Goal: Contribute content: Contribute content

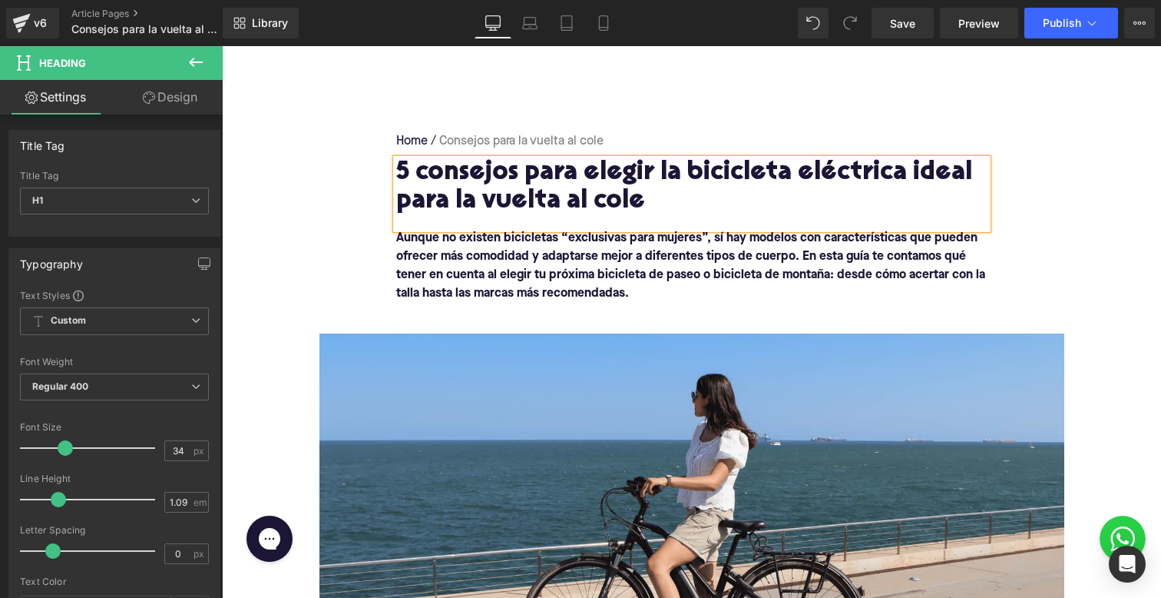
scroll to position [111, 0]
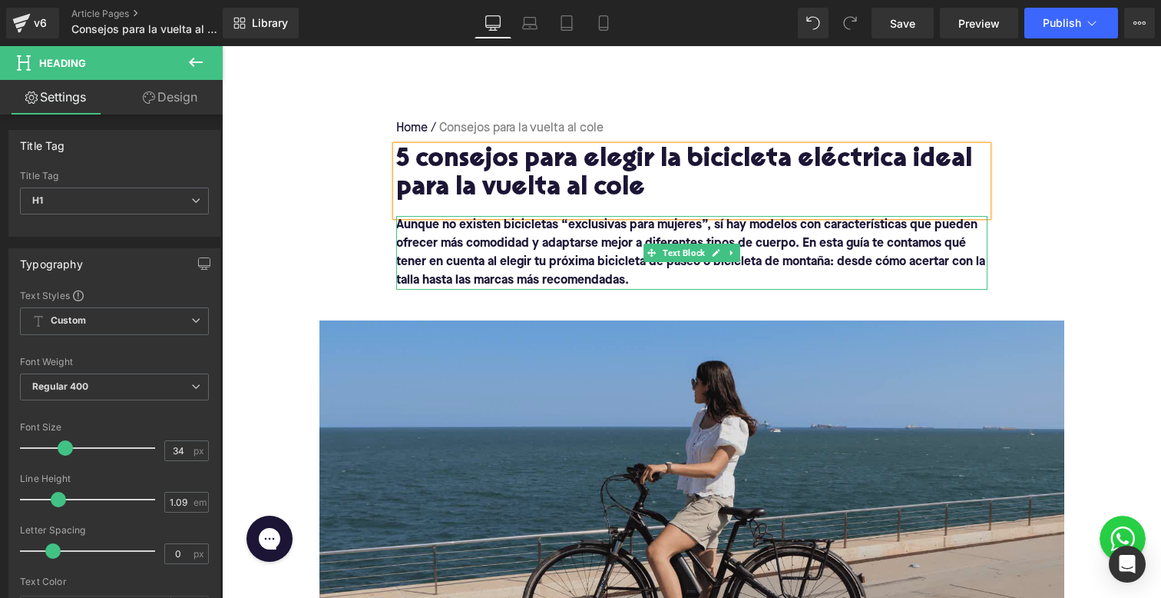
click at [501, 366] on img at bounding box center [692, 504] width 745 height 369
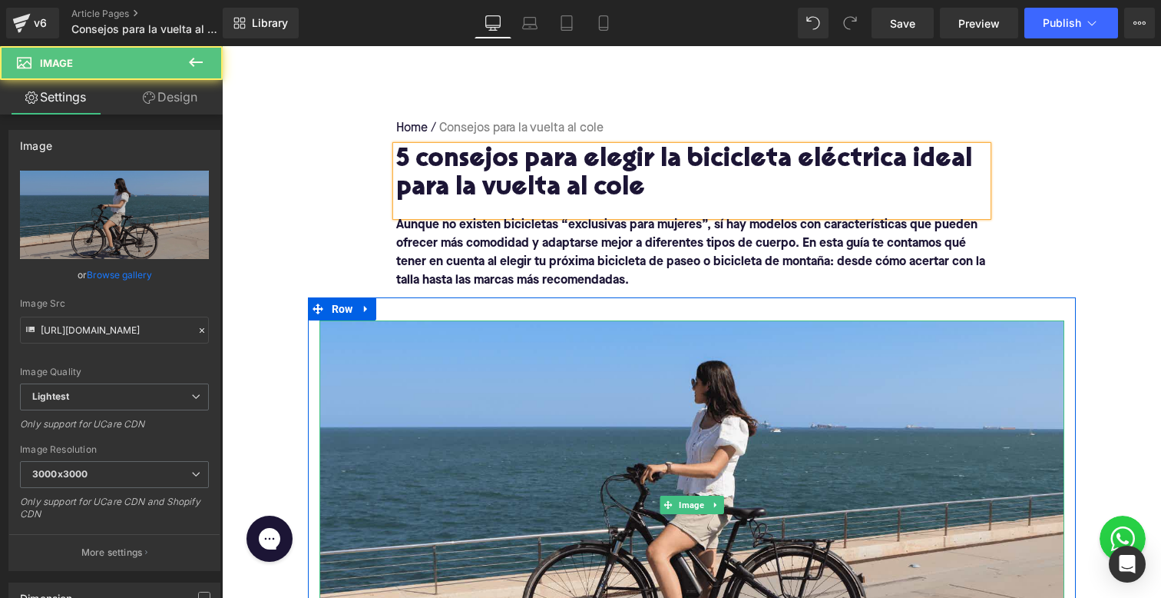
click at [505, 250] on b "Aunque no existen bicicletas “exclusivas para mujeres”, sí hay modelos con cara…" at bounding box center [690, 253] width 589 height 68
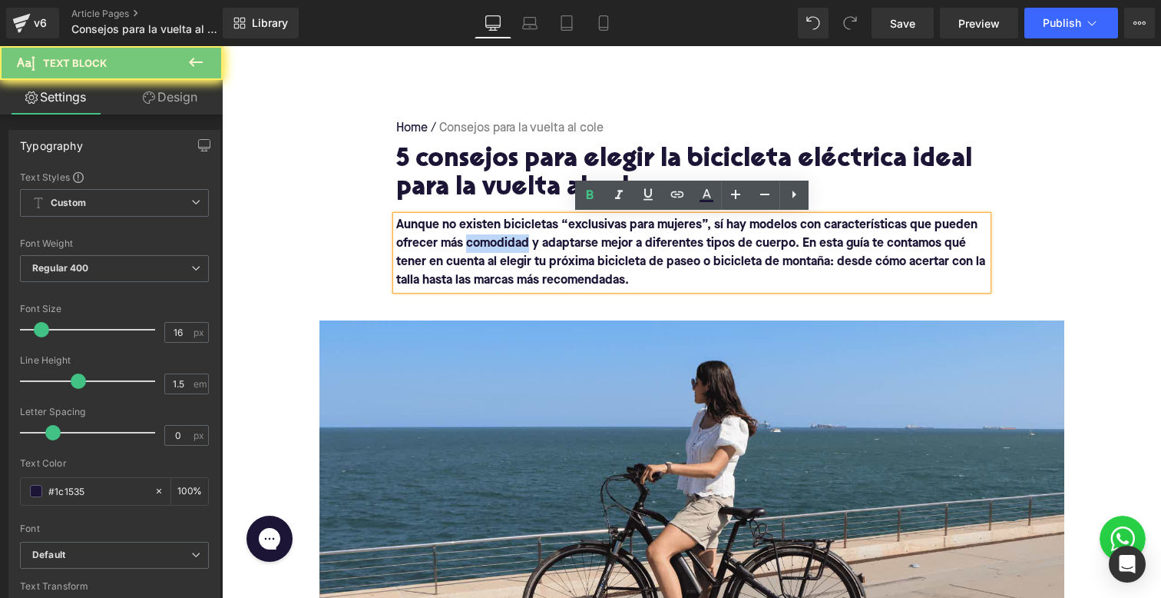
click at [505, 250] on b "Aunque no existen bicicletas “exclusivas para mujeres”, sí hay modelos con cara…" at bounding box center [690, 253] width 589 height 68
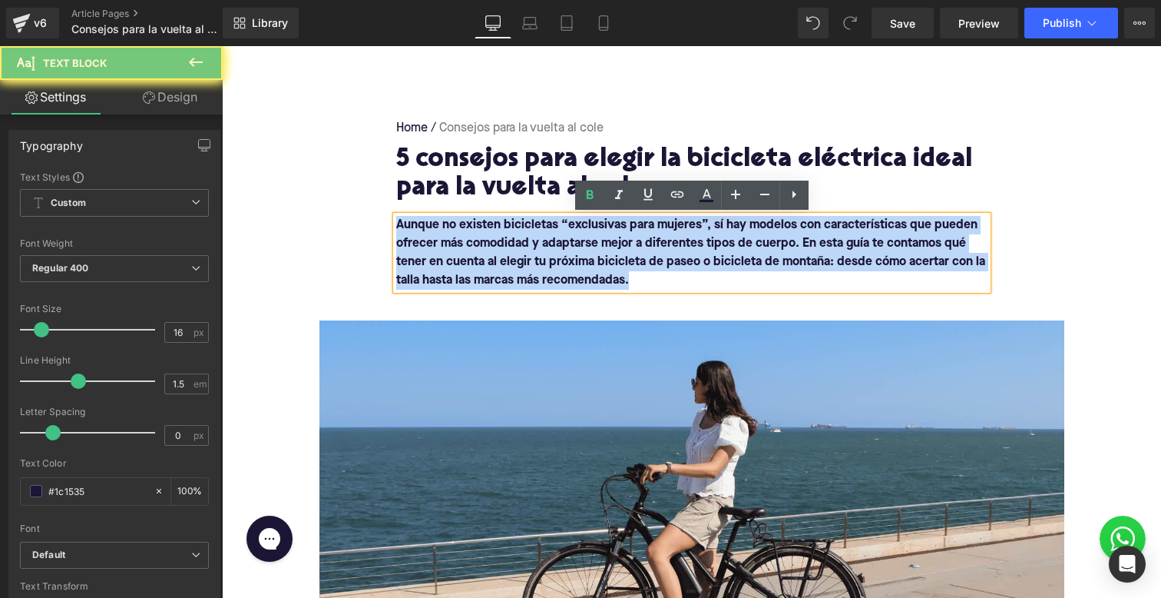
click at [505, 250] on b "Aunque no existen bicicletas “exclusivas para mujeres”, sí hay modelos con cara…" at bounding box center [690, 253] width 589 height 68
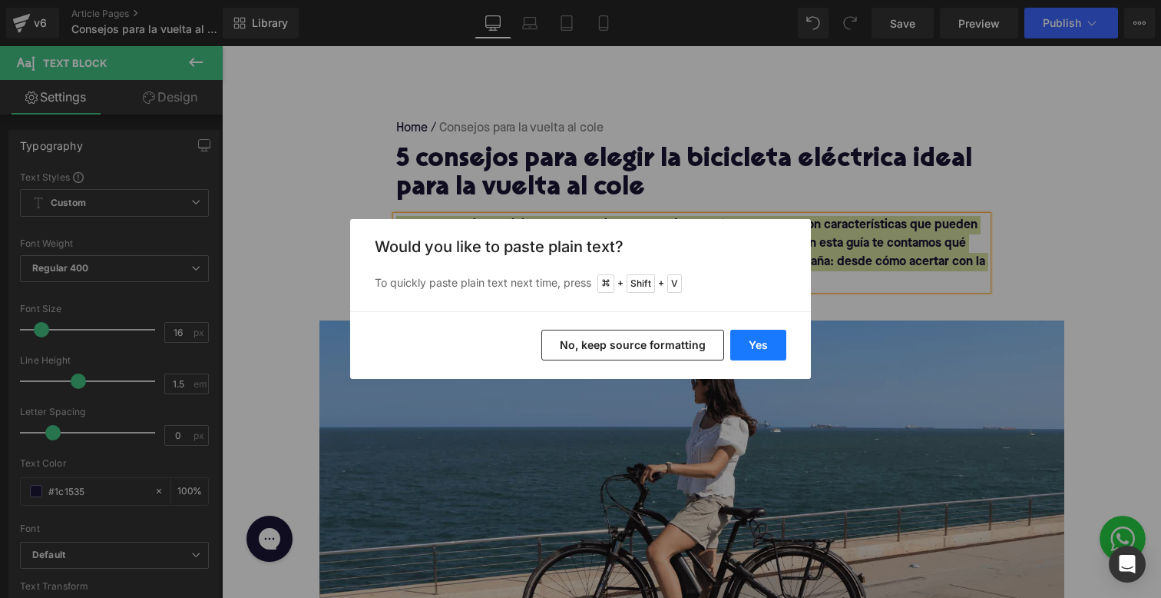
click at [753, 343] on button "Yes" at bounding box center [758, 344] width 56 height 31
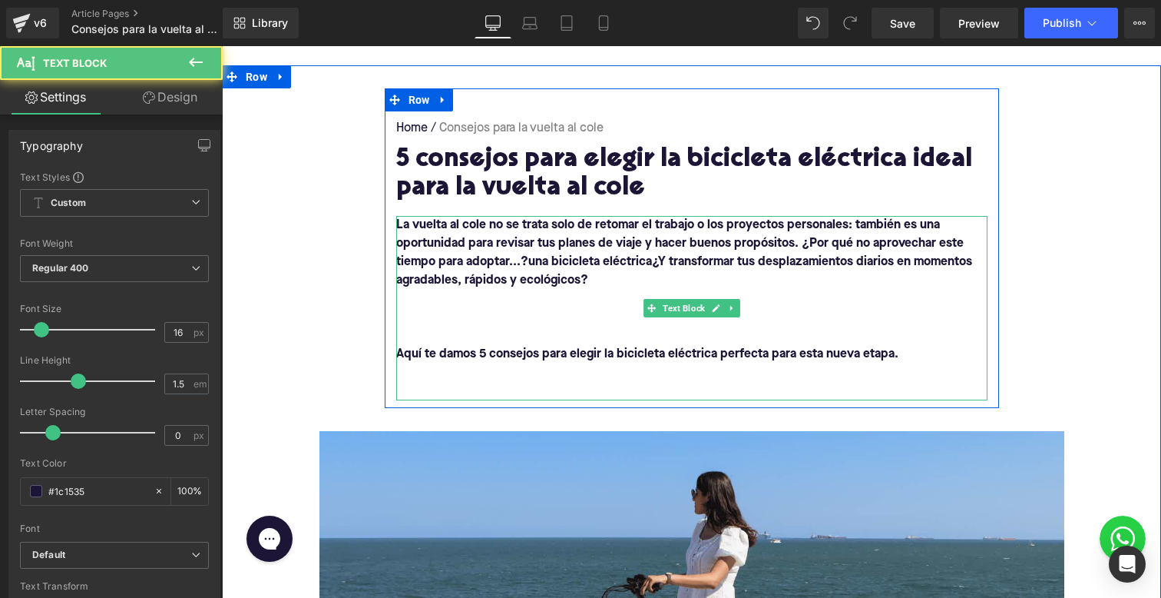
click at [429, 310] on p at bounding box center [691, 317] width 591 height 18
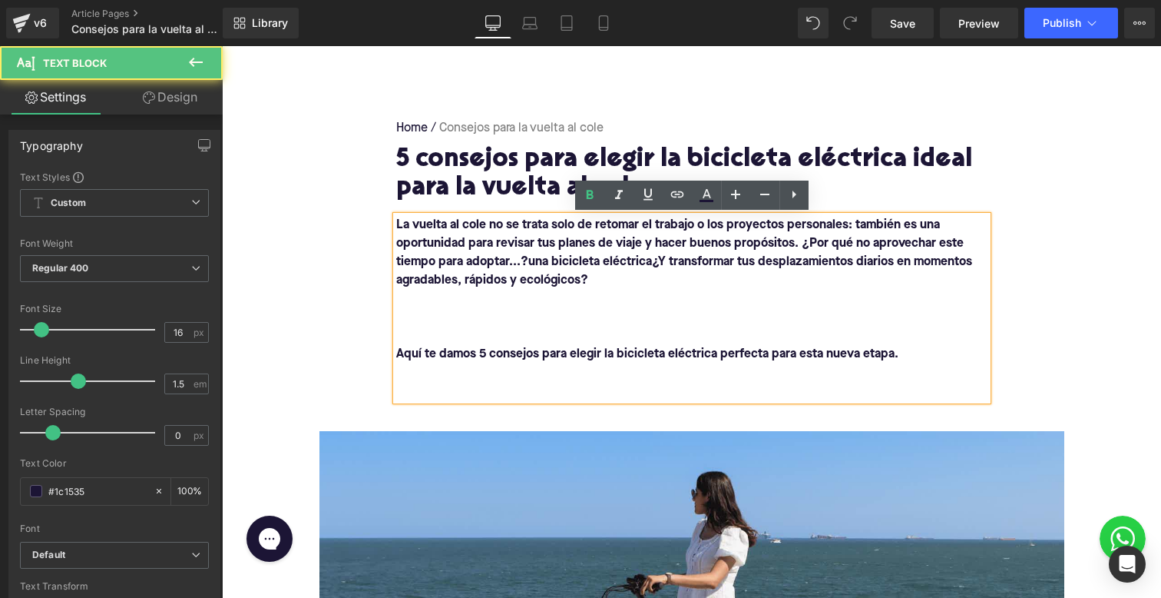
click at [398, 356] on b "Aquí te damos 5 consejos para elegir la bicicleta eléctrica perfecta para esta …" at bounding box center [647, 354] width 502 height 12
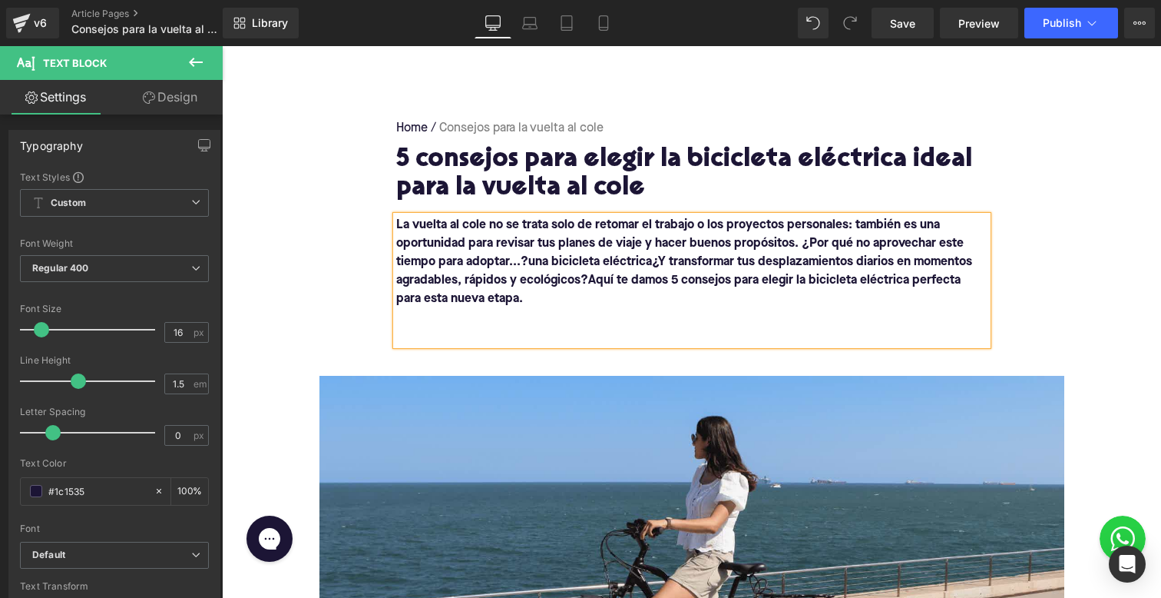
click at [410, 345] on div "La vuelta al cole no se trata solo de retomar el trabajo o los proyectos person…" at bounding box center [691, 280] width 591 height 129
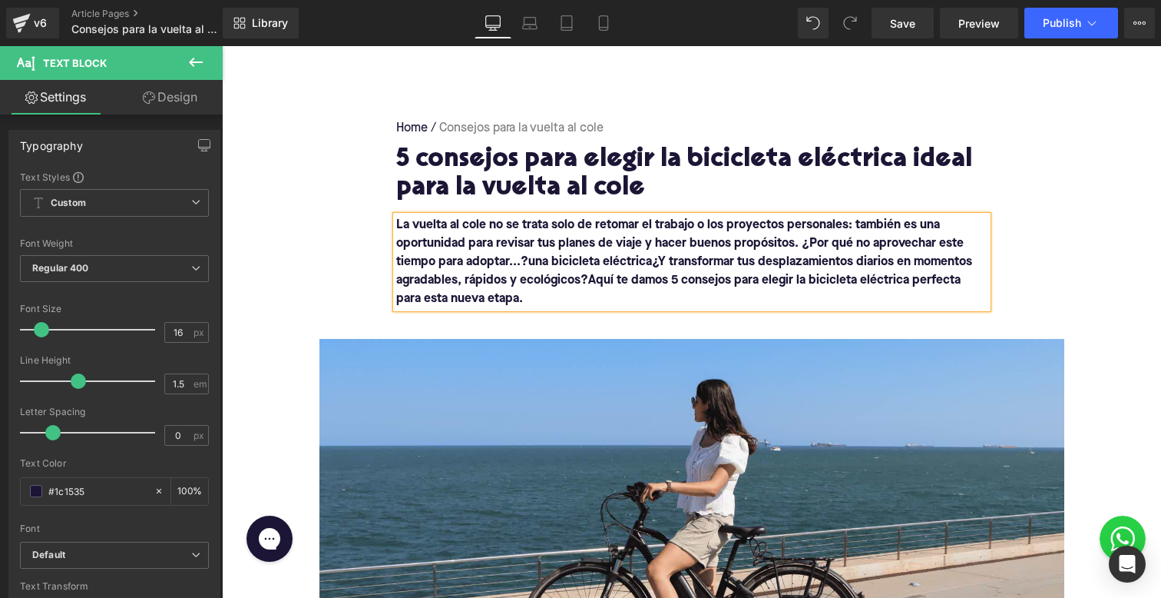
click at [492, 261] on b "La vuelta al cole no se trata solo de retomar el trabajo o los proyectos person…" at bounding box center [684, 253] width 576 height 68
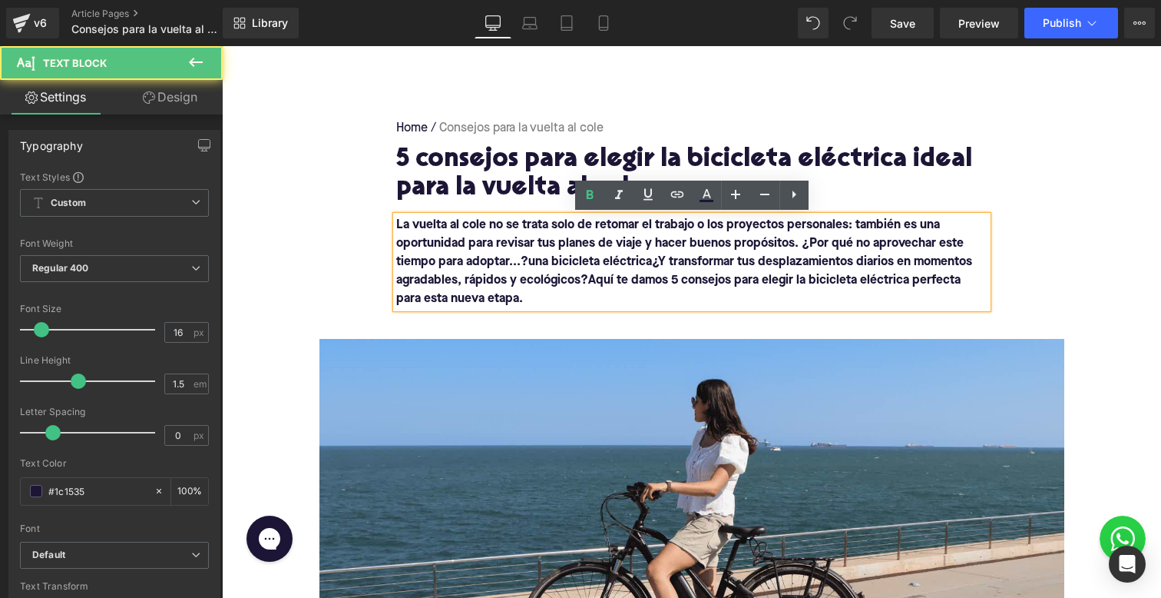
click at [492, 261] on b "La vuelta al cole no se trata solo de retomar el trabajo o los proyectos person…" at bounding box center [684, 253] width 576 height 68
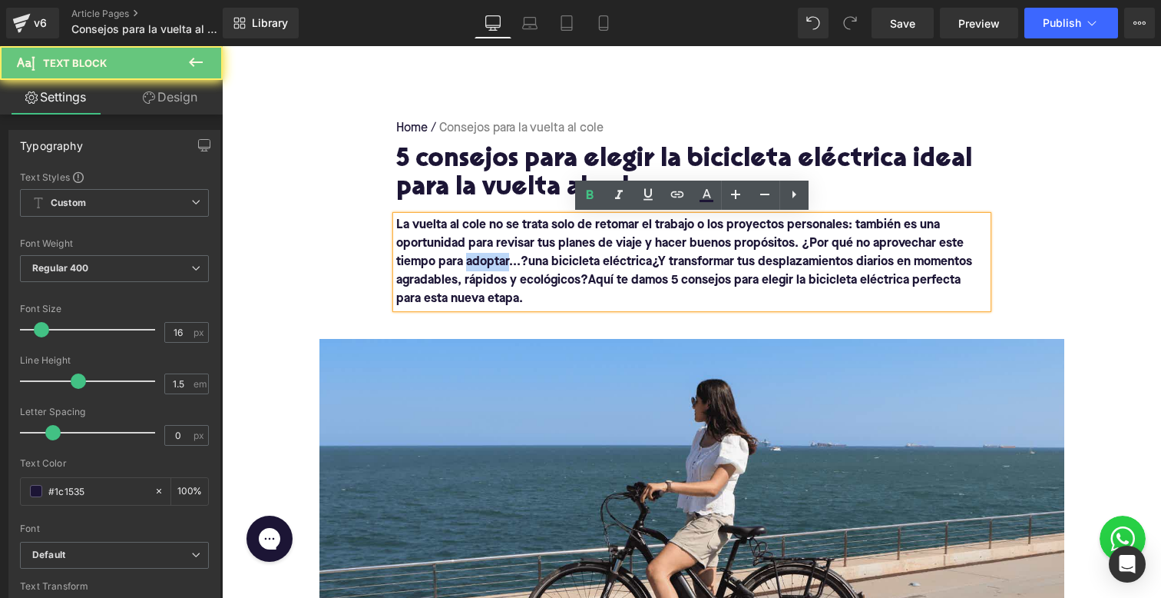
click at [492, 261] on b "La vuelta al cole no se trata solo de retomar el trabajo o los proyectos person…" at bounding box center [684, 253] width 576 height 68
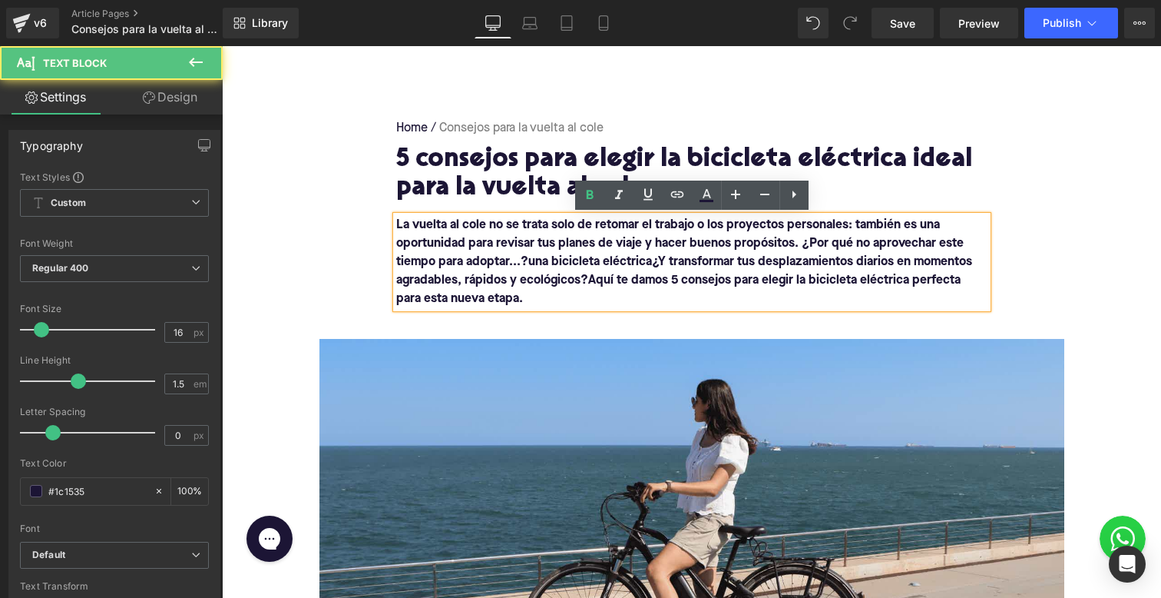
click at [647, 259] on b "La vuelta al cole no se trata solo de retomar el trabajo o los proyectos person…" at bounding box center [684, 253] width 576 height 68
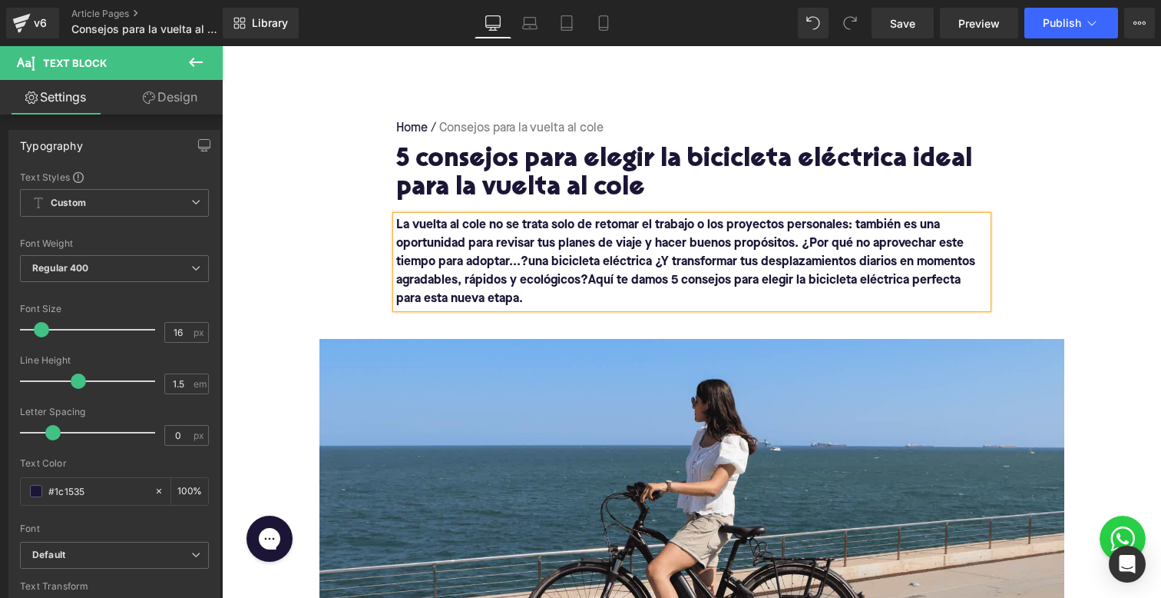
click at [506, 261] on b "La vuelta al cole no se trata solo de retomar el trabajo o los proyectos person…" at bounding box center [685, 253] width 579 height 68
click at [650, 262] on b "La vuelta al cole no se trata solo de retomar el trabajo o los proyectos person…" at bounding box center [688, 253] width 584 height 68
click at [842, 267] on b "La vuelta al cole no se trata solo de retomar el trabajo o los proyectos person…" at bounding box center [680, 253] width 568 height 68
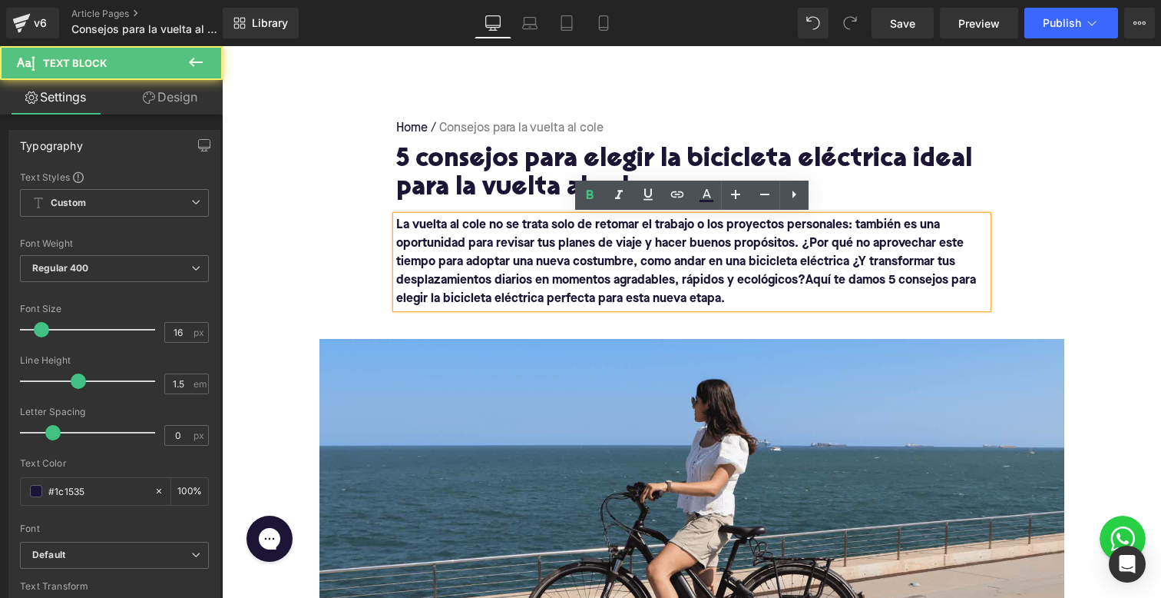
click at [845, 263] on b "La vuelta al cole no se trata solo de retomar el trabajo o los proyectos person…" at bounding box center [680, 253] width 568 height 68
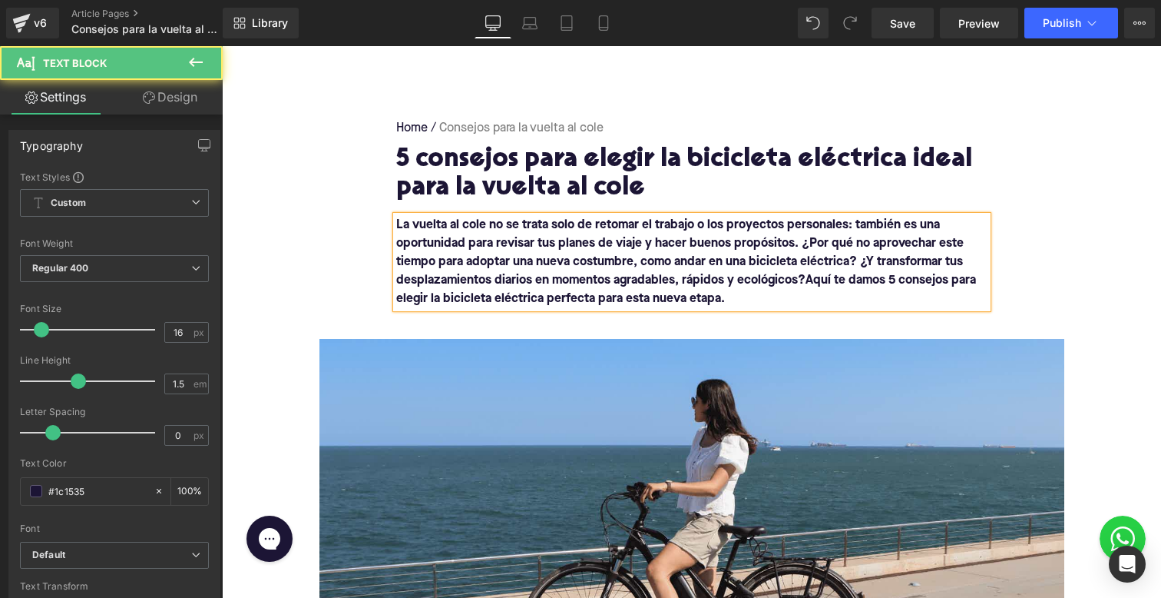
click at [885, 265] on b "La vuelta al cole no se trata solo de retomar el trabajo o los proyectos person…" at bounding box center [680, 253] width 568 height 68
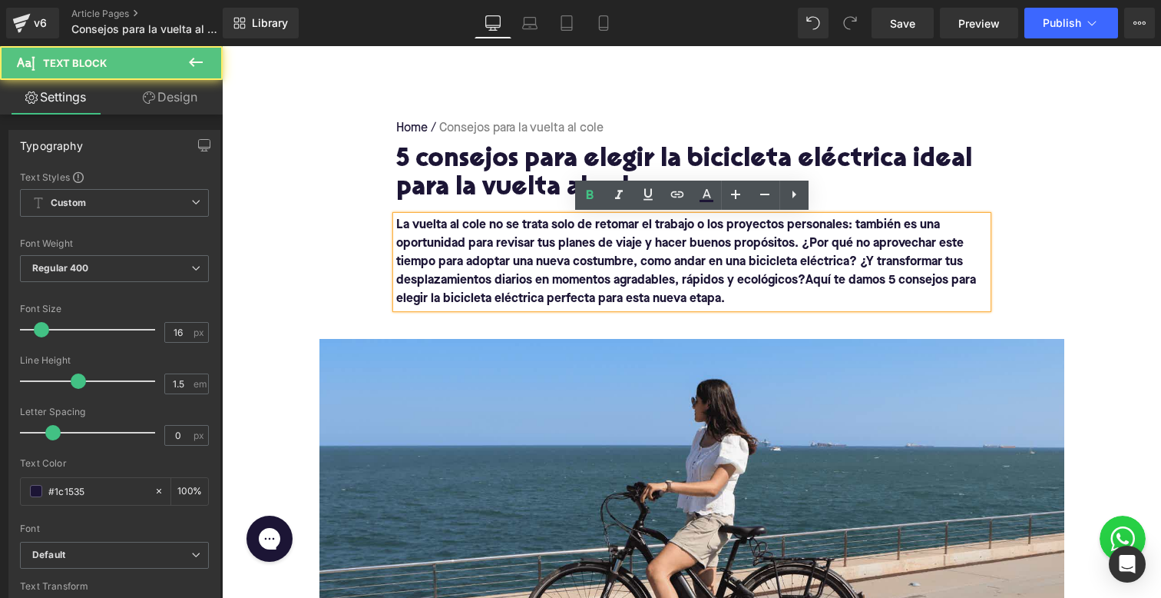
click at [852, 265] on b "La vuelta al cole no se trata solo de retomar el trabajo o los proyectos person…" at bounding box center [680, 253] width 568 height 68
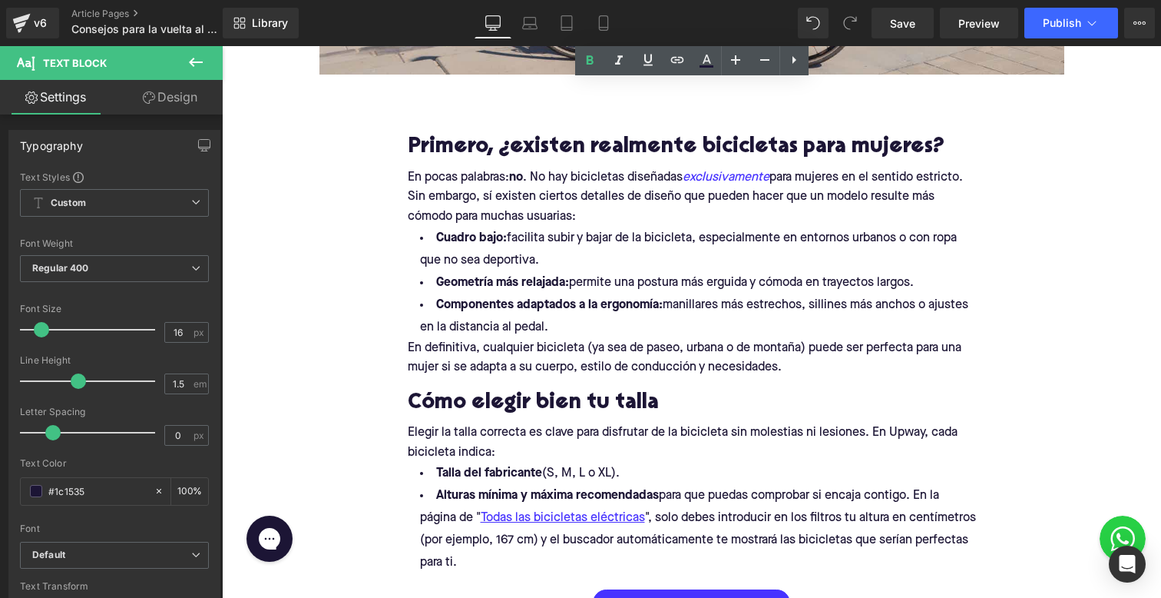
scroll to position [746, 0]
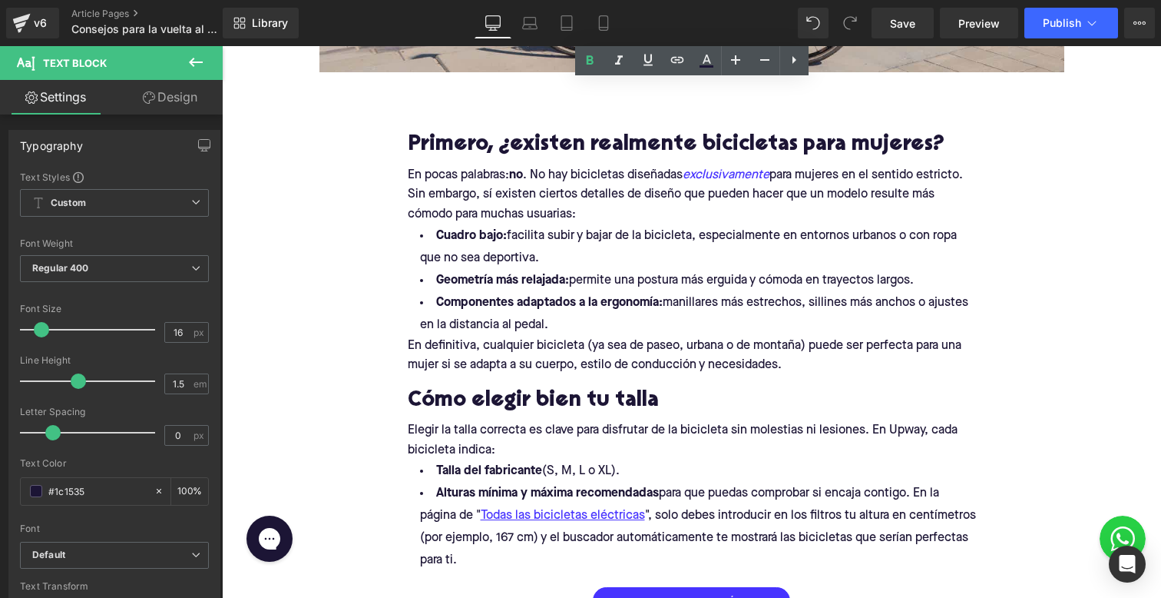
click at [440, 147] on h2 "Primero, ¿existen realmente bicicletas para mujeres?" at bounding box center [692, 146] width 568 height 24
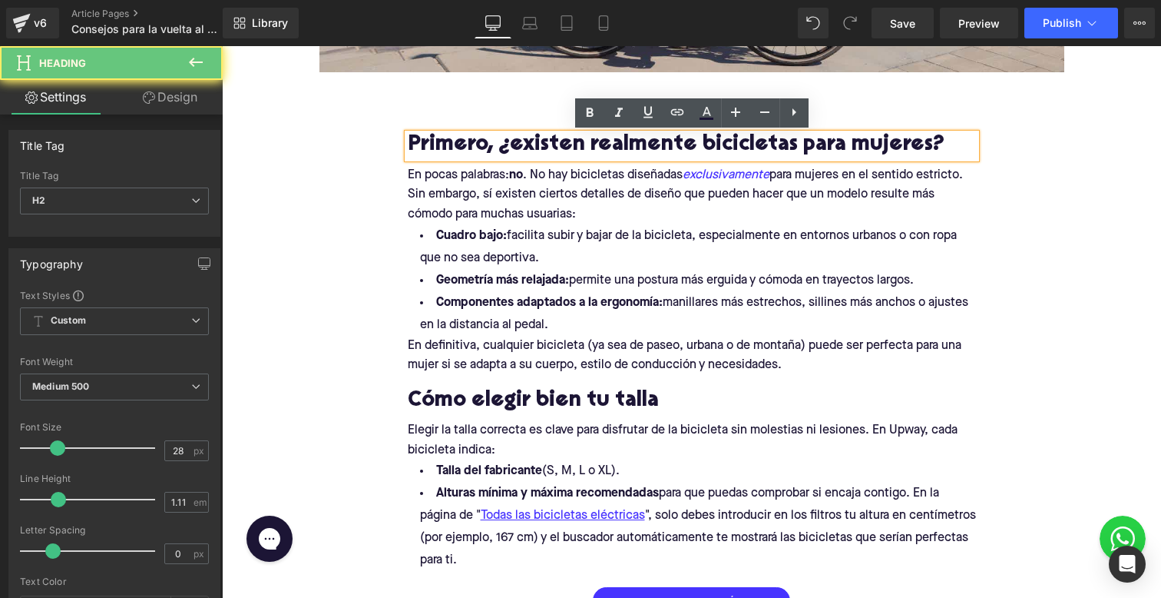
click at [443, 145] on h2 "Primero, ¿existen realmente bicicletas para mujeres?" at bounding box center [692, 146] width 568 height 24
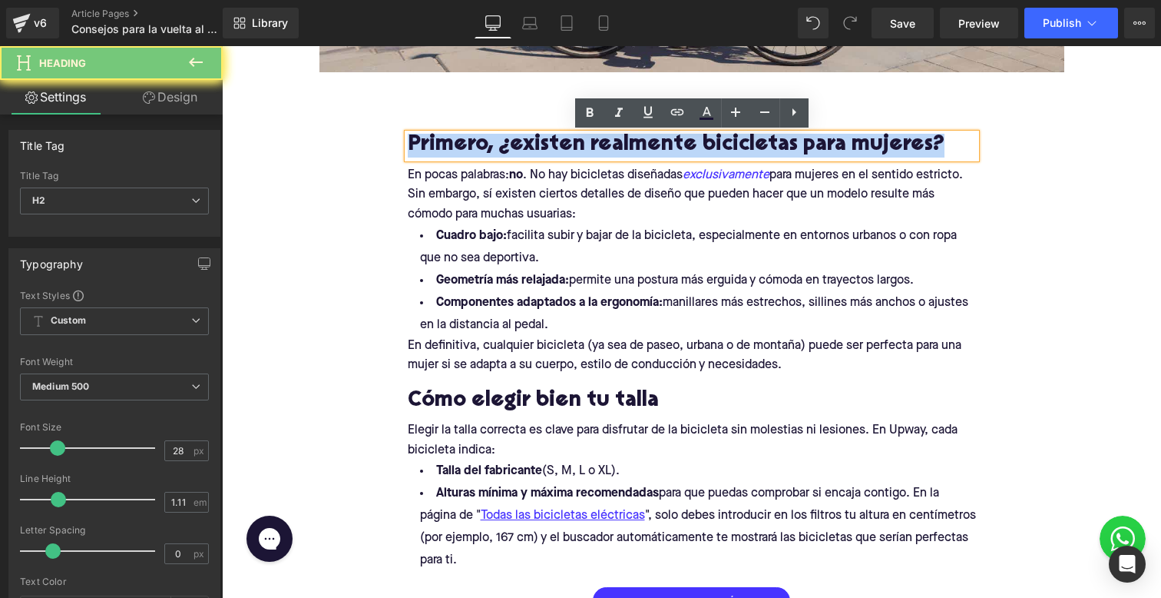
click at [443, 145] on h2 "Primero, ¿existen realmente bicicletas para mujeres?" at bounding box center [692, 146] width 568 height 24
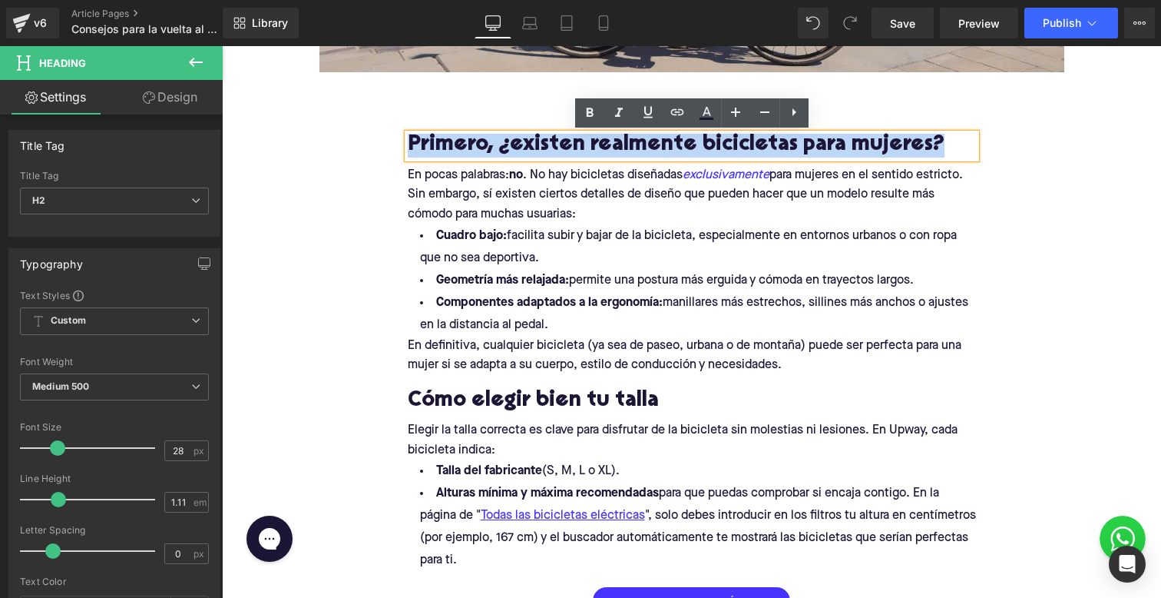
paste div
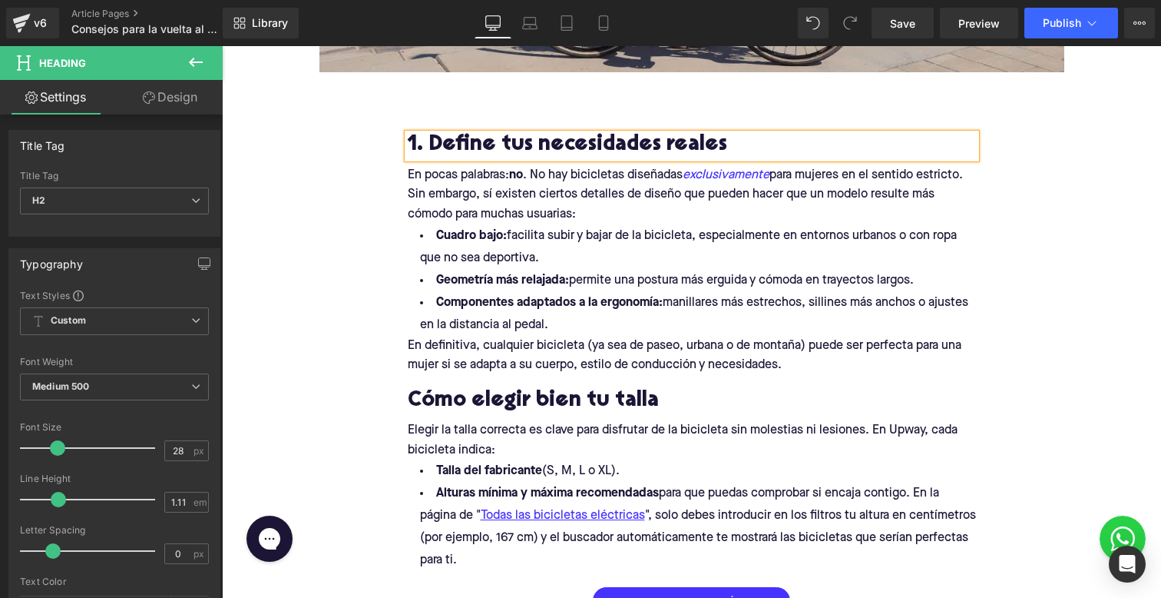
click at [449, 177] on div "En pocas palabras: no . No hay bicicletas diseñadas exclusivamente para mujeres…" at bounding box center [691, 277] width 591 height 223
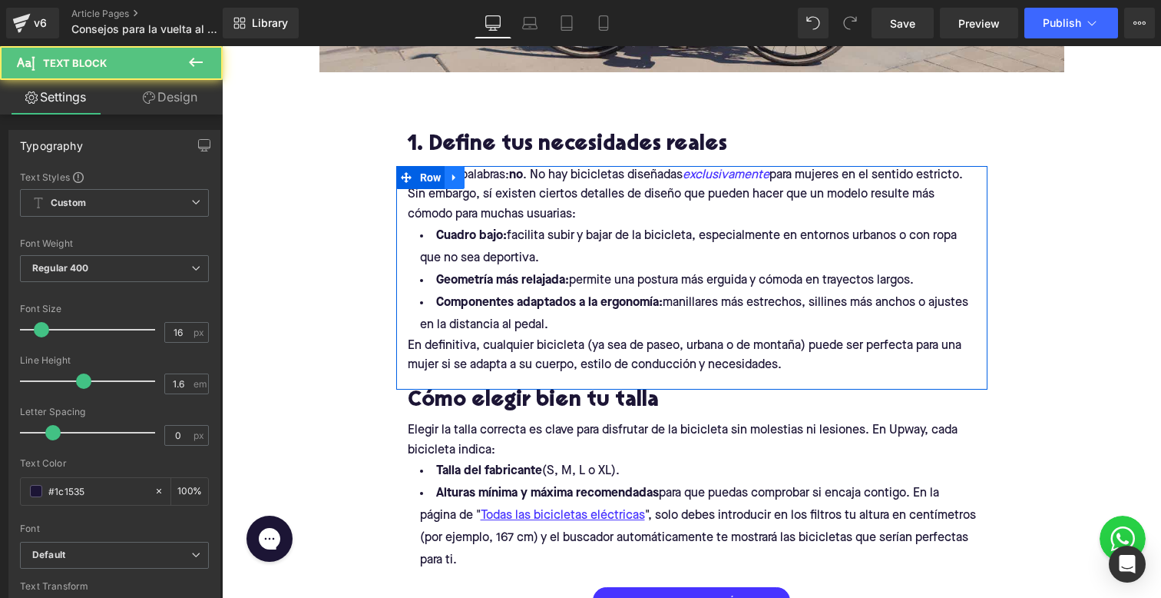
click at [449, 177] on link at bounding box center [455, 177] width 20 height 23
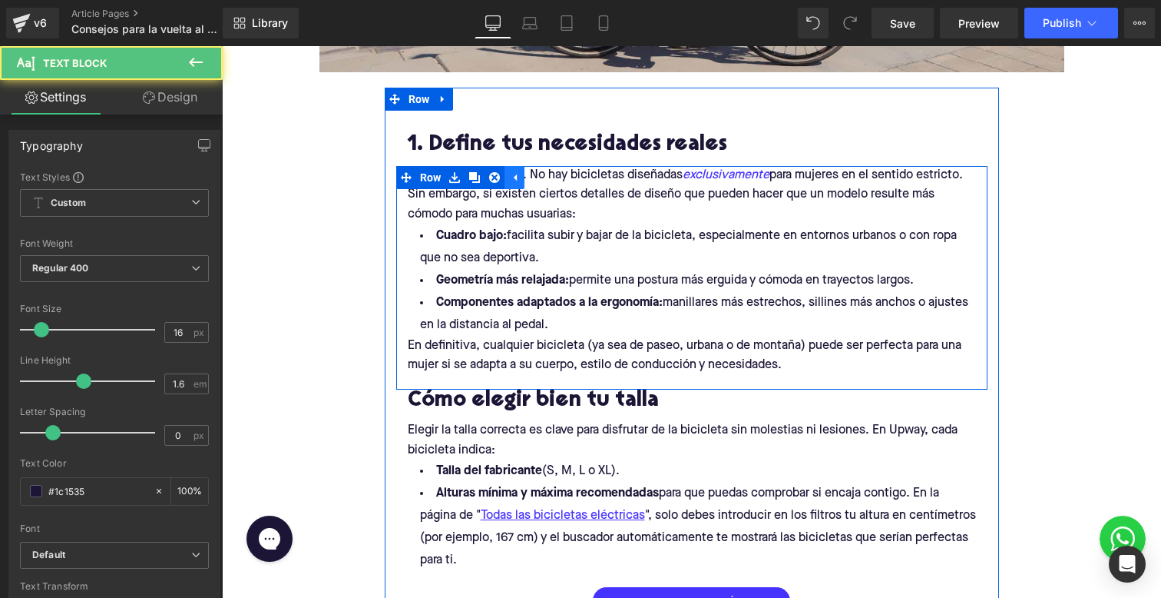
click at [449, 177] on link at bounding box center [455, 177] width 20 height 23
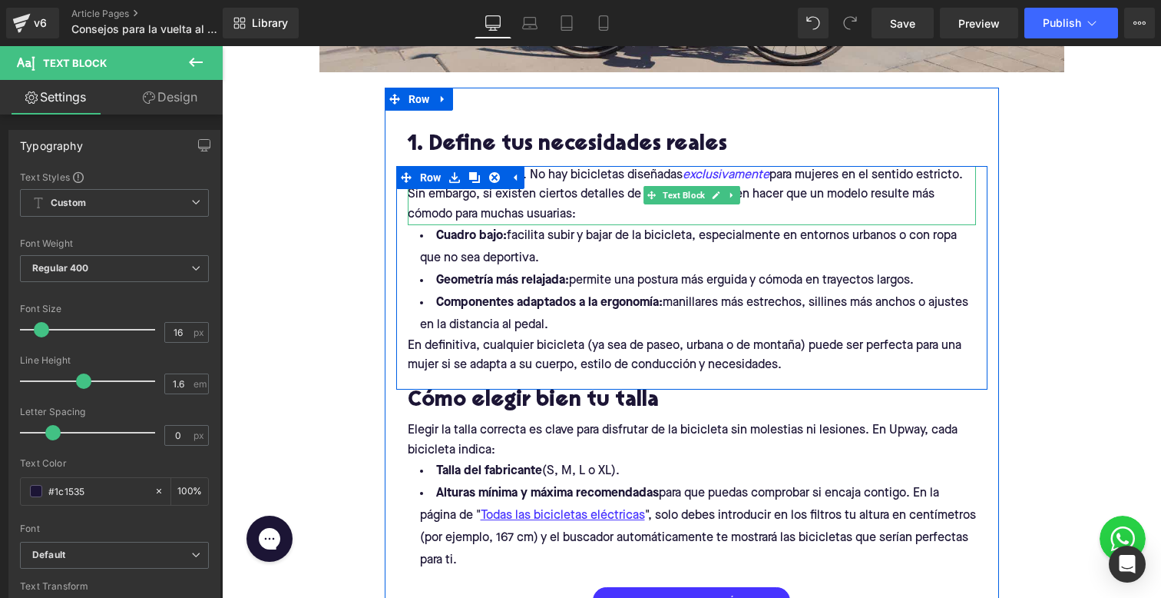
click at [510, 211] on p "En pocas palabras: no . No hay bicicletas diseñadas exclusivamente para mujeres…" at bounding box center [692, 195] width 568 height 59
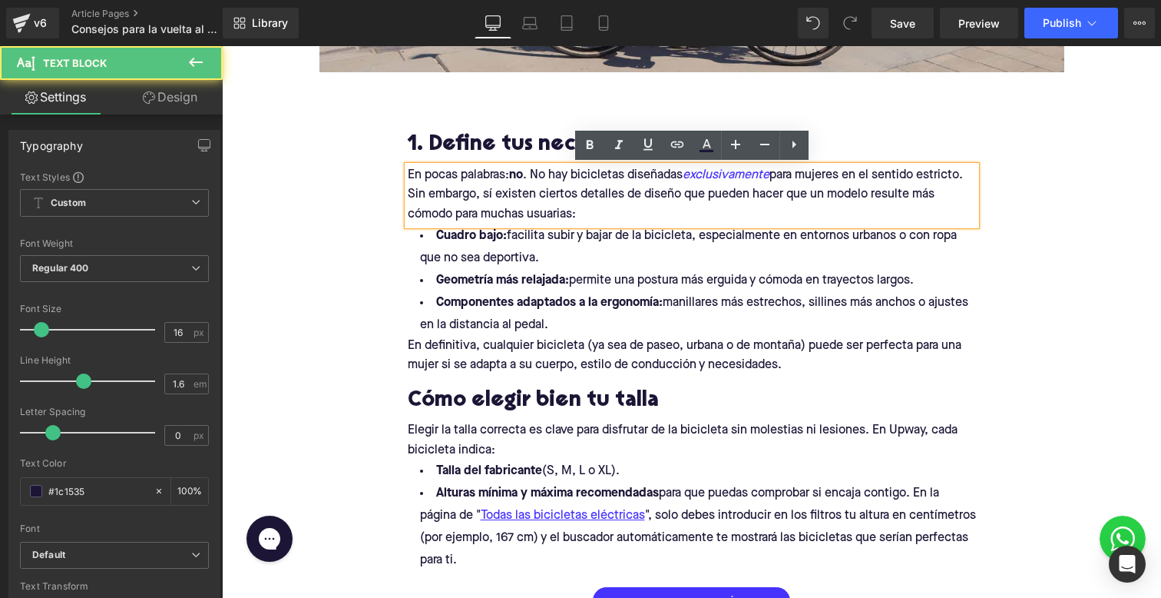
click at [555, 211] on p "En pocas palabras: no . No hay bicicletas diseñadas exclusivamente para mujeres…" at bounding box center [692, 195] width 568 height 59
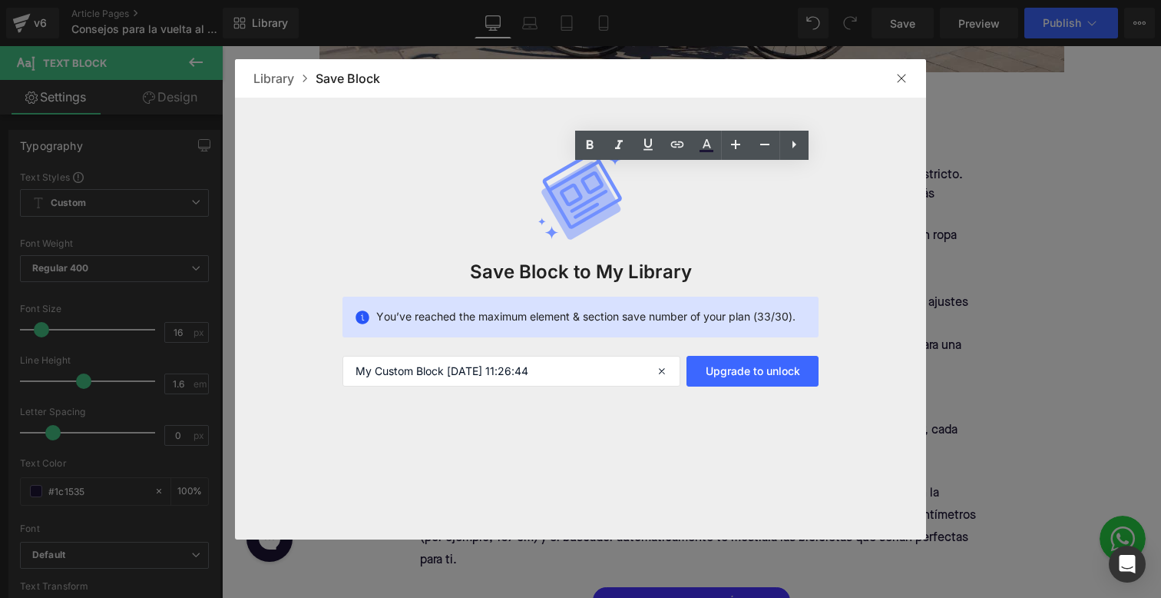
click at [906, 78] on img at bounding box center [902, 78] width 12 height 12
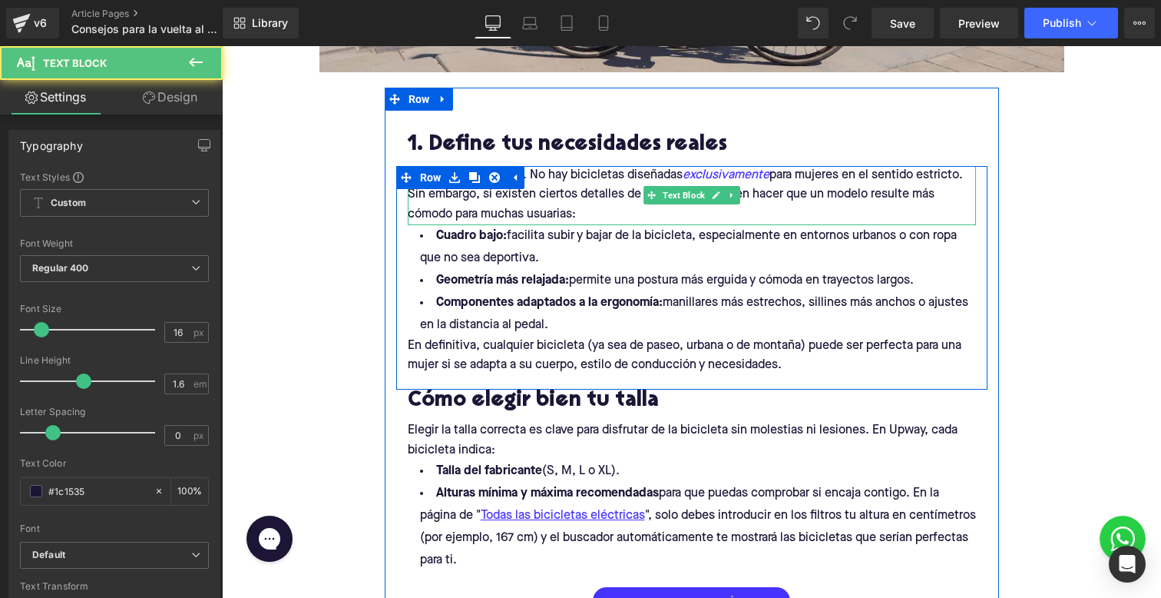
click at [597, 203] on p "En pocas palabras: no . No hay bicicletas diseñadas exclusivamente para mujeres…" at bounding box center [692, 195] width 568 height 59
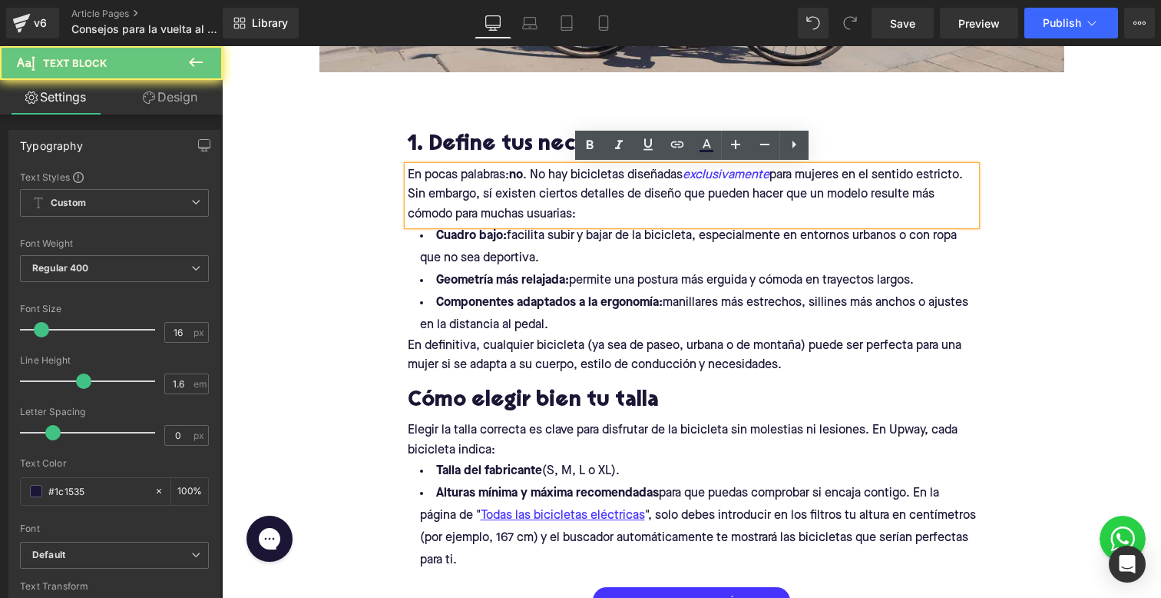
drag, startPoint x: 597, startPoint y: 214, endPoint x: 390, endPoint y: 175, distance: 210.3
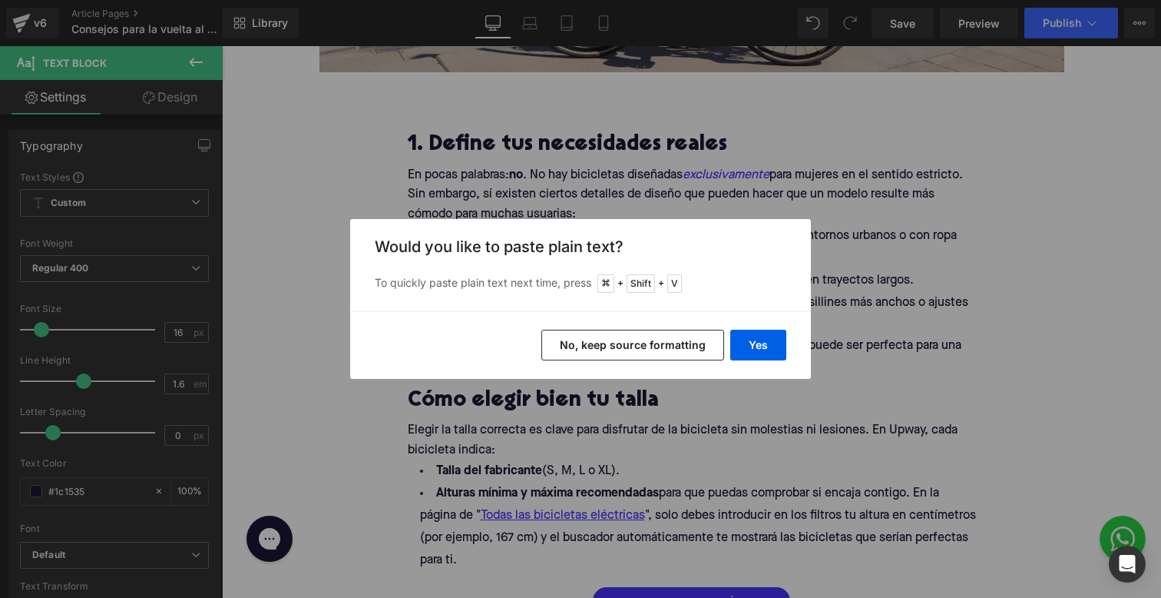
click at [813, 326] on div "Back to Library Insert Would you like to paste plain text? To quickly paste pla…" at bounding box center [580, 299] width 1161 height 598
click at [756, 328] on div "Yes No, keep source formatting" at bounding box center [580, 345] width 461 height 68
click at [756, 359] on button "Yes" at bounding box center [758, 344] width 56 height 31
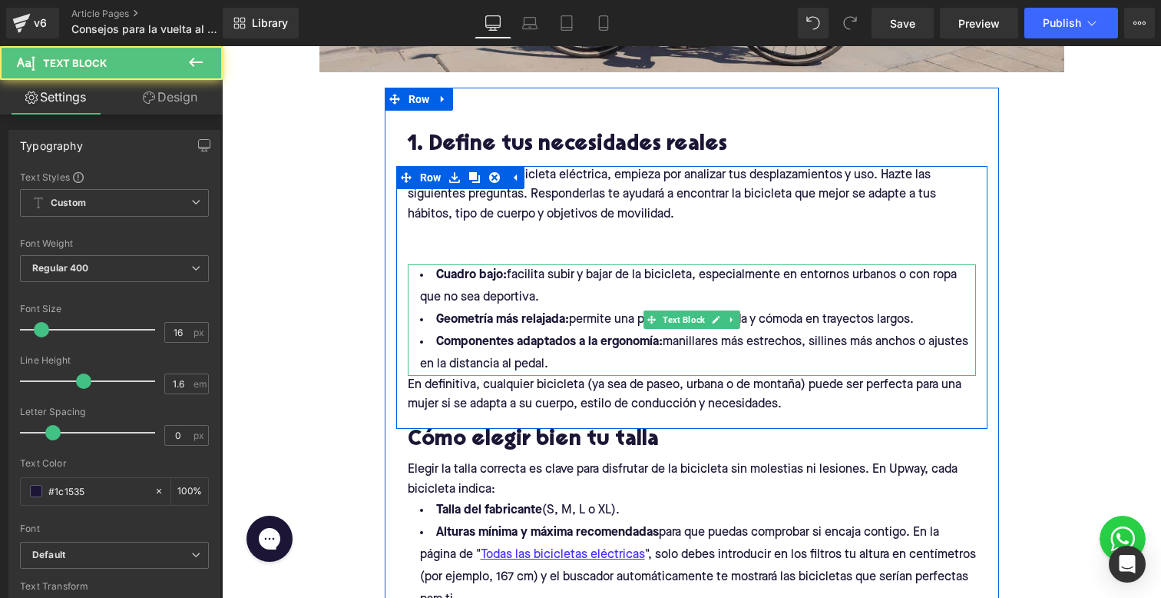
click at [558, 230] on p at bounding box center [692, 235] width 568 height 20
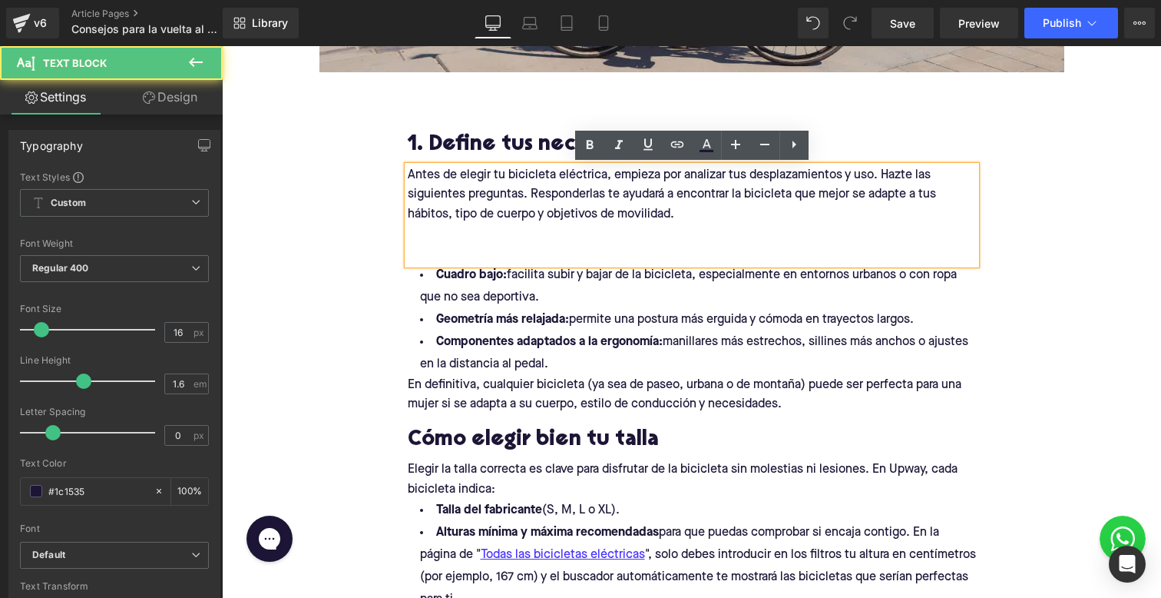
click at [538, 250] on p at bounding box center [692, 254] width 568 height 20
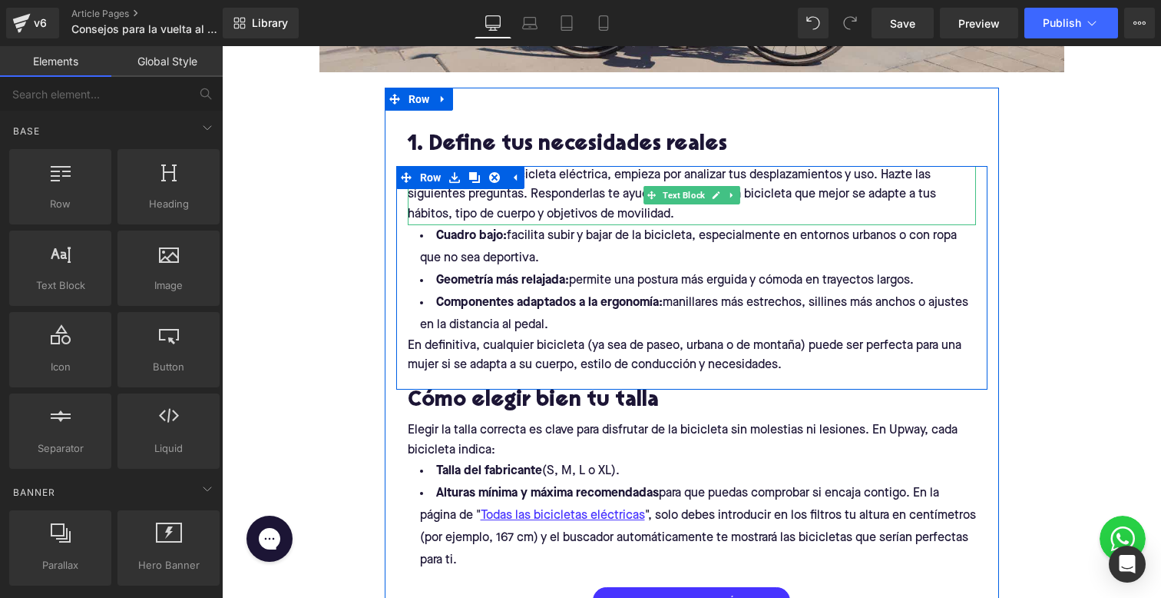
click at [422, 204] on p "Antes de elegir tu bicicleta eléctrica, empieza por analizar tus desplazamiento…" at bounding box center [692, 195] width 568 height 59
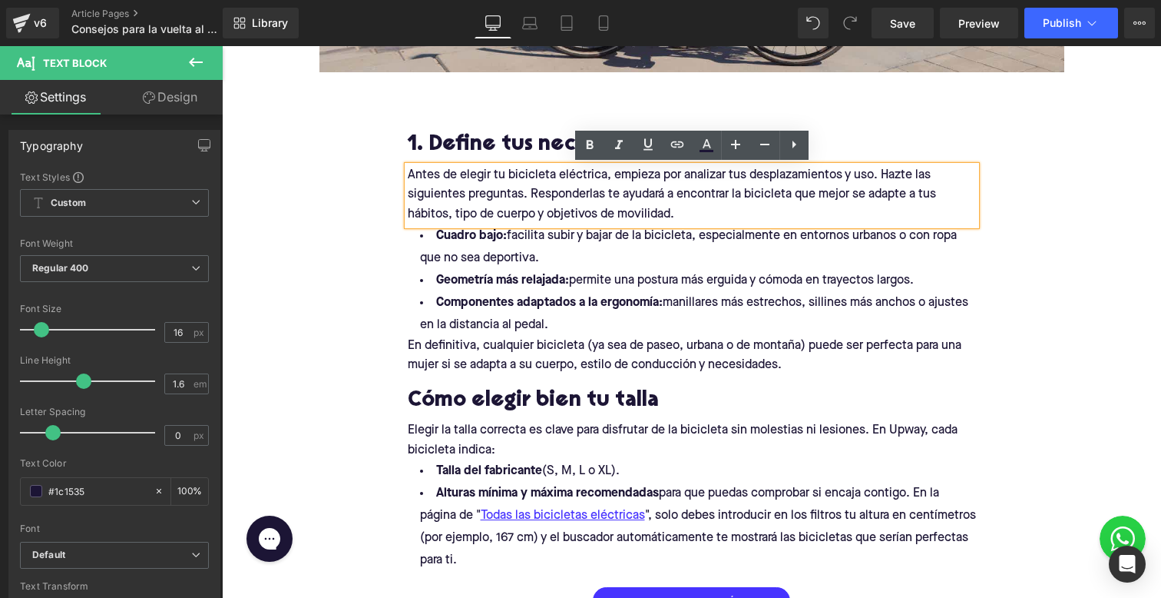
click at [466, 256] on span "facilita subir y bajar de la bicicleta, especialmente en entornos urbanos o con…" at bounding box center [688, 247] width 537 height 35
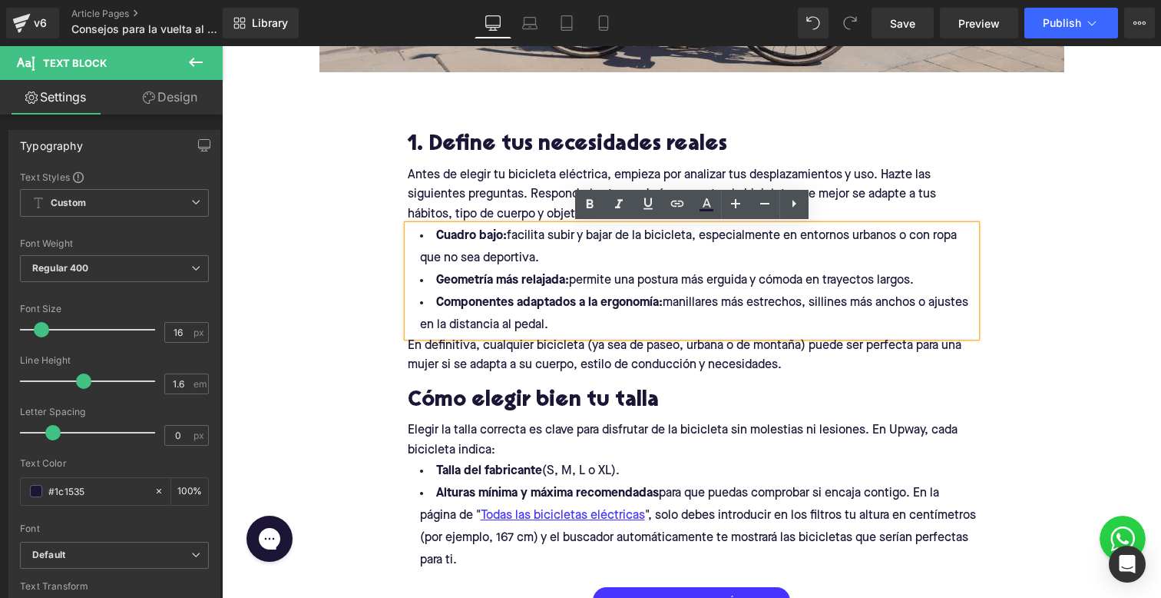
click at [448, 202] on p "Antes de elegir tu bicicleta eléctrica, empieza por analizar tus desplazamiento…" at bounding box center [692, 195] width 568 height 59
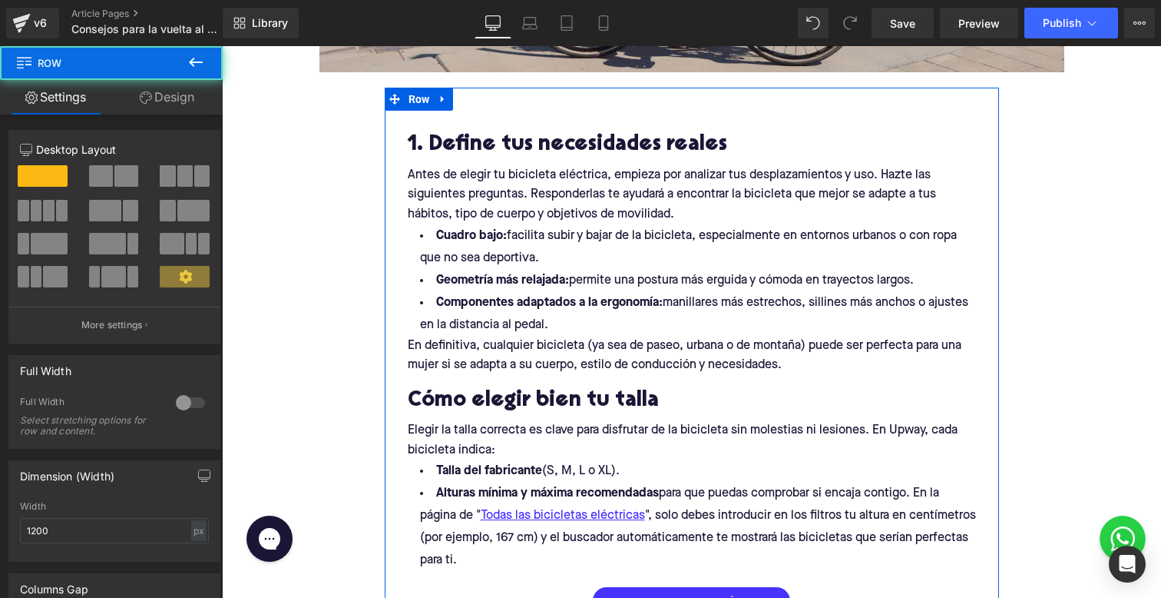
click at [496, 115] on div "1. Define tus necesidades reales Heading Row" at bounding box center [691, 138] width 591 height 55
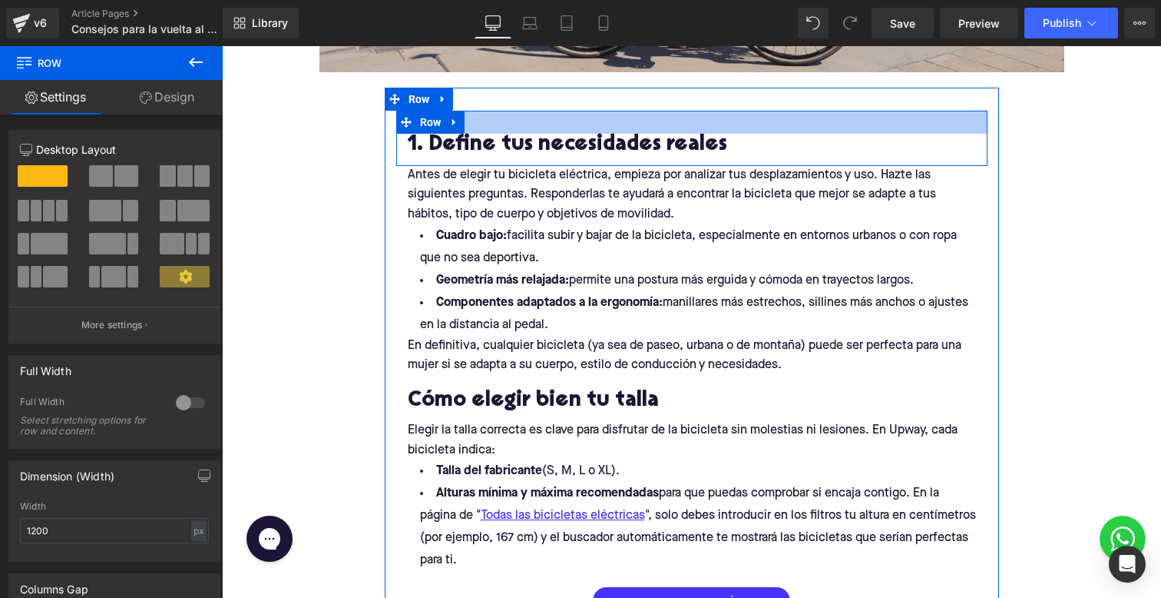
click at [486, 125] on div at bounding box center [691, 122] width 591 height 23
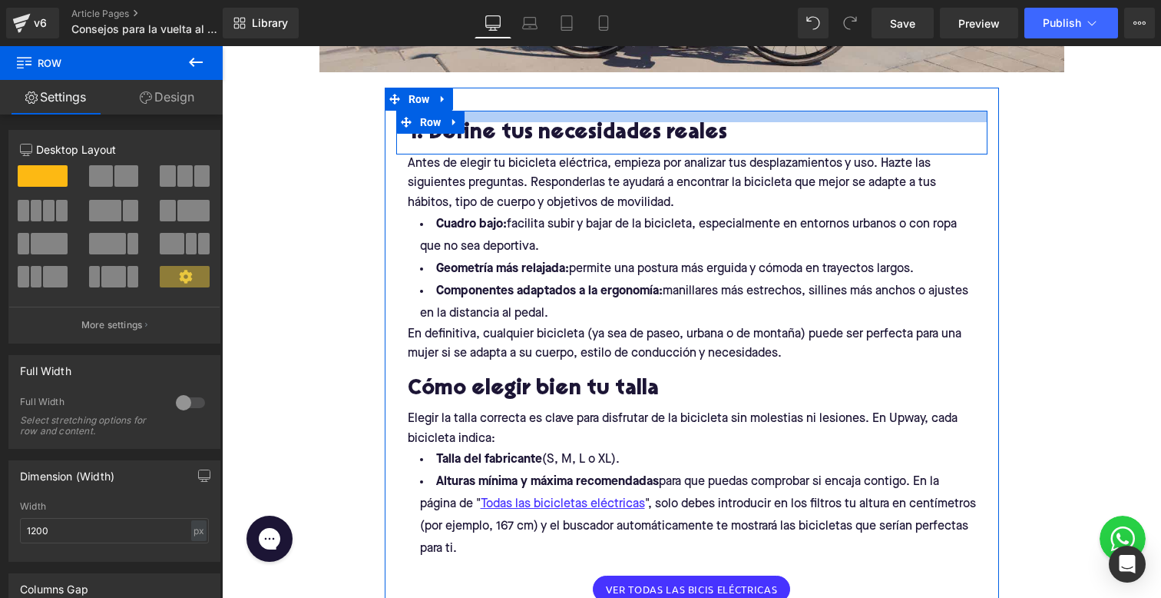
drag, startPoint x: 488, startPoint y: 127, endPoint x: 485, endPoint y: 116, distance: 11.9
click at [485, 116] on div at bounding box center [691, 117] width 591 height 12
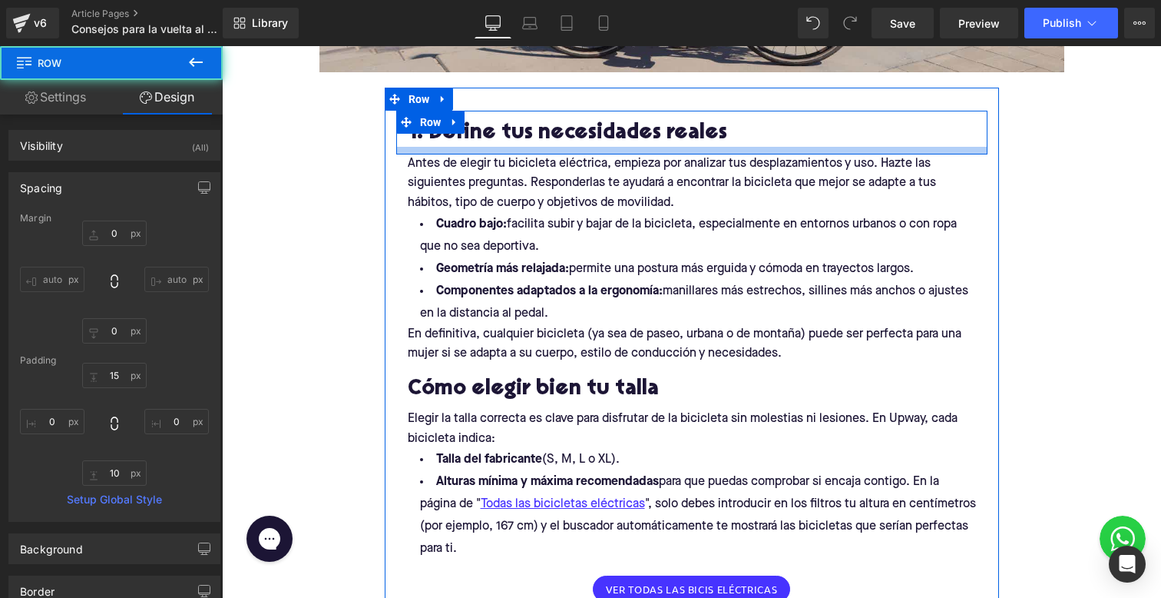
click at [492, 157] on div "Antes de elegir tu bicicleta eléctrica, empieza por analizar tus desplazamiento…" at bounding box center [691, 265] width 591 height 223
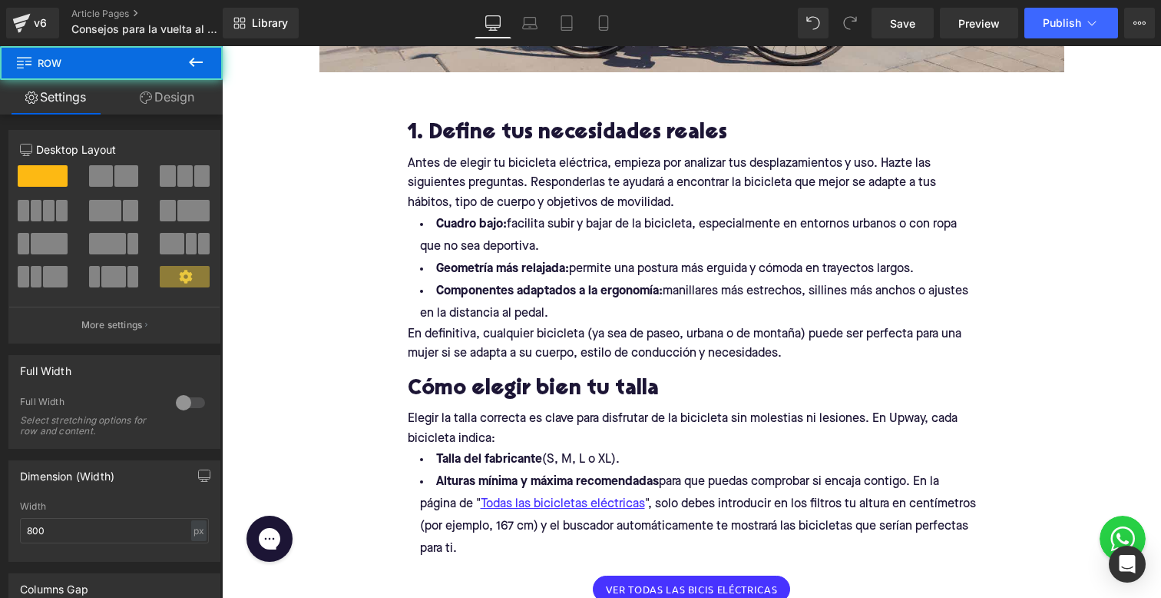
click at [425, 194] on p "Antes de elegir tu bicicleta eléctrica, empieza por analizar tus desplazamiento…" at bounding box center [692, 183] width 568 height 59
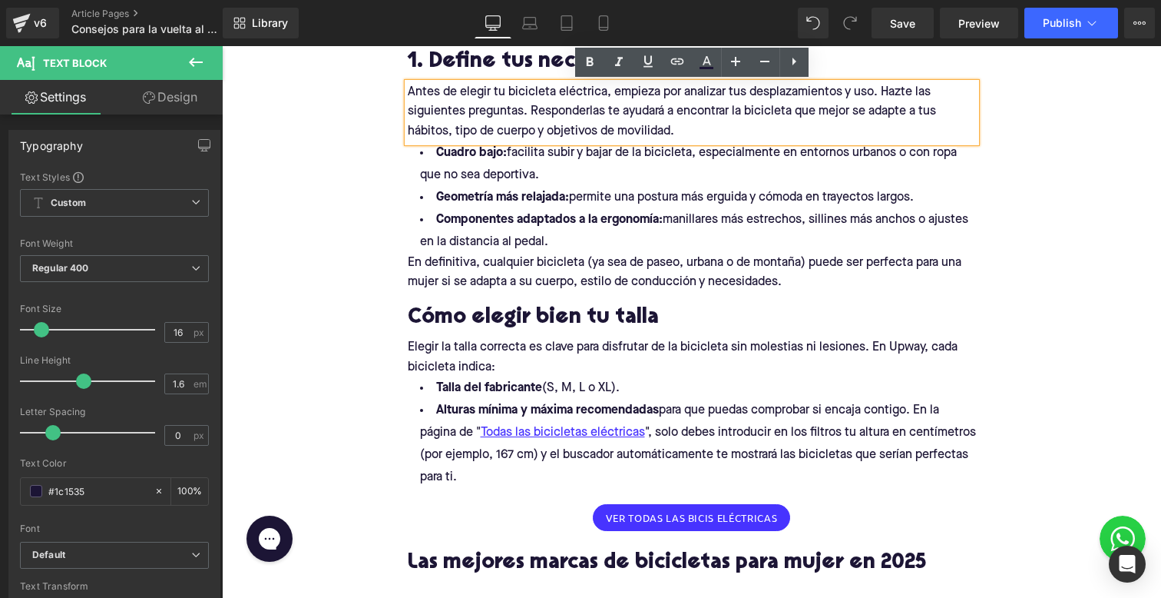
scroll to position [804, 0]
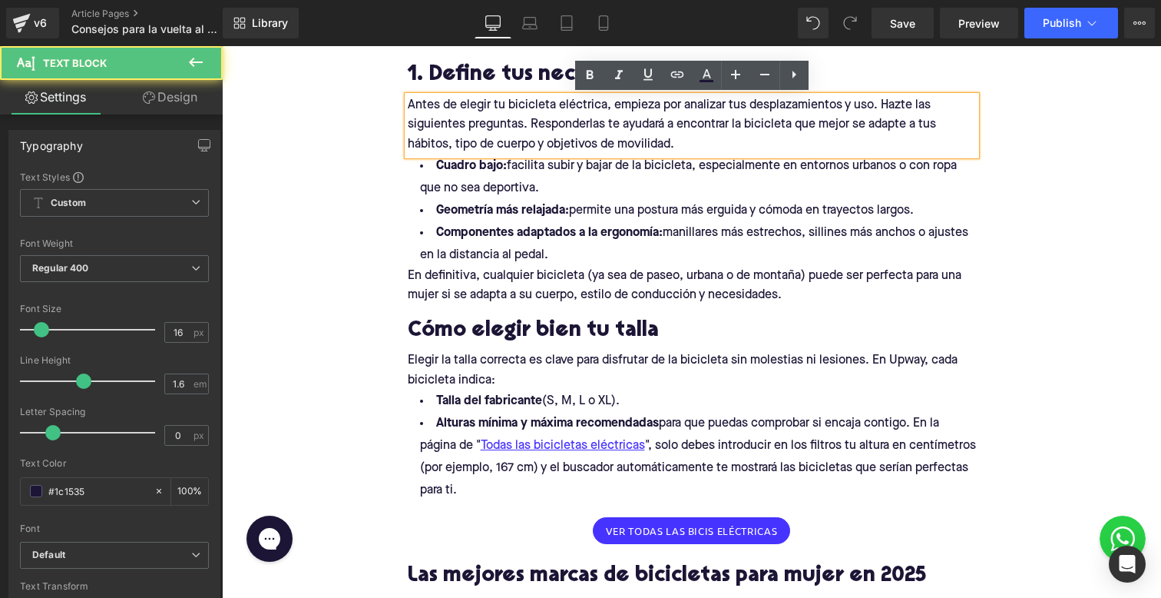
click at [498, 112] on p "Antes de elegir tu bicicleta eléctrica, empieza por analizar tus desplazamiento…" at bounding box center [692, 125] width 568 height 59
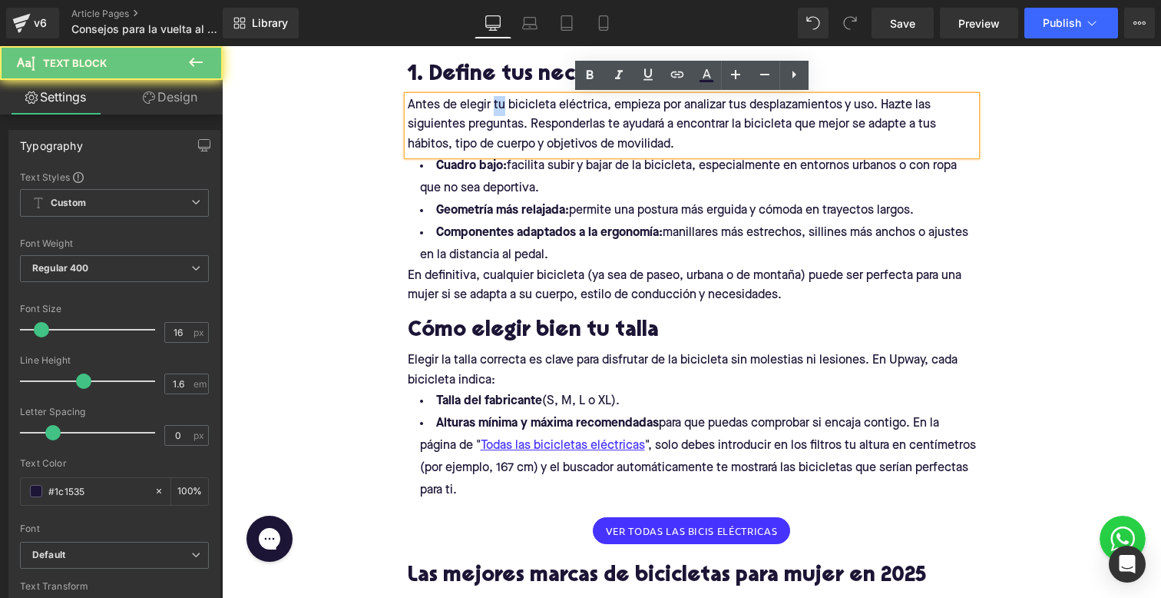
click at [498, 112] on p "Antes de elegir tu bicicleta eléctrica, empieza por analizar tus desplazamiento…" at bounding box center [692, 125] width 568 height 59
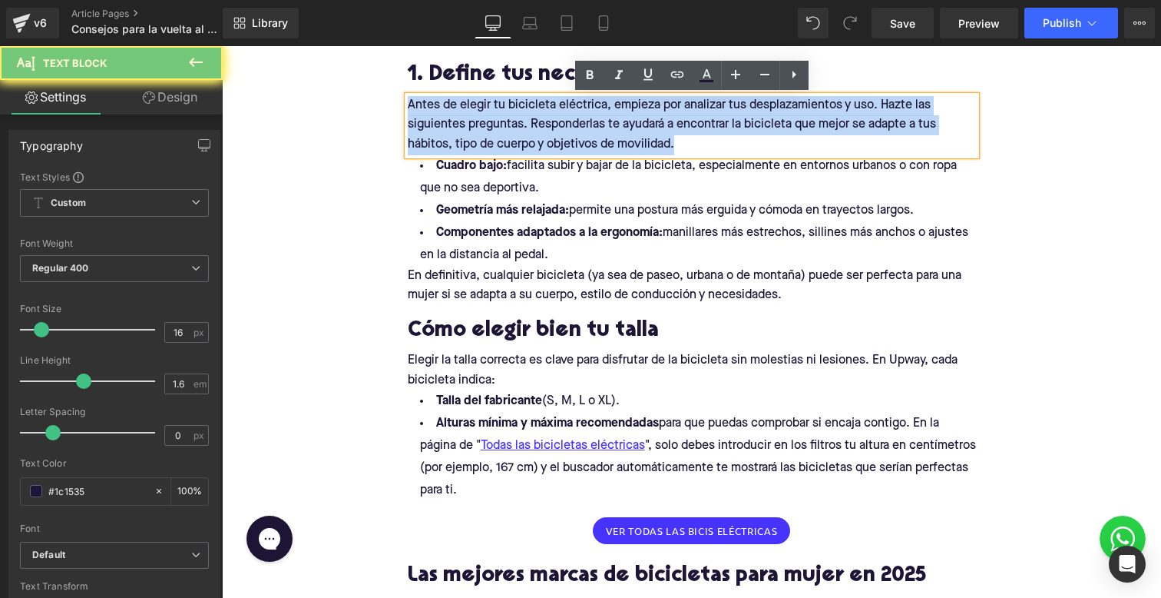
click at [498, 112] on p "Antes de elegir tu bicicleta eléctrica, empieza por analizar tus desplazamiento…" at bounding box center [692, 125] width 568 height 59
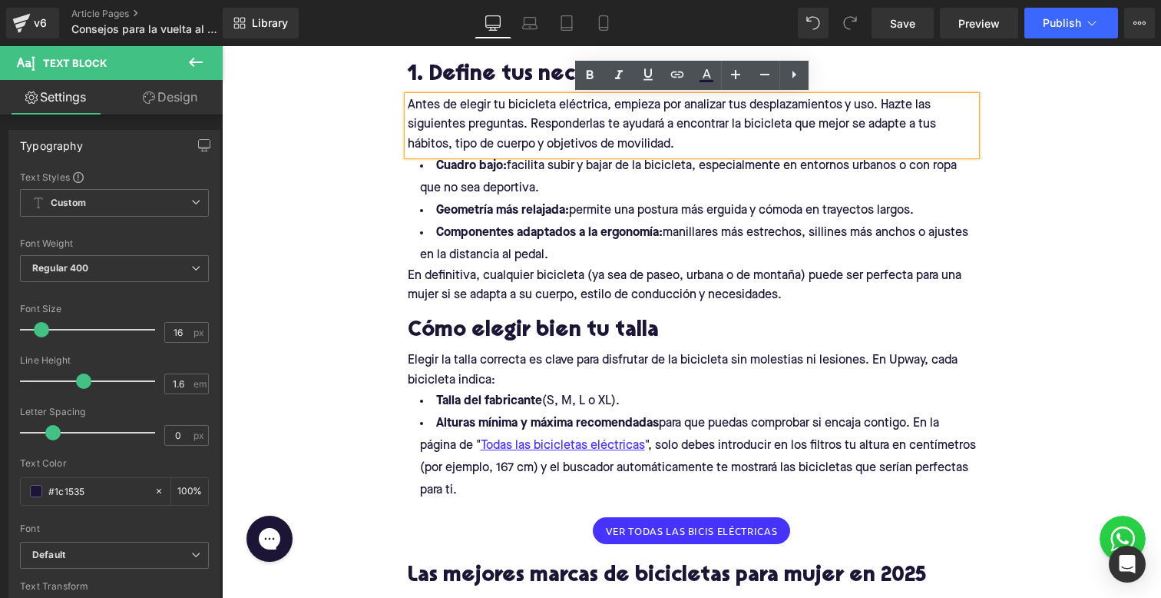
click at [691, 137] on p "Antes de elegir tu bicicleta eléctrica, empieza por analizar tus desplazamiento…" at bounding box center [692, 125] width 568 height 59
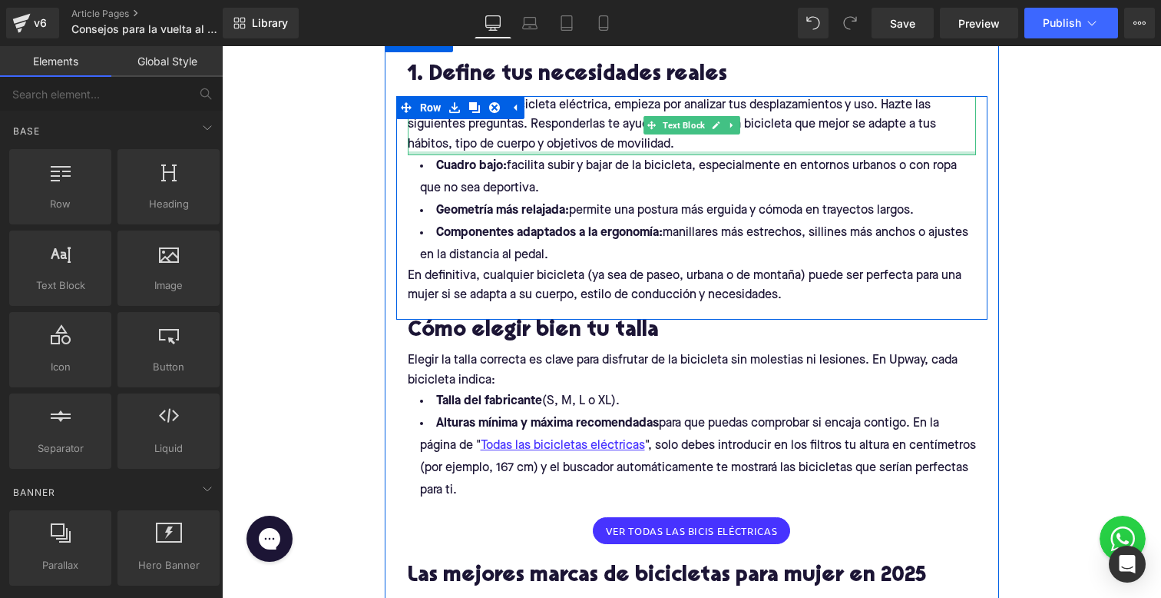
click at [679, 151] on div "Antes de elegir tu bicicleta eléctrica, empieza por analizar tus desplazamiento…" at bounding box center [692, 125] width 568 height 59
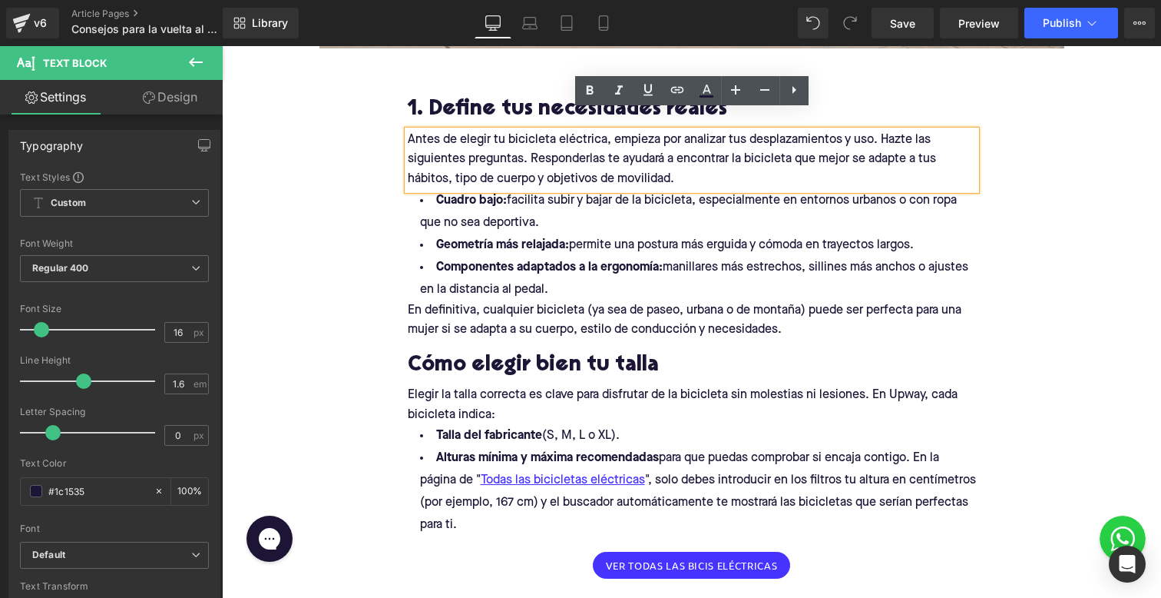
scroll to position [750, 0]
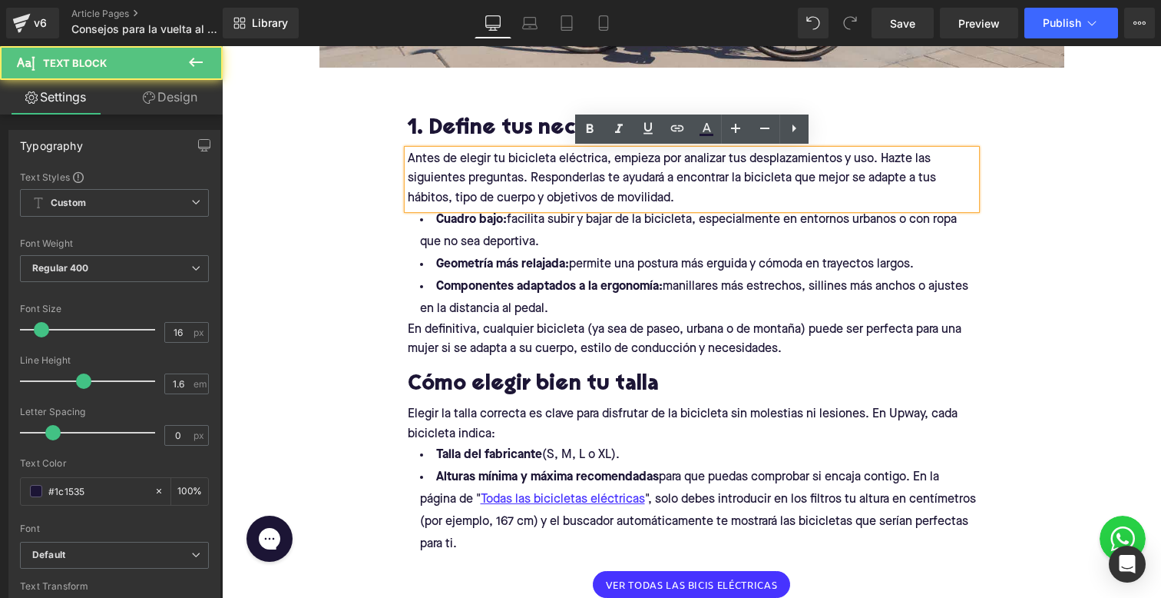
click at [459, 181] on p "Antes de elegir tu bicicleta eléctrica, empieza por analizar tus desplazamiento…" at bounding box center [692, 179] width 568 height 59
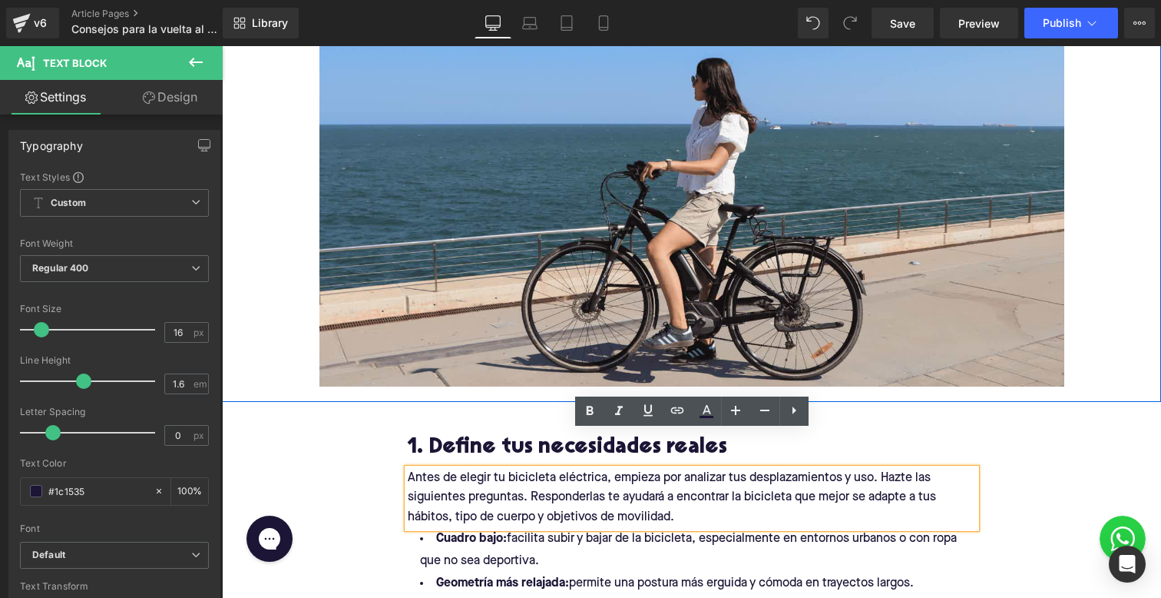
scroll to position [404, 0]
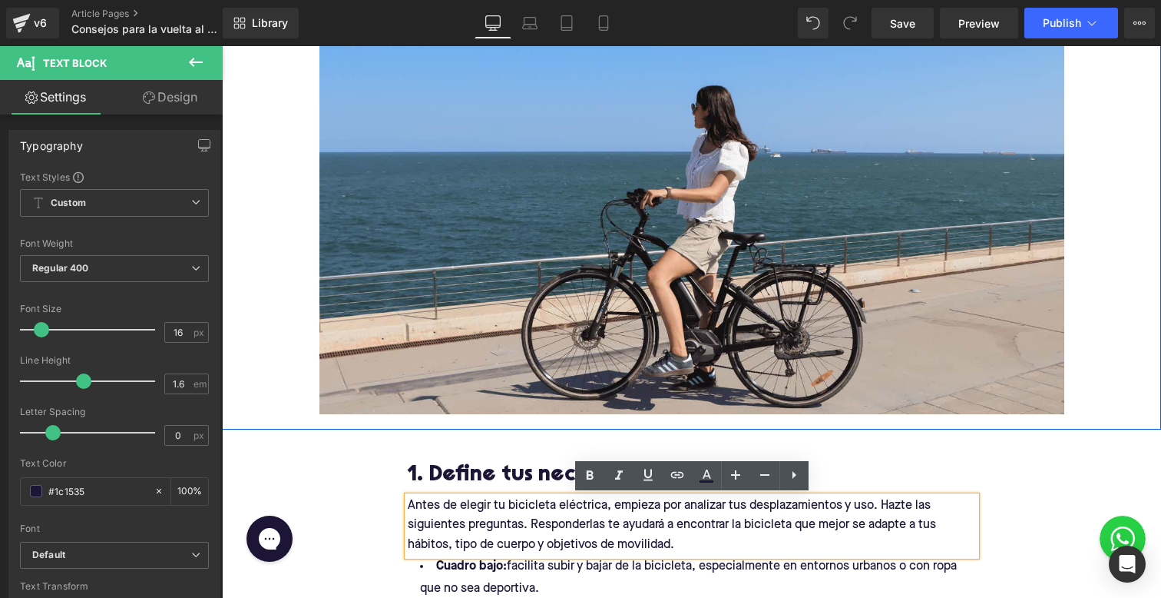
click at [700, 164] on img at bounding box center [692, 229] width 745 height 369
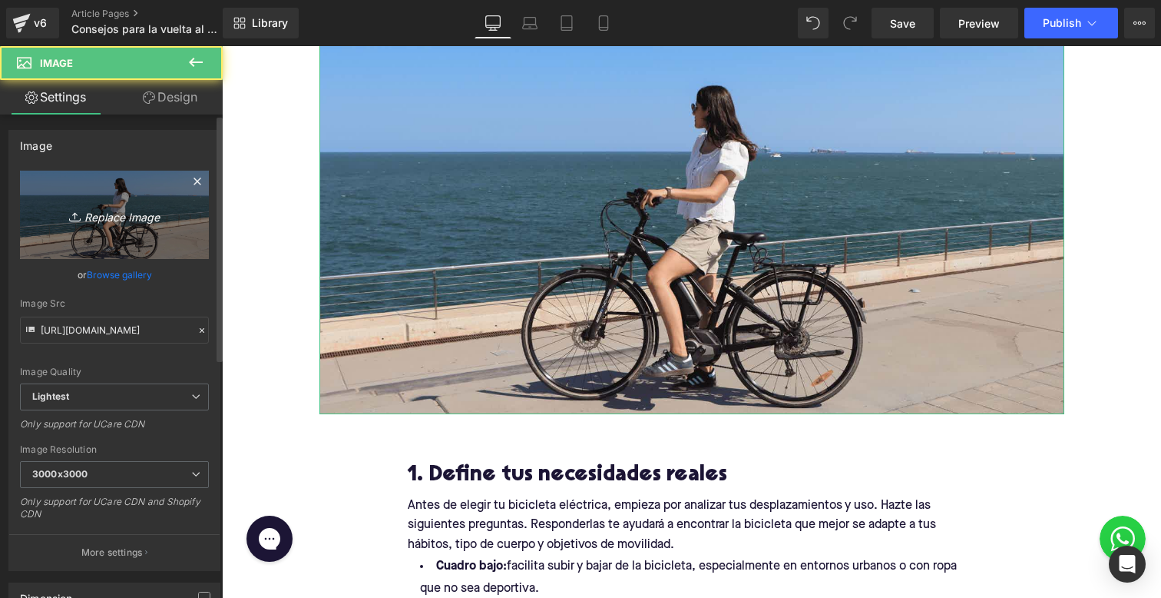
click at [141, 226] on link "Replace Image" at bounding box center [114, 215] width 189 height 88
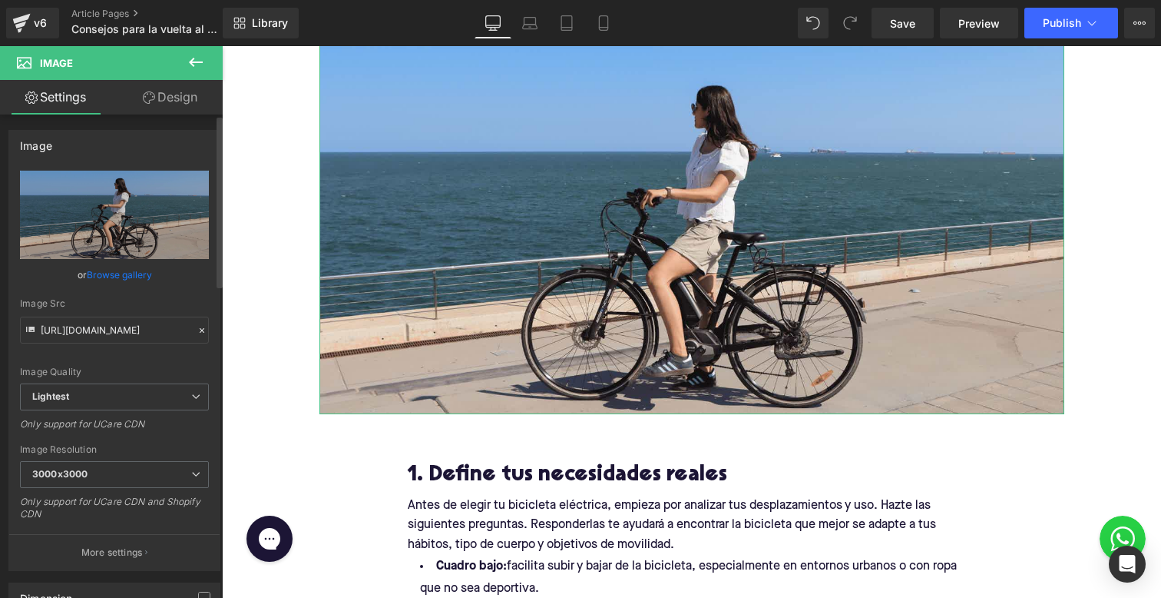
click at [131, 270] on link "Browse gallery" at bounding box center [119, 274] width 65 height 27
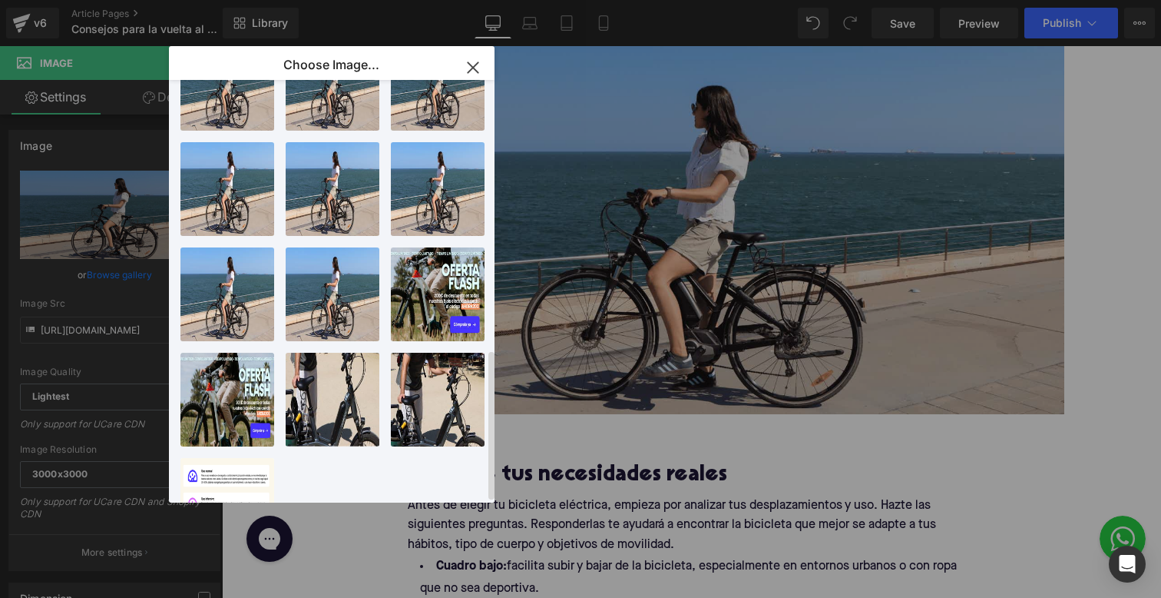
scroll to position [759, 0]
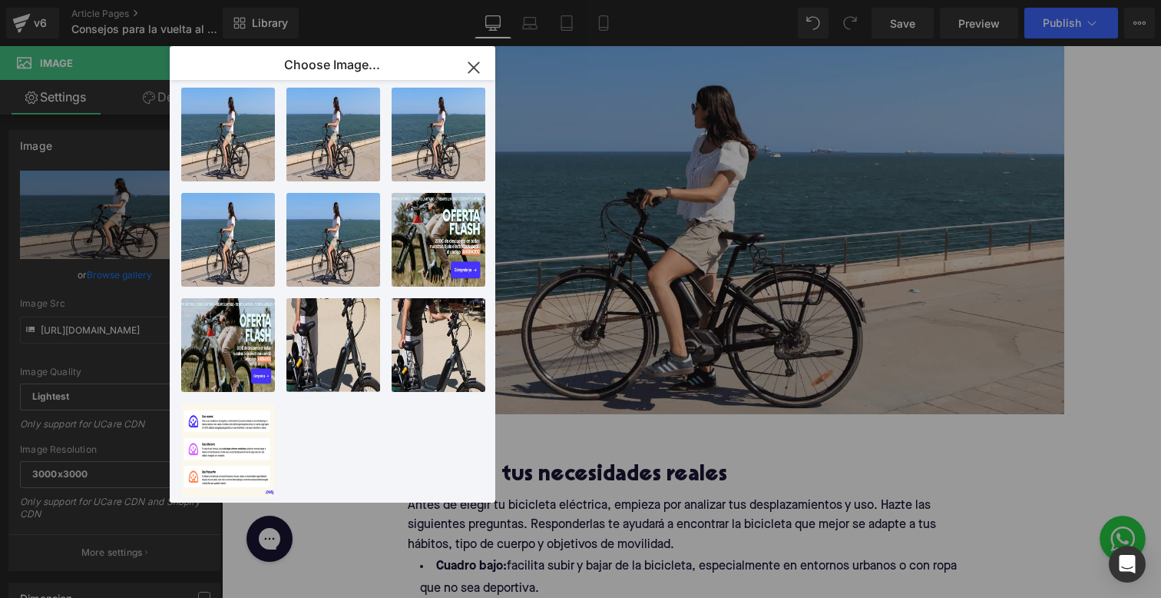
click at [476, 66] on icon "button" at bounding box center [474, 67] width 25 height 25
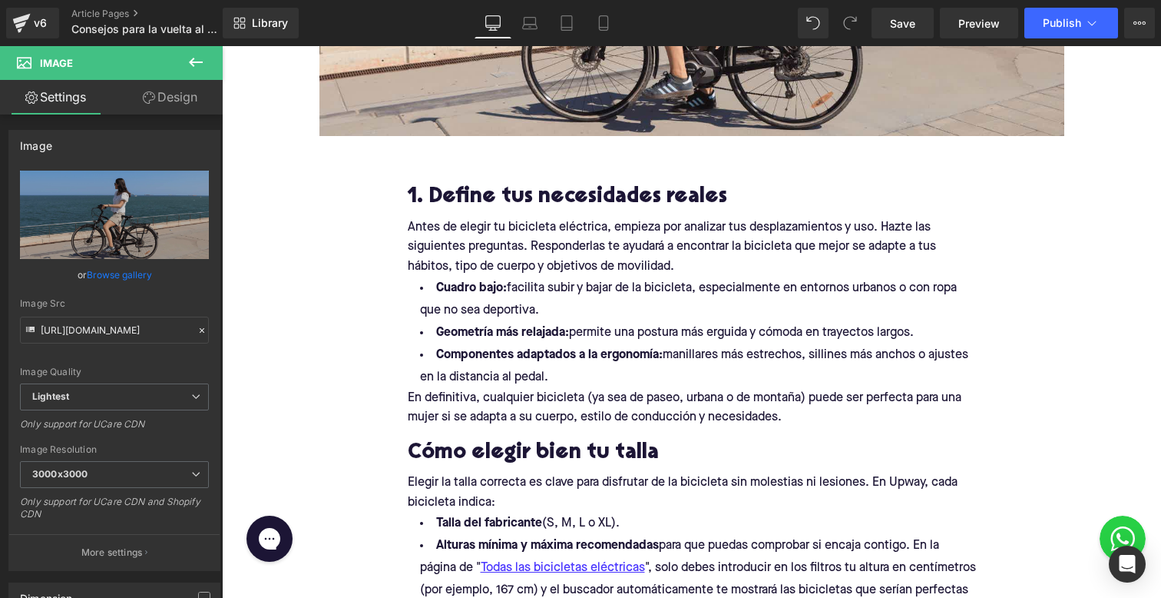
scroll to position [751, 0]
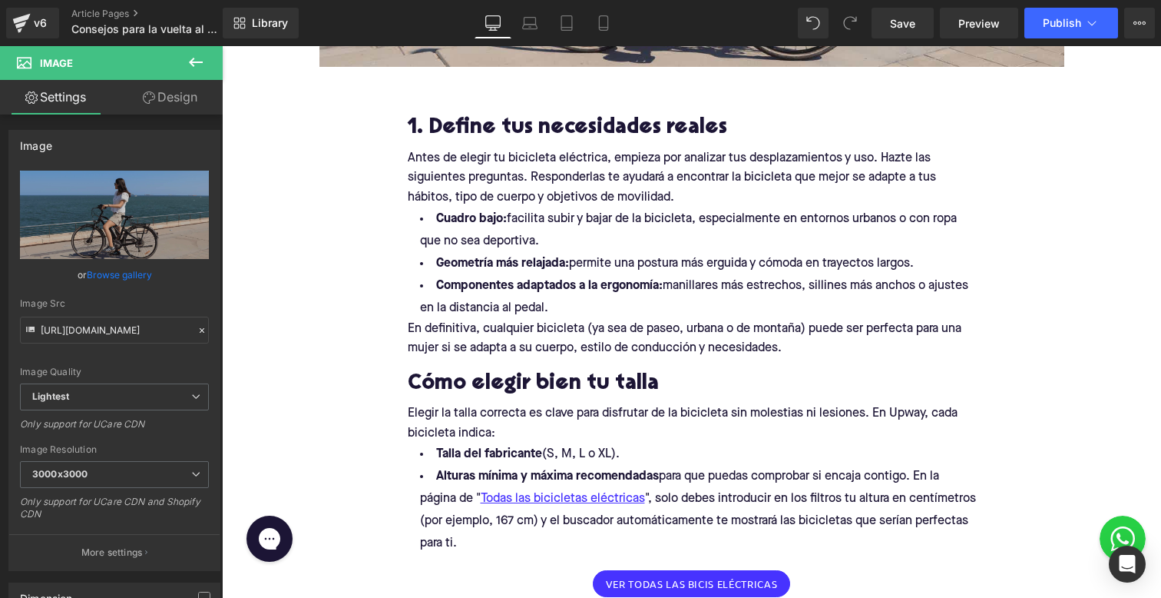
click at [419, 131] on h2 "1. Define tus necesidades reales" at bounding box center [692, 129] width 568 height 24
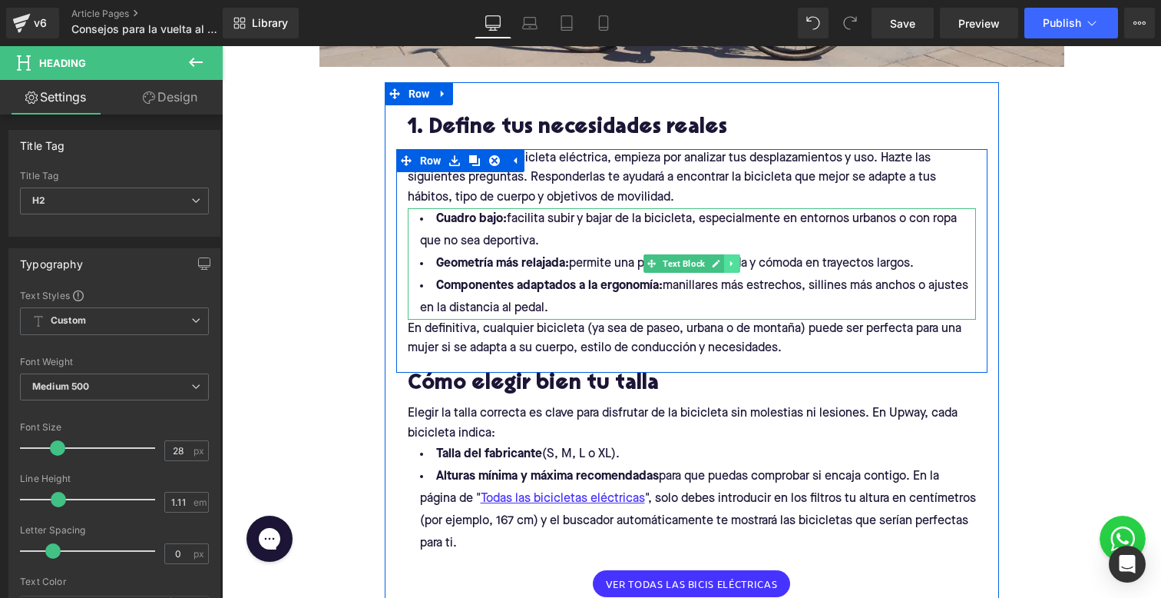
click at [728, 263] on icon at bounding box center [731, 263] width 8 height 9
click at [736, 263] on icon at bounding box center [740, 264] width 8 height 8
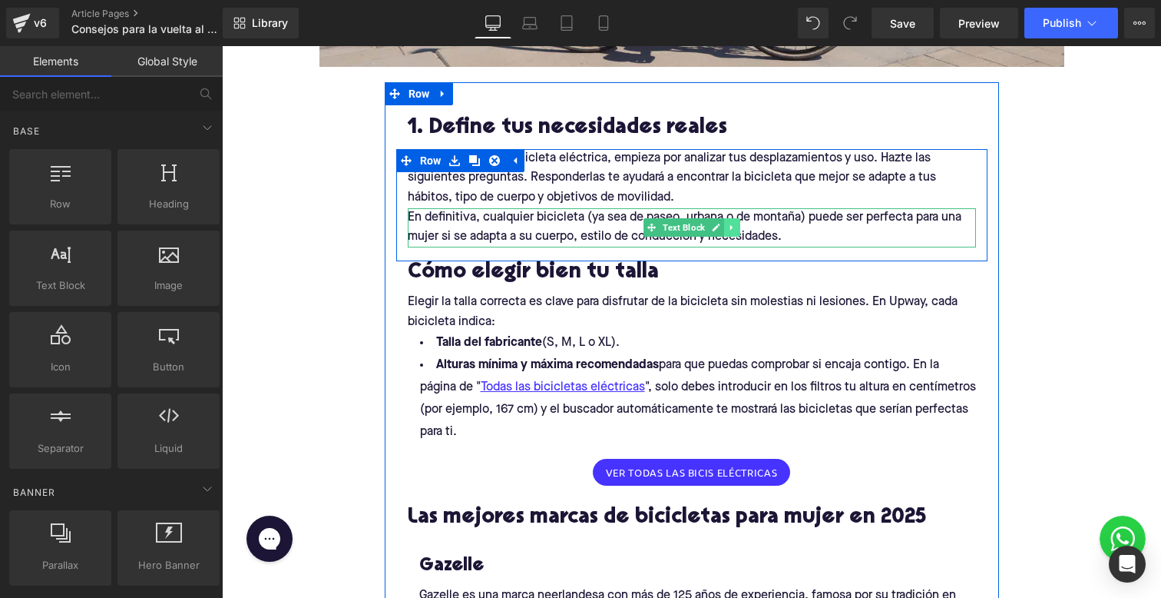
click at [731, 227] on icon at bounding box center [731, 227] width 2 height 5
click at [608, 174] on p "Antes de elegir tu bicicleta eléctrica, empieza por analizar tus desplazamiento…" at bounding box center [692, 178] width 568 height 59
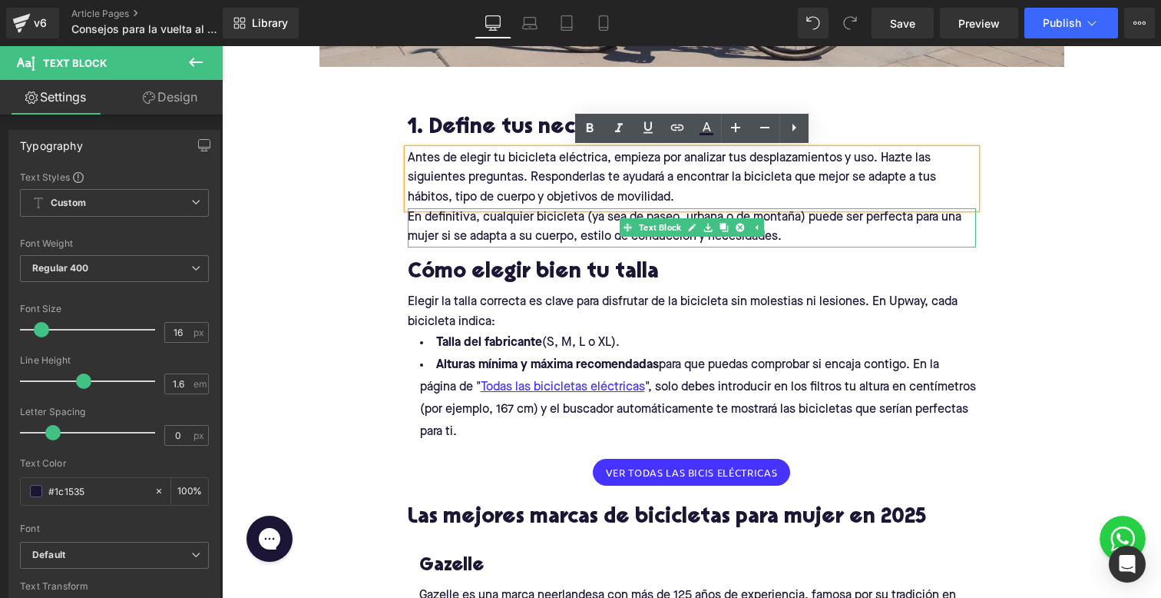
click at [525, 231] on p "En definitiva, cualquier bicicleta (ya sea de paseo, urbana o de montaña) puede…" at bounding box center [692, 227] width 568 height 39
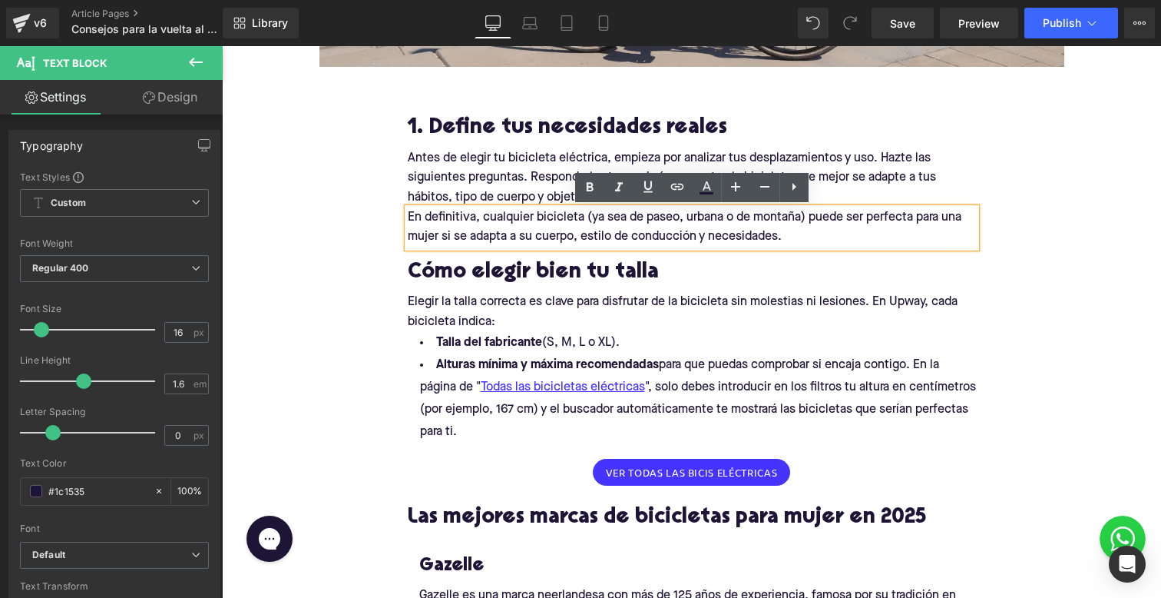
click at [416, 157] on p "Antes de elegir tu bicicleta eléctrica, empieza por analizar tus desplazamiento…" at bounding box center [692, 178] width 568 height 59
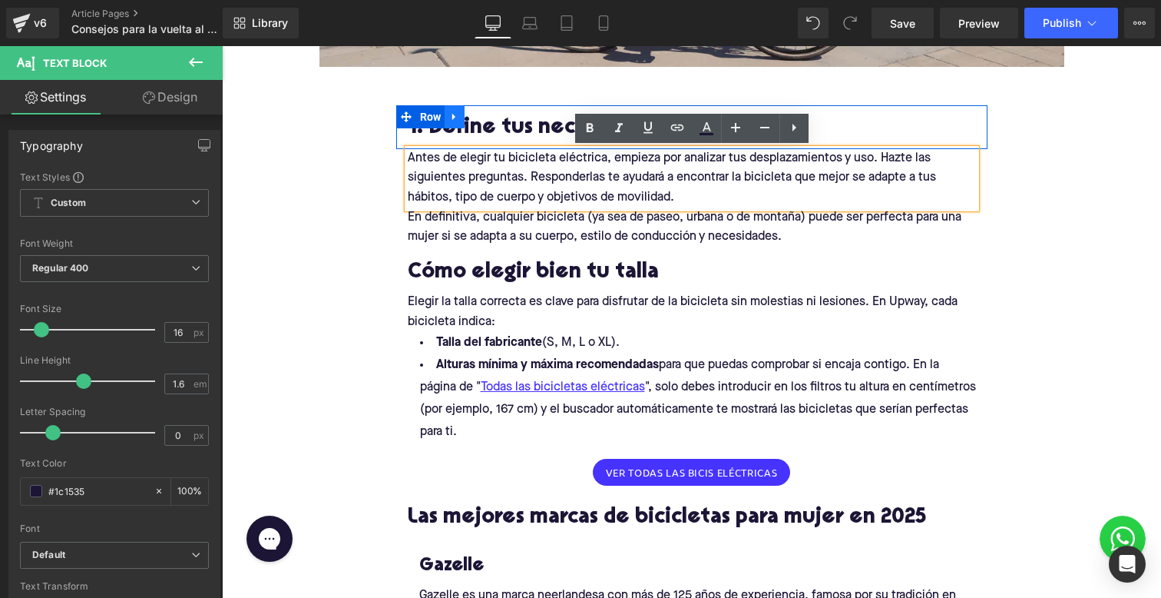
click at [458, 116] on icon at bounding box center [454, 117] width 11 height 12
click at [496, 227] on p "En definitiva, cualquier bicicleta (ya sea de paseo, urbana o de montaña) puede…" at bounding box center [692, 227] width 568 height 39
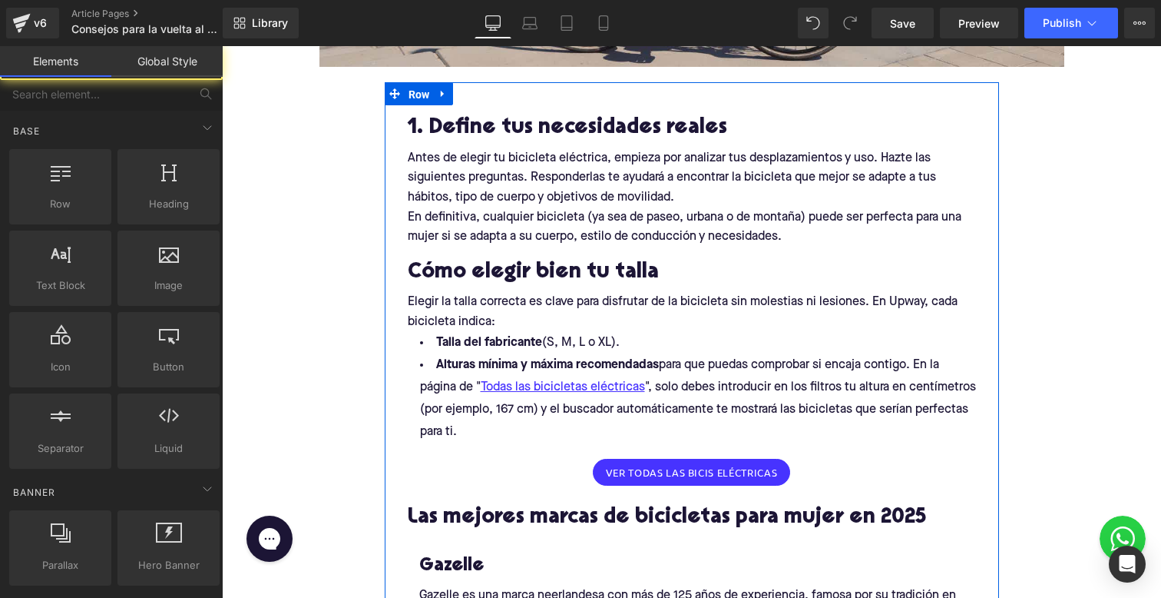
click at [406, 100] on span "Row" at bounding box center [419, 94] width 29 height 23
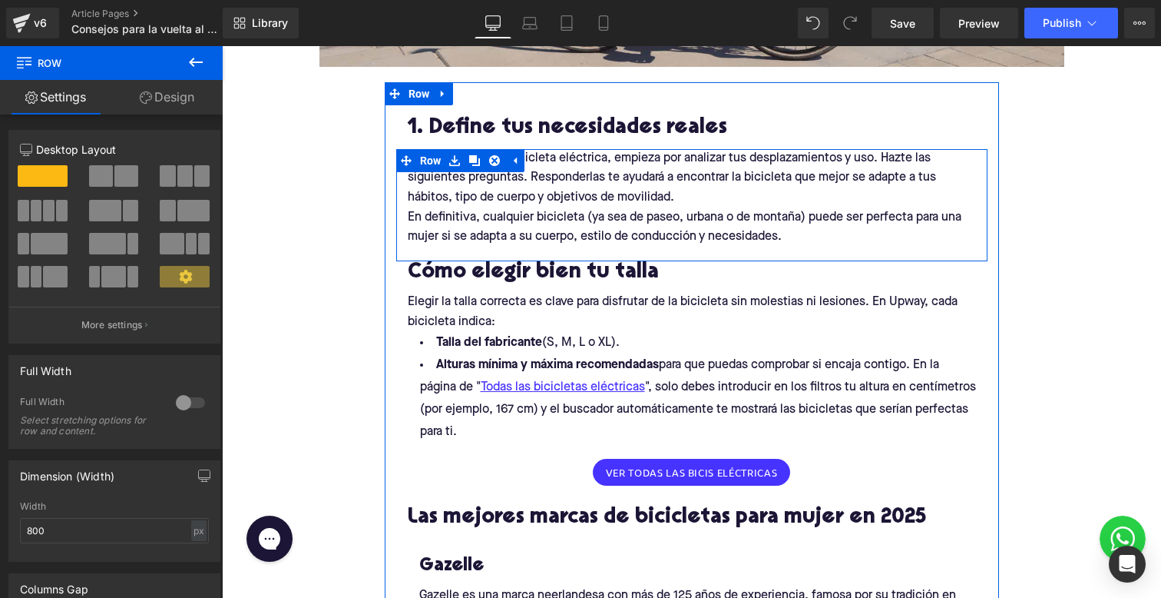
click at [485, 157] on link at bounding box center [495, 160] width 20 height 23
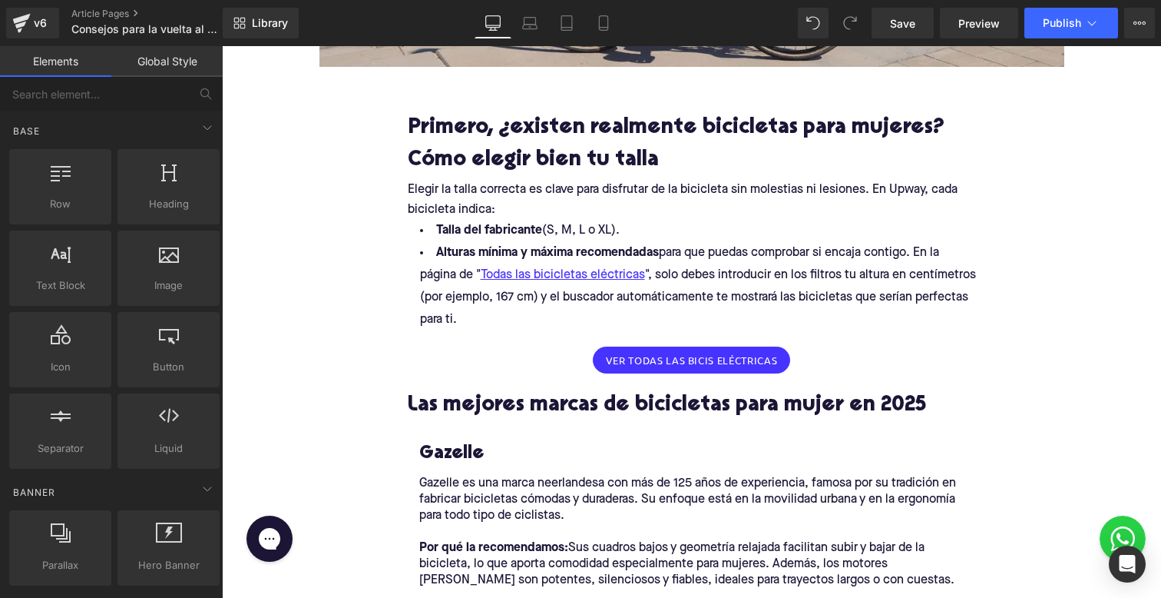
click at [849, 21] on icon at bounding box center [850, 23] width 14 height 14
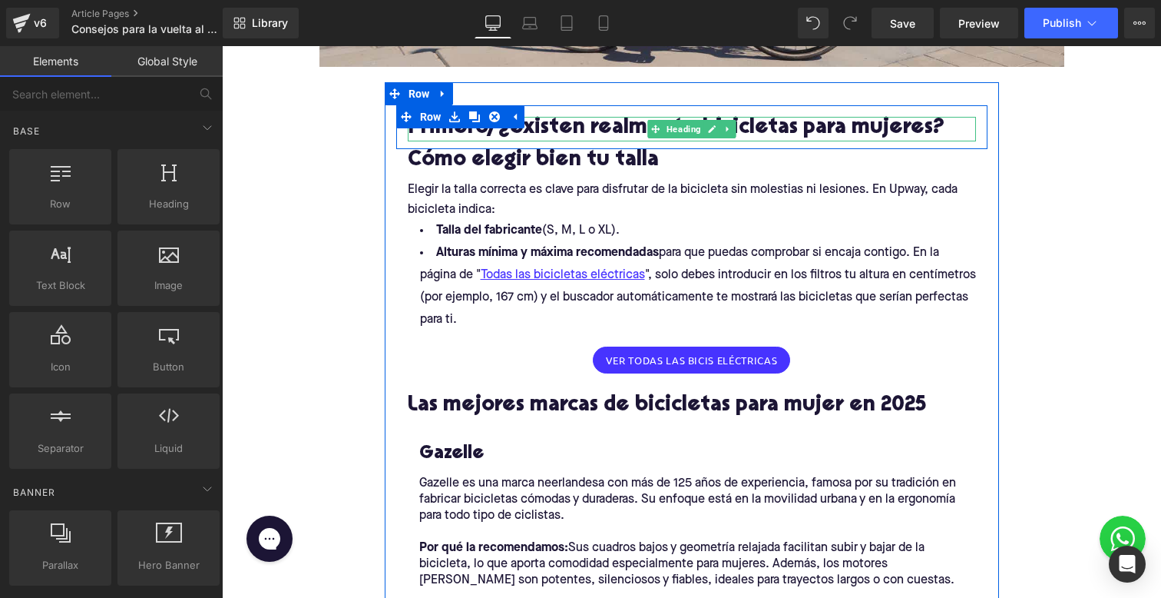
click at [607, 169] on h2 "Cómo elegir bien tu talla" at bounding box center [692, 161] width 568 height 24
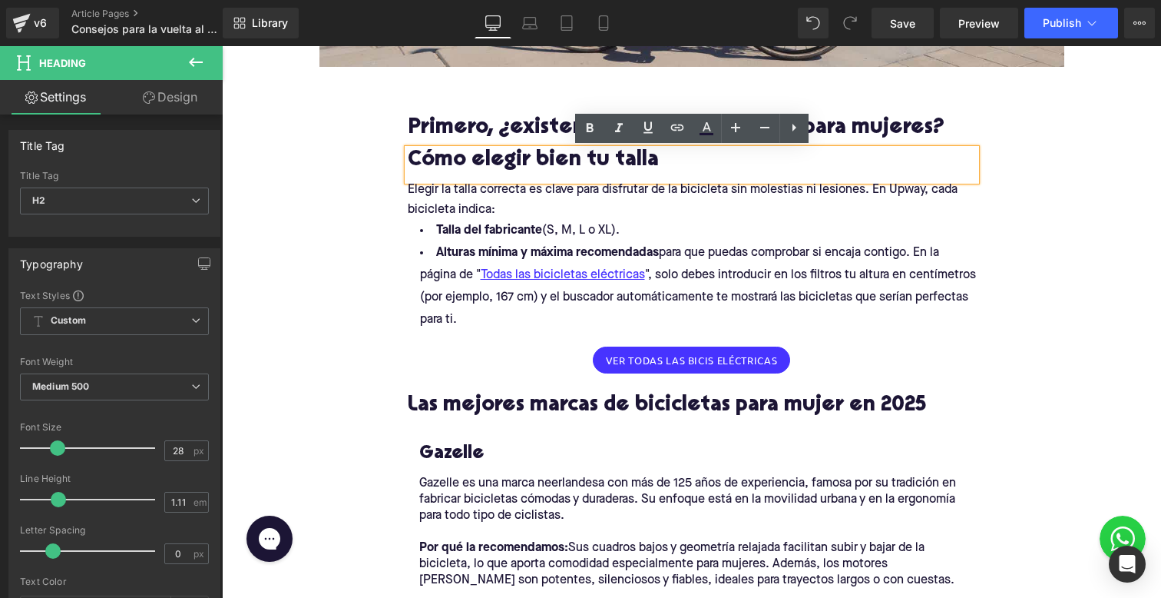
click at [472, 126] on link at bounding box center [472, 117] width 16 height 18
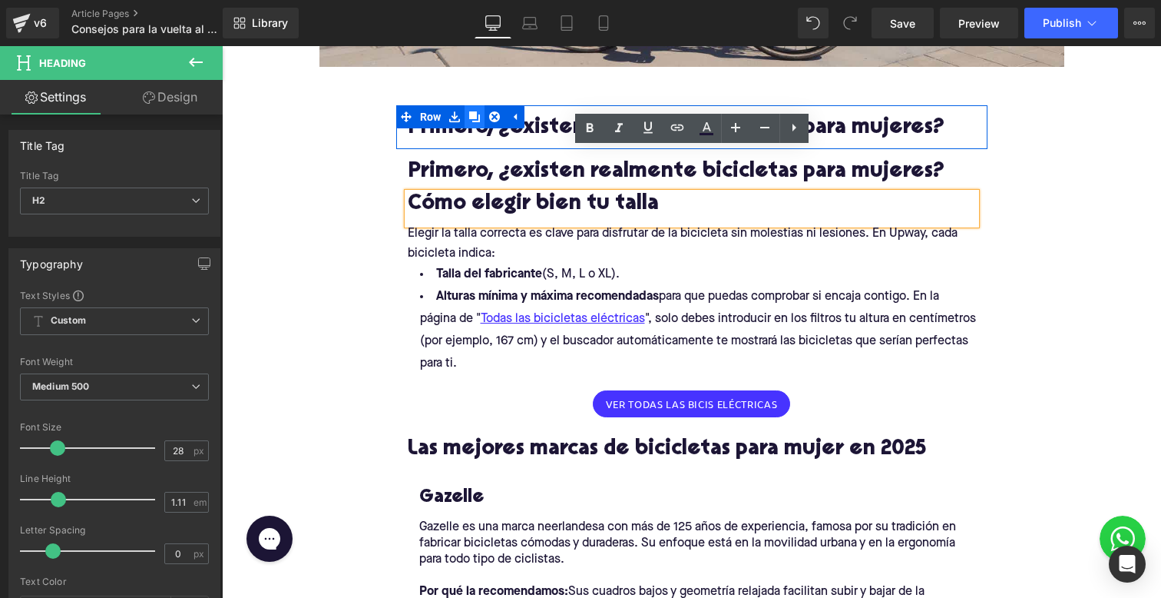
click at [472, 126] on link at bounding box center [475, 116] width 20 height 23
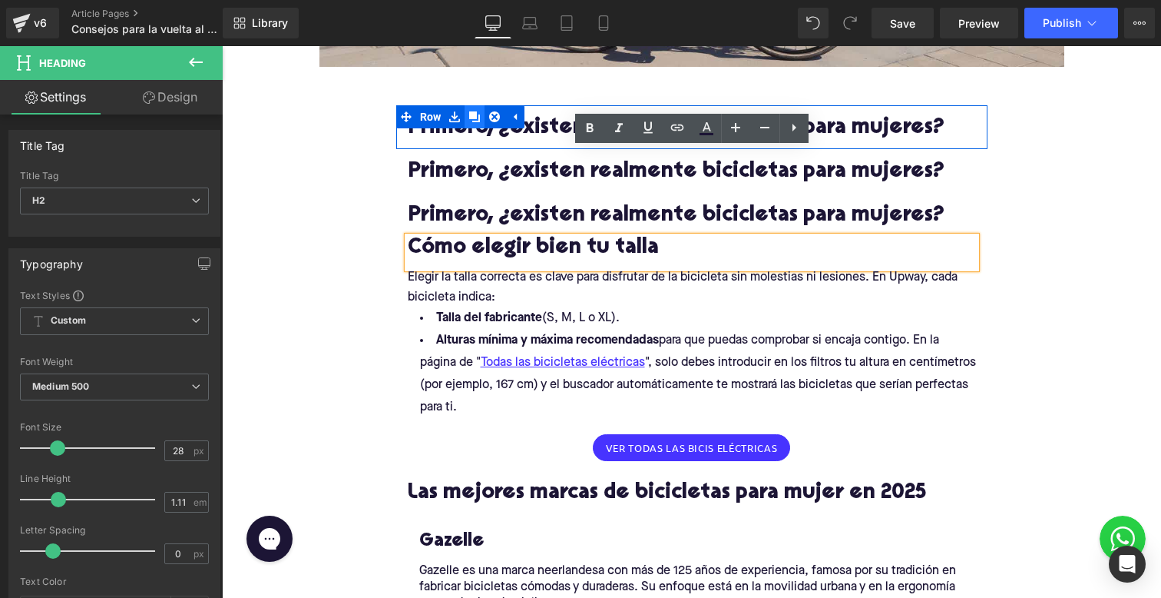
click at [472, 126] on link at bounding box center [475, 116] width 20 height 23
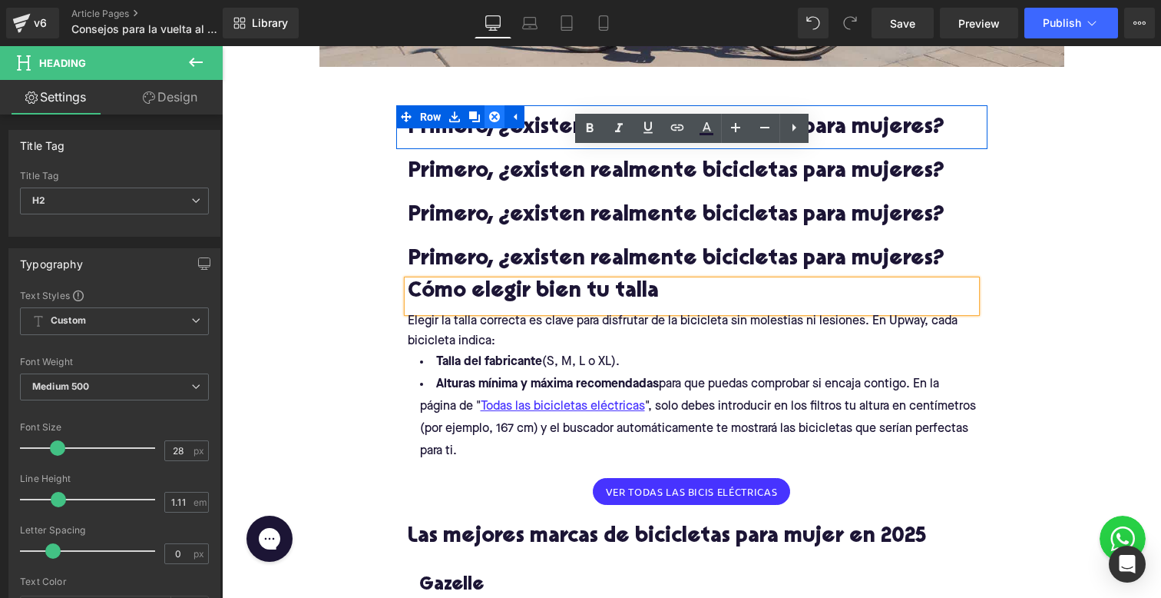
click at [490, 117] on icon at bounding box center [494, 116] width 11 height 11
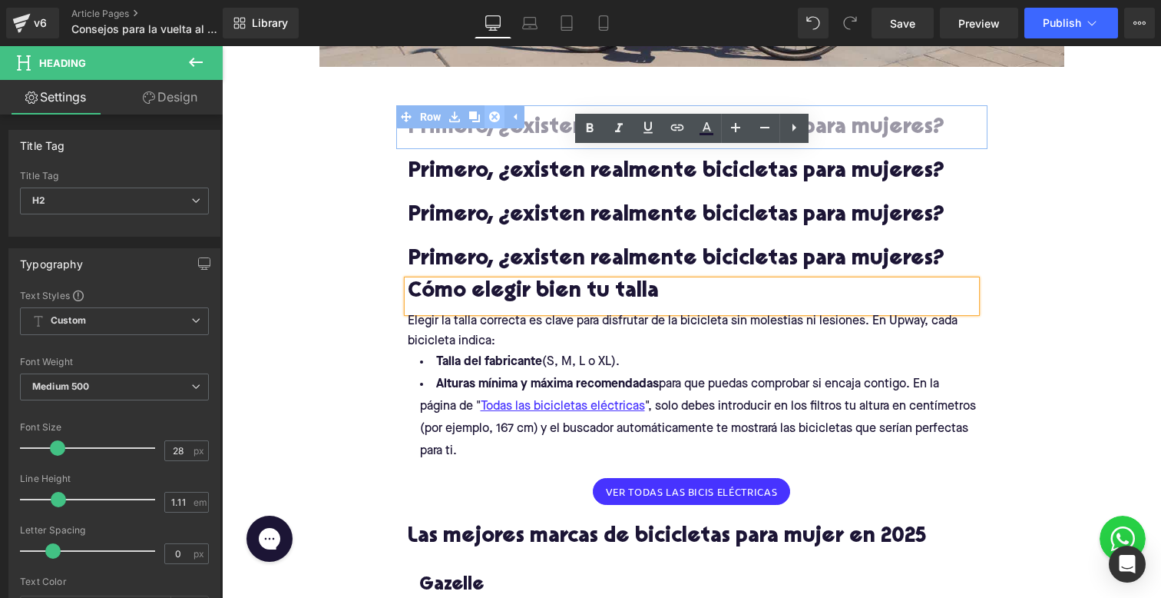
click at [490, 117] on icon at bounding box center [494, 116] width 11 height 11
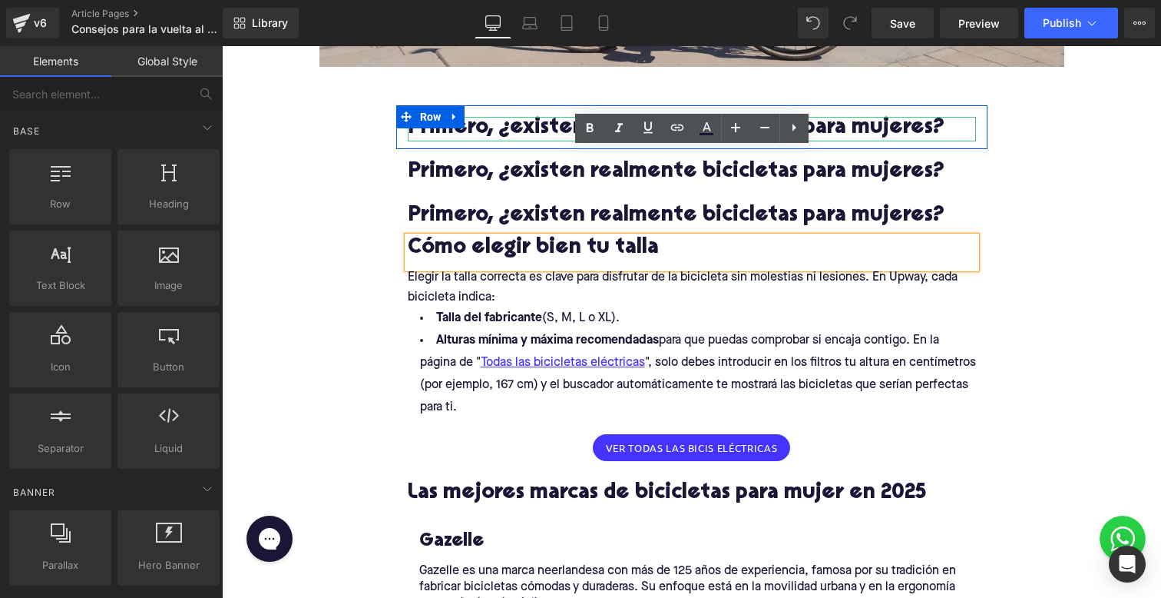
click at [511, 126] on h2 "Primero, ¿existen realmente bicicletas para mujeres?" at bounding box center [692, 129] width 568 height 24
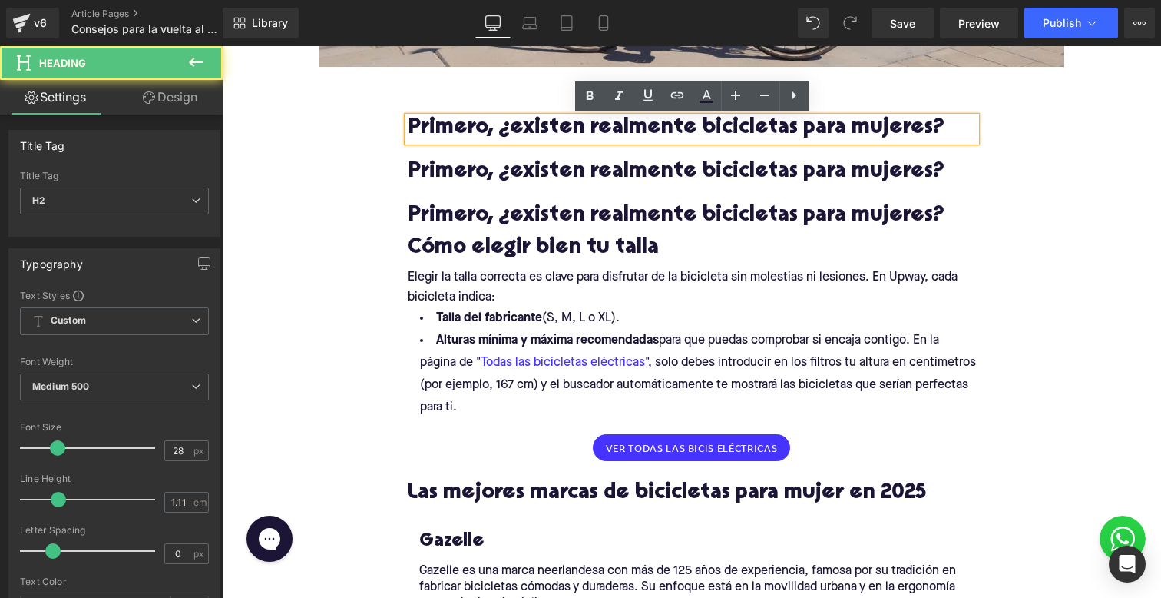
click at [455, 122] on h2 "Primero, ¿existen realmente bicicletas para mujeres?" at bounding box center [692, 129] width 568 height 24
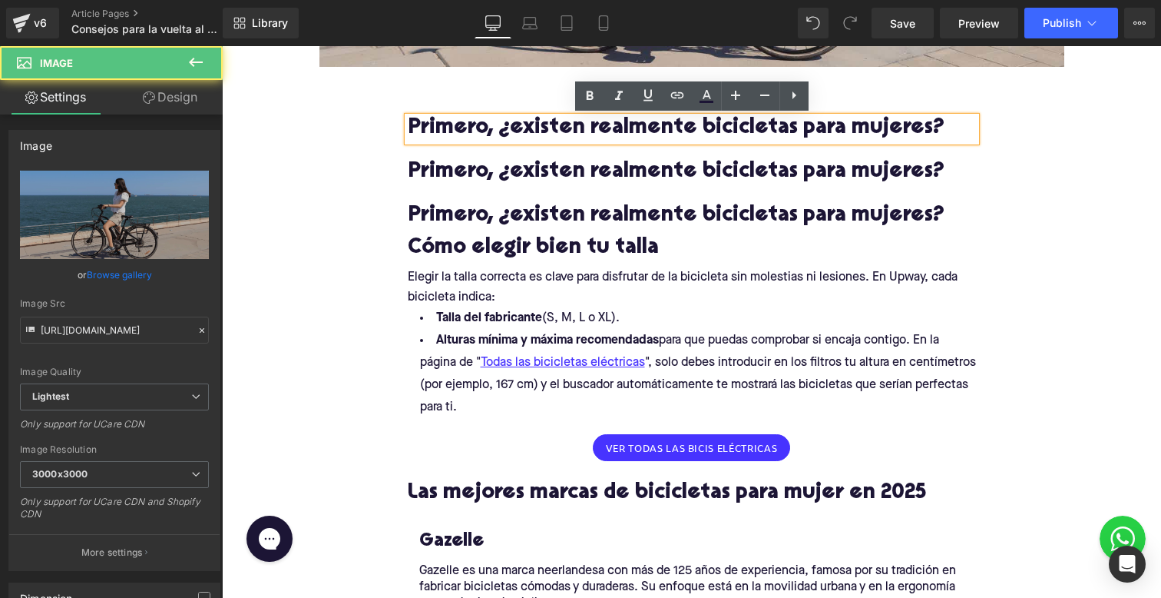
click at [505, 267] on div "Cómo elegir bien tu talla Heading" at bounding box center [692, 252] width 568 height 31
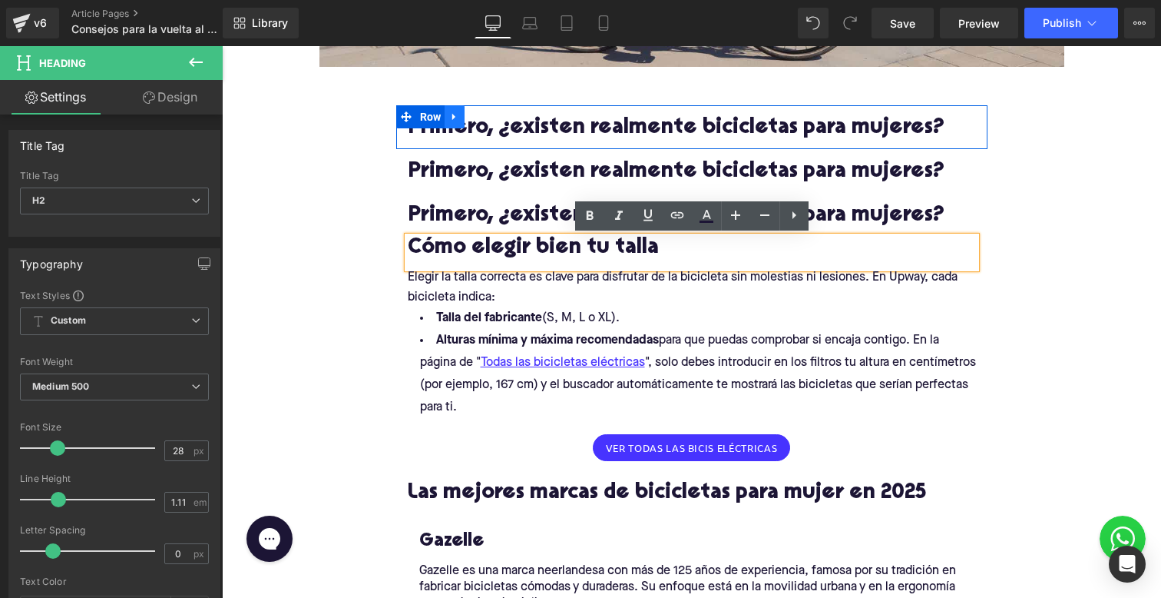
click at [459, 118] on icon at bounding box center [454, 117] width 11 height 12
click at [491, 115] on icon at bounding box center [494, 116] width 11 height 11
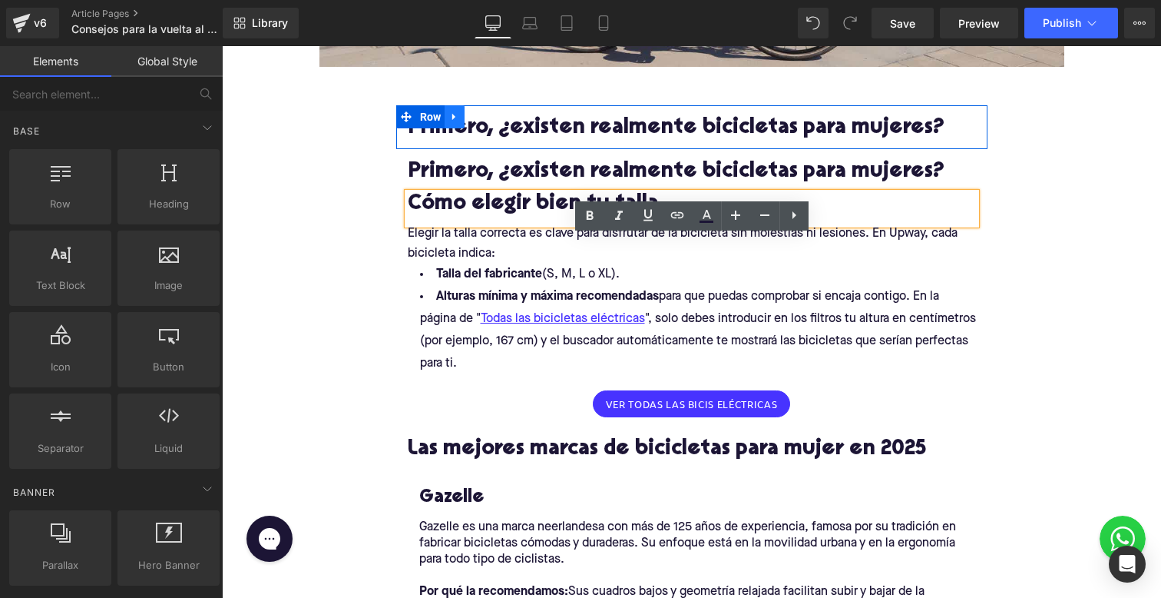
click at [451, 120] on icon at bounding box center [454, 117] width 11 height 12
click at [491, 113] on icon at bounding box center [494, 116] width 11 height 11
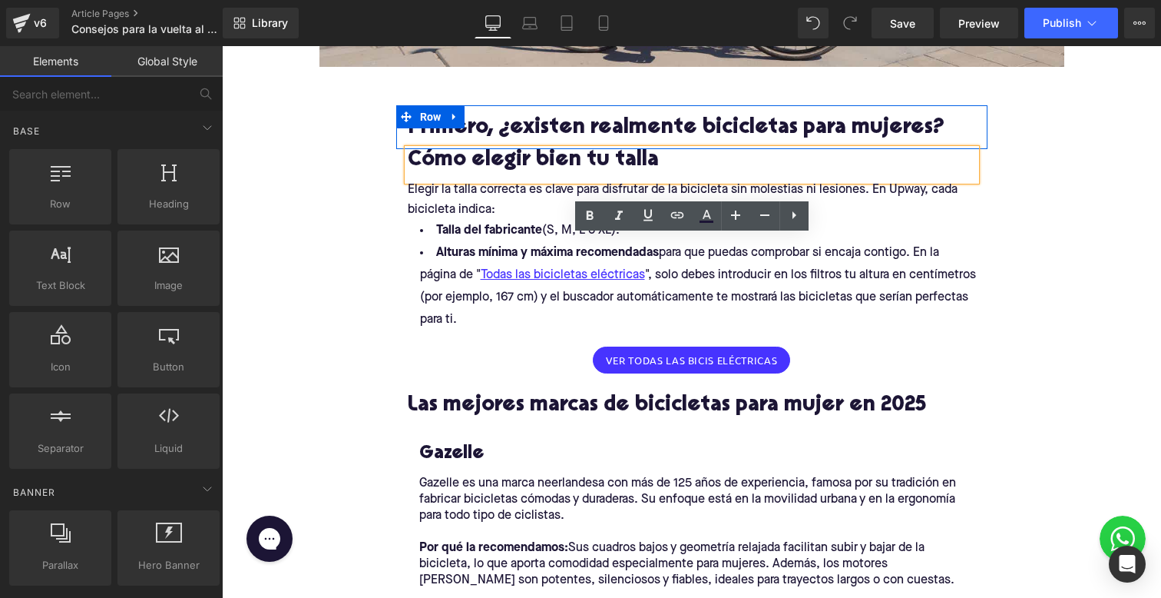
click at [523, 125] on h2 "Primero, ¿existen realmente bicicletas para mujeres?" at bounding box center [692, 129] width 568 height 24
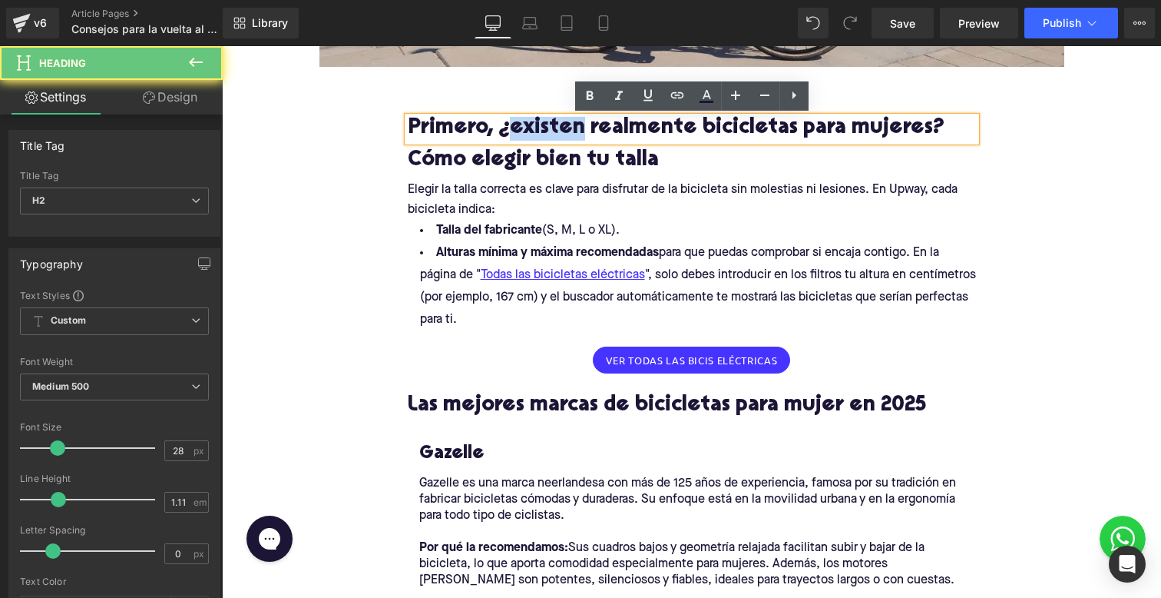
click at [523, 125] on h2 "Primero, ¿existen realmente bicicletas para mujeres?" at bounding box center [692, 129] width 568 height 24
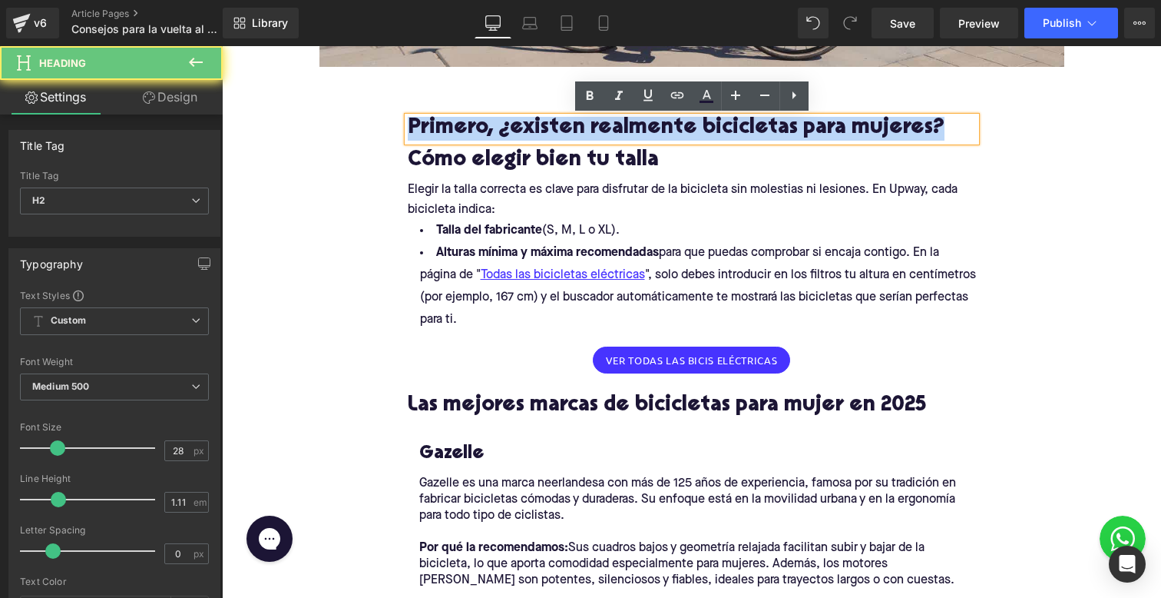
click at [523, 125] on h2 "Primero, ¿existen realmente bicicletas para mujeres?" at bounding box center [692, 129] width 568 height 24
paste div
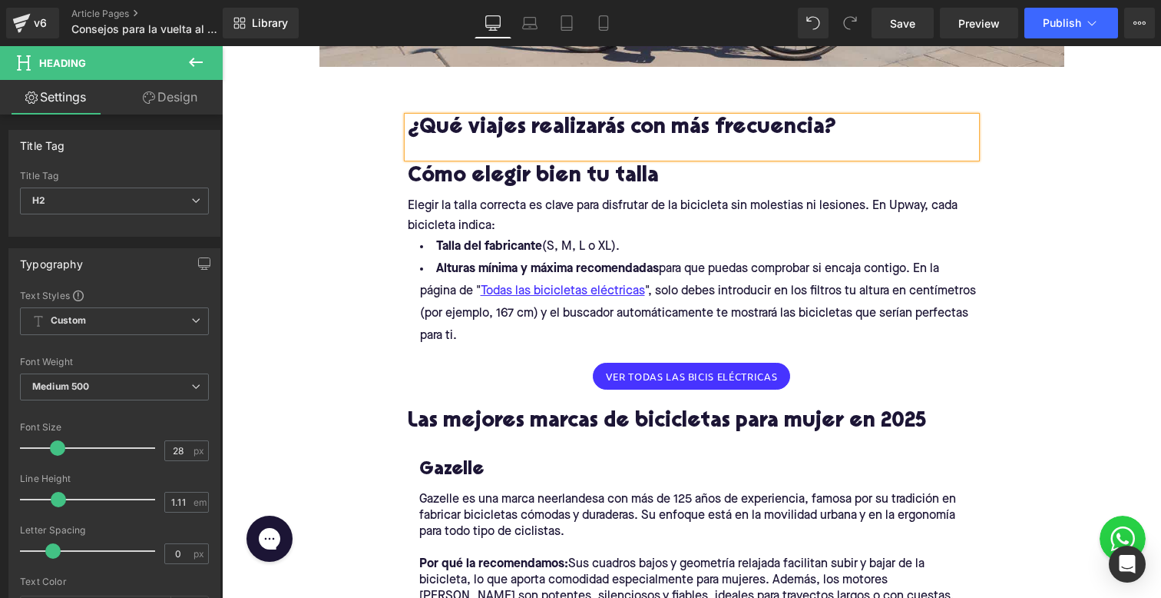
click at [502, 130] on h2 "¿Qué viajes realizarás con más frecuencia?" at bounding box center [692, 129] width 568 height 24
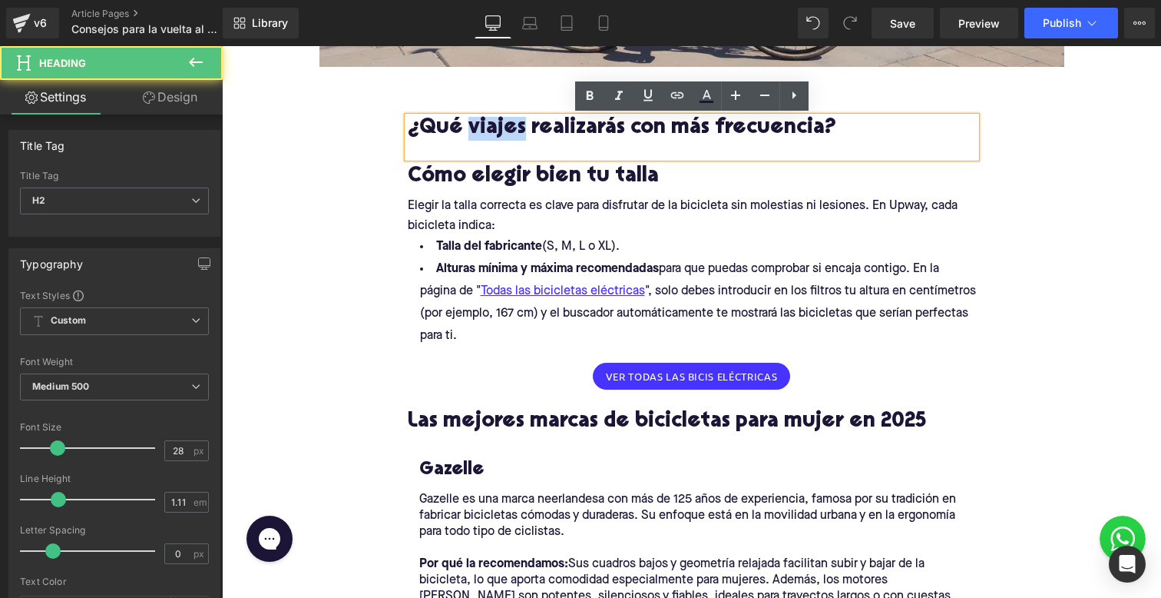
click at [502, 130] on h2 "¿Qué viajes realizarás con más frecuencia?" at bounding box center [692, 129] width 568 height 24
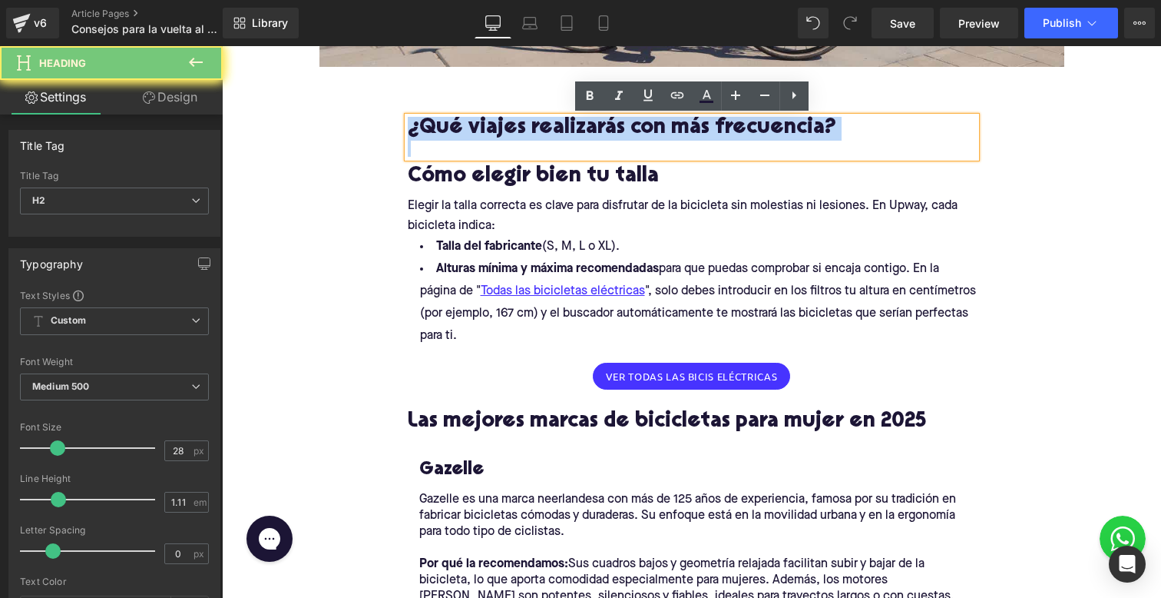
click at [502, 130] on h2 "¿Qué viajes realizarás con más frecuencia?" at bounding box center [692, 129] width 568 height 24
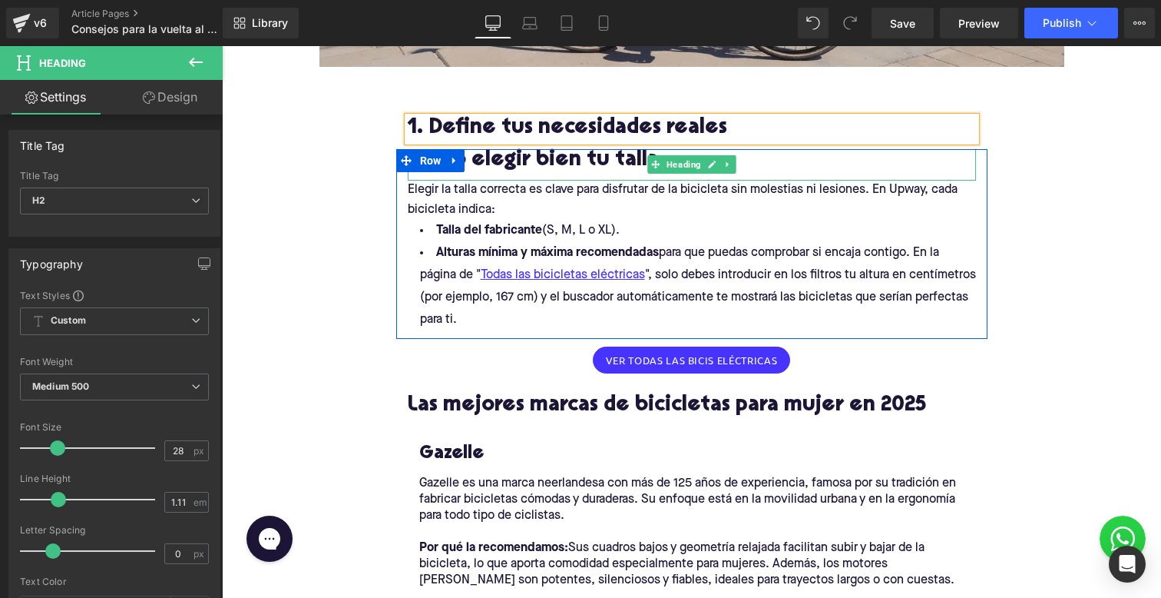
click at [475, 164] on h2 "Cómo elegir bien tu talla" at bounding box center [692, 161] width 568 height 24
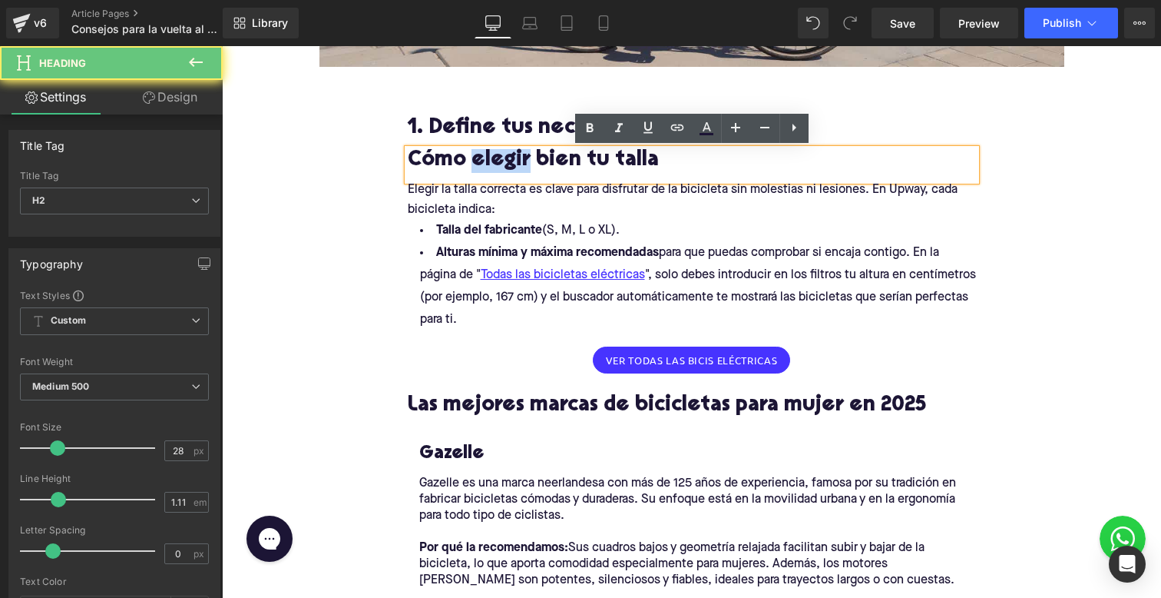
click at [475, 164] on h2 "Cómo elegir bien tu talla" at bounding box center [692, 161] width 568 height 24
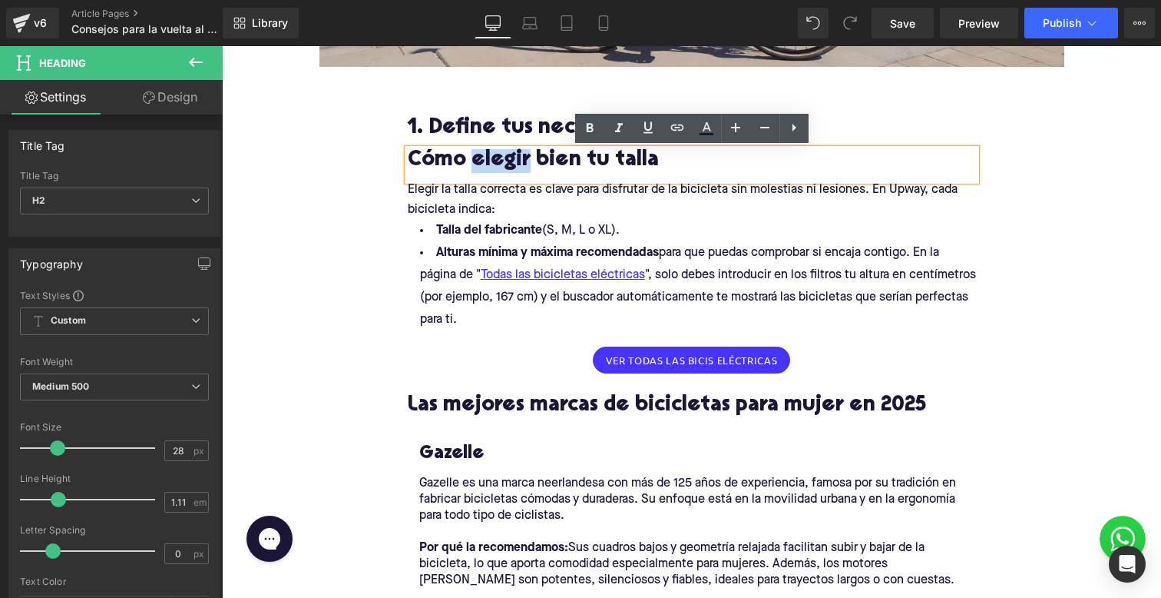
click at [434, 165] on h2 "Cómo elegir bien tu talla" at bounding box center [692, 161] width 568 height 24
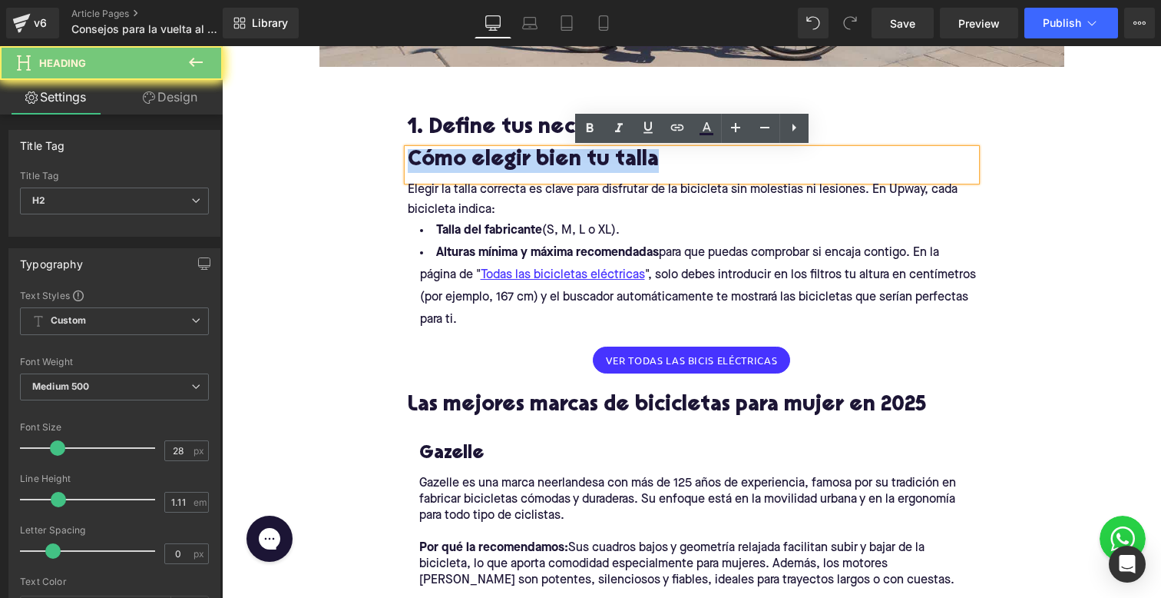
click at [434, 165] on h2 "Cómo elegir bien tu talla" at bounding box center [692, 161] width 568 height 24
paste div
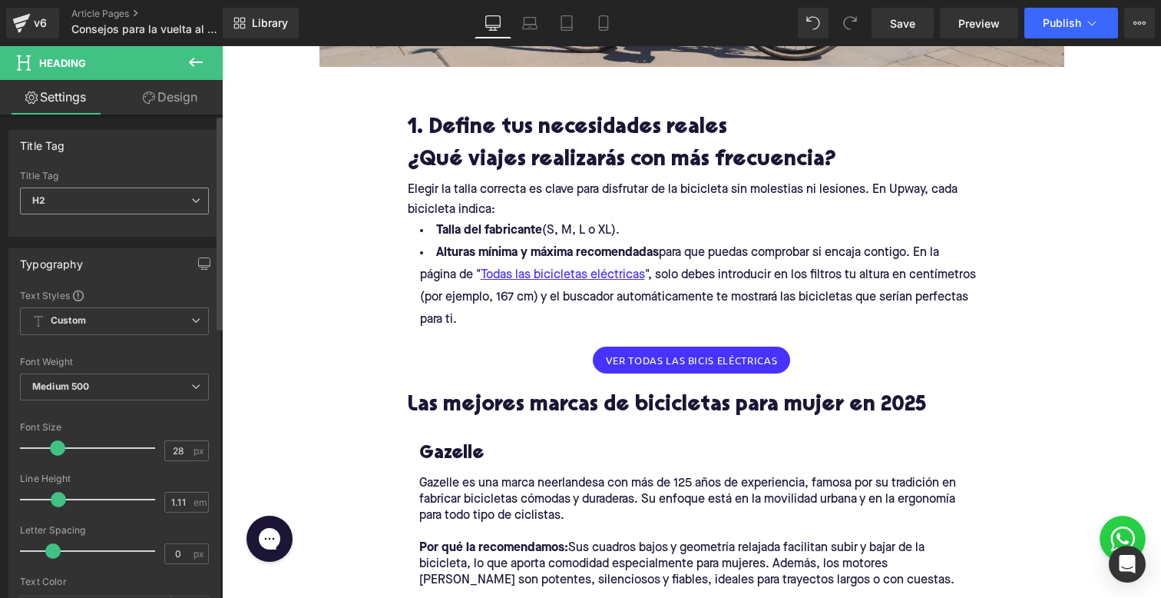
click at [114, 201] on span "H2" at bounding box center [114, 200] width 189 height 27
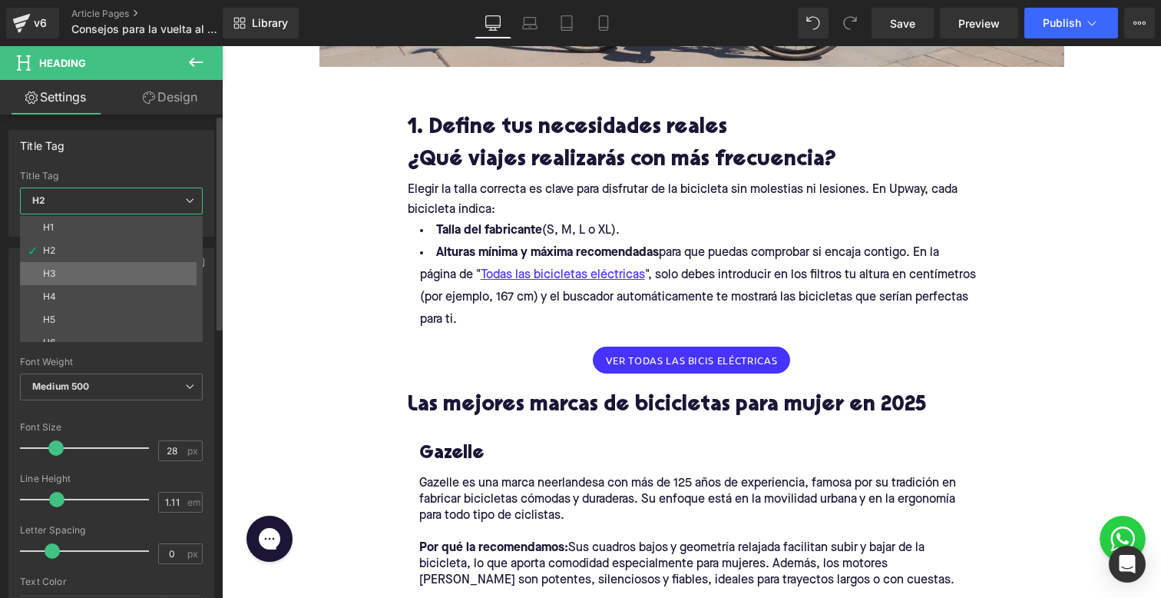
click at [100, 265] on li "H3" at bounding box center [115, 273] width 190 height 23
type input "24"
type input "1.29"
type input "#1c1535"
type input "100"
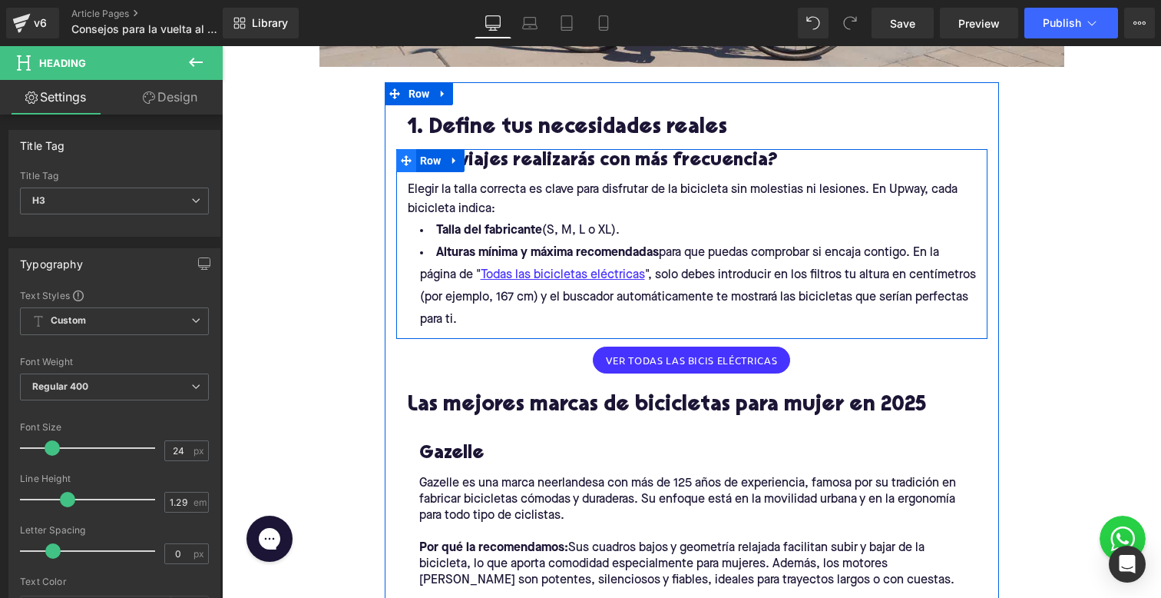
click at [402, 156] on icon at bounding box center [406, 160] width 11 height 12
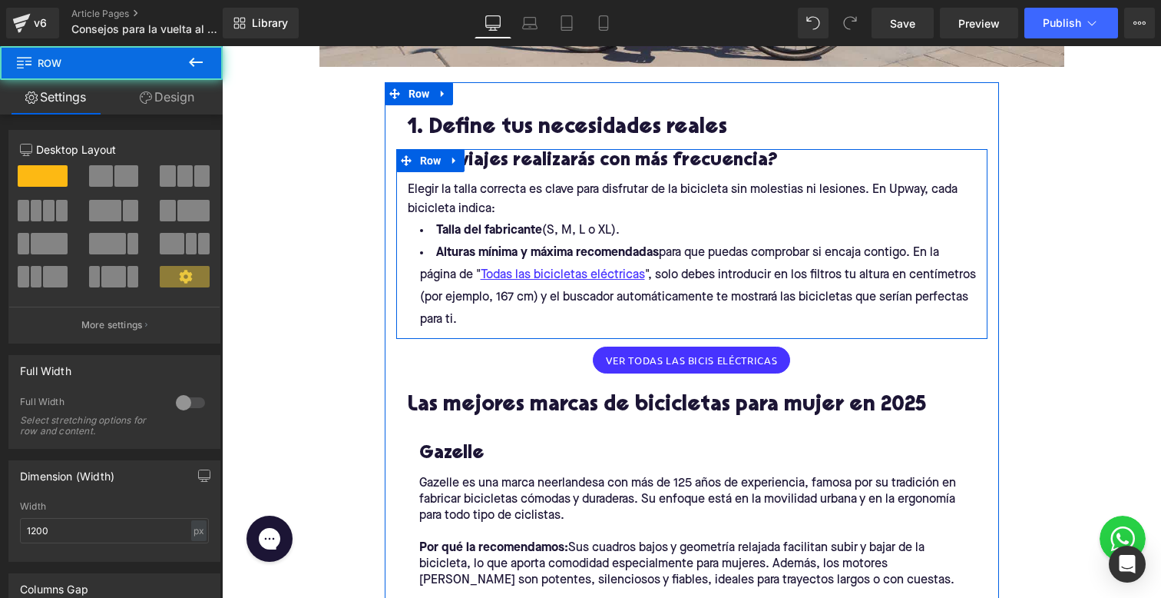
click at [544, 166] on h3 "¿Qué viajes realizarás con más frecuencia?" at bounding box center [692, 161] width 568 height 24
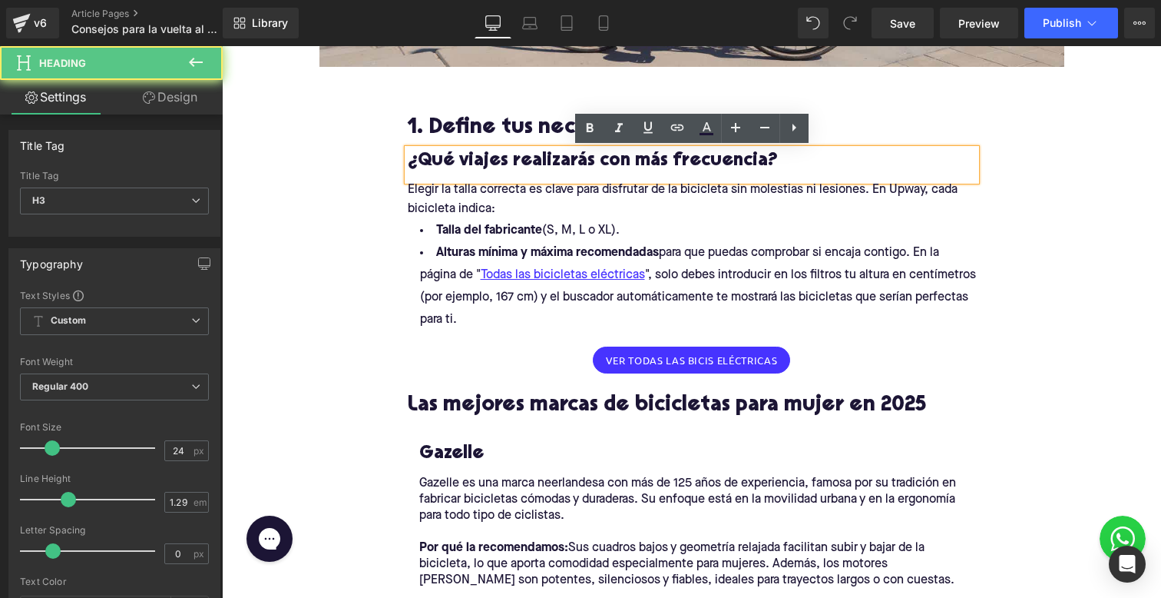
click at [523, 233] on strong "Talla del fabricante" at bounding box center [489, 230] width 106 height 12
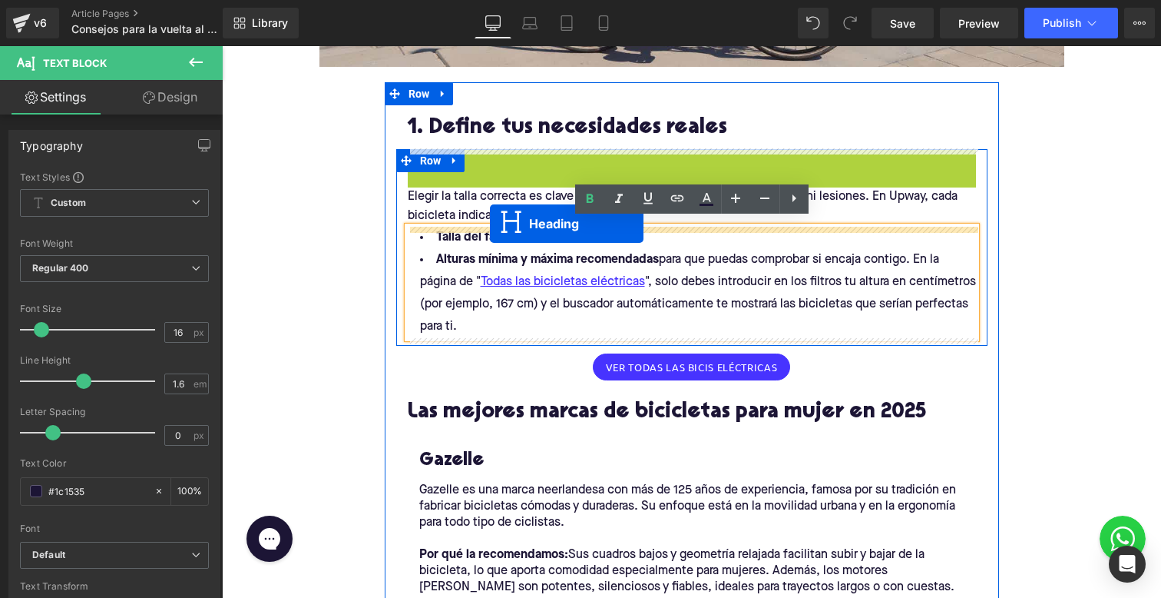
drag, startPoint x: 656, startPoint y: 164, endPoint x: 490, endPoint y: 223, distance: 176.4
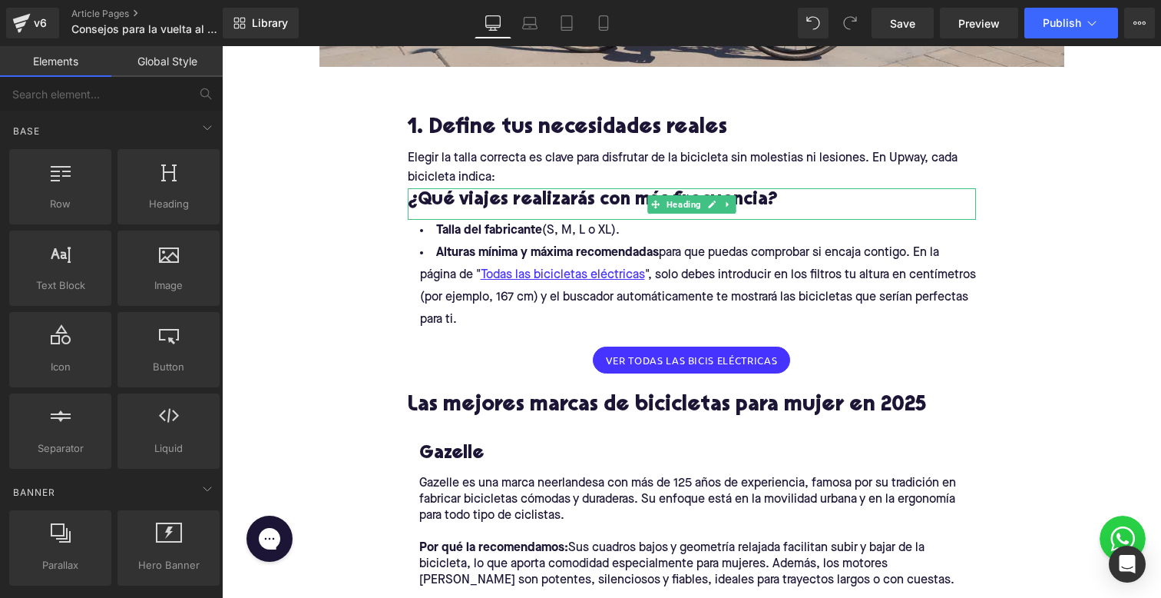
click at [437, 173] on p "Elegir la talla correcta es clave para disfrutar de la bicicleta sin molestias …" at bounding box center [692, 168] width 568 height 39
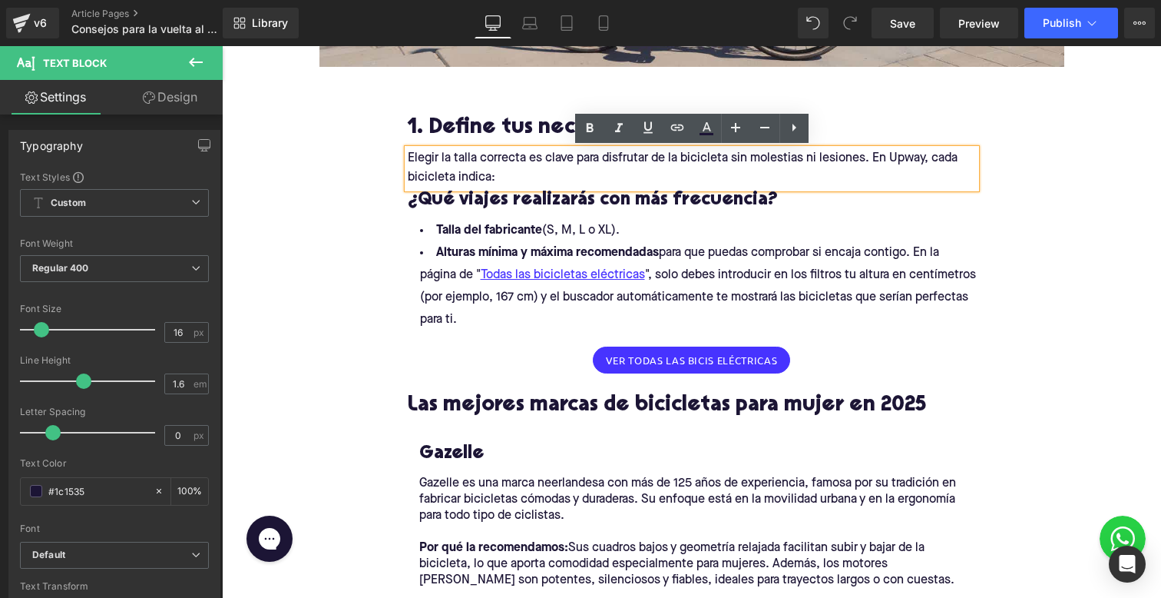
click at [464, 144] on div "1. Define tus necesidades reales Heading Row" at bounding box center [691, 127] width 591 height 44
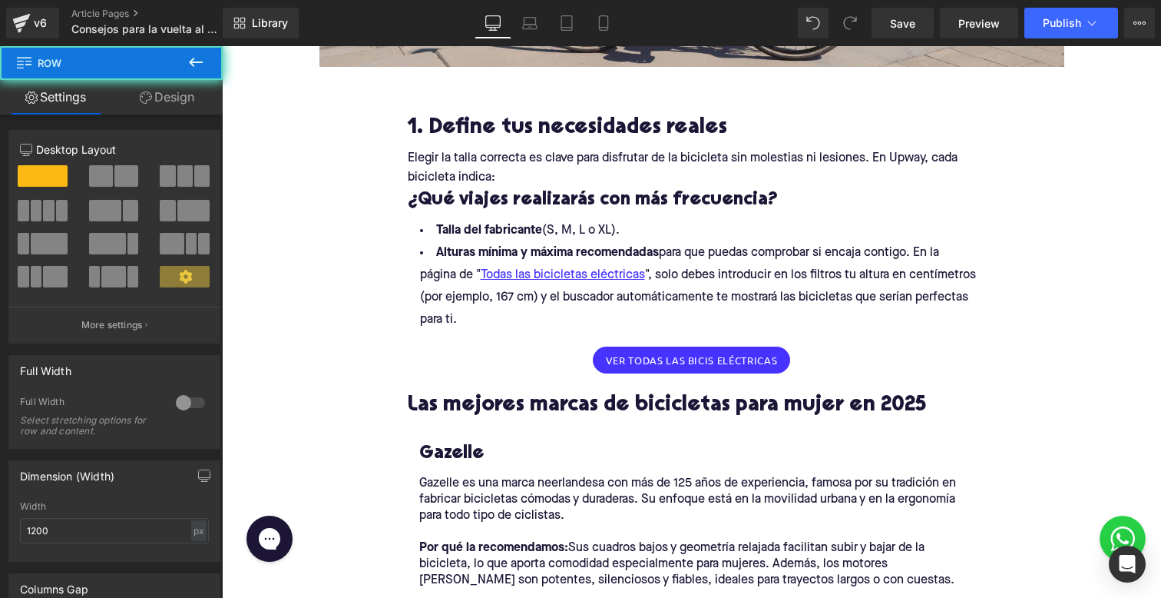
click at [464, 164] on div "Elegir la talla correcta es clave para disfrutar de la bicicleta sin molestias …" at bounding box center [691, 244] width 591 height 190
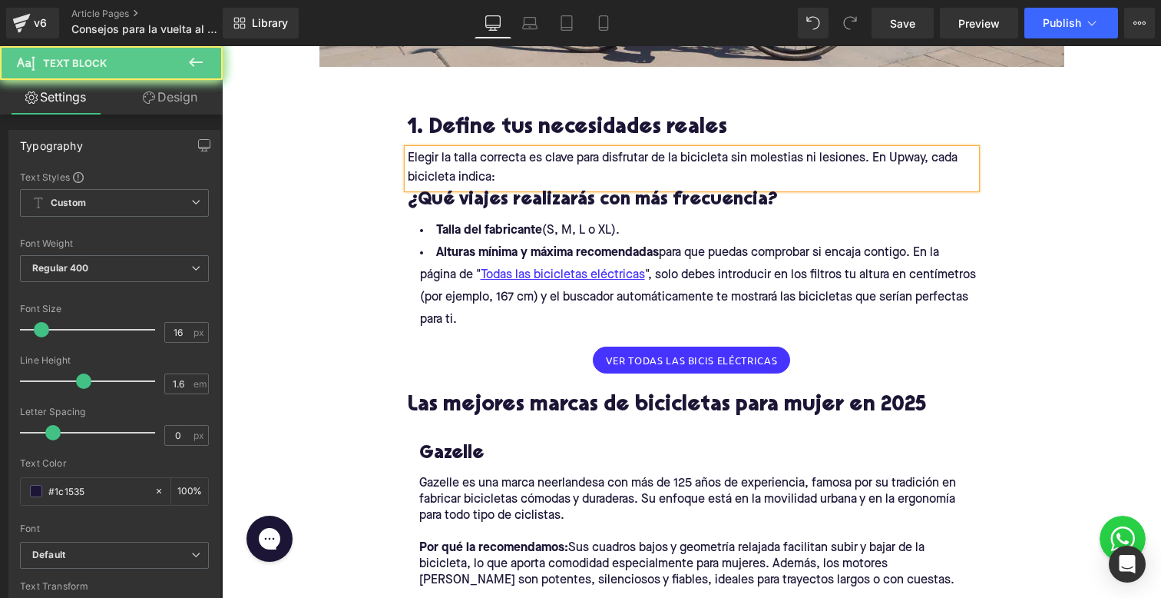
click at [464, 164] on div "Elegir la talla correcta es clave para disfrutar de la bicicleta sin molestias …" at bounding box center [691, 244] width 591 height 190
click at [459, 164] on link at bounding box center [450, 160] width 16 height 18
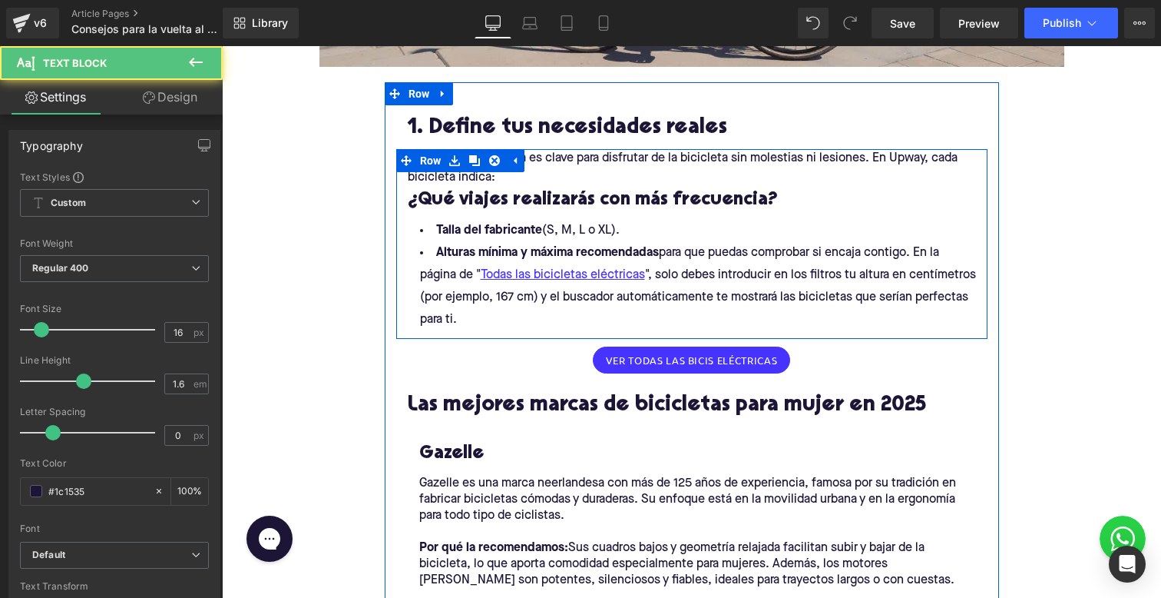
click at [546, 173] on p "Elegir la talla correcta es clave para disfrutar de la bicicleta sin molestias …" at bounding box center [692, 168] width 568 height 39
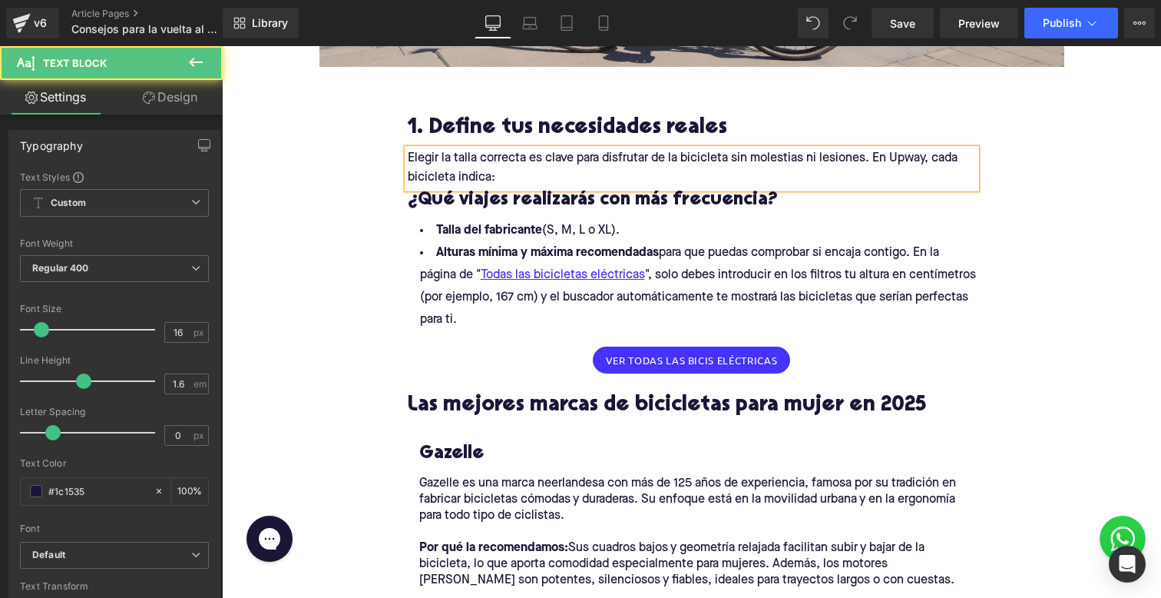
click at [546, 173] on p "Elegir la talla correcta es clave para disfrutar de la bicicleta sin molestias …" at bounding box center [692, 168] width 568 height 39
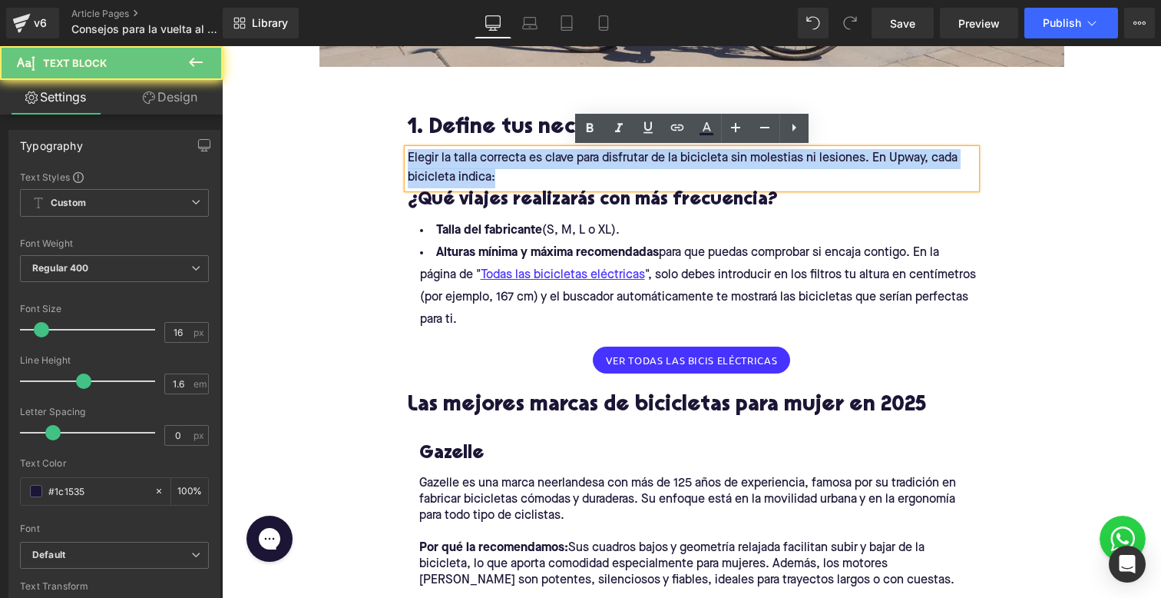
click at [546, 173] on p "Elegir la talla correcta es clave para disfrutar de la bicicleta sin molestias …" at bounding box center [692, 168] width 568 height 39
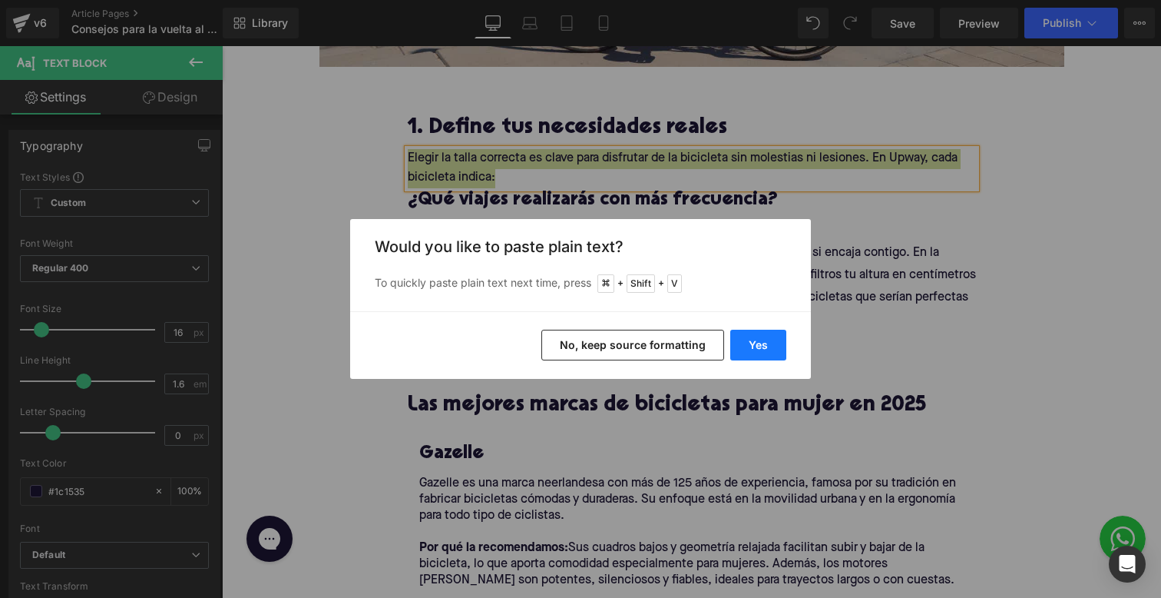
click at [763, 356] on button "Yes" at bounding box center [758, 344] width 56 height 31
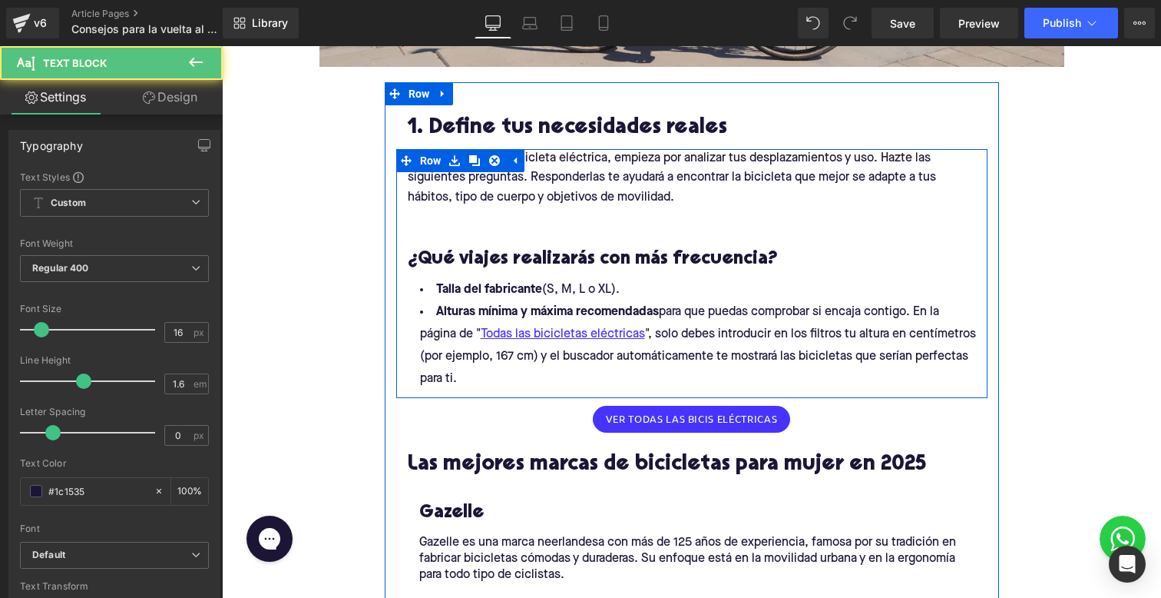
click at [574, 213] on p at bounding box center [692, 218] width 568 height 20
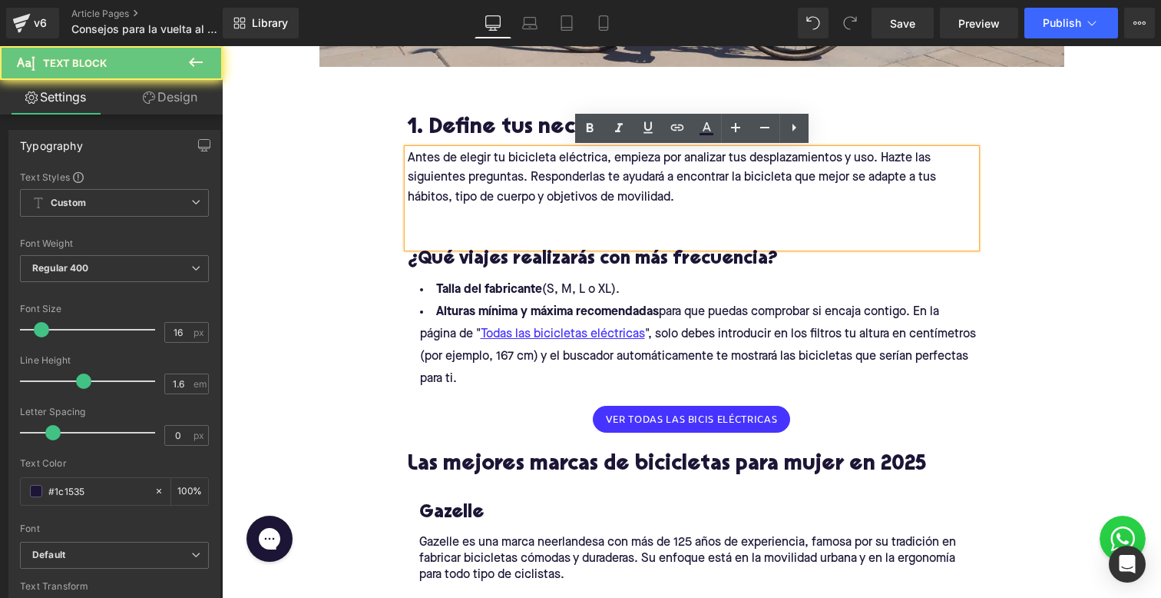
click at [574, 239] on p at bounding box center [692, 237] width 568 height 20
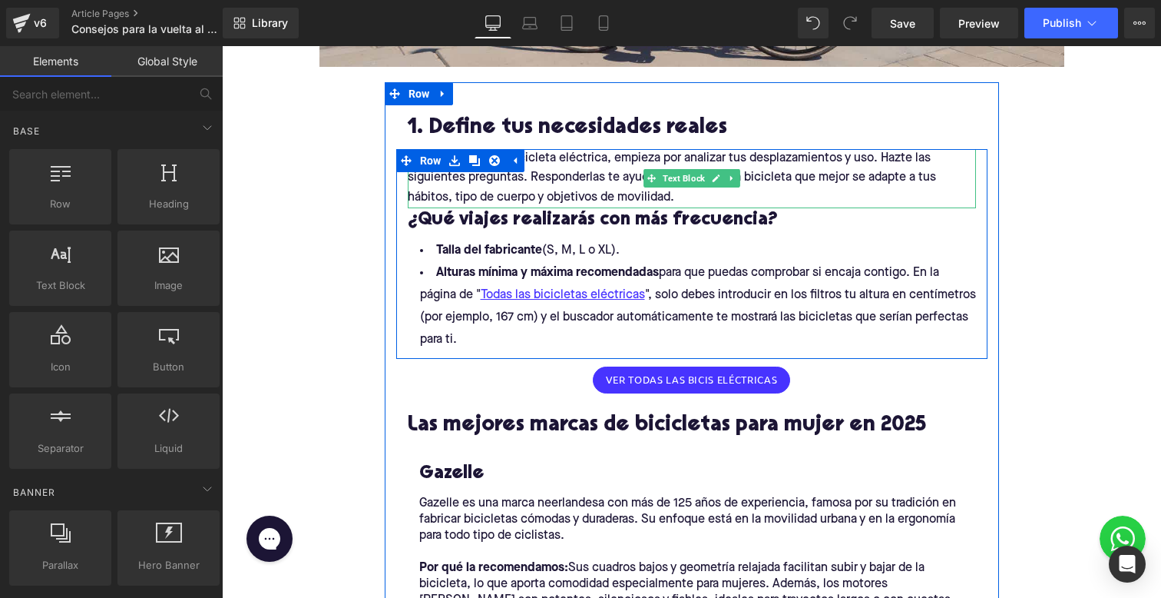
click at [222, 46] on div at bounding box center [222, 46] width 0 height 0
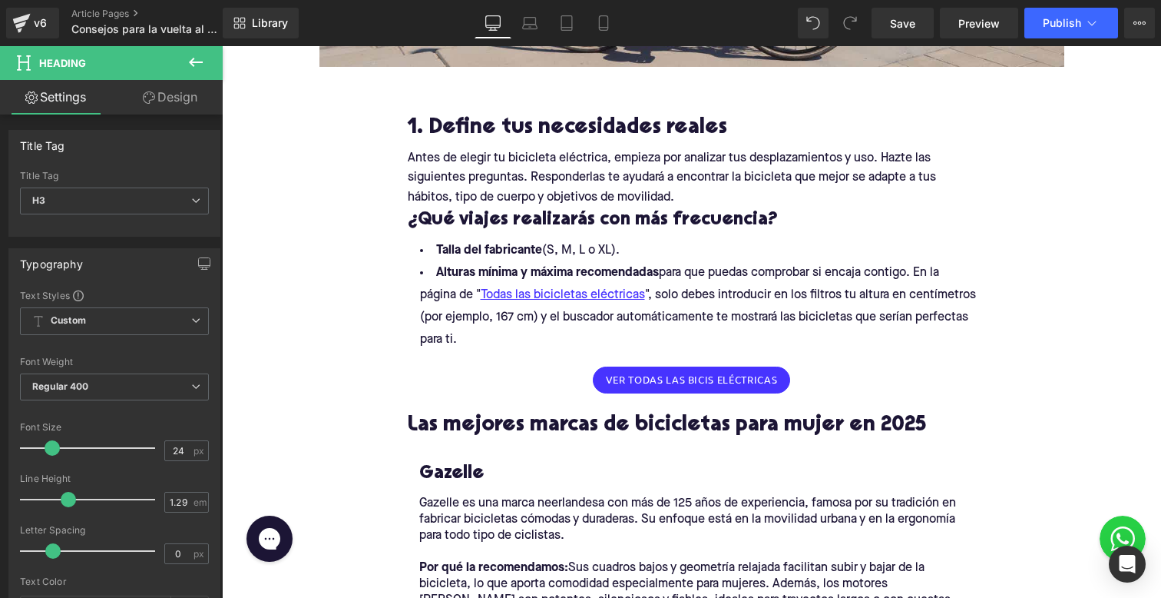
click at [152, 87] on link "Design" at bounding box center [169, 97] width 111 height 35
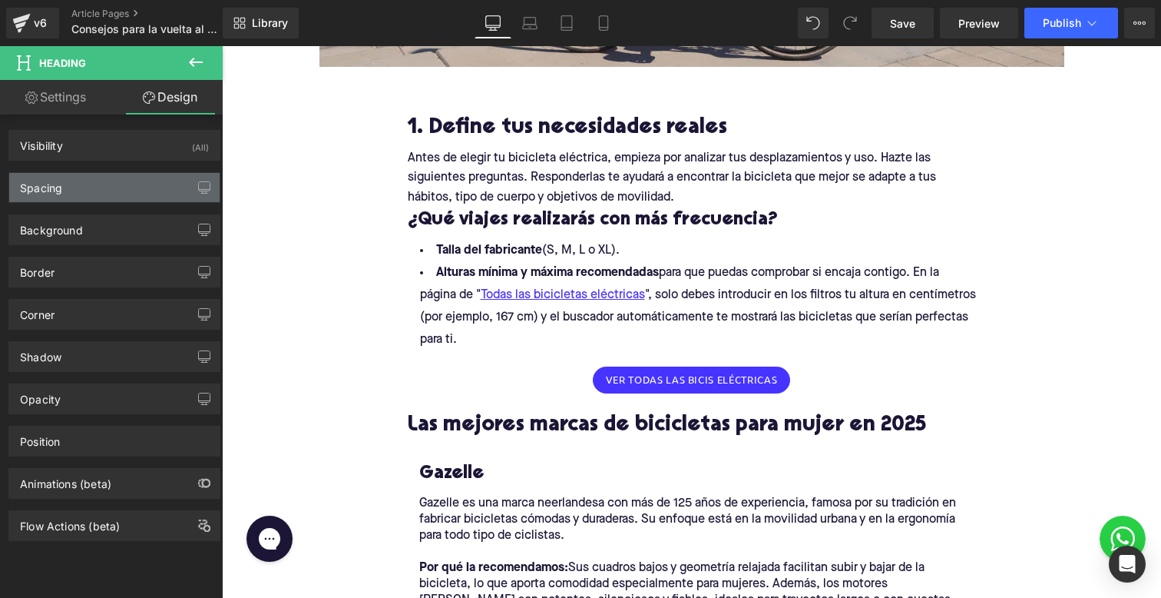
click at [144, 172] on div "Spacing [GEOGRAPHIC_DATA] 0px 0 0px 0 0px 0 0px 0 [GEOGRAPHIC_DATA] 0px 0 0px 0…" at bounding box center [114, 187] width 212 height 31
click at [163, 187] on div "Spacing" at bounding box center [114, 187] width 210 height 29
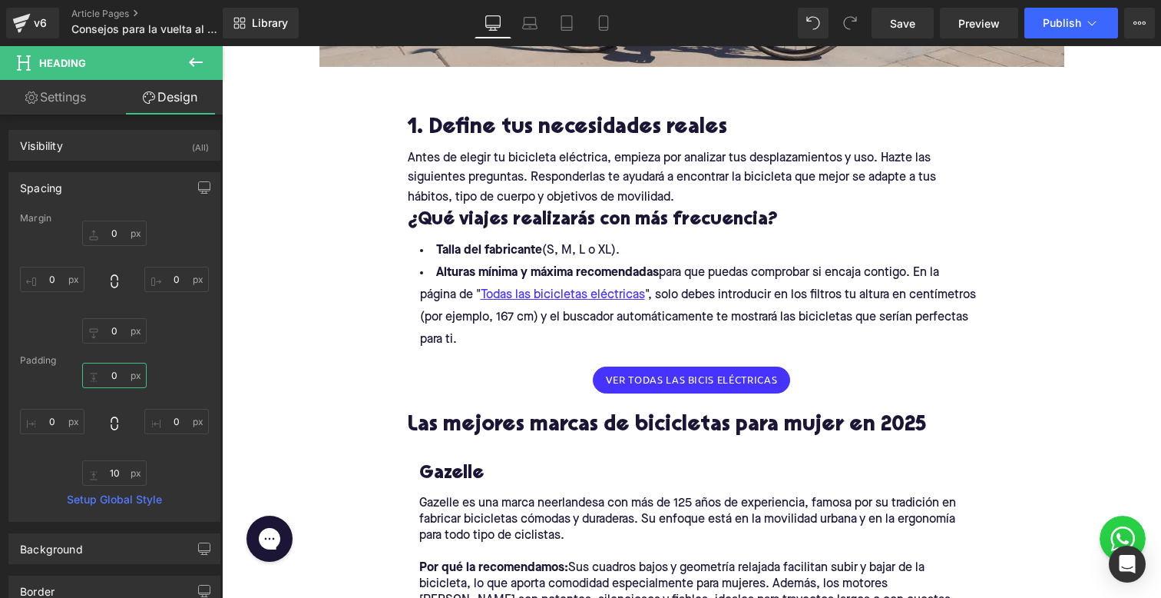
click at [111, 366] on input "0" at bounding box center [114, 375] width 65 height 25
type input "10"
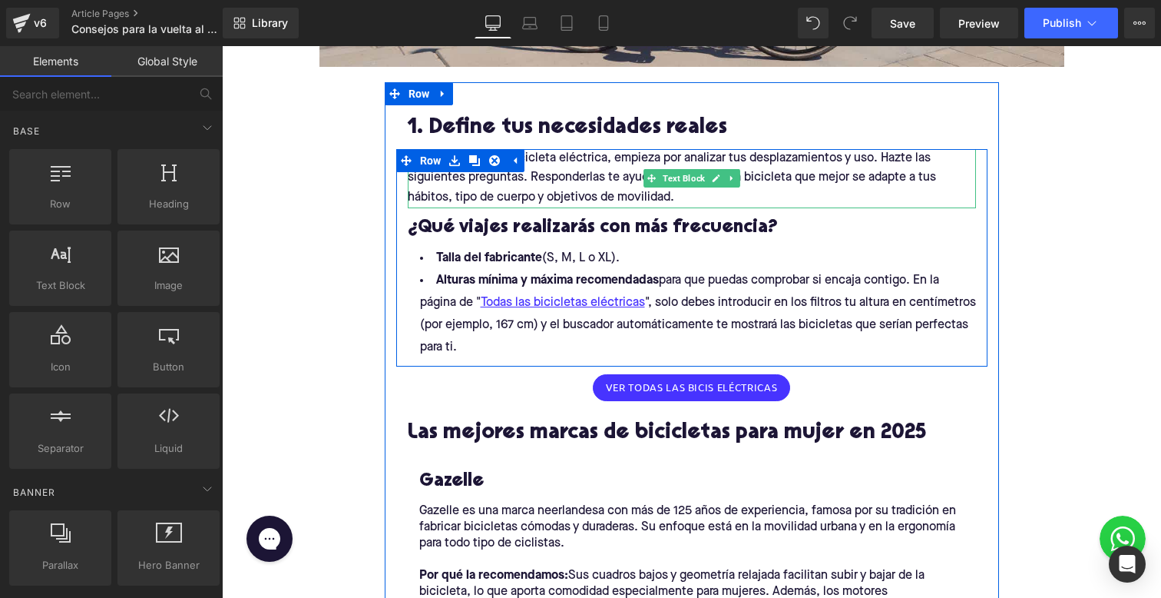
click at [727, 154] on p "Antes de elegir tu bicicleta eléctrica, empieza por analizar tus desplazamiento…" at bounding box center [692, 178] width 568 height 59
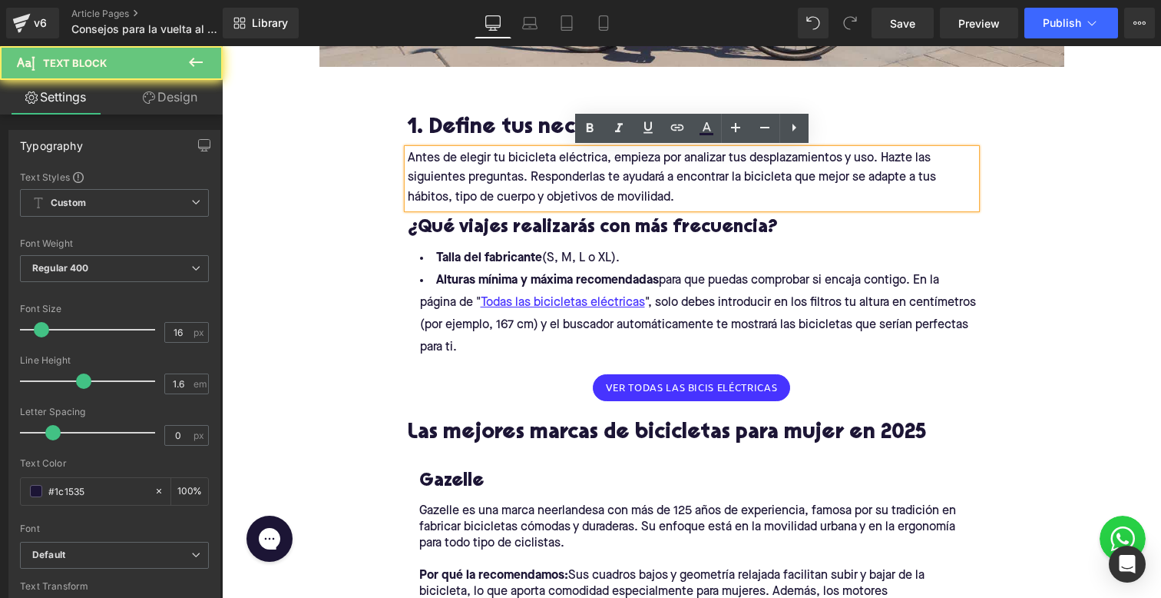
click at [727, 154] on p "Antes de elegir tu bicicleta eléctrica, empieza por analizar tus desplazamiento…" at bounding box center [692, 178] width 568 height 59
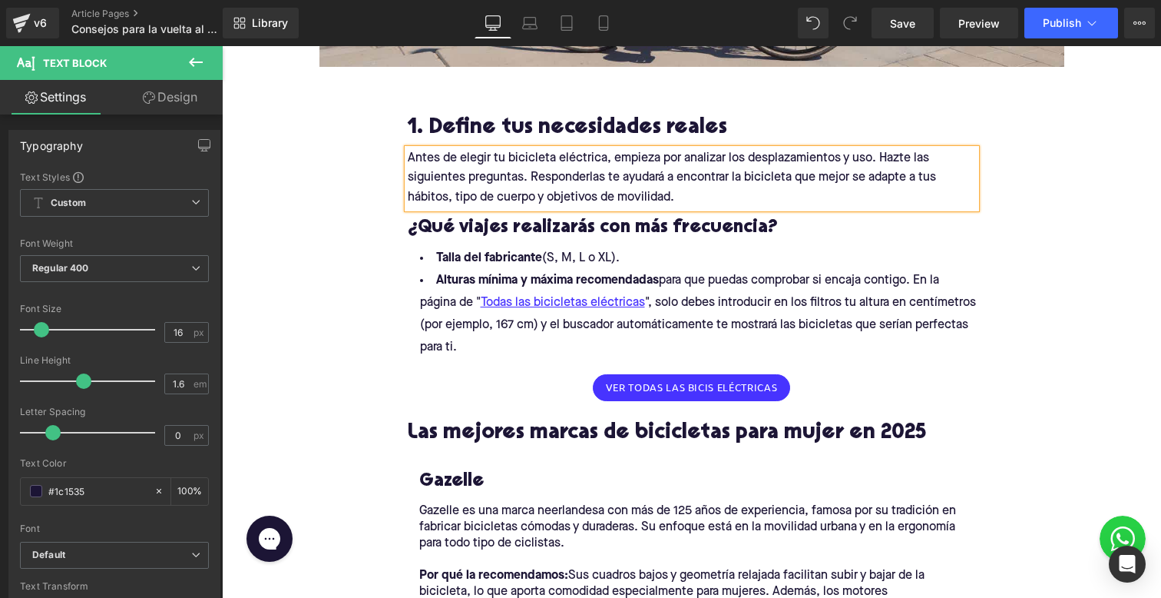
click at [849, 151] on p "Antes de elegir tu bicicleta eléctrica, empieza por analizar los desplazamiento…" at bounding box center [692, 178] width 568 height 59
click at [912, 158] on p "Antes de elegir tu bicicleta eléctrica, empieza por analizar los desplazamiento…" at bounding box center [692, 178] width 568 height 59
click at [629, 174] on p "Antes de elegir tu bicicleta eléctrica, empieza por analizar los desplazamiento…" at bounding box center [692, 178] width 568 height 59
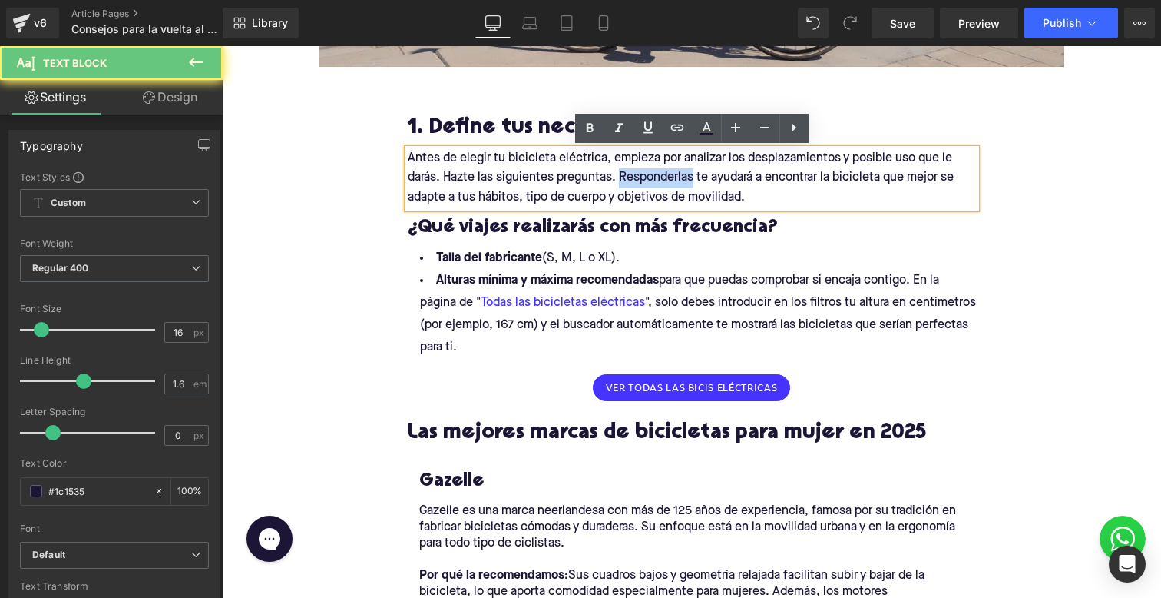
click at [629, 174] on p "Antes de elegir tu bicicleta eléctrica, empieza por analizar los desplazamiento…" at bounding box center [692, 178] width 568 height 59
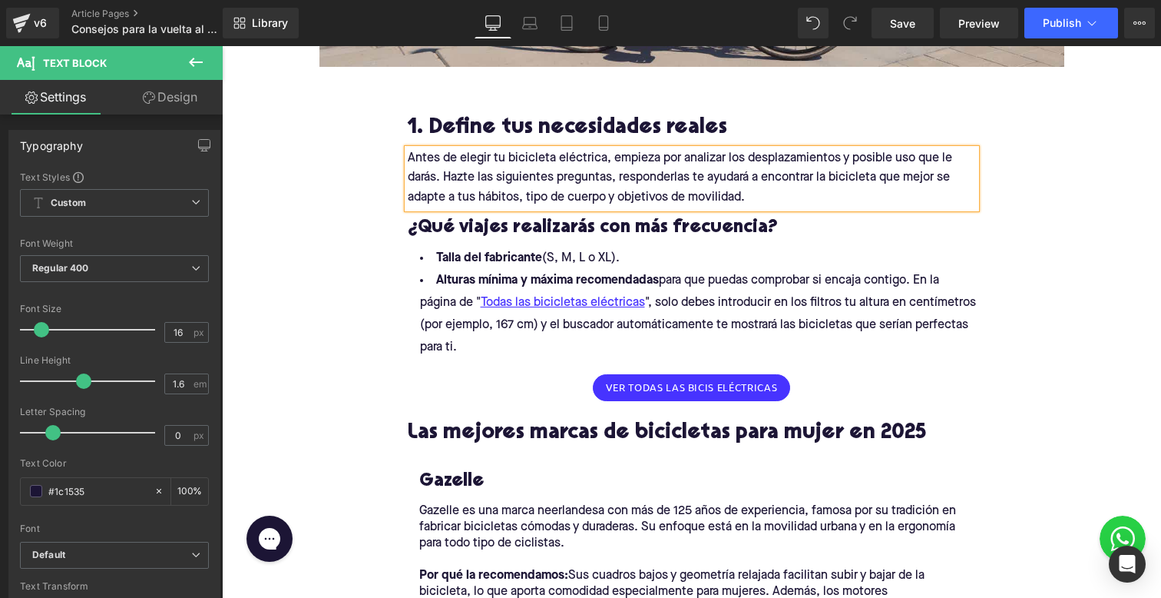
click at [459, 347] on li "Alturas mínima y máxima recomendadas para que puedas comprobar si encaja contig…" at bounding box center [692, 314] width 568 height 89
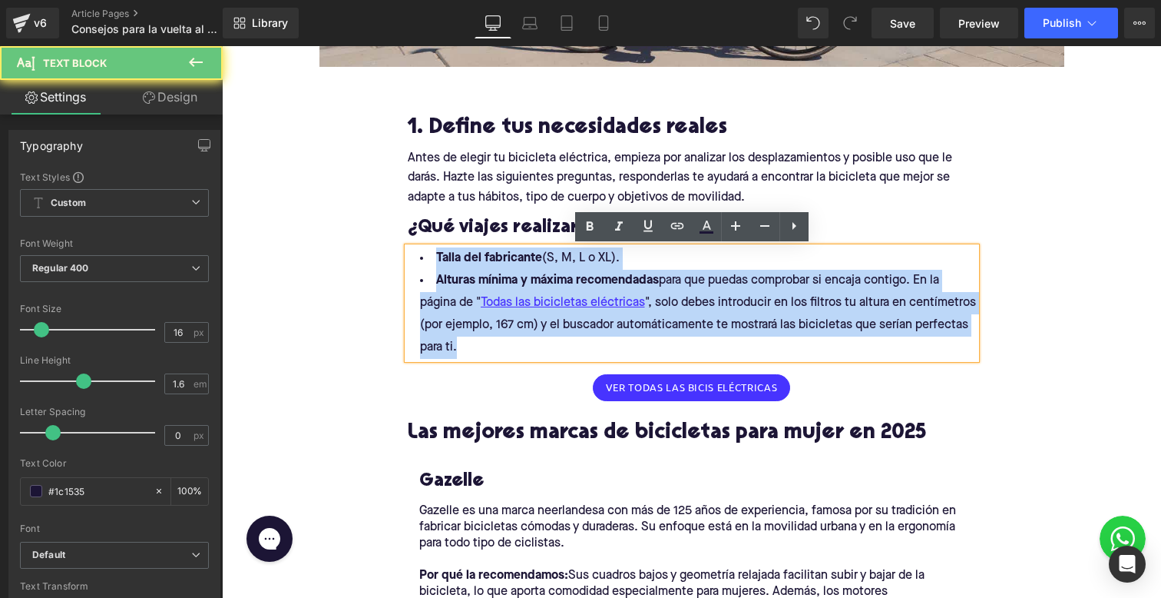
drag, startPoint x: 463, startPoint y: 346, endPoint x: 436, endPoint y: 261, distance: 89.4
click at [436, 261] on ul "Talla del fabricante (S, M, L o XL). Alturas mínima y máxima recomendadas para …" at bounding box center [692, 302] width 568 height 111
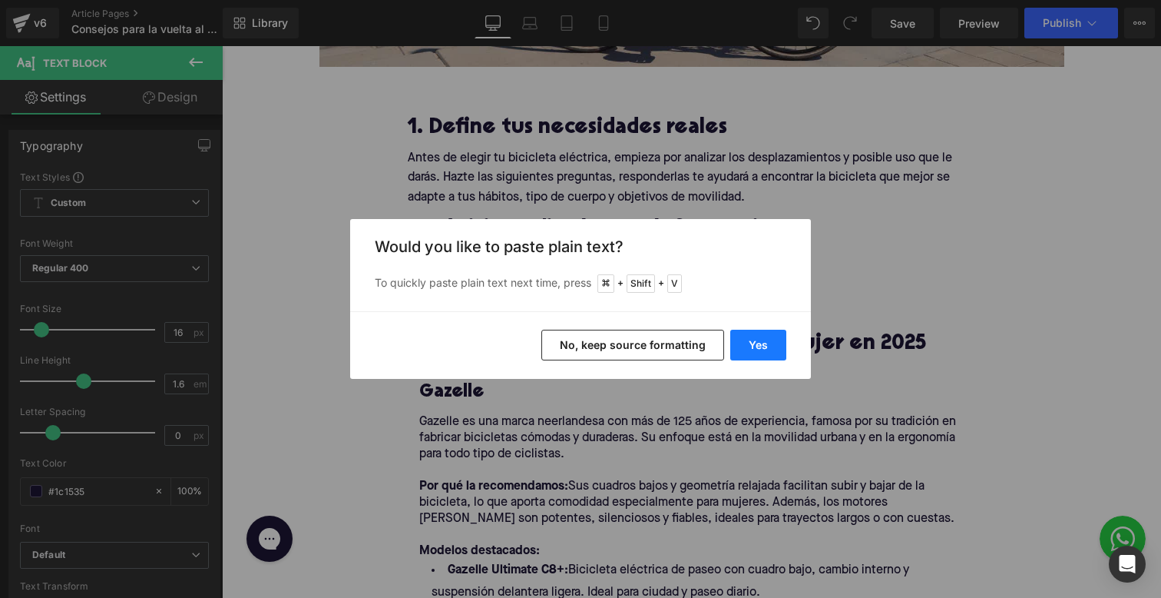
click at [752, 342] on button "Yes" at bounding box center [758, 344] width 56 height 31
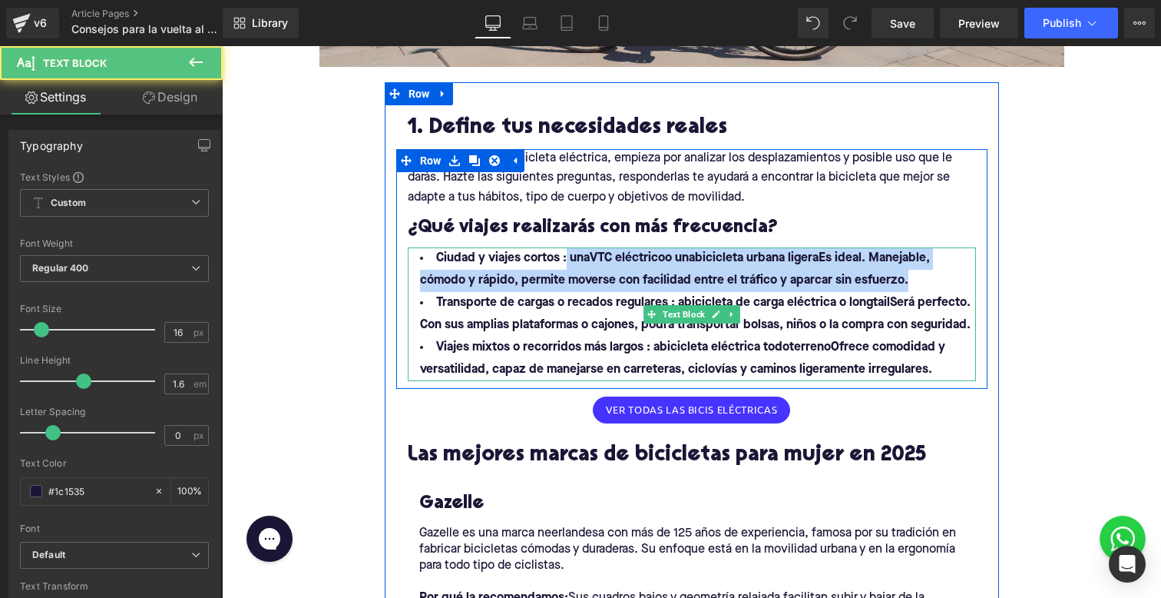
drag, startPoint x: 565, startPoint y: 253, endPoint x: 937, endPoint y: 277, distance: 372.5
click at [937, 277] on li "Ciudad y viajes cortos : unaVTC eléctricoo unabicicleta urbana ligeraEs ideal. …" at bounding box center [692, 269] width 568 height 45
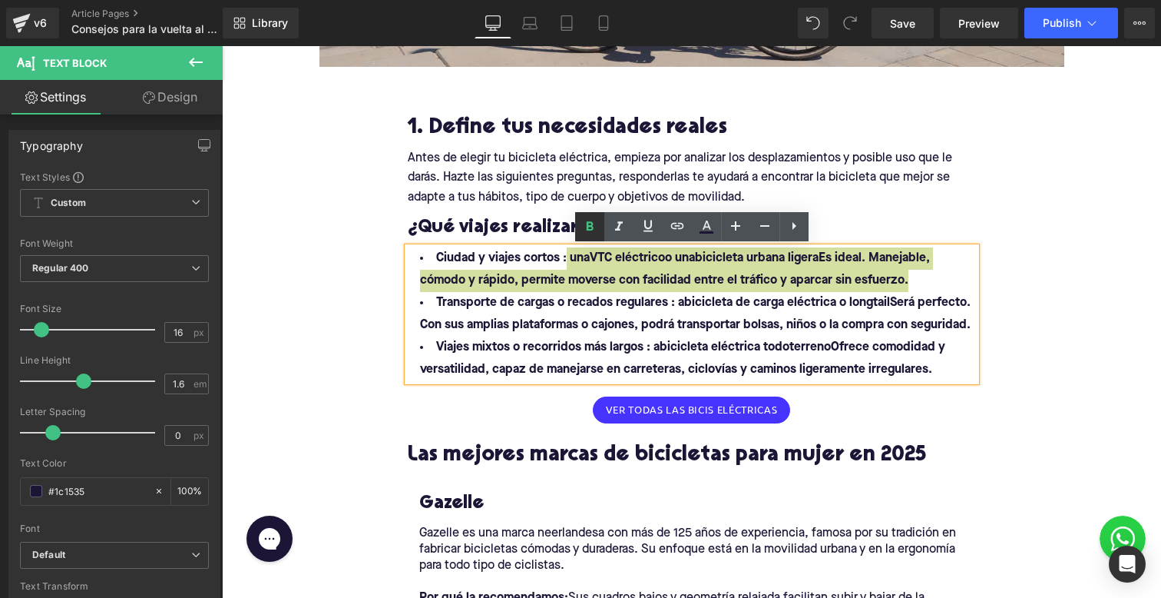
click at [586, 227] on icon at bounding box center [590, 226] width 18 height 18
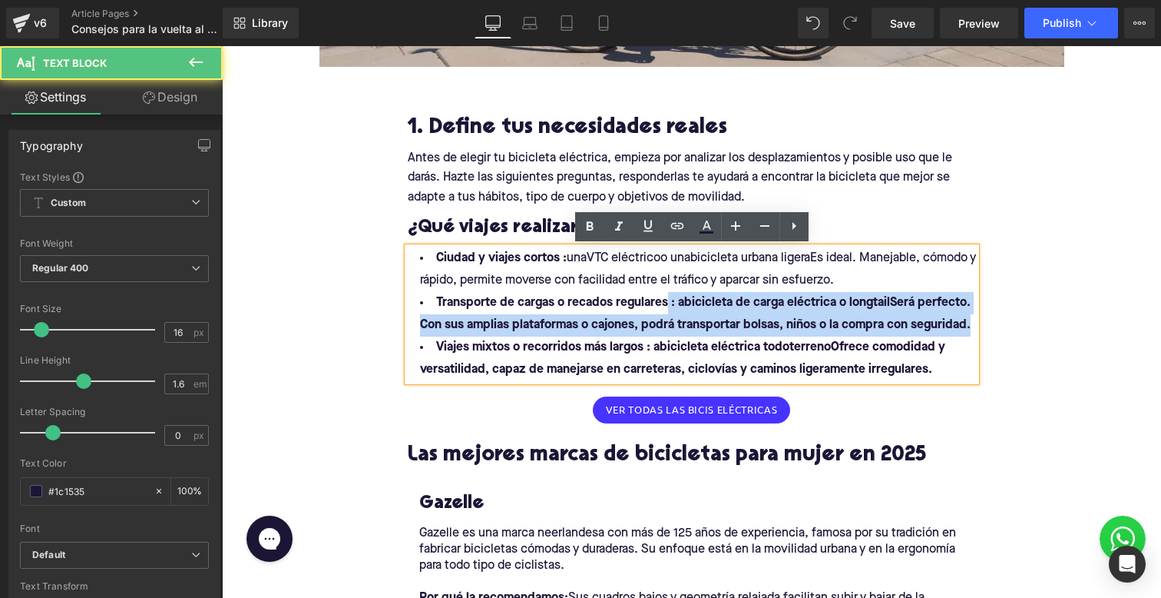
drag, startPoint x: 664, startPoint y: 300, endPoint x: 981, endPoint y: 336, distance: 319.2
click at [981, 335] on div "Antes de elegir tu bicicleta eléctrica, empieza por analizar los desplazamiento…" at bounding box center [691, 265] width 591 height 232
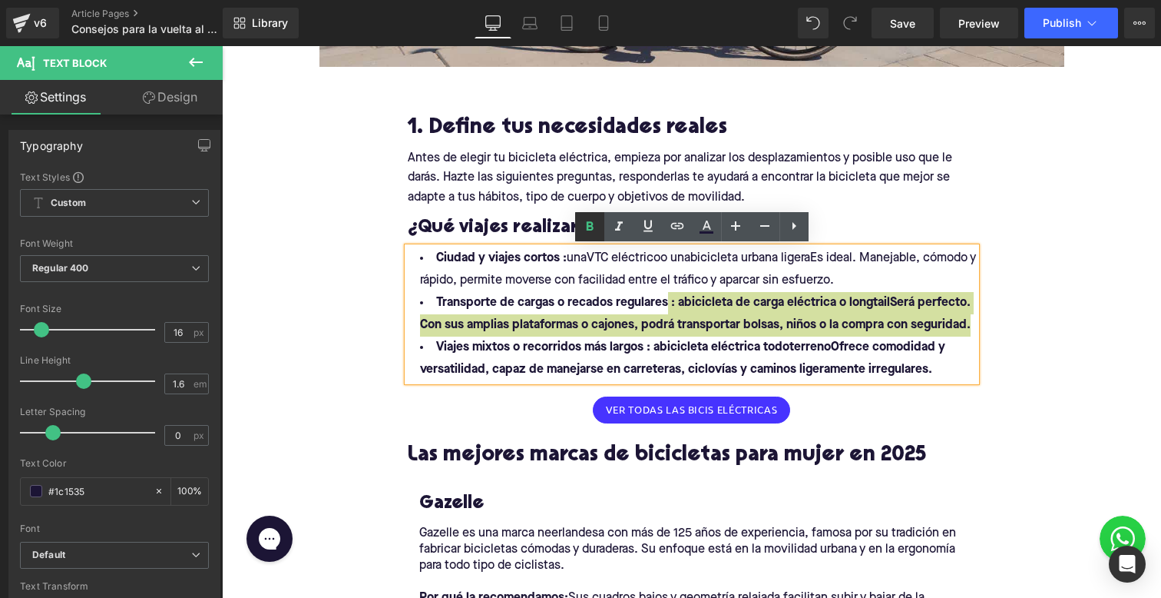
click at [581, 230] on icon at bounding box center [590, 226] width 18 height 18
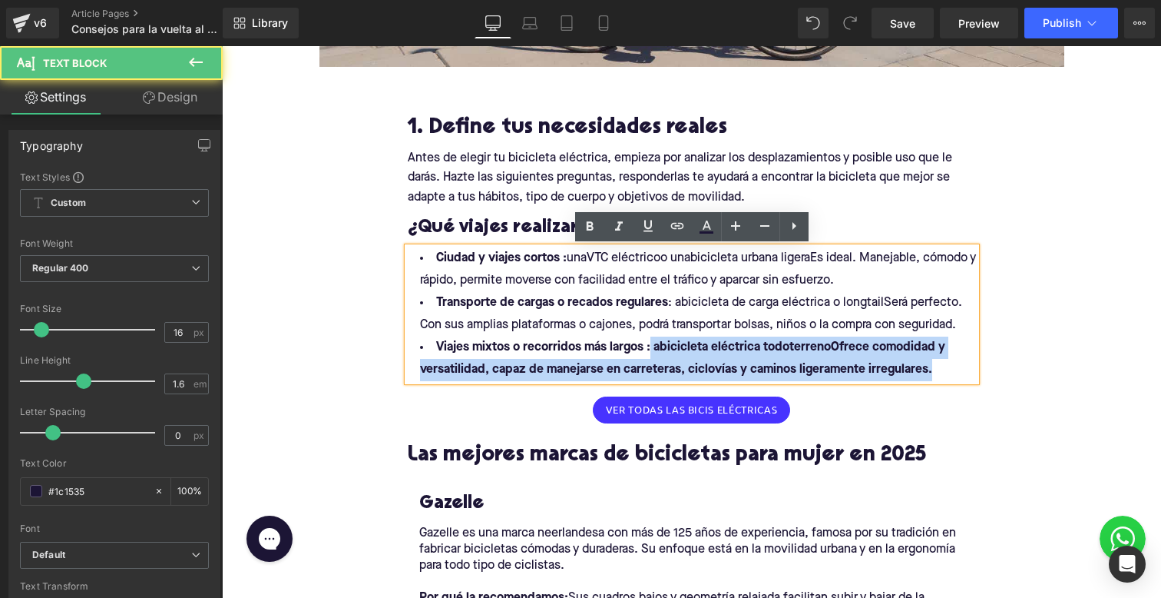
drag, startPoint x: 652, startPoint y: 343, endPoint x: 940, endPoint y: 366, distance: 288.9
click at [940, 366] on li "Viajes mixtos o recorridos más largos : abicicleta eléctrica todoterrenoOfrece …" at bounding box center [692, 358] width 568 height 45
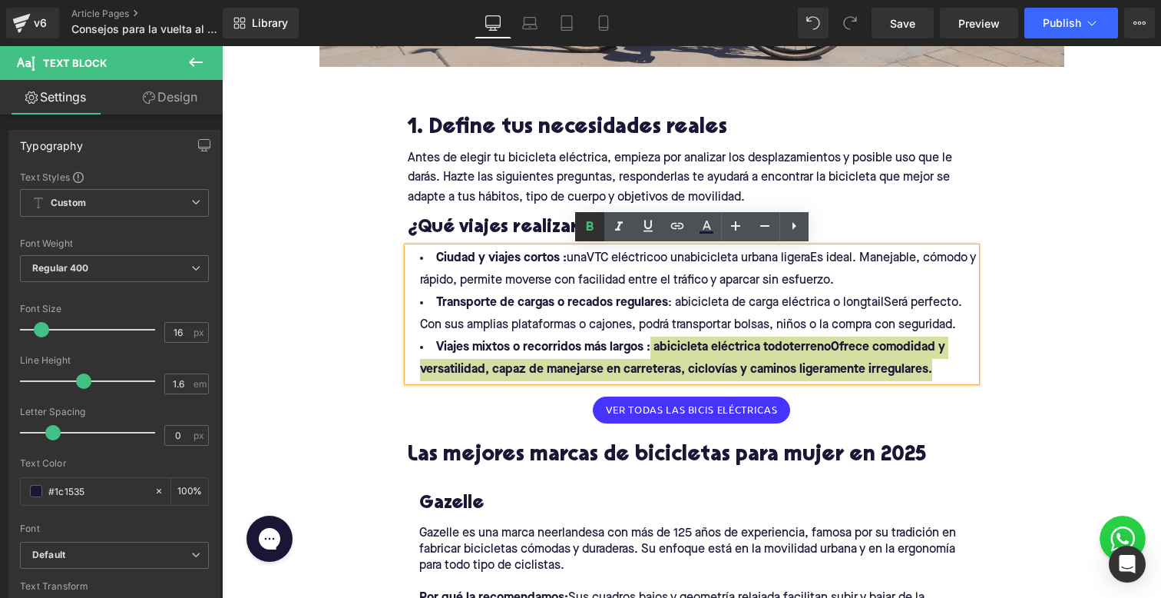
click at [591, 226] on icon at bounding box center [589, 225] width 7 height 9
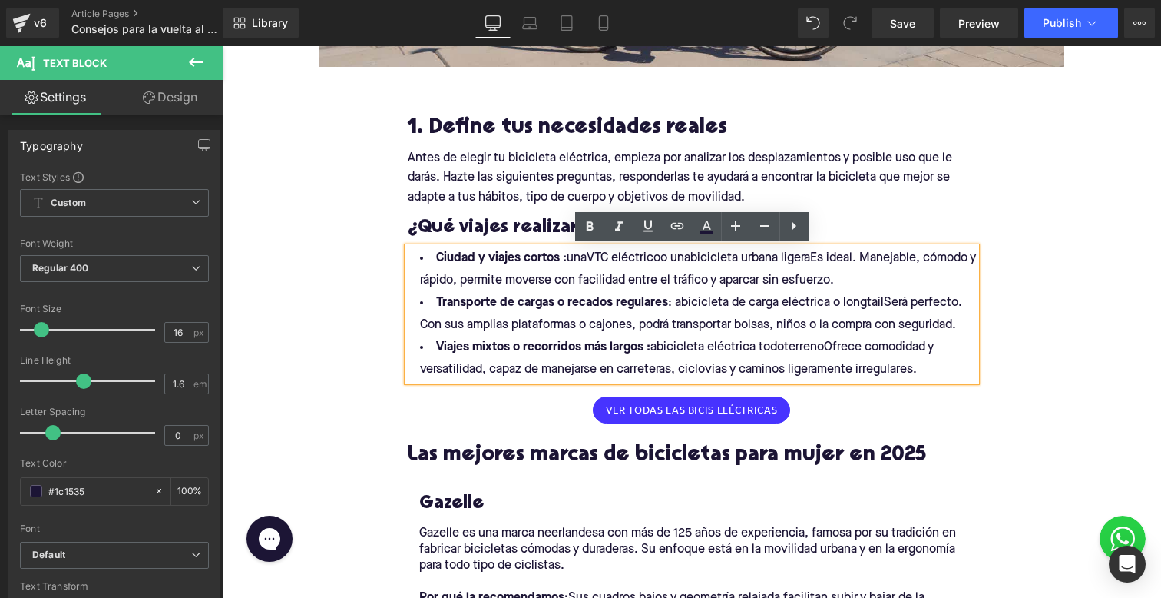
click at [555, 296] on strong "Transporte de cargas o recados regulares" at bounding box center [552, 302] width 232 height 12
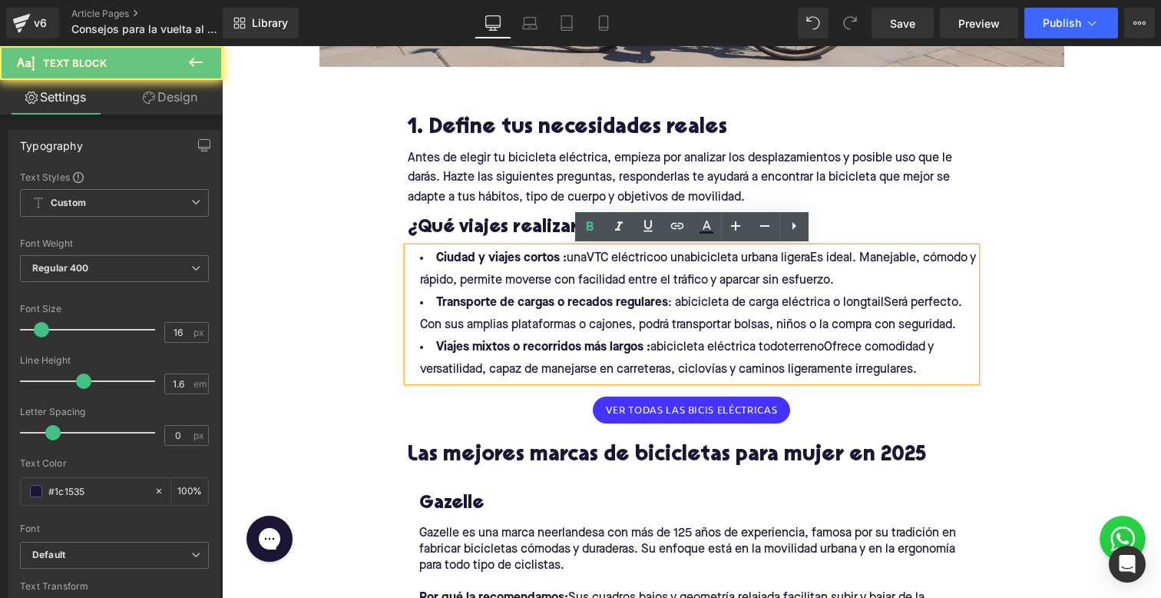
click at [567, 257] on li "Ciudad y viajes cortos : unaVTC eléctricoo unabicicleta urbana ligeraEs ideal. …" at bounding box center [692, 269] width 568 height 45
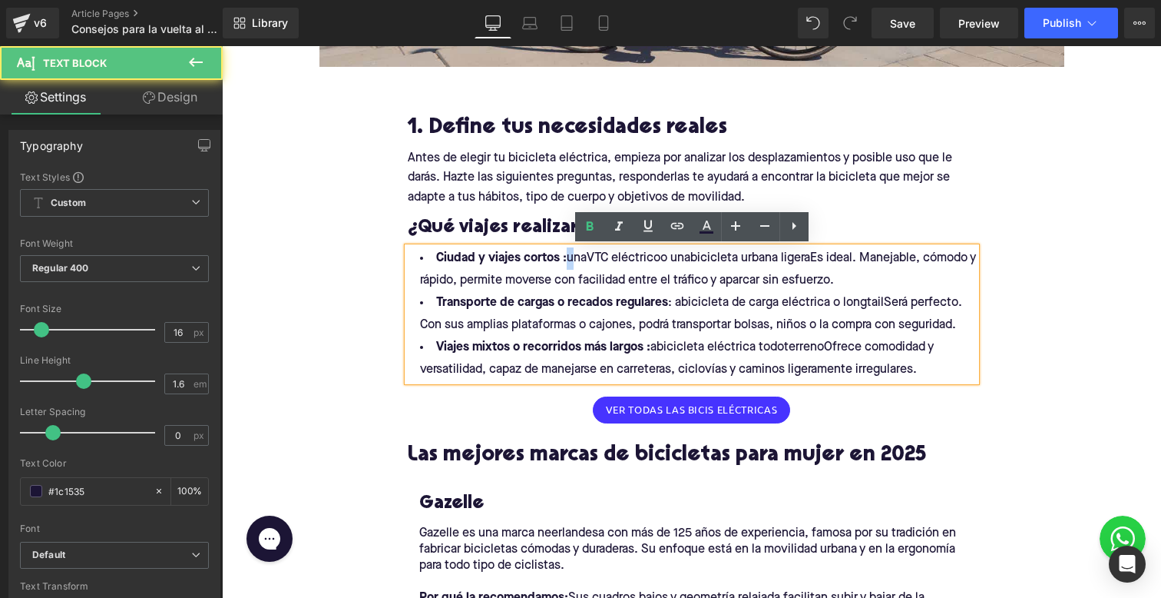
click at [567, 257] on li "Ciudad y viajes cortos : unaVTC eléctricoo unabicicleta urbana ligeraEs ideal. …" at bounding box center [692, 269] width 568 height 45
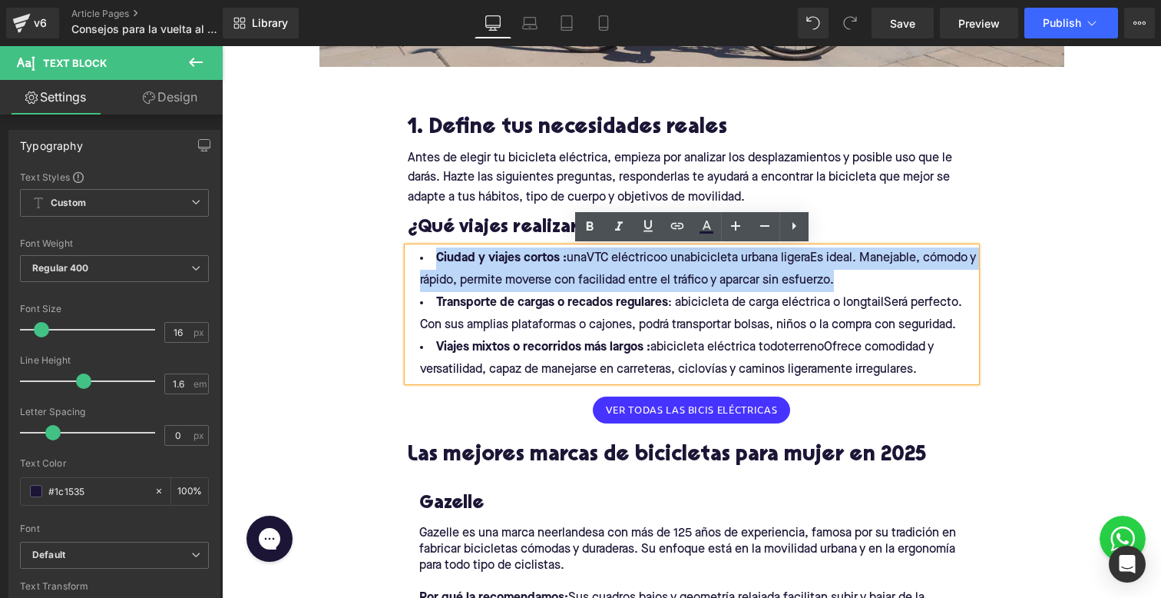
click at [566, 257] on li "Ciudad y viajes cortos : unaVTC eléctricoo unabicicleta urbana ligeraEs ideal. …" at bounding box center [692, 269] width 568 height 45
click at [561, 257] on strong "Ciudad y viajes cortos :" at bounding box center [501, 258] width 131 height 12
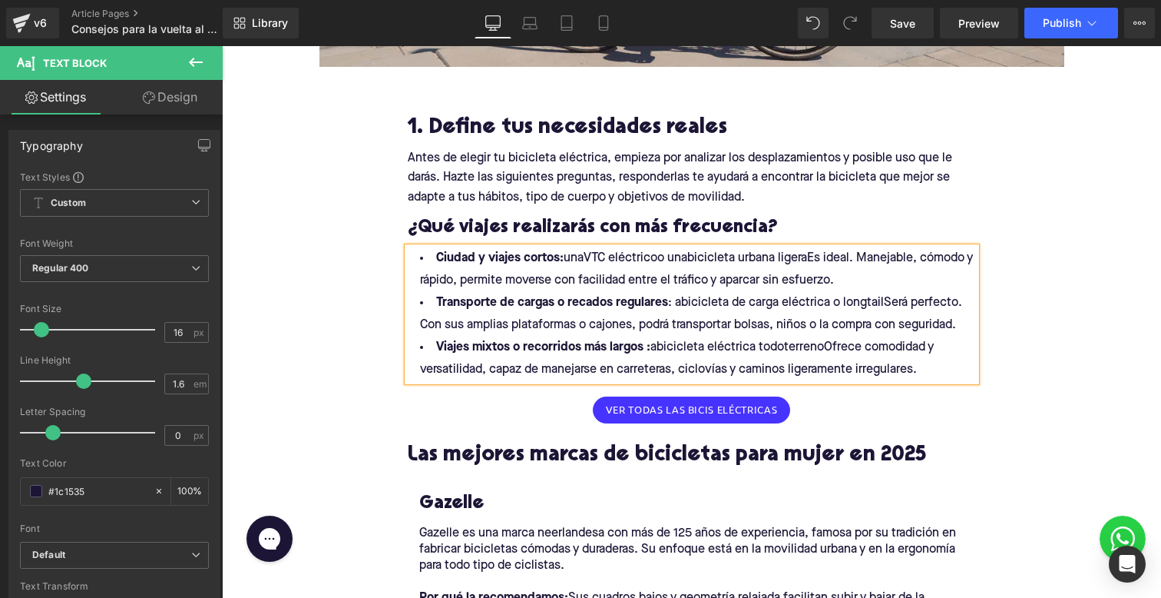
click at [670, 303] on li "Transporte de cargas o recados regulares : abicicleta de carga eléctrica o long…" at bounding box center [692, 314] width 568 height 45
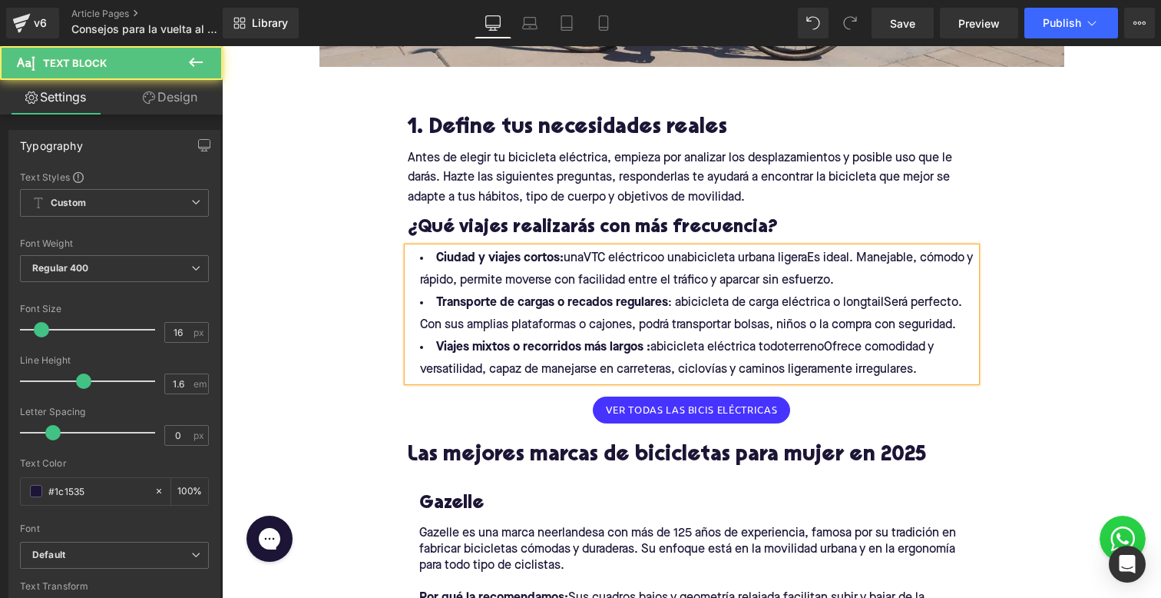
click at [647, 349] on strong "Viajes mixtos o recorridos más largos :" at bounding box center [543, 347] width 214 height 12
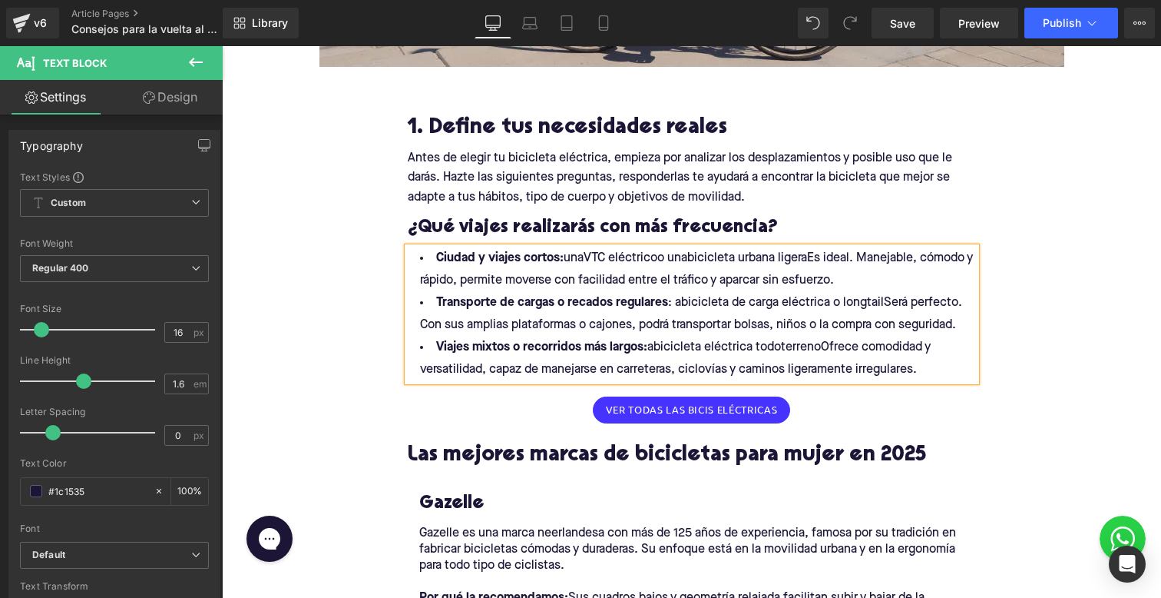
click at [585, 260] on li "Ciudad y viajes cortos: unaVTC eléctricoo unabicicleta urbana ligeraEs ideal. M…" at bounding box center [692, 269] width 568 height 45
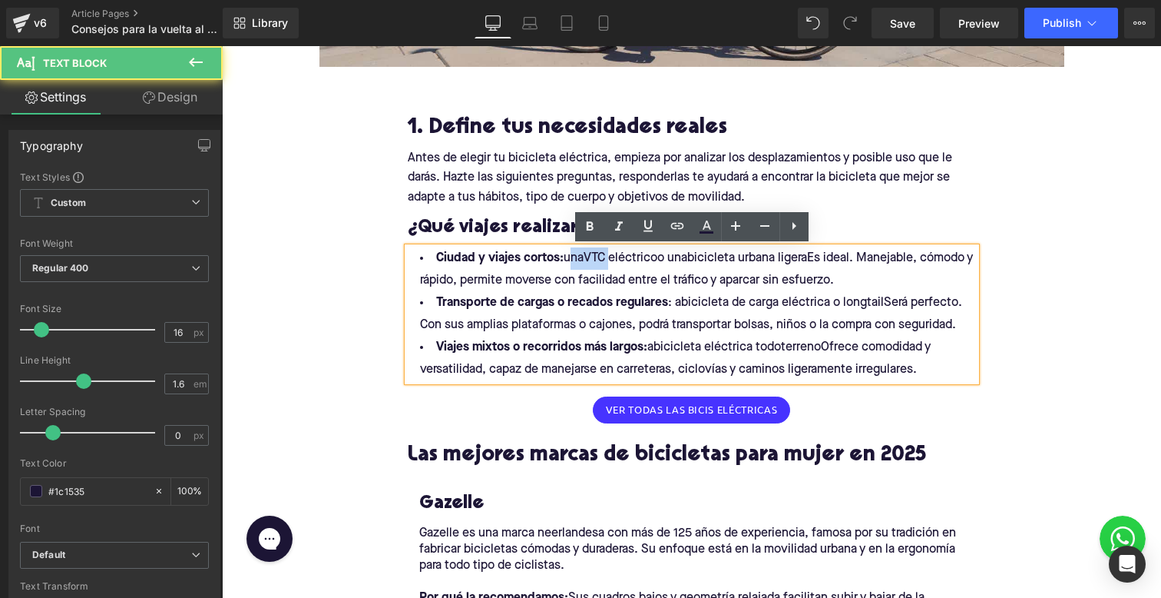
click at [585, 260] on li "Ciudad y viajes cortos: unaVTC eléctricoo unabicicleta urbana ligeraEs ideal. M…" at bounding box center [692, 269] width 568 height 45
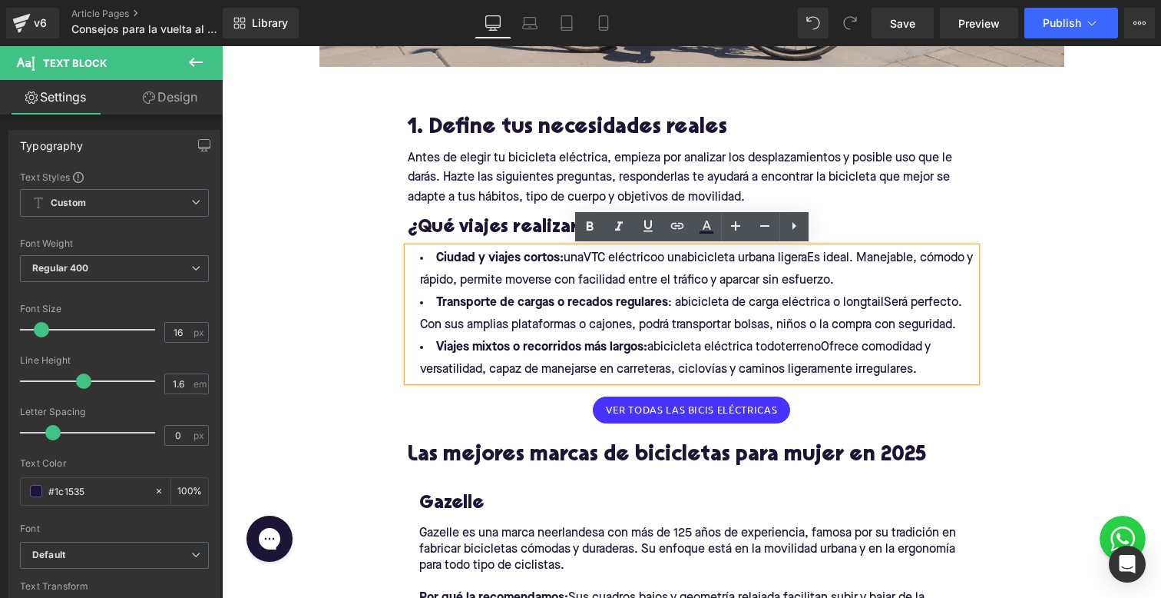
click at [588, 270] on li "Ciudad y viajes cortos: unaVTC eléctricoo unabicicleta urbana ligeraEs ideal. M…" at bounding box center [692, 269] width 568 height 45
click at [588, 260] on li "Ciudad y viajes cortos: unaVTC eléctricoo unabicicleta urbana ligeraEs ideal. M…" at bounding box center [692, 269] width 568 height 45
drag, startPoint x: 585, startPoint y: 255, endPoint x: 671, endPoint y: 257, distance: 86.0
click at [671, 257] on li "Ciudad y viajes cortos: unaVTC eléctricoo unabicicleta urbana ligeraEs ideal. M…" at bounding box center [692, 269] width 568 height 45
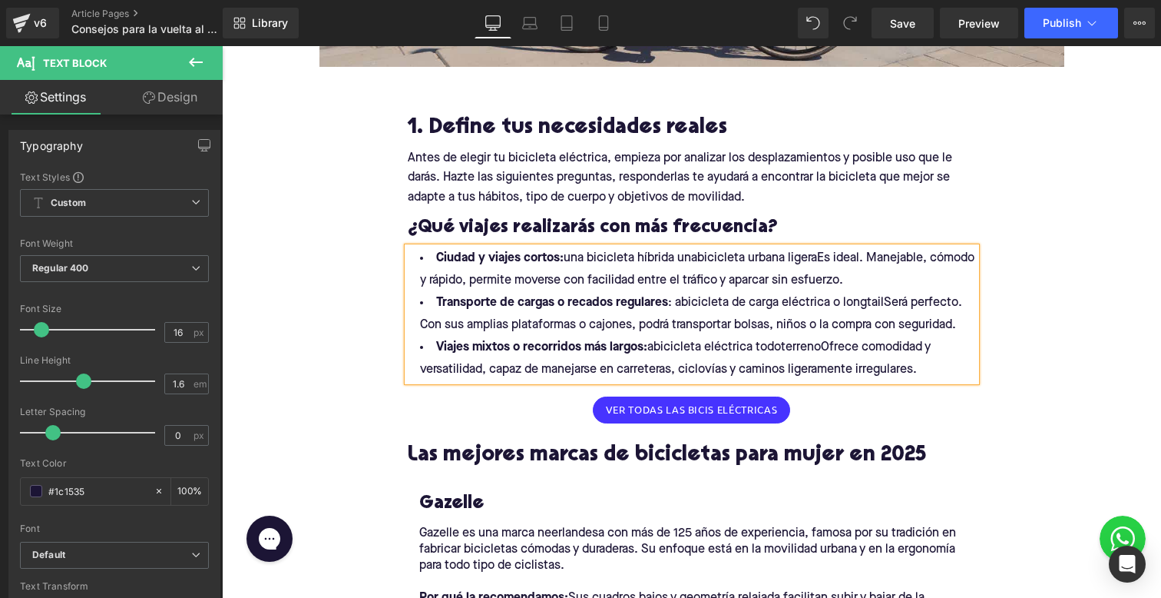
click at [697, 253] on li "Ciudad y viajes cortos: una bicicleta híbrida unabicicleta urbana ligeraEs idea…" at bounding box center [692, 269] width 568 height 45
click at [821, 258] on li "Ciudad y viajes cortos: una bicicleta híbrida una bicicleta urbana ligeraEs ide…" at bounding box center [692, 269] width 568 height 45
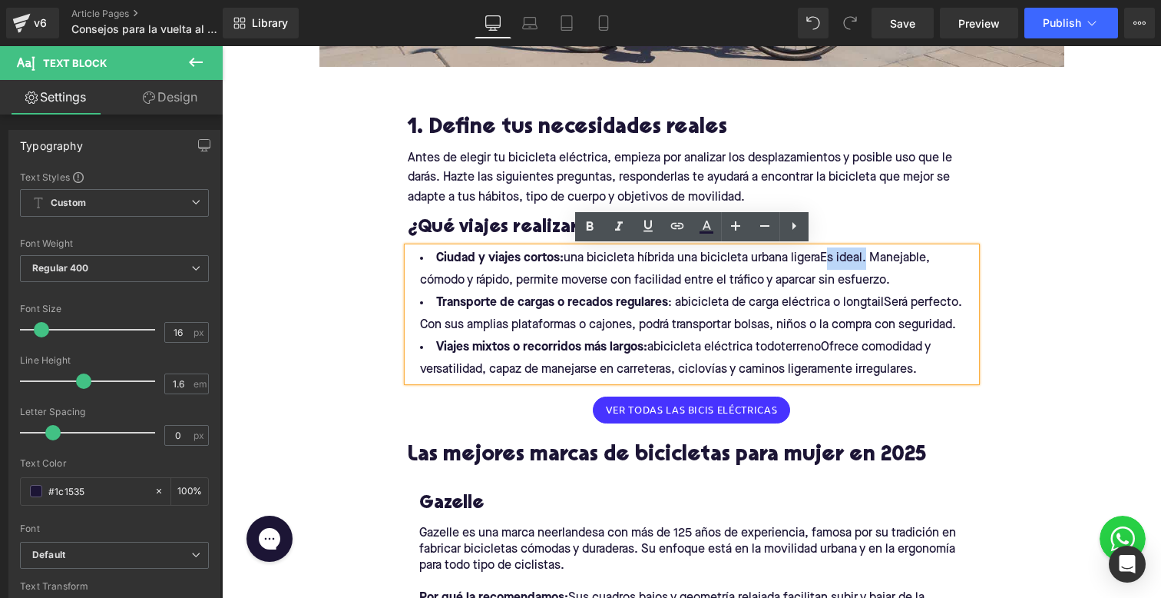
drag, startPoint x: 825, startPoint y: 255, endPoint x: 866, endPoint y: 253, distance: 40.7
click at [866, 253] on li "Ciudad y viajes cortos: una bicicleta híbrida una bicicleta urbana ligeraEs ide…" at bounding box center [692, 269] width 568 height 45
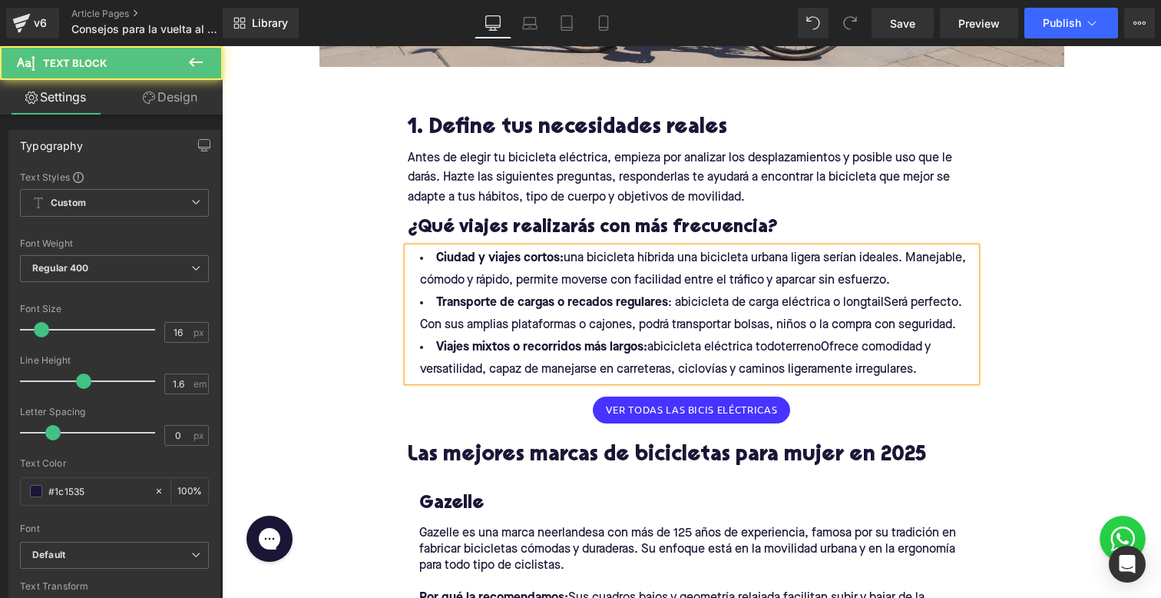
click at [459, 279] on li "Ciudad y viajes cortos: una bicicleta híbrida una bicicleta urbana ligera sería…" at bounding box center [692, 269] width 568 height 45
click at [512, 276] on li "Ciudad y viajes cortos: una bicicleta híbrida una bicicleta urbana ligera sería…" at bounding box center [692, 269] width 568 height 45
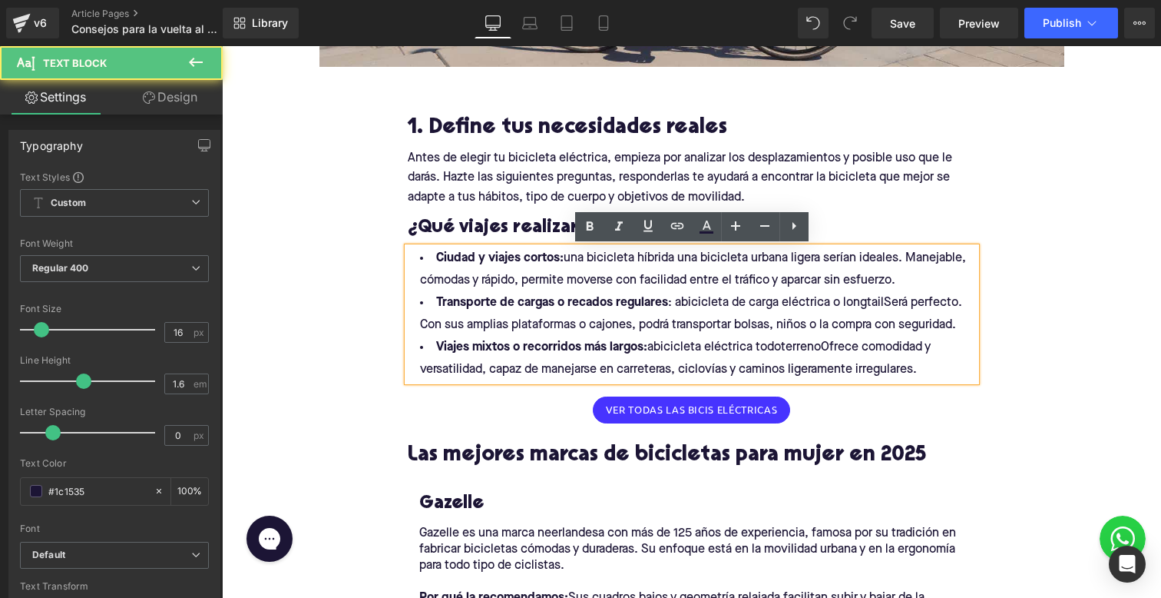
click at [516, 276] on li "Ciudad y viajes cortos: una bicicleta híbrida una bicicleta urbana ligera sería…" at bounding box center [692, 269] width 568 height 45
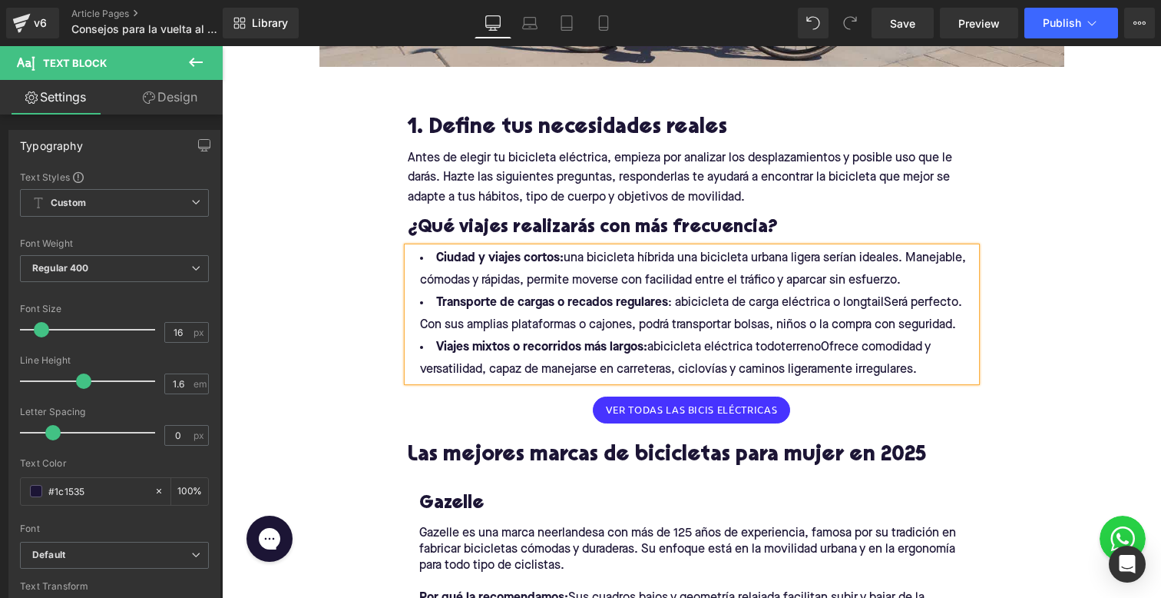
click at [569, 280] on li "Ciudad y viajes cortos: una bicicleta híbrida una bicicleta urbana ligera sería…" at bounding box center [692, 269] width 568 height 45
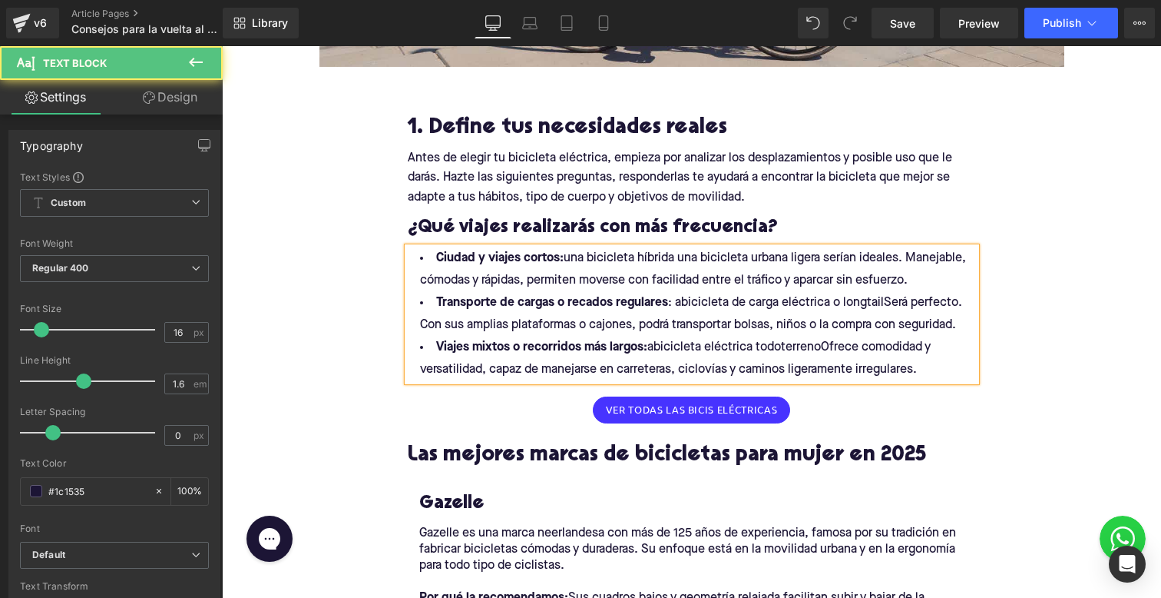
click at [872, 282] on li "Ciudad y viajes cortos: una bicicleta híbrida una bicicleta urbana ligera sería…" at bounding box center [692, 269] width 568 height 45
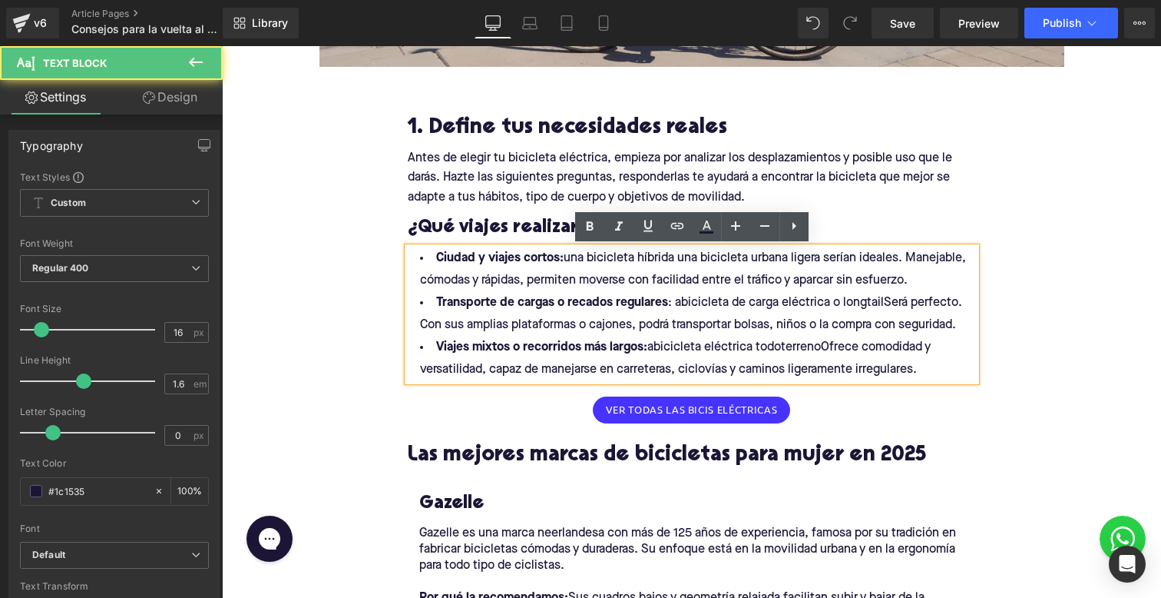
click at [858, 274] on li "Ciudad y viajes cortos: una bicicleta híbrida una bicicleta urbana ligera sería…" at bounding box center [692, 269] width 568 height 45
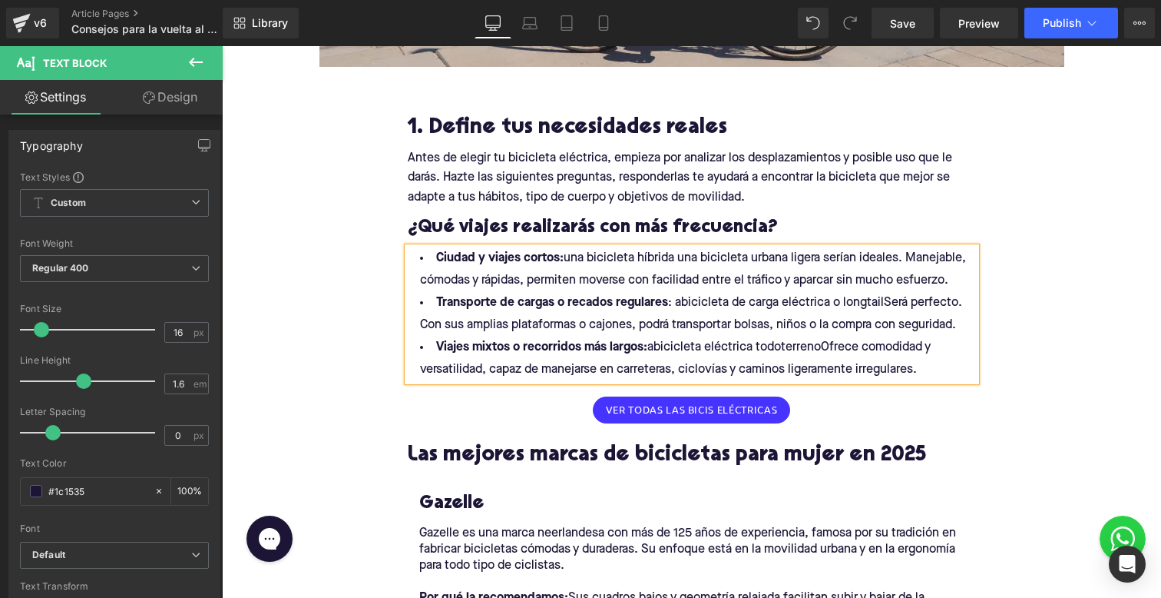
click at [631, 259] on li "Ciudad y viajes cortos: una bicicleta híbrida una bicicleta urbana ligera sería…" at bounding box center [692, 269] width 568 height 45
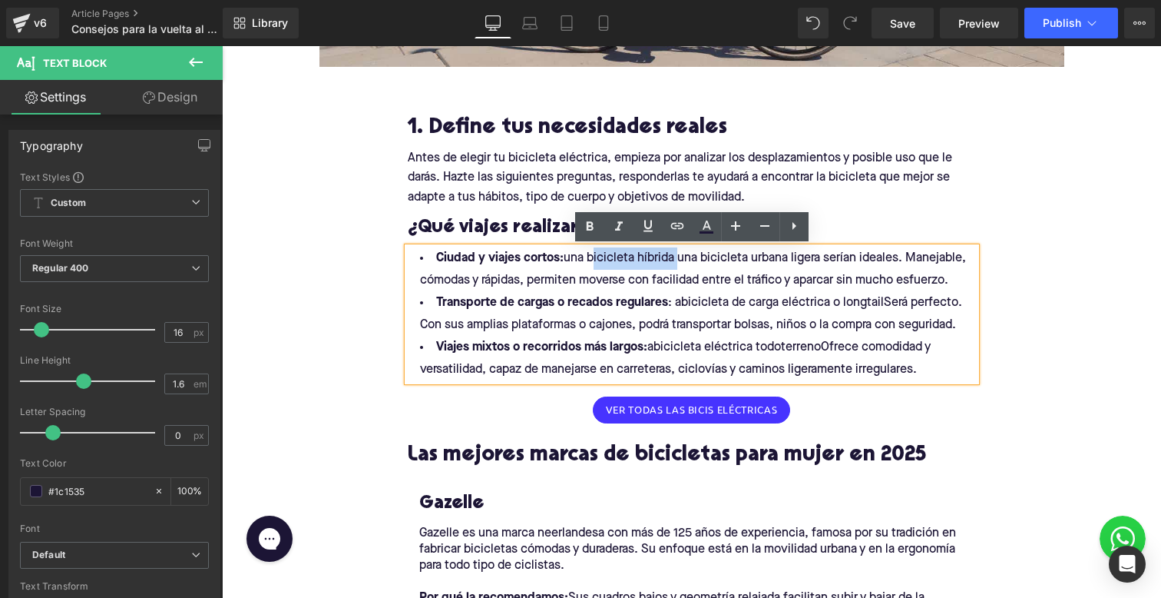
drag, startPoint x: 588, startPoint y: 258, endPoint x: 677, endPoint y: 258, distance: 88.3
click at [677, 258] on li "Ciudad y viajes cortos: una bicicleta híbrida una bicicleta urbana ligera sería…" at bounding box center [692, 269] width 568 height 45
click at [675, 227] on icon at bounding box center [677, 226] width 18 height 18
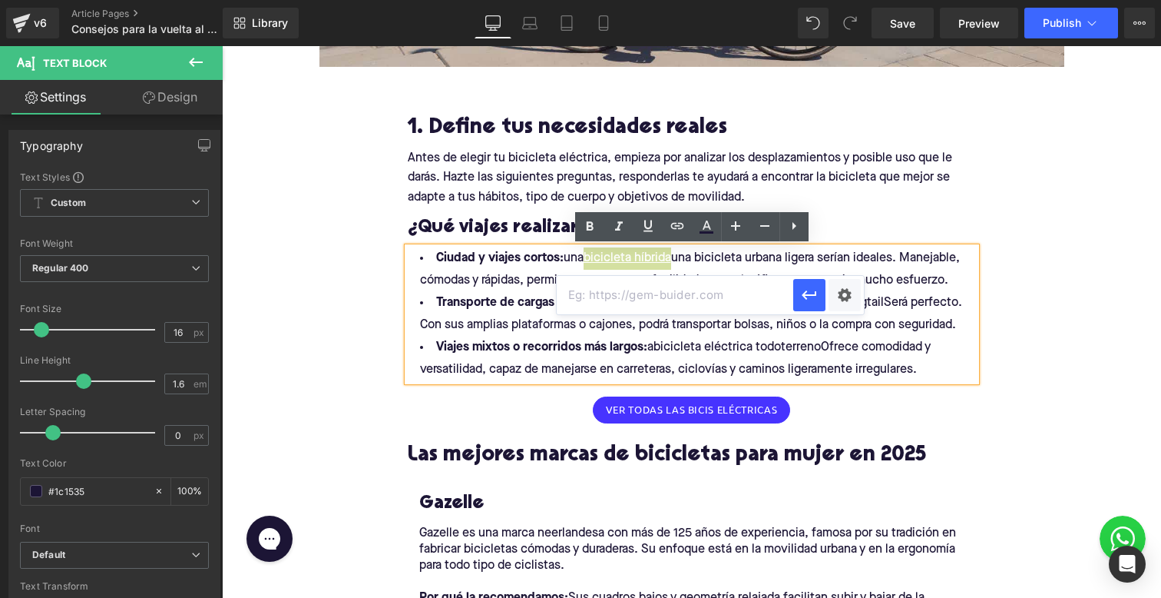
click at [647, 290] on input "text" at bounding box center [675, 295] width 237 height 38
paste input "[URL][DOMAIN_NAME]"
type input "[URL][DOMAIN_NAME]"
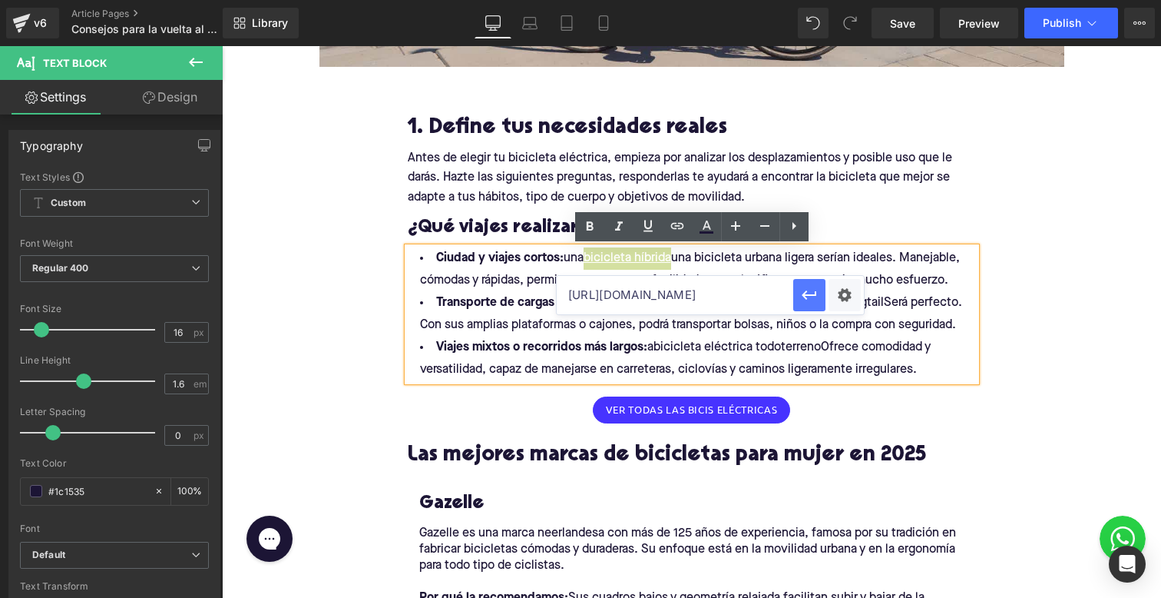
click at [806, 303] on button "button" at bounding box center [809, 295] width 32 height 32
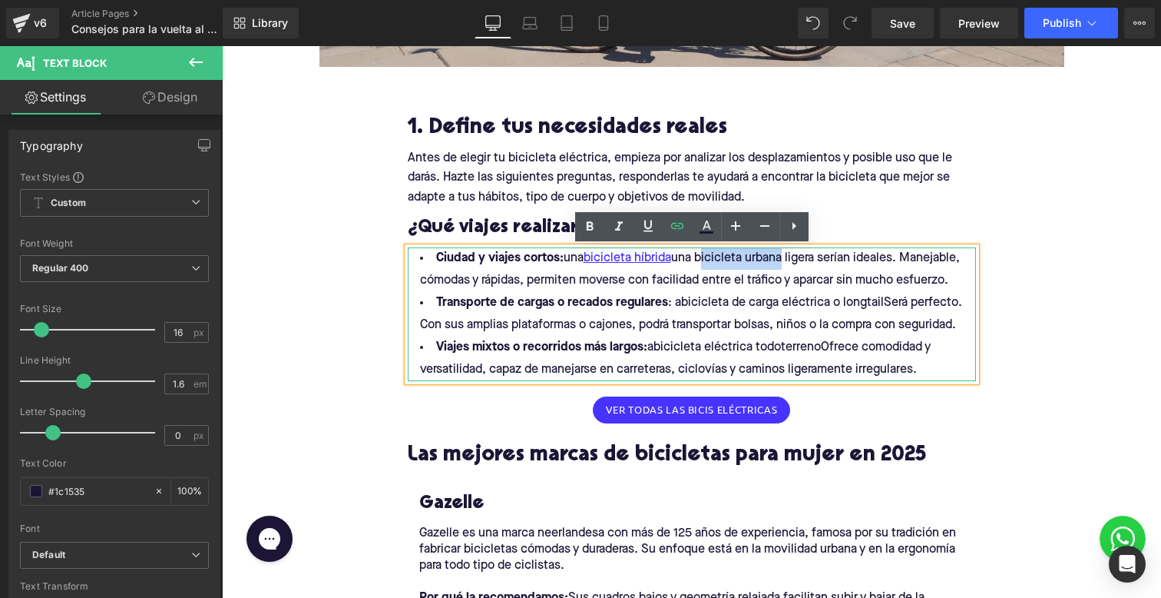
drag, startPoint x: 703, startPoint y: 255, endPoint x: 787, endPoint y: 255, distance: 84.5
click at [787, 255] on li "Ciudad y viajes cortos: una bicicleta híbrida una bicicleta urbana ligera sería…" at bounding box center [692, 269] width 568 height 45
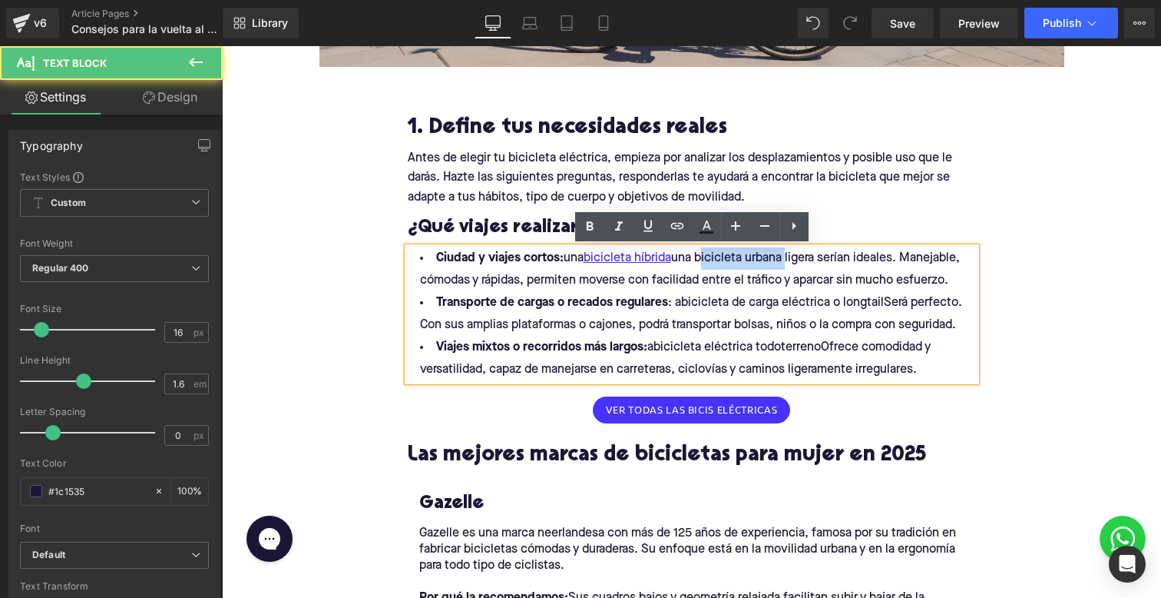
drag, startPoint x: 790, startPoint y: 255, endPoint x: 704, endPoint y: 255, distance: 85.3
click at [704, 255] on li "Ciudad y viajes cortos: una bicicleta híbrida una bicicleta urbana ligera sería…" at bounding box center [692, 269] width 568 height 45
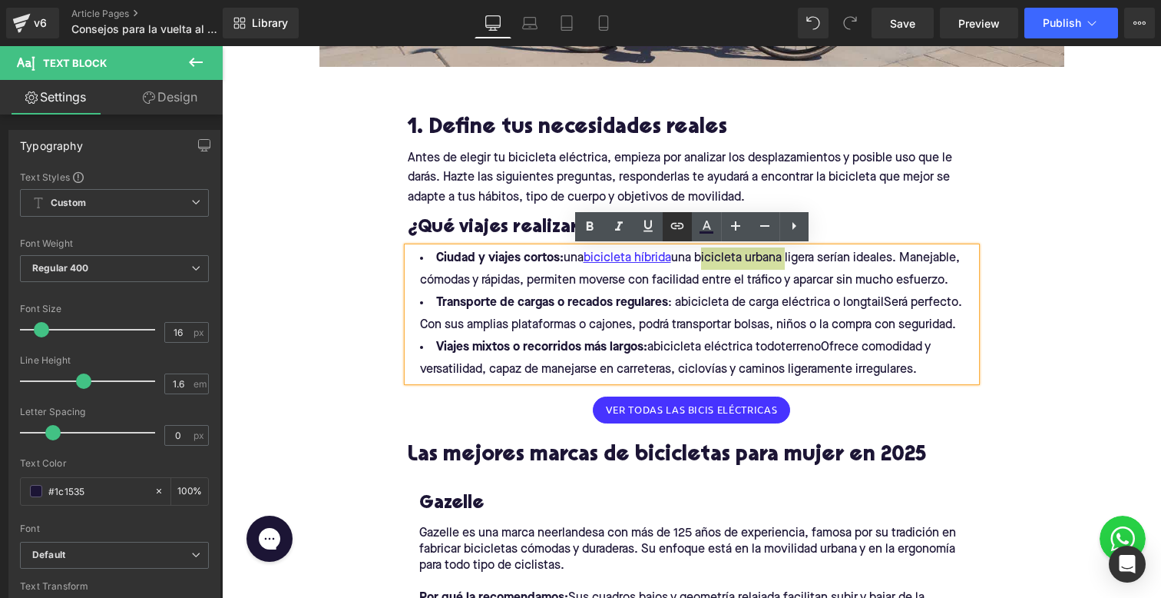
click at [673, 228] on icon at bounding box center [676, 225] width 13 height 6
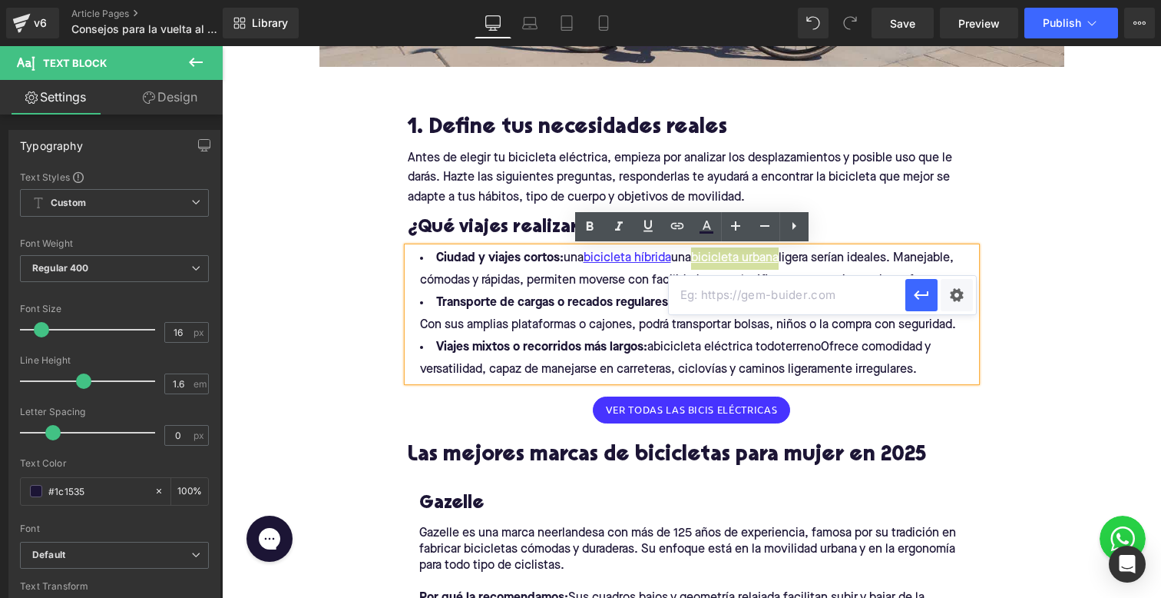
click at [710, 300] on input "text" at bounding box center [787, 295] width 237 height 38
paste input "[URL][DOMAIN_NAME]"
type input "[URL][DOMAIN_NAME]"
click at [913, 299] on icon "button" at bounding box center [921, 295] width 18 height 18
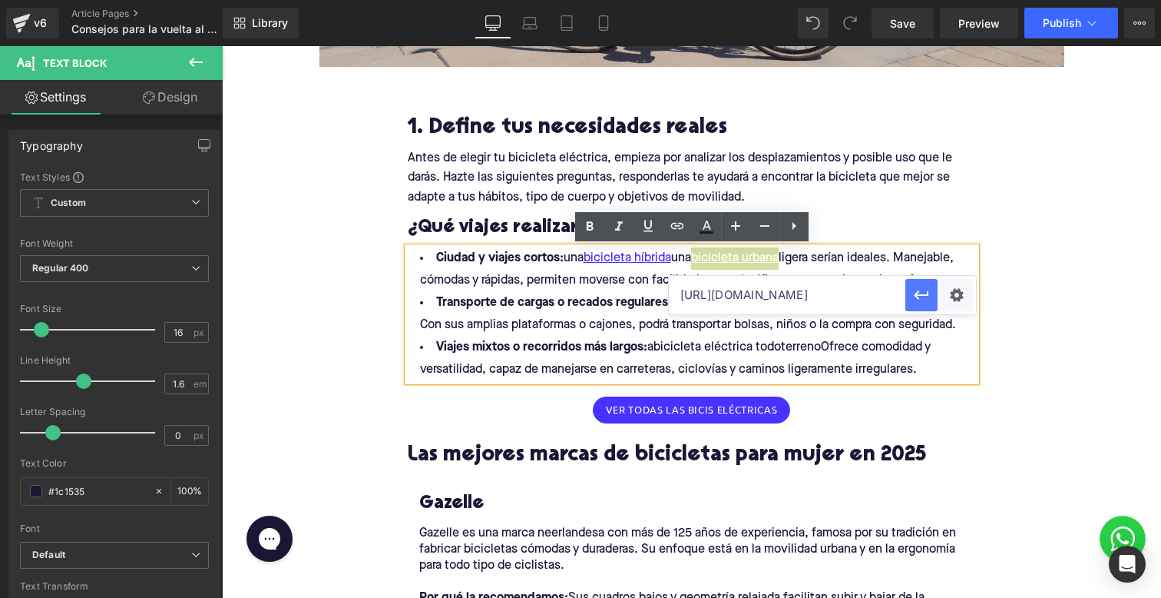
scroll to position [0, 0]
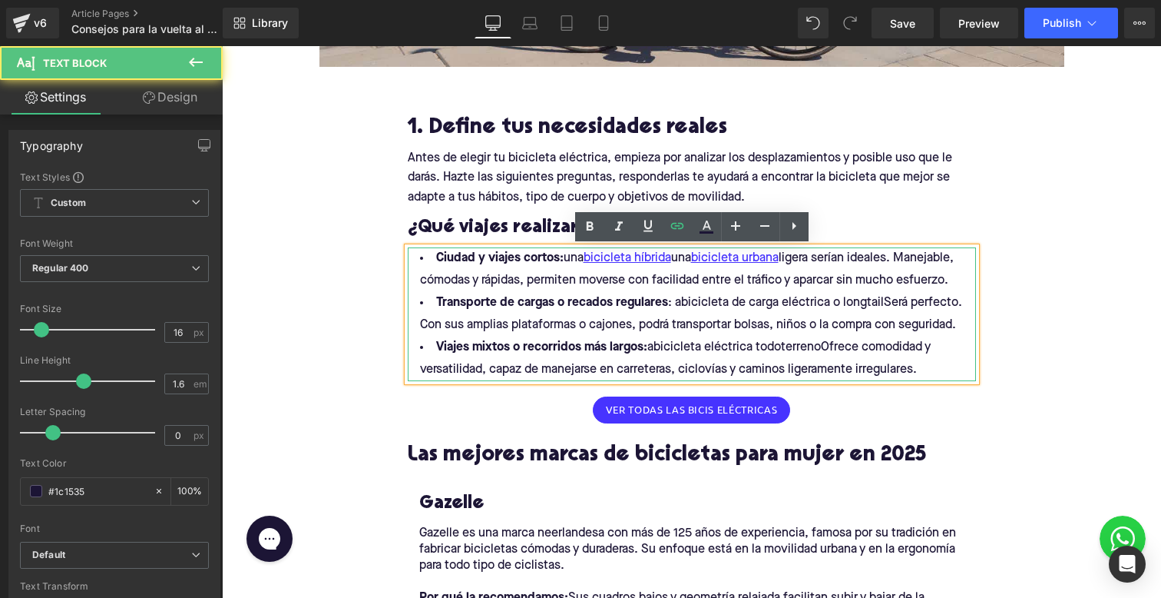
click at [554, 320] on li "Transporte de cargas o recados regulares : abicicleta de carga eléctrica o long…" at bounding box center [692, 314] width 568 height 45
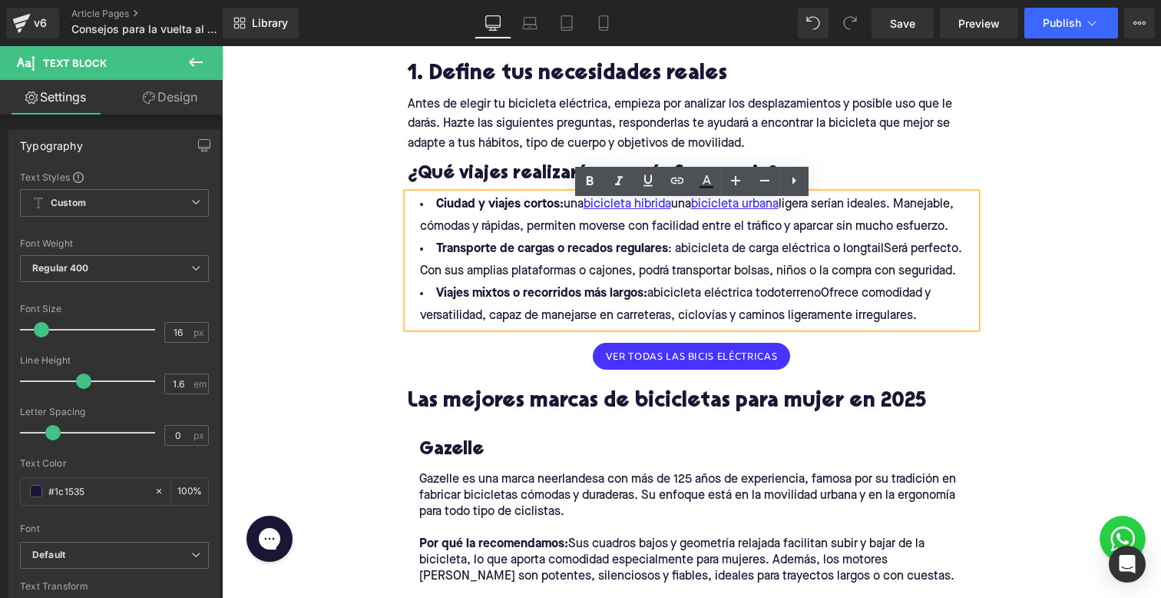
scroll to position [806, 0]
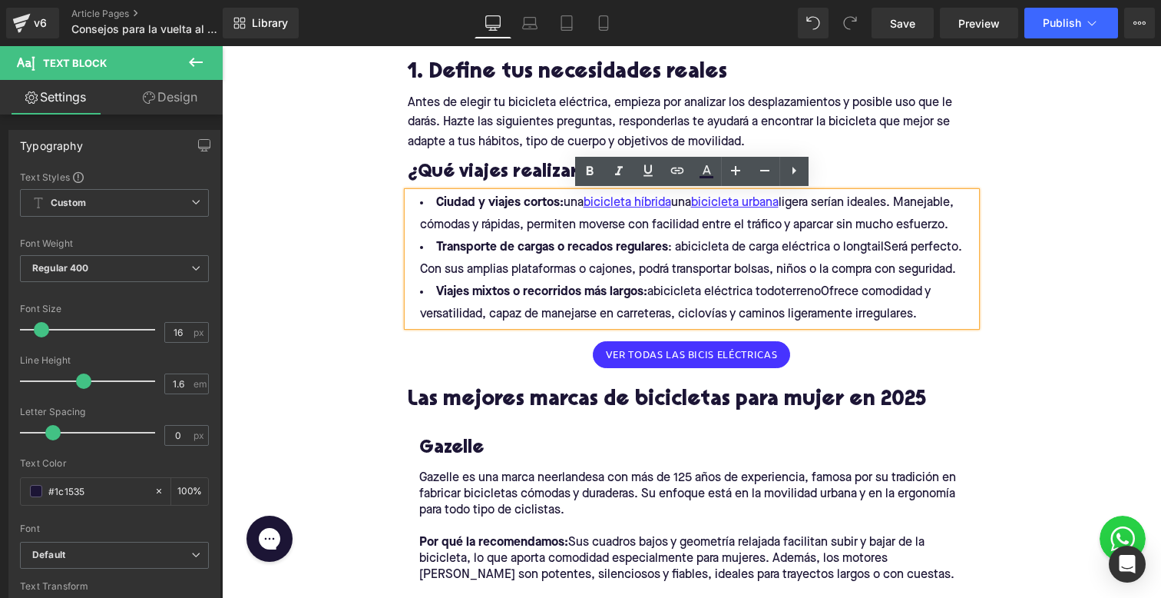
click at [678, 247] on li "Transporte de cargas o recados regulares : abicicleta de carga eléctrica o long…" at bounding box center [692, 259] width 568 height 45
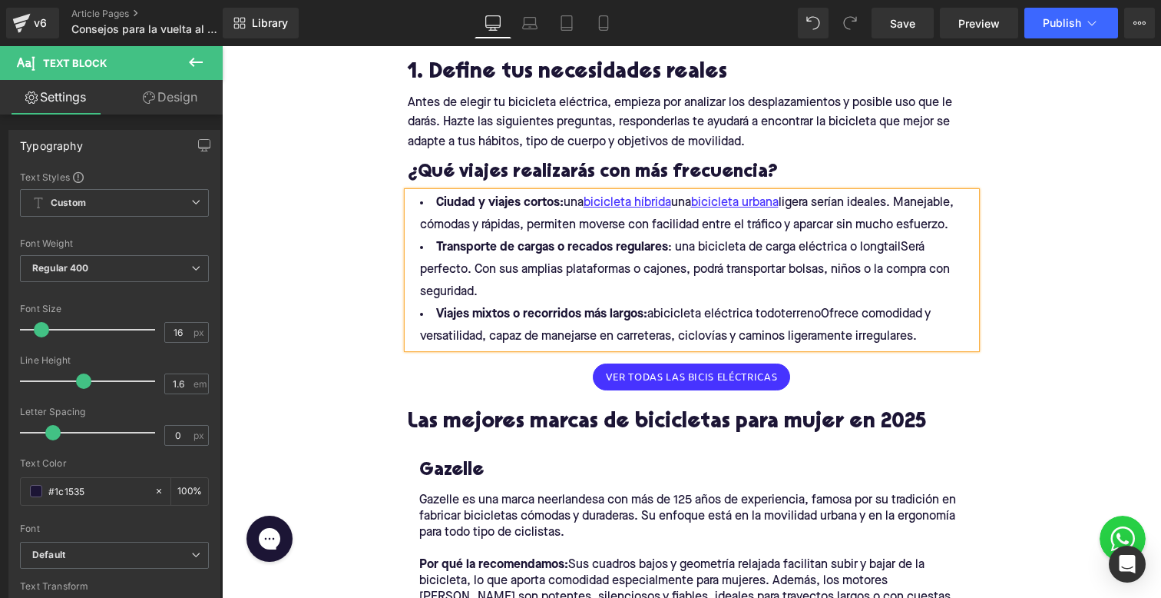
click at [815, 251] on li "Transporte de cargas o recados regulares : una bicicleta de carga eléctrica o l…" at bounding box center [692, 270] width 568 height 67
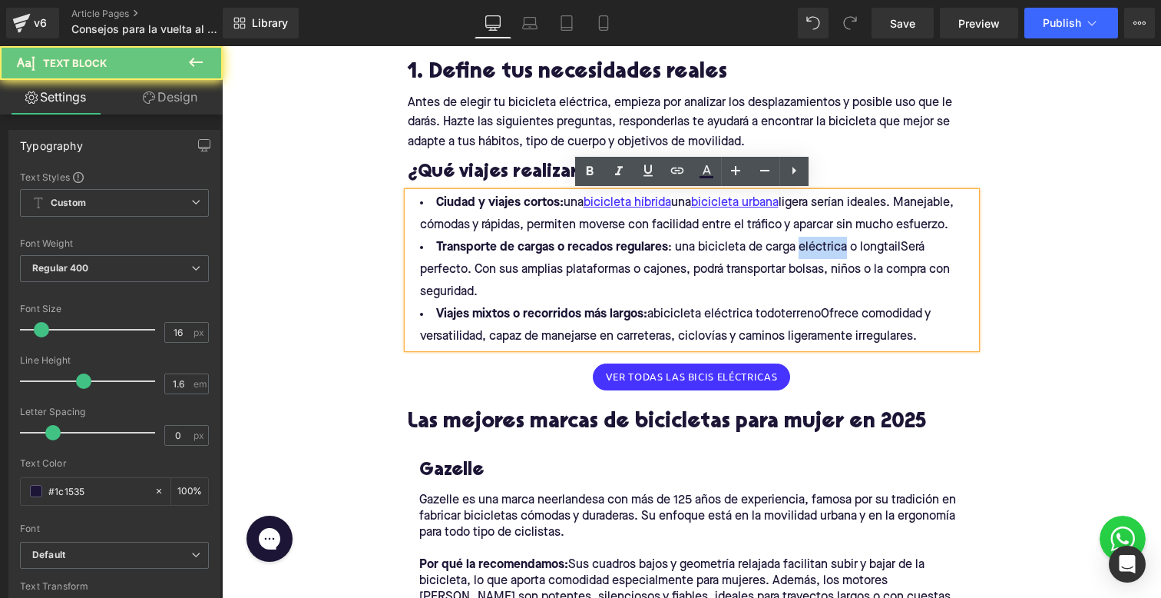
click at [815, 251] on li "Transporte de cargas o recados regulares : una bicicleta de carga eléctrica o l…" at bounding box center [692, 270] width 568 height 67
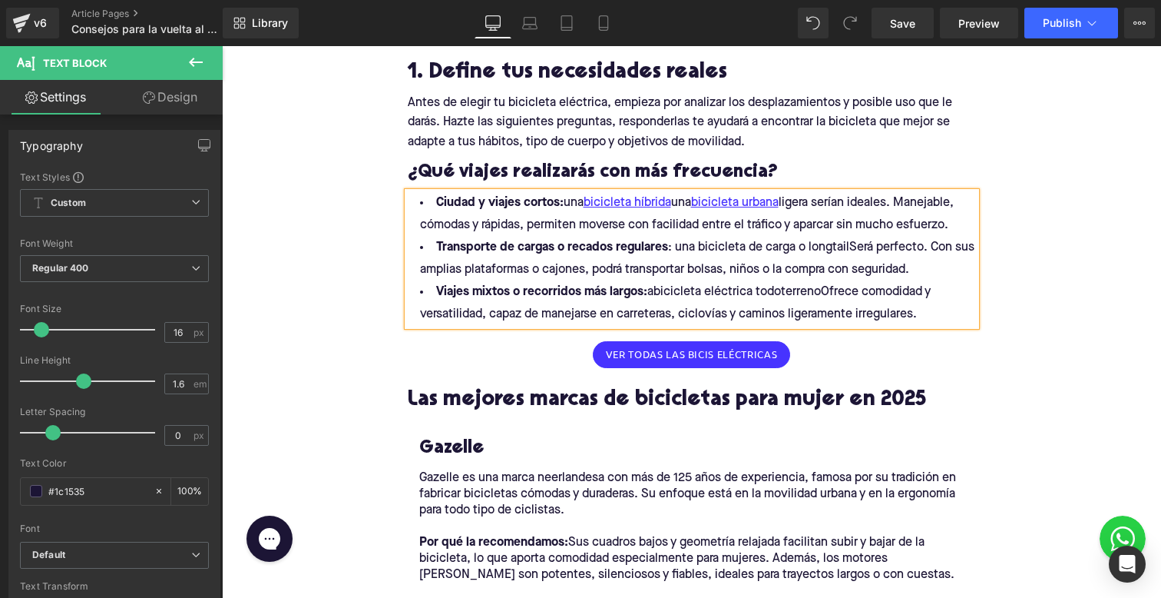
click at [848, 246] on li "Transporte de cargas o recados regulares : una bicicleta de carga o longtailSer…" at bounding box center [692, 259] width 568 height 45
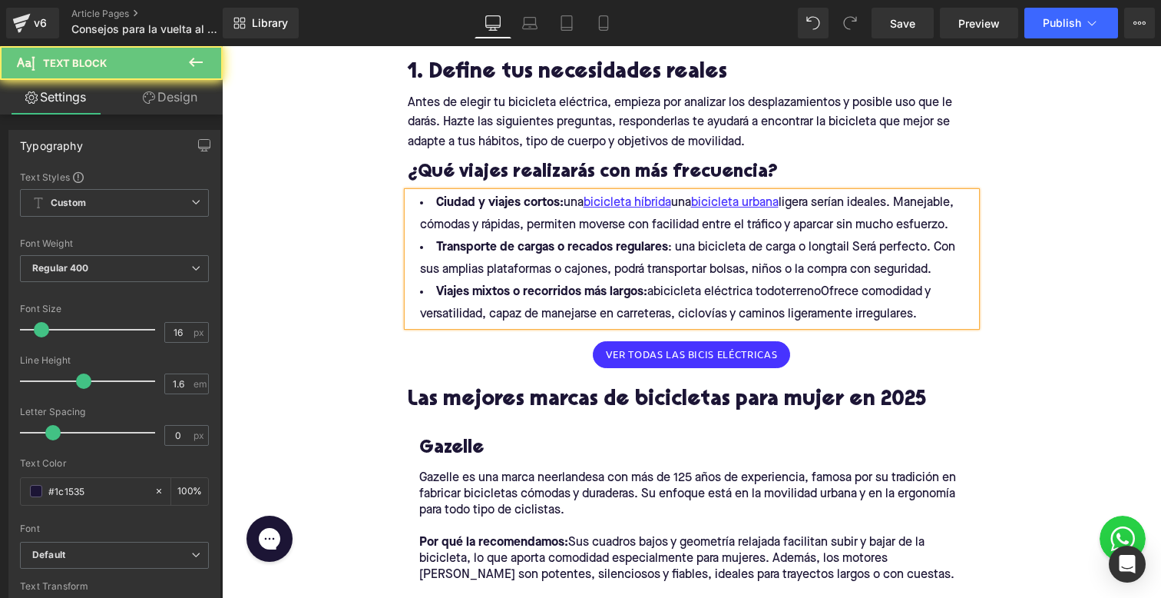
click at [854, 245] on li "Transporte de cargas o recados regulares : una bicicleta de carga o longtail Se…" at bounding box center [692, 259] width 568 height 45
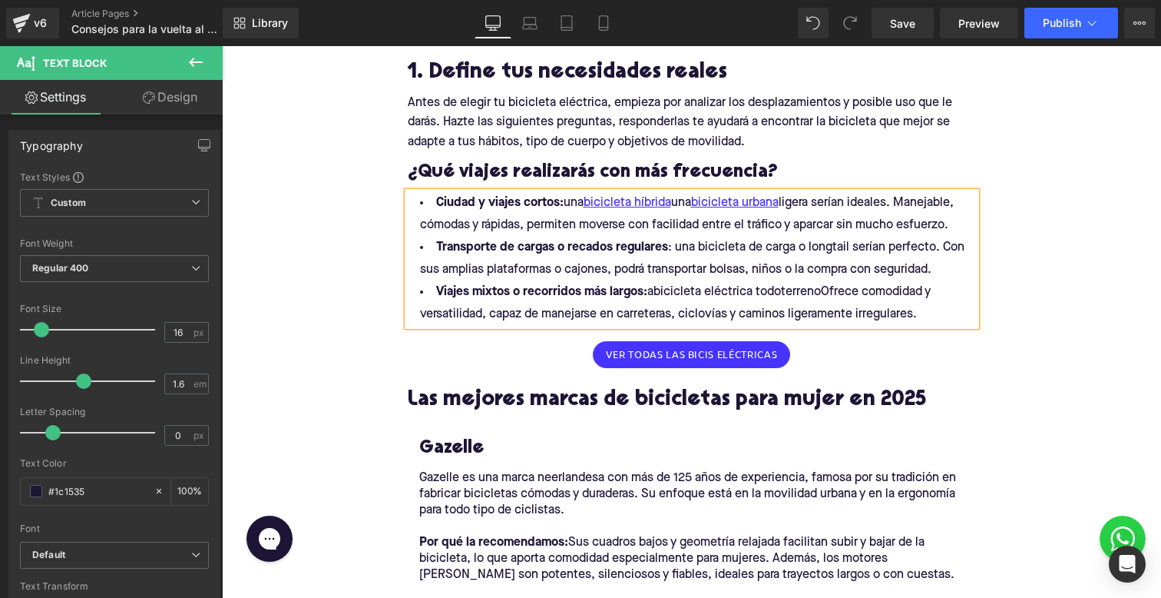
click at [933, 246] on li "Transporte de cargas o recados regulares : una bicicleta de carga o longtail se…" at bounding box center [692, 259] width 568 height 45
click at [733, 256] on li "Transporte de cargas o recados regulares : una bicicleta de carga o longtail se…" at bounding box center [692, 259] width 568 height 45
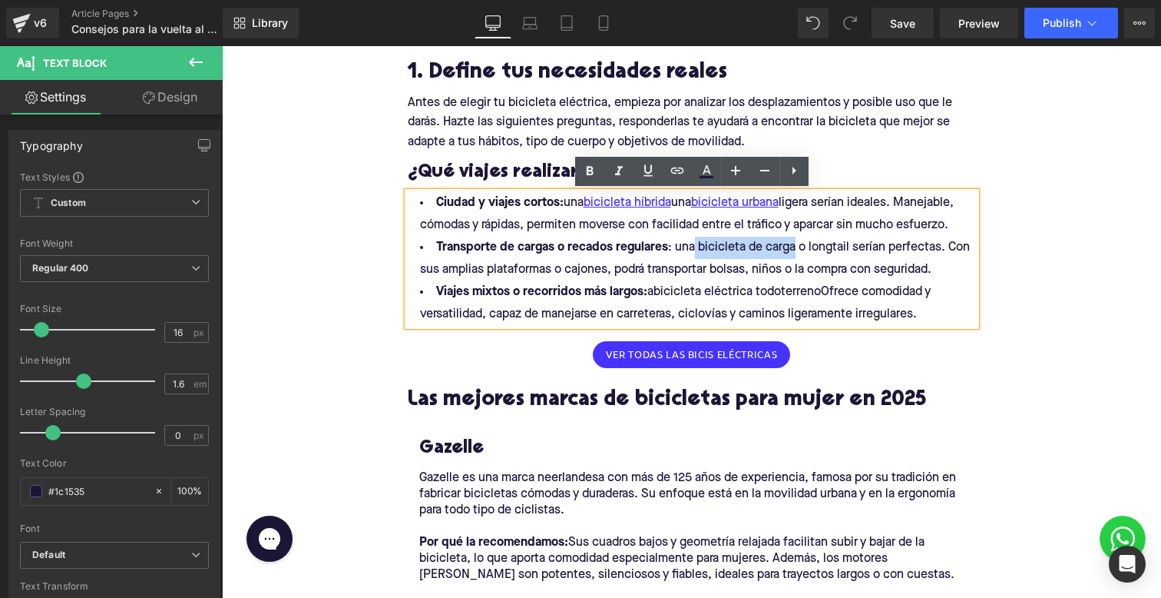
drag, startPoint x: 694, startPoint y: 242, endPoint x: 794, endPoint y: 240, distance: 100.6
click at [794, 240] on li "Transporte de cargas o recados regulares : una bicicleta de carga o longtail se…" at bounding box center [692, 259] width 568 height 45
click at [676, 167] on icon at bounding box center [676, 170] width 13 height 6
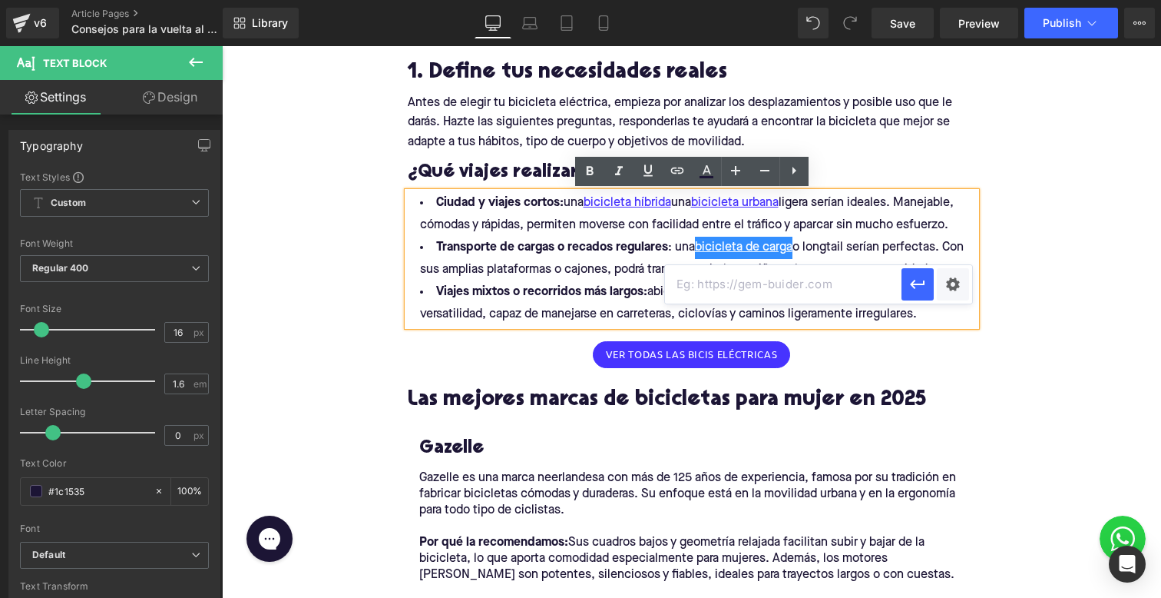
click at [727, 299] on input "text" at bounding box center [783, 284] width 237 height 38
paste input "[URL][DOMAIN_NAME]"
type input "[URL][DOMAIN_NAME]"
click at [920, 278] on icon "button" at bounding box center [918, 284] width 18 height 18
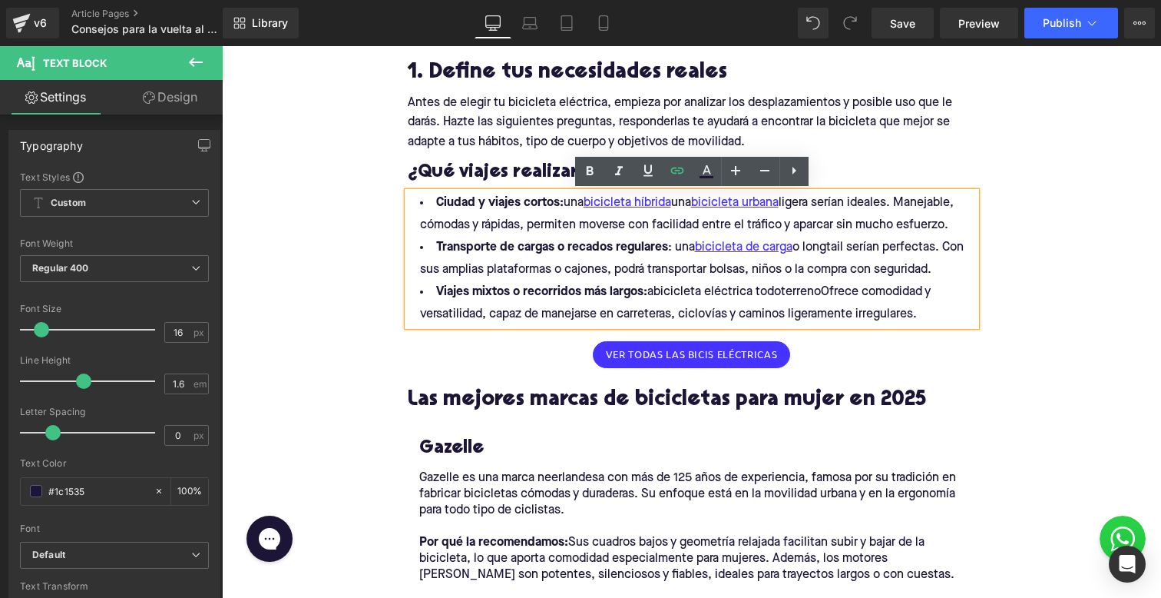
click at [796, 248] on li "Transporte de cargas o recados regulares : una bicicleta de carga o longtail se…" at bounding box center [692, 259] width 568 height 45
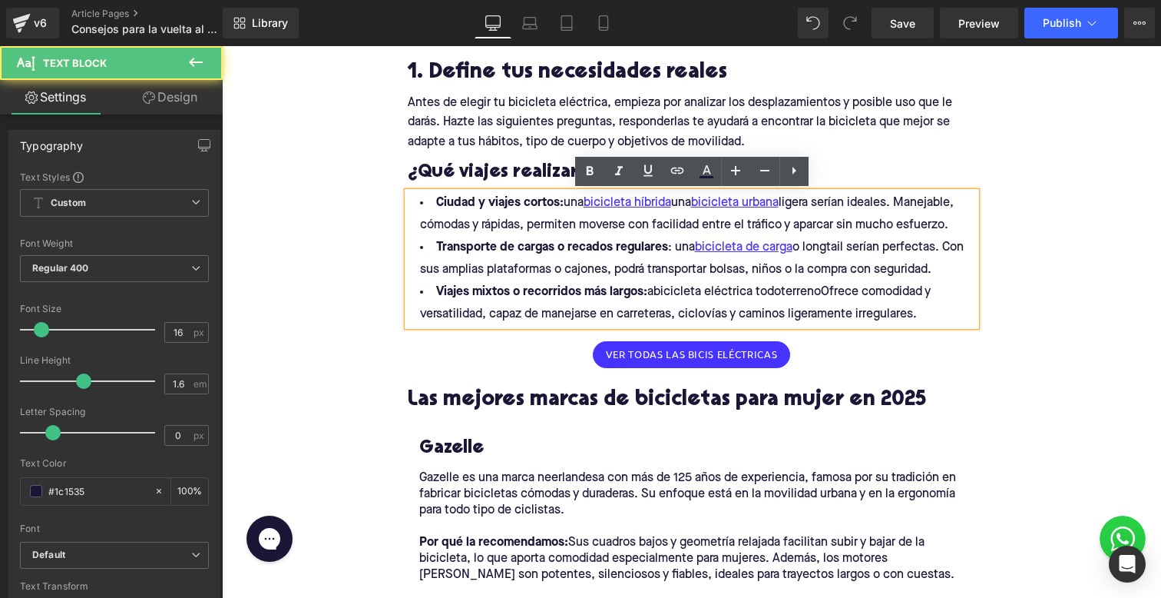
click at [690, 242] on li "Transporte de cargas o recados regulares : una bicicleta de carga o longtail se…" at bounding box center [692, 259] width 568 height 45
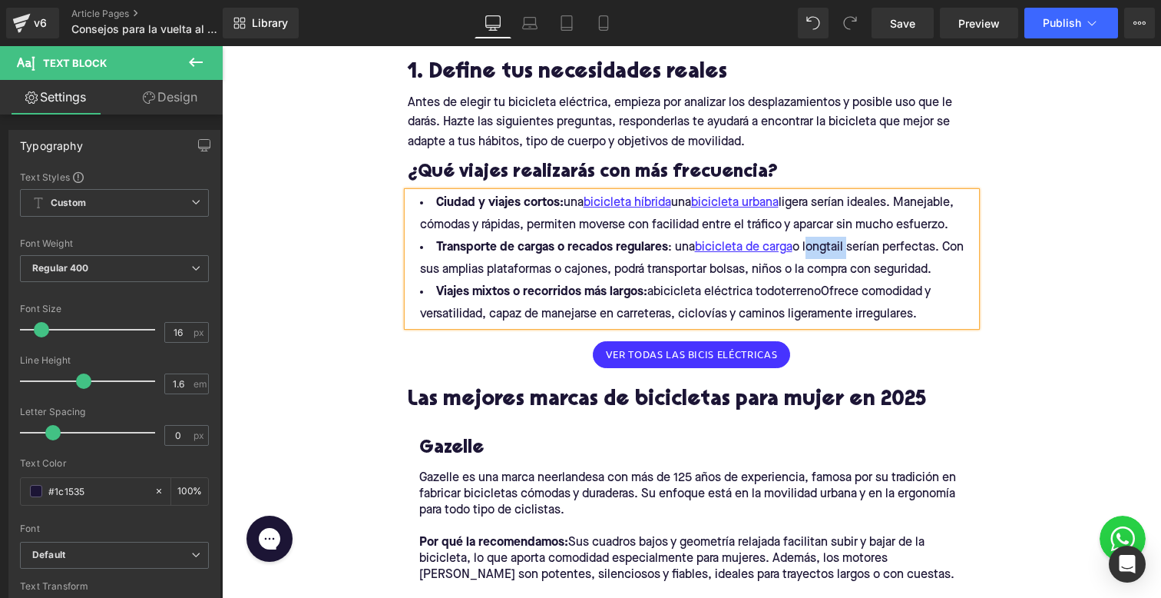
click at [816, 247] on li "Transporte de cargas o recados regulares : una bicicleta de carga o longtail se…" at bounding box center [692, 259] width 568 height 45
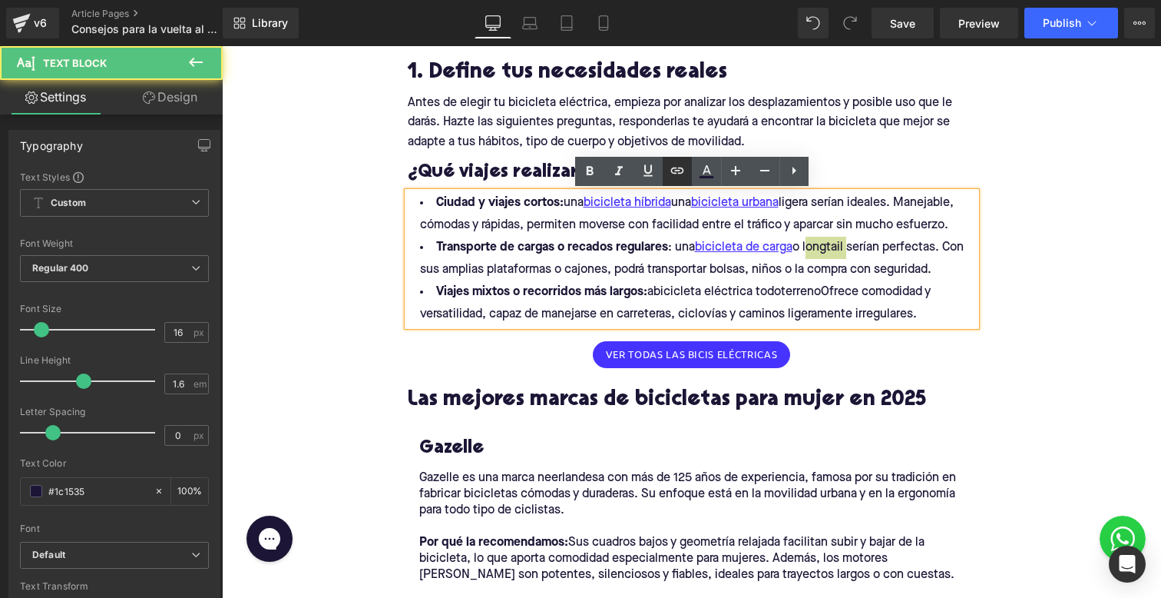
click at [676, 167] on icon at bounding box center [677, 170] width 18 height 18
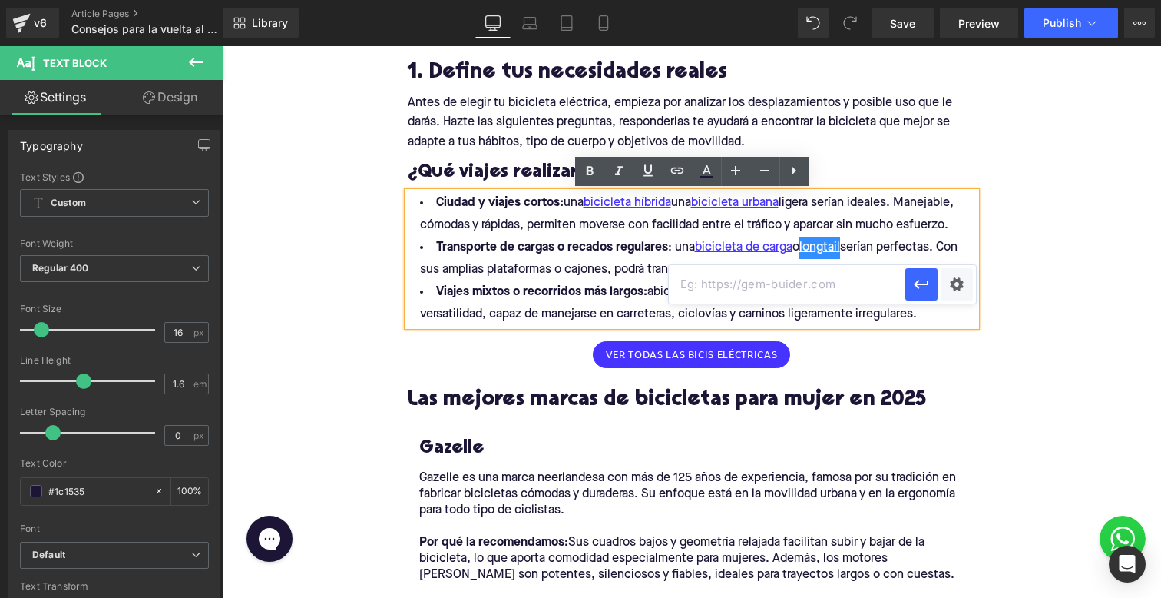
click at [769, 292] on input "text" at bounding box center [787, 284] width 237 height 38
type input "b"
paste input "[URL][DOMAIN_NAME]"
click at [917, 294] on button "button" at bounding box center [922, 284] width 32 height 32
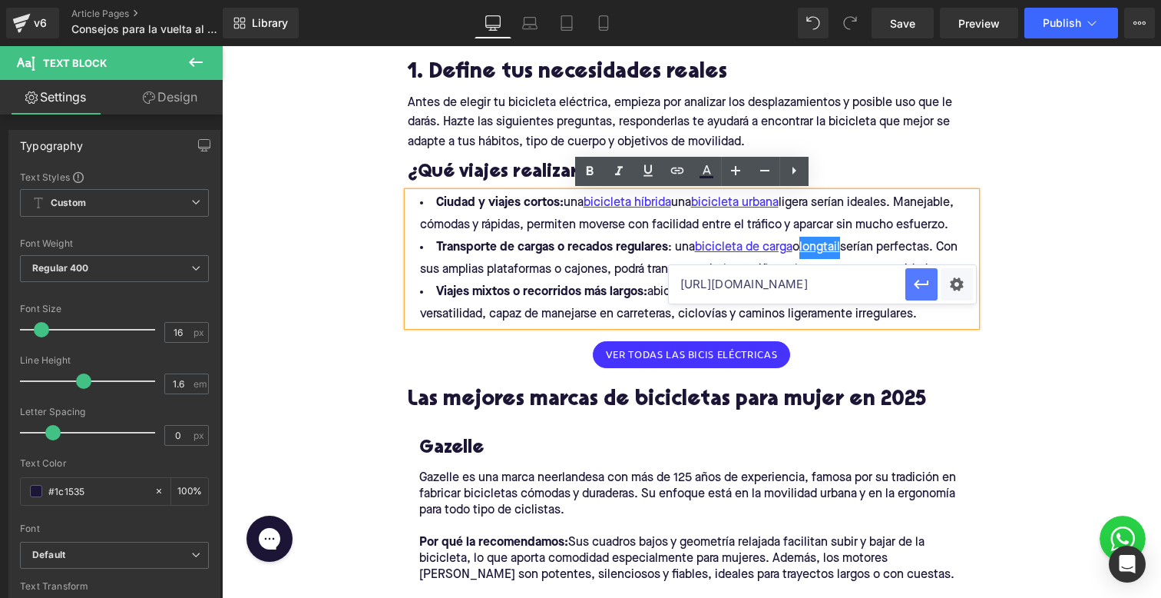
scroll to position [0, 0]
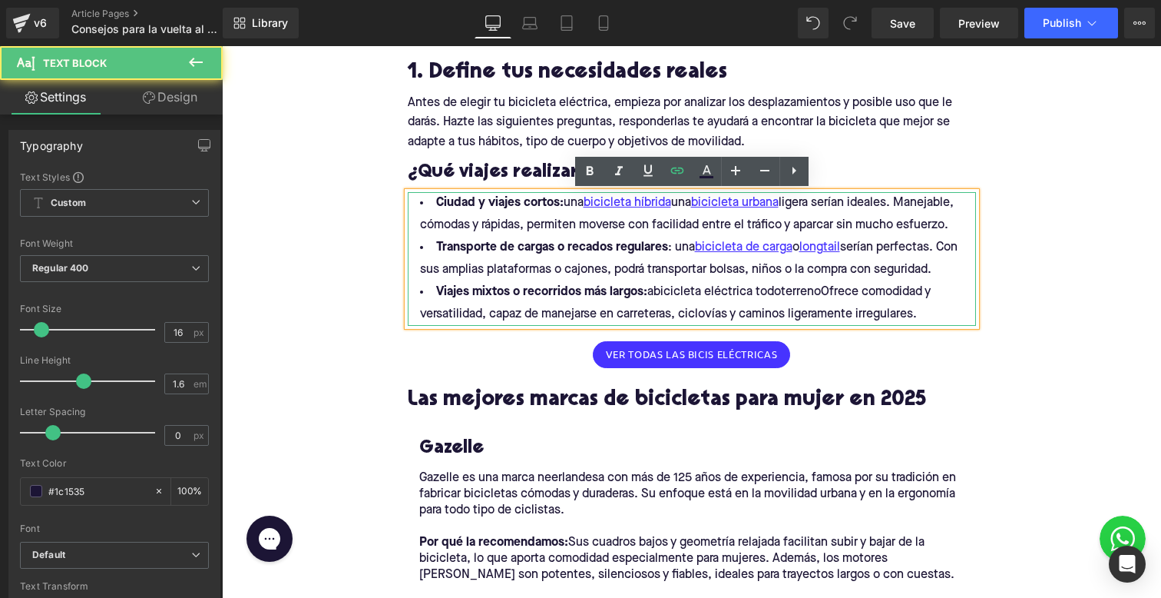
click at [541, 286] on strong "Viajes mixtos o recorridos más largos:" at bounding box center [541, 292] width 211 height 12
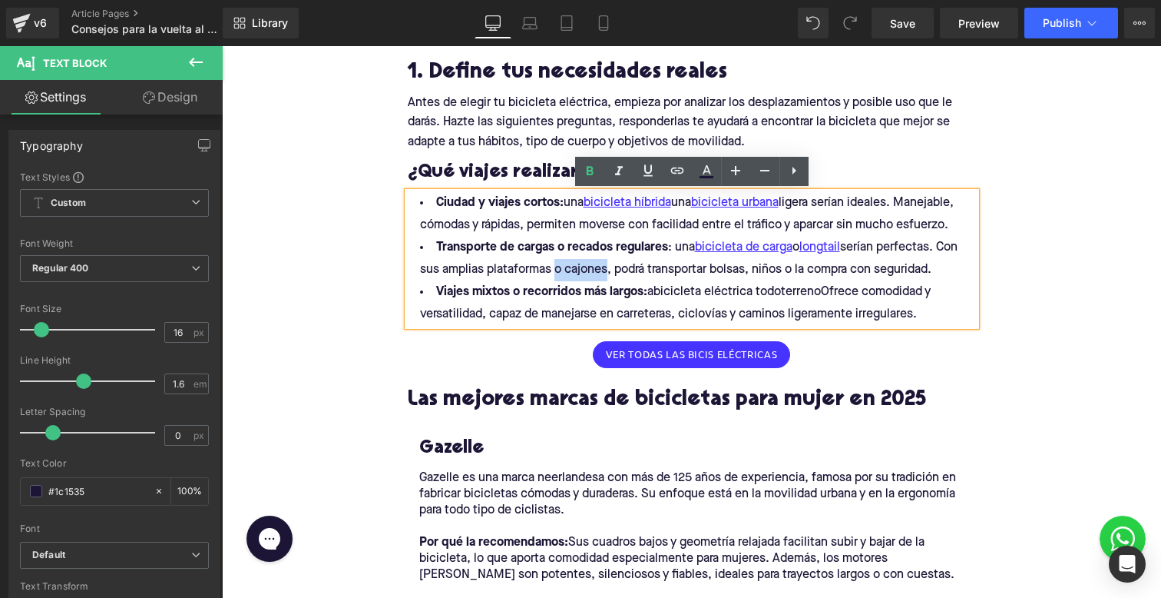
drag, startPoint x: 548, startPoint y: 265, endPoint x: 602, endPoint y: 263, distance: 54.6
click at [602, 263] on li "Transporte de cargas o recados regulares : una bicicleta de carga o longtail se…" at bounding box center [692, 259] width 568 height 45
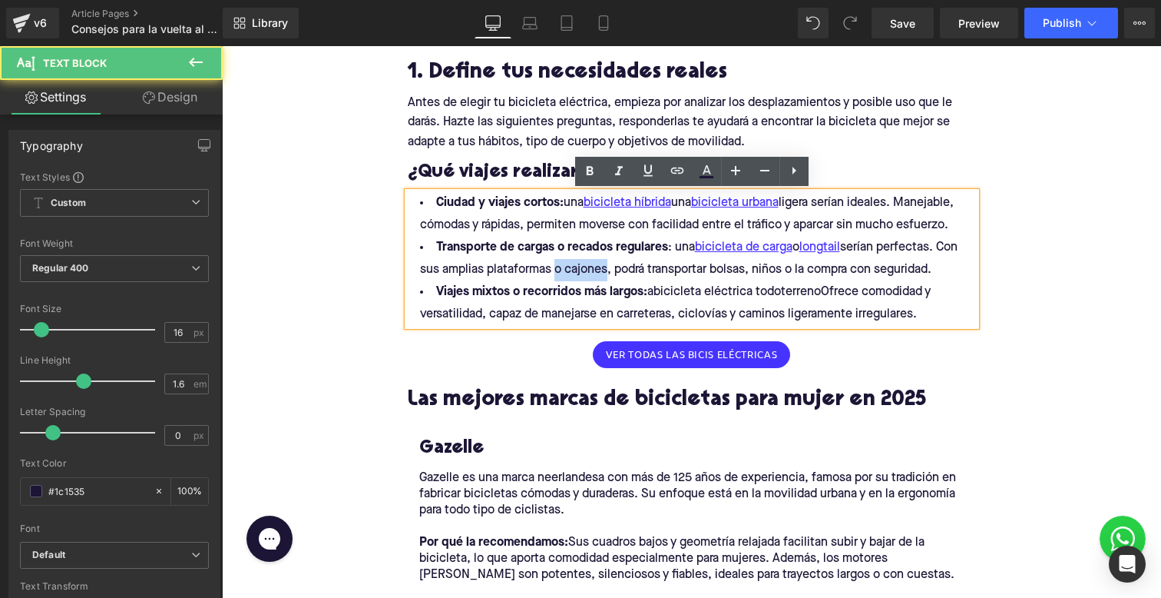
click at [602, 263] on li "Transporte de cargas o recados regulares : una bicicleta de carga o longtail se…" at bounding box center [692, 259] width 568 height 45
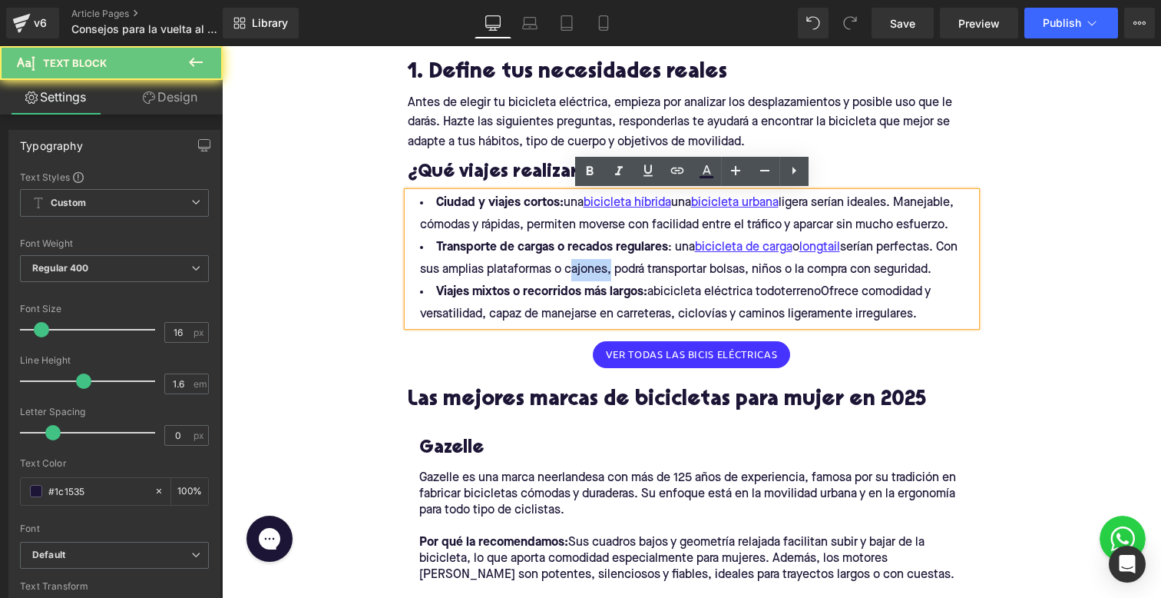
drag, startPoint x: 606, startPoint y: 263, endPoint x: 565, endPoint y: 263, distance: 40.7
click at [565, 263] on li "Transporte de cargas o recados regulares : una bicicleta de carga o longtail se…" at bounding box center [692, 259] width 568 height 45
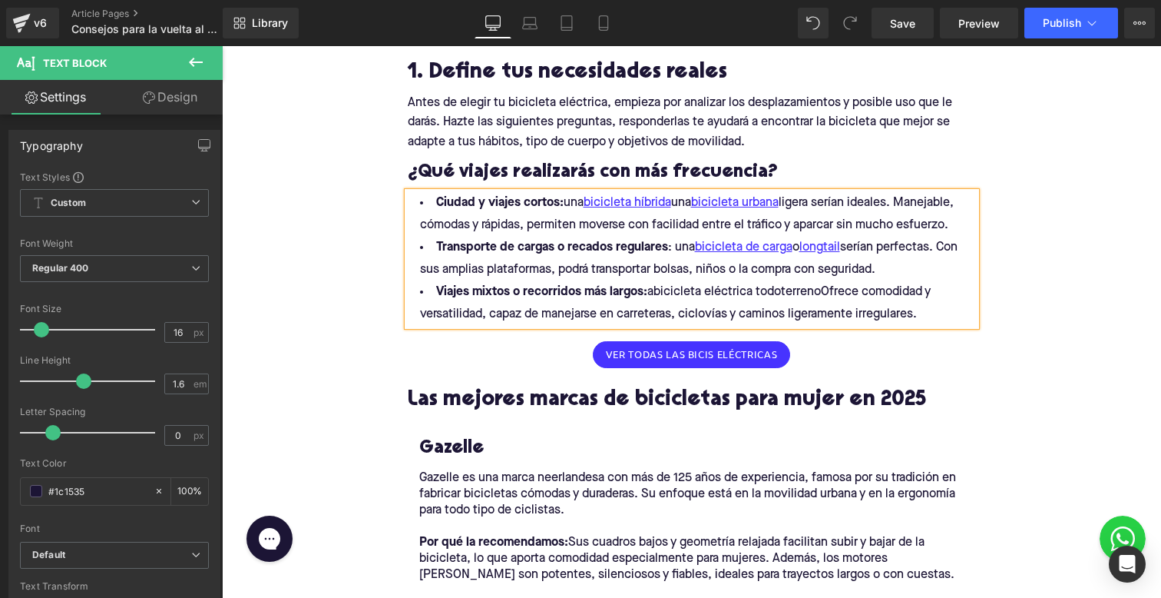
click at [748, 273] on li "Transporte de cargas o recados regulares : una bicicleta de carga o longtail se…" at bounding box center [692, 259] width 568 height 45
click at [800, 263] on li "Transporte de cargas o recados regulares : una bicicleta de carga o longtail se…" at bounding box center [692, 259] width 568 height 45
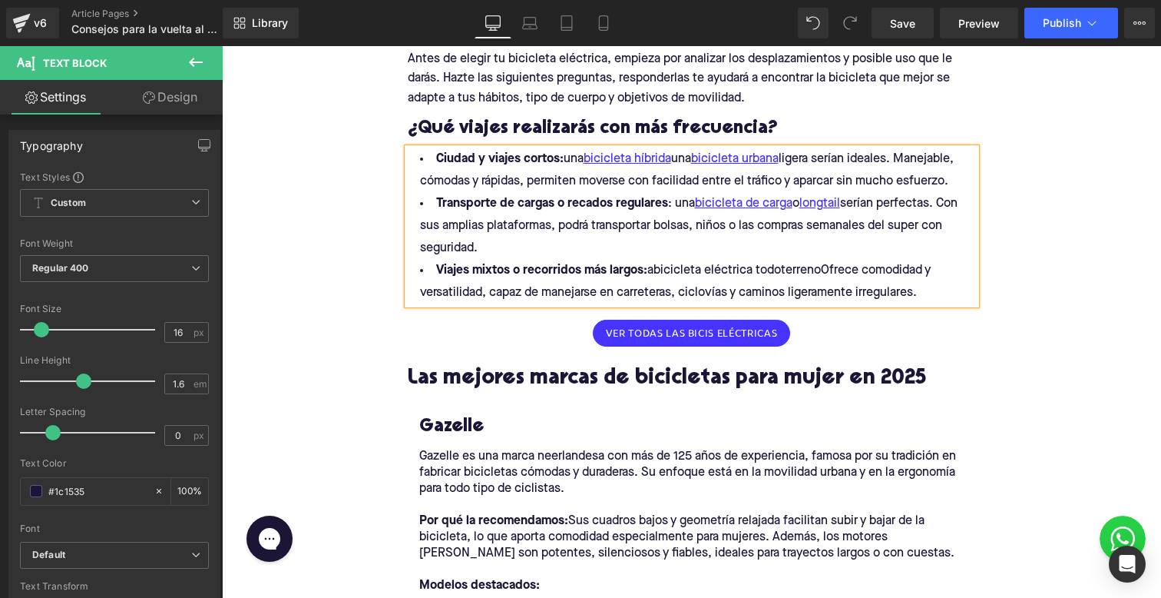
scroll to position [864, 0]
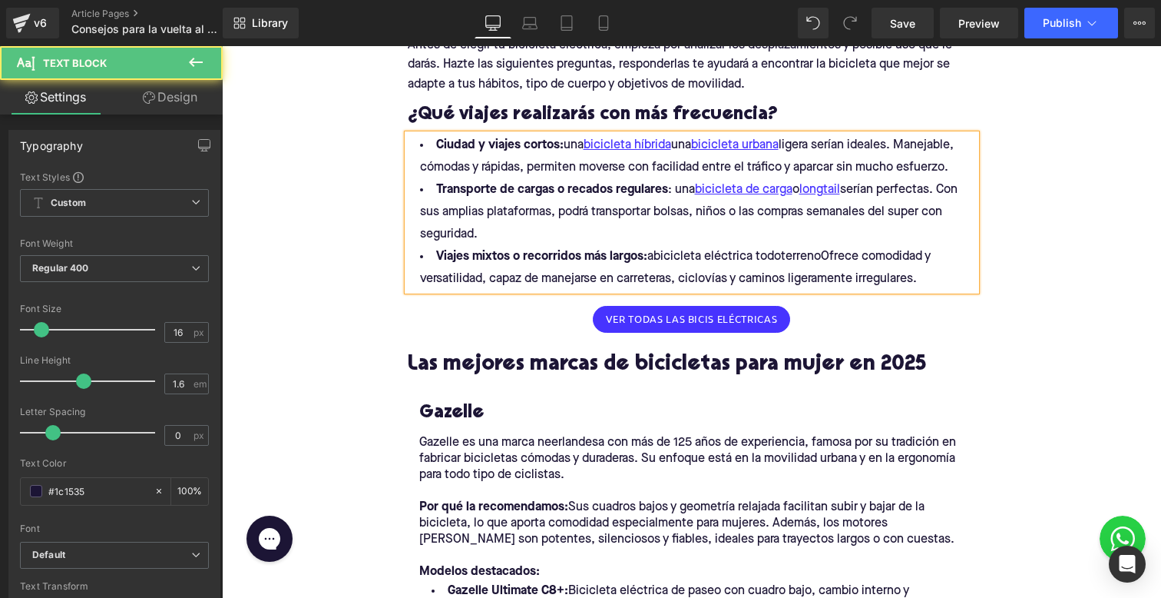
drag, startPoint x: 651, startPoint y: 257, endPoint x: 819, endPoint y: 250, distance: 169.1
click at [819, 250] on li "Viajes mixtos o recorridos más largos: abicicleta eléctrica todoterrenoOfrece c…" at bounding box center [692, 268] width 568 height 45
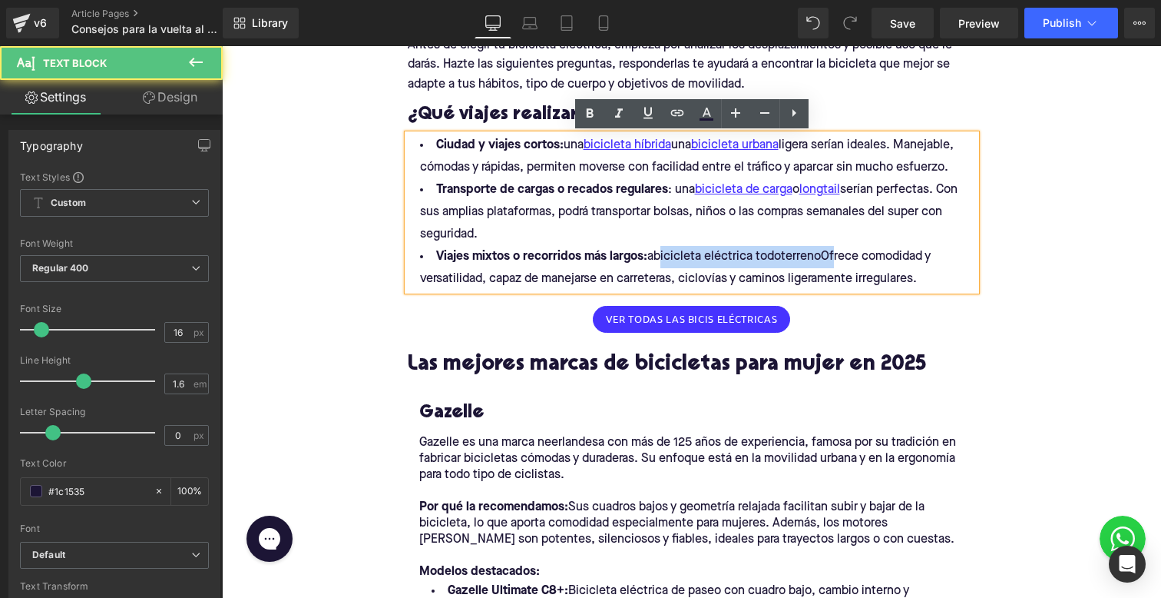
drag, startPoint x: 830, startPoint y: 253, endPoint x: 655, endPoint y: 247, distance: 175.2
click at [655, 247] on li "Viajes mixtos o recorridos más largos: abicicleta eléctrica todoterrenoOfrece c…" at bounding box center [692, 268] width 568 height 45
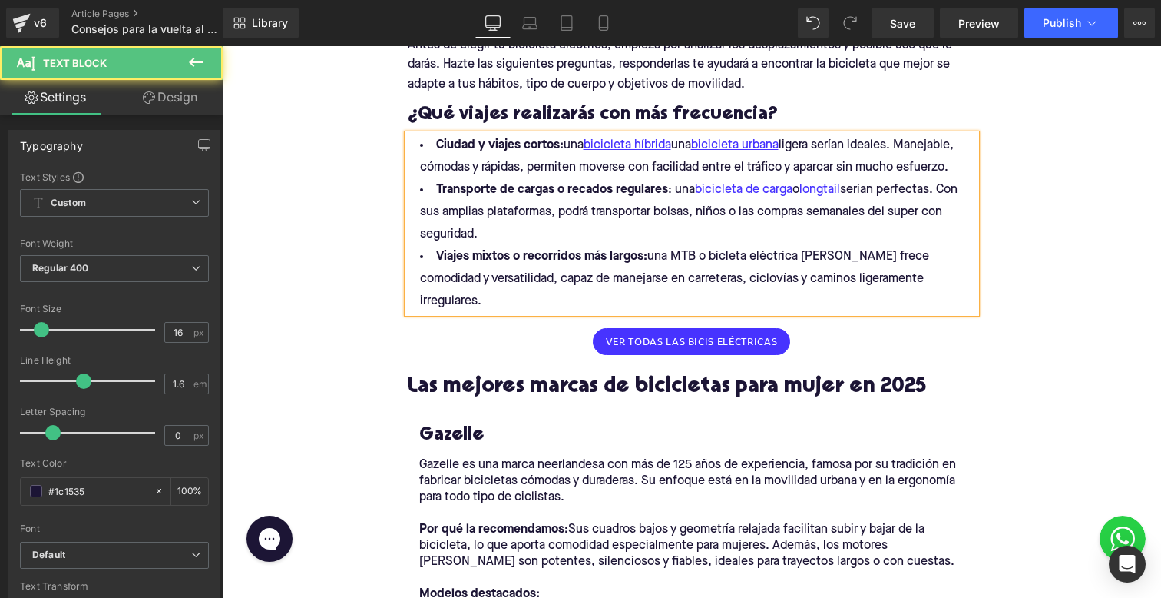
click at [741, 260] on li "Viajes mixtos o recorridos más largos: una MTB o bicleta eléctrica [PERSON_NAME…" at bounding box center [692, 279] width 568 height 67
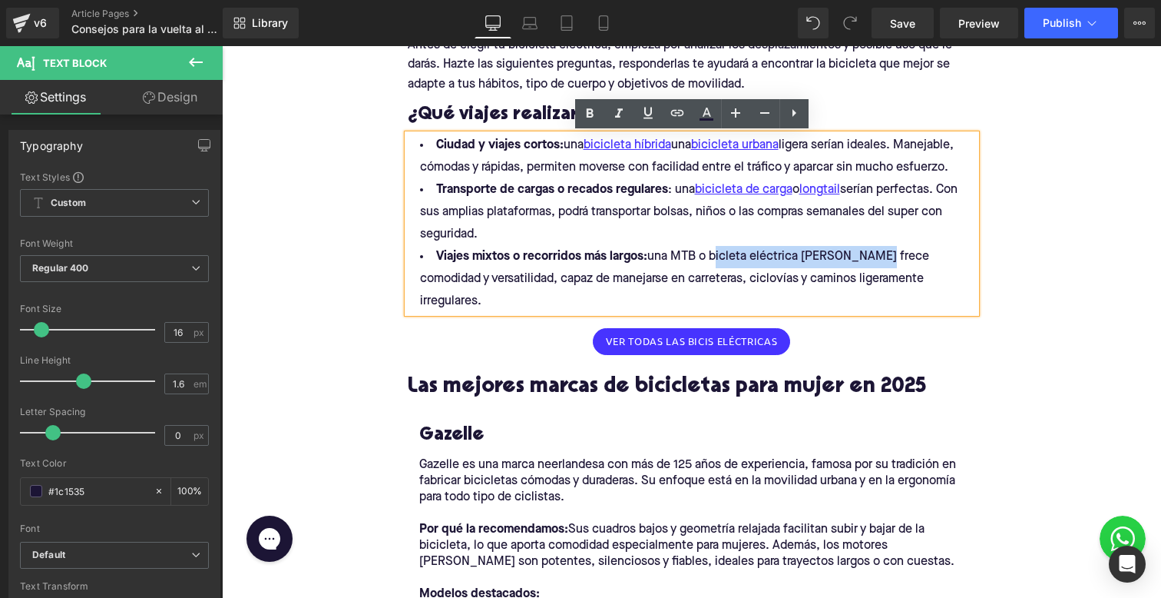
drag, startPoint x: 714, startPoint y: 253, endPoint x: 883, endPoint y: 254, distance: 169.7
click at [883, 254] on li "Viajes mixtos o recorridos más largos: una MTB o bicleta eléctrica [PERSON_NAME…" at bounding box center [692, 279] width 568 height 67
click at [679, 108] on icon at bounding box center [677, 113] width 18 height 18
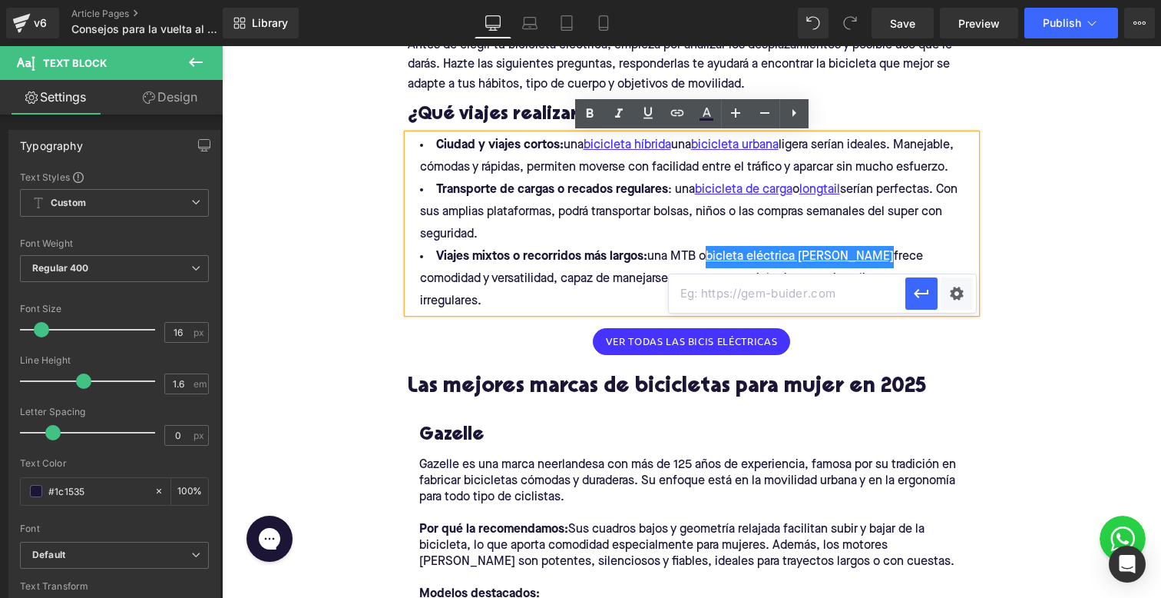
click at [747, 290] on input "text" at bounding box center [787, 293] width 237 height 38
paste input "[URL][DOMAIN_NAME][US_STATE]"
type input "[URL][DOMAIN_NAME][US_STATE]"
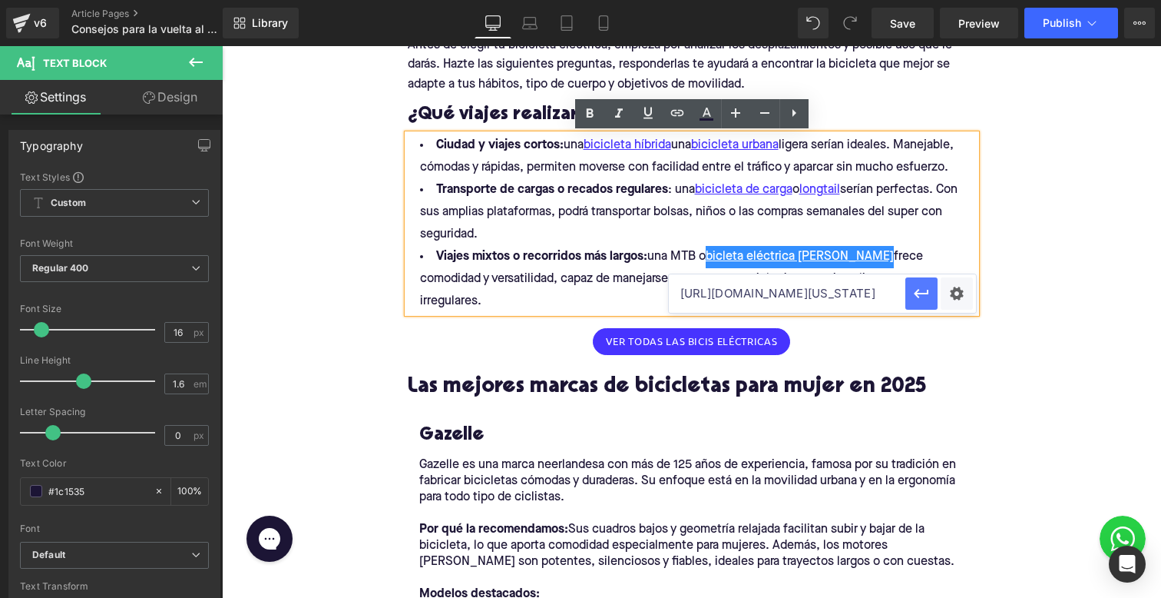
click at [919, 295] on icon "button" at bounding box center [921, 293] width 18 height 18
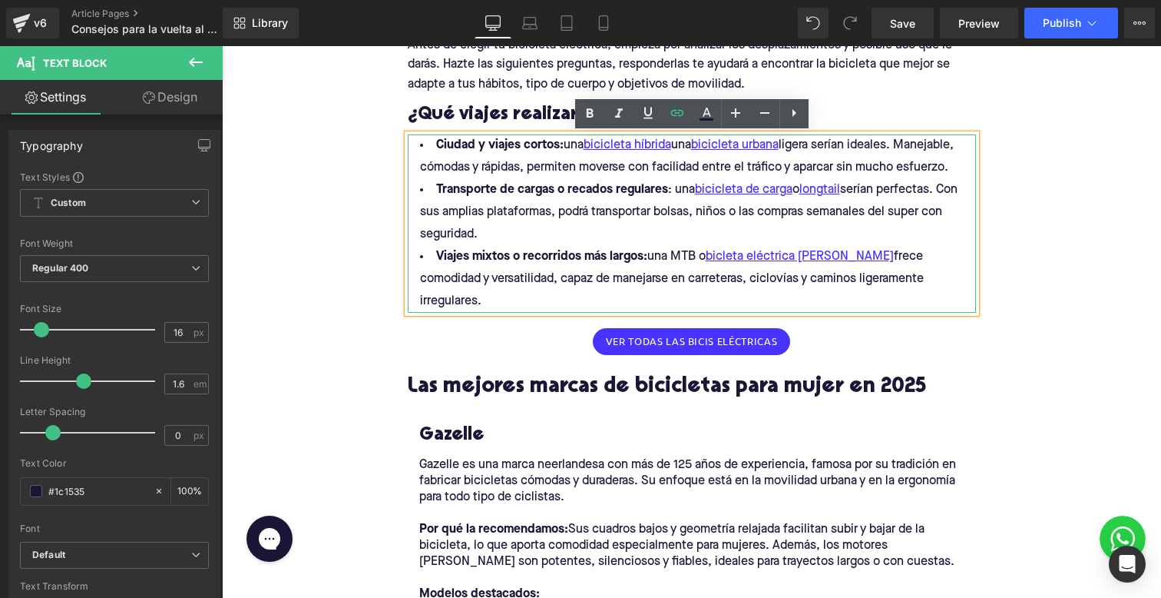
click at [884, 253] on li "Viajes mixtos o recorridos más largos: una MTB o bicleta eléctrica [PERSON_NAME…" at bounding box center [692, 279] width 568 height 67
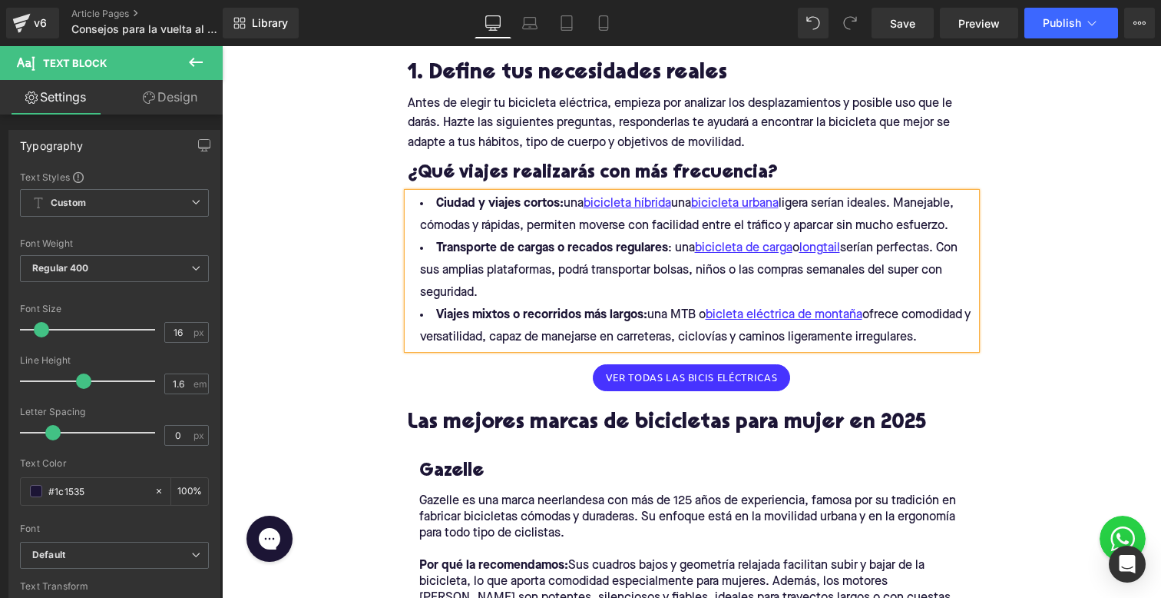
scroll to position [800, 0]
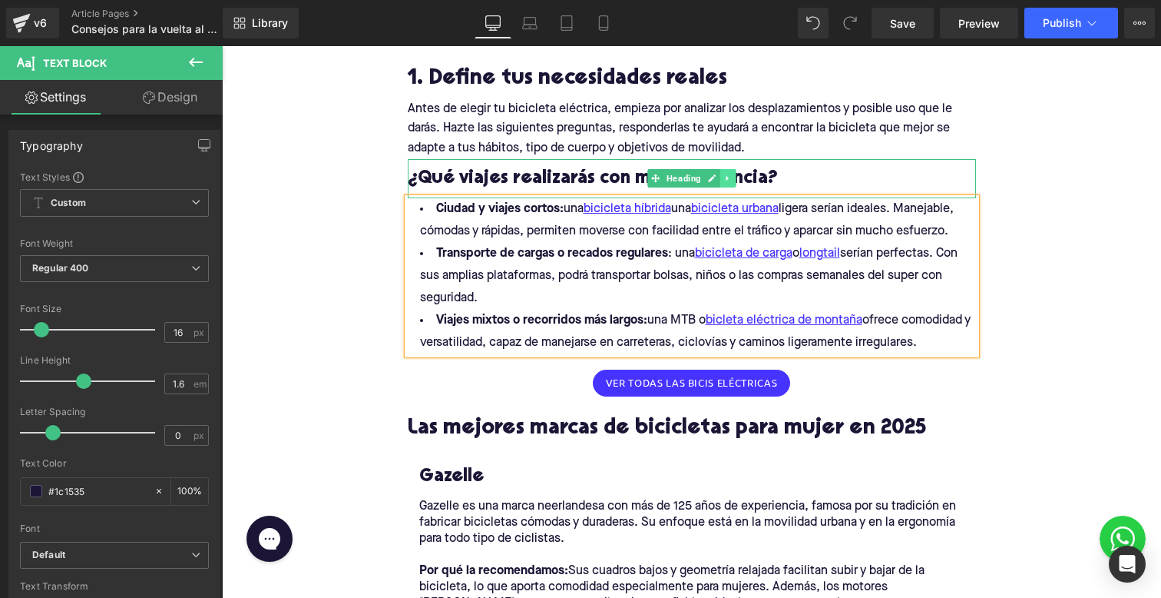
click at [727, 179] on icon at bounding box center [727, 178] width 8 height 9
click at [726, 178] on link at bounding box center [720, 178] width 16 height 18
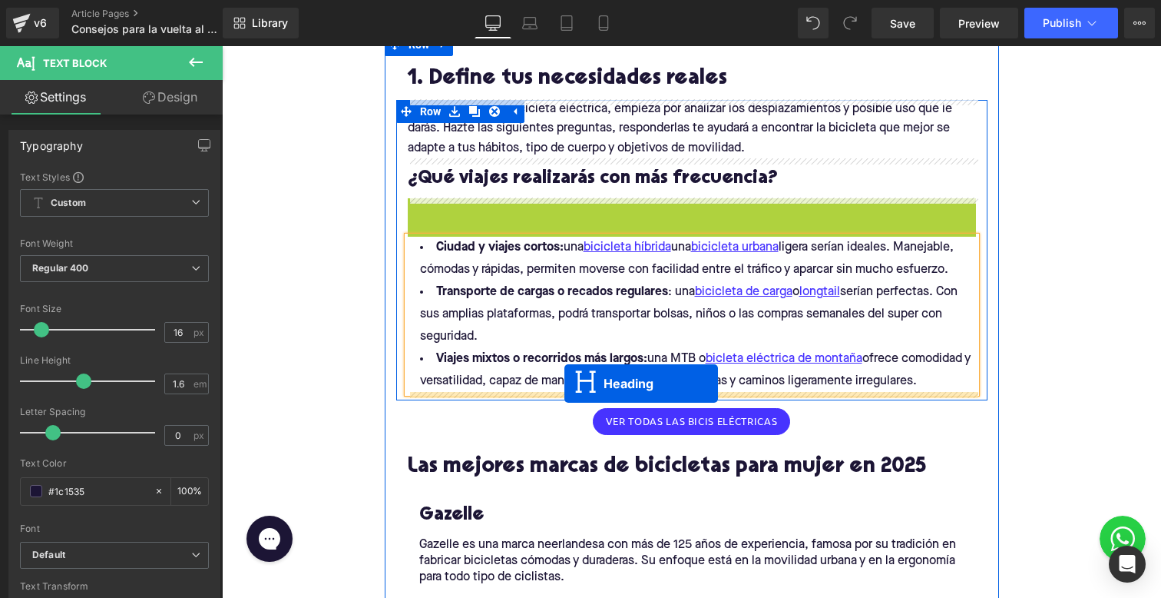
drag, startPoint x: 656, startPoint y: 217, endPoint x: 565, endPoint y: 383, distance: 189.4
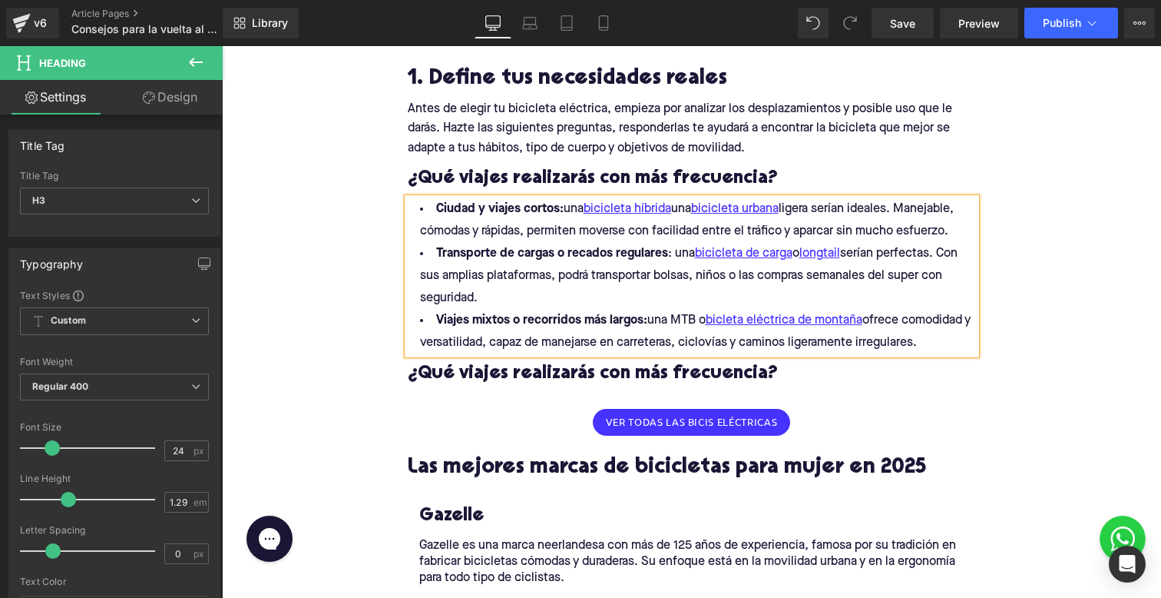
click at [475, 372] on h3 "¿Qué viajes realizarás con más frecuencia?" at bounding box center [692, 374] width 568 height 24
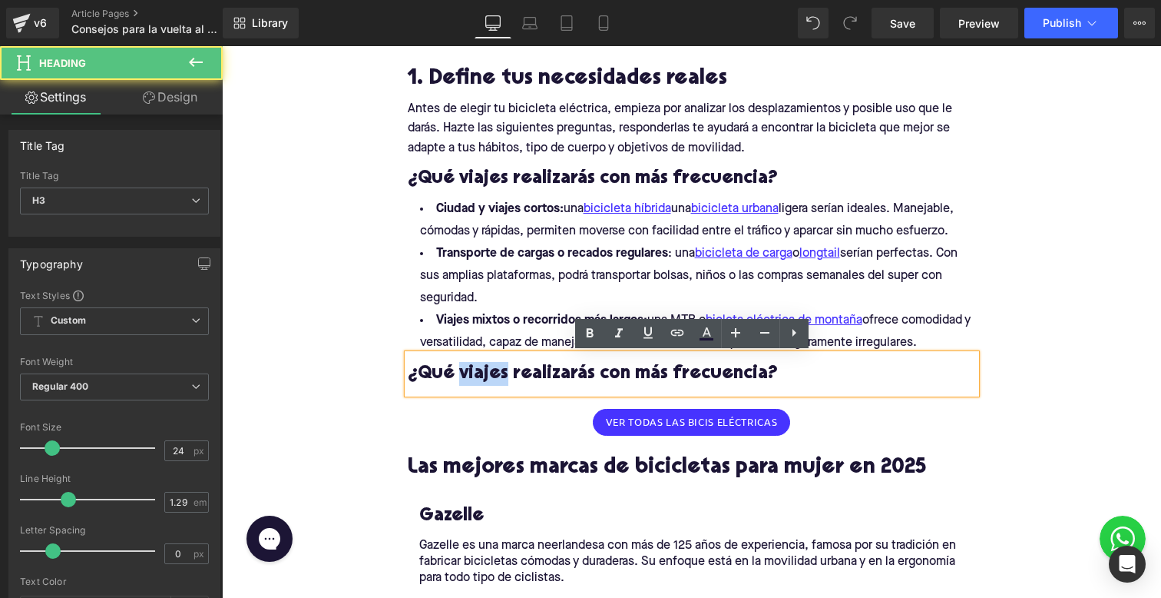
click at [475, 372] on h3 "¿Qué viajes realizarás con más frecuencia?" at bounding box center [692, 374] width 568 height 24
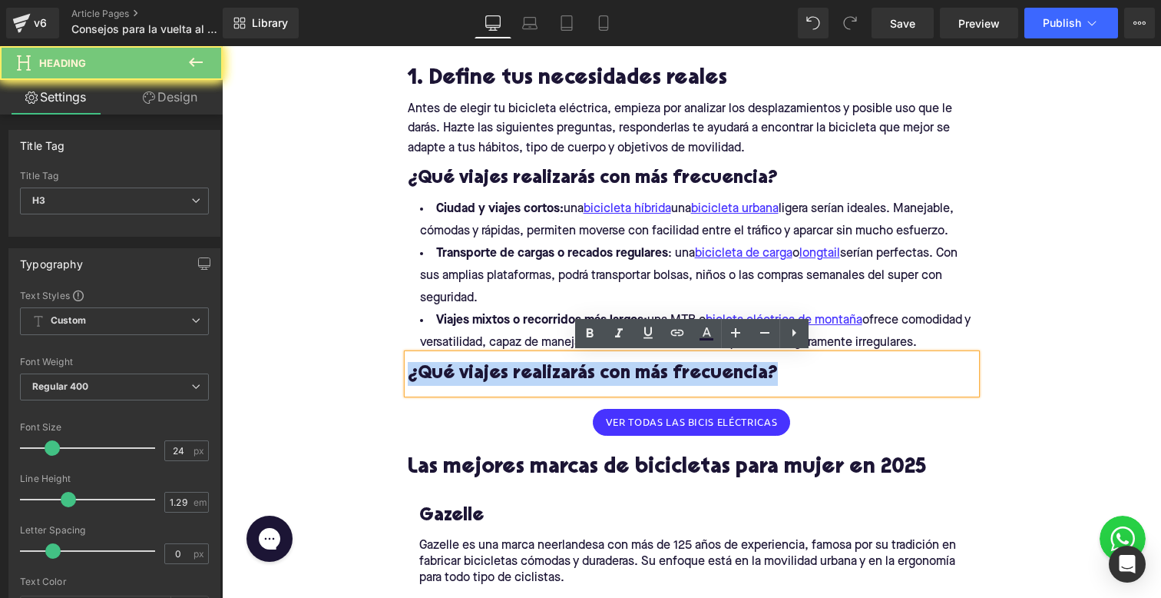
click at [475, 372] on h3 "¿Qué viajes realizarás con más frecuencia?" at bounding box center [692, 374] width 568 height 24
paste div
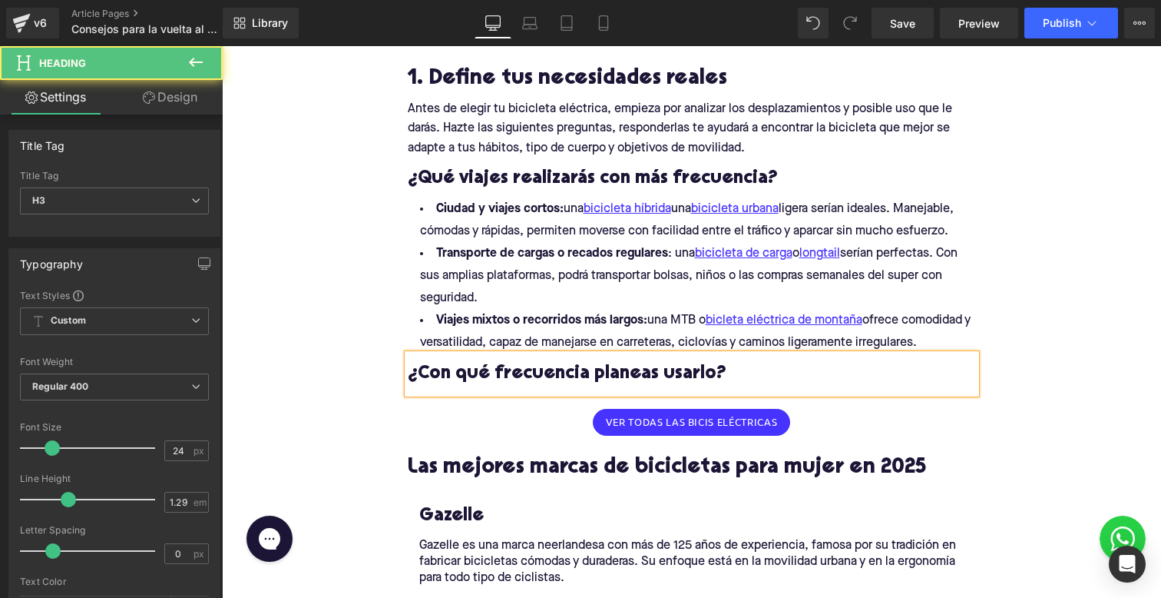
click at [707, 371] on h3 "¿Con qué frecuencia planeas usarlo?" at bounding box center [692, 374] width 568 height 24
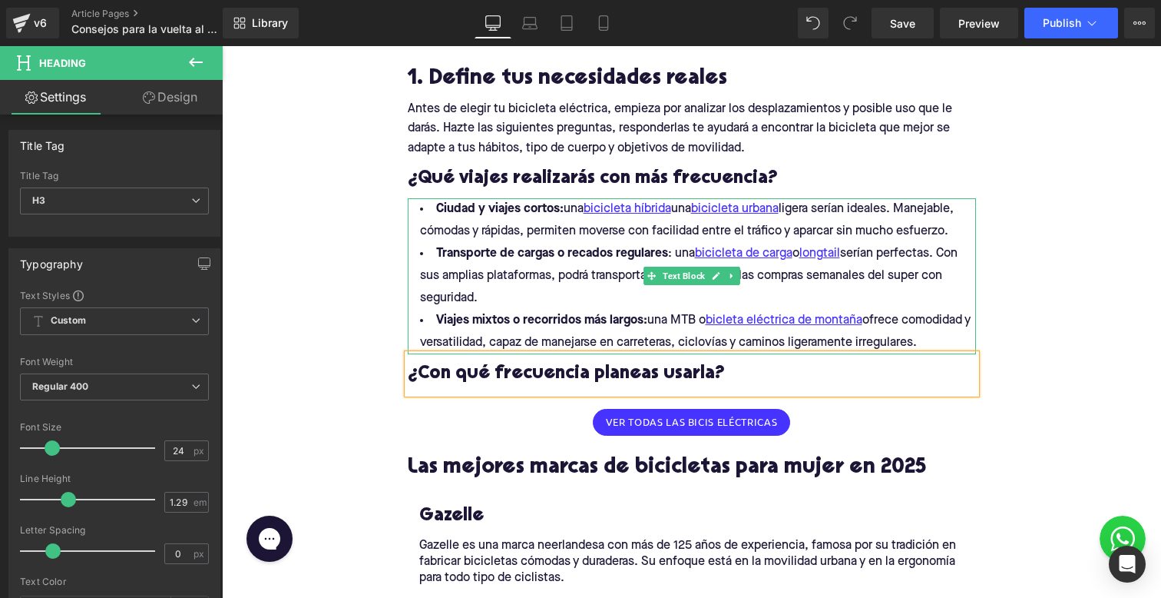
click at [548, 210] on strong "Ciudad y viajes cortos:" at bounding box center [499, 209] width 127 height 12
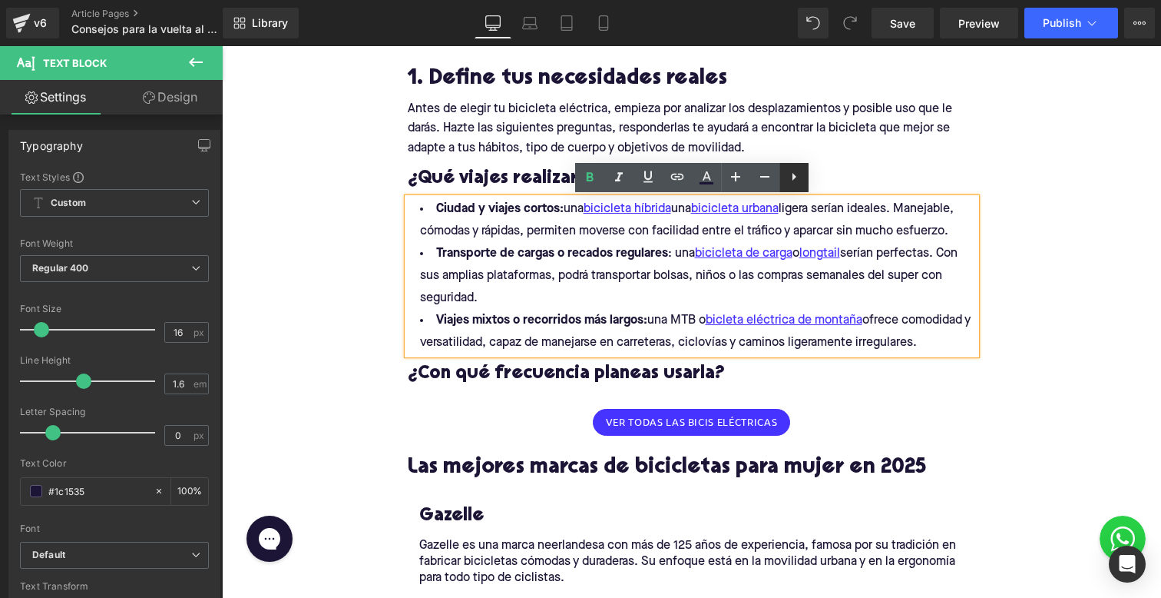
click at [787, 180] on icon at bounding box center [794, 176] width 18 height 18
click at [663, 58] on div "1. Define tus necesidades reales Heading Row" at bounding box center [691, 78] width 591 height 44
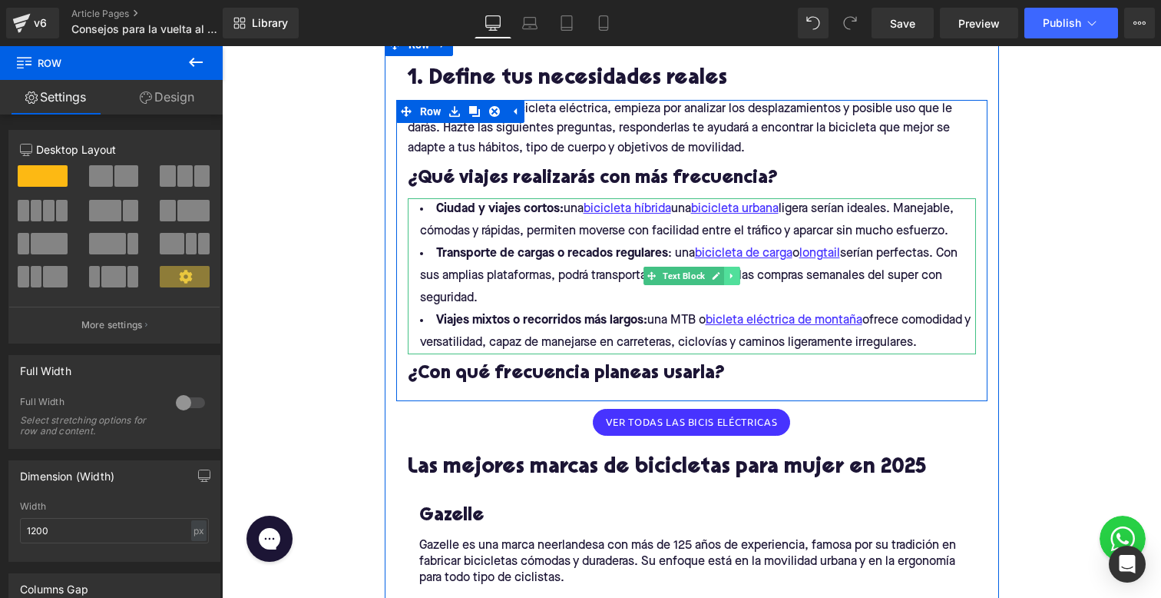
click at [733, 283] on link at bounding box center [732, 276] width 16 height 18
click at [723, 275] on icon at bounding box center [724, 276] width 8 height 8
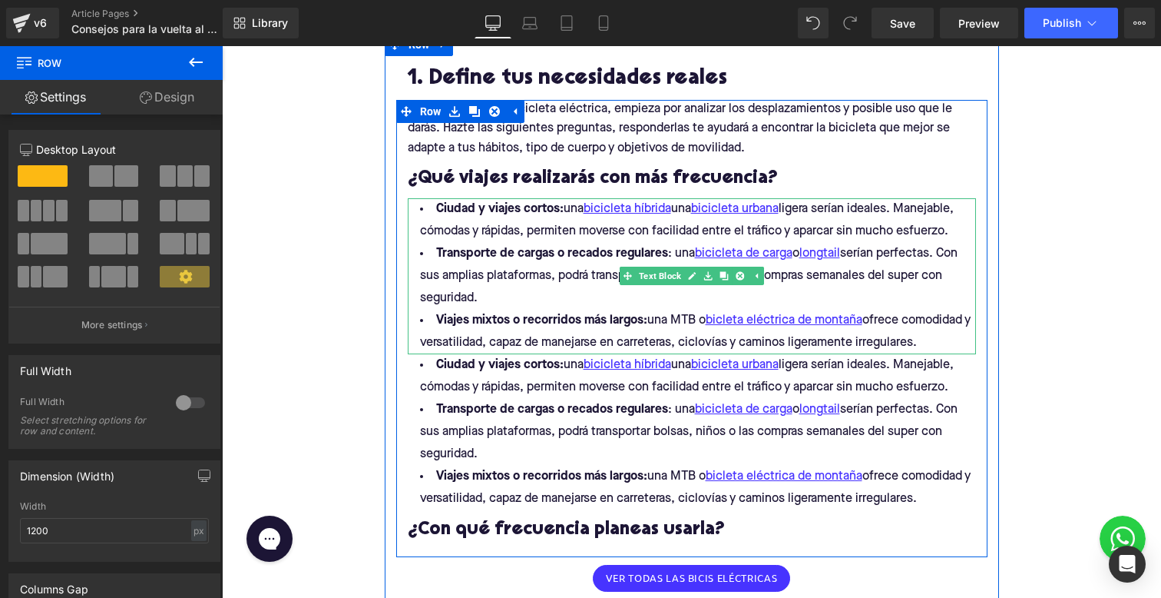
scroll to position [912, 0]
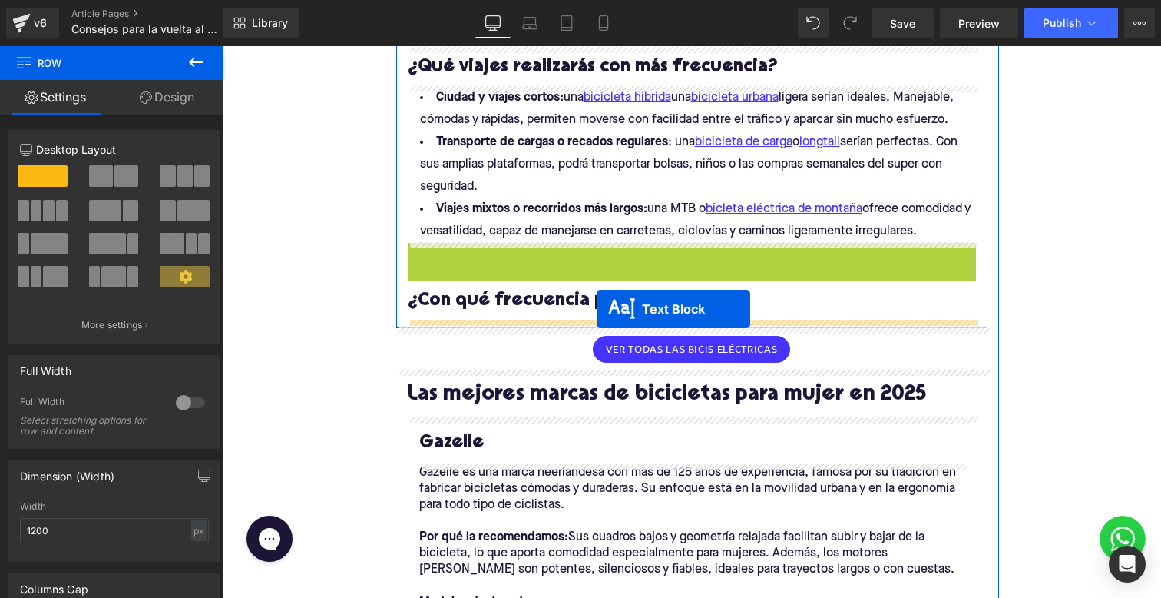
drag, startPoint x: 648, startPoint y: 321, endPoint x: 597, endPoint y: 310, distance: 52.7
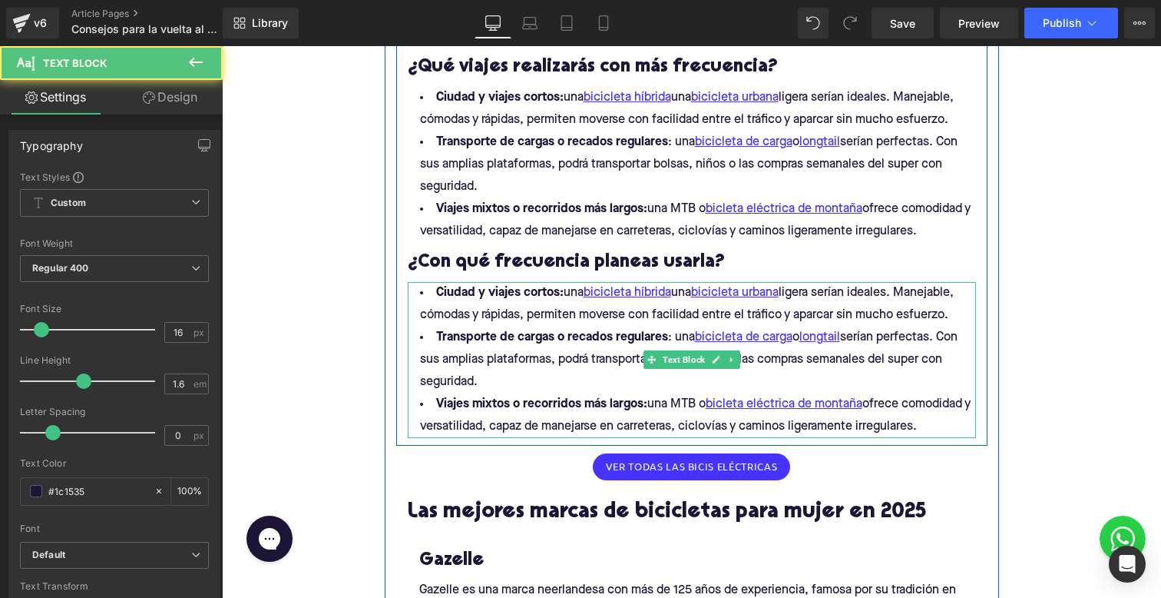
drag, startPoint x: 934, startPoint y: 428, endPoint x: 417, endPoint y: 292, distance: 534.5
click at [417, 292] on ul "Ciudad y viajes cortos: una bicicleta híbrida una bicicleta urbana ligera sería…" at bounding box center [692, 360] width 568 height 156
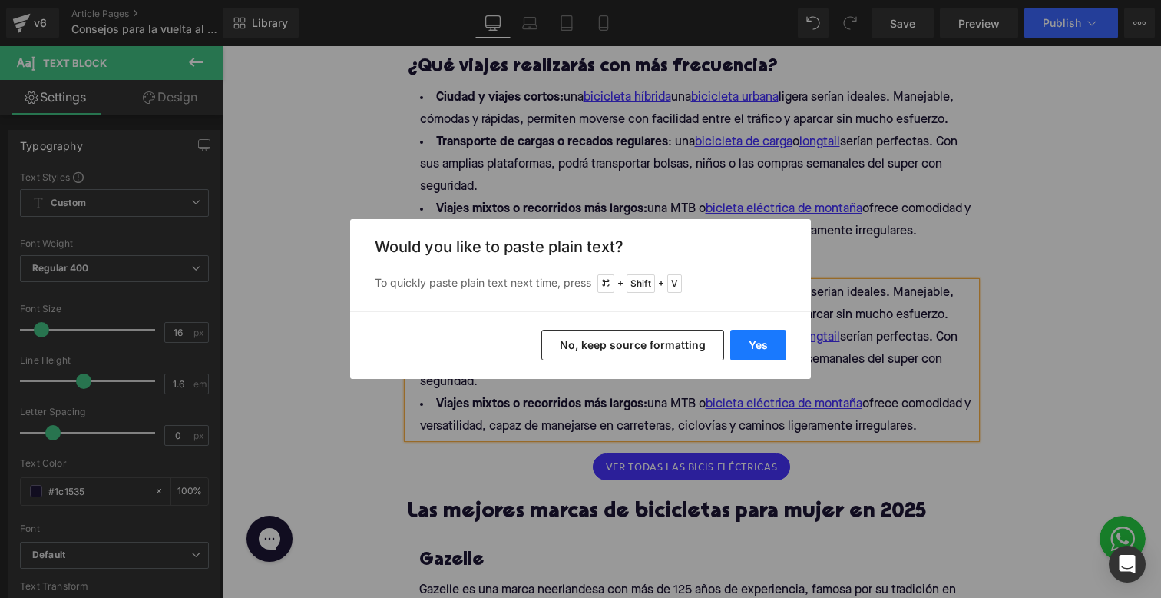
click at [743, 346] on button "Yes" at bounding box center [758, 344] width 56 height 31
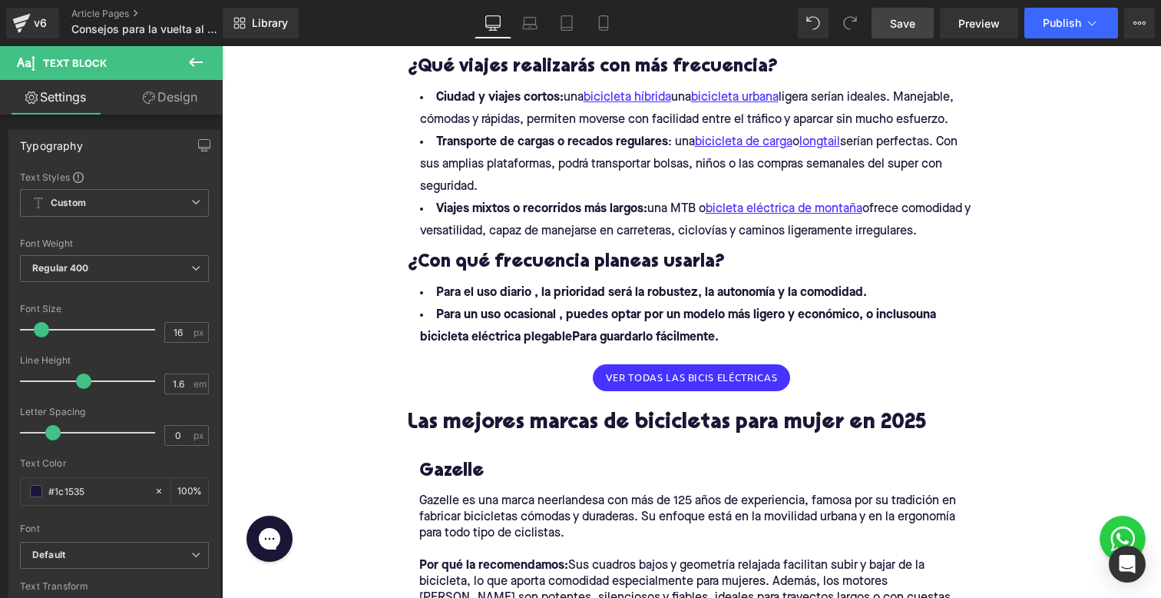
click at [889, 26] on link "Save" at bounding box center [903, 23] width 62 height 31
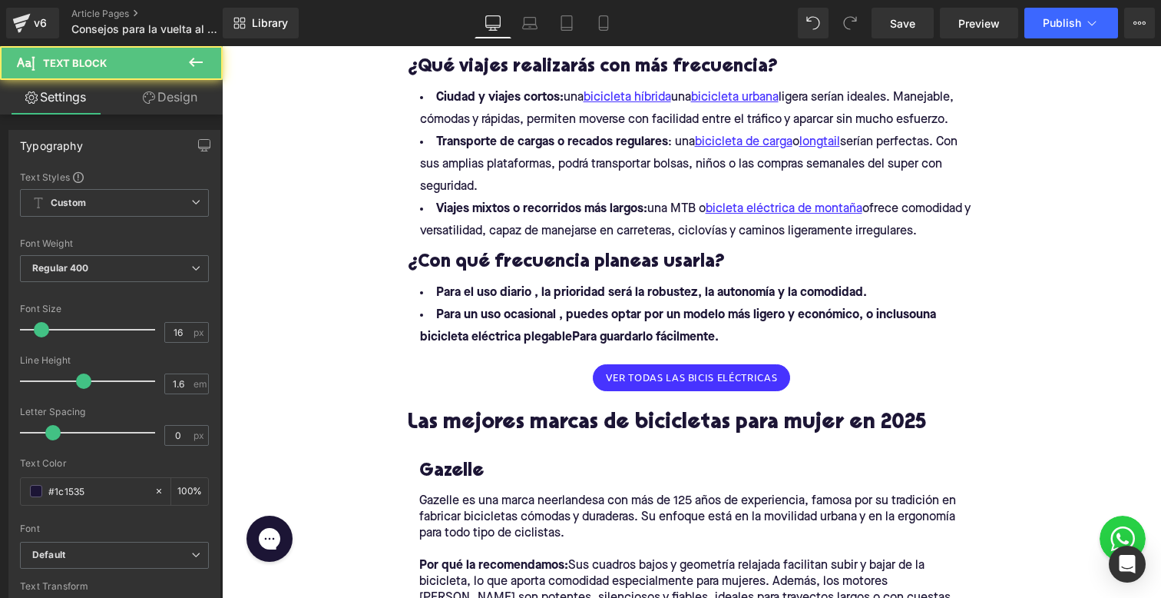
click at [534, 292] on b "Para el uso diario , la prioridad será la robustez, la autonomía y la comodidad." at bounding box center [651, 292] width 431 height 12
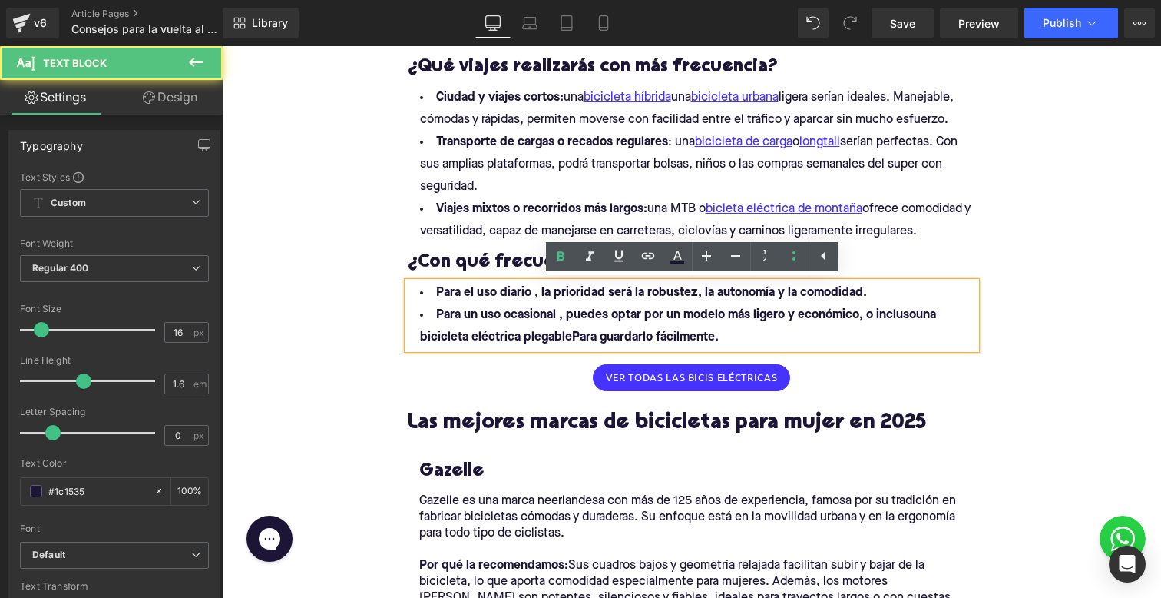
click at [474, 291] on b "Para el uso diario , la prioridad será la robustez, la autonomía y la comodidad." at bounding box center [651, 292] width 431 height 12
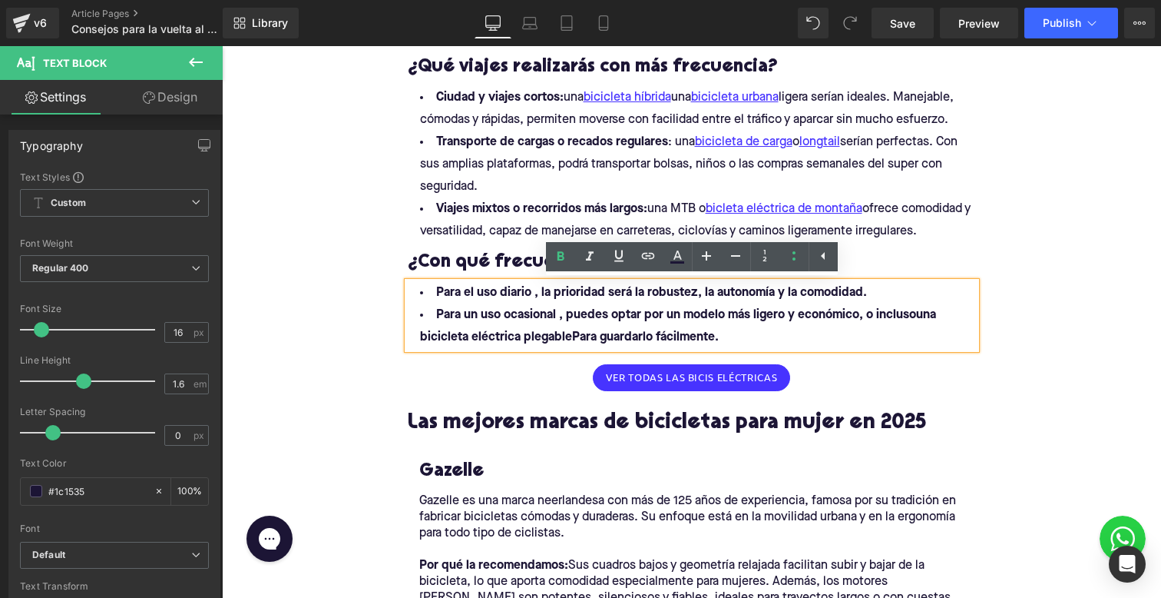
click at [469, 291] on b "Para el uso diario , la prioridad será la robustez, la autonomía y la comodidad." at bounding box center [651, 292] width 431 height 12
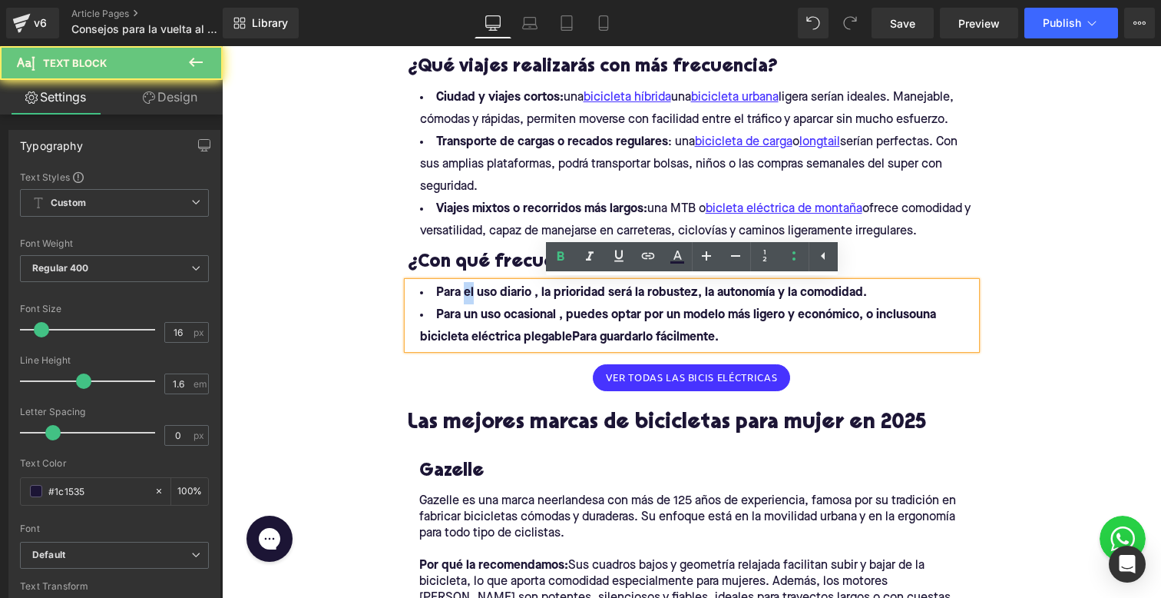
click at [469, 291] on b "Para el uso diario , la prioridad será la robustez, la autonomía y la comodidad." at bounding box center [651, 292] width 431 height 12
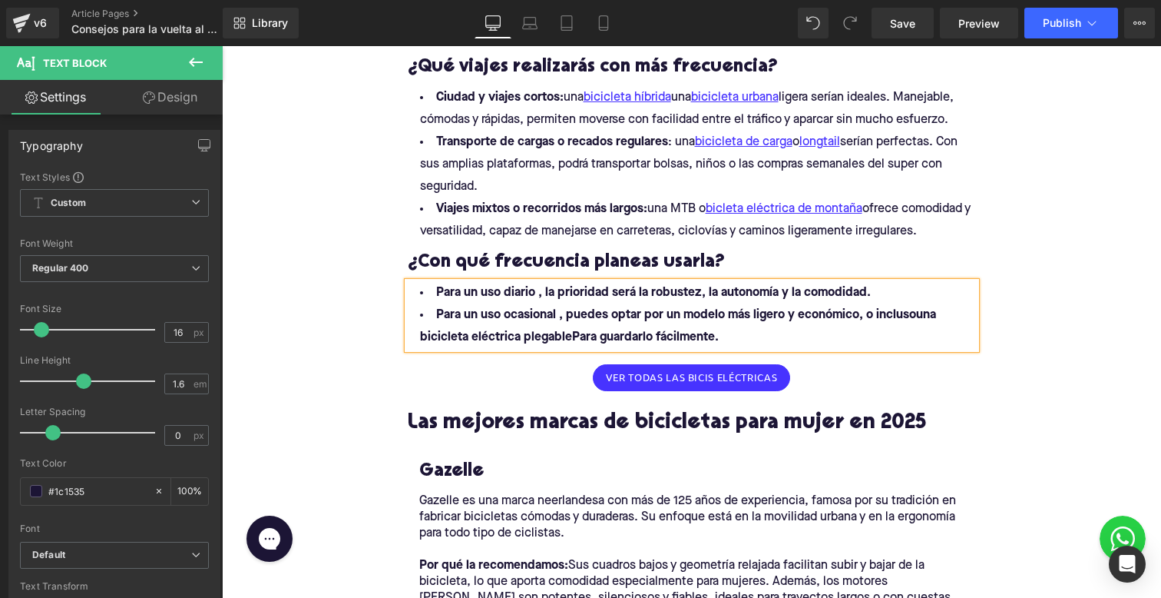
click at [538, 292] on b "Para un uso diario , la prioridad será la robustez, la autonomía y la comodidad." at bounding box center [653, 292] width 435 height 12
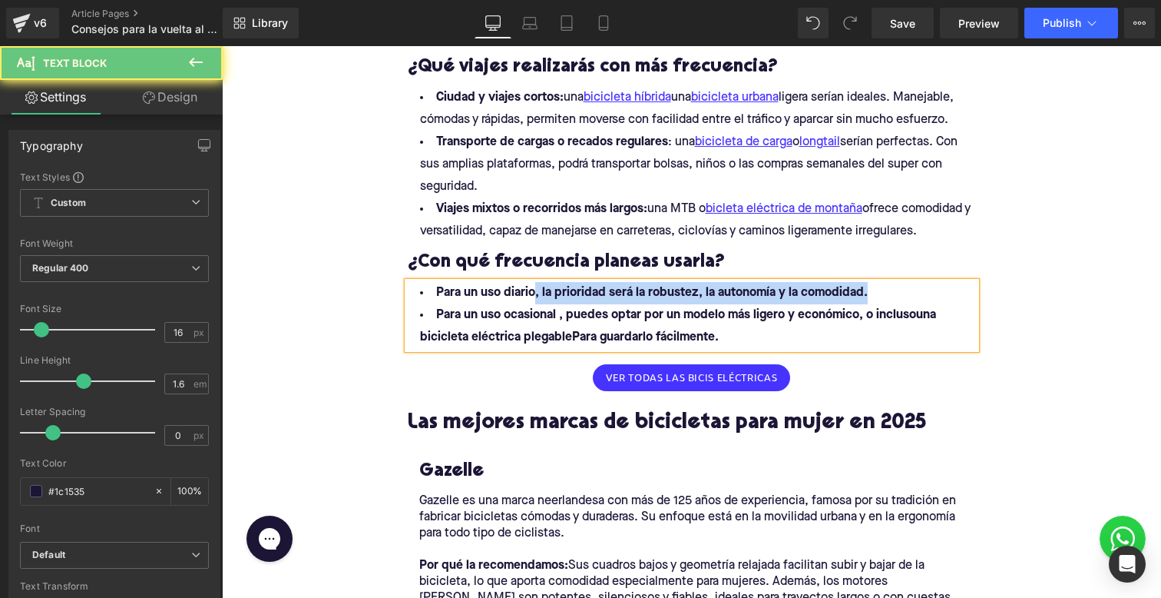
drag, startPoint x: 577, startPoint y: 290, endPoint x: 962, endPoint y: 290, distance: 385.6
click at [962, 290] on li "Para un uso diario, la prioridad será la robustez, la autonomía y la comodidad." at bounding box center [692, 293] width 568 height 22
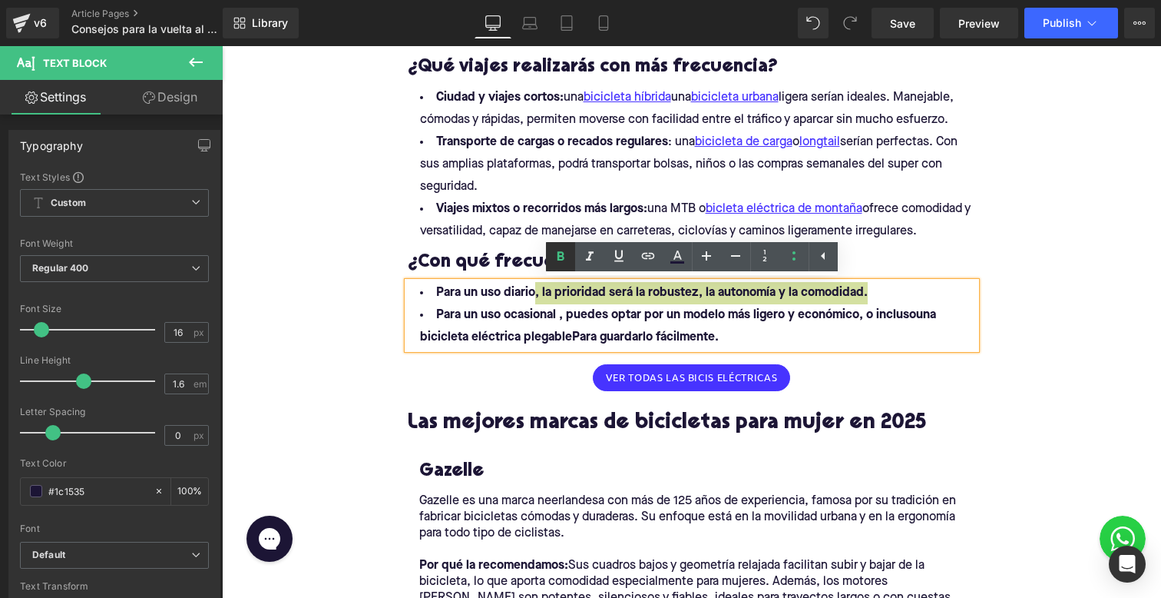
click at [560, 261] on icon at bounding box center [560, 256] width 18 height 18
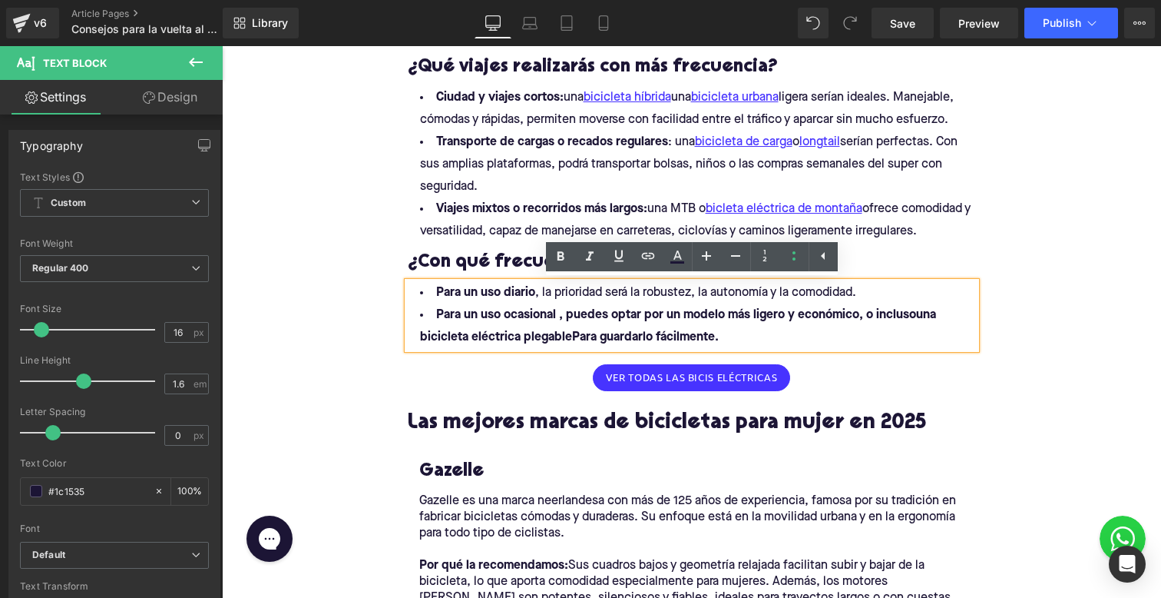
click at [558, 322] on b "Para un uso ocasional , puedes optar por un modelo más ligero y económico, o in…" at bounding box center [678, 326] width 516 height 35
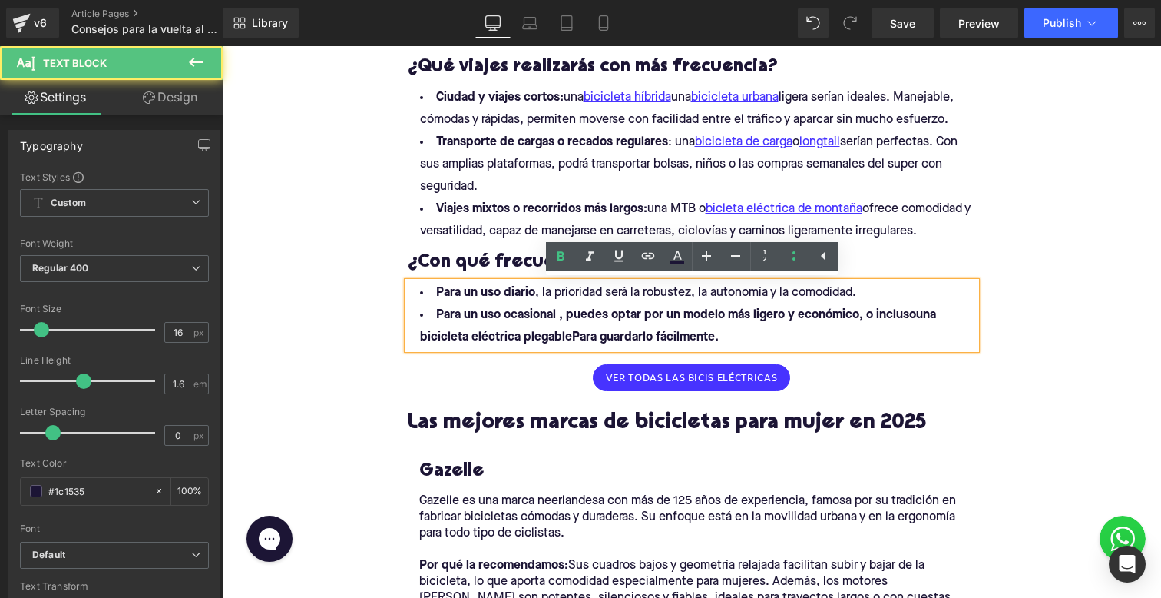
click at [565, 312] on b "Para un uso ocasional , puedes optar por un modelo más ligero y económico, o in…" at bounding box center [678, 326] width 516 height 35
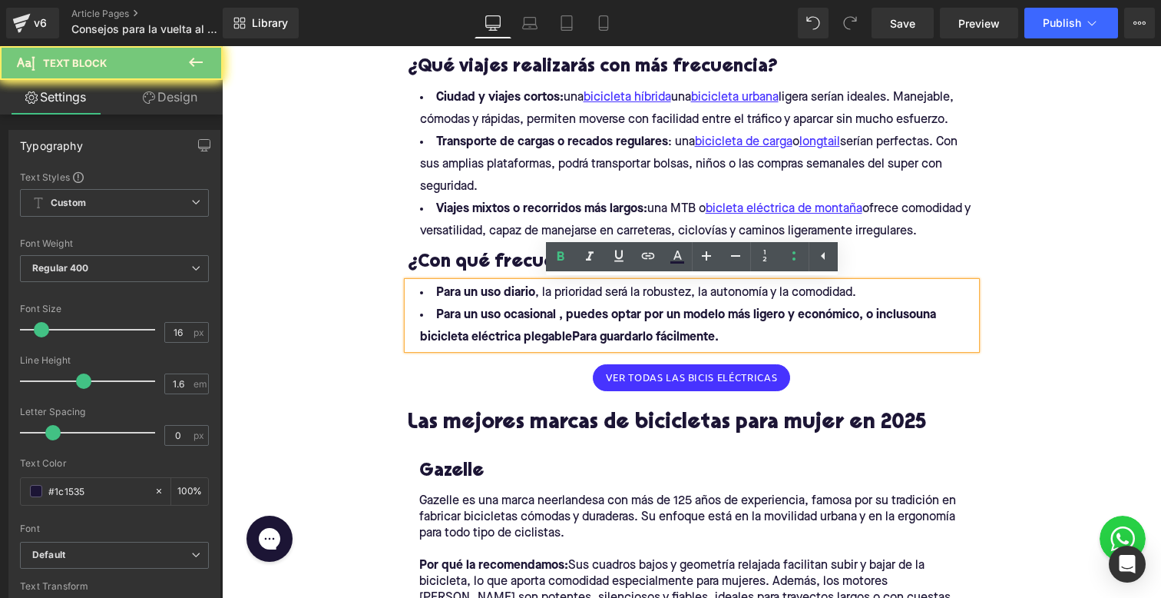
click at [559, 312] on b "Para un uso ocasional , puedes optar por un modelo más ligero y económico, o in…" at bounding box center [678, 326] width 516 height 35
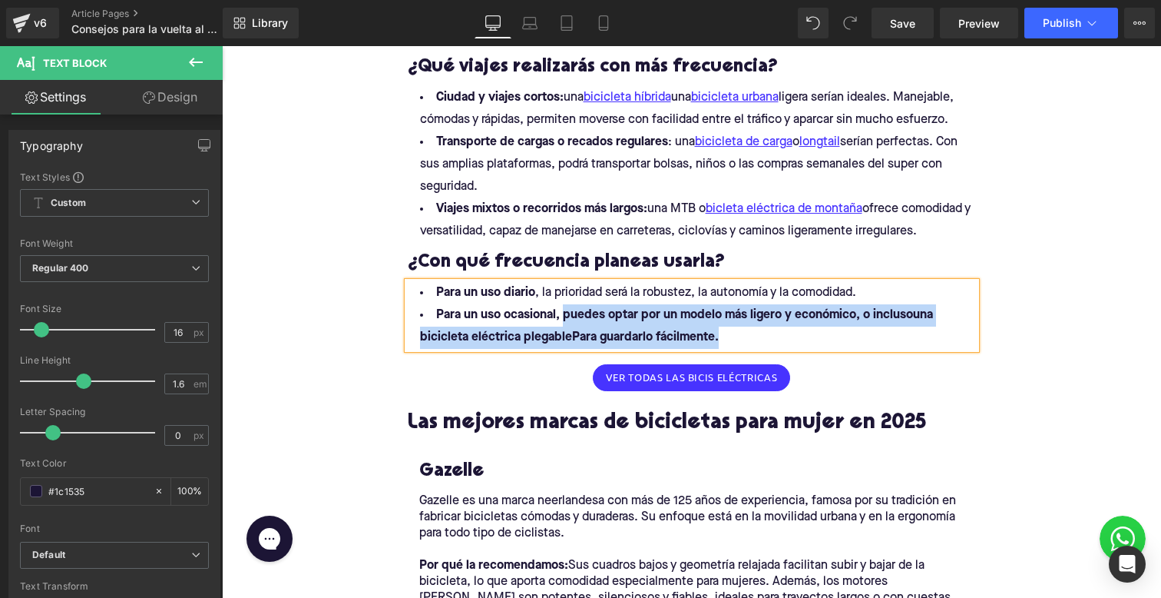
drag, startPoint x: 567, startPoint y: 313, endPoint x: 925, endPoint y: 333, distance: 358.5
click at [925, 333] on li "Para un uso ocasional, puedes optar por un modelo más ligero y económico, o inc…" at bounding box center [692, 326] width 568 height 45
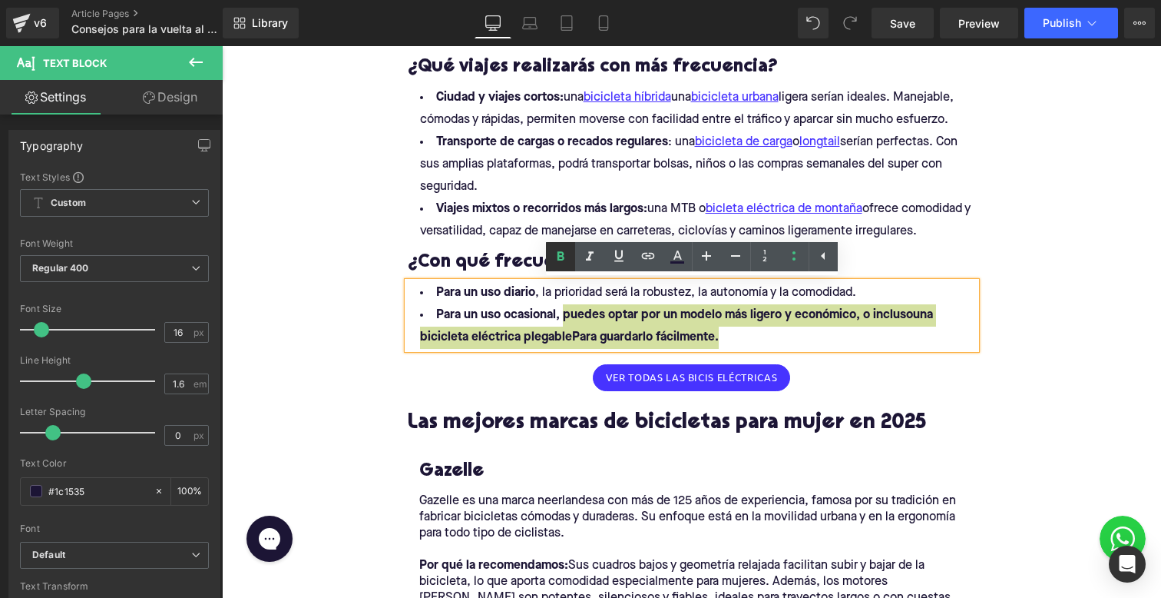
click at [551, 258] on icon at bounding box center [560, 256] width 18 height 18
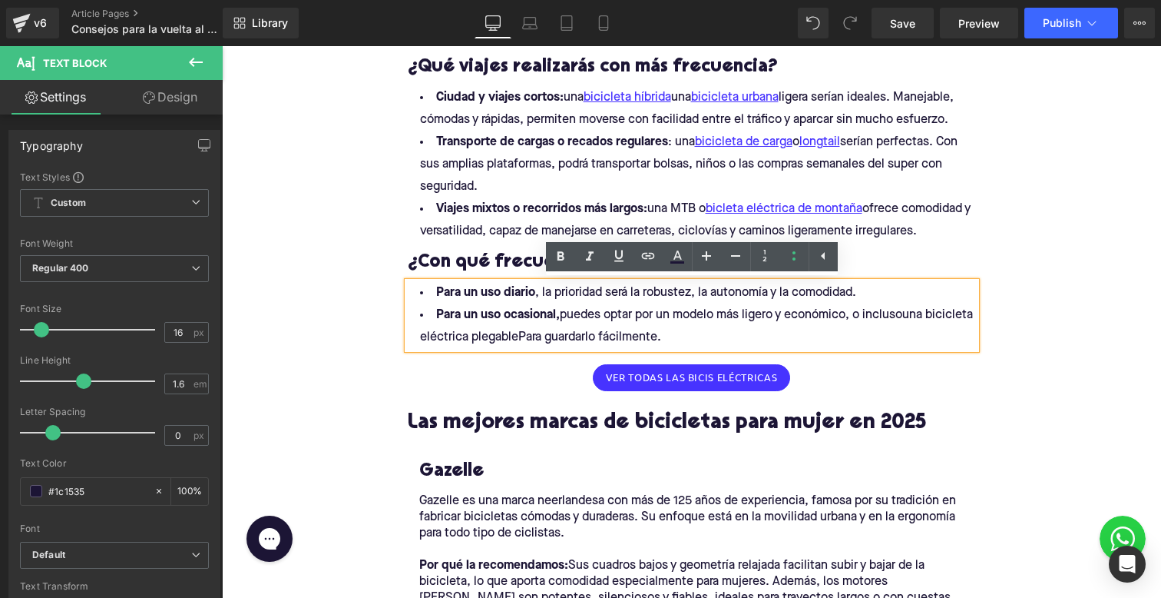
click at [740, 320] on li "Para un uso ocasional, puedes optar por un modelo más ligero y económico, o inc…" at bounding box center [692, 326] width 568 height 45
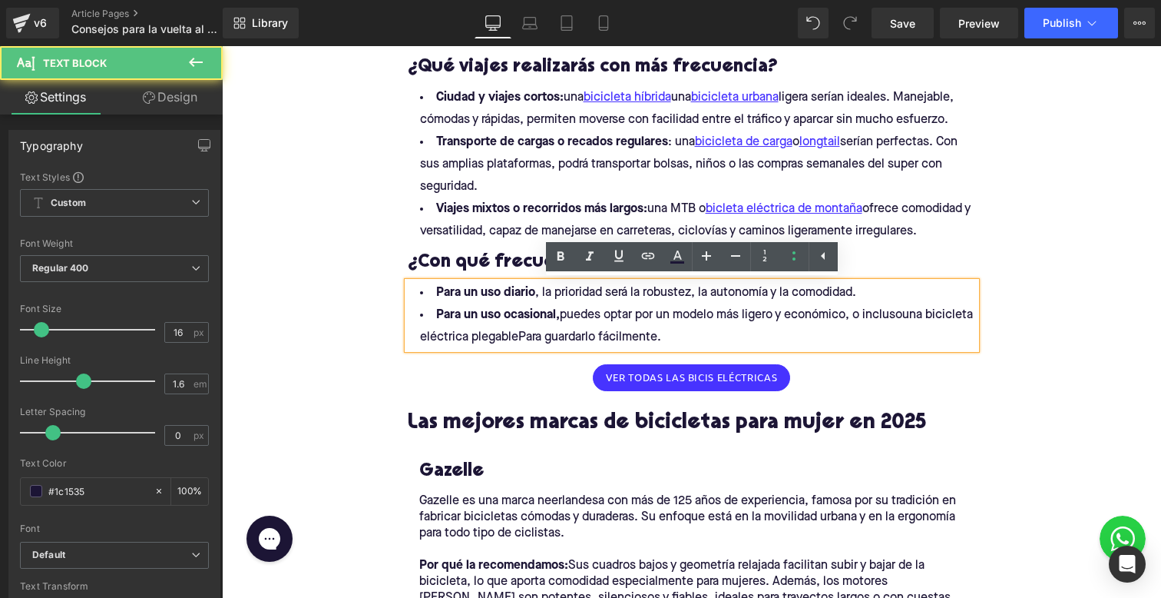
click at [909, 313] on li "Para un uso ocasional, puedes optar por un modelo más ligero y económico, o inc…" at bounding box center [692, 326] width 568 height 45
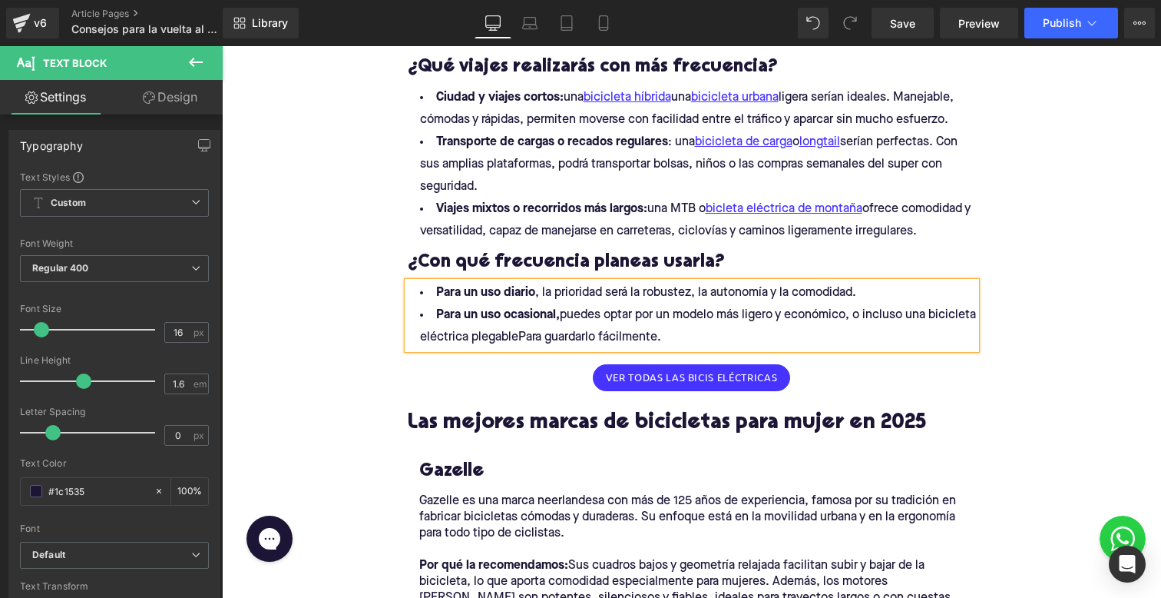
click at [574, 334] on li "Para un uso ocasional, puedes optar por un modelo más ligero y económico, o inc…" at bounding box center [692, 326] width 568 height 45
click at [641, 336] on li "Para un uso ocasional, puedes optar por un modelo más ligero y económico, o inc…" at bounding box center [692, 326] width 568 height 45
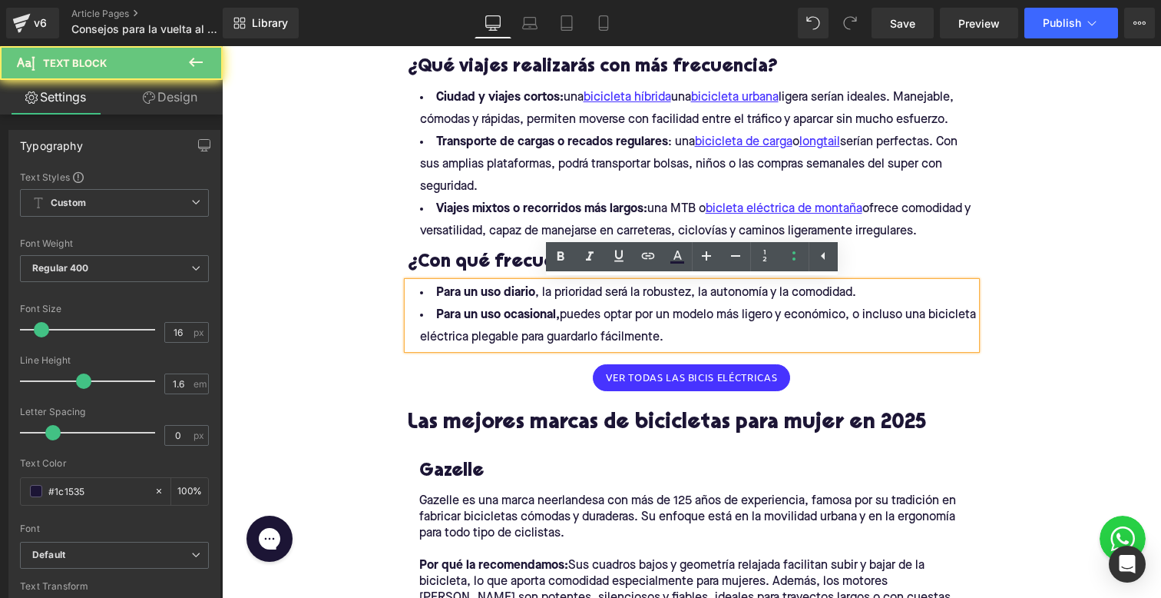
click at [647, 336] on li "Para un uso ocasional, puedes optar por un modelo más ligero y económico, o inc…" at bounding box center [692, 326] width 568 height 45
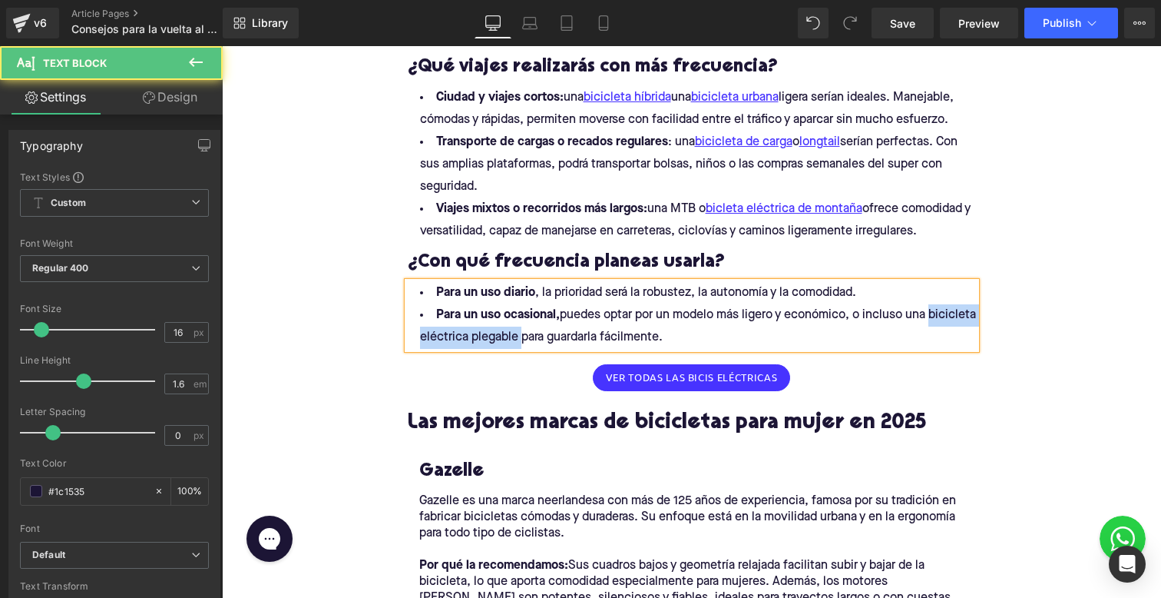
drag, startPoint x: 419, startPoint y: 336, endPoint x: 568, endPoint y: 334, distance: 149.0
click at [568, 334] on li "Para un uso ocasional, puedes optar por un modelo más ligero y económico, o inc…" at bounding box center [692, 326] width 568 height 45
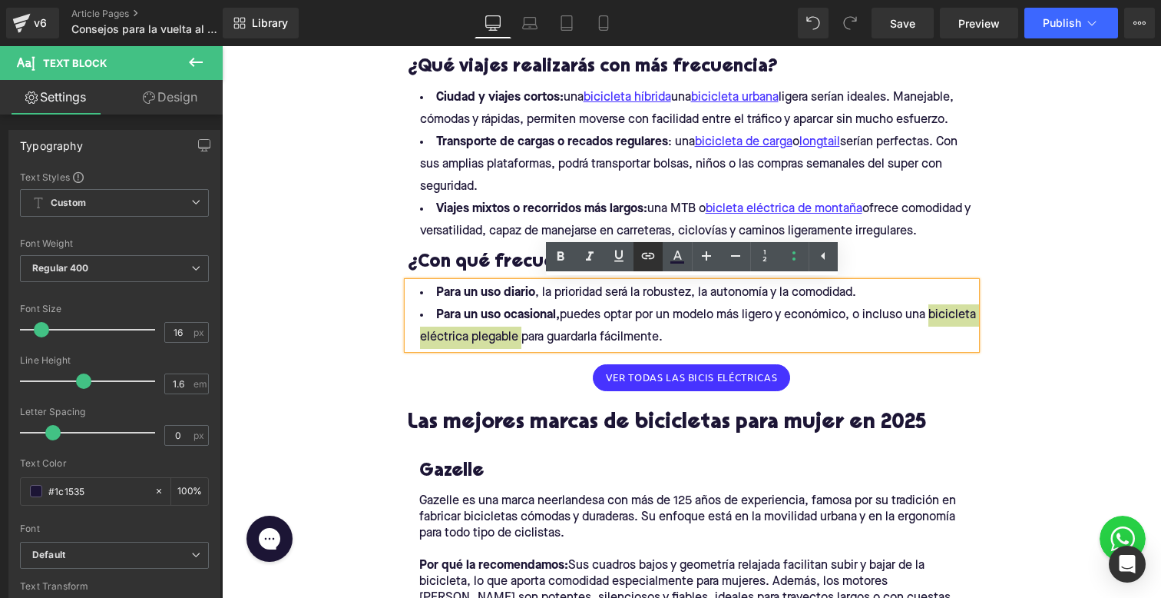
click at [657, 259] on link at bounding box center [648, 256] width 29 height 29
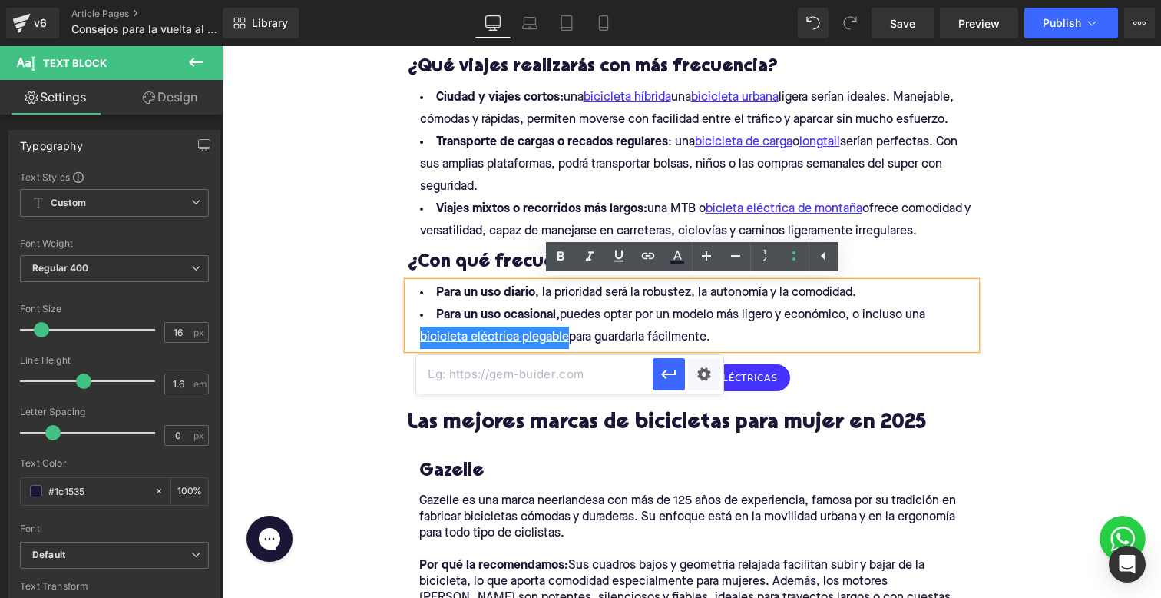
click at [591, 360] on input "text" at bounding box center [534, 374] width 237 height 38
paste input "[URL][DOMAIN_NAME]"
type input "[URL][DOMAIN_NAME]"
click at [654, 369] on button "button" at bounding box center [669, 374] width 32 height 32
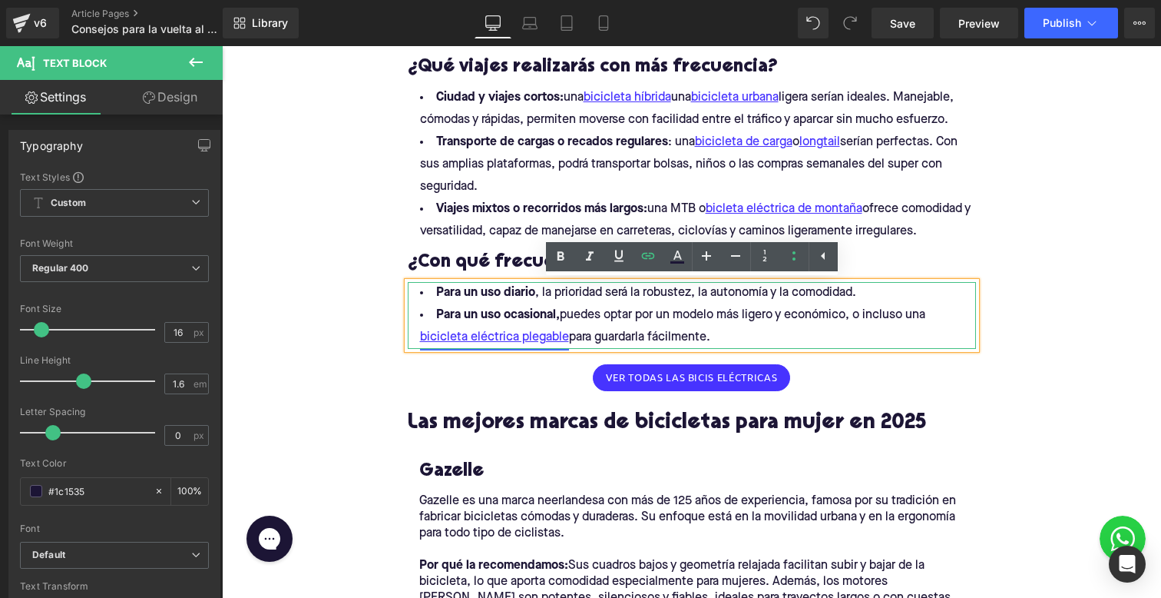
click at [564, 332] on link "bicicleta eléctrica plegable" at bounding box center [494, 337] width 149 height 22
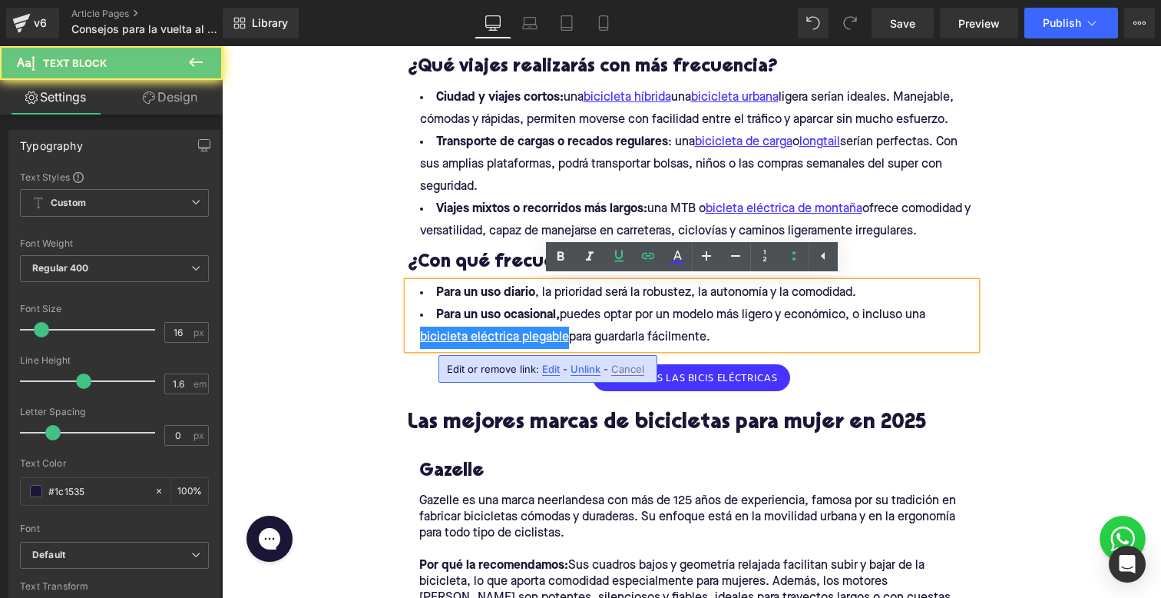
click at [571, 334] on li "Para un uso ocasional, puedes optar por un modelo más ligero y económico, o inc…" at bounding box center [692, 326] width 568 height 45
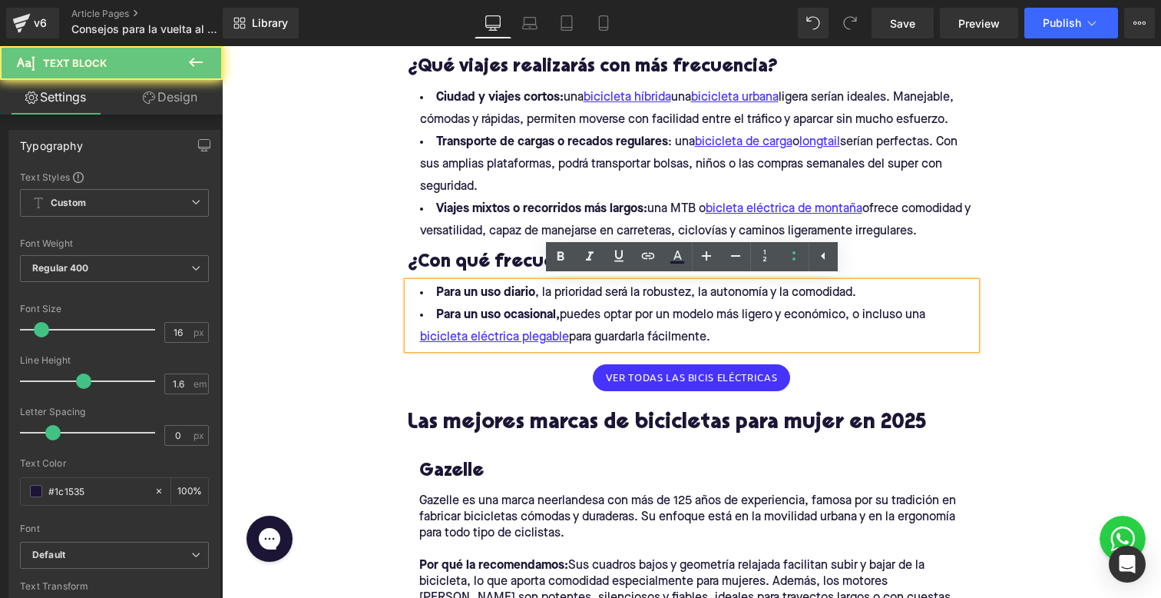
click at [566, 334] on li "Para un uso ocasional, puedes optar por un modelo más ligero y económico, o inc…" at bounding box center [692, 326] width 568 height 45
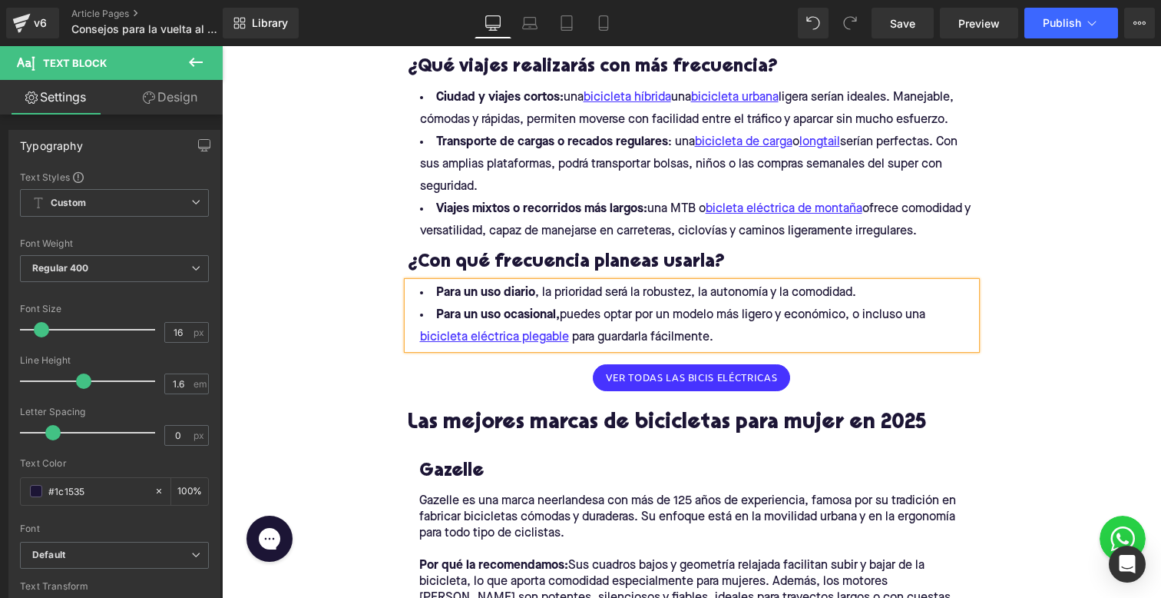
click at [912, 38] on div "Library Desktop Desktop Laptop Tablet Mobile Save Preview Publish Scheduled Vie…" at bounding box center [692, 23] width 939 height 46
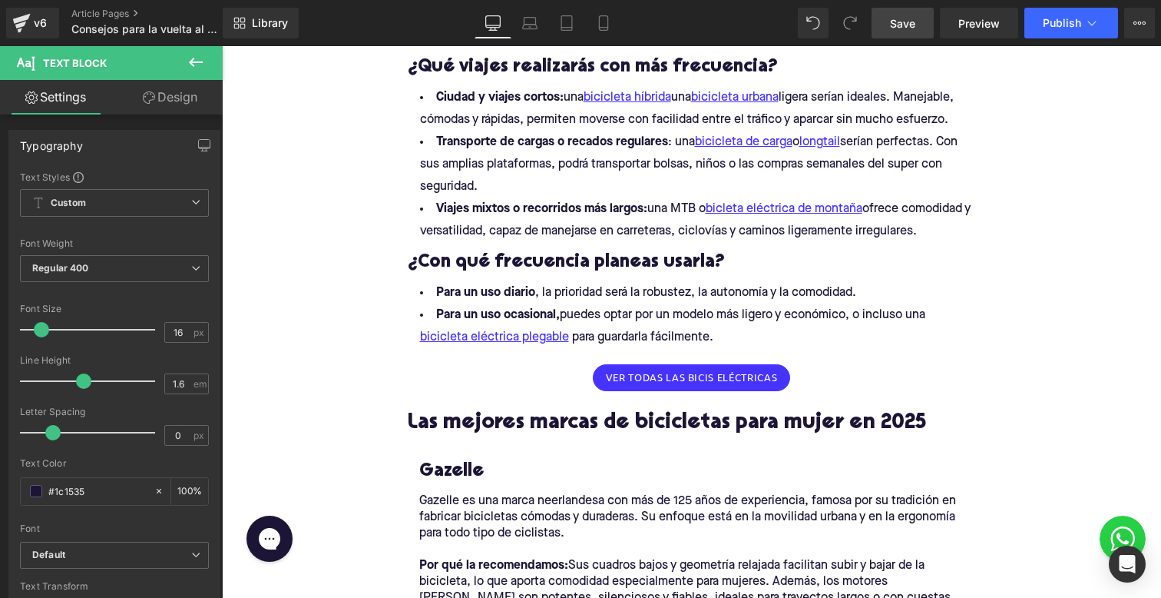
click at [905, 12] on link "Save" at bounding box center [903, 23] width 62 height 31
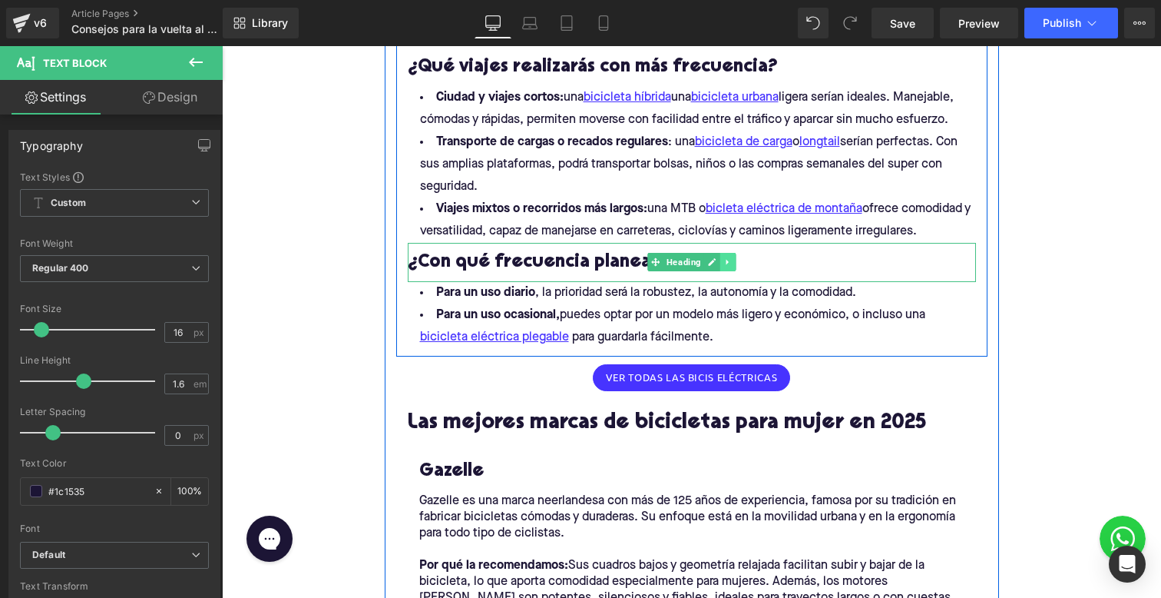
click at [727, 262] on icon at bounding box center [727, 262] width 2 height 5
click at [717, 261] on icon at bounding box center [720, 261] width 8 height 8
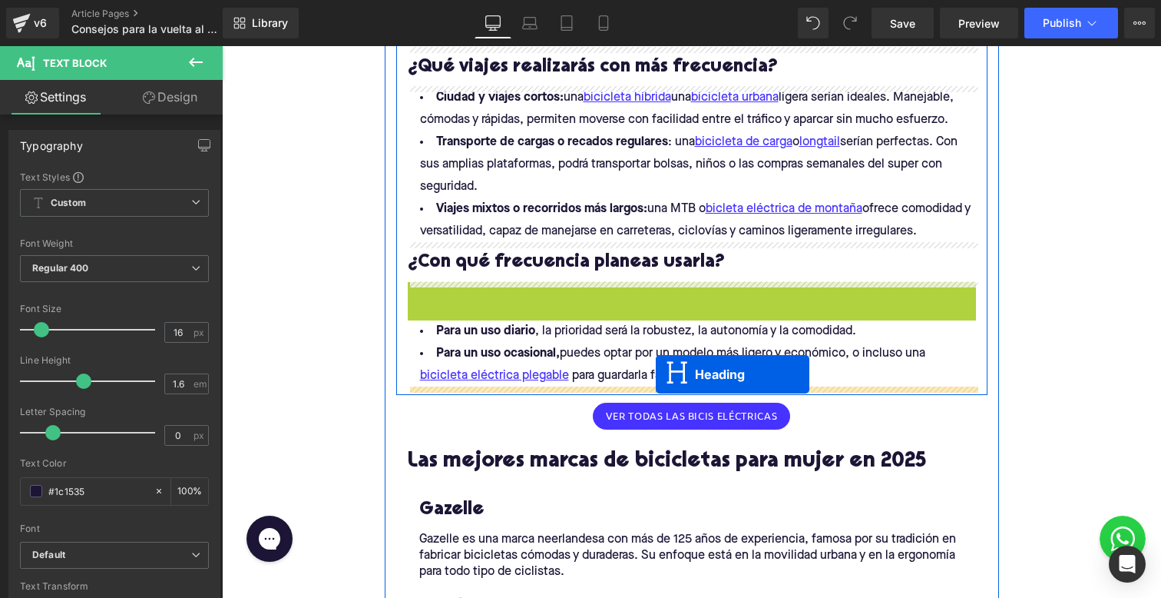
drag, startPoint x: 656, startPoint y: 299, endPoint x: 656, endPoint y: 373, distance: 74.5
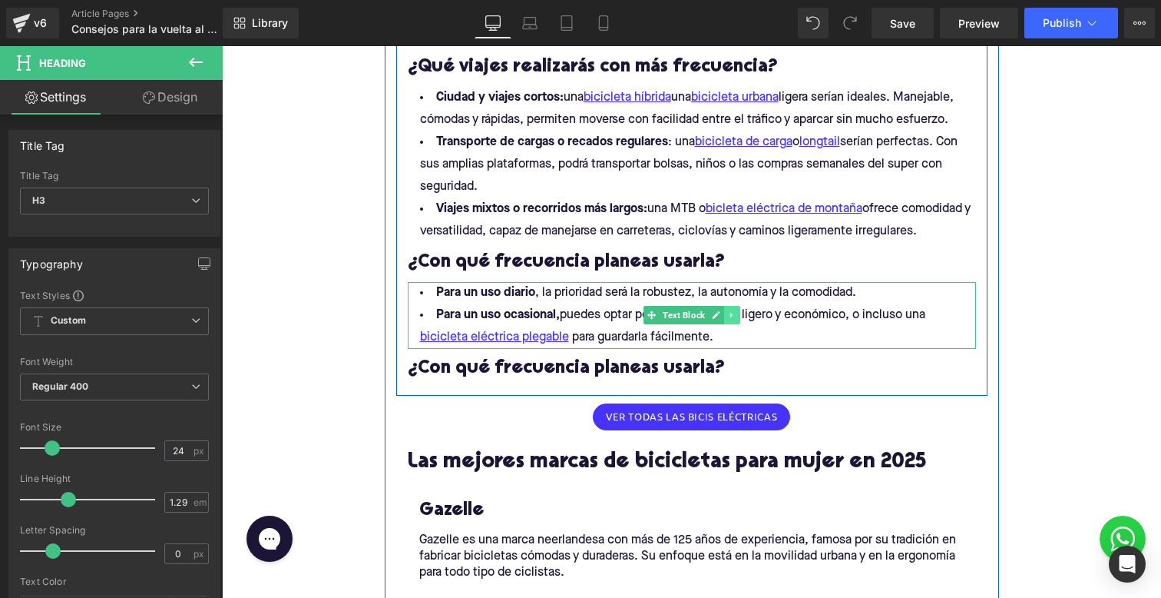
click at [730, 311] on icon at bounding box center [731, 314] width 8 height 9
click at [725, 316] on icon at bounding box center [724, 314] width 8 height 8
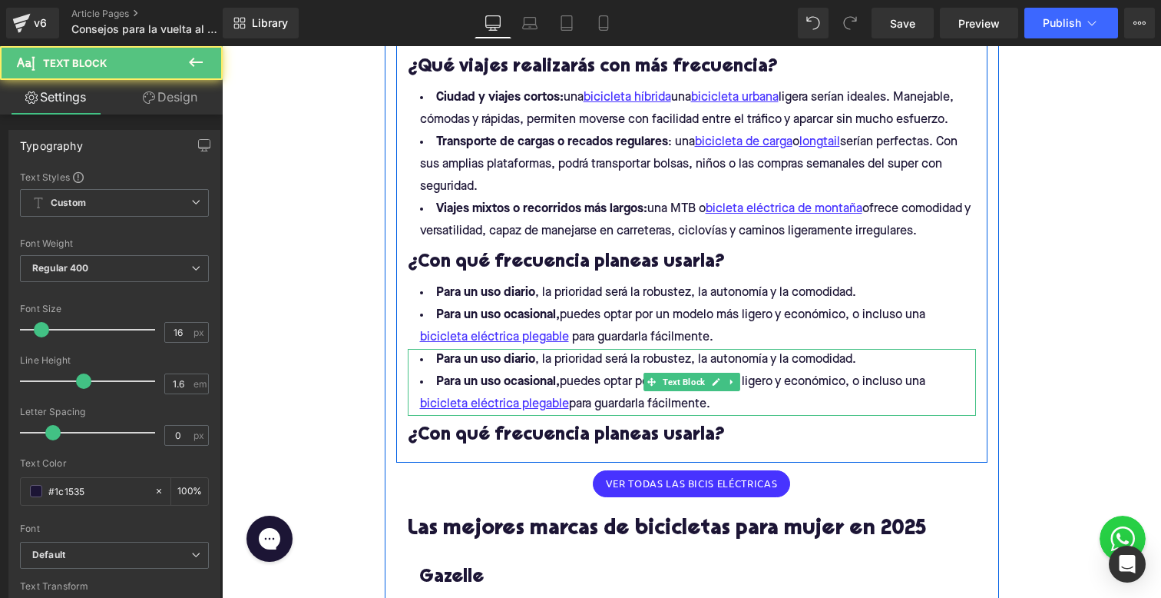
click at [426, 369] on li "Para un uso diario , la prioridad será la robustez, la autonomía y la comodidad." at bounding box center [692, 360] width 568 height 22
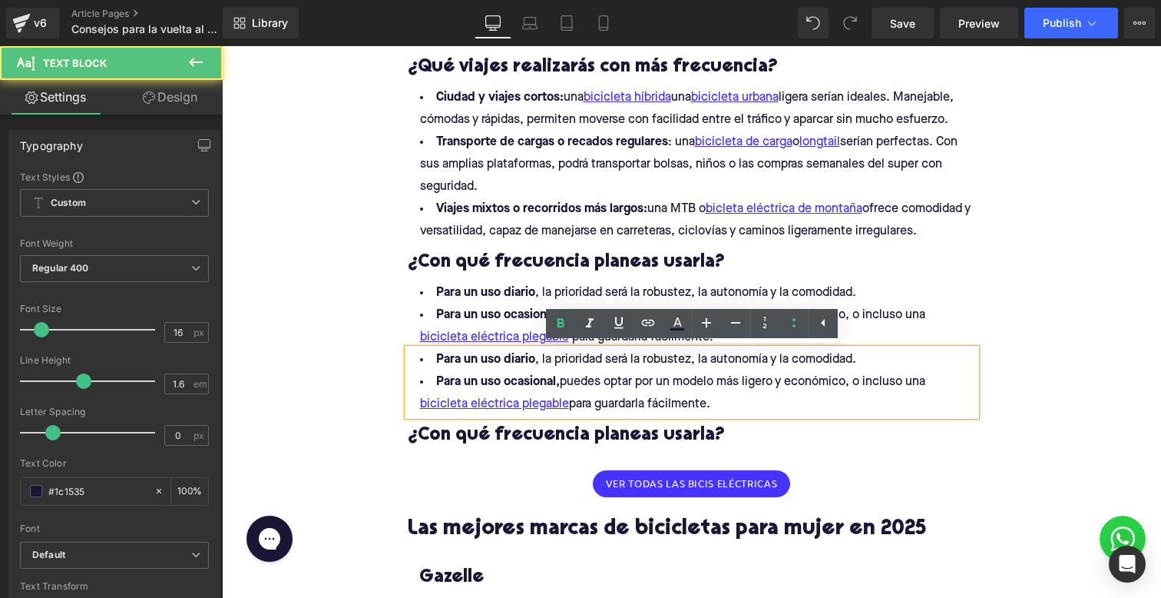
click at [617, 253] on h3 "¿Con qué frecuencia planeas usarla?" at bounding box center [692, 262] width 568 height 24
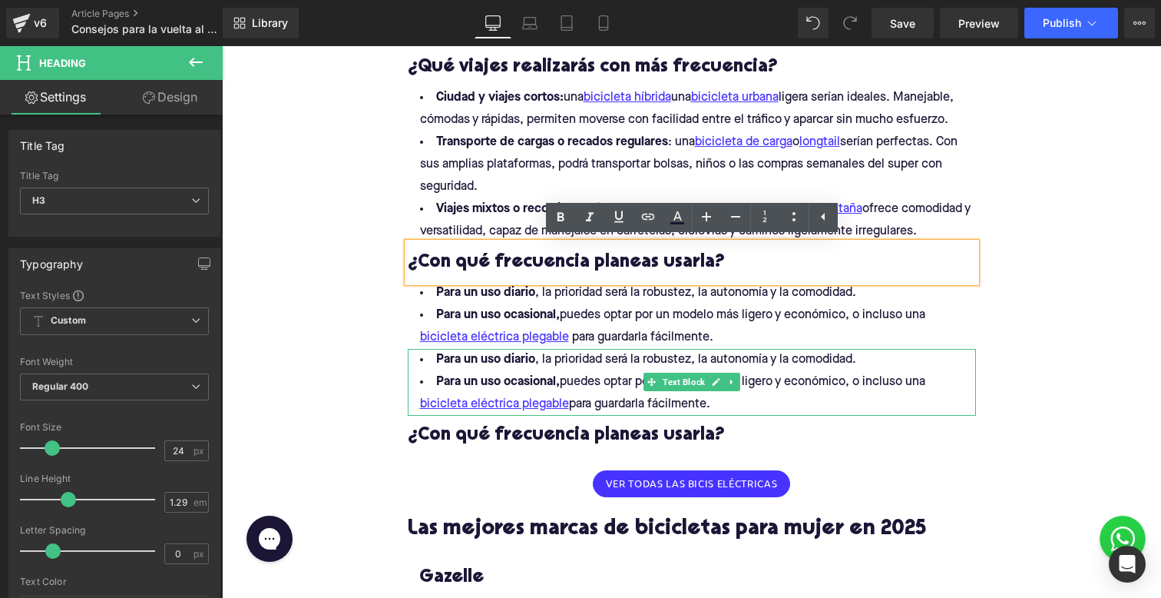
click at [650, 371] on li "Para un uso ocasional, puedes optar por un modelo más ligero y económico, o inc…" at bounding box center [692, 393] width 568 height 45
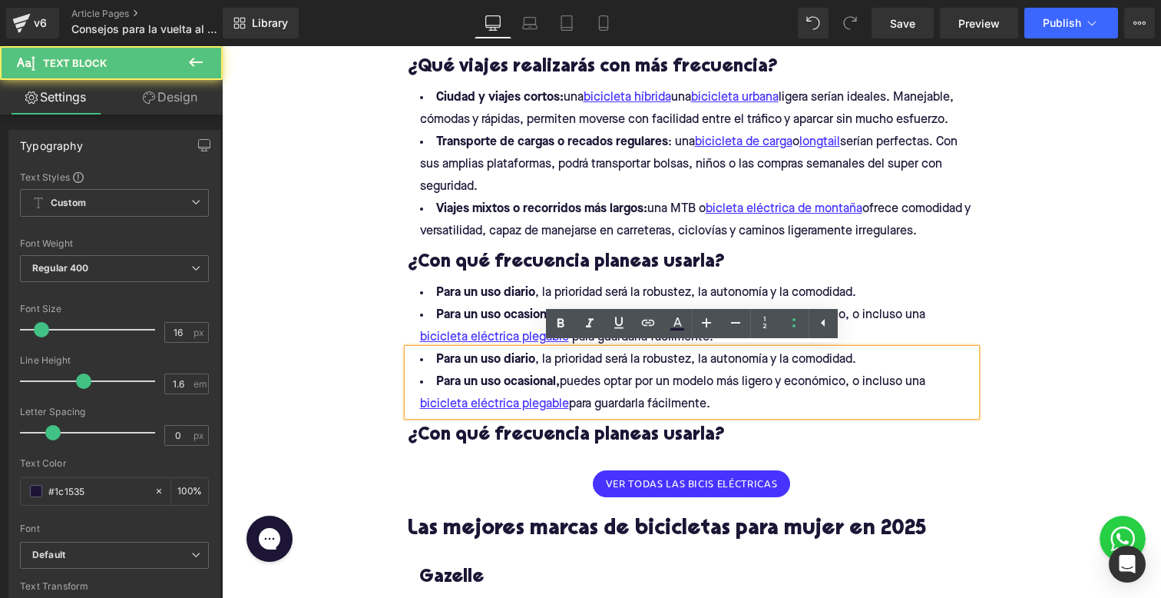
click at [650, 379] on li "Para un uso ocasional, puedes optar por un modelo más ligero y económico, o inc…" at bounding box center [692, 393] width 568 height 45
click at [636, 278] on div "¿Con qué frecuencia planeas usarla? Heading" at bounding box center [692, 262] width 568 height 39
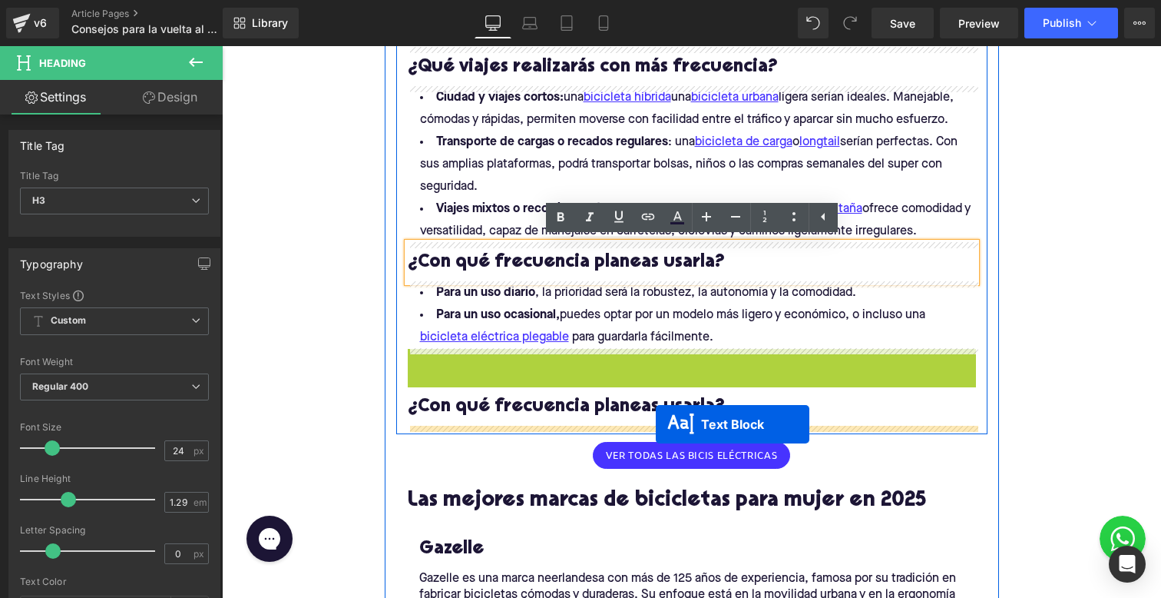
drag, startPoint x: 657, startPoint y: 385, endPoint x: 656, endPoint y: 423, distance: 38.4
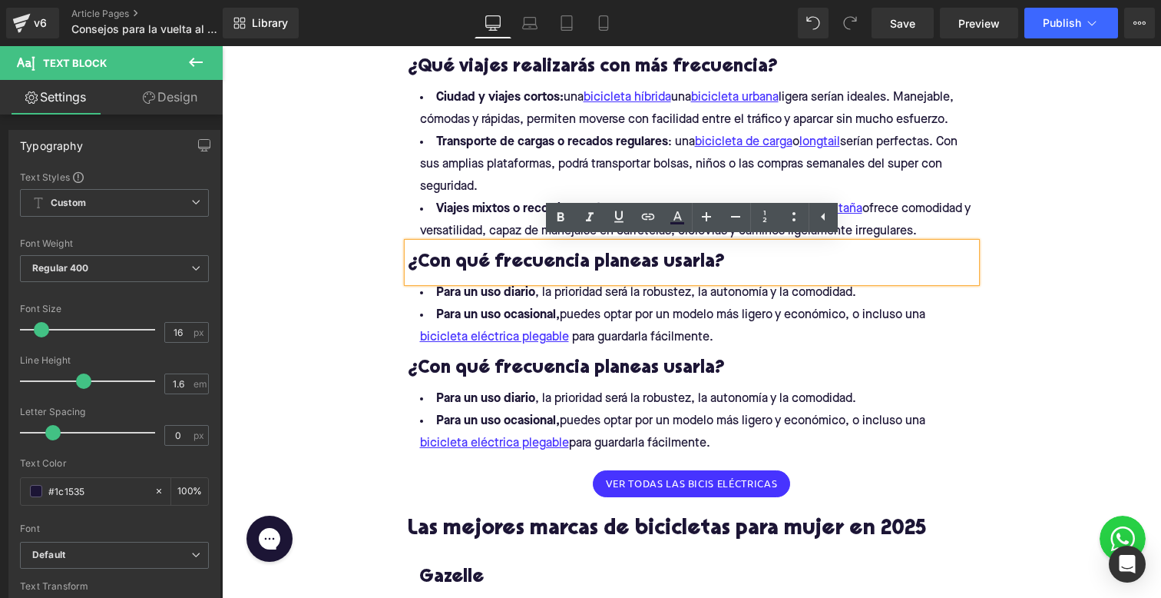
click at [477, 361] on h3 "¿Con qué frecuencia planeas usarla?" at bounding box center [692, 368] width 568 height 24
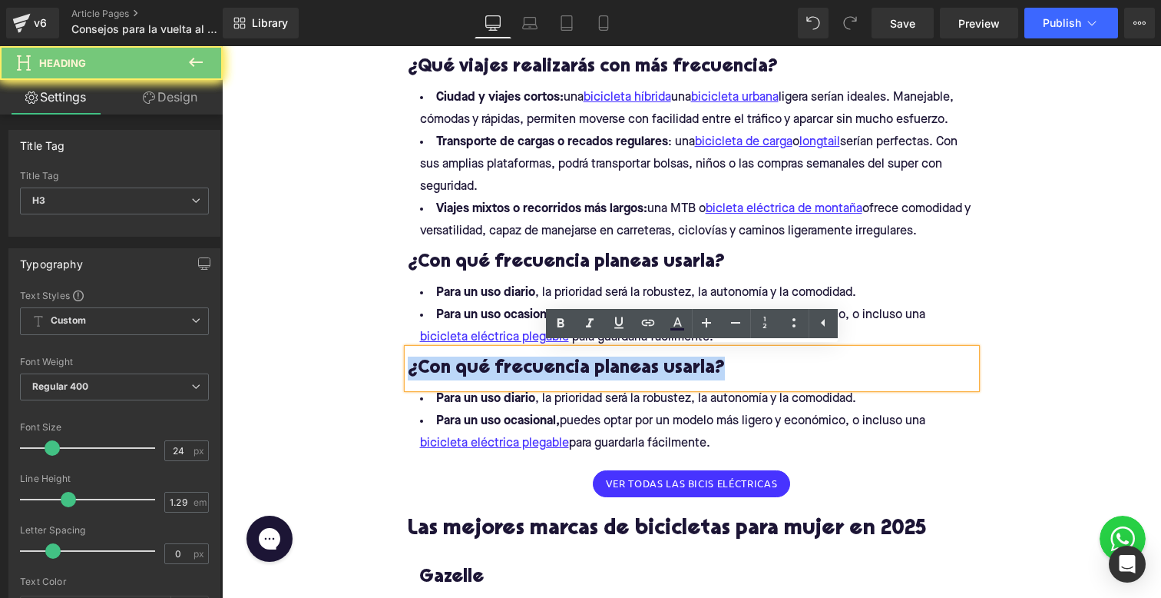
click at [482, 366] on h3 "¿Con qué frecuencia planeas usarla?" at bounding box center [692, 368] width 568 height 24
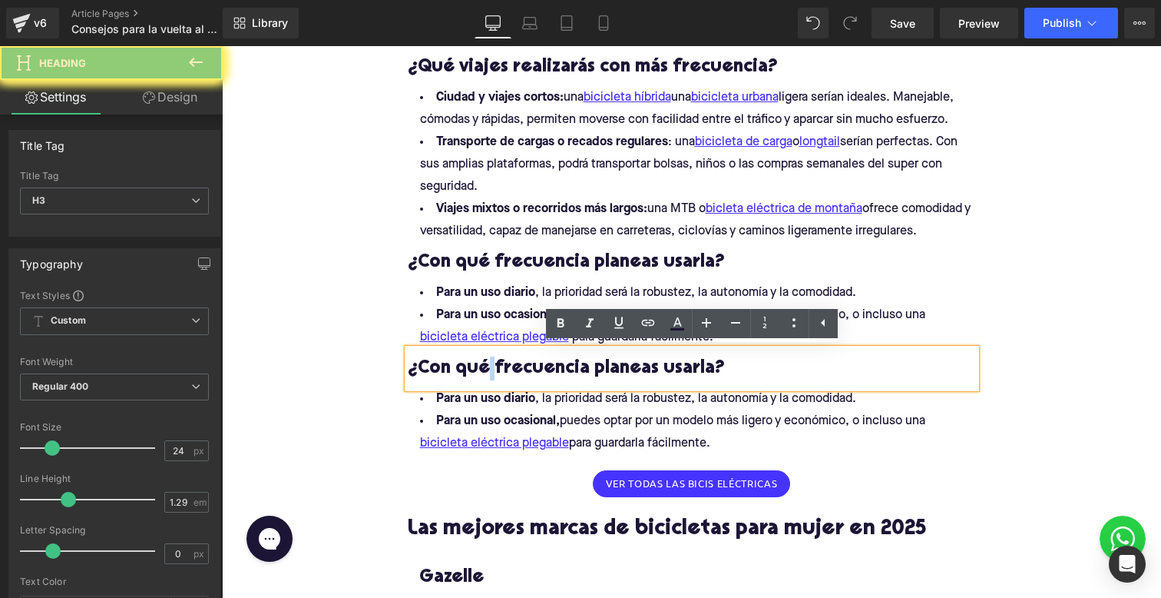
click at [482, 366] on h3 "¿Con qué frecuencia planeas usarla?" at bounding box center [692, 368] width 568 height 24
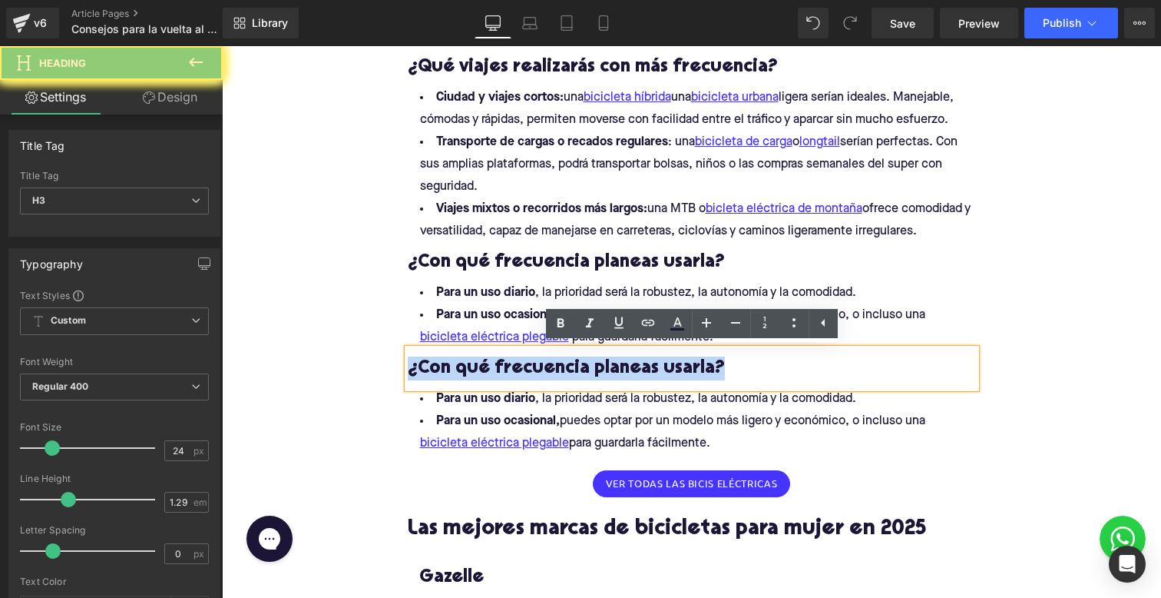
click at [482, 366] on h3 "¿Con qué frecuencia planeas usarla?" at bounding box center [692, 368] width 568 height 24
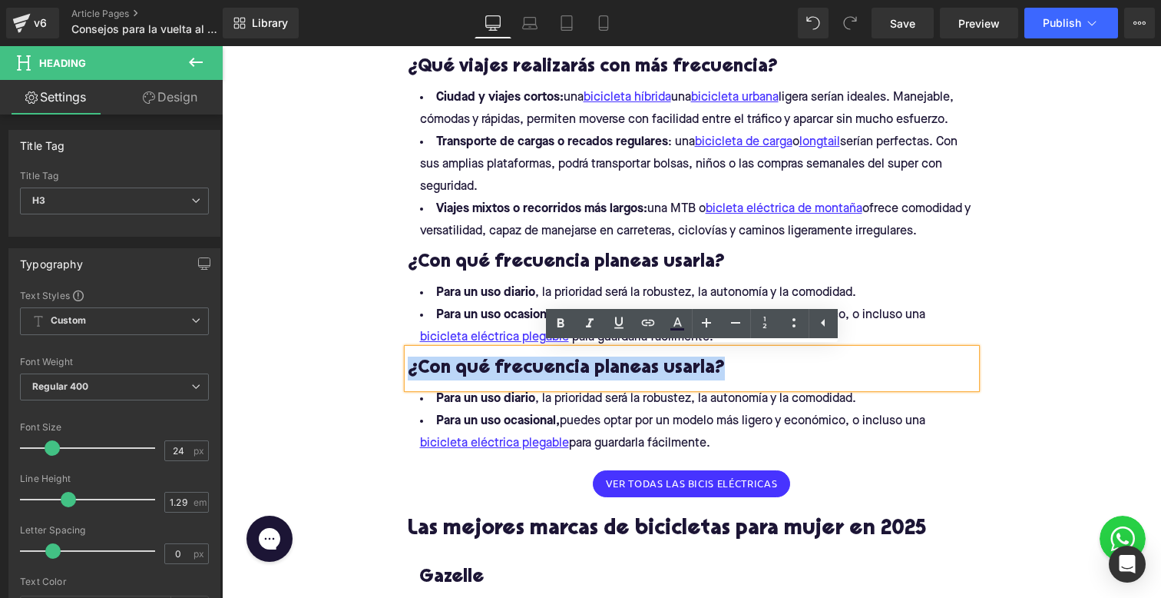
paste div
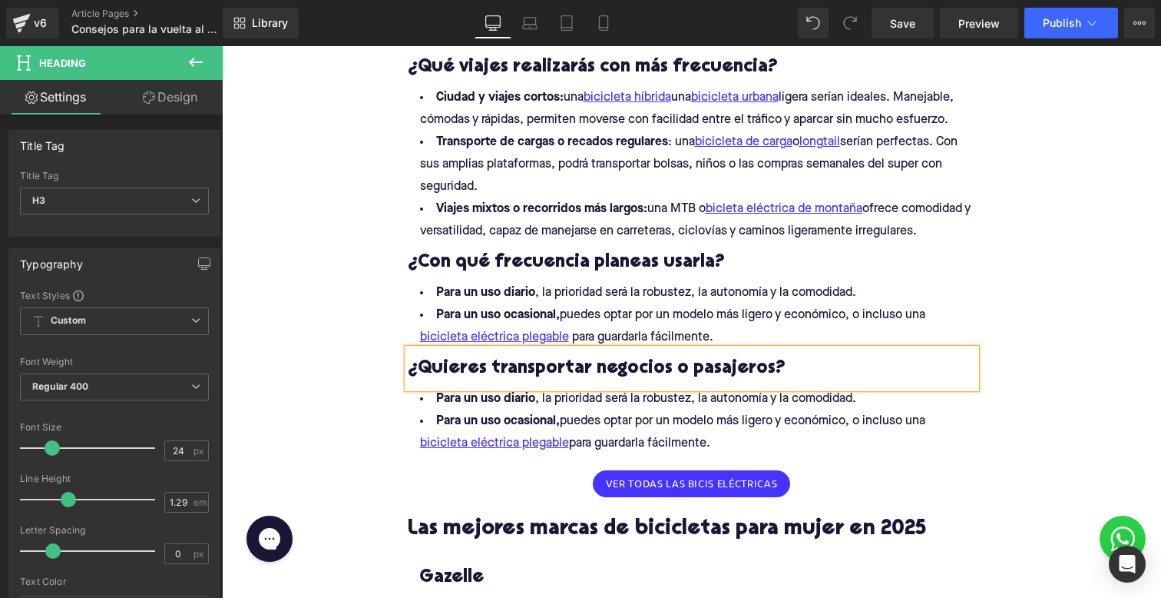
click at [634, 369] on h3 "¿Quieres transportar negocios o pasajeros?" at bounding box center [692, 368] width 568 height 24
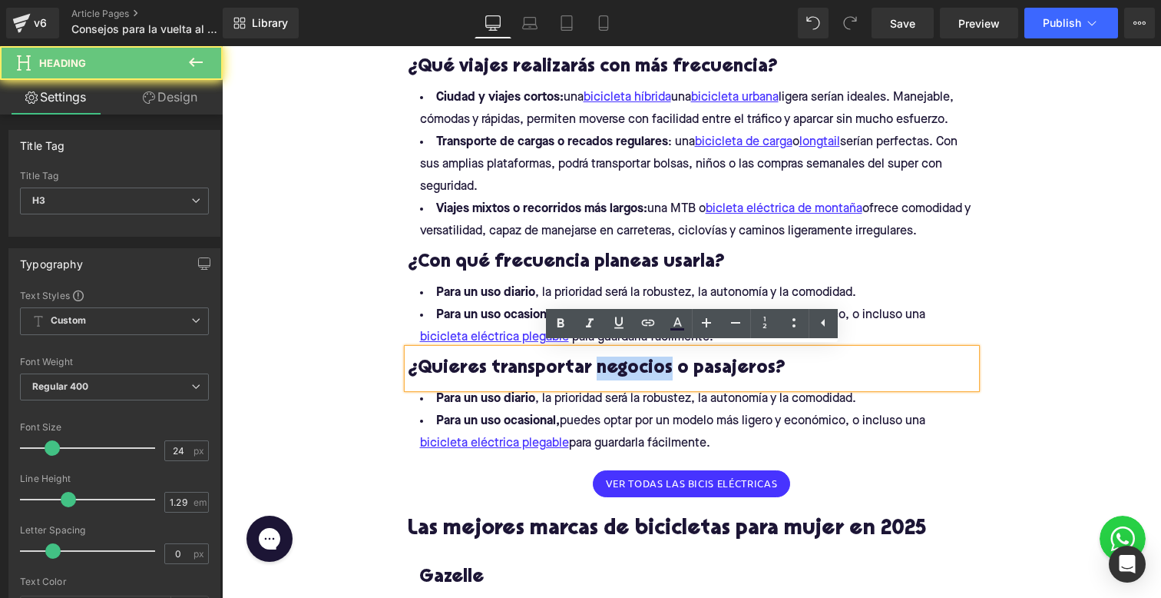
click at [634, 369] on h3 "¿Quieres transportar negocios o pasajeros?" at bounding box center [692, 368] width 568 height 24
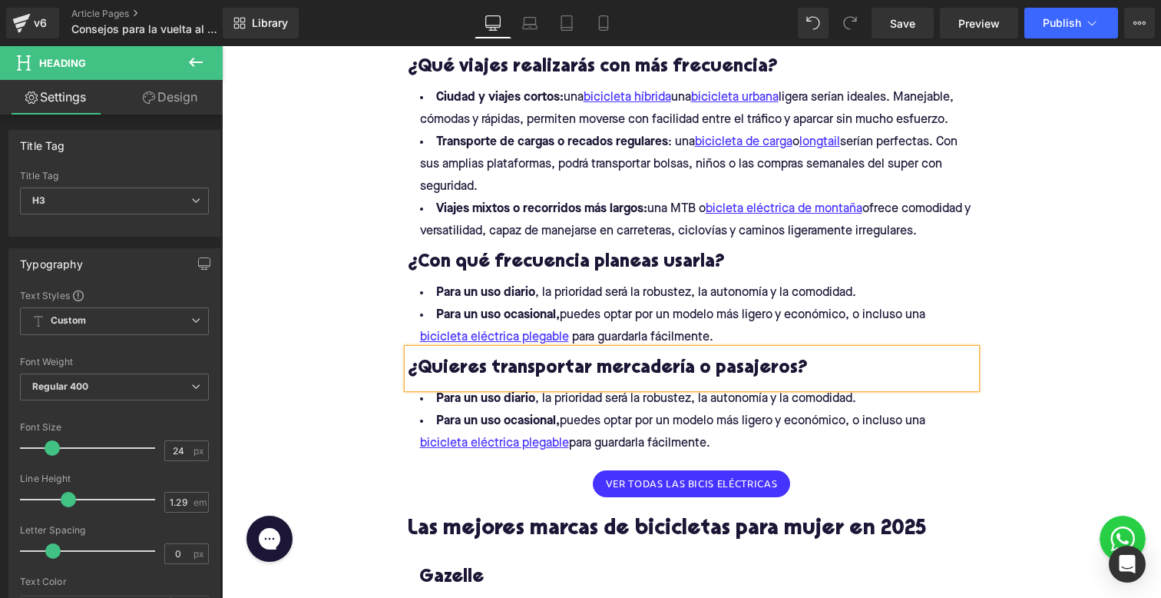
click at [720, 366] on h3 "¿Quieres transportar mercadería o pasajeros?" at bounding box center [692, 368] width 568 height 24
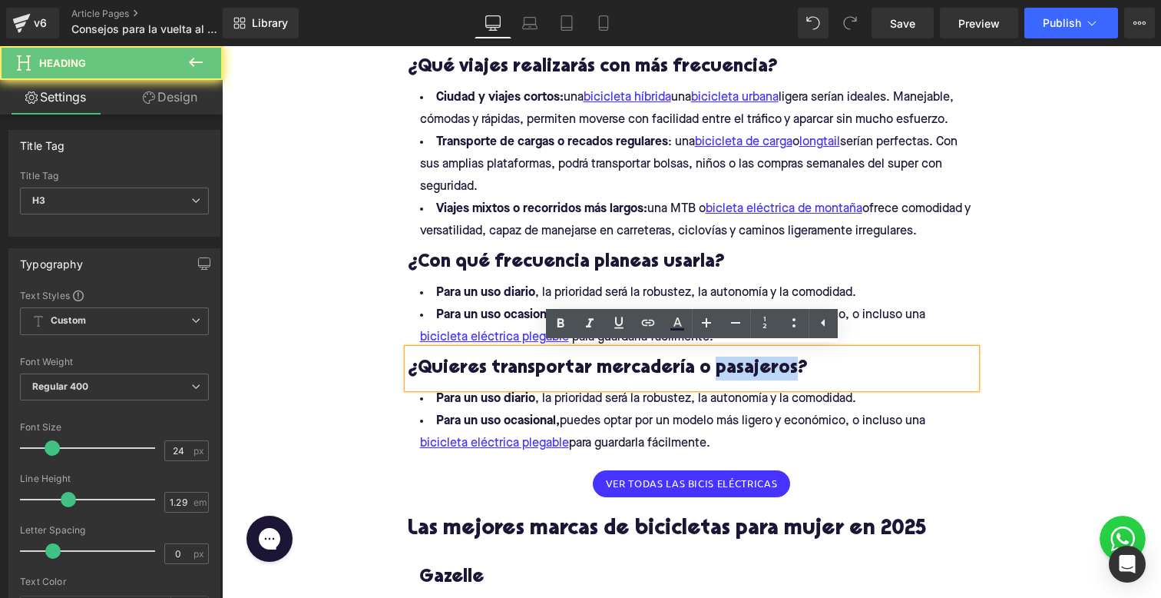
click at [720, 366] on h3 "¿Quieres transportar mercadería o pasajeros?" at bounding box center [692, 368] width 568 height 24
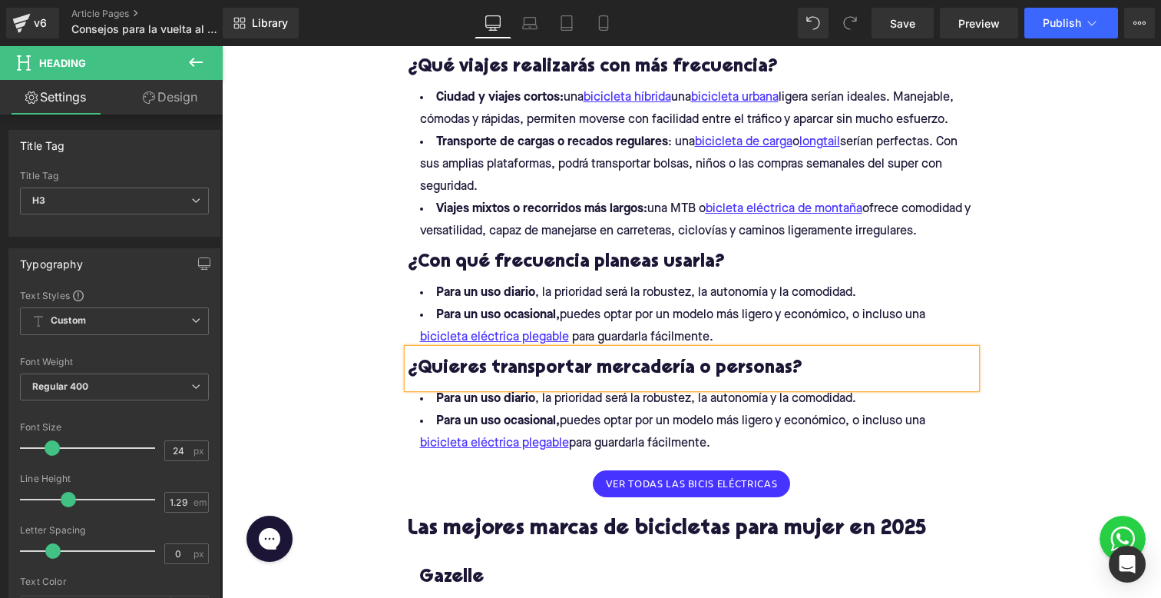
click at [739, 442] on li "Para un uso ocasional, puedes optar por un modelo más ligero y económico, o inc…" at bounding box center [692, 432] width 568 height 45
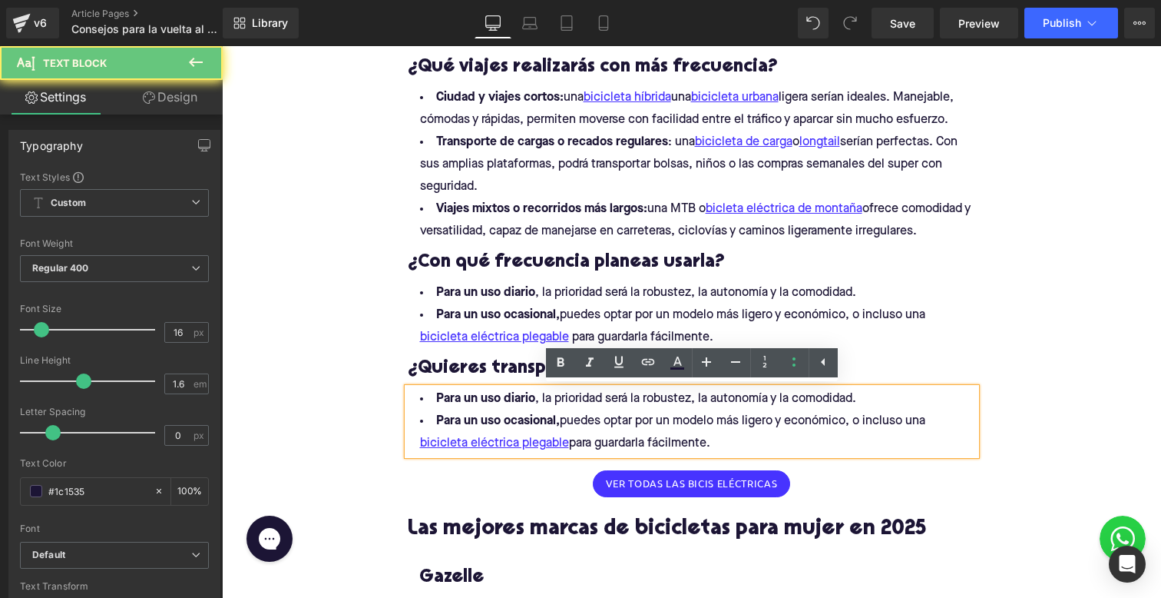
drag, startPoint x: 724, startPoint y: 442, endPoint x: 378, endPoint y: 410, distance: 347.9
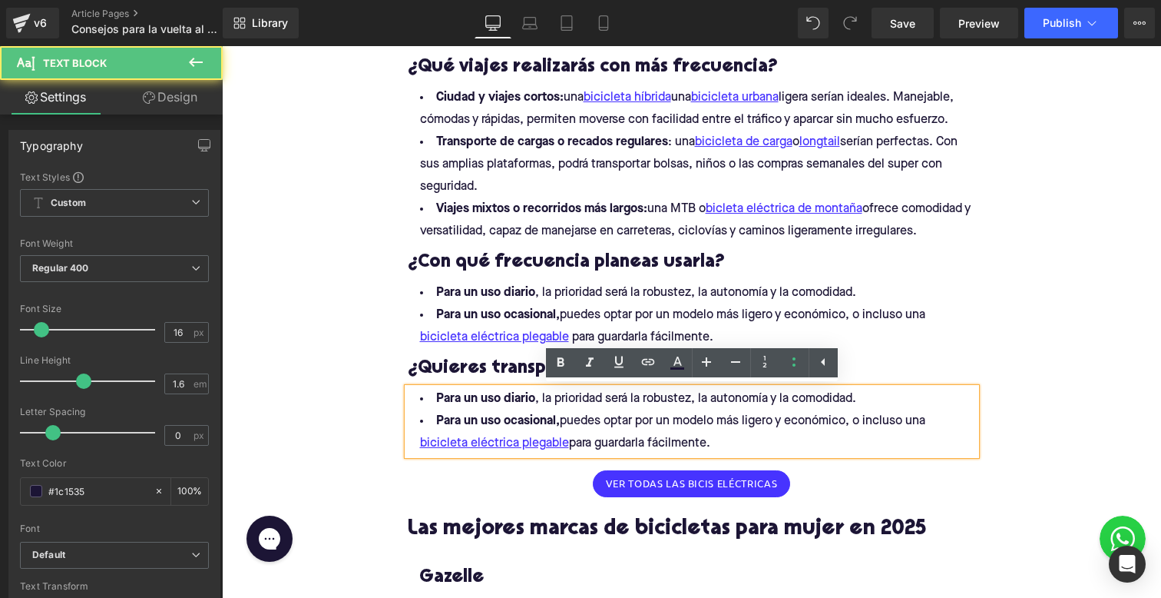
drag, startPoint x: 432, startPoint y: 399, endPoint x: 776, endPoint y: 511, distance: 361.7
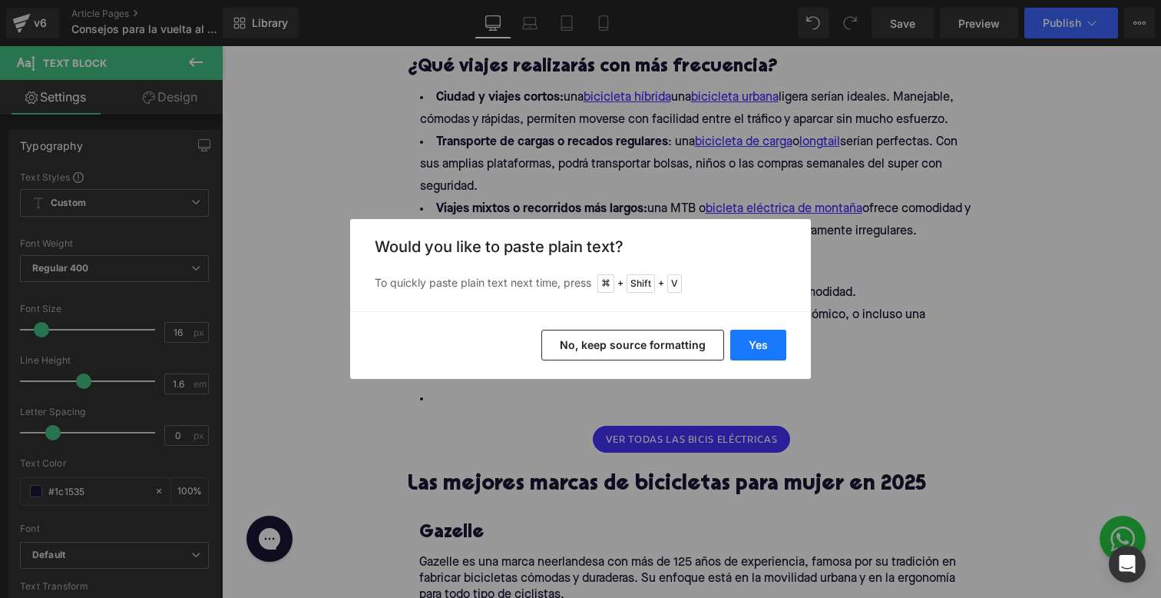
click at [751, 334] on button "Yes" at bounding box center [758, 344] width 56 height 31
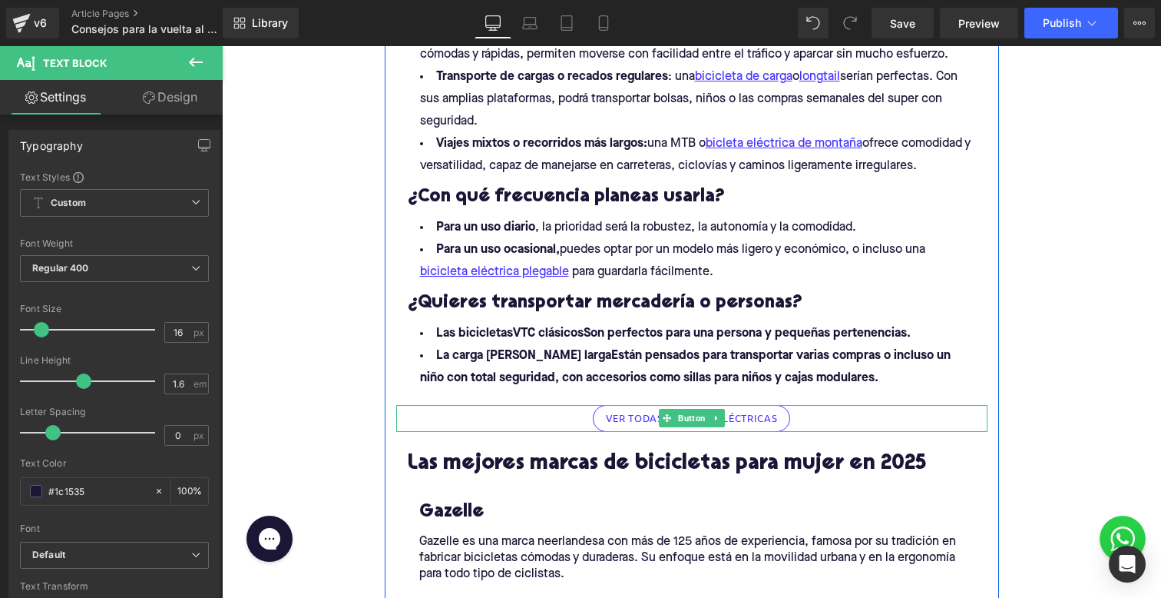
scroll to position [985, 0]
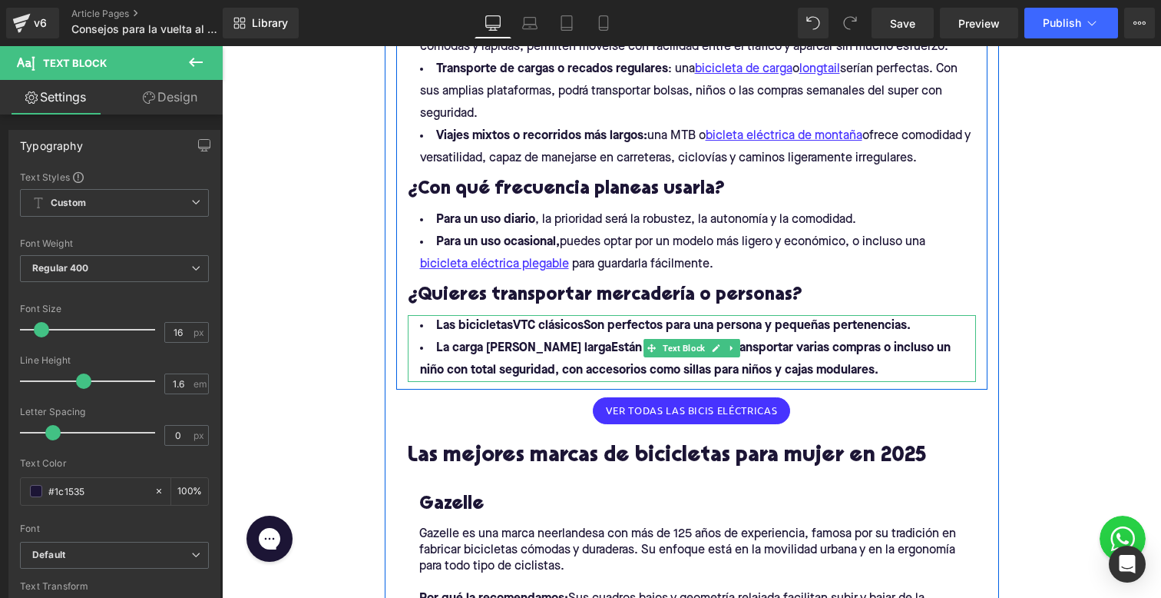
click at [530, 328] on b "Las bicicletasVTC clásicosSon perfectos para una persona y pequeñas pertenencia…" at bounding box center [673, 326] width 475 height 12
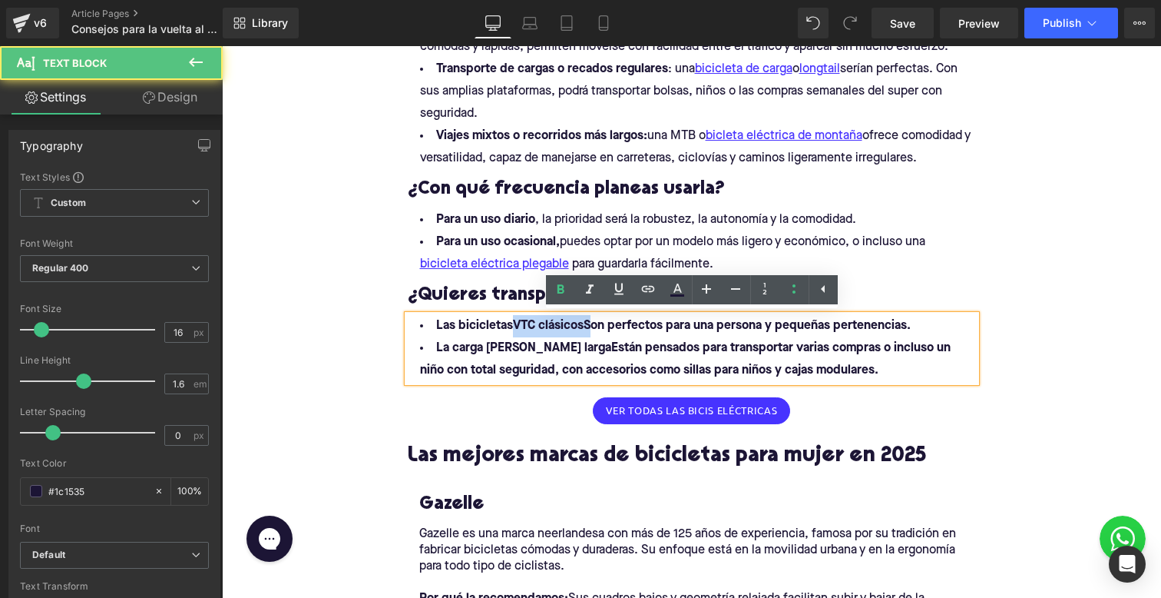
drag, startPoint x: 589, startPoint y: 323, endPoint x: 515, endPoint y: 323, distance: 73.7
click at [515, 323] on b "Las bicicletasVTC clásicosSon perfectos para una persona y pequeñas pertenencia…" at bounding box center [673, 326] width 475 height 12
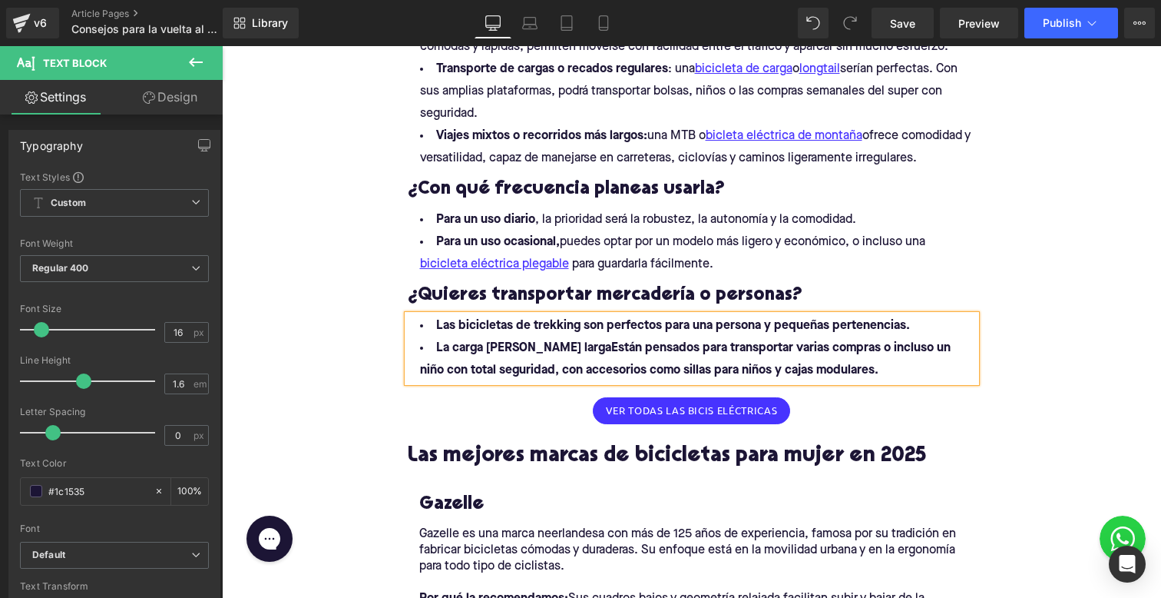
click at [651, 323] on b "Las bicicletas de trekking son perfectos para una persona y pequeñas pertenenci…" at bounding box center [673, 326] width 474 height 12
click at [445, 326] on b "Las bicicletas de trekking son perfectas para una persona y pequeñas pertenenci…" at bounding box center [672, 326] width 473 height 12
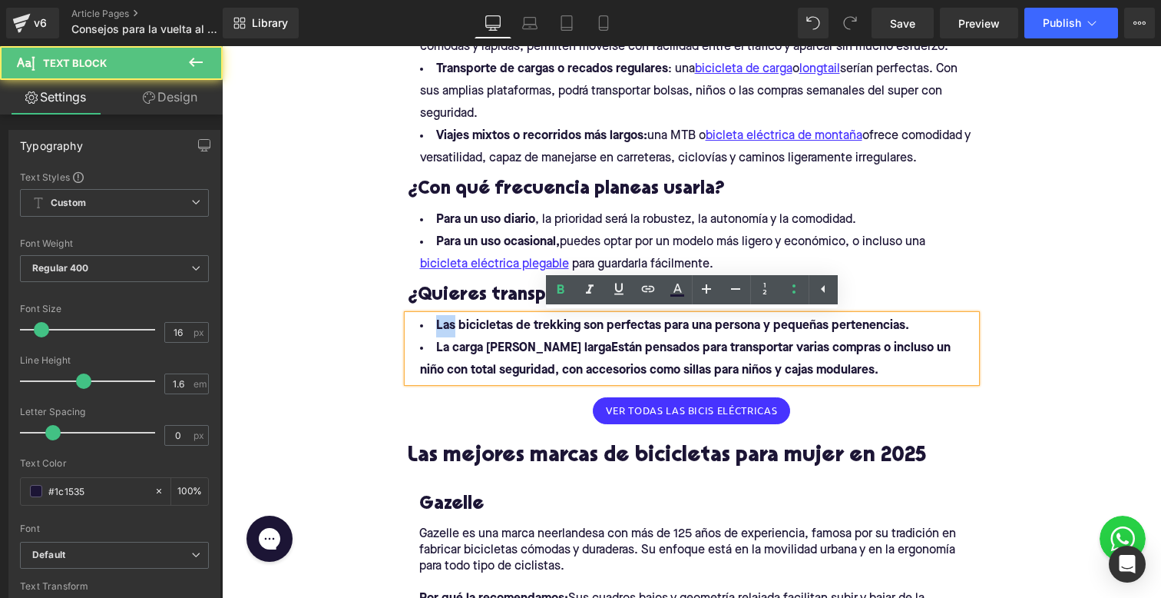
click at [445, 326] on b "Las bicicletas de trekking son perfectas para una persona y pequeñas pertenenci…" at bounding box center [672, 326] width 473 height 12
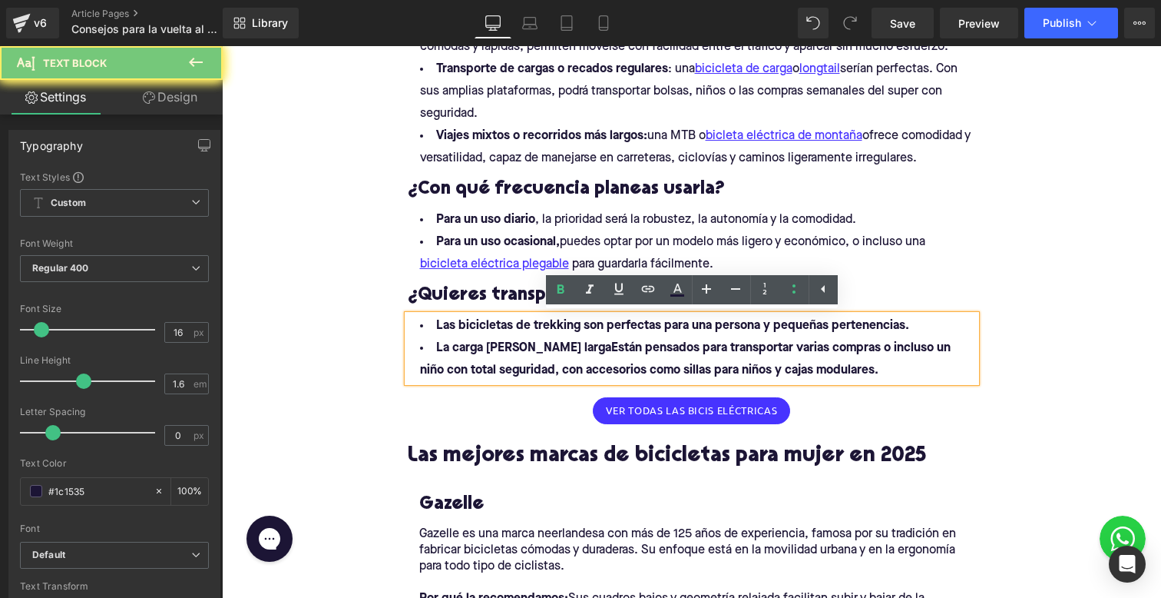
click at [440, 326] on b "Las bicicletas de trekking son perfectas para una persona y pequeñas pertenenci…" at bounding box center [672, 326] width 473 height 12
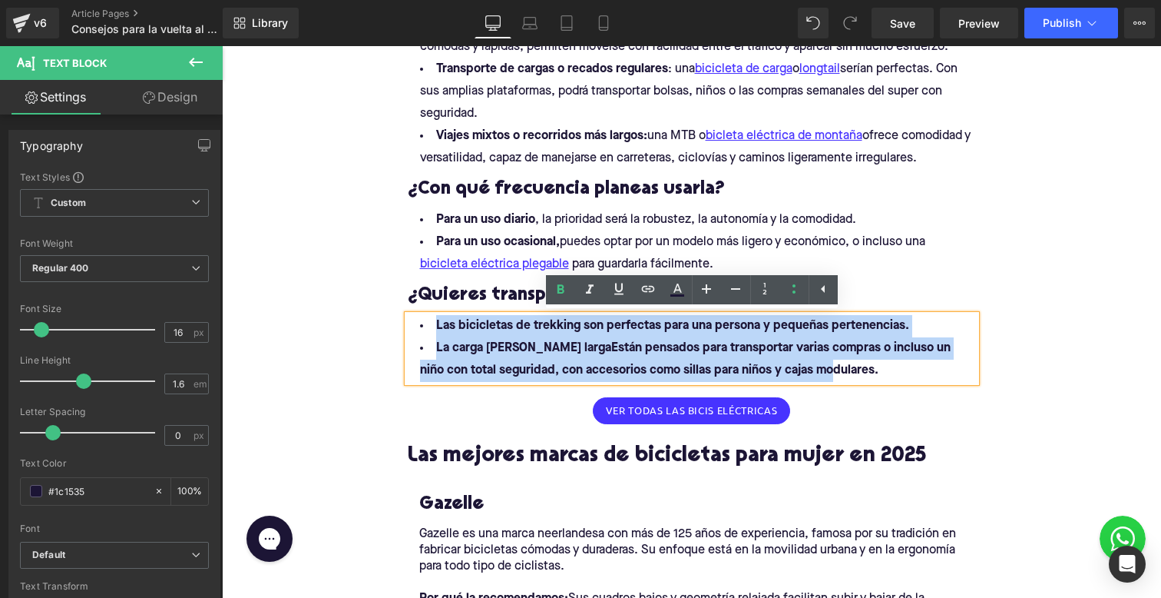
drag, startPoint x: 440, startPoint y: 326, endPoint x: 814, endPoint y: 372, distance: 376.9
click at [814, 372] on ul "Las bicicletas de trekking son perfectas para una persona y pequeñas pertenenci…" at bounding box center [692, 348] width 568 height 67
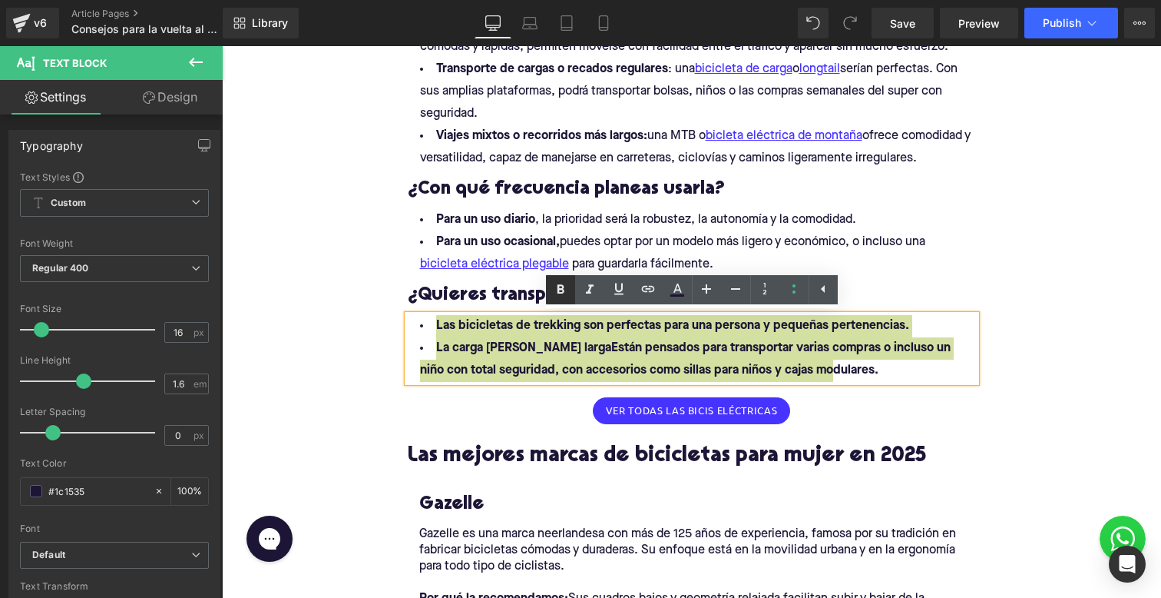
click at [565, 299] on link at bounding box center [560, 289] width 29 height 29
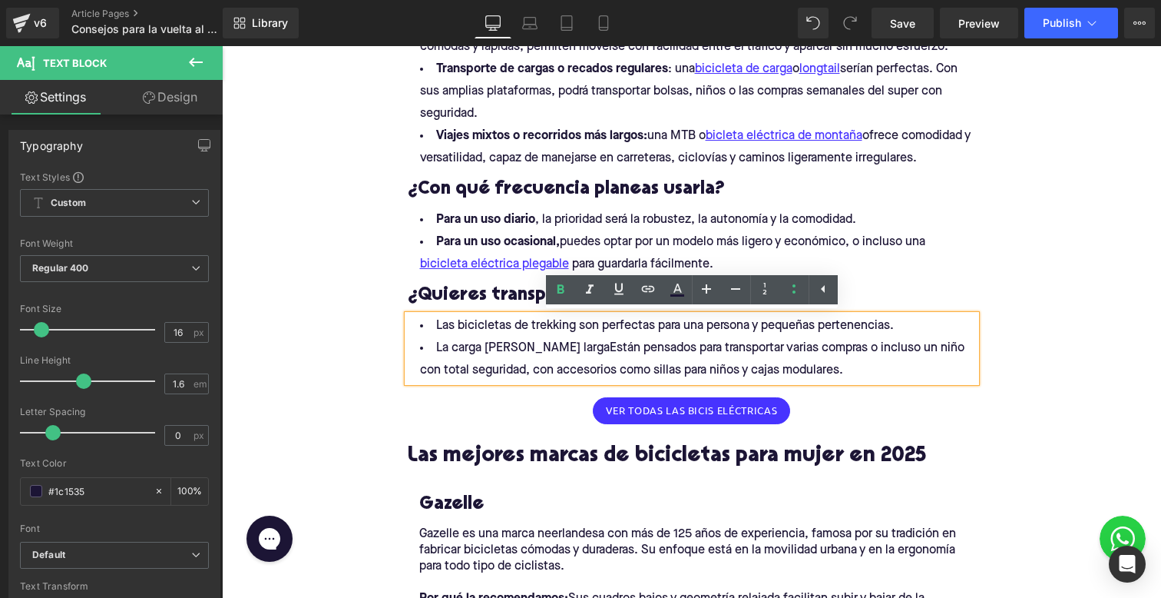
click at [568, 328] on li "Las bicicletas de trekking son perfectas para una persona y pequeñas pertenenci…" at bounding box center [692, 326] width 568 height 22
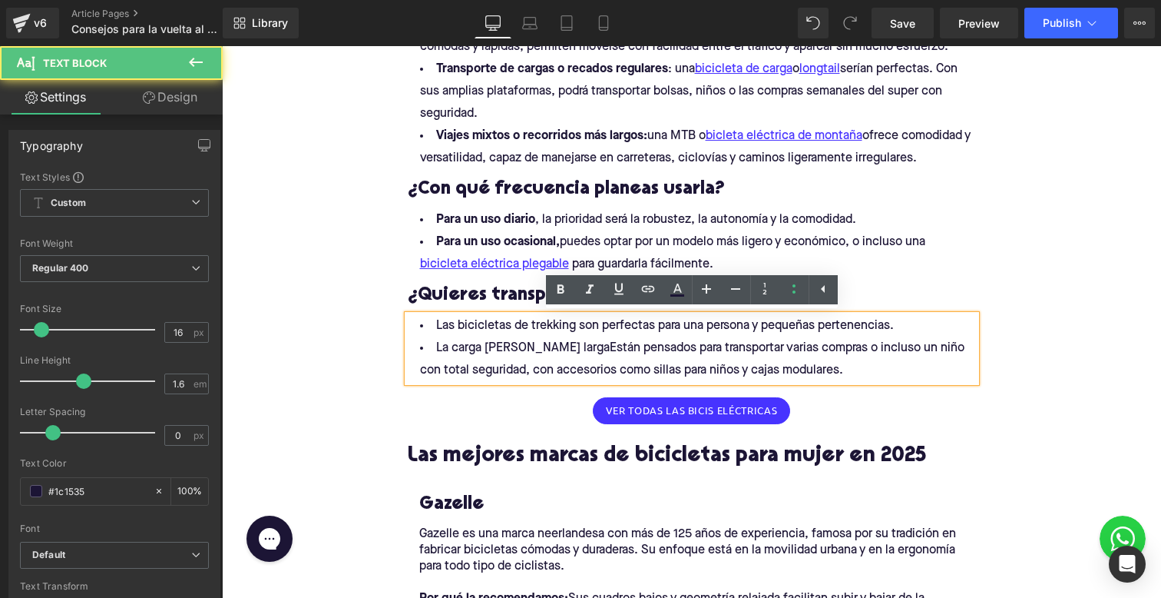
click at [456, 321] on li "Las bicicletas de trekking son perfectas para una persona y pequeñas pertenenci…" at bounding box center [692, 326] width 568 height 22
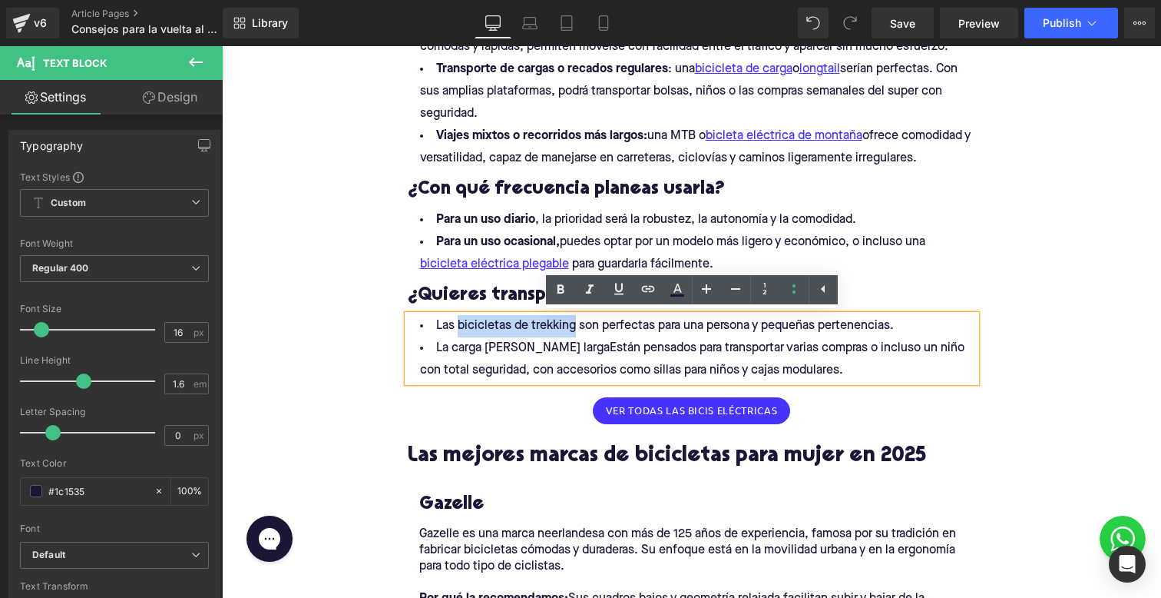
drag, startPoint x: 459, startPoint y: 321, endPoint x: 577, endPoint y: 321, distance: 118.3
click at [577, 321] on li "Las bicicletas de trekking son perfectas para una persona y pequeñas pertenenci…" at bounding box center [692, 326] width 568 height 22
click at [645, 291] on icon at bounding box center [648, 289] width 18 height 18
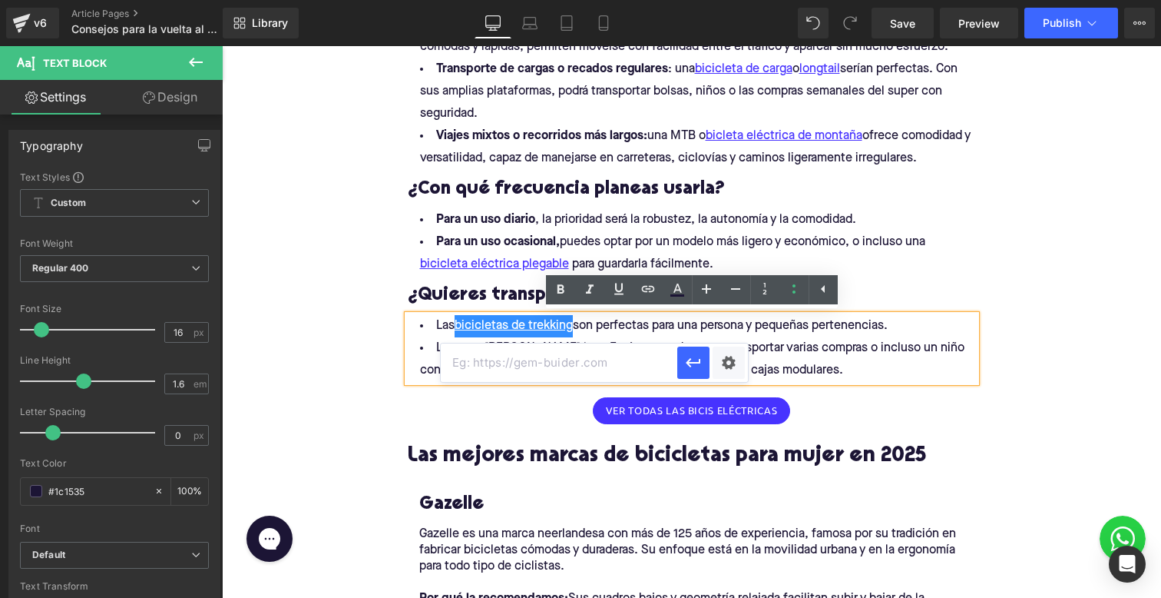
click at [601, 371] on input "text" at bounding box center [559, 362] width 237 height 38
paste input "[URL][DOMAIN_NAME]"
click at [687, 362] on icon "button" at bounding box center [693, 362] width 15 height 9
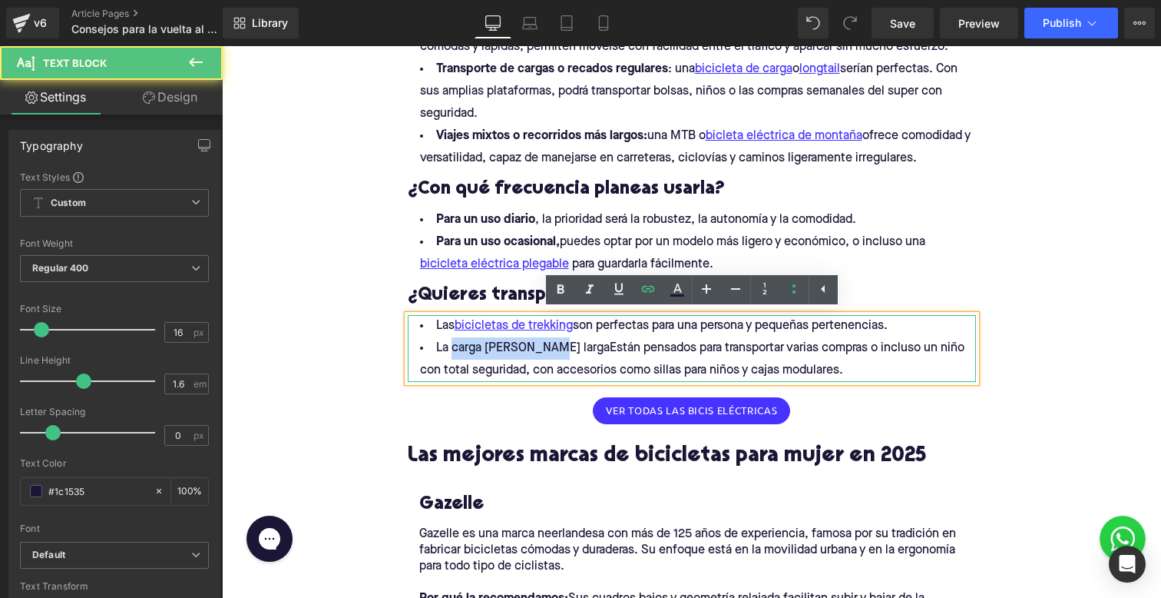
drag, startPoint x: 544, startPoint y: 350, endPoint x: 451, endPoint y: 349, distance: 92.9
click at [451, 349] on li "La carga [PERSON_NAME] largaEstán pensados ​​para transportar varias compras o …" at bounding box center [692, 359] width 568 height 45
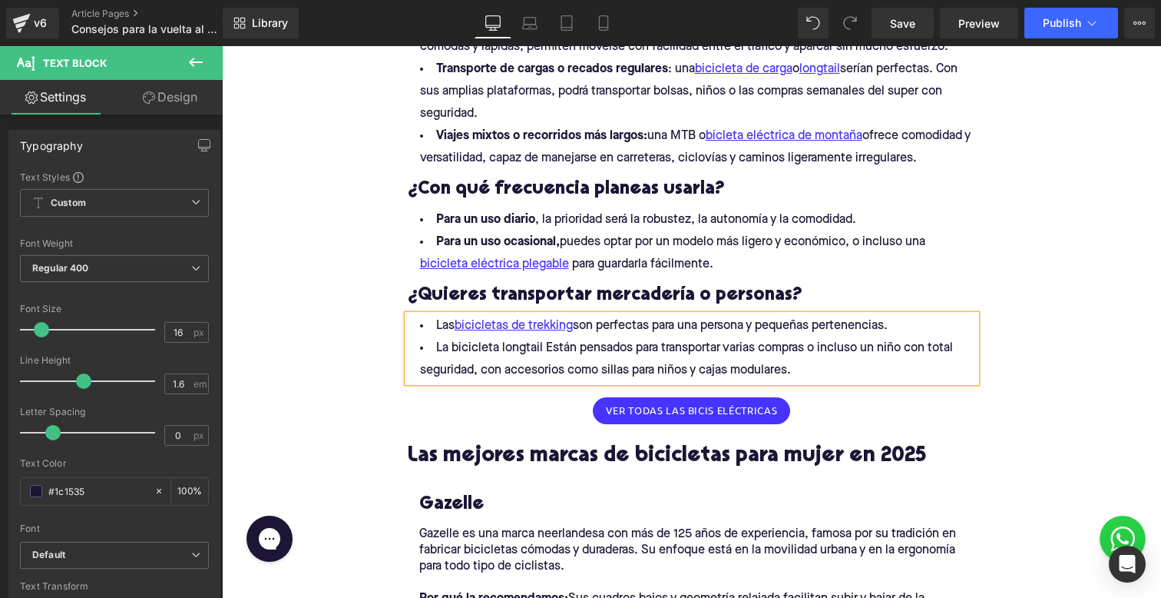
click at [556, 356] on li "La bicicleta longtail Están pensados ​​para transportar varias compras o inclus…" at bounding box center [692, 359] width 568 height 45
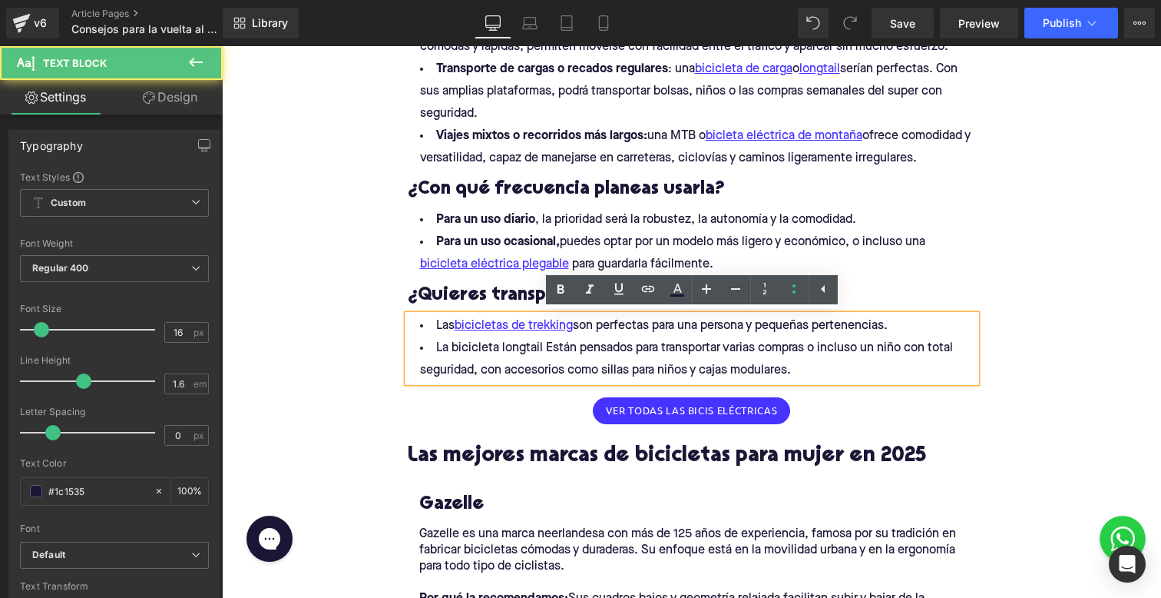
click at [541, 352] on li "La bicicleta longtail Están pensados ​​para transportar varias compras o inclus…" at bounding box center [692, 359] width 568 height 45
click at [553, 350] on li "La bicicleta longtail Están pensados ​​para transportar varias compras o inclus…" at bounding box center [692, 359] width 568 height 45
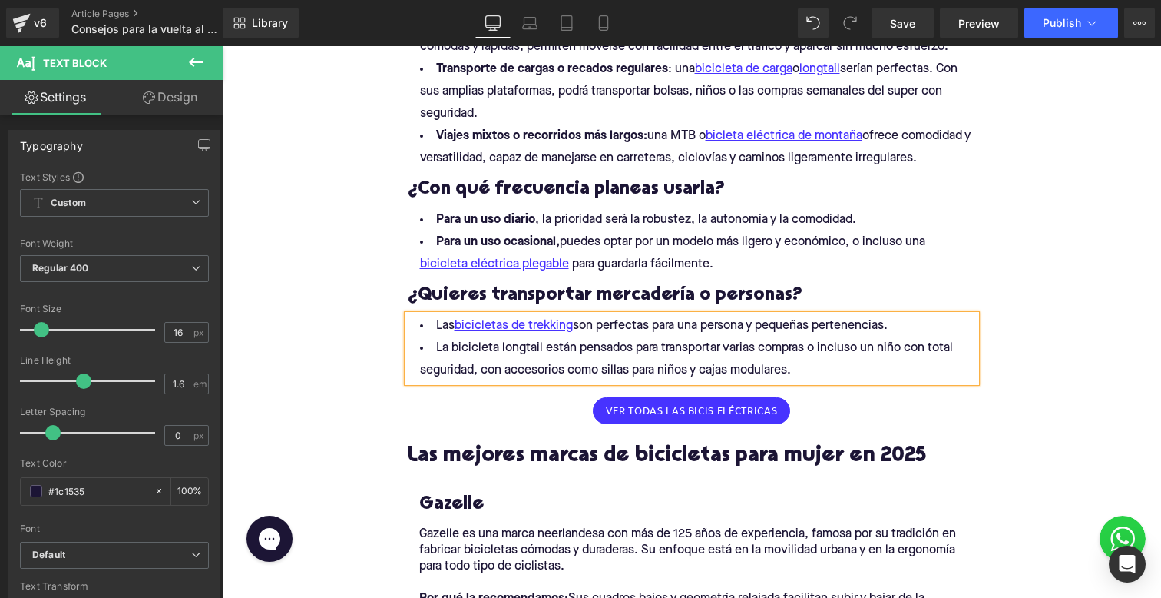
click at [624, 346] on li "La bicicleta longtail están pensados ​​para transportar varias compras o inclus…" at bounding box center [692, 359] width 568 height 45
drag, startPoint x: 446, startPoint y: 345, endPoint x: 544, endPoint y: 344, distance: 97.5
click at [544, 344] on li "La bicicleta longtail están pensadas ​​para transportar varias compras o inclus…" at bounding box center [692, 359] width 568 height 45
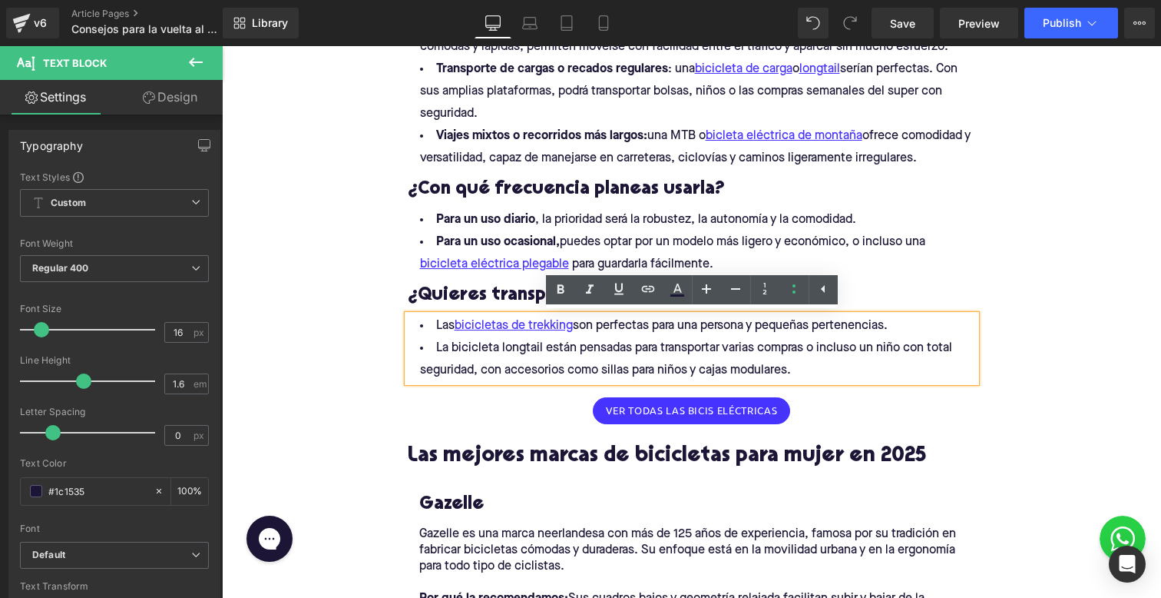
click at [450, 343] on li "La bicicleta longtail están pensadas ​​para transportar varias compras o inclus…" at bounding box center [692, 359] width 568 height 45
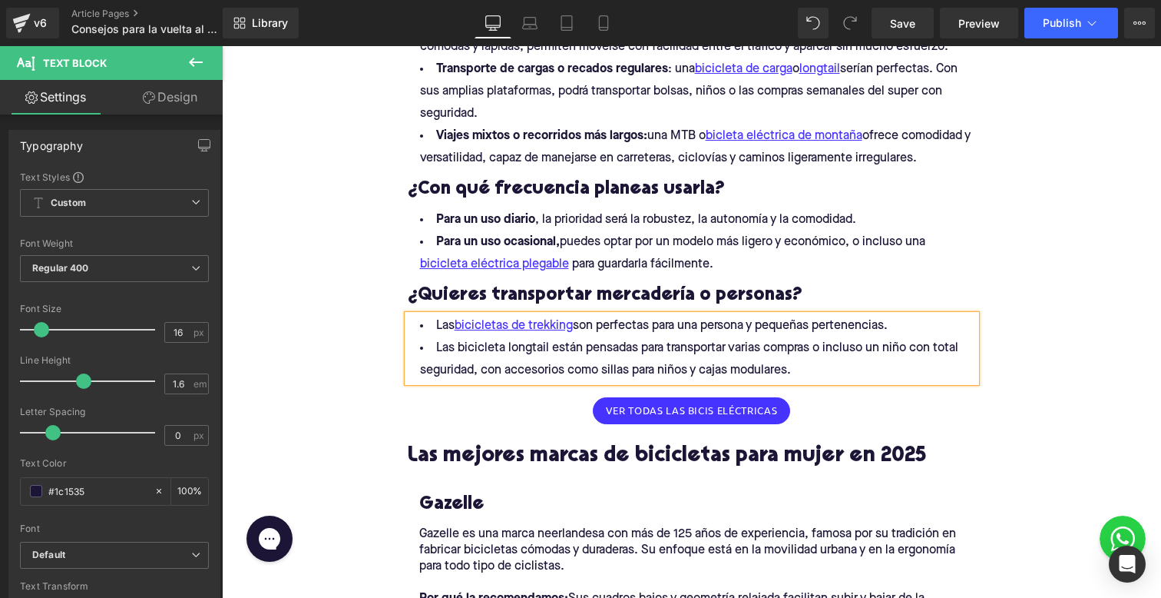
click at [503, 343] on li "Las bicicleta longtail están pensadas ​​para transportar varias compras o inclu…" at bounding box center [692, 359] width 568 height 45
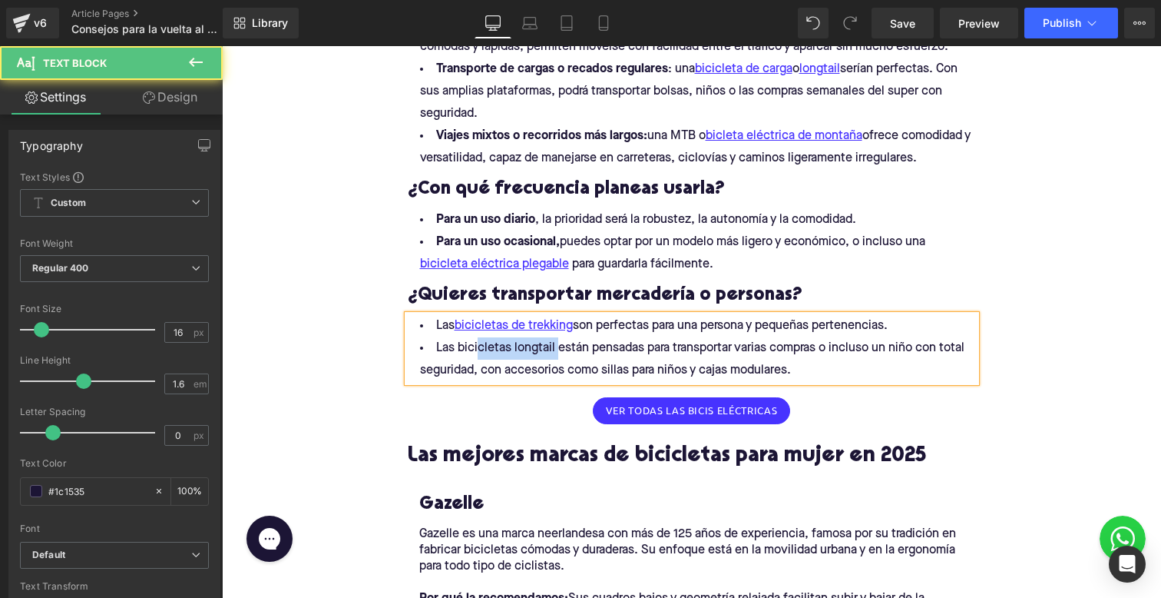
drag, startPoint x: 556, startPoint y: 345, endPoint x: 482, endPoint y: 344, distance: 74.5
click at [482, 344] on li "Las bicicletas longtail están pensadas ​​para transportar varias compras o incl…" at bounding box center [692, 359] width 568 height 45
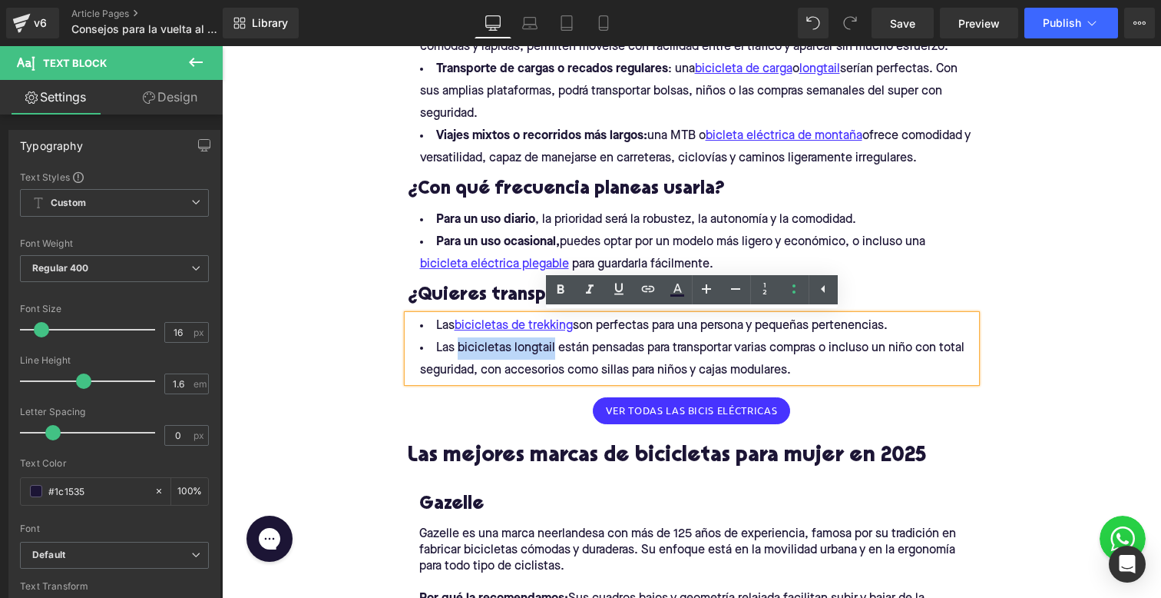
drag, startPoint x: 459, startPoint y: 347, endPoint x: 555, endPoint y: 346, distance: 96.0
click at [555, 346] on li "Las bicicletas longtail están pensadas ​​para transportar varias compras o incl…" at bounding box center [692, 359] width 568 height 45
click at [644, 287] on icon at bounding box center [648, 289] width 18 height 18
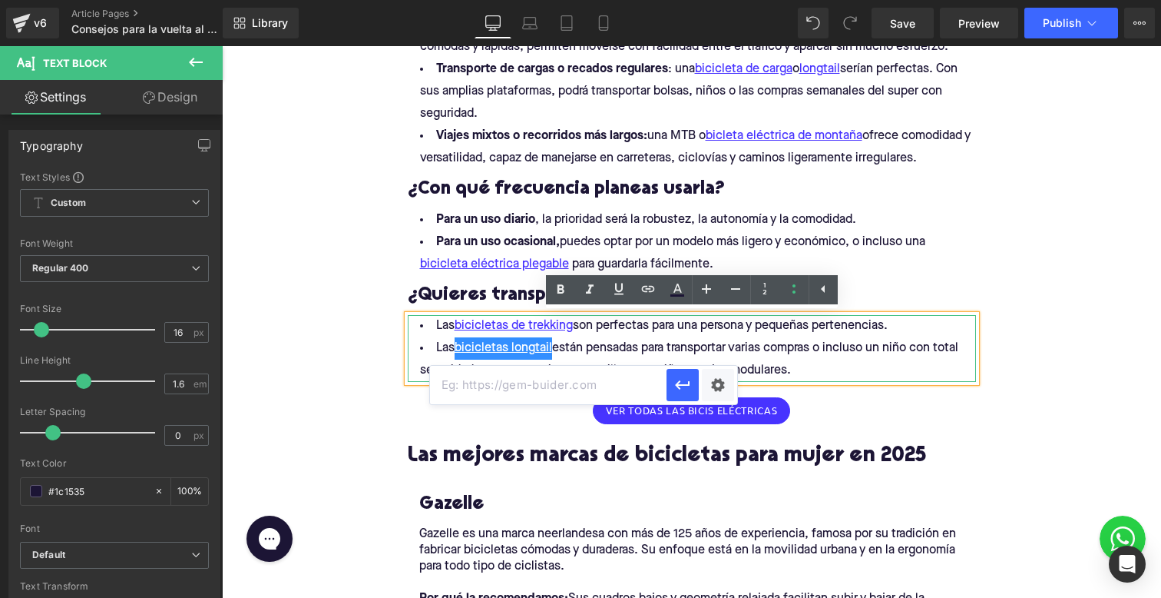
click at [614, 378] on input "text" at bounding box center [548, 385] width 237 height 38
paste input "[URL][DOMAIN_NAME]"
type input "[URL][DOMAIN_NAME]"
click at [684, 389] on icon "button" at bounding box center [683, 385] width 18 height 18
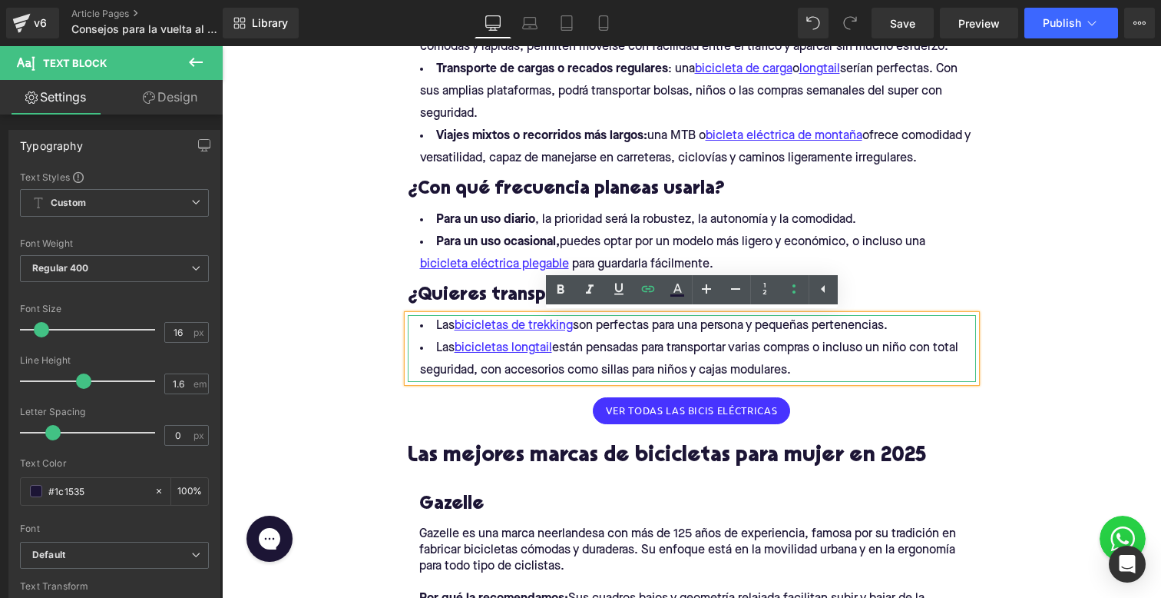
click at [618, 359] on li "Las bicicletas longtail están pensadas ​​para transportar varias compras o incl…" at bounding box center [692, 359] width 568 height 45
click at [534, 347] on link "bicicletas longtail" at bounding box center [504, 348] width 98 height 22
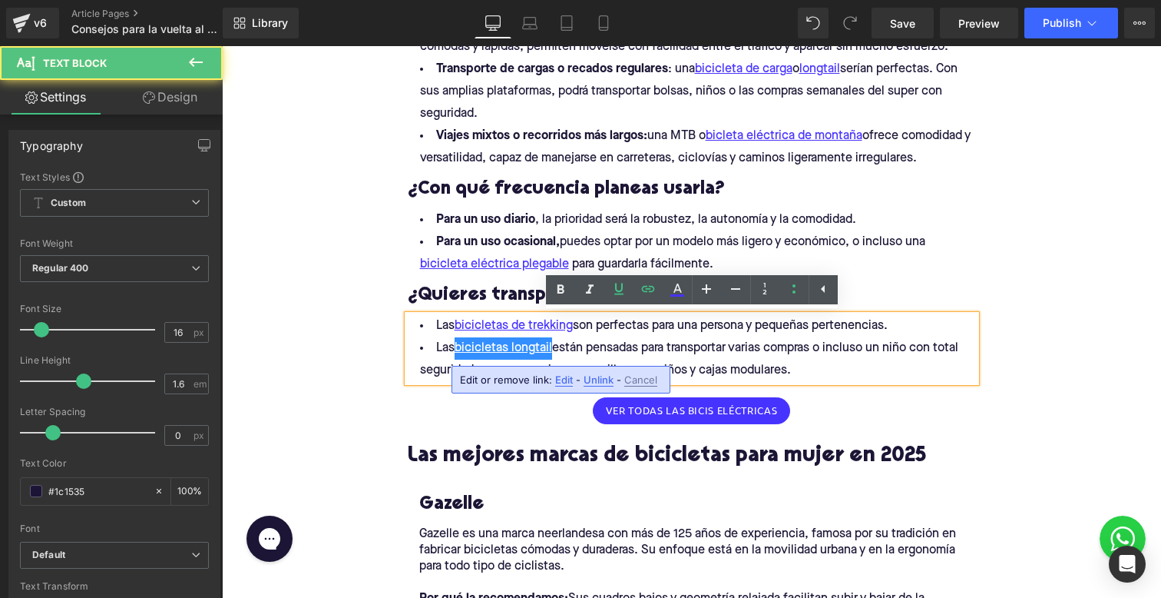
click at [780, 359] on li "Las bicicletas longtail están pensadas ​​para transportar varias compras o incl…" at bounding box center [692, 359] width 568 height 45
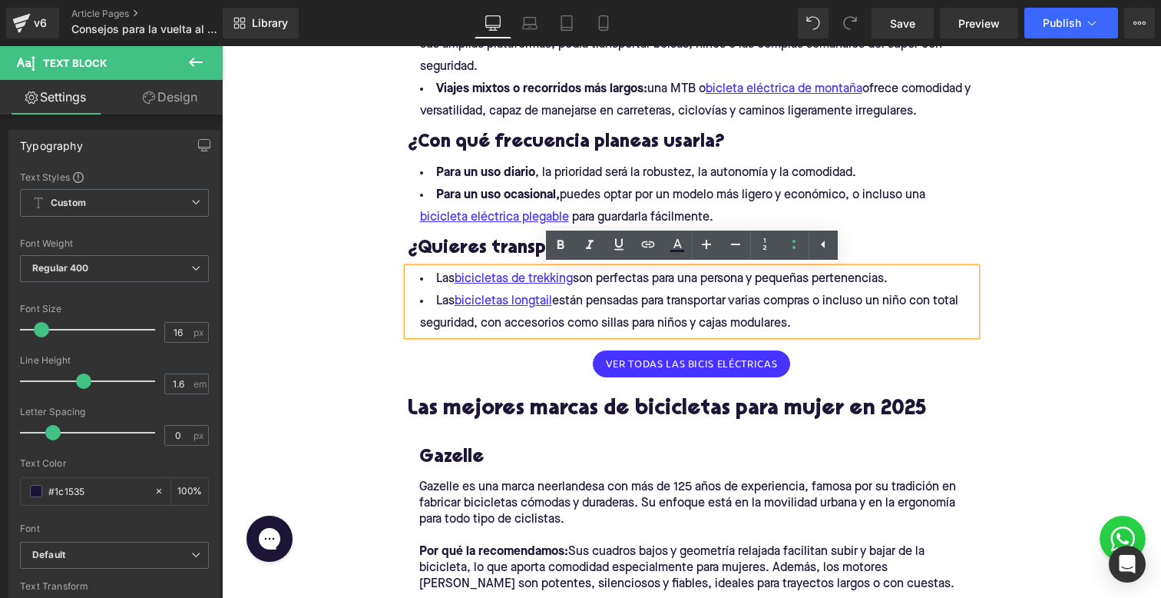
scroll to position [1039, 0]
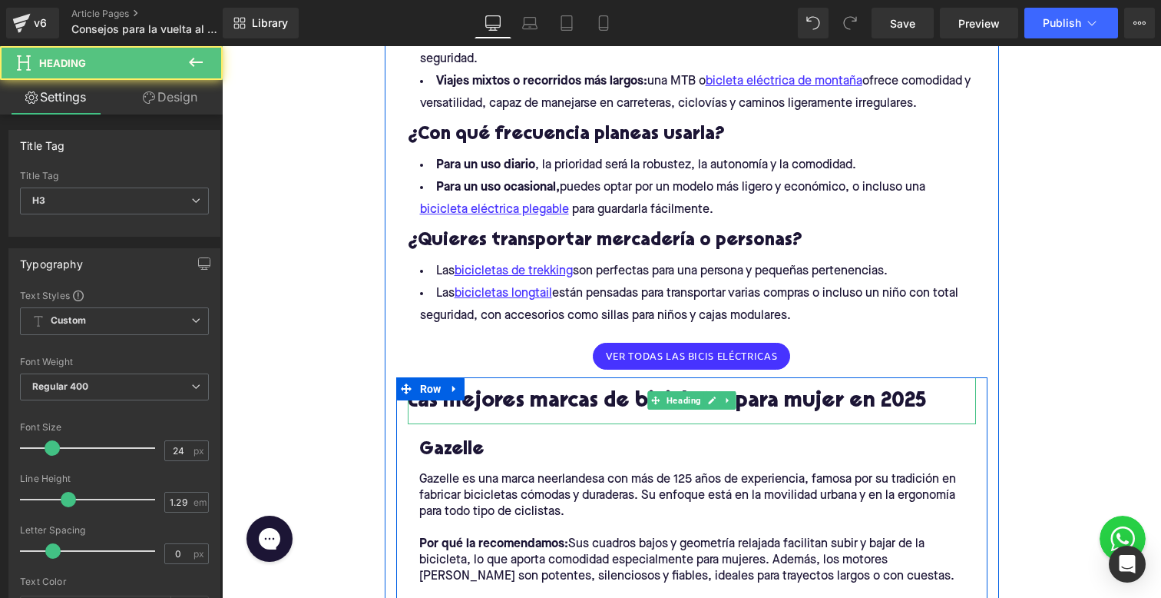
click at [461, 410] on h2 "Las mejores marcas de bicicletas para mujer en 2025" at bounding box center [692, 402] width 568 height 24
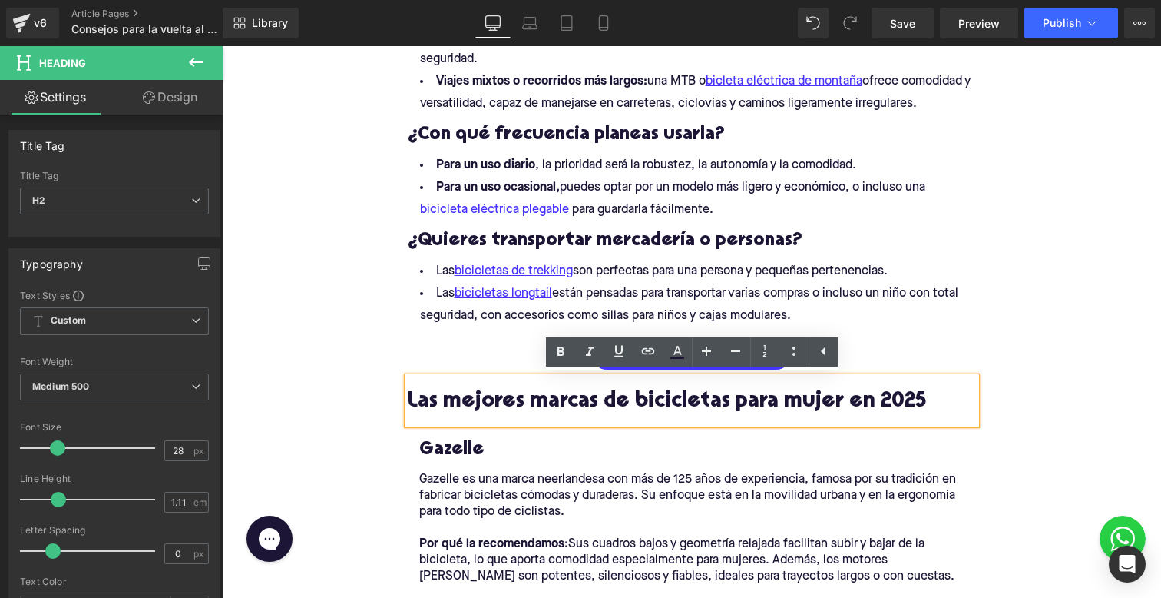
click at [461, 410] on h2 "Las mejores marcas de bicicletas para mujer en 2025" at bounding box center [692, 402] width 568 height 24
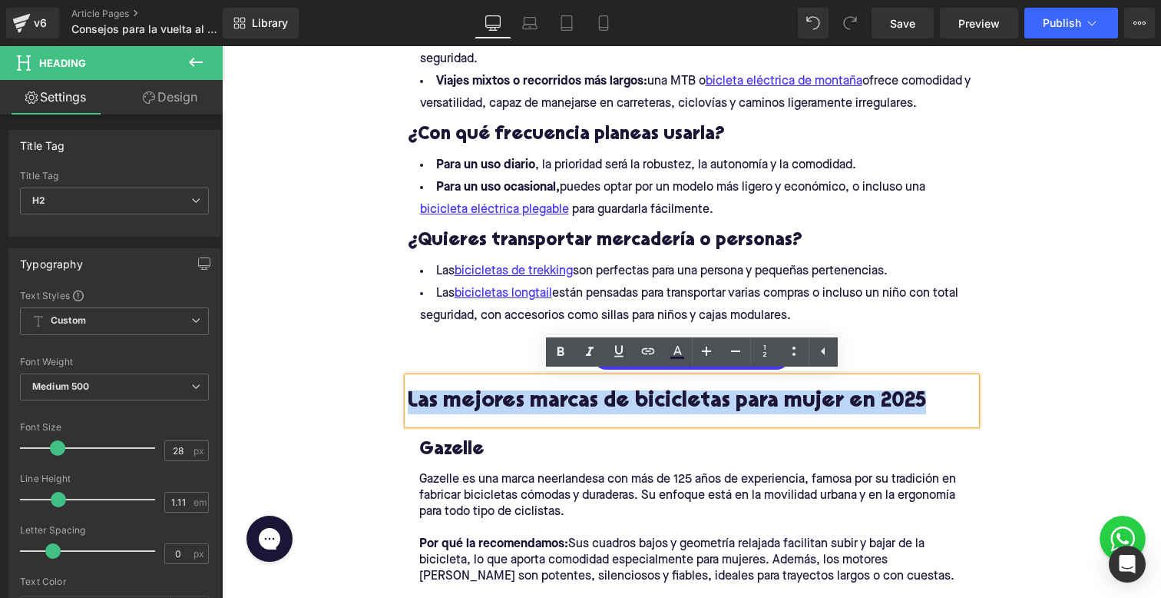
click at [495, 432] on div "Gazelle" at bounding box center [691, 448] width 545 height 47
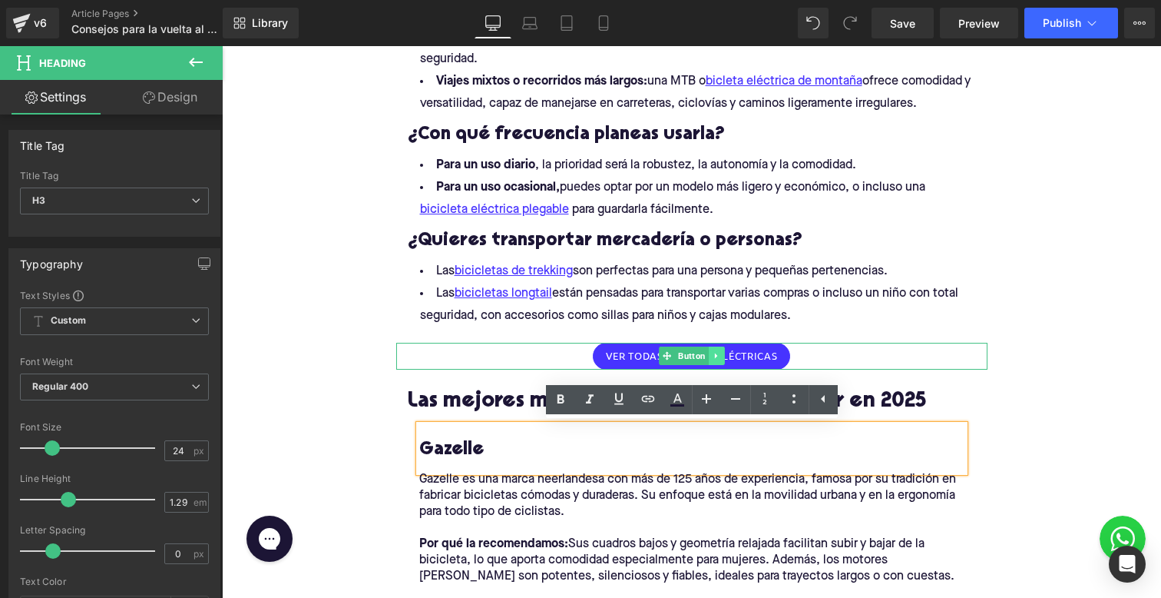
click at [717, 352] on icon at bounding box center [716, 355] width 8 height 9
click at [717, 357] on link at bounding box center [725, 355] width 16 height 18
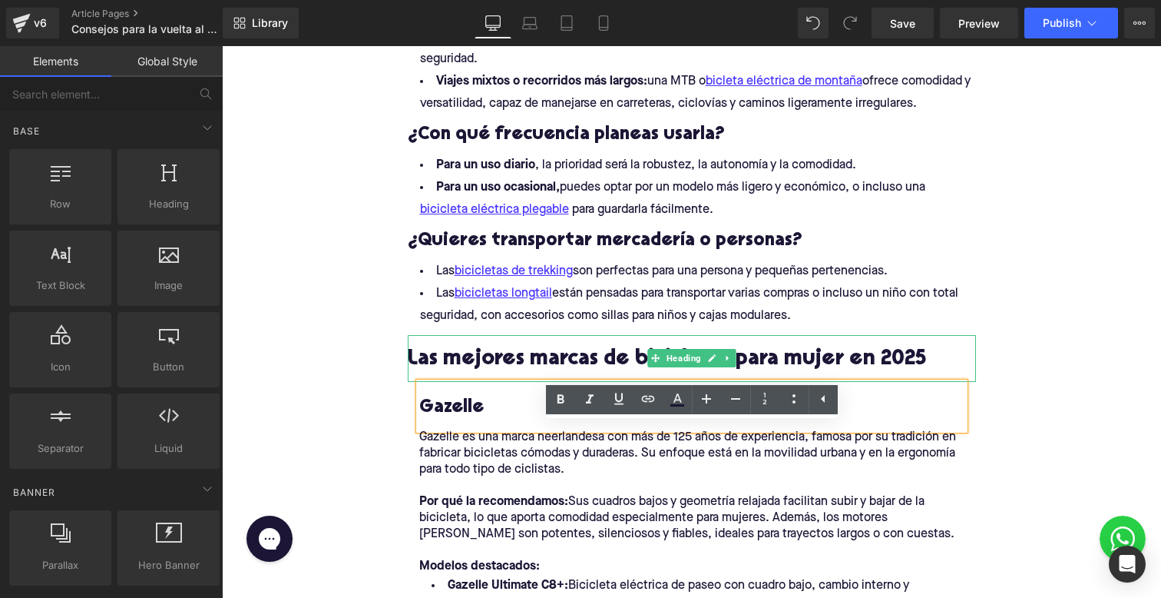
click at [495, 369] on h2 "Las mejores marcas de bicicletas para mujer en 2025" at bounding box center [692, 360] width 568 height 24
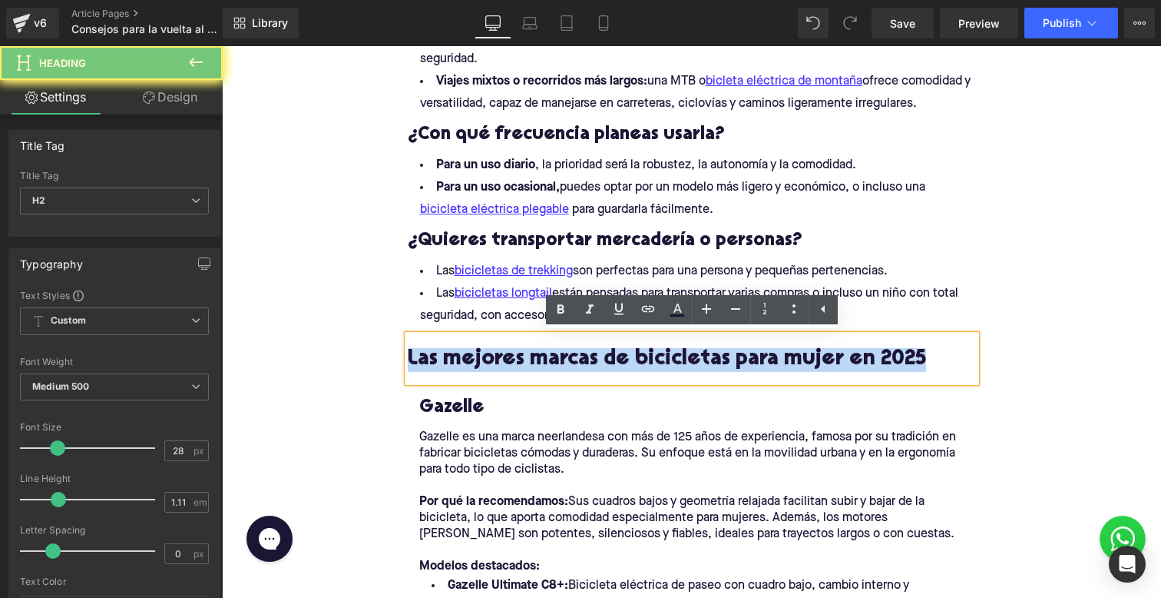
paste div
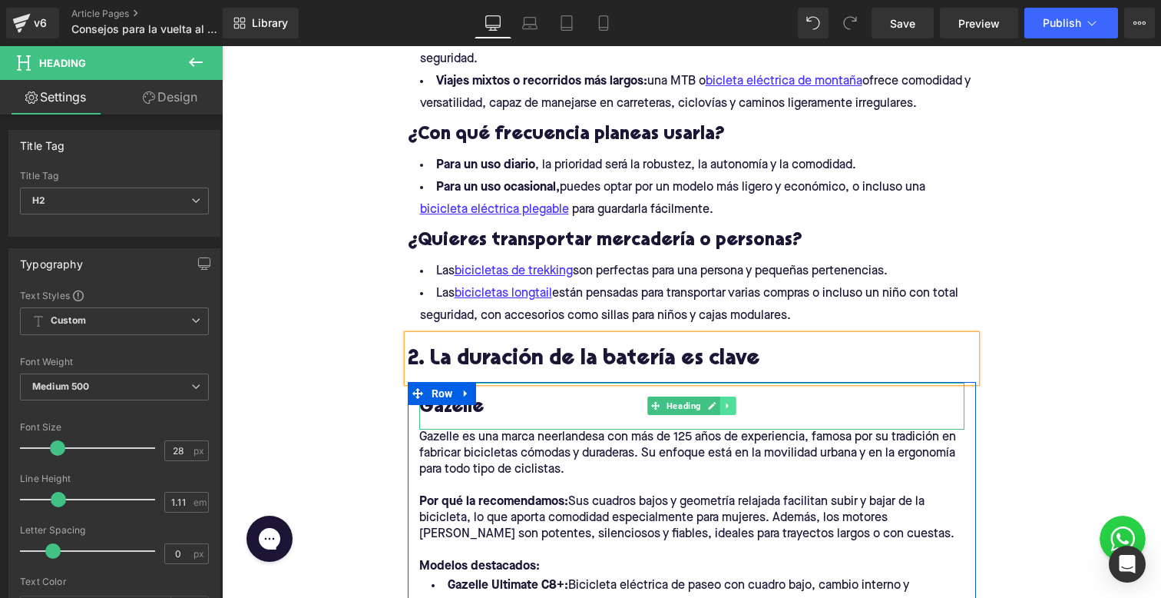
click at [722, 402] on link at bounding box center [728, 405] width 16 height 18
click at [743, 402] on link at bounding box center [736, 405] width 16 height 18
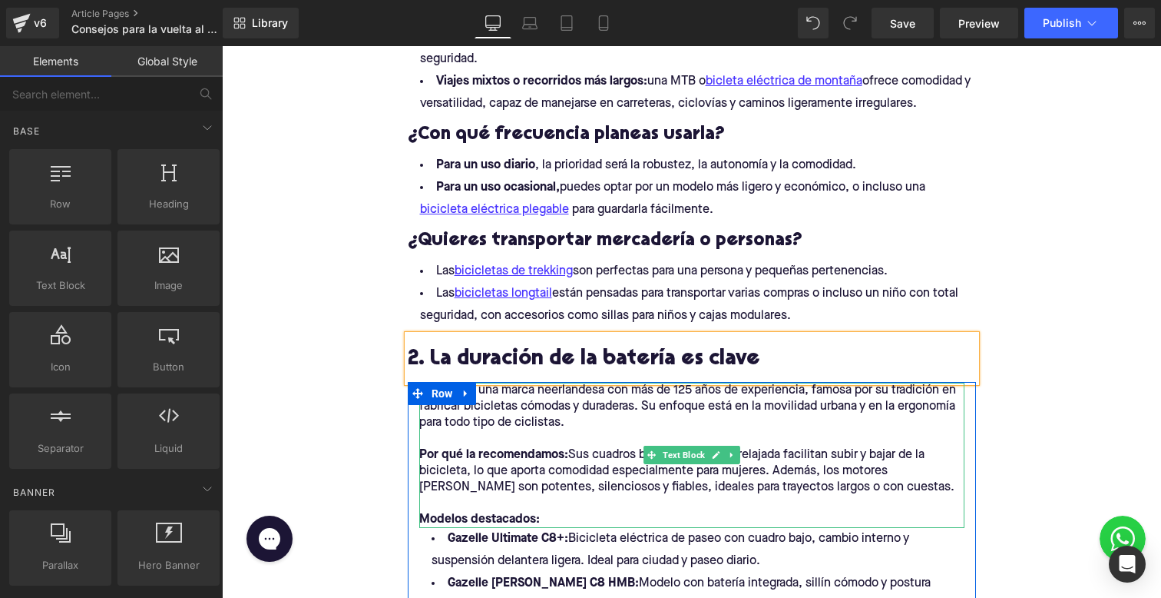
click at [687, 385] on div "Gazelle es una marca neerlandesa con más de 125 años de experiencia, famosa por…" at bounding box center [692, 590] width 568 height 417
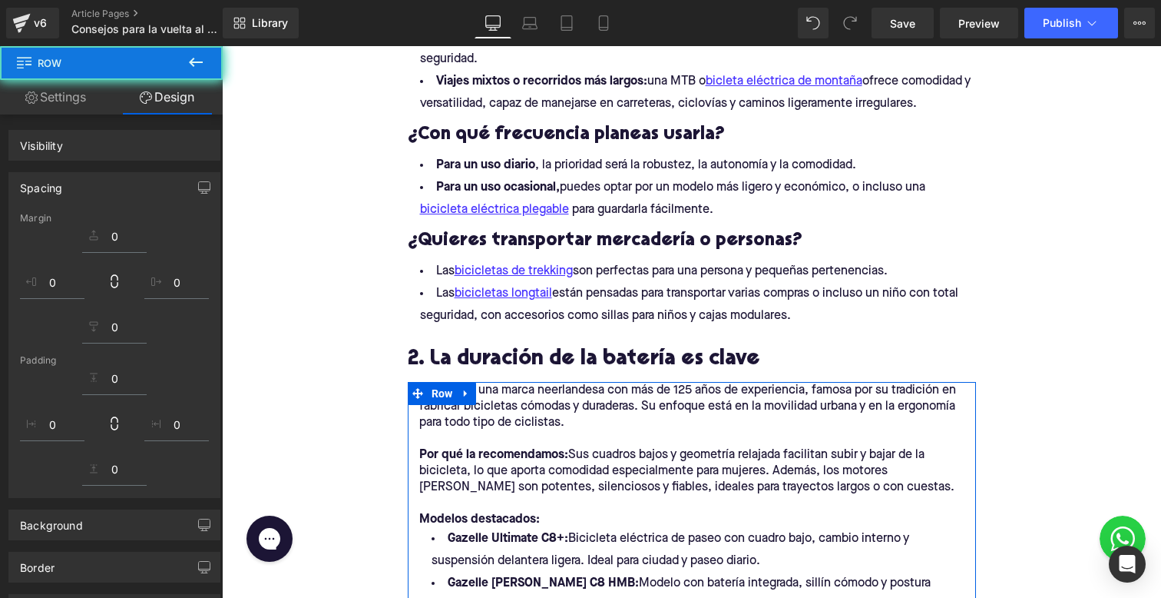
click at [551, 506] on p at bounding box center [691, 503] width 545 height 16
click at [533, 525] on strong "Modelos destacados:" at bounding box center [479, 519] width 121 height 12
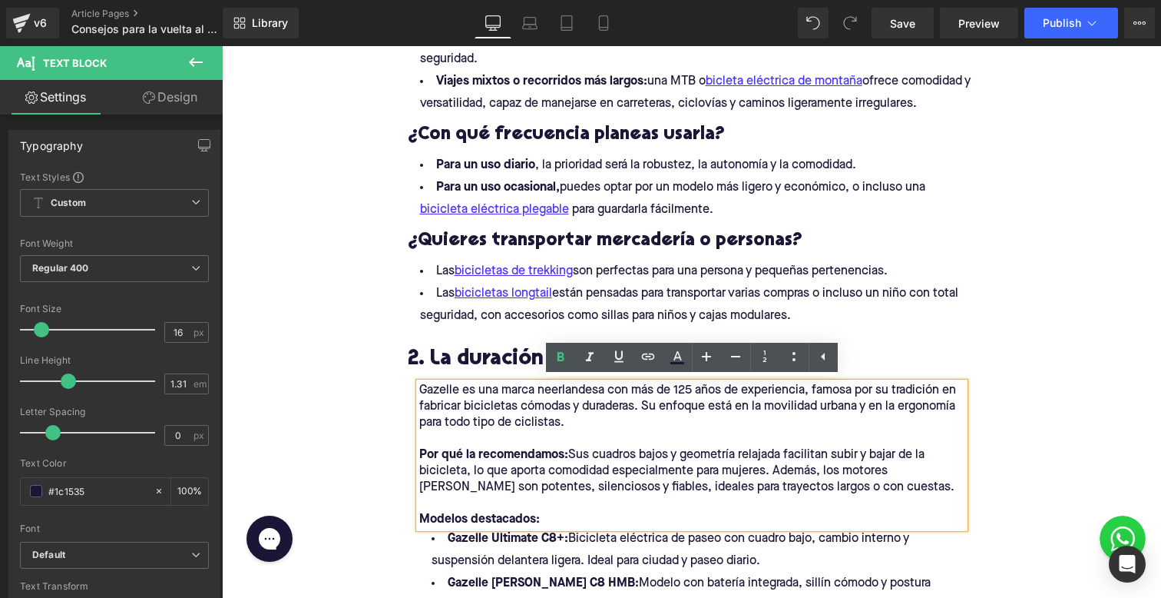
click at [533, 489] on p "Por qué la recomendamos: Sus cuadros bajos y geometría relajada facilitan subir…" at bounding box center [691, 471] width 545 height 48
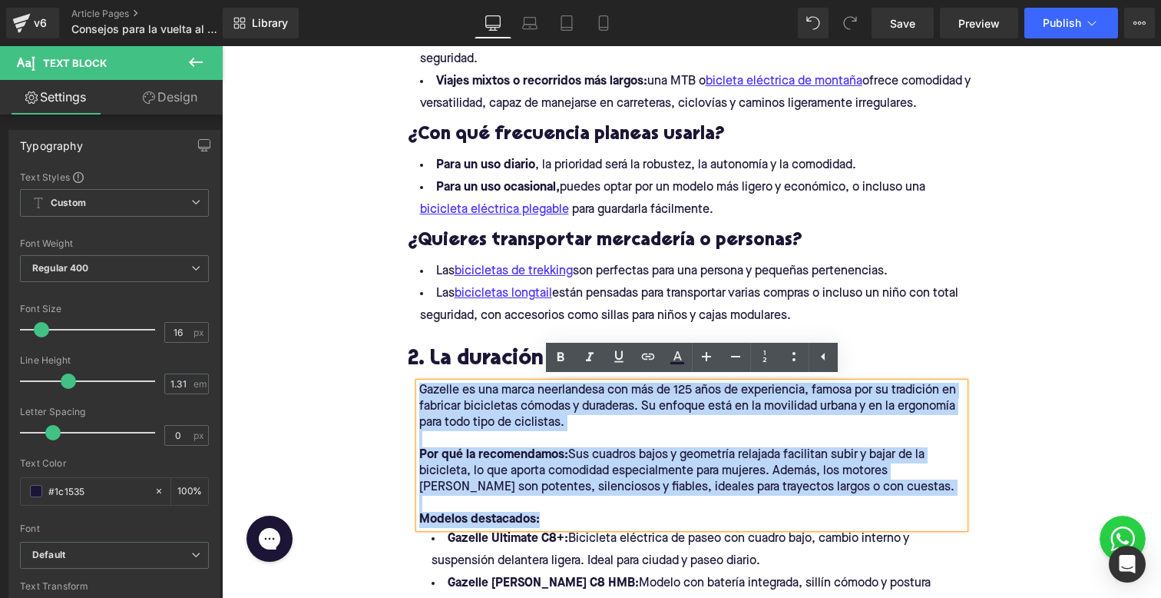
drag, startPoint x: 545, startPoint y: 515, endPoint x: 436, endPoint y: 375, distance: 177.3
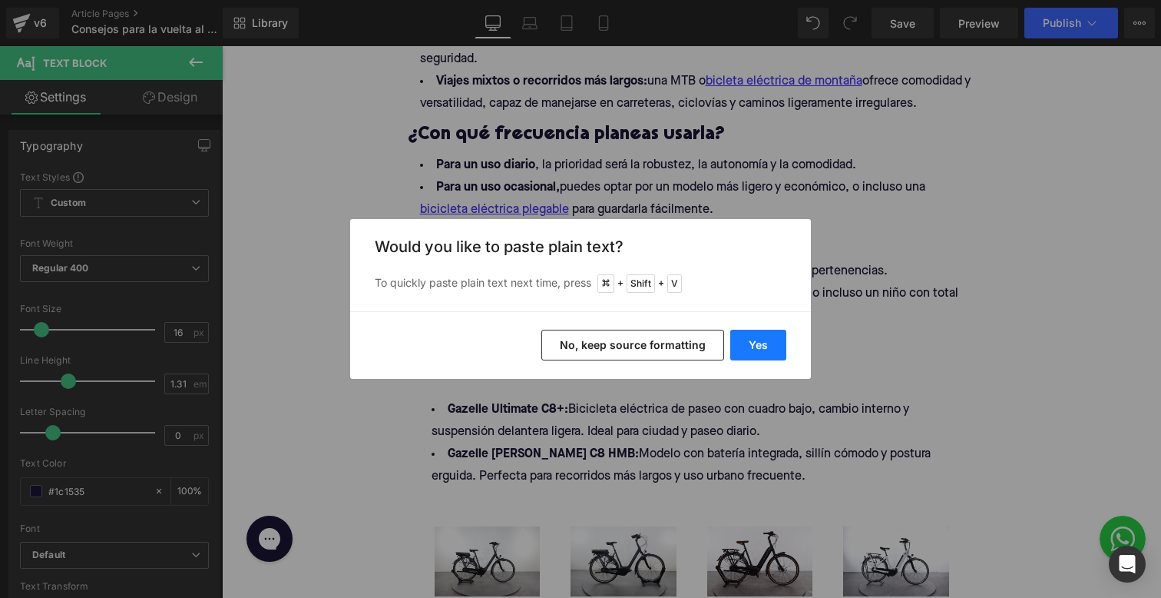
click at [746, 341] on button "Yes" at bounding box center [758, 344] width 56 height 31
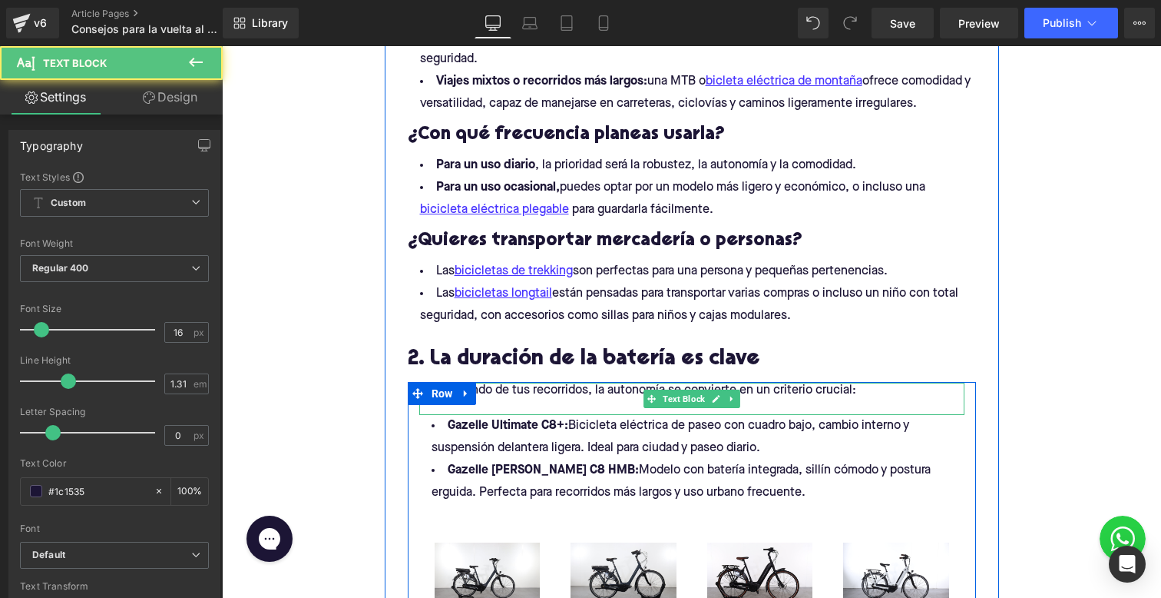
click at [519, 409] on p at bounding box center [691, 407] width 545 height 16
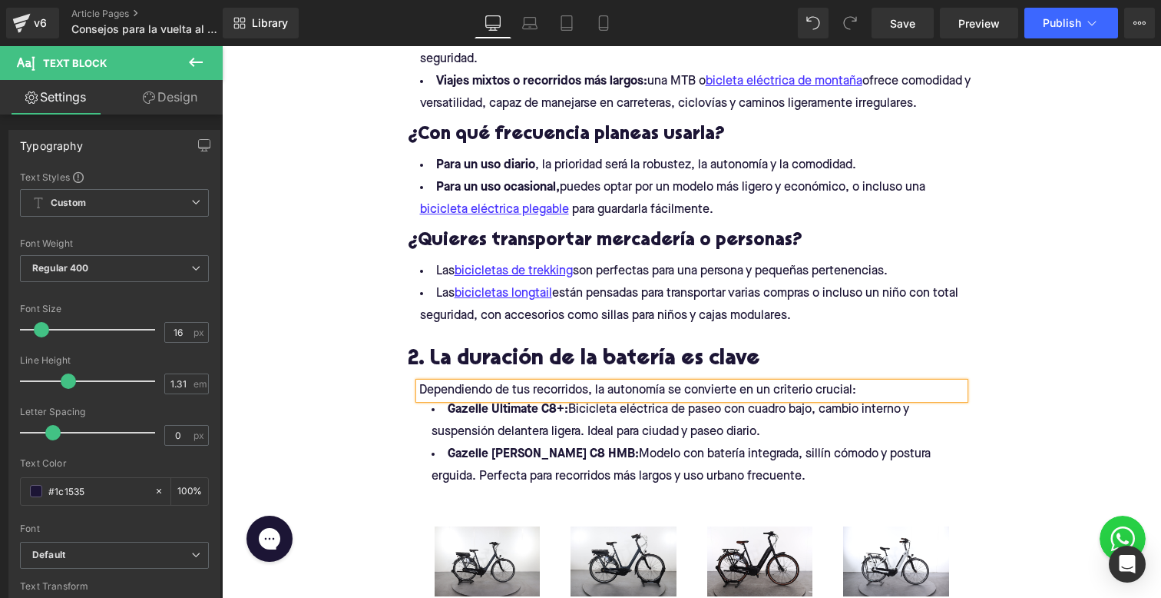
click at [446, 405] on li "Gazelle Ultimate C8+: Bicicleta eléctrica de paseo con cuadro bajo, cambio inte…" at bounding box center [691, 421] width 545 height 45
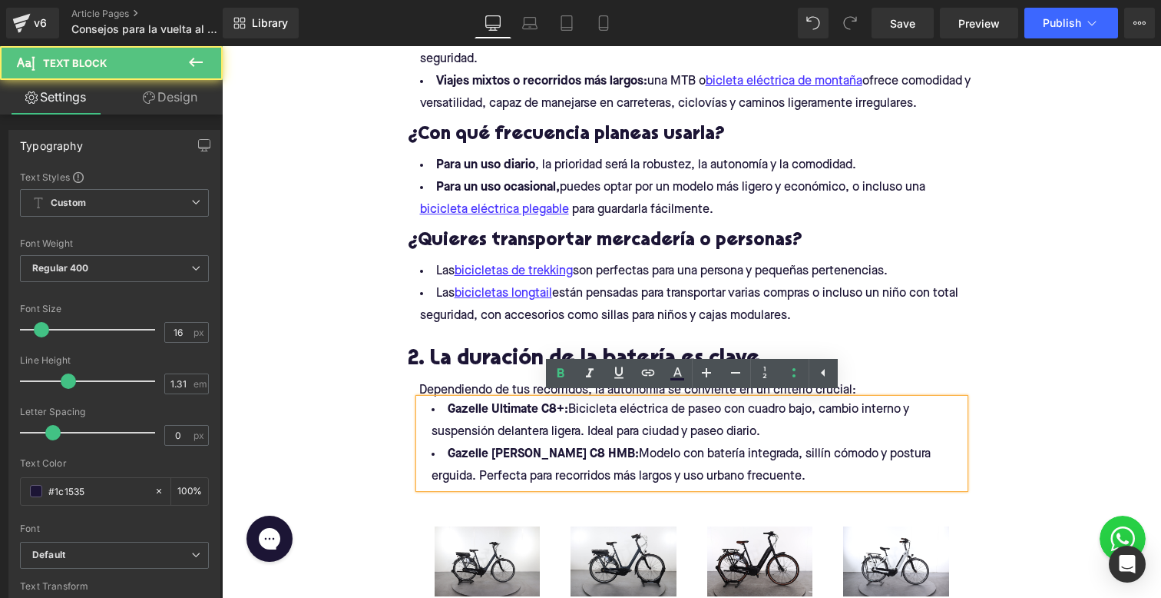
click at [726, 435] on li "Gazelle Ultimate C8+: Bicicleta eléctrica de paseo con cuadro bajo, cambio inte…" at bounding box center [691, 421] width 545 height 45
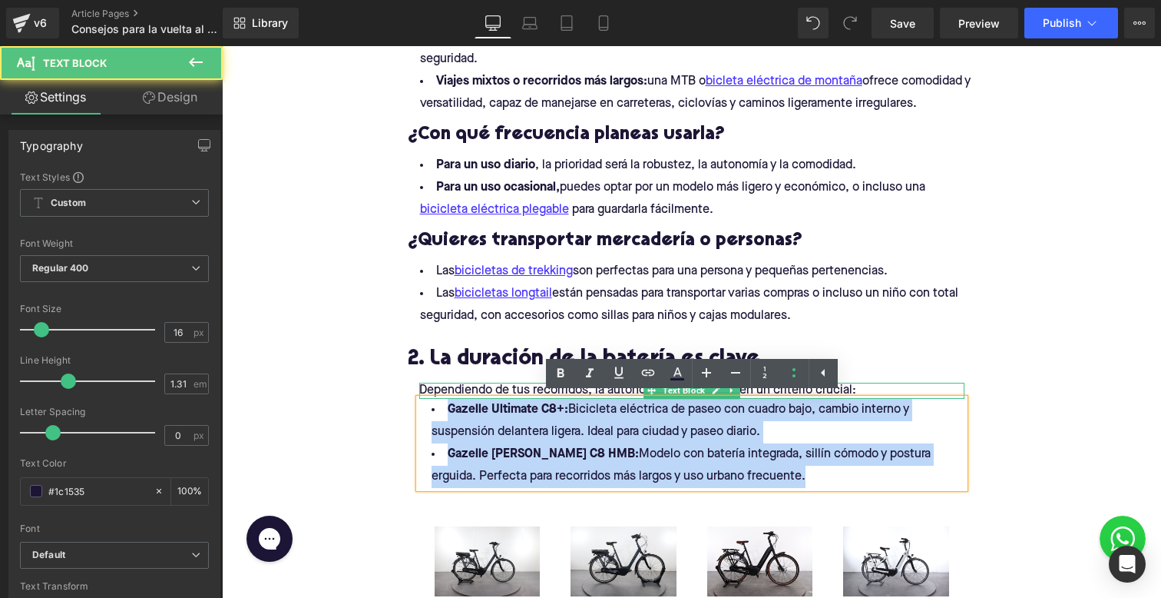
drag, startPoint x: 777, startPoint y: 478, endPoint x: 430, endPoint y: 391, distance: 357.8
click at [430, 391] on div "Dependiendo de tus recorridos, la autonomía se convierte en un criterio crucial…" at bounding box center [692, 522] width 568 height 280
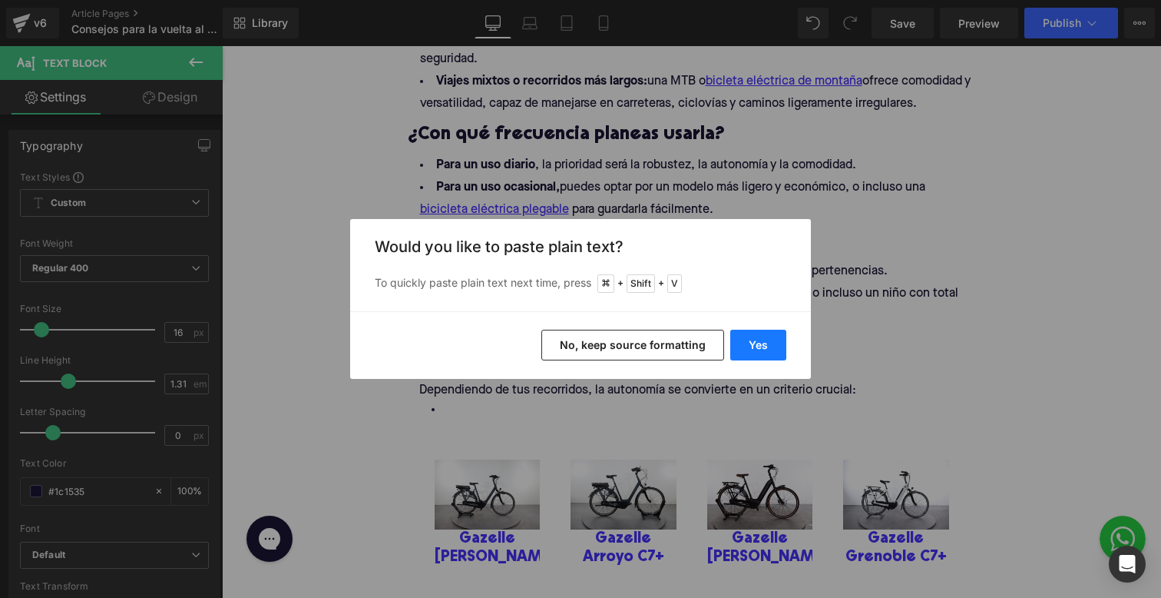
click at [750, 342] on button "Yes" at bounding box center [758, 344] width 56 height 31
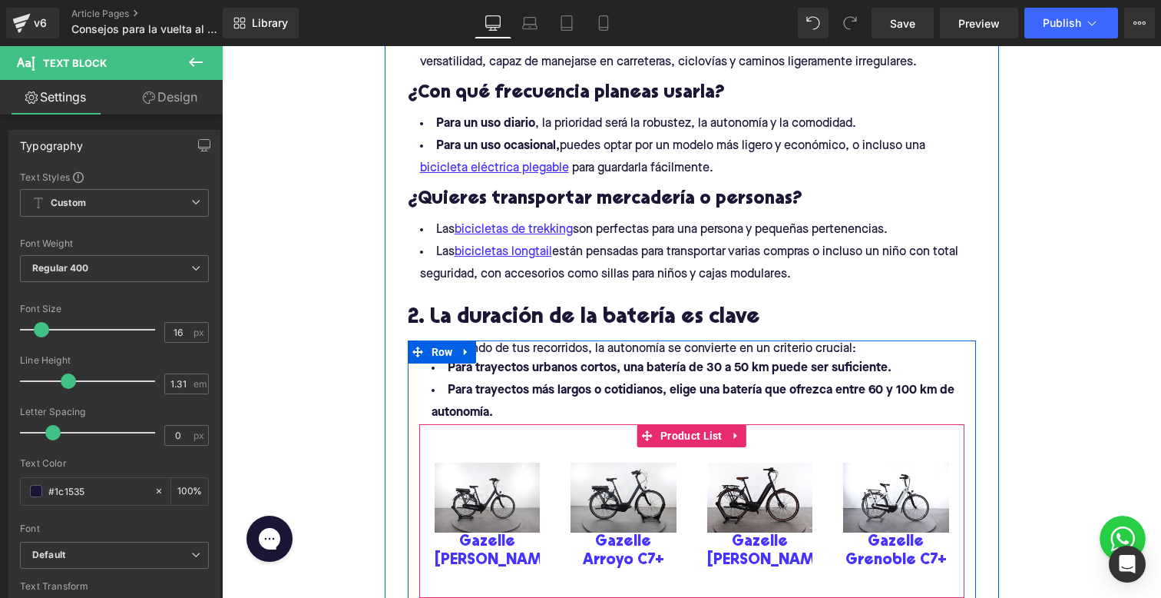
scroll to position [1085, 0]
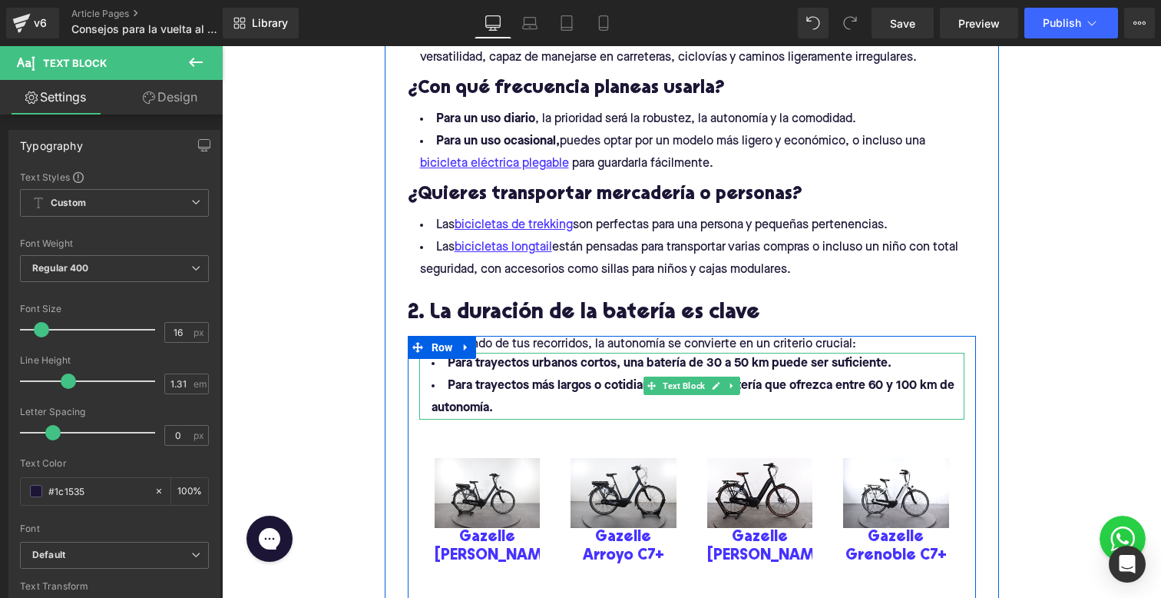
click at [563, 379] on b "Para trayectos más largos o cotidianos, elige una batería que ofrezca entre 60 …" at bounding box center [693, 396] width 523 height 35
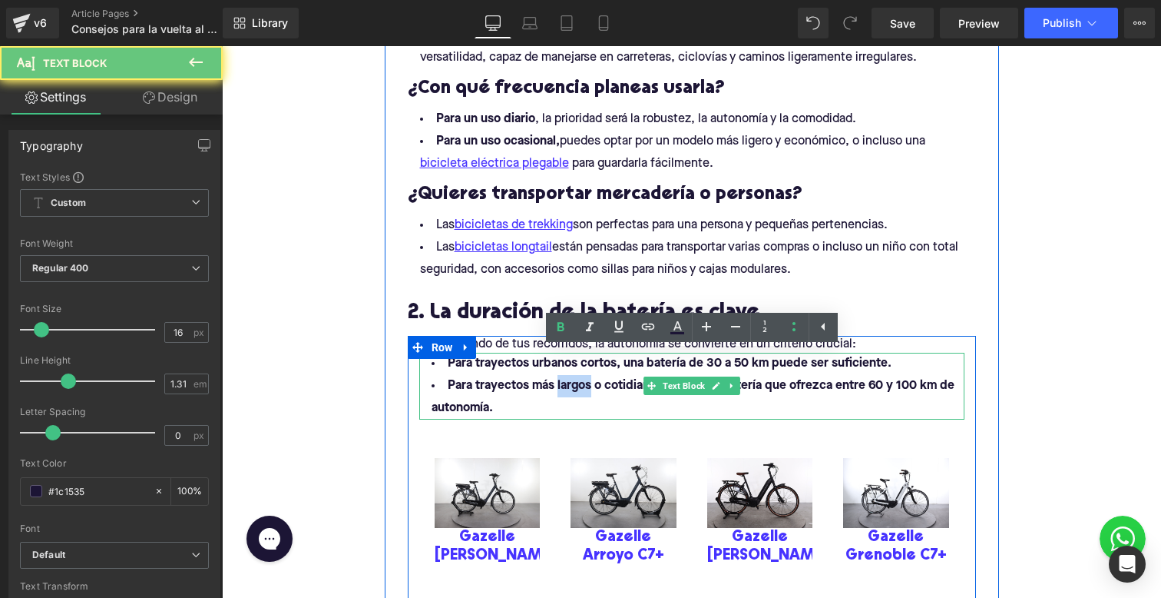
click at [563, 379] on b "Para trayectos más largos o cotidianos, elige una batería que ofrezca entre 60 …" at bounding box center [693, 396] width 523 height 35
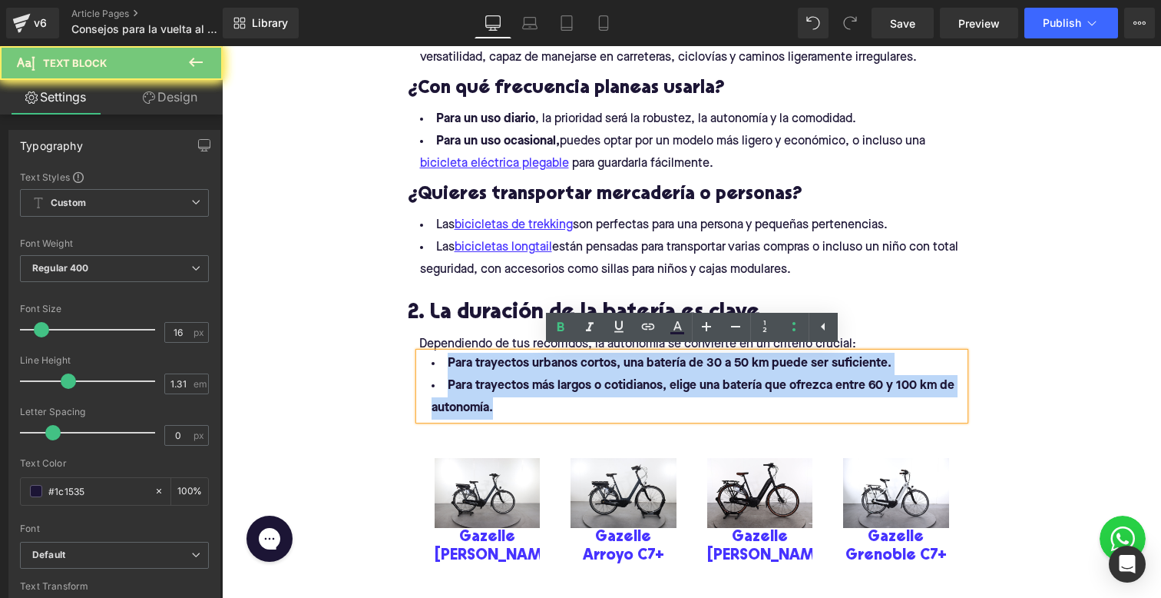
drag, startPoint x: 543, startPoint y: 404, endPoint x: 398, endPoint y: 334, distance: 161.1
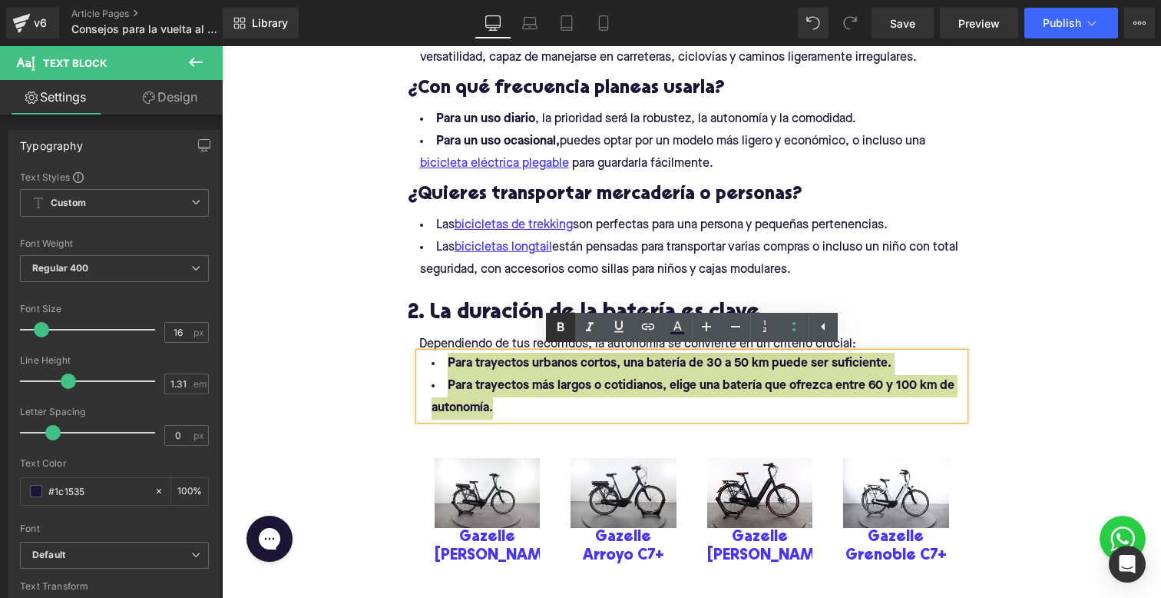
click at [558, 328] on icon at bounding box center [560, 326] width 7 height 9
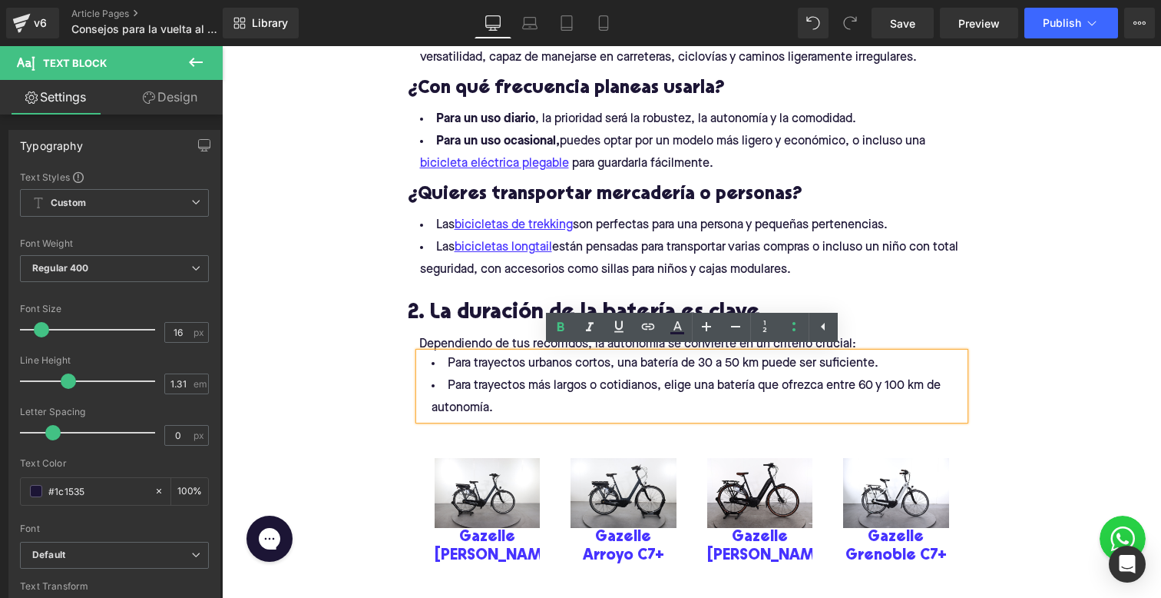
click at [553, 386] on li "Para trayectos más largos o cotidianos, elige una batería que ofrezca entre 60 …" at bounding box center [691, 397] width 545 height 45
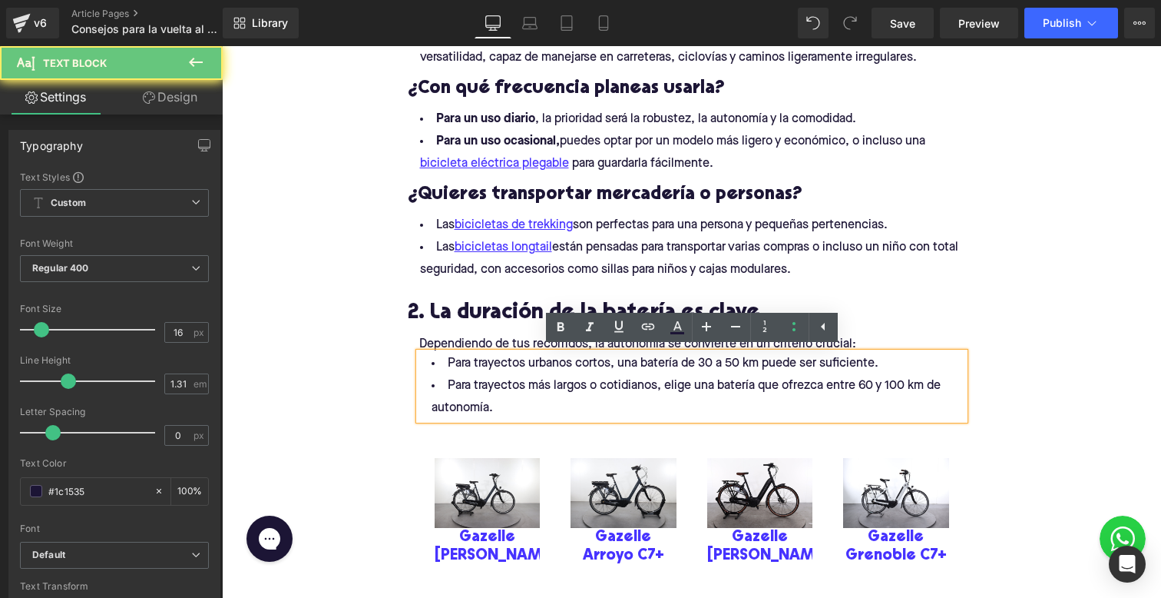
click at [545, 416] on li "Para trayectos más largos o cotidianos, elige una batería que ofrezca entre 60 …" at bounding box center [691, 397] width 545 height 45
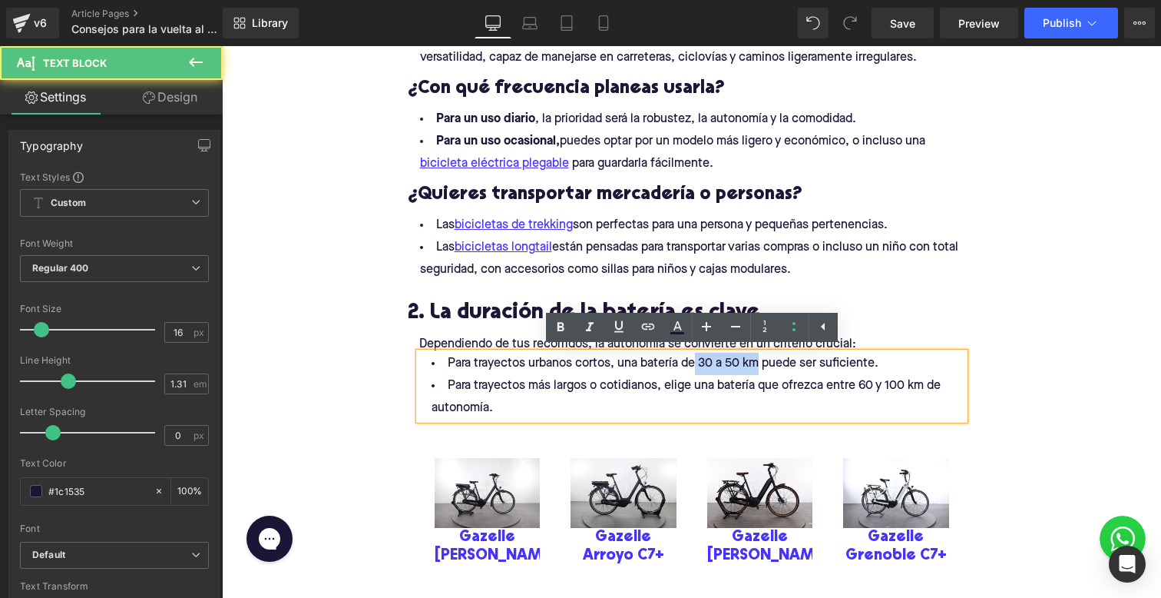
drag, startPoint x: 697, startPoint y: 361, endPoint x: 763, endPoint y: 359, distance: 66.1
click at [763, 359] on li "Para trayectos urbanos cortos, una batería de 30 a 50 km puede ser suficiente." at bounding box center [691, 364] width 545 height 22
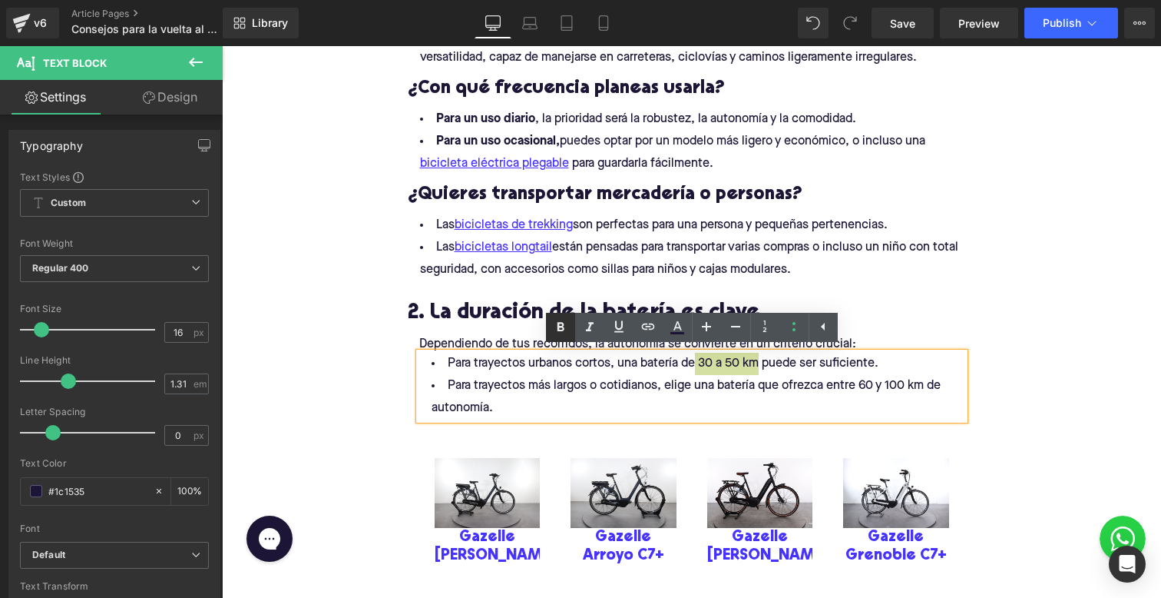
click at [568, 326] on icon at bounding box center [560, 327] width 18 height 18
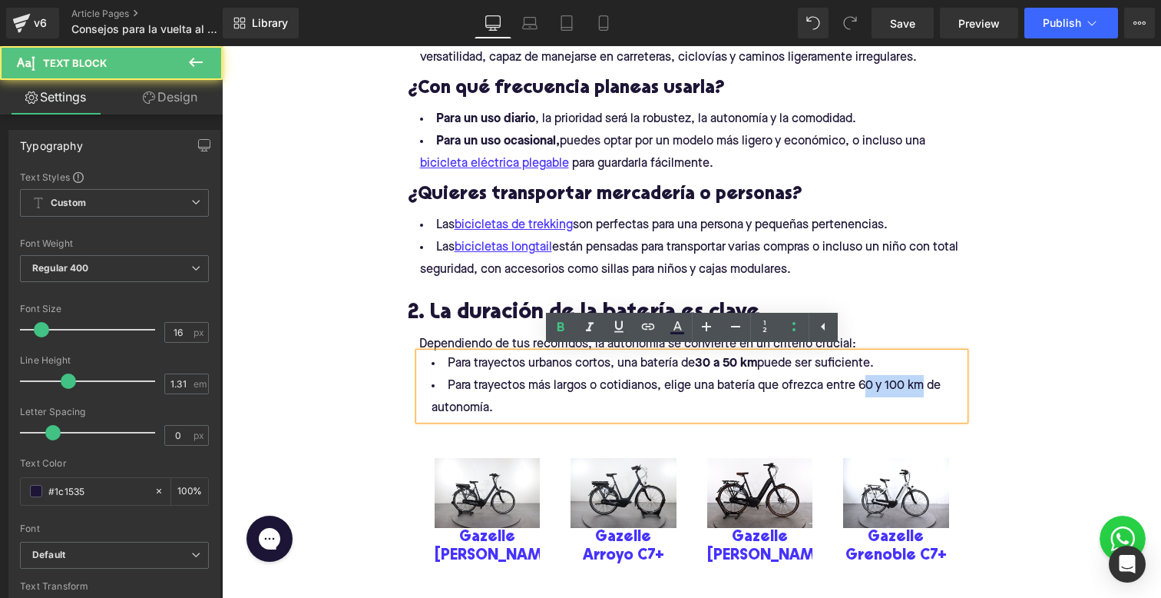
drag, startPoint x: 865, startPoint y: 386, endPoint x: 925, endPoint y: 385, distance: 59.9
click at [925, 385] on li "Para trayectos más largos o cotidianos, elige una batería que ofrezca entre 60 …" at bounding box center [691, 397] width 545 height 45
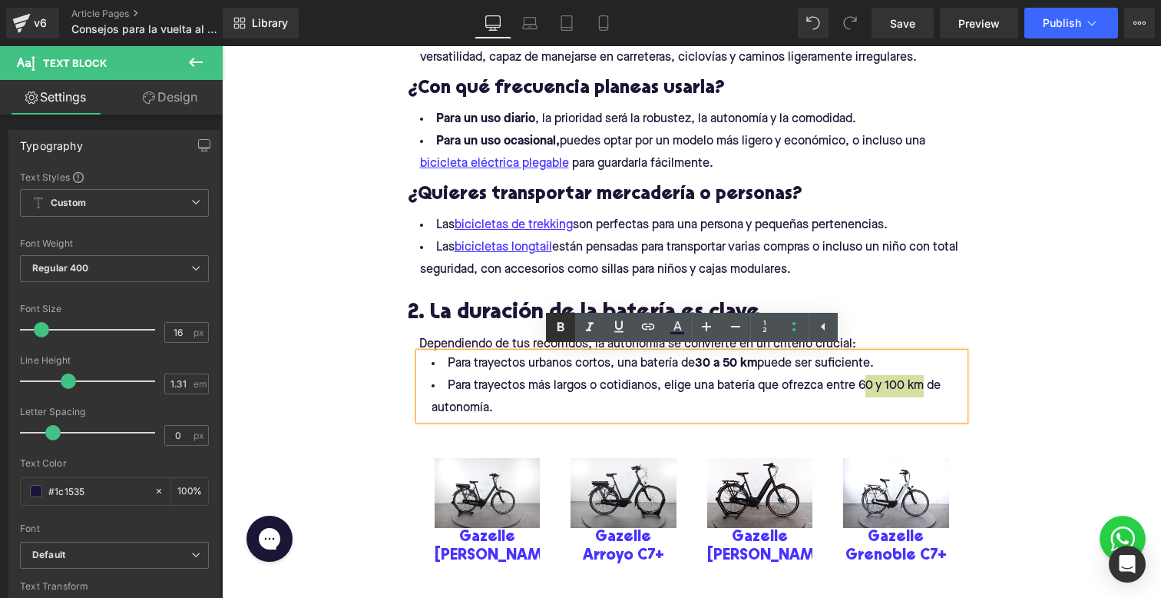
click at [570, 326] on link at bounding box center [560, 327] width 29 height 29
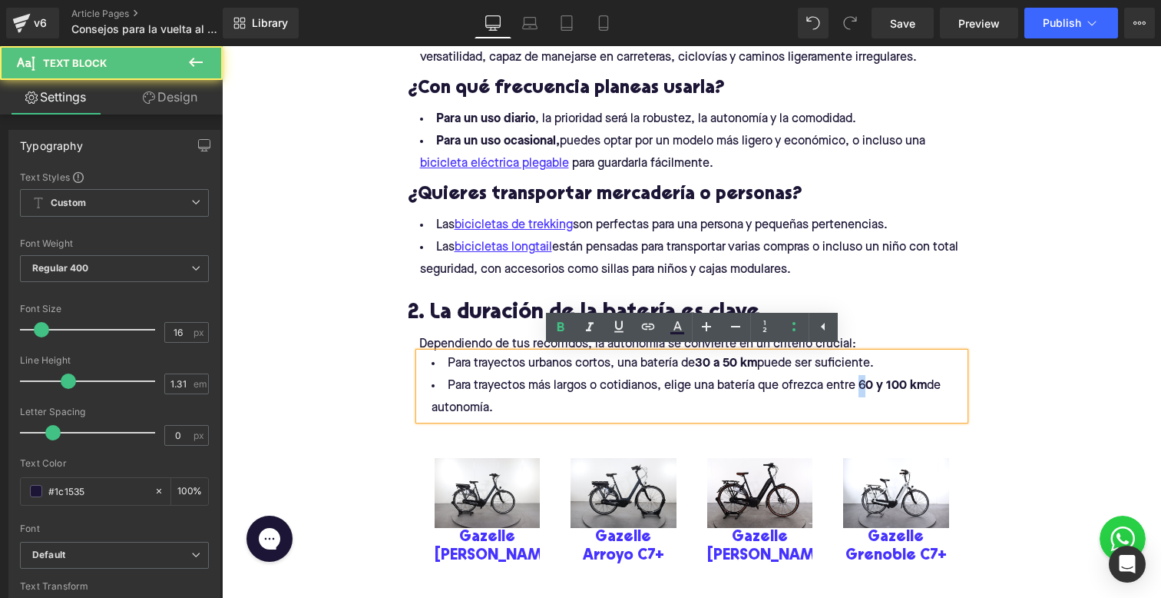
click at [868, 385] on li "Para trayectos más largos o cotidianos, elige una batería que ofrezca entre 6 0…" at bounding box center [691, 397] width 545 height 45
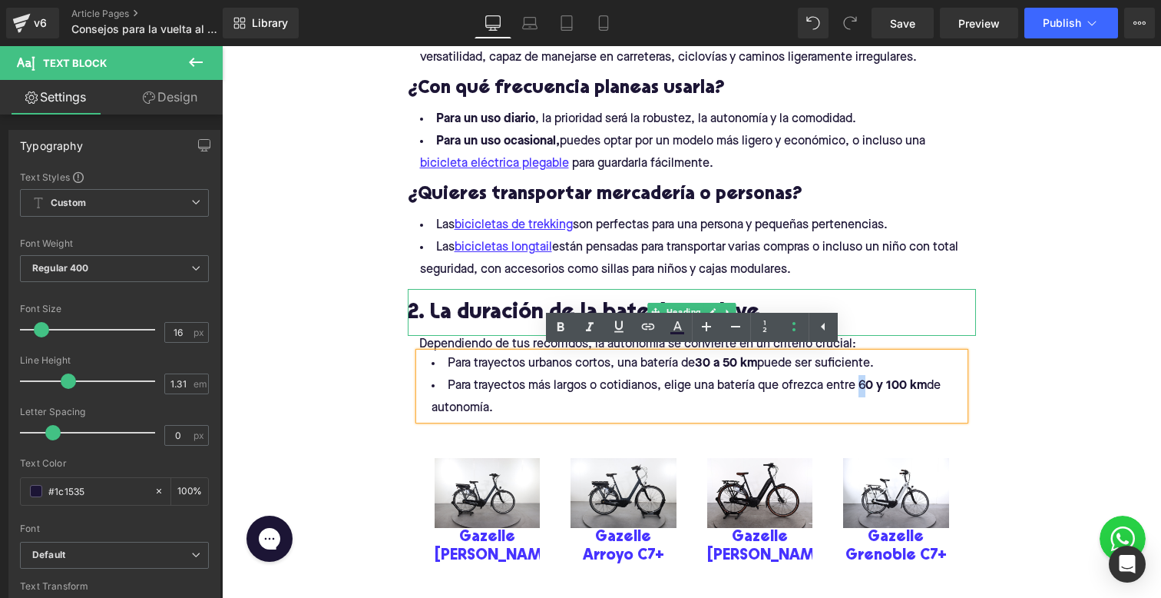
click at [540, 318] on h2 "2. La duración de la batería es clave" at bounding box center [692, 314] width 568 height 24
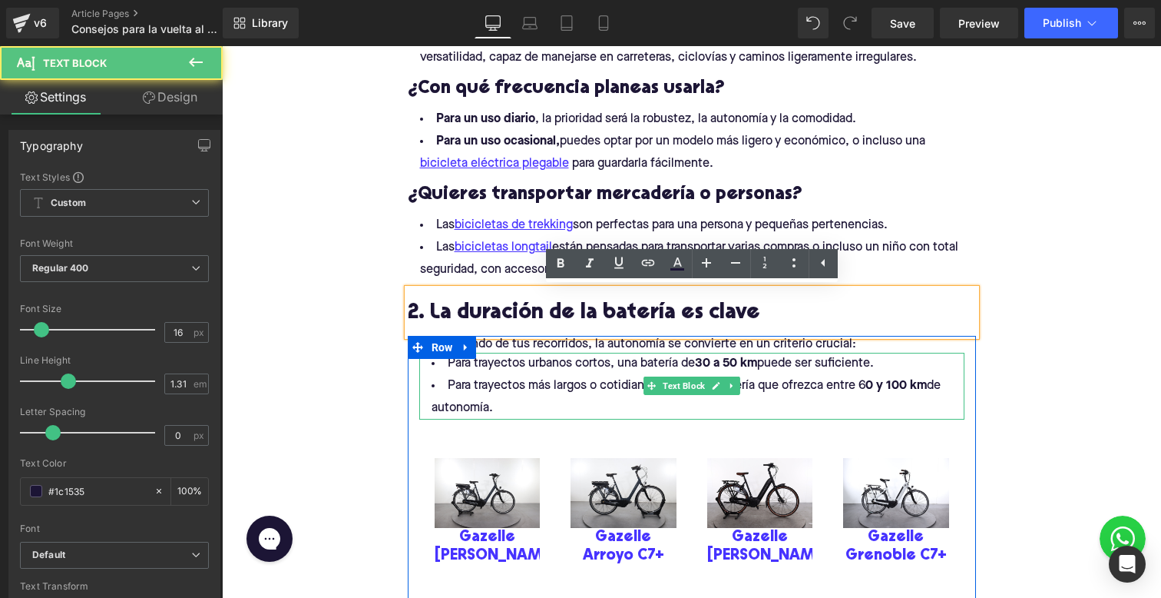
click at [855, 381] on li "Para trayectos más largos o cotidianos, elige una batería que ofrezca entre 6 0…" at bounding box center [691, 397] width 545 height 45
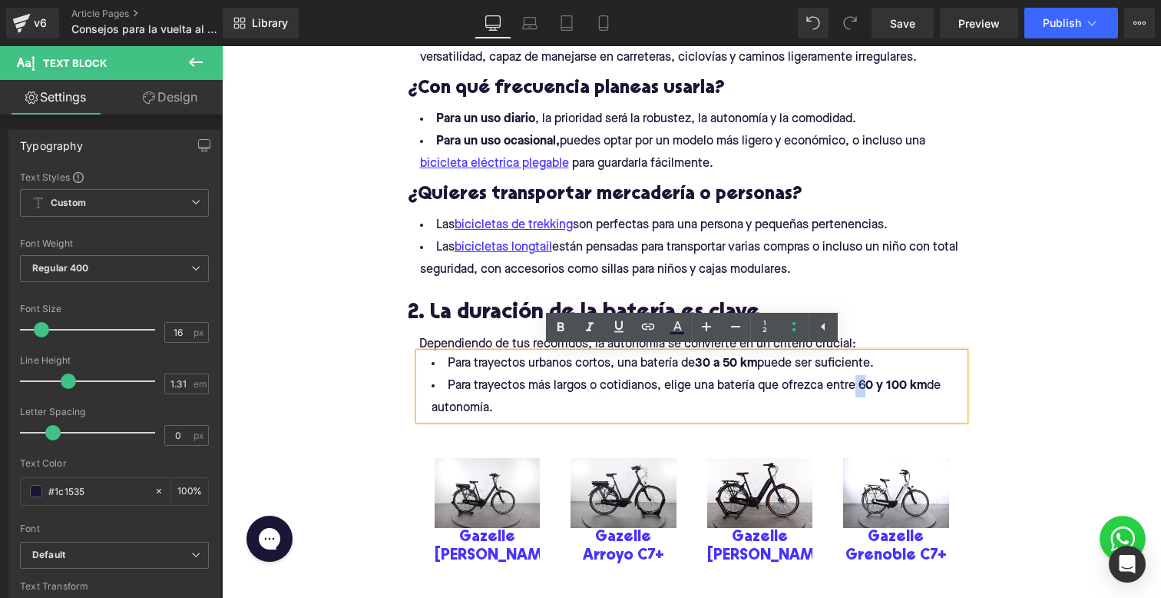
drag, startPoint x: 866, startPoint y: 381, endPoint x: 857, endPoint y: 381, distance: 8.4
click at [857, 381] on li "Para trayectos más largos o cotidianos, elige una batería que ofrezca entre 6 0…" at bounding box center [691, 397] width 545 height 45
click at [568, 325] on icon at bounding box center [560, 327] width 18 height 18
click at [535, 402] on li "Para trayectos más largos o cotidianos, elige una batería que ofrezca entre 6 0…" at bounding box center [691, 397] width 545 height 45
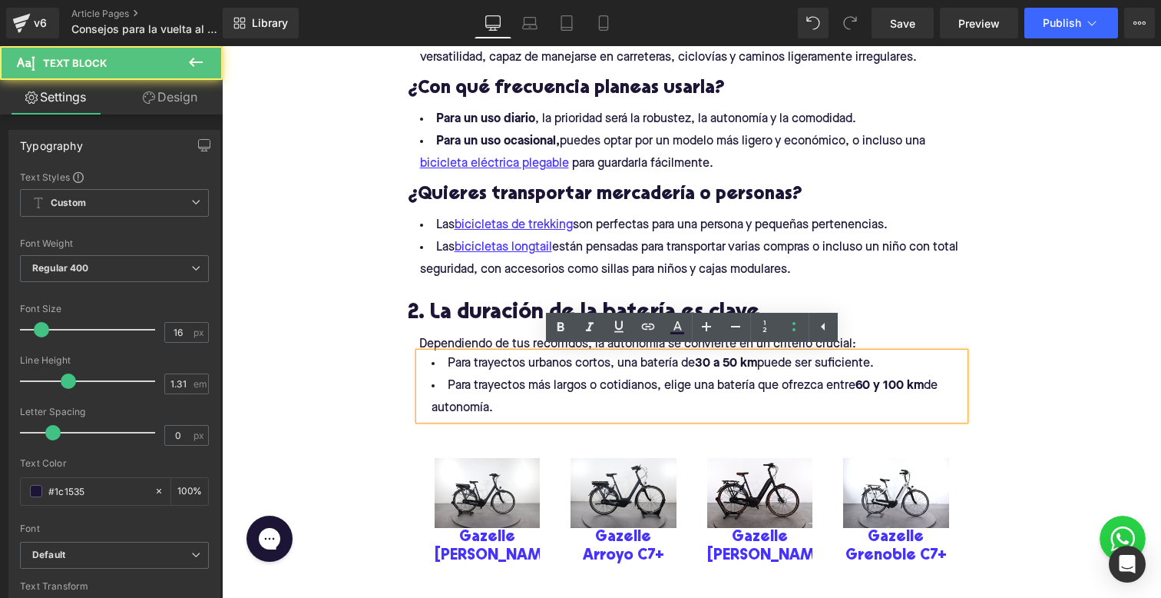
click at [445, 322] on h2 "2. La duración de la batería es clave" at bounding box center [692, 314] width 568 height 24
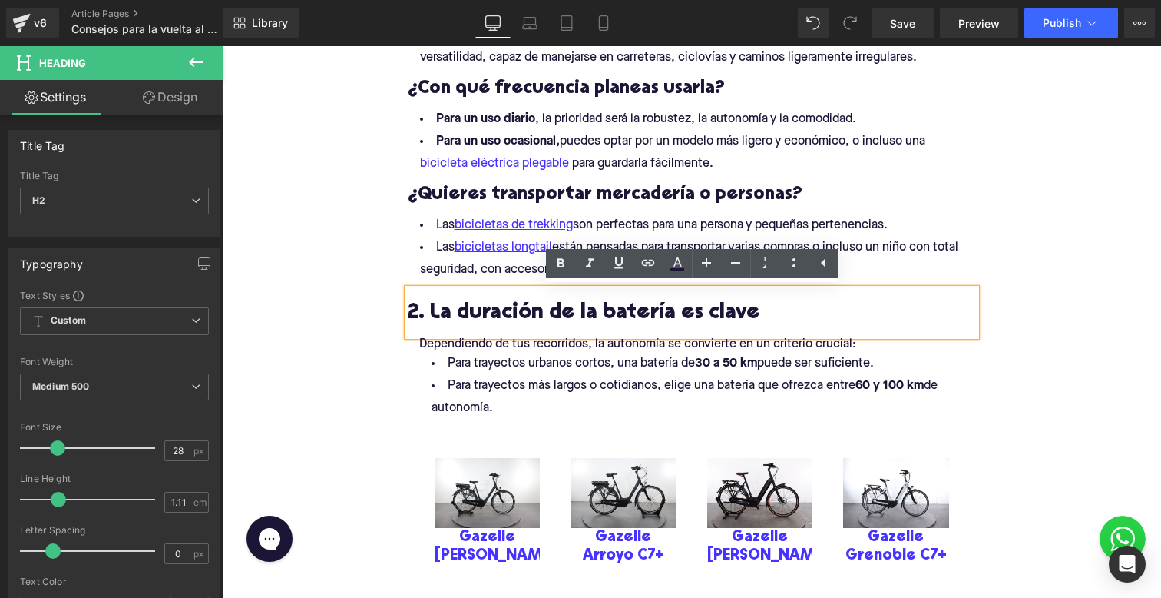
click at [626, 333] on div "2. La duración de la batería es clave" at bounding box center [692, 312] width 568 height 47
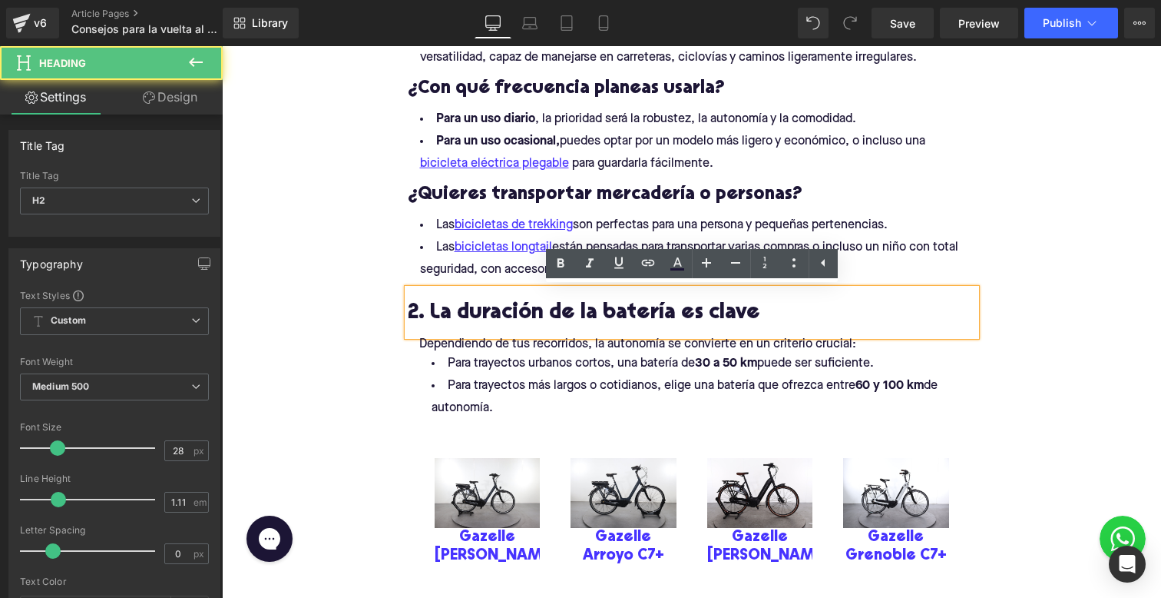
click at [631, 346] on p "Dependiendo de tus recorridos, la autonomía se convierte en un criterio crucial:" at bounding box center [691, 344] width 545 height 16
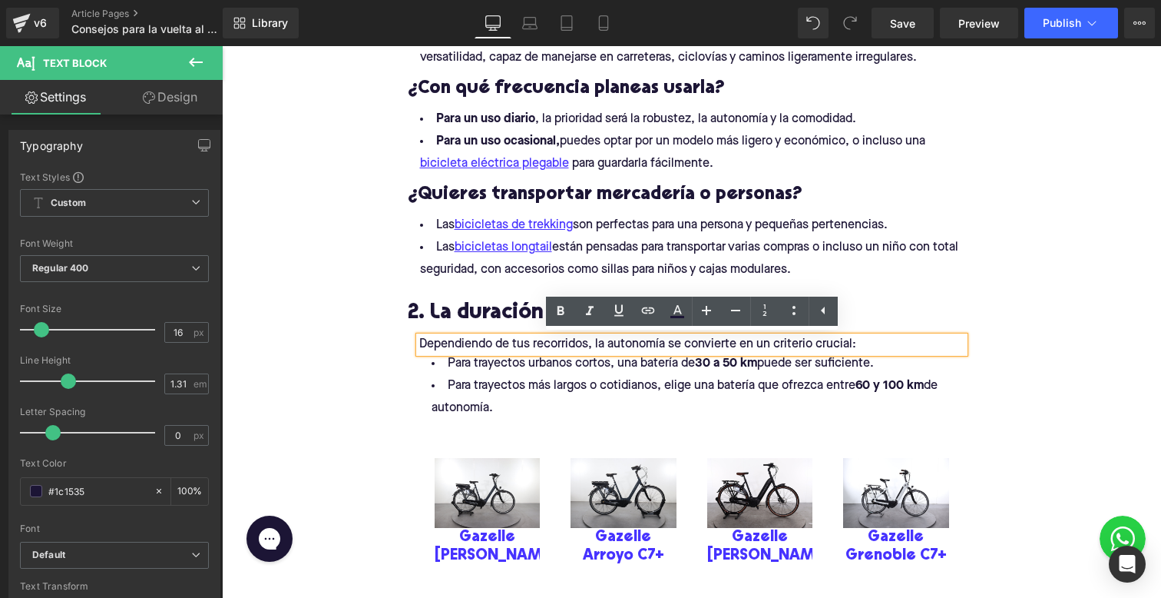
drag, startPoint x: 949, startPoint y: 389, endPoint x: 727, endPoint y: 347, distance: 225.8
click at [727, 410] on li "Para trayectos más largos o cotidianos, elige una batería que ofrezca entre 6 0…" at bounding box center [691, 397] width 545 height 45
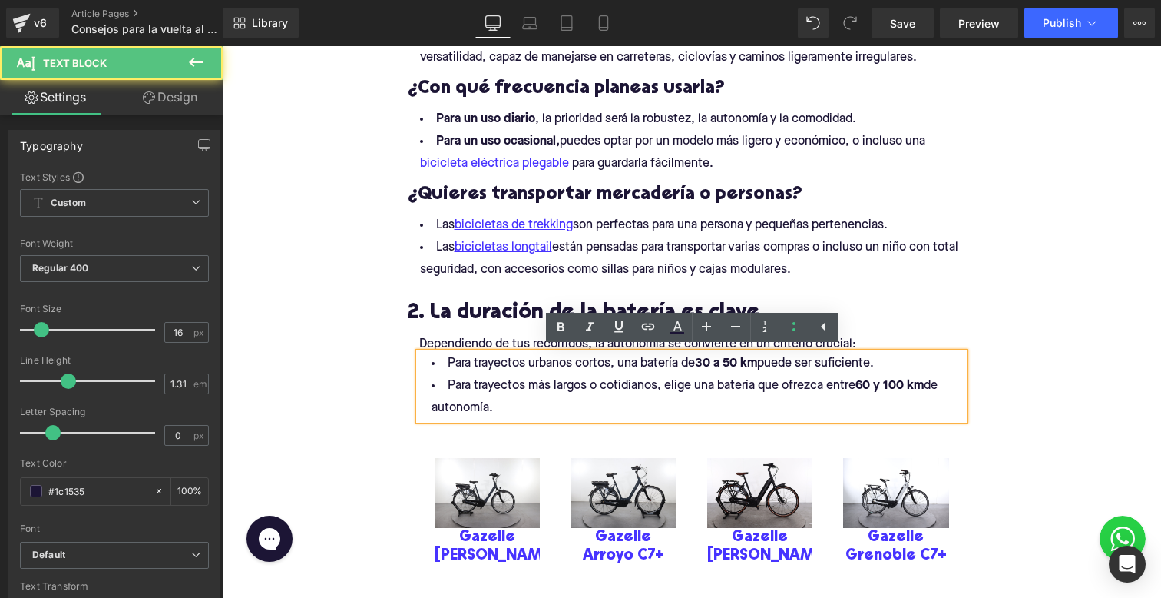
click at [469, 291] on div "2. La duración de la batería es clave Heading" at bounding box center [692, 312] width 568 height 47
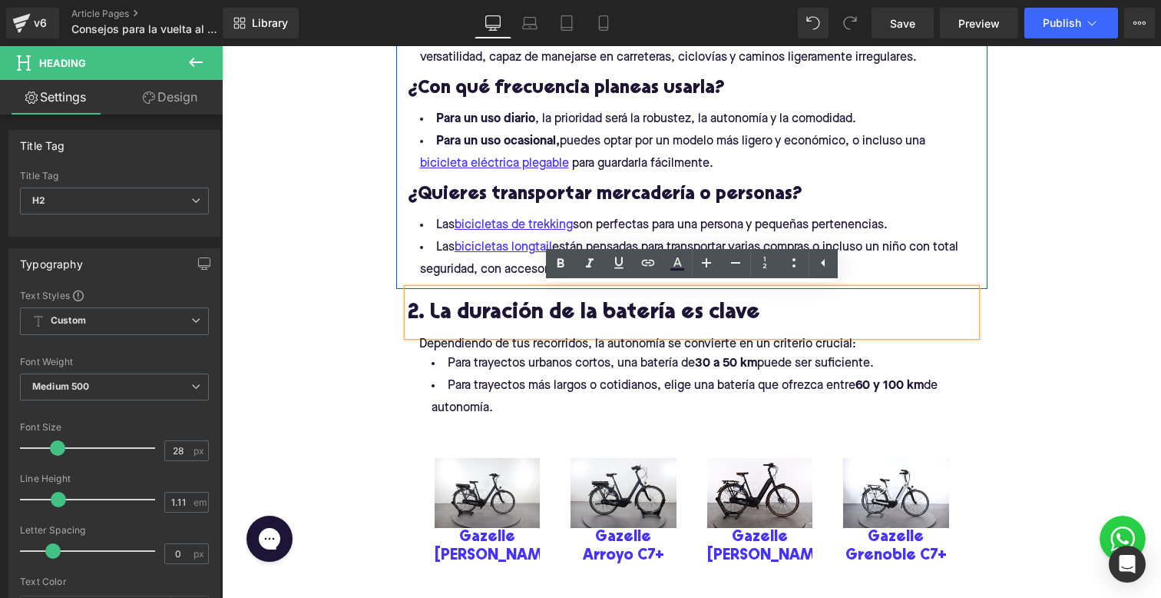
click at [453, 118] on strong "Para un uso diario" at bounding box center [485, 119] width 99 height 12
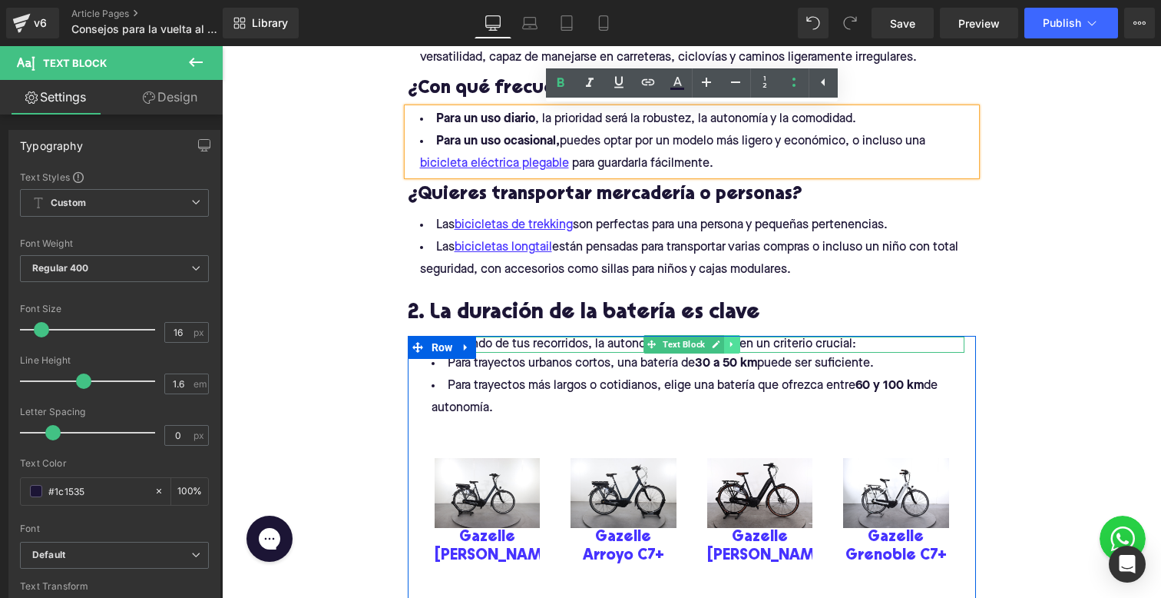
click at [730, 344] on icon at bounding box center [731, 344] width 2 height 5
click at [724, 342] on icon at bounding box center [724, 344] width 8 height 8
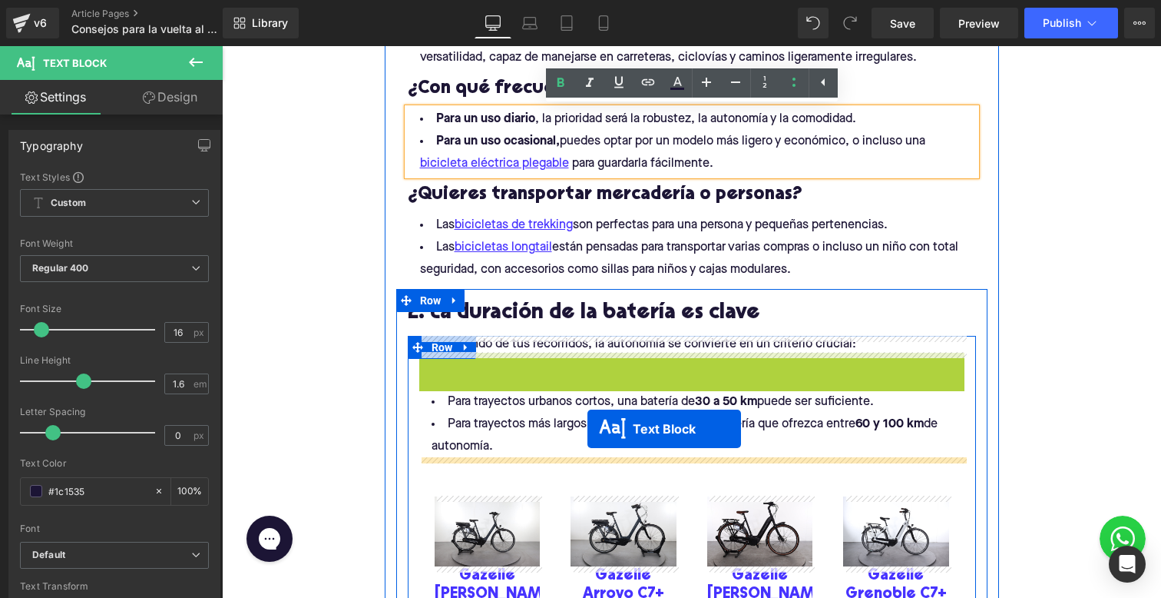
drag, startPoint x: 654, startPoint y: 361, endPoint x: 588, endPoint y: 431, distance: 96.7
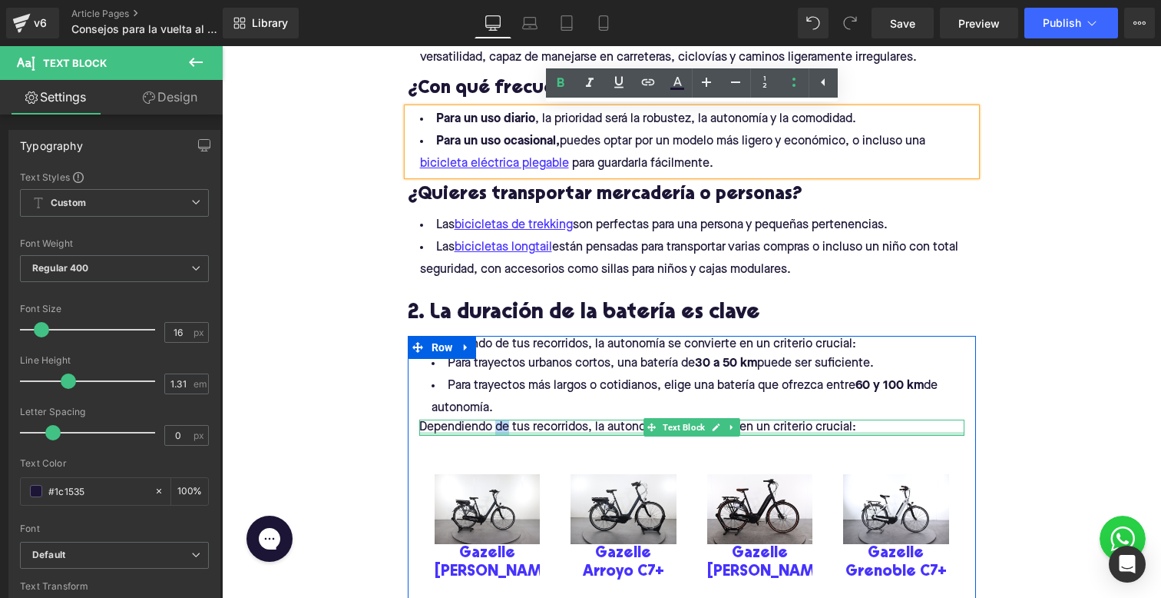
click at [496, 432] on div "Dependiendo de tus recorridos, la autonomía se convierte en un criterio crucial…" at bounding box center [691, 427] width 545 height 16
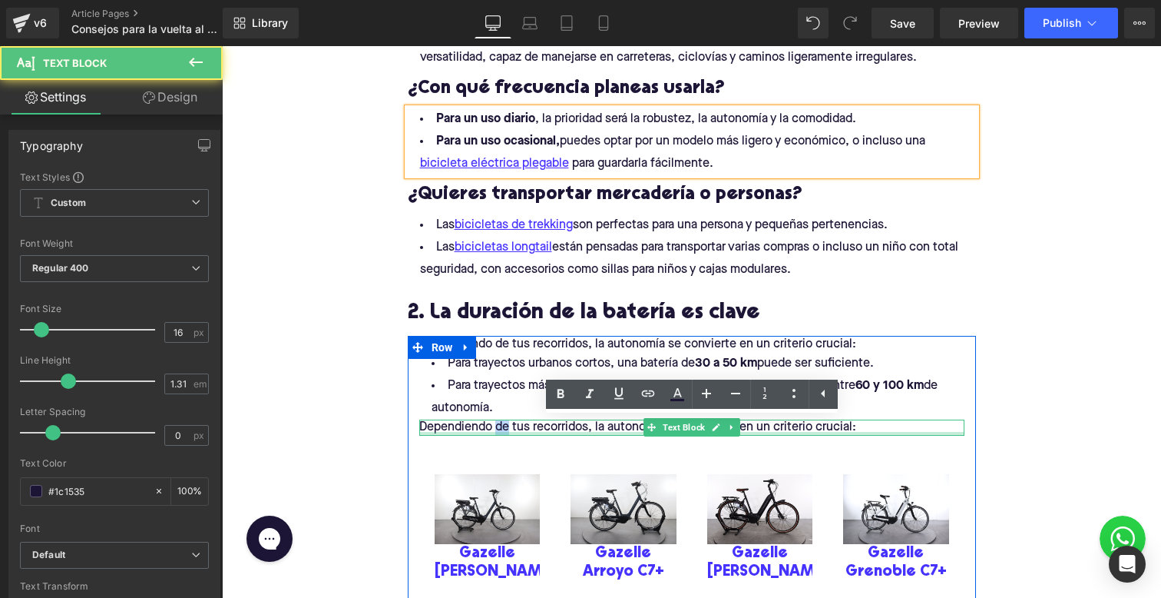
click at [496, 432] on div "Dependiendo de tus recorridos, la autonomía se convierte en un criterio crucial…" at bounding box center [691, 427] width 545 height 16
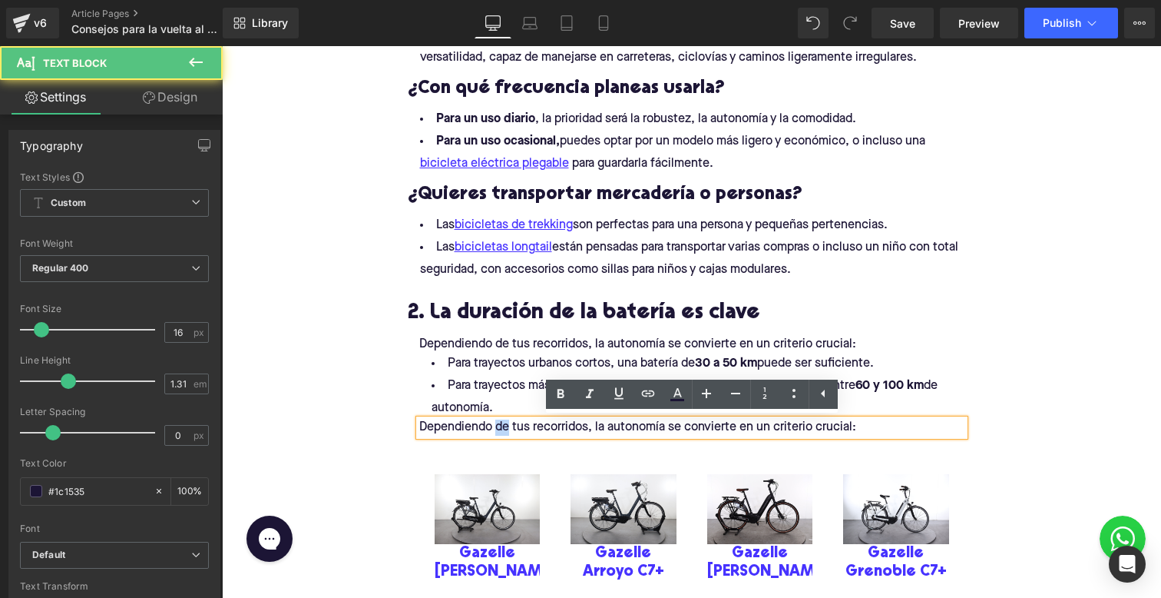
click at [496, 432] on p "Dependiendo de tus recorridos, la autonomía se convierte en un criterio crucial:" at bounding box center [691, 427] width 545 height 16
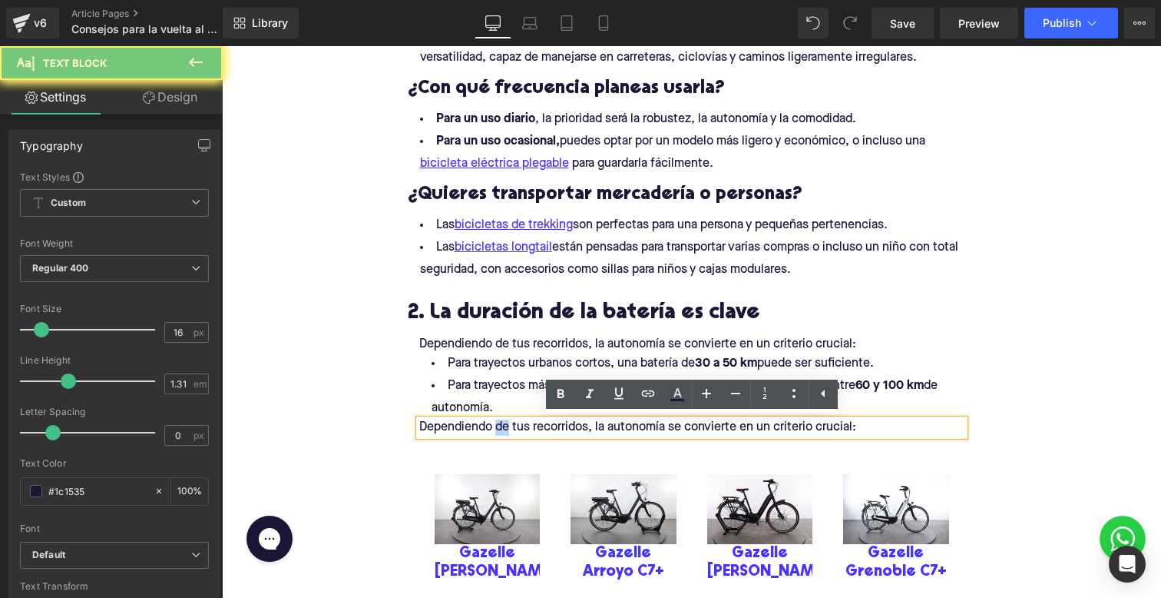
click at [496, 432] on p "Dependiendo de tus recorridos, la autonomía se convierte en un criterio crucial:" at bounding box center [691, 427] width 545 height 16
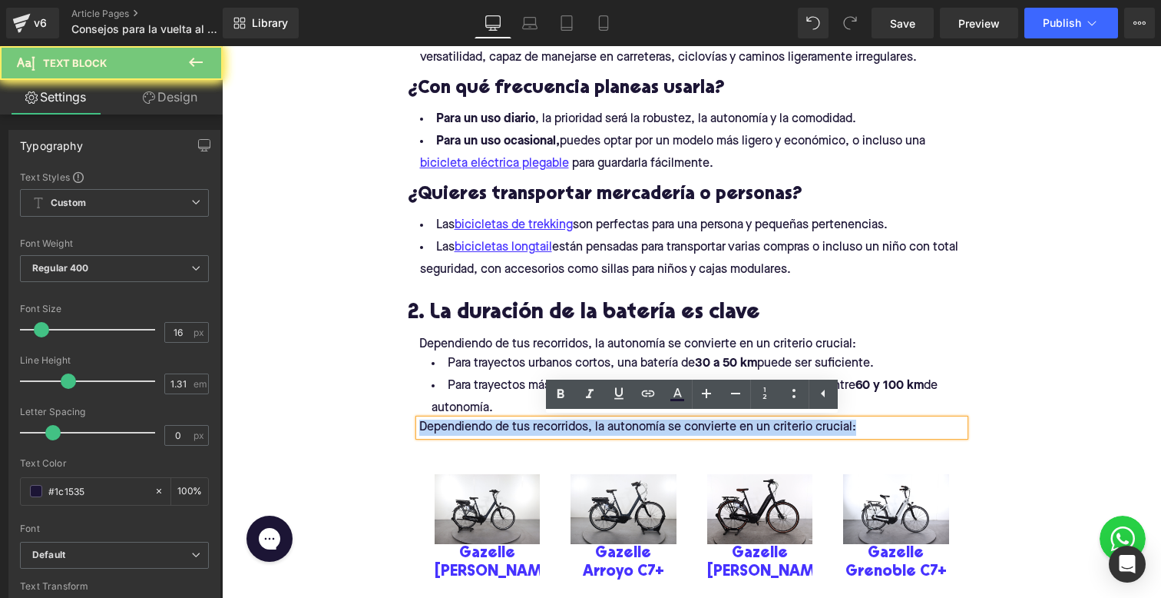
click at [496, 432] on p "Dependiendo de tus recorridos, la autonomía se convierte en un criterio crucial:" at bounding box center [691, 427] width 545 height 16
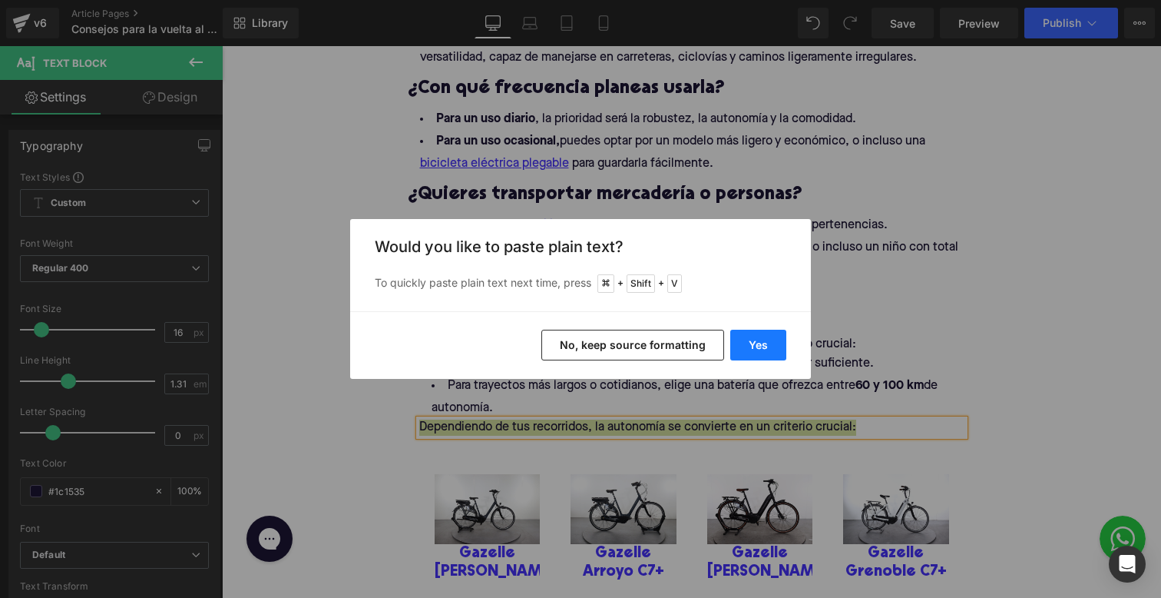
click at [742, 337] on button "Yes" at bounding box center [758, 344] width 56 height 31
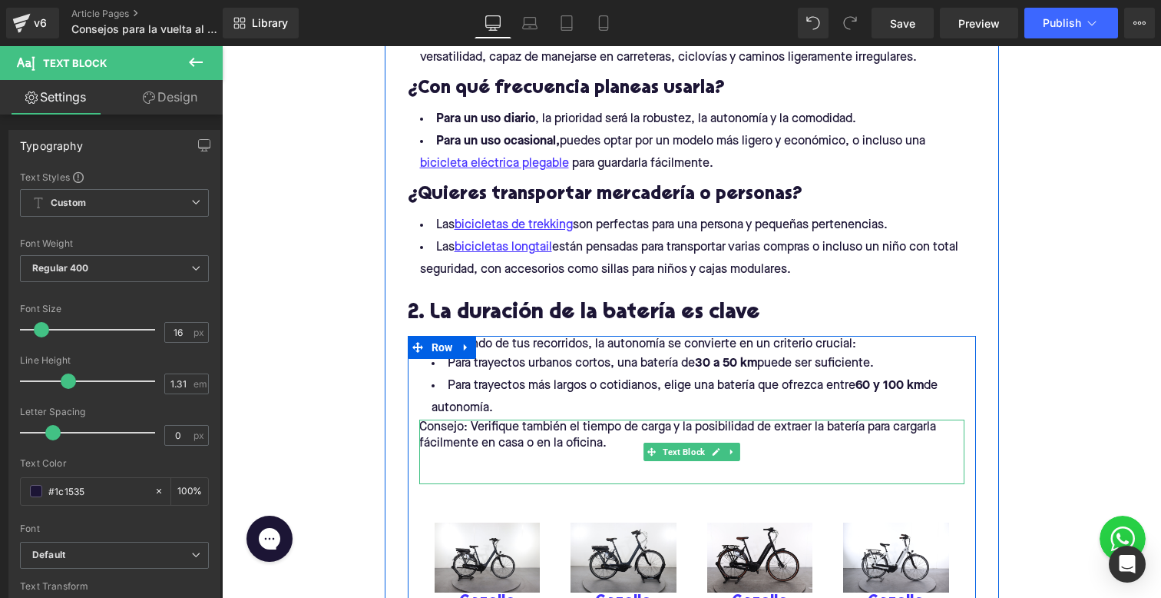
click at [497, 470] on p at bounding box center [691, 476] width 545 height 16
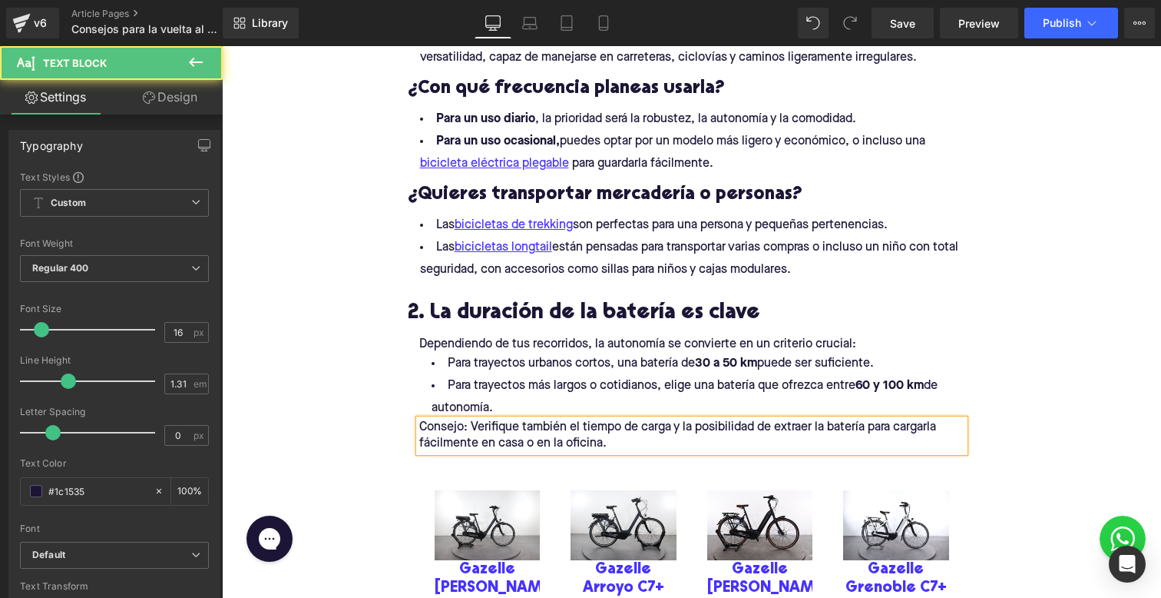
click at [432, 424] on p "Consejo: Verifique también el tiempo de carga y la posibilidad de extraer la ba…" at bounding box center [691, 435] width 545 height 32
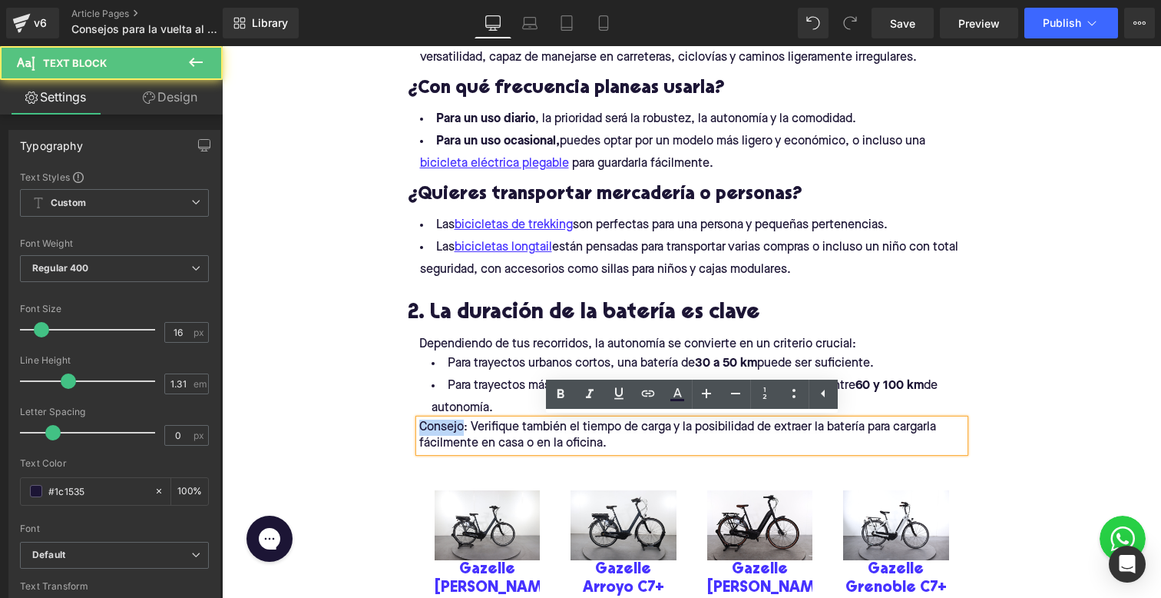
click at [432, 424] on p "Consejo: Verifique también el tiempo de carga y la posibilidad de extraer la ba…" at bounding box center [691, 435] width 545 height 32
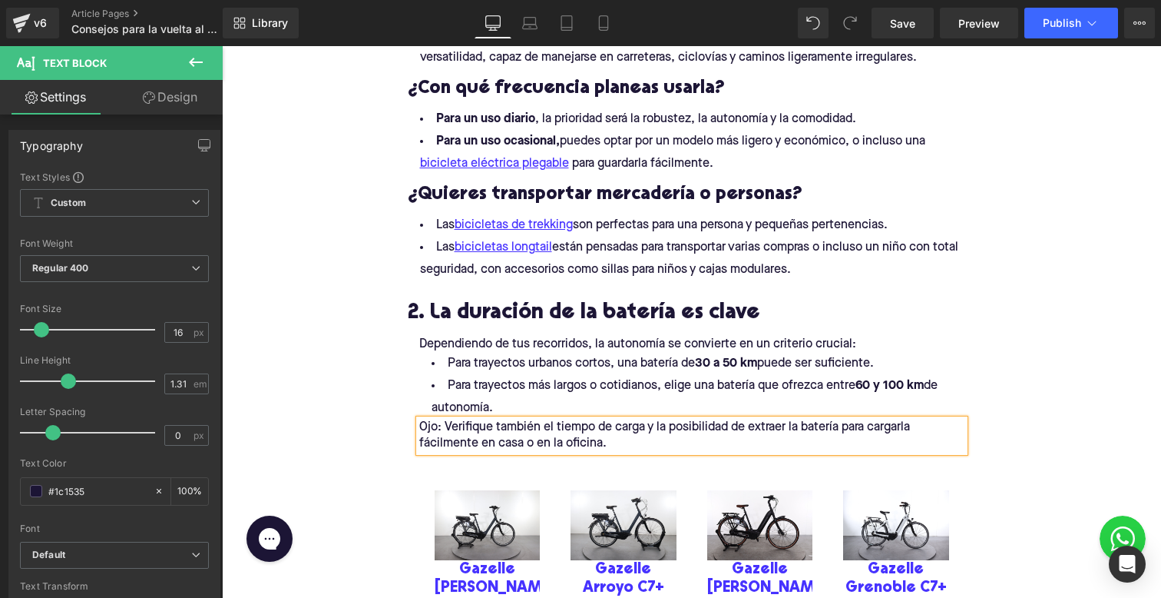
click at [493, 426] on p "Ojo: Verifique también el tiempo de carga y la posibilidad de extraer la baterí…" at bounding box center [691, 435] width 545 height 32
click at [611, 442] on p "Ojo: Verifica también el tiempo de carga y la posibilidad de extraer la batería…" at bounding box center [691, 435] width 545 height 32
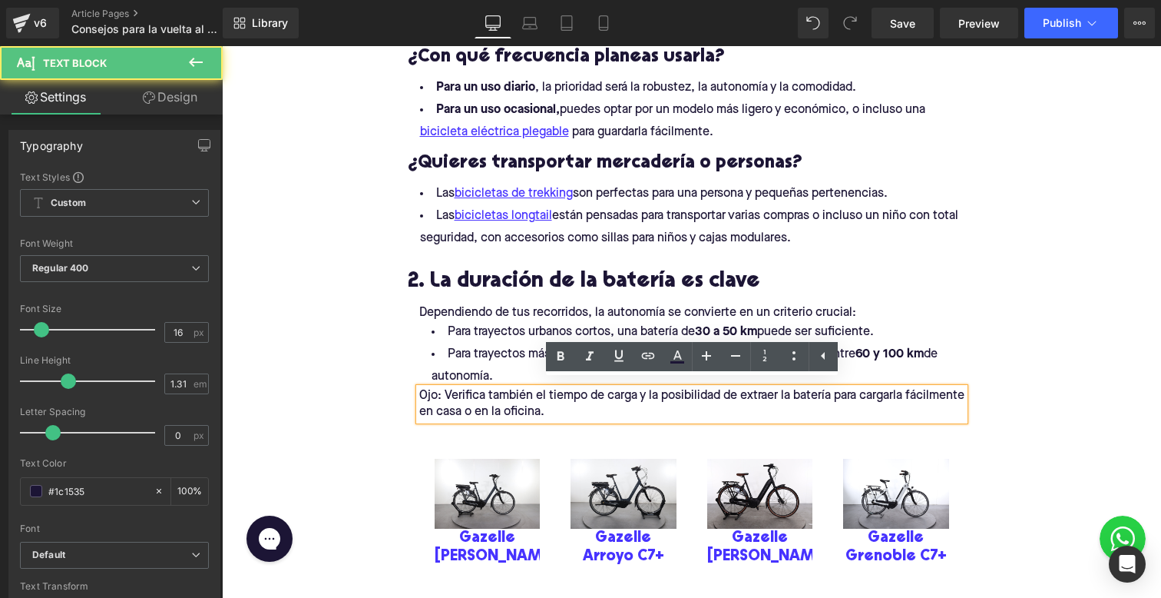
scroll to position [1127, 0]
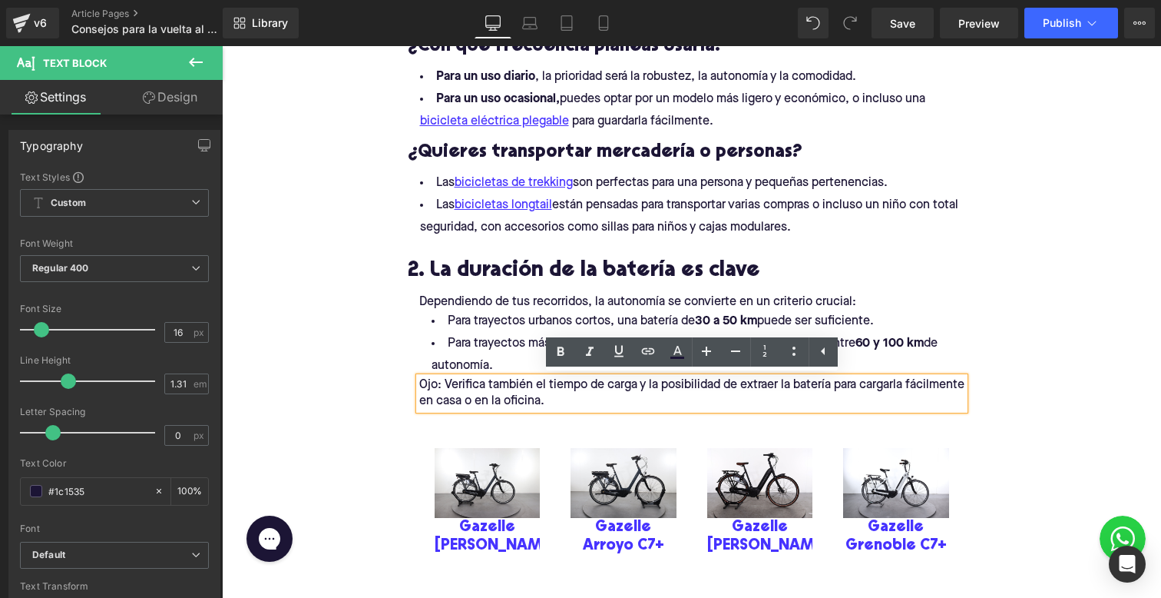
click at [435, 379] on p "Ojo: Verifica también el tiempo de carga y la posibilidad de extraer la batería…" at bounding box center [691, 393] width 545 height 32
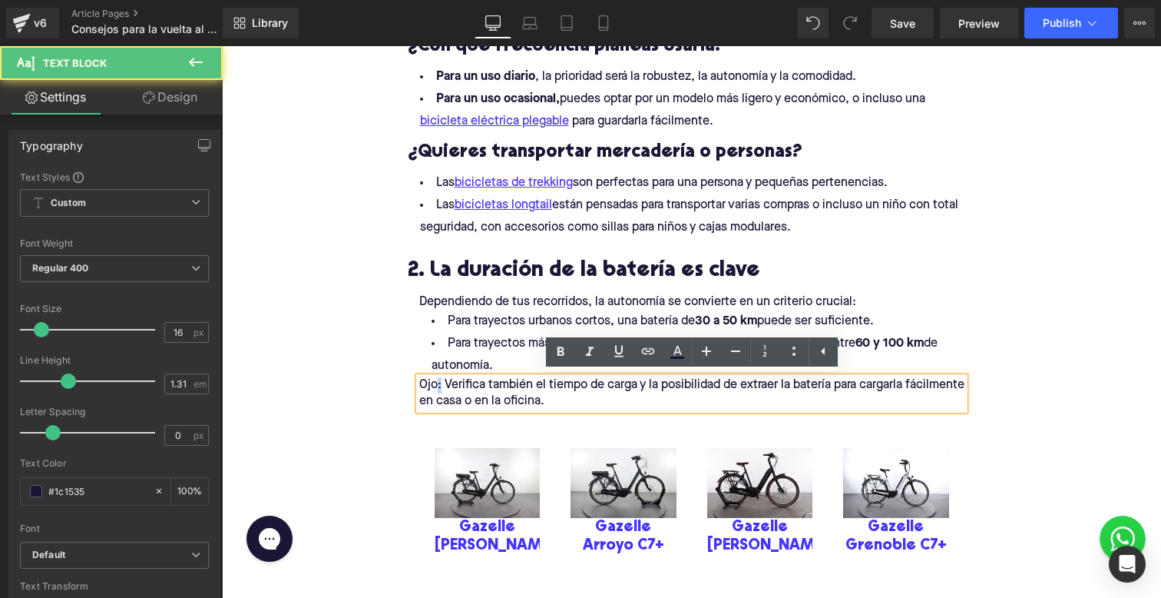
click at [435, 379] on p "Ojo: Verifica también el tiempo de carga y la posibilidad de extraer la batería…" at bounding box center [691, 393] width 545 height 32
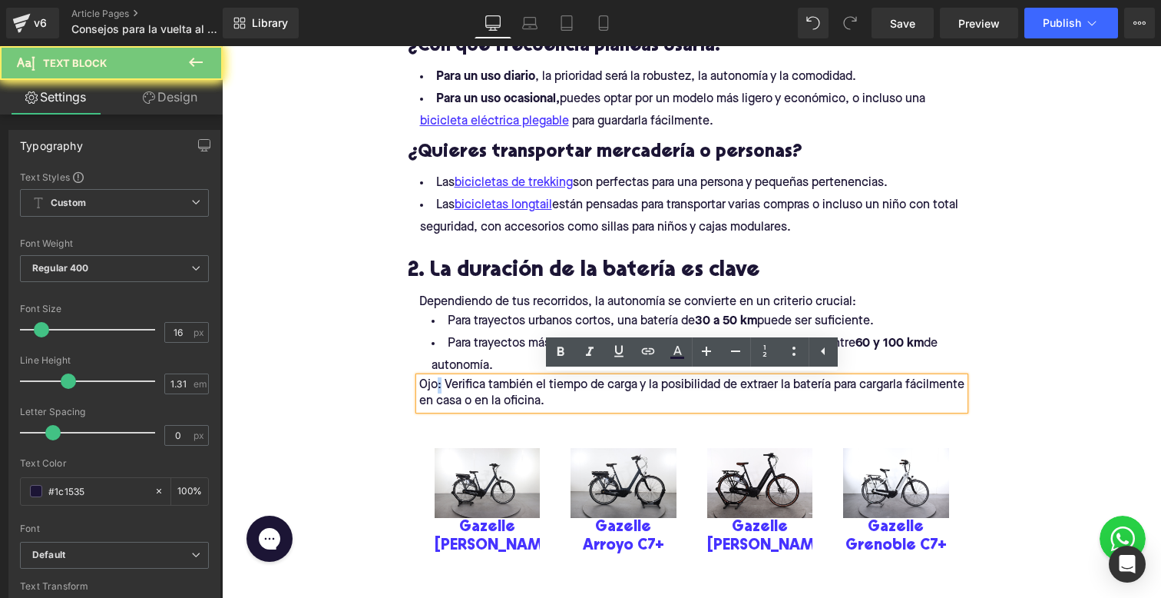
click at [439, 380] on p "Ojo: Verifica también el tiempo de carga y la posibilidad de extraer la batería…" at bounding box center [691, 393] width 545 height 32
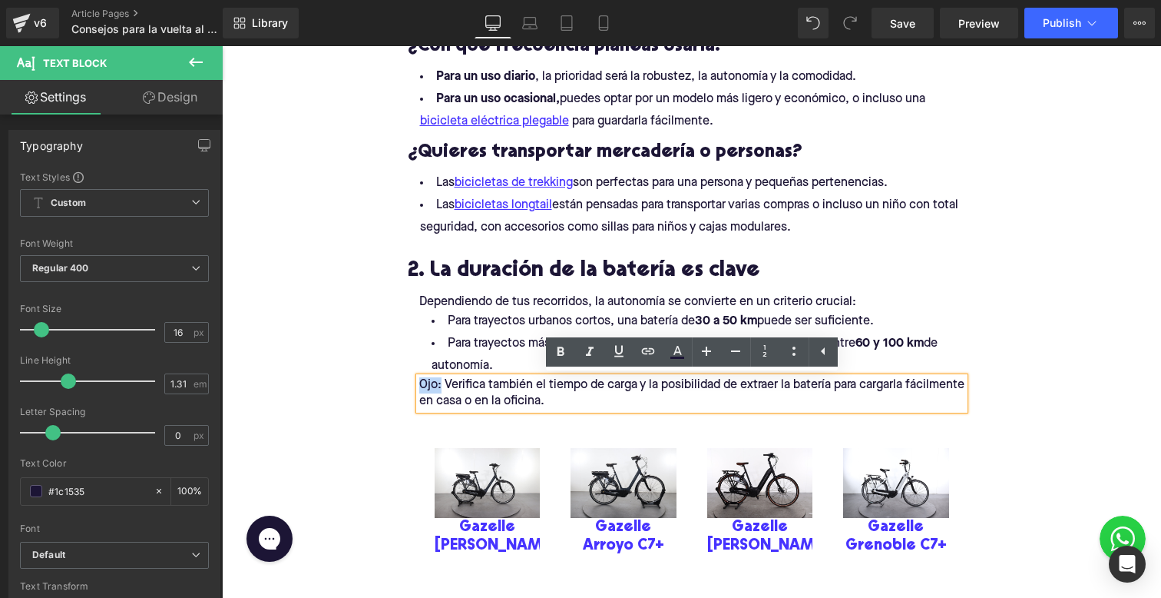
drag, startPoint x: 439, startPoint y: 380, endPoint x: 409, endPoint y: 380, distance: 30.0
click at [409, 380] on div "Dependiendo de tus recorridos, la autonomía se convierte en un criterio crucial…" at bounding box center [692, 439] width 568 height 290
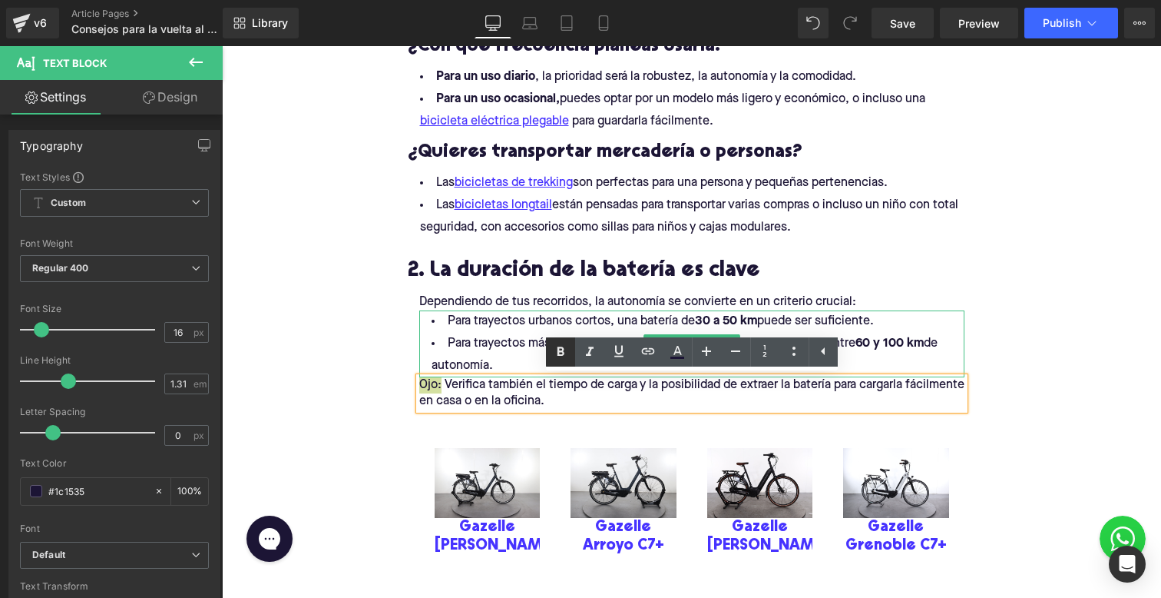
click at [553, 356] on icon at bounding box center [560, 352] width 18 height 18
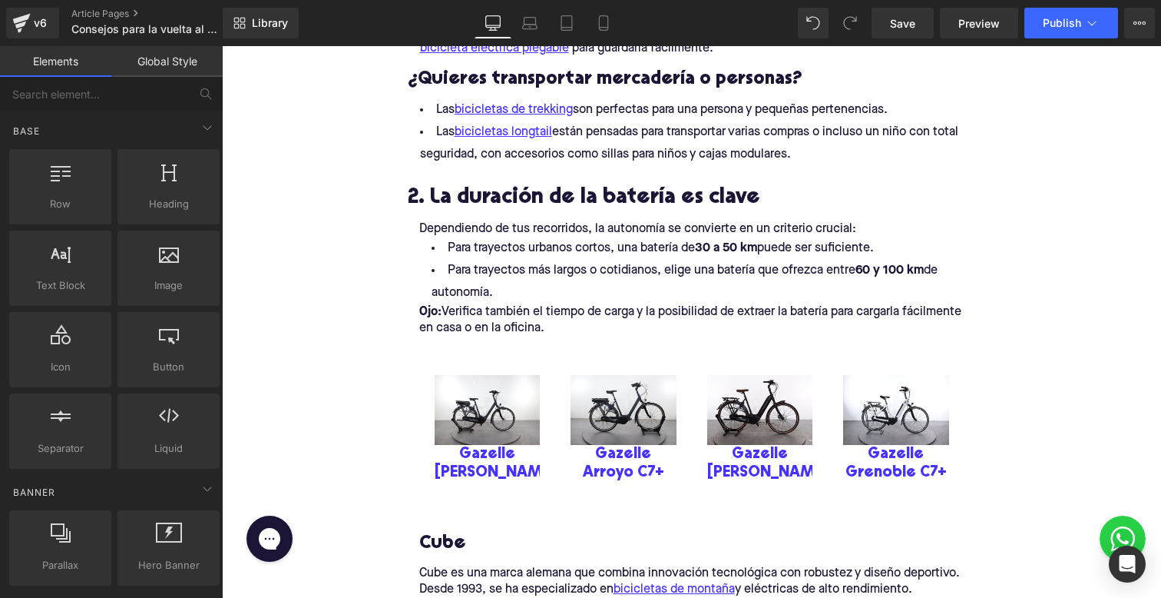
scroll to position [1269, 0]
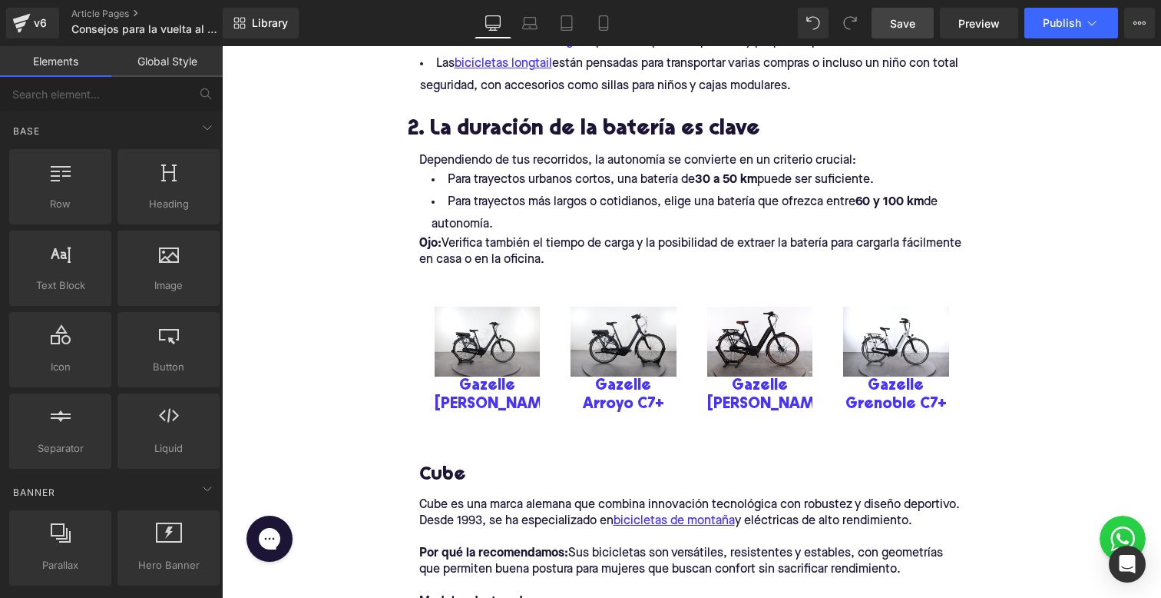
click at [900, 31] on link "Save" at bounding box center [903, 23] width 62 height 31
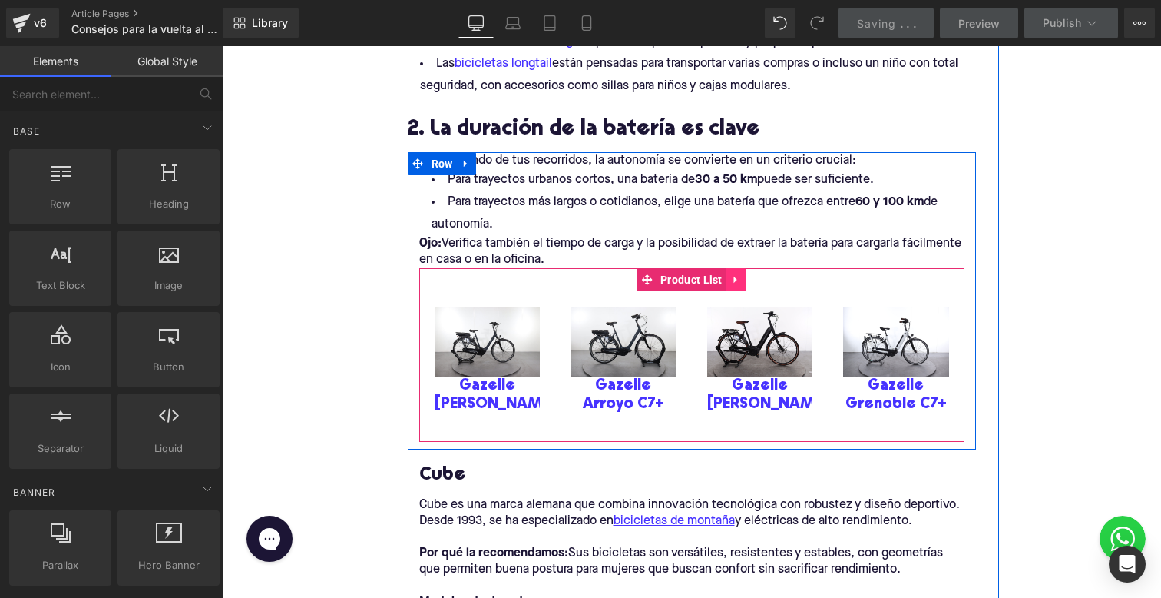
click at [741, 283] on link at bounding box center [737, 279] width 20 height 23
click at [743, 279] on icon at bounding box center [746, 279] width 11 height 11
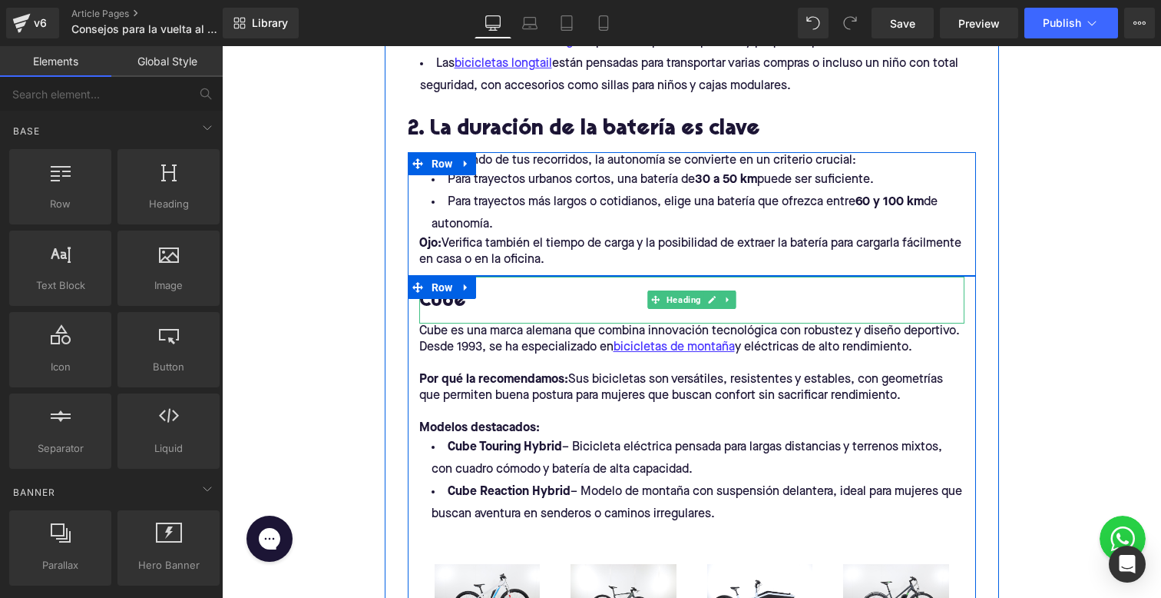
click at [444, 303] on h3 "Cube" at bounding box center [691, 302] width 545 height 24
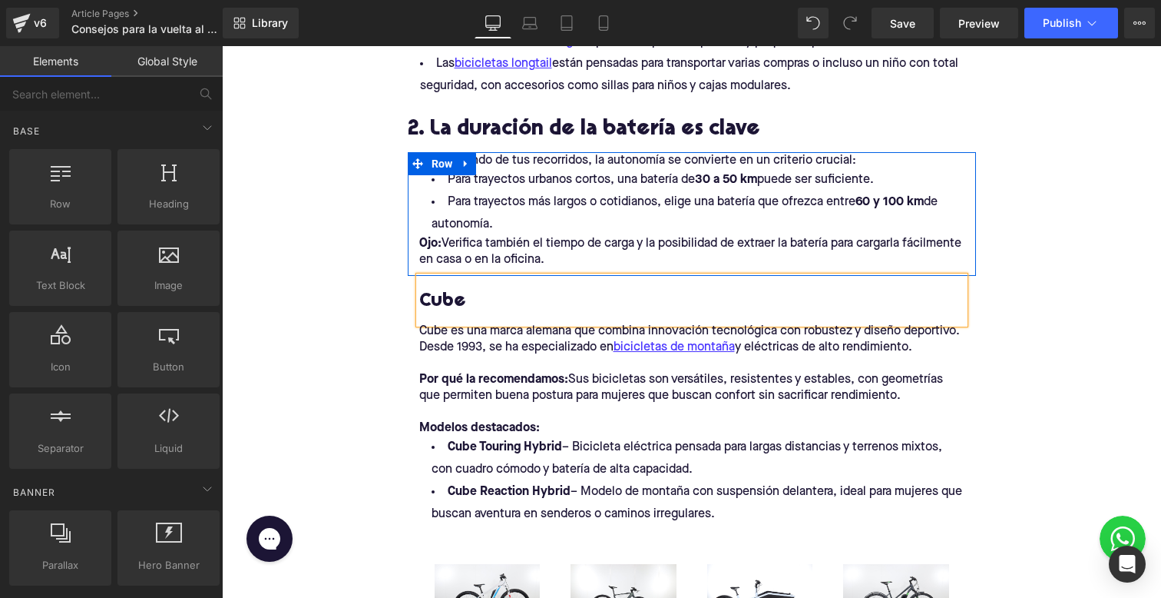
click at [444, 303] on h3 "Cube" at bounding box center [691, 302] width 545 height 24
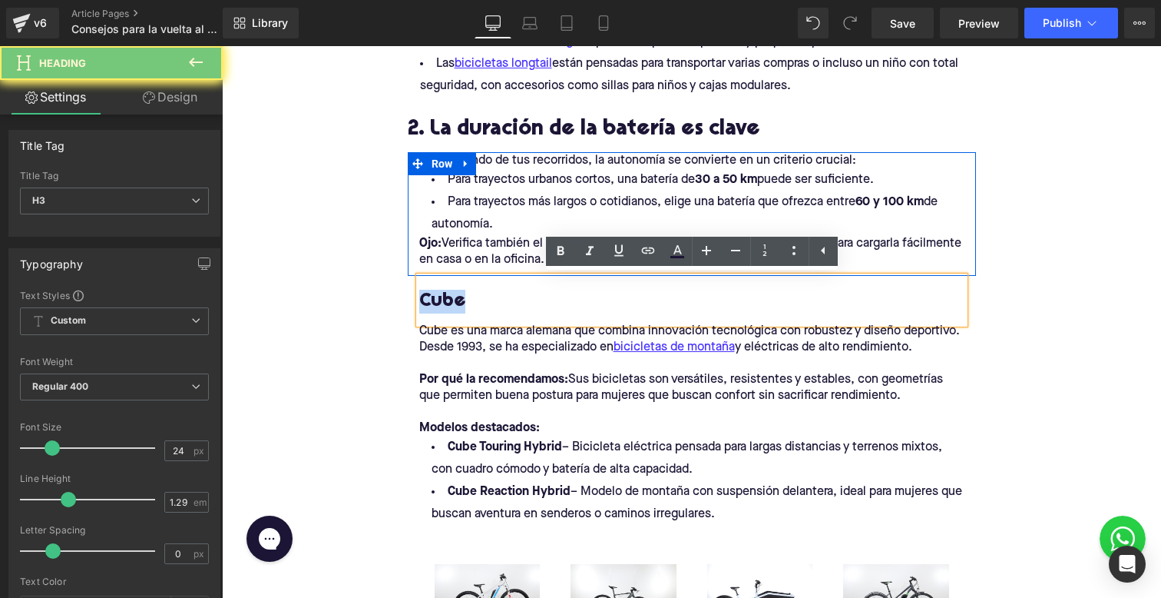
paste div
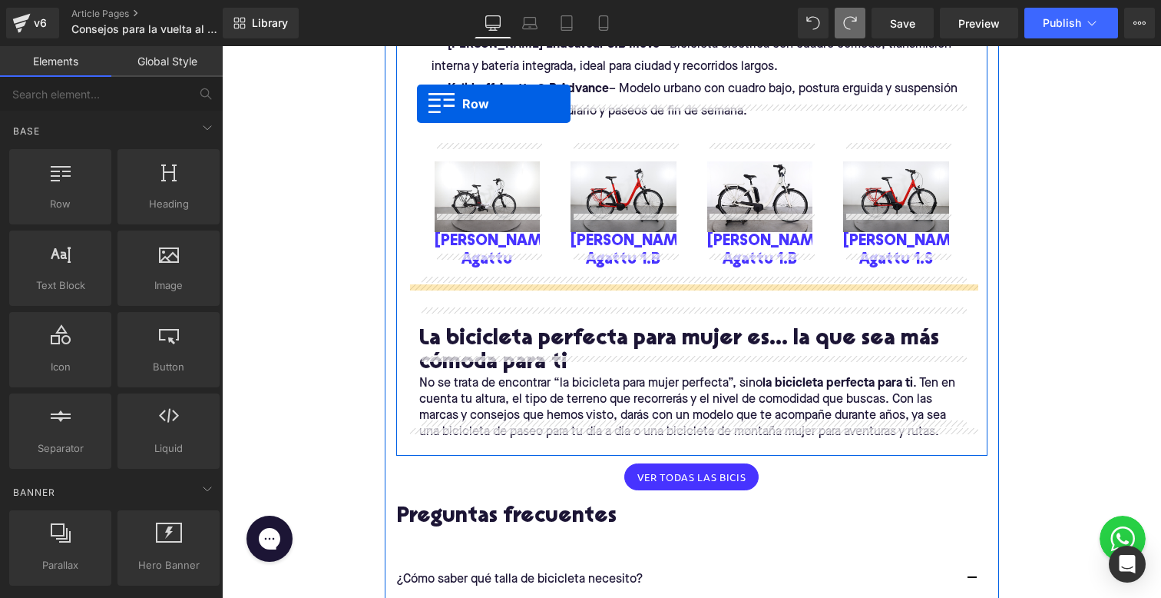
scroll to position [2405, 0]
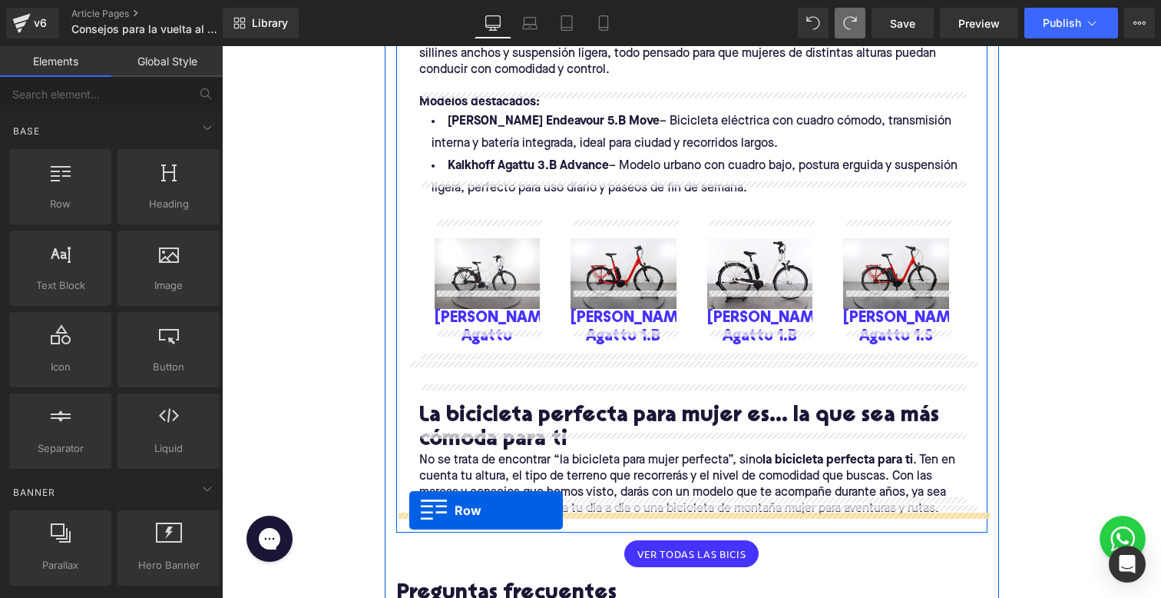
drag, startPoint x: 438, startPoint y: 286, endPoint x: 409, endPoint y: 510, distance: 226.1
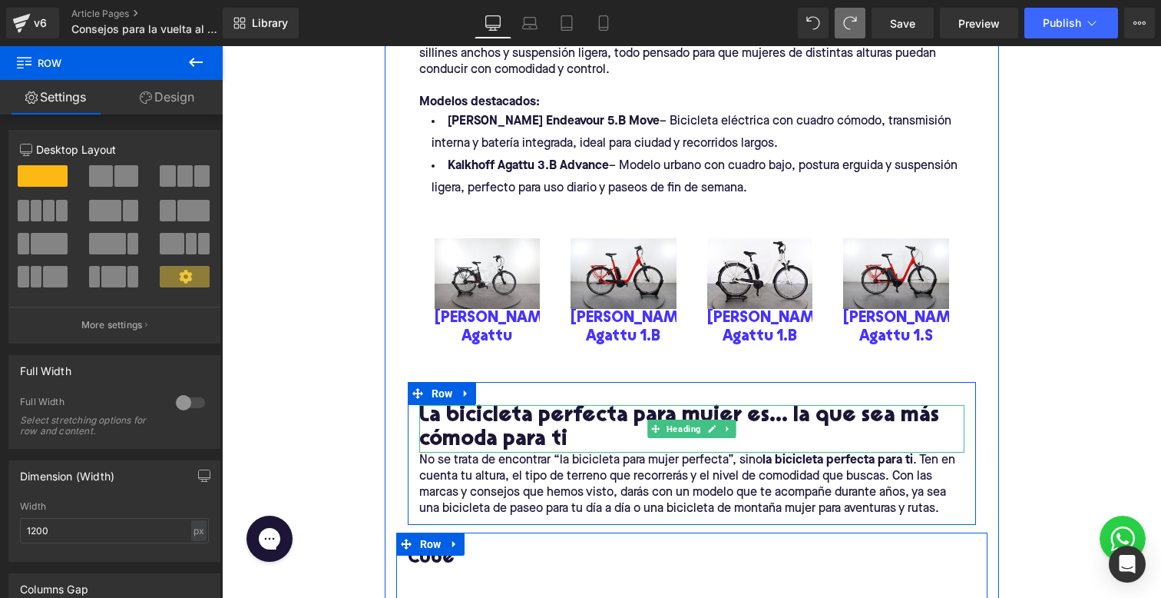
scroll to position [2351, 0]
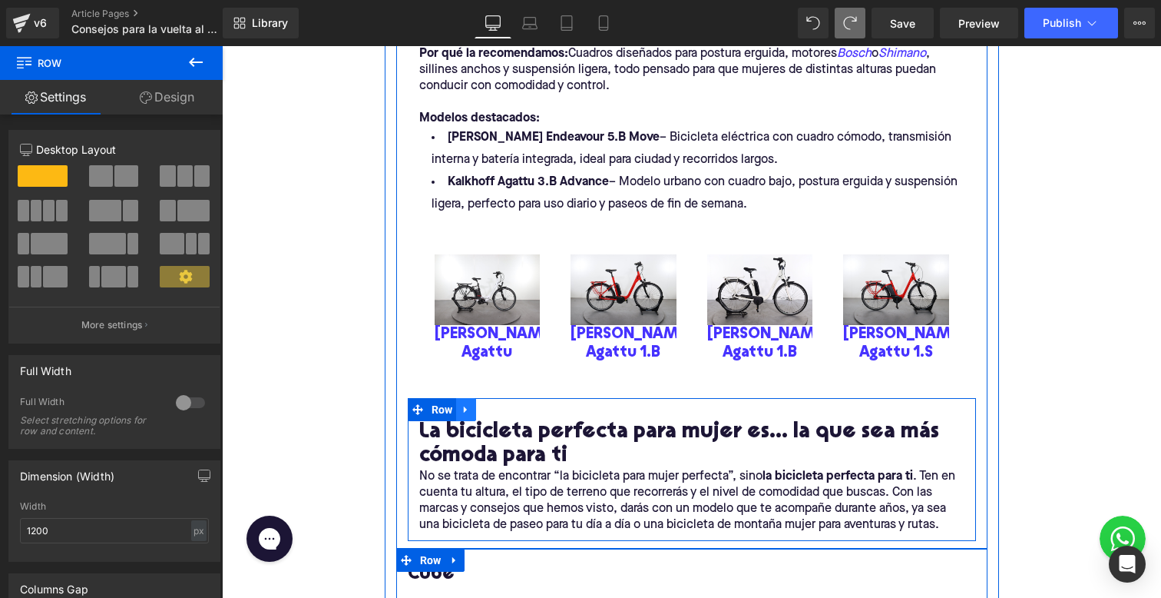
click at [467, 403] on icon at bounding box center [466, 409] width 11 height 12
click at [500, 398] on link at bounding box center [506, 409] width 20 height 23
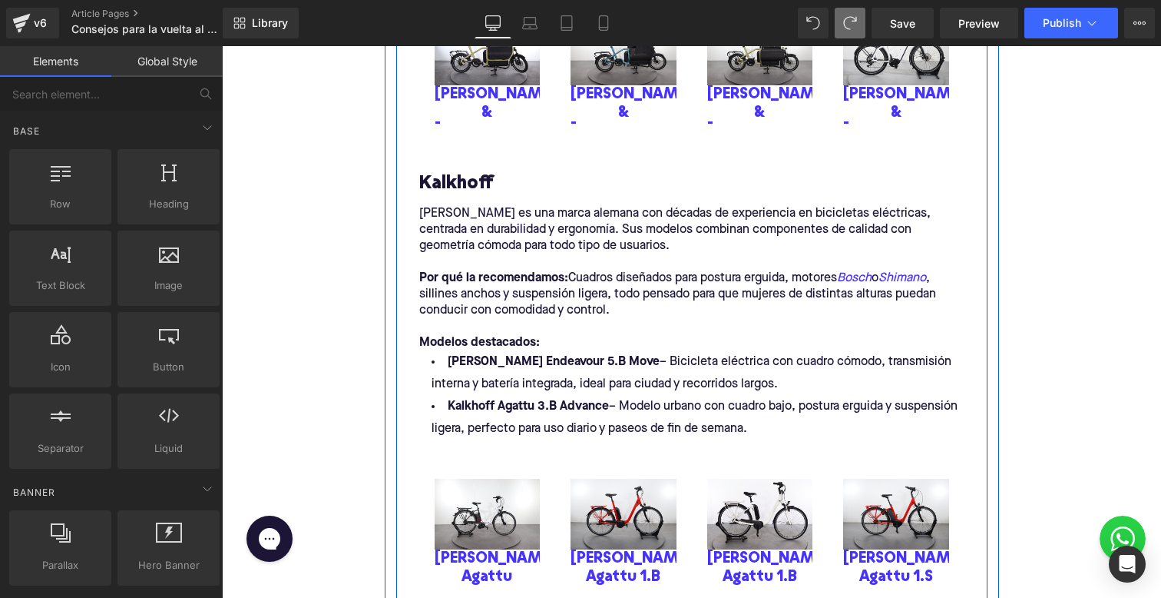
scroll to position [2088, 0]
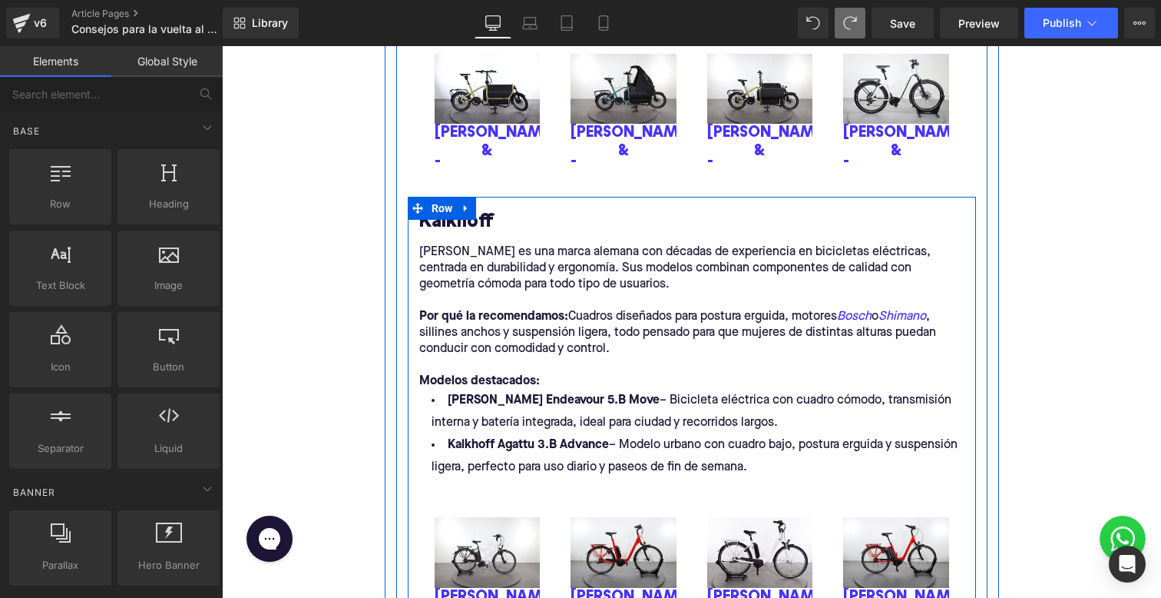
click at [478, 210] on h3 "Kalkhoff" at bounding box center [691, 222] width 545 height 24
click at [465, 210] on h3 "Kalkhoff" at bounding box center [691, 222] width 545 height 24
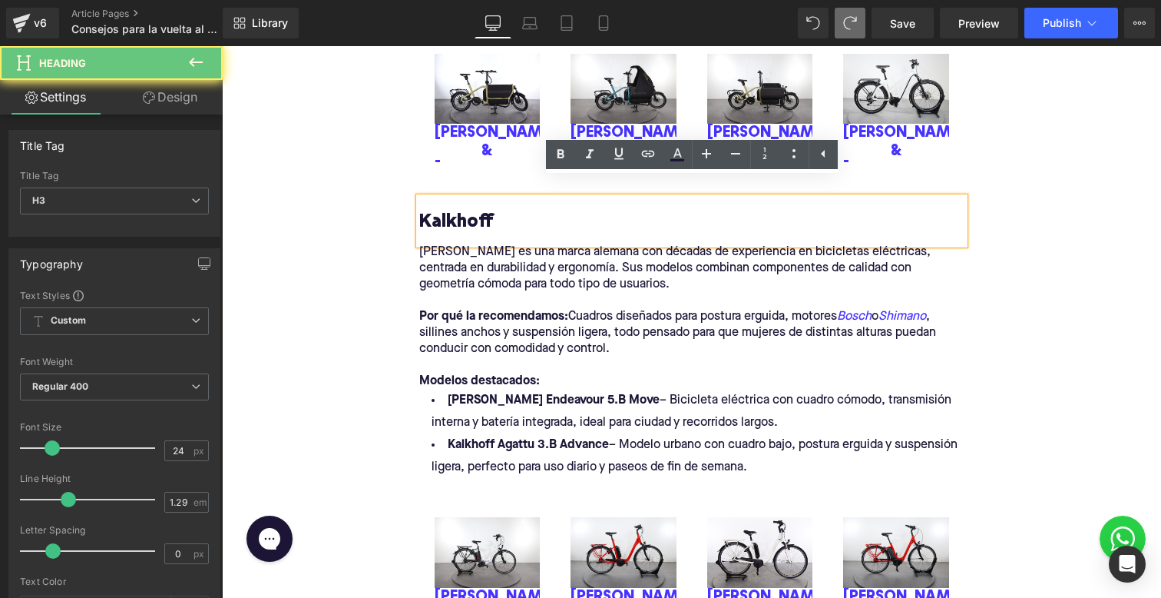
click at [442, 262] on p "[PERSON_NAME] es una marca alemana con décadas de experiencia en bicicletas elé…" at bounding box center [691, 268] width 545 height 48
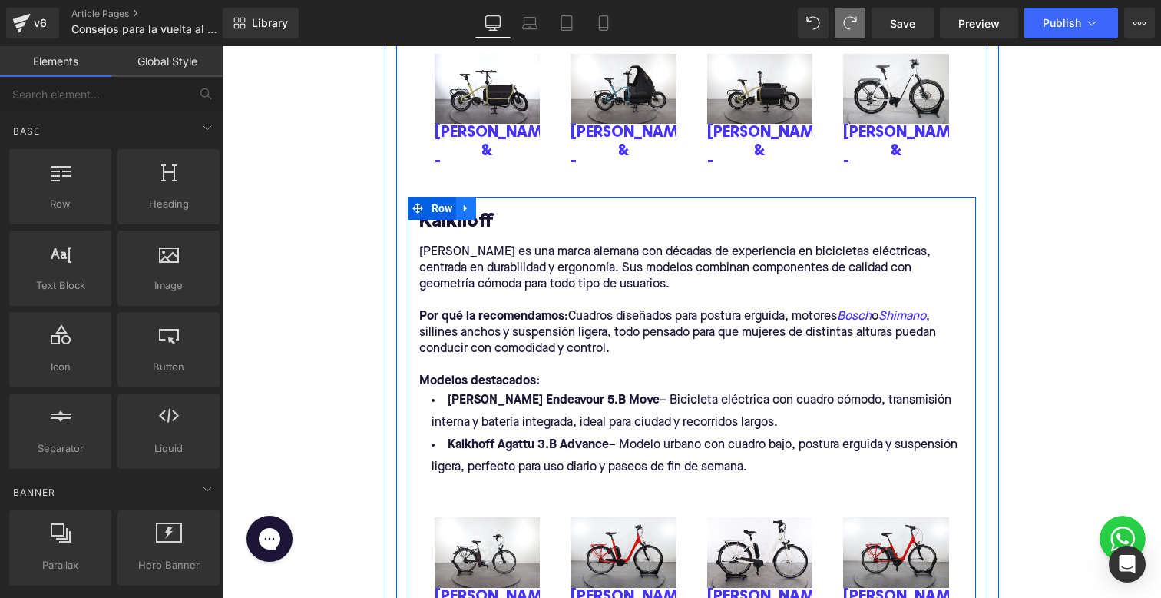
click at [465, 203] on icon at bounding box center [466, 209] width 11 height 12
click at [506, 203] on icon at bounding box center [506, 209] width 11 height 12
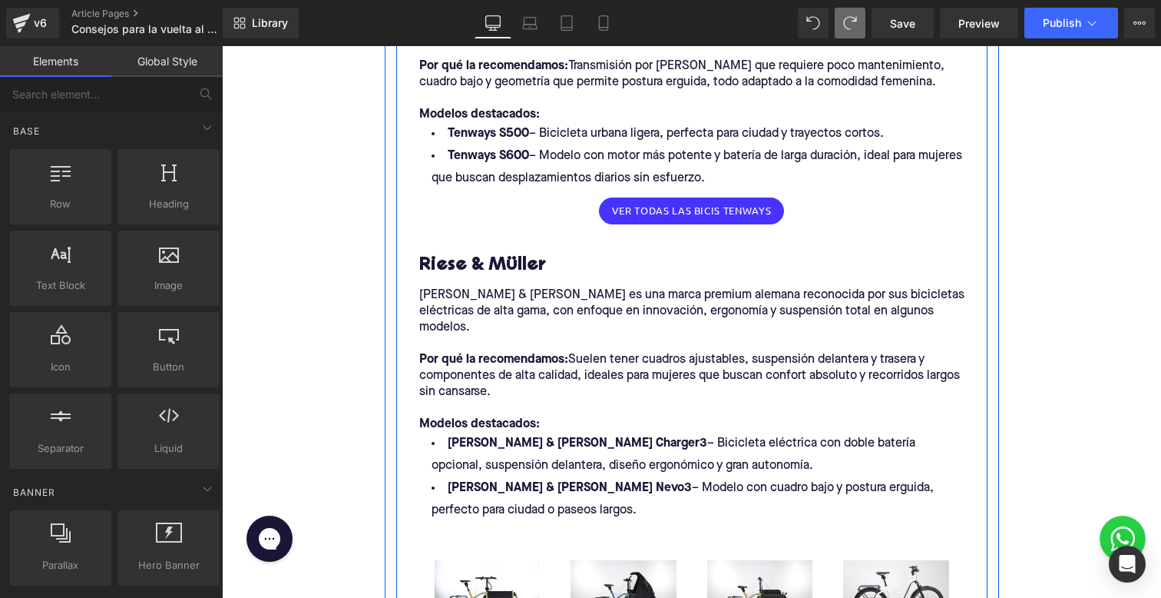
scroll to position [1581, 0]
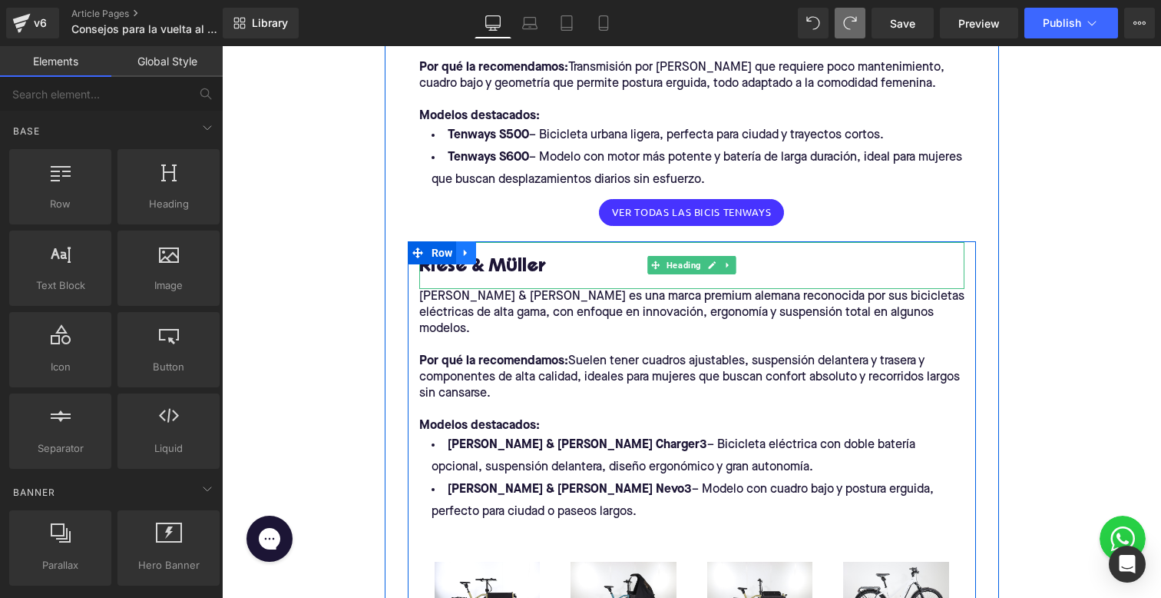
click at [467, 259] on link at bounding box center [466, 252] width 20 height 23
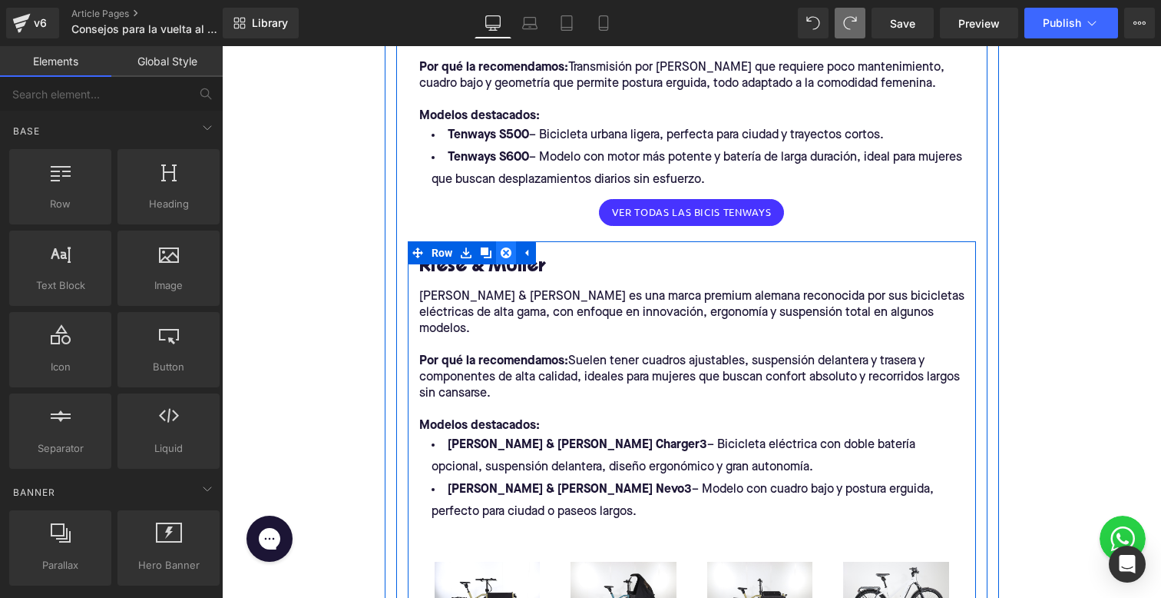
click at [512, 250] on link at bounding box center [506, 252] width 20 height 23
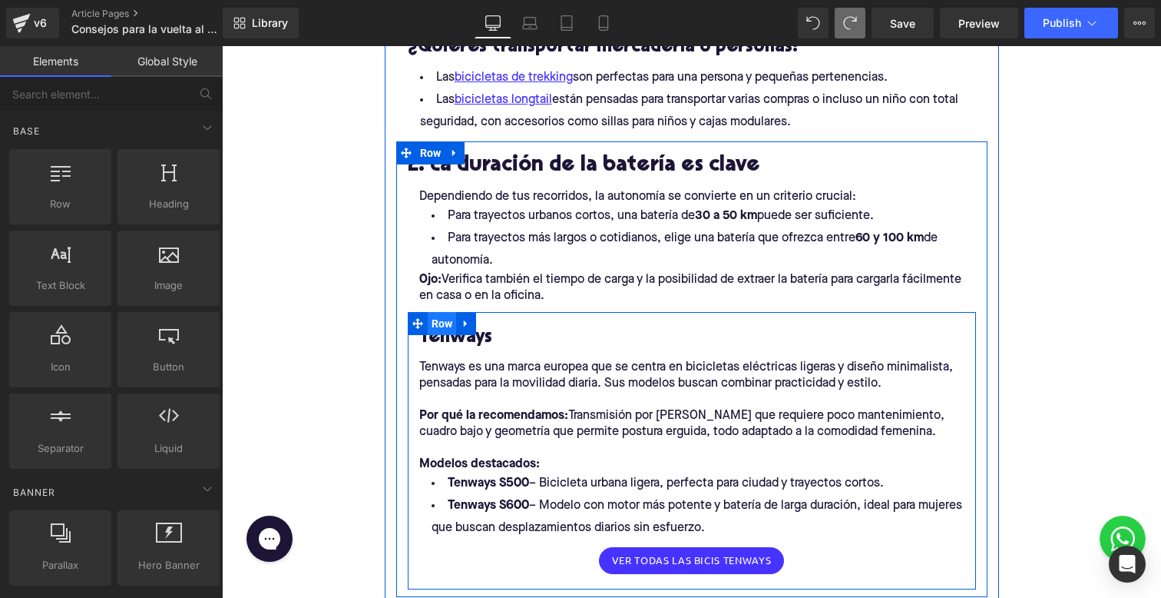
scroll to position [1242, 0]
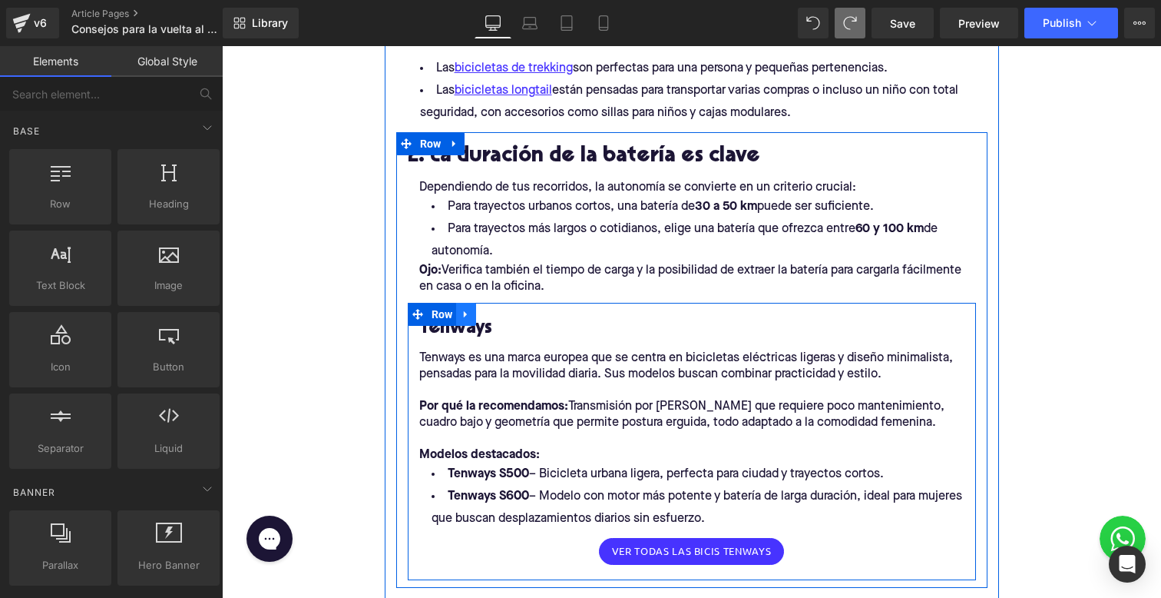
click at [465, 315] on icon at bounding box center [465, 313] width 3 height 7
click at [501, 313] on icon at bounding box center [506, 314] width 11 height 11
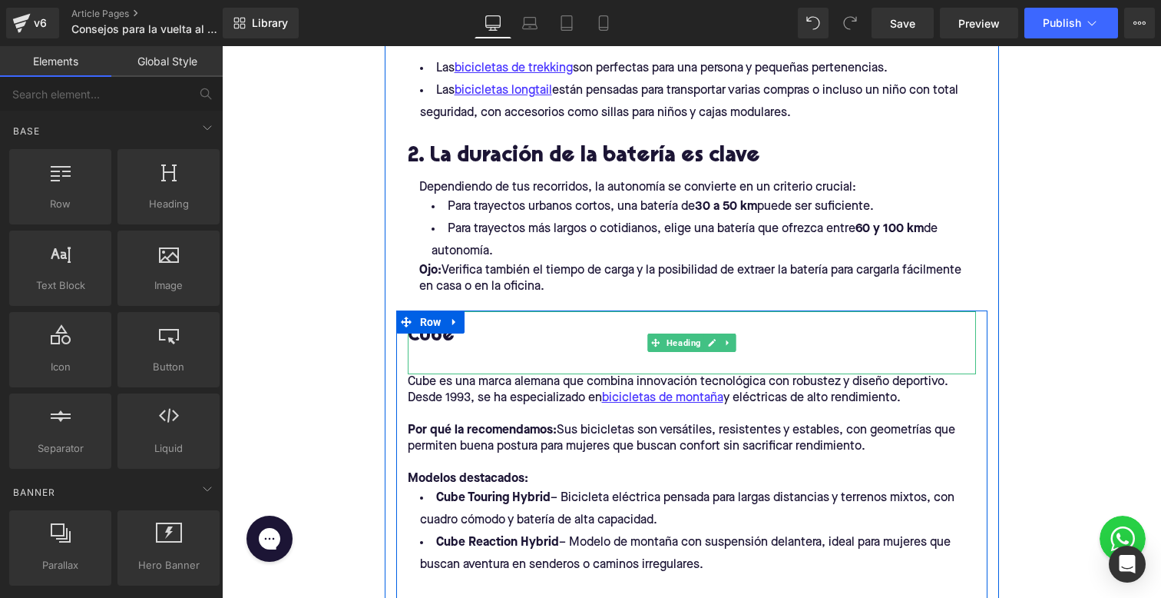
click at [437, 353] on div at bounding box center [692, 356] width 568 height 16
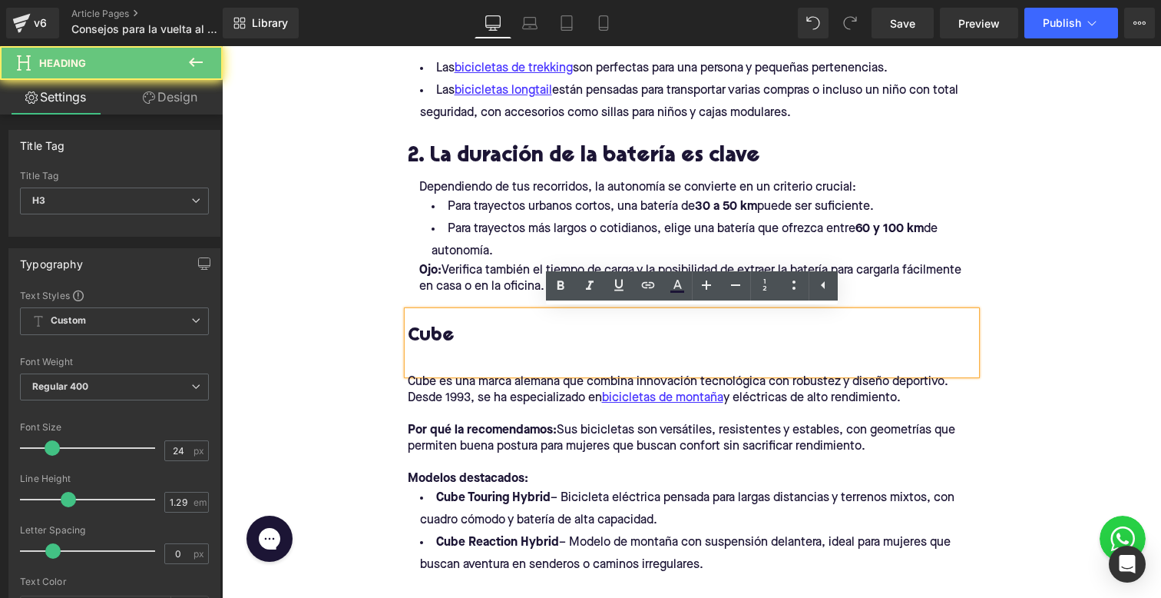
click at [436, 359] on div at bounding box center [692, 356] width 568 height 16
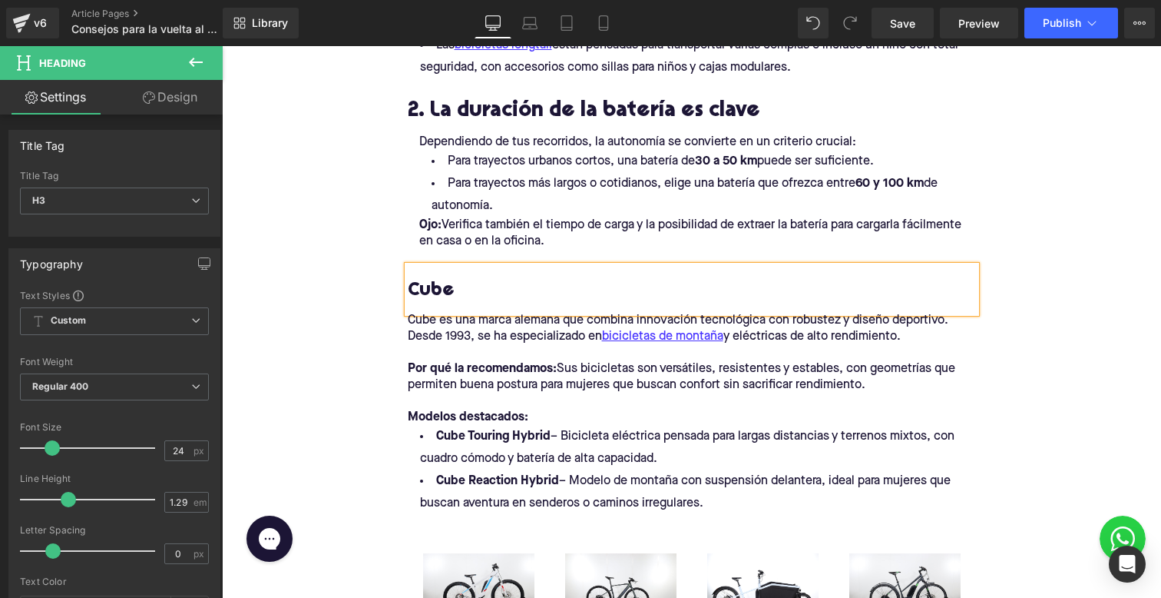
scroll to position [1280, 0]
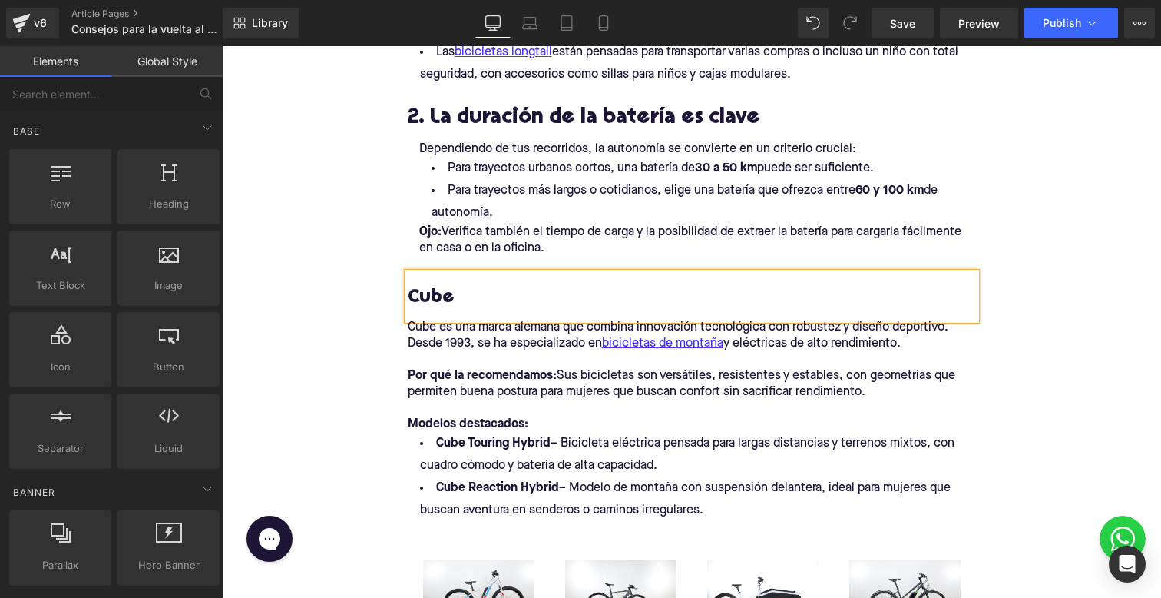
click at [308, 266] on div "Home / Consejos para la vuelta al cole Breadcrumbs 5 consejos para elegir la bi…" at bounding box center [691, 67] width 939 height 2343
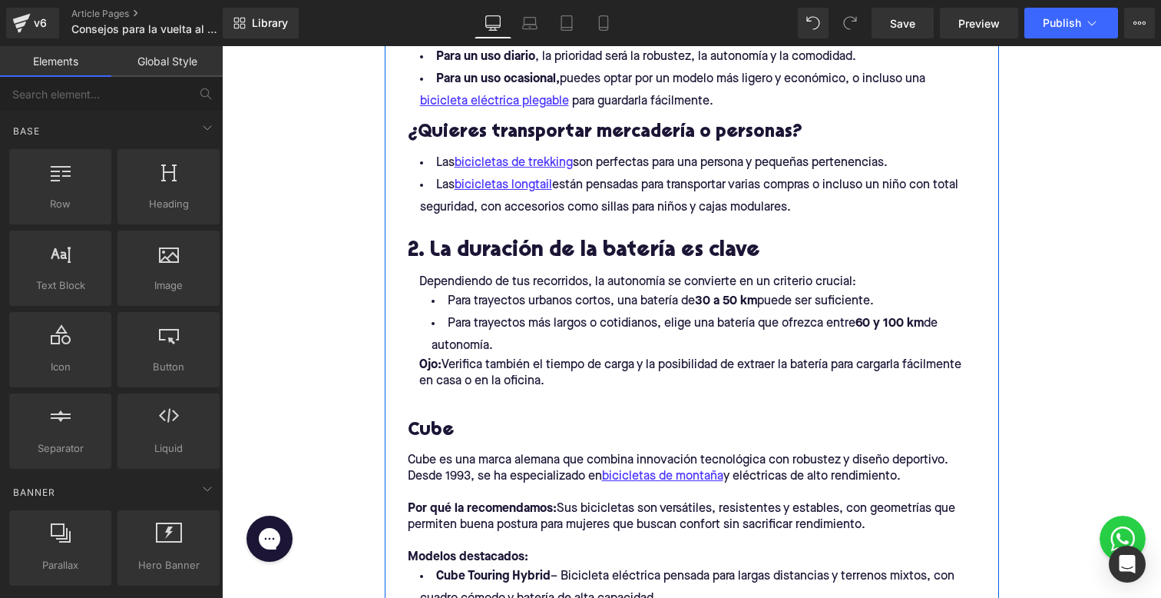
scroll to position [1155, 0]
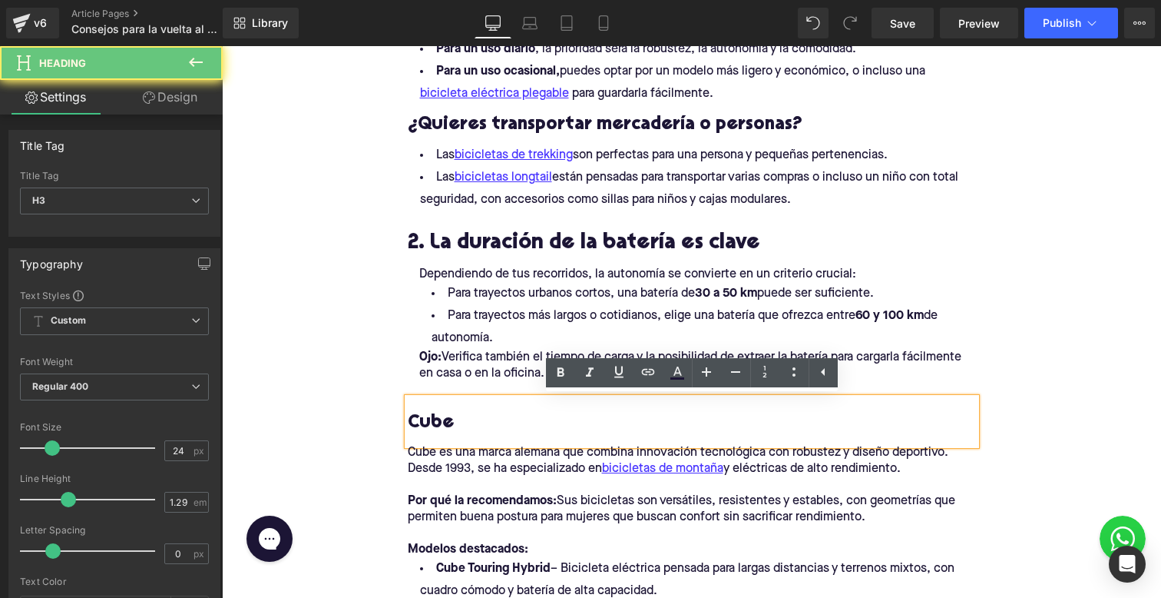
click at [449, 398] on div "Cube" at bounding box center [692, 421] width 568 height 47
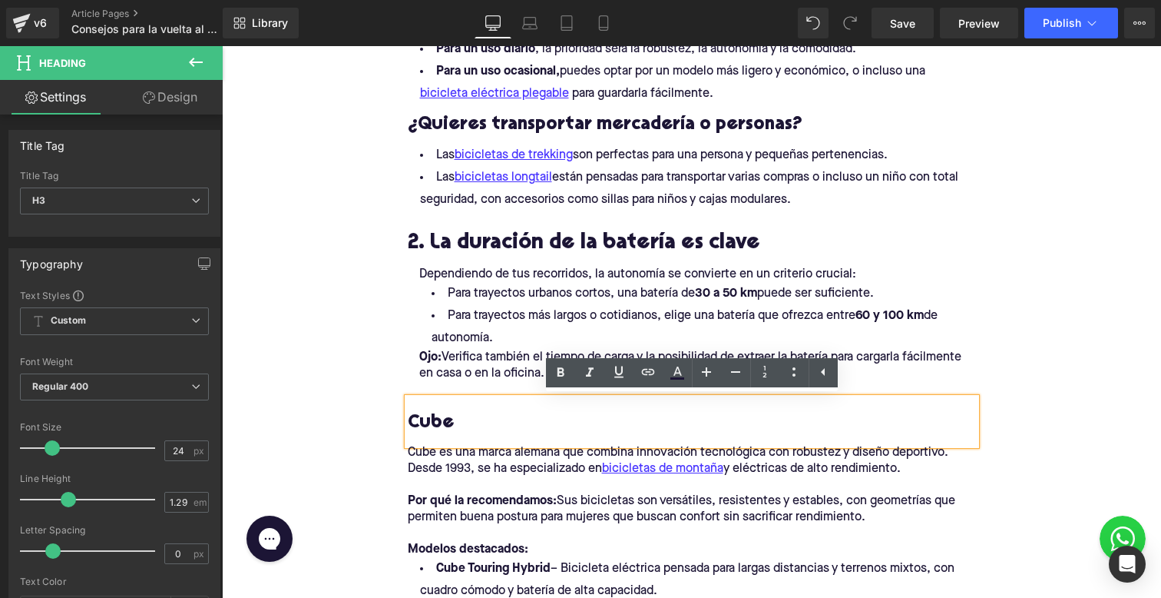
click at [307, 384] on div "Home / Consejos para la vuelta al cole Breadcrumbs 5 consejos para elegir la bi…" at bounding box center [691, 192] width 939 height 2343
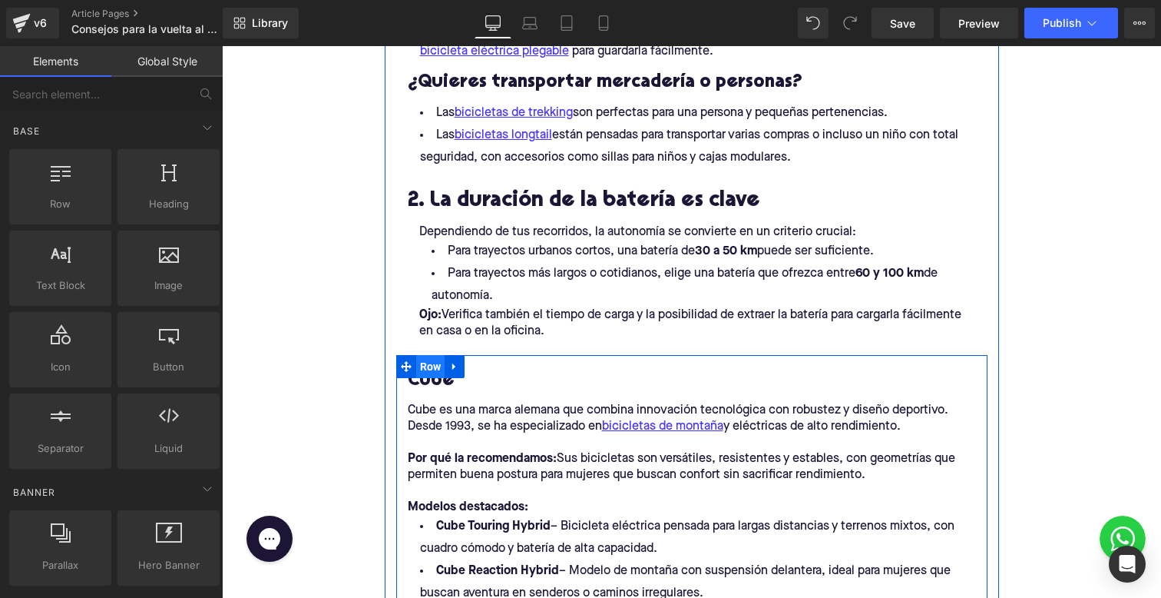
scroll to position [1208, 0]
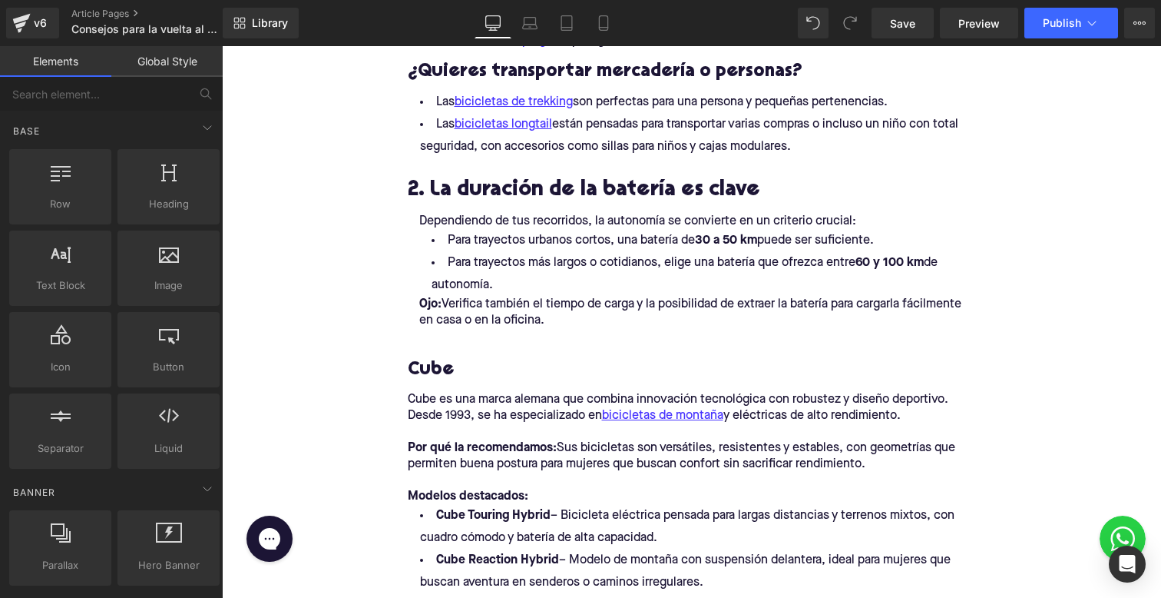
click at [430, 359] on div "Cube Heading Cube es una marca alemana que combina innovación tecnológica con r…" at bounding box center [691, 561] width 591 height 435
click at [430, 359] on span "Row" at bounding box center [430, 355] width 23 height 18
click at [442, 365] on span "Row" at bounding box center [430, 355] width 23 height 18
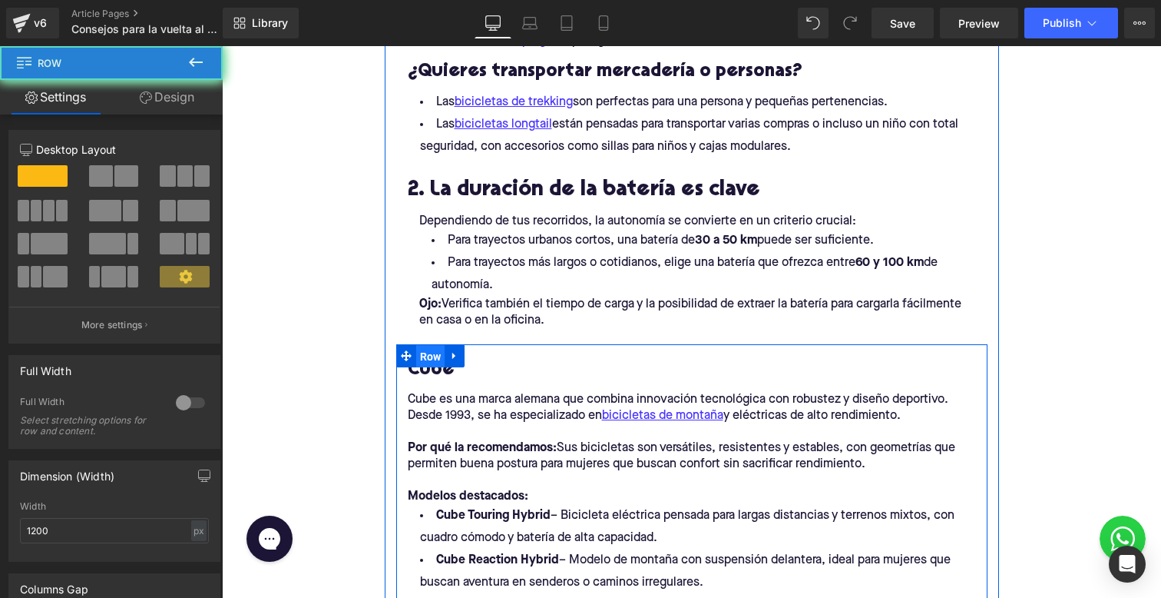
click at [442, 366] on div "Cube Heading Cube es una marca alemana que combina innovación tecnológica con r…" at bounding box center [691, 561] width 591 height 435
click at [442, 366] on h3 "Cube" at bounding box center [692, 370] width 568 height 24
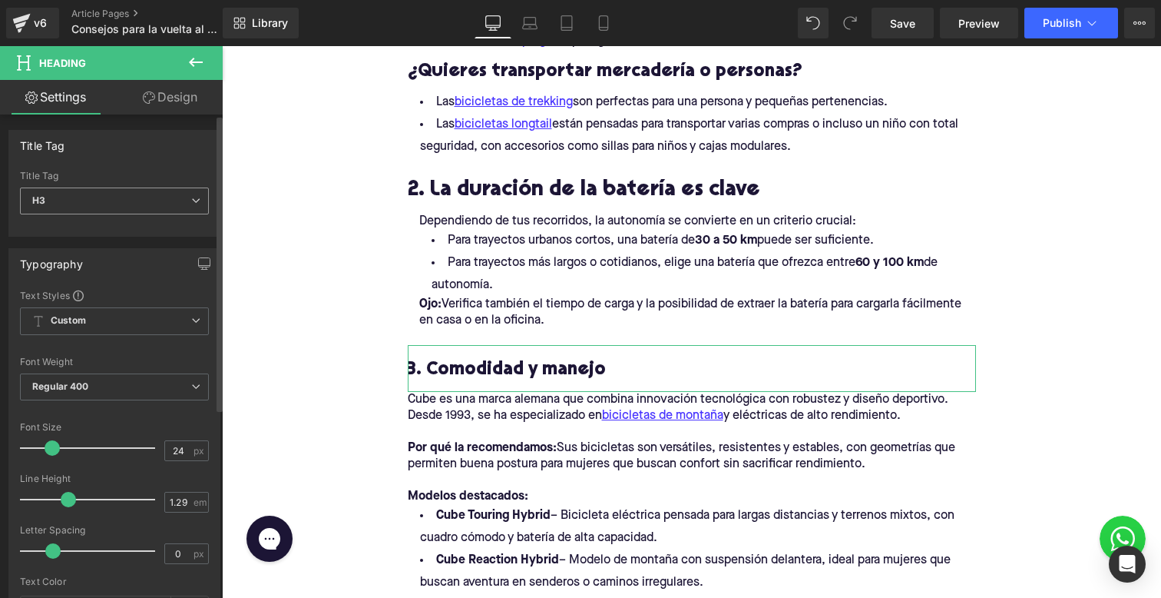
click at [139, 194] on span "H3" at bounding box center [114, 200] width 189 height 27
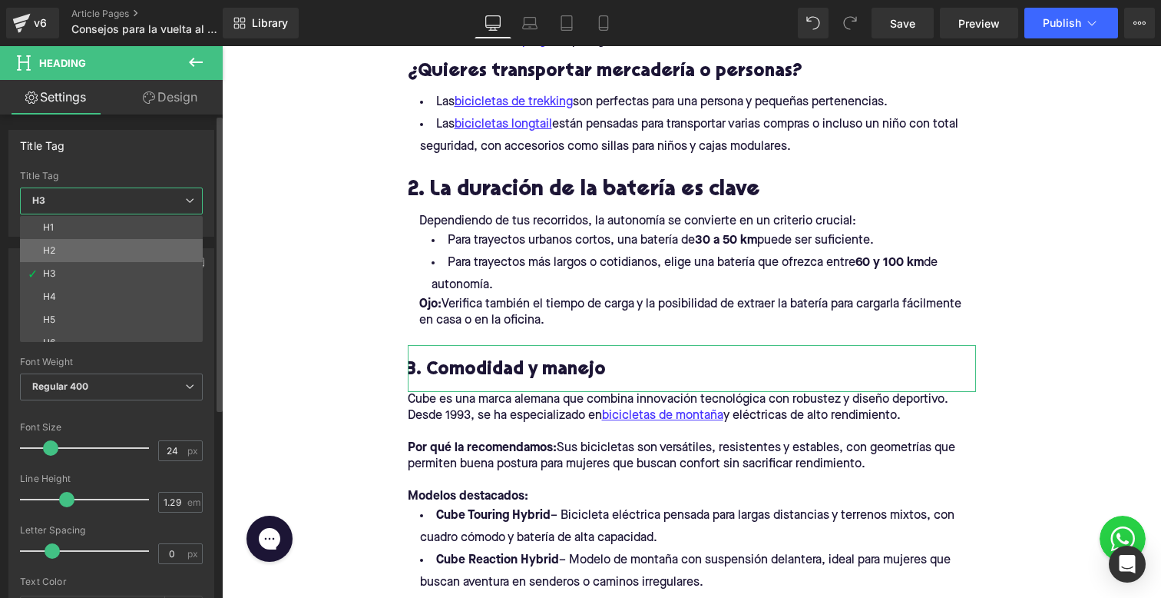
click at [114, 250] on li "H2" at bounding box center [115, 250] width 190 height 23
type input "28"
type input "1.11"
type input "none"
type input "0"
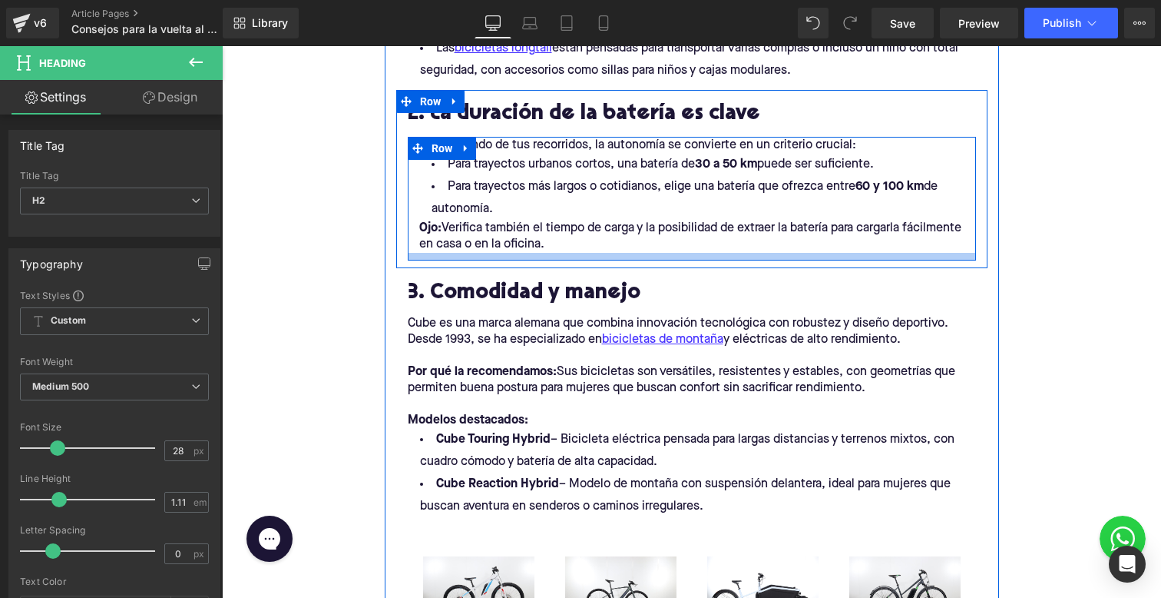
scroll to position [1291, 0]
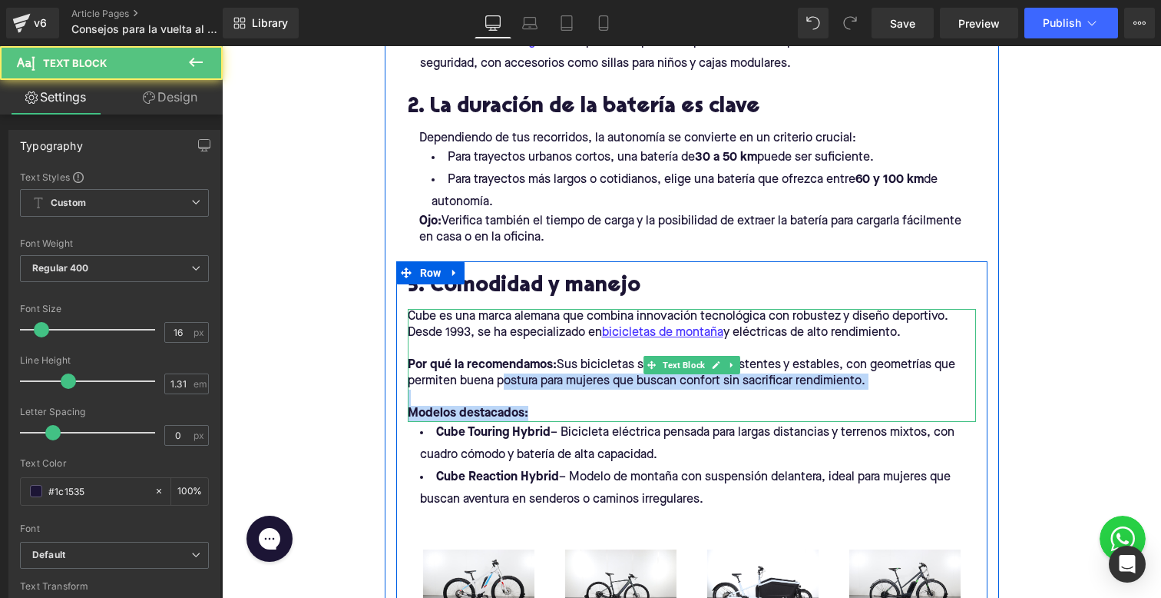
drag, startPoint x: 508, startPoint y: 386, endPoint x: 475, endPoint y: 358, distance: 43.1
click at [475, 358] on div "Cube es una marca alemana que combina innovación tecnológica con robustez y dis…" at bounding box center [692, 365] width 568 height 113
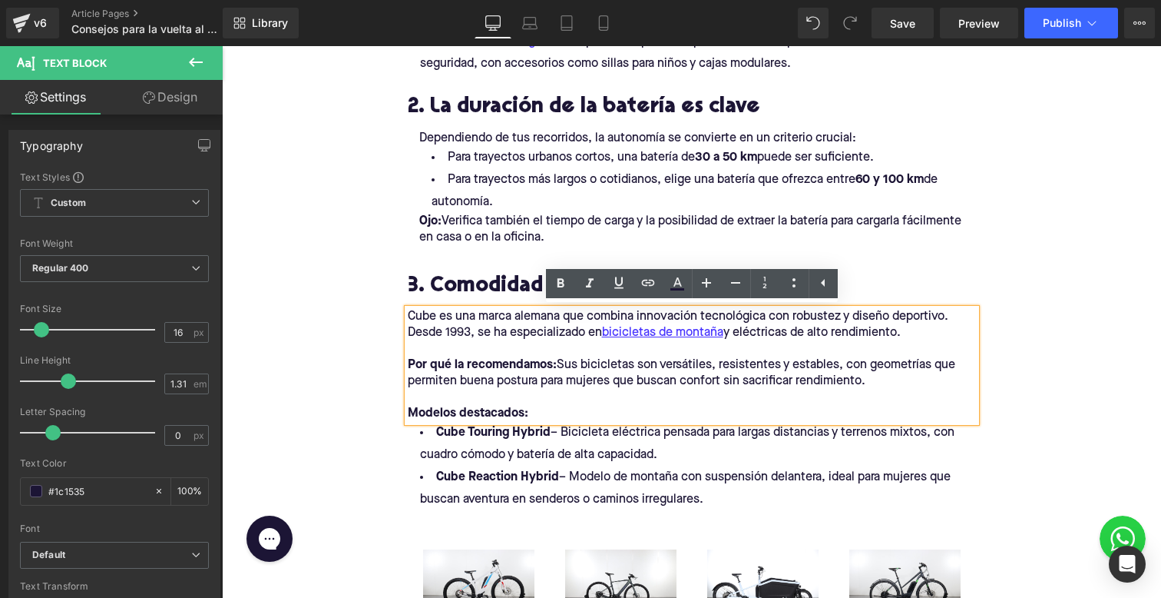
click at [413, 318] on p "Cube es una marca alemana que combina innovación tecnológica con robustez y dis…" at bounding box center [692, 325] width 568 height 32
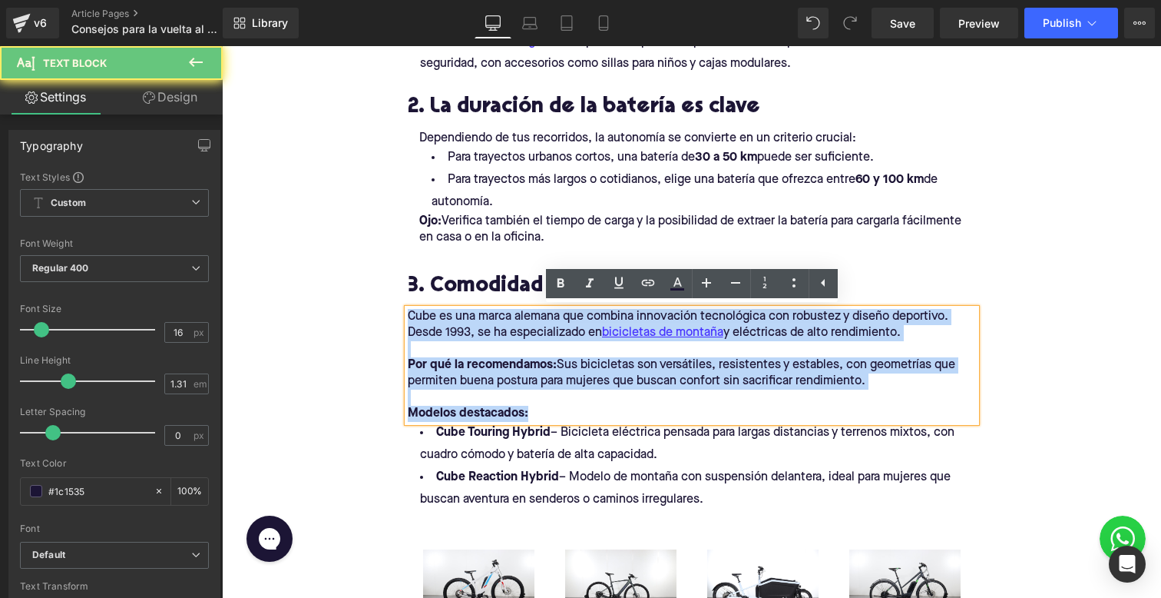
drag, startPoint x: 412, startPoint y: 317, endPoint x: 595, endPoint y: 439, distance: 219.4
click at [595, 439] on div "3. Comodidad y manejo Heading Cube es una marca alemana que combina innovación …" at bounding box center [691, 475] width 591 height 427
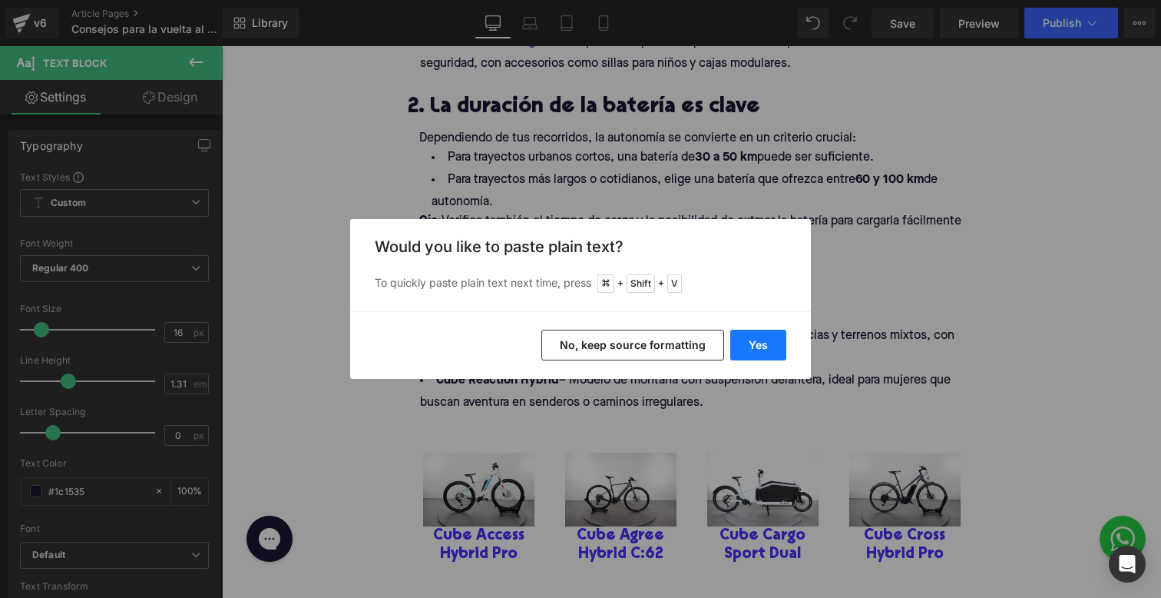
click at [764, 348] on button "Yes" at bounding box center [758, 344] width 56 height 31
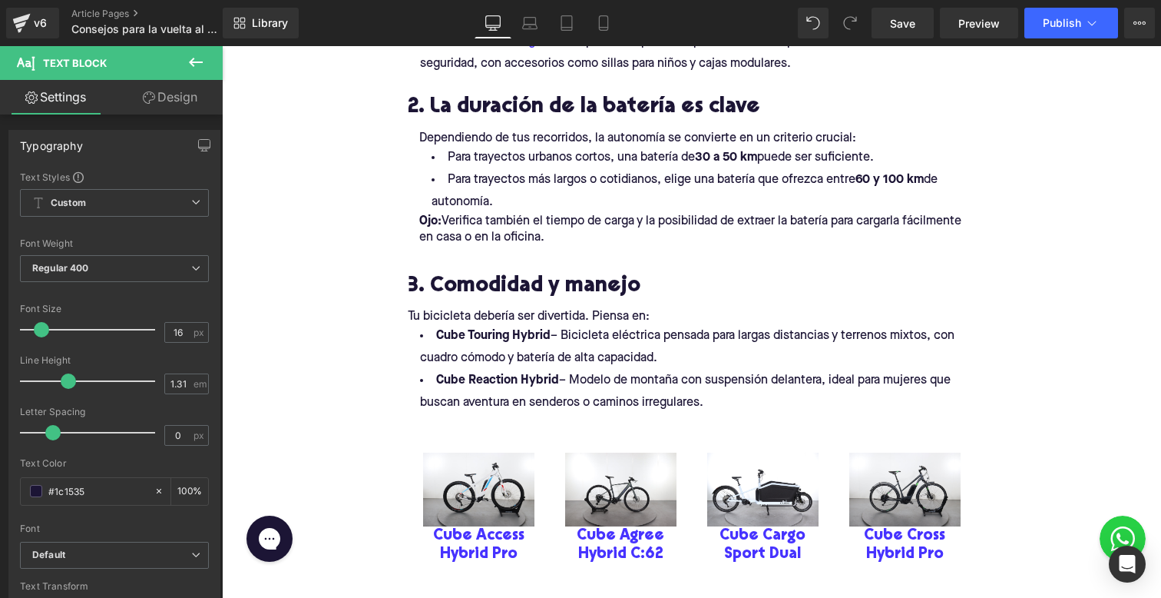
click at [510, 316] on p "Tu bicicleta debería ser divertida. Piensa en:" at bounding box center [692, 317] width 568 height 16
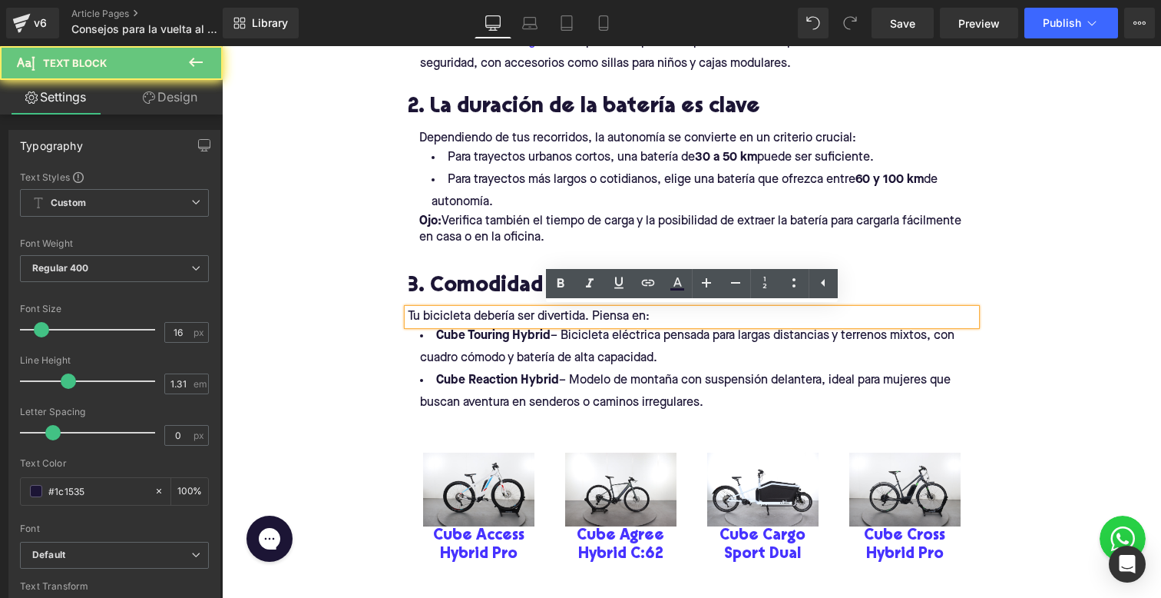
click at [559, 316] on p "Tu bicicleta debería ser divertida. Piensa en:" at bounding box center [692, 317] width 568 height 16
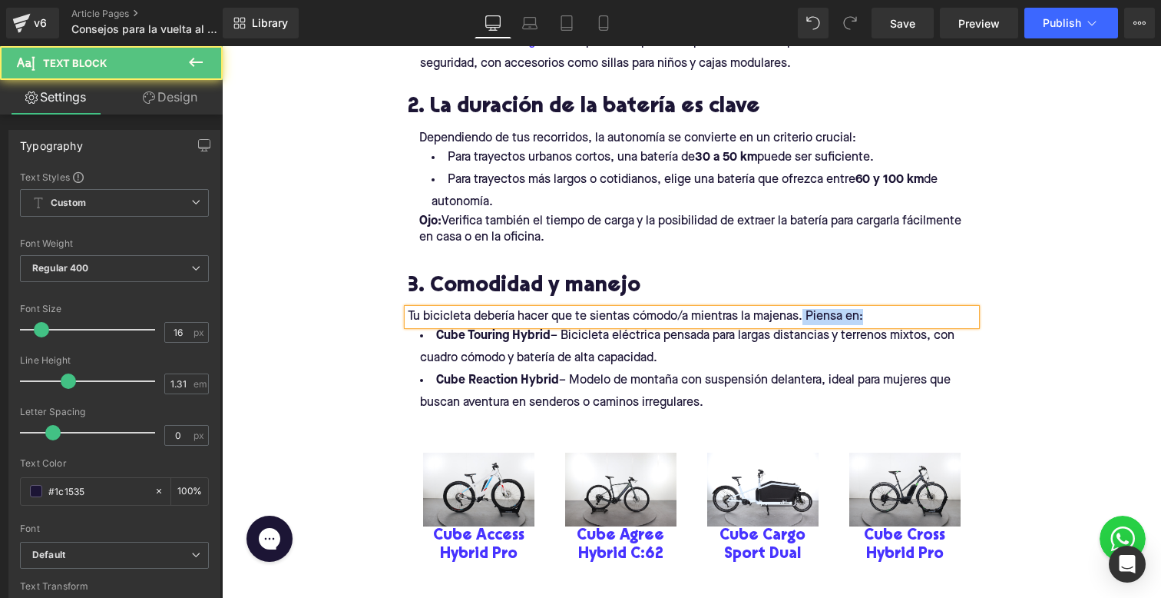
drag, startPoint x: 804, startPoint y: 318, endPoint x: 886, endPoint y: 313, distance: 81.5
click at [883, 318] on p "Tu bicicleta debería hacer que te sientas cómodo/a mientras la majenas. Piensa …" at bounding box center [692, 317] width 568 height 16
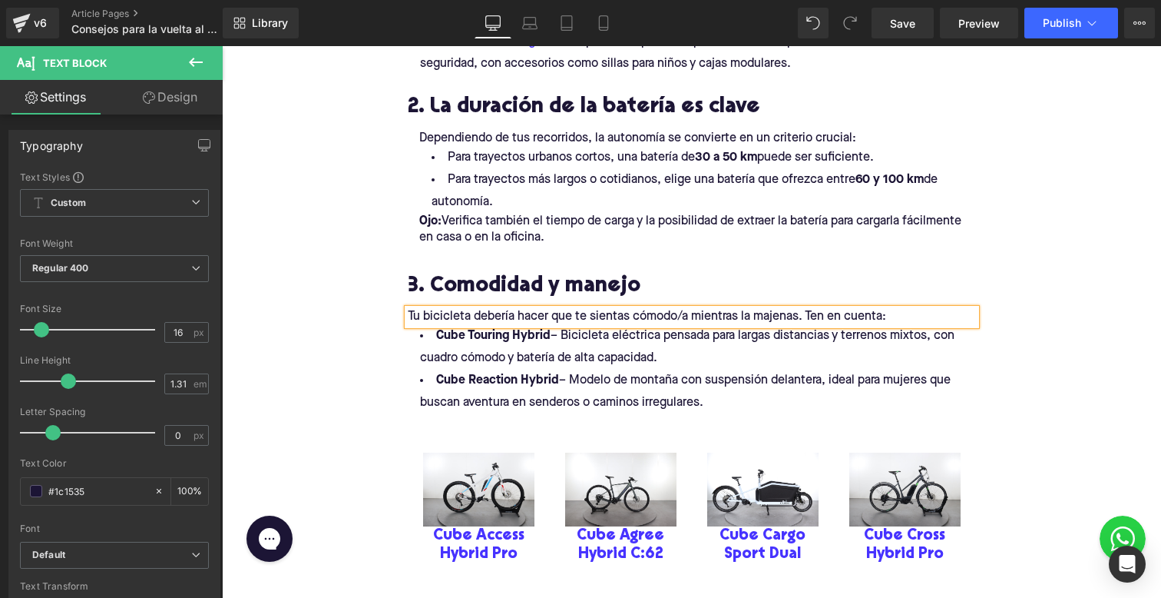
click at [725, 420] on div "Sale Off (P) Image Cube Access Hybrid Pro (P) Title Product Sale Off" at bounding box center [692, 503] width 568 height 178
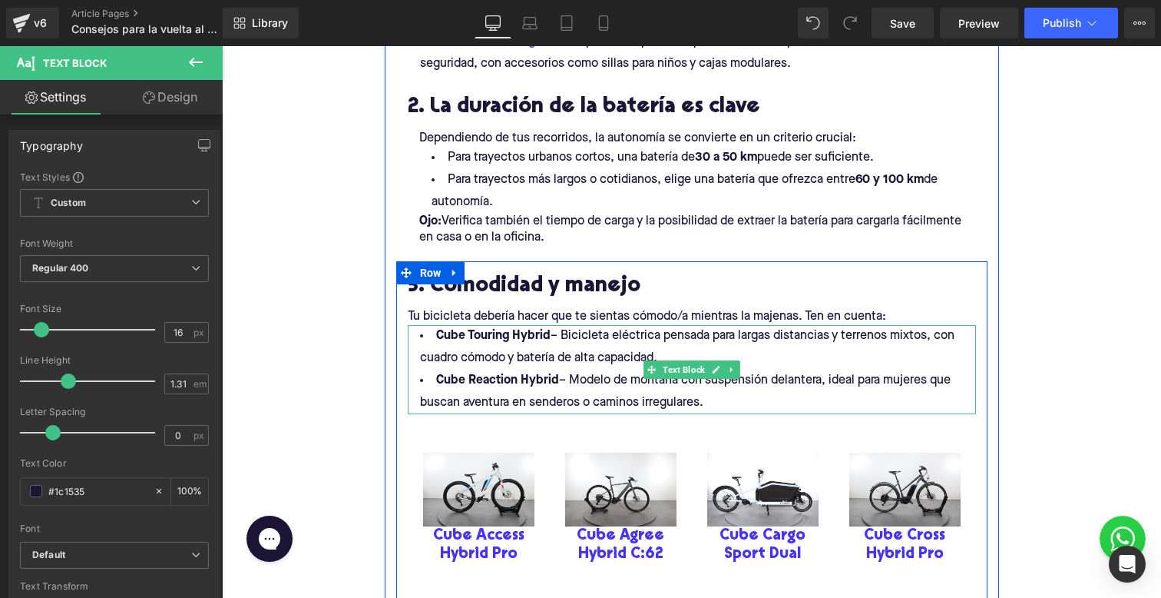
click at [714, 396] on li "Cube Reaction Hybrid – Modelo de montaña con suspensión delantera, ideal para m…" at bounding box center [692, 391] width 568 height 45
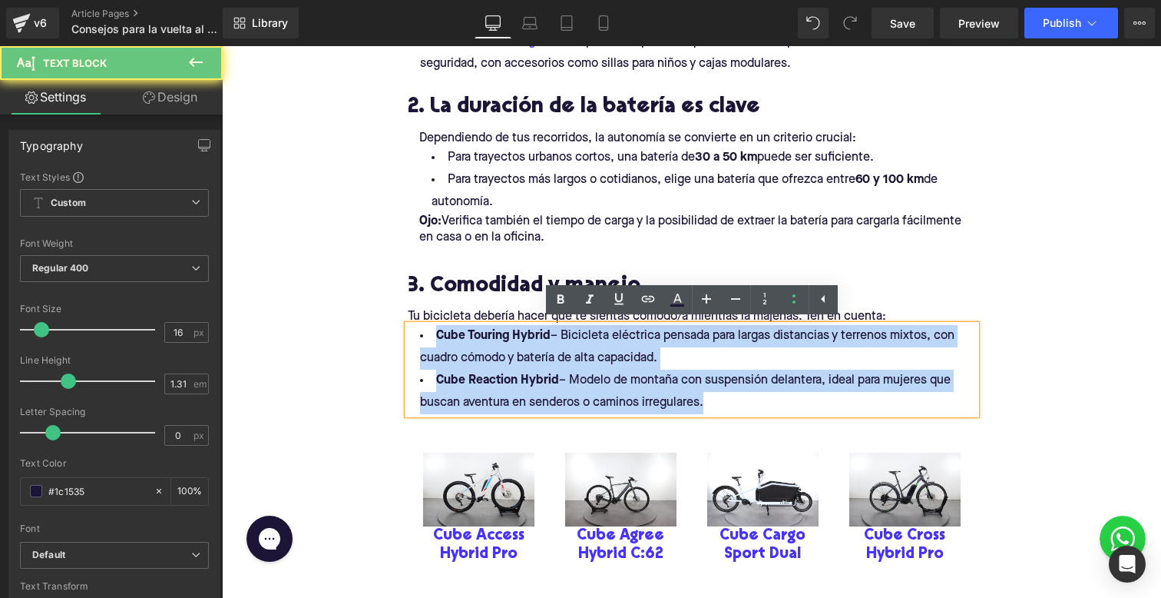
drag, startPoint x: 712, startPoint y: 403, endPoint x: 429, endPoint y: 329, distance: 292.1
click at [429, 329] on ul "Cube Touring Hybrid – Bicicleta eléctrica pensada para largas distancias y terr…" at bounding box center [692, 369] width 568 height 89
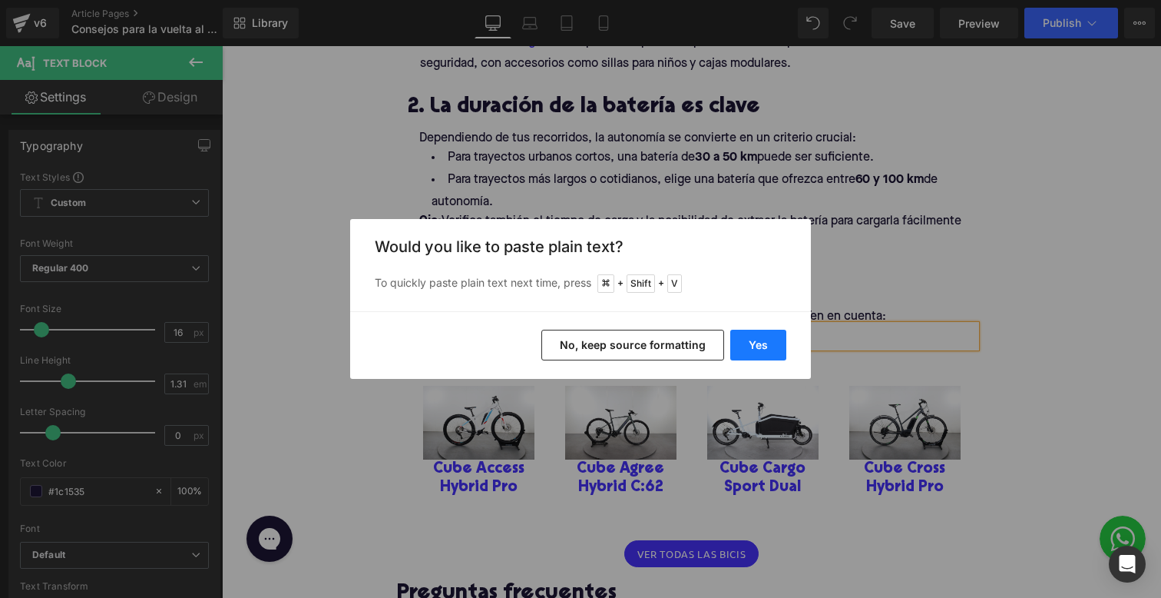
click at [749, 343] on button "Yes" at bounding box center [758, 344] width 56 height 31
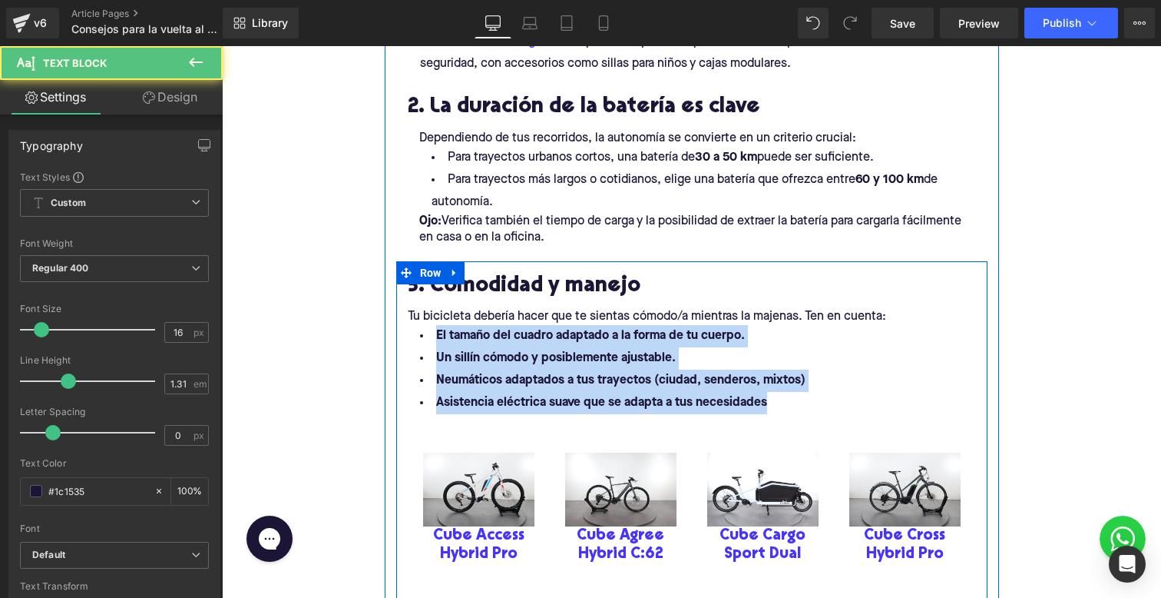
drag, startPoint x: 436, startPoint y: 335, endPoint x: 826, endPoint y: 461, distance: 410.0
click at [826, 461] on div "3. Comodidad y manejo Heading Tu bicicleta debería hacer que te sientas cómodo/…" at bounding box center [691, 427] width 591 height 330
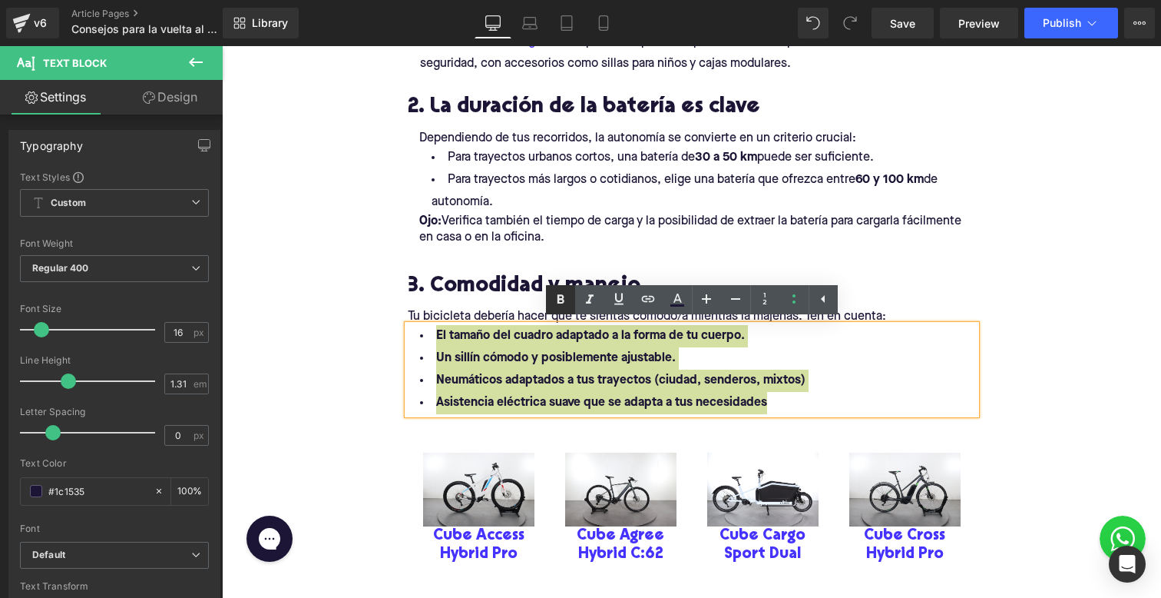
click at [550, 303] on link at bounding box center [560, 299] width 29 height 29
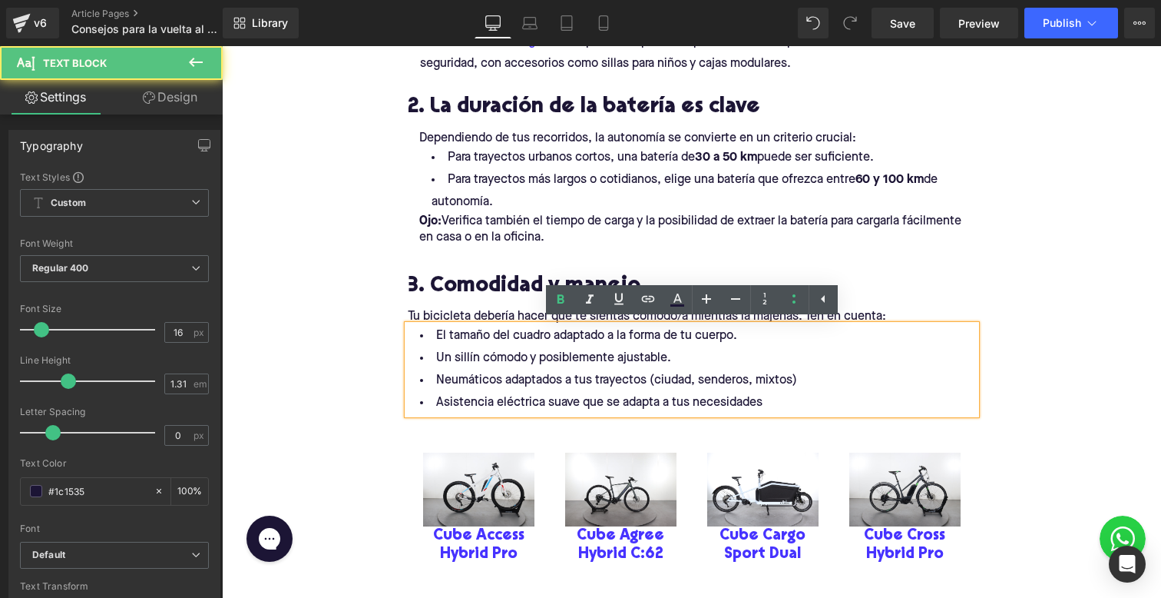
click at [539, 343] on li "El tamaño del cuadro adaptado a la forma de tu cuerpo." at bounding box center [692, 336] width 568 height 22
click at [452, 376] on li "Neumáticos adaptados a tus trayectos (ciudad, senderos, mixtos)" at bounding box center [692, 380] width 568 height 22
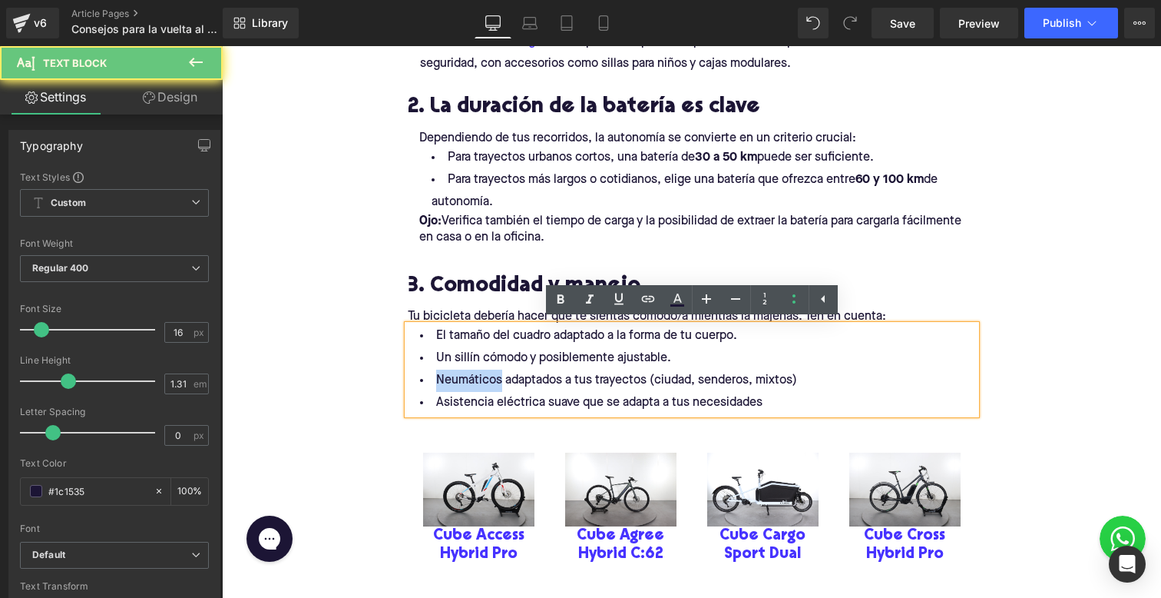
click at [452, 376] on li "Neumáticos adaptados a tus trayectos (ciudad, senderos, mixtos)" at bounding box center [692, 380] width 568 height 22
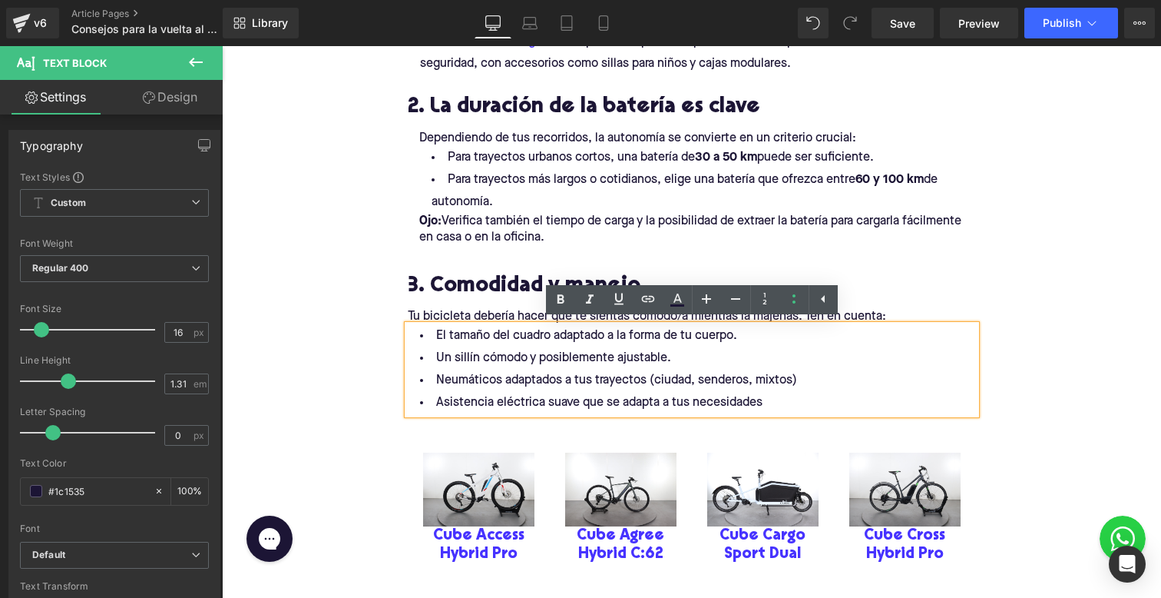
click at [449, 376] on li "Neumáticos adaptados a tus trayectos (ciudad, senderos, mixtos)" at bounding box center [692, 380] width 568 height 22
click at [452, 377] on li "Neumáticos adaptados a tus trayectos (ciudad, senderos, mixtos)" at bounding box center [692, 380] width 568 height 22
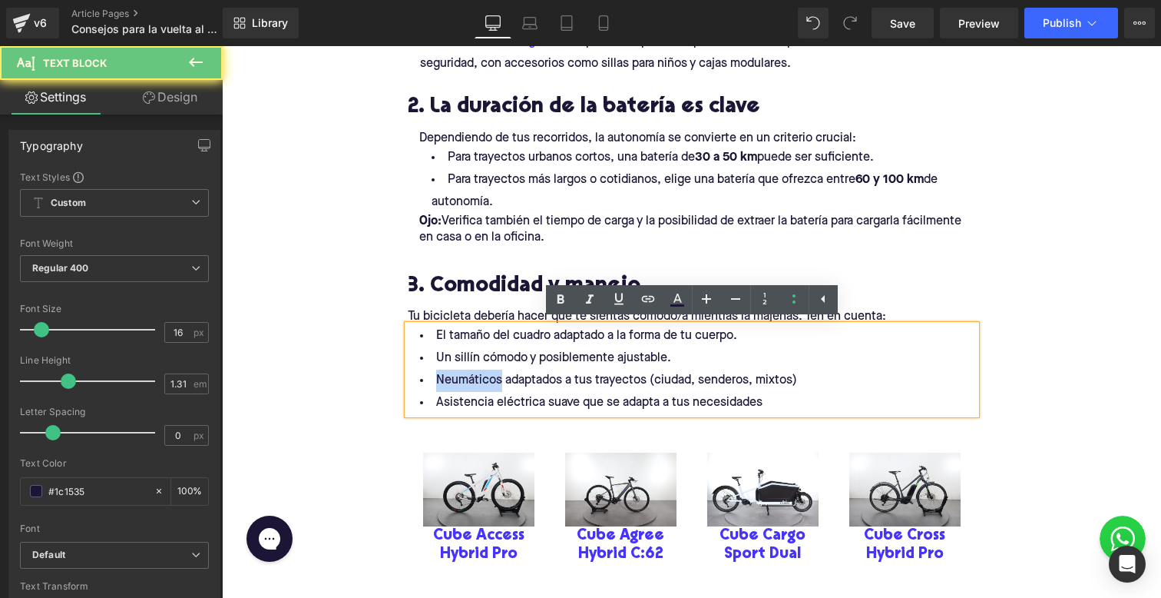
click at [452, 377] on li "Neumáticos adaptados a tus trayectos (ciudad, senderos, mixtos)" at bounding box center [692, 380] width 568 height 22
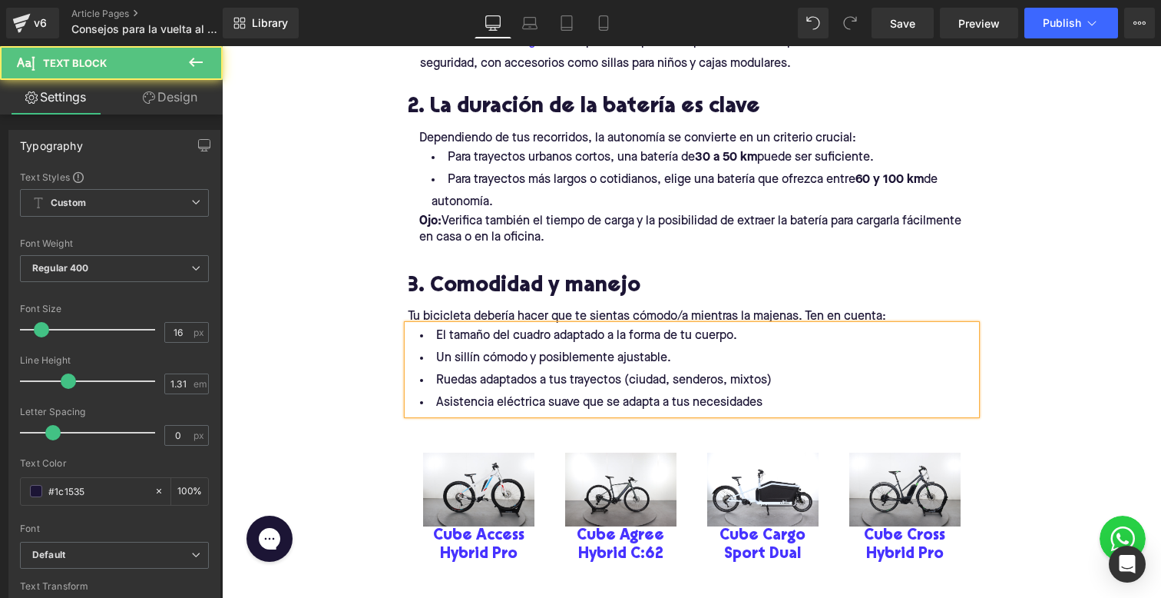
click at [530, 373] on li "Ruedas adaptados a tus trayectos (ciudad, senderos, mixtos)" at bounding box center [692, 380] width 568 height 22
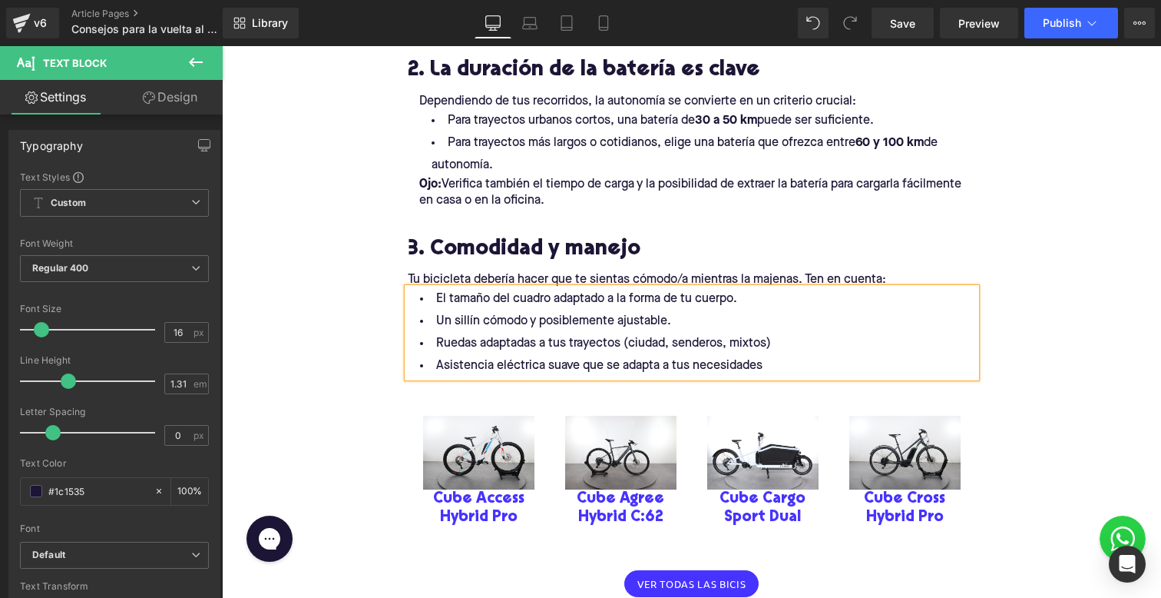
scroll to position [1336, 0]
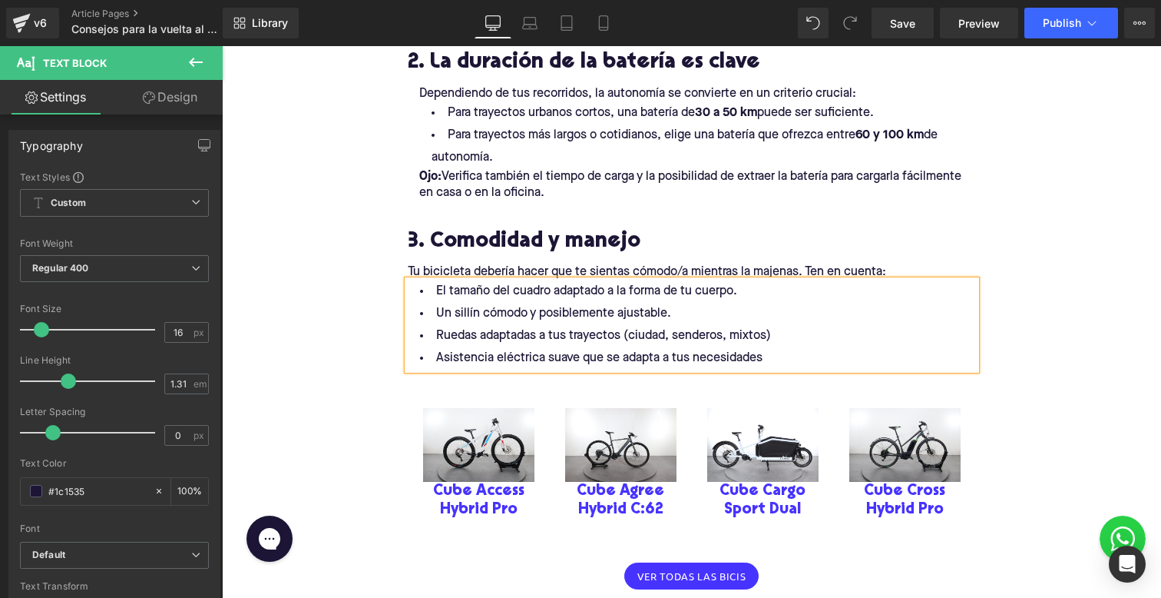
click at [776, 354] on li "Asistencia eléctrica suave que se adapta a tus necesidades" at bounding box center [692, 358] width 568 height 22
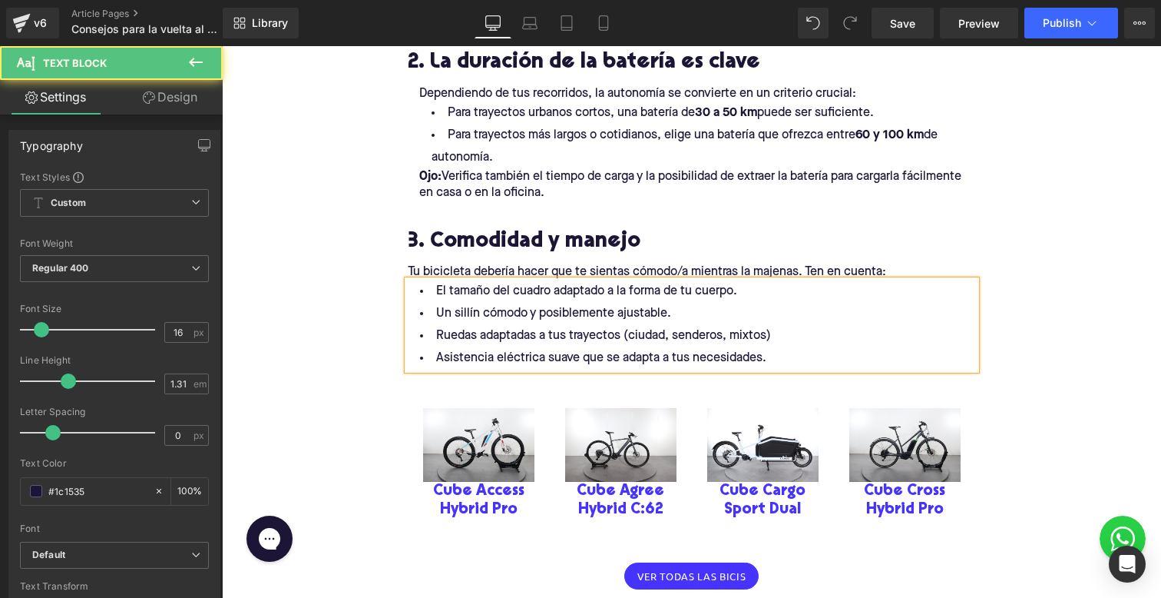
click at [792, 325] on li "Ruedas adaptadas a tus trayectos (ciudad, senderos, mixtos)" at bounding box center [692, 336] width 568 height 22
drag, startPoint x: 449, startPoint y: 287, endPoint x: 548, endPoint y: 287, distance: 99.1
click at [549, 287] on li "El tamaño del cuadro adaptado a la forma de tu cuerpo." at bounding box center [692, 291] width 568 height 22
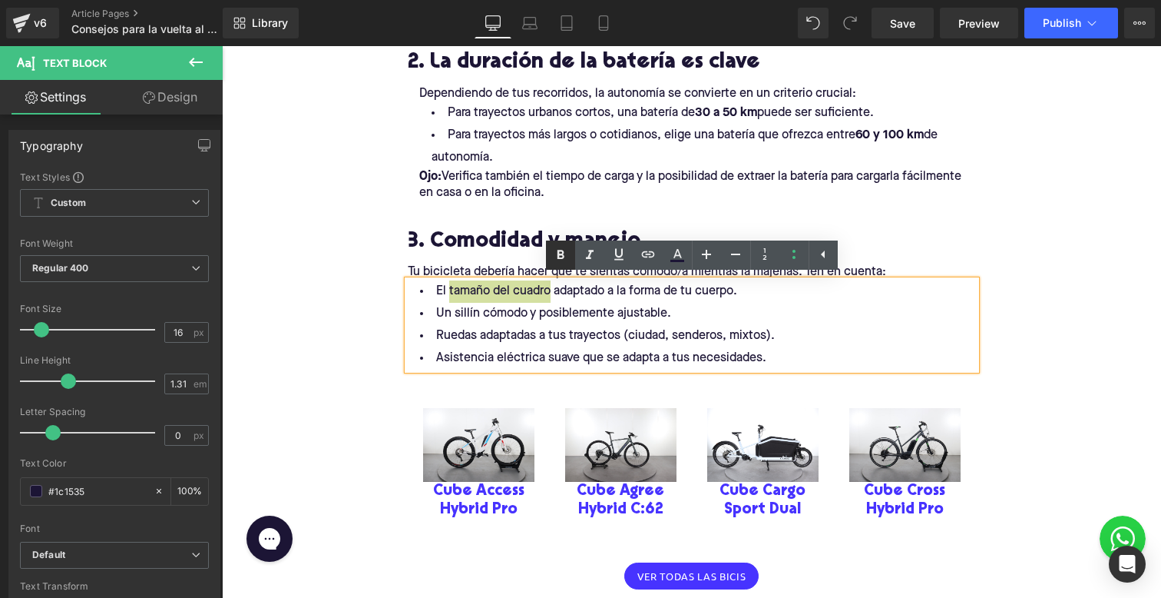
click at [564, 257] on icon at bounding box center [560, 255] width 18 height 18
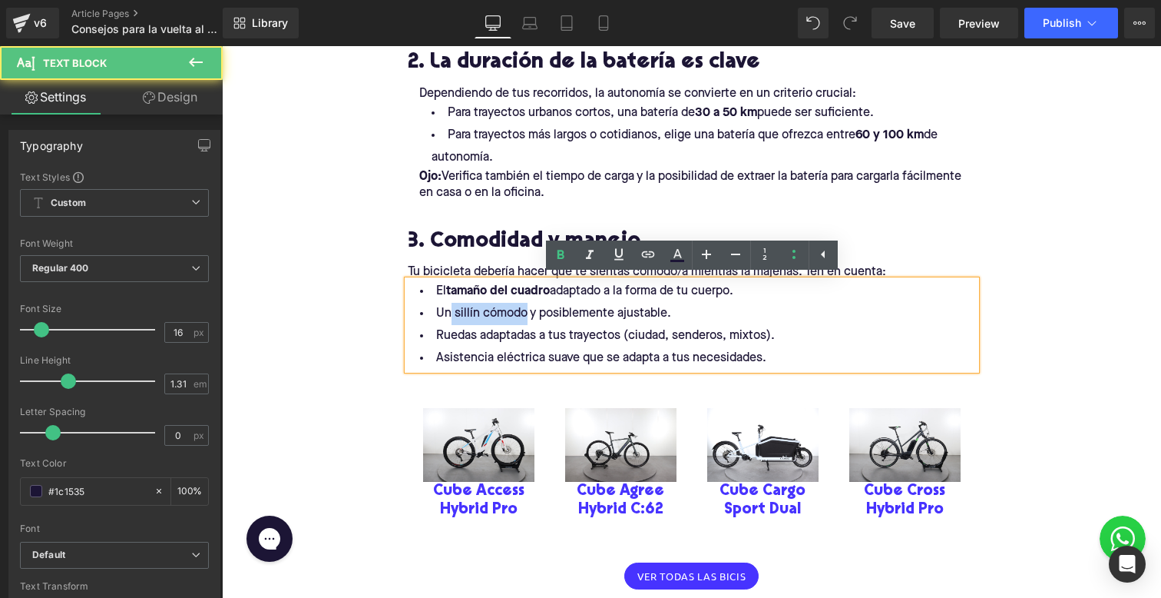
drag, startPoint x: 452, startPoint y: 312, endPoint x: 528, endPoint y: 313, distance: 76.0
click at [528, 313] on li "Un sillín cómodo y posiblemente ajustable." at bounding box center [692, 314] width 568 height 22
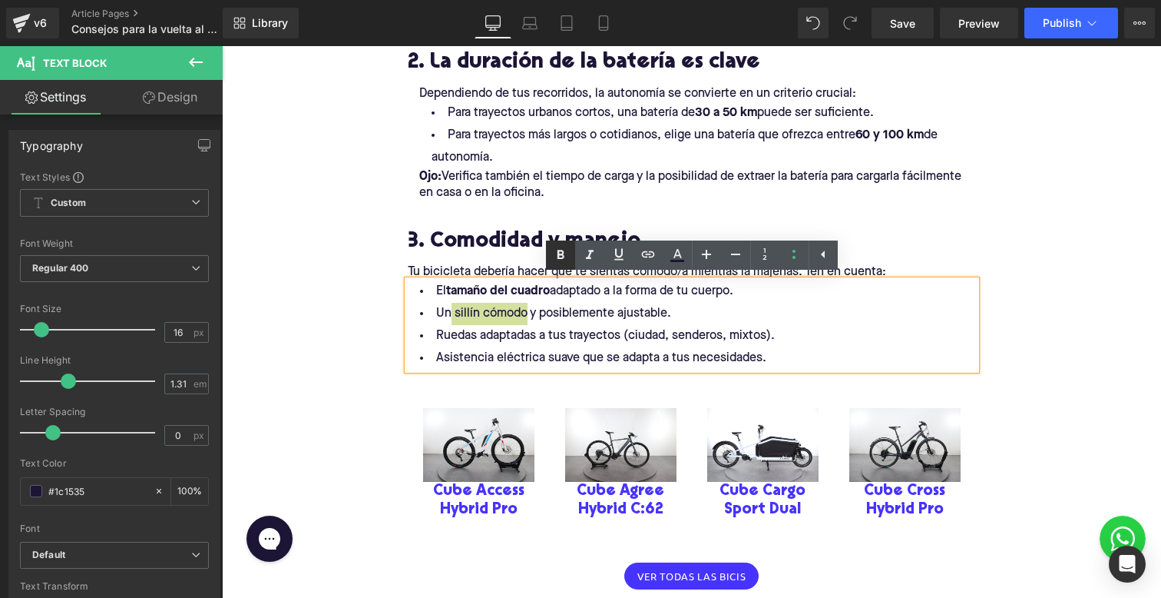
click at [553, 259] on icon at bounding box center [560, 255] width 18 height 18
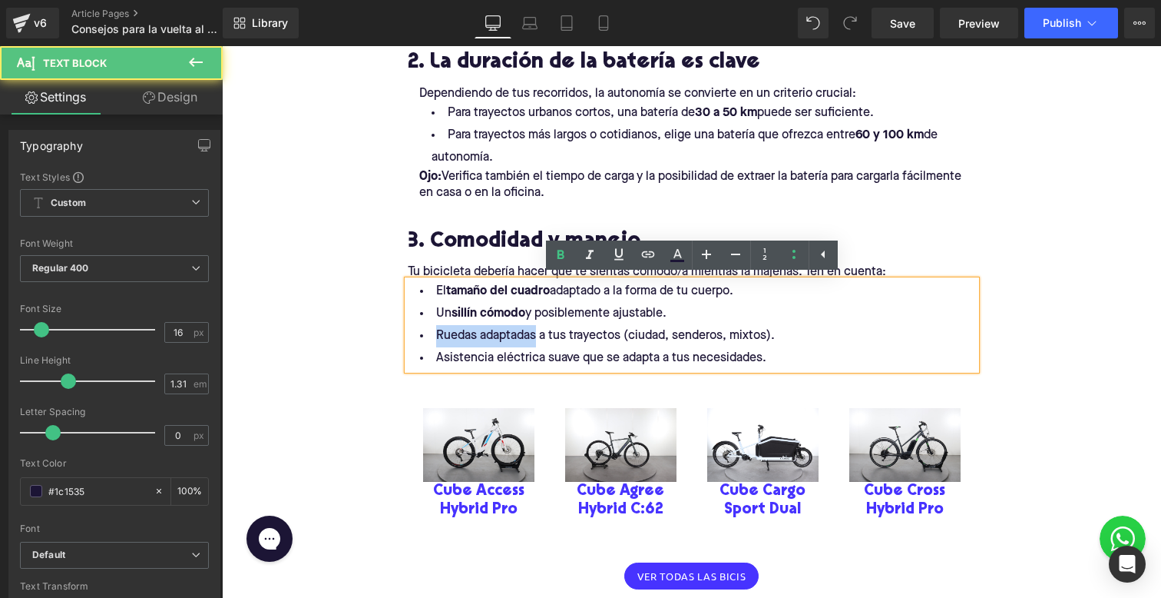
drag, startPoint x: 433, startPoint y: 339, endPoint x: 538, endPoint y: 335, distance: 104.6
click at [538, 335] on li "Ruedas adaptadas a tus trayectos (ciudad, senderos, mixtos)." at bounding box center [692, 336] width 568 height 22
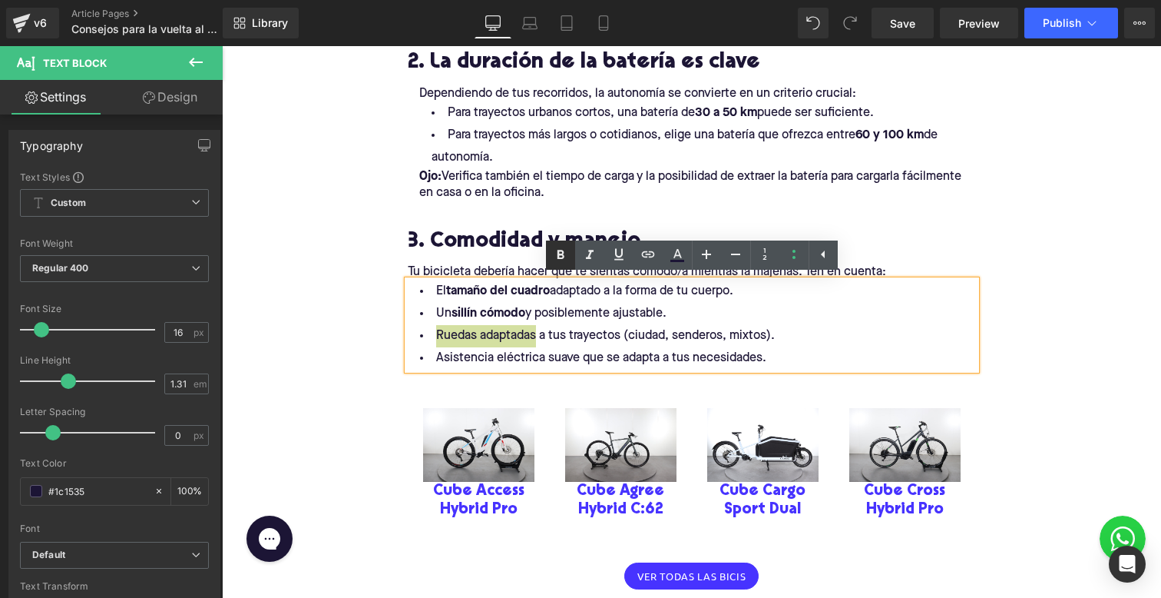
click at [559, 256] on icon at bounding box center [560, 255] width 18 height 18
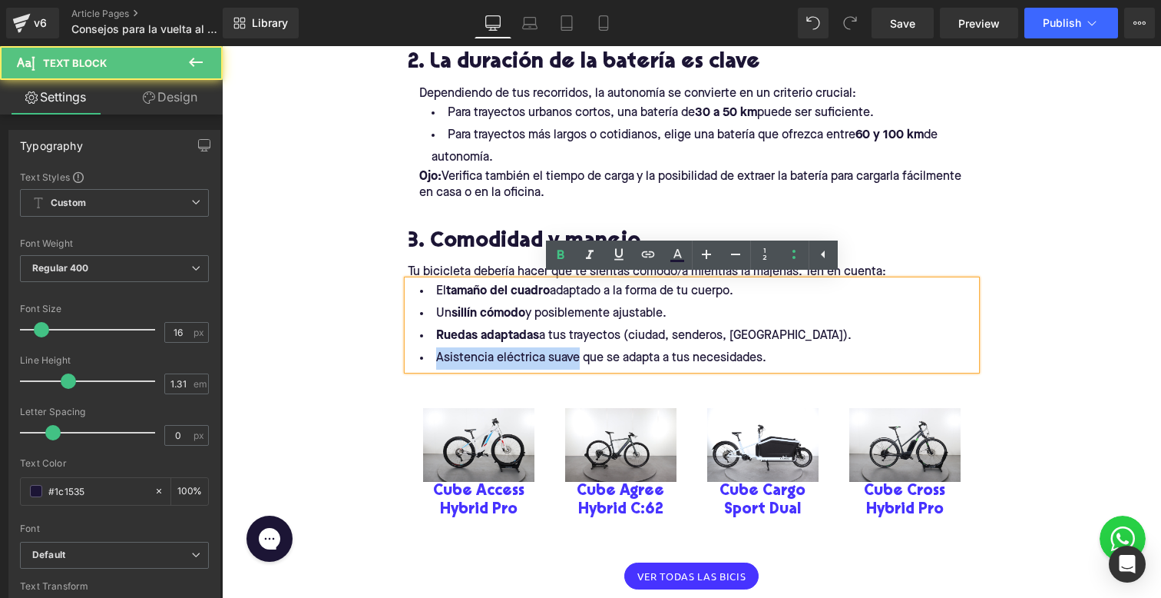
drag, startPoint x: 579, startPoint y: 359, endPoint x: 377, endPoint y: 359, distance: 202.0
click at [554, 251] on icon at bounding box center [560, 255] width 18 height 18
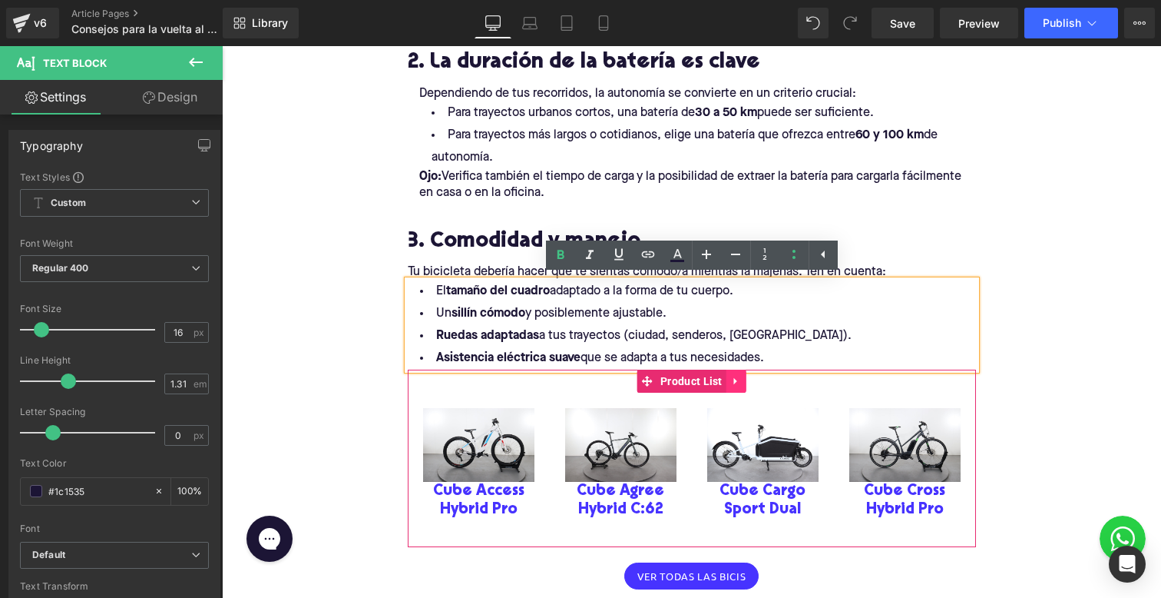
click at [737, 375] on icon at bounding box center [736, 381] width 11 height 12
click at [740, 375] on link at bounding box center [747, 380] width 20 height 23
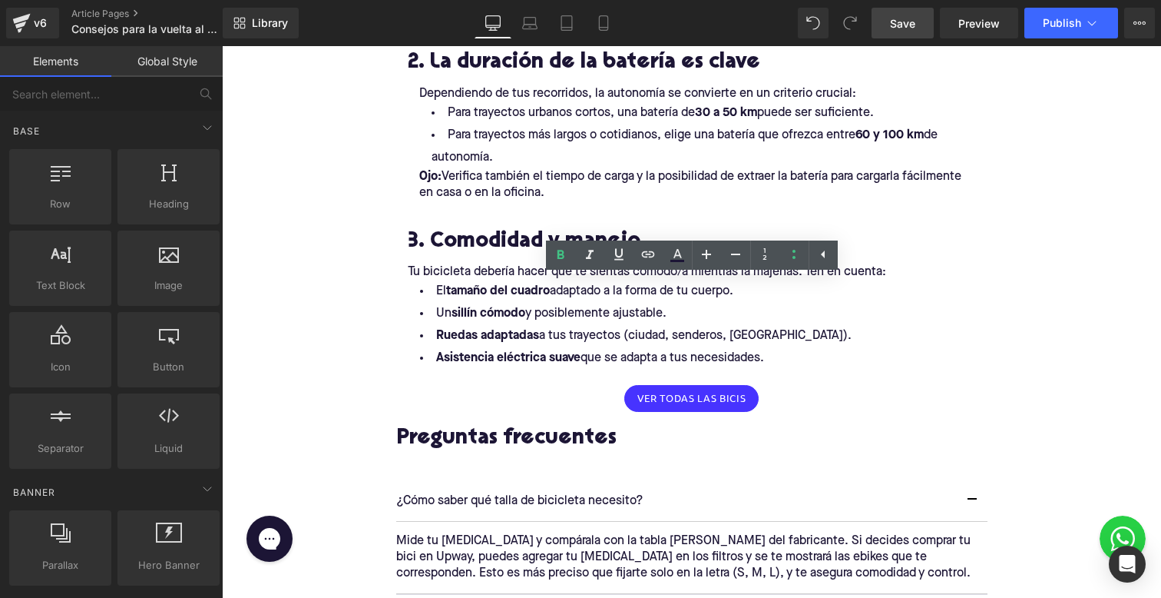
click at [897, 33] on link "Save" at bounding box center [903, 23] width 62 height 31
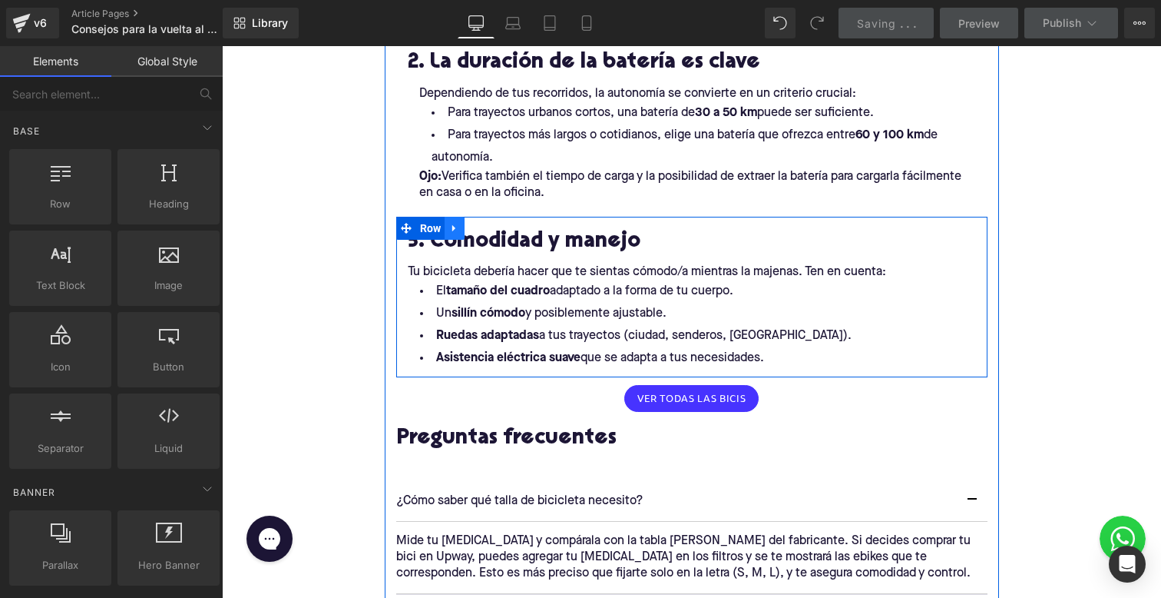
click at [458, 229] on icon at bounding box center [454, 228] width 11 height 12
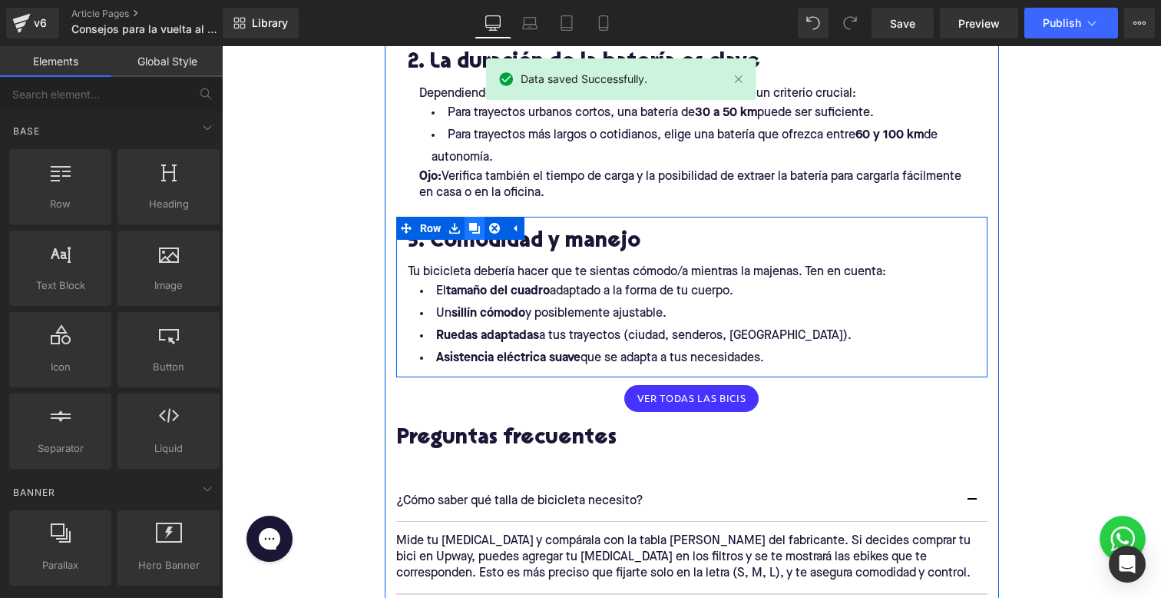
click at [475, 230] on icon at bounding box center [474, 228] width 11 height 12
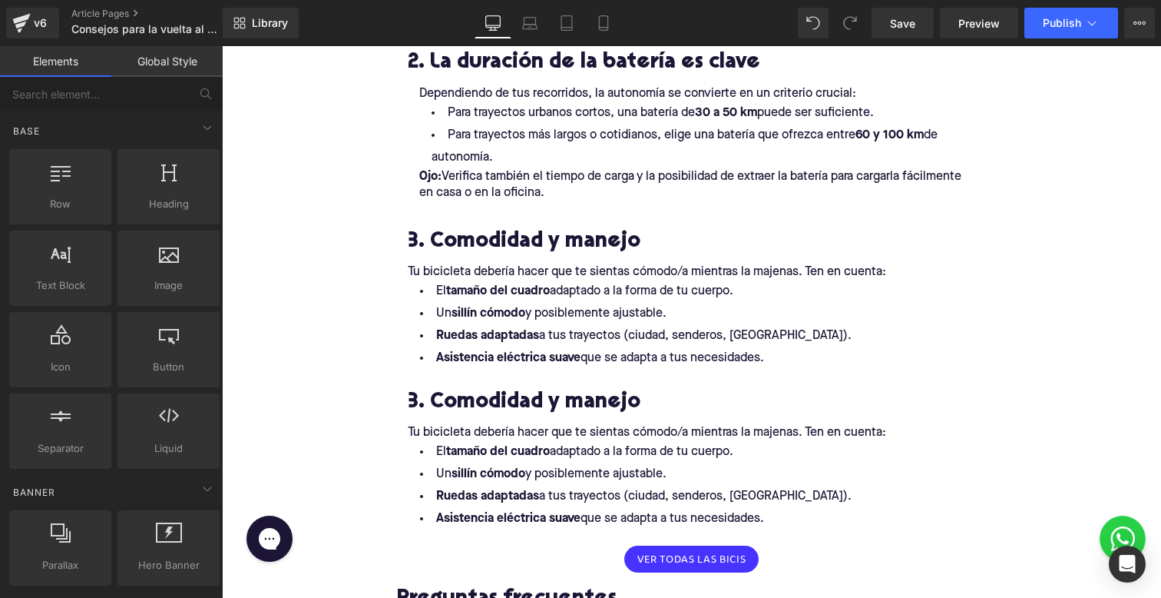
click at [449, 395] on div "3. Comodidad y manejo Heading Tu bicicleta debería hacer que te sientas cómodo/…" at bounding box center [691, 457] width 591 height 161
click at [449, 395] on link at bounding box center [450, 388] width 16 height 18
click at [222, 46] on link at bounding box center [222, 46] width 0 height 0
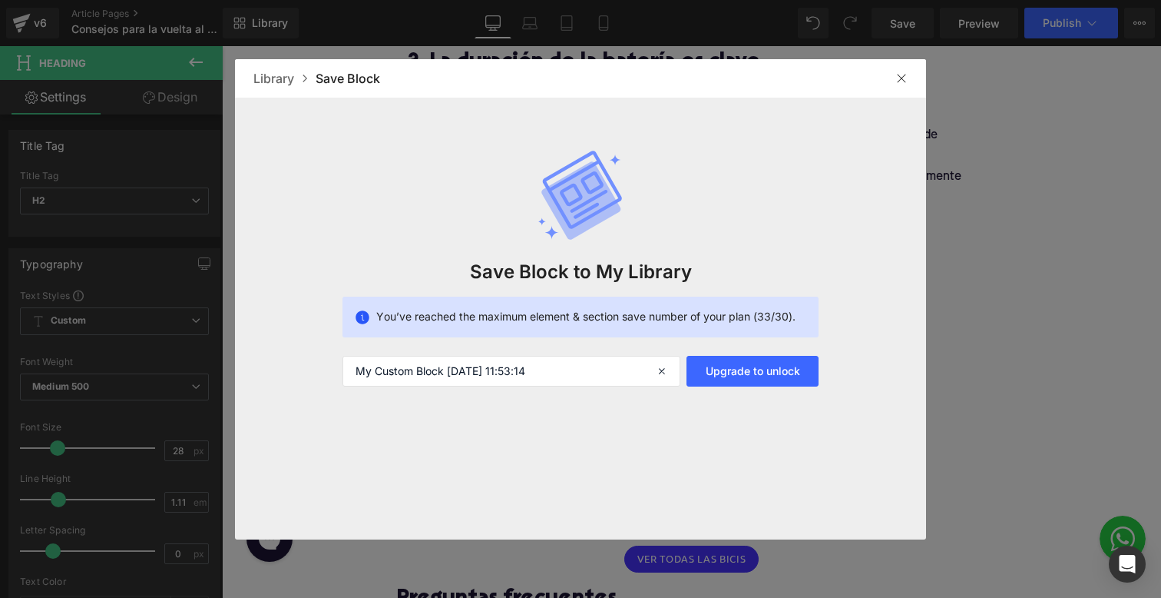
click at [900, 78] on img at bounding box center [902, 78] width 12 height 12
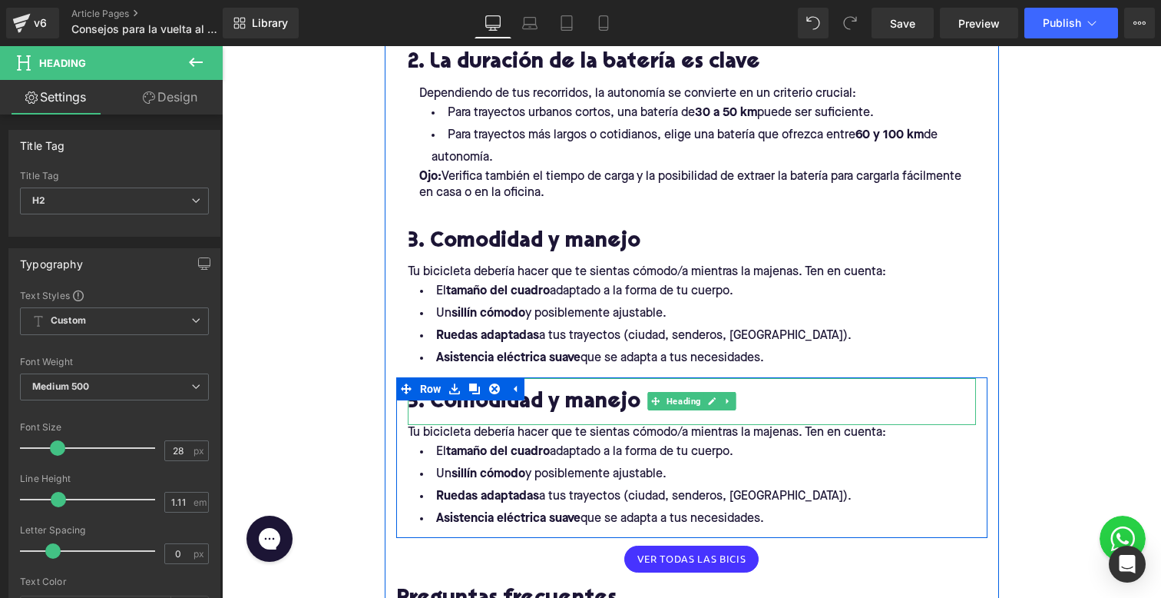
click at [584, 406] on h2 "3. Comodidad y manejo" at bounding box center [692, 403] width 568 height 24
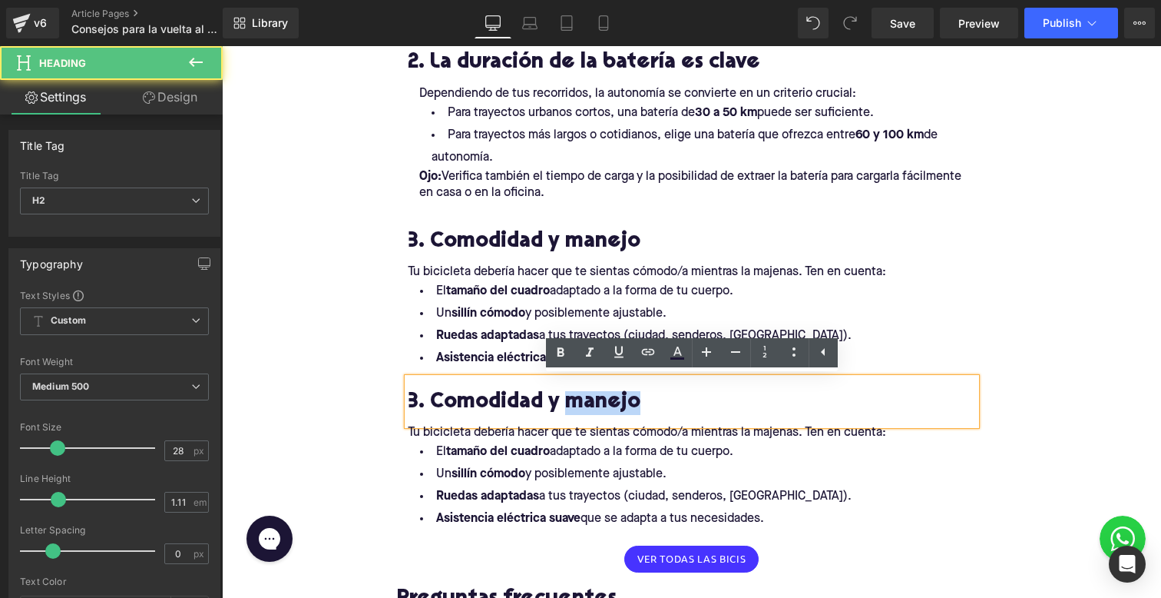
click at [584, 406] on h2 "3. Comodidad y manejo" at bounding box center [692, 403] width 568 height 24
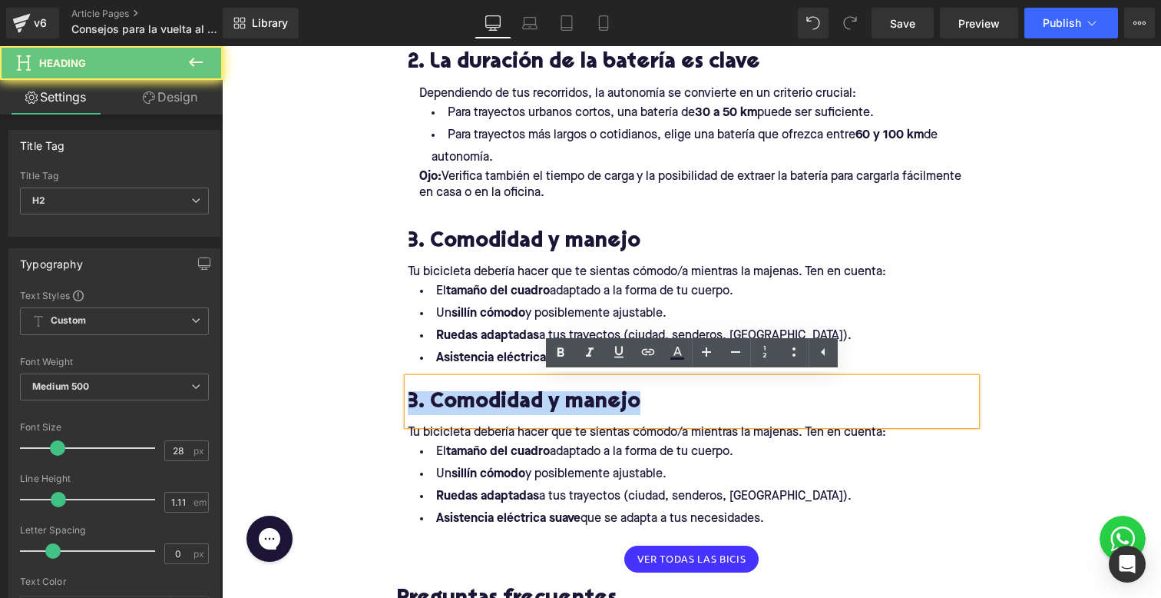
click at [584, 406] on h2 "3. Comodidad y manejo" at bounding box center [692, 403] width 568 height 24
paste div
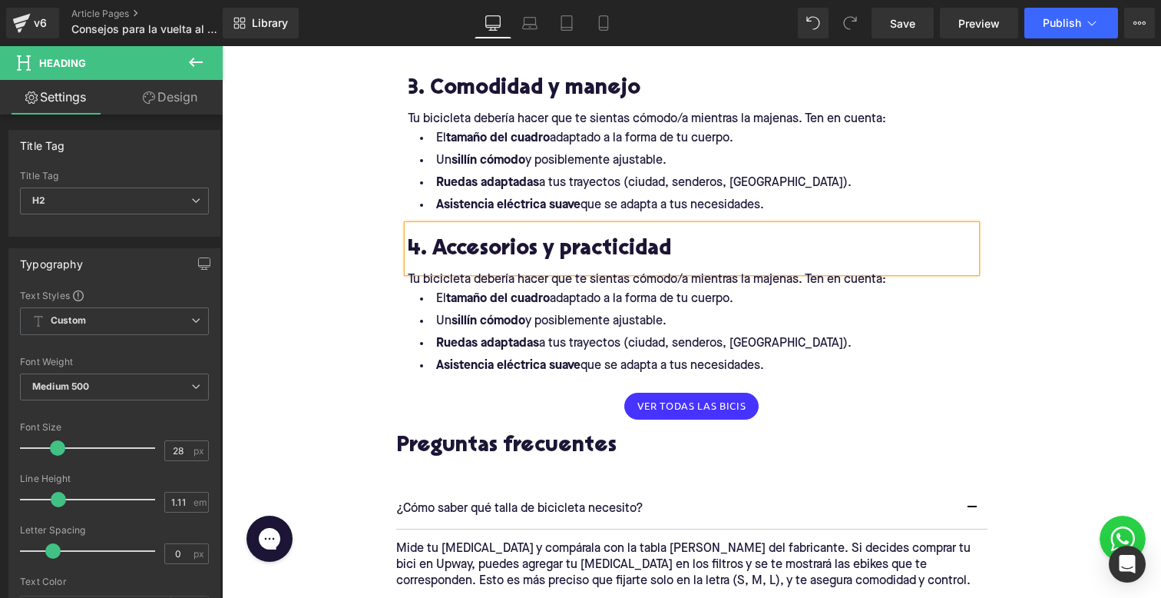
scroll to position [1516, 0]
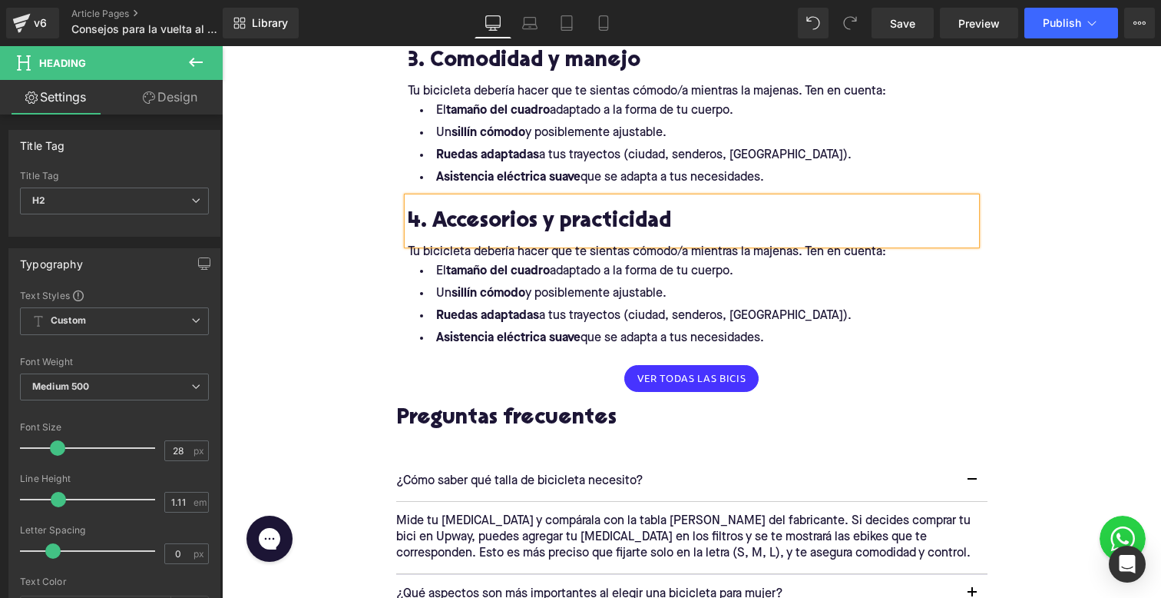
click at [555, 244] on div "Tu bicicleta debería hacer que te sientas cómodo/a mientras la majenas. Ten en …" at bounding box center [692, 252] width 568 height 16
click at [556, 257] on p "Tu bicicleta debería hacer que te sientas cómodo/a mientras la majenas. Ten en …" at bounding box center [692, 252] width 568 height 16
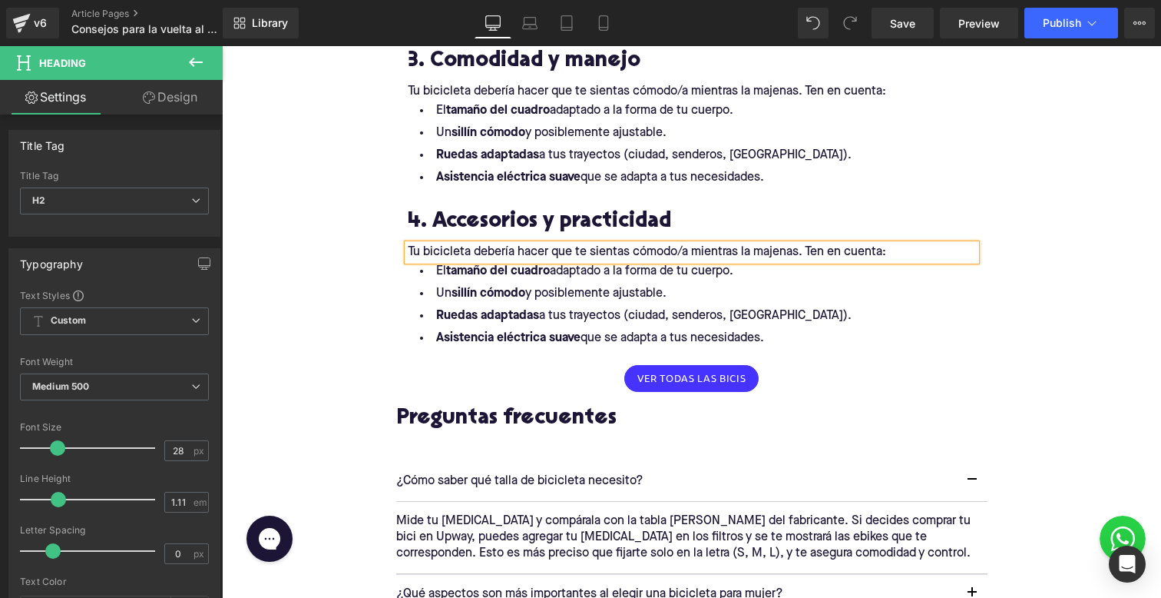
click at [556, 257] on p "Tu bicicleta debería hacer que te sientas cómodo/a mientras la majenas. Ten en …" at bounding box center [692, 252] width 568 height 16
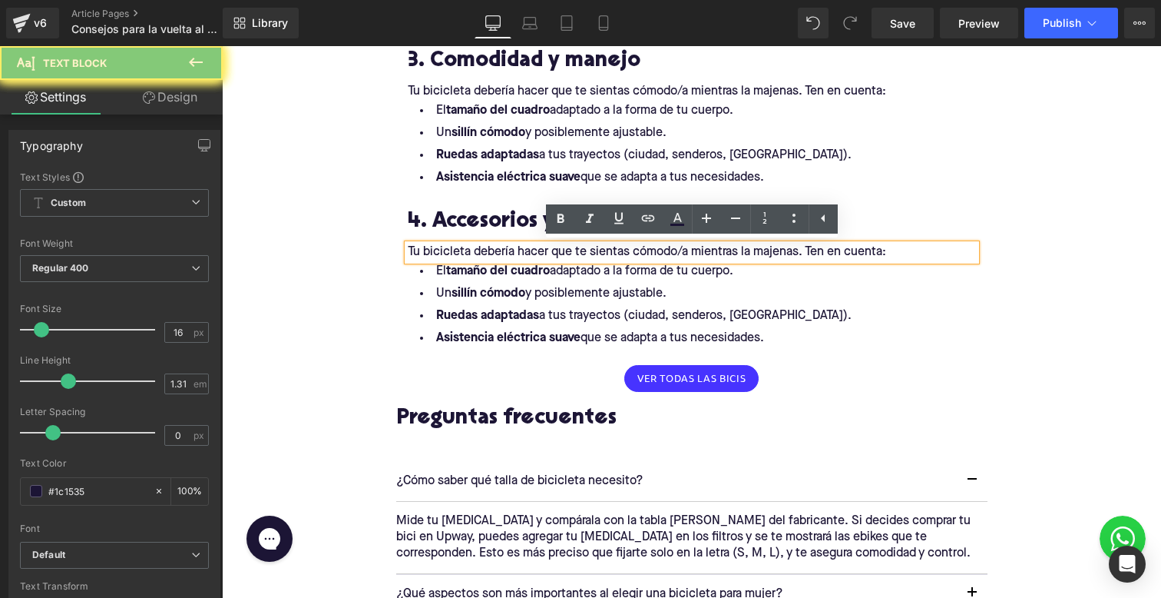
click at [556, 257] on p "Tu bicicleta debería hacer que te sientas cómodo/a mientras la majenas. Ten en …" at bounding box center [692, 252] width 568 height 16
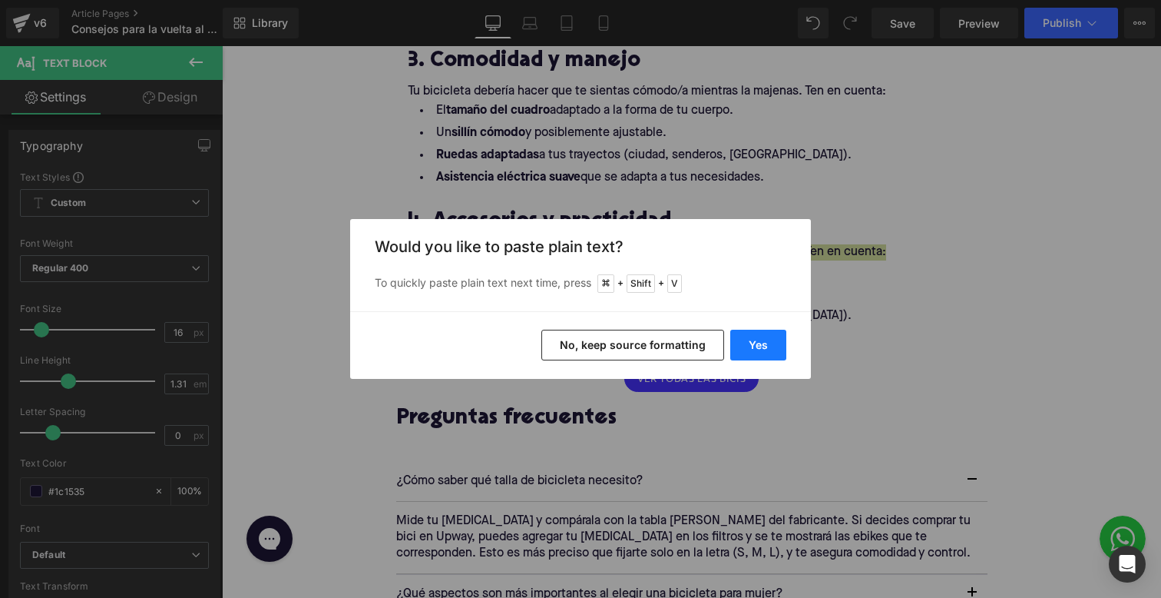
click at [744, 333] on button "Yes" at bounding box center [758, 344] width 56 height 31
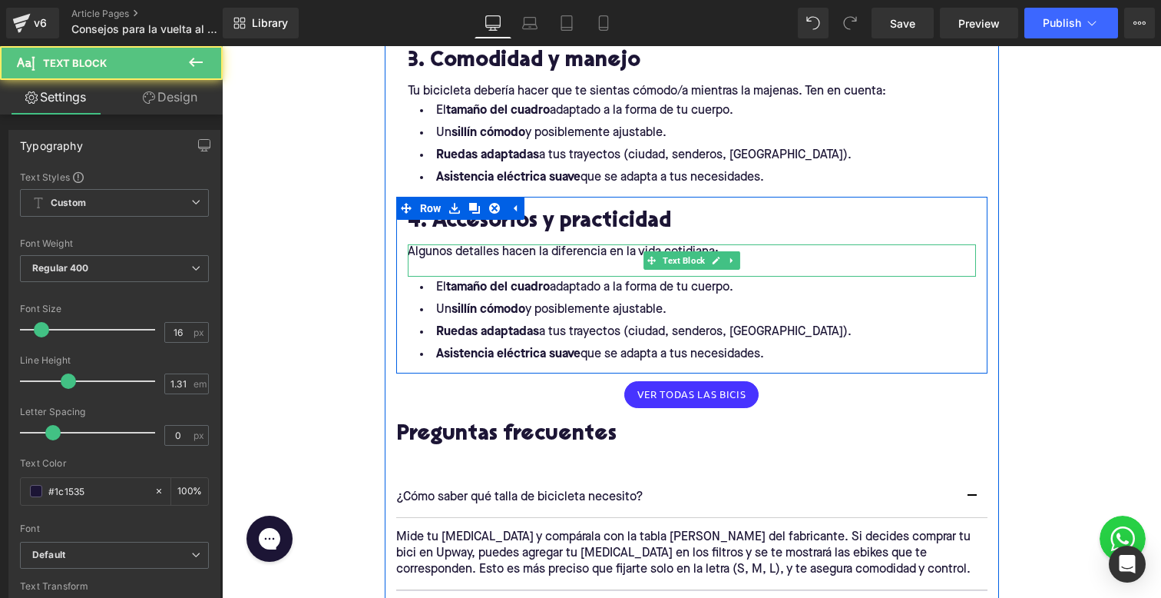
click at [615, 261] on p at bounding box center [692, 268] width 568 height 16
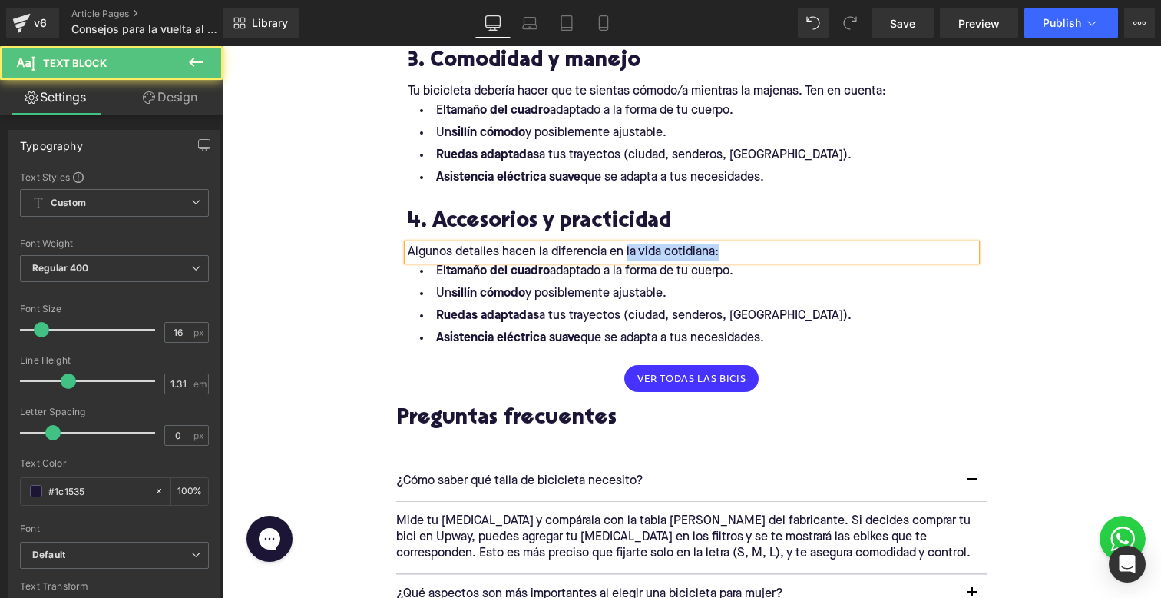
drag, startPoint x: 625, startPoint y: 250, endPoint x: 770, endPoint y: 250, distance: 144.4
click at [770, 250] on p "Algunos detalles hacen la diferencia en la vida cotidiana:" at bounding box center [692, 252] width 568 height 16
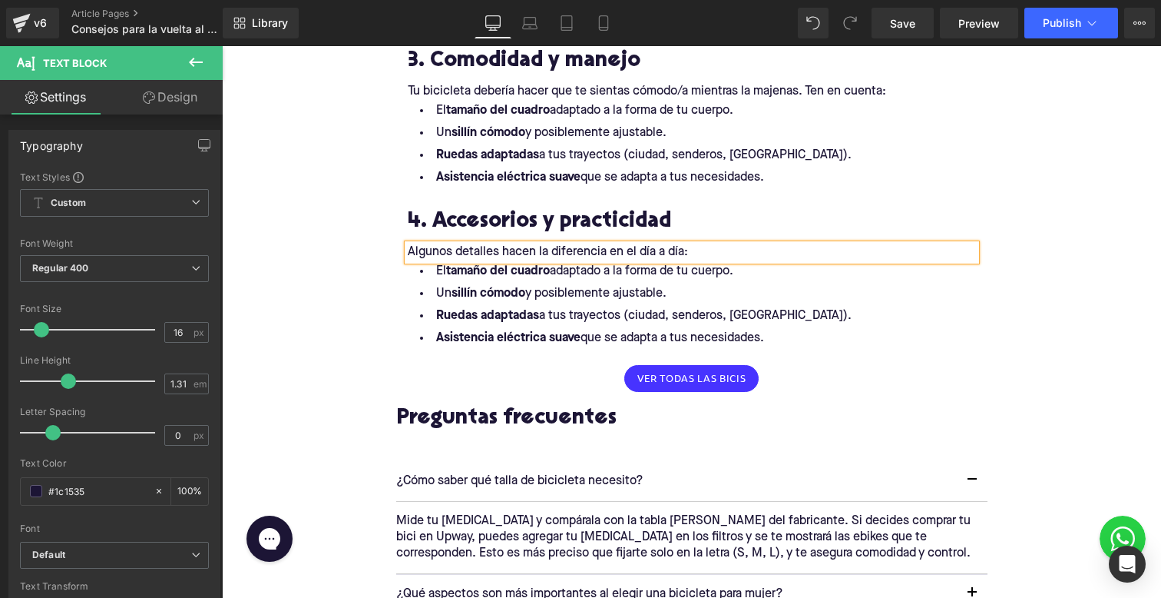
click at [779, 333] on li "Asistencia eléctrica suave que se adapta a tus necesidades." at bounding box center [692, 338] width 568 height 22
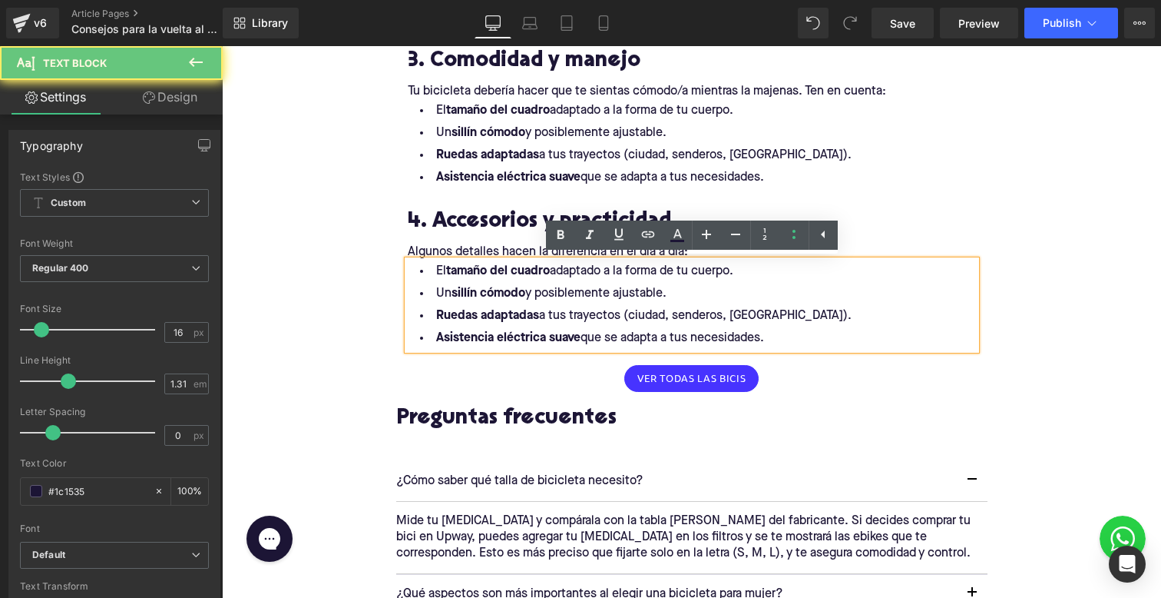
click at [771, 343] on li "Asistencia eléctrica suave que se adapta a tus necesidades." at bounding box center [692, 338] width 568 height 22
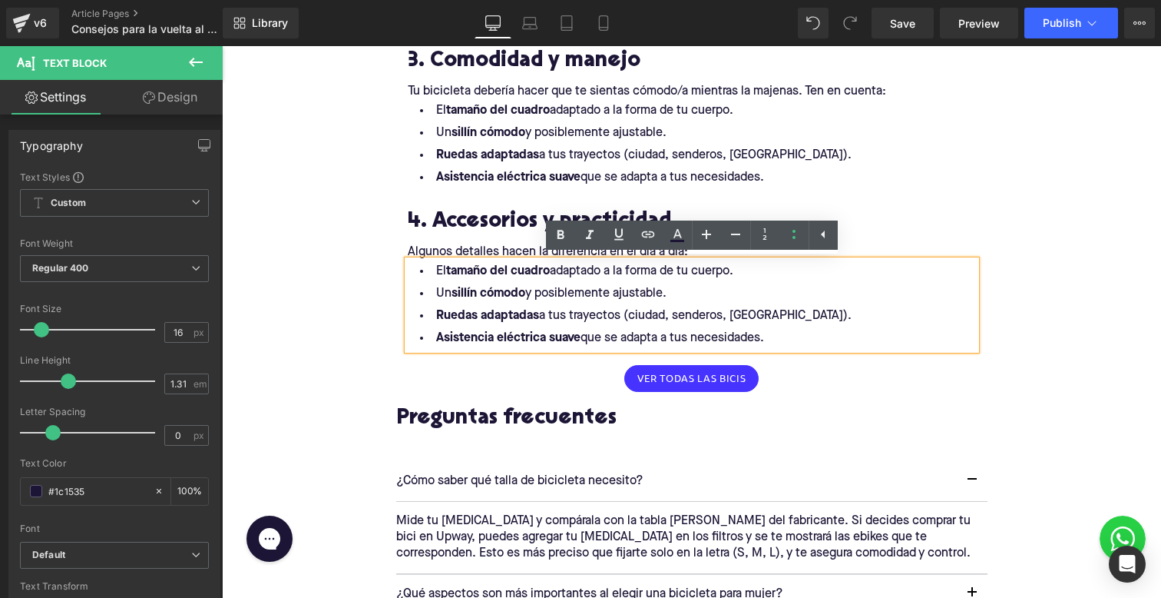
drag, startPoint x: 775, startPoint y: 343, endPoint x: 379, endPoint y: 242, distance: 409.1
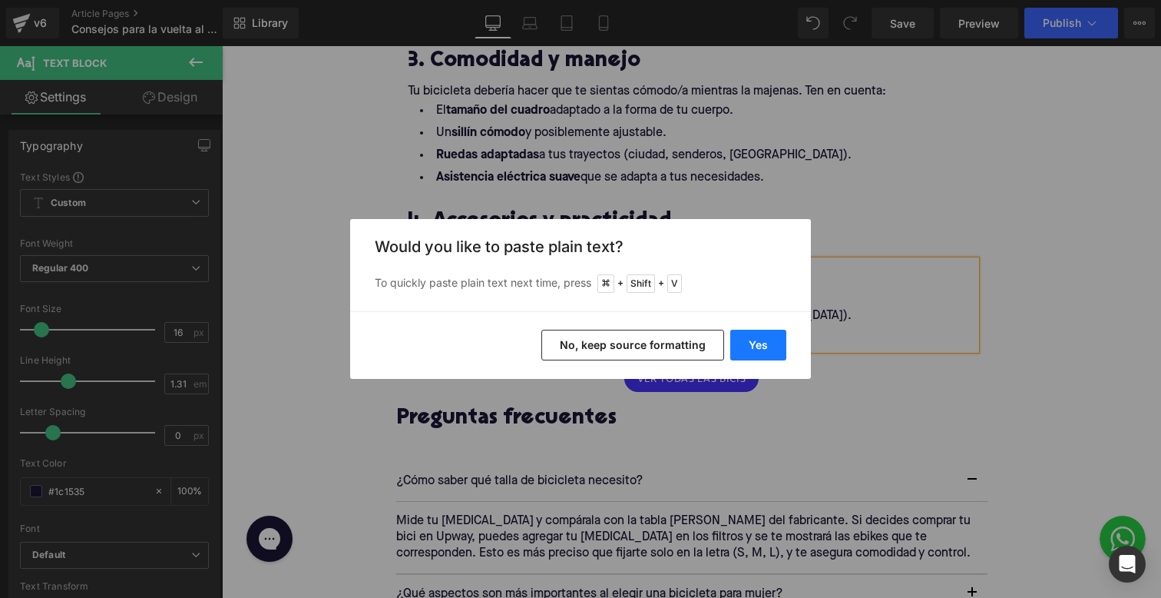
click at [740, 346] on button "Yes" at bounding box center [758, 344] width 56 height 31
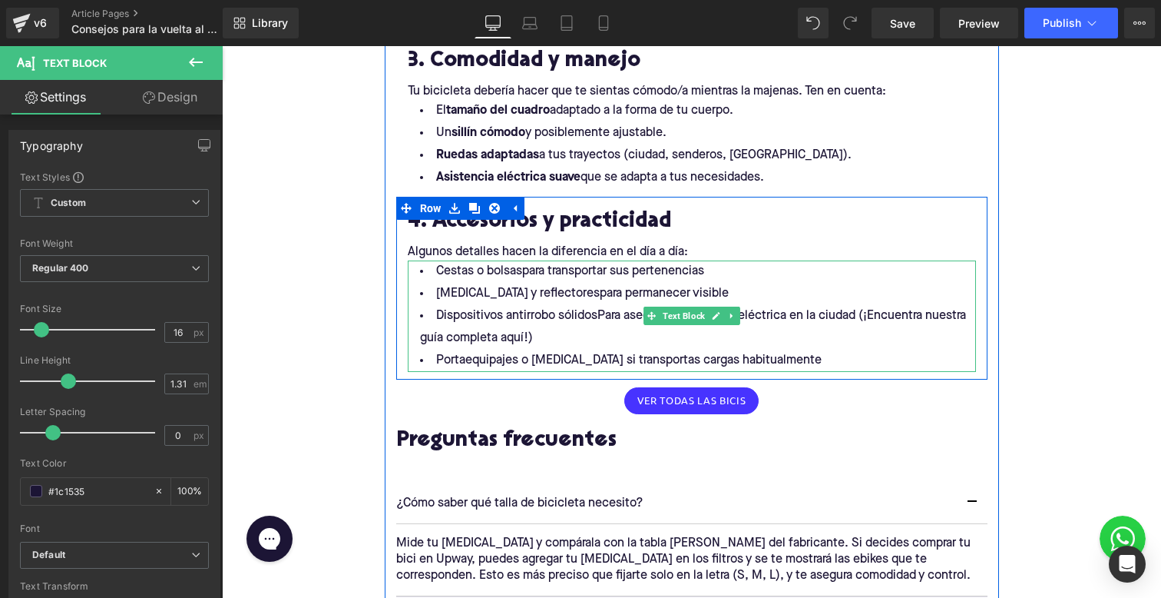
click at [521, 270] on li "Cestas o bolsaspara transportar sus pertenencias" at bounding box center [692, 271] width 568 height 22
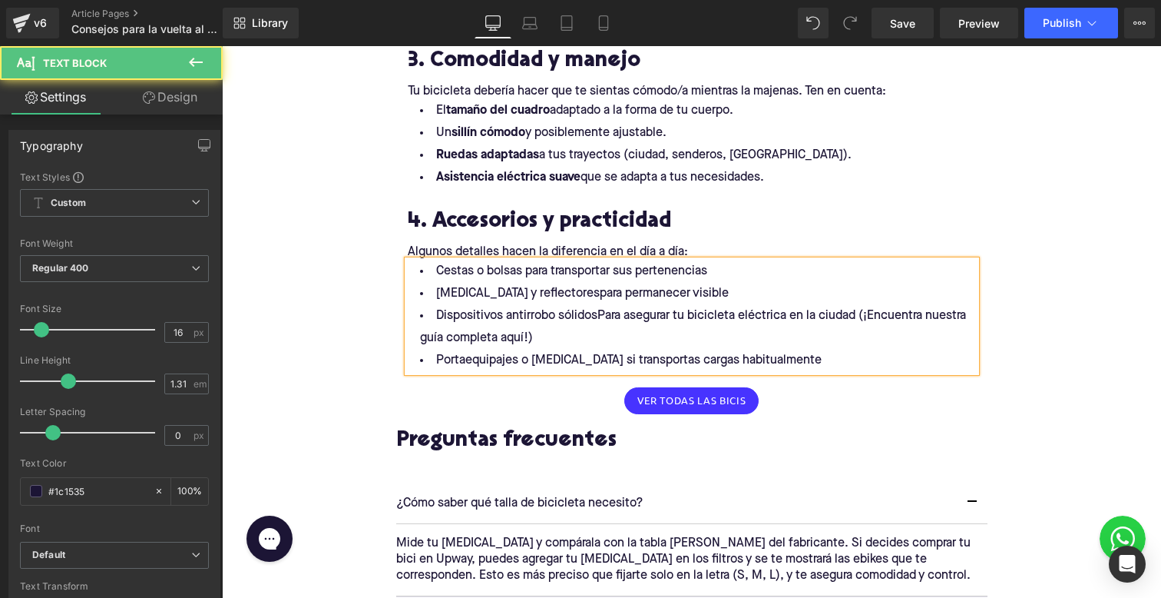
click at [498, 270] on li "Cestas o bolsas para transportar sus pertenencias" at bounding box center [692, 271] width 568 height 22
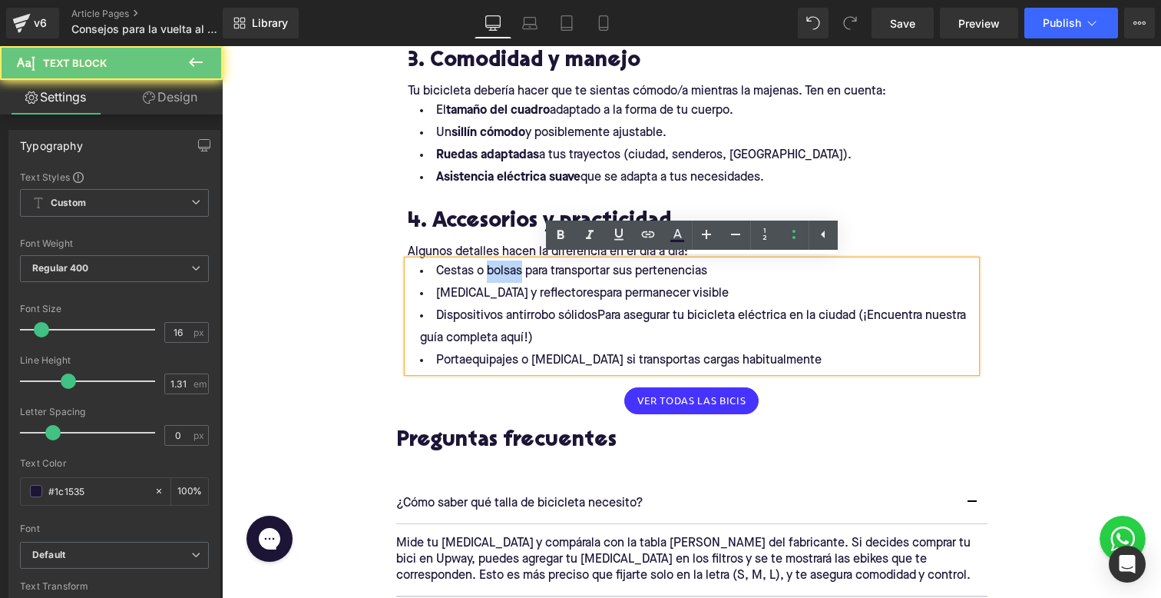
click at [498, 270] on li "Cestas o bolsas para transportar sus pertenencias" at bounding box center [692, 271] width 568 height 22
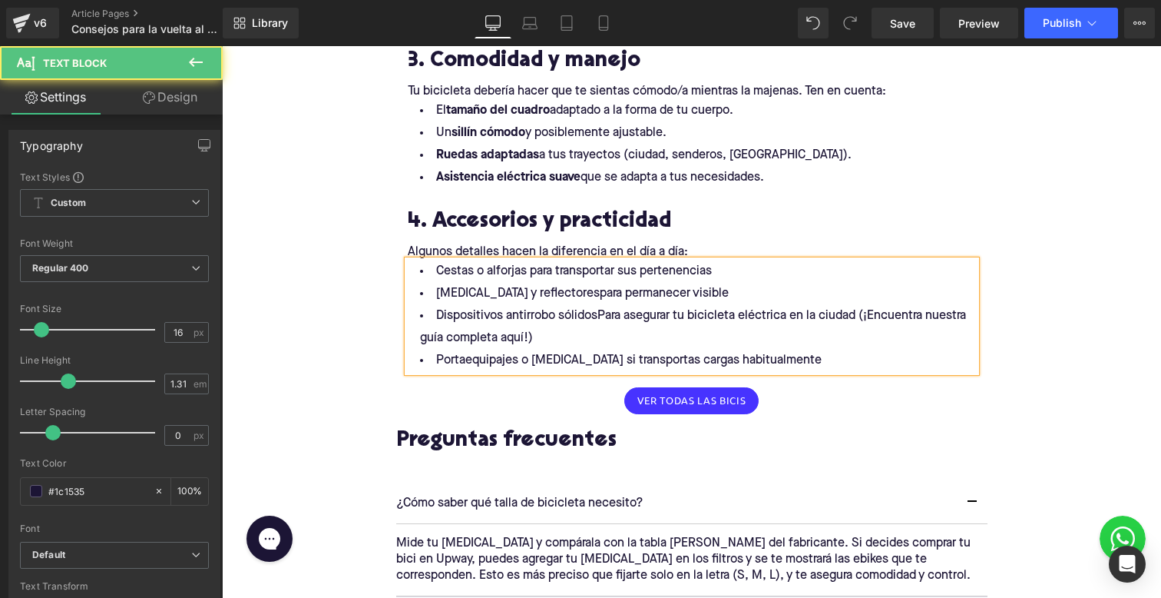
click at [634, 276] on li "Cestas o alforjas para transportar sus pertenencias" at bounding box center [692, 271] width 568 height 22
click at [752, 274] on li "Cestas o alforjas para transportar tus pertenencias" at bounding box center [692, 271] width 568 height 22
click at [523, 270] on li "Cestas o alforjas para transportar tus pertenencias." at bounding box center [692, 271] width 568 height 22
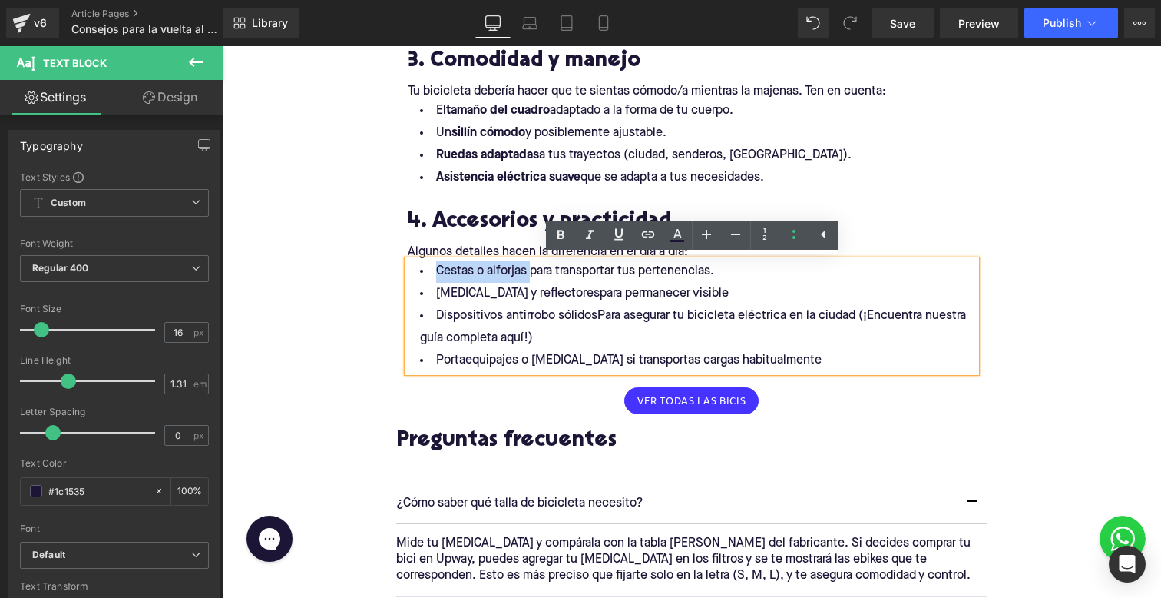
drag, startPoint x: 529, startPoint y: 271, endPoint x: 427, endPoint y: 271, distance: 102.1
click at [427, 271] on li "Cestas o alforjas para transportar tus pertenencias." at bounding box center [692, 271] width 568 height 22
click at [647, 232] on icon at bounding box center [648, 234] width 18 height 18
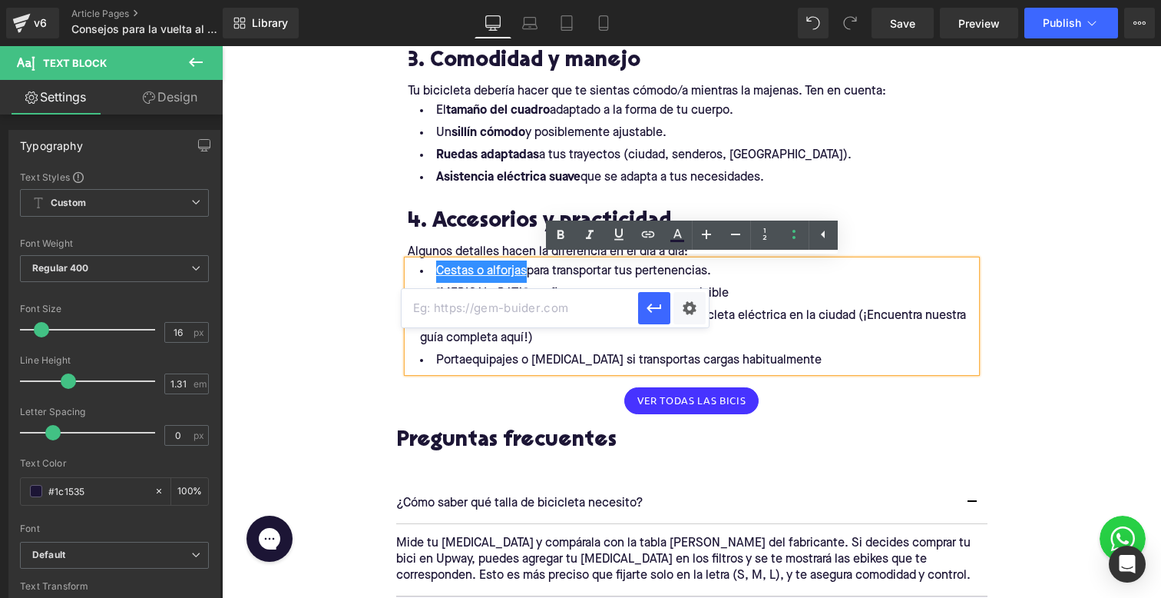
click at [591, 310] on input "text" at bounding box center [520, 308] width 237 height 38
paste input "[URL][DOMAIN_NAME]"
click at [671, 313] on div at bounding box center [673, 308] width 71 height 38
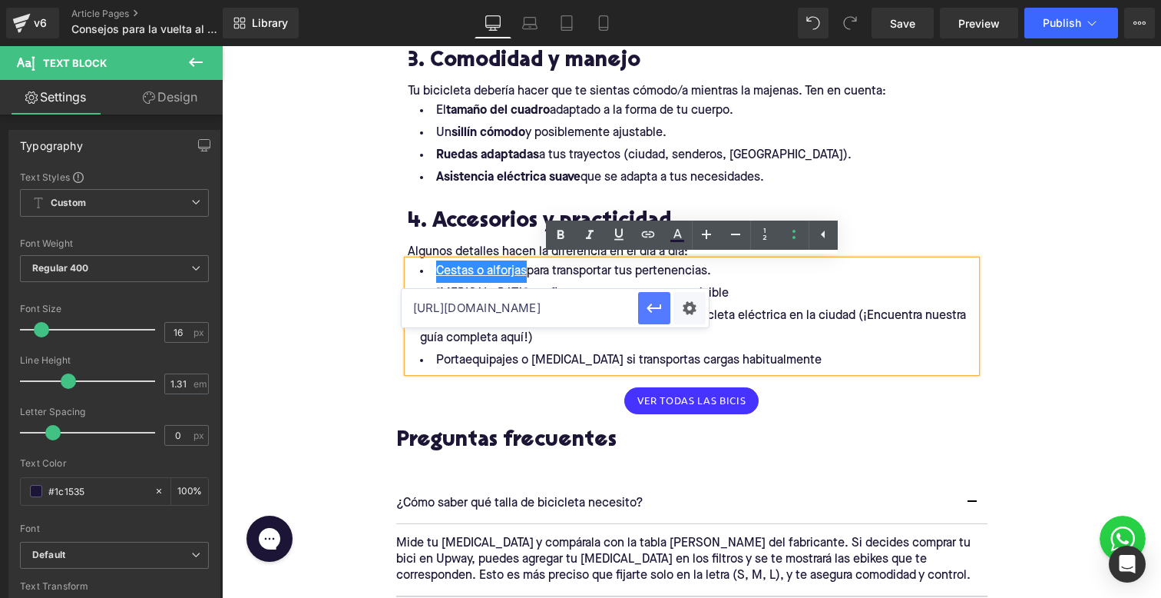
click at [662, 306] on icon "button" at bounding box center [654, 308] width 18 height 18
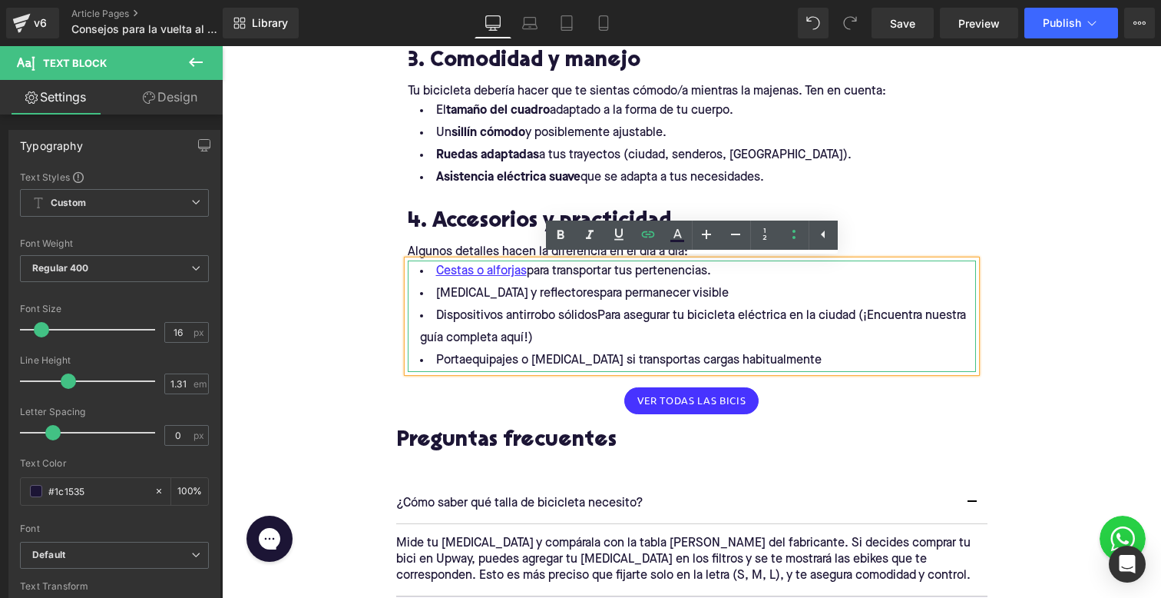
click at [527, 268] on li "Cestas o alforjas para transportar tus pertenencias." at bounding box center [692, 271] width 568 height 22
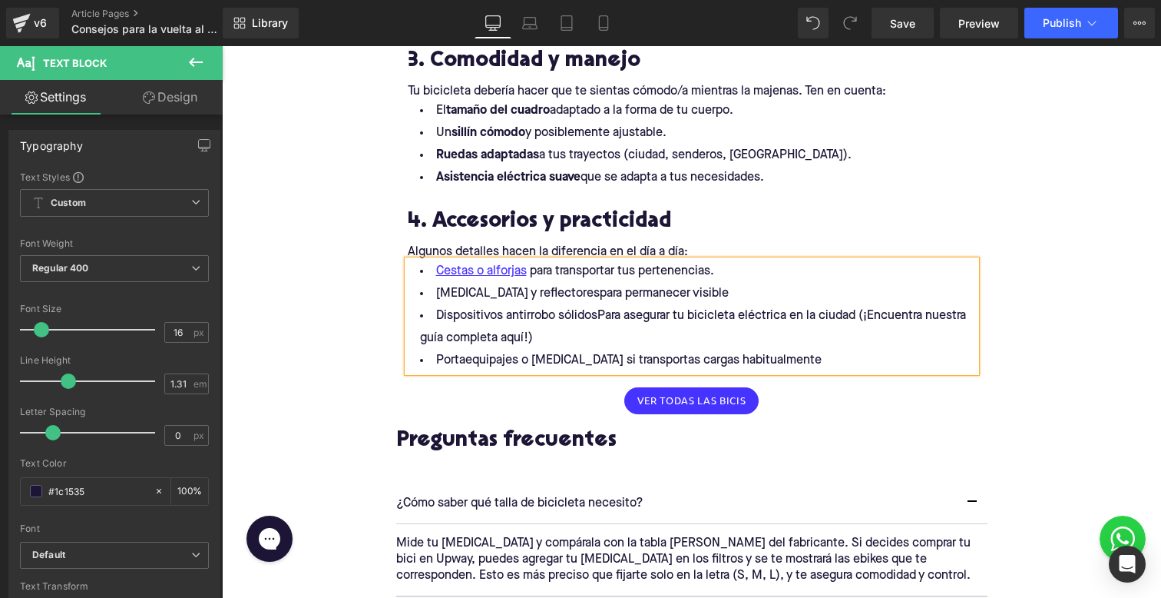
click at [477, 292] on li "[MEDICAL_DATA] y reflectorespara permanecer visible" at bounding box center [692, 294] width 568 height 22
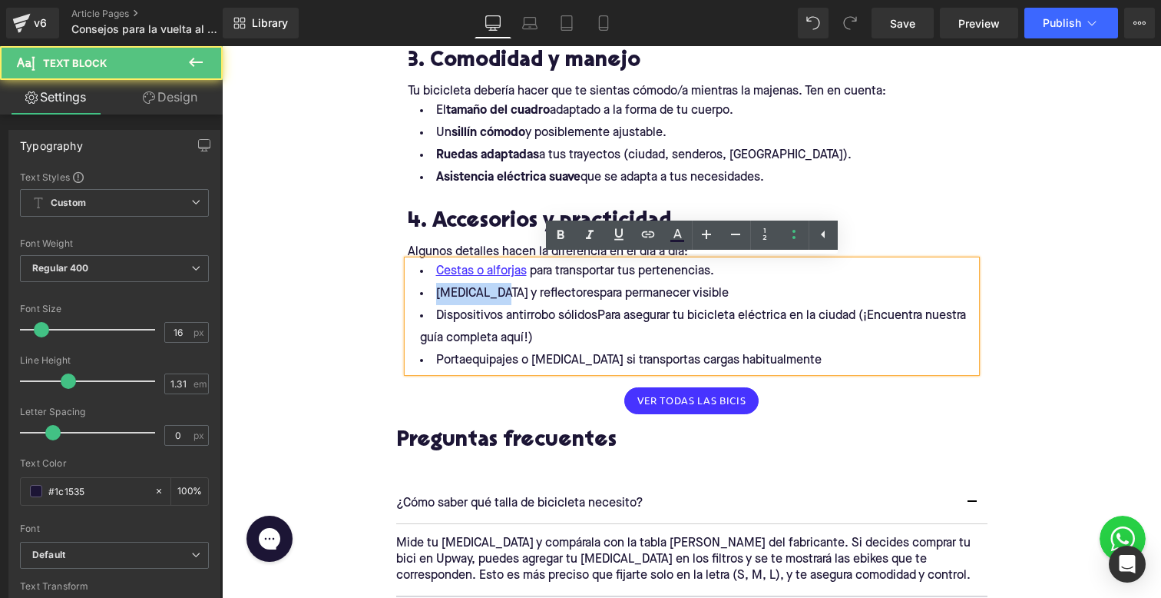
click at [477, 292] on li "[MEDICAL_DATA] y reflectorespara permanecer visible" at bounding box center [692, 294] width 568 height 22
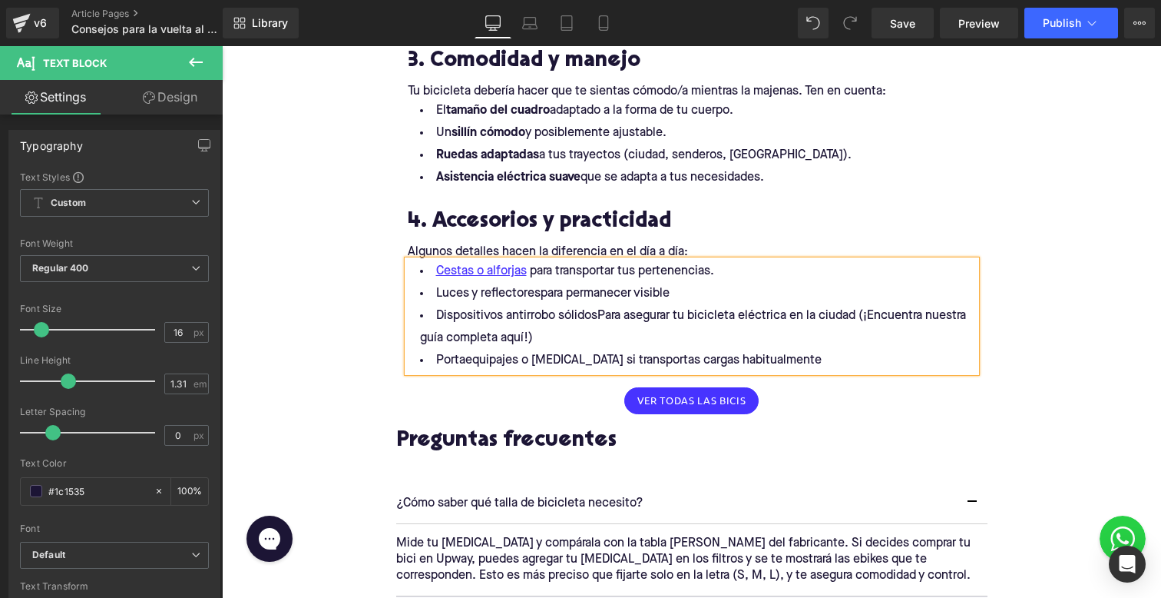
click at [541, 293] on li "Luces y reflectorespara permanecer visible" at bounding box center [692, 294] width 568 height 22
click at [537, 295] on li "Luces y reflectores para permanecer visible" at bounding box center [692, 294] width 568 height 22
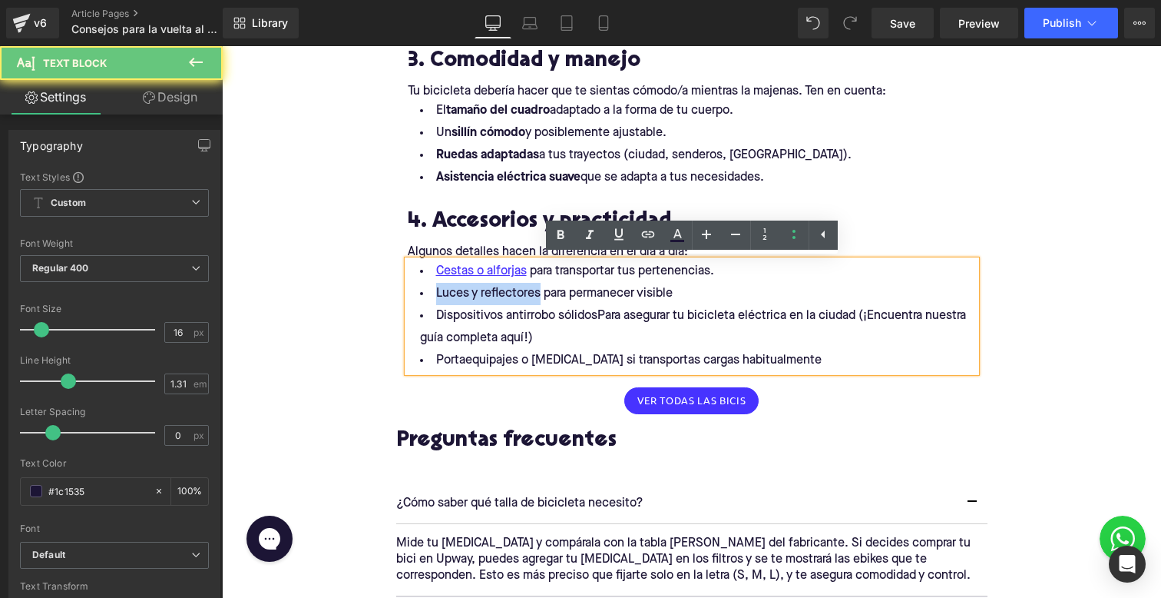
drag, startPoint x: 540, startPoint y: 295, endPoint x: 422, endPoint y: 295, distance: 117.5
click at [422, 295] on li "Luces y reflectores para permanecer visible" at bounding box center [692, 294] width 568 height 22
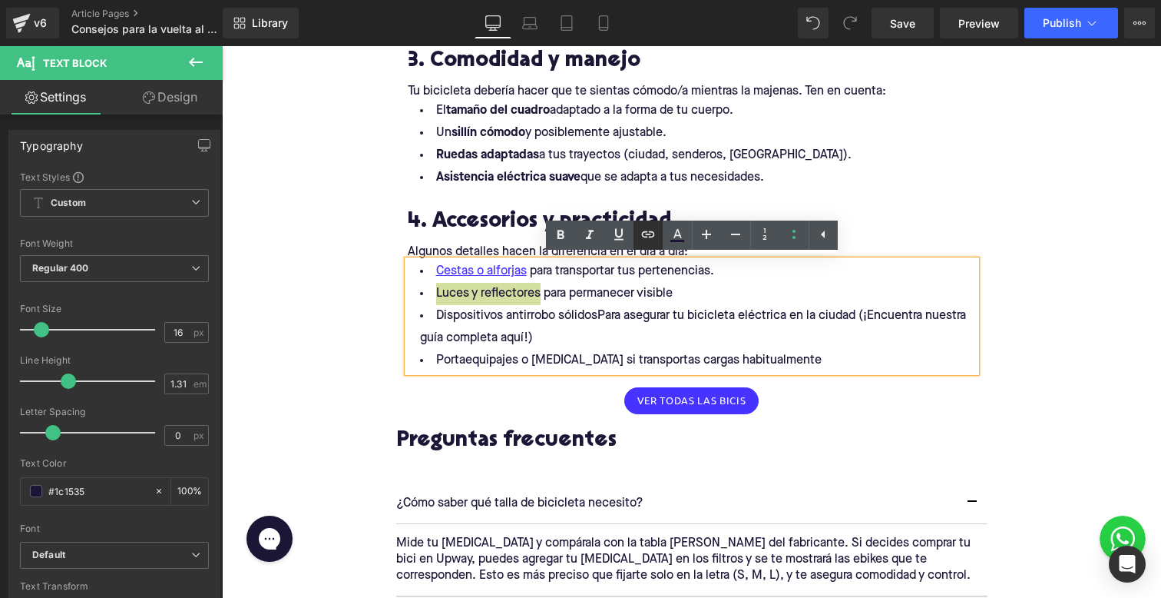
click at [643, 228] on icon at bounding box center [648, 234] width 18 height 18
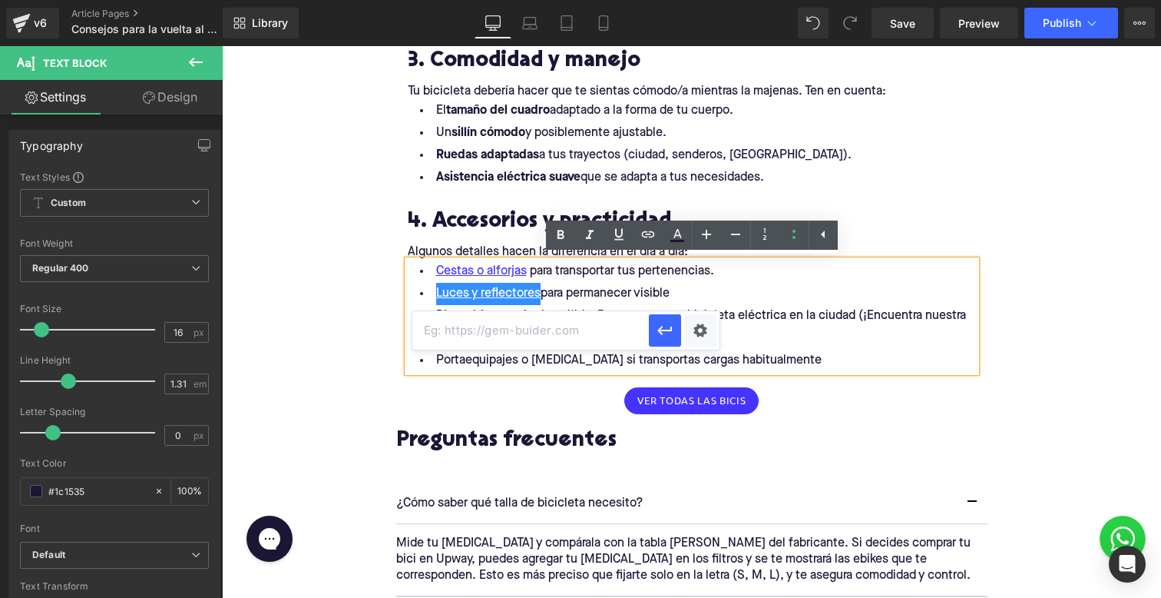
click at [600, 335] on input "text" at bounding box center [530, 330] width 237 height 38
paste input "[URL][DOMAIN_NAME]"
click at [655, 339] on button "button" at bounding box center [665, 330] width 32 height 32
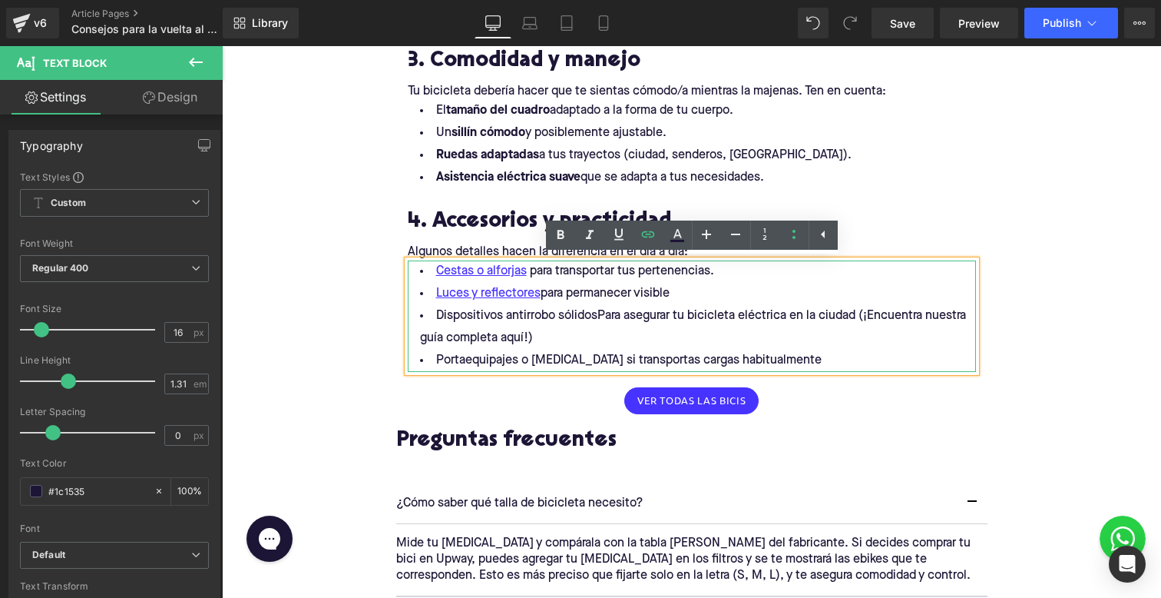
click at [694, 287] on li "Luces y reflectores para permanecer visible" at bounding box center [692, 294] width 568 height 22
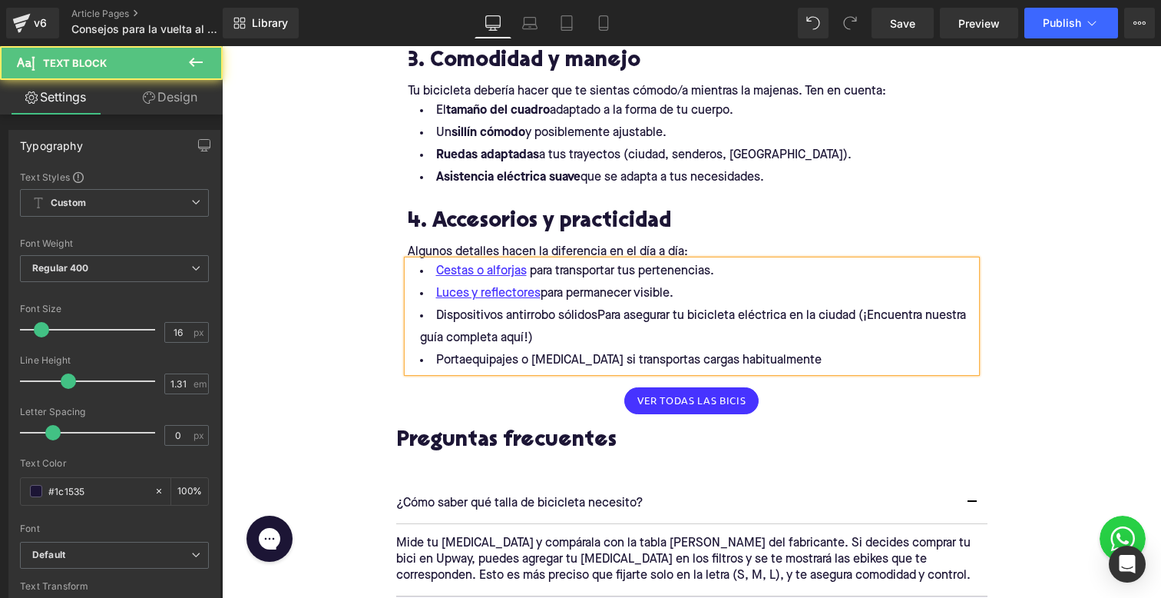
click at [604, 311] on li "Dispositivos antirrobo sólidosPara asegurar tu bicicleta eléctrica en la ciudad…" at bounding box center [692, 327] width 568 height 45
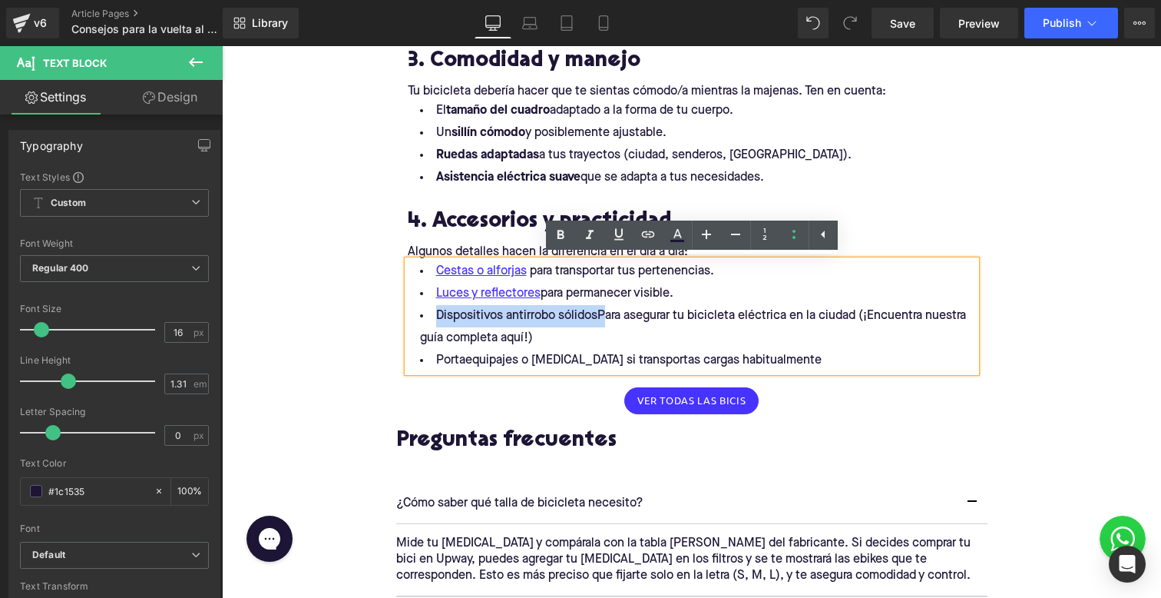
drag, startPoint x: 605, startPoint y: 311, endPoint x: 386, endPoint y: 310, distance: 218.9
click at [388, 312] on div "1. Define tus necesidades reales Heading Row Antes de elegir tu bicicleta eléct…" at bounding box center [692, 20] width 614 height 1361
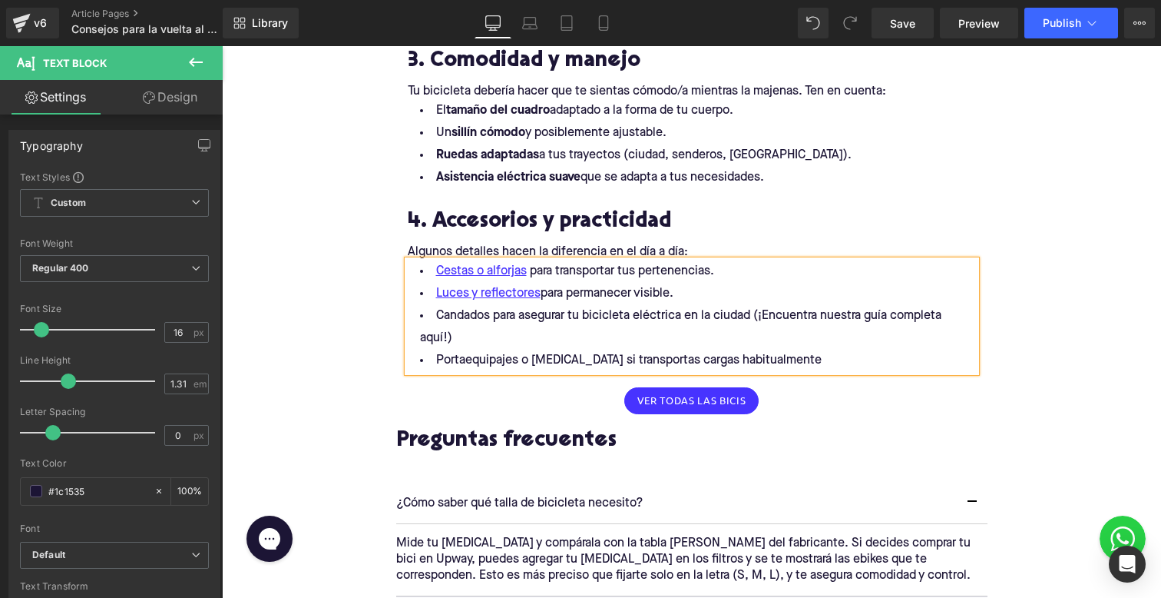
click at [710, 343] on li "Candados para asegurar tu bicicleta eléctrica en la ciudad (¡Encuentra nuestra …" at bounding box center [692, 327] width 568 height 45
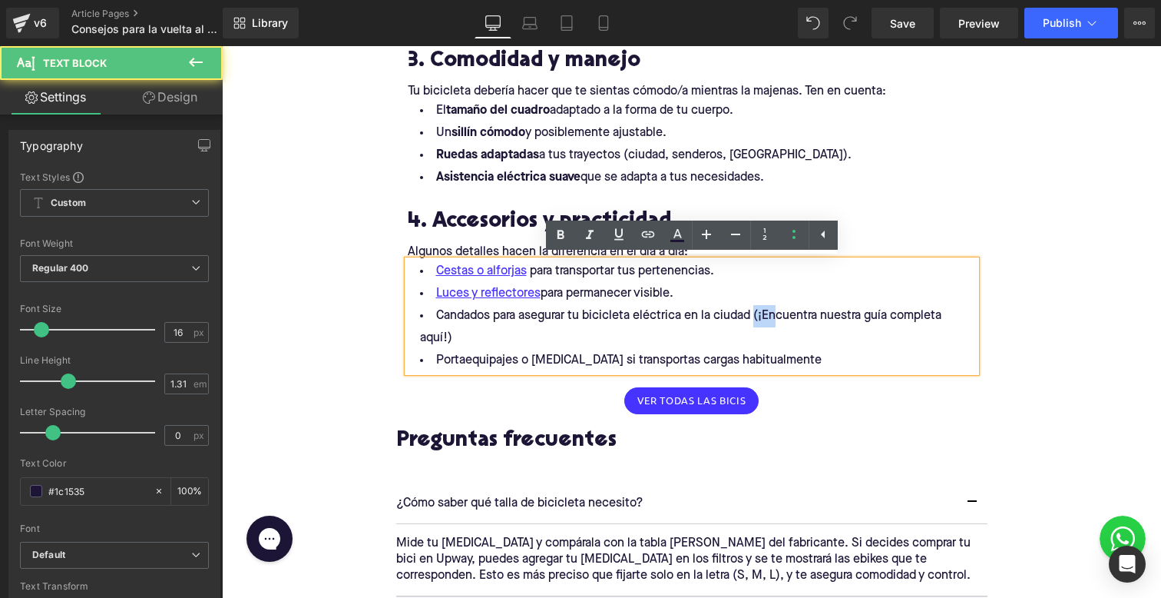
drag, startPoint x: 756, startPoint y: 316, endPoint x: 776, endPoint y: 326, distance: 23.0
click at [776, 326] on li "Candados para asegurar tu bicicleta eléctrica en la ciudad (¡Encuentra nuestra …" at bounding box center [692, 327] width 568 height 45
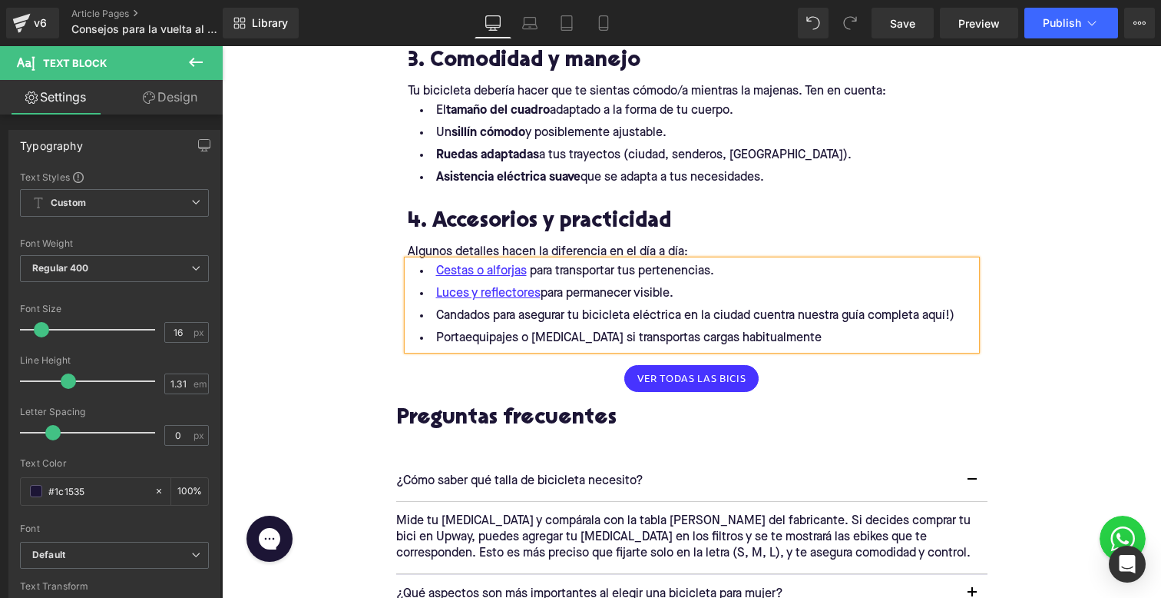
click at [748, 314] on li "Candados para asegurar tu bicicleta eléctrica en la ciudad cuentra nuestra guía…" at bounding box center [692, 316] width 568 height 22
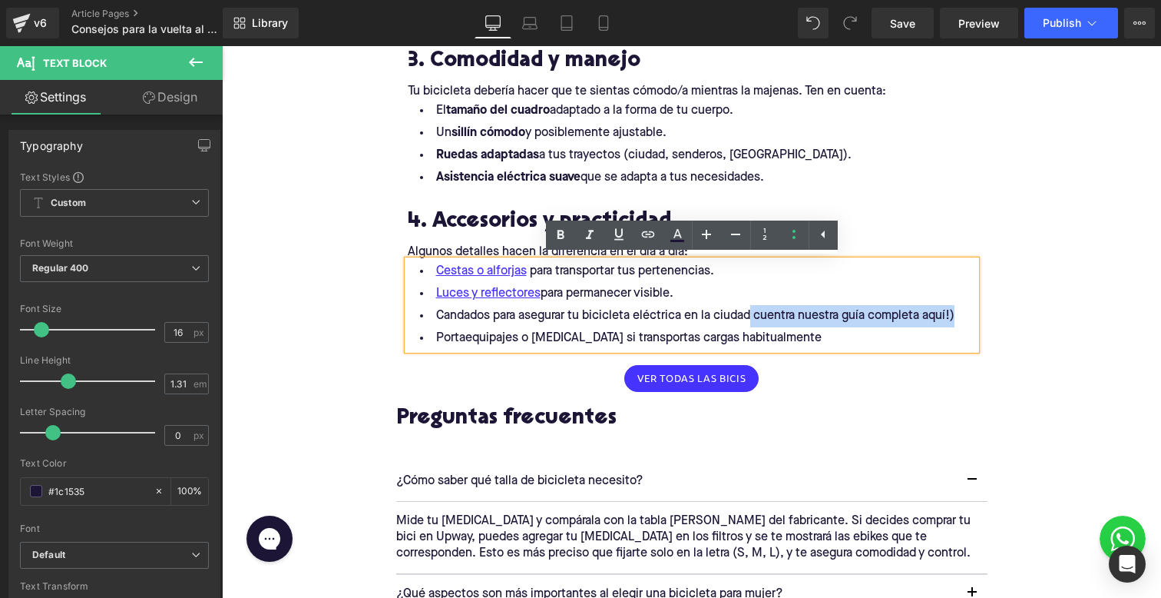
drag, startPoint x: 753, startPoint y: 314, endPoint x: 1041, endPoint y: 314, distance: 288.0
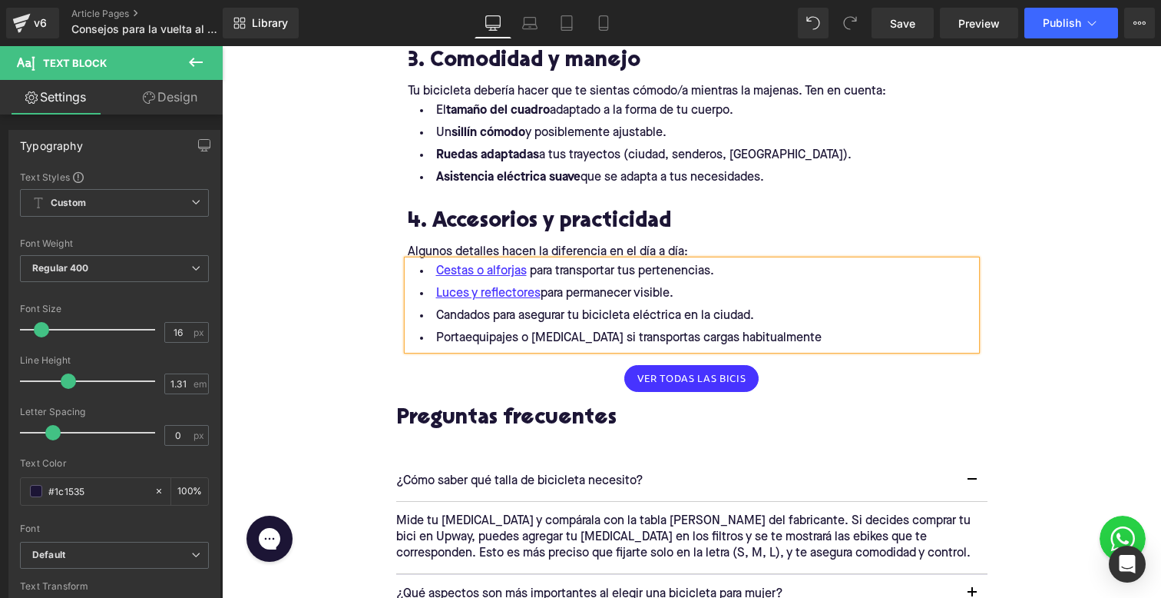
click at [477, 316] on li "Candados para asegurar tu bicicleta eléctrica en la ciudad." at bounding box center [692, 316] width 568 height 22
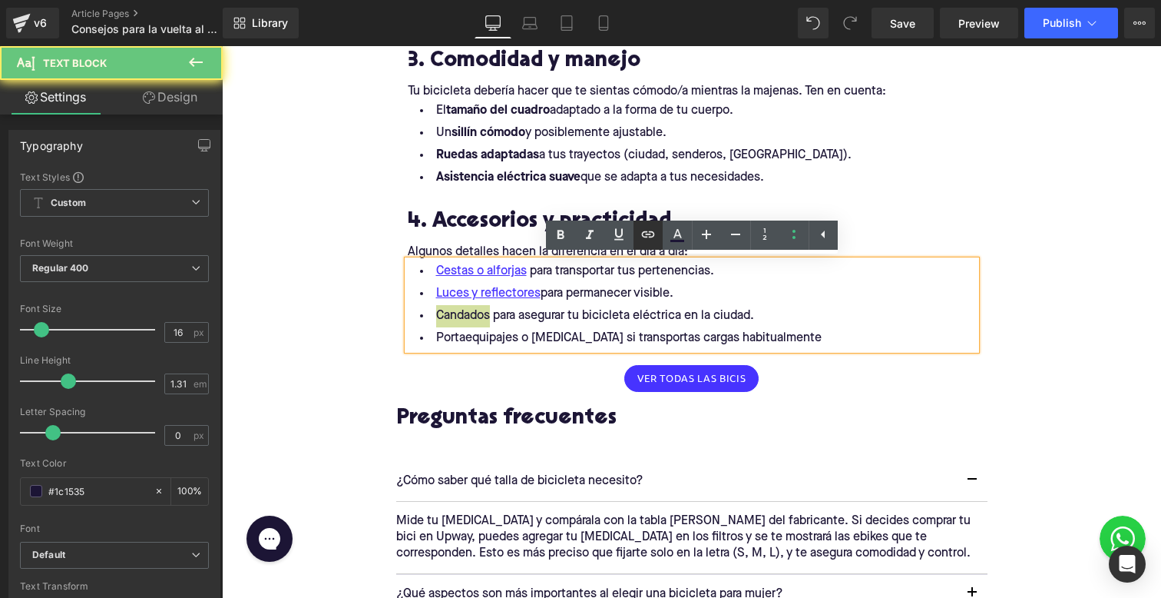
click at [642, 231] on icon at bounding box center [648, 234] width 18 height 18
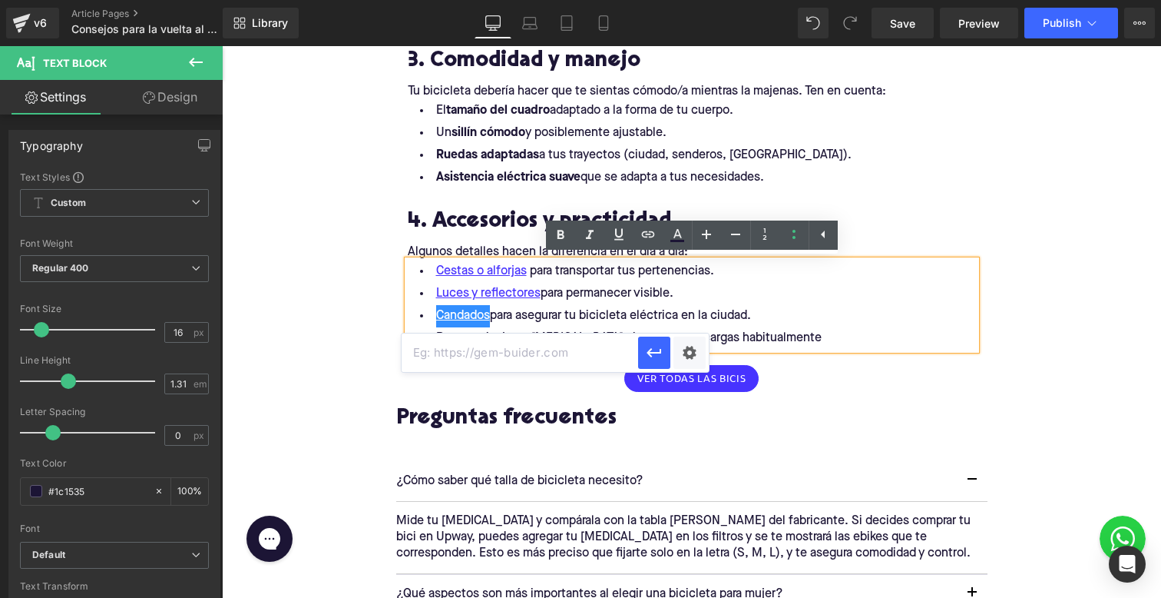
click at [549, 364] on input "text" at bounding box center [520, 352] width 237 height 38
paste input "[URL][DOMAIN_NAME]"
type input "[URL][DOMAIN_NAME]"
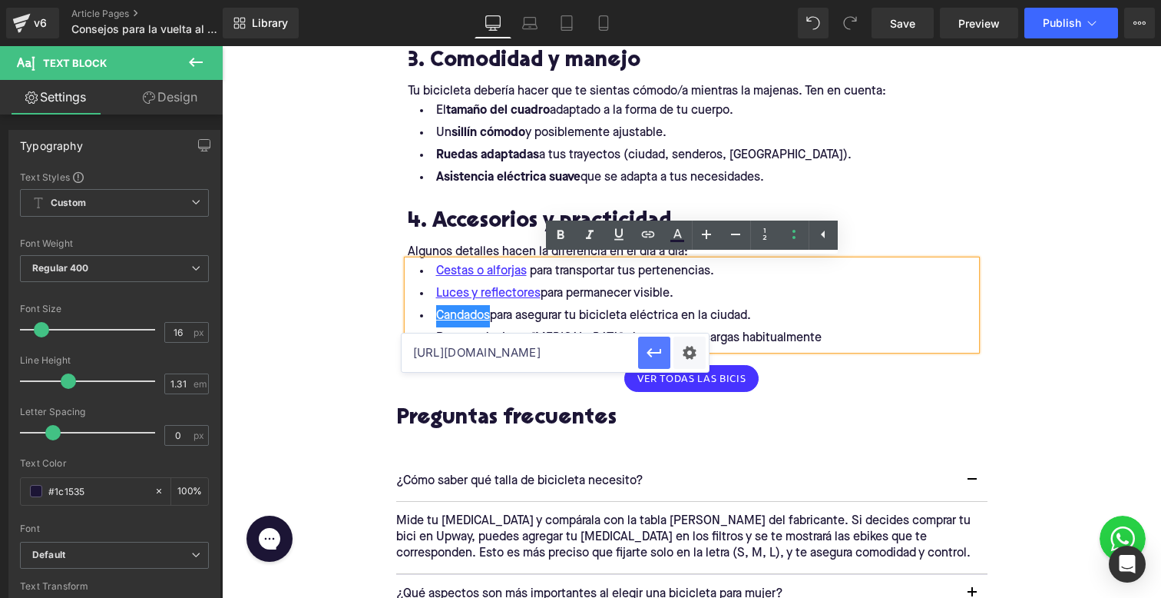
click at [648, 350] on icon "button" at bounding box center [654, 352] width 15 height 9
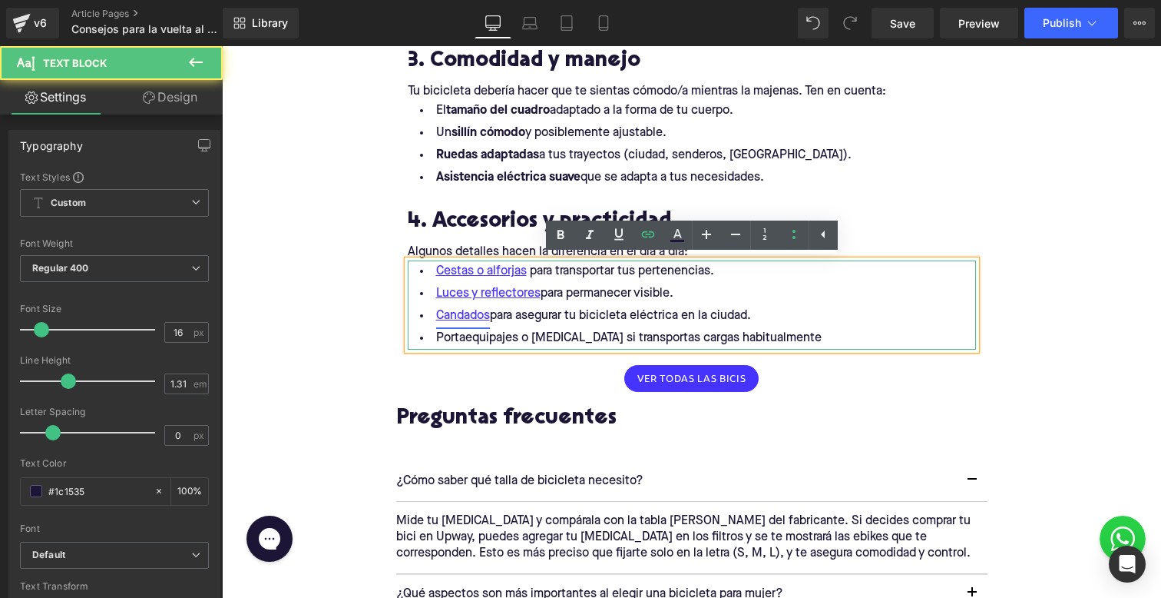
click at [490, 314] on link "Candados" at bounding box center [463, 316] width 54 height 22
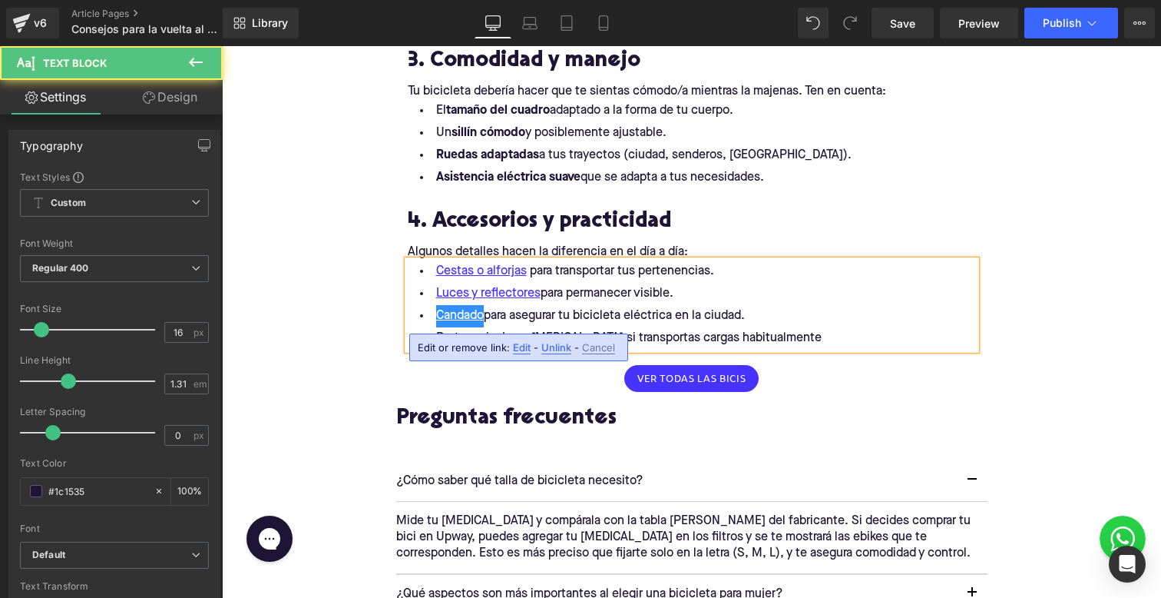
click at [633, 280] on li "Cestas o alforjas para transportar tus pertenencias." at bounding box center [692, 271] width 568 height 22
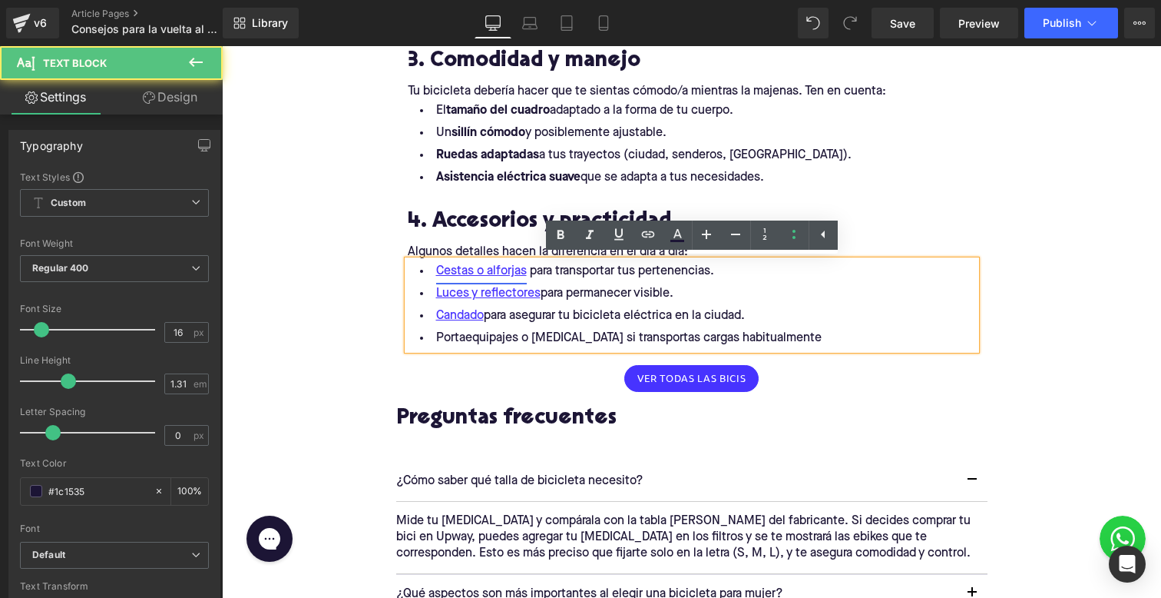
click at [473, 271] on link "Cestas o alforjas" at bounding box center [481, 271] width 91 height 22
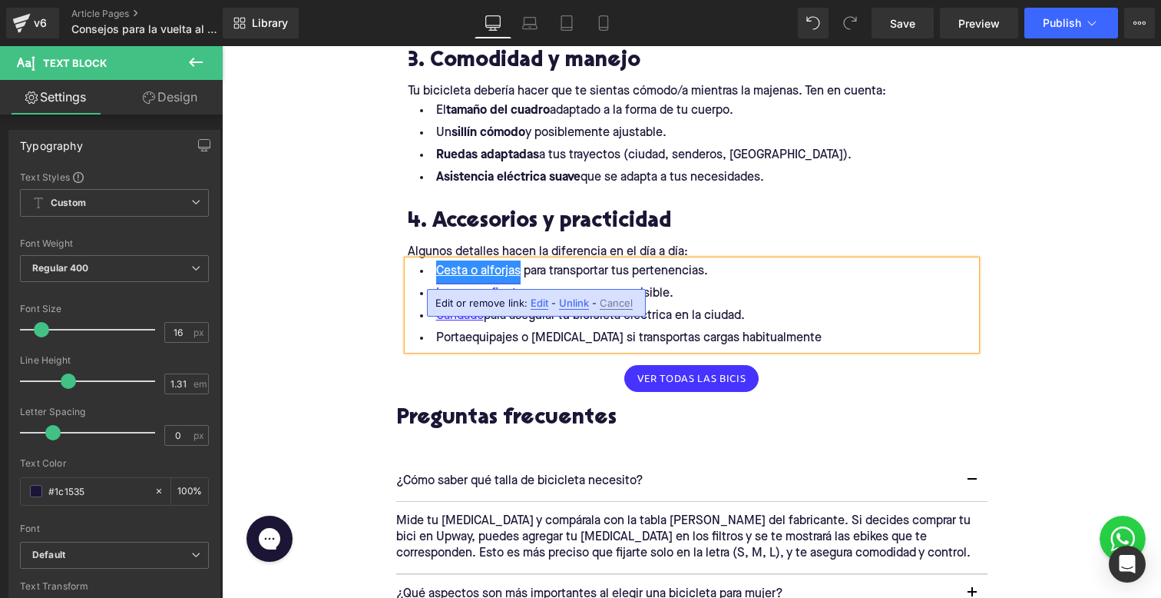
click at [517, 273] on link "Cesta o alforjas" at bounding box center [478, 271] width 84 height 22
click at [506, 267] on link "Cesta o alforj" at bounding box center [472, 271] width 72 height 22
click at [558, 240] on div "4. Accesorios y practicidad" at bounding box center [692, 220] width 568 height 47
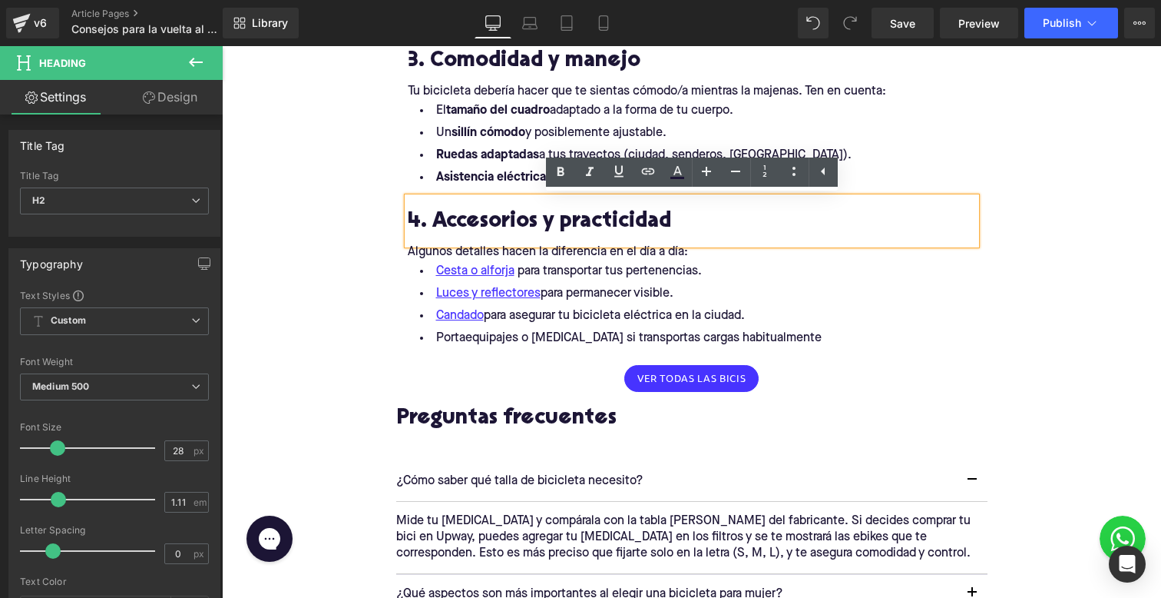
click at [572, 335] on li "Portaequipajes o [MEDICAL_DATA] si transportas cargas habitualmente" at bounding box center [692, 338] width 568 height 22
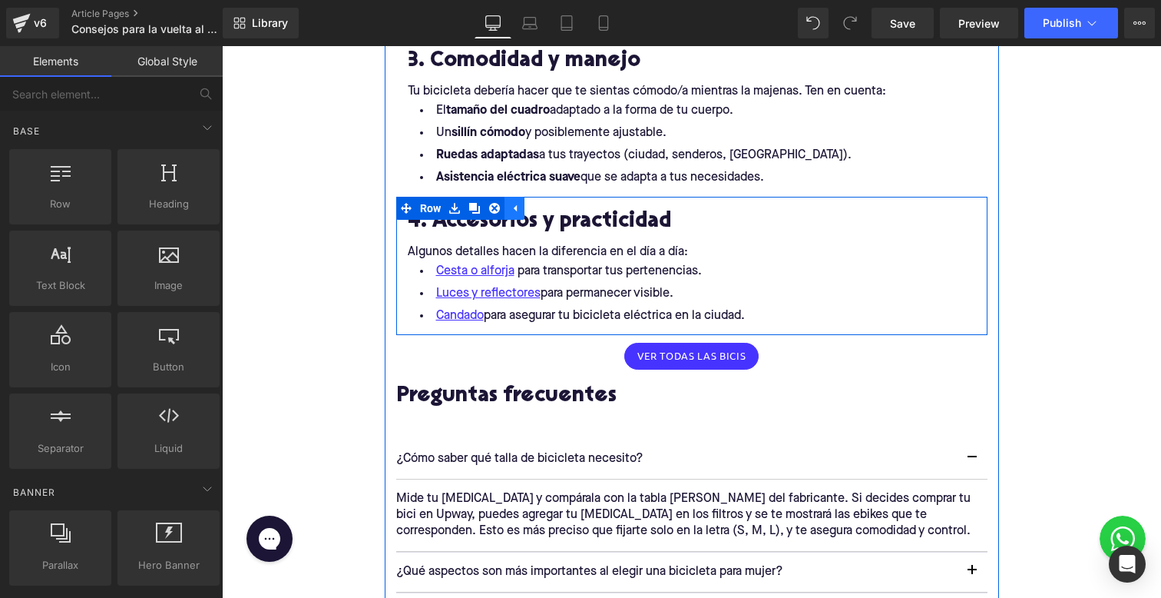
click at [513, 213] on link at bounding box center [515, 208] width 20 height 23
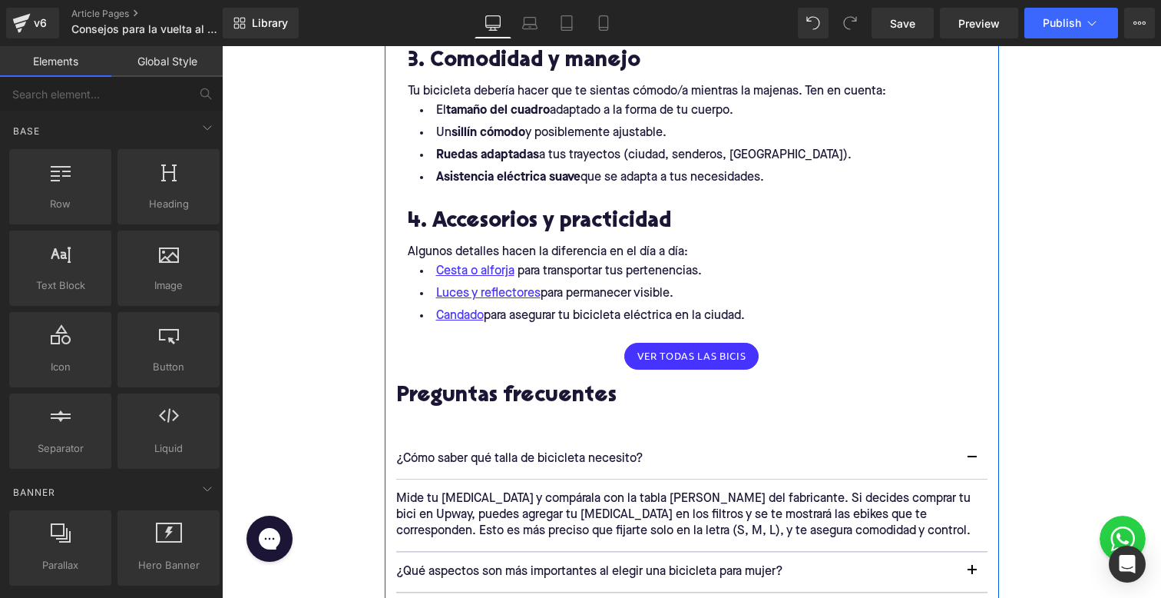
drag, startPoint x: 413, startPoint y: 172, endPoint x: 447, endPoint y: 210, distance: 50.6
click at [413, 172] on li "Asistencia eléctrica suave que se adapta a tus necesidades." at bounding box center [692, 178] width 568 height 22
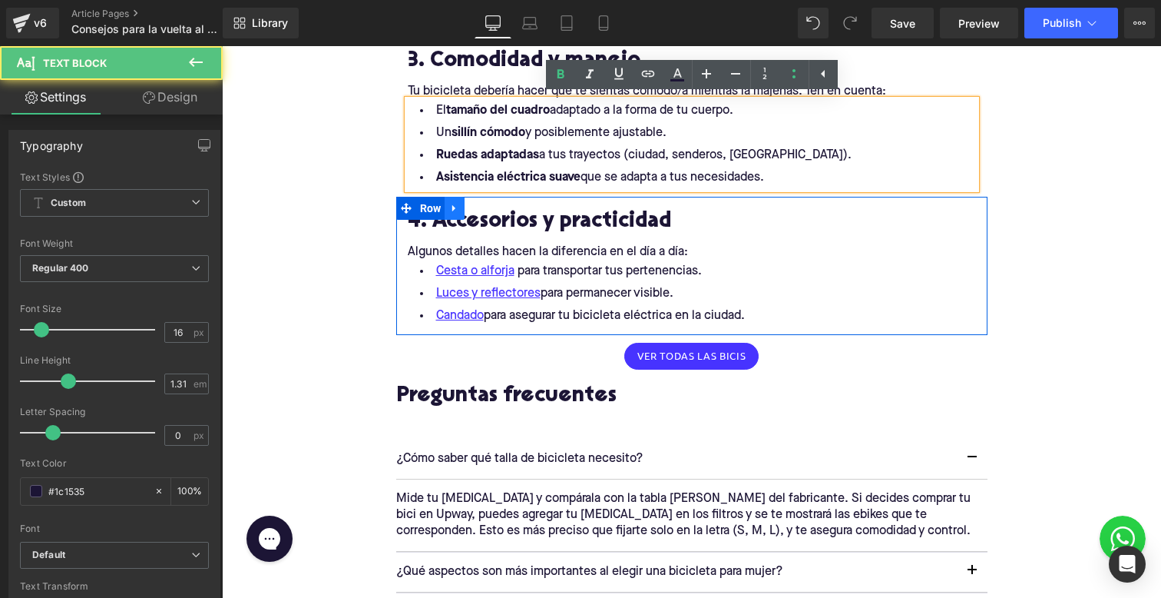
click at [456, 213] on icon at bounding box center [454, 208] width 11 height 12
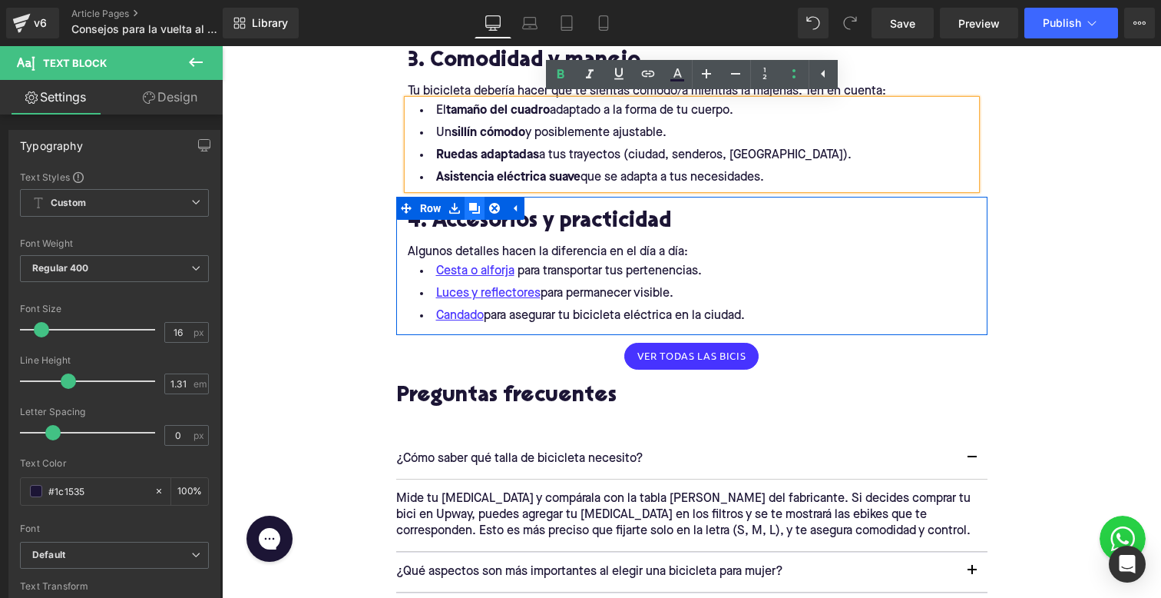
click at [473, 205] on icon at bounding box center [474, 208] width 11 height 11
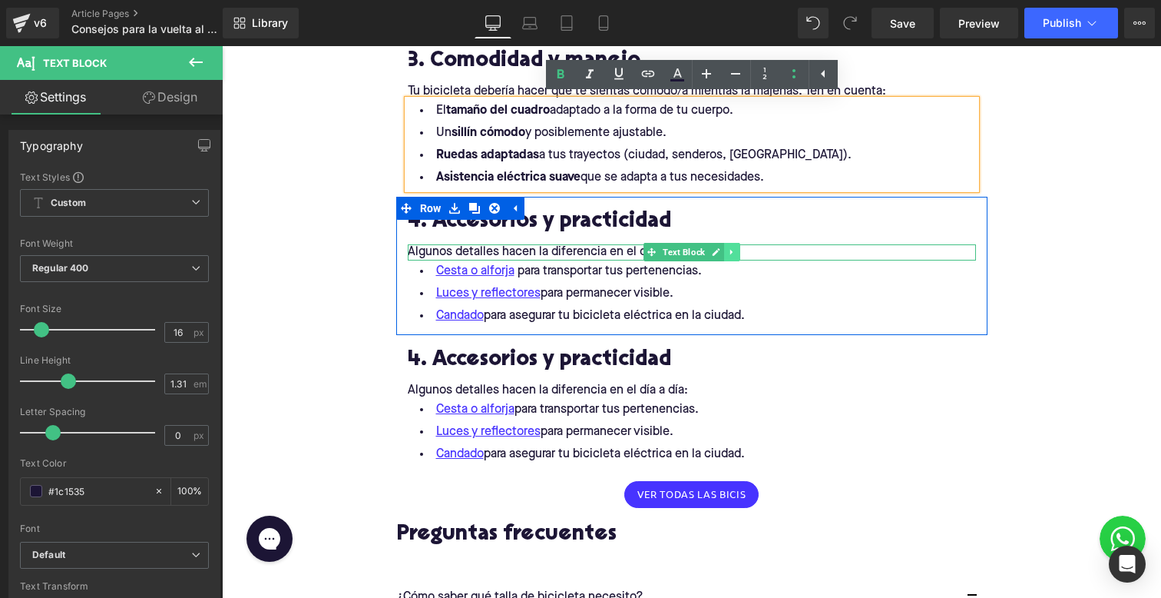
click at [731, 255] on icon at bounding box center [731, 251] width 8 height 9
click at [723, 250] on icon at bounding box center [724, 252] width 8 height 8
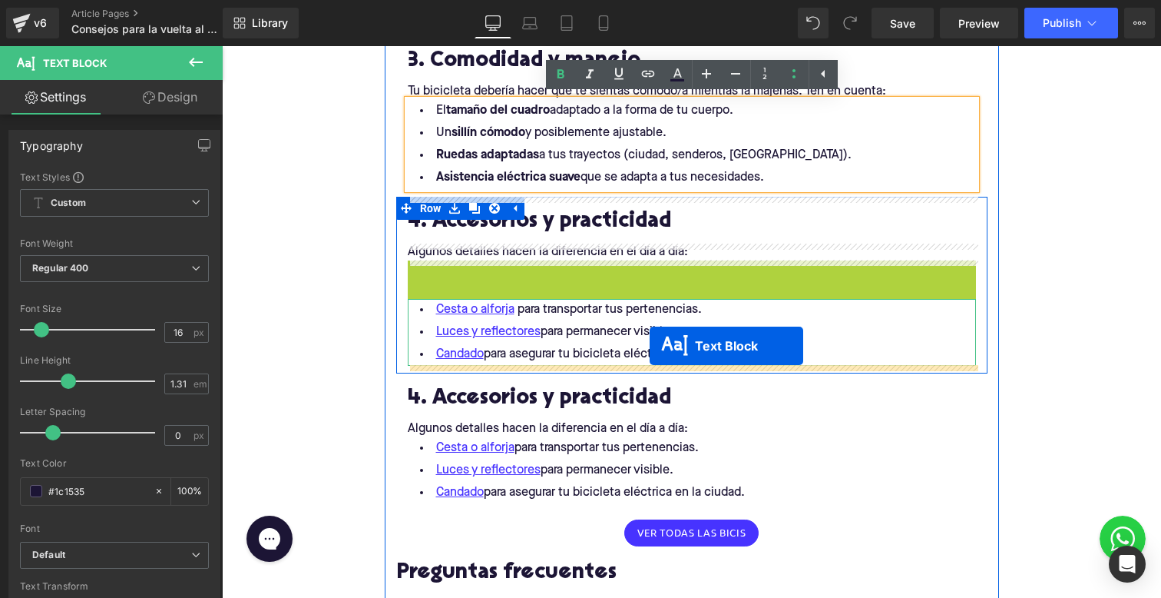
drag, startPoint x: 653, startPoint y: 272, endPoint x: 650, endPoint y: 346, distance: 73.8
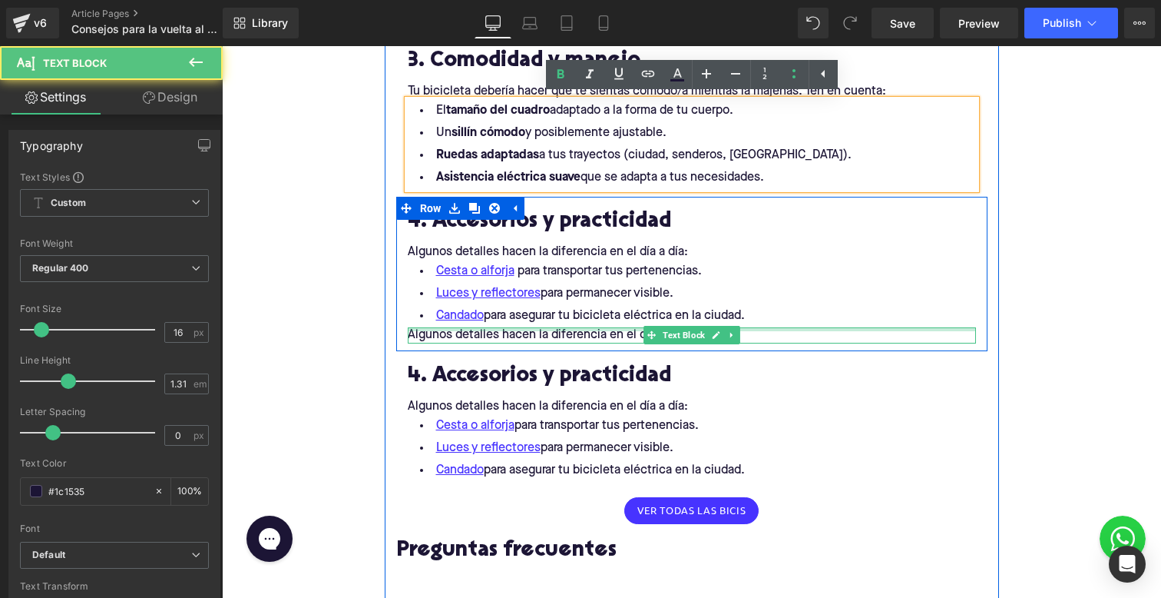
click at [595, 329] on div at bounding box center [692, 329] width 568 height 4
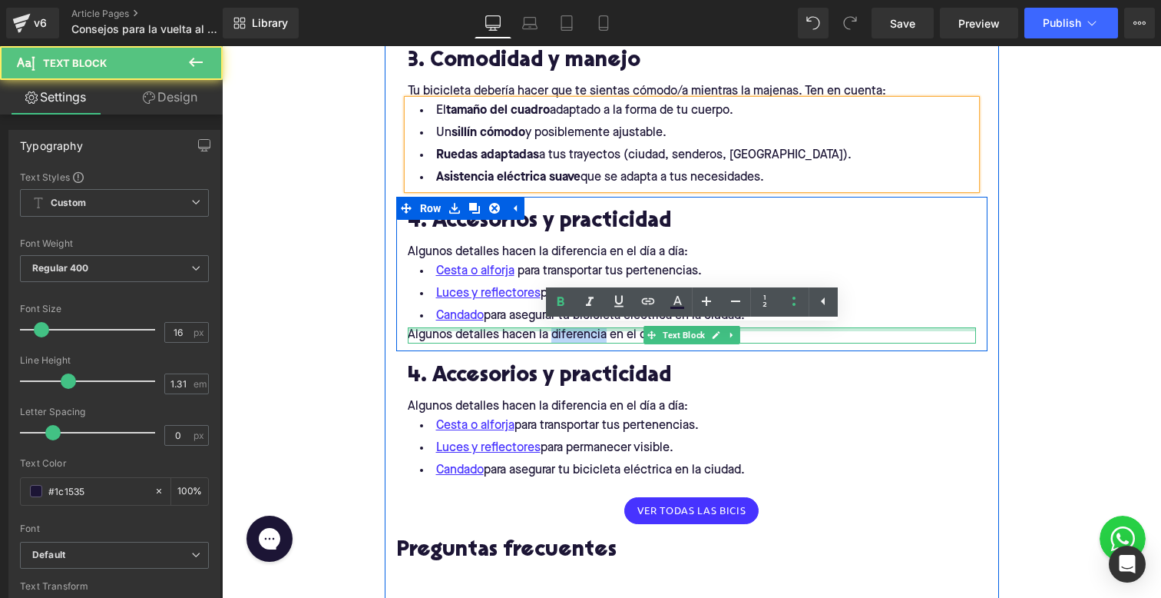
click at [595, 329] on p "Algunos detalles hacen la diferencia en el día a día:" at bounding box center [692, 335] width 568 height 16
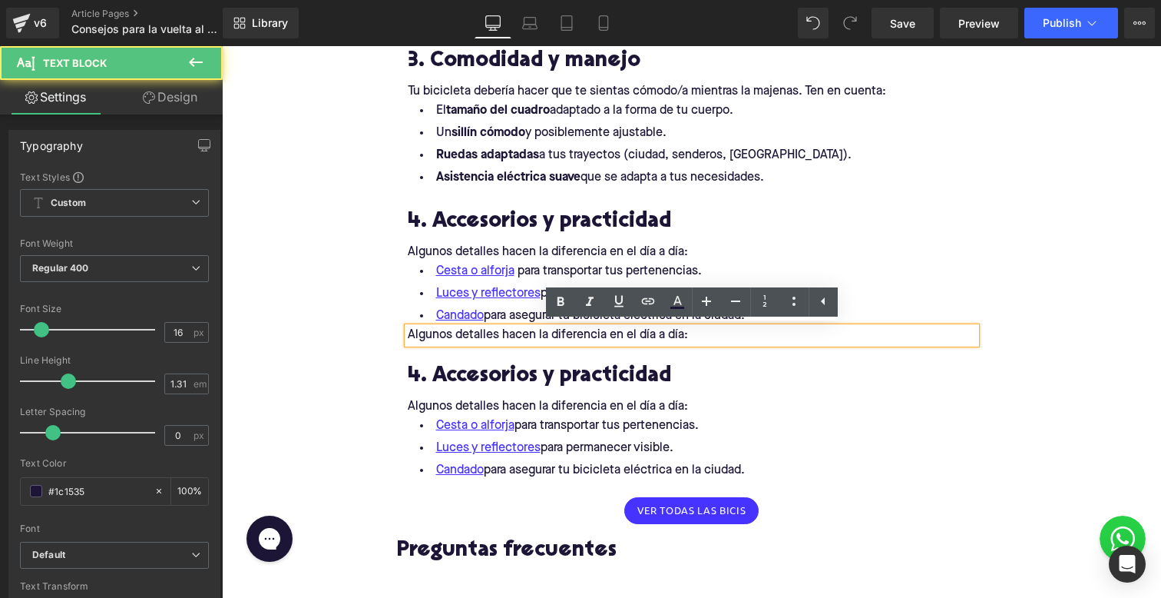
click at [595, 330] on p "Algunos detalles hacen la diferencia en el día a día:" at bounding box center [692, 335] width 568 height 16
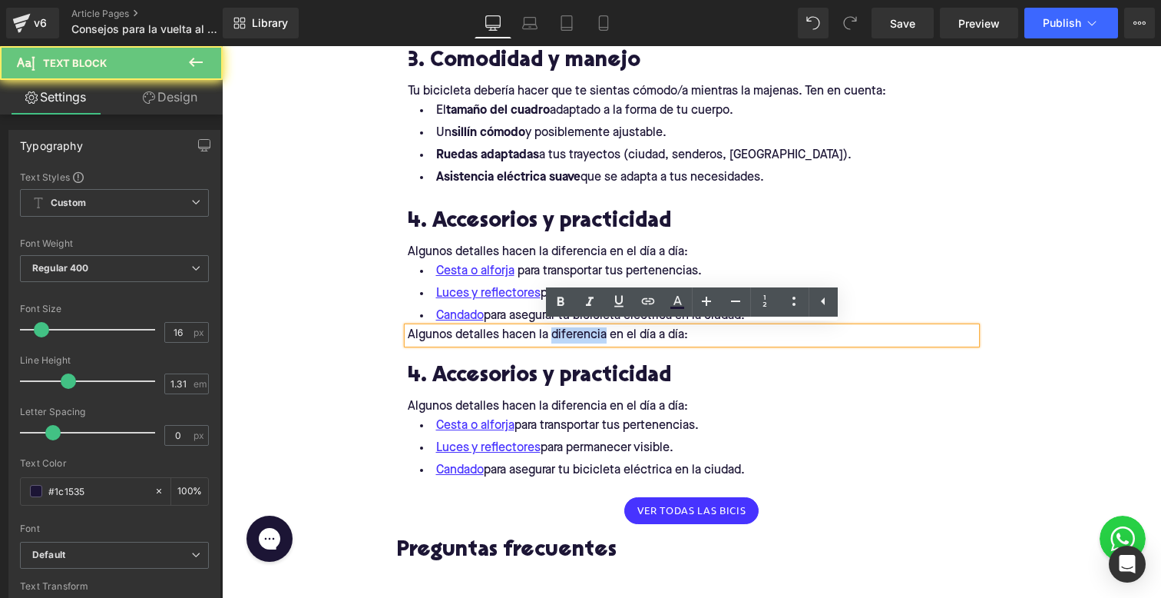
click at [595, 330] on p "Algunos detalles hacen la diferencia en el día a día:" at bounding box center [692, 335] width 568 height 16
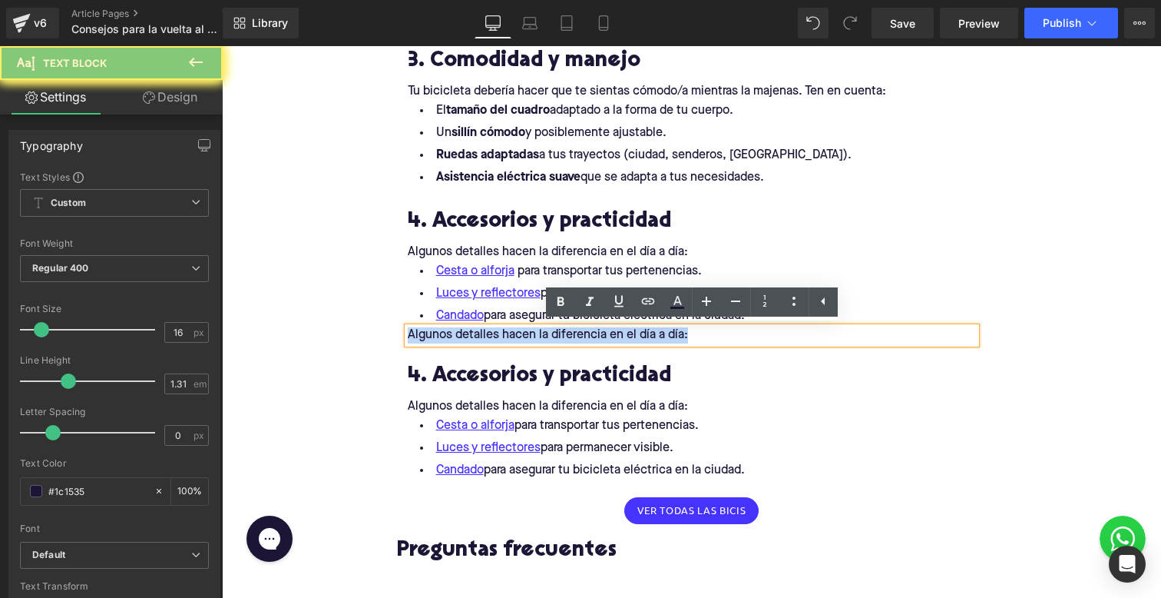
click at [595, 330] on p "Algunos detalles hacen la diferencia en el día a día:" at bounding box center [692, 335] width 568 height 16
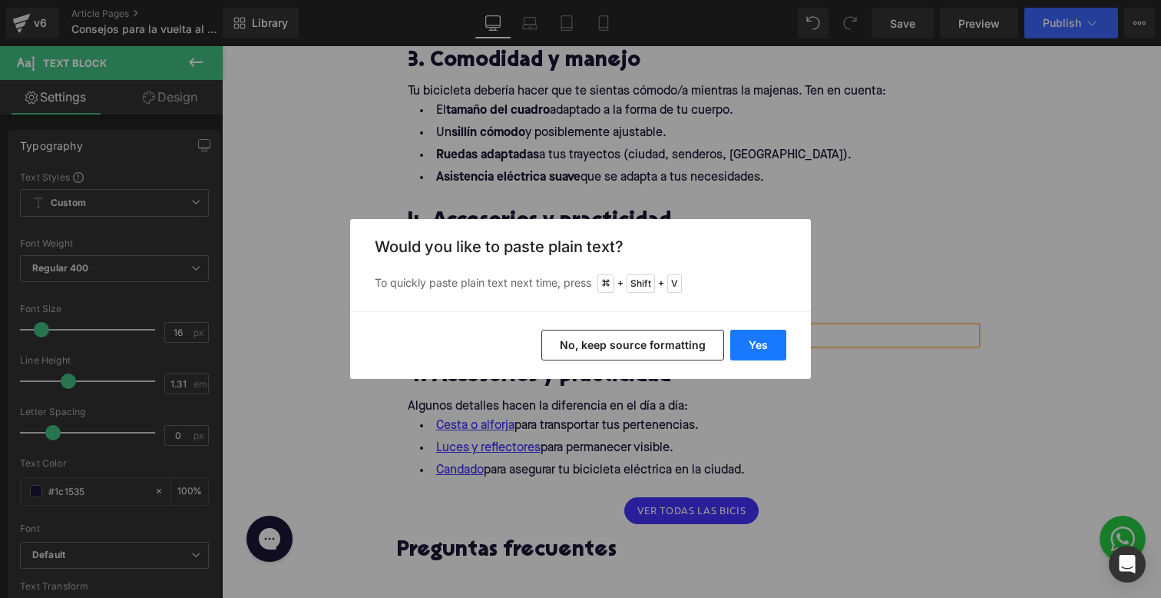
click at [736, 333] on button "Yes" at bounding box center [758, 344] width 56 height 31
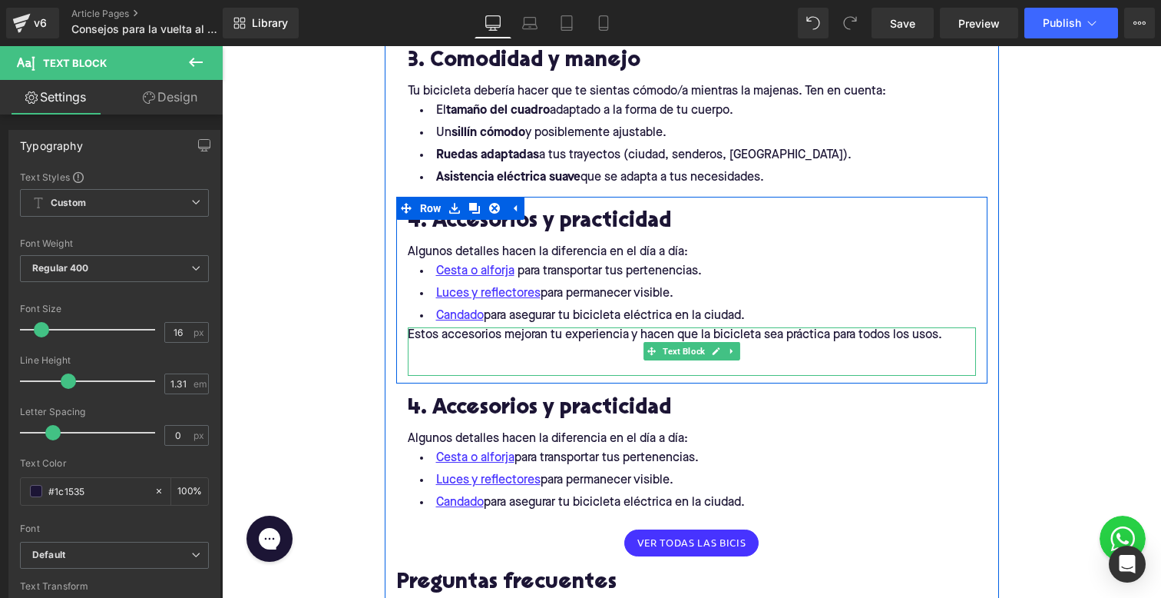
click at [631, 340] on p "Estos accesorios mejoran tu experiencia y hacen que la bicicleta sea práctica p…" at bounding box center [692, 335] width 568 height 16
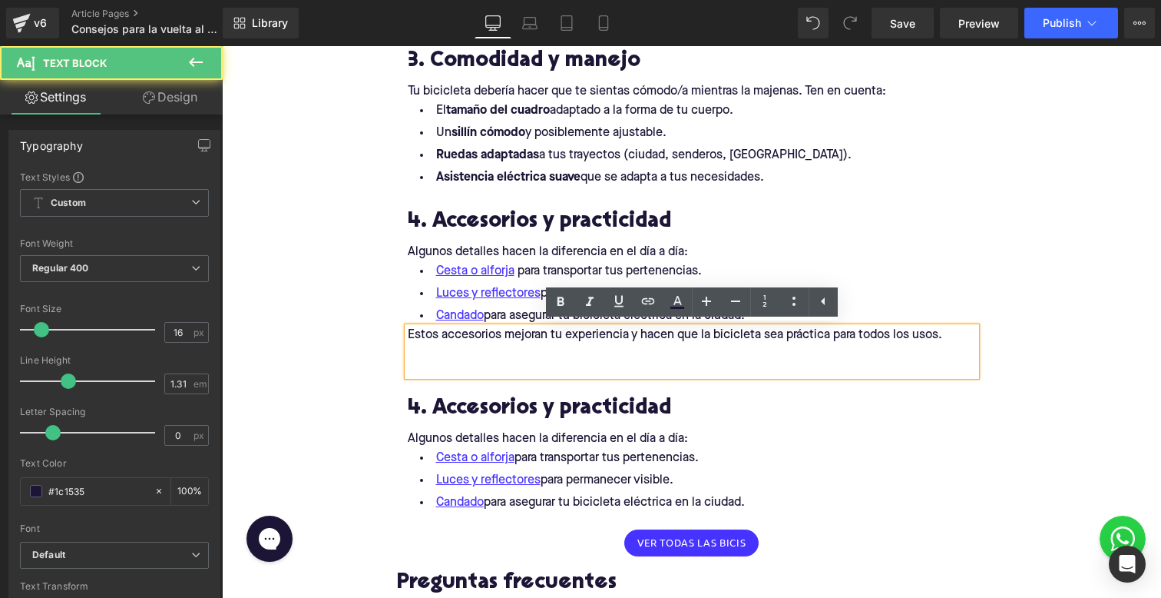
click at [591, 358] on p at bounding box center [692, 351] width 568 height 16
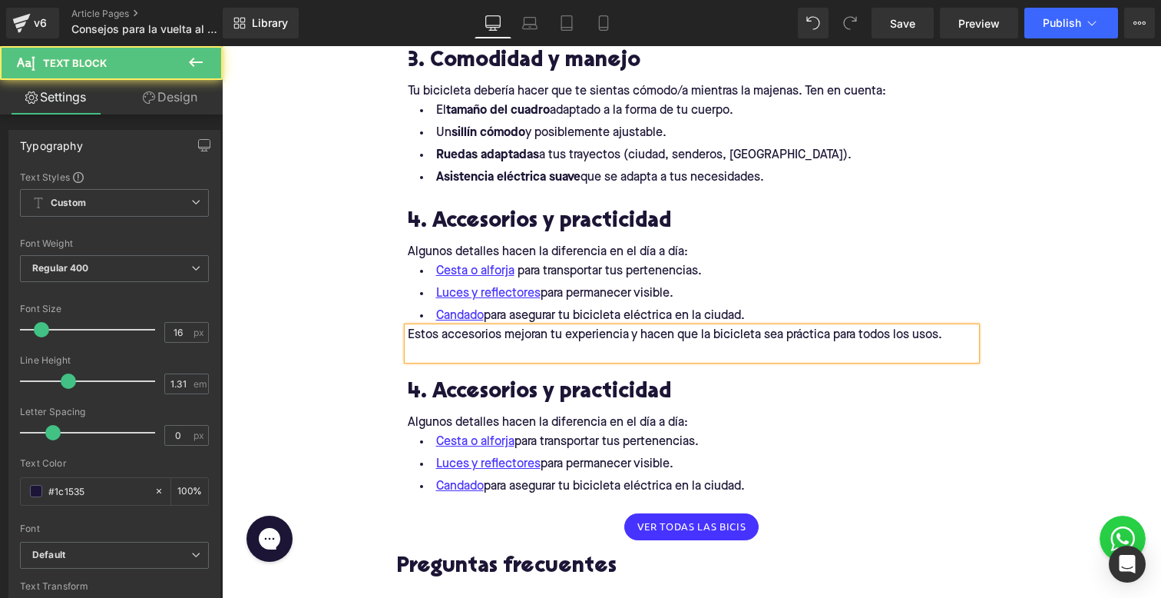
click at [590, 354] on p at bounding box center [692, 351] width 568 height 16
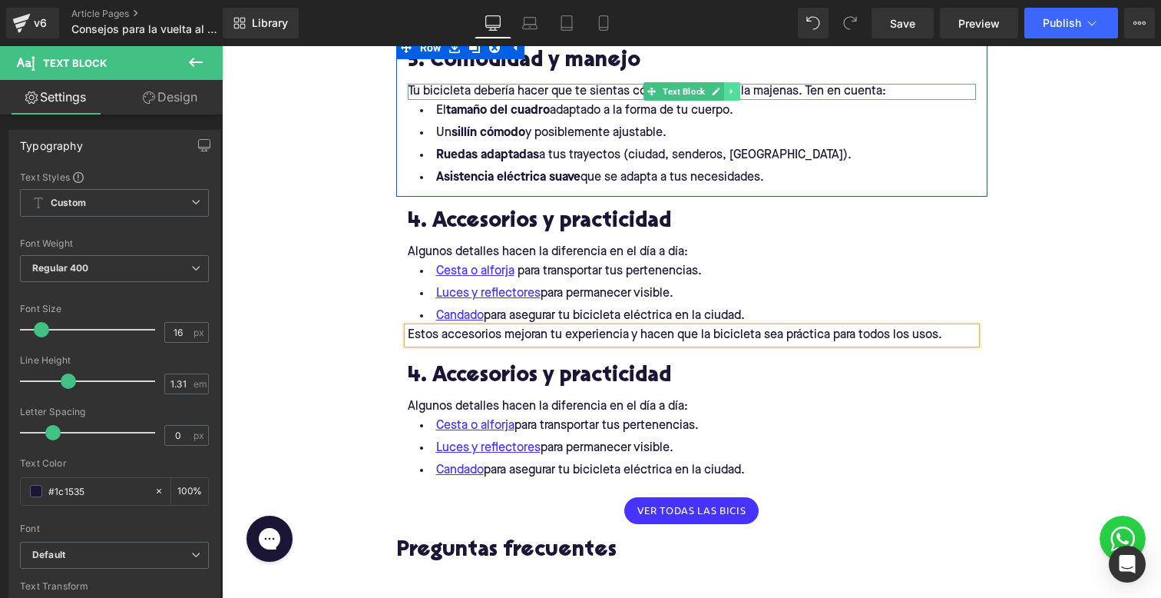
click at [731, 85] on link at bounding box center [732, 91] width 16 height 18
click at [727, 87] on icon at bounding box center [724, 91] width 8 height 9
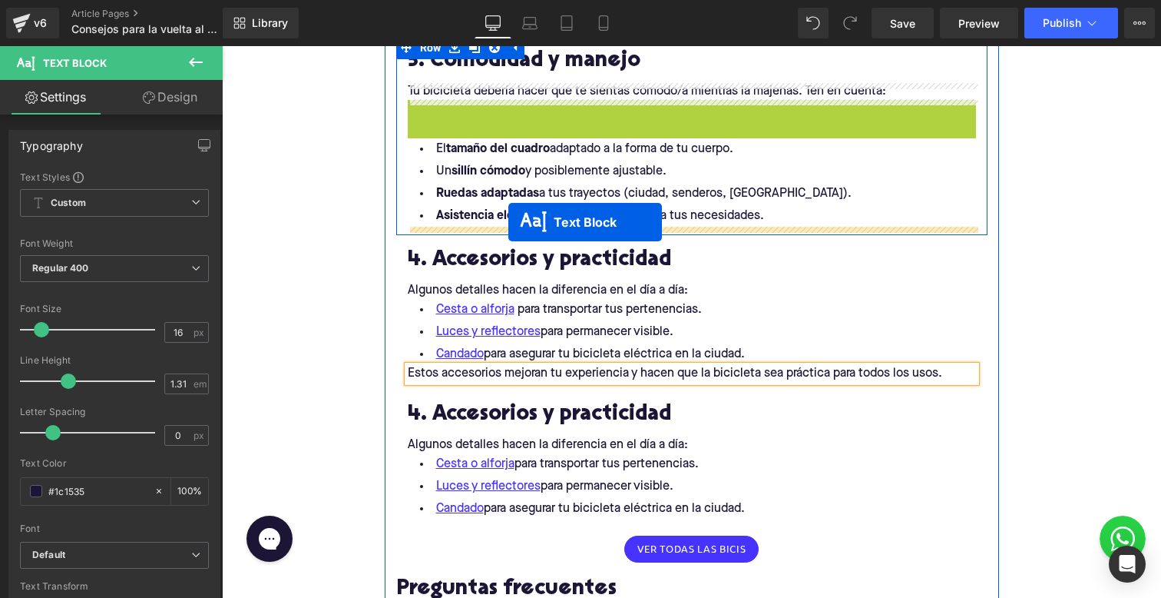
drag, startPoint x: 649, startPoint y: 105, endPoint x: 502, endPoint y: 225, distance: 189.4
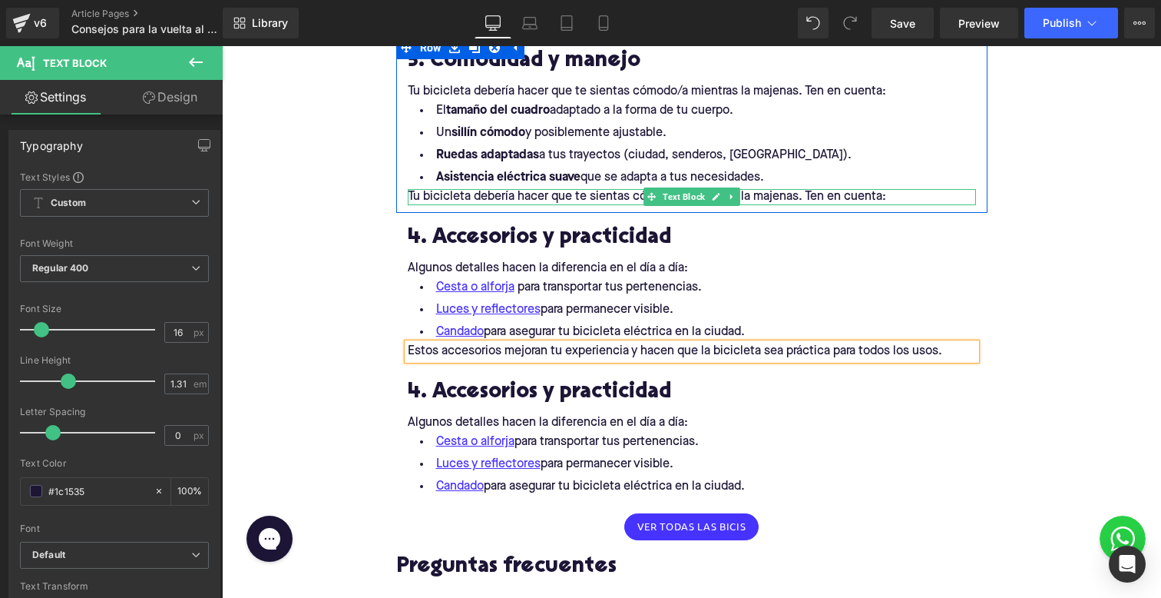
click at [525, 196] on p "Tu bicicleta debería hacer que te sientas cómodo/a mientras la majenas. Ten en …" at bounding box center [692, 197] width 568 height 16
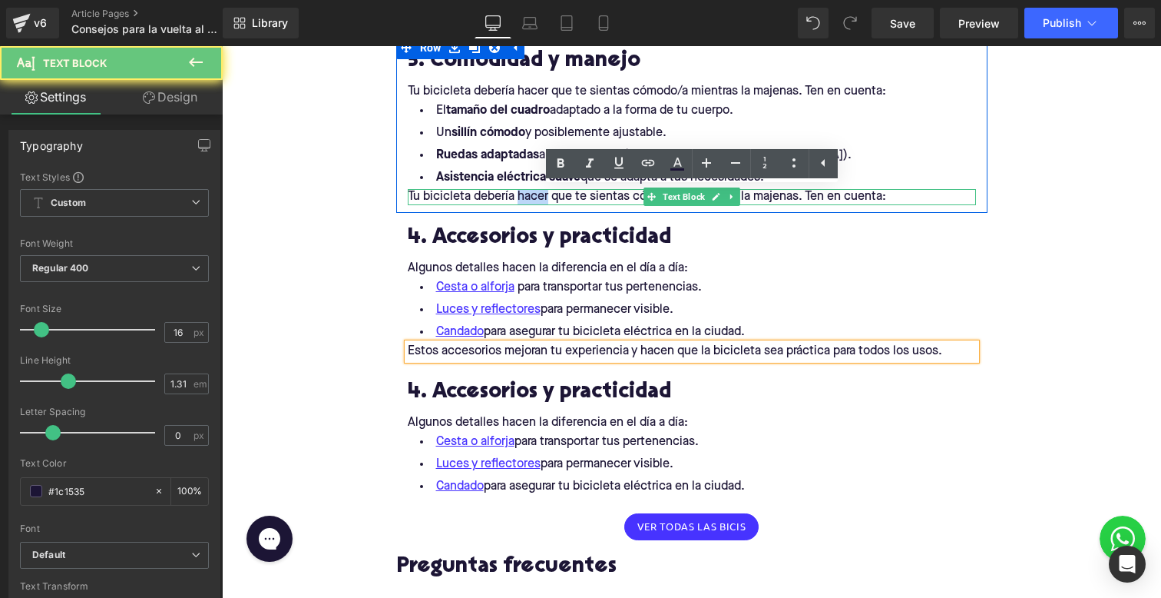
click at [525, 196] on p "Tu bicicleta debería hacer que te sientas cómodo/a mientras la majenas. Ten en …" at bounding box center [692, 197] width 568 height 16
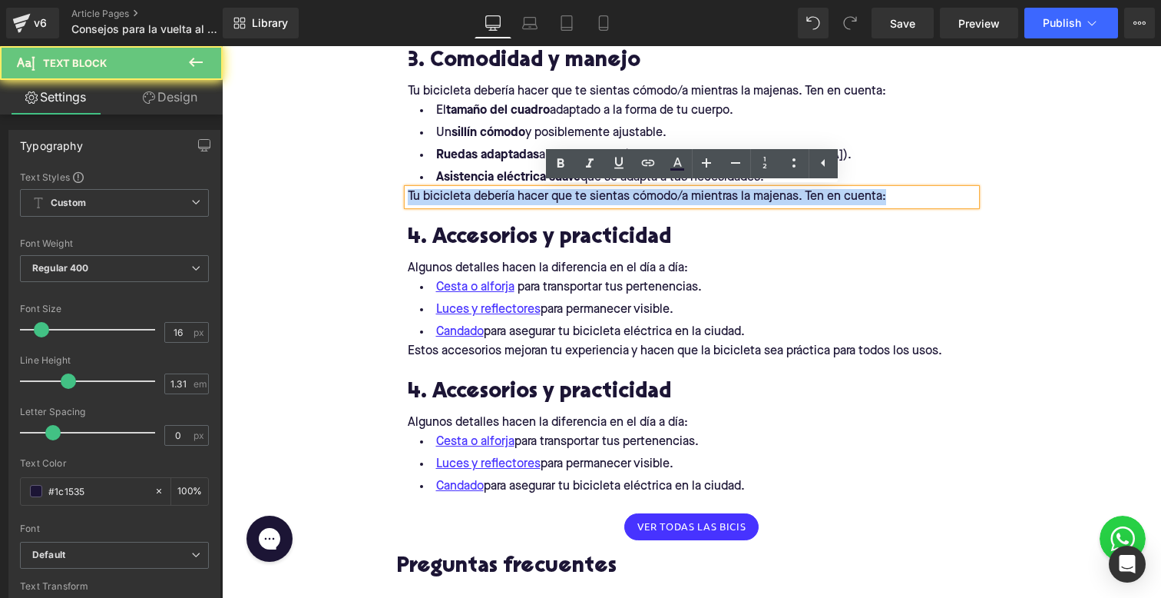
click at [525, 196] on p "Tu bicicleta debería hacer que te sientas cómodo/a mientras la majenas. Ten en …" at bounding box center [692, 197] width 568 height 16
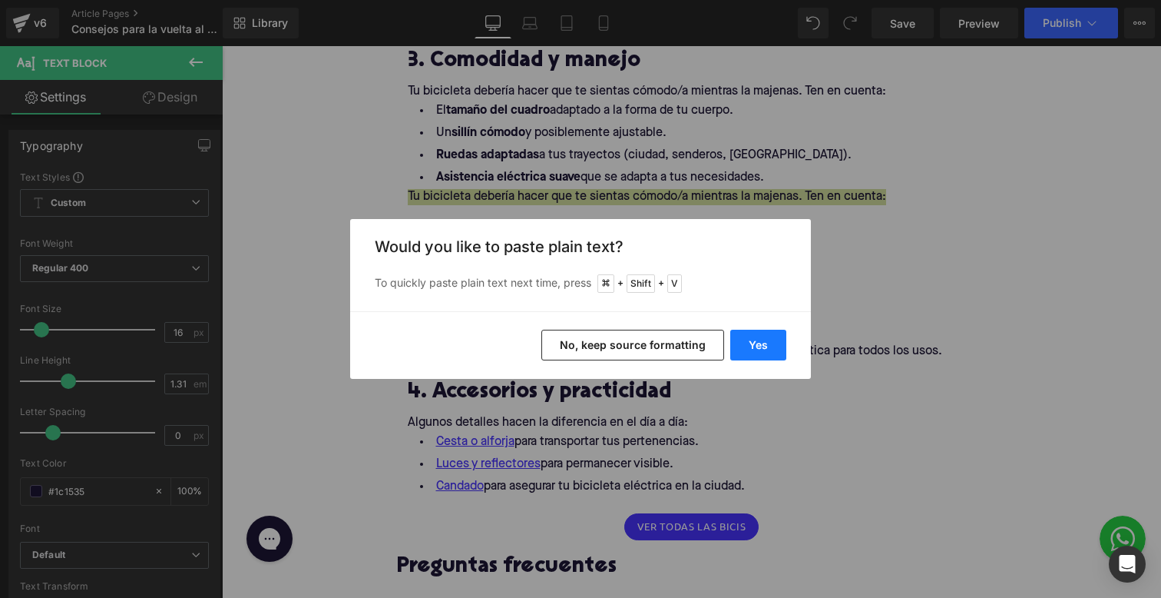
click at [742, 337] on button "Yes" at bounding box center [758, 344] width 56 height 31
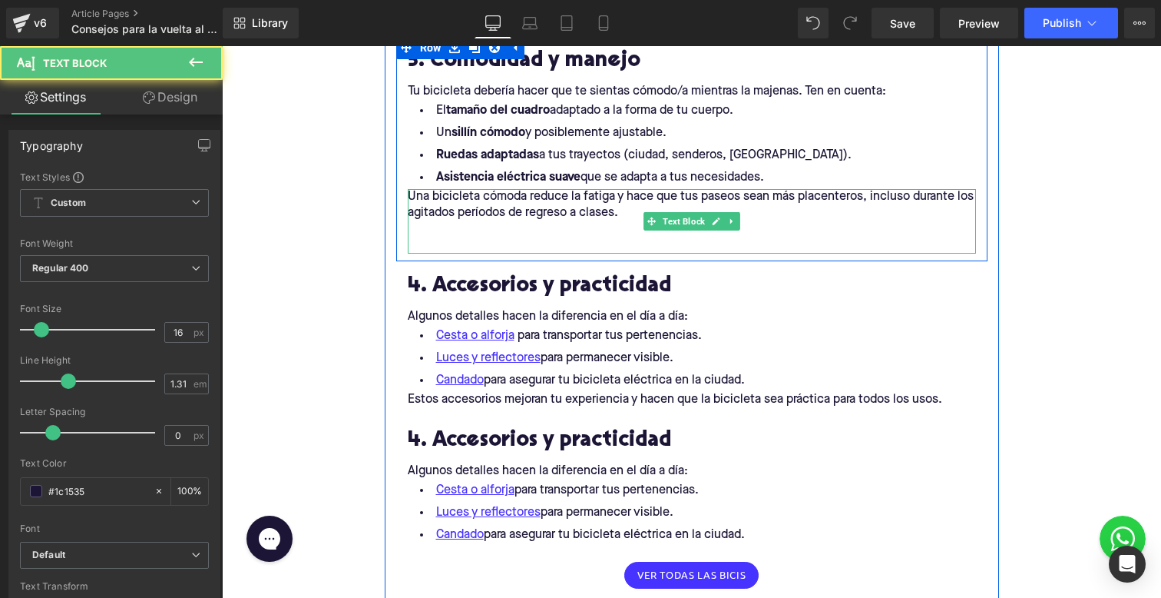
click at [566, 240] on p at bounding box center [692, 245] width 568 height 16
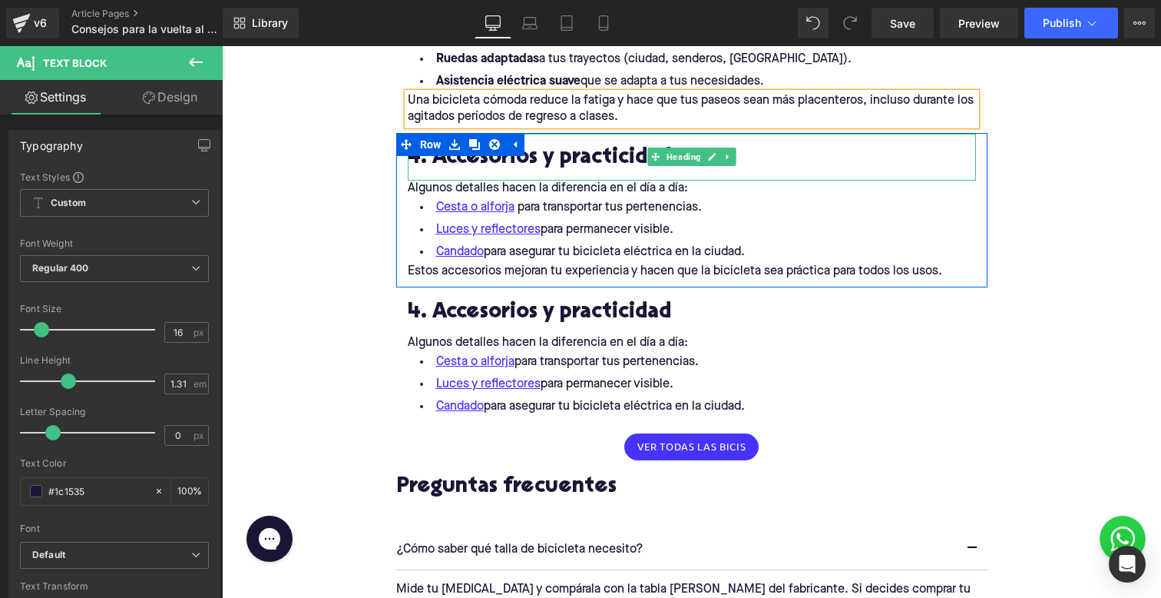
scroll to position [1636, 0]
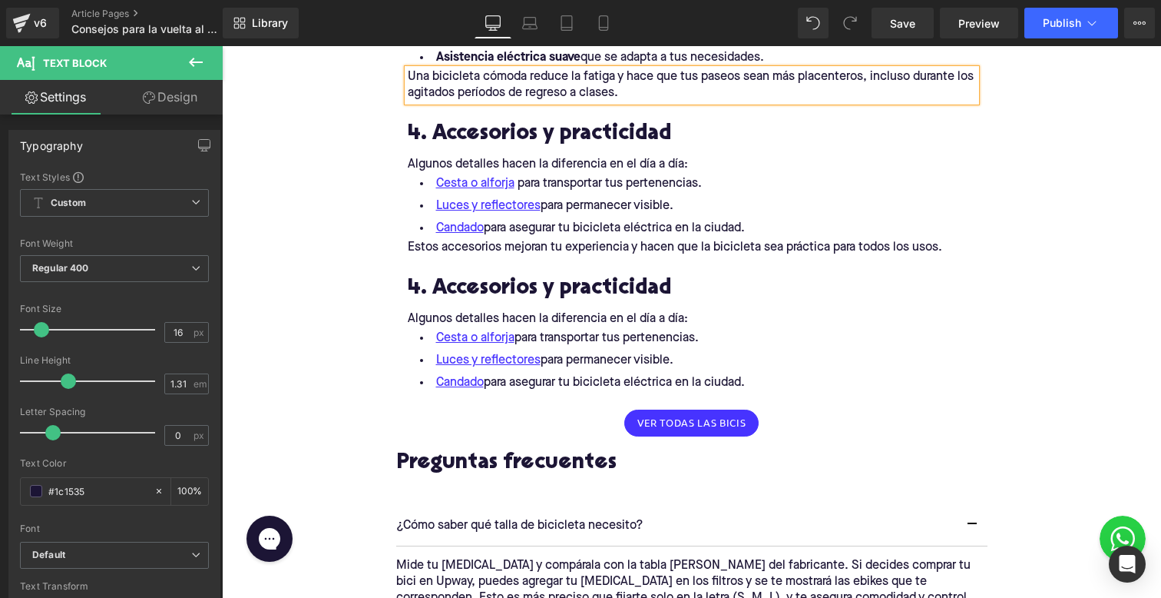
click at [455, 296] on h2 "4. Accesorios y practicidad" at bounding box center [692, 289] width 568 height 24
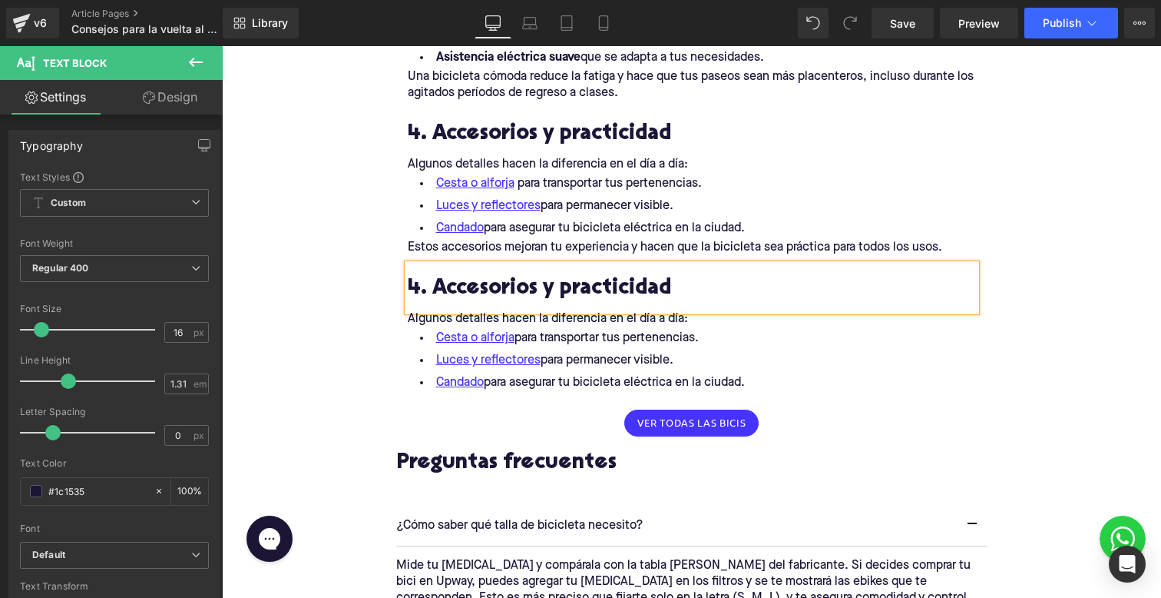
click at [459, 287] on h2 "4. Accesorios y practicidad" at bounding box center [692, 289] width 568 height 24
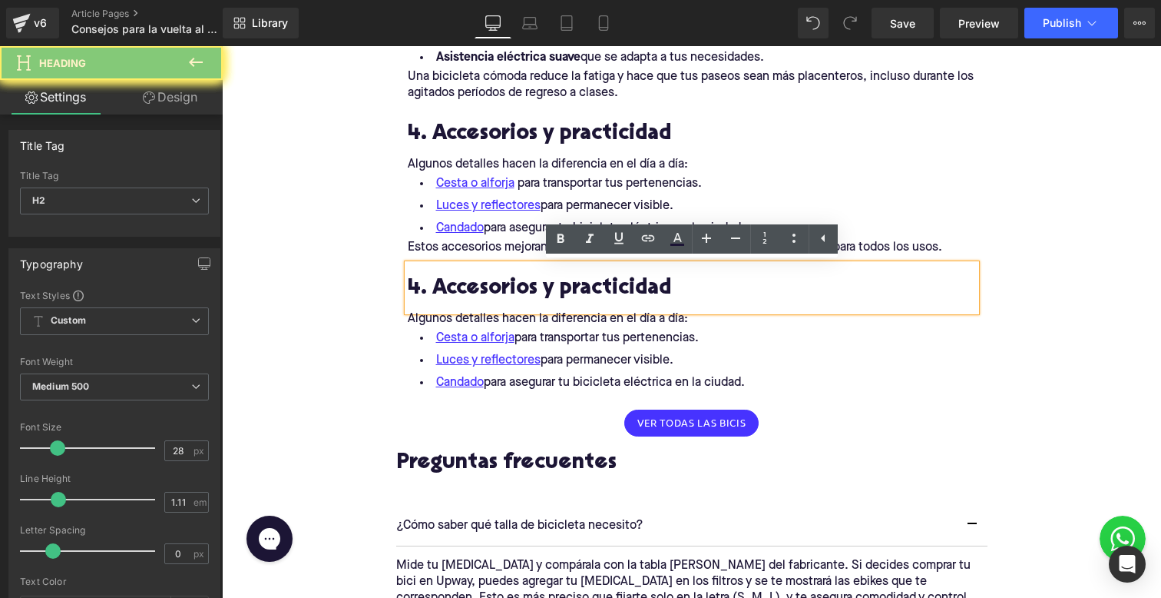
paste div
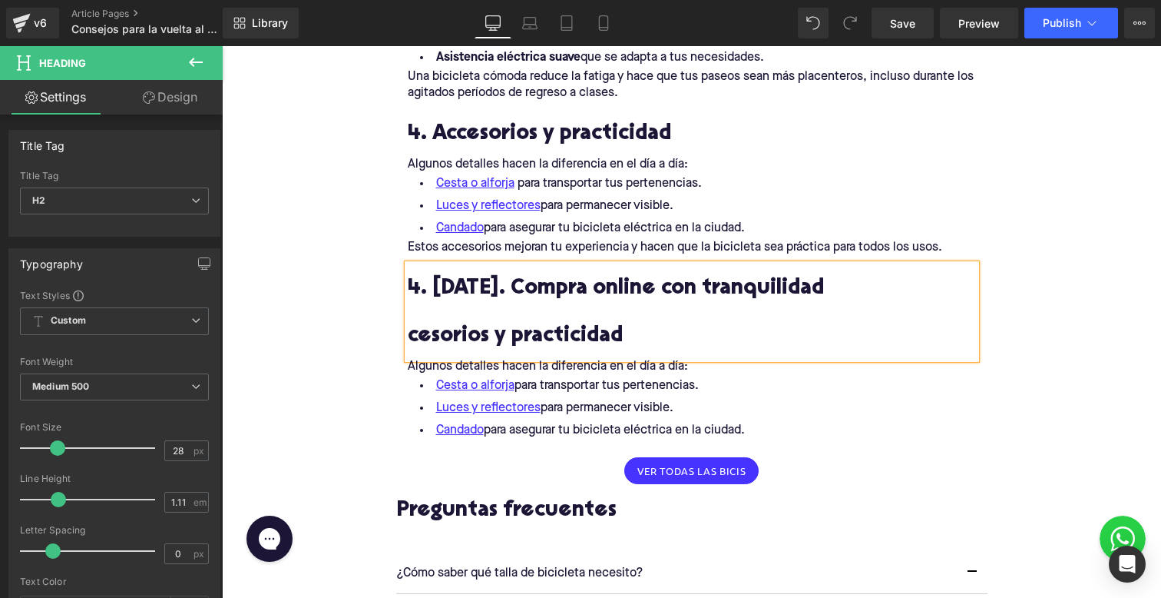
click at [459, 286] on h2 "4. [DATE]. Compra online con tranquilidad" at bounding box center [692, 289] width 568 height 24
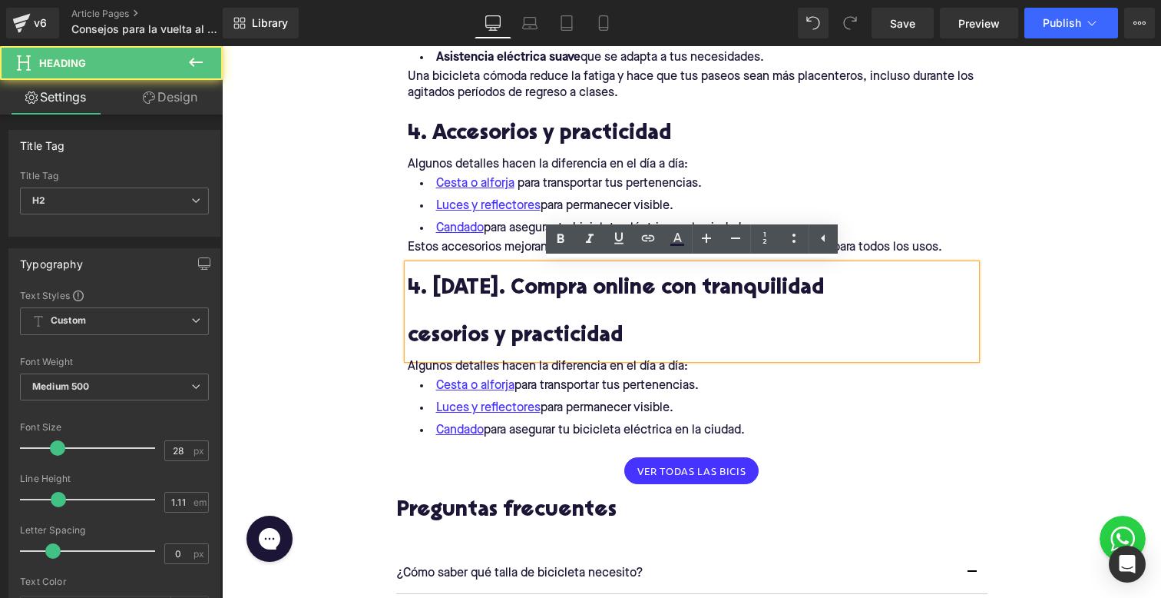
click at [459, 286] on h2 "4. [DATE]. Compra online con tranquilidad" at bounding box center [692, 289] width 568 height 24
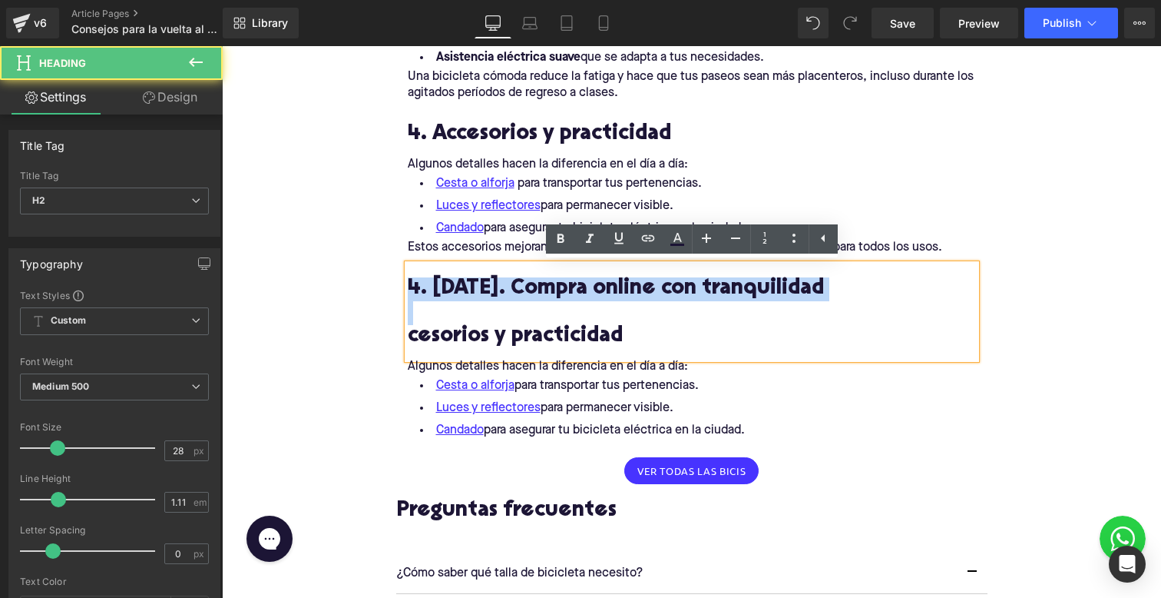
click at [459, 286] on h2 "4. [DATE]. Compra online con tranquilidad" at bounding box center [692, 289] width 568 height 24
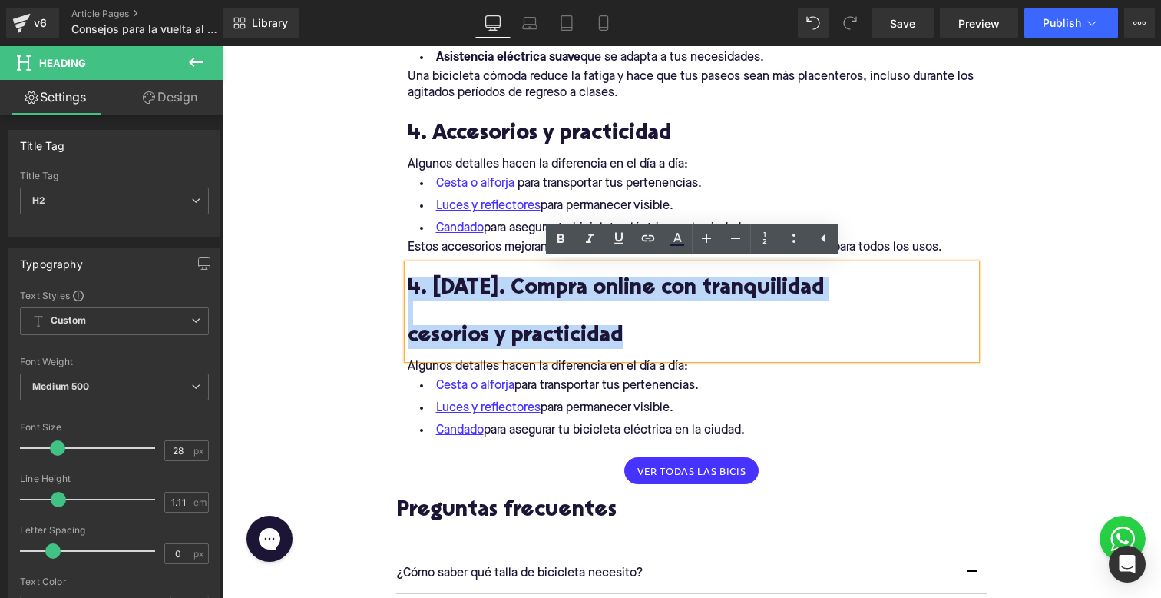
drag, startPoint x: 645, startPoint y: 346, endPoint x: 356, endPoint y: 237, distance: 309.7
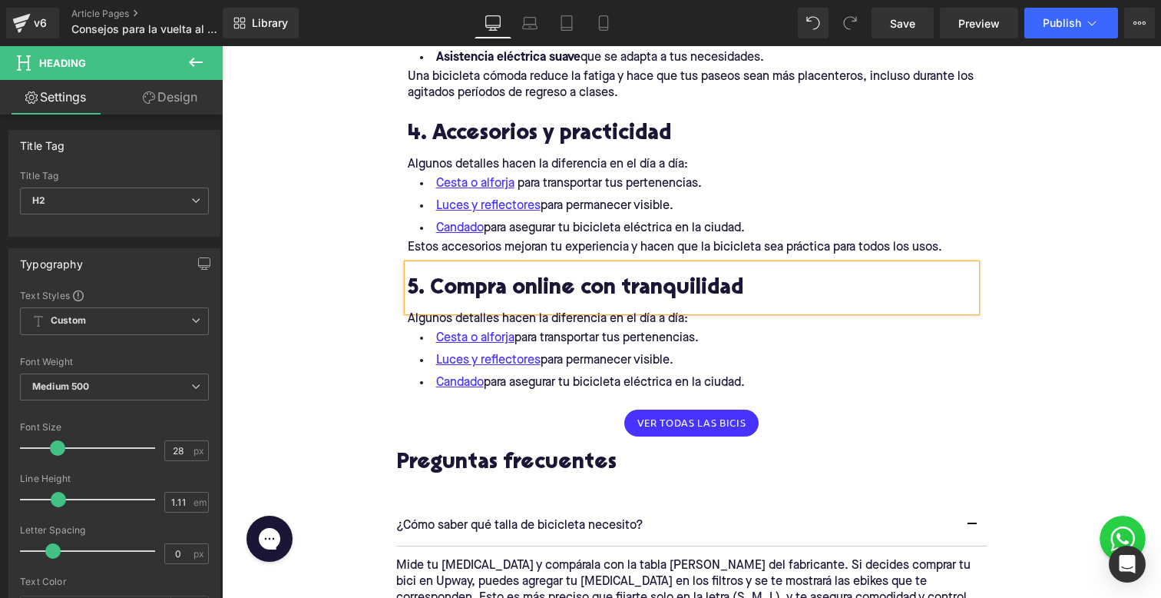
click at [425, 320] on p "Algunos detalles hacen la diferencia en el día a día:" at bounding box center [692, 319] width 568 height 16
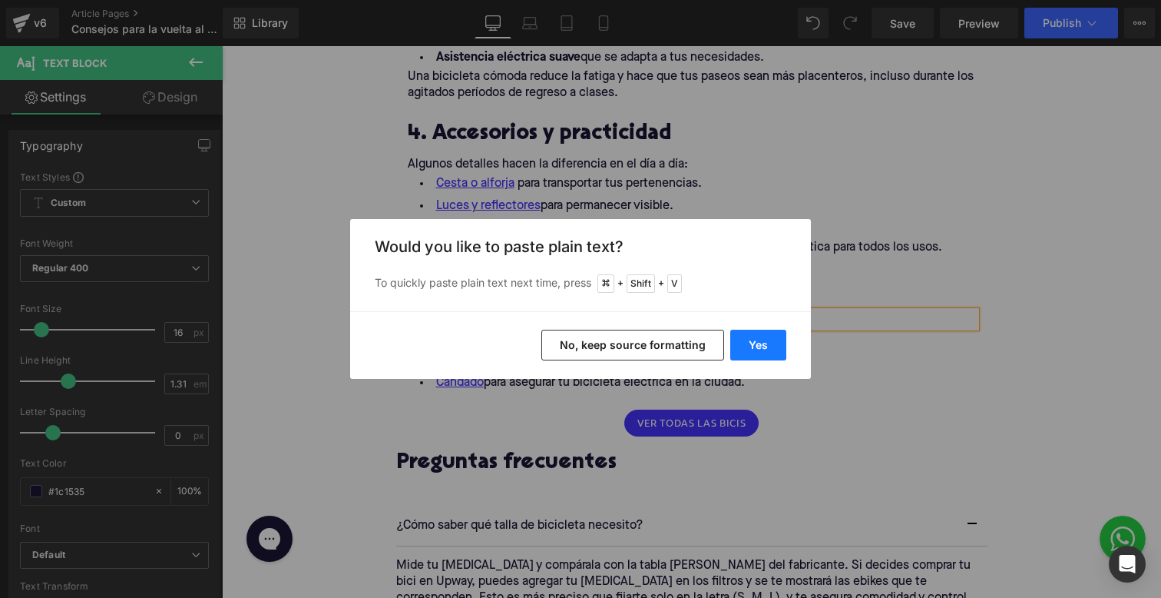
click at [730, 354] on button "Yes" at bounding box center [758, 344] width 56 height 31
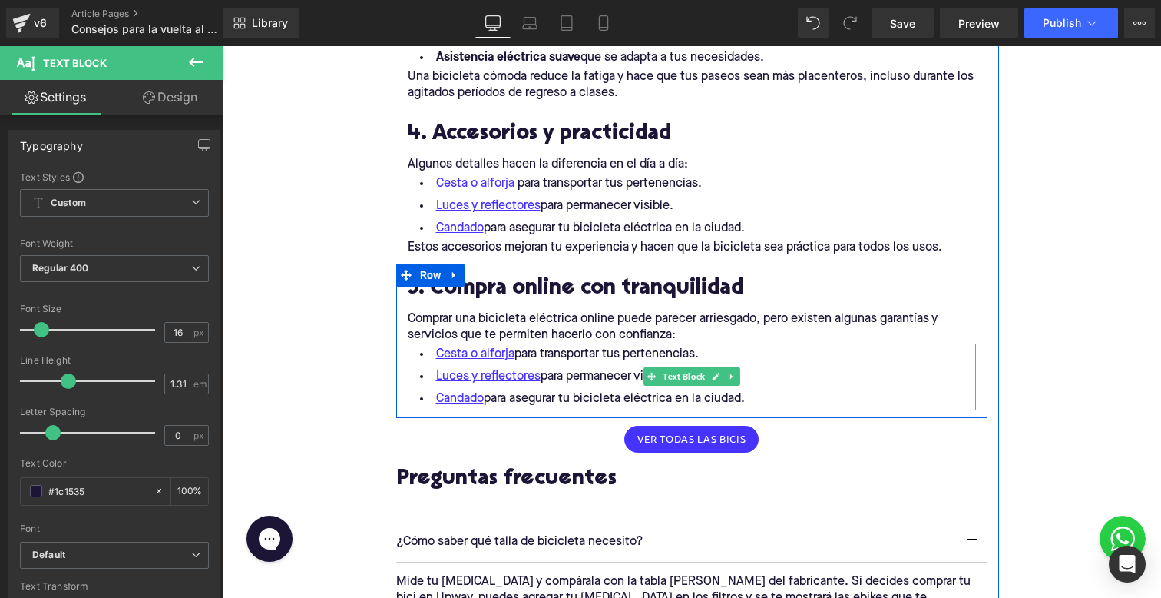
click at [742, 350] on li "Cesta o alforja para transportar tus pertenencias." at bounding box center [692, 354] width 568 height 22
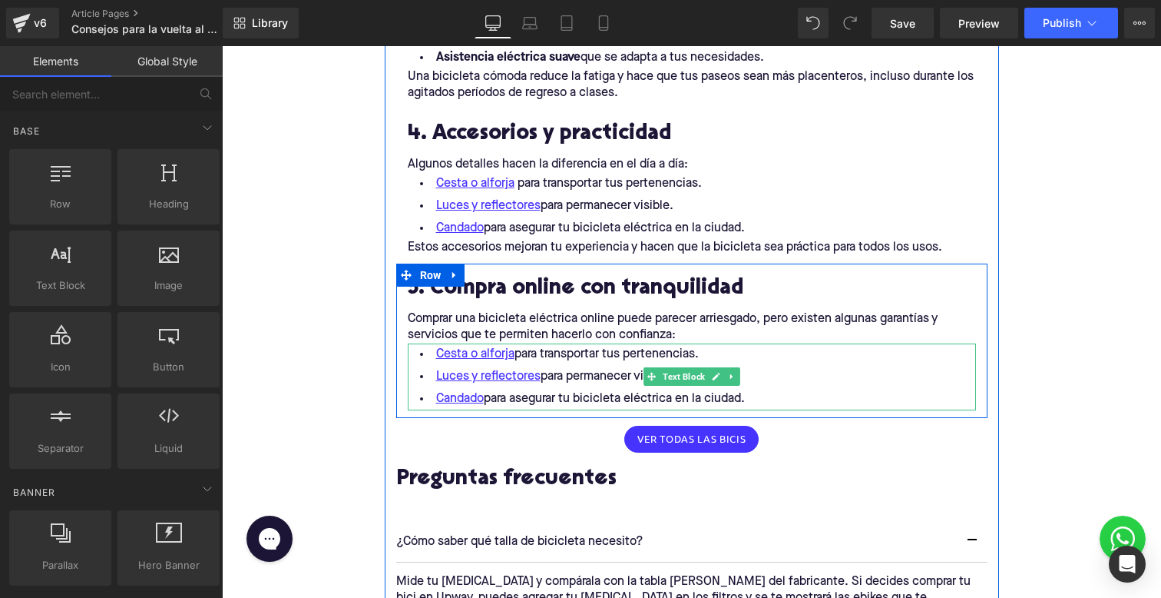
click at [772, 406] on div at bounding box center [692, 408] width 568 height 4
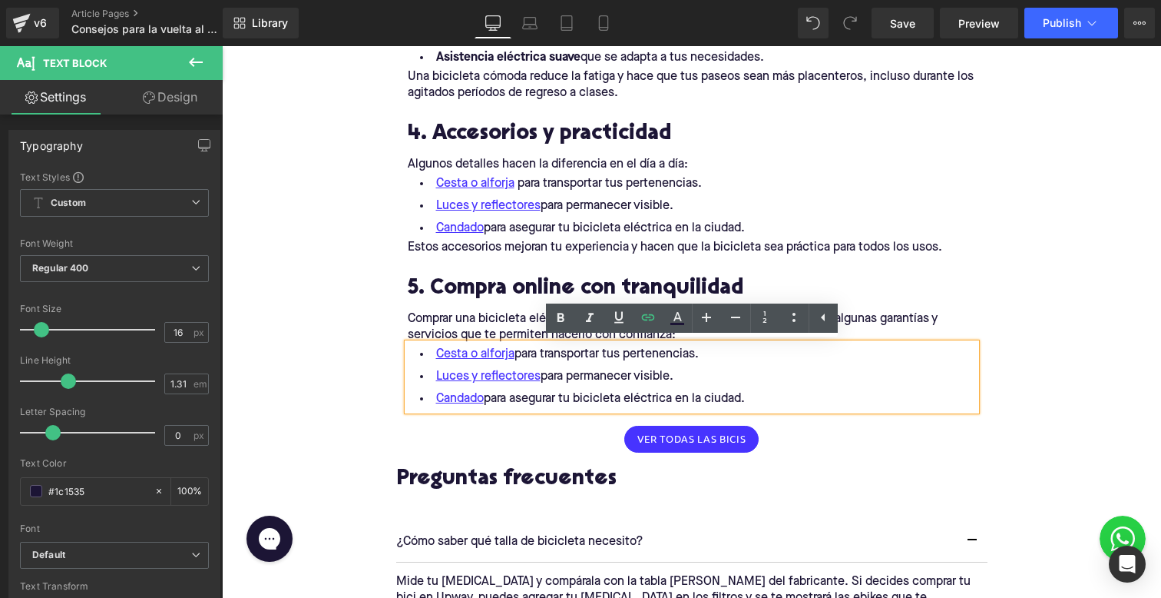
drag, startPoint x: 771, startPoint y: 400, endPoint x: 387, endPoint y: 340, distance: 388.7
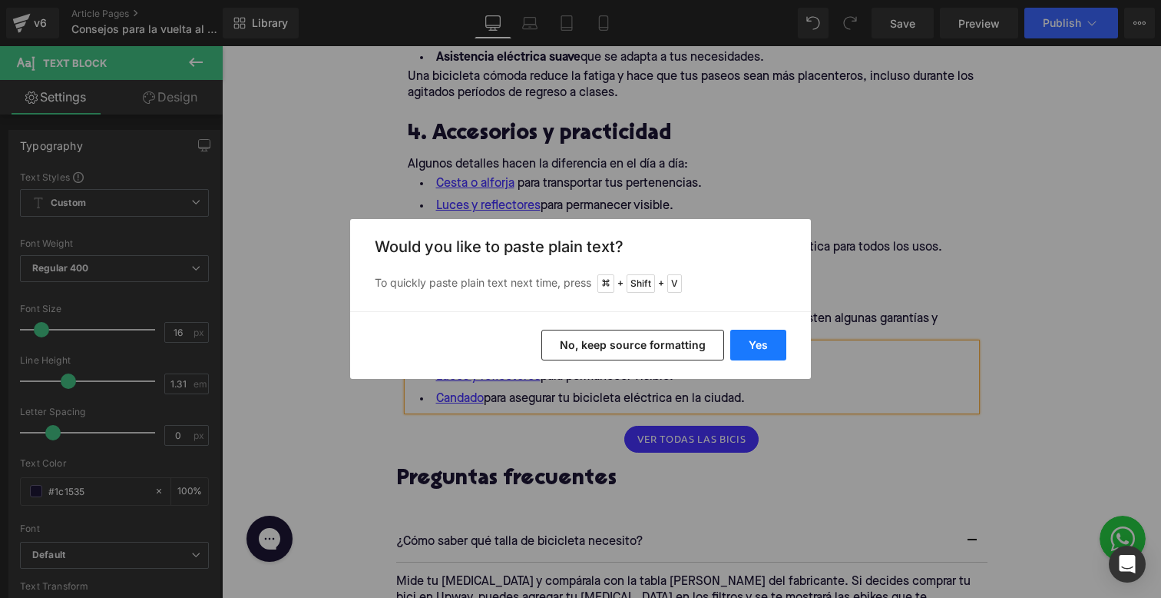
click at [750, 336] on button "Yes" at bounding box center [758, 344] width 56 height 31
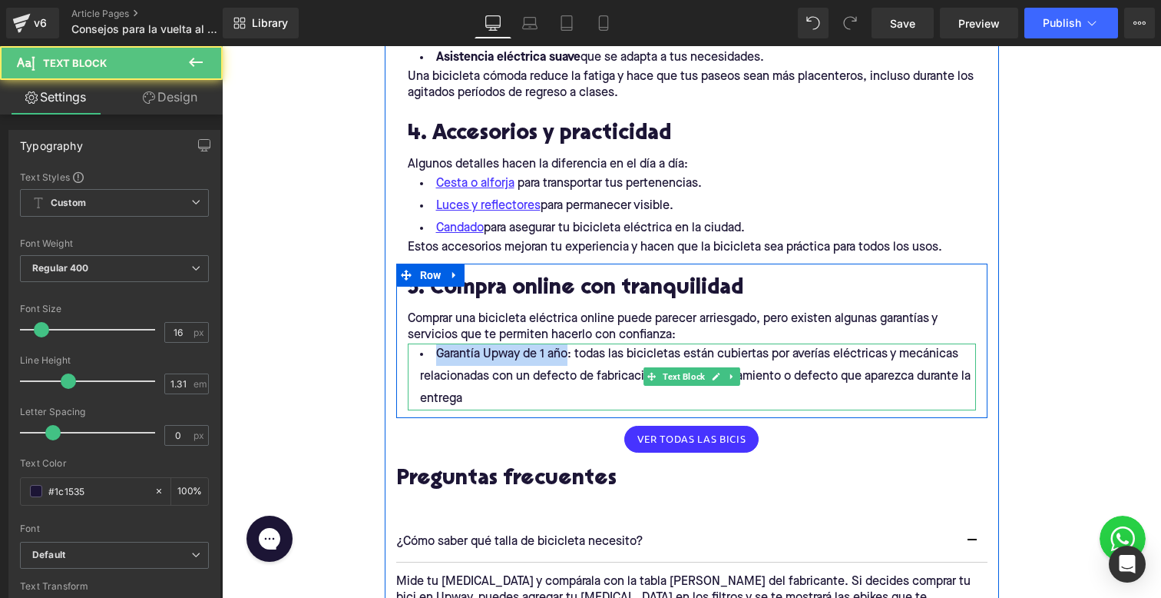
drag, startPoint x: 571, startPoint y: 351, endPoint x: 432, endPoint y: 351, distance: 139.0
click at [432, 351] on li "Garantía Upway de 1 año: todas las bicicletas están cubiertas por averías eléct…" at bounding box center [692, 376] width 568 height 67
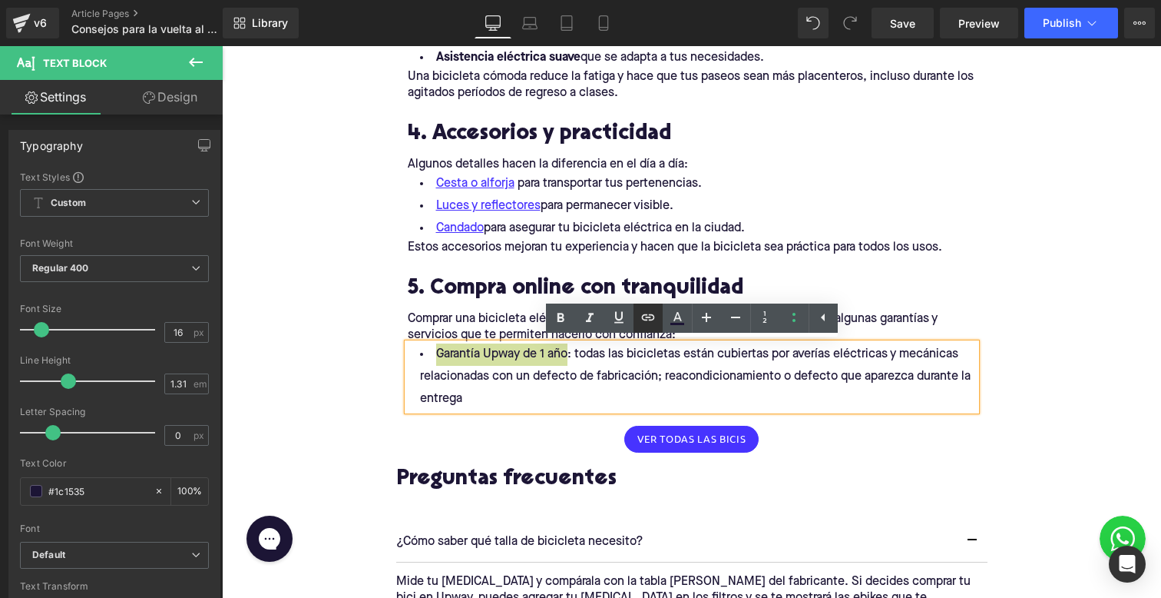
click at [643, 313] on icon at bounding box center [648, 317] width 18 height 18
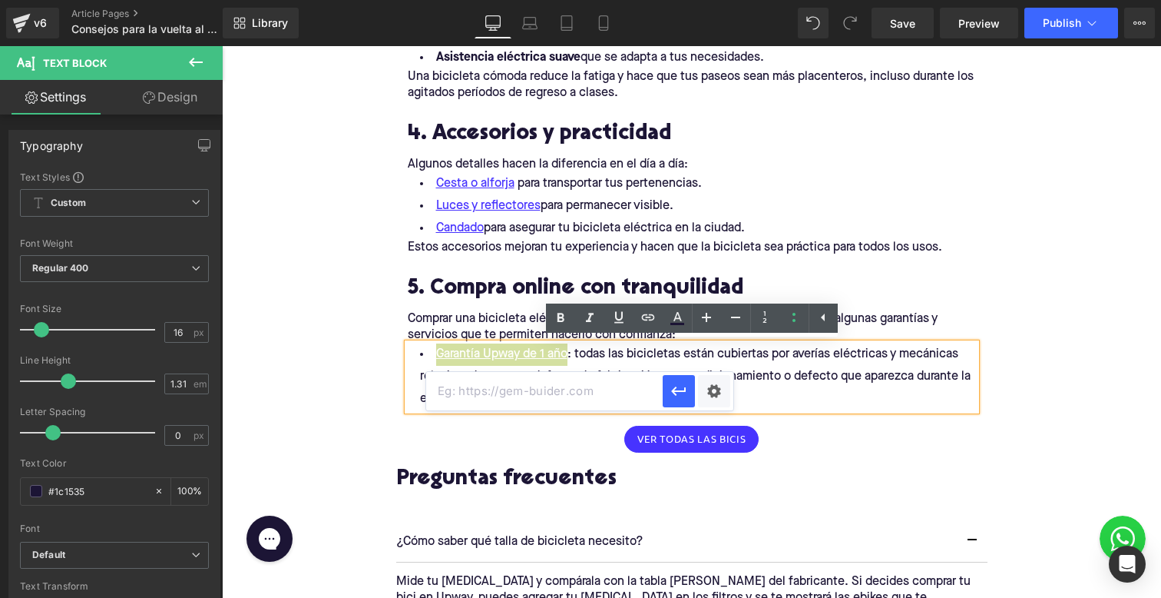
click at [572, 382] on input "text" at bounding box center [544, 391] width 237 height 38
paste input "[URL][DOMAIN_NAME]"
type input "[URL][DOMAIN_NAME]"
click at [671, 387] on icon "button" at bounding box center [679, 391] width 18 height 18
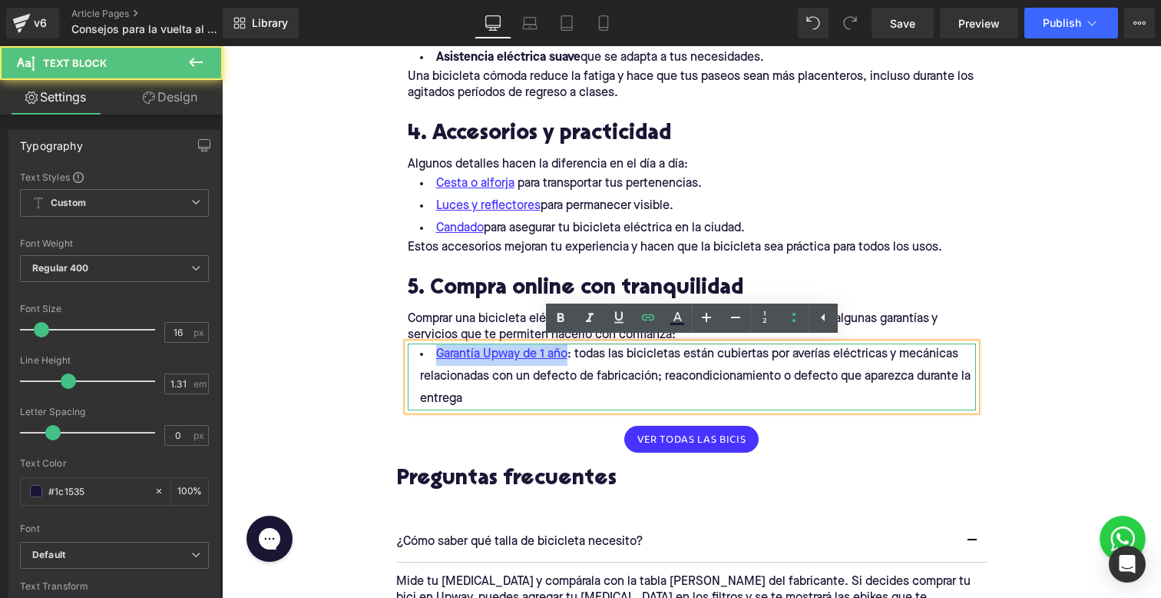
click at [772, 386] on li "Garantía Upway de 1 año : todas las bicicletas están cubiertas por averías eléc…" at bounding box center [692, 376] width 568 height 67
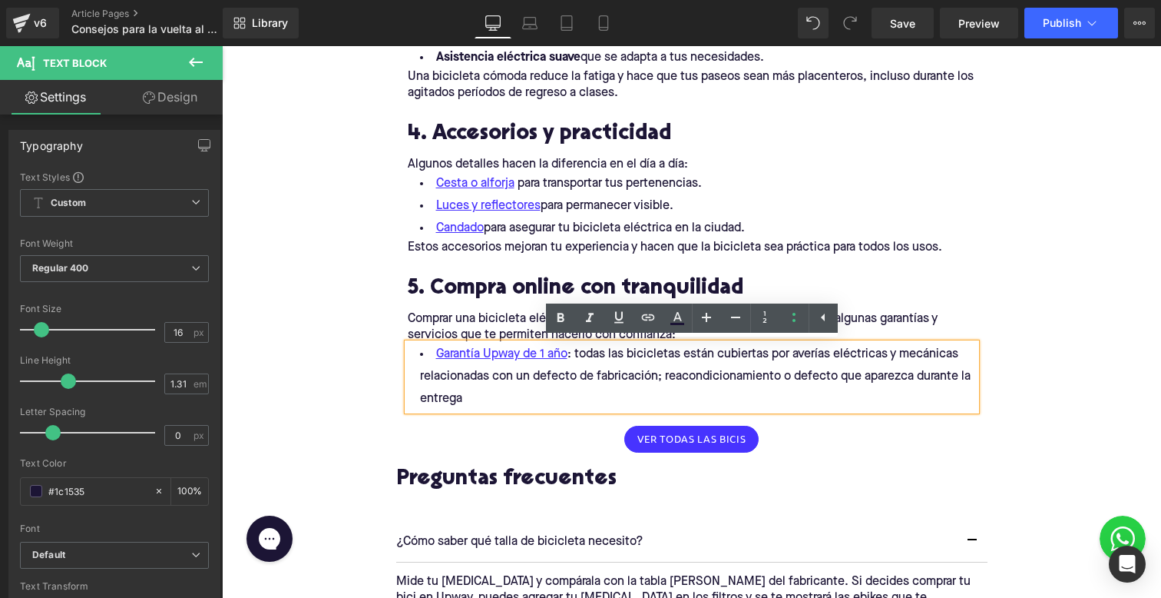
click at [508, 401] on li "Garantía Upway de 1 año : todas las bicicletas están cubiertas por averías eléc…" at bounding box center [692, 376] width 568 height 67
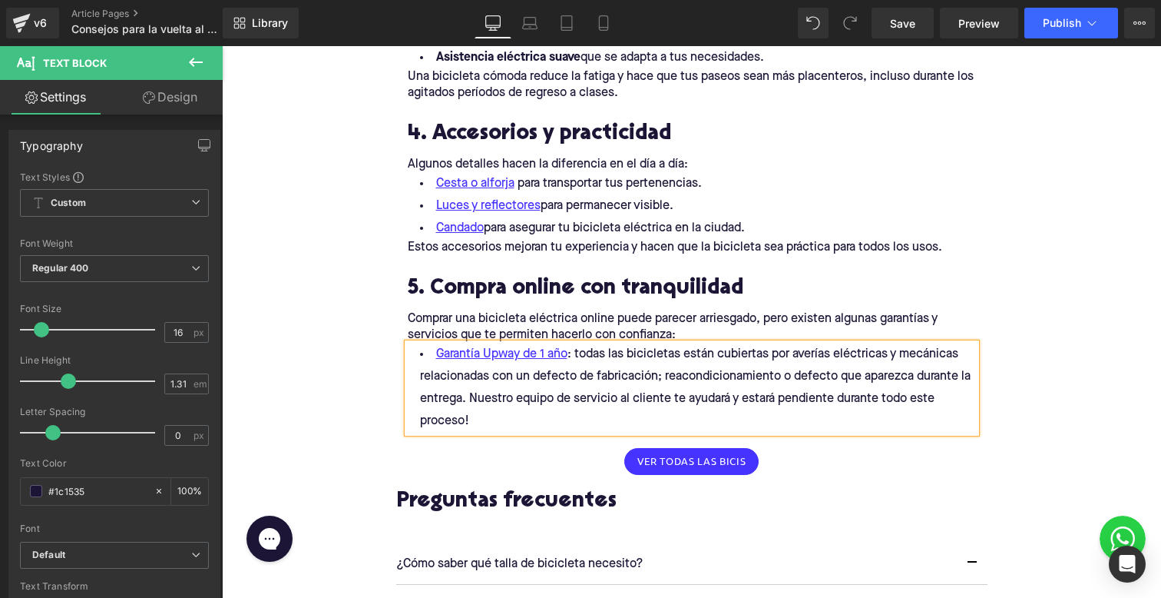
click at [467, 394] on li "Garantía Upway de 1 año : todas las bicicletas están cubiertas por averías eléc…" at bounding box center [692, 387] width 568 height 89
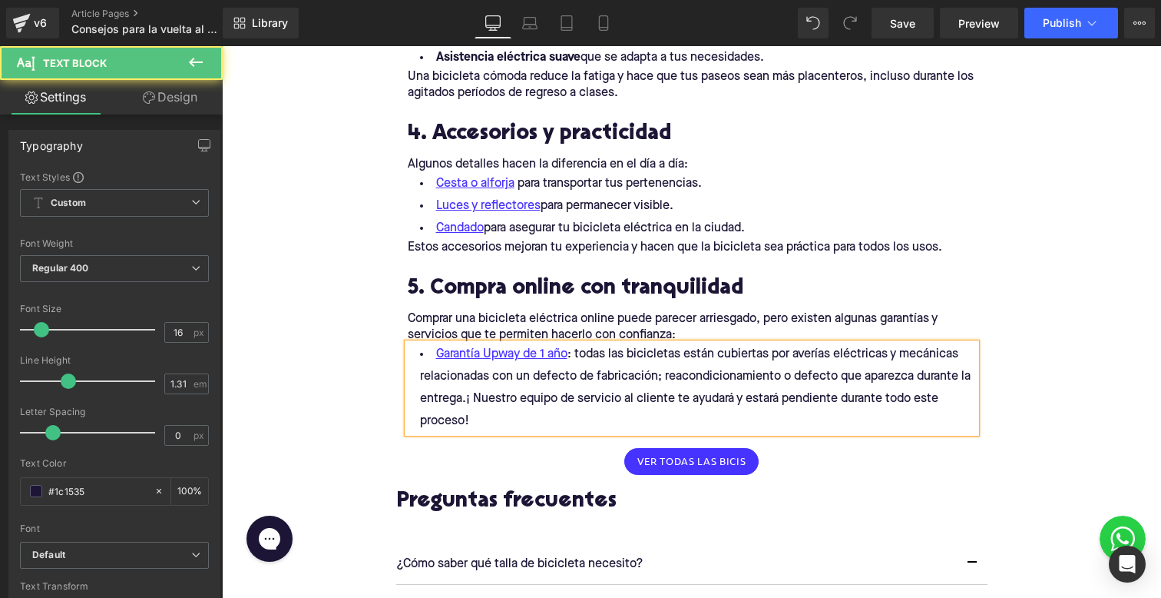
click at [485, 422] on li "Garantía Upway de 1 año : todas las bicicletas están cubiertas por averías eléc…" at bounding box center [692, 387] width 568 height 89
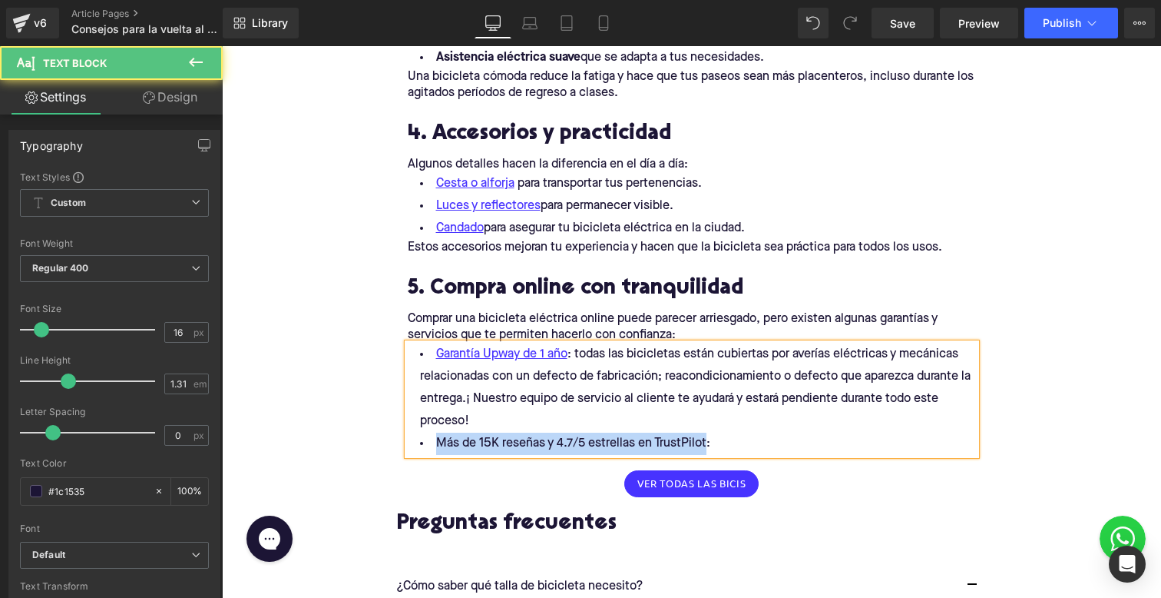
drag, startPoint x: 706, startPoint y: 439, endPoint x: 389, endPoint y: 441, distance: 317.2
click at [389, 441] on div "1. Define tus necesidades reales Heading Row Antes de elegir tu bicicleta eléct…" at bounding box center [692, 2] width 614 height 1564
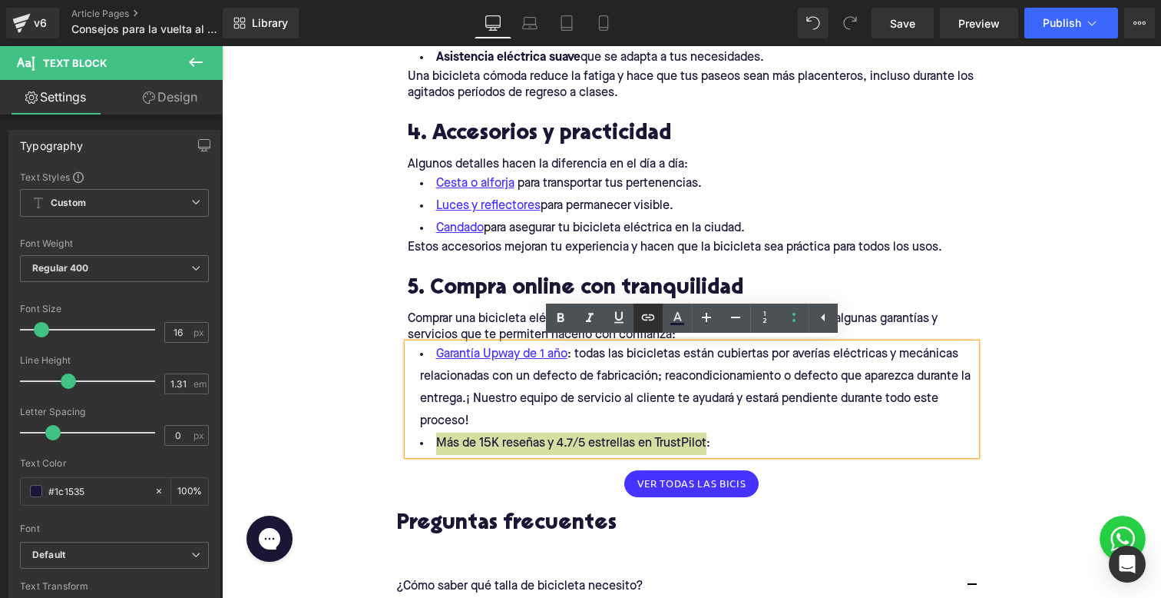
click at [649, 316] on icon at bounding box center [648, 317] width 18 height 18
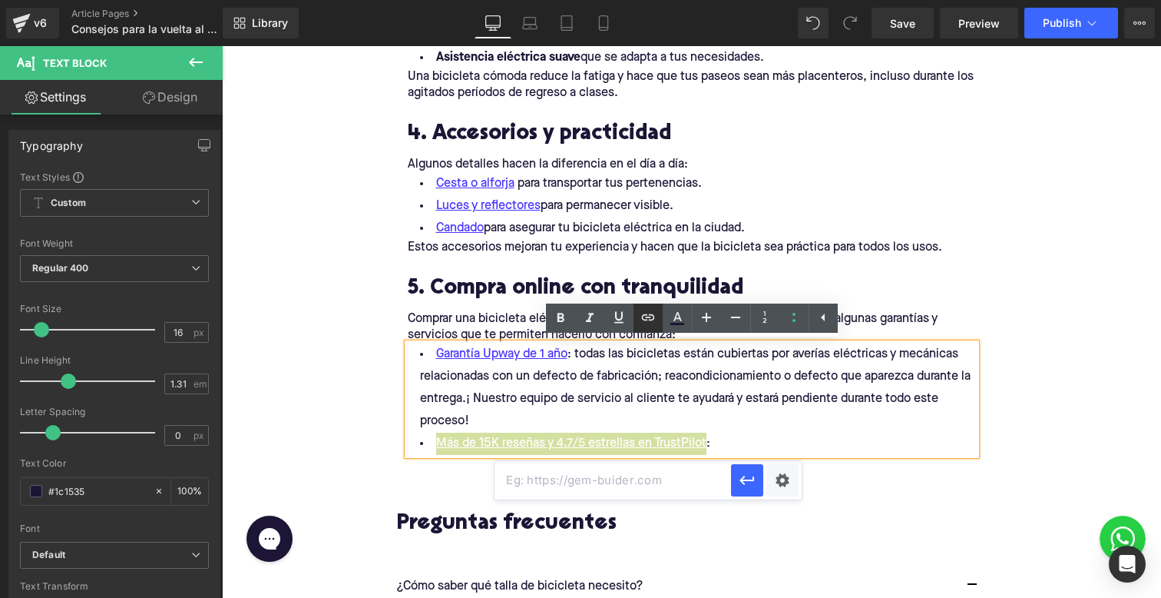
click at [637, 311] on link at bounding box center [648, 317] width 29 height 29
click at [646, 311] on icon at bounding box center [648, 317] width 18 height 18
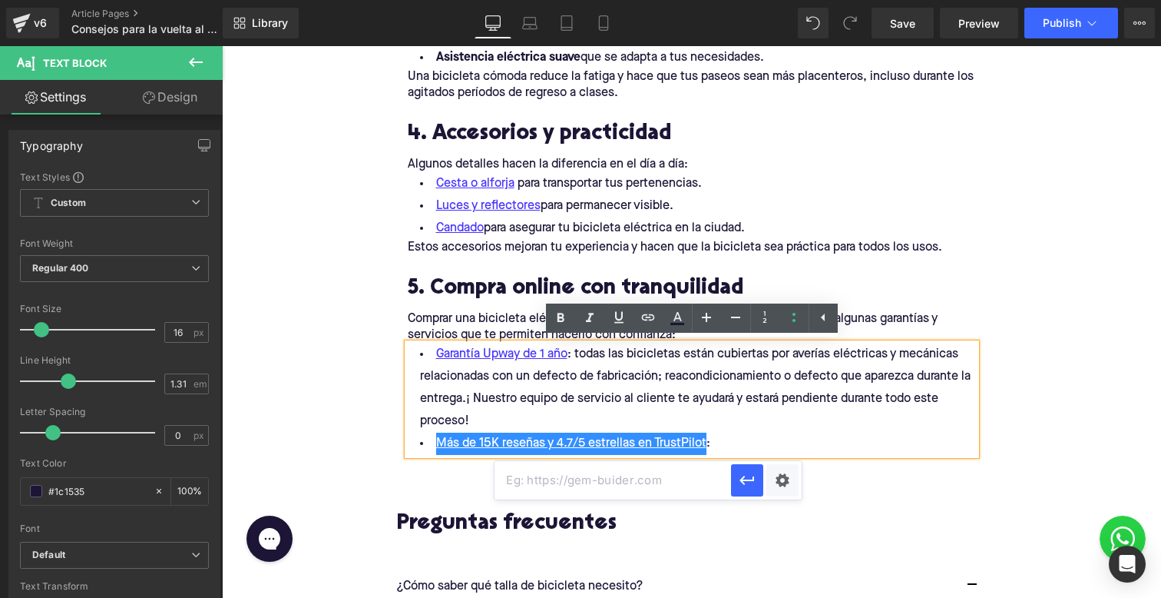
click at [598, 478] on input "text" at bounding box center [613, 480] width 237 height 38
paste input "[URL][DOMAIN_NAME][DOMAIN_NAME]"
type input "[URL][DOMAIN_NAME][DOMAIN_NAME]"
click at [747, 493] on button "button" at bounding box center [747, 480] width 32 height 32
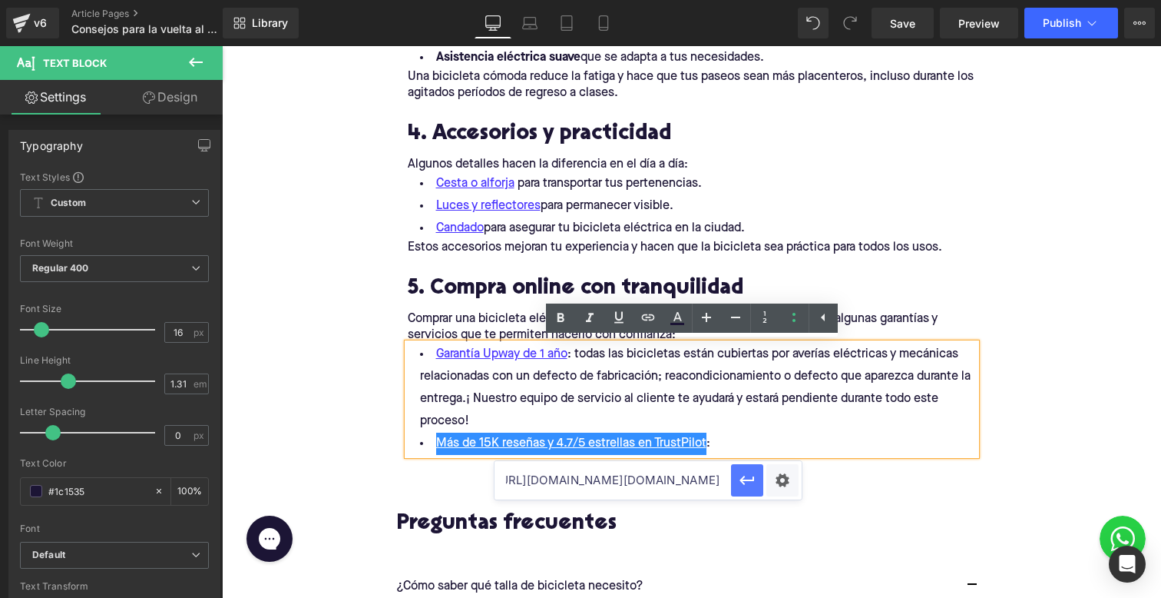
scroll to position [0, 0]
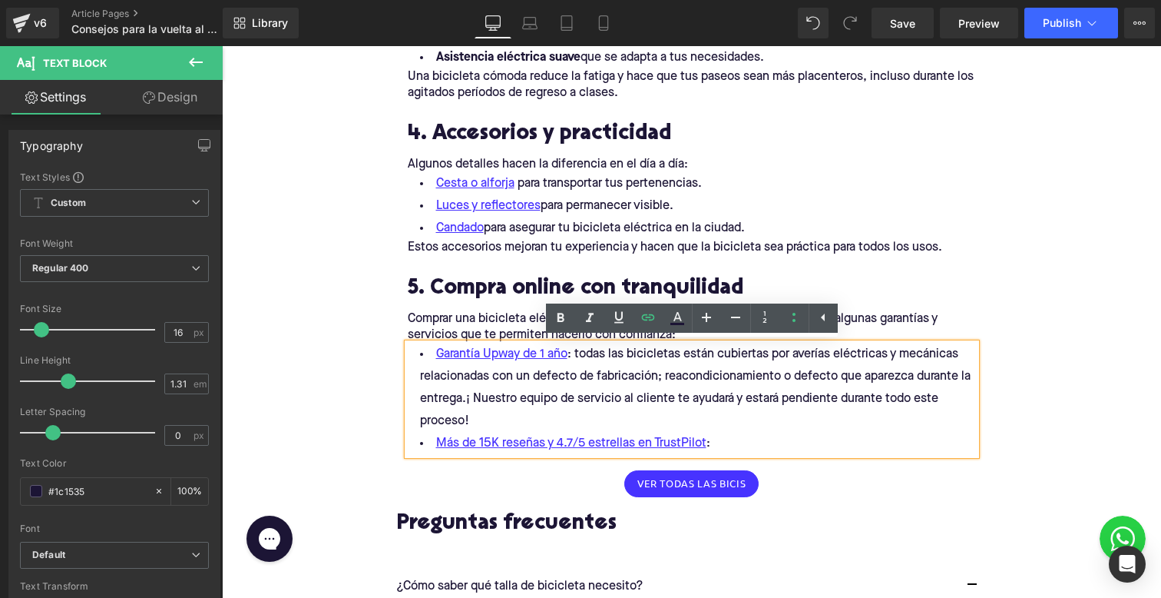
click at [722, 412] on li "Garantía Upway de 1 año : todas las bicicletas están cubiertas por averías eléc…" at bounding box center [692, 387] width 568 height 89
click at [773, 441] on li "Más de 15K reseñas y 4.7/5 estrellas en TrustPilot :" at bounding box center [692, 443] width 568 height 22
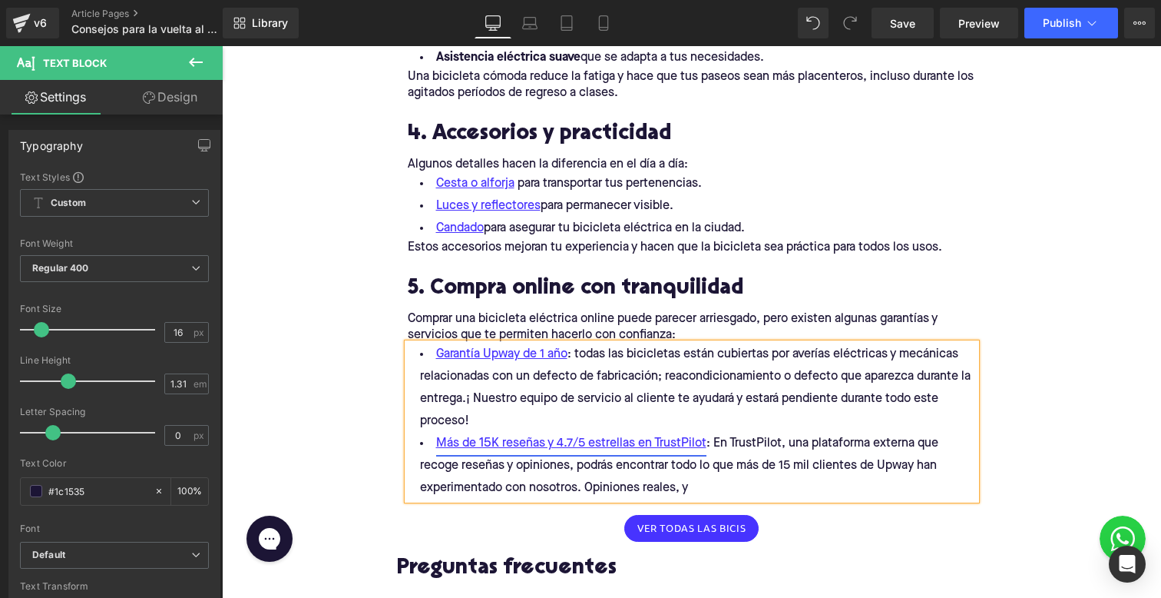
click at [573, 439] on link "Más de 15K reseñas y 4.7/5 estrellas en TrustPilot" at bounding box center [571, 443] width 270 height 22
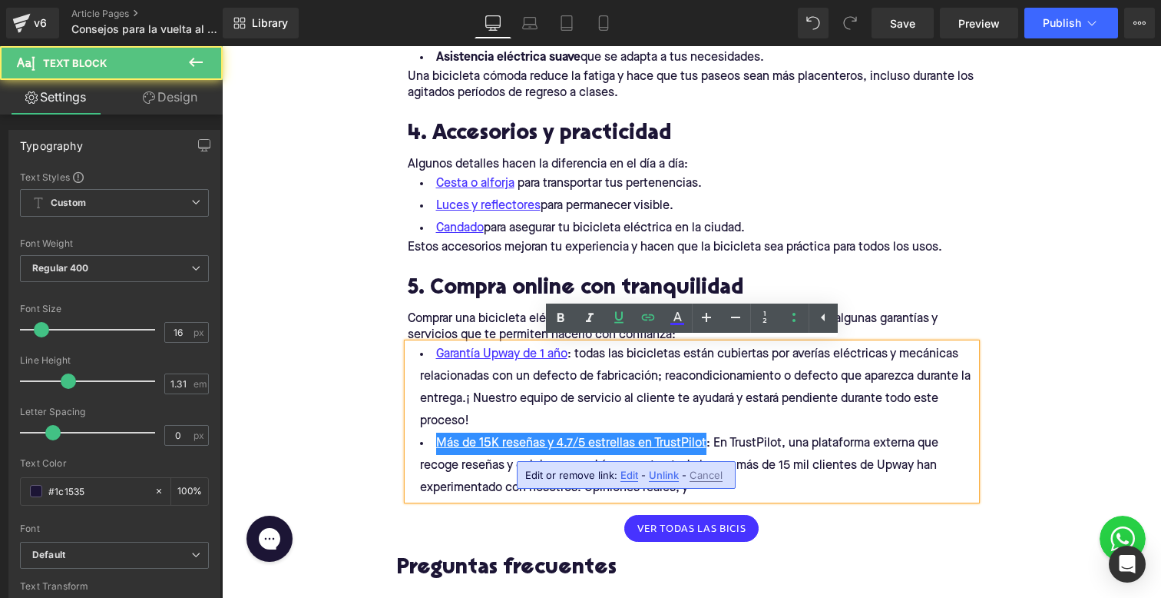
click at [624, 474] on span "Edit" at bounding box center [630, 475] width 18 height 13
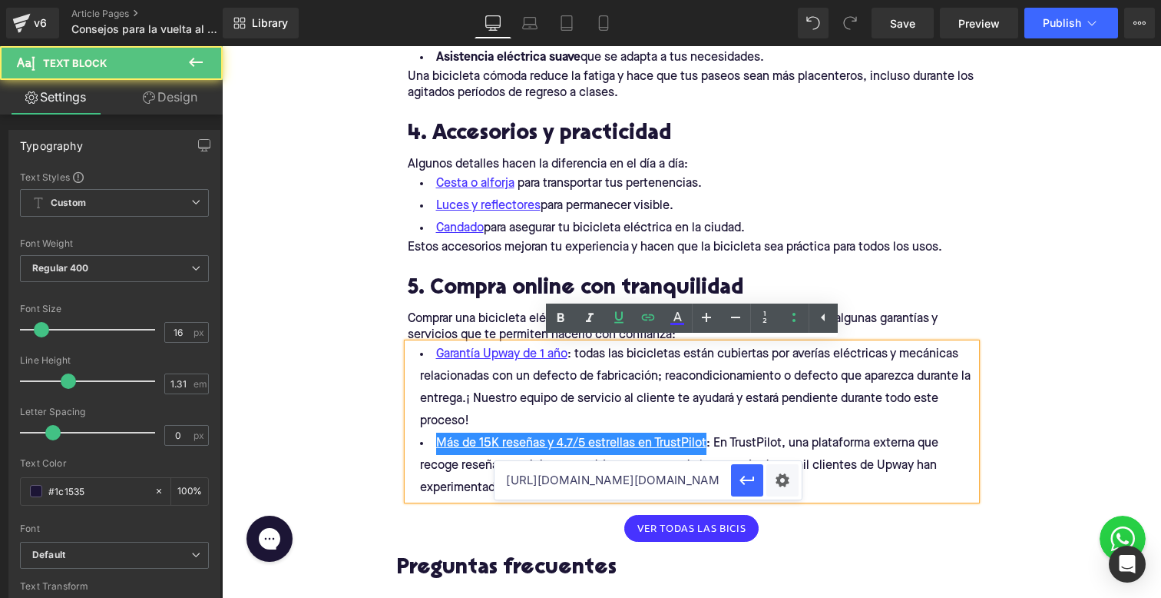
click at [525, 402] on li "Garantía Upway de 1 año : todas las bicicletas están cubiertas por averías eléc…" at bounding box center [692, 387] width 568 height 89
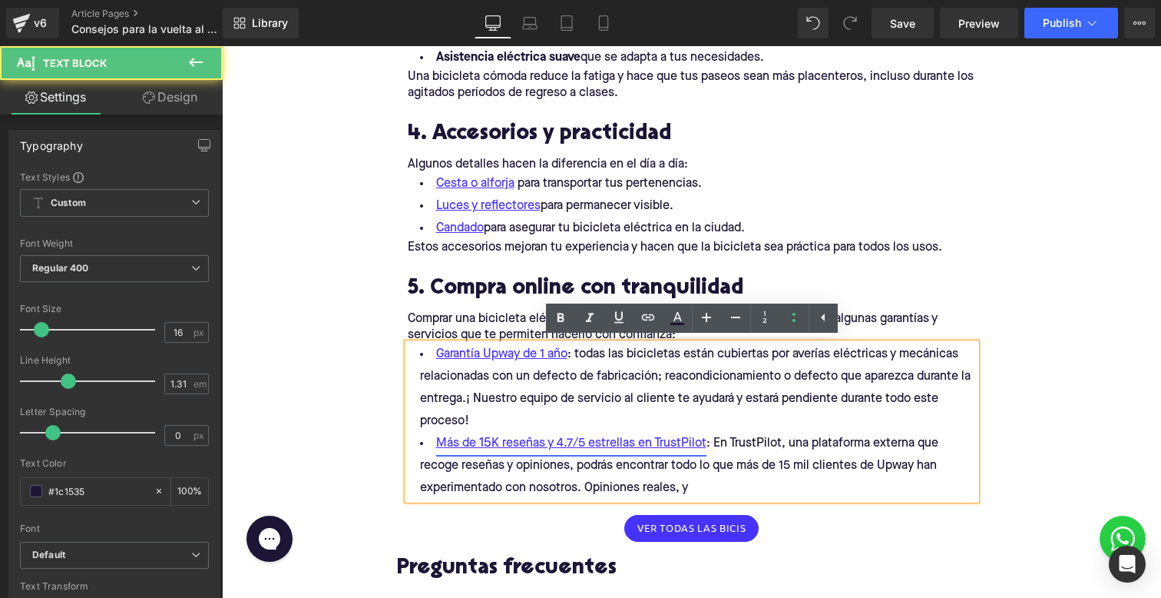
click at [571, 439] on link "Más de 15K reseñas y 4.7/5 estrellas en TrustPilot" at bounding box center [571, 443] width 270 height 22
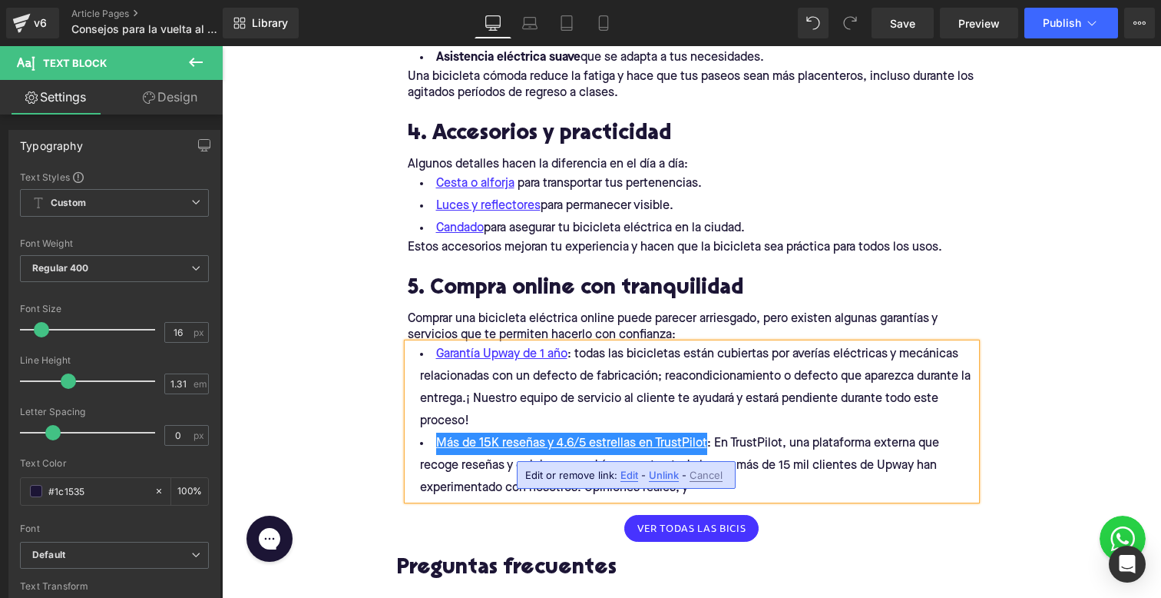
click at [767, 490] on li "Más de 15K reseñas y 4.6/5 estrellas en TrustPilot : En TrustPilot, una platafo…" at bounding box center [692, 465] width 568 height 67
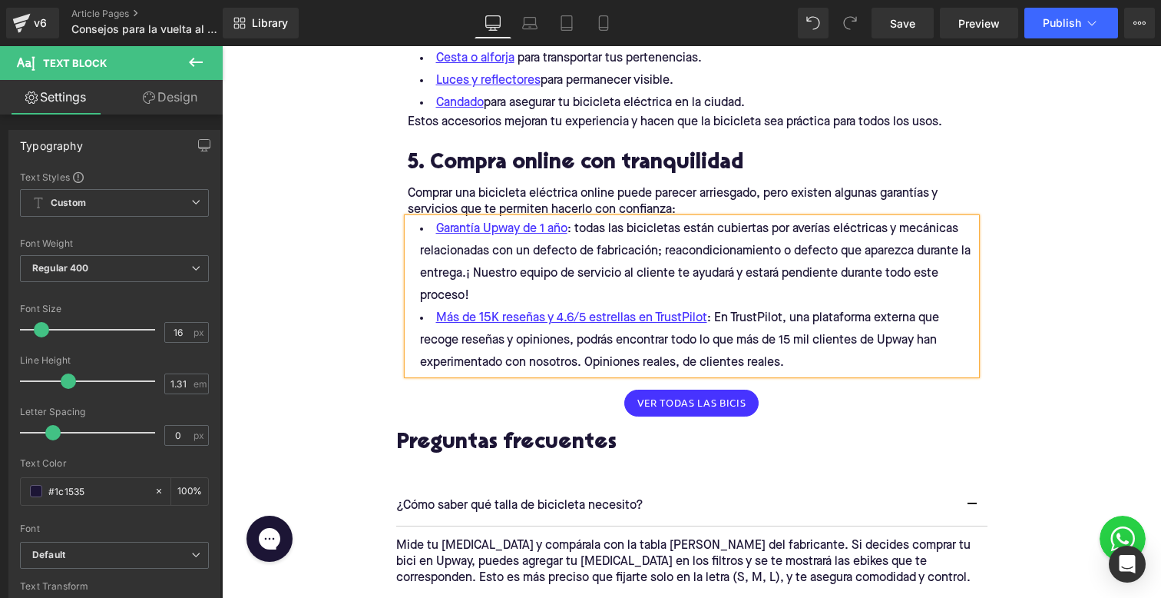
scroll to position [1775, 0]
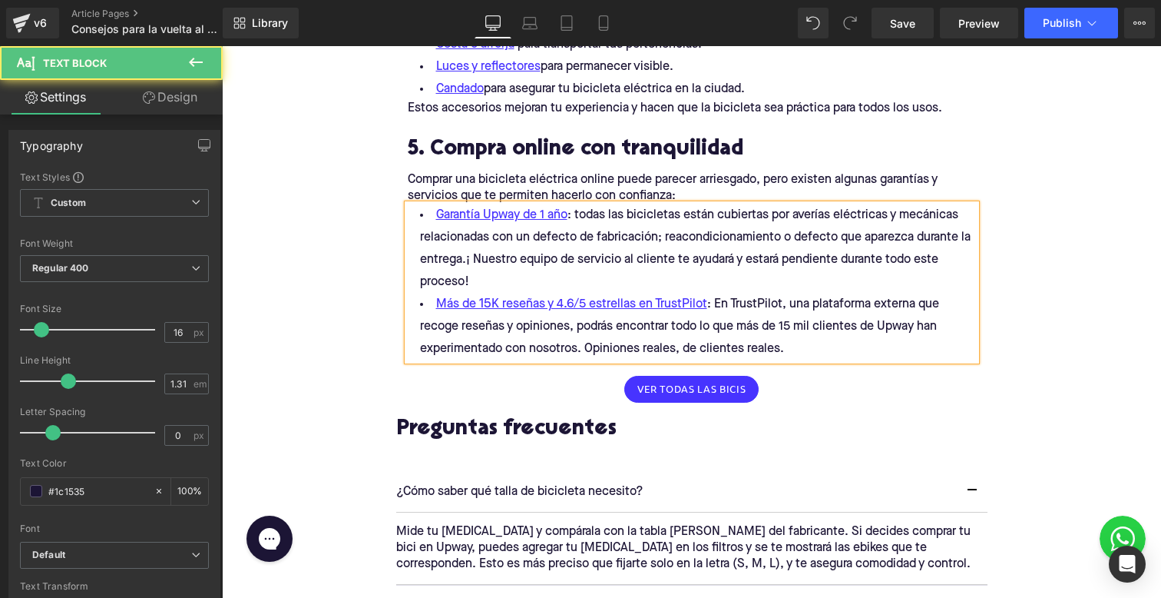
click at [686, 346] on li "Más de 15K reseñas y 4.6/5 estrellas en TrustPilot : En TrustPilot, una platafo…" at bounding box center [692, 326] width 568 height 67
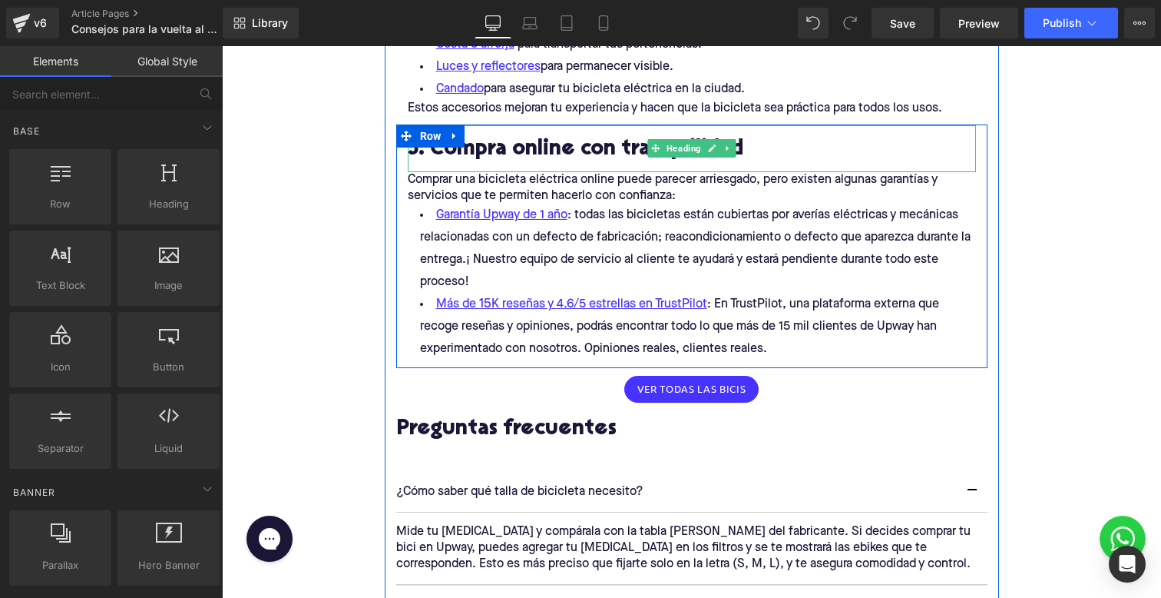
click at [469, 143] on h2 "5. Compra online con tranquilidad" at bounding box center [692, 150] width 568 height 24
click at [460, 142] on h2 "5. Compra online con tranquilidad" at bounding box center [692, 150] width 568 height 24
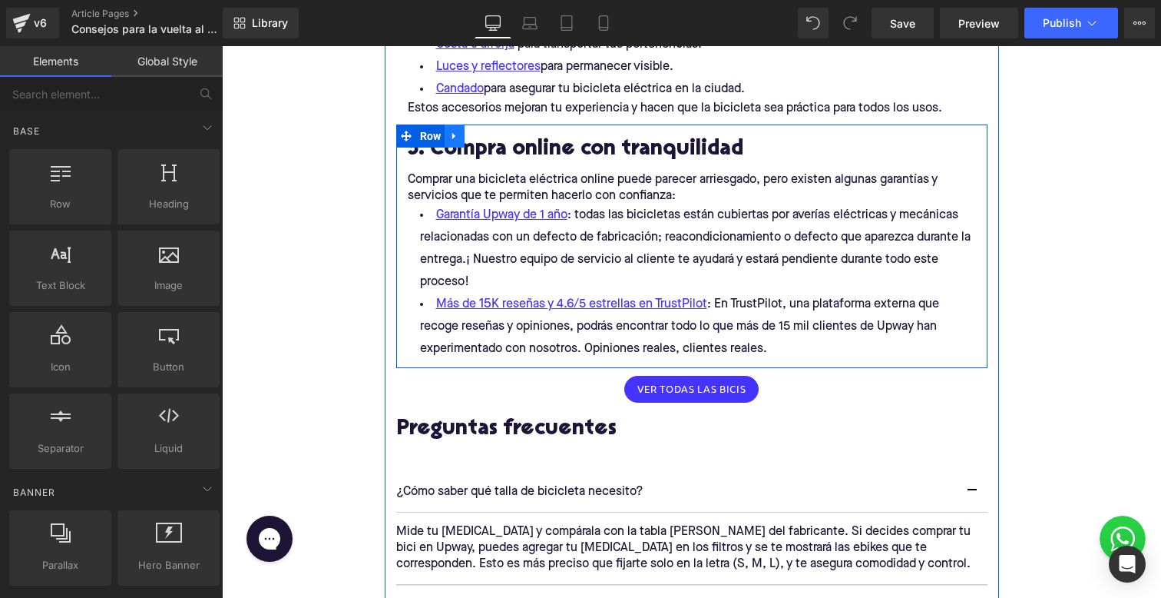
click at [447, 131] on link at bounding box center [455, 135] width 20 height 23
click at [475, 134] on icon at bounding box center [474, 136] width 11 height 11
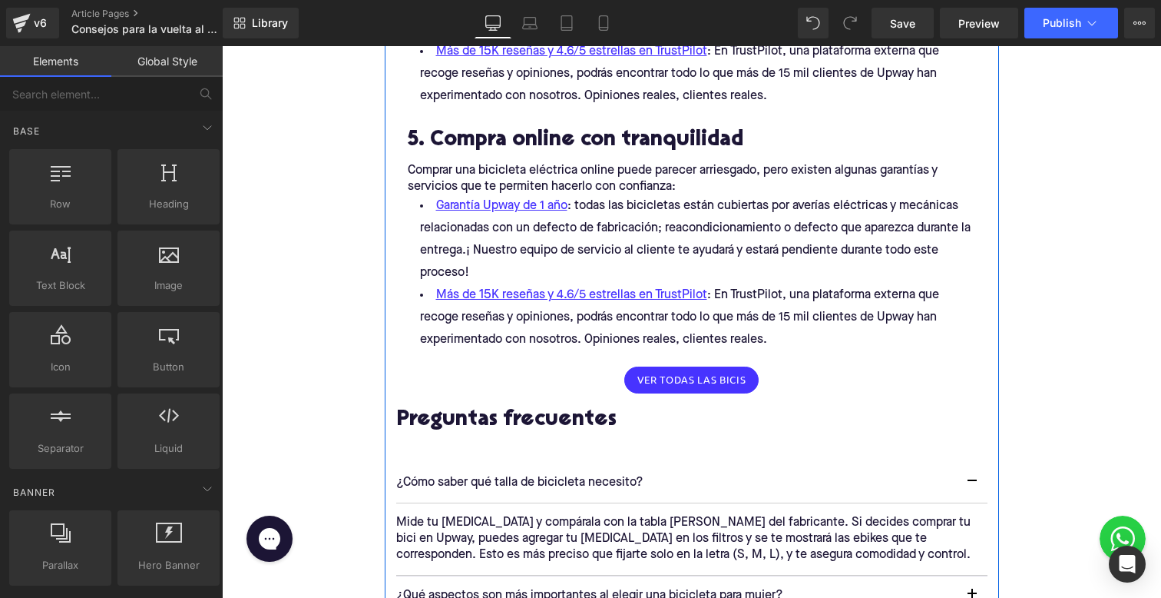
scroll to position [2029, 0]
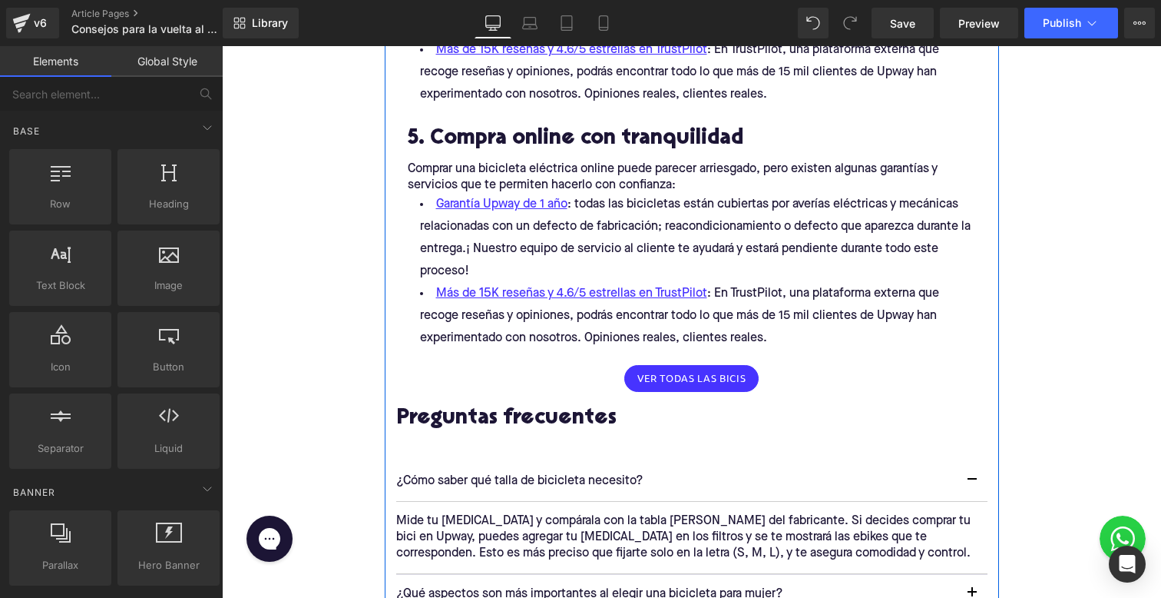
click at [495, 132] on h2 "5. Compra online con tranquilidad" at bounding box center [692, 139] width 568 height 24
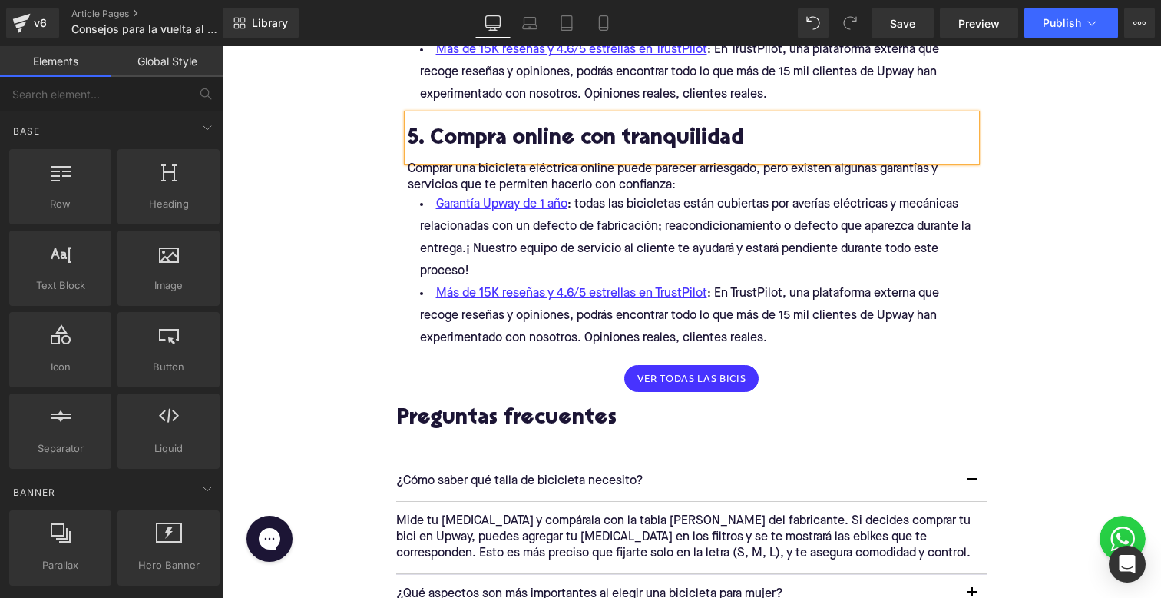
click at [459, 137] on h2 "5. Compra online con tranquilidad" at bounding box center [692, 139] width 568 height 24
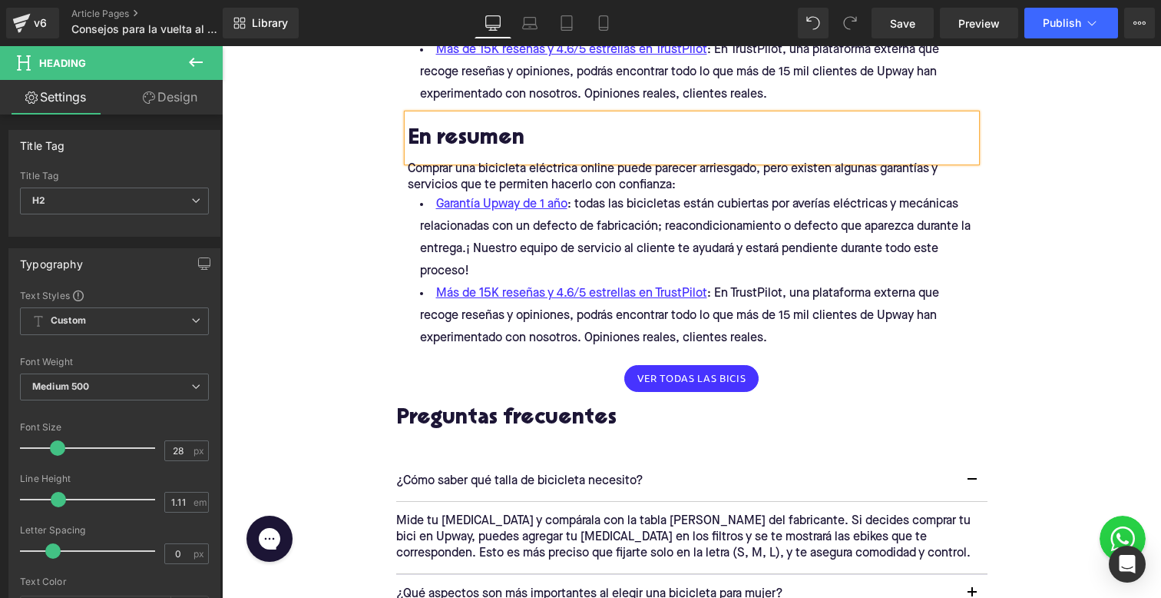
click at [775, 336] on li "Más de 15K reseñas y 4.6/5 estrellas en TrustPilot : En TrustPilot, una platafo…" at bounding box center [692, 316] width 568 height 67
click at [788, 336] on li "Más de 15K reseñas y 4.6/5 estrellas en TrustPilot : En TrustPilot, una platafo…" at bounding box center [692, 316] width 568 height 67
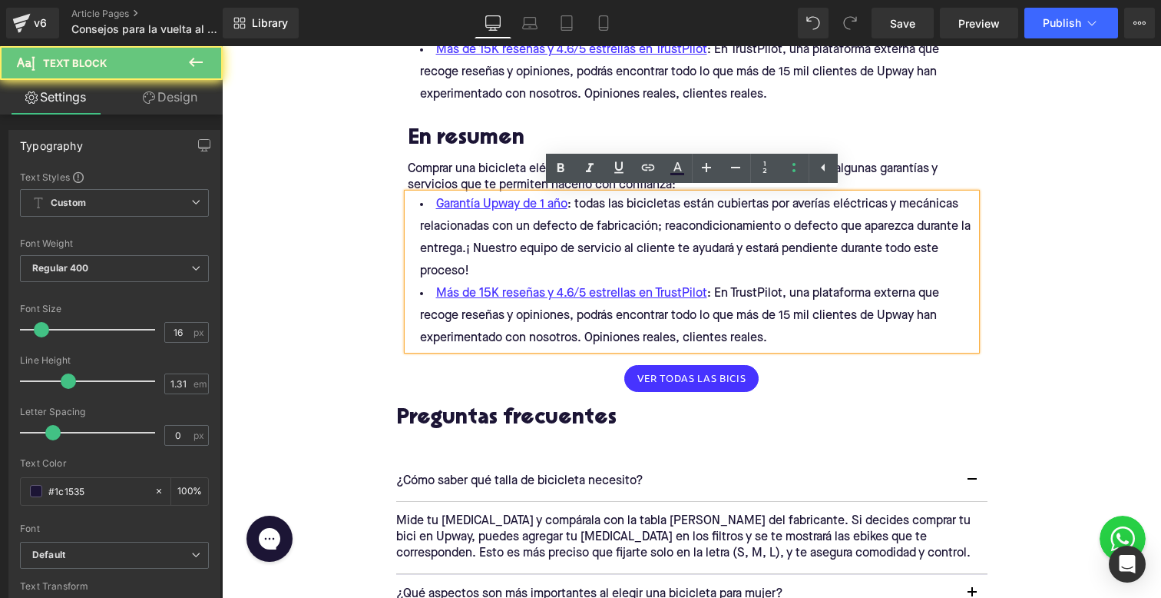
click at [767, 340] on li "Más de 15K reseñas y 4.6/5 estrellas en TrustPilot : En TrustPilot, una platafo…" at bounding box center [692, 316] width 568 height 67
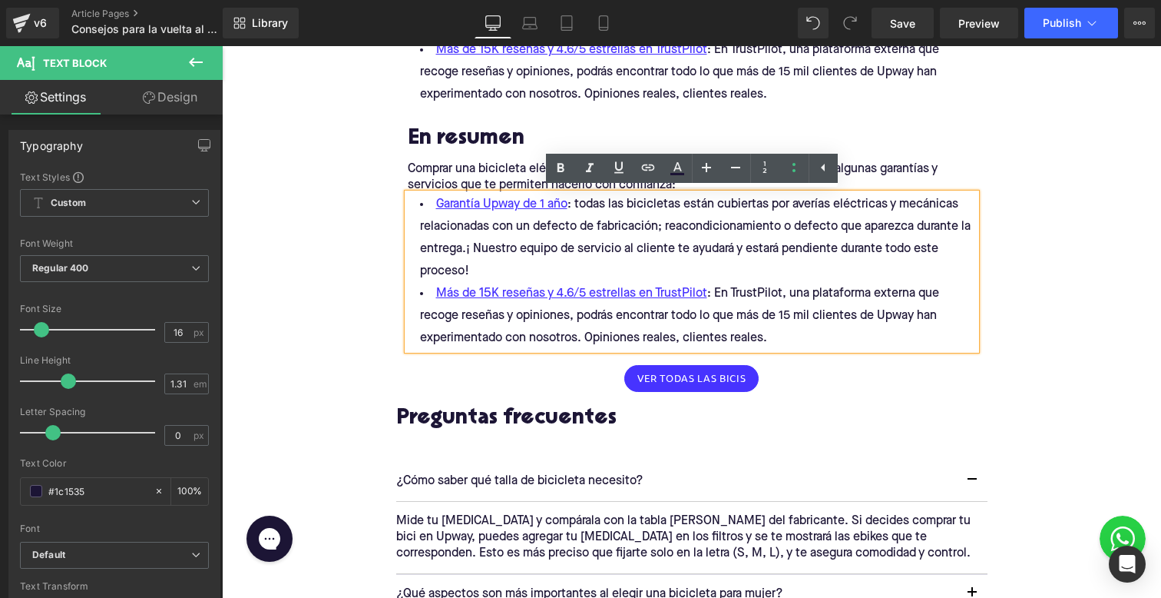
click at [416, 172] on p "Comprar una bicicleta eléctrica online puede parecer arriesgado, pero existen a…" at bounding box center [692, 177] width 568 height 32
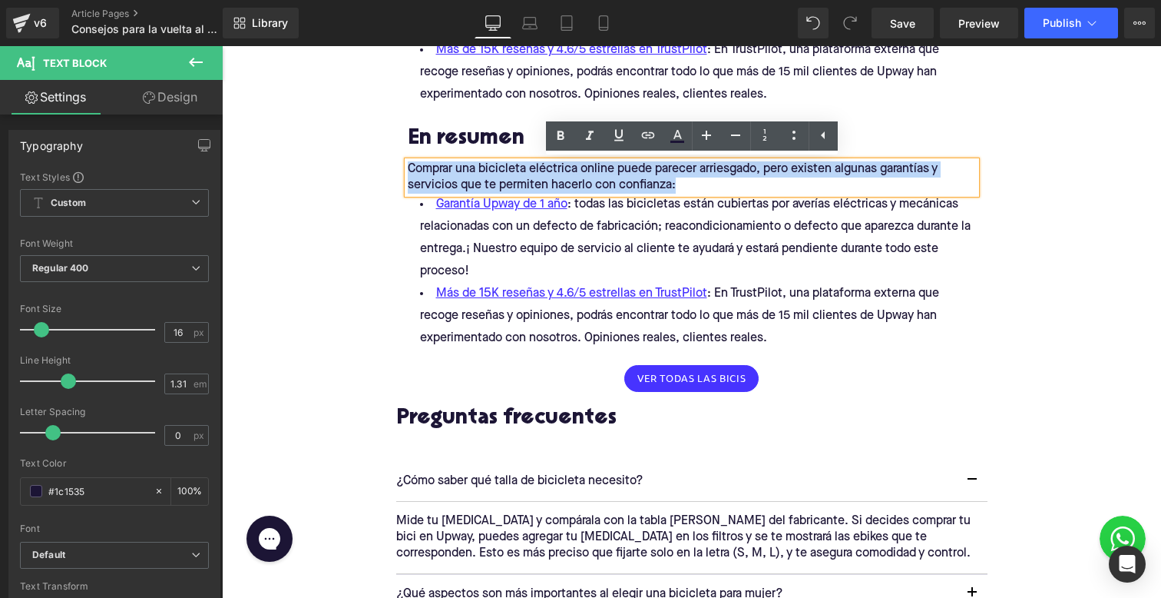
drag, startPoint x: 677, startPoint y: 190, endPoint x: 349, endPoint y: 145, distance: 331.0
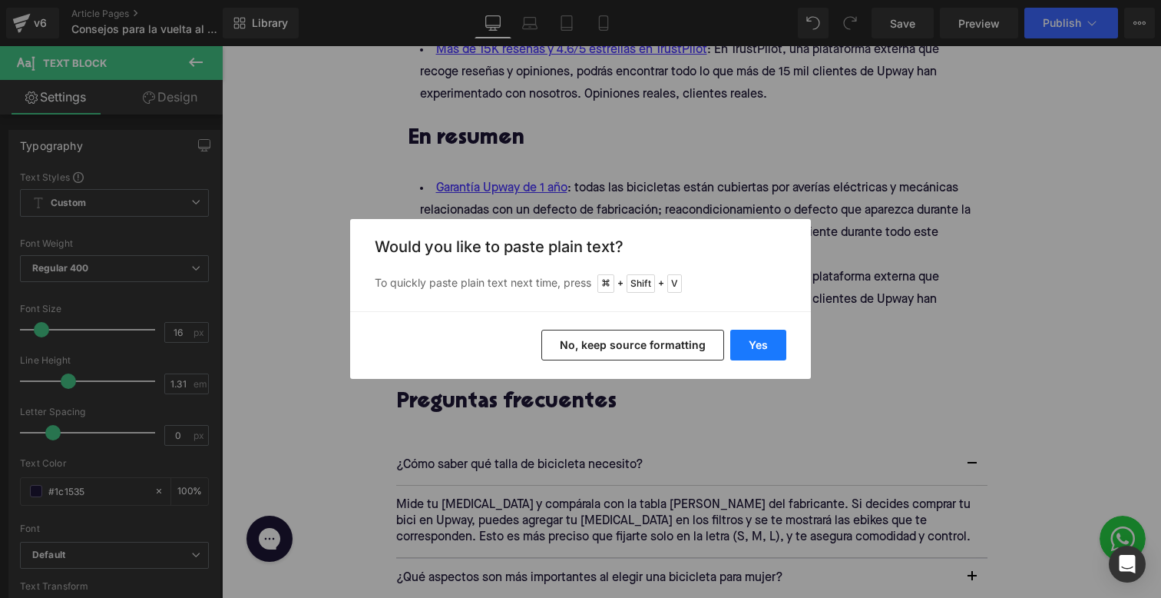
click at [742, 343] on button "Yes" at bounding box center [758, 344] width 56 height 31
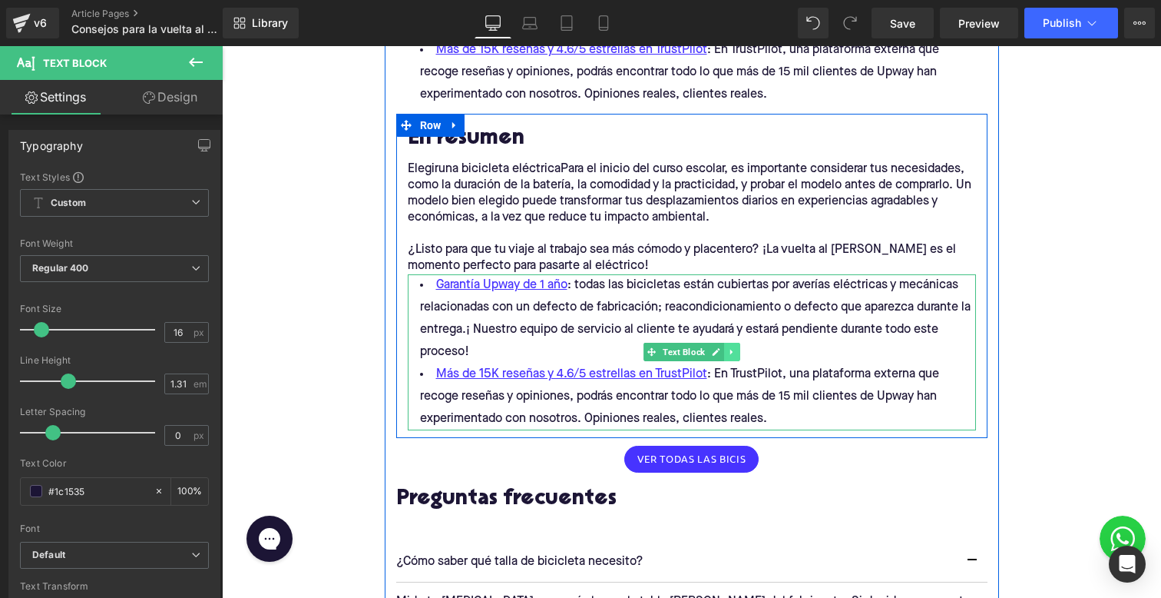
click at [736, 352] on link at bounding box center [732, 352] width 16 height 18
click at [732, 352] on link at bounding box center [740, 352] width 16 height 18
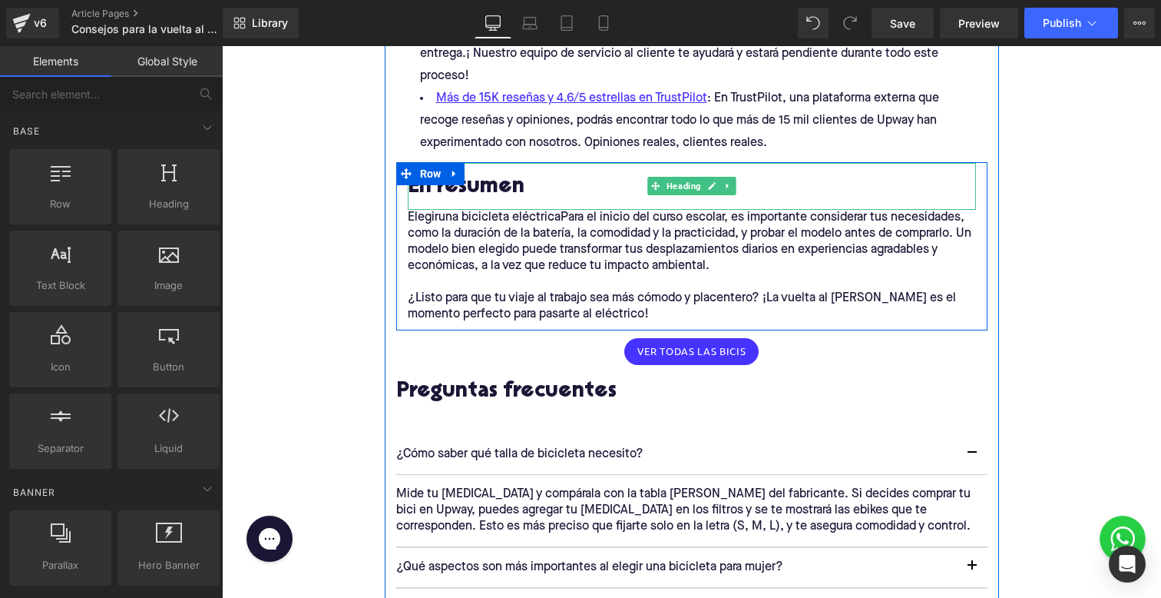
scroll to position [1941, 0]
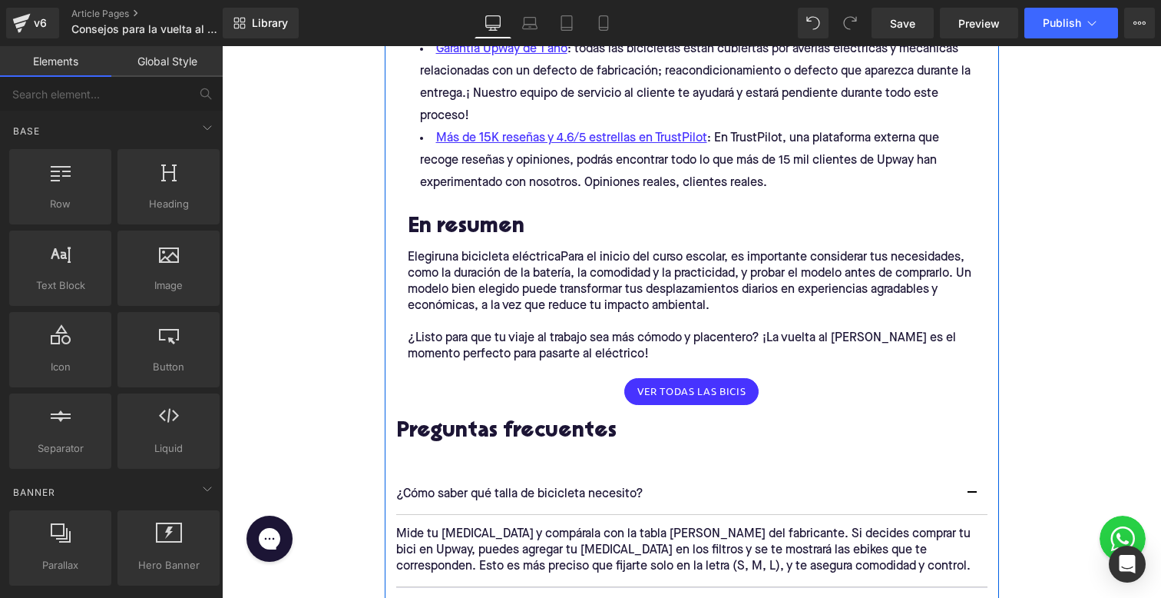
click at [440, 253] on div "Elegiruna bicicleta eléctricaPara el inicio del curso escolar, es importante co…" at bounding box center [692, 306] width 568 height 113
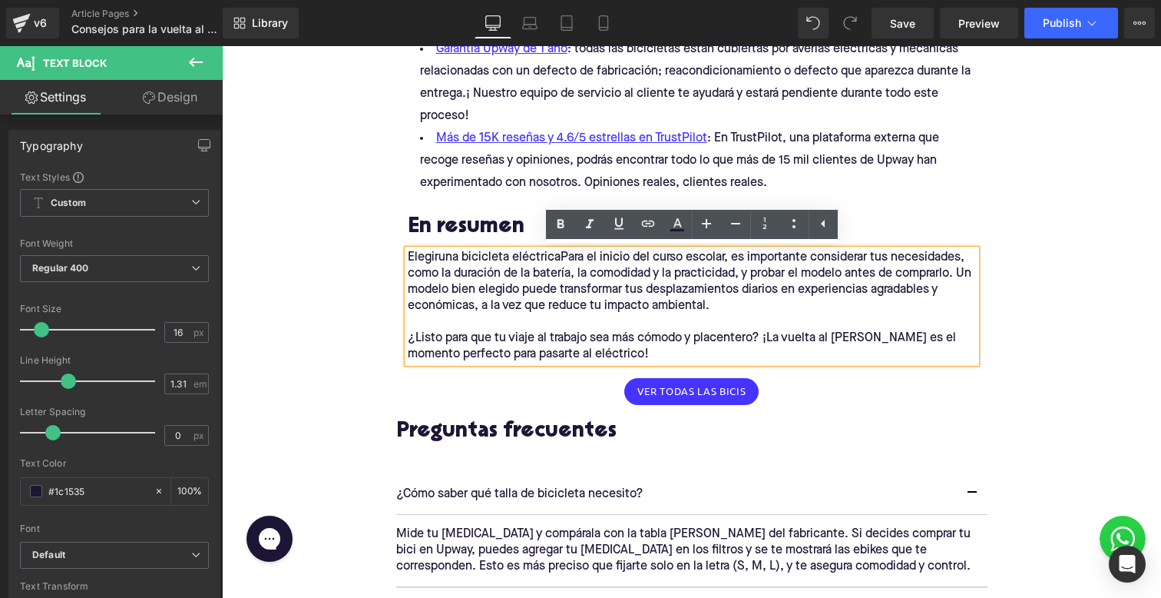
click at [454, 255] on p "Elegiruna bicicleta eléctricaPara el inicio del curso escolar, es importante co…" at bounding box center [692, 282] width 568 height 65
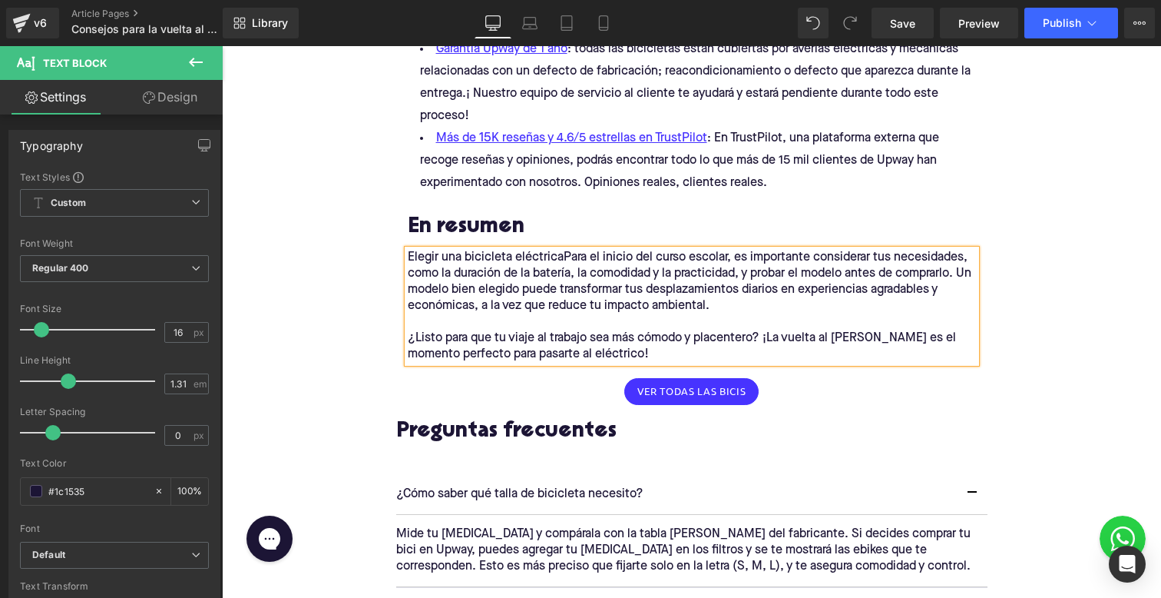
click at [568, 255] on p "Elegir una bicicleta eléctricaPara el inicio del curso escolar, es importante c…" at bounding box center [692, 282] width 568 height 65
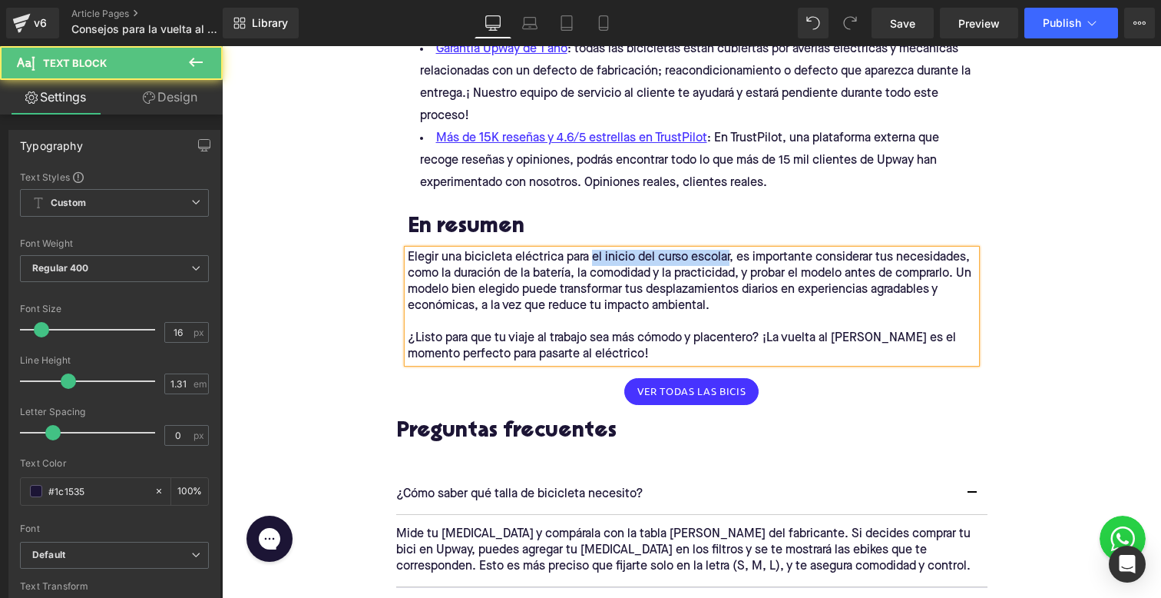
drag, startPoint x: 592, startPoint y: 256, endPoint x: 729, endPoint y: 255, distance: 136.7
click at [729, 255] on p "Elegir una bicicleta eléctrica para el inicio del curso escolar, es importante …" at bounding box center [692, 282] width 568 height 65
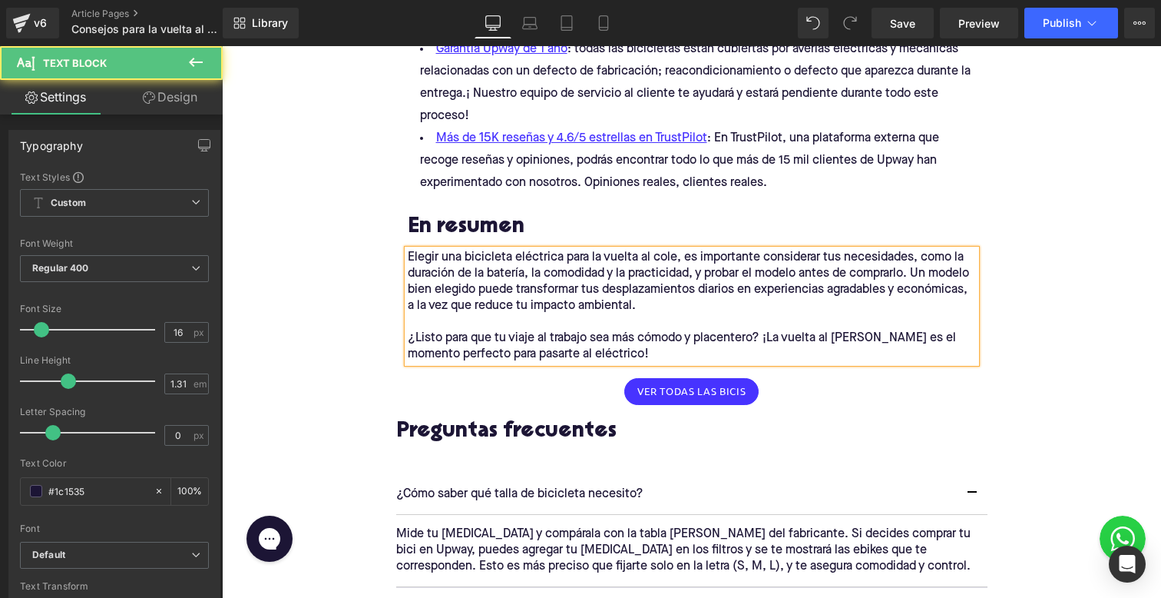
click at [411, 266] on p "Elegir una bicicleta eléctrica para la vuelta al cole, es importante considerar…" at bounding box center [692, 282] width 568 height 65
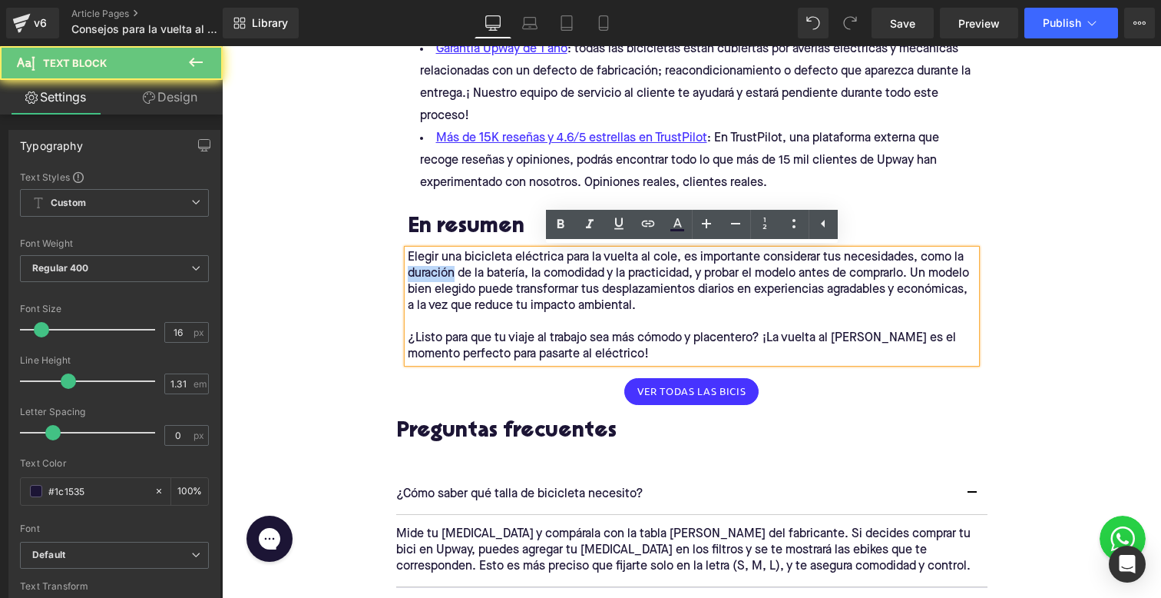
click at [415, 254] on p "Elegir una bicicleta eléctrica para la vuelta al cole, es importante considerar…" at bounding box center [692, 282] width 568 height 65
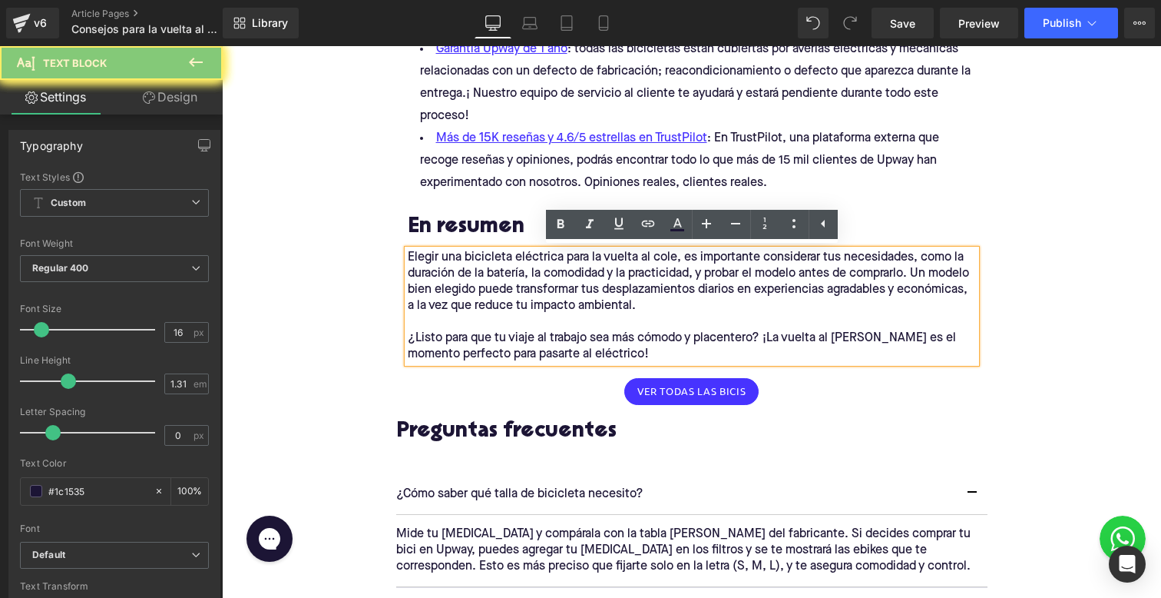
click at [415, 254] on p "Elegir una bicicleta eléctrica para la vuelta al cole, es importante considerar…" at bounding box center [692, 282] width 568 height 65
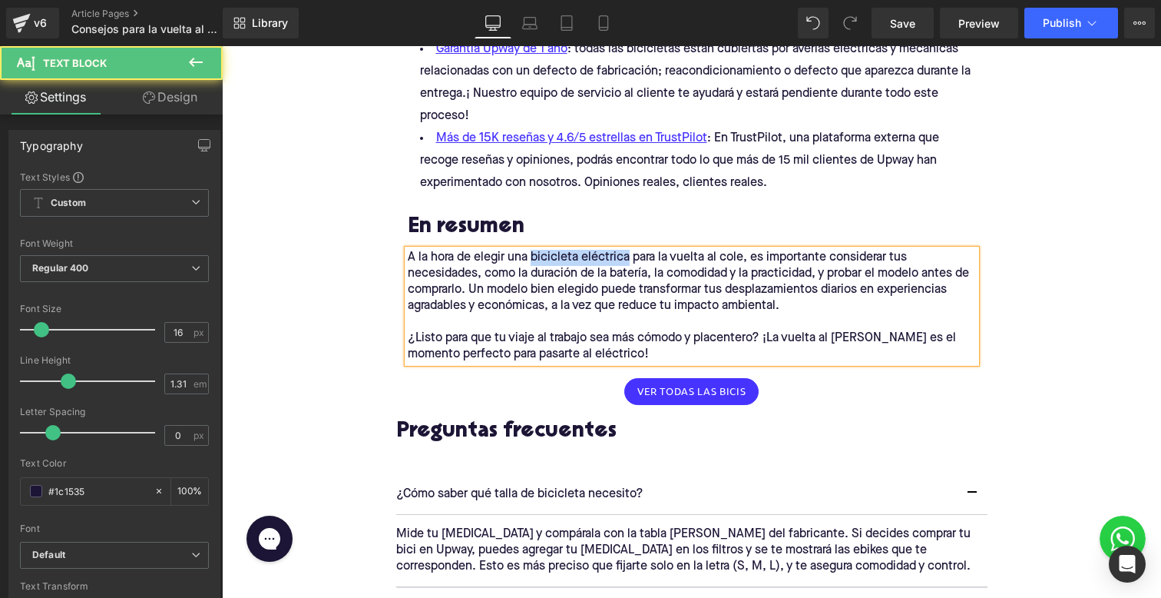
drag, startPoint x: 531, startPoint y: 255, endPoint x: 629, endPoint y: 255, distance: 97.5
click at [629, 255] on p "A la hora de elegir una bicicleta eléctrica para la vuelta al cole, es importan…" at bounding box center [692, 282] width 568 height 65
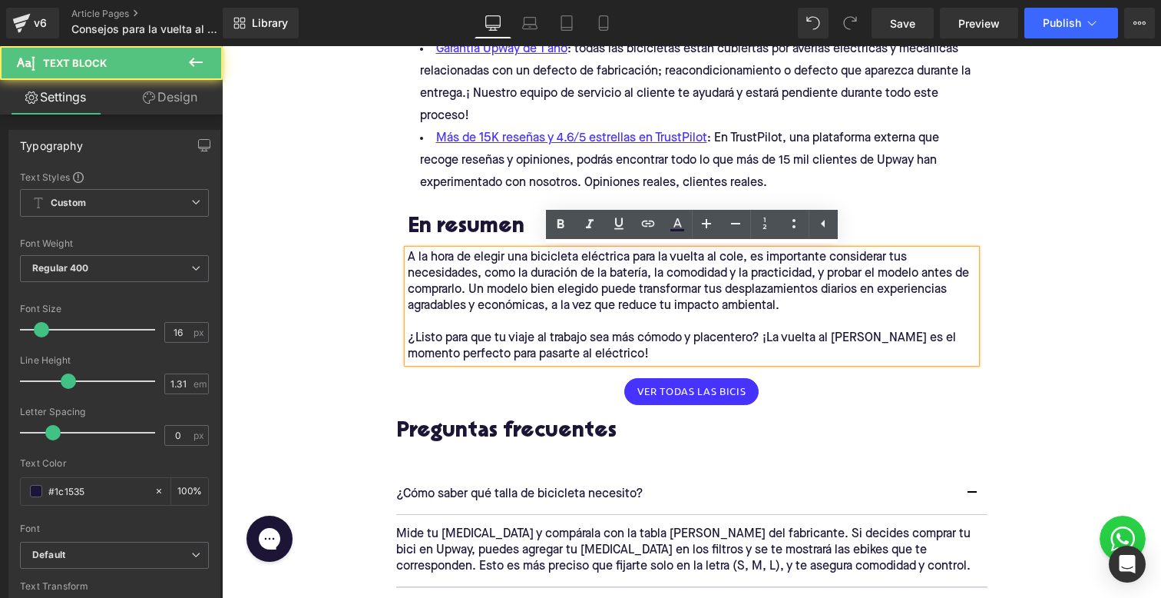
click at [547, 260] on p "A la hora de elegir una bicicleta eléctrica para la vuelta al cole, es importan…" at bounding box center [692, 282] width 568 height 65
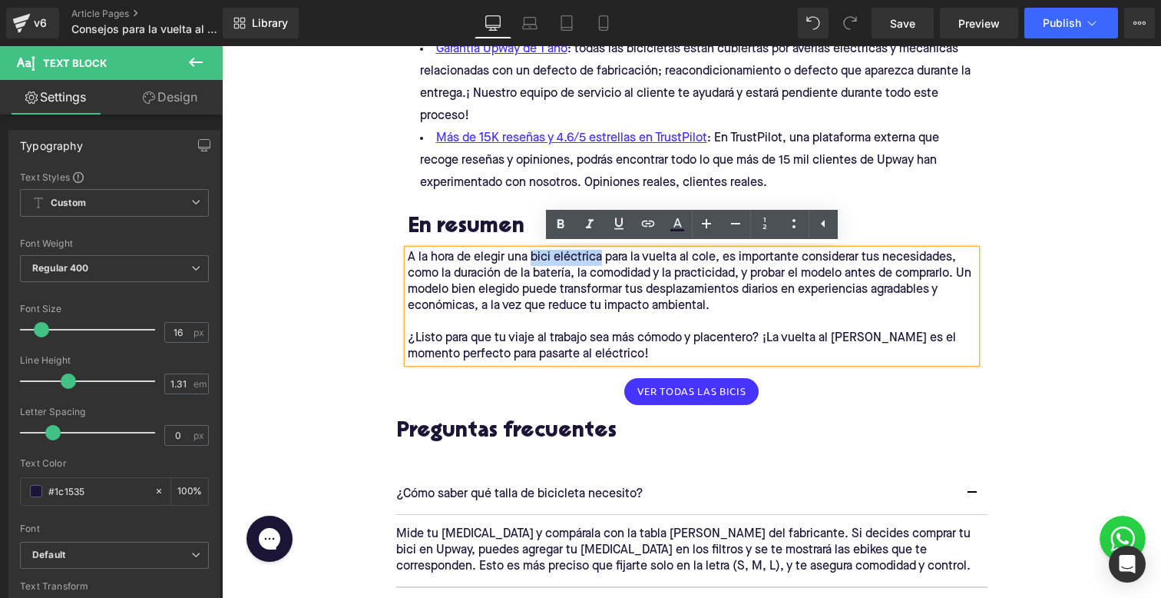
drag, startPoint x: 532, startPoint y: 255, endPoint x: 600, endPoint y: 253, distance: 67.6
click at [600, 253] on p "A la hora de elegir una bici eléctrica para la vuelta al cole, es importante co…" at bounding box center [692, 282] width 568 height 65
click at [649, 217] on icon at bounding box center [648, 223] width 18 height 18
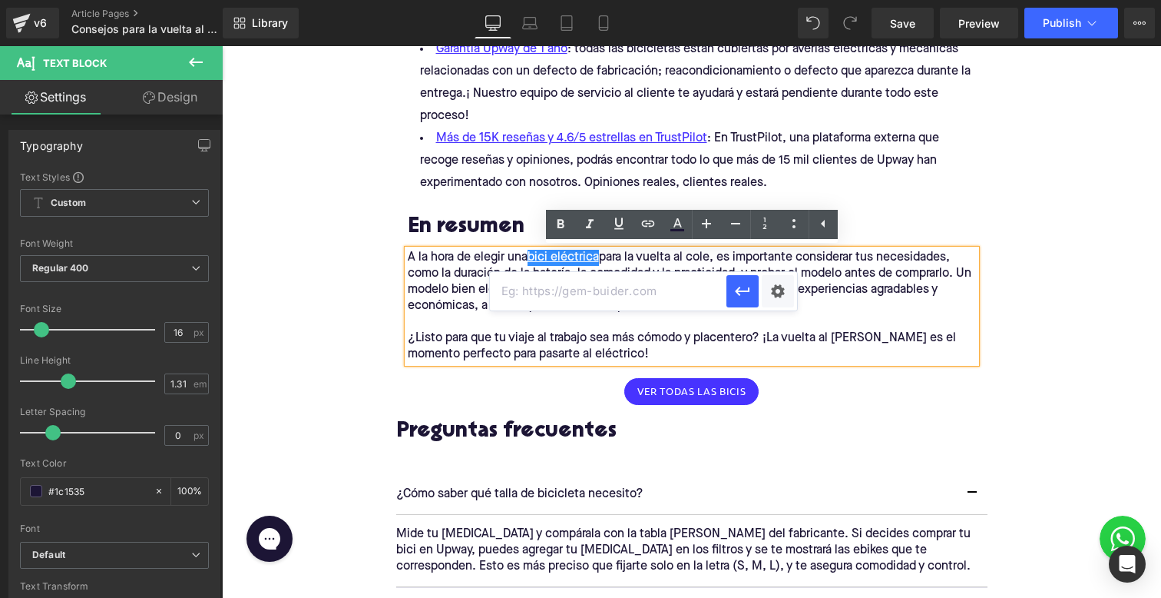
click at [646, 290] on input "text" at bounding box center [608, 291] width 237 height 38
paste input "[URL][DOMAIN_NAME]"
type input "[URL][DOMAIN_NAME]"
click at [750, 290] on icon "button" at bounding box center [742, 291] width 18 height 18
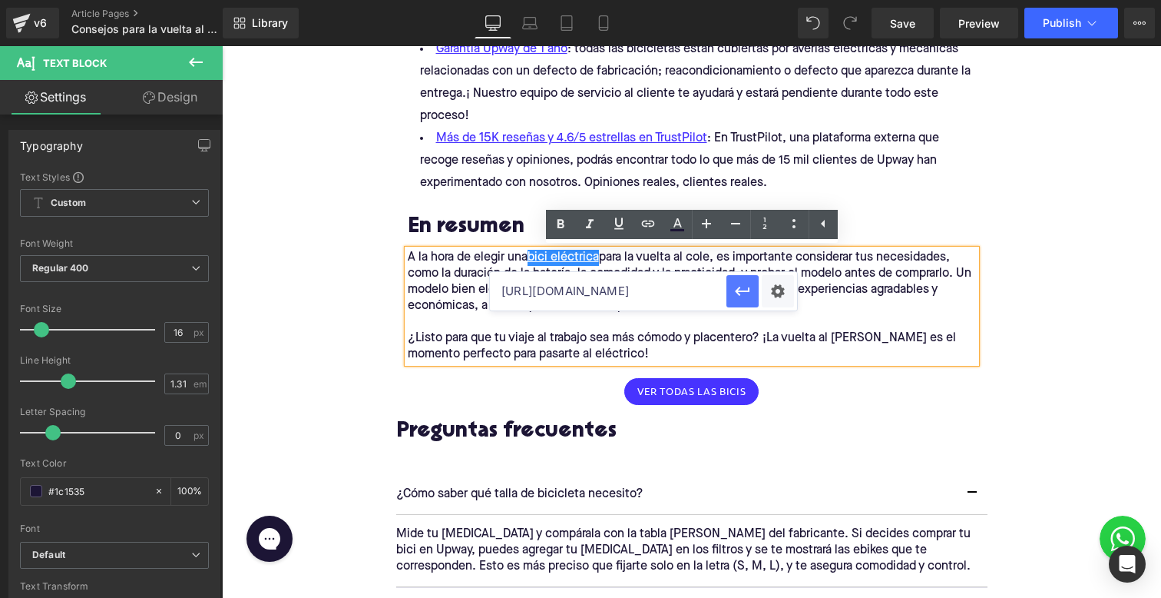
scroll to position [0, 0]
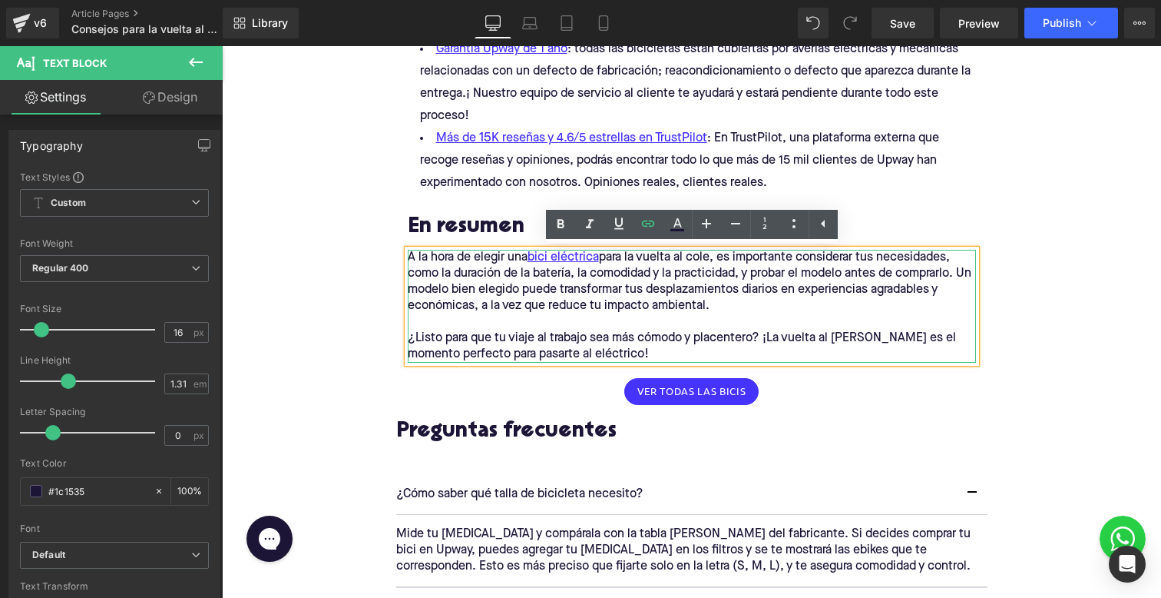
click at [708, 300] on p "A la hora de elegir una bici eléctrica para la vuelta al cole, es importante co…" at bounding box center [692, 282] width 568 height 65
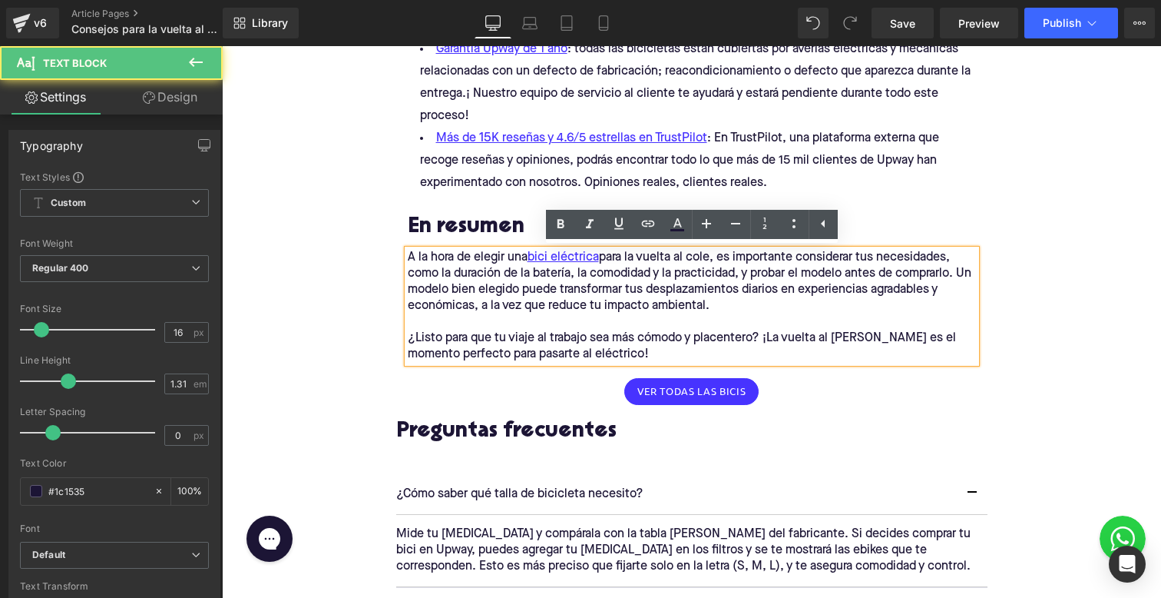
click at [656, 301] on p "A la hora de elegir una bici eléctrica para la vuelta al cole, es importante co…" at bounding box center [692, 282] width 568 height 65
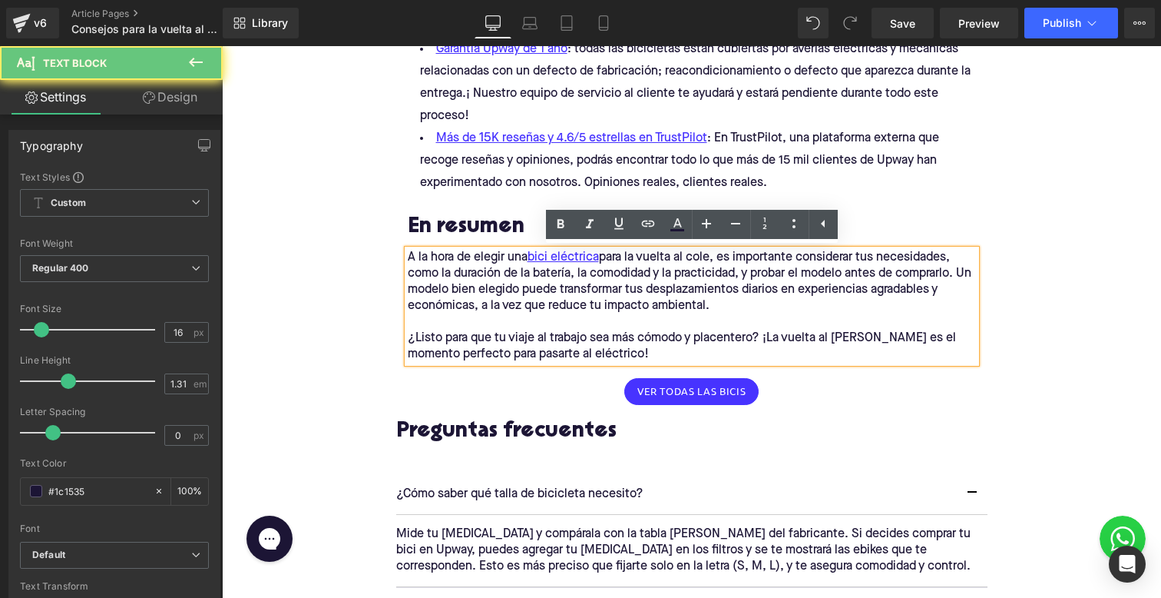
click at [653, 305] on p "A la hora de elegir una bici eléctrica para la vuelta al cole, es importante co…" at bounding box center [692, 282] width 568 height 65
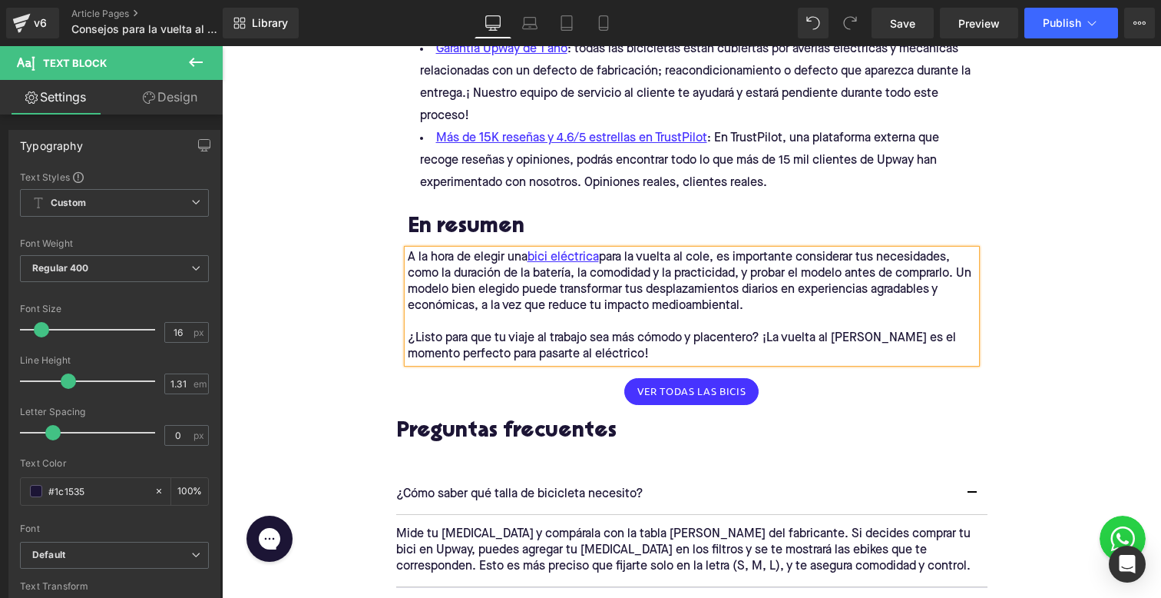
click at [621, 330] on p "¿Listo para que tu viaje al trabajo sea más cómodo y placentero? ¡La vuelta al …" at bounding box center [692, 346] width 568 height 32
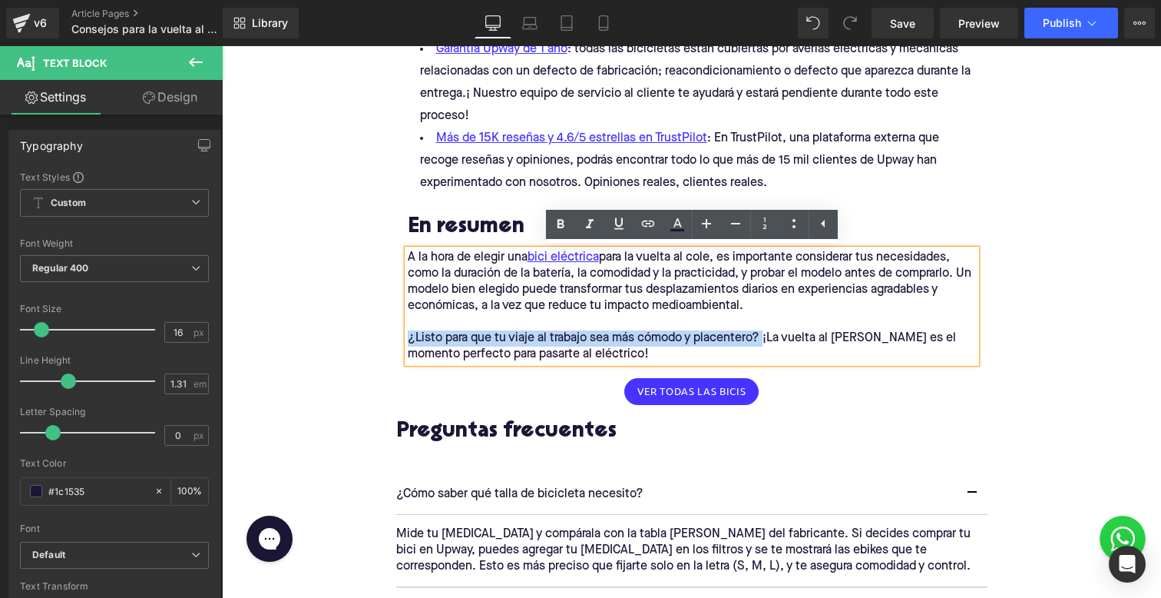
drag, startPoint x: 767, startPoint y: 334, endPoint x: 391, endPoint y: 343, distance: 376.4
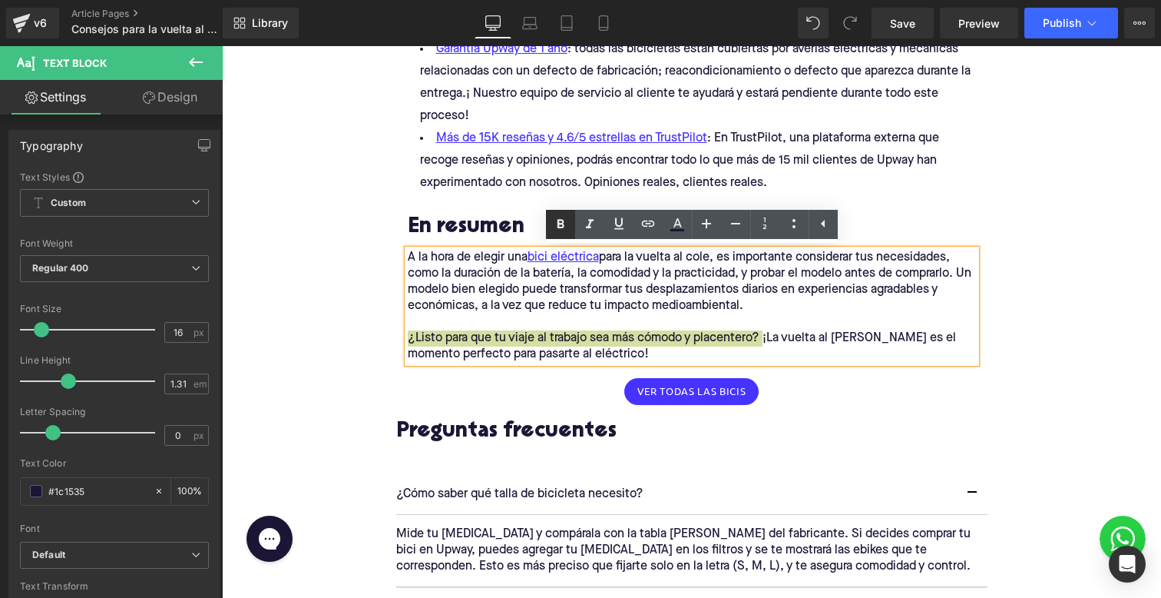
click at [562, 223] on icon at bounding box center [560, 224] width 7 height 9
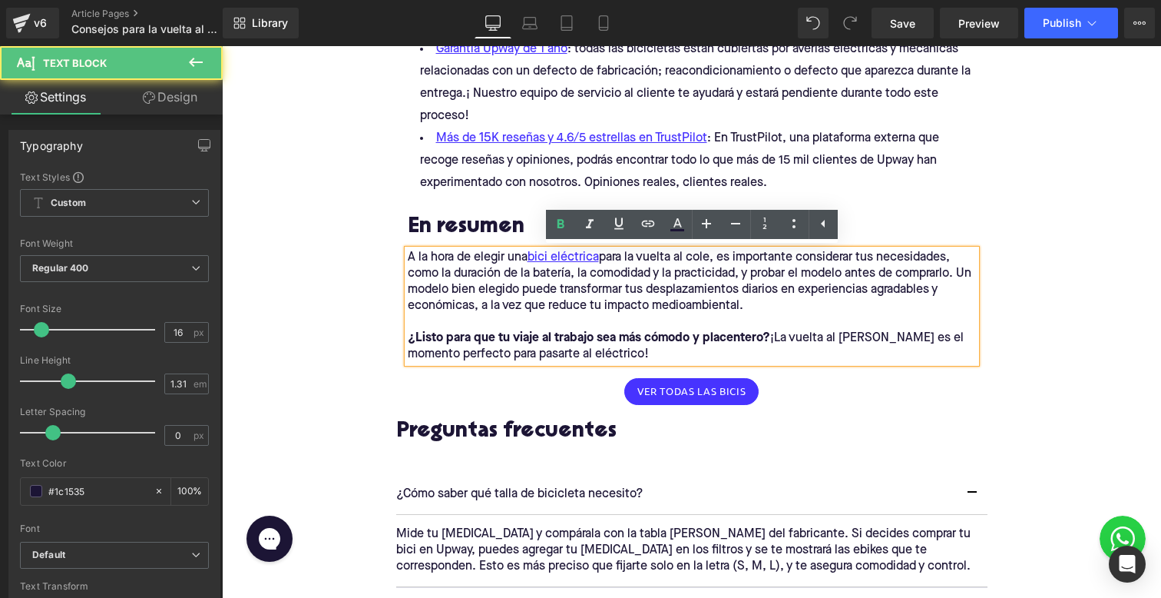
click at [559, 348] on p "¿Listo para que tu viaje al trabajo sea más cómodo y placentero? ¡La vuelta al …" at bounding box center [692, 346] width 568 height 32
click at [616, 359] on p "¿Listo para que tu viaje al trabajo sea más cómodo y placentero? ¡La vuelta al …" at bounding box center [692, 346] width 568 height 32
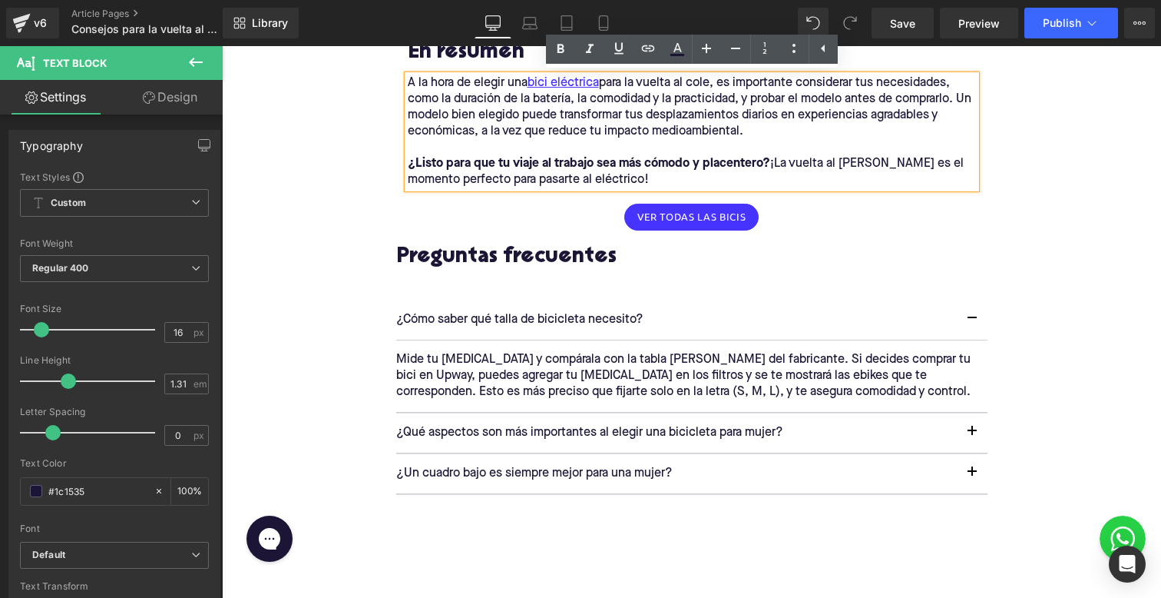
scroll to position [2116, 0]
click at [222, 46] on div at bounding box center [222, 46] width 0 height 0
click at [532, 312] on p "¿Cómo saber qué talla de bicicleta necesito?" at bounding box center [676, 319] width 561 height 16
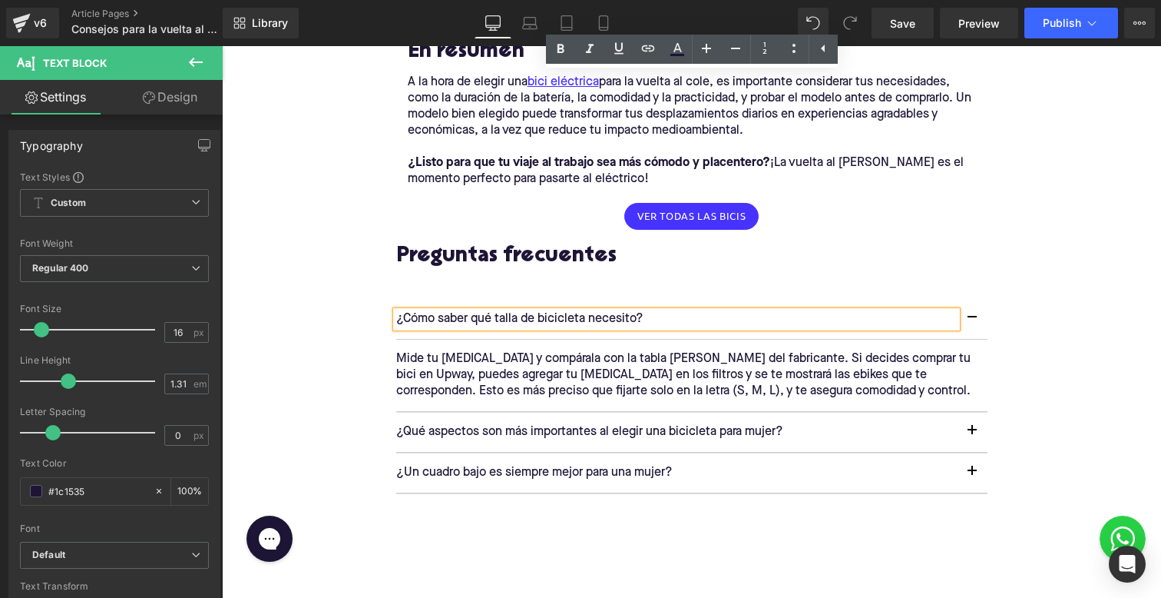
click at [530, 313] on p "¿Cómo saber qué talla de bicicleta necesito?" at bounding box center [676, 319] width 561 height 16
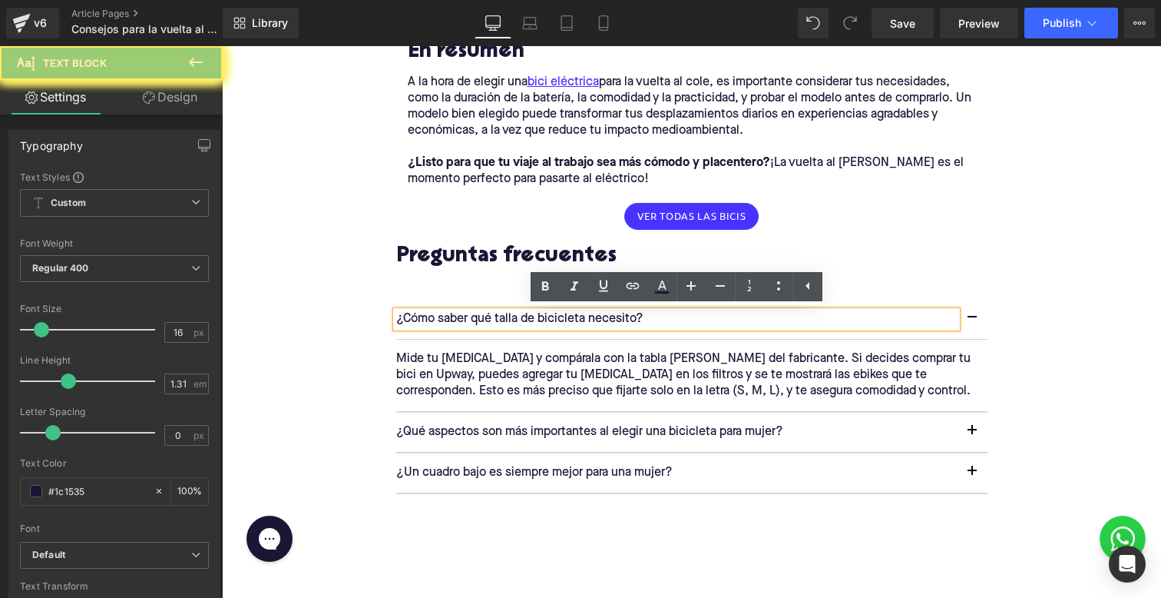
click at [530, 313] on p "¿Cómo saber qué talla de bicicleta necesito?" at bounding box center [676, 319] width 561 height 16
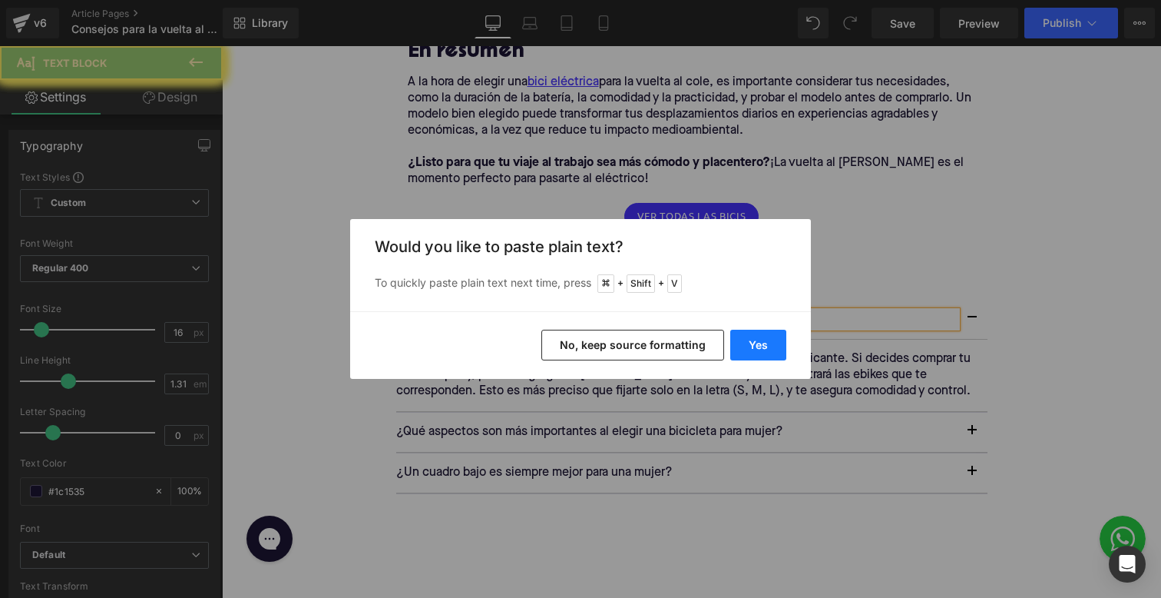
click at [759, 344] on button "Yes" at bounding box center [758, 344] width 56 height 31
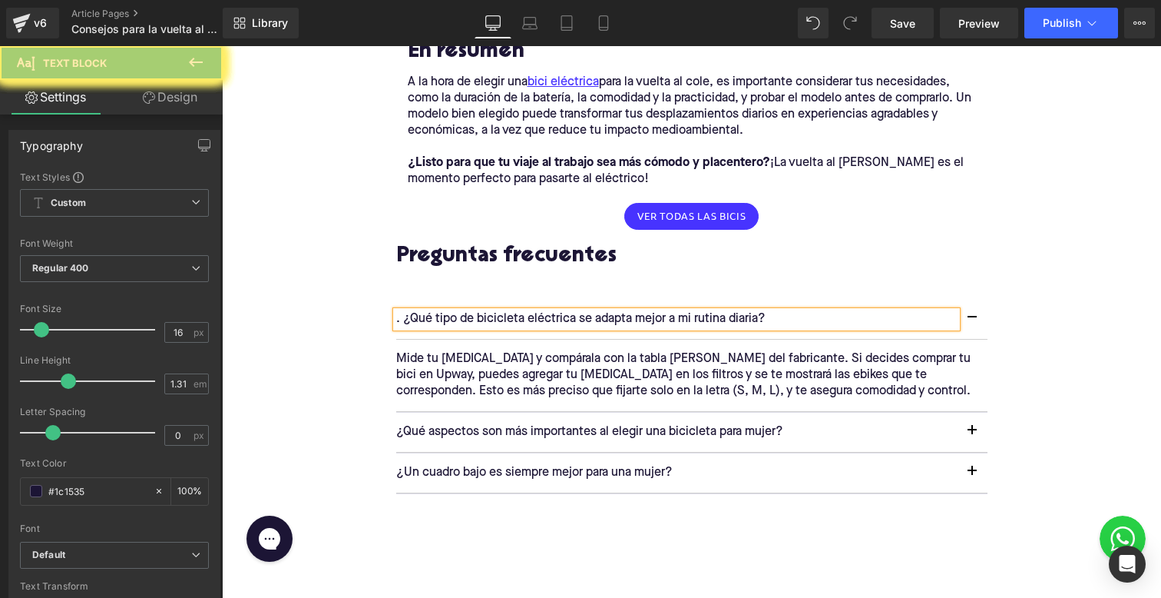
click at [402, 313] on p ". ¿Qué tipo de bicicleta eléctrica se adapta mejor a mi rutina diaria?" at bounding box center [676, 319] width 561 height 16
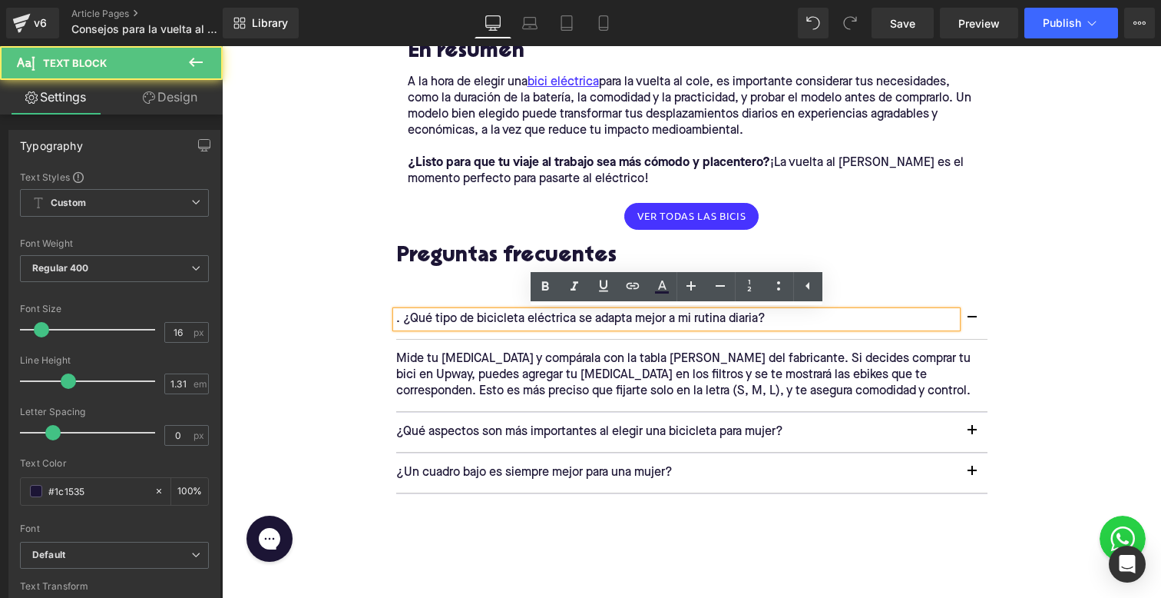
click at [406, 313] on p ". ¿Qué tipo de bicicleta eléctrica se adapta mejor a mi rutina diaria?" at bounding box center [676, 319] width 561 height 16
click at [403, 314] on p ". ¿Qué tipo de bicicleta eléctrica se adapta mejor a mi rutina diaria?" at bounding box center [676, 319] width 561 height 16
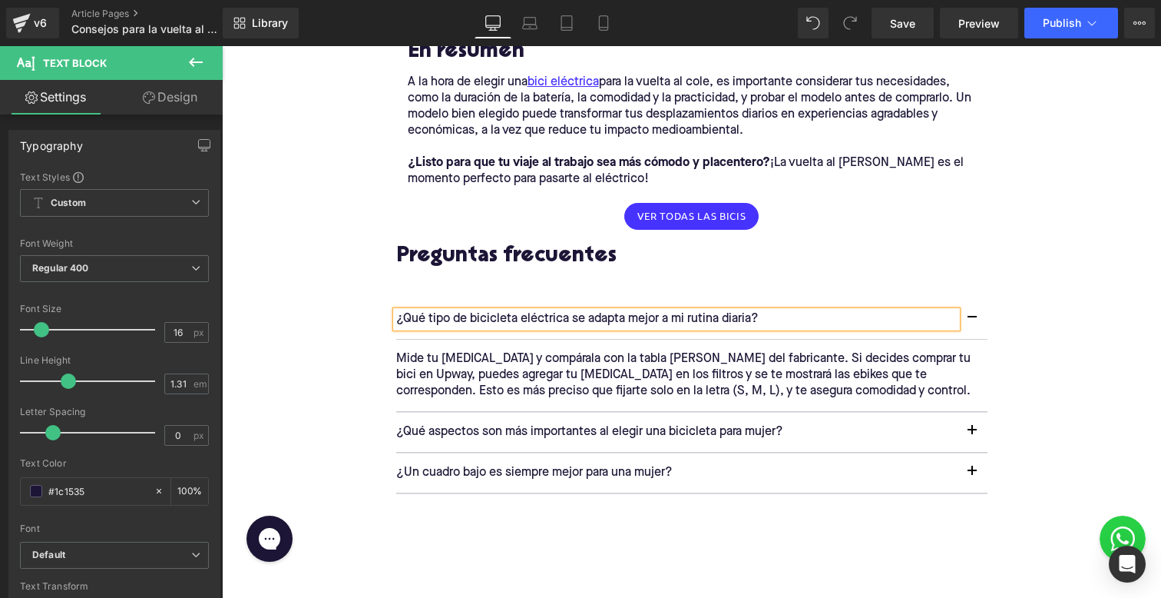
click at [588, 359] on p "Mide tu [MEDICAL_DATA] y compárala con la tabla [PERSON_NAME] del fabricante. S…" at bounding box center [686, 375] width 580 height 48
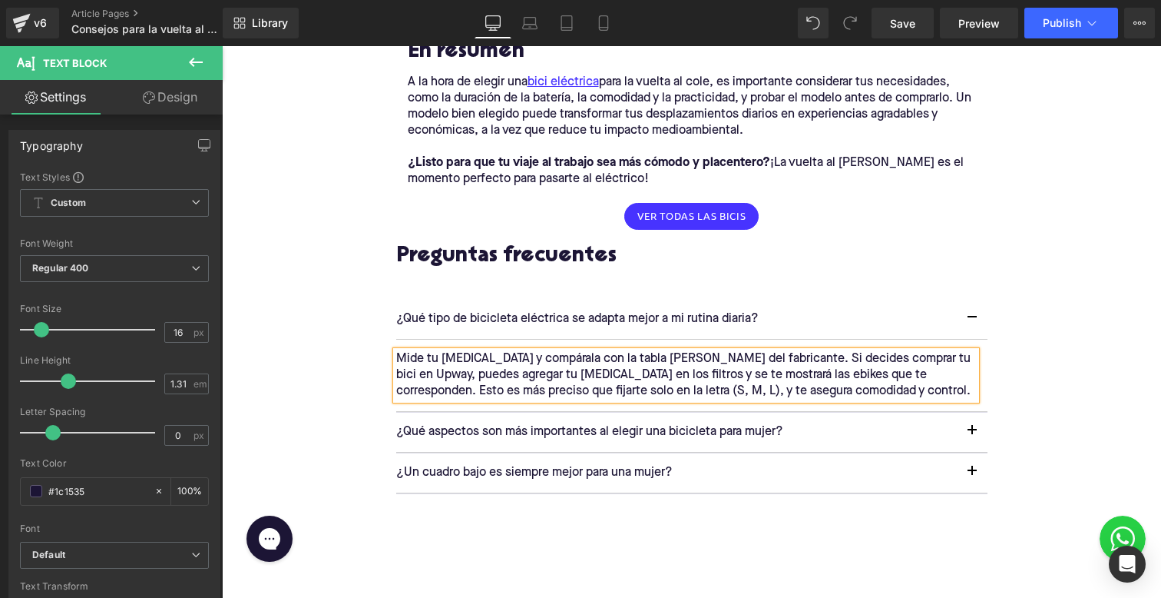
click at [588, 393] on p "Mide tu [MEDICAL_DATA] y compárala con la tabla [PERSON_NAME] del fabricante. S…" at bounding box center [686, 375] width 580 height 48
click at [588, 386] on p "Mide tu [MEDICAL_DATA] y compárala con la tabla [PERSON_NAME] del fabricante. S…" at bounding box center [686, 375] width 580 height 48
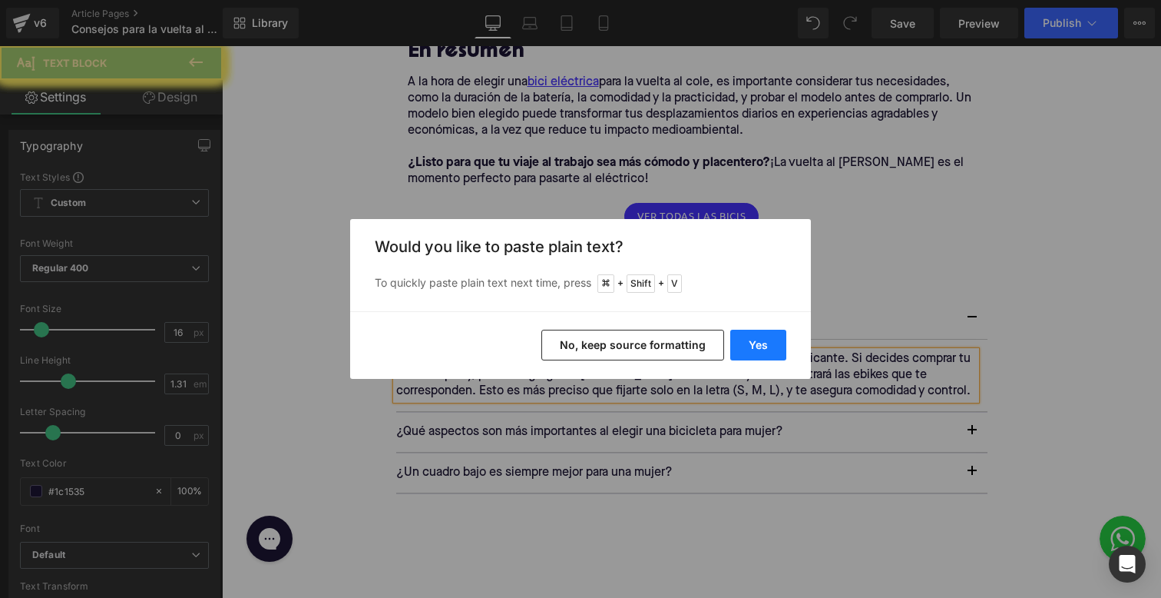
click at [759, 343] on button "Yes" at bounding box center [758, 344] width 56 height 31
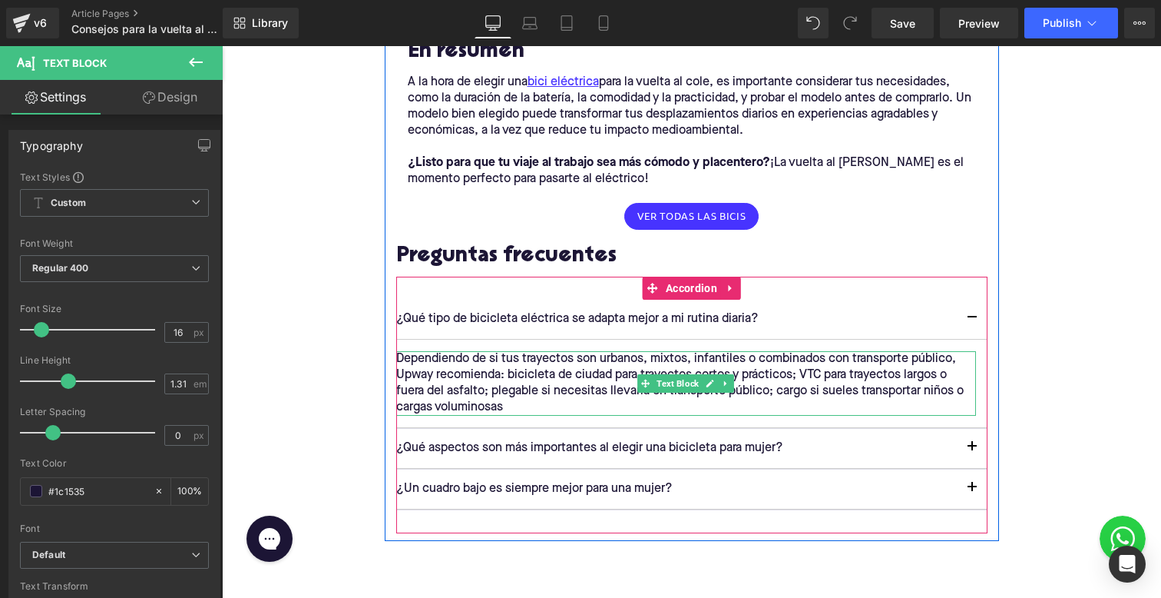
click at [697, 360] on p "Dependiendo de si tus trayectos son urbanos, mixtos, infantiles o combinados co…" at bounding box center [686, 383] width 580 height 65
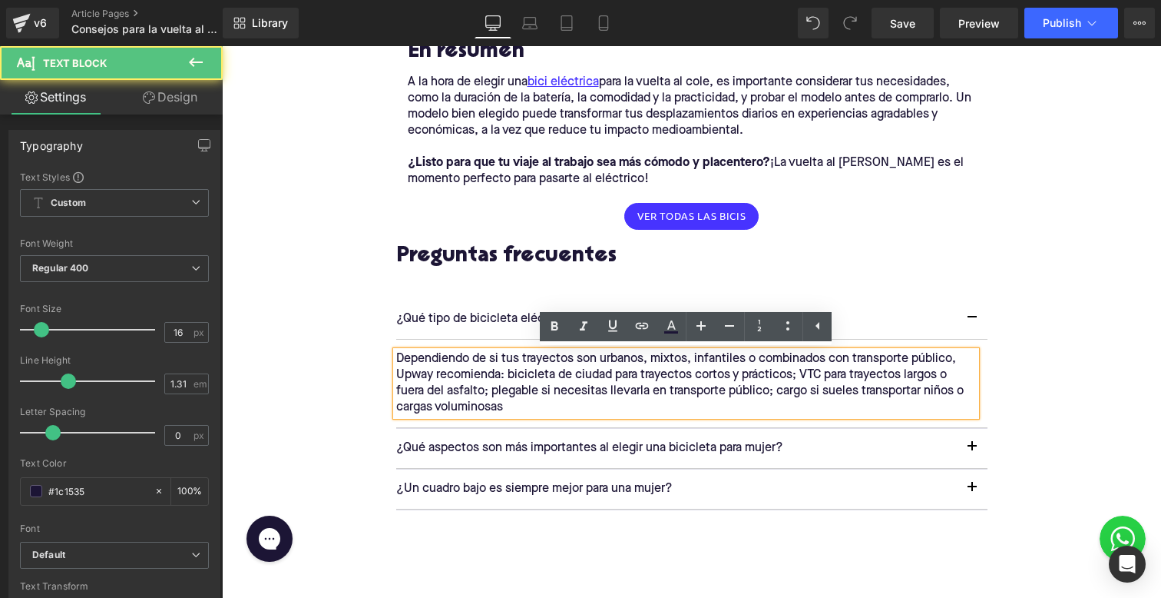
click at [697, 360] on p "Dependiendo de si tus trayectos son urbanos, mixtos, infantiles o combinados co…" at bounding box center [686, 383] width 580 height 65
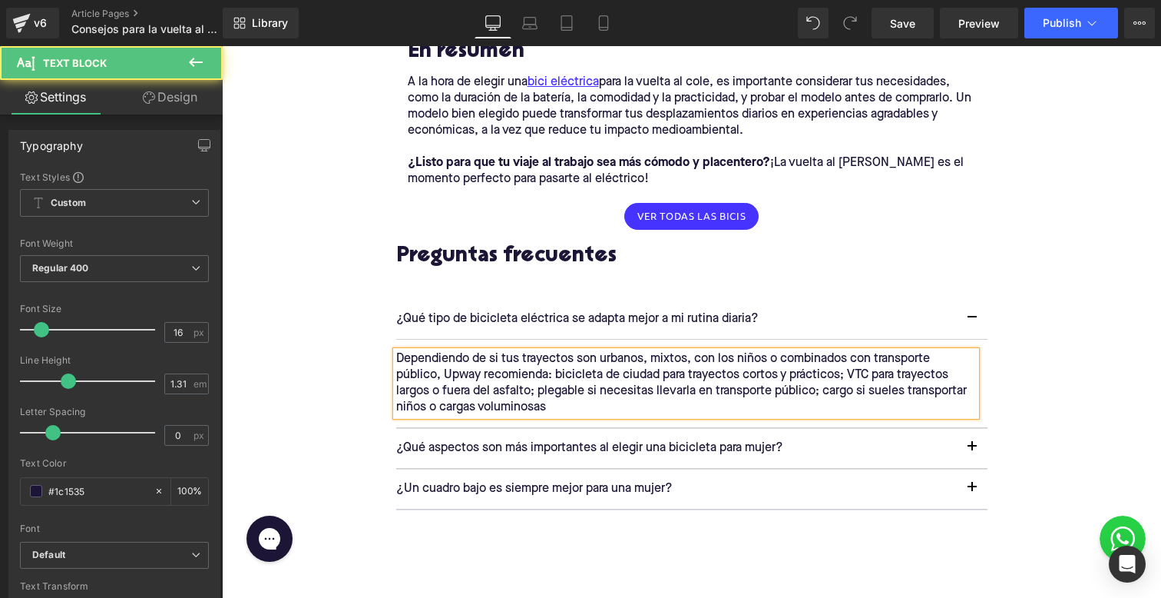
click at [447, 374] on p "Dependiendo de si tus trayectos son urbanos, mixtos, con los niños o combinados…" at bounding box center [686, 383] width 580 height 65
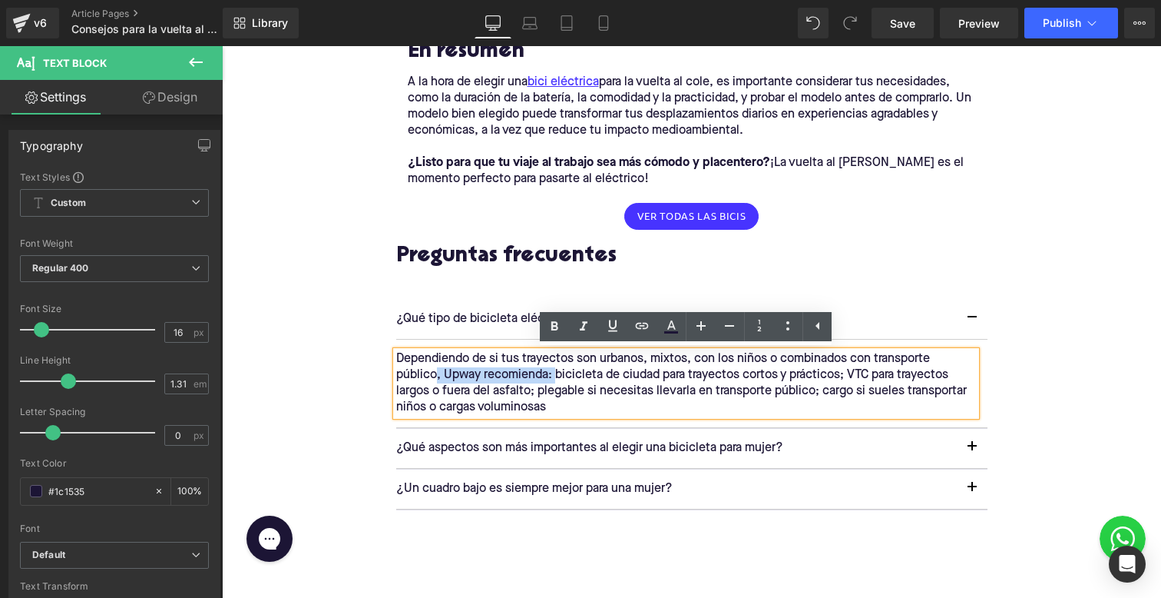
drag, startPoint x: 555, startPoint y: 369, endPoint x: 437, endPoint y: 373, distance: 118.3
click at [437, 373] on p "Dependiendo de si tus trayectos son urbanos, mixtos, con los niños o combinados…" at bounding box center [686, 383] width 580 height 65
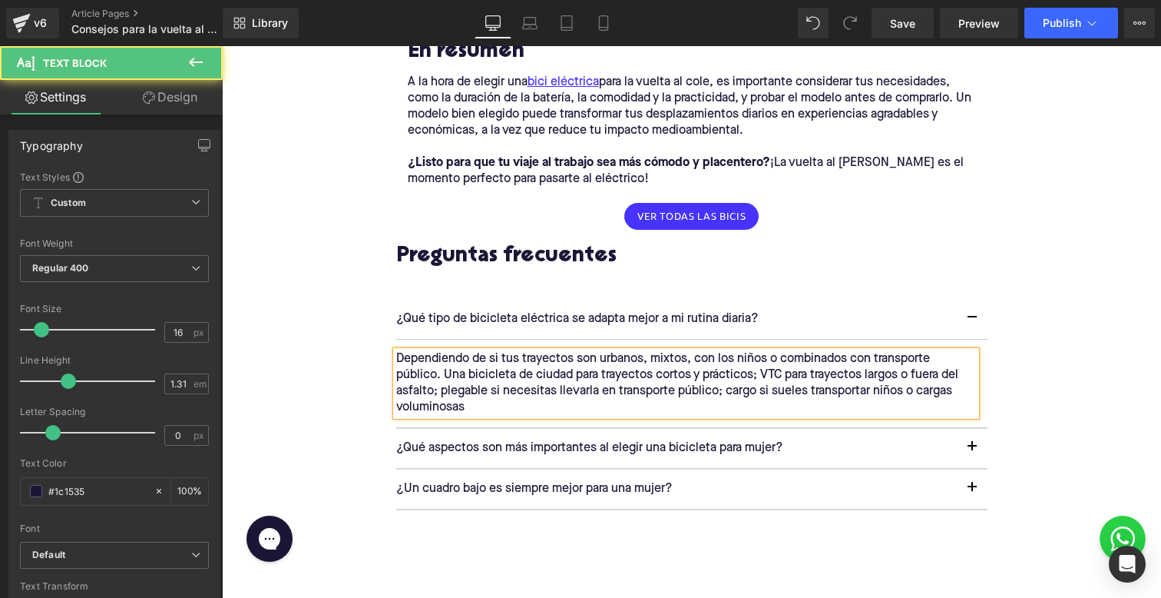
click at [557, 373] on p "Dependiendo de si tus trayectos son urbanos, mixtos, con los niños o combinados…" at bounding box center [686, 383] width 580 height 65
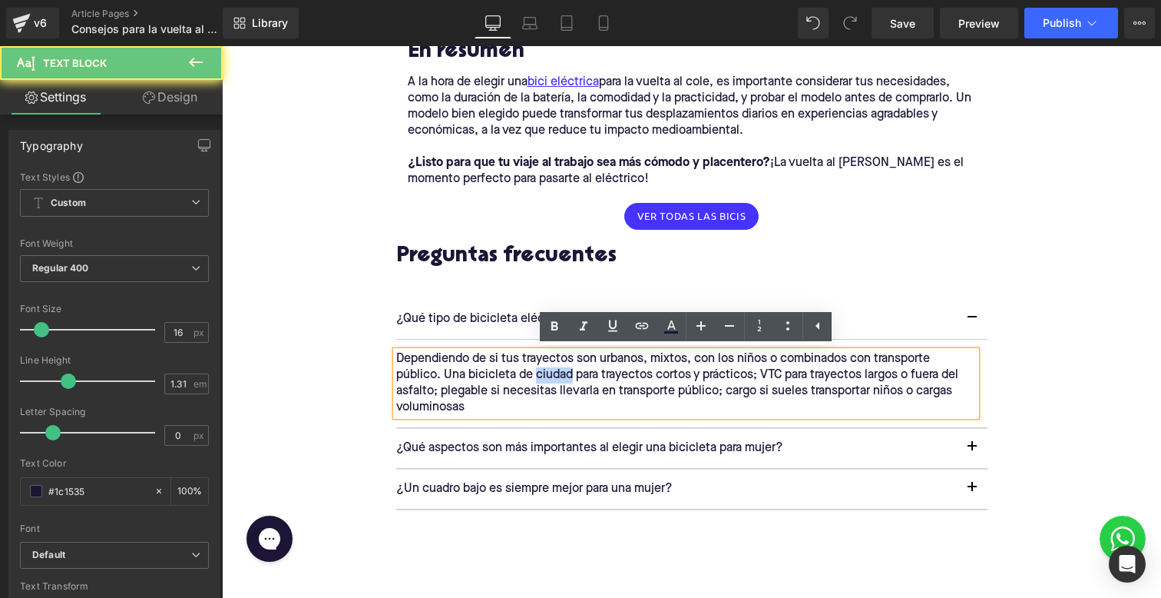
click at [557, 373] on p "Dependiendo de si tus trayectos son urbanos, mixtos, con los niños o combinados…" at bounding box center [686, 383] width 580 height 65
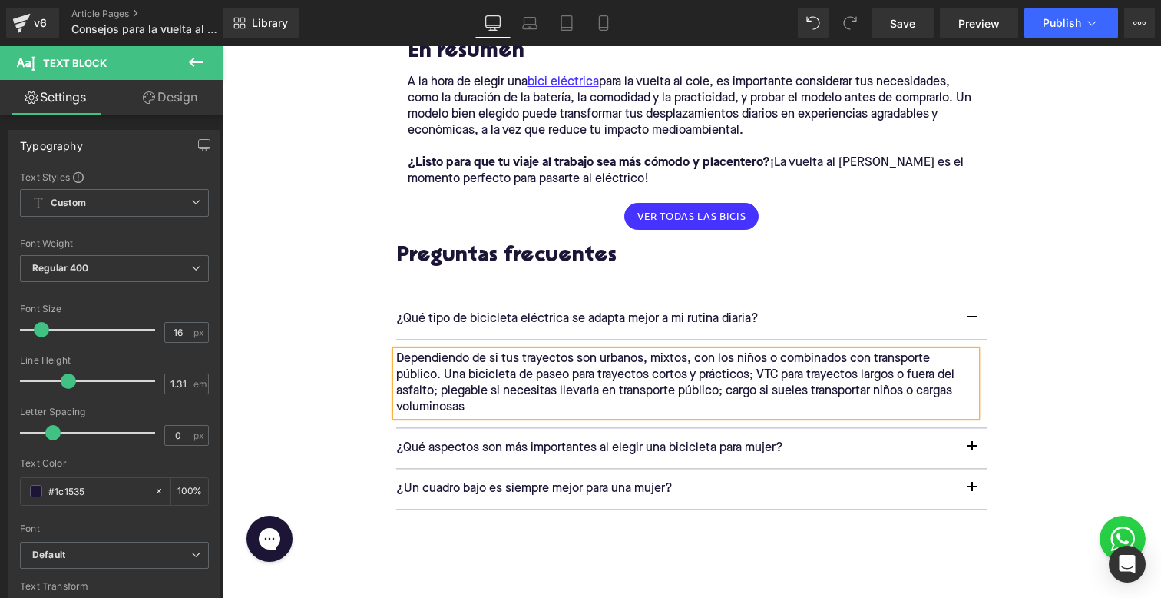
click at [754, 377] on p "Dependiendo de si tus trayectos son urbanos, mixtos, con los niños o combinados…" at bounding box center [686, 383] width 580 height 65
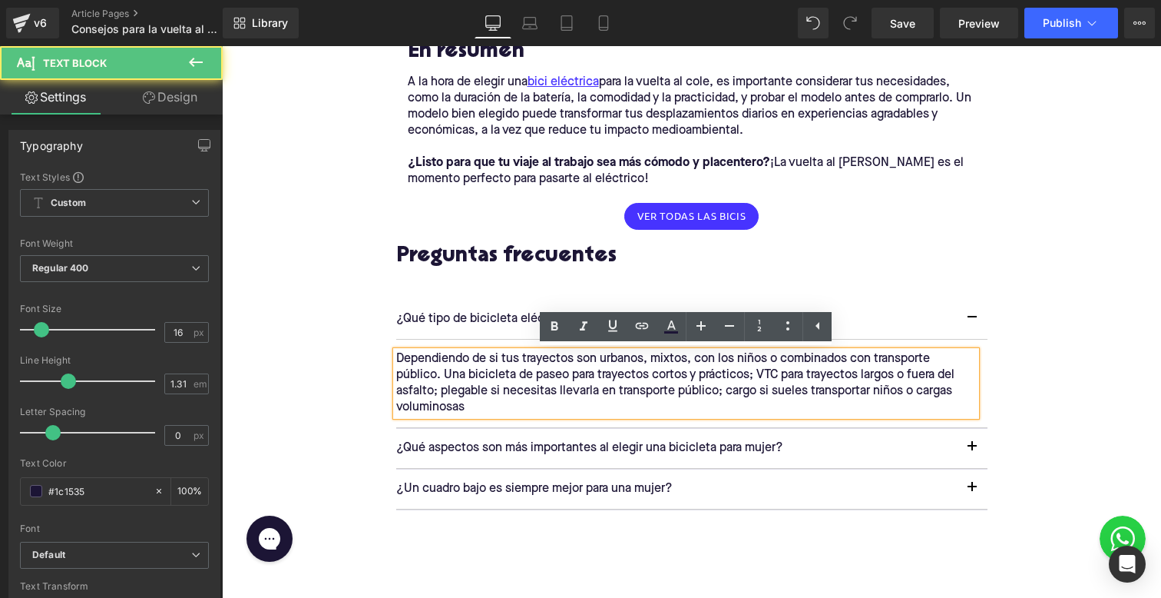
click at [771, 367] on p "Dependiendo de si tus trayectos son urbanos, mixtos, con los niños o combinados…" at bounding box center [686, 383] width 580 height 65
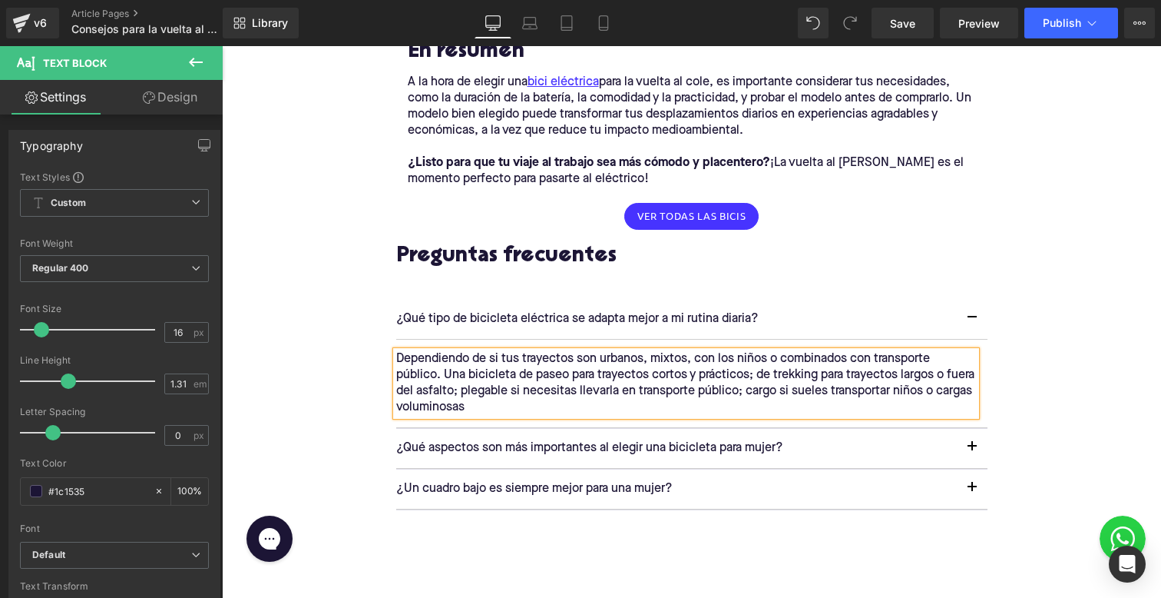
click at [597, 409] on p "Dependiendo de si tus trayectos son urbanos, mixtos, con los niños o combinados…" at bounding box center [686, 383] width 580 height 65
click at [458, 445] on p "¿Qué aspectos son más importantes al elegir una bicicleta para mujer?" at bounding box center [676, 448] width 561 height 16
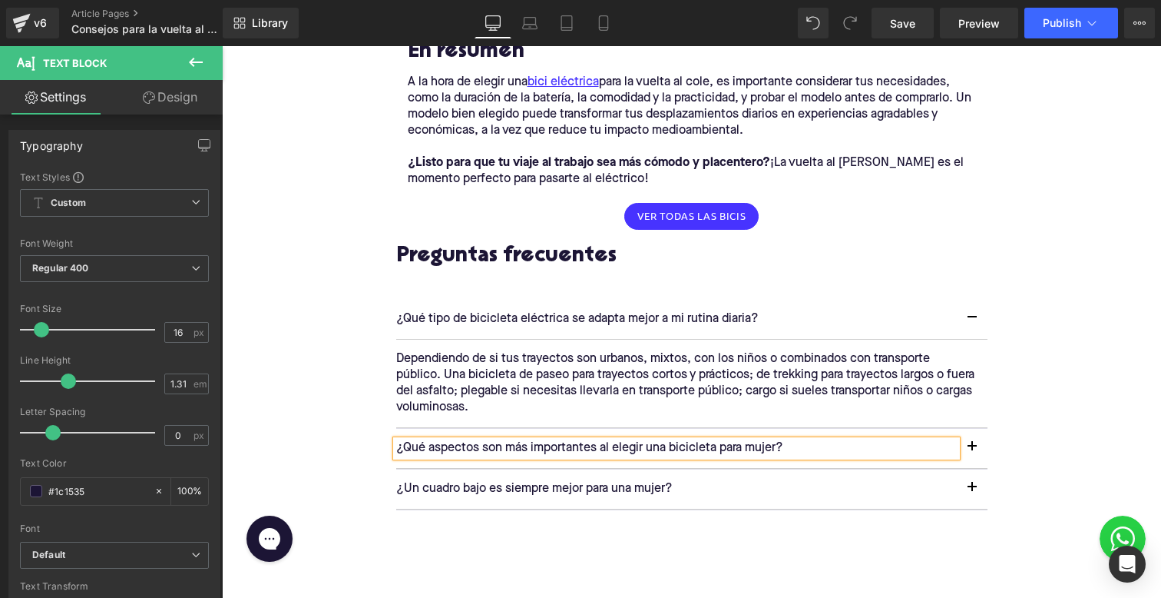
click at [465, 440] on p "¿Qué aspectos son más importantes al elegir una bicicleta para mujer?" at bounding box center [676, 448] width 561 height 16
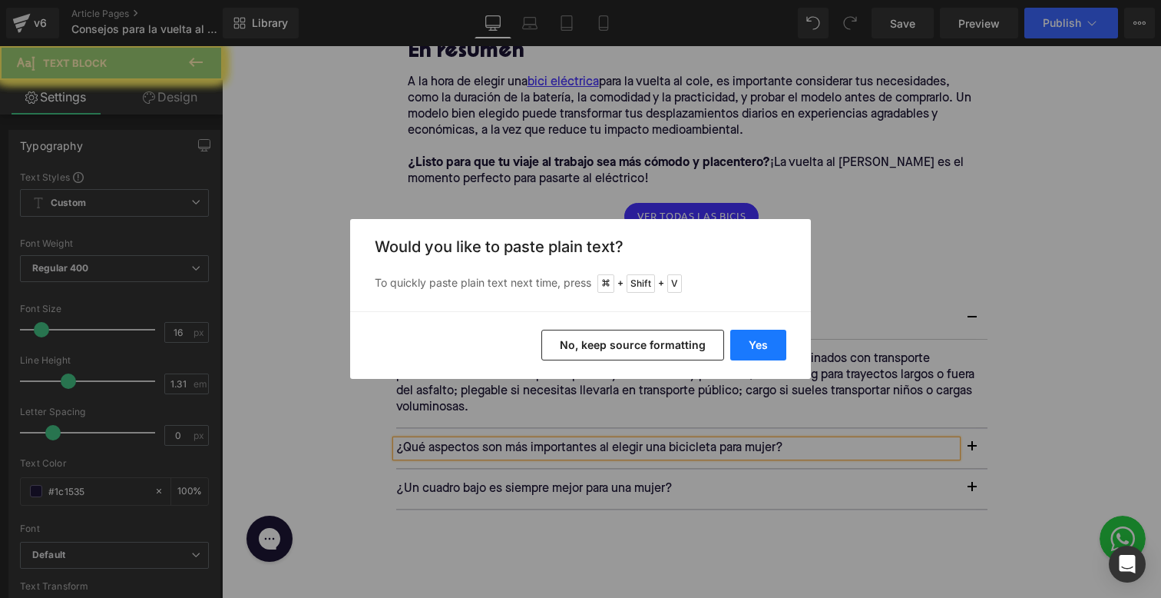
click at [753, 331] on button "Yes" at bounding box center [758, 344] width 56 height 31
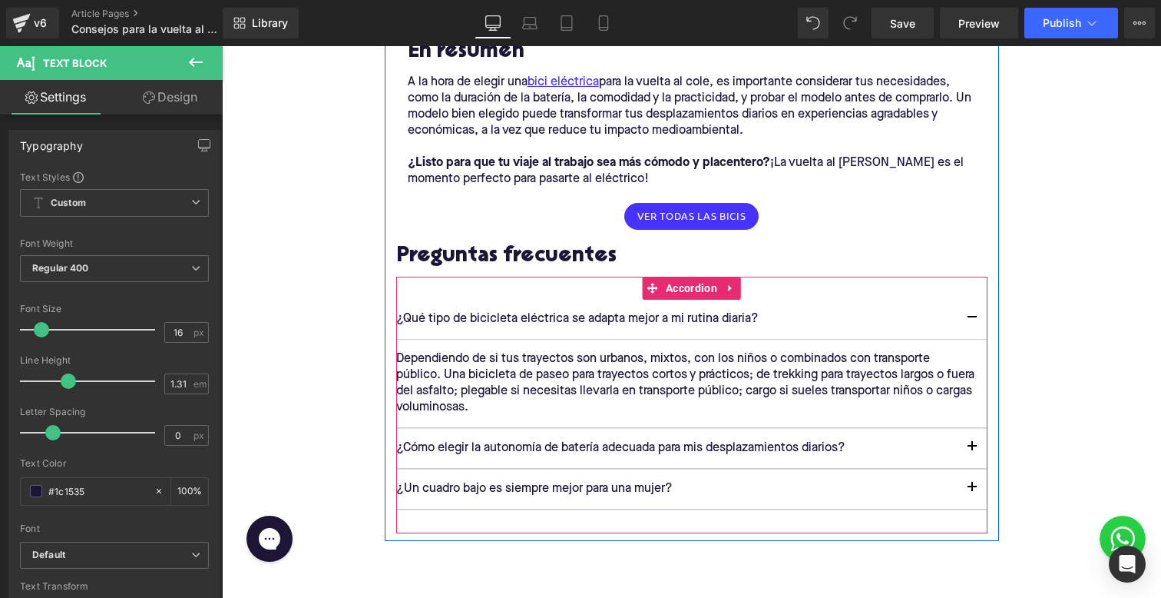
click at [965, 443] on button "button" at bounding box center [972, 448] width 31 height 39
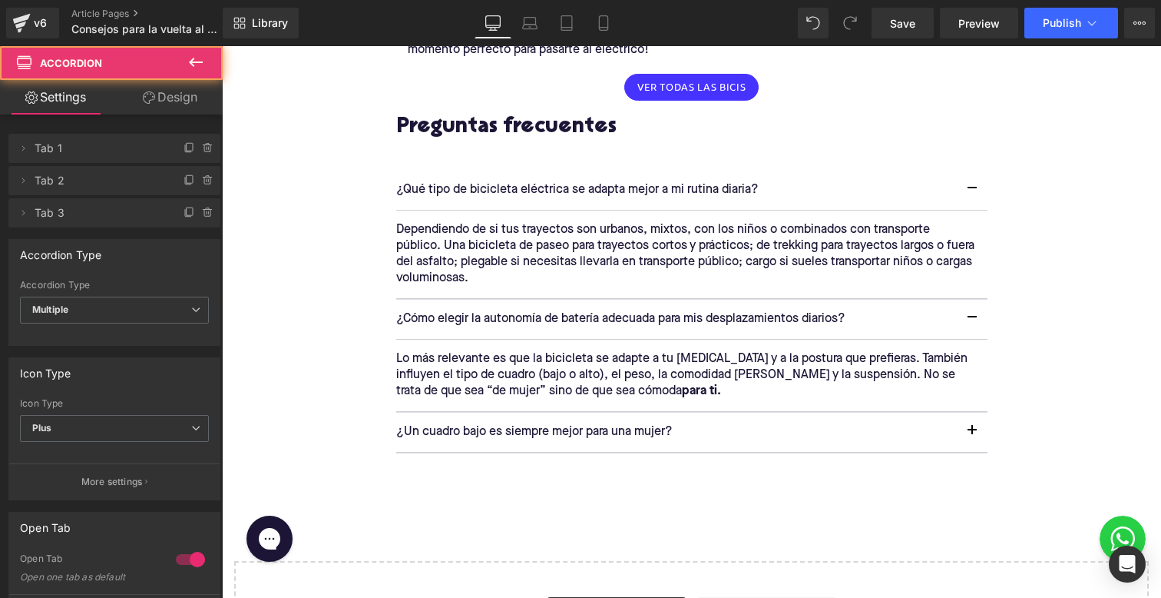
scroll to position [2370, 0]
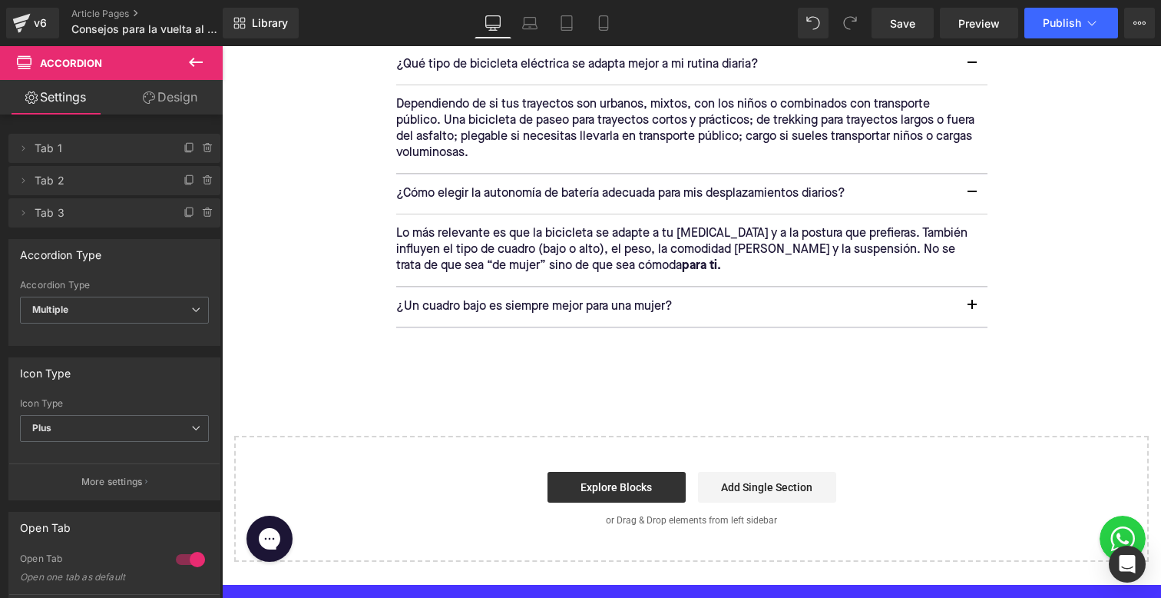
click at [551, 242] on p "Lo más relevante es que la bicicleta se adapte a tu [MEDICAL_DATA] y a la postu…" at bounding box center [686, 250] width 580 height 48
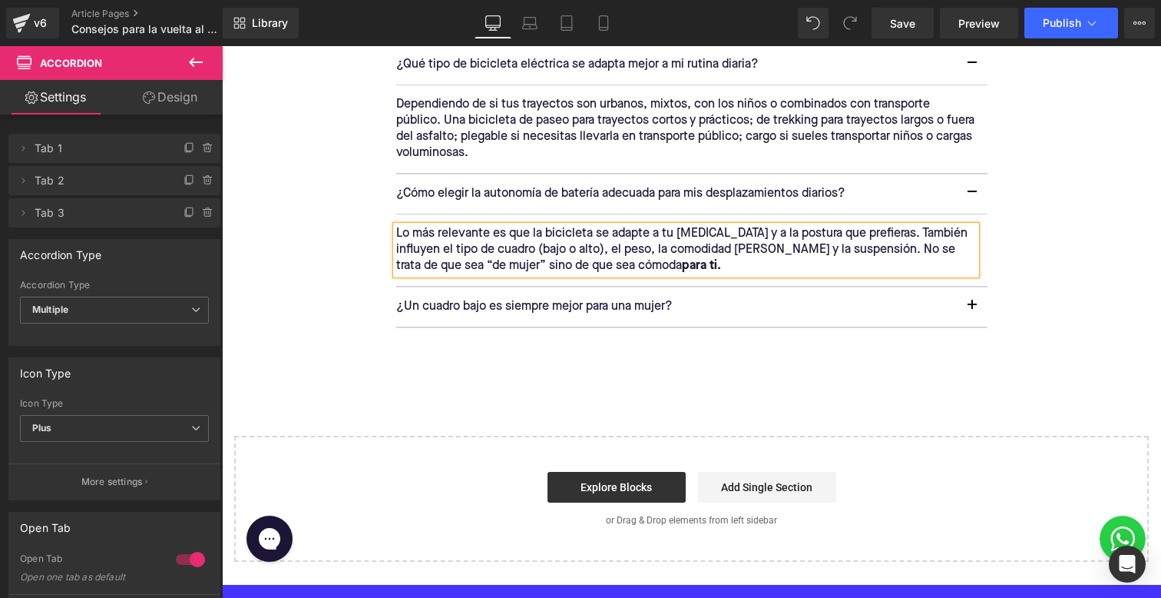
scroll to position [2291, 0]
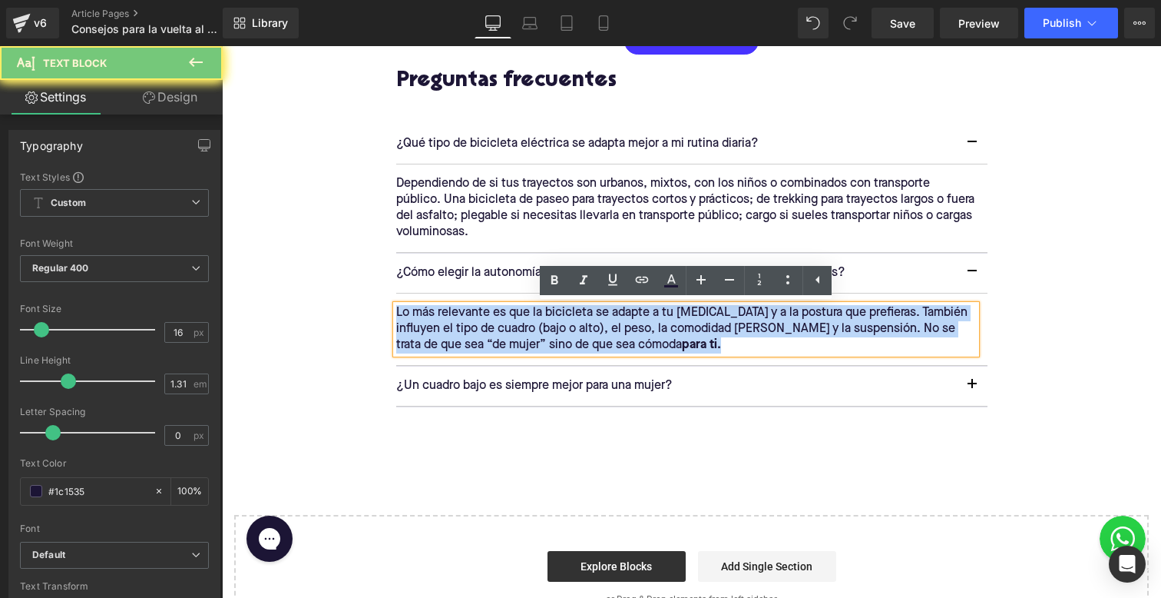
click at [455, 313] on p "Lo más relevante es que la bicicleta se adapte a tu [MEDICAL_DATA] y a la postu…" at bounding box center [686, 329] width 580 height 48
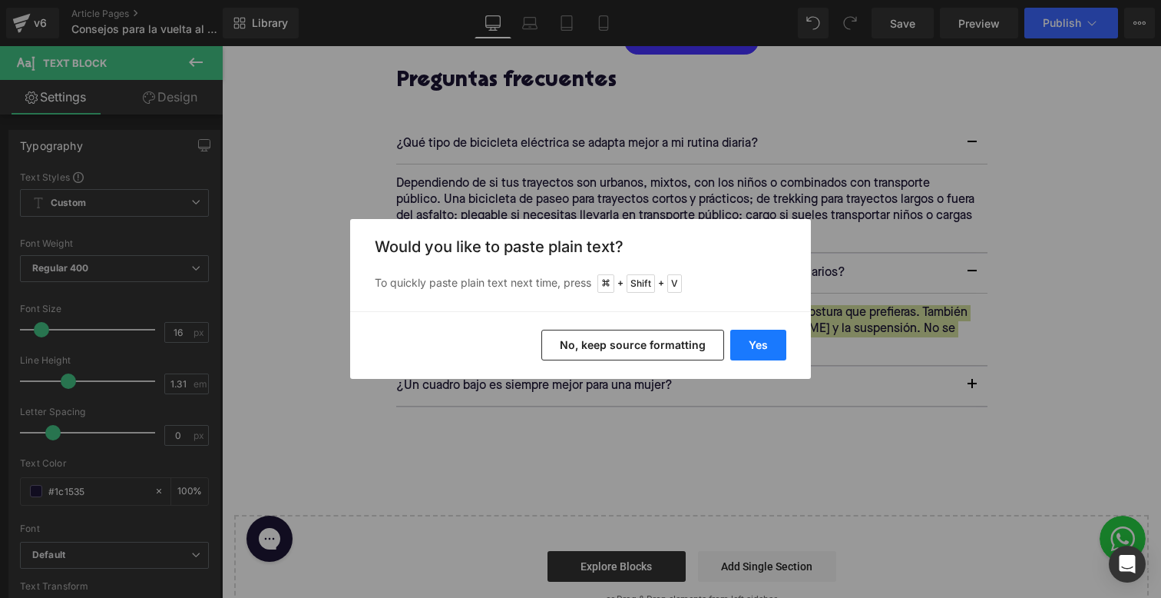
click at [770, 336] on button "Yes" at bounding box center [758, 344] width 56 height 31
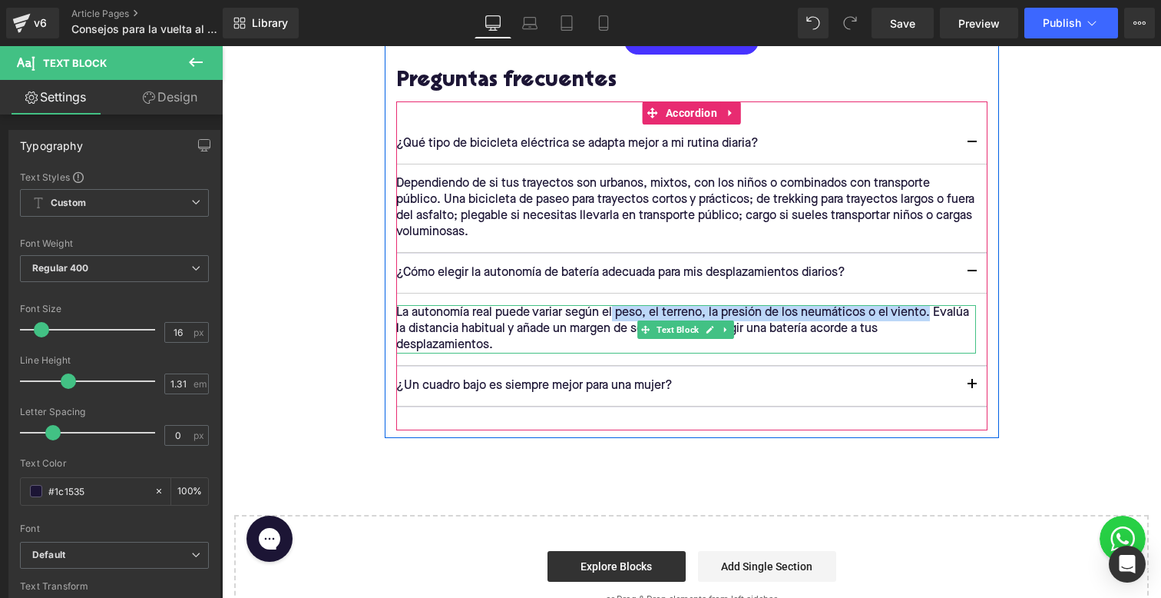
drag, startPoint x: 614, startPoint y: 310, endPoint x: 928, endPoint y: 314, distance: 314.2
click at [928, 314] on p "La autonomía real puede variar según el peso, el terreno, la presión de los neu…" at bounding box center [686, 329] width 580 height 48
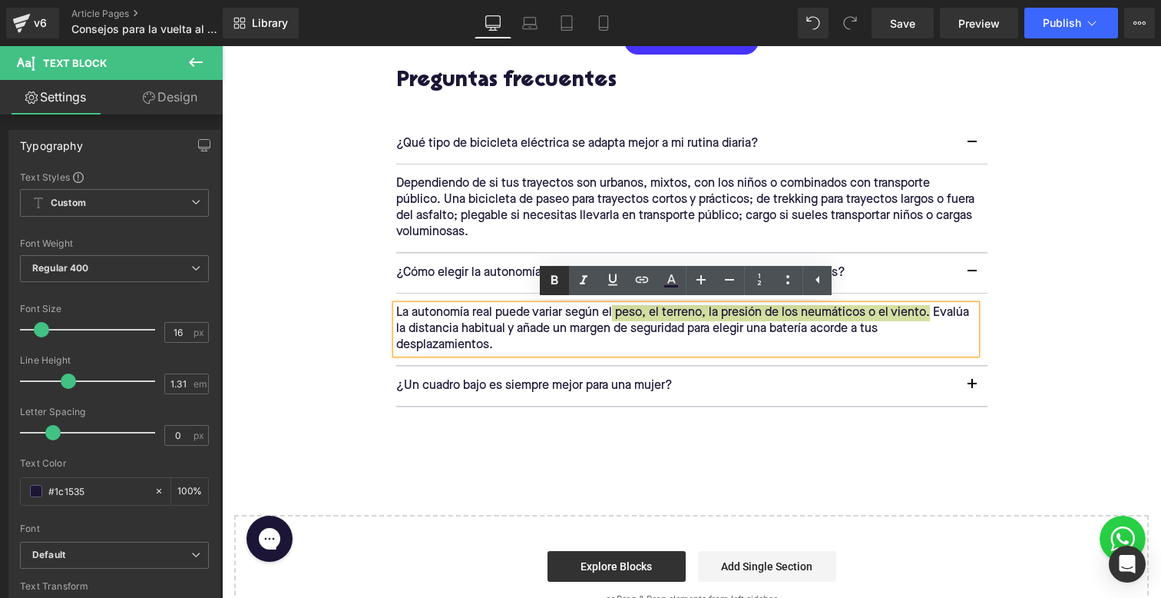
click at [553, 283] on icon at bounding box center [554, 279] width 7 height 9
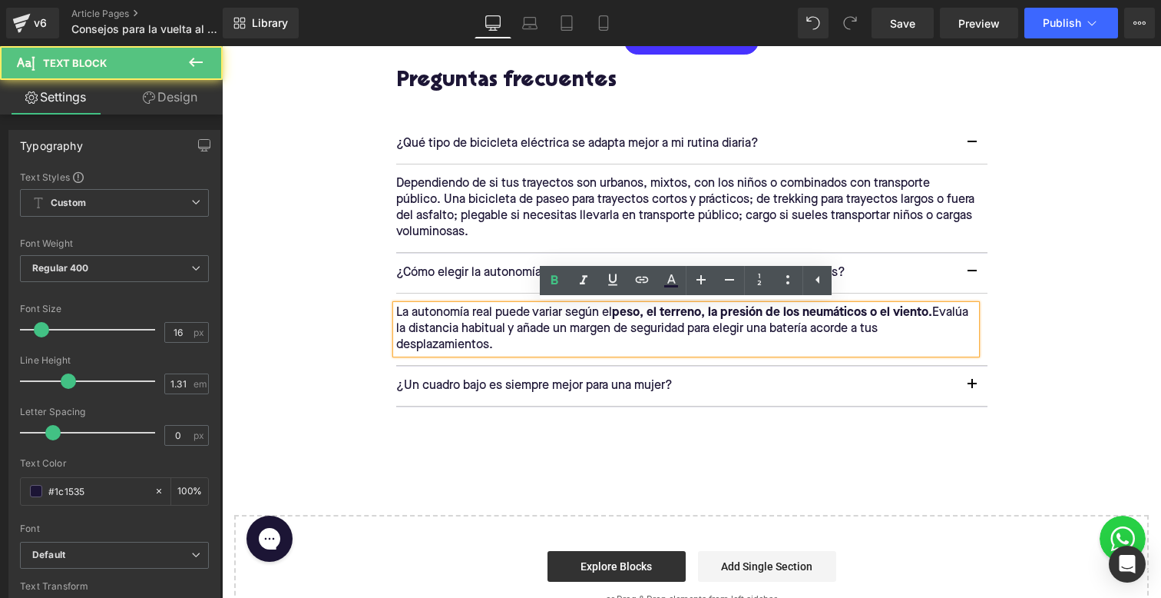
click at [545, 341] on p "La autonomía real puede variar según el peso, el terreno, la presión de los neu…" at bounding box center [686, 329] width 580 height 48
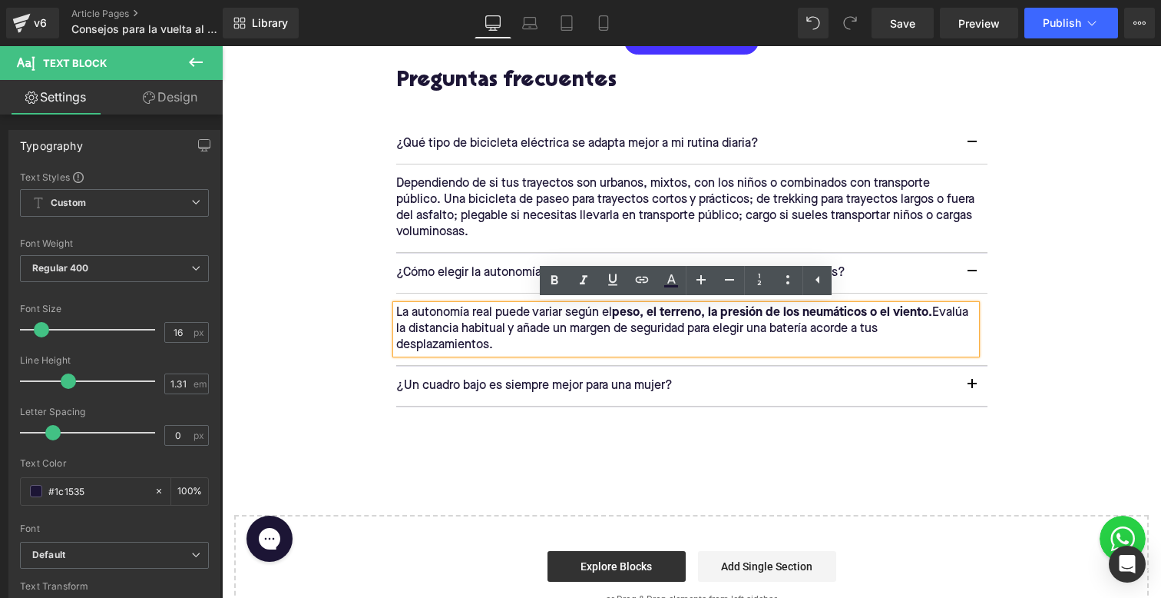
click at [514, 379] on div "¿Un cuadro bajo es siempre mejor para una mujer? Text Block" at bounding box center [676, 386] width 561 height 16
click at [514, 379] on p "¿Un cuadro bajo es siempre mejor para una mujer?" at bounding box center [676, 386] width 561 height 16
click at [517, 389] on p "¿Un cuadro bajo es siempre mejor para una mujer?" at bounding box center [676, 386] width 561 height 16
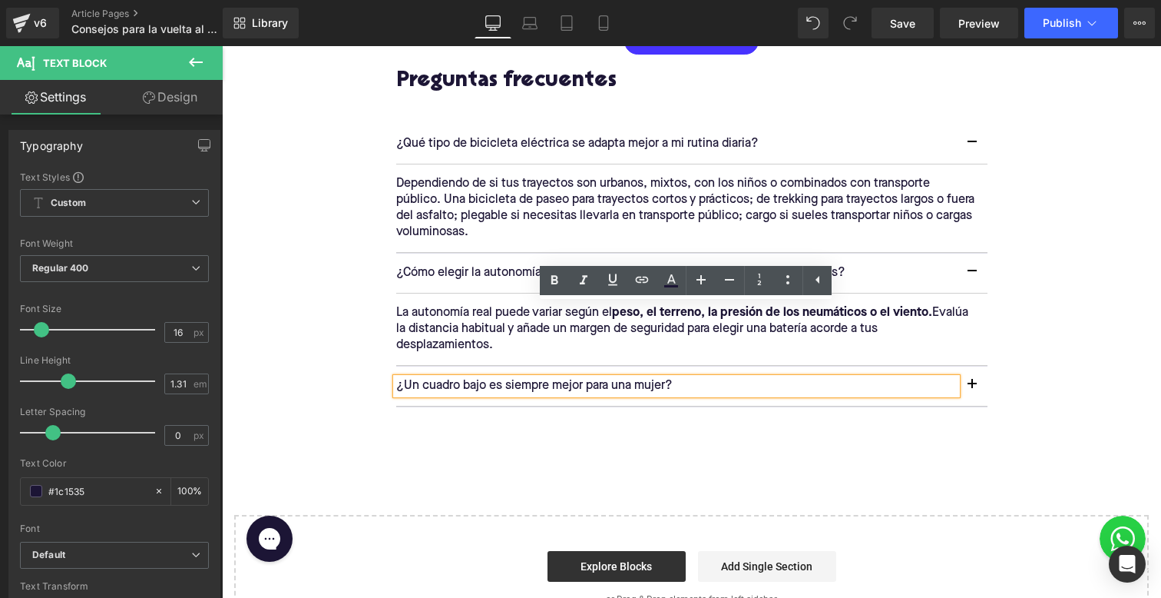
click at [517, 389] on p "¿Un cuadro bajo es siempre mejor para una mujer?" at bounding box center [676, 386] width 561 height 16
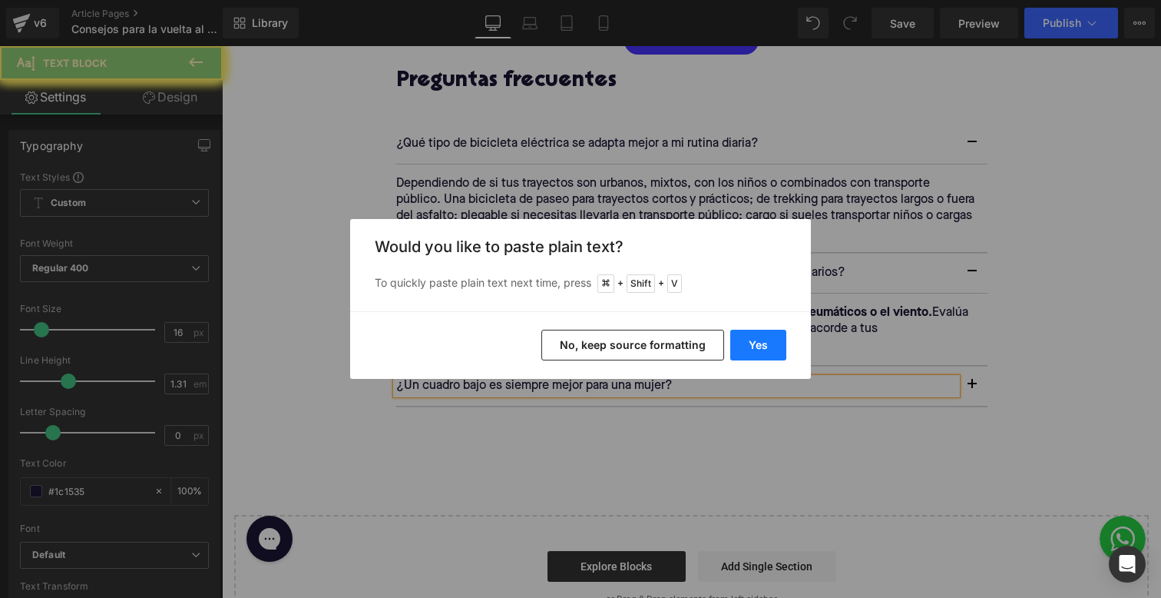
click at [739, 342] on button "Yes" at bounding box center [758, 344] width 56 height 31
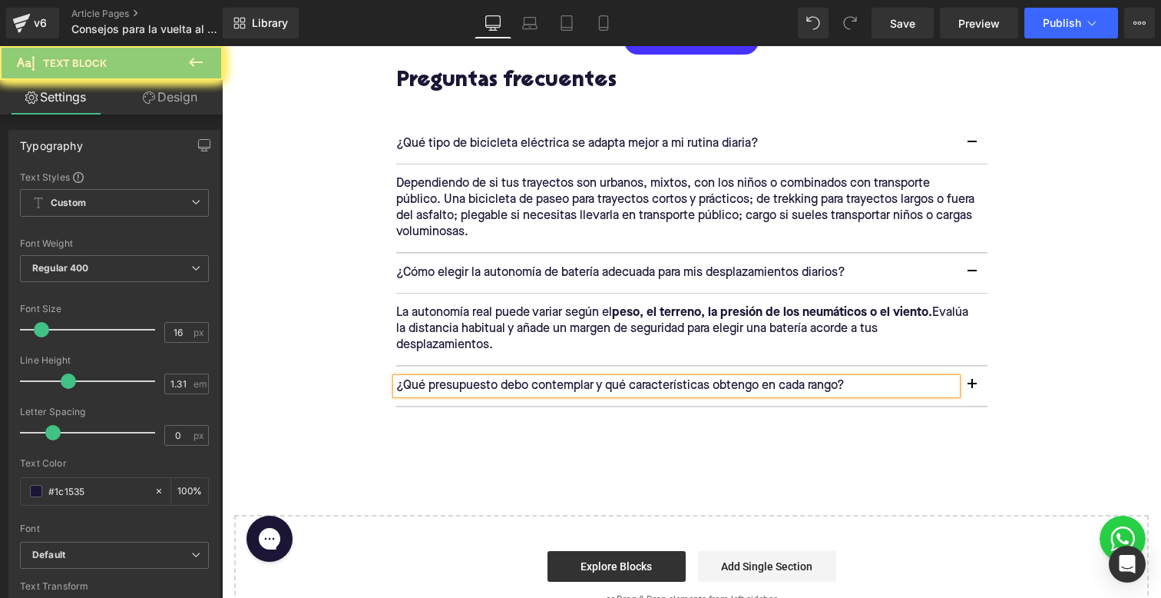
click at [981, 385] on button "button" at bounding box center [972, 385] width 31 height 39
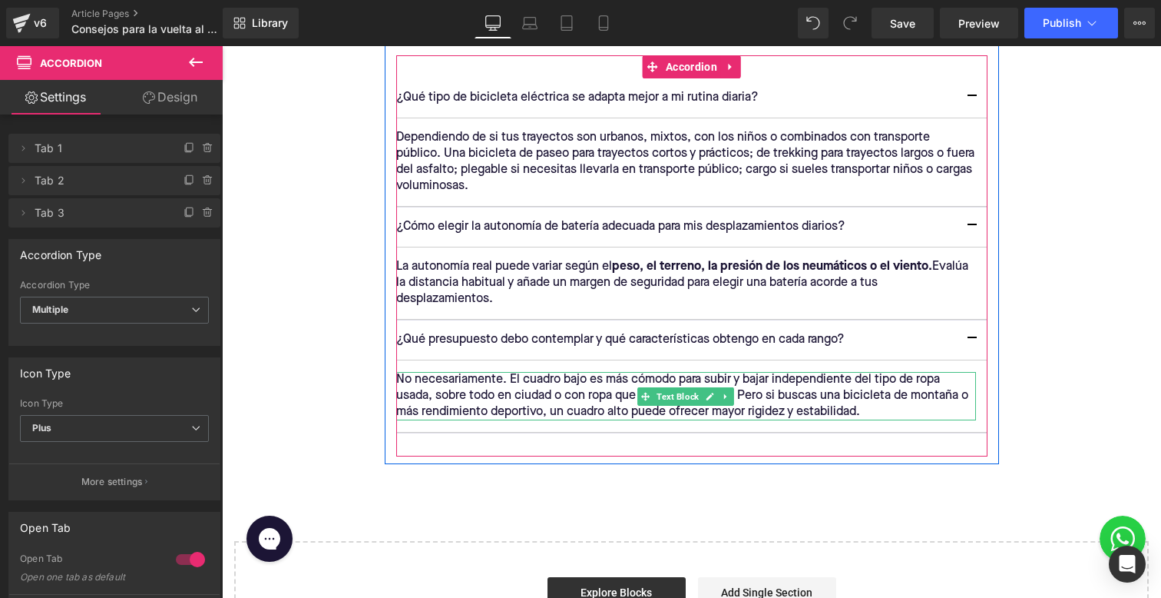
scroll to position [2349, 0]
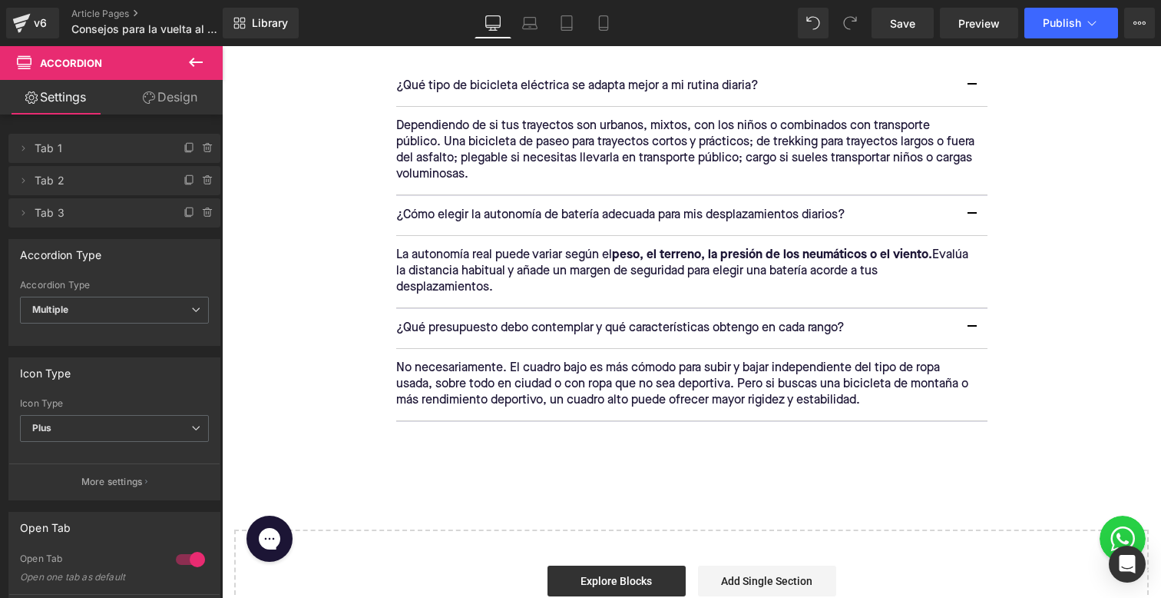
click at [558, 386] on p "No necesariamente. El cuadro bajo es más cómodo para subir y bajar independient…" at bounding box center [686, 384] width 580 height 48
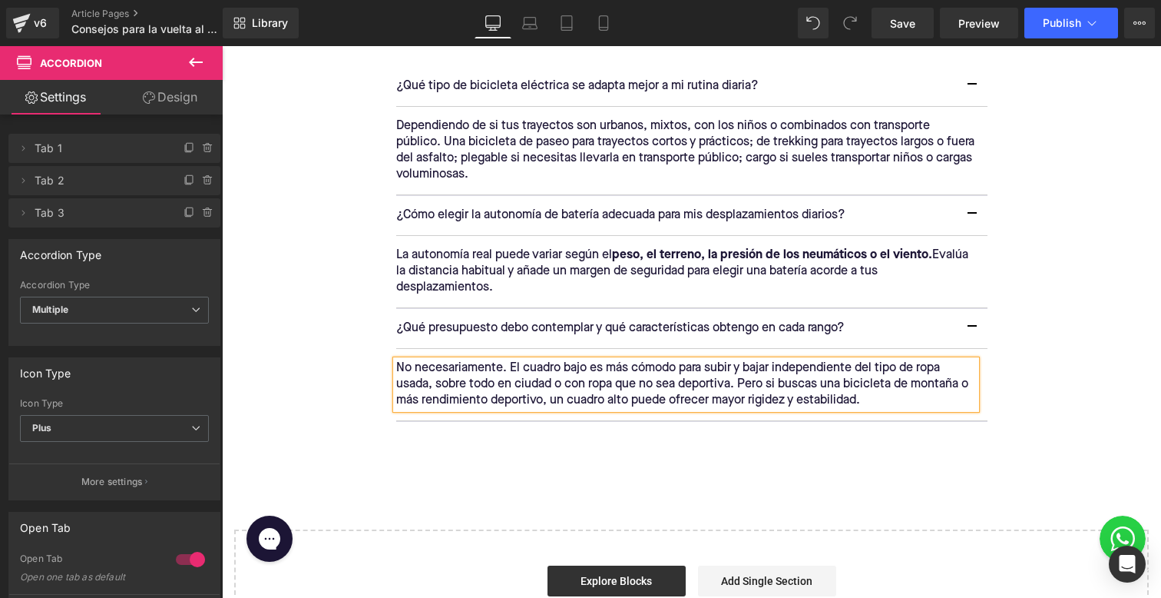
click at [558, 386] on p "No necesariamente. El cuadro bajo es más cómodo para subir y bajar independient…" at bounding box center [686, 384] width 580 height 48
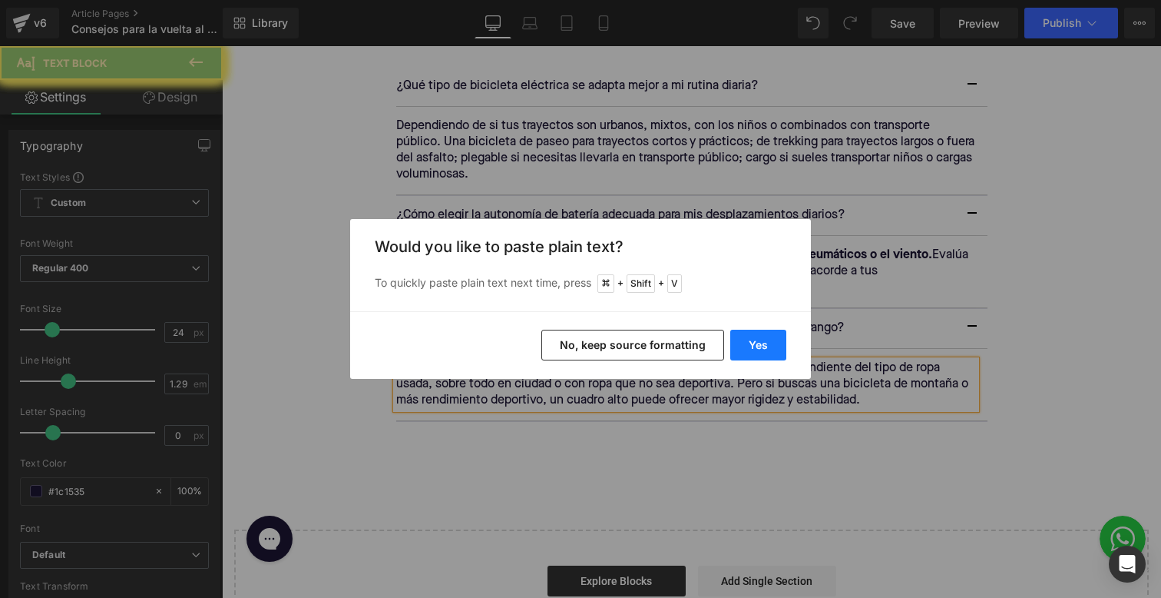
click at [764, 343] on button "Yes" at bounding box center [758, 344] width 56 height 31
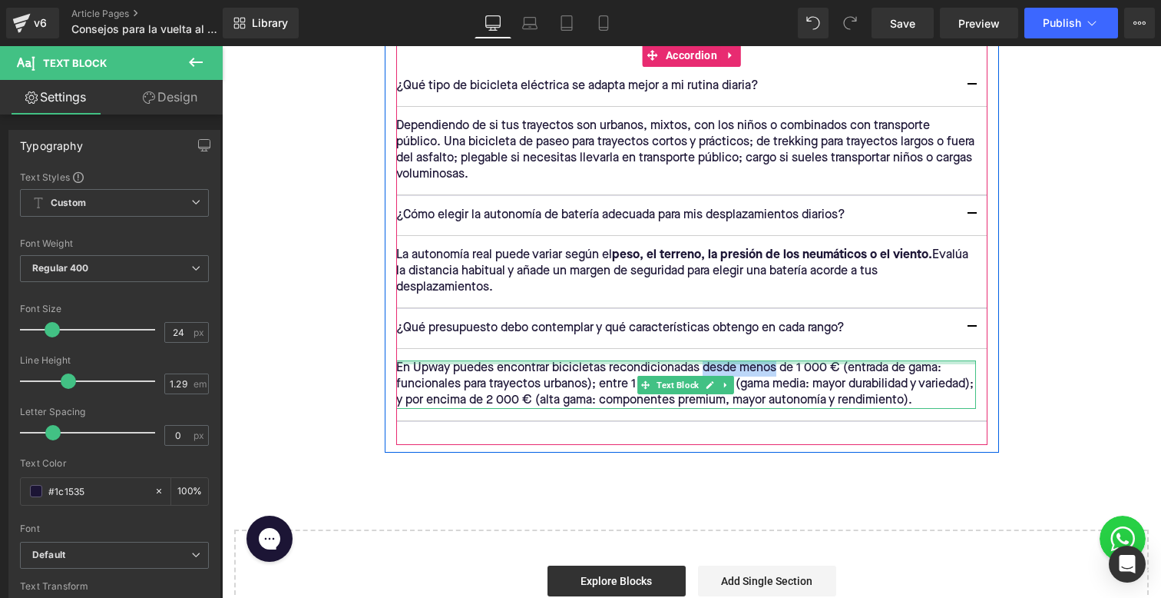
drag, startPoint x: 777, startPoint y: 365, endPoint x: 705, endPoint y: 363, distance: 72.2
click at [705, 363] on div "En Upway puedes encontrar bicicletas recondicionadas desde menos de 1 000 € (en…" at bounding box center [686, 384] width 580 height 48
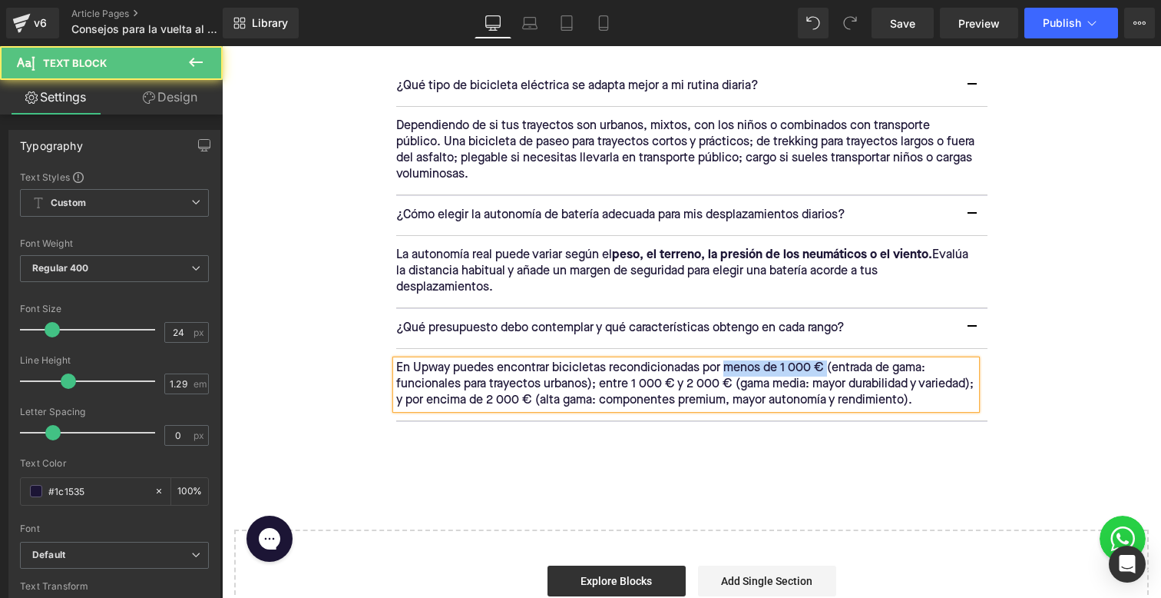
drag, startPoint x: 727, startPoint y: 368, endPoint x: 829, endPoint y: 367, distance: 102.2
click at [829, 367] on p "En Upway puedes encontrar bicicletas recondicionadas por menos de 1 000 € (entr…" at bounding box center [686, 384] width 580 height 48
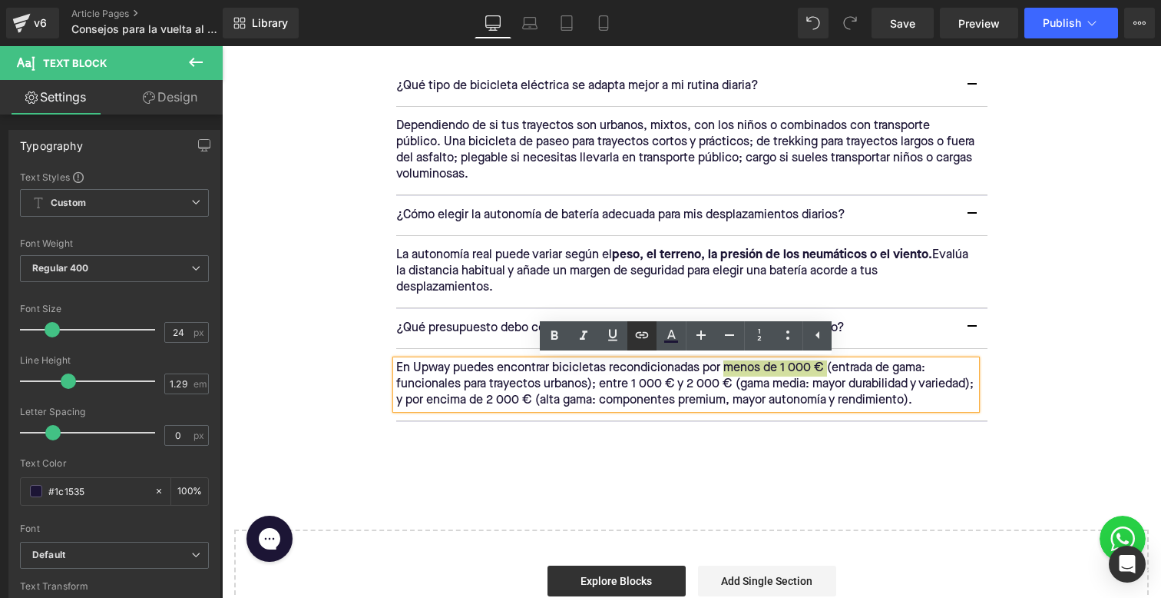
click at [635, 335] on icon at bounding box center [642, 335] width 18 height 18
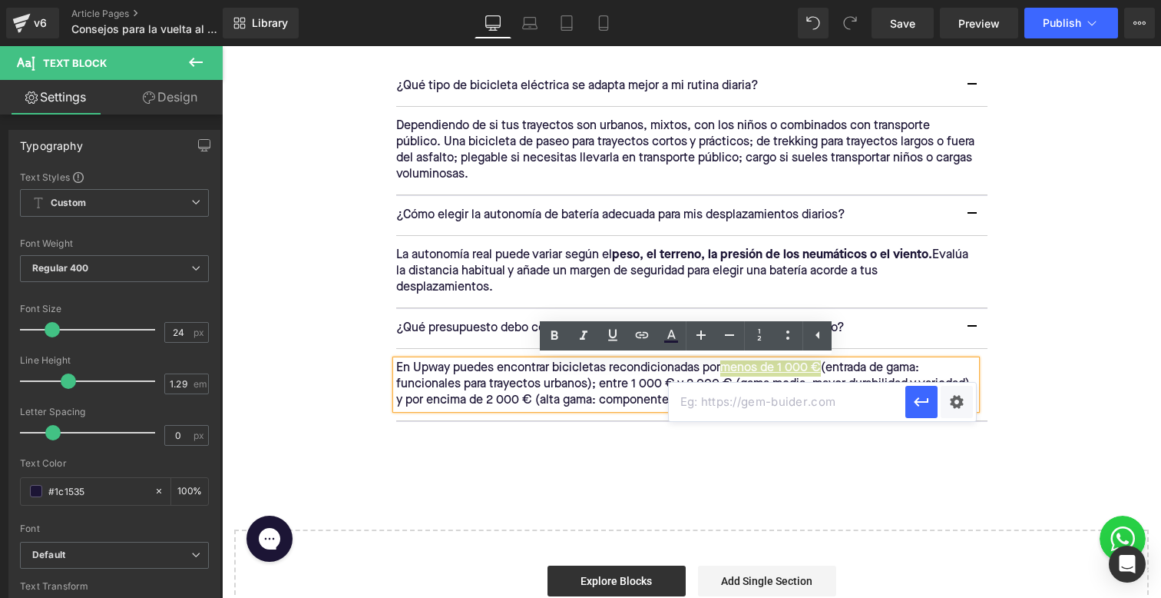
click at [708, 405] on input "text" at bounding box center [787, 401] width 237 height 38
paste input "[URL][DOMAIN_NAME]"
type input "[URL][DOMAIN_NAME]"
click at [932, 402] on button "button" at bounding box center [922, 402] width 32 height 32
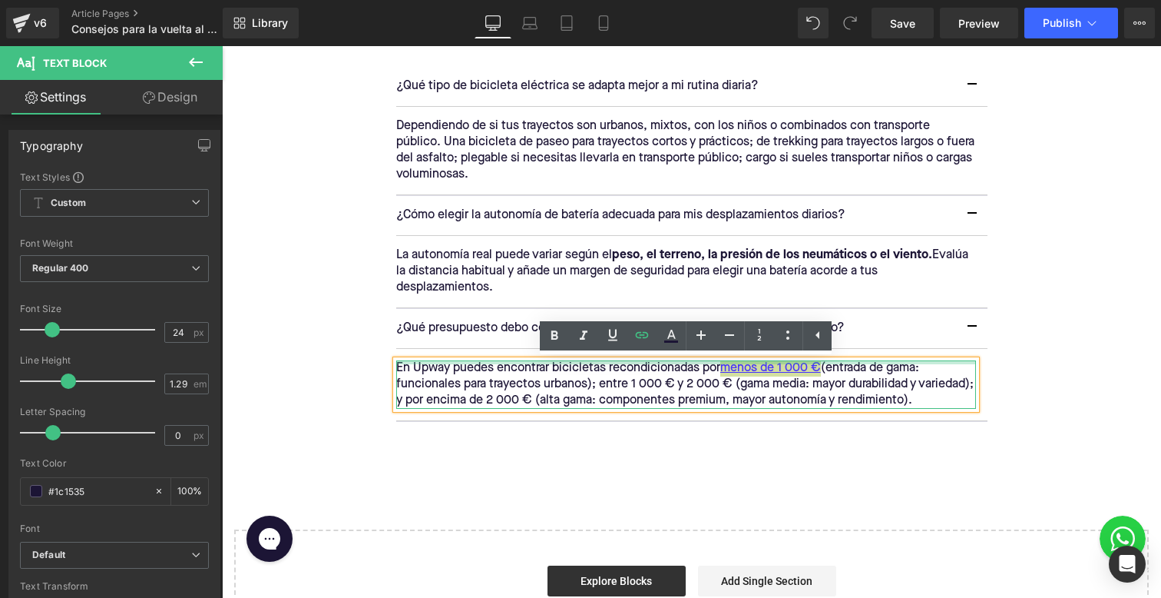
click at [792, 363] on div at bounding box center [686, 362] width 580 height 4
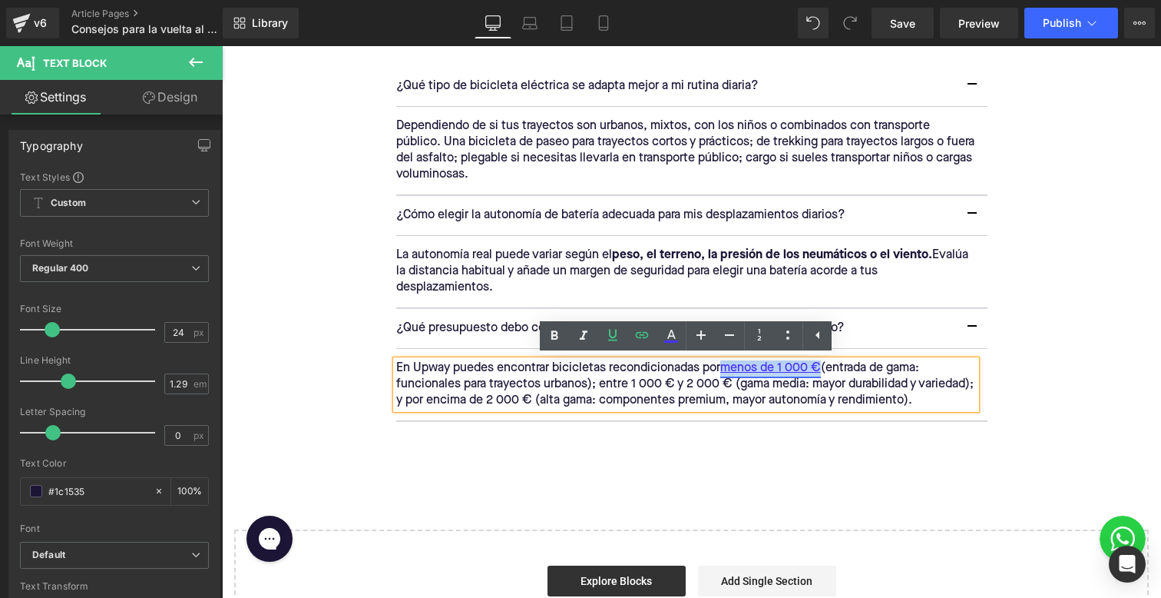
click at [792, 369] on link "menos de 1 000 €" at bounding box center [770, 368] width 101 height 16
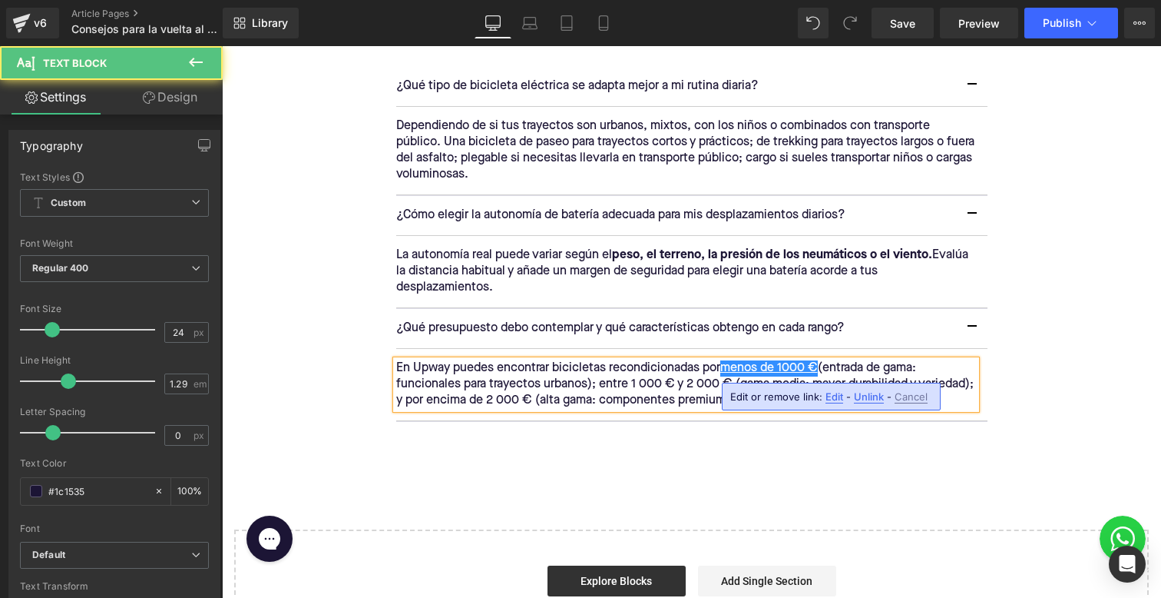
click at [876, 346] on div "¿Qué presupuesto debo contemplar y qué características obtengo en cada rango? T…" at bounding box center [691, 329] width 591 height 40
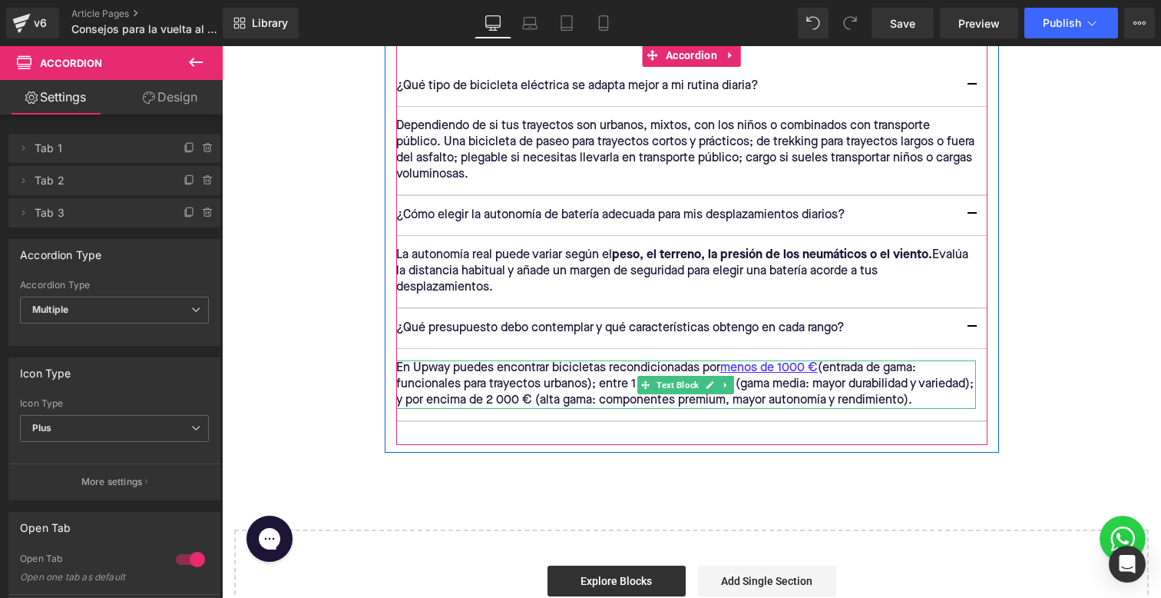
click at [545, 389] on p "En Upway puedes encontrar bicicletas recondicionadas por menos de 1000 € (entra…" at bounding box center [686, 384] width 580 height 48
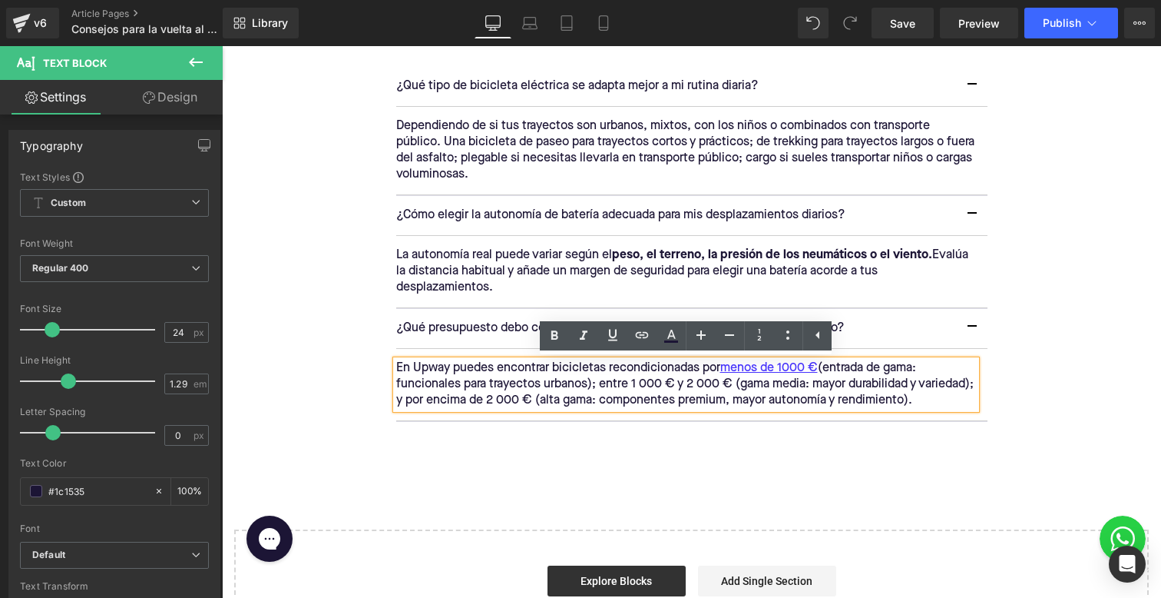
click at [669, 387] on p "En Upway puedes encontrar bicicletas recondicionadas por menos de 1000 € (entra…" at bounding box center [686, 384] width 580 height 48
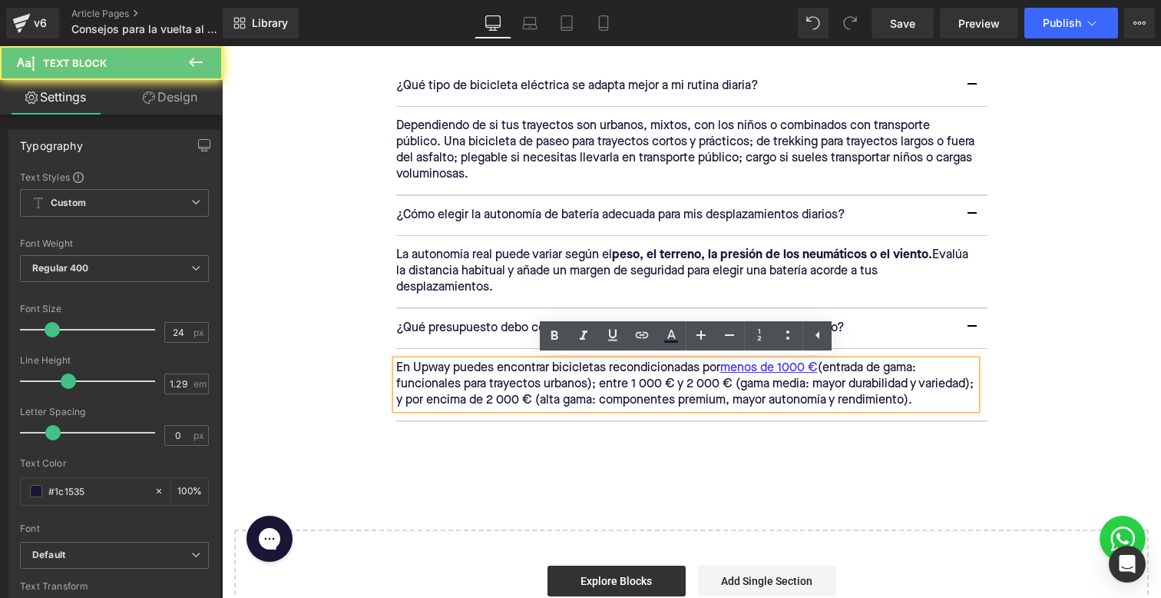
click at [639, 386] on p "En Upway puedes encontrar bicicletas recondicionadas por menos de 1000 € (entra…" at bounding box center [686, 384] width 580 height 48
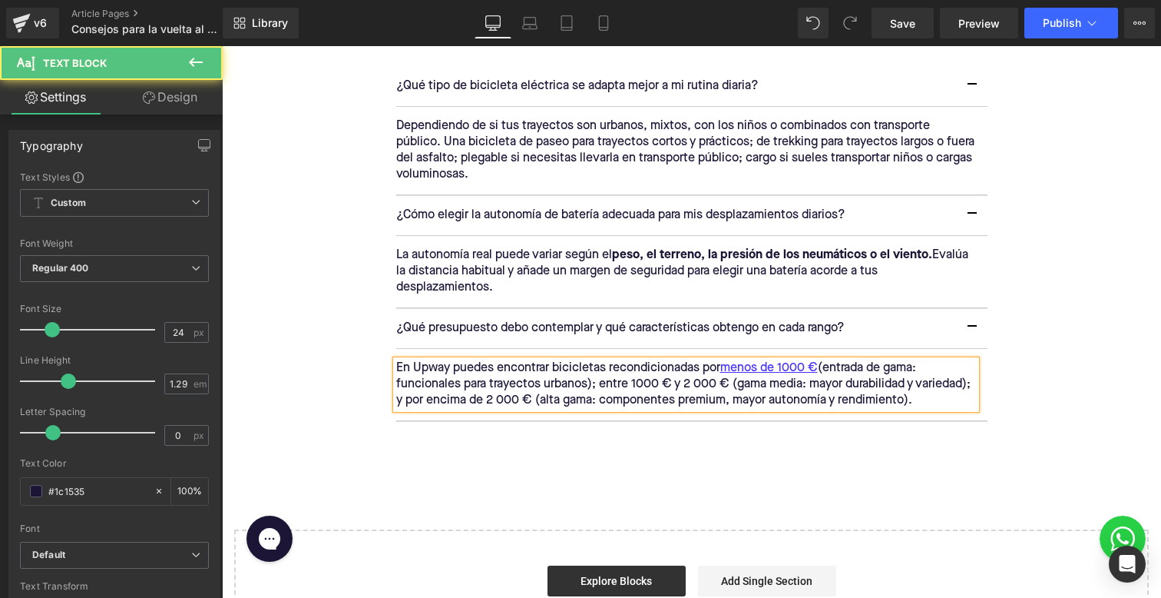
click at [695, 382] on p "En Upway puedes encontrar bicicletas recondicionadas por menos de 1000 € (entra…" at bounding box center [686, 384] width 580 height 48
drag, startPoint x: 604, startPoint y: 385, endPoint x: 731, endPoint y: 384, distance: 127.5
click at [731, 384] on p "En Upway puedes encontrar bicicletas recondicionadas por menos de 1000 € (entra…" at bounding box center [686, 384] width 580 height 48
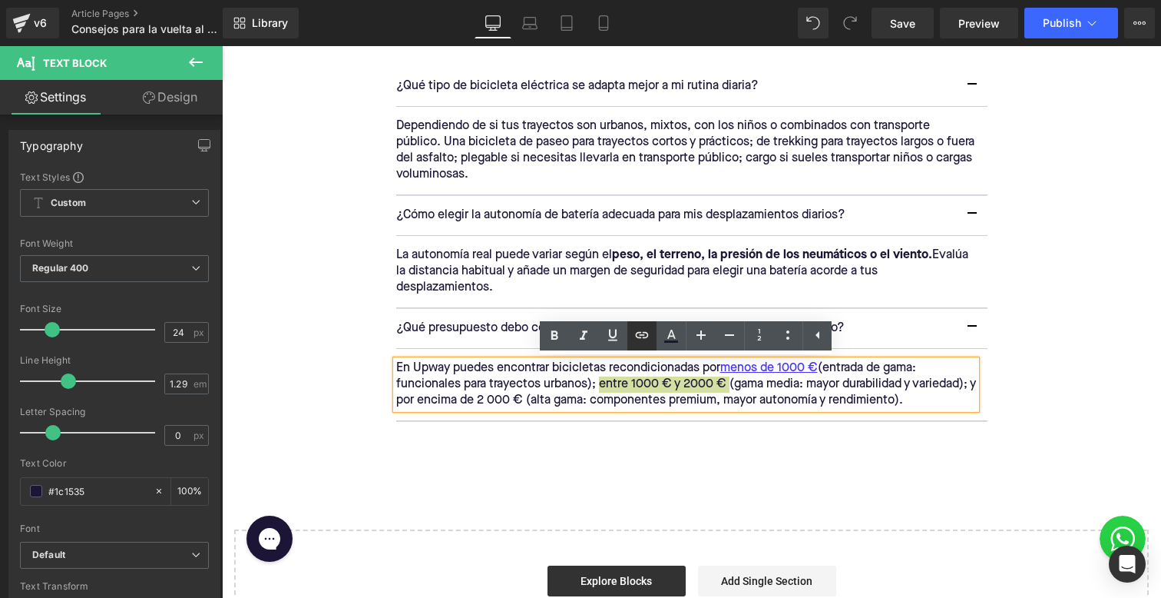
click at [644, 330] on icon at bounding box center [642, 335] width 18 height 18
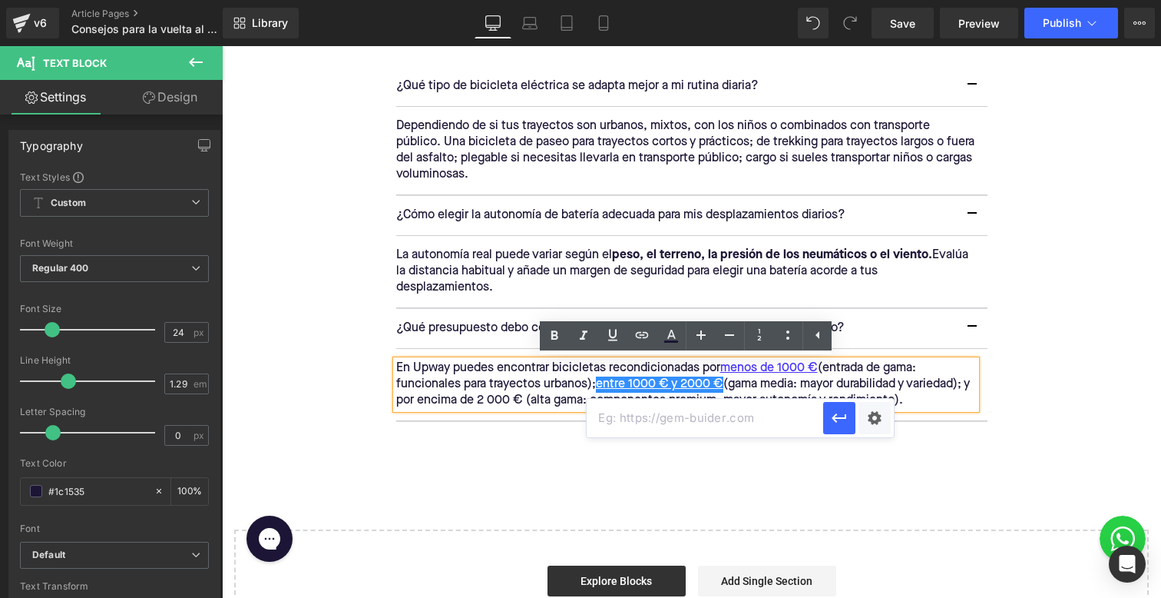
click at [652, 408] on input "text" at bounding box center [705, 418] width 237 height 38
paste input "[URL][DOMAIN_NAME]"
click at [823, 416] on div "[URL][DOMAIN_NAME]" at bounding box center [740, 418] width 307 height 38
click at [836, 425] on icon "button" at bounding box center [839, 418] width 18 height 18
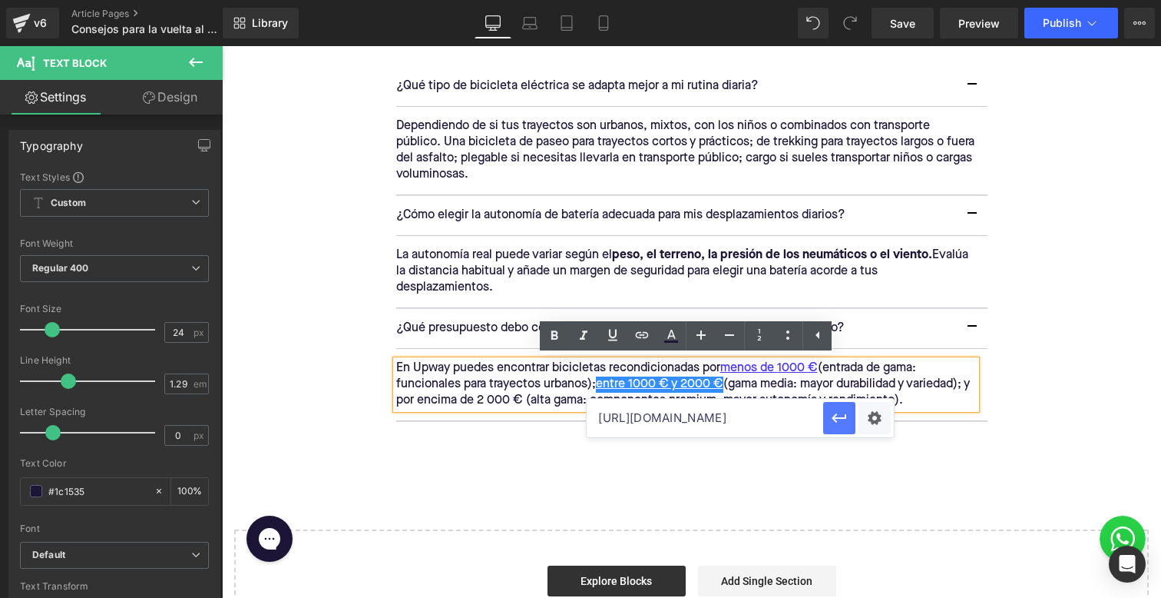
scroll to position [0, 0]
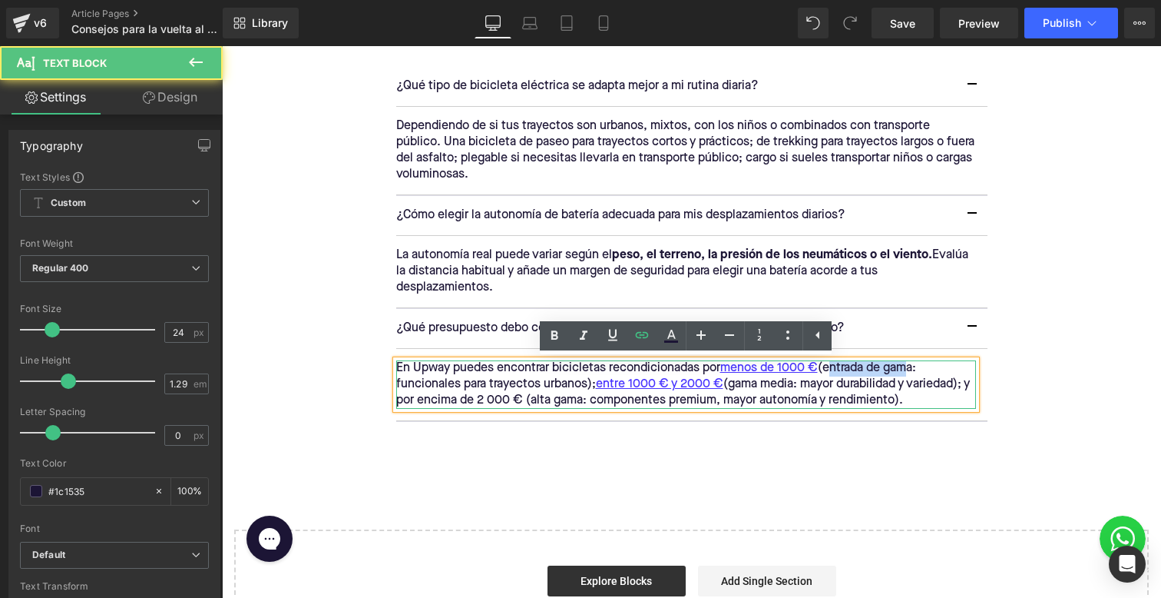
drag, startPoint x: 833, startPoint y: 366, endPoint x: 910, endPoint y: 366, distance: 77.6
click at [910, 366] on p "En Upway puedes encontrar bicicletas recondicionadas por menos de 1000 € (entra…" at bounding box center [686, 384] width 580 height 48
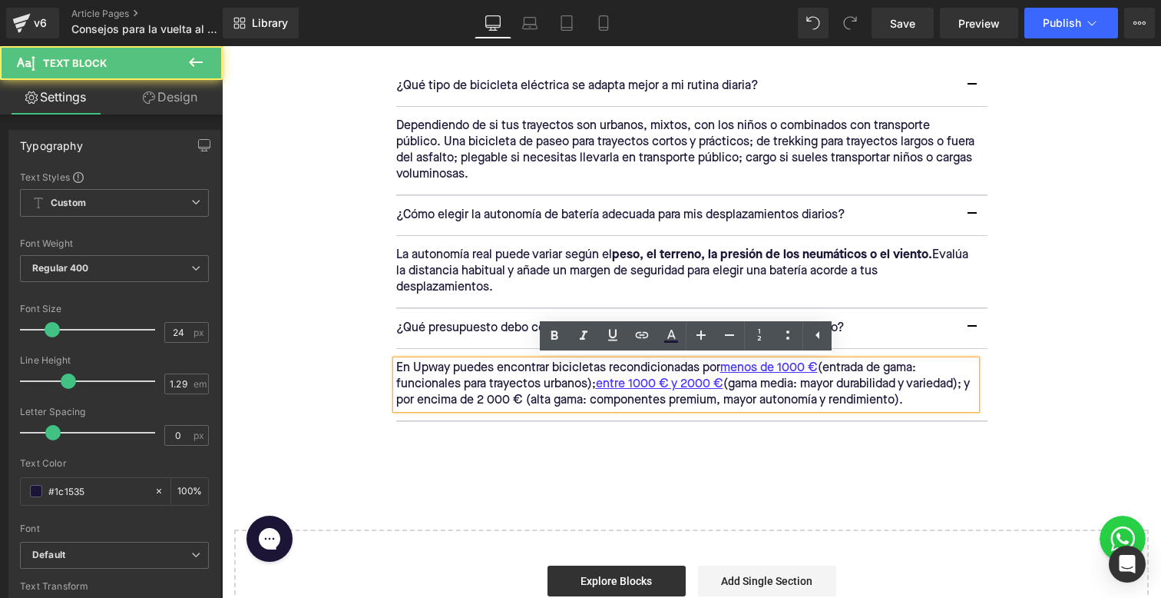
click at [825, 372] on p "En Upway puedes encontrar bicicletas recondicionadas por menos de 1000 € (entra…" at bounding box center [686, 384] width 580 height 48
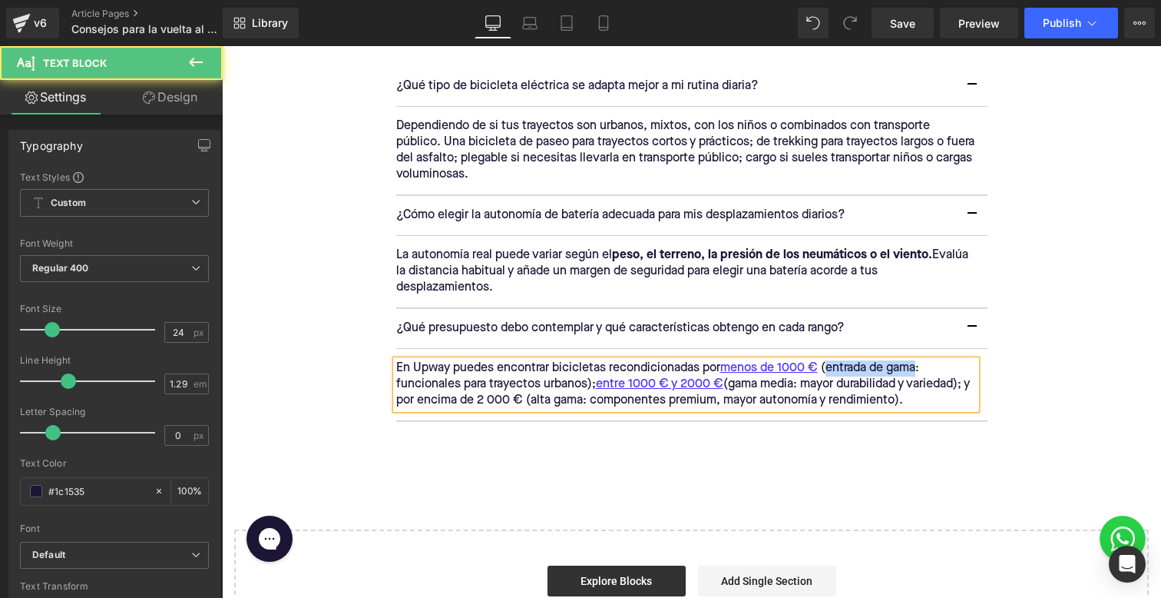
drag, startPoint x: 829, startPoint y: 368, endPoint x: 920, endPoint y: 366, distance: 90.7
click at [920, 366] on p "En Upway puedes encontrar bicicletas recondicionadas por menos de 1000 € (entra…" at bounding box center [686, 384] width 580 height 48
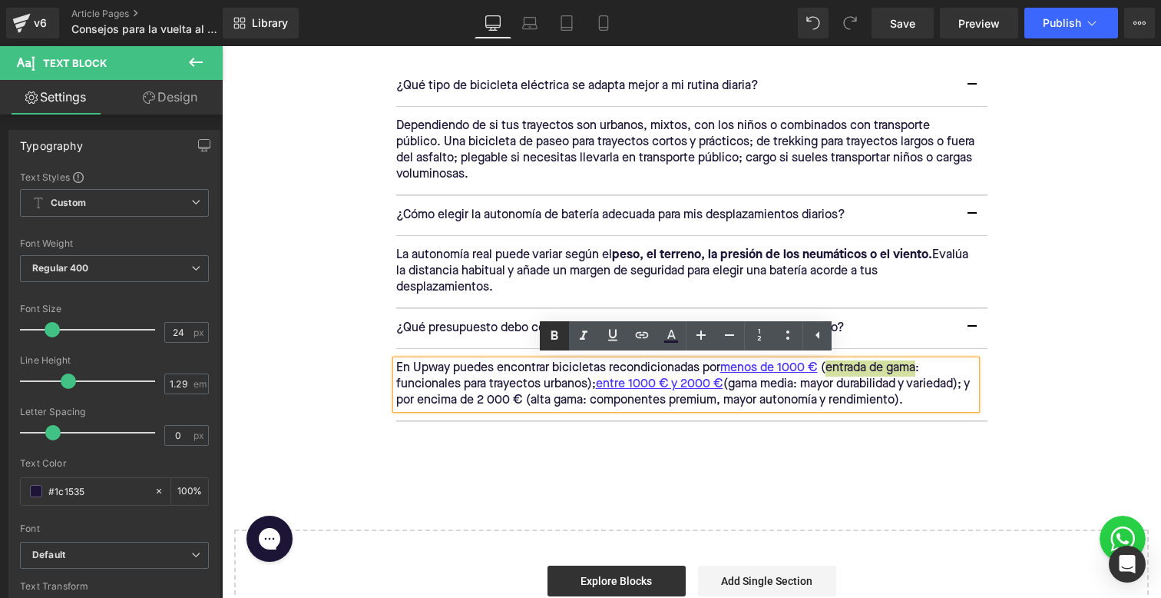
click at [551, 329] on icon at bounding box center [554, 335] width 18 height 18
click at [729, 380] on p "En Upway puedes encontrar bicicletas recondicionadas por menos de 1000 € ( entr…" at bounding box center [686, 384] width 580 height 48
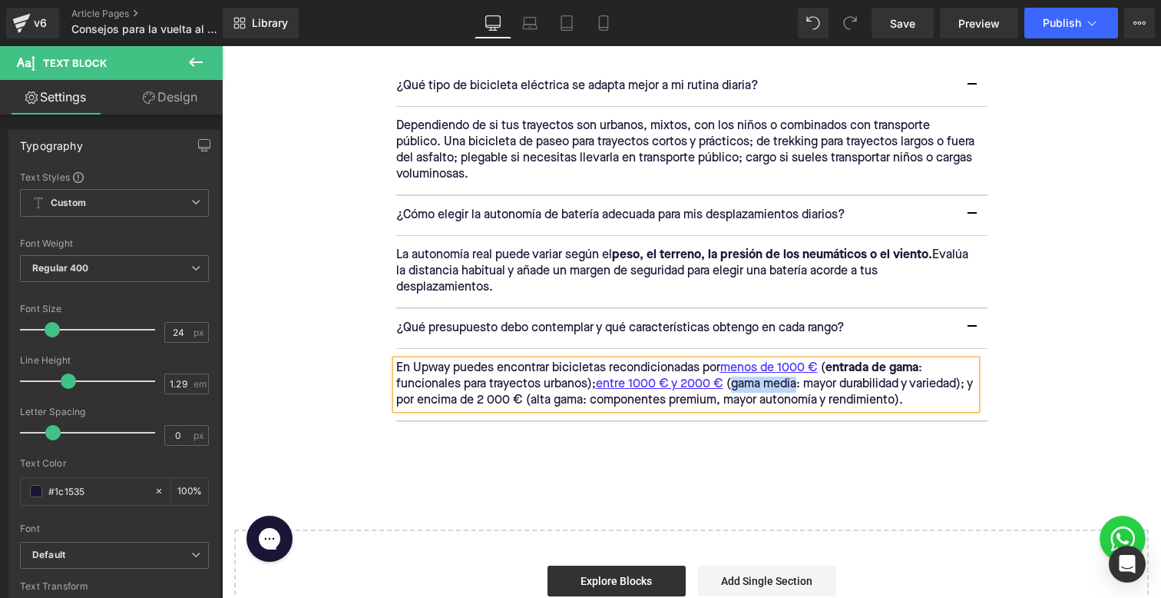
drag, startPoint x: 737, startPoint y: 383, endPoint x: 803, endPoint y: 384, distance: 66.8
click at [803, 384] on p "En Upway puedes encontrar bicicletas recondicionadas por menos de 1000 € ( entr…" at bounding box center [686, 384] width 580 height 48
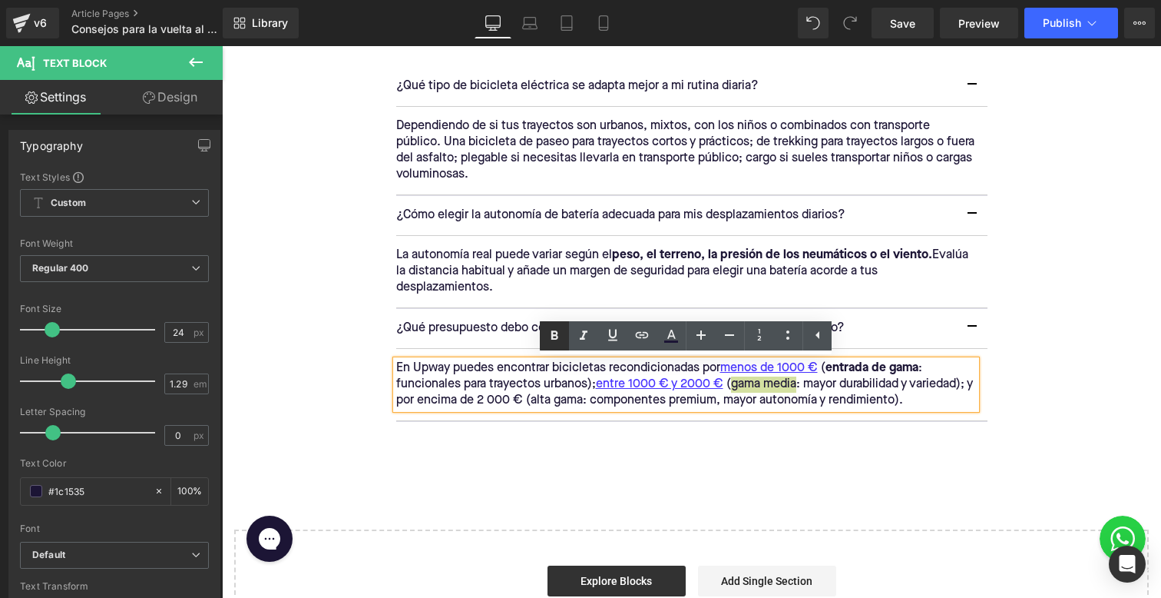
click at [555, 331] on icon at bounding box center [554, 334] width 7 height 9
click at [833, 373] on strong "entrada de gama" at bounding box center [872, 368] width 93 height 12
click at [661, 415] on article "En Upway puedes encontrar bicicletas recondicionadas por menos de 1000 € ( entr…" at bounding box center [691, 385] width 591 height 72
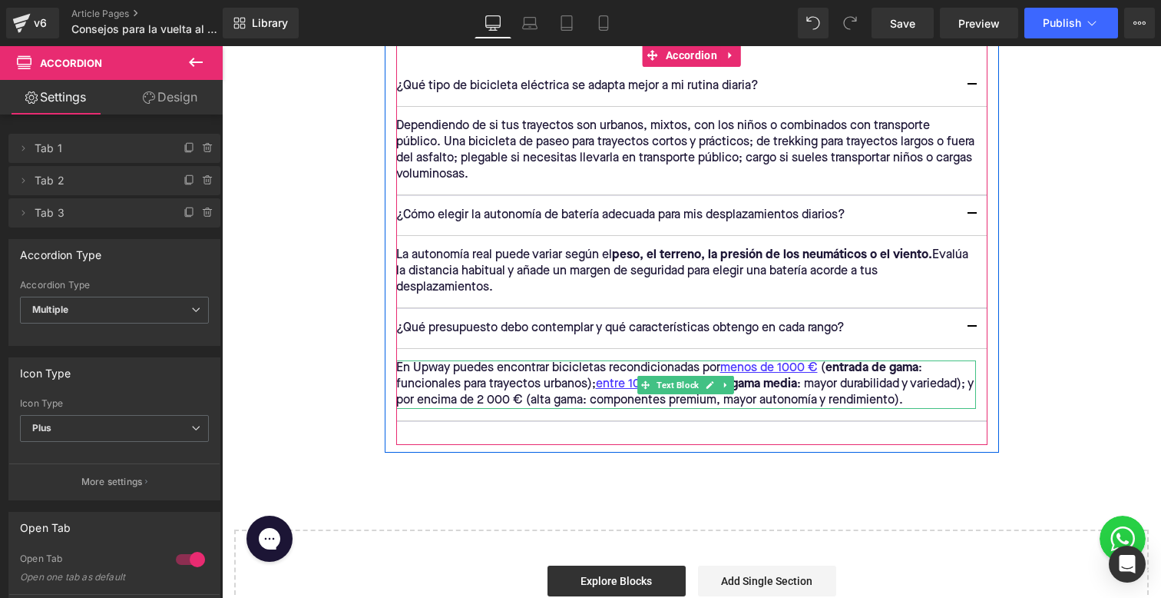
click at [500, 400] on p "En Upway puedes encontrar bicicletas recondicionadas por menos de 1000 € ( entr…" at bounding box center [686, 384] width 580 height 48
click at [498, 400] on p "En Upway puedes encontrar bicicletas recondicionadas por menos de 1000 € ( entr…" at bounding box center [686, 384] width 580 height 48
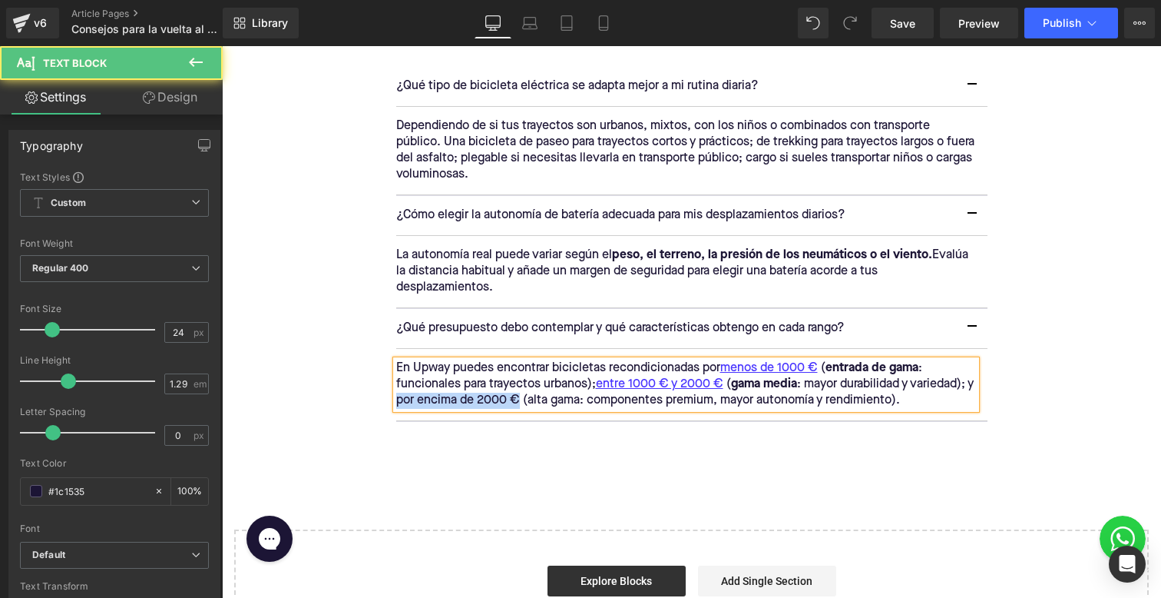
drag, startPoint x: 509, startPoint y: 398, endPoint x: 406, endPoint y: 398, distance: 102.9
click at [406, 398] on p "En Upway puedes encontrar bicicletas recondicionadas por menos de 1000 € ( entr…" at bounding box center [686, 384] width 580 height 48
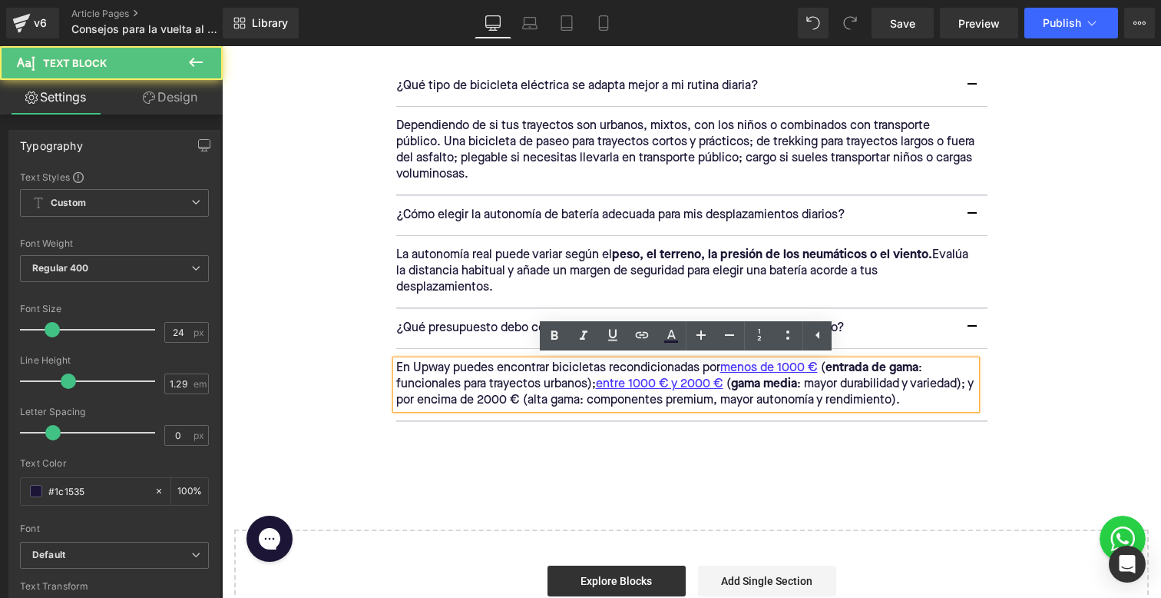
click at [429, 396] on p "En Upway puedes encontrar bicicletas recondicionadas por menos de 1000 € ( entr…" at bounding box center [686, 384] width 580 height 48
drag, startPoint x: 427, startPoint y: 397, endPoint x: 528, endPoint y: 395, distance: 100.6
click at [528, 395] on p "En Upway puedes encontrar bicicletas recondicionadas por menos de 1000 € ( entr…" at bounding box center [686, 384] width 580 height 48
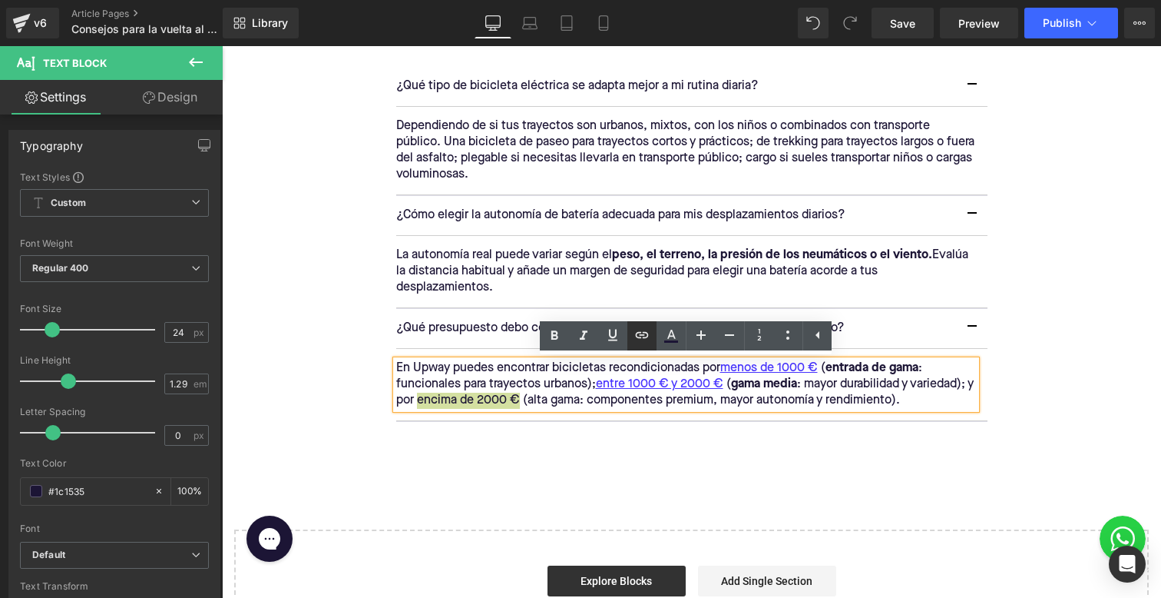
click at [641, 337] on icon at bounding box center [642, 334] width 13 height 6
click at [606, 432] on input "text" at bounding box center [520, 434] width 237 height 38
paste input "[URL][DOMAIN_NAME]"
type input "[URL][DOMAIN_NAME]"
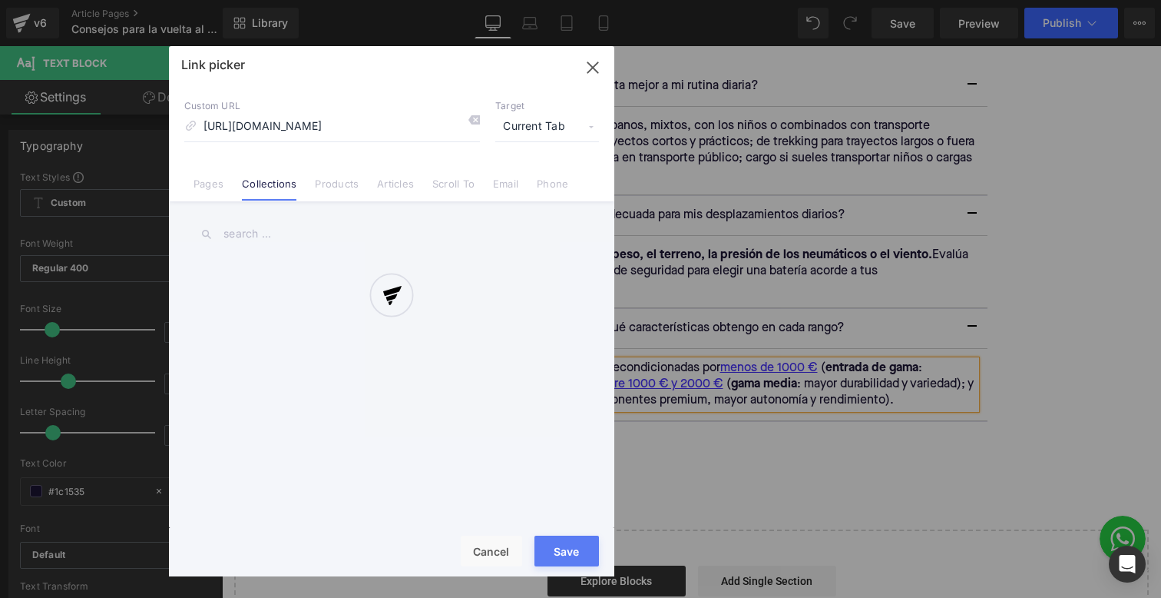
click at [677, 0] on div "Text Color Highlight Color #333333 Edit or remove link: Edit - Unlink - Cancel …" at bounding box center [580, 0] width 1161 height 0
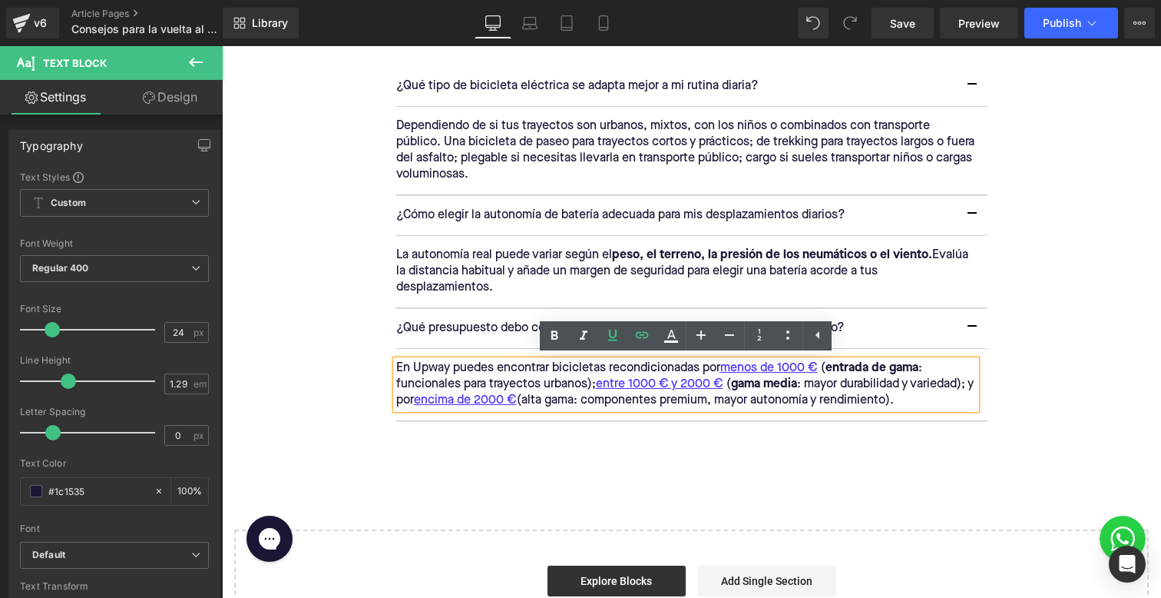
click at [601, 368] on p "En Upway puedes encontrar bicicletas recondicionadas por menos de 1000 € ( entr…" at bounding box center [686, 384] width 580 height 48
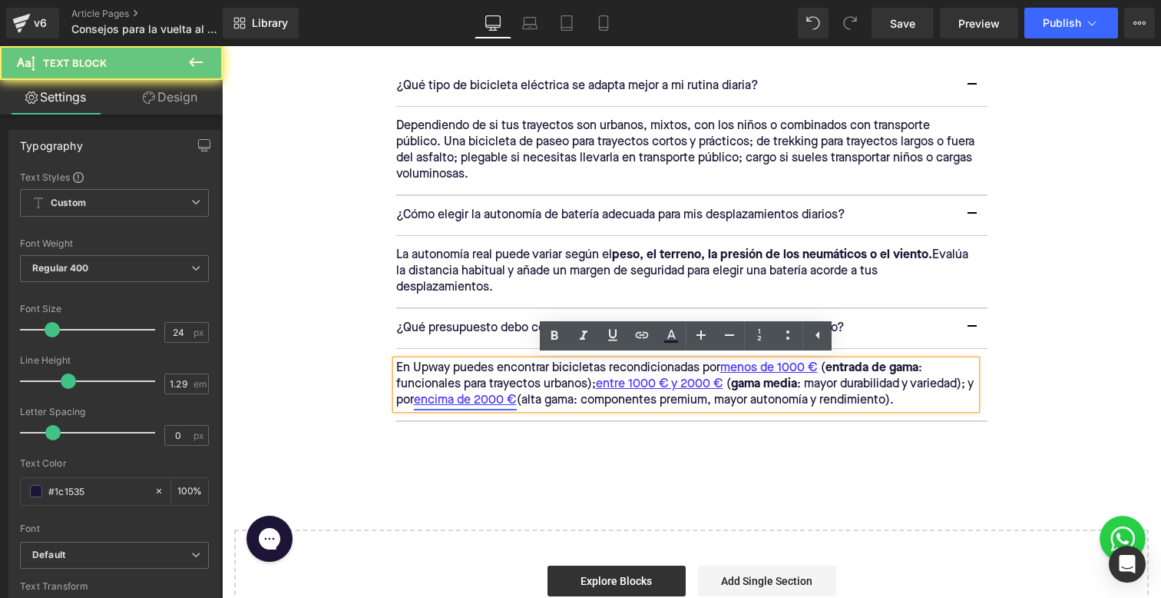
click at [509, 394] on link "encima de 2000 €" at bounding box center [465, 400] width 103 height 16
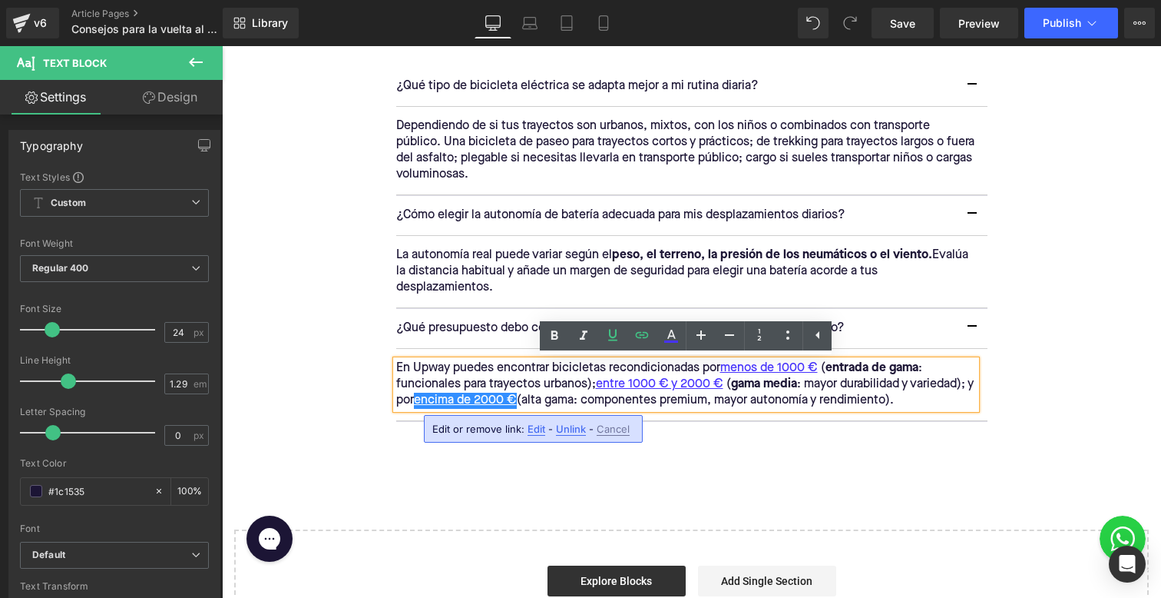
click at [517, 371] on p "En Upway puedes encontrar bicicletas recondicionadas por menos de 1000 € ( entr…" at bounding box center [686, 384] width 580 height 48
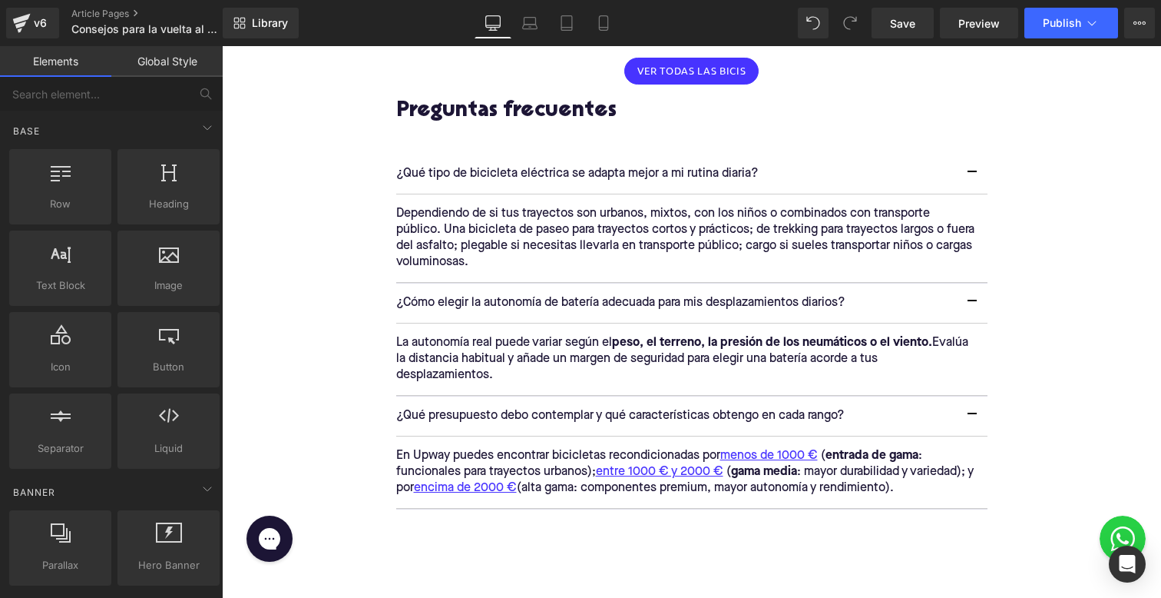
scroll to position [2247, 0]
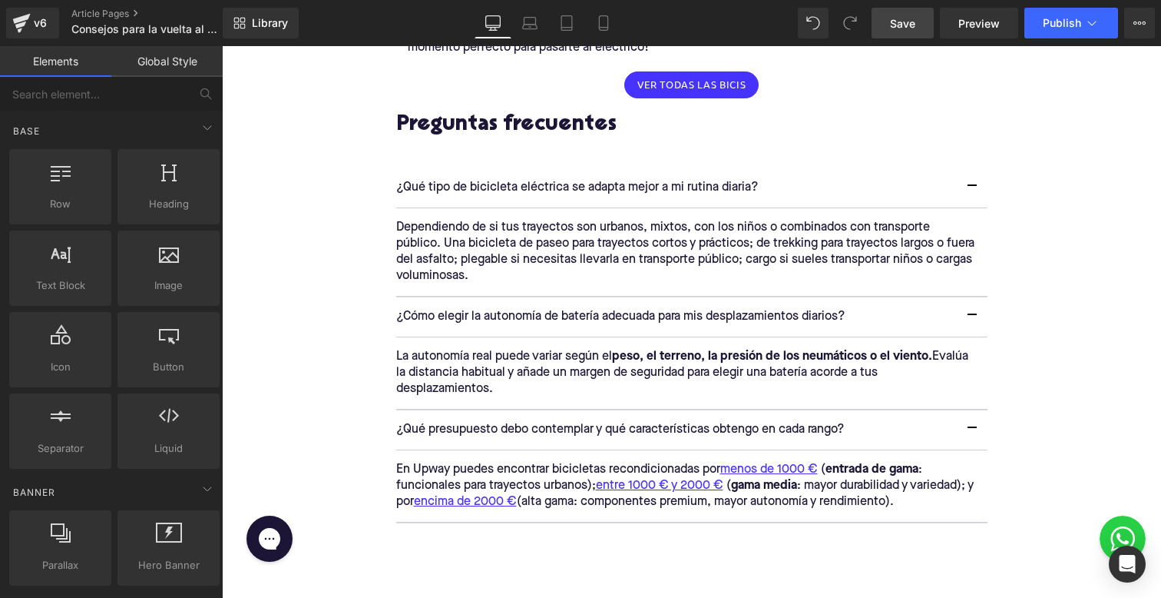
click at [908, 10] on link "Save" at bounding box center [903, 23] width 62 height 31
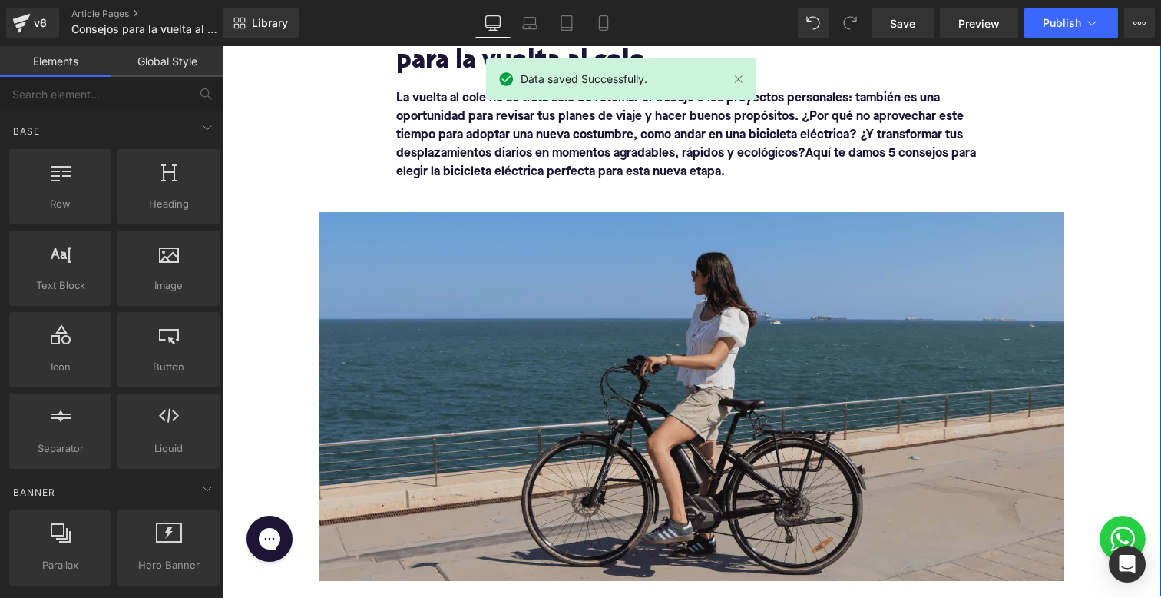
scroll to position [249, 0]
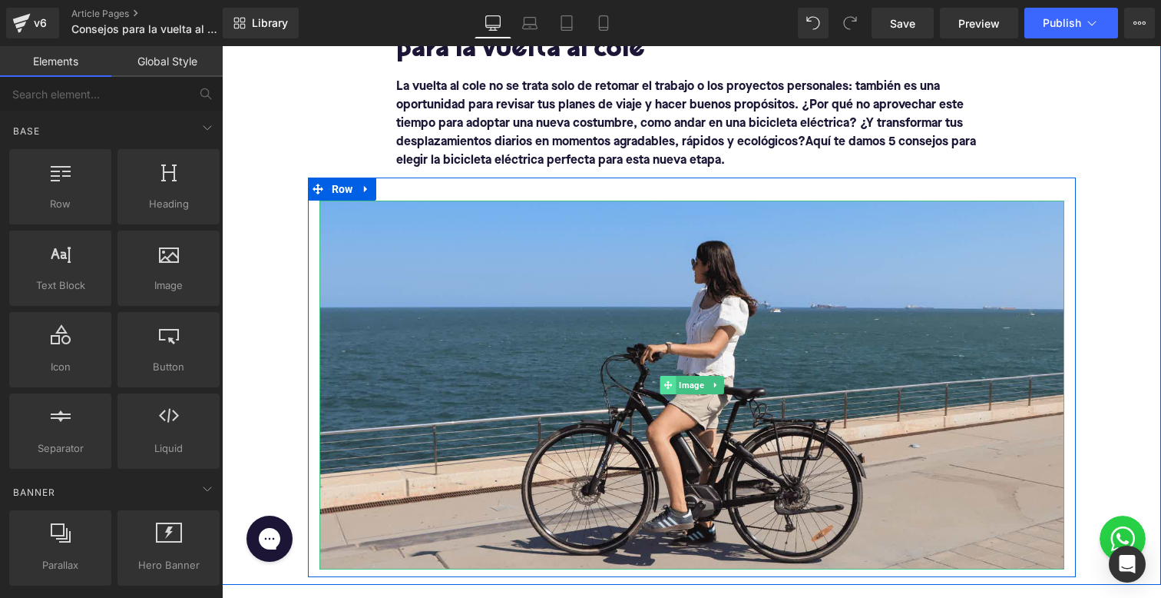
click at [660, 379] on span at bounding box center [668, 385] width 16 height 18
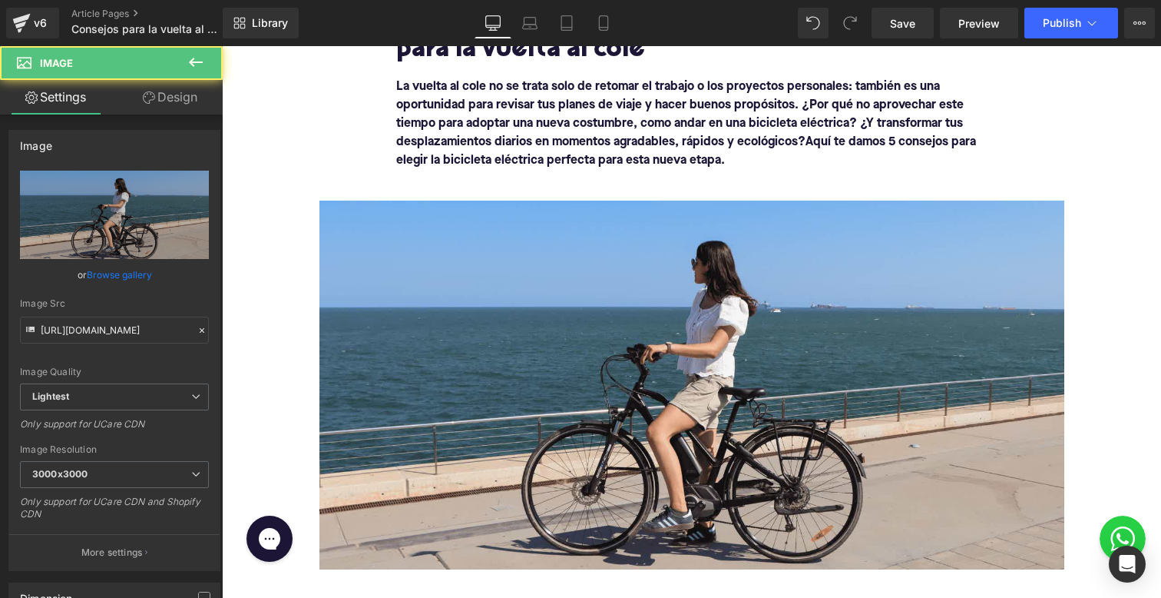
click at [903, 38] on div "Library Desktop Desktop Laptop Tablet Mobile Save Preview Publish Scheduled Vie…" at bounding box center [692, 23] width 939 height 46
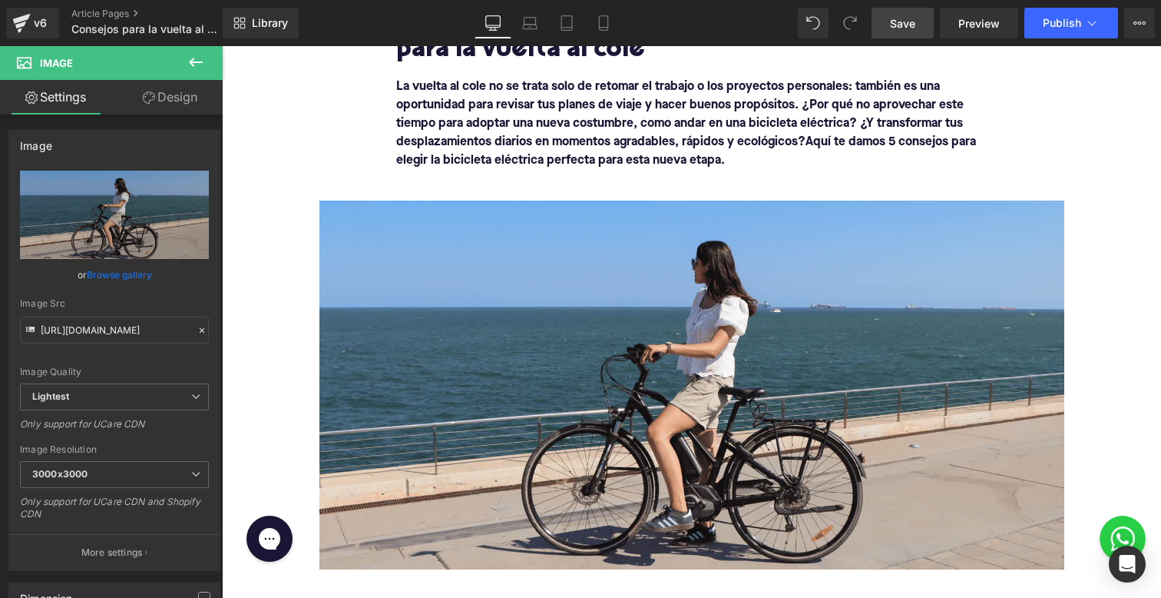
click at [905, 23] on span "Save" at bounding box center [902, 23] width 25 height 16
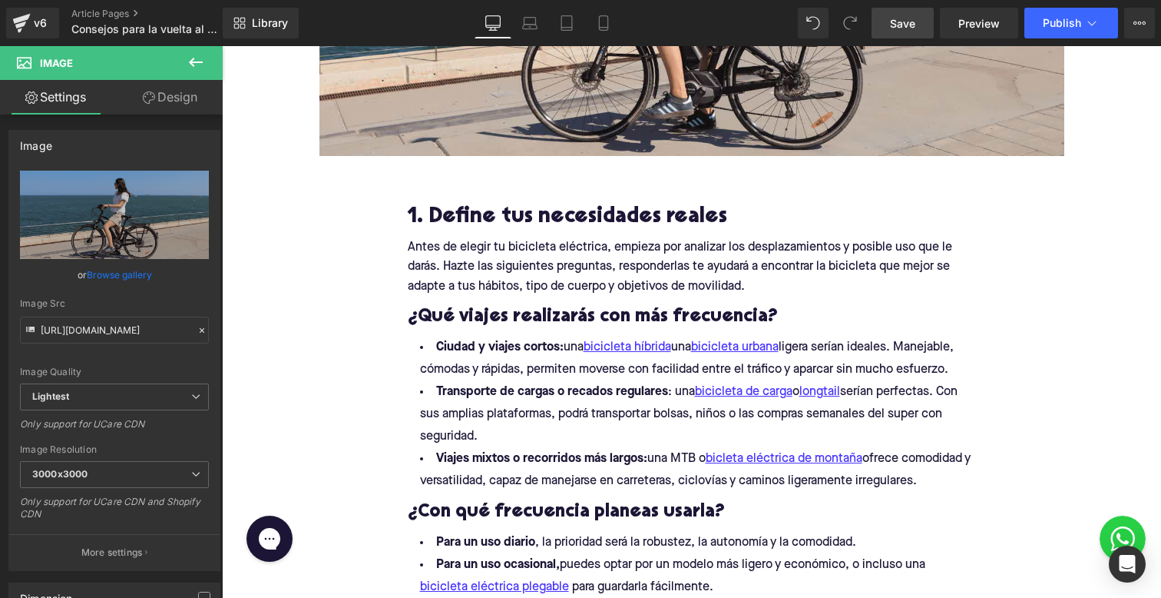
scroll to position [259, 0]
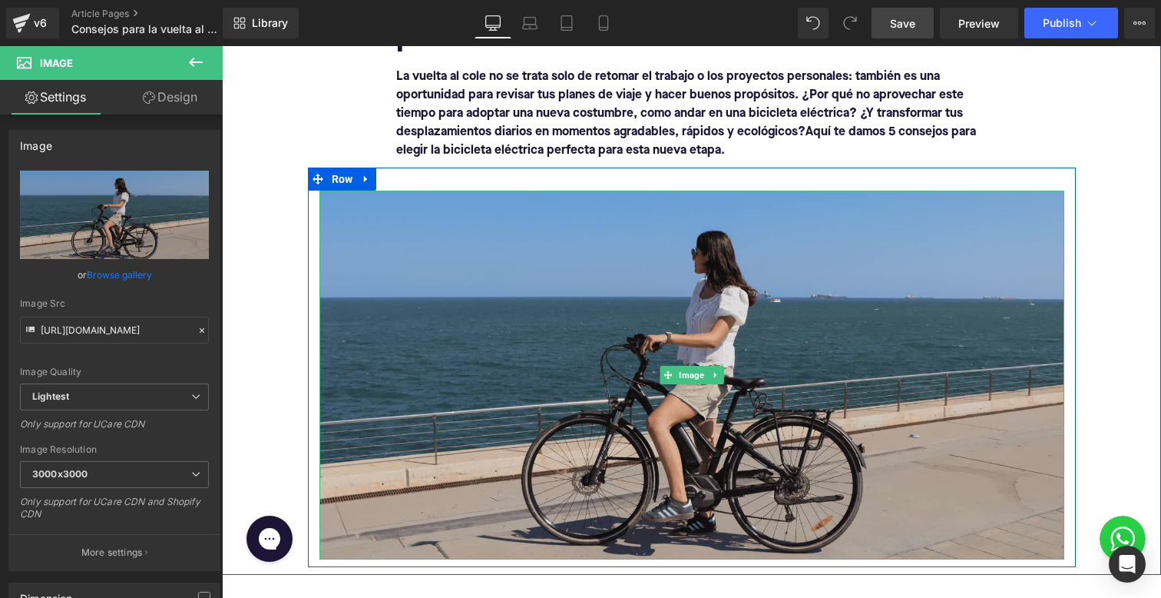
click at [676, 335] on img at bounding box center [692, 374] width 745 height 369
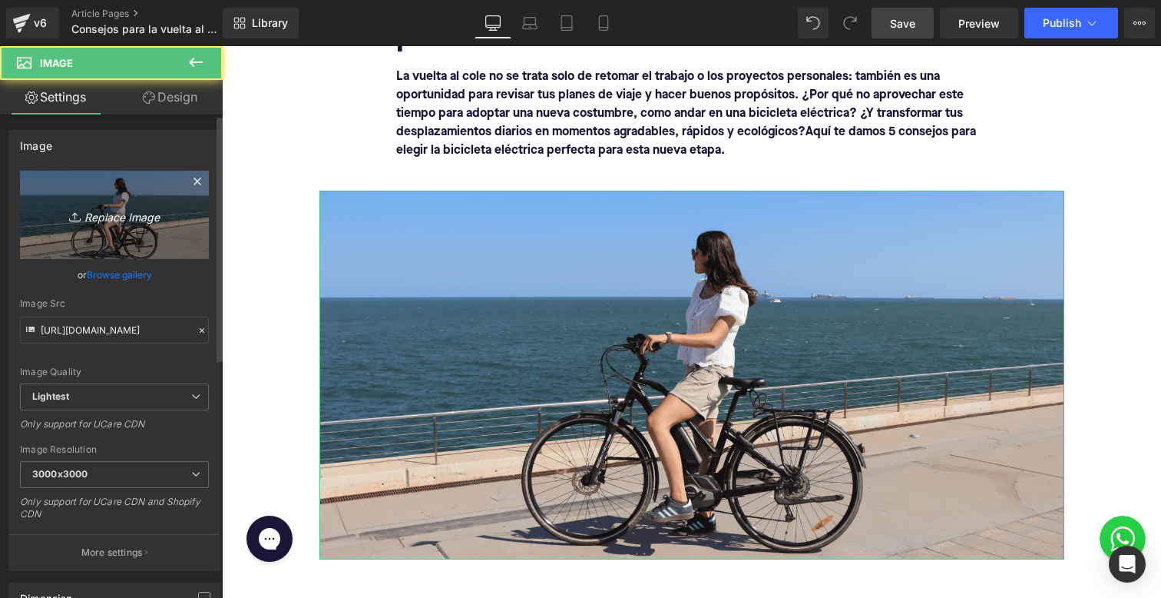
click at [114, 204] on link "Replace Image" at bounding box center [114, 215] width 189 height 88
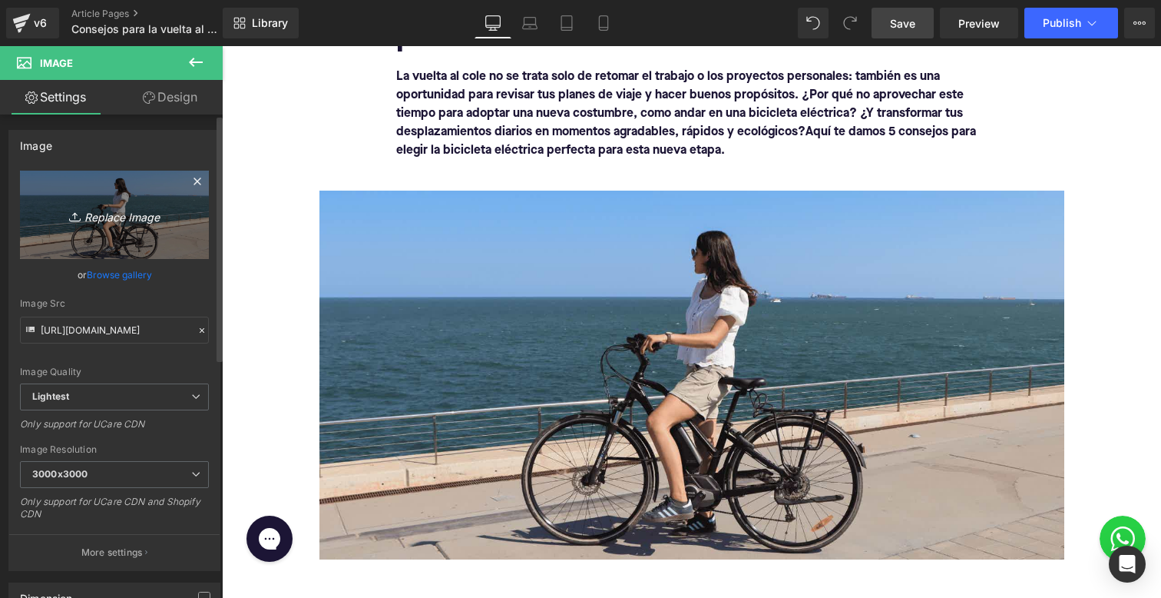
type input "C:\fakepath\Blog ES vuelta al cole.png"
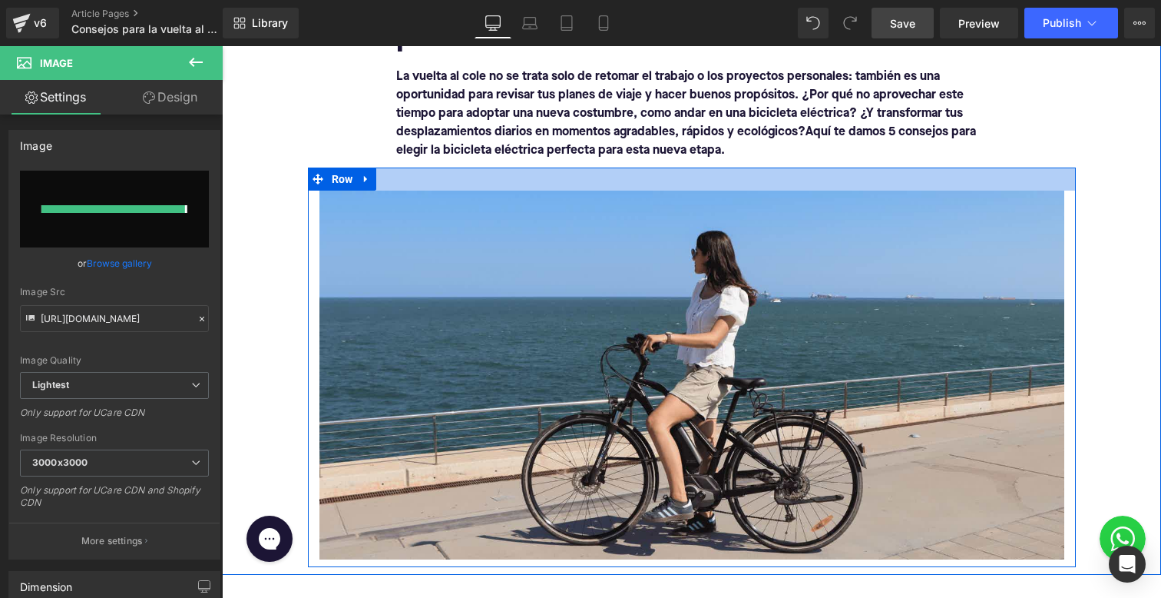
type input "[URL][DOMAIN_NAME]"
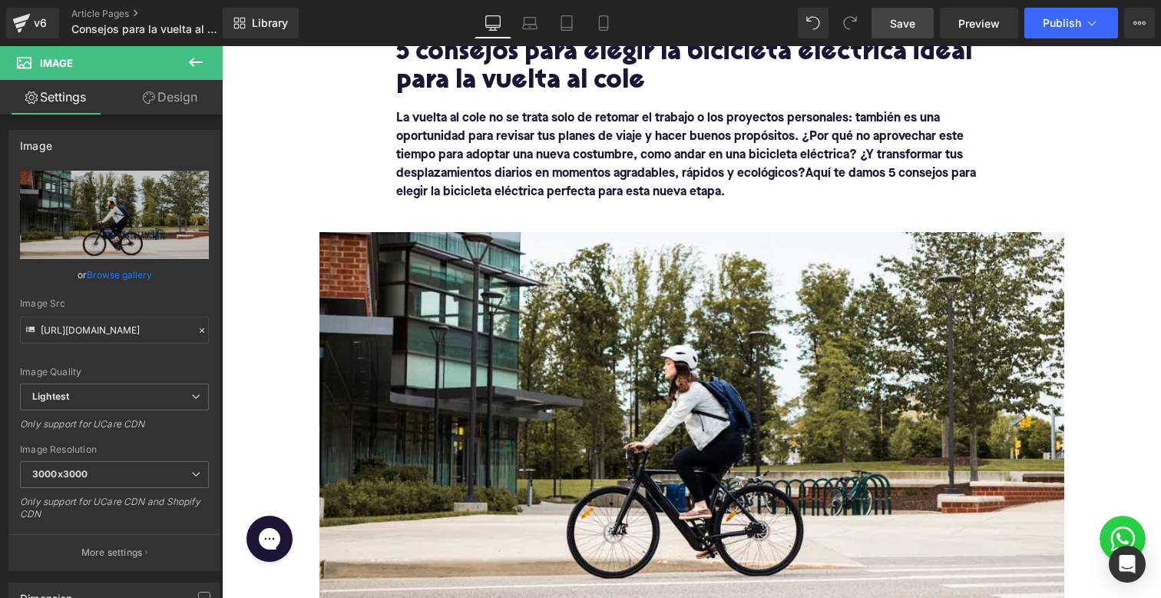
scroll to position [0, 0]
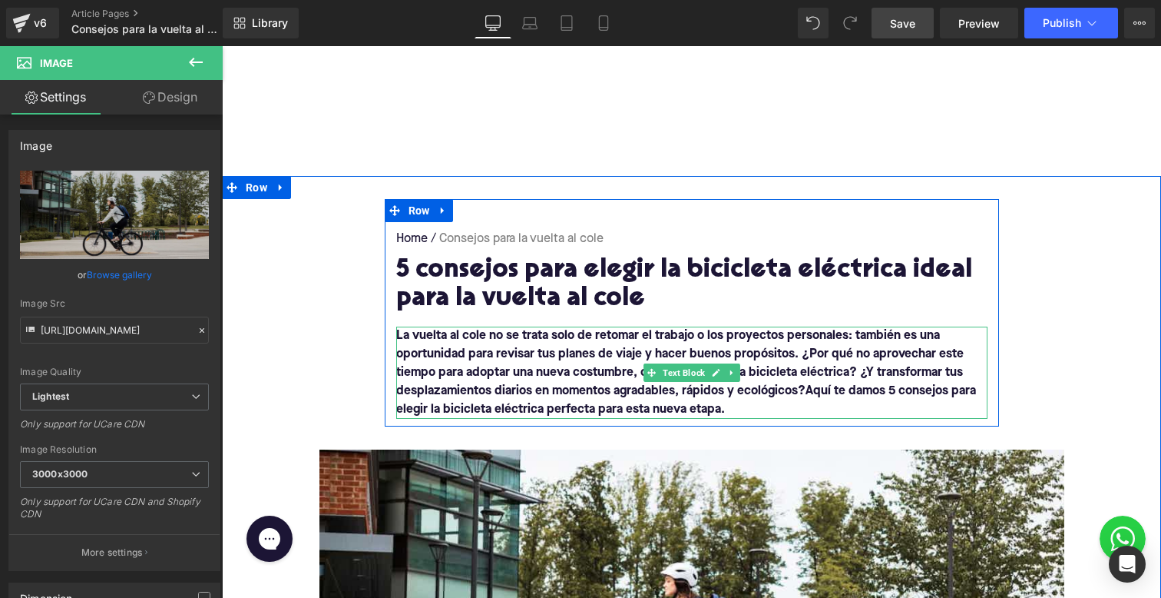
click at [702, 363] on p "La vuelta al cole no se trata solo de retomar el trabajo o los proyectos person…" at bounding box center [691, 372] width 591 height 92
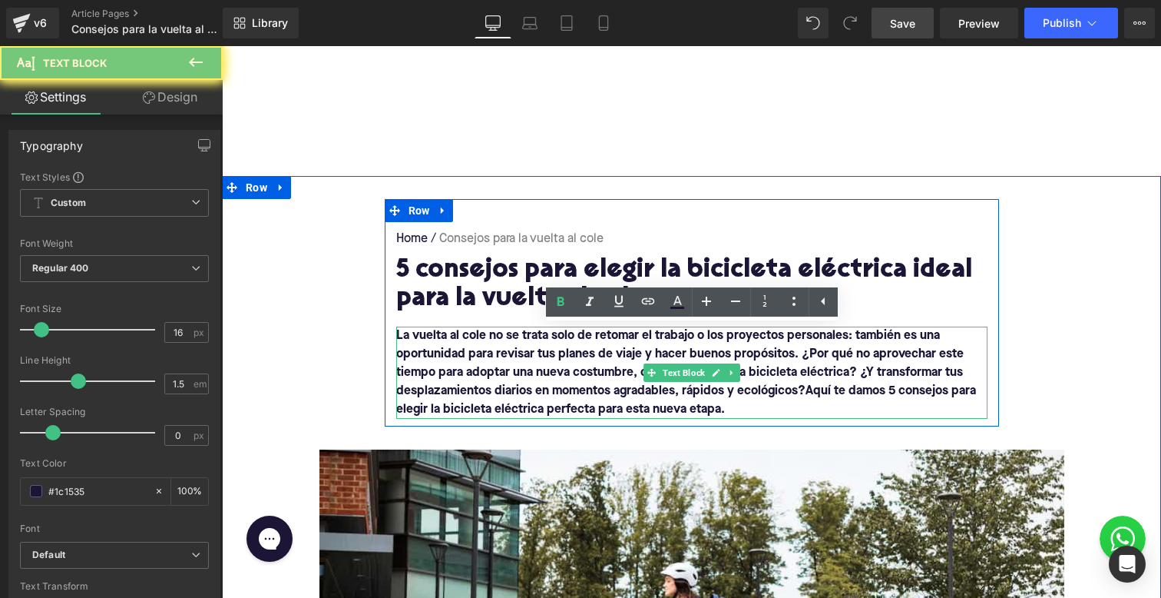
click at [702, 363] on p "La vuelta al cole no se trata solo de retomar el trabajo o los proyectos person…" at bounding box center [691, 372] width 591 height 92
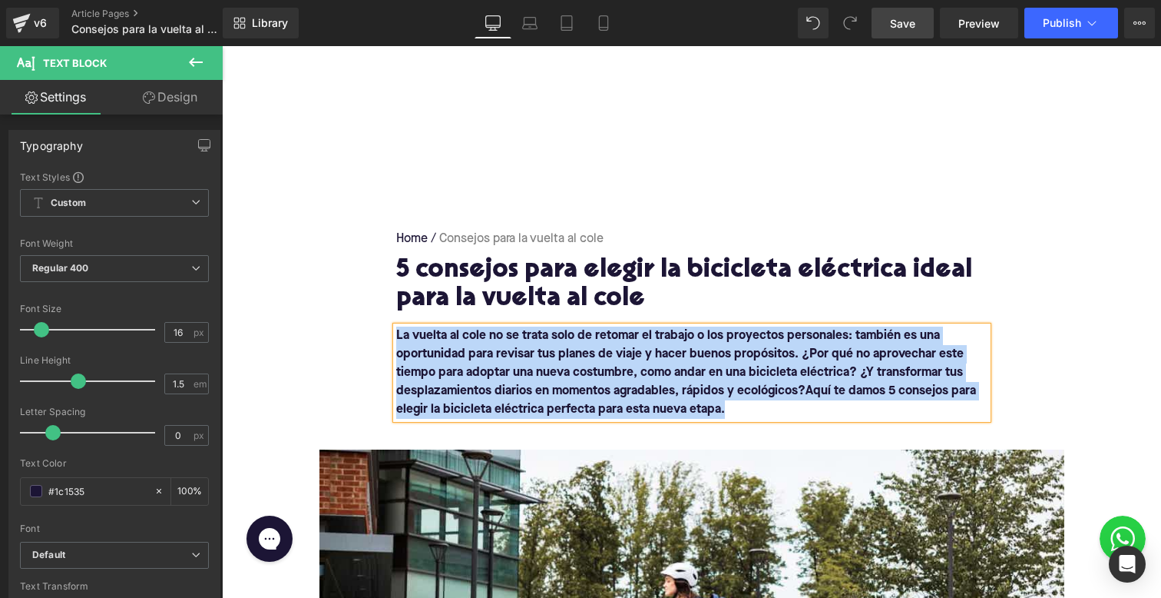
click at [986, 210] on div "Home / Consejos para la vuelta al cole Breadcrumbs 5 consejos para elegir la bi…" at bounding box center [692, 312] width 614 height 227
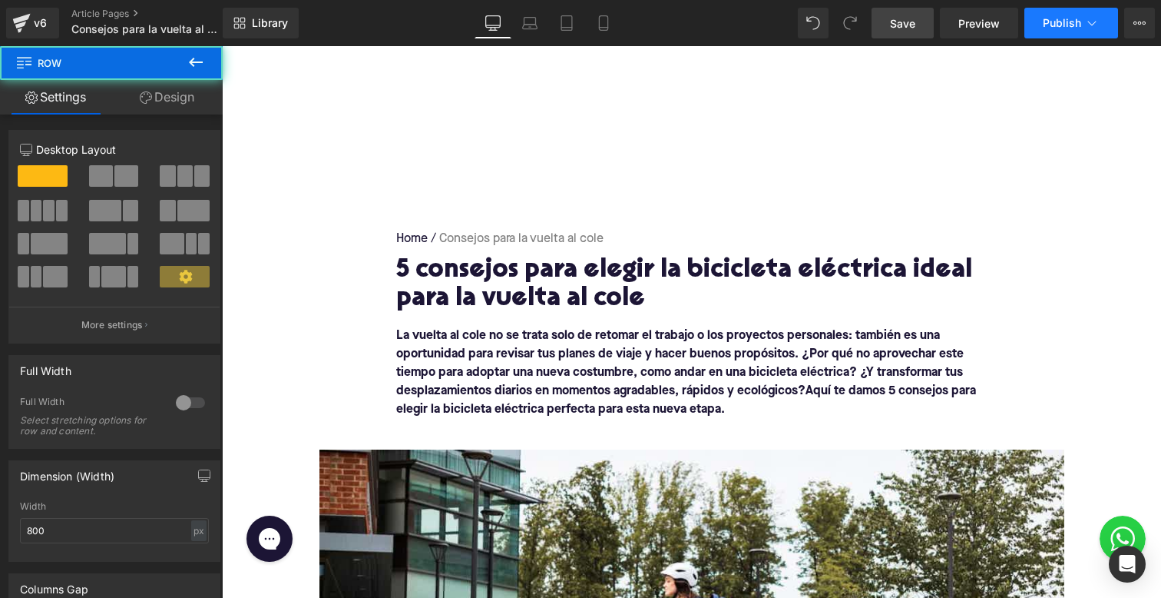
click at [1054, 35] on button "Publish" at bounding box center [1072, 23] width 94 height 31
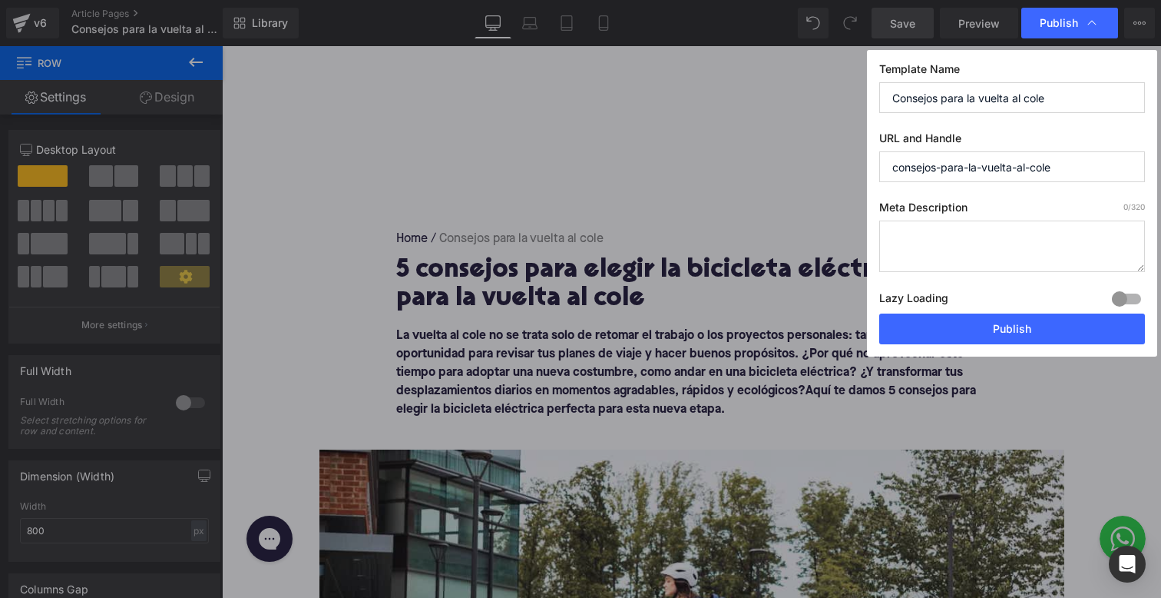
click at [893, 164] on input "consejos-para-la-vuelta-al-cole" at bounding box center [1012, 166] width 266 height 31
click at [959, 164] on input "consejos-para-la-vuelta-al-cole" at bounding box center [1012, 166] width 266 height 31
click at [949, 167] on input "consejos-la-vuelta-al-cole" at bounding box center [1012, 166] width 266 height 31
type input "consejos-vuelta-al-cole"
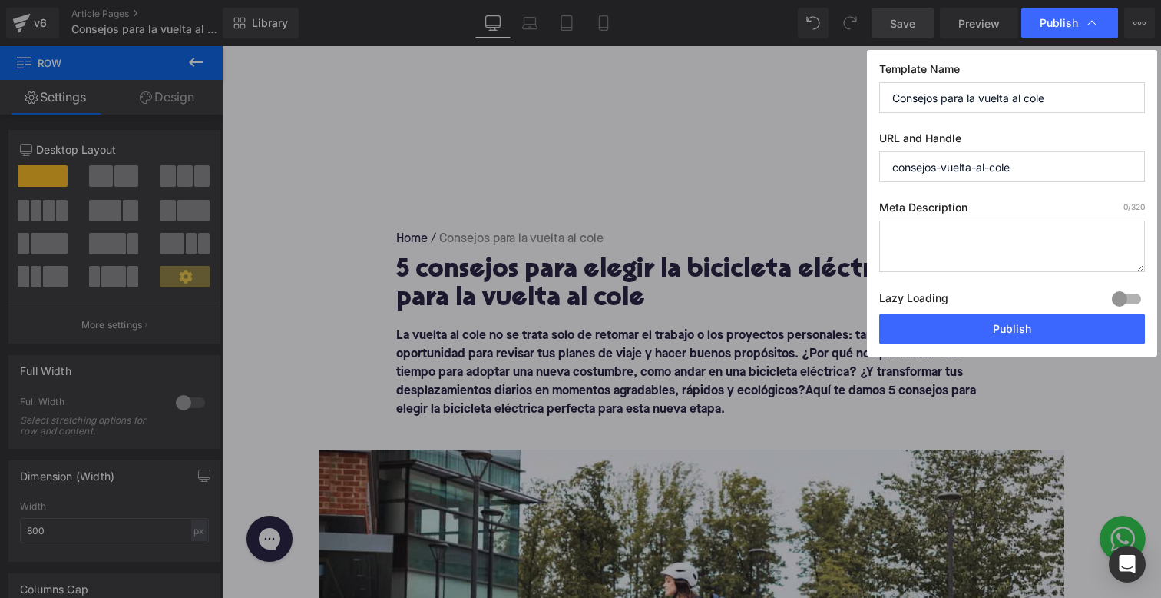
click at [941, 244] on textarea at bounding box center [1012, 245] width 266 height 51
paste textarea "Con la vuelta al cole, renueva tus hábitos: descubre 5 consejos para elegir la …"
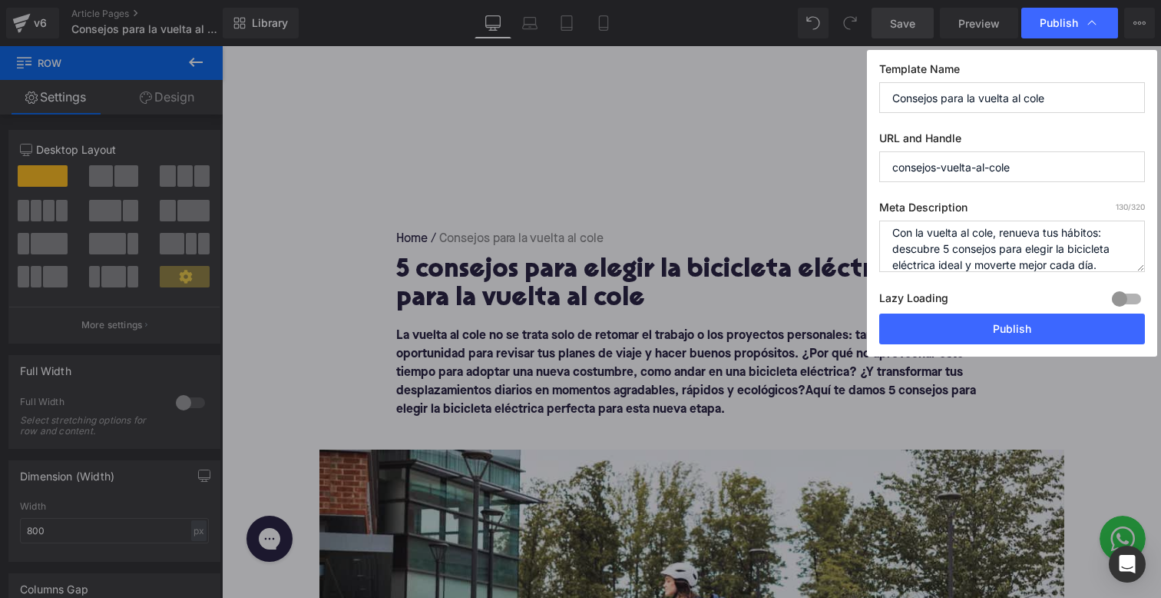
scroll to position [16, 0]
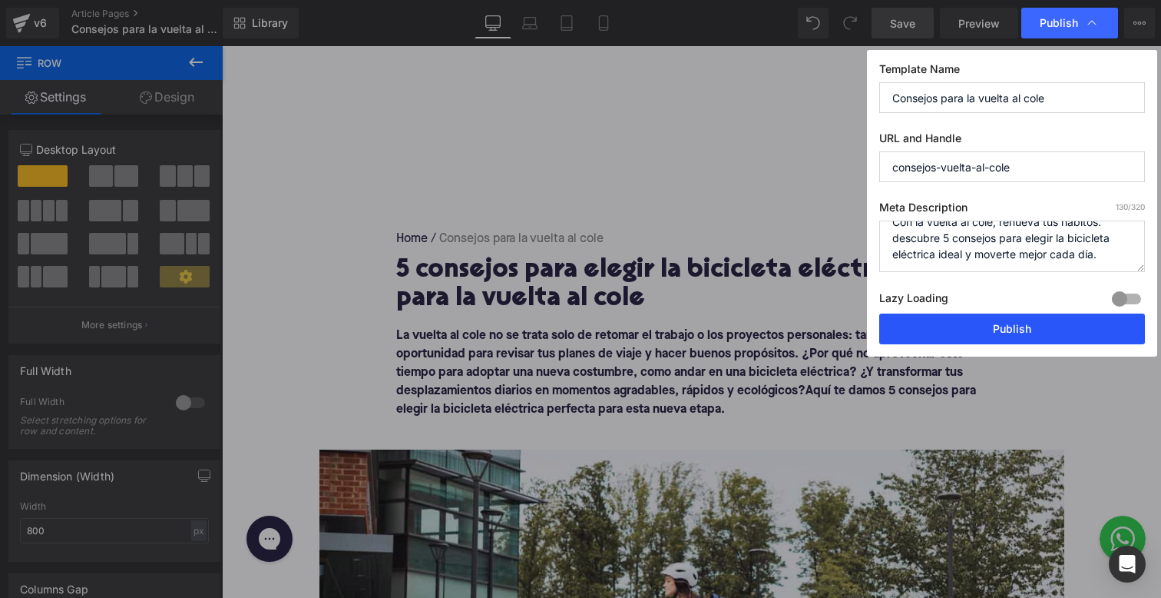
type textarea "Con la vuelta al cole, renueva tus hábitos: descubre 5 consejos para elegir la …"
click at [993, 333] on button "Publish" at bounding box center [1012, 328] width 266 height 31
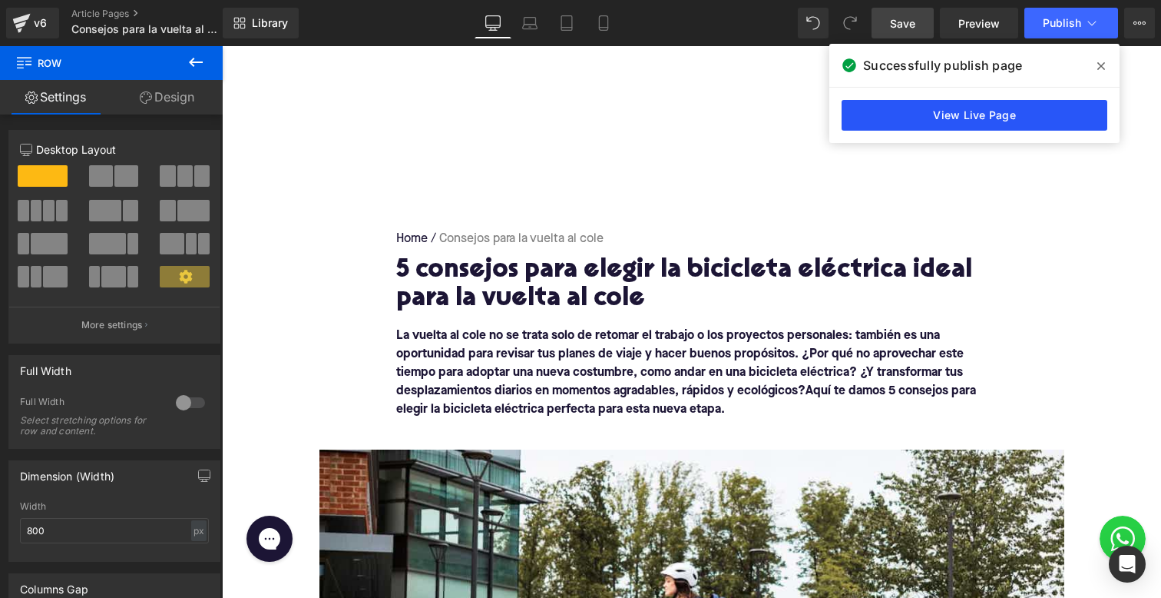
click at [991, 114] on link "View Live Page" at bounding box center [975, 115] width 266 height 31
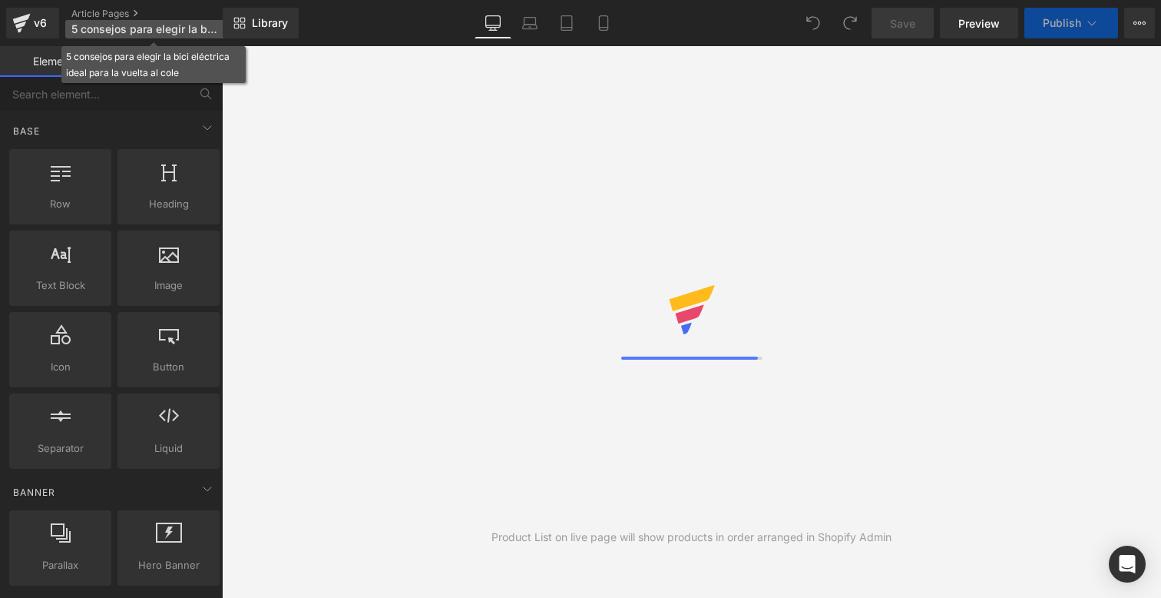
click at [144, 28] on span "5 consejos para elegir la bici eléctrica ideal para la vuelta al cole" at bounding box center [144, 29] width 147 height 12
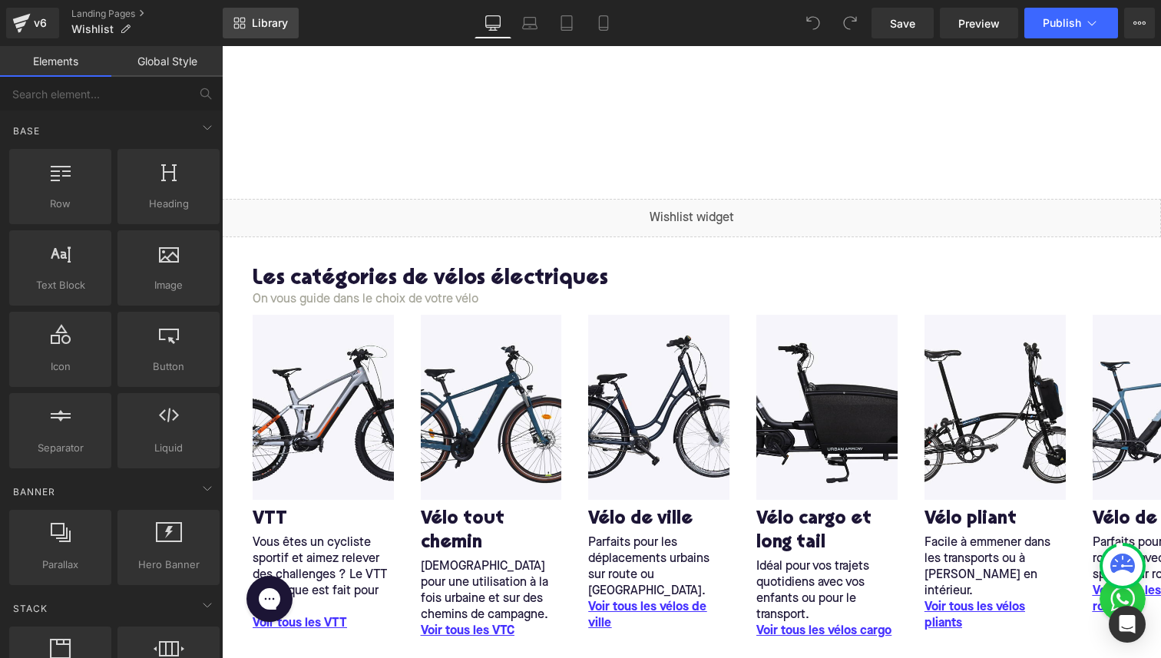
click at [245, 17] on icon at bounding box center [239, 23] width 12 height 12
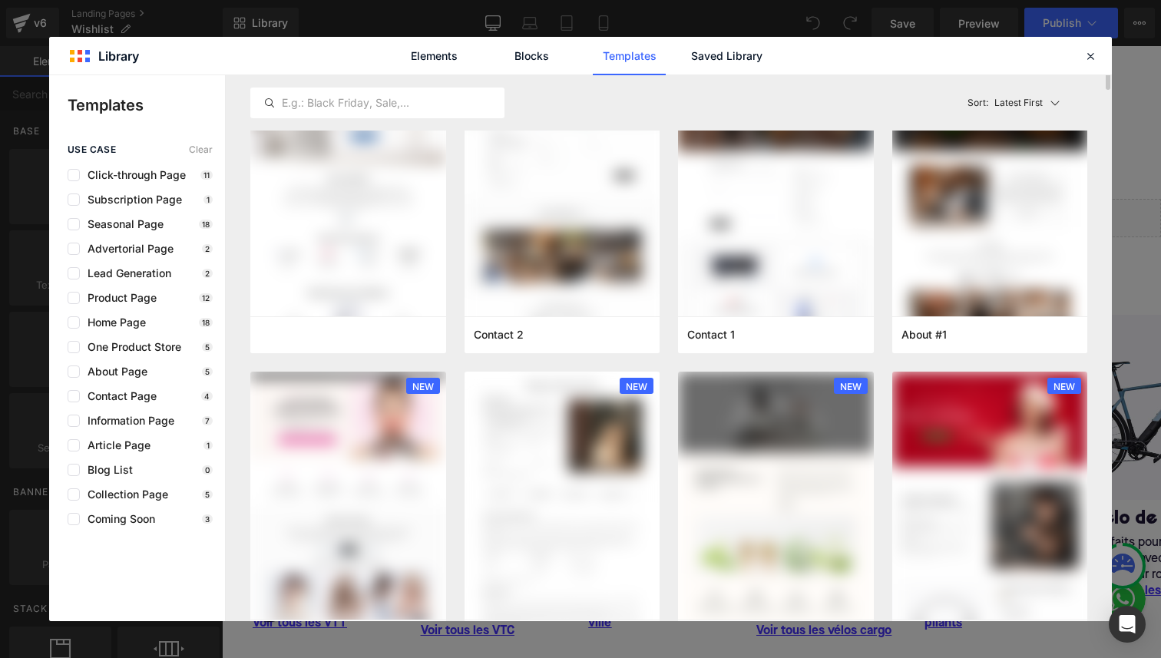
scroll to position [1444, 0]
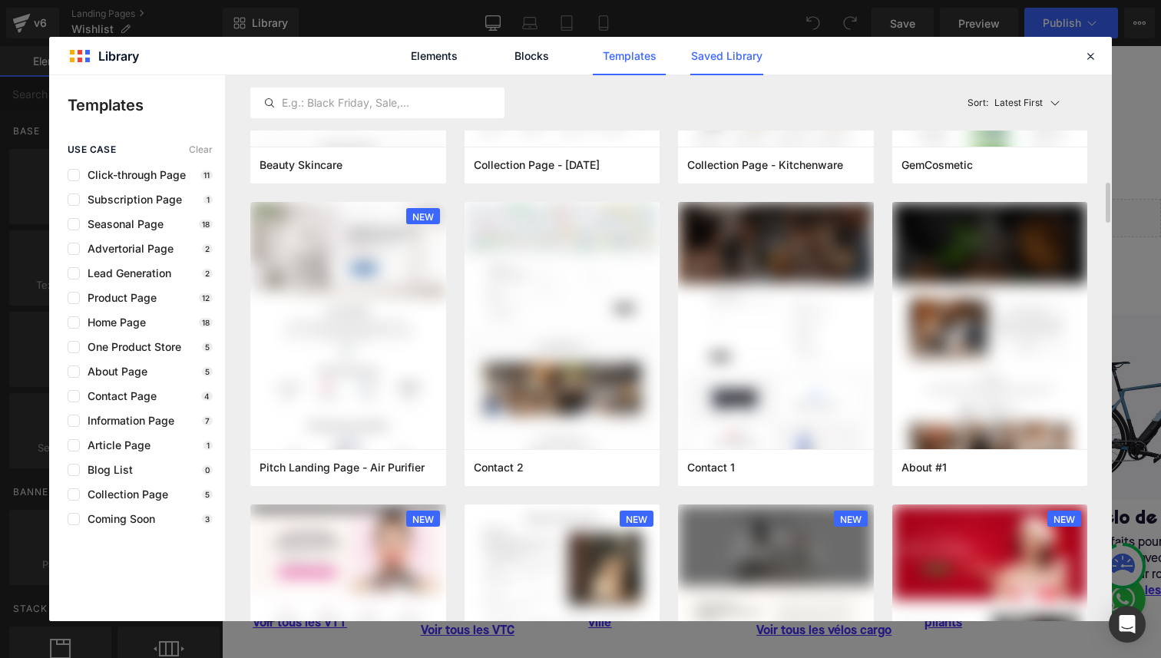
click at [722, 48] on link "Saved Library" at bounding box center [726, 56] width 73 height 38
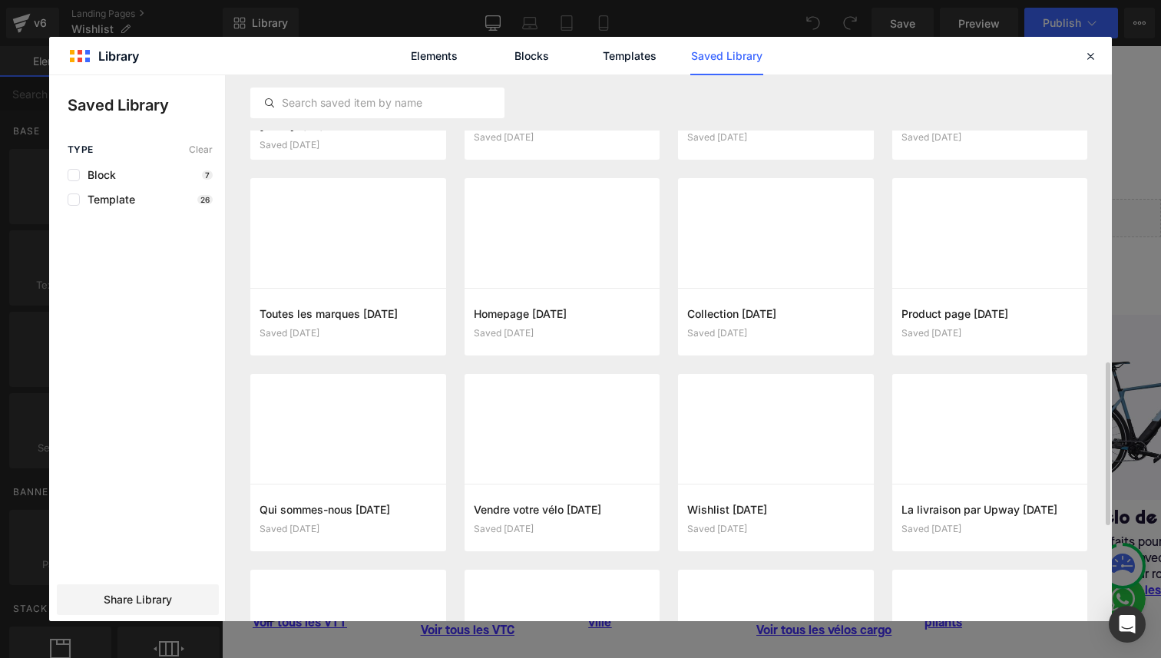
scroll to position [928, 0]
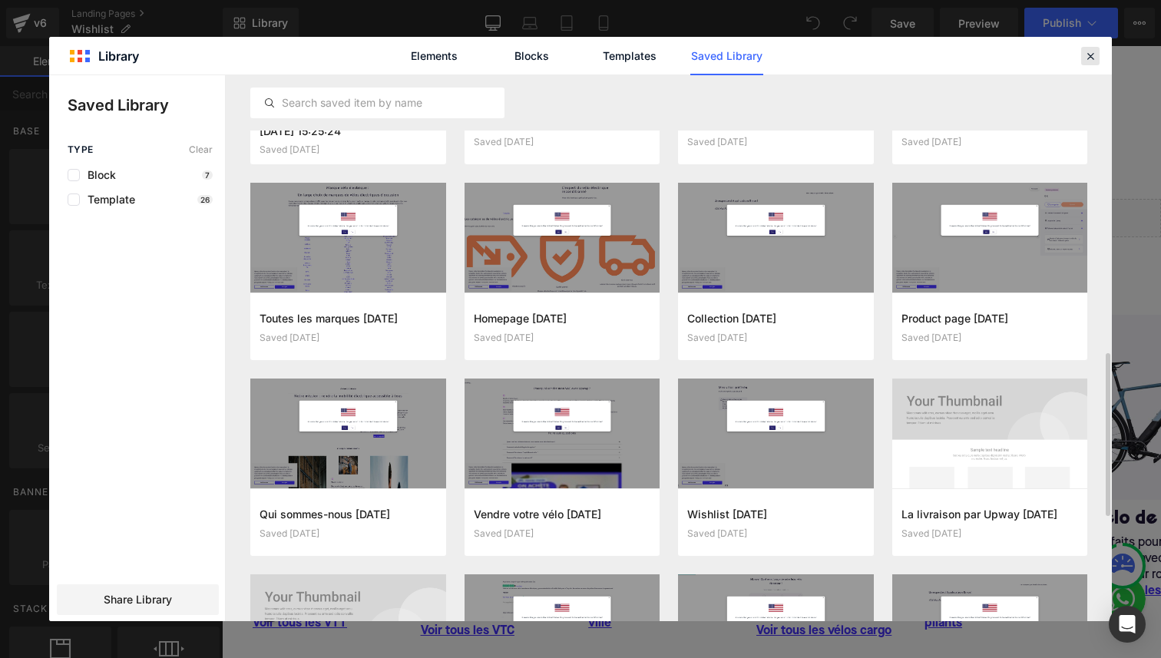
click at [0, 0] on div at bounding box center [0, 0] width 0 height 0
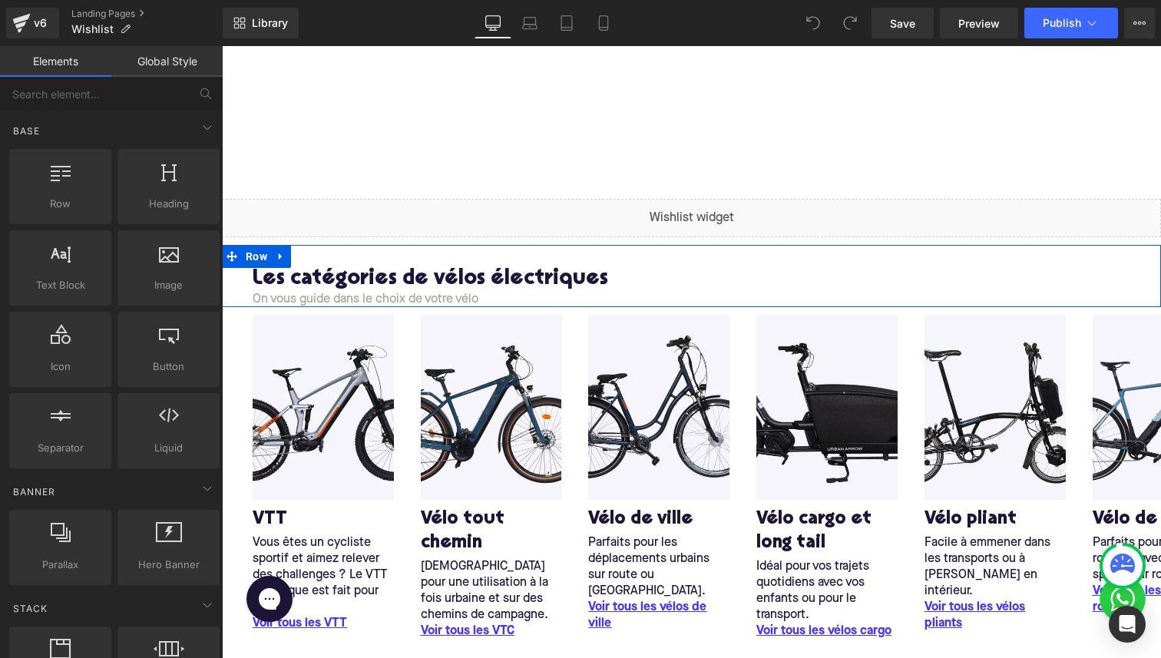
click at [353, 273] on h2 "Les catégories de vélos électriques" at bounding box center [707, 280] width 909 height 24
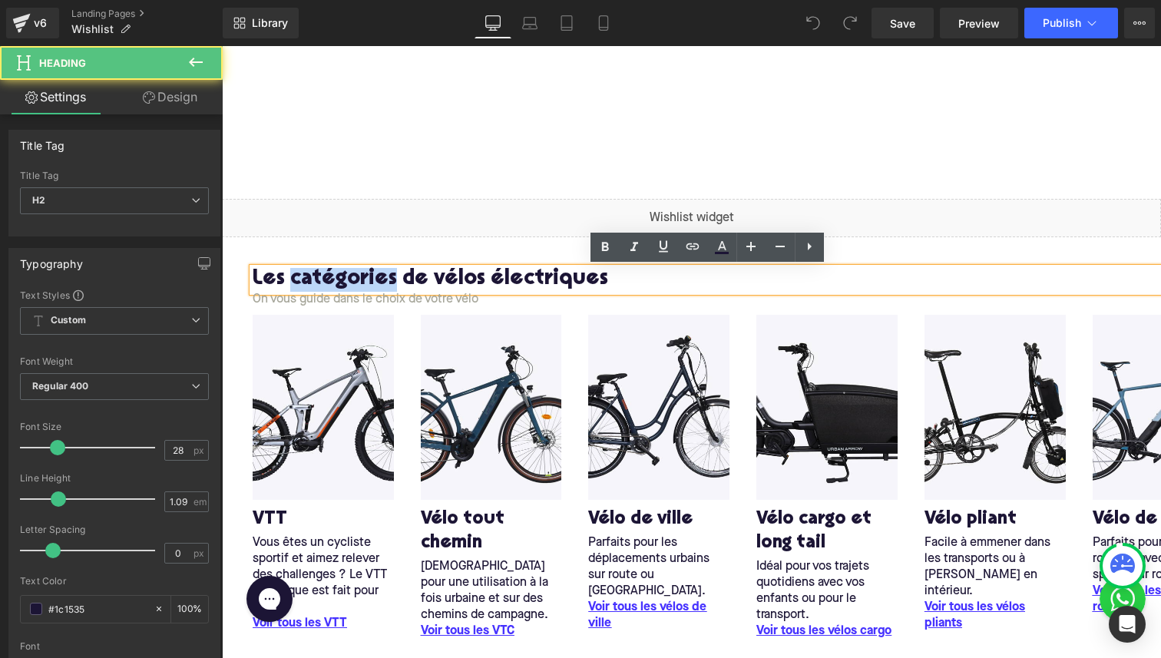
click at [353, 273] on h2 "Les catégories de vélos électriques" at bounding box center [707, 280] width 909 height 24
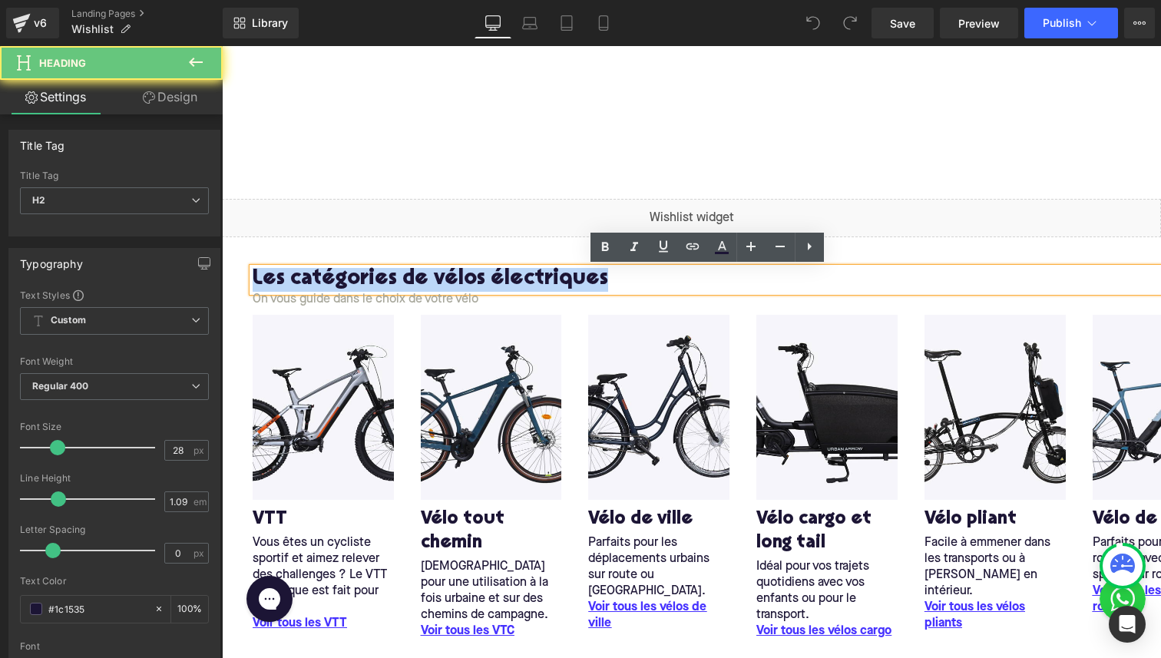
click at [353, 273] on h2 "Les catégories de vélos électriques" at bounding box center [707, 280] width 909 height 24
paste div
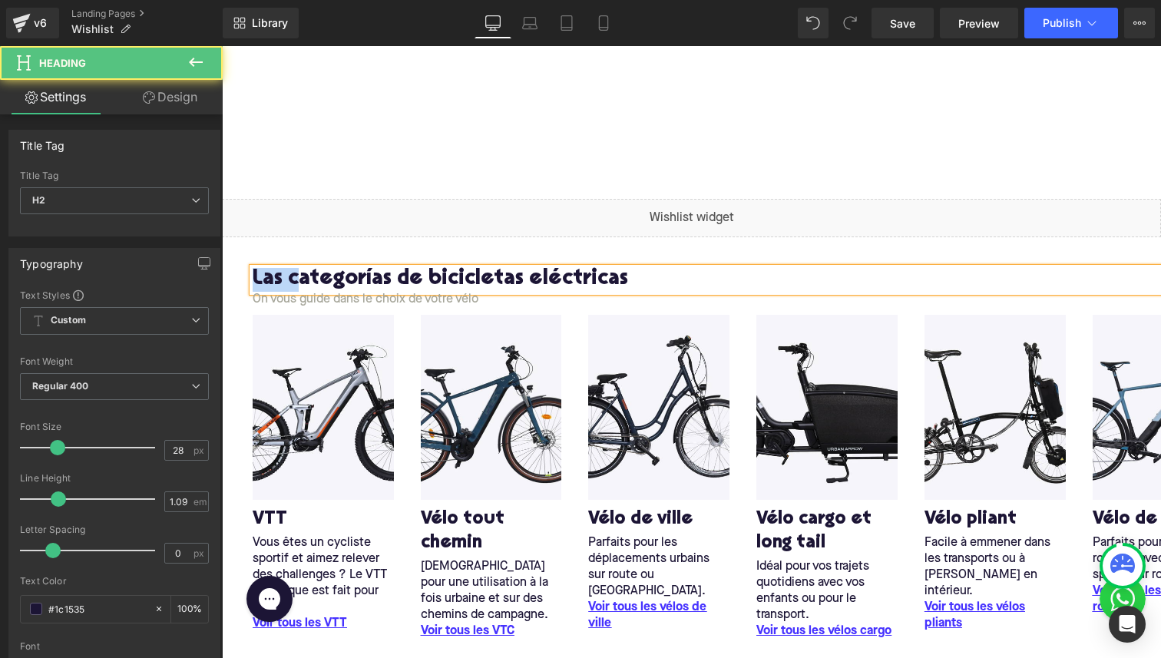
drag, startPoint x: 296, startPoint y: 280, endPoint x: 164, endPoint y: 257, distance: 134.2
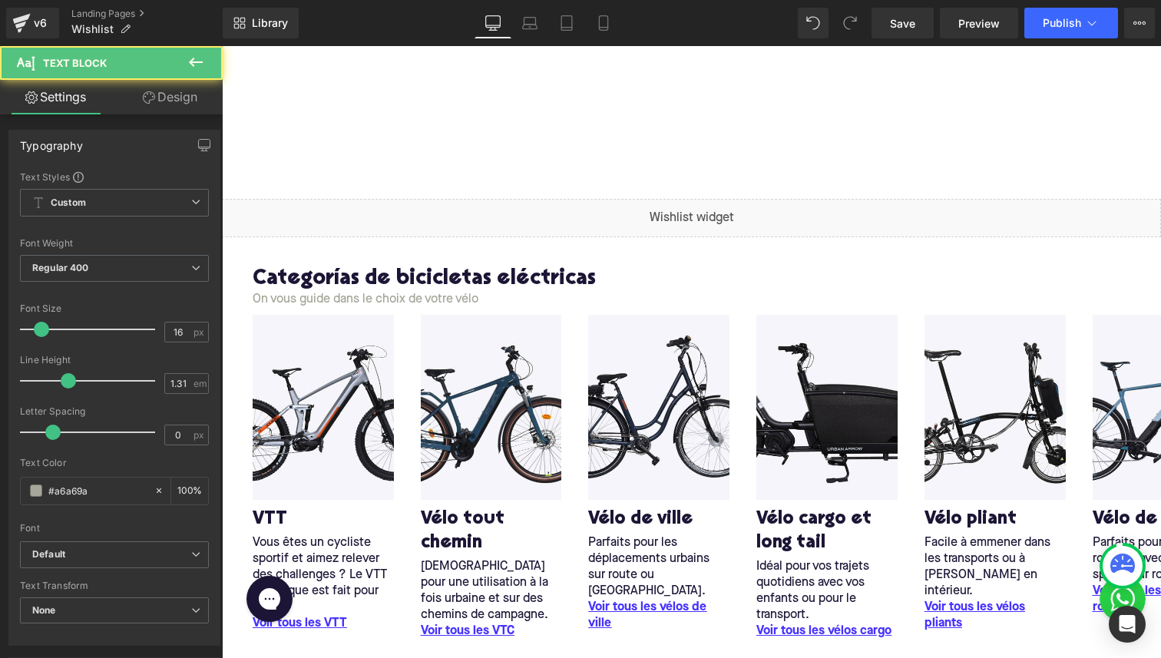
click at [288, 299] on p "On vous guide dans le choix de votre vélo" at bounding box center [707, 300] width 909 height 16
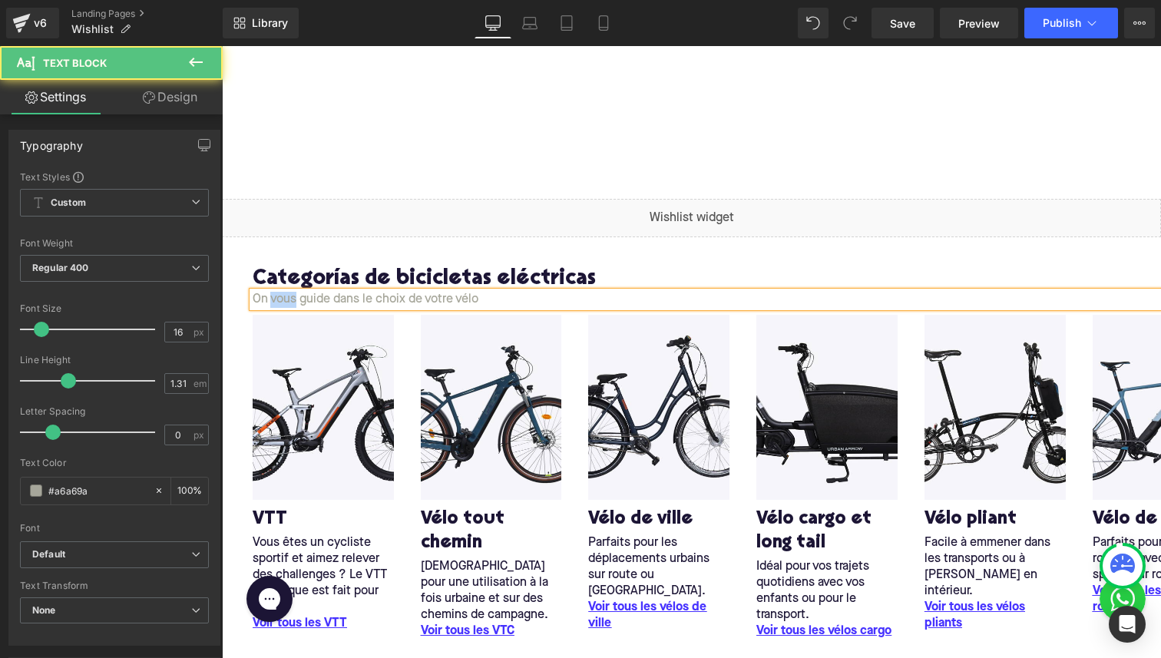
click at [288, 299] on p "On vous guide dans le choix de votre vélo" at bounding box center [707, 300] width 909 height 16
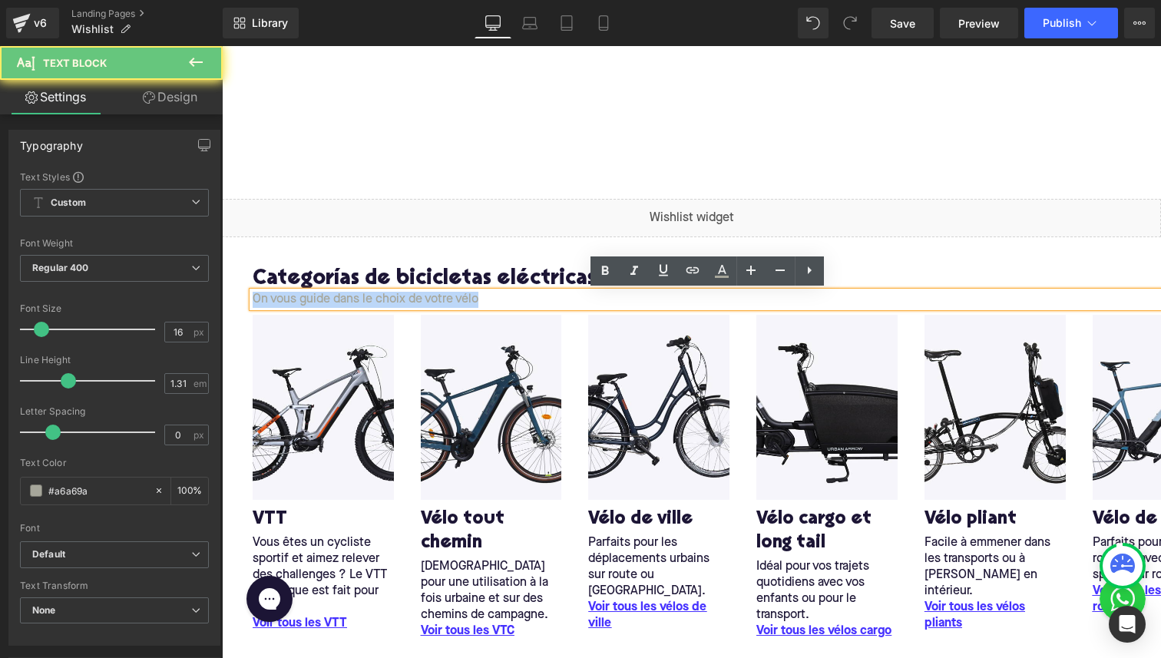
click at [288, 299] on p "On vous guide dans le choix de votre vélo" at bounding box center [707, 300] width 909 height 16
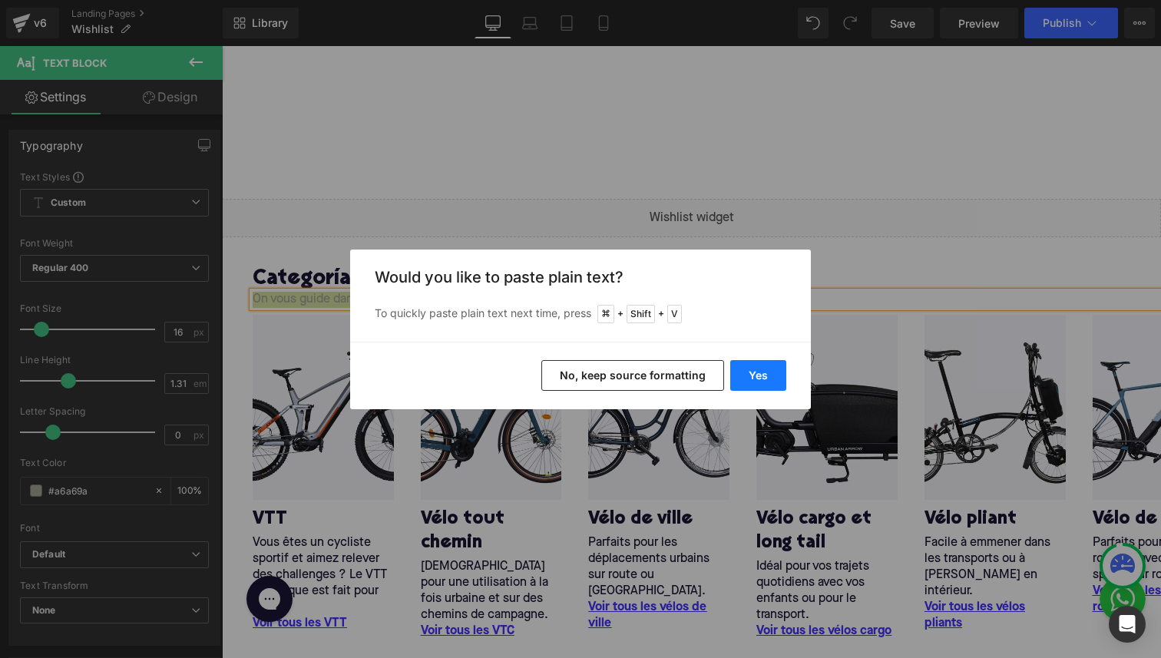
click at [744, 384] on button "Yes" at bounding box center [758, 375] width 56 height 31
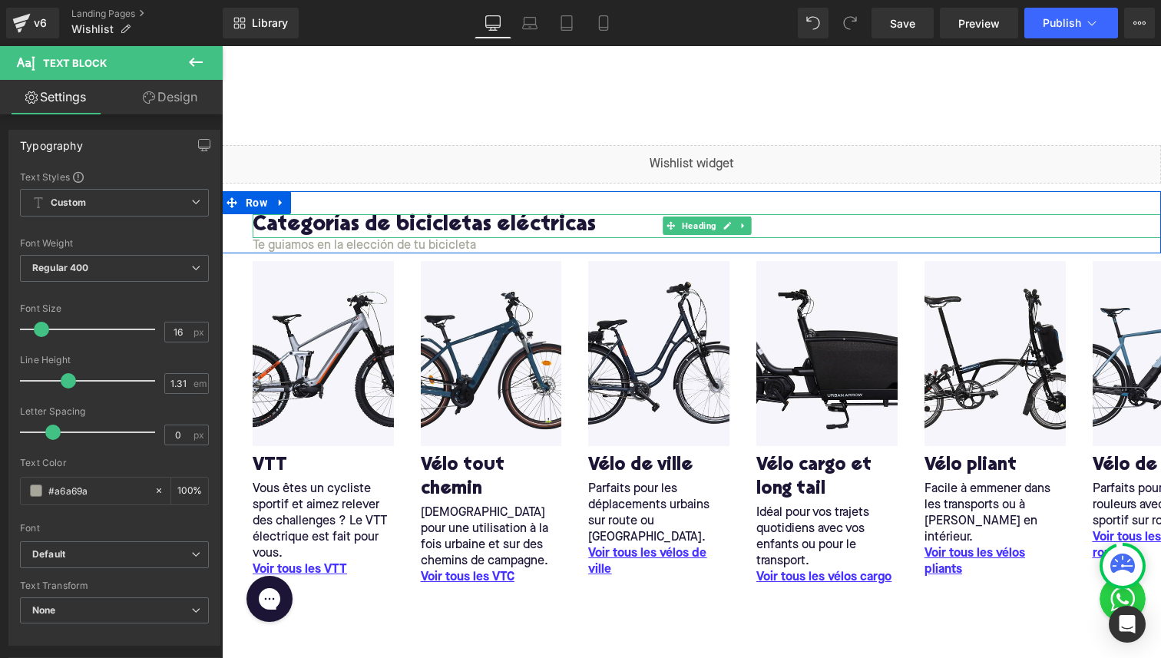
scroll to position [80, 0]
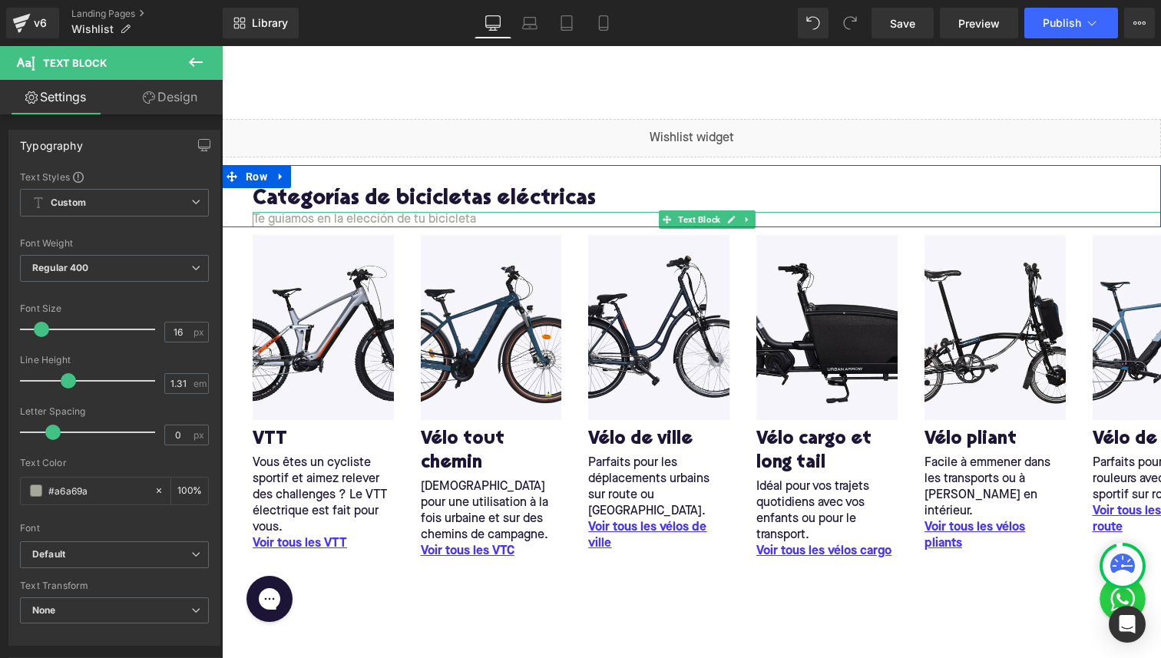
click at [449, 217] on p "Te guiamos en la elección de tu bicicleta" at bounding box center [707, 220] width 909 height 16
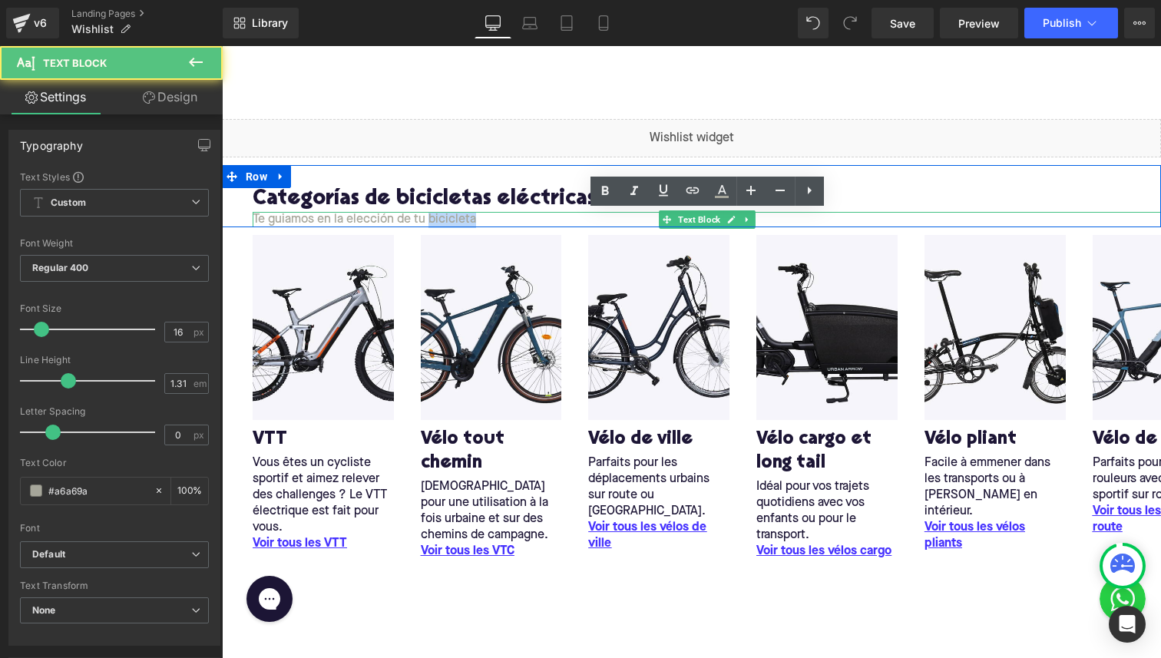
click at [449, 217] on p "Te guiamos en la elección de tu bicicleta" at bounding box center [707, 220] width 909 height 16
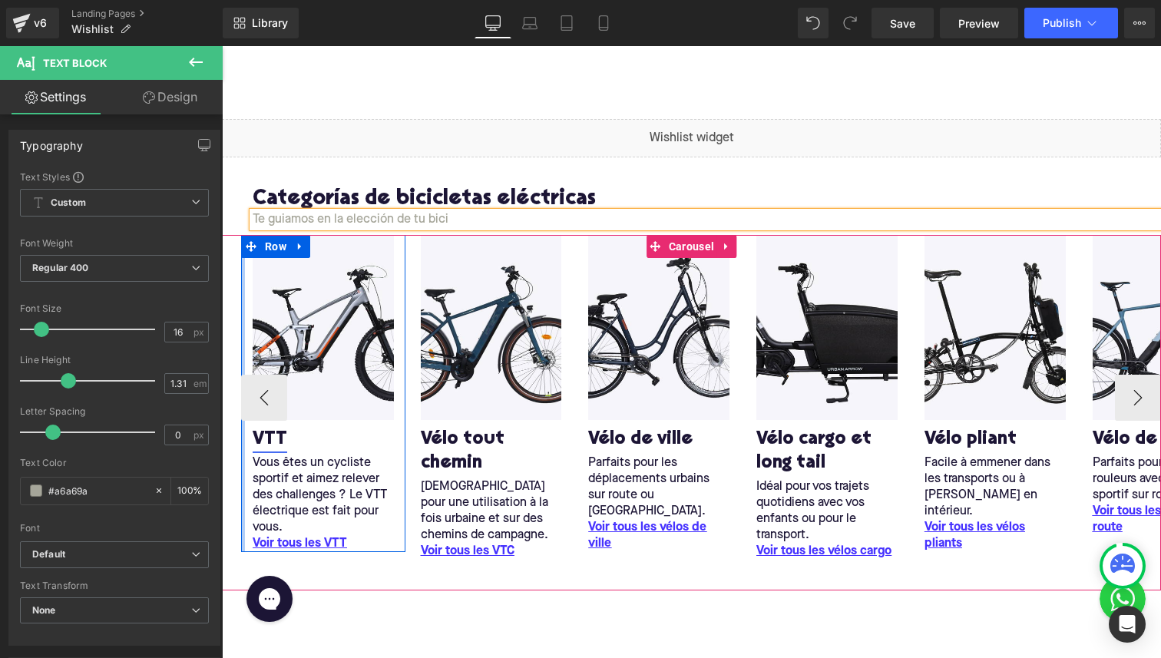
click at [262, 437] on link "VTT" at bounding box center [270, 440] width 35 height 24
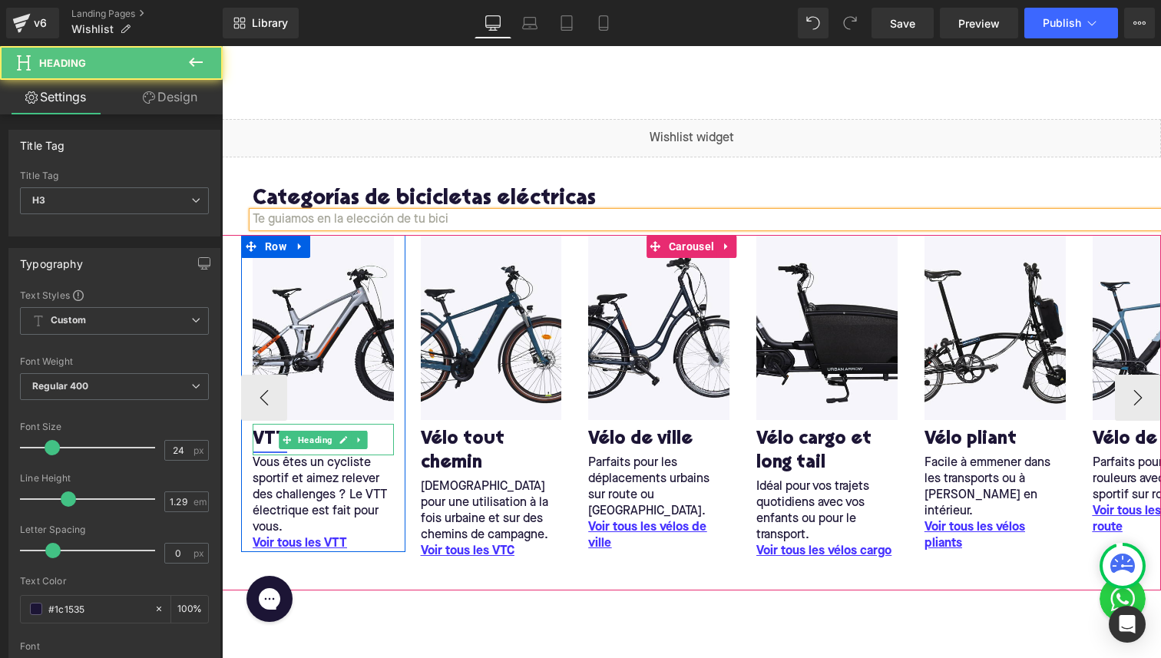
click at [262, 437] on link "VTT" at bounding box center [270, 440] width 35 height 24
click at [270, 446] on link "VTT" at bounding box center [270, 440] width 35 height 24
click at [267, 439] on link "VTT" at bounding box center [270, 440] width 35 height 24
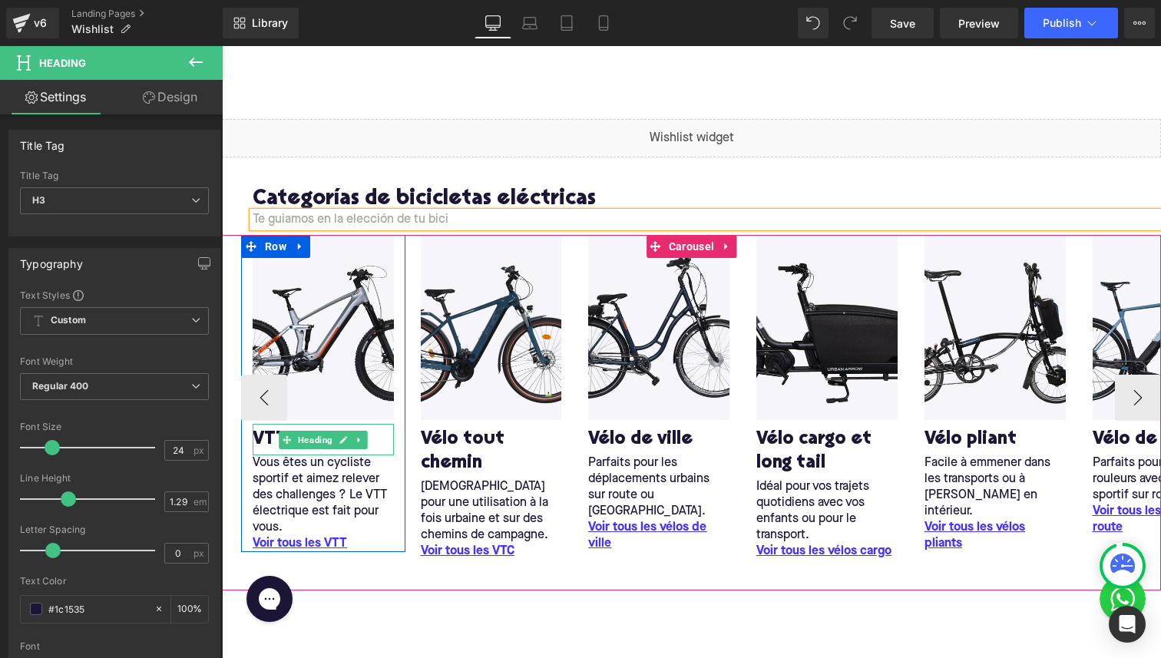
click at [377, 442] on h3 "VTT" at bounding box center [323, 440] width 141 height 24
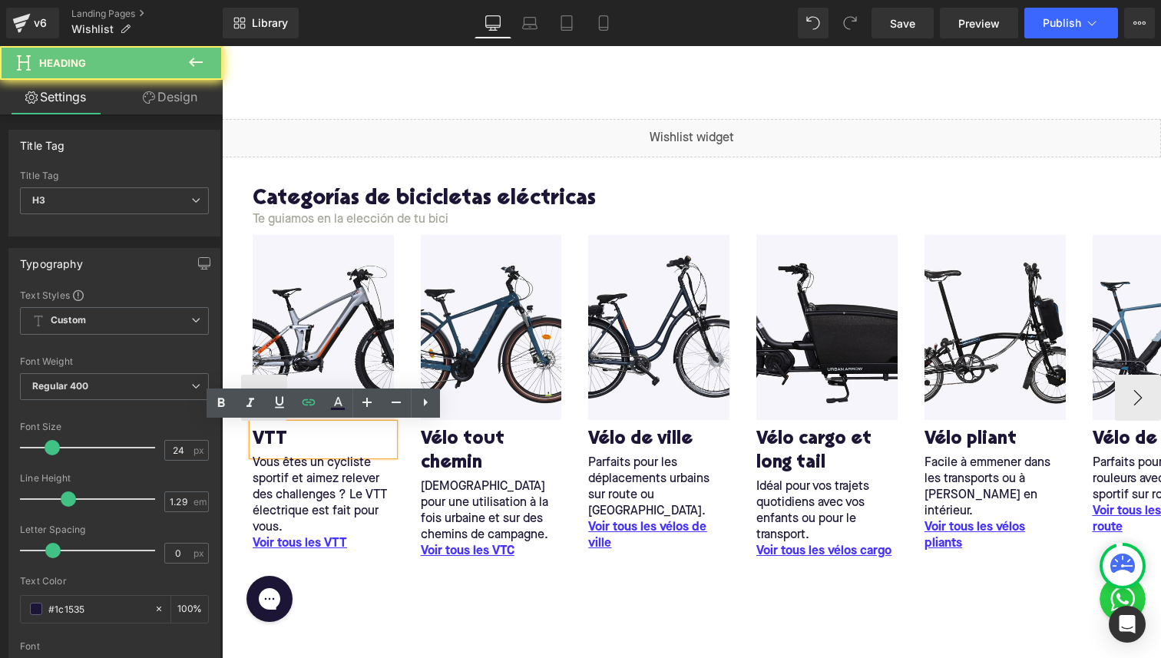
click at [377, 442] on h3 "VTT" at bounding box center [323, 440] width 141 height 24
click at [222, 46] on lt-div at bounding box center [222, 46] width 0 height 0
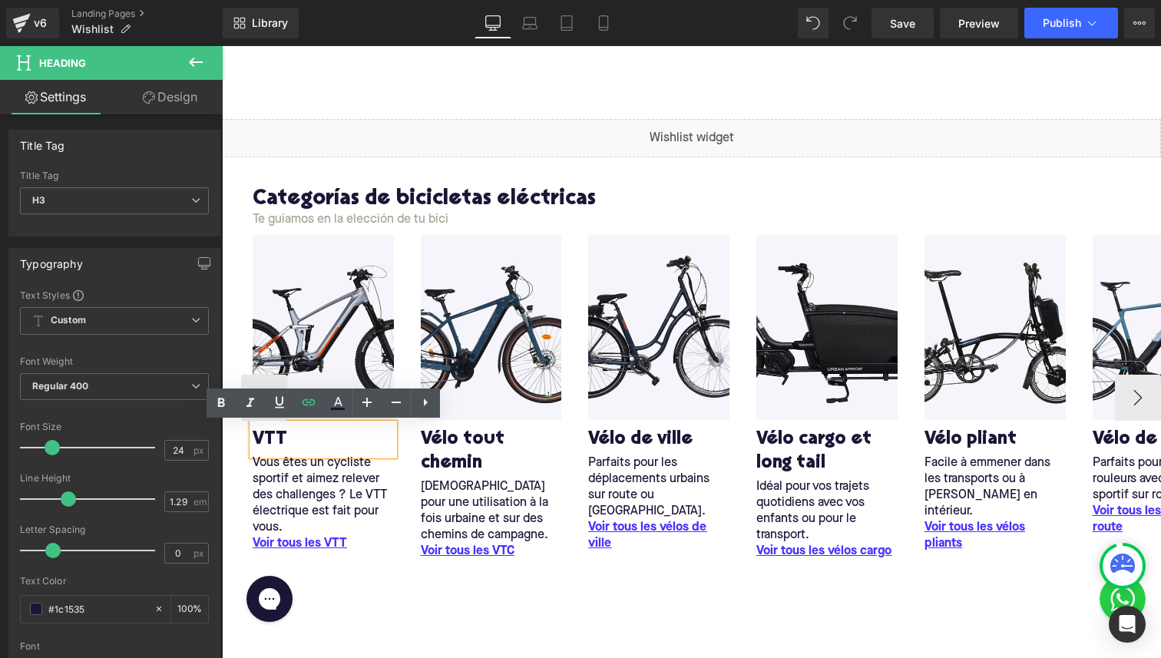
click at [324, 436] on h3 "VTT" at bounding box center [323, 440] width 141 height 24
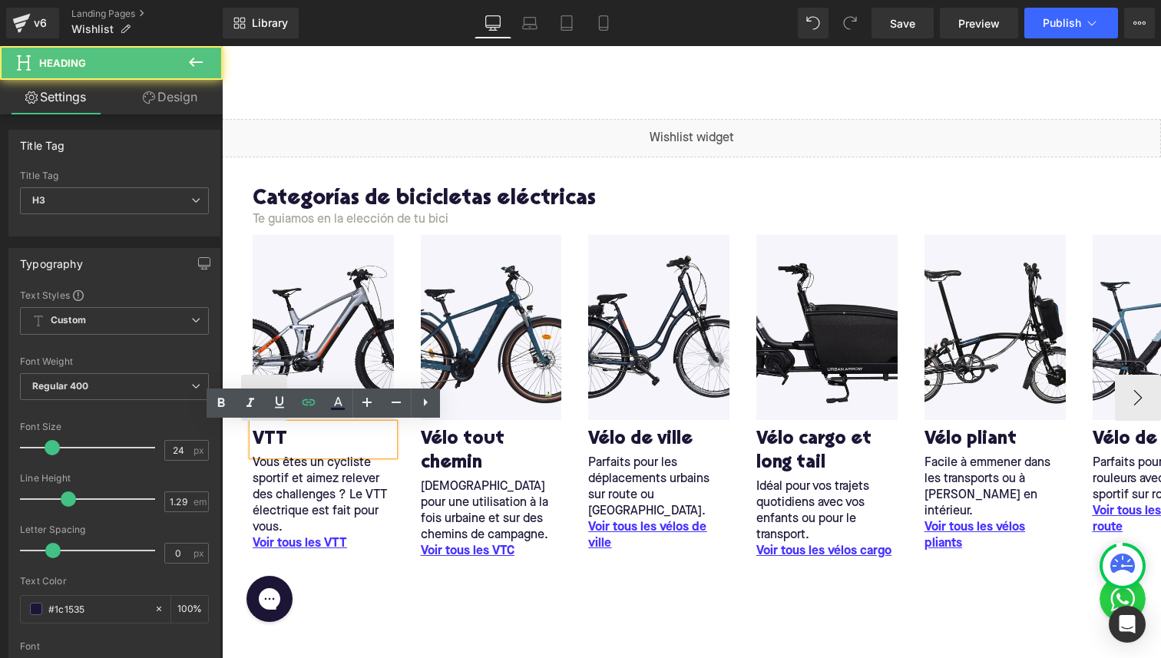
click at [324, 436] on h3 "VTT" at bounding box center [323, 440] width 141 height 24
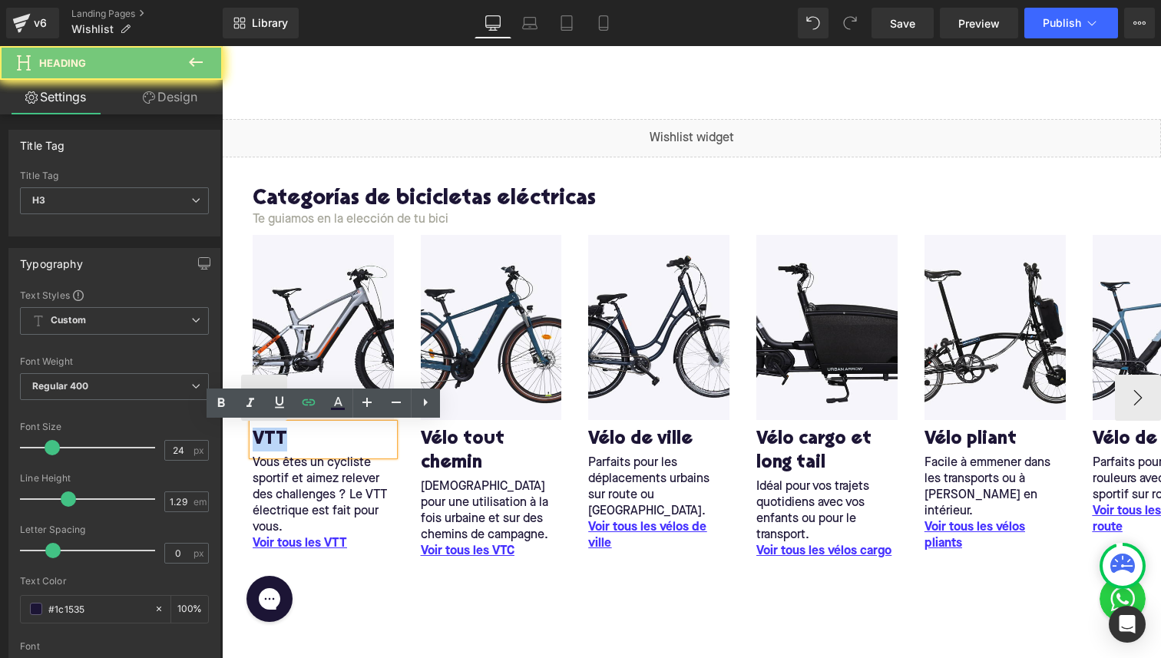
click at [324, 436] on h3 "VTT" at bounding box center [323, 440] width 141 height 24
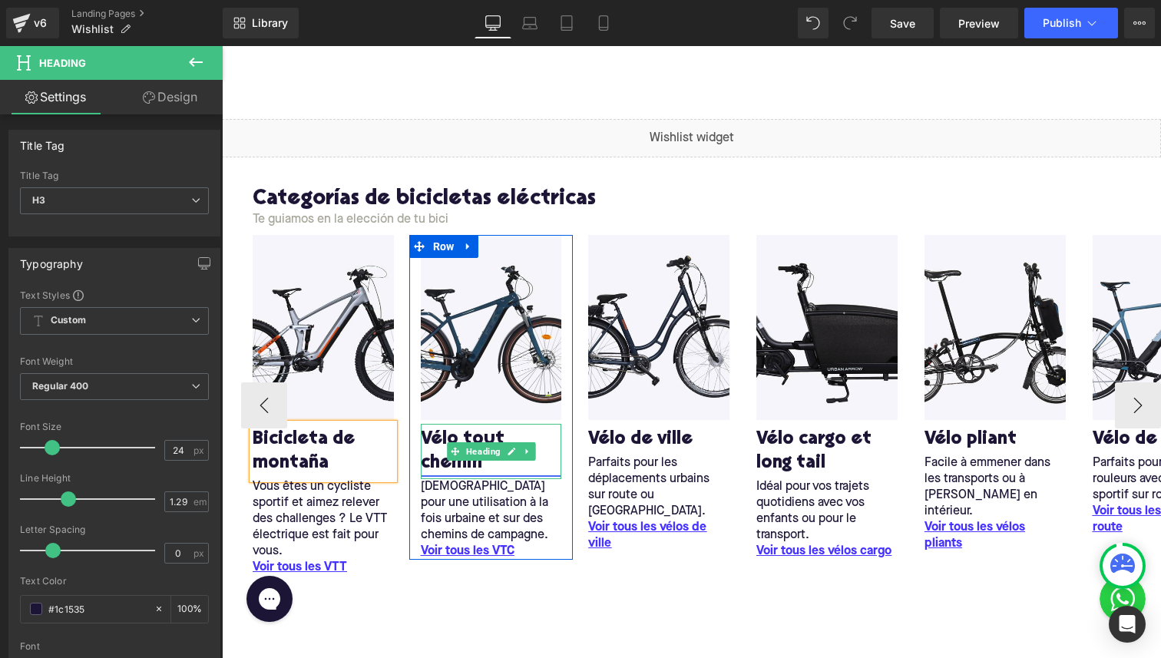
click at [430, 446] on link "Vélo tout chemin" at bounding box center [491, 452] width 141 height 48
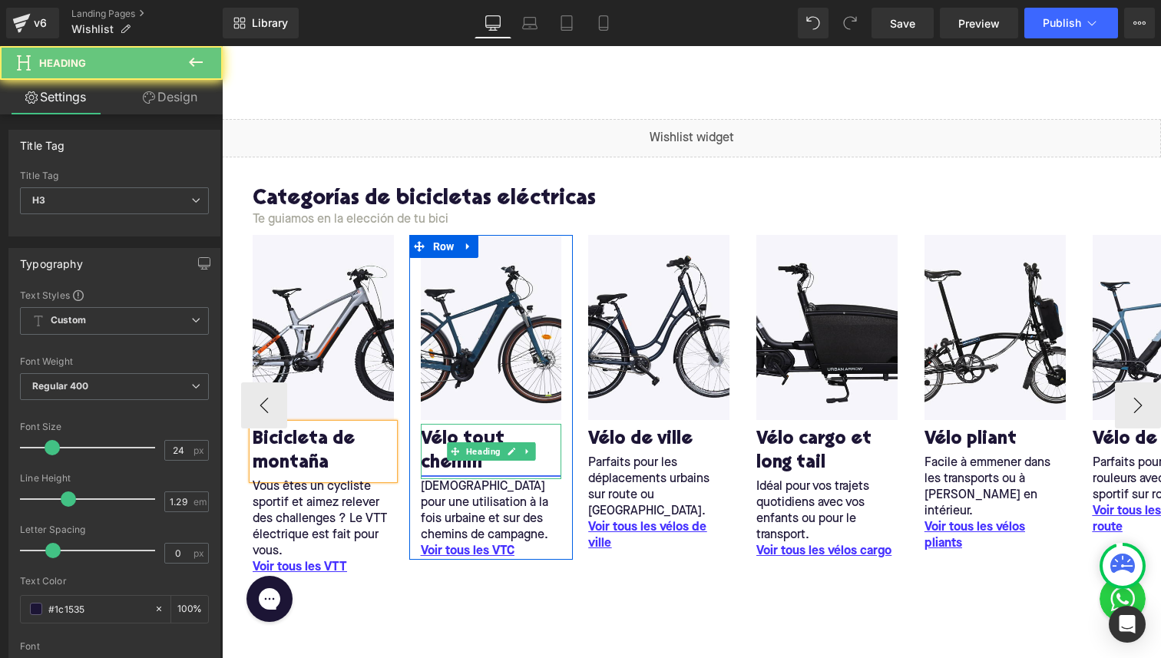
click at [430, 446] on link "Vélo tout chemin" at bounding box center [491, 452] width 141 height 48
click at [429, 432] on link "Vélo tout chemin" at bounding box center [491, 452] width 141 height 48
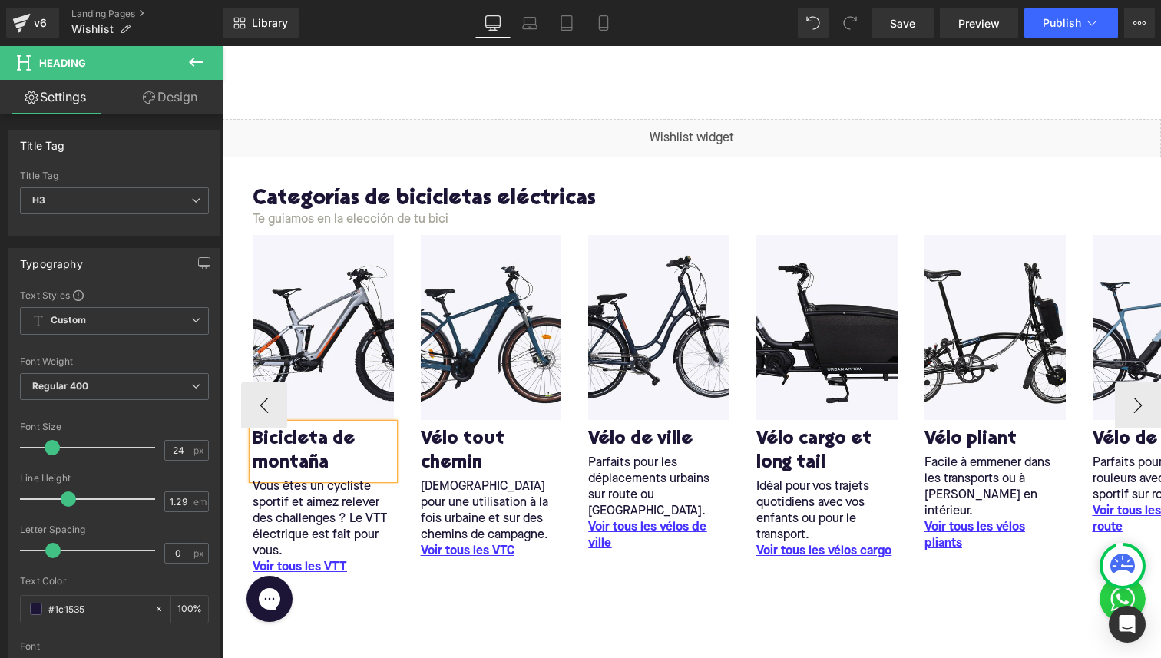
click at [279, 462] on h3 "Bicicleta de montaña" at bounding box center [323, 452] width 141 height 48
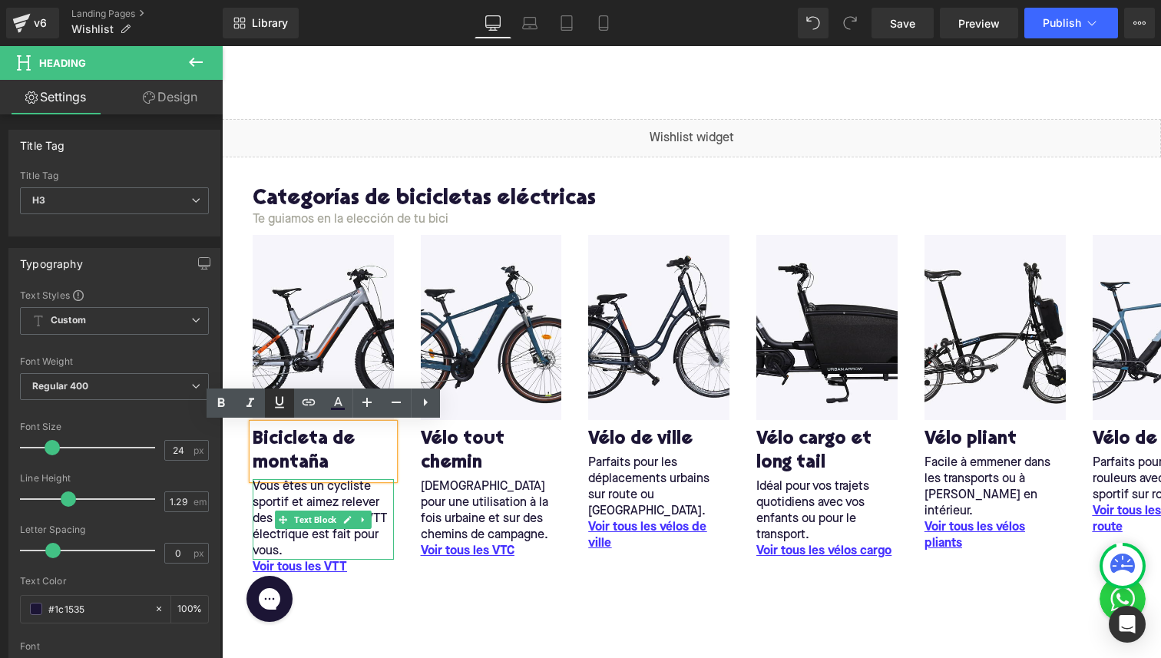
click at [284, 525] on span at bounding box center [283, 520] width 16 height 18
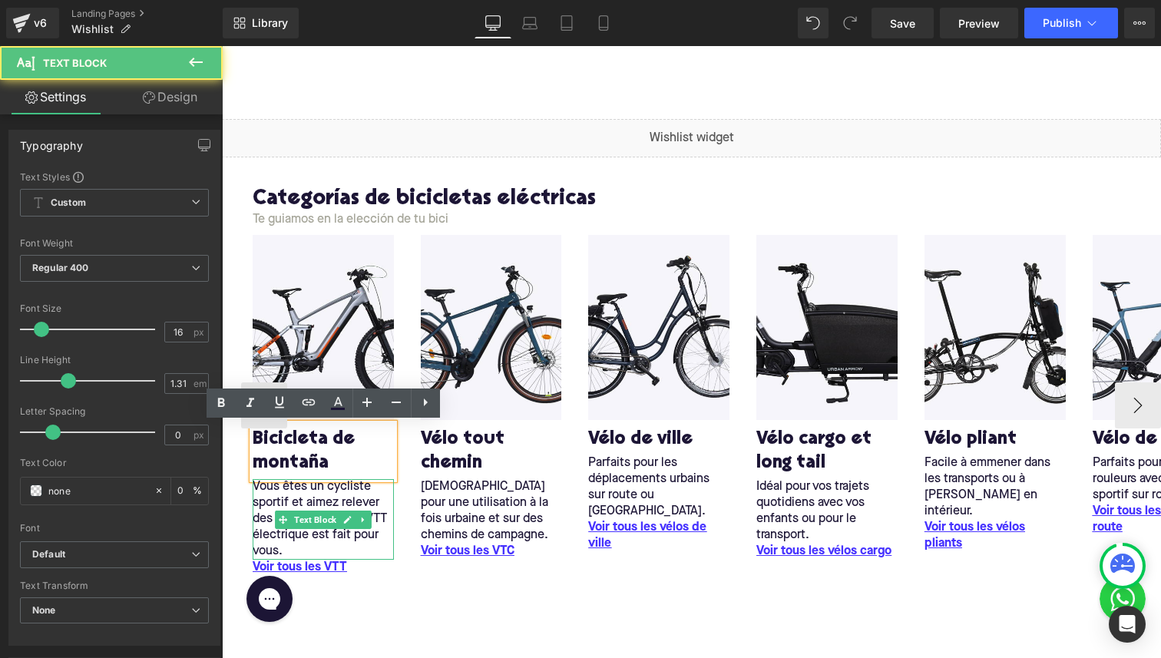
click at [265, 497] on p "Vous êtes un cycliste sportif et aimez relever des challenges ? Le VTT électriq…" at bounding box center [323, 519] width 141 height 81
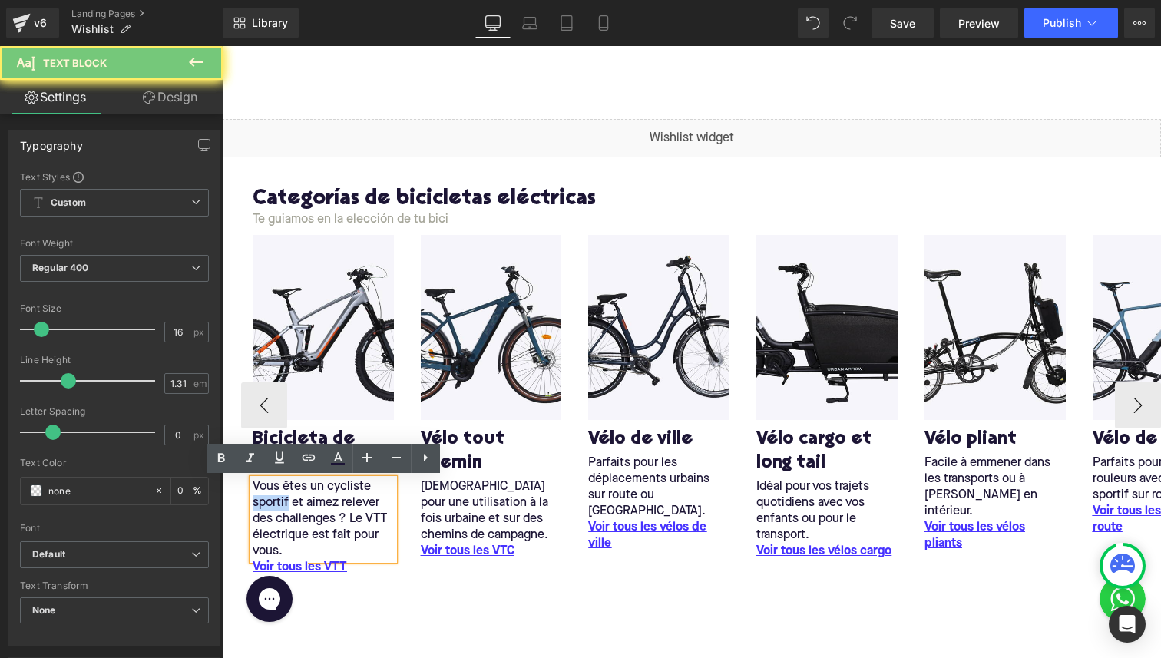
click at [265, 497] on p "Vous êtes un cycliste sportif et aimez relever des challenges ? Le VTT électriq…" at bounding box center [323, 519] width 141 height 81
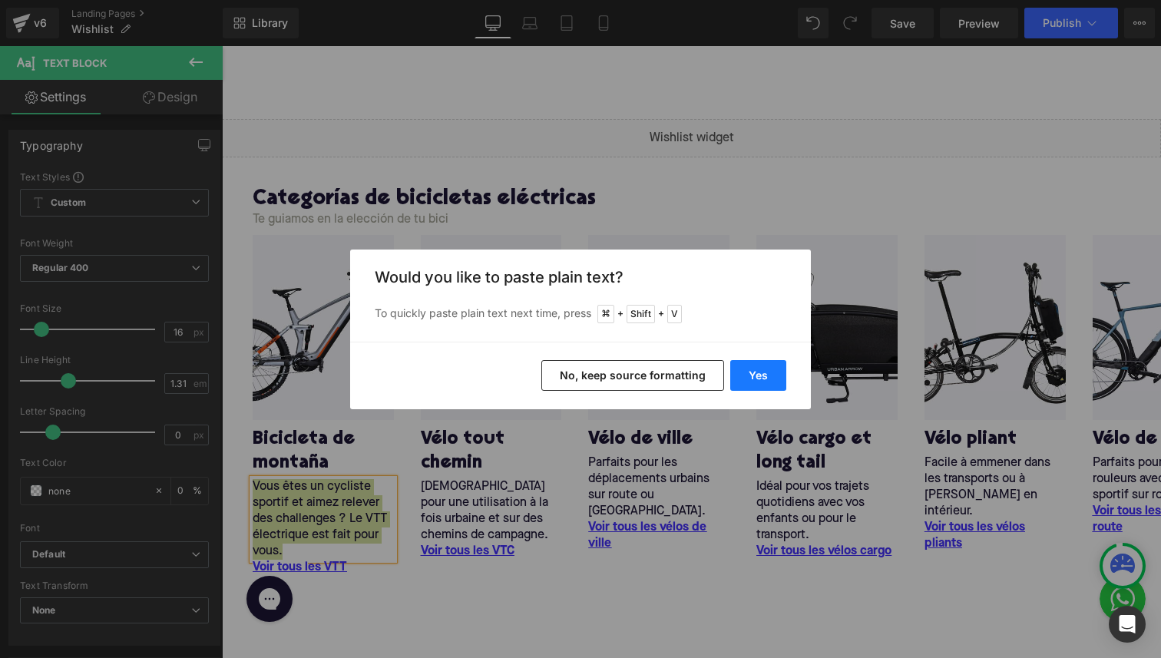
click at [768, 369] on button "Yes" at bounding box center [758, 375] width 56 height 31
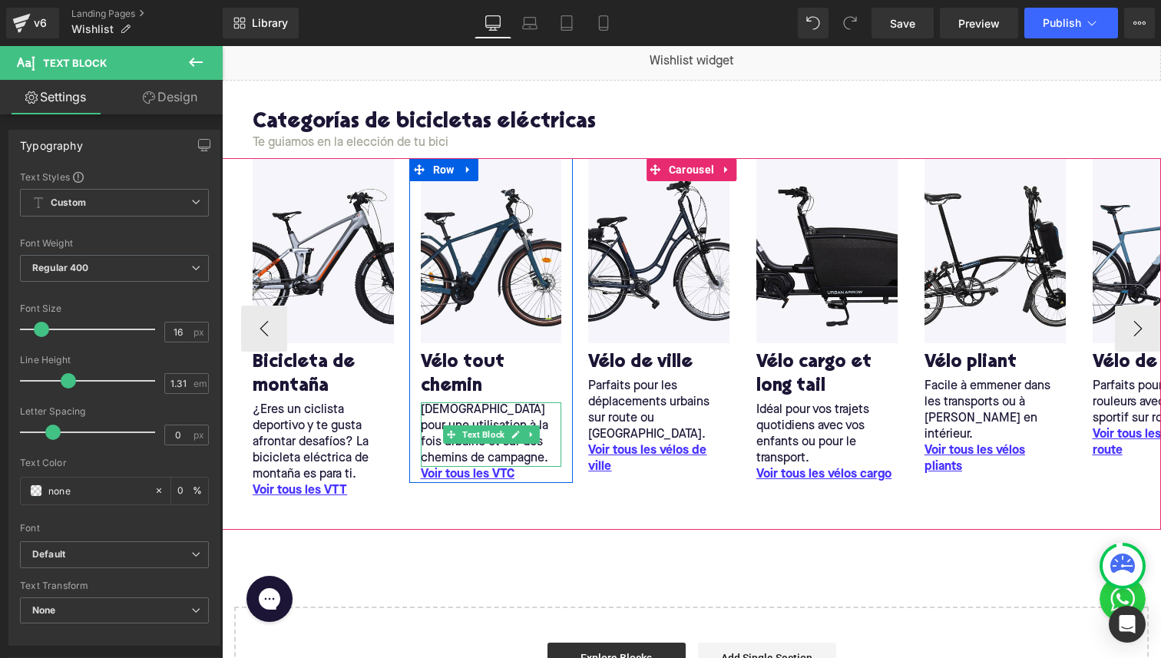
scroll to position [200, 0]
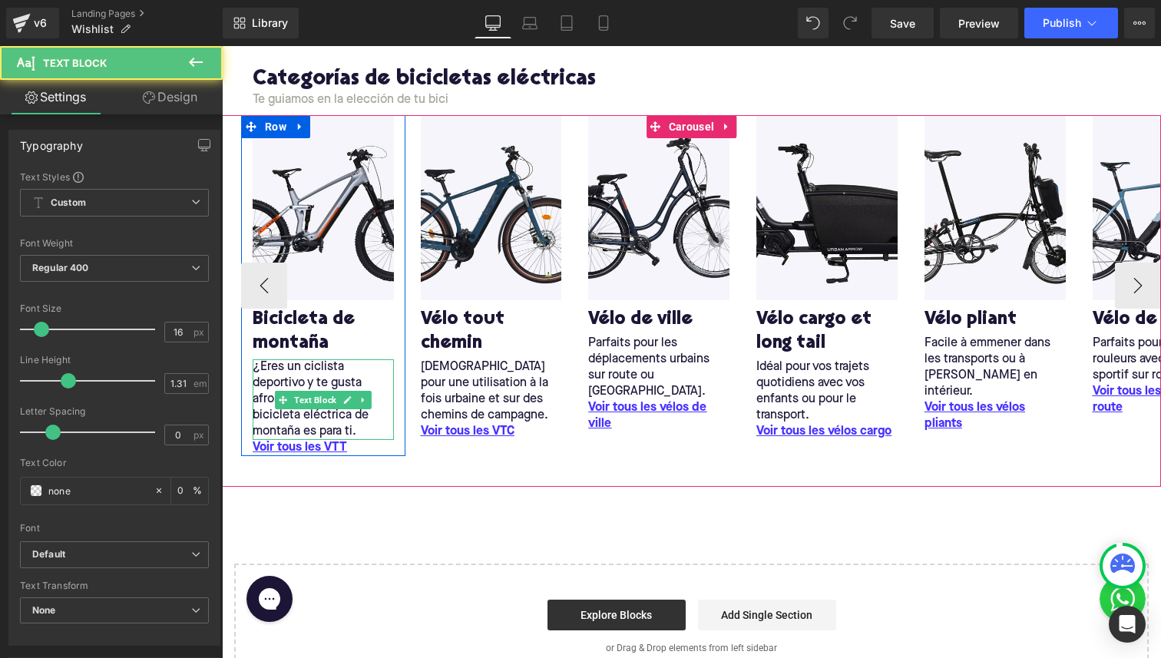
click at [299, 377] on p "¿Eres un ciclista deportivo y te gusta afrontar desafíos? La bicicleta eléctric…" at bounding box center [323, 399] width 141 height 81
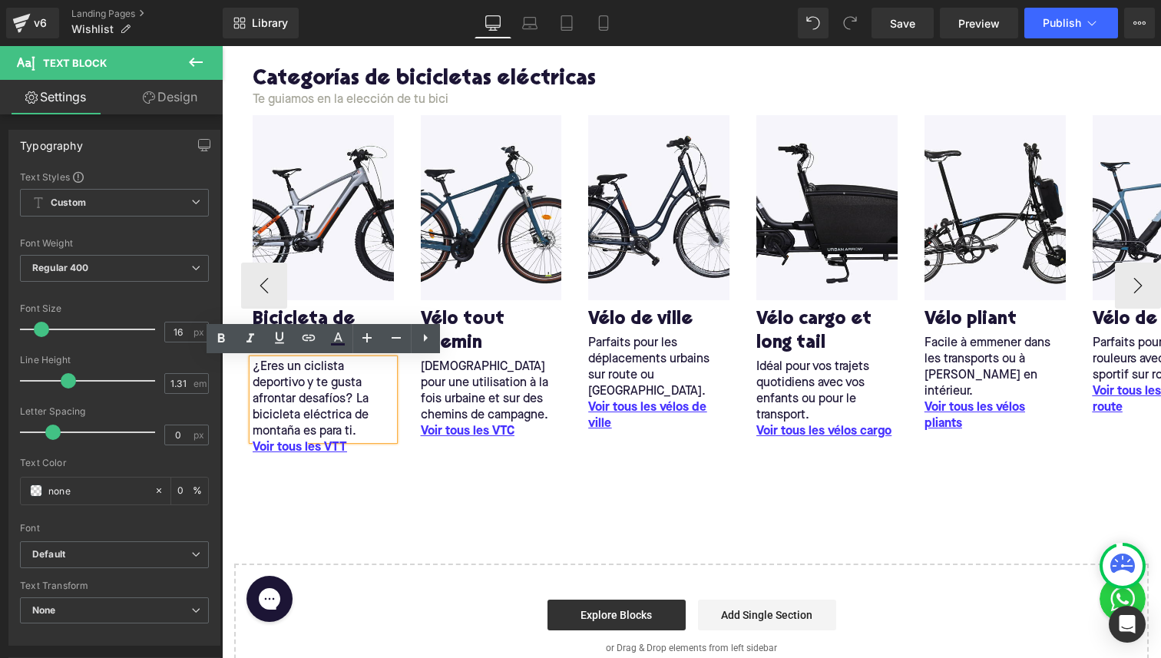
click at [304, 377] on p "¿Eres un ciclista deportivo y te gusta afrontar desafíos? La bicicleta eléctric…" at bounding box center [323, 399] width 141 height 81
click at [299, 446] on div "Voir tous l es VTT Text Block" at bounding box center [323, 448] width 141 height 16
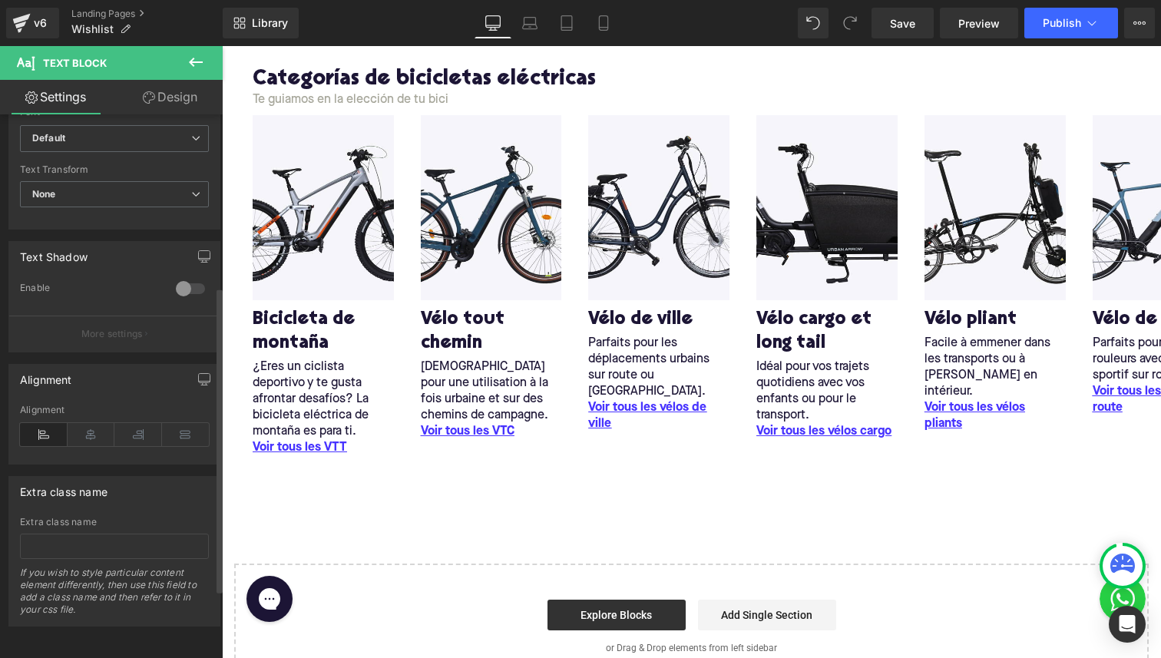
scroll to position [0, 0]
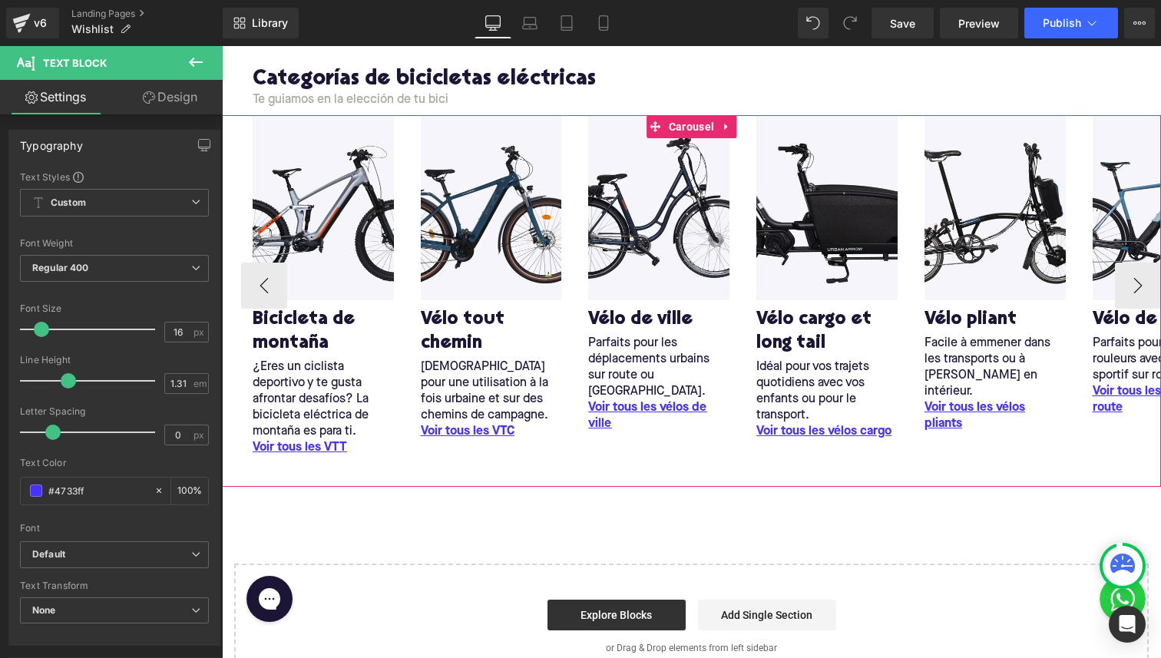
click at [302, 438] on div "¿Eres un ciclista deportivo y te gusta afrontar desafíos? La bicicleta eléctric…" at bounding box center [323, 399] width 141 height 81
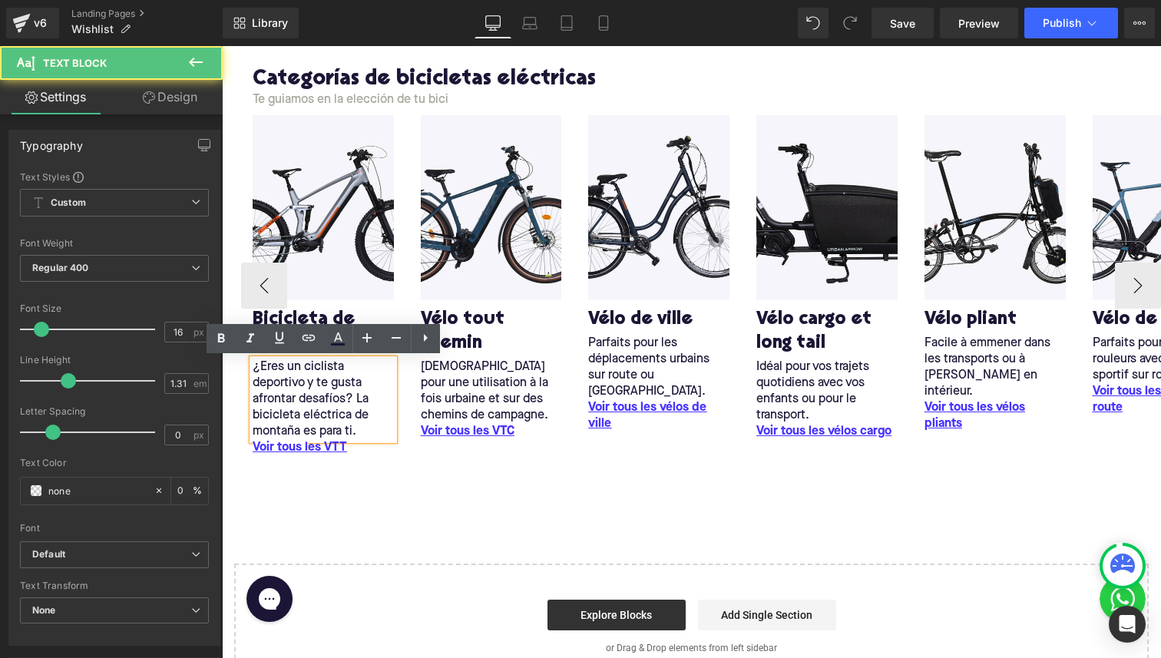
click at [302, 445] on span "Text Block" at bounding box center [315, 448] width 48 height 18
click at [263, 451] on span "Voir tous l" at bounding box center [280, 448] width 55 height 12
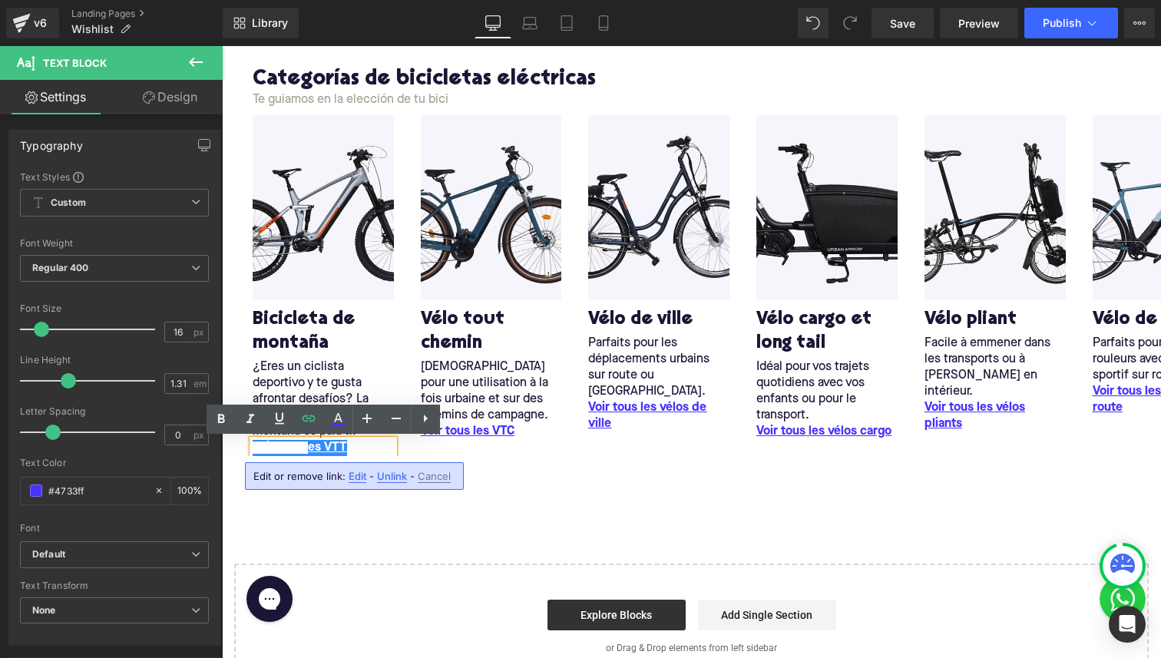
click at [349, 473] on span "Edit" at bounding box center [358, 476] width 18 height 13
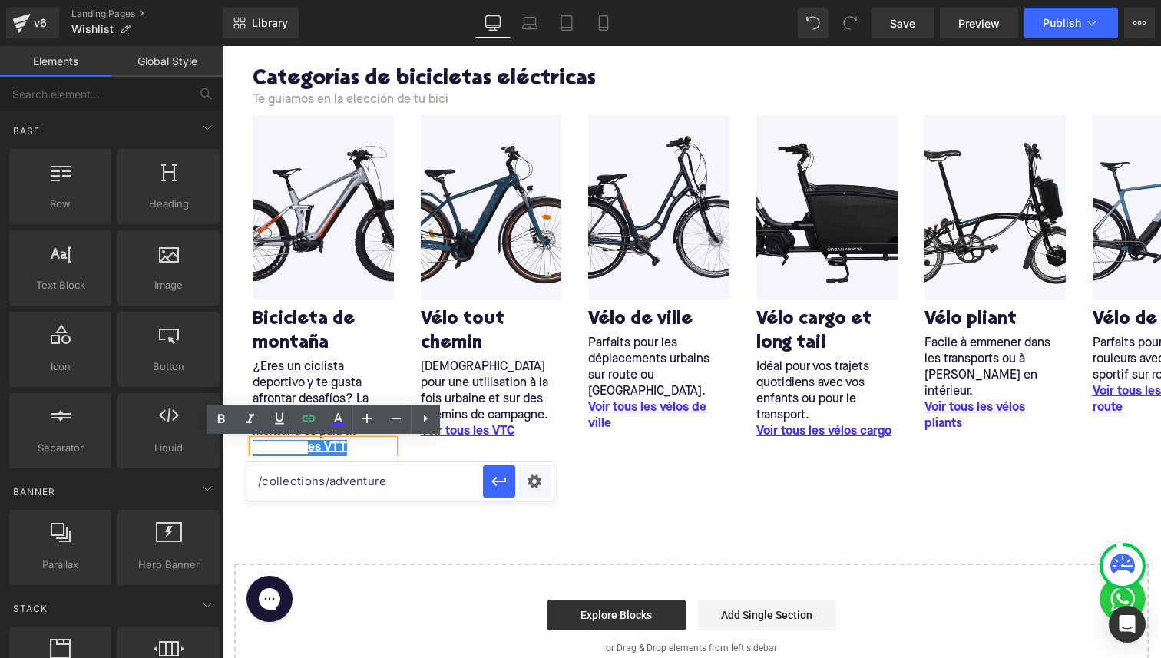
click at [375, 513] on div "Liquid Row Categorías de bicicletas eléctricas Heading Te guiamos en la elecció…" at bounding box center [691, 333] width 939 height 714
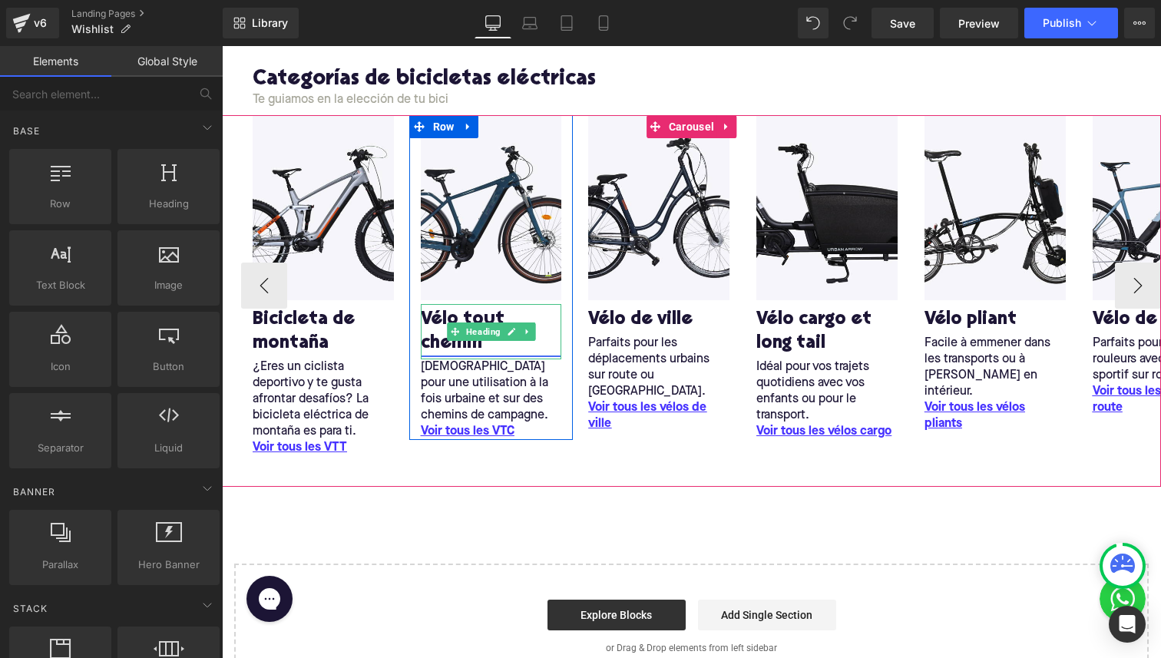
click at [431, 316] on link "Vélo tout chemin" at bounding box center [491, 332] width 141 height 48
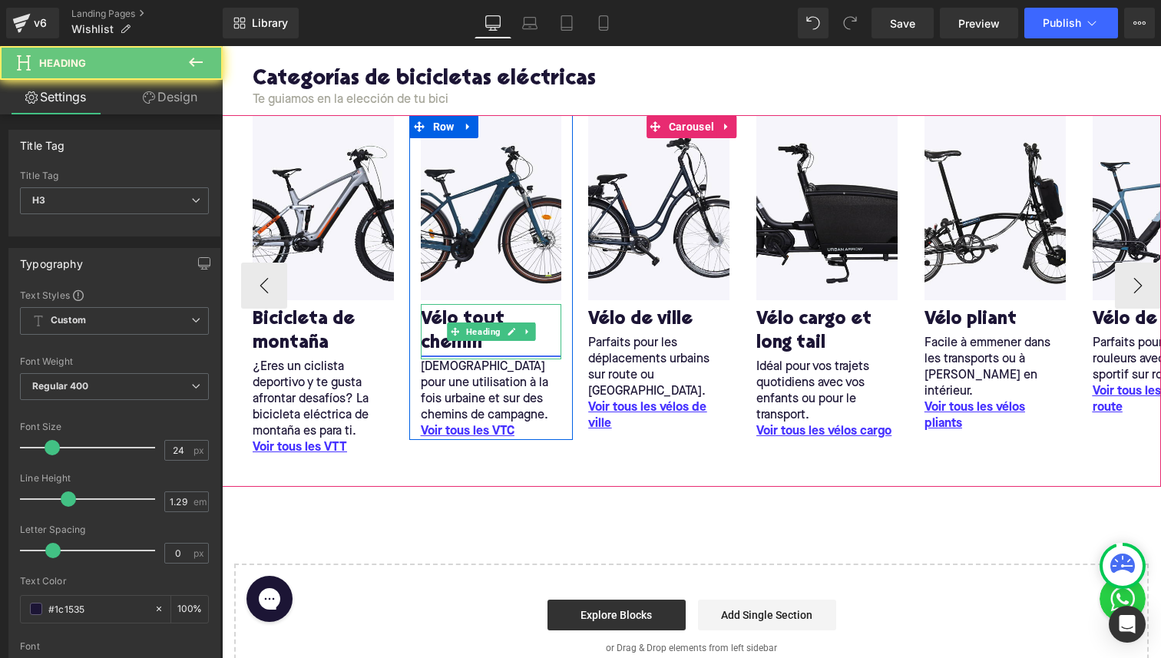
click at [431, 316] on link "Vélo tout chemin" at bounding box center [491, 332] width 141 height 48
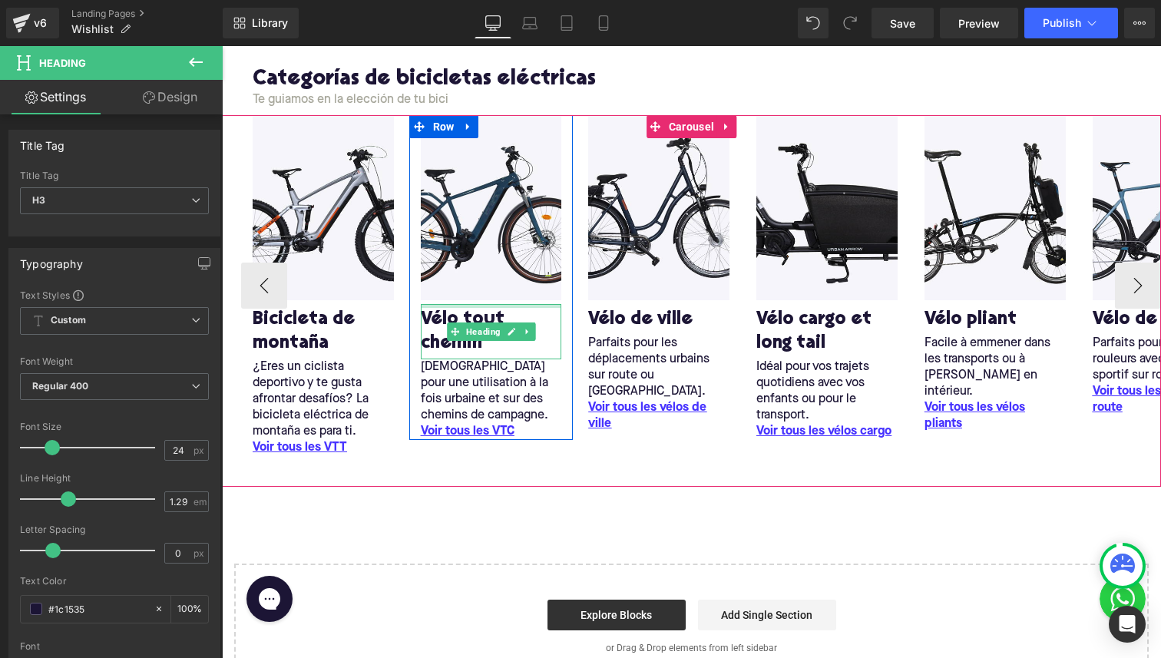
click at [475, 306] on div at bounding box center [491, 306] width 141 height 4
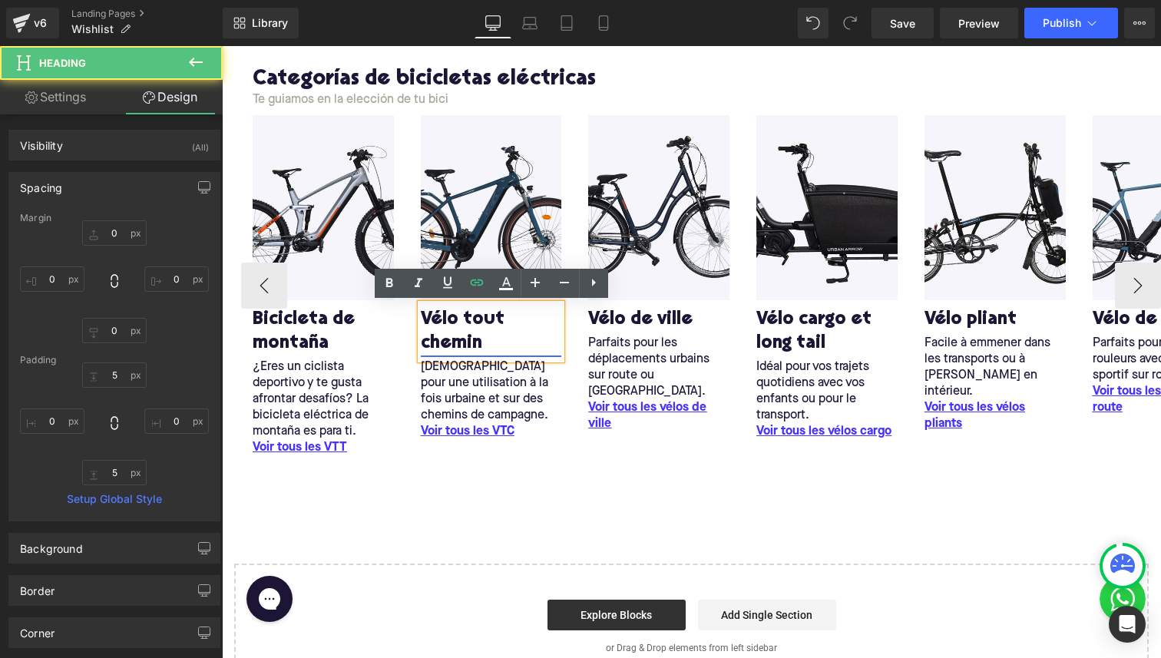
click at [476, 309] on link "Vélo tout chemin" at bounding box center [491, 332] width 141 height 48
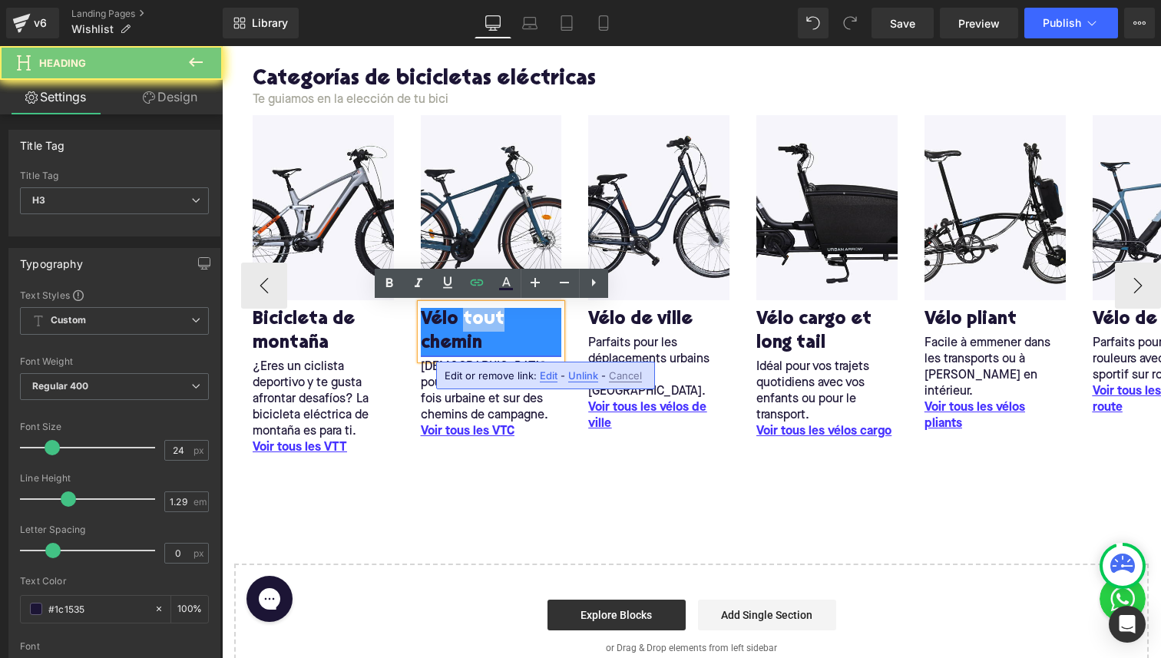
click at [476, 309] on link "Vélo tout chemin" at bounding box center [491, 332] width 141 height 48
click at [450, 320] on link "Vélo tout chemin" at bounding box center [491, 332] width 141 height 48
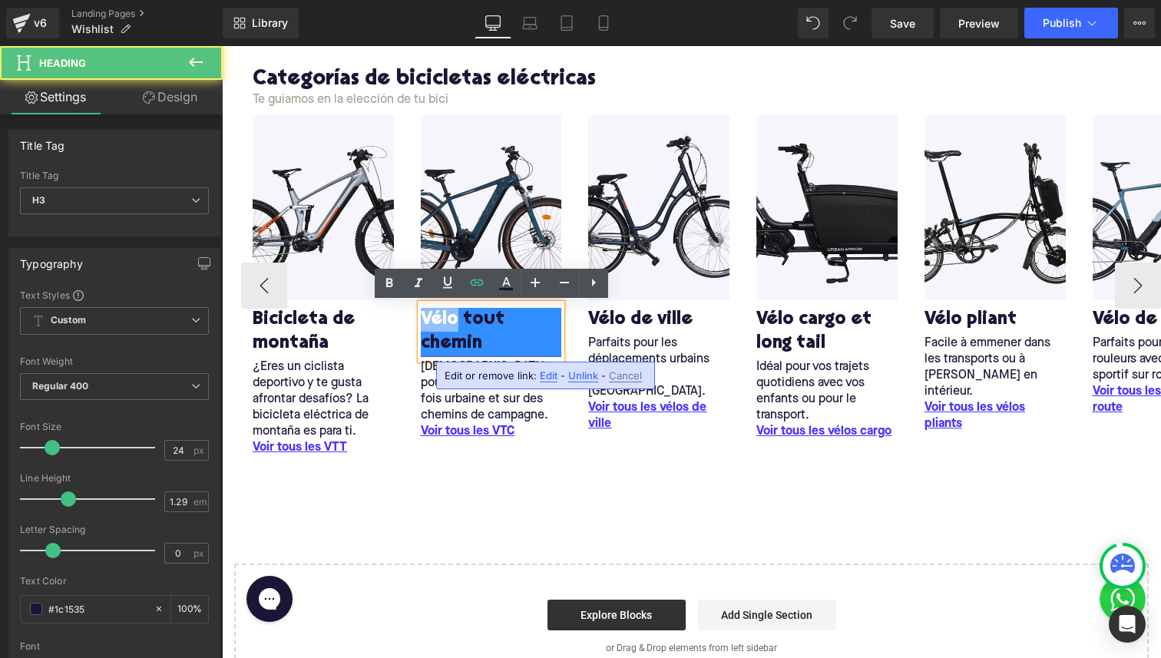
click at [450, 320] on link "Vélo tout chemin" at bounding box center [491, 332] width 141 height 48
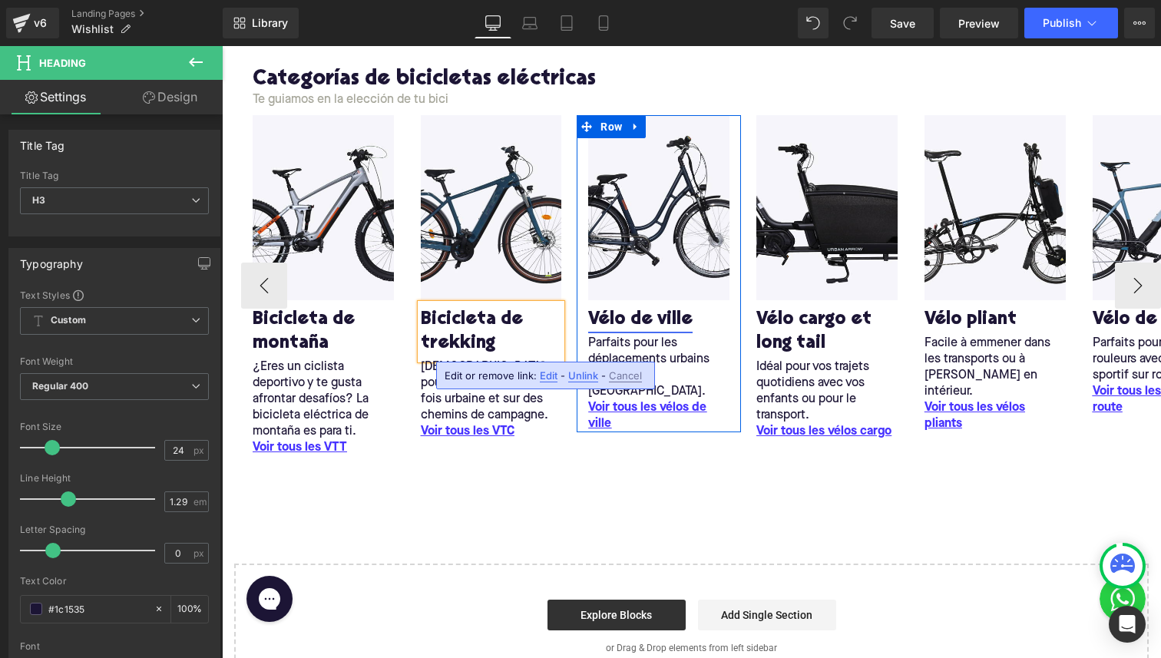
click at [604, 319] on link "Vélo de ville" at bounding box center [640, 320] width 104 height 24
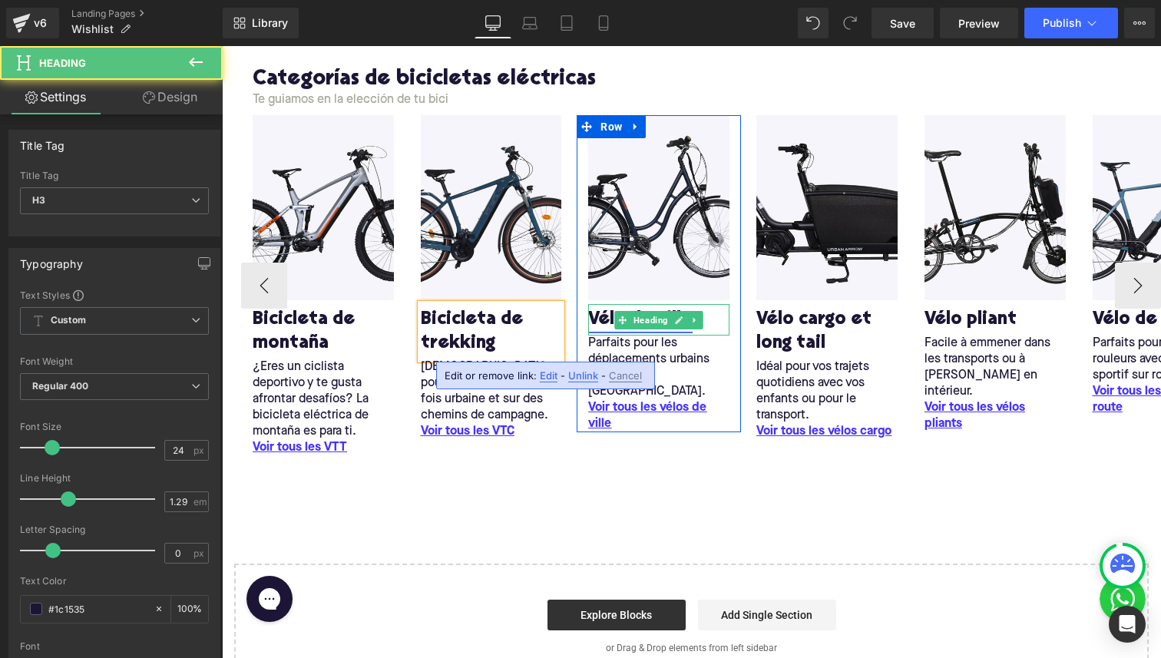
click at [604, 319] on link "Vélo de ville" at bounding box center [640, 320] width 104 height 24
click at [595, 318] on link "Vélo de ville" at bounding box center [640, 320] width 104 height 24
click at [712, 325] on h3 "Vélo de ville" at bounding box center [658, 320] width 141 height 24
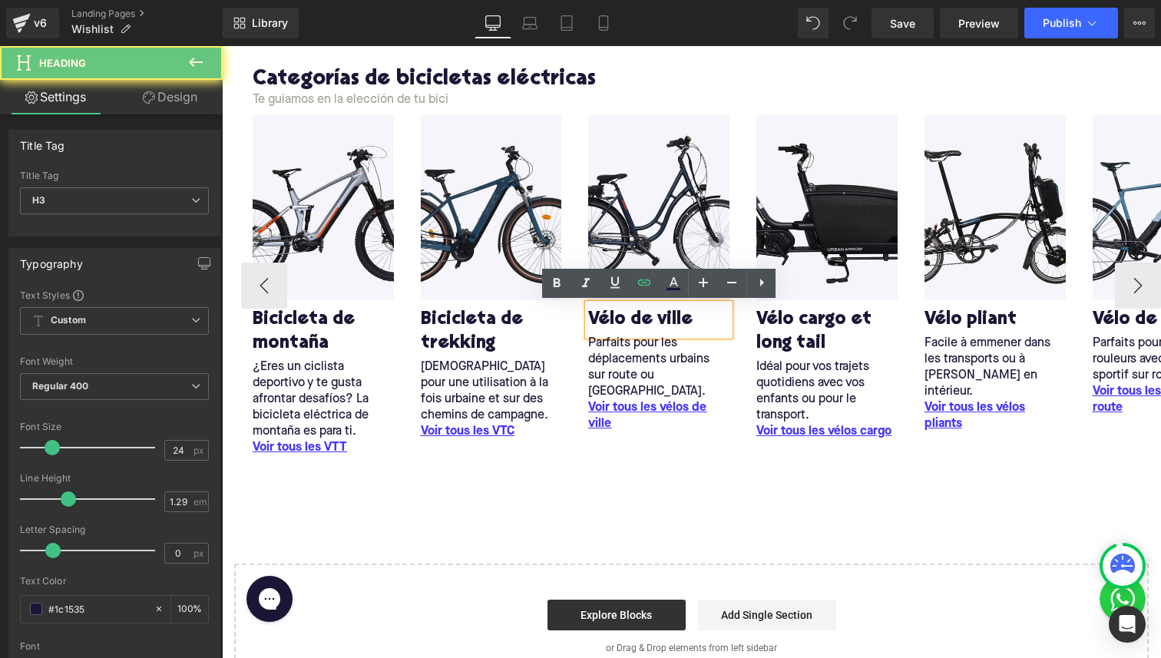
click at [712, 325] on h3 "Vélo de ville" at bounding box center [658, 320] width 141 height 24
click at [222, 46] on lt-div at bounding box center [222, 46] width 0 height 0
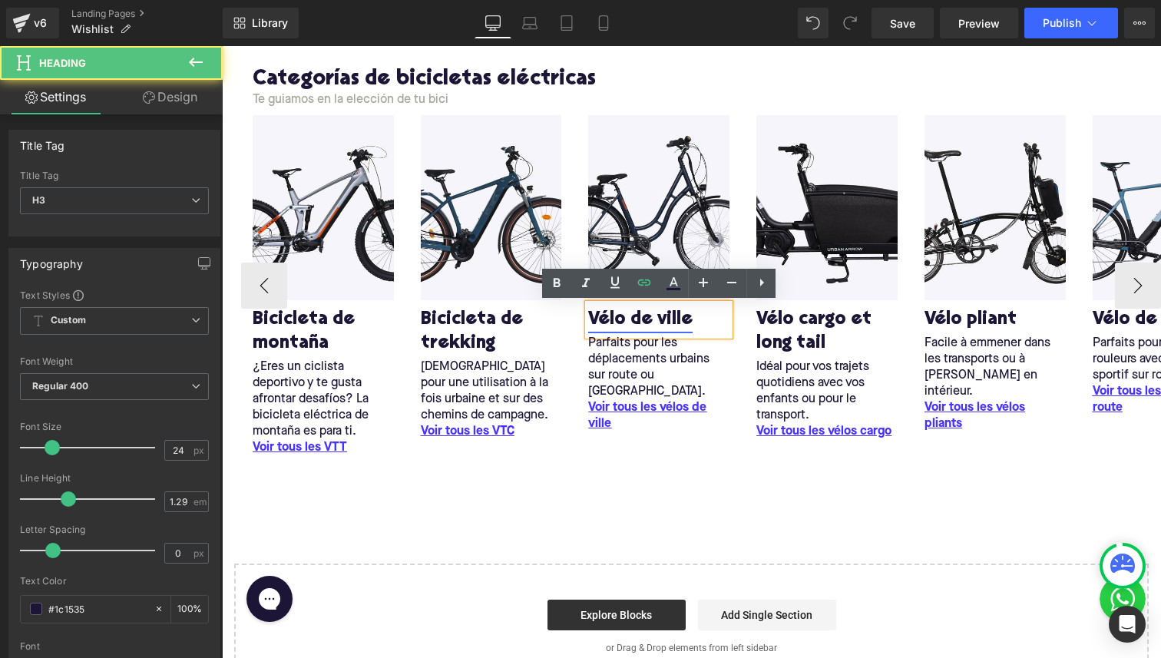
click at [625, 321] on link "Vélo de ville" at bounding box center [640, 320] width 104 height 24
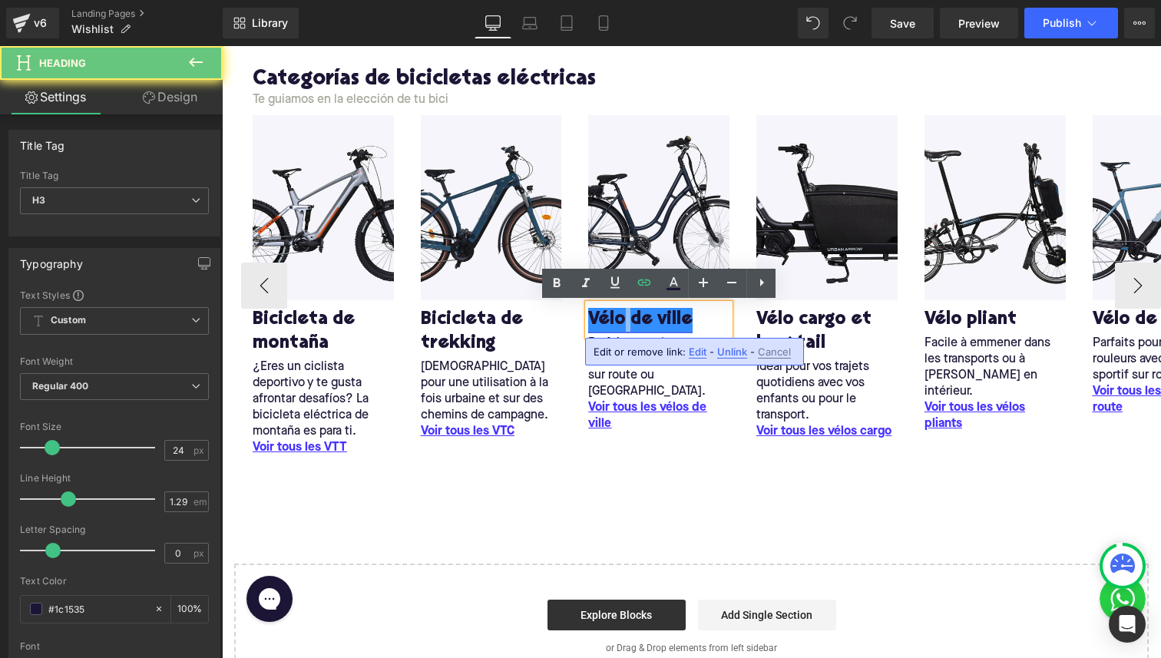
click at [625, 321] on link "Vélo de ville" at bounding box center [640, 320] width 104 height 24
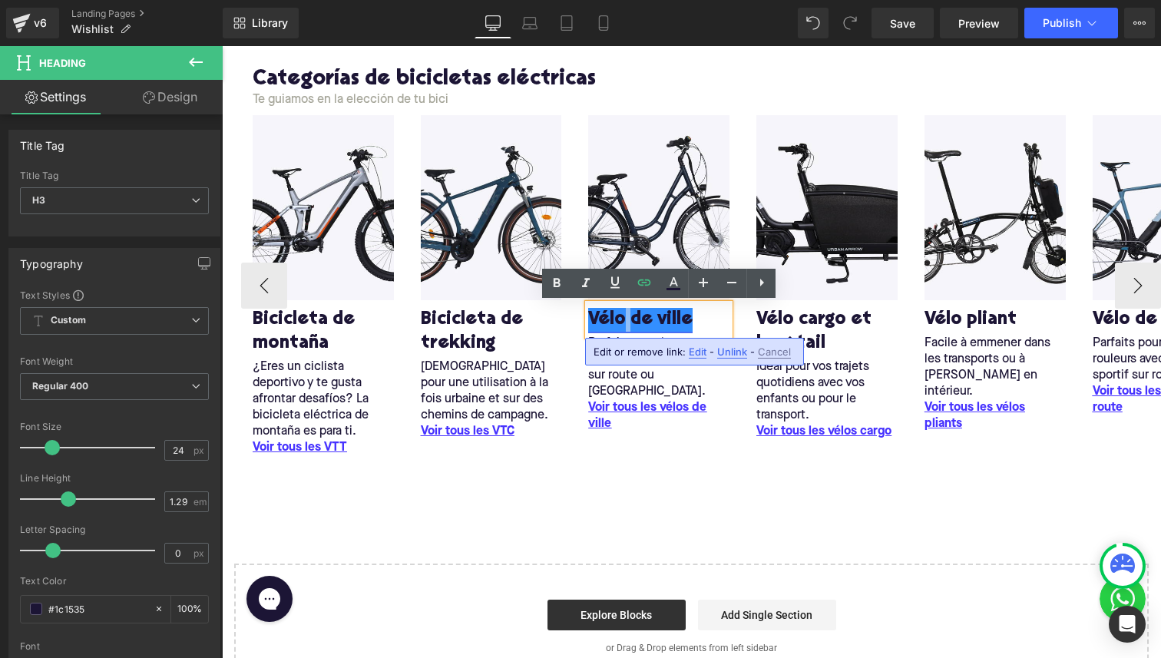
click at [625, 321] on link "Vélo de ville" at bounding box center [640, 320] width 104 height 24
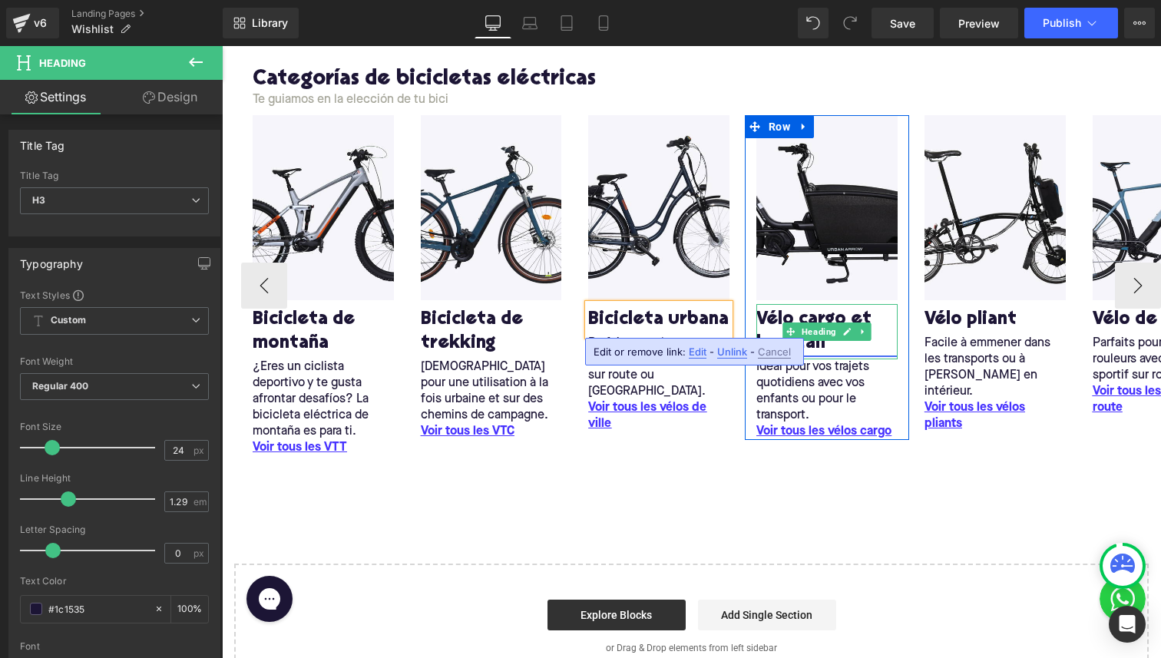
click at [770, 312] on link "Vélo cargo et long tail" at bounding box center [827, 332] width 141 height 48
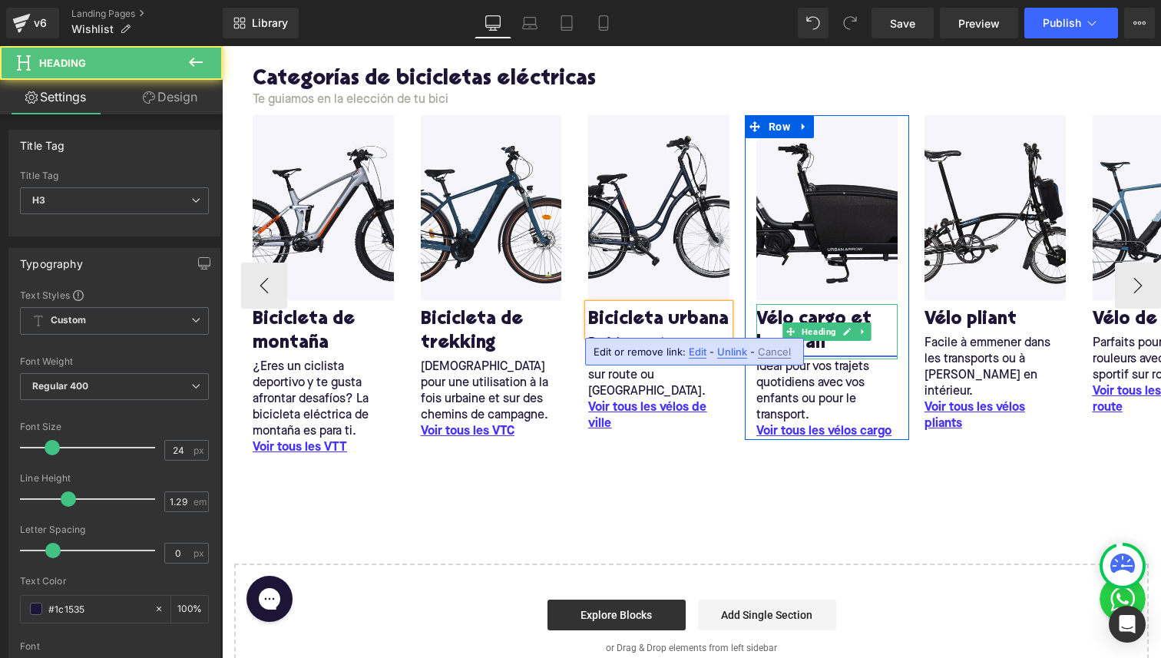
click at [770, 312] on link "Vélo cargo et long tail" at bounding box center [827, 332] width 141 height 48
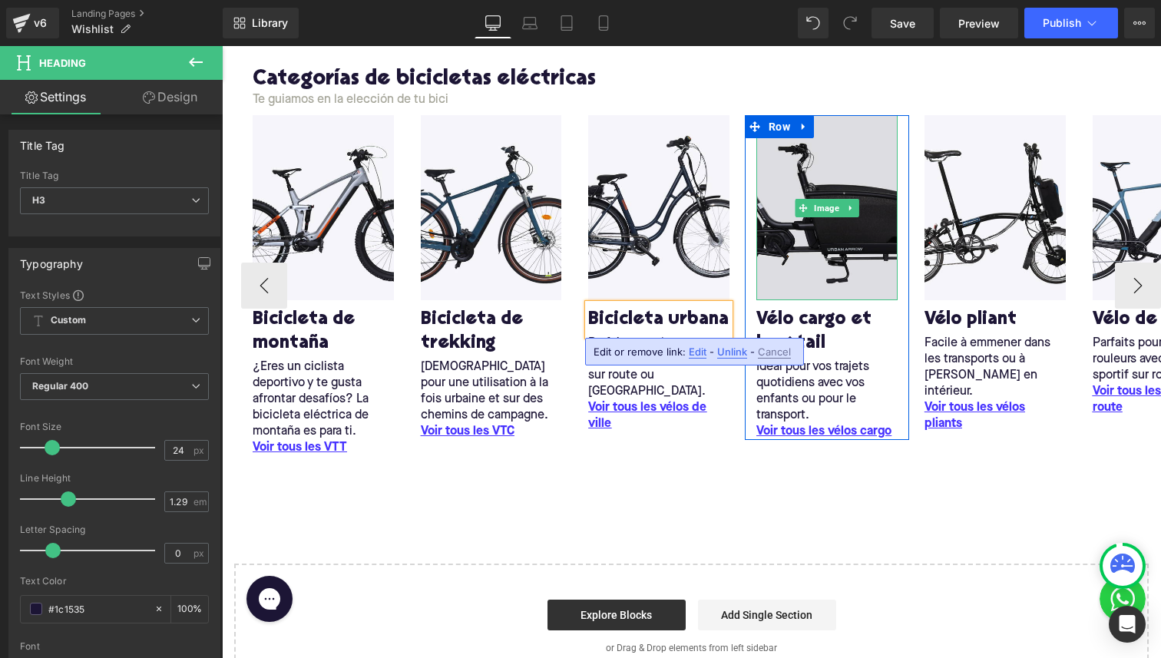
click at [773, 237] on img at bounding box center [827, 207] width 141 height 185
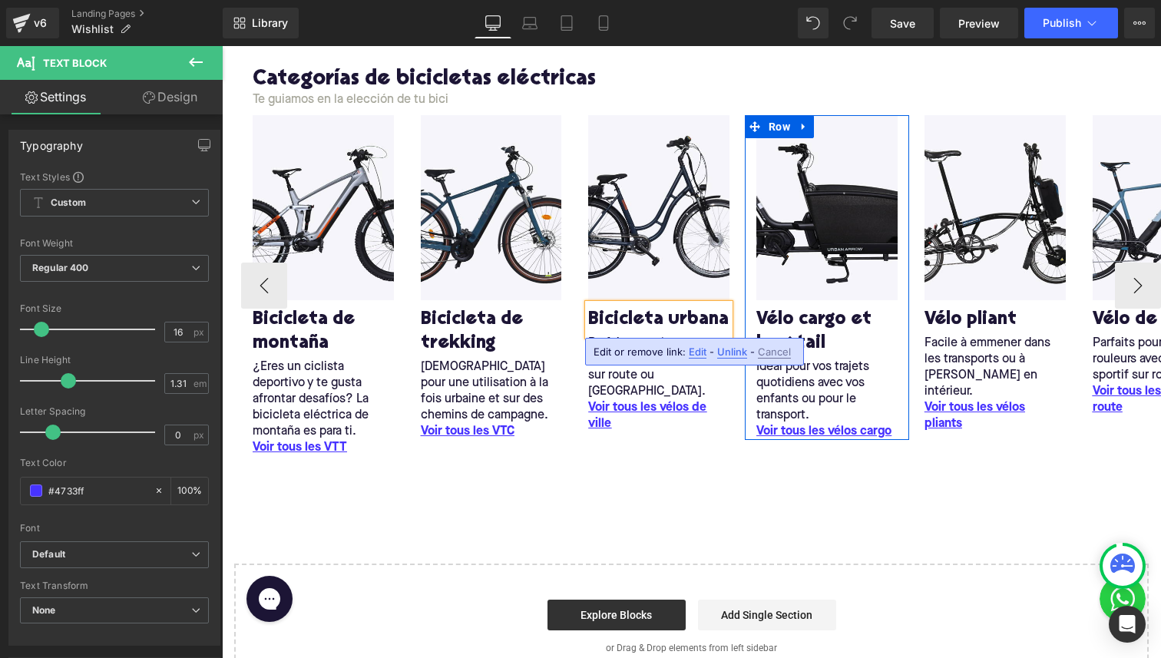
click at [869, 431] on div "Voir tous les vélos cargo Text Block" at bounding box center [827, 432] width 141 height 16
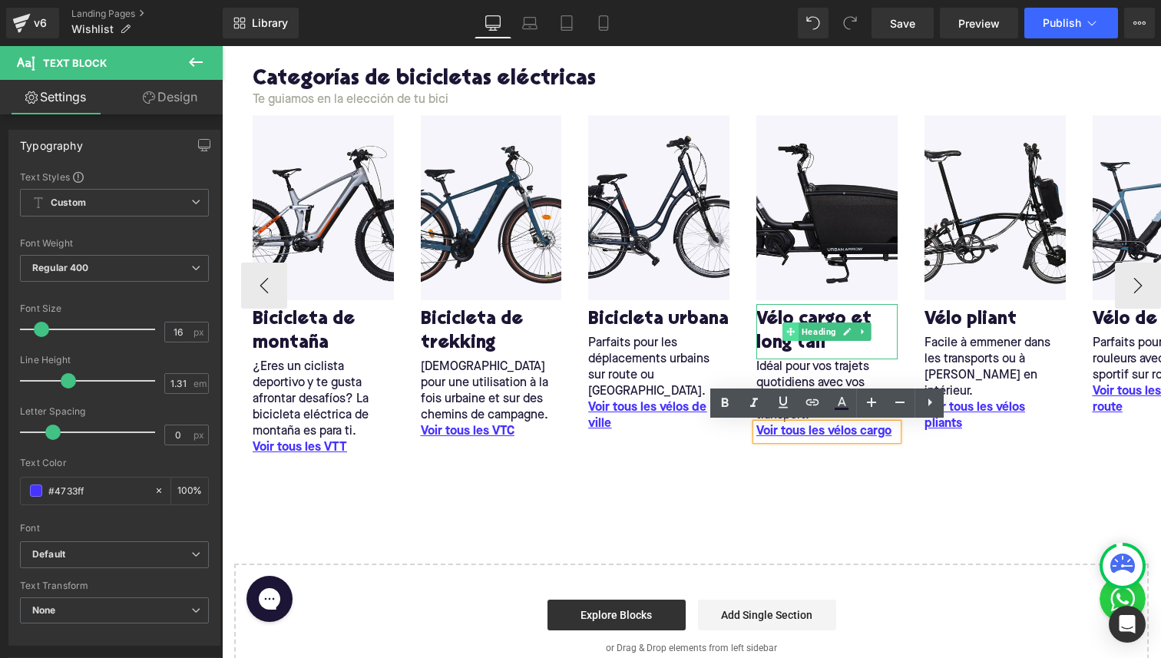
click at [789, 329] on icon at bounding box center [790, 331] width 8 height 9
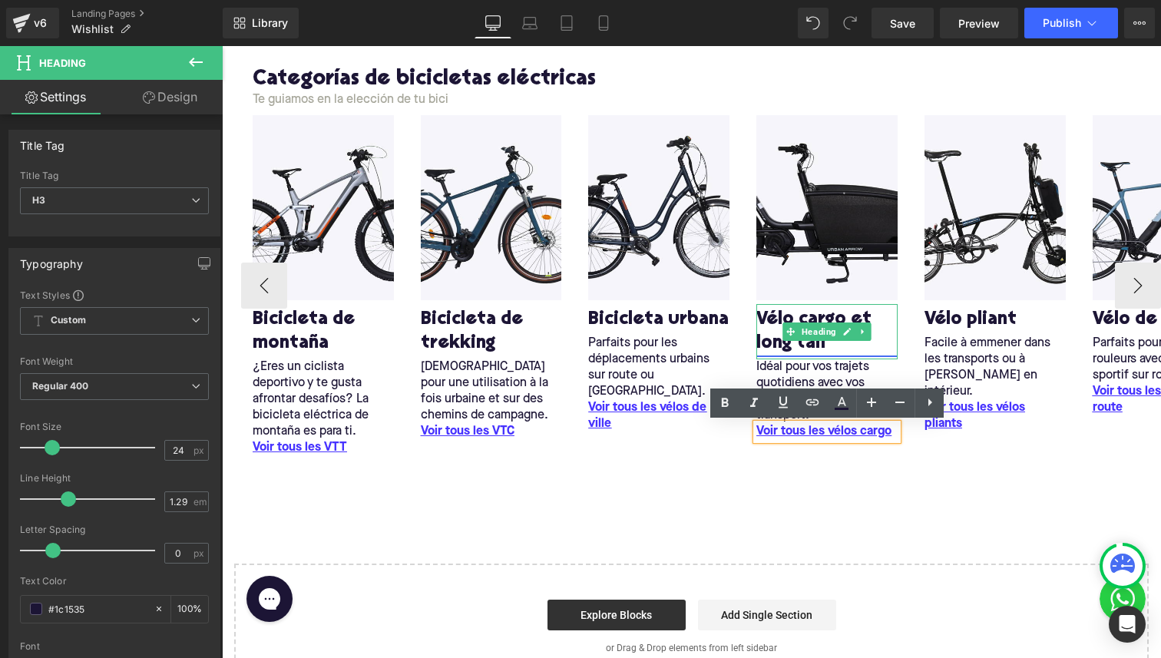
click at [776, 331] on link "Vélo cargo et long tail" at bounding box center [827, 332] width 141 height 48
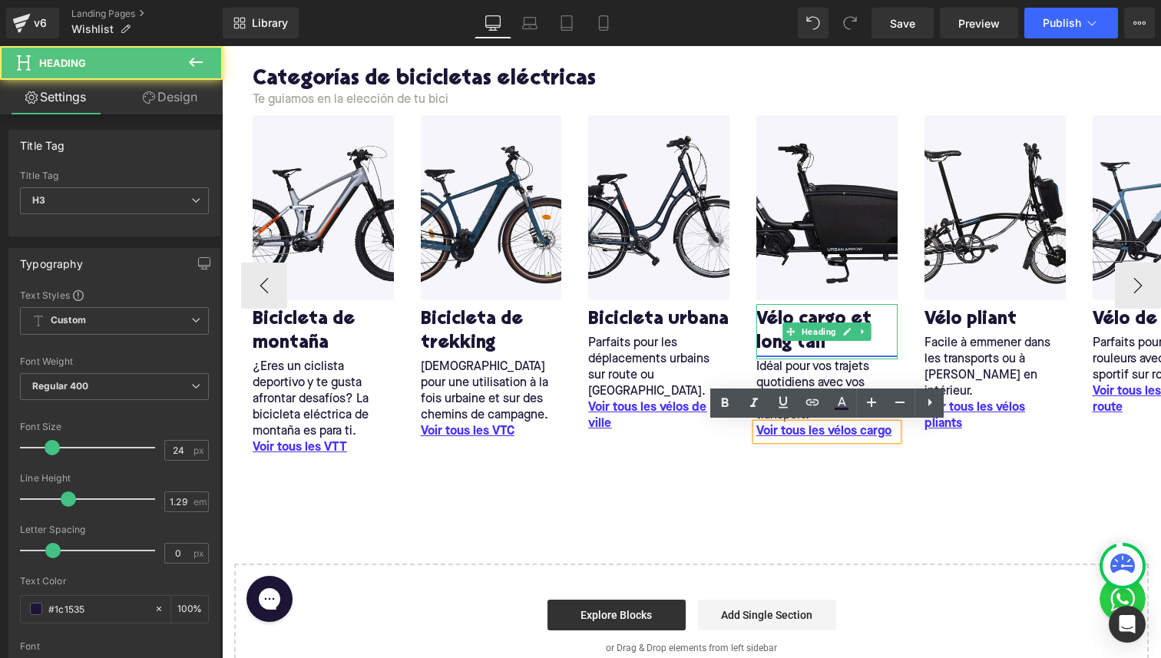
click at [766, 334] on link "Vélo cargo et long tail" at bounding box center [827, 332] width 141 height 48
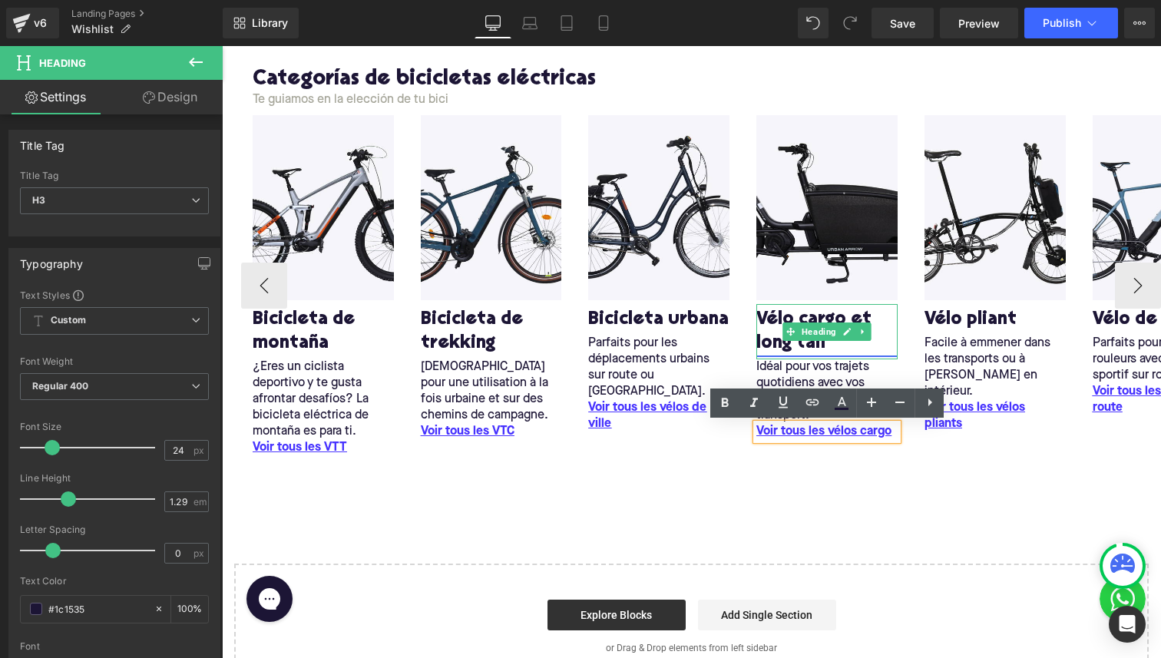
click at [766, 334] on link "Vélo cargo et long tail" at bounding box center [827, 332] width 141 height 48
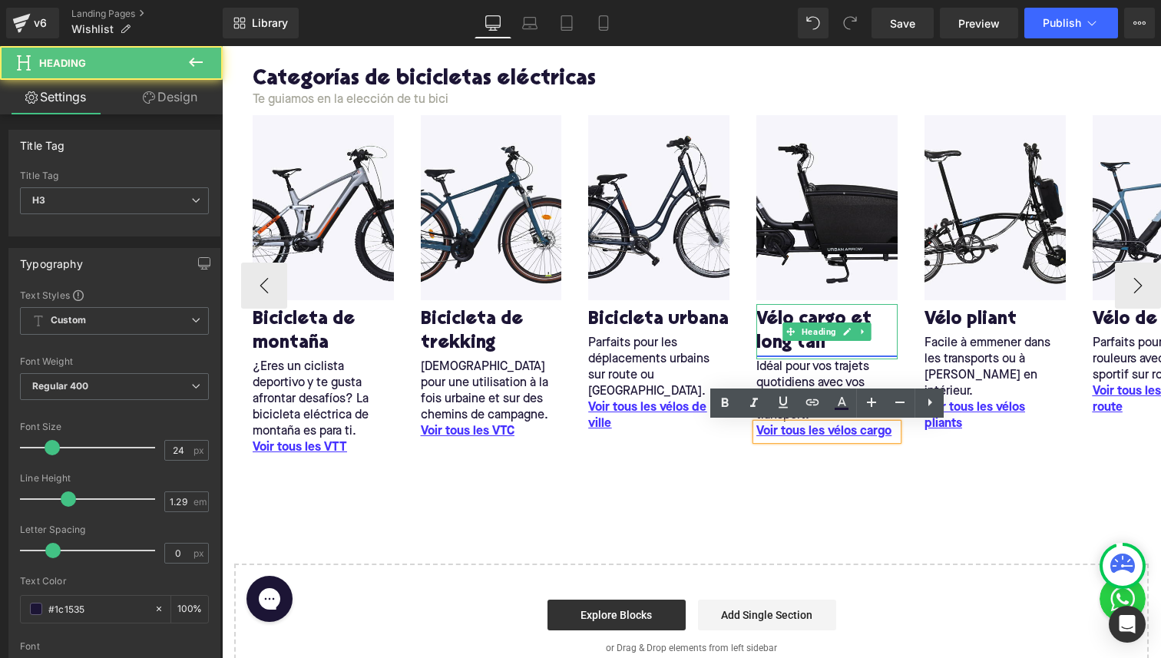
click at [780, 310] on link "Vélo cargo et long tail" at bounding box center [827, 332] width 141 height 48
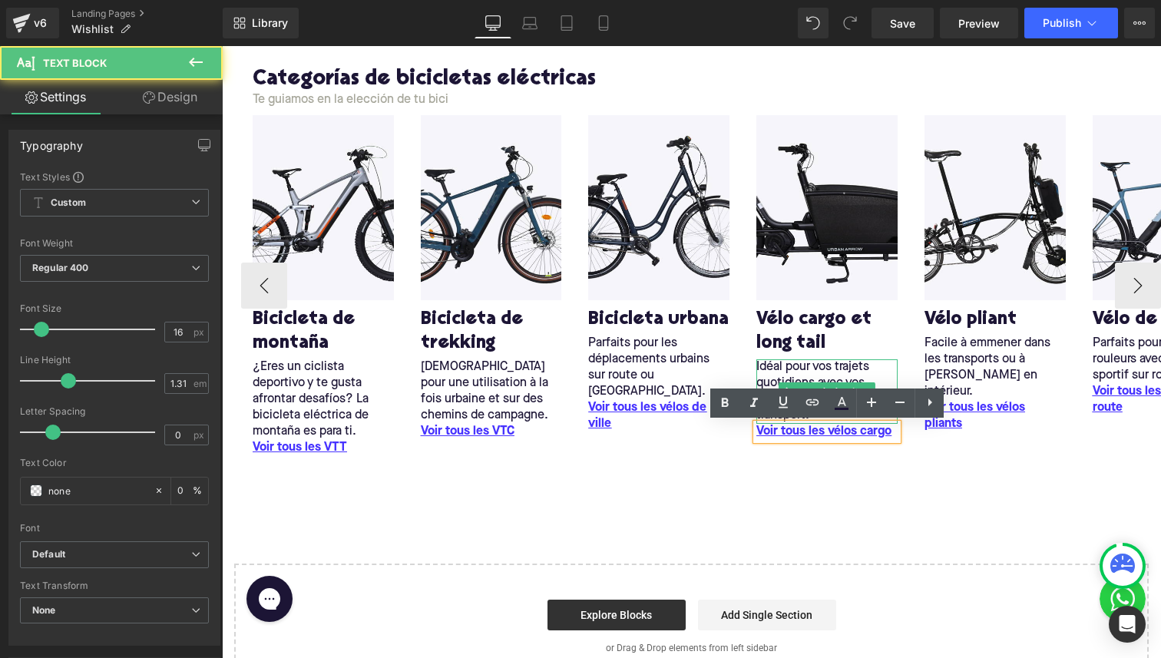
click at [823, 359] on p "Idéal pour vos trajets quotidiens avec vos enfants ou pour le transport." at bounding box center [827, 391] width 141 height 65
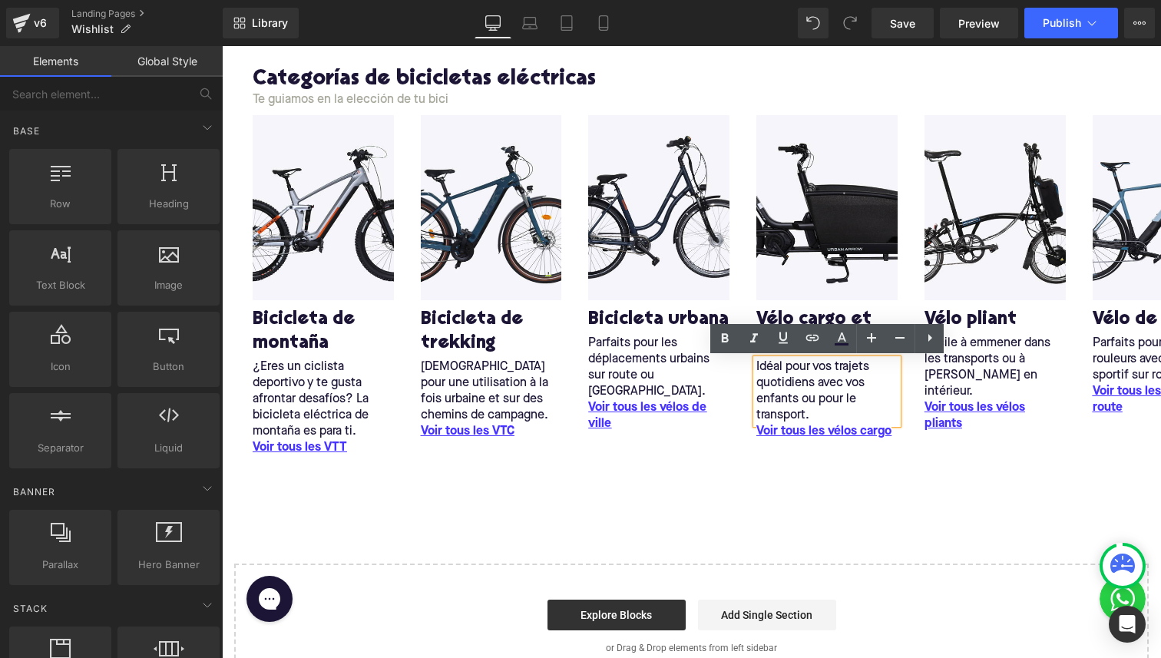
click at [708, 508] on div "Liquid Row Categorías de bicicletas eléctricas Heading Te guiamos en la elecció…" at bounding box center [691, 333] width 939 height 714
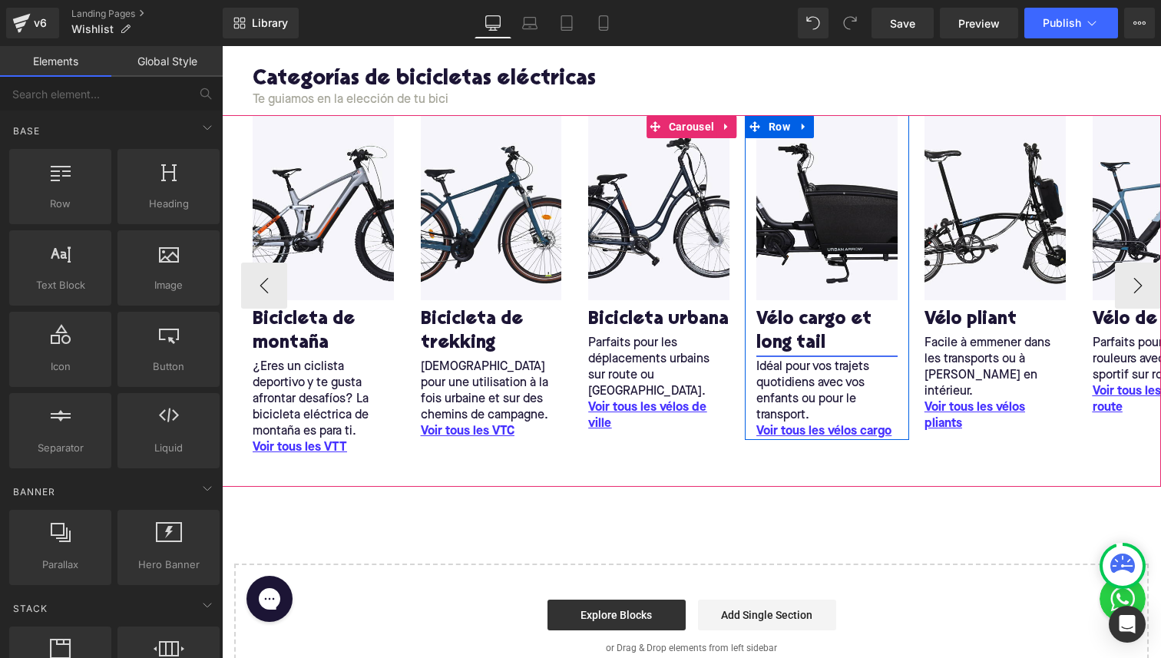
click at [778, 328] on link "Vélo cargo et long tail" at bounding box center [827, 332] width 141 height 48
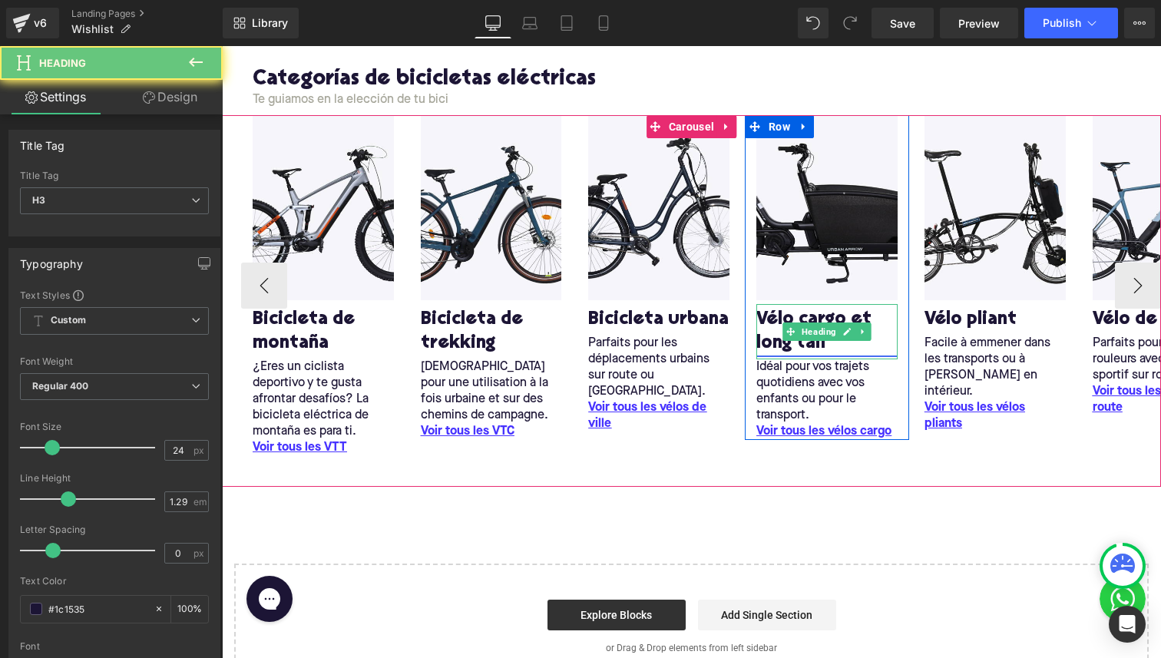
click at [807, 320] on link "Vélo cargo et long tail" at bounding box center [827, 332] width 141 height 48
click at [812, 313] on link "Vélo cargo et long tail" at bounding box center [827, 332] width 141 height 48
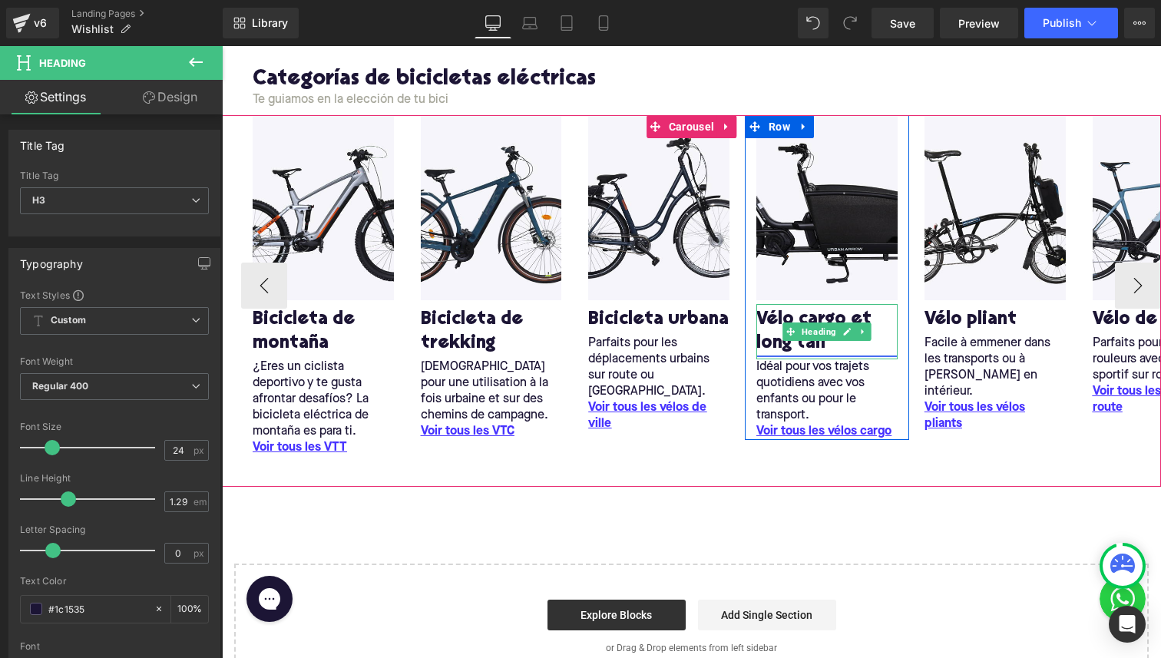
click at [812, 313] on link "Vélo cargo et long tail" at bounding box center [827, 332] width 141 height 48
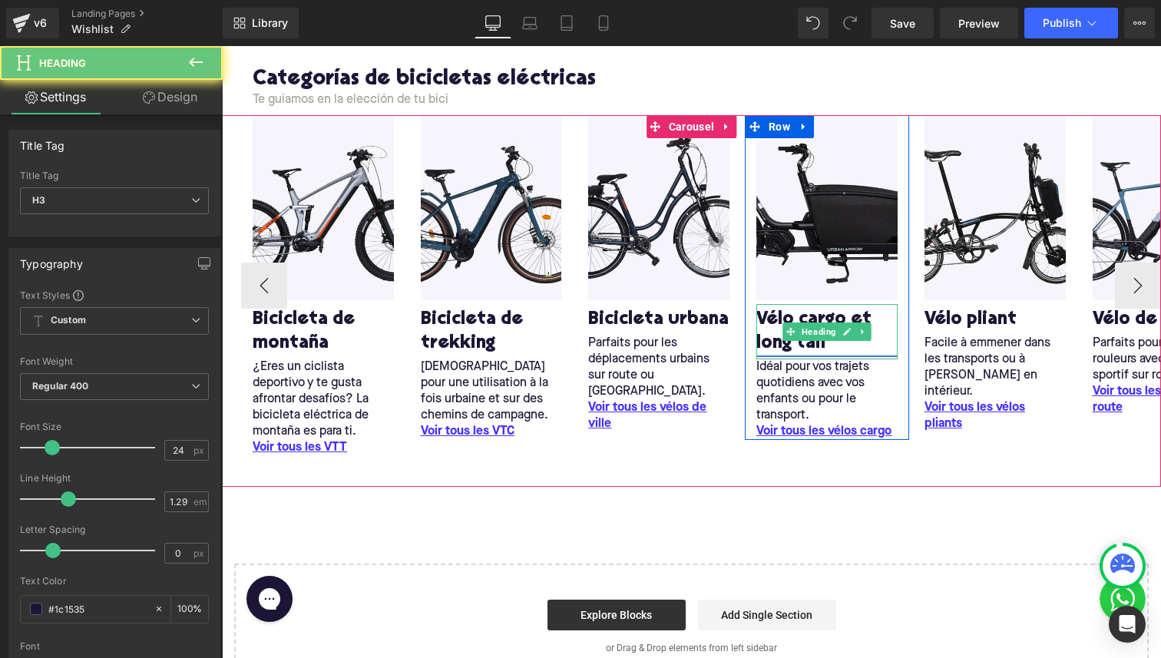
click at [812, 313] on link "Vélo cargo et long tail" at bounding box center [827, 332] width 141 height 48
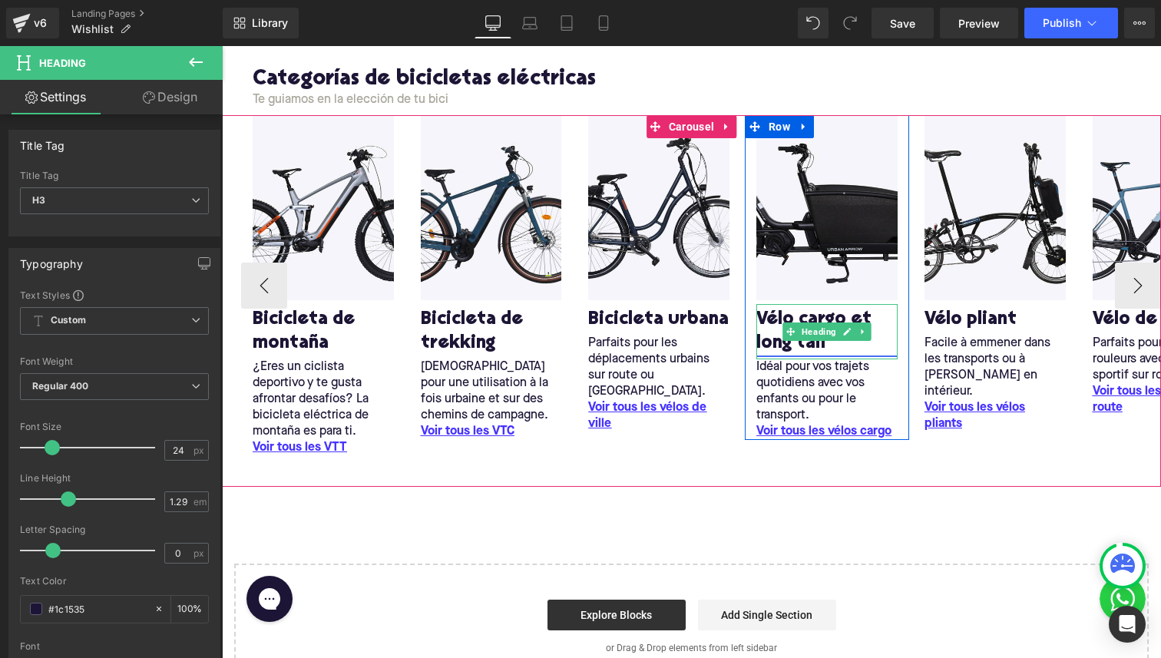
click at [774, 316] on link "Vélo cargo et long tail" at bounding box center [827, 332] width 141 height 48
click at [767, 355] on link "Vélo cargo et long tail" at bounding box center [827, 332] width 141 height 48
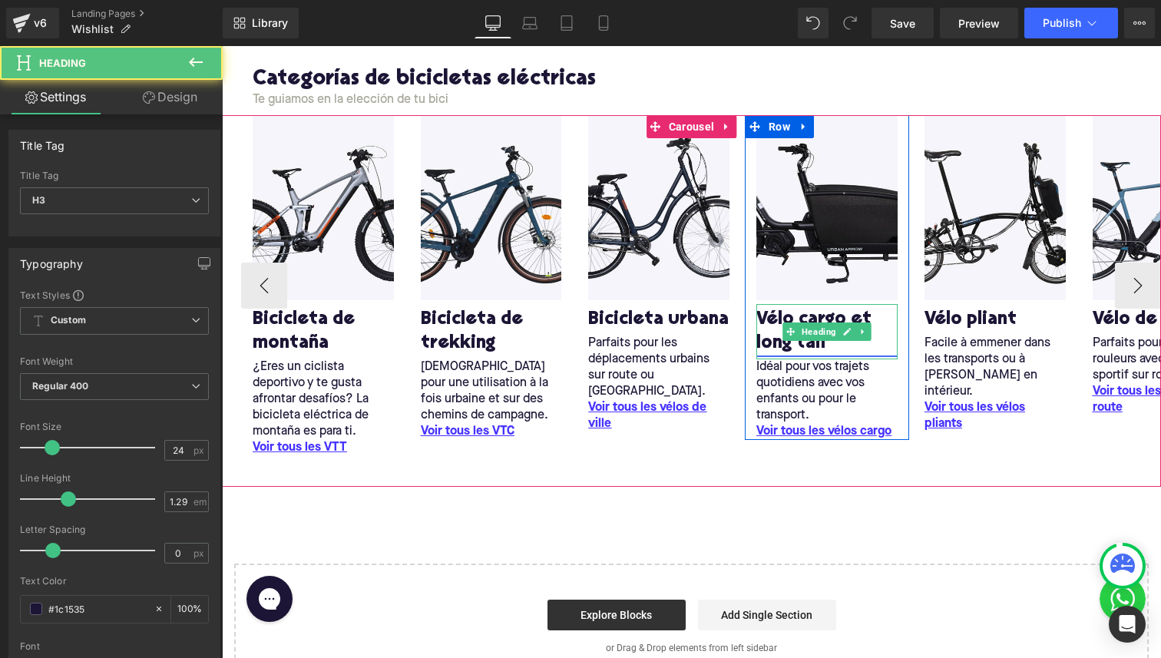
click at [865, 346] on link "Vélo cargo et long tail" at bounding box center [827, 332] width 141 height 48
click at [831, 350] on link "Vélo cargo et long tail" at bounding box center [827, 332] width 141 height 48
click at [806, 350] on link "Vélo cargo et long tail" at bounding box center [827, 332] width 141 height 48
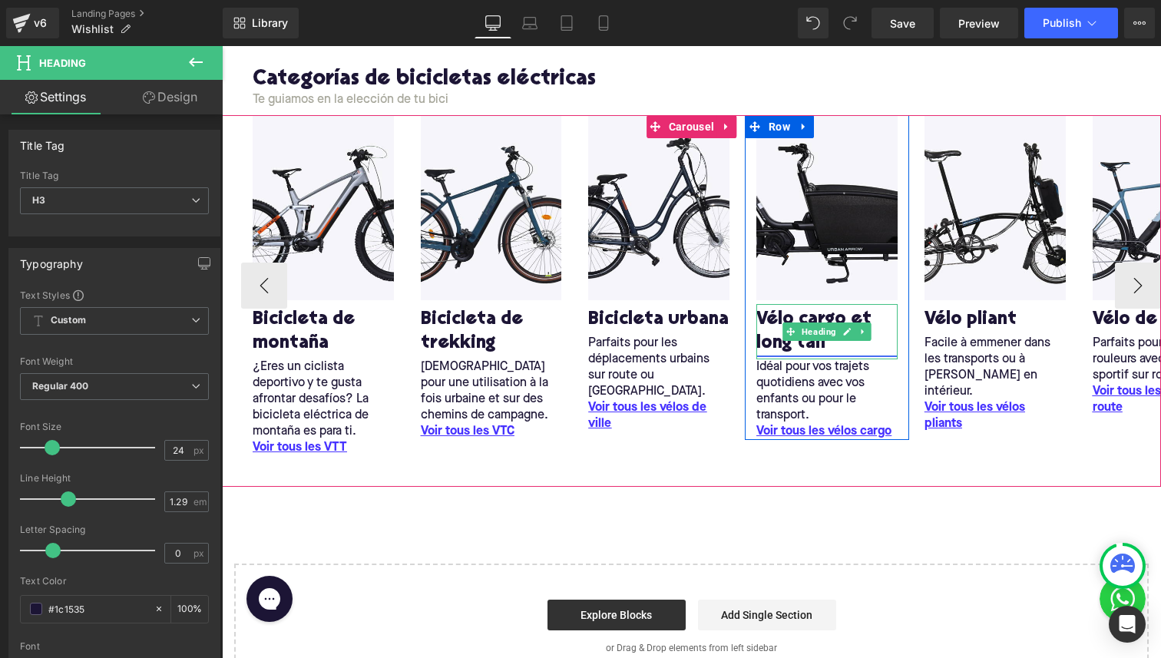
click at [810, 346] on link "Vélo cargo et long tail" at bounding box center [827, 332] width 141 height 48
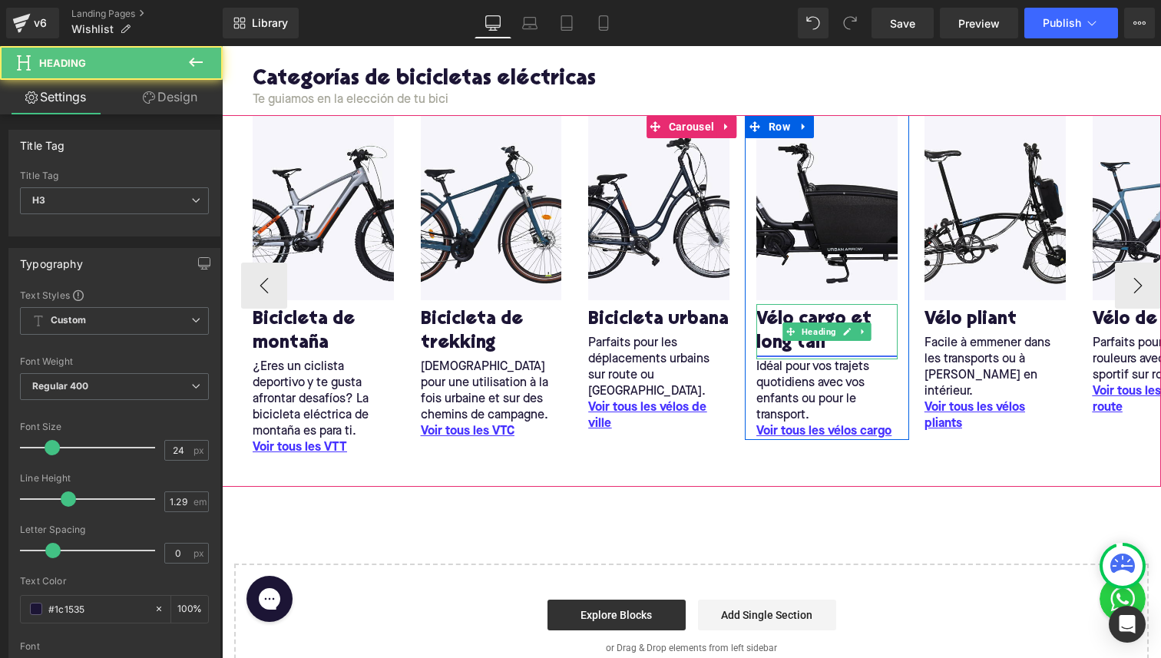
click at [764, 314] on link "Vélo cargo et long tail" at bounding box center [827, 332] width 141 height 48
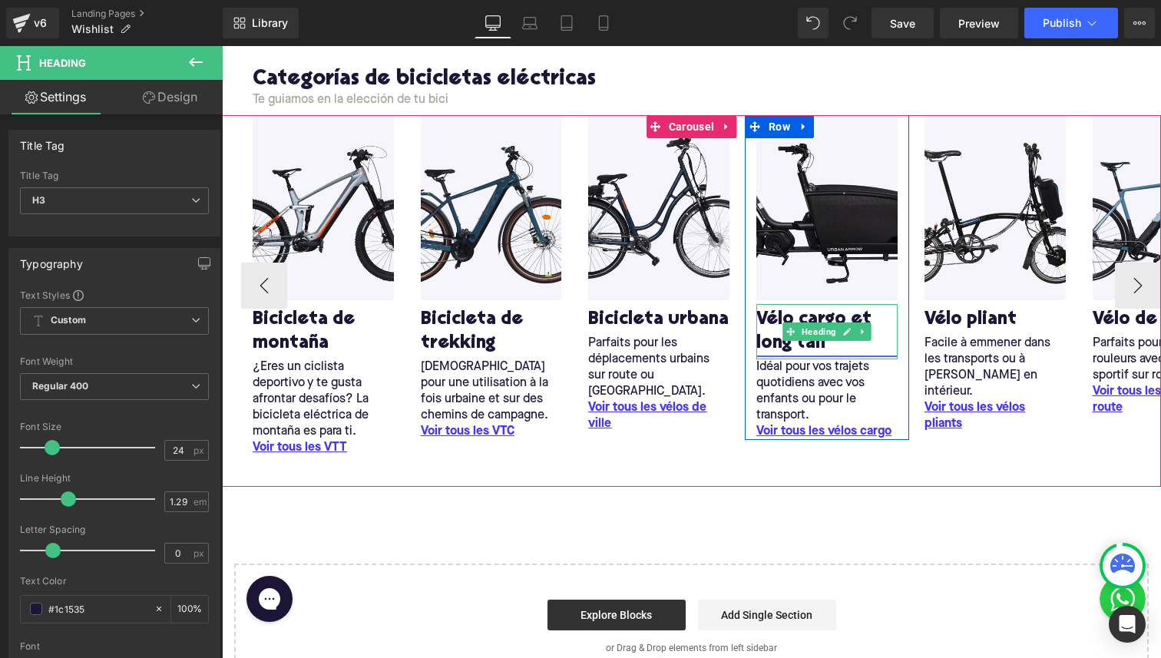
click at [770, 322] on link "Vélo cargo et long tail" at bounding box center [827, 332] width 141 height 48
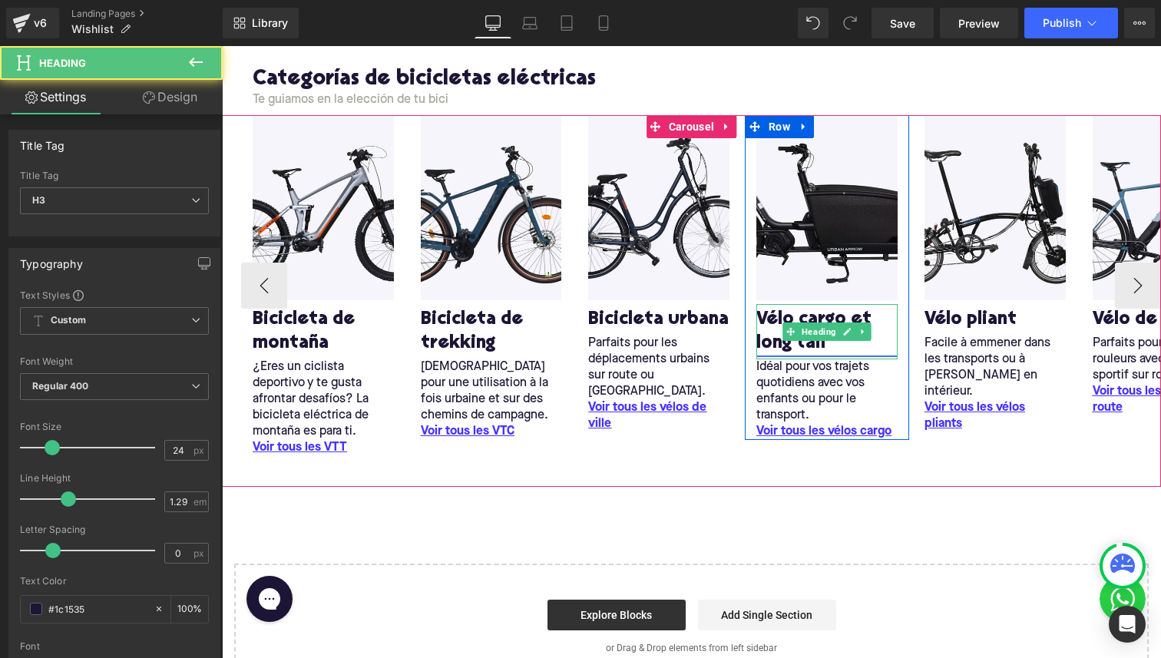
click at [770, 322] on link "Vélo cargo et long tail" at bounding box center [827, 332] width 141 height 48
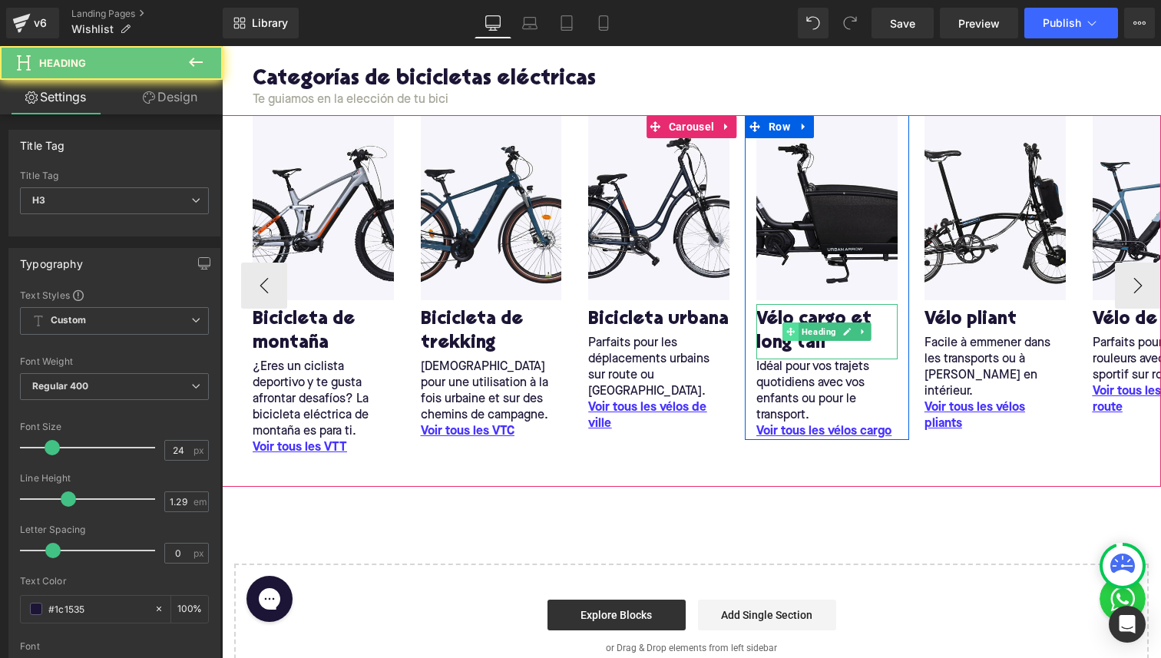
click at [796, 336] on span at bounding box center [791, 332] width 16 height 18
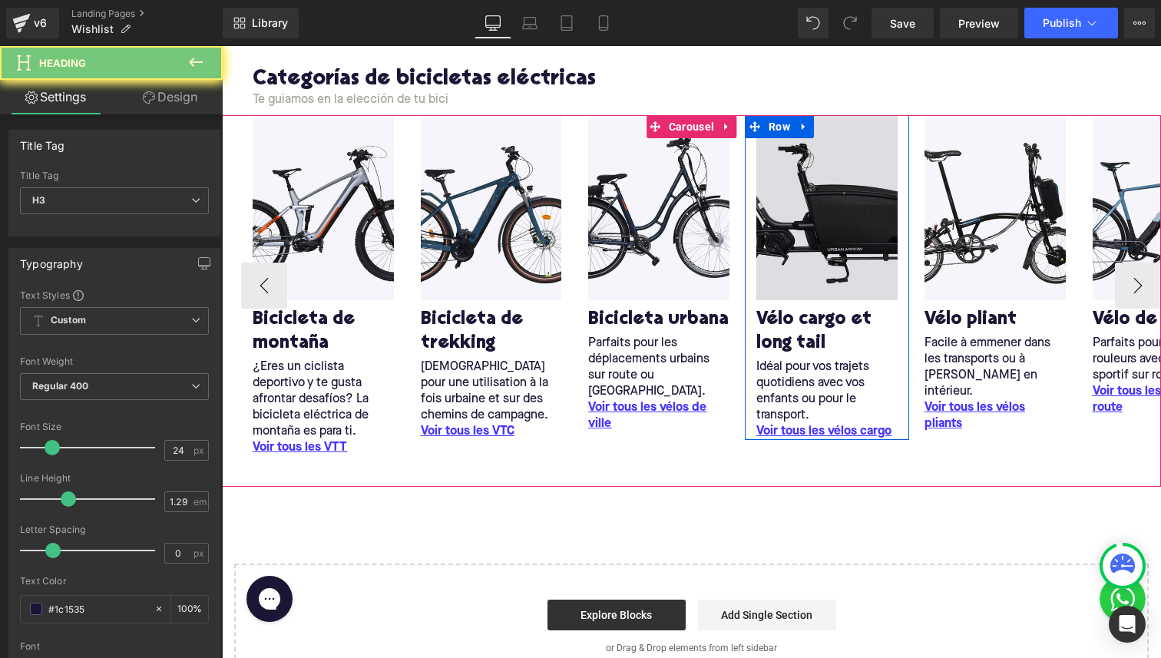
click at [779, 228] on img at bounding box center [827, 207] width 141 height 185
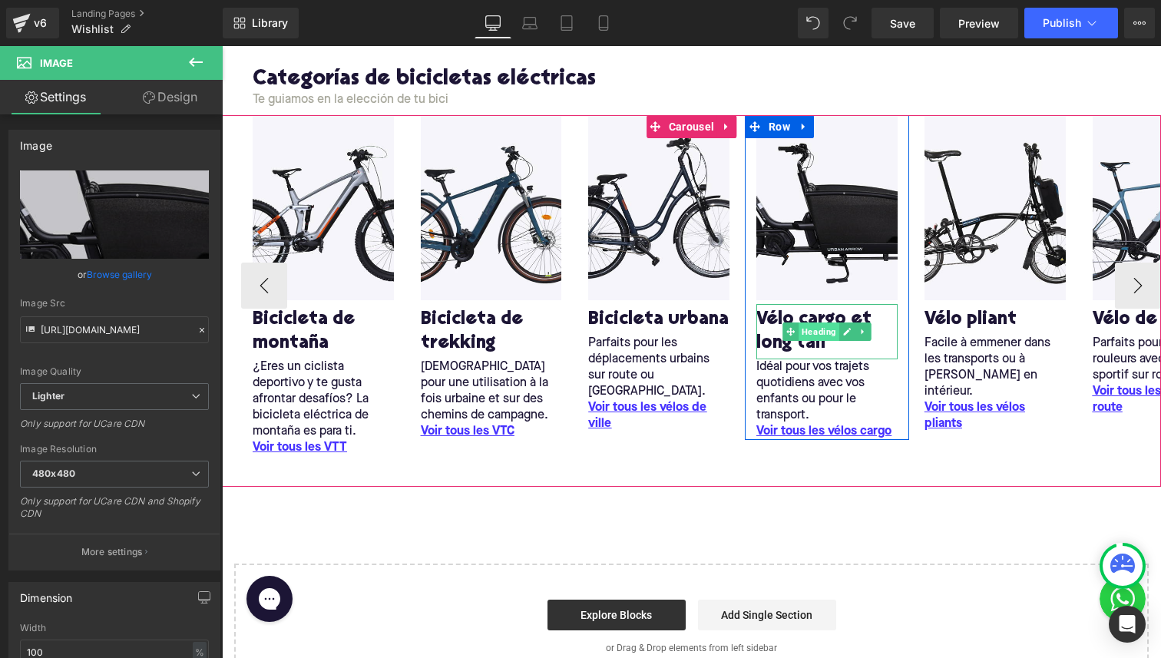
click at [817, 329] on span "Heading" at bounding box center [819, 332] width 41 height 18
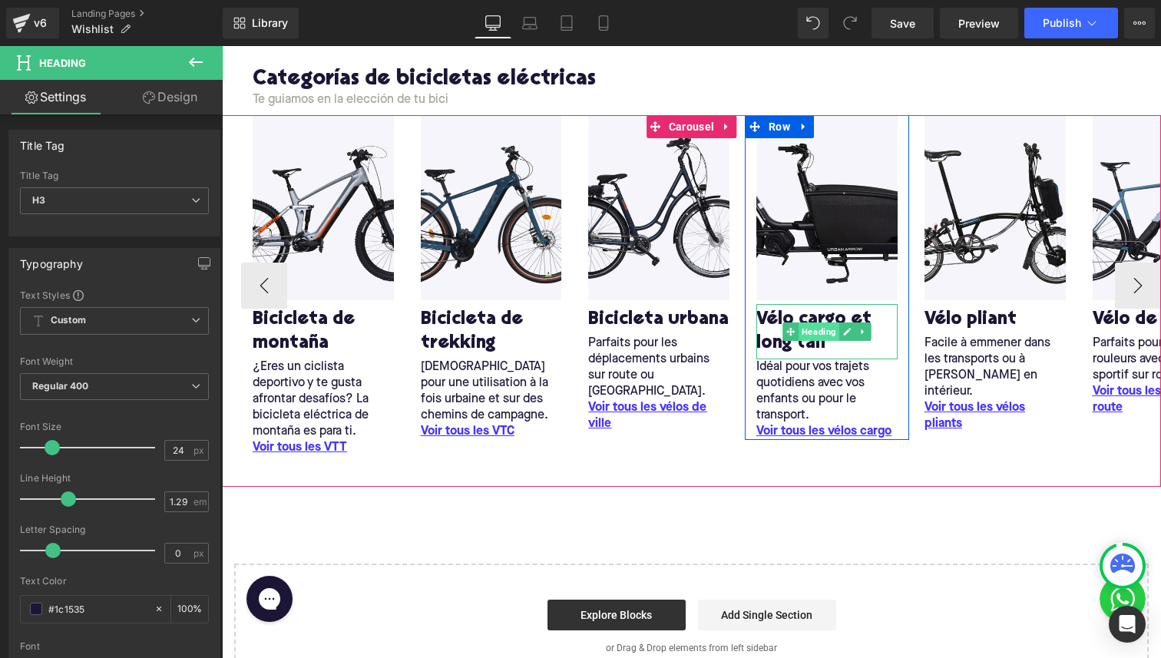
click at [817, 329] on span "Heading" at bounding box center [819, 332] width 41 height 18
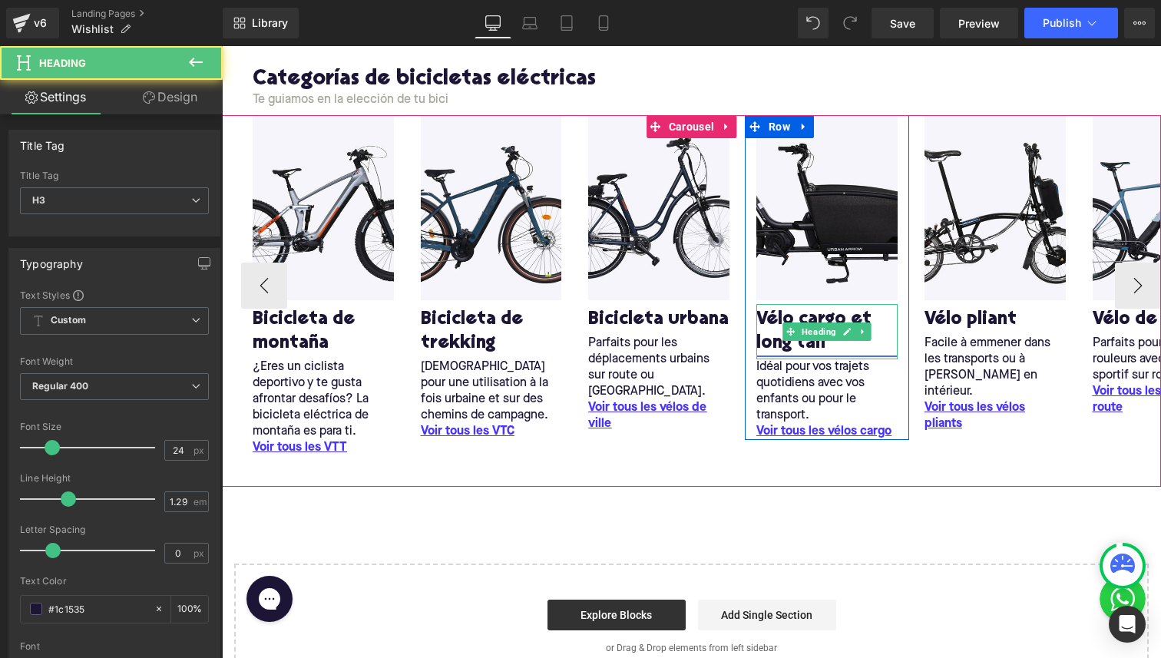
click at [817, 318] on link "Vélo cargo et long tail" at bounding box center [827, 332] width 141 height 48
click at [817, 316] on link "Vélo cargo et long tail" at bounding box center [827, 332] width 141 height 48
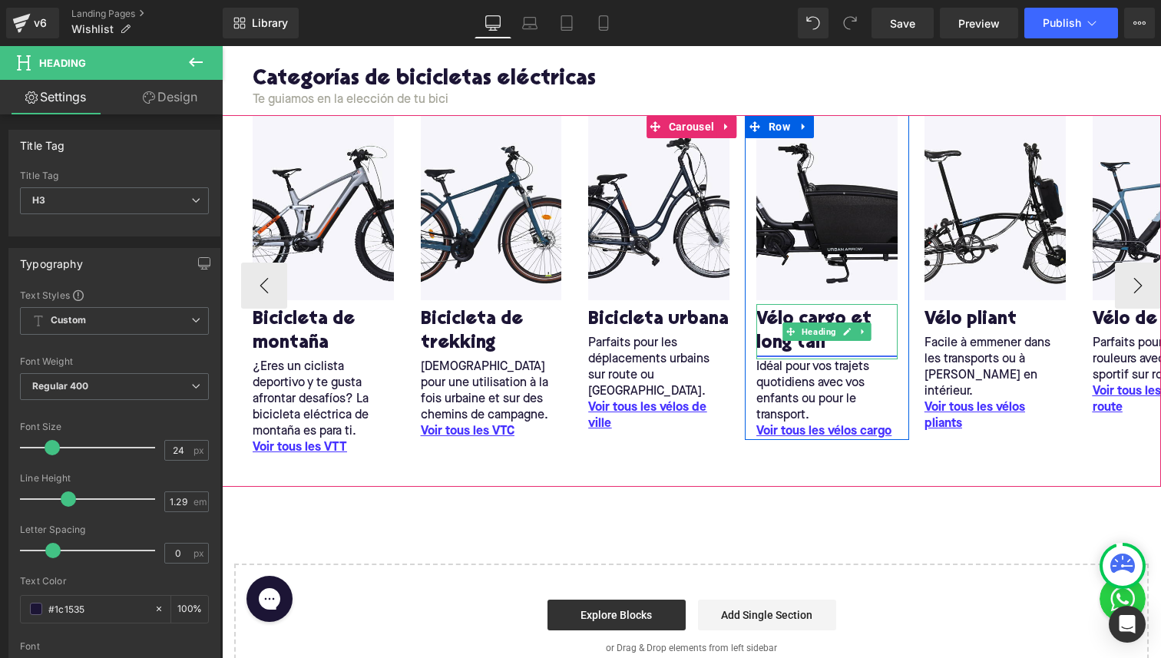
click at [817, 313] on link "Vélo cargo et long tail" at bounding box center [827, 332] width 141 height 48
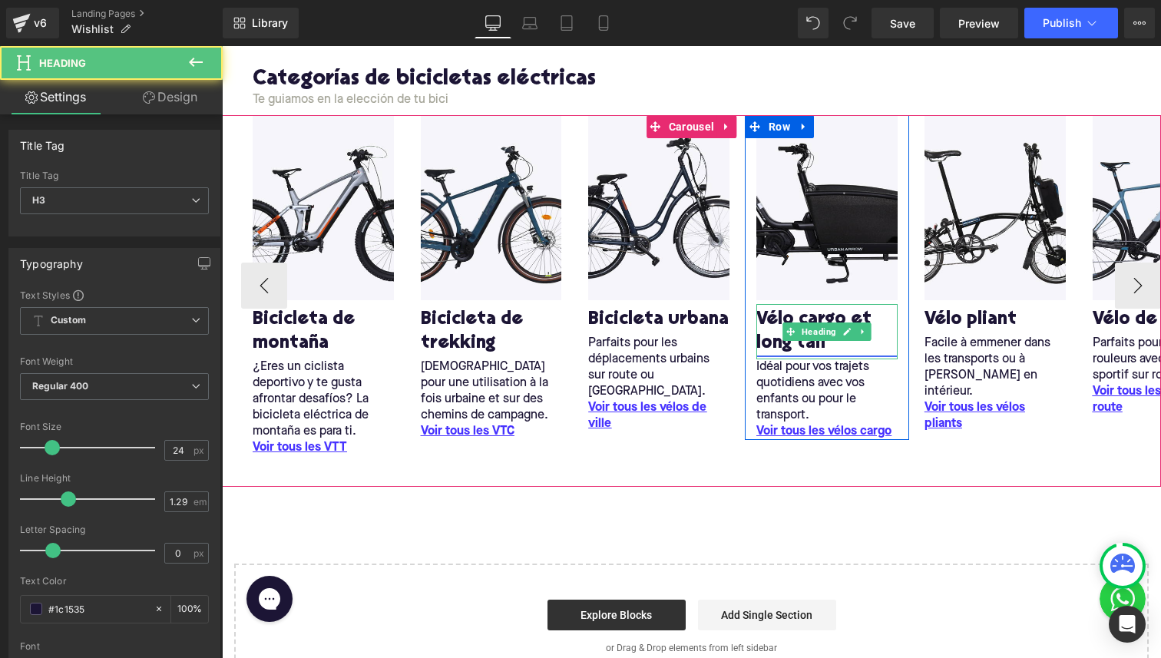
click at [817, 313] on link "Vélo cargo et long tail" at bounding box center [827, 332] width 141 height 48
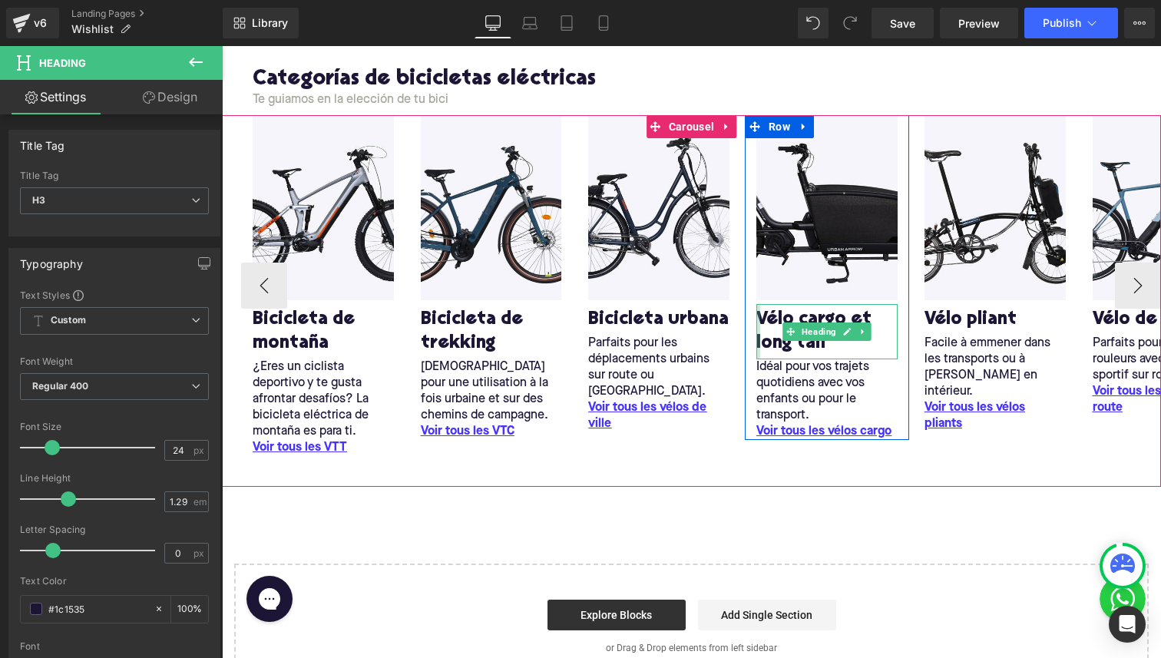
click at [757, 356] on div at bounding box center [759, 331] width 4 height 55
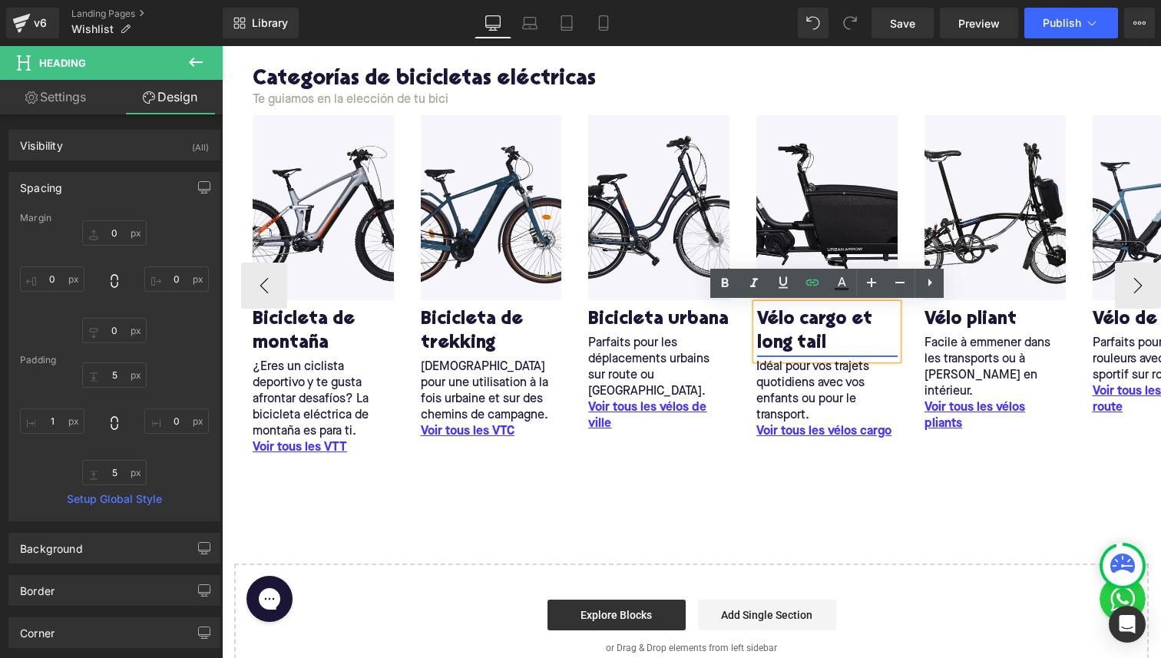
click at [773, 343] on link "Vélo cargo et long tail" at bounding box center [827, 332] width 141 height 48
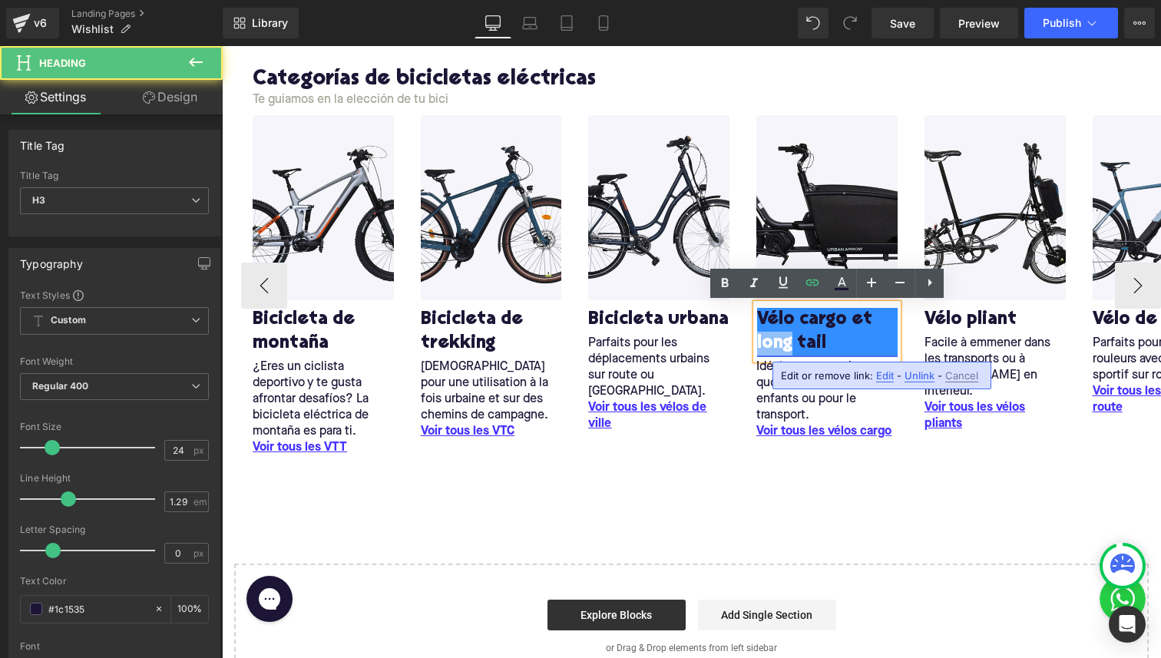
click at [773, 343] on link "Vélo cargo et long tail" at bounding box center [827, 332] width 141 height 48
click at [766, 346] on link "Vélo cargo et long tail" at bounding box center [827, 332] width 141 height 48
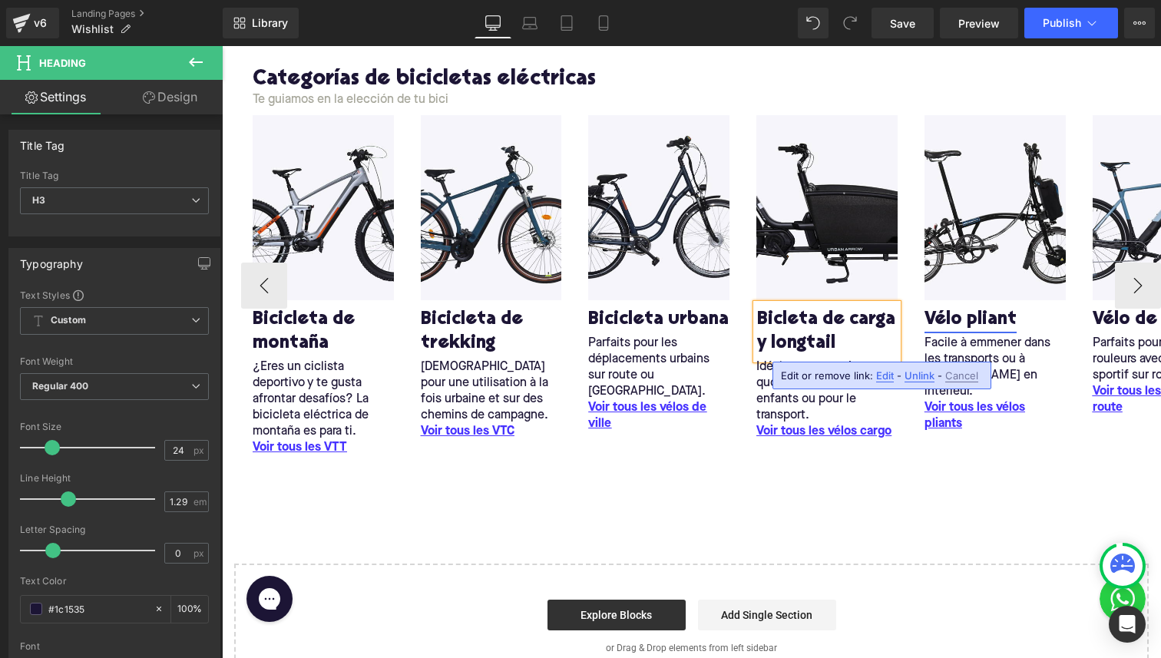
click at [929, 316] on link "Vélo pliant" at bounding box center [971, 320] width 92 height 24
click at [775, 326] on h3 "Bicleta de carga y longtail" at bounding box center [827, 332] width 141 height 48
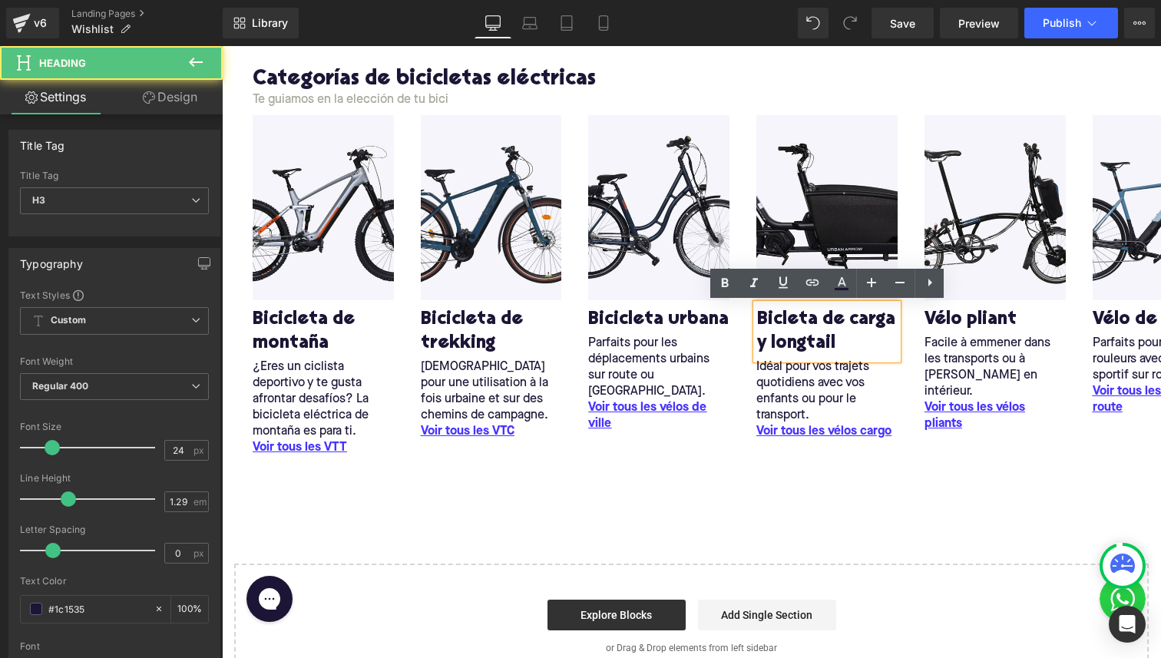
click at [782, 322] on h3 "Bicleta de carga y longtail" at bounding box center [827, 332] width 141 height 48
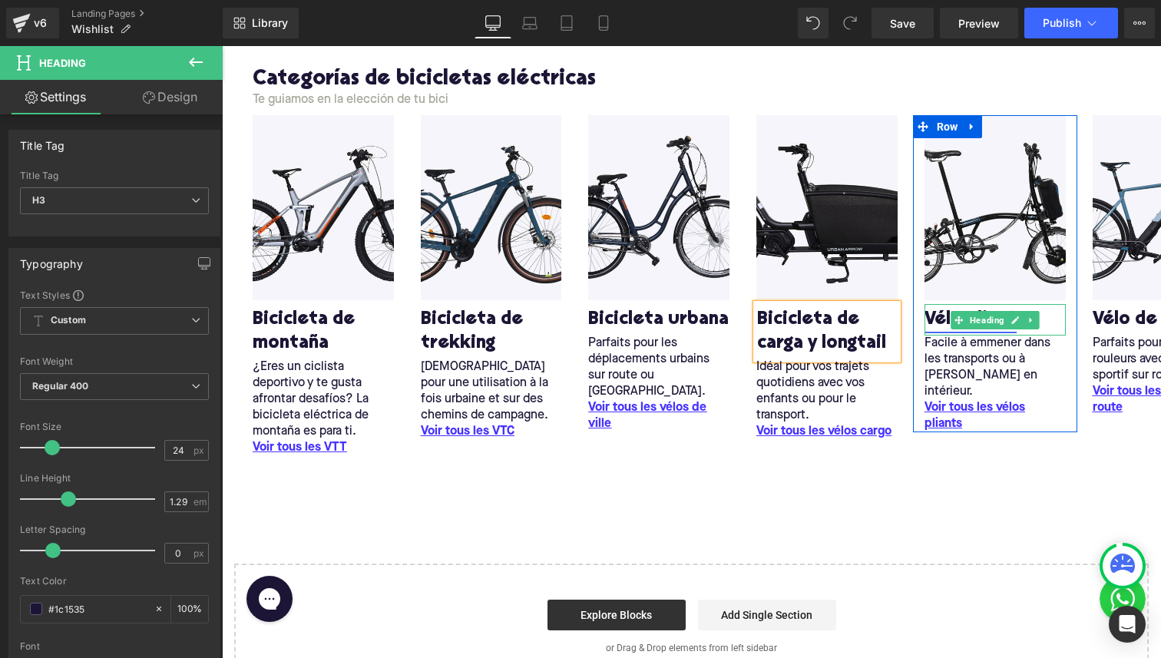
click at [929, 323] on link "Vélo pliant" at bounding box center [971, 320] width 92 height 24
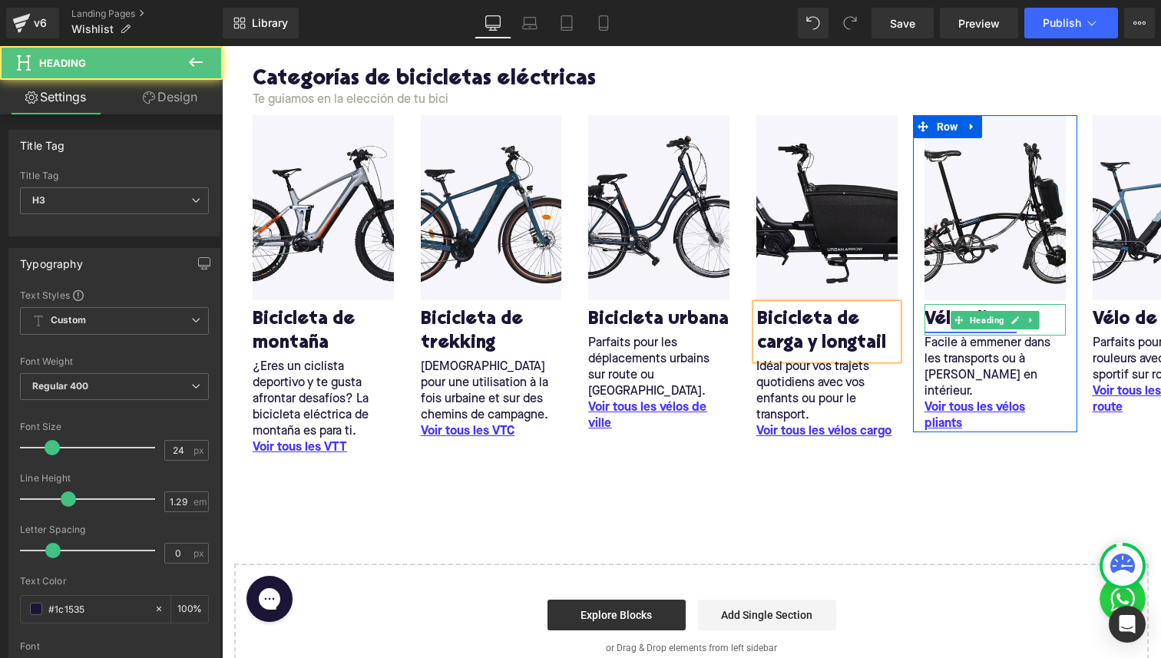
click at [929, 323] on link "Vélo pliant" at bounding box center [971, 320] width 92 height 24
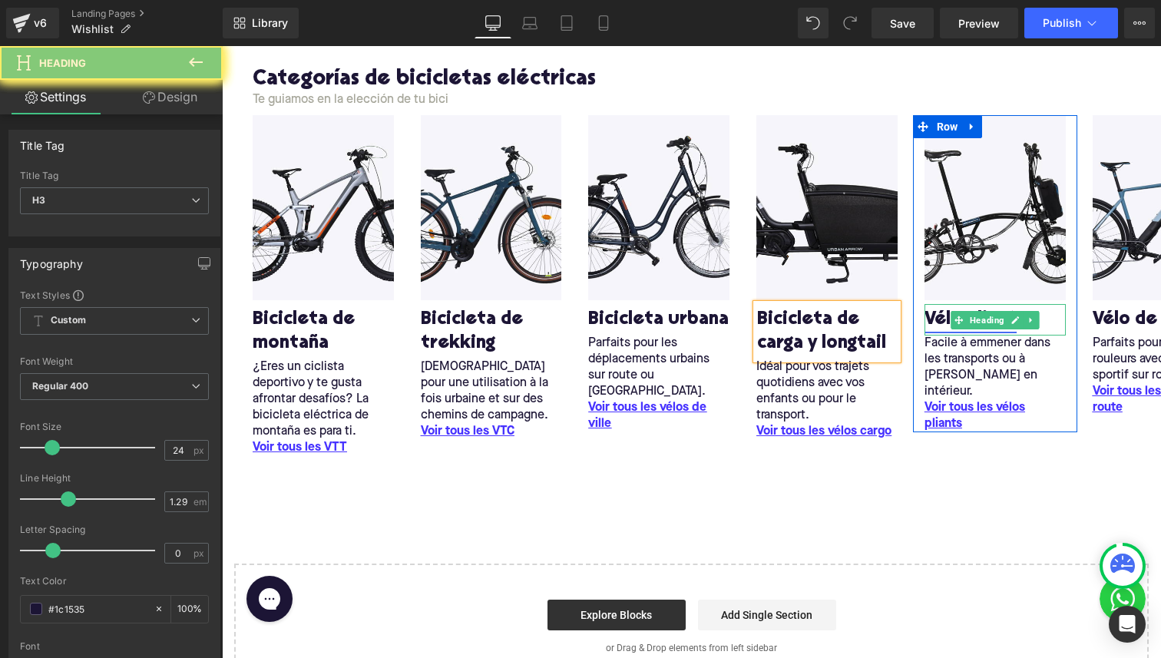
click at [929, 323] on link "Vélo pliant" at bounding box center [971, 320] width 92 height 24
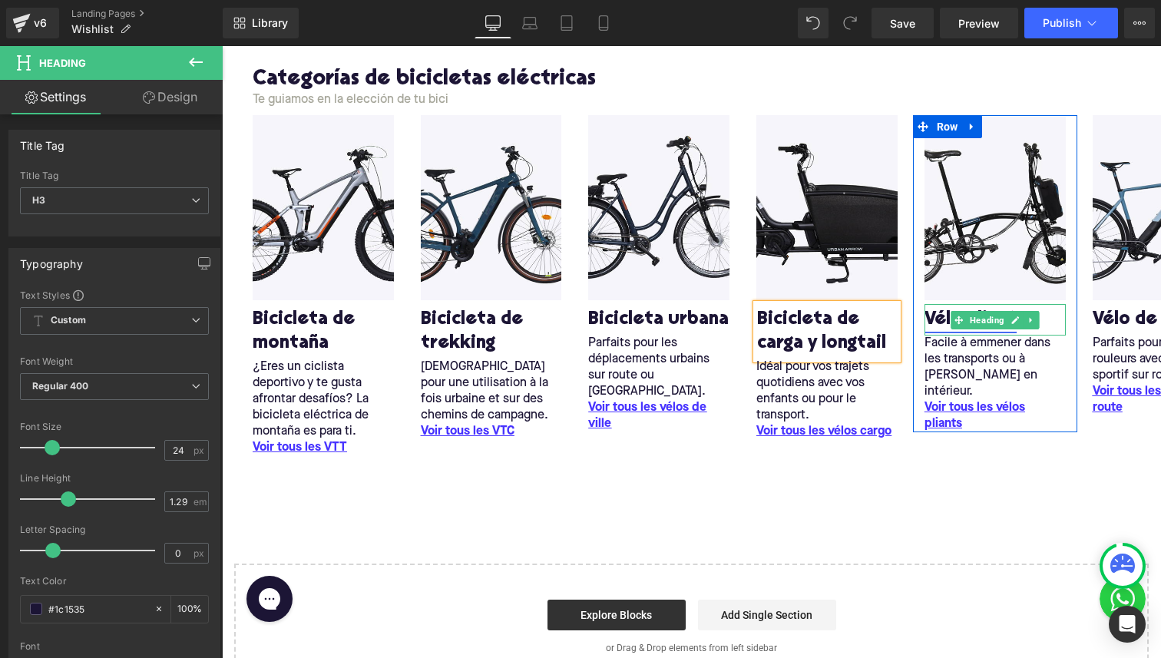
click at [937, 320] on link "Vélo pliant" at bounding box center [971, 320] width 92 height 24
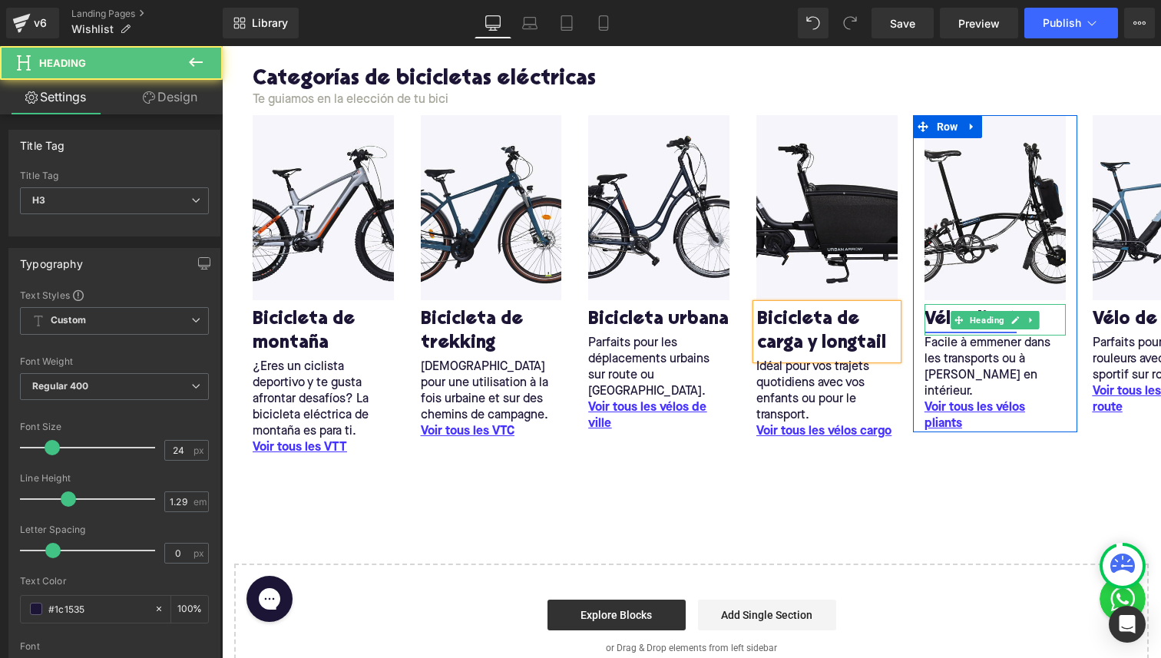
click at [937, 320] on link "Vélo pliant" at bounding box center [971, 320] width 92 height 24
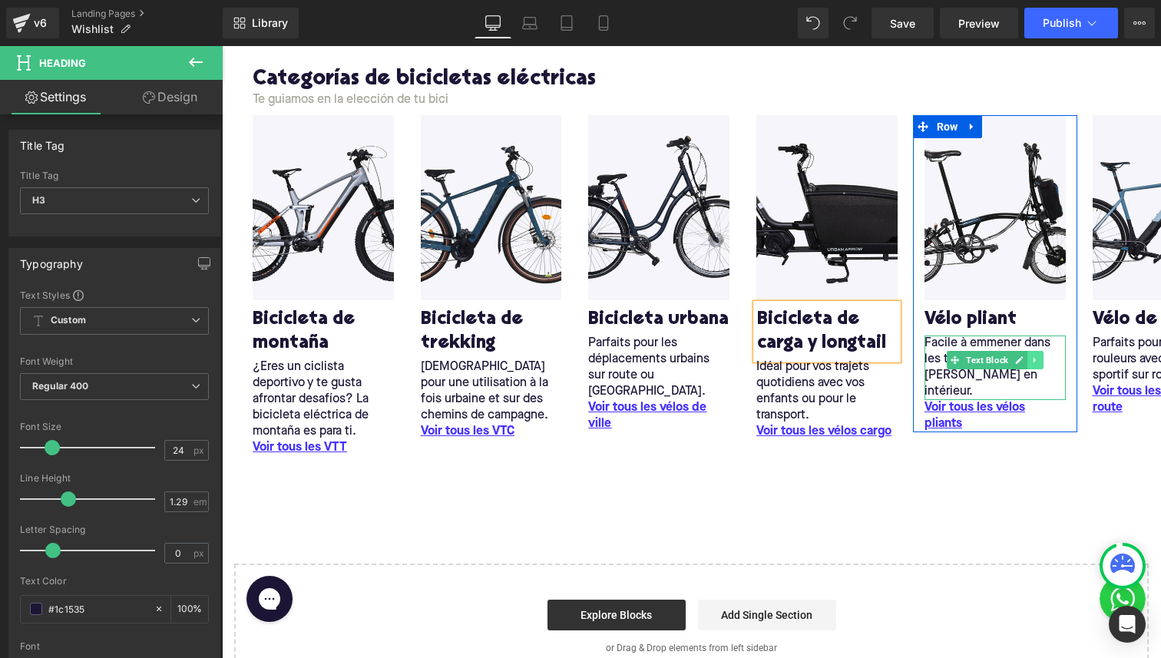
click at [1039, 352] on link at bounding box center [1036, 360] width 16 height 18
click at [1039, 313] on h3 "Vélo pliant" at bounding box center [995, 320] width 141 height 24
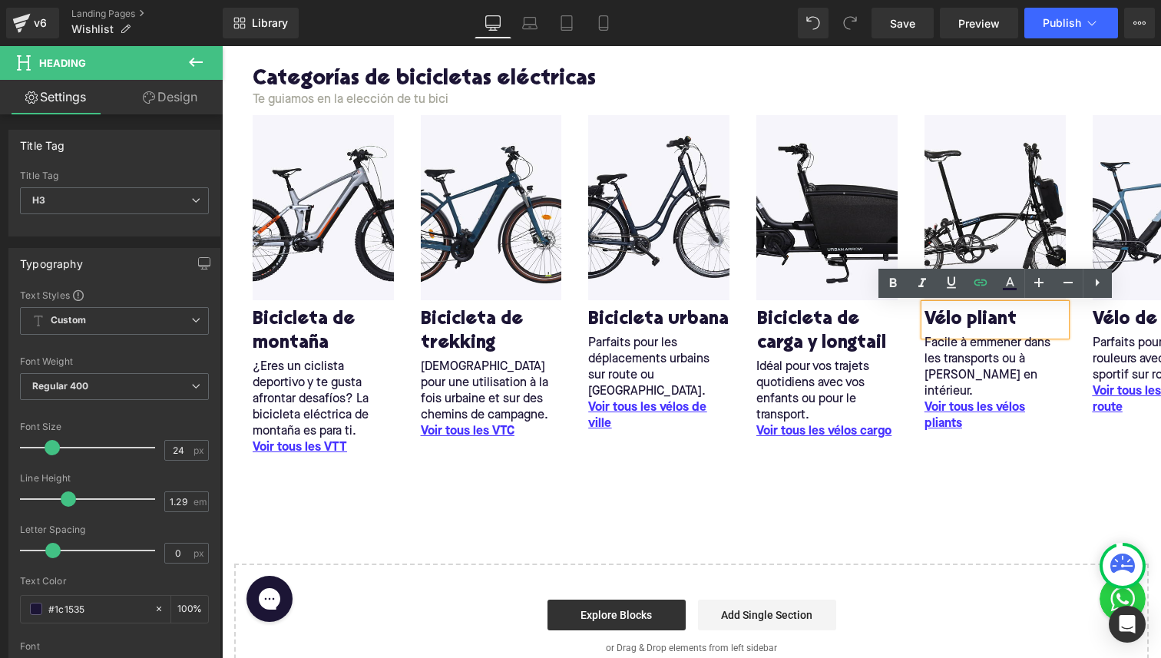
click at [1039, 313] on h3 "Vélo pliant" at bounding box center [995, 320] width 141 height 24
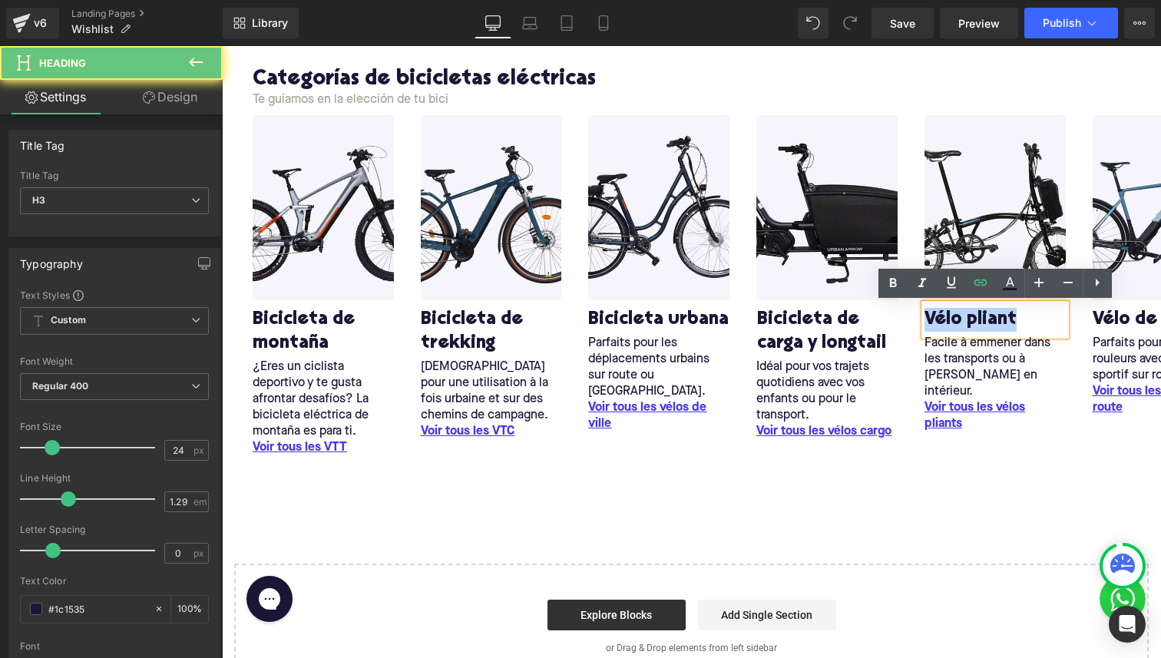
click at [1040, 313] on h3 "Vélo pliant" at bounding box center [995, 320] width 141 height 24
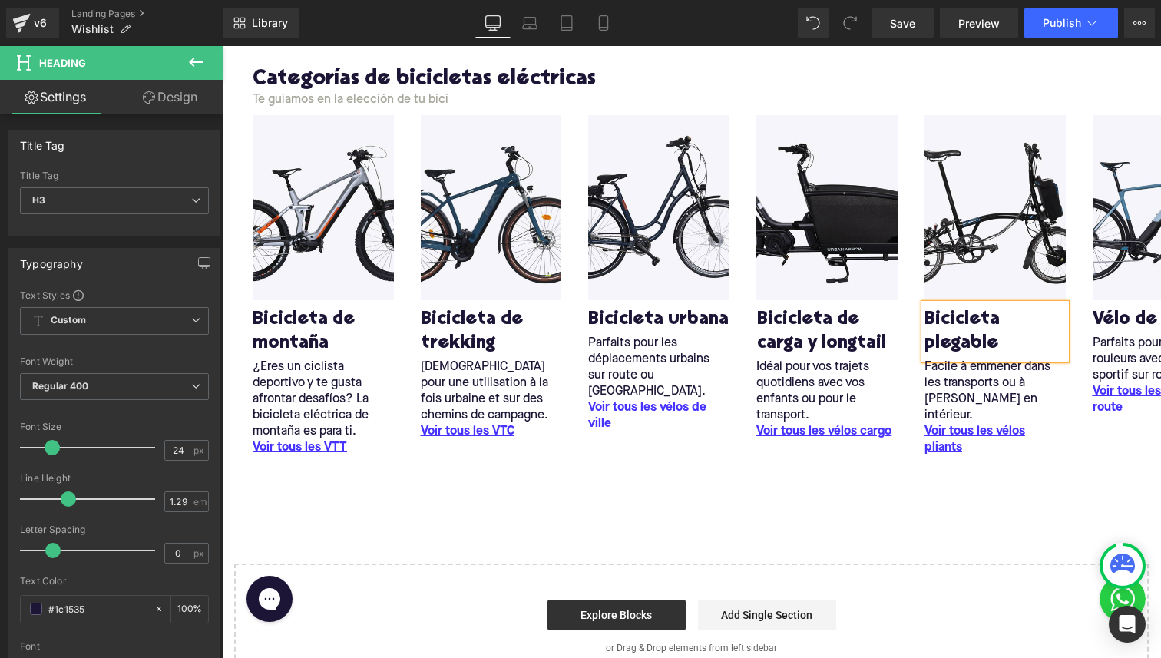
click at [1161, 284] on button "›" at bounding box center [1184, 286] width 46 height 46
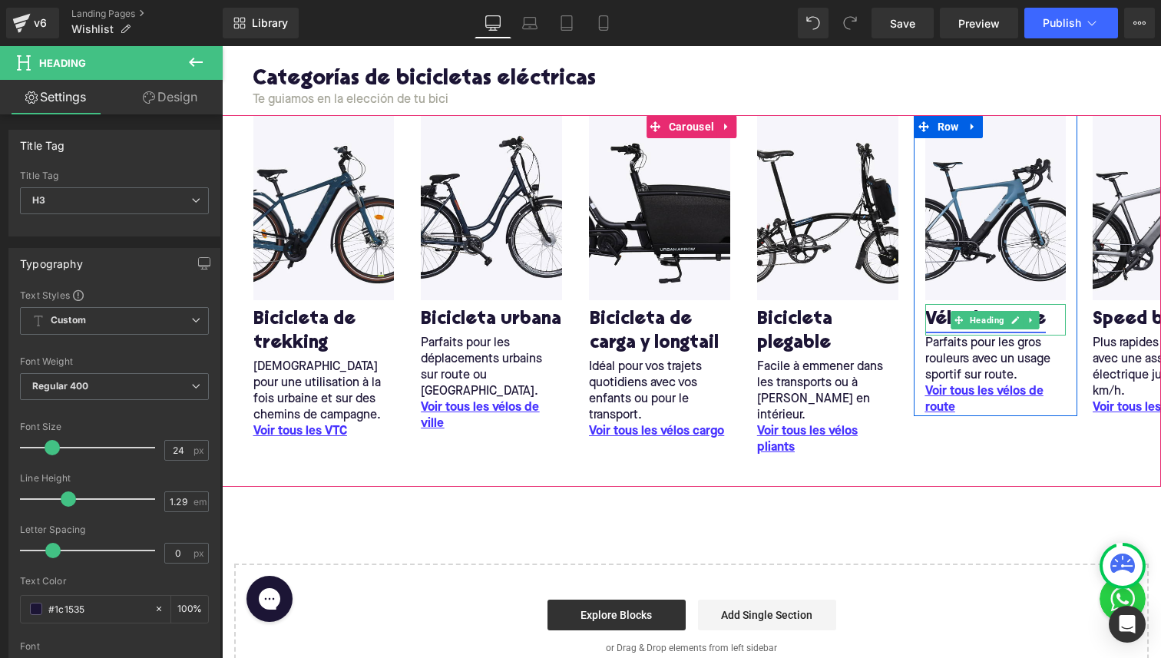
click at [933, 324] on link "Vélo de route" at bounding box center [985, 320] width 121 height 24
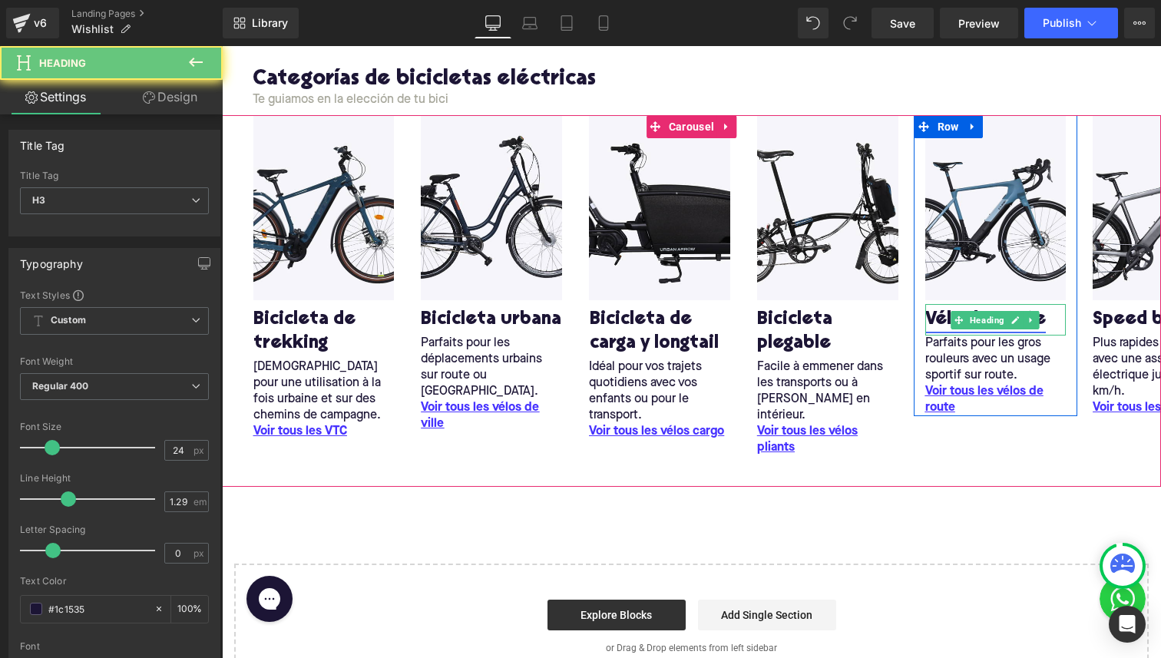
click at [933, 324] on link "Vélo de route" at bounding box center [985, 320] width 121 height 24
click at [929, 323] on link "Vélo de route" at bounding box center [985, 320] width 121 height 24
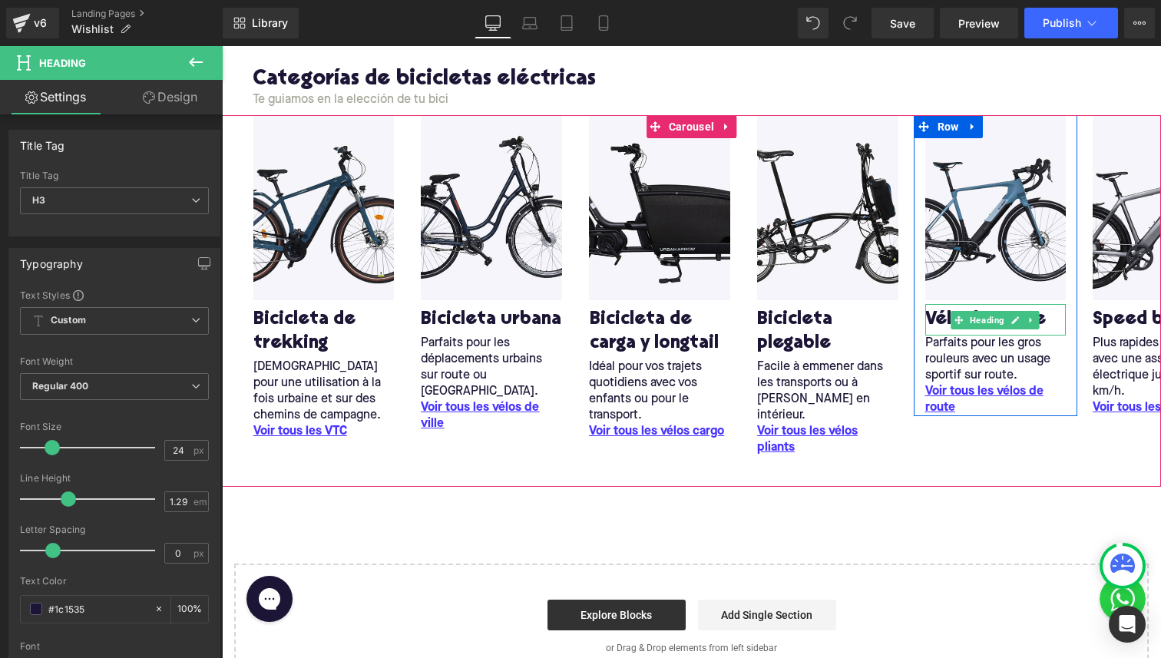
click at [1053, 320] on h3 "Vélo de route" at bounding box center [995, 320] width 141 height 24
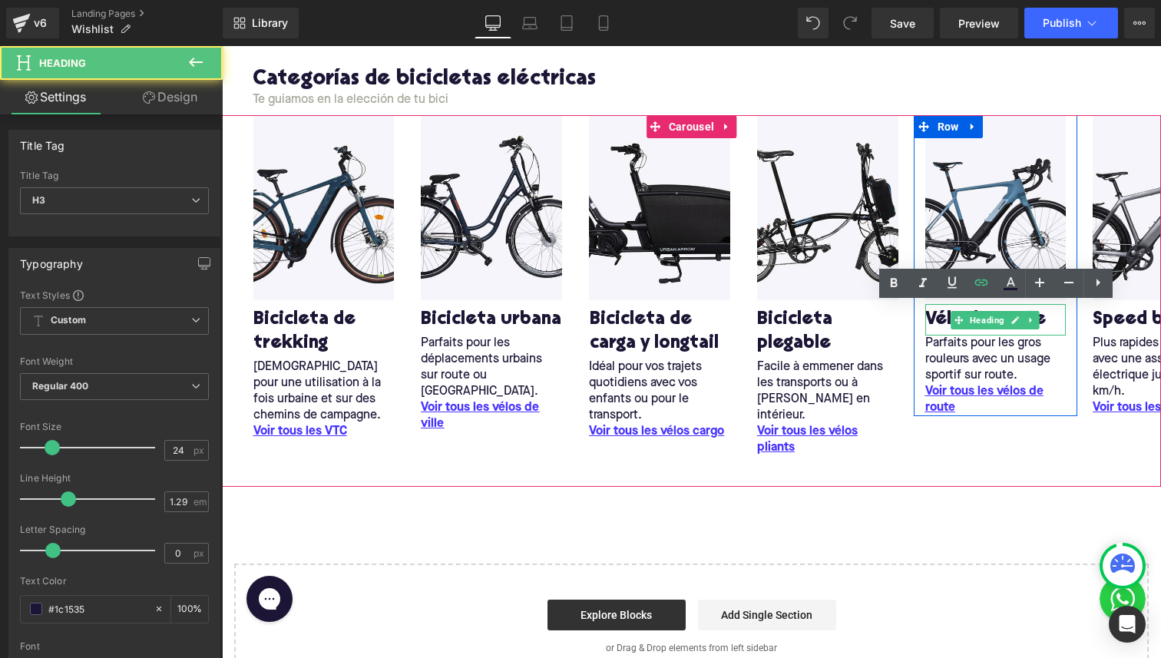
click at [1053, 320] on h3 "Vélo de route" at bounding box center [995, 320] width 141 height 24
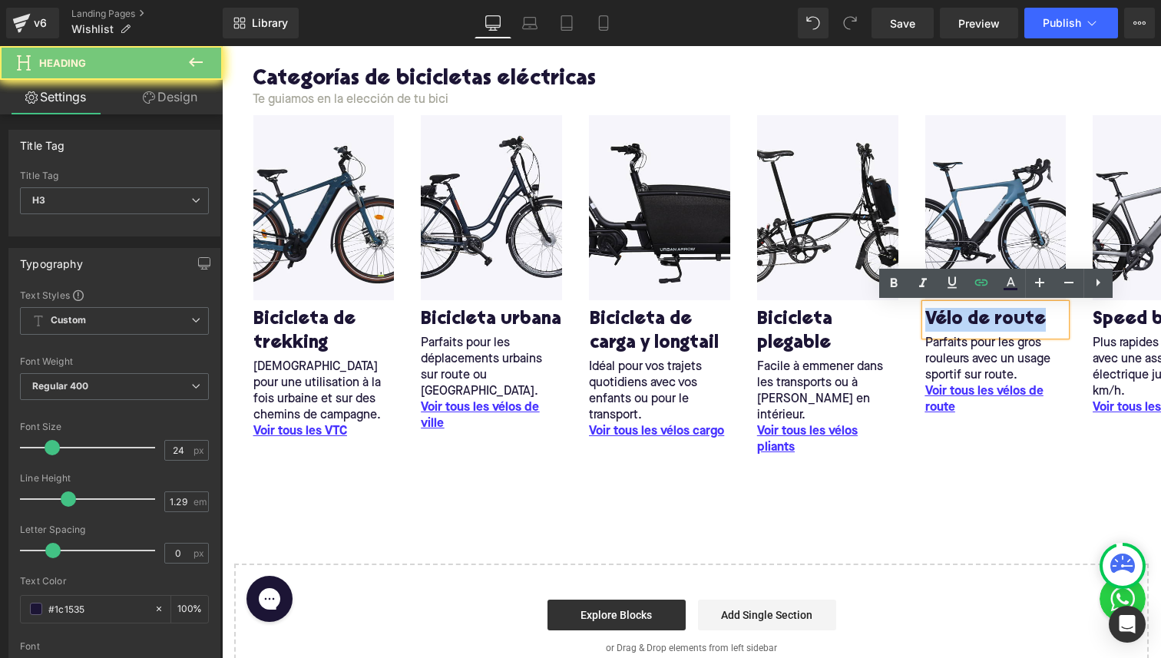
click at [1053, 320] on body "Liquid Row Categorías de bicicletas eléctricas Heading Te guiamos en la elecció…" at bounding box center [691, 589] width 939 height 1487
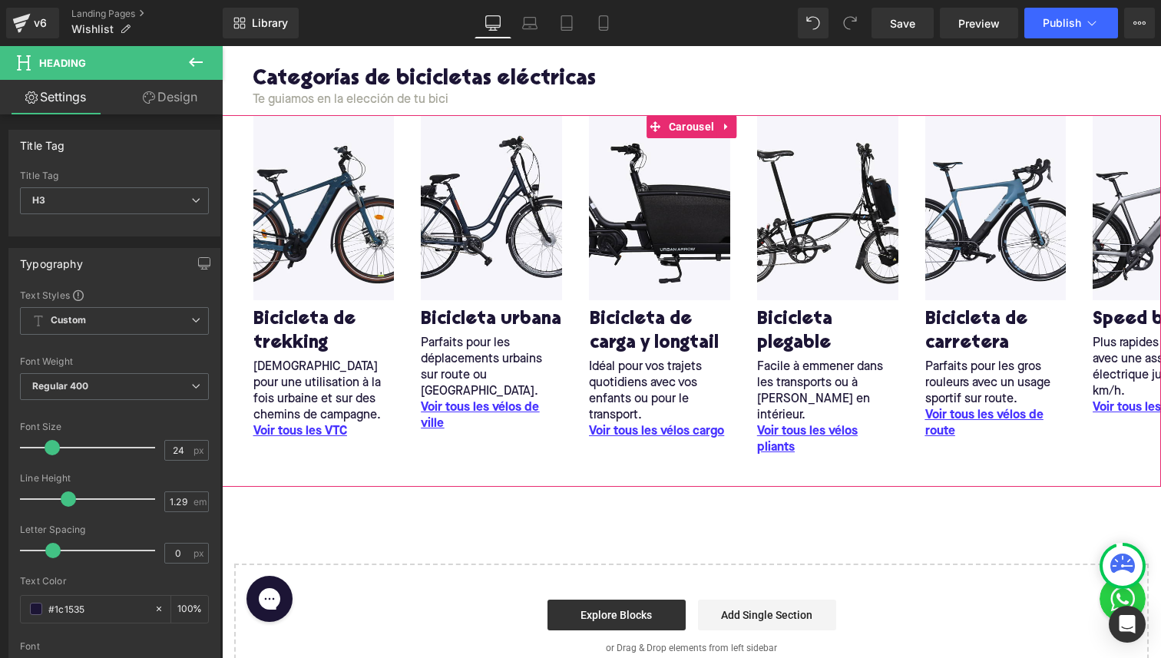
click at [1161, 282] on button "›" at bounding box center [1184, 286] width 46 height 46
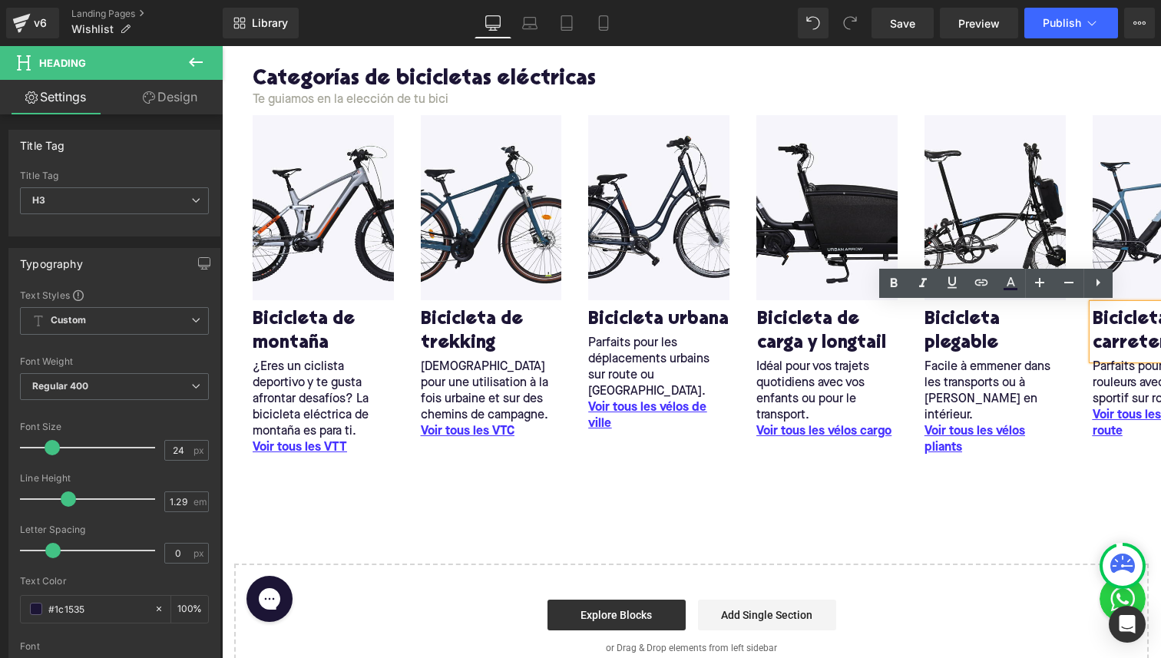
click at [1161, 282] on button "›" at bounding box center [1184, 286] width 46 height 46
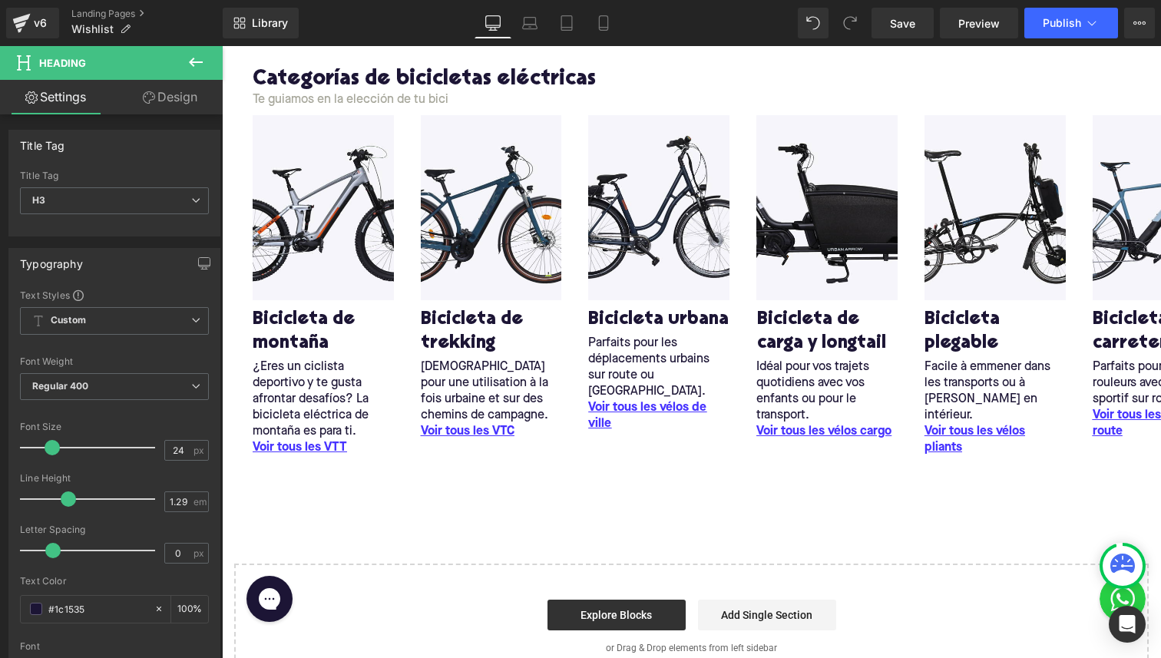
click at [1161, 282] on button "›" at bounding box center [1184, 286] width 46 height 46
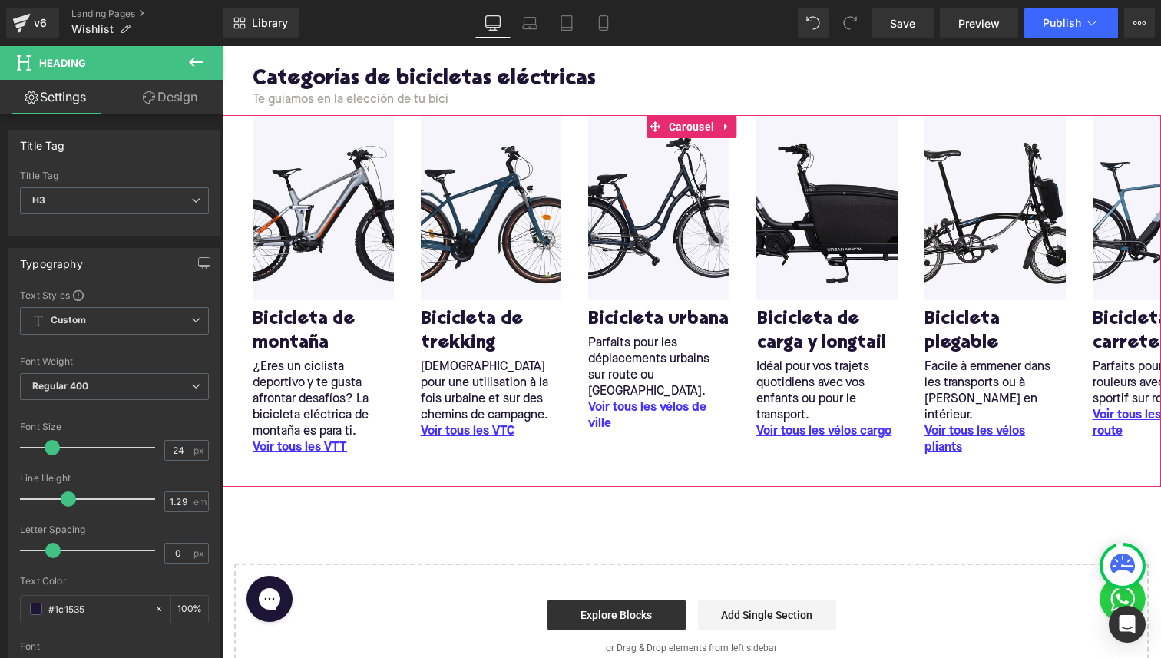
click at [241, 272] on button "‹" at bounding box center [218, 286] width 46 height 46
click at [1161, 290] on button "›" at bounding box center [1184, 286] width 46 height 46
click at [724, 120] on link at bounding box center [727, 126] width 20 height 23
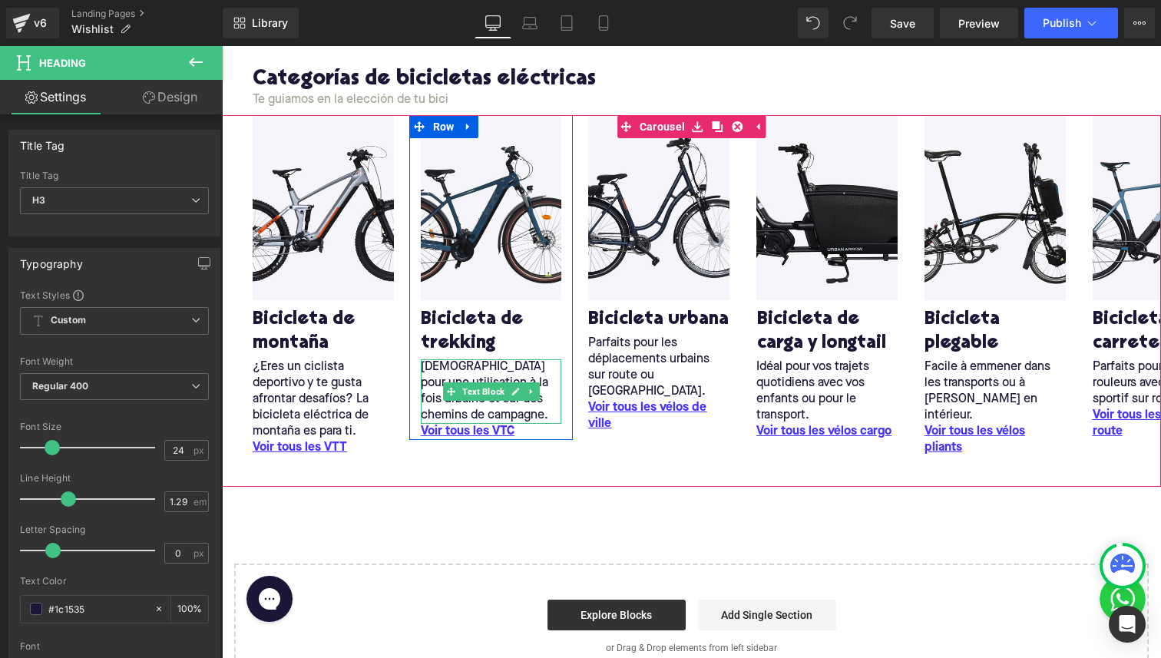
click at [456, 380] on p "Idéal pour une utilisation à la fois urbaine et sur des chemins de campagne." at bounding box center [491, 391] width 141 height 65
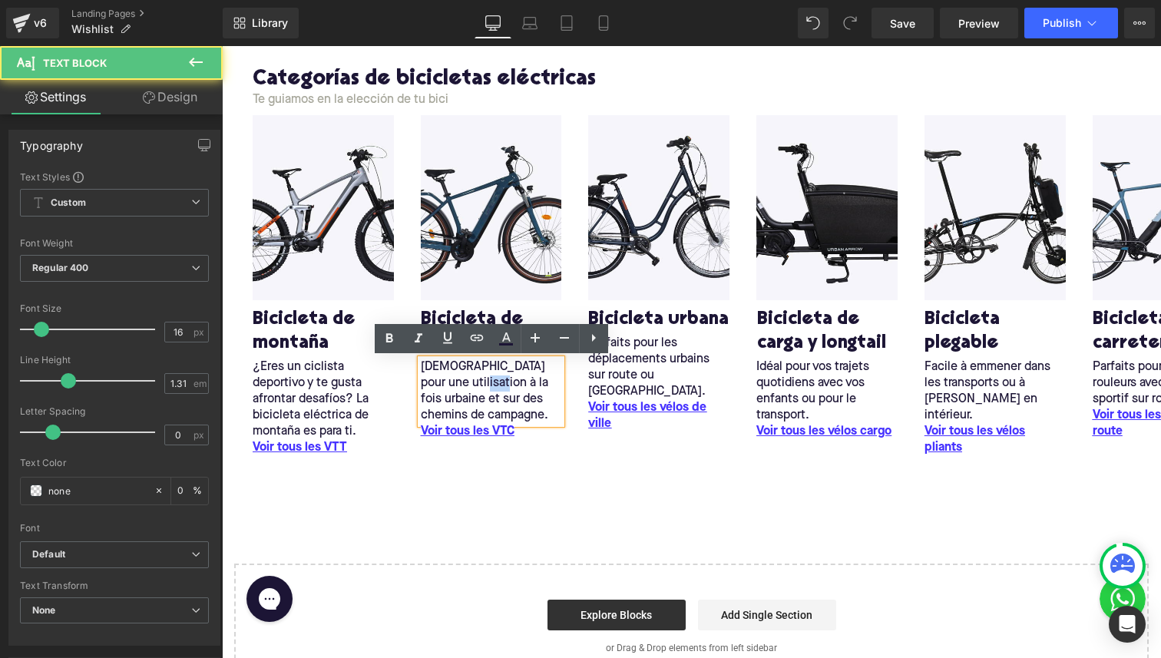
click at [456, 380] on p "Idéal pour une utilisation à la fois urbaine et sur des chemins de campagne." at bounding box center [491, 391] width 141 height 65
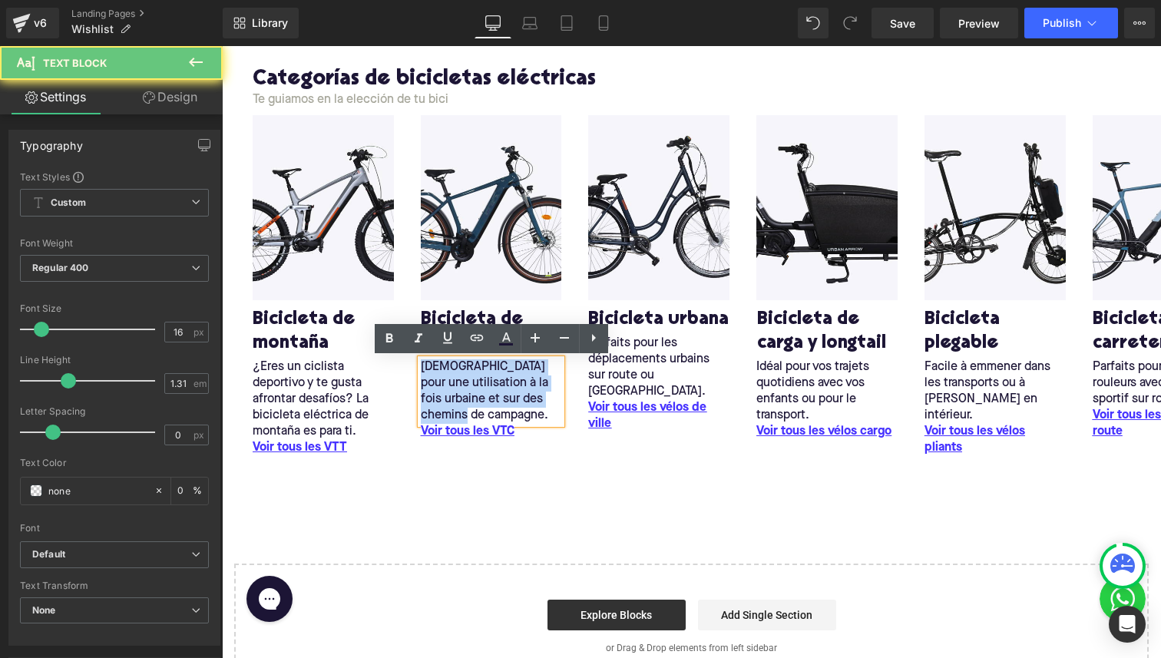
click at [456, 380] on p "Idéal pour une utilisation à la fois urbaine et sur des chemins de campagne." at bounding box center [491, 391] width 141 height 65
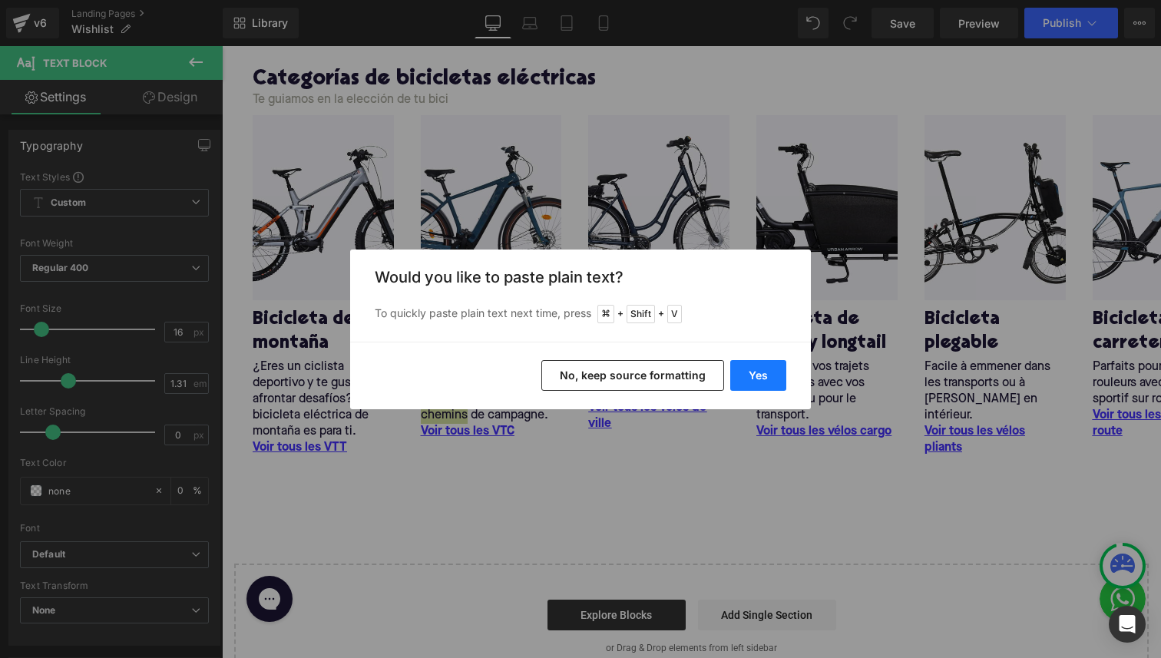
click at [740, 376] on button "Yes" at bounding box center [758, 375] width 56 height 31
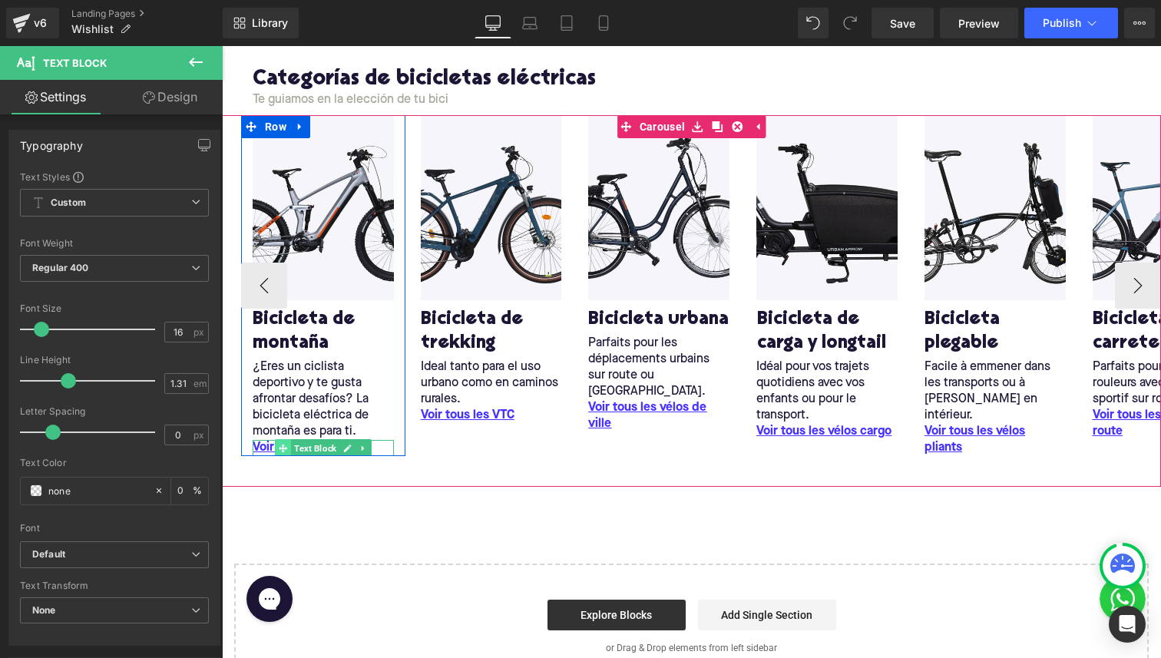
click at [275, 451] on span at bounding box center [283, 448] width 16 height 18
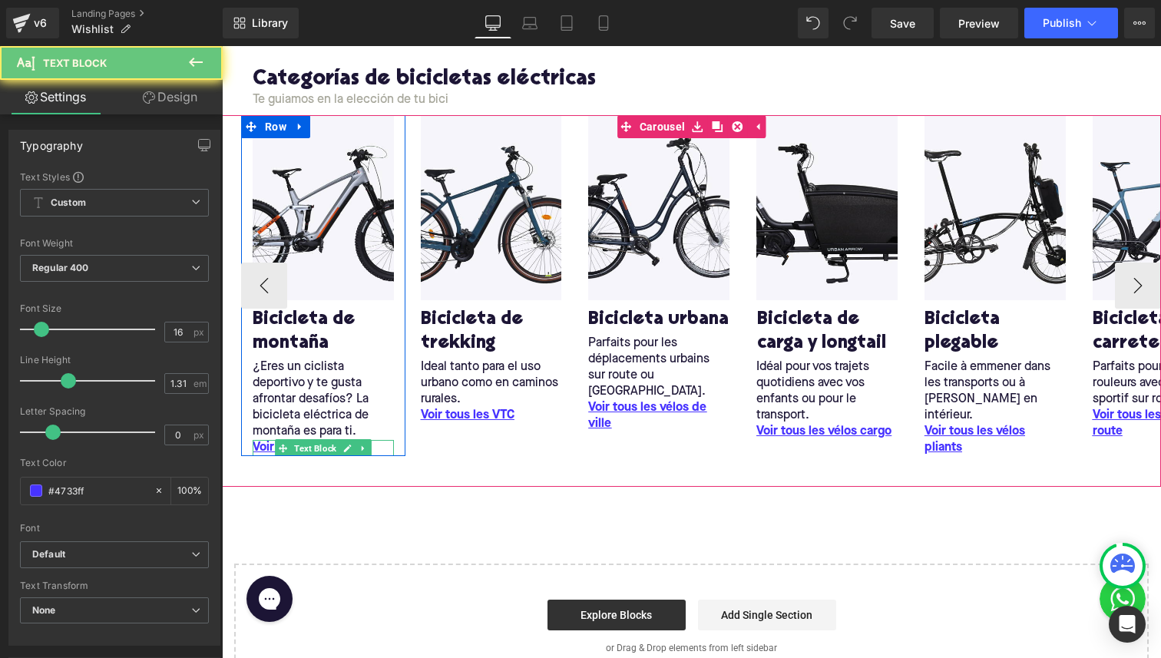
click at [262, 450] on span "Voir tous l" at bounding box center [280, 448] width 55 height 12
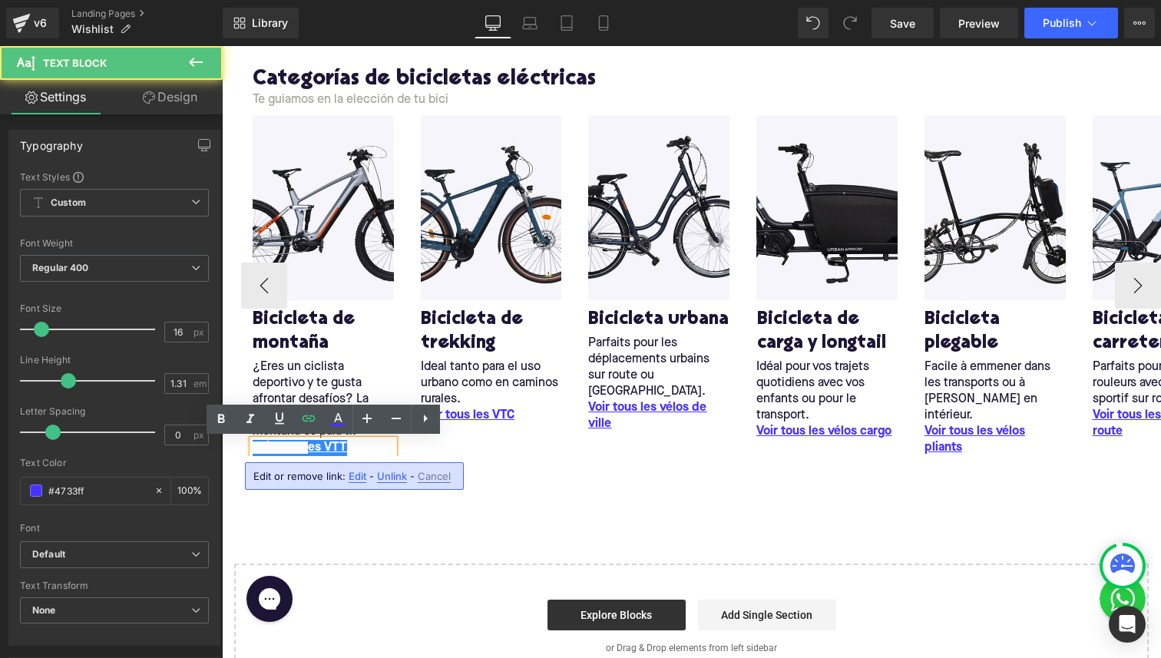
click at [262, 450] on span "Voir tous l" at bounding box center [280, 448] width 55 height 12
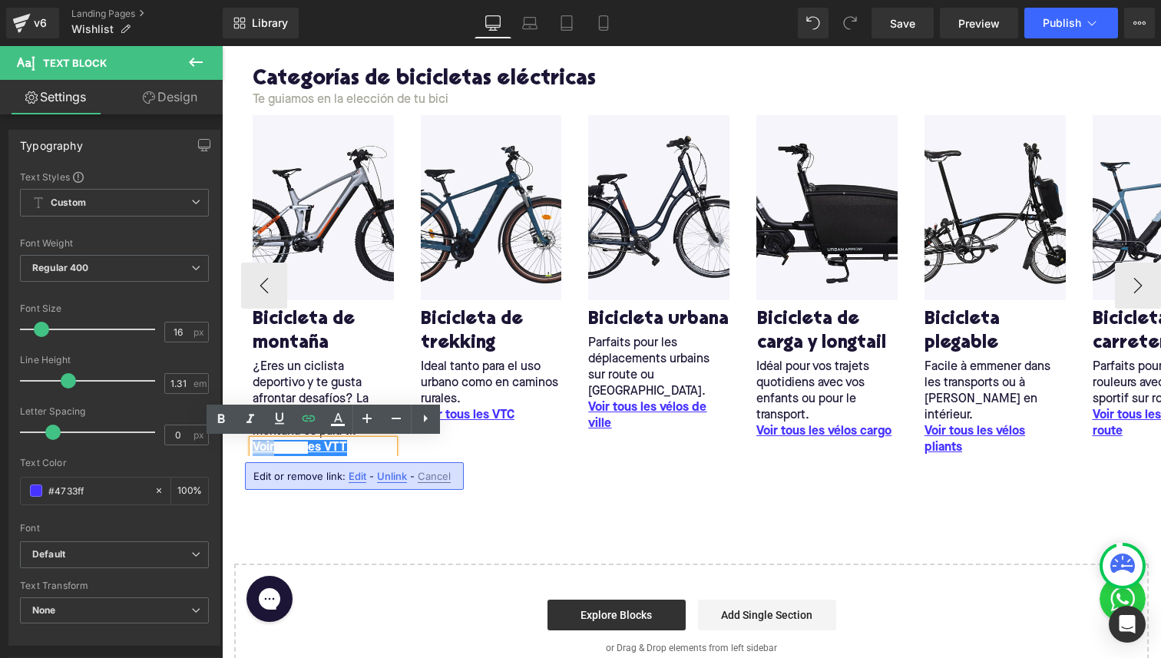
click at [262, 450] on span "Voir tous l" at bounding box center [280, 448] width 55 height 12
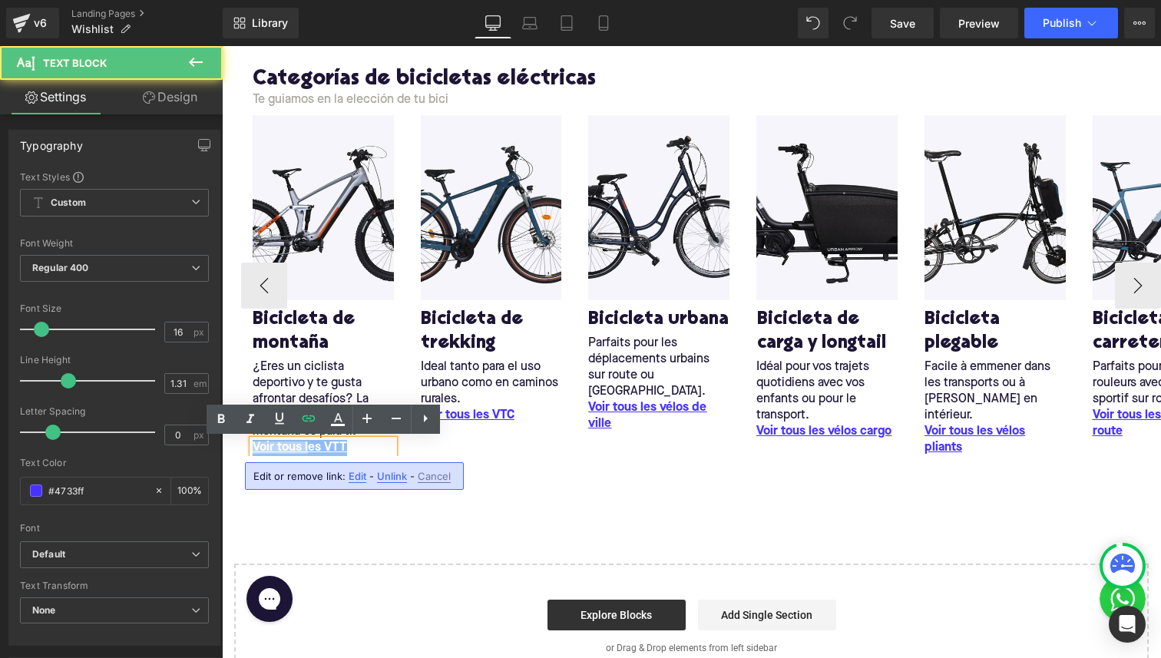
click at [262, 450] on span "Voir tous l" at bounding box center [280, 448] width 55 height 12
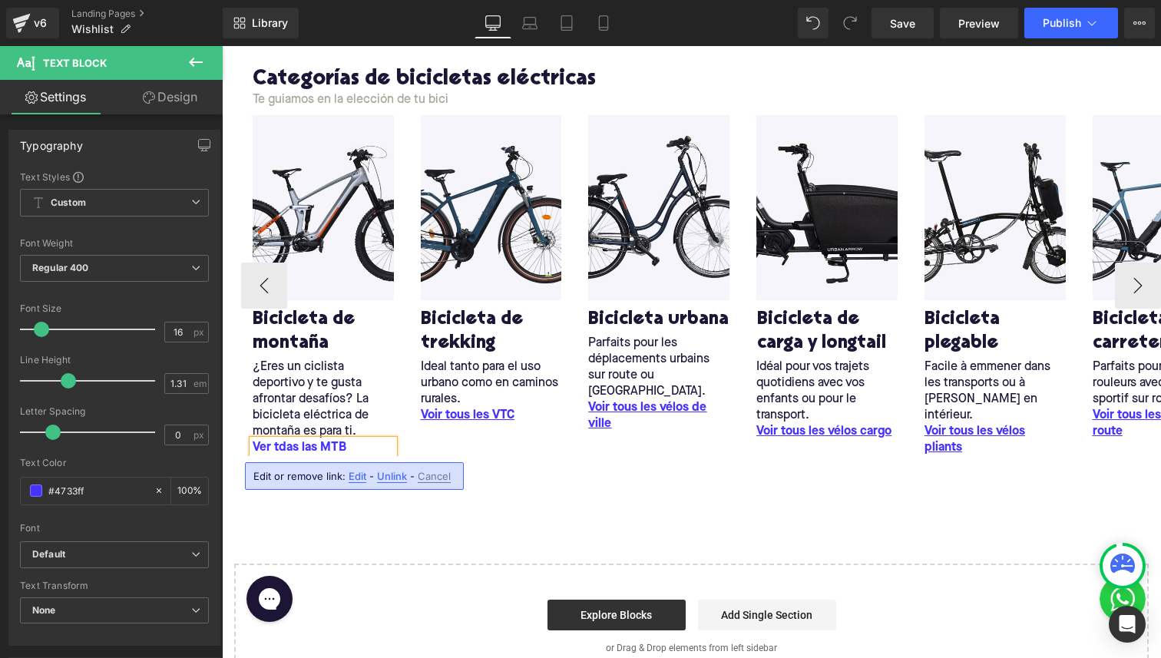
click at [350, 394] on link at bounding box center [347, 400] width 16 height 18
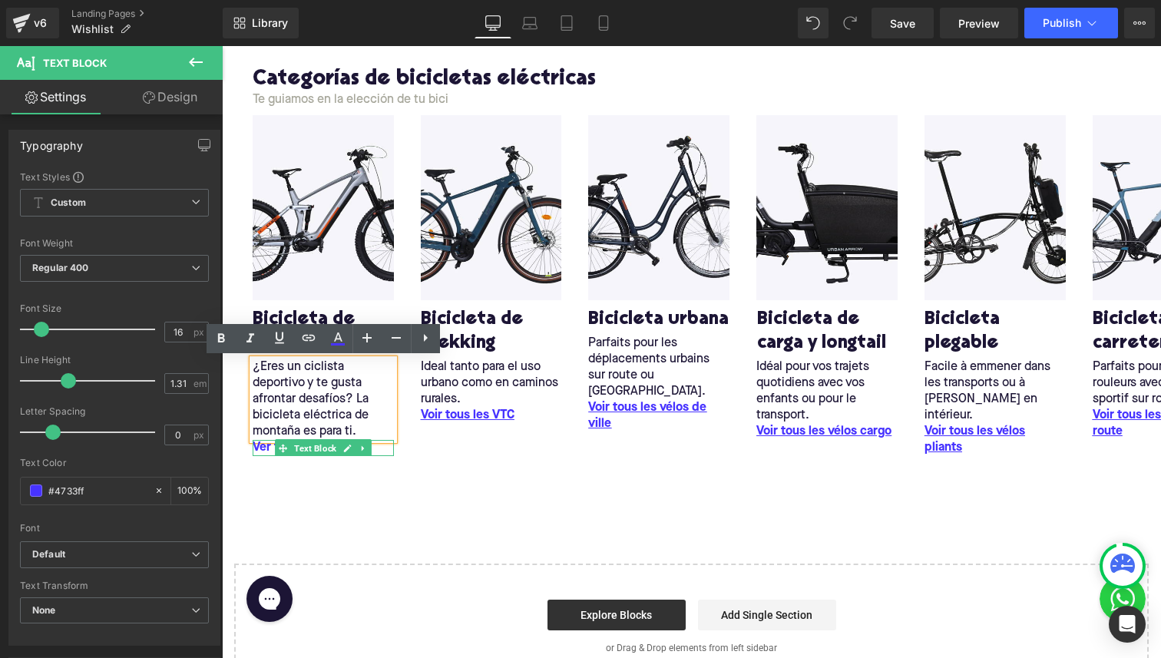
click at [312, 443] on div "Ver tdas las MTB Text Block" at bounding box center [323, 448] width 141 height 16
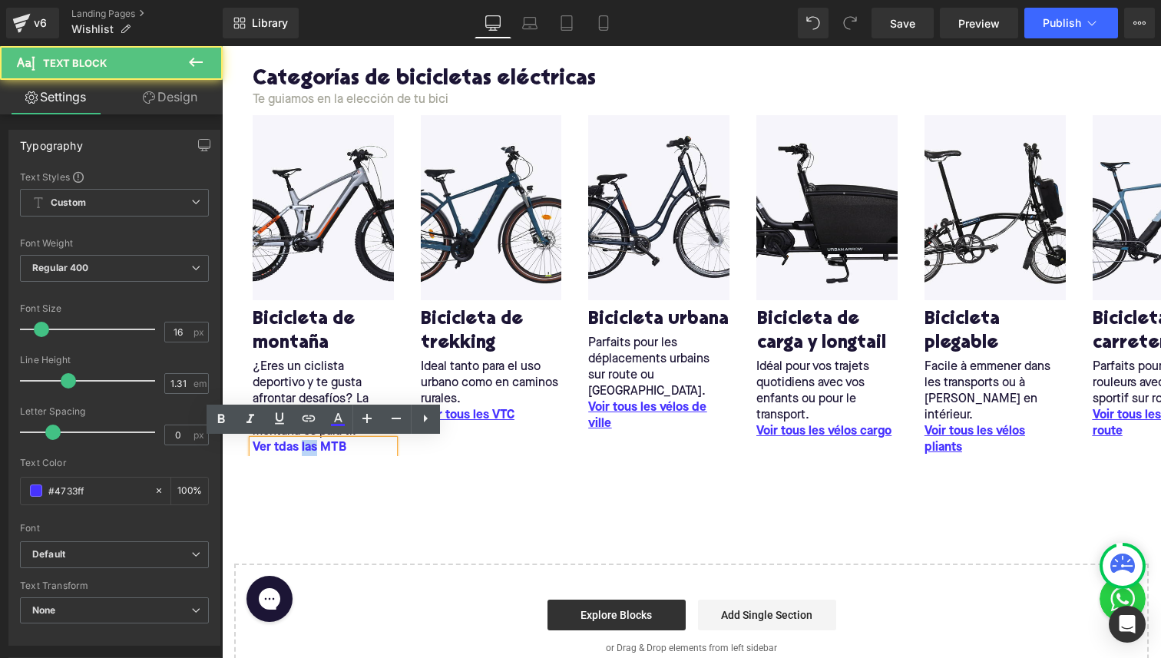
click at [312, 443] on p "Ver tdas las MTB" at bounding box center [323, 448] width 141 height 16
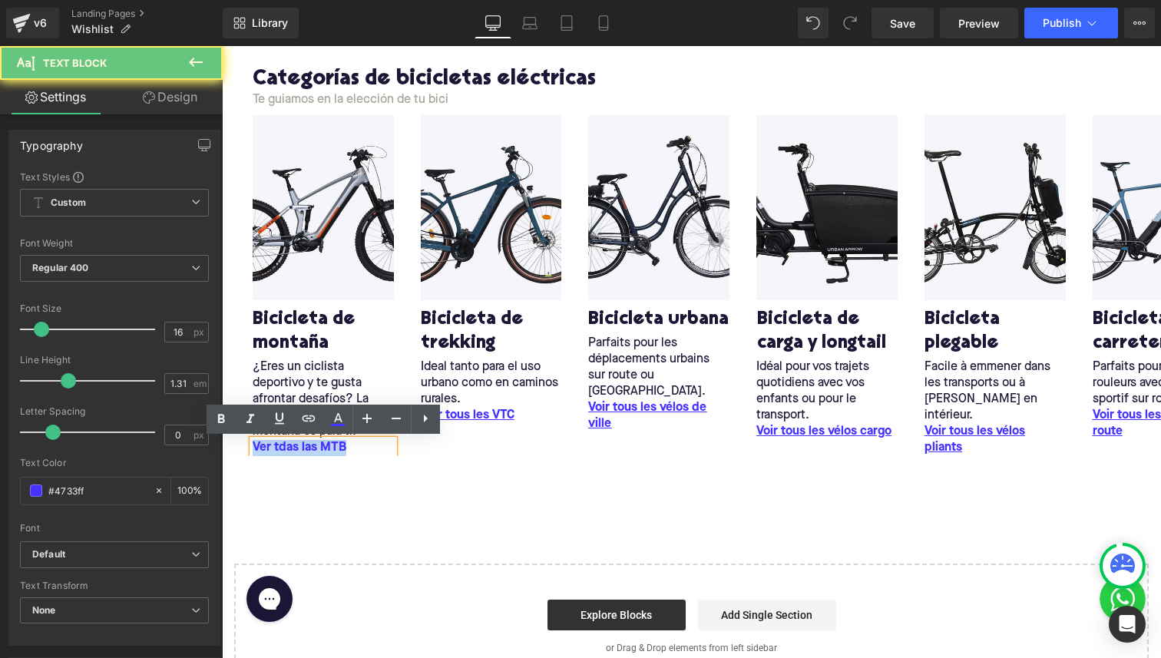
click at [312, 443] on p "Ver tdas las MTB" at bounding box center [323, 448] width 141 height 16
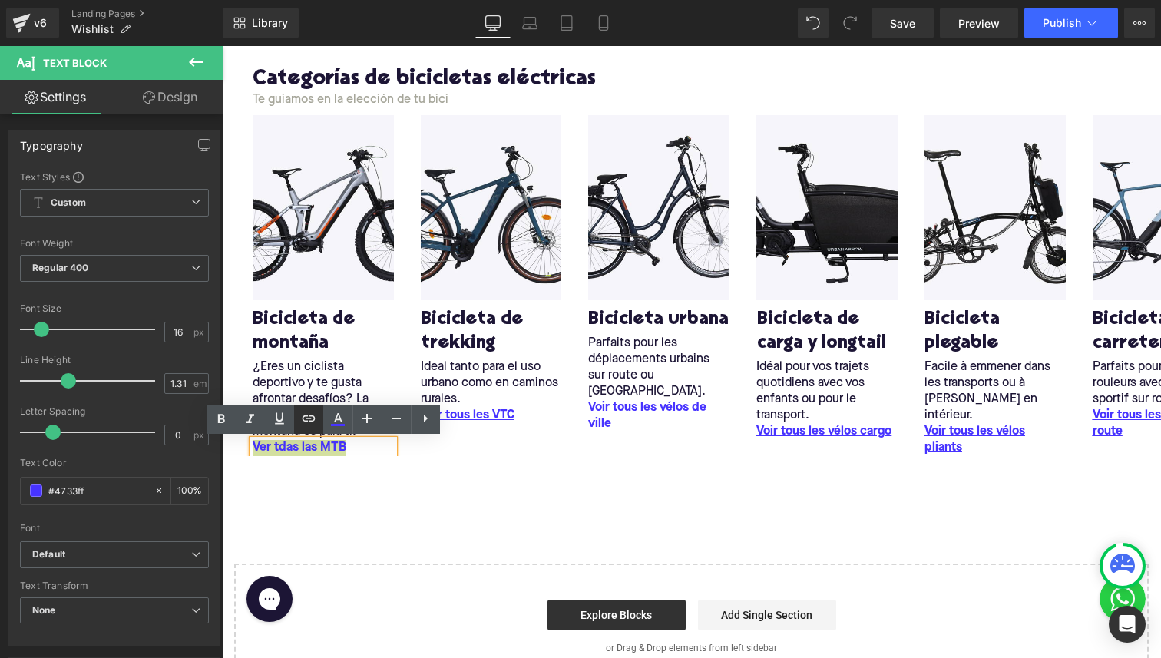
click at [310, 419] on icon at bounding box center [308, 419] width 13 height 6
click at [310, 480] on input "text" at bounding box center [365, 481] width 237 height 38
click at [296, 495] on input "/collections/" at bounding box center [365, 481] width 237 height 38
paste input "collections/bicicleta-de-montana"
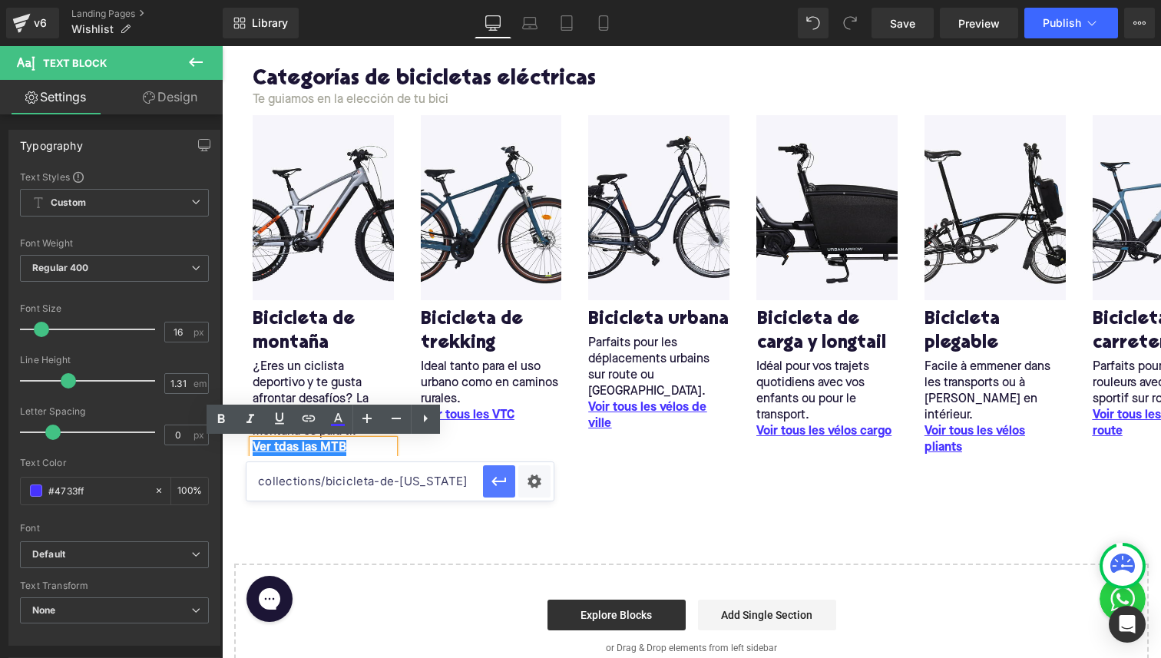
click at [498, 478] on icon "button" at bounding box center [499, 481] width 18 height 18
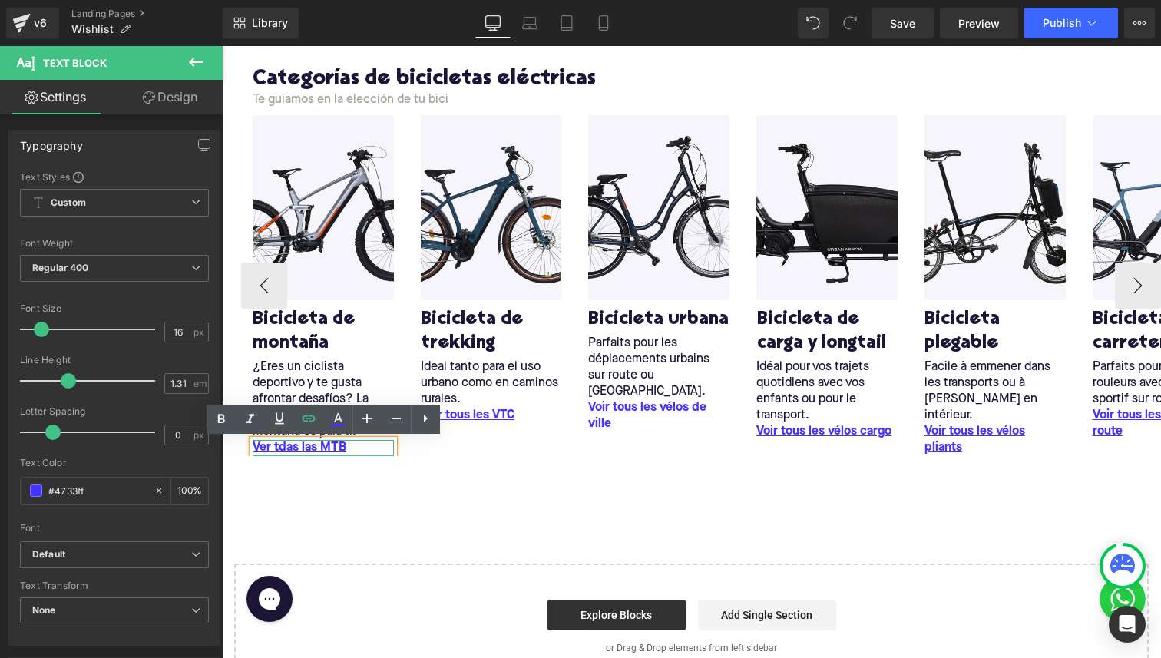
click at [284, 446] on link "Ver tdas las MTB" at bounding box center [300, 448] width 94 height 16
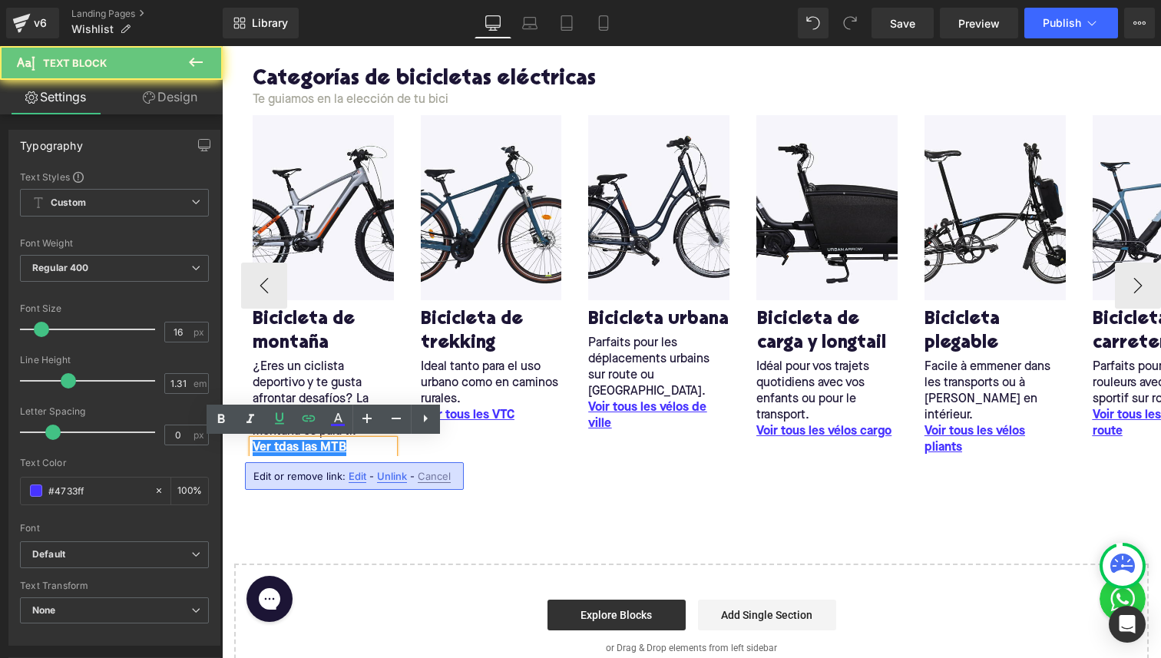
click at [281, 447] on link "Ver tdas las MTB" at bounding box center [300, 448] width 94 height 16
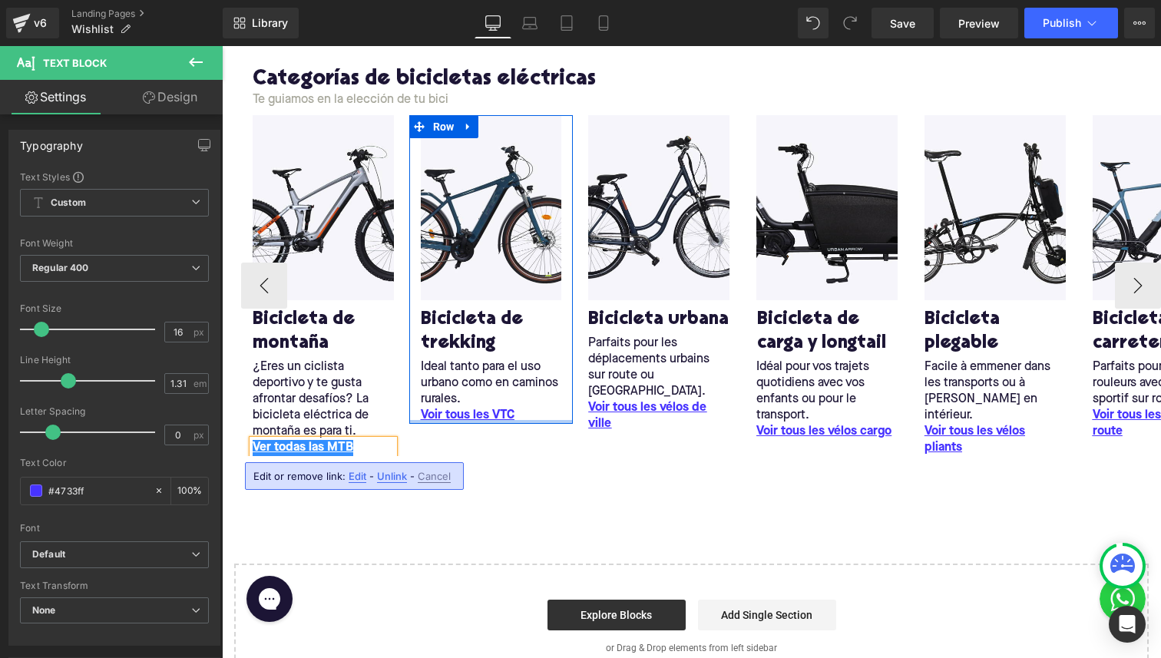
click at [436, 421] on div at bounding box center [491, 422] width 164 height 4
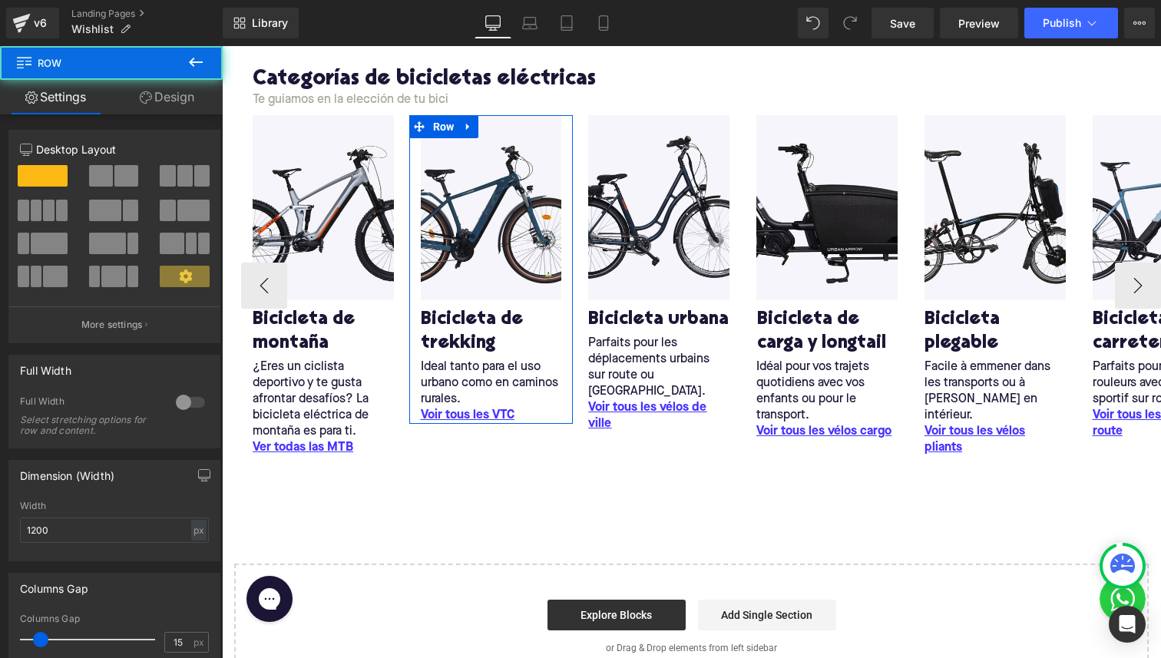
click at [222, 46] on div at bounding box center [222, 46] width 0 height 0
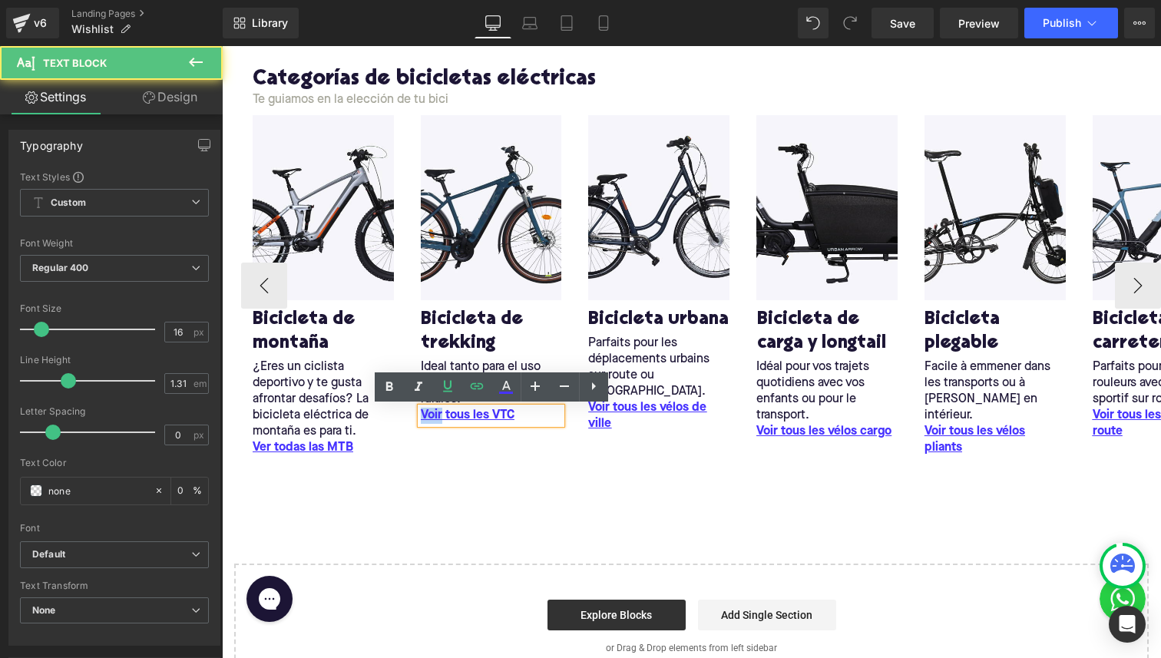
click at [434, 409] on u "Voir tous les VTC" at bounding box center [468, 415] width 94 height 12
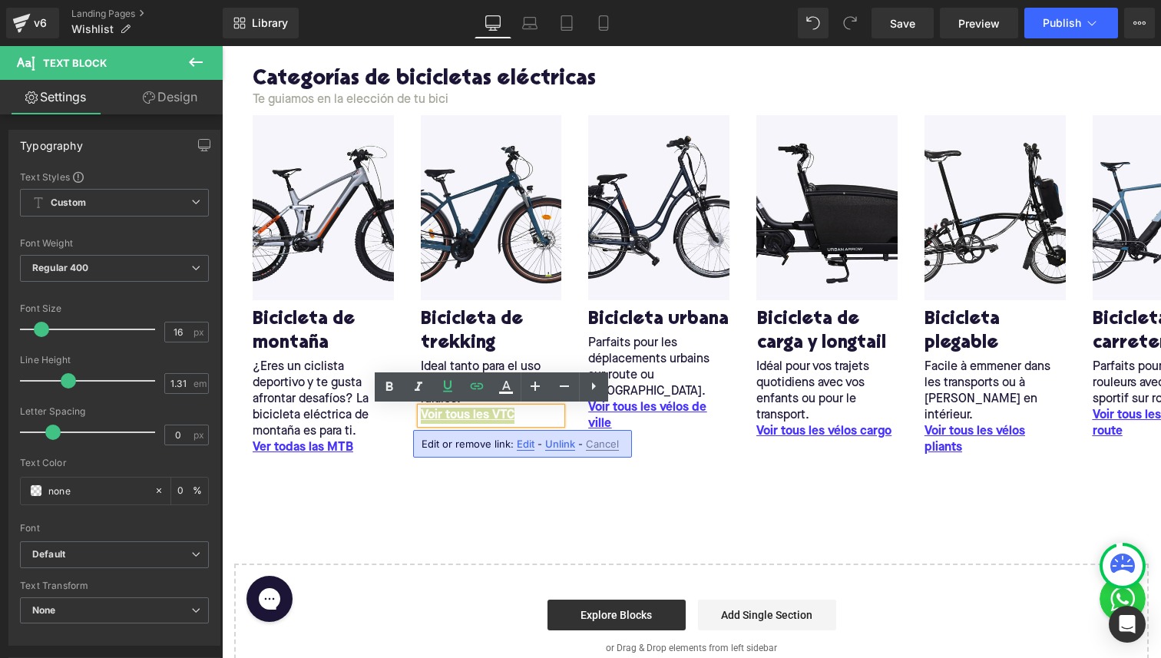
click at [518, 446] on span "Edit" at bounding box center [526, 444] width 18 height 13
type input "/collections/hybrid"
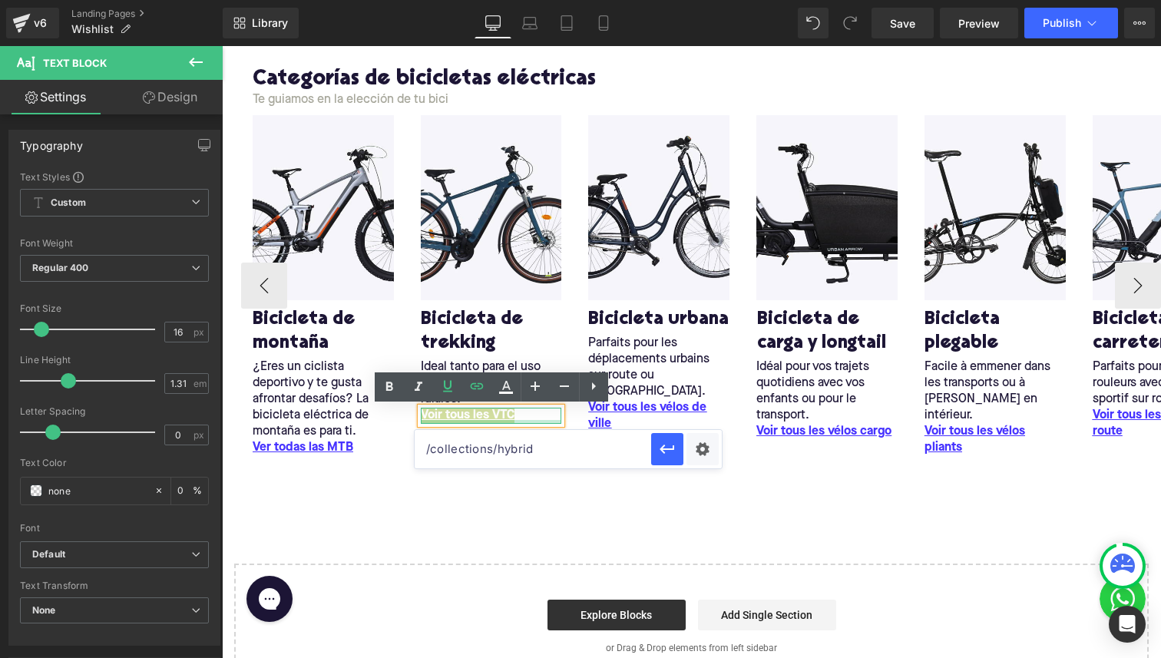
click at [479, 420] on div at bounding box center [491, 422] width 141 height 4
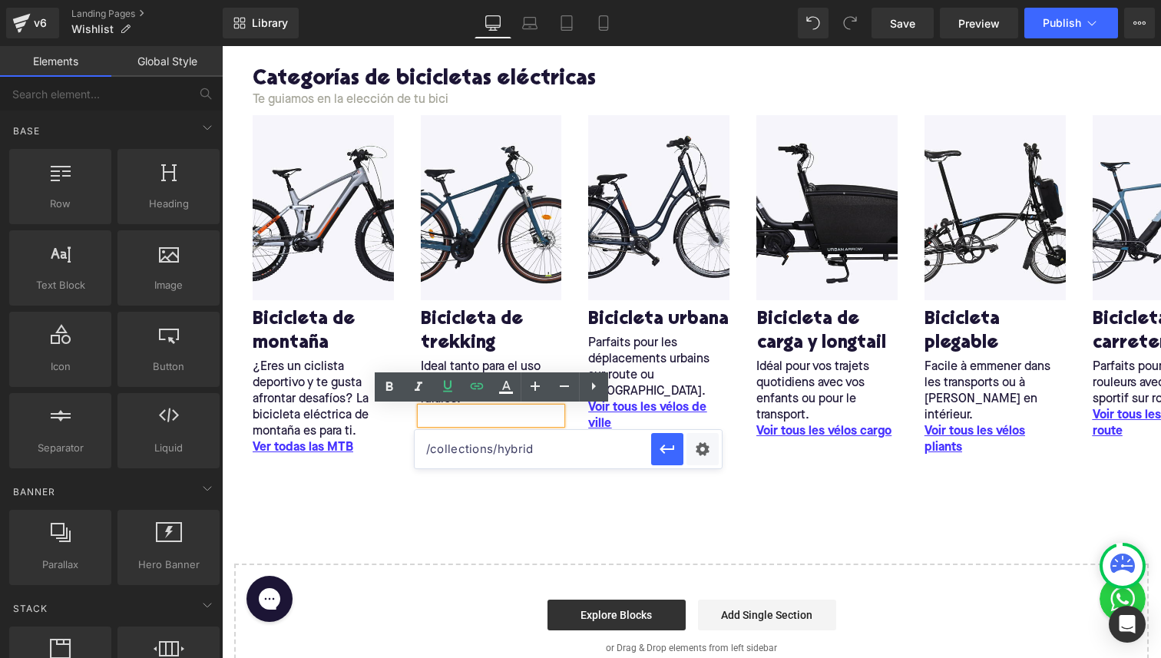
click at [486, 498] on div "Liquid Row Categorías de bicicletas eléctricas Heading Te guiamos en la elecció…" at bounding box center [691, 333] width 939 height 714
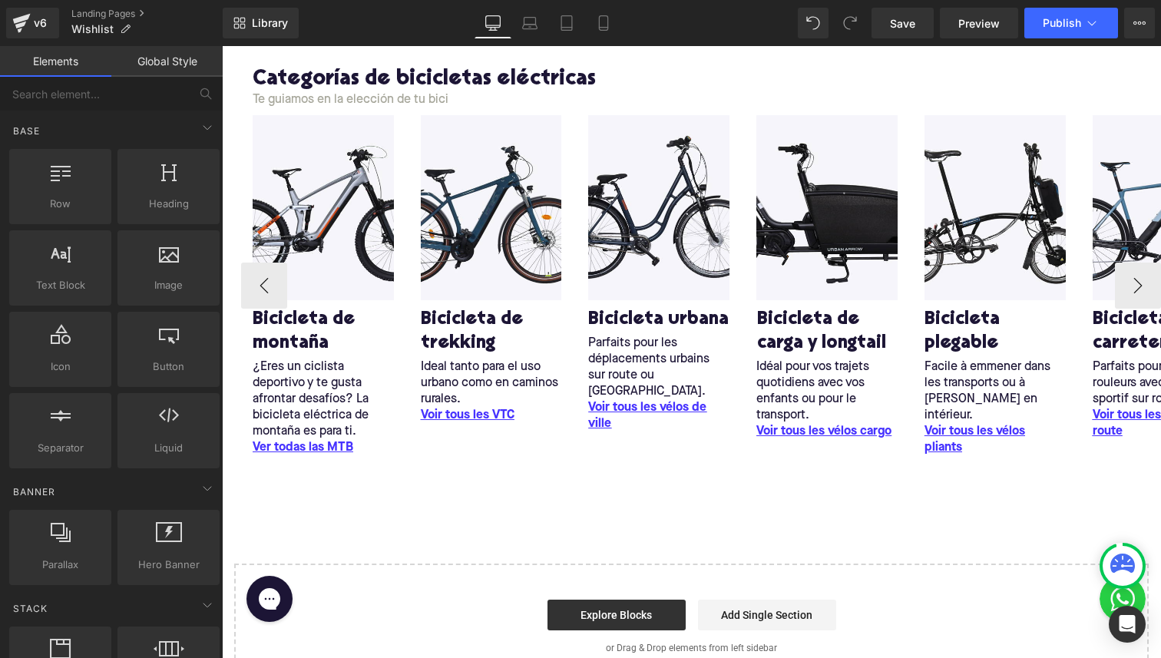
click at [464, 406] on div "Ideal tanto para el uso urbano como en caminos rurales. Text Block" at bounding box center [491, 383] width 141 height 48
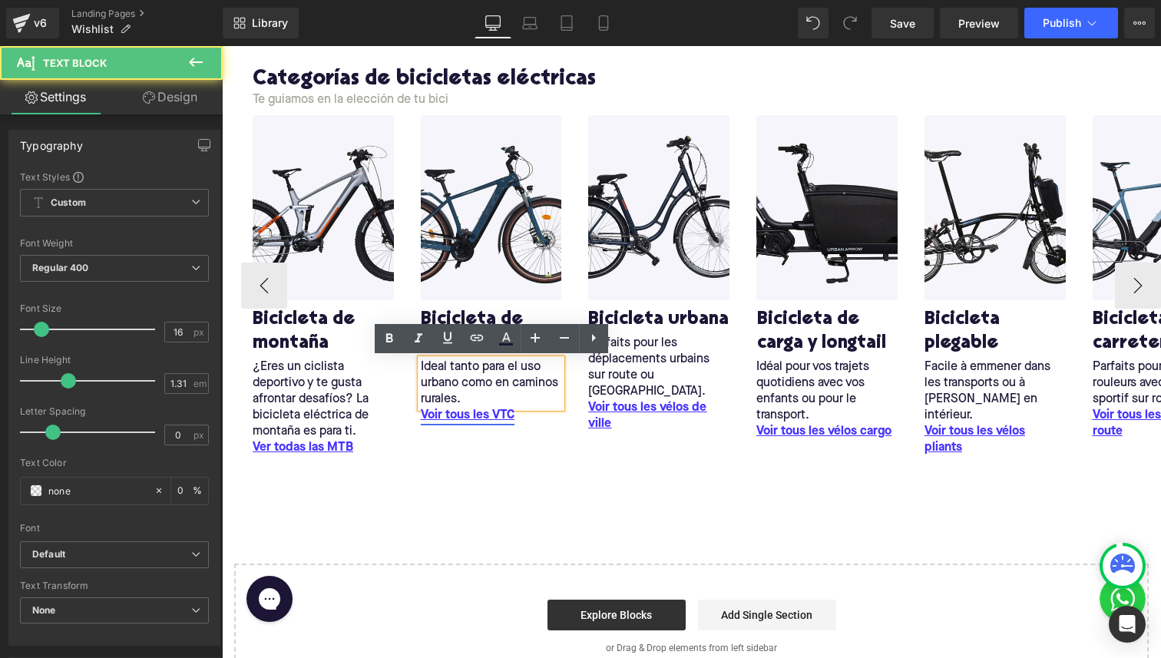
click at [464, 417] on span "Text Block" at bounding box center [483, 416] width 48 height 18
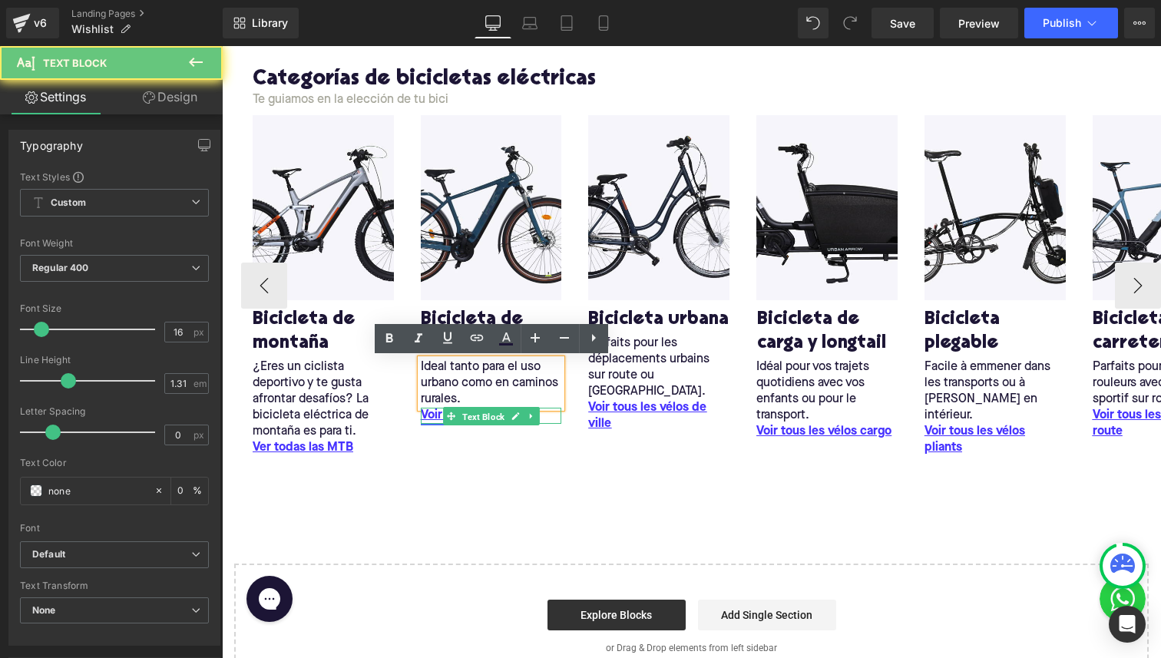
click at [464, 417] on span "Text Block" at bounding box center [483, 417] width 48 height 18
click at [435, 416] on u "Voir tous les VTC" at bounding box center [468, 415] width 94 height 12
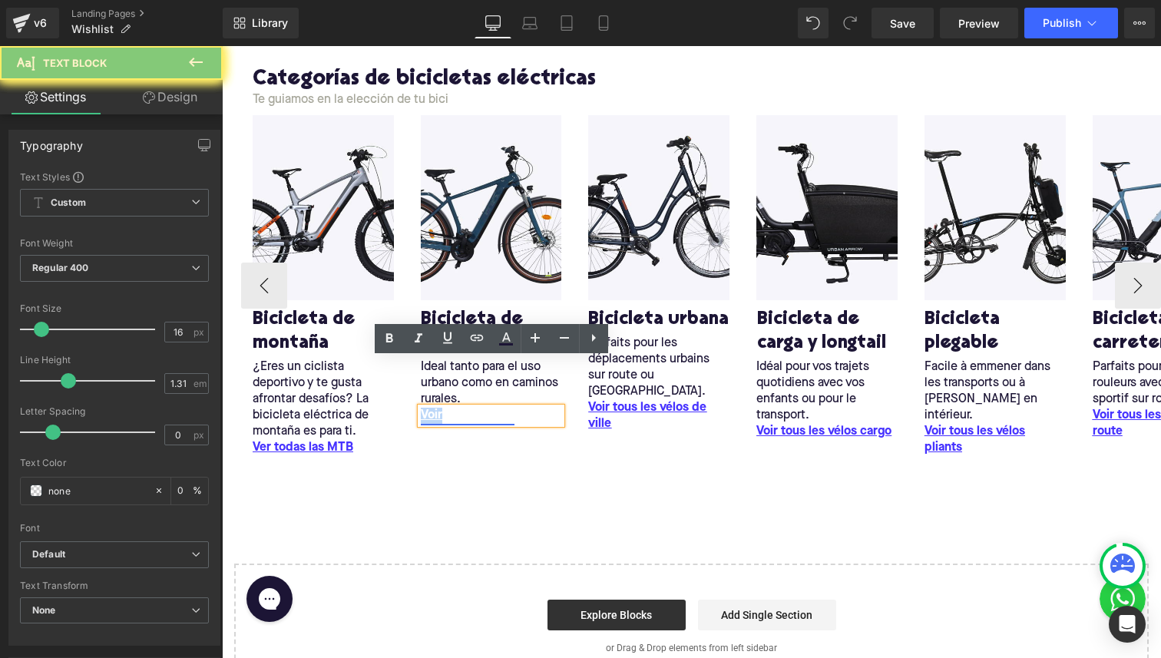
click at [435, 416] on u "Voir tous les VTC" at bounding box center [468, 415] width 94 height 12
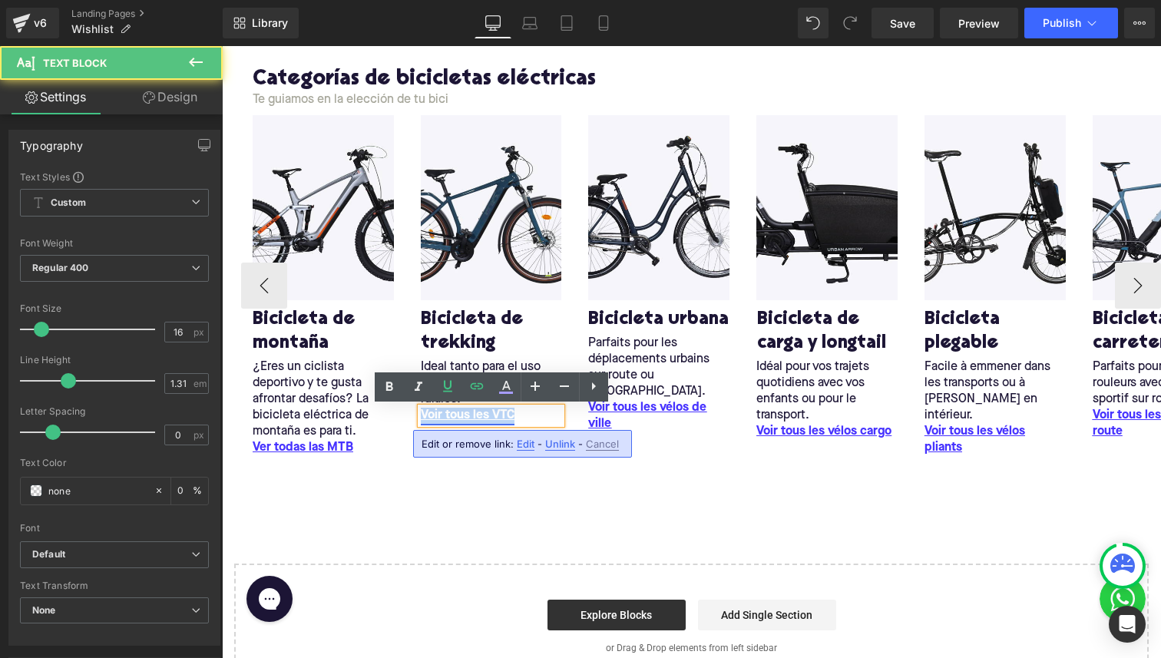
click at [435, 416] on u "Voir tous les VTC" at bounding box center [468, 415] width 94 height 12
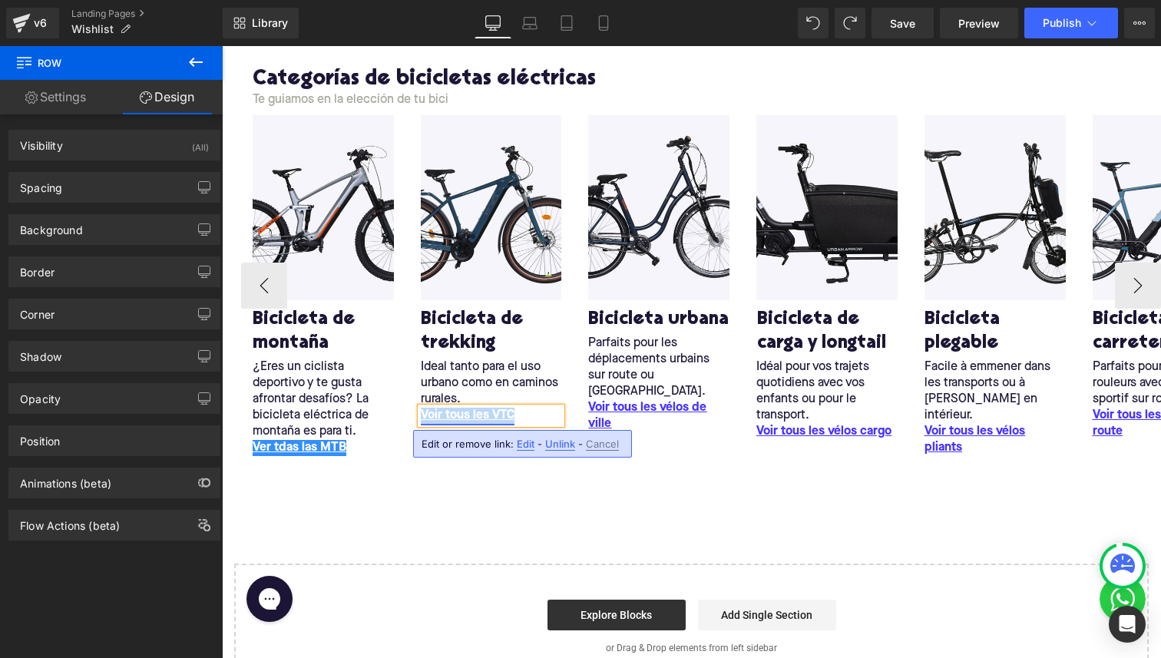
click at [512, 414] on u "Voir tous les VTC" at bounding box center [468, 415] width 94 height 12
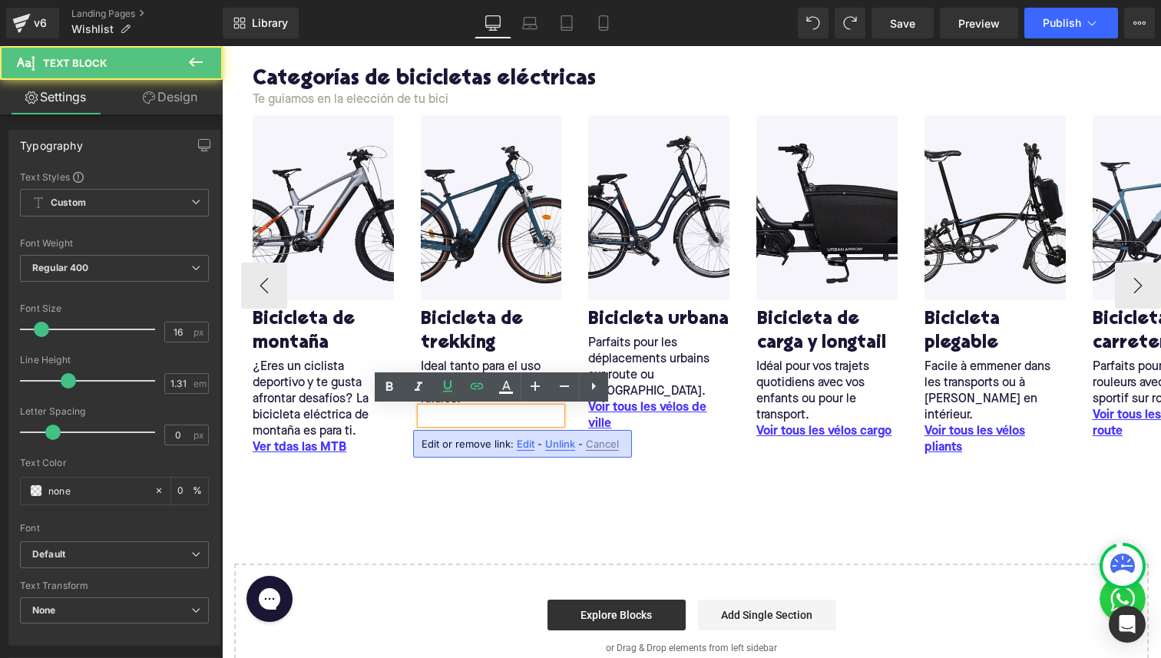
click at [520, 414] on p "Voir tous les VTC" at bounding box center [491, 416] width 141 height 16
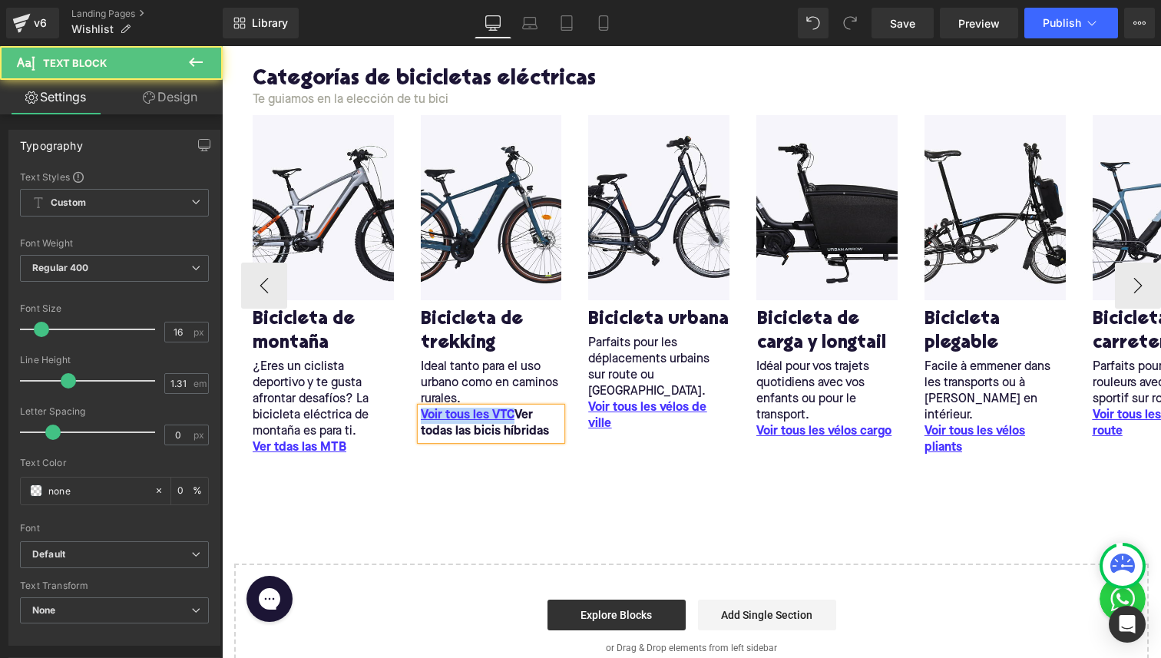
drag, startPoint x: 515, startPoint y: 416, endPoint x: 373, endPoint y: 419, distance: 141.4
click at [373, 419] on div "Image Bicicleta de montaña Heading ¿Eres un ciclista deportivo y te gusta afron…" at bounding box center [829, 285] width 1177 height 341
click at [455, 411] on div "Ver todas las bicis híbridas Text Block" at bounding box center [491, 424] width 141 height 32
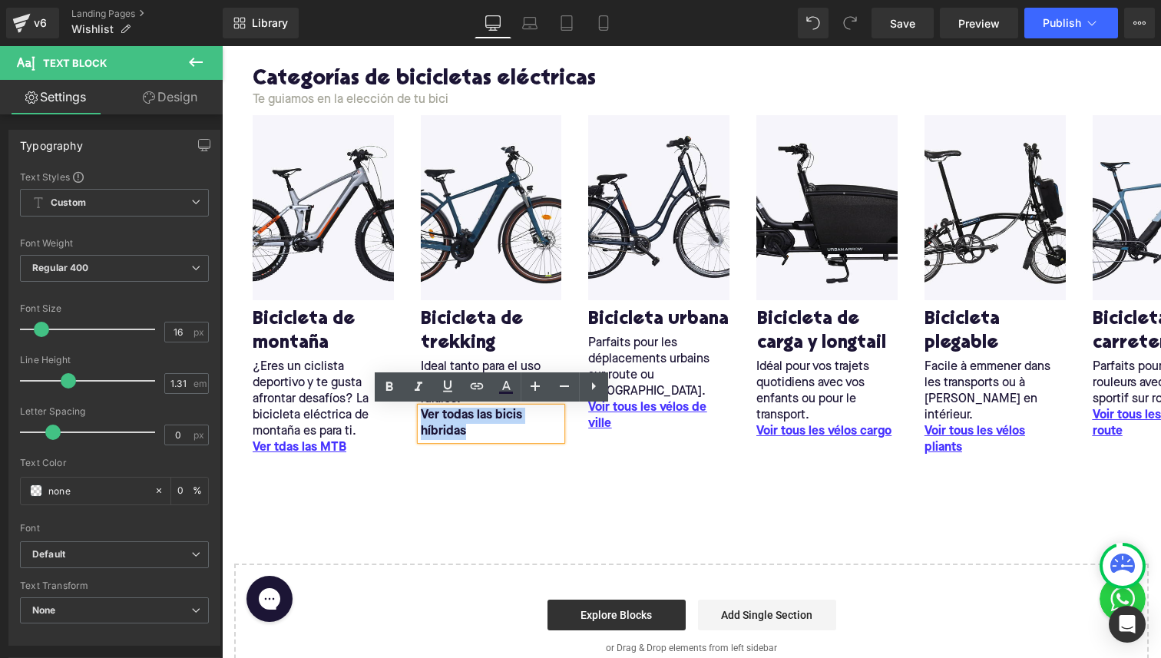
drag, startPoint x: 469, startPoint y: 432, endPoint x: 401, endPoint y: 401, distance: 75.3
click at [400, 401] on div "Image Bicicleta de montaña Heading ¿Eres un ciclista deportivo y te gusta afron…" at bounding box center [829, 285] width 1177 height 341
click at [469, 389] on icon at bounding box center [477, 386] width 18 height 18
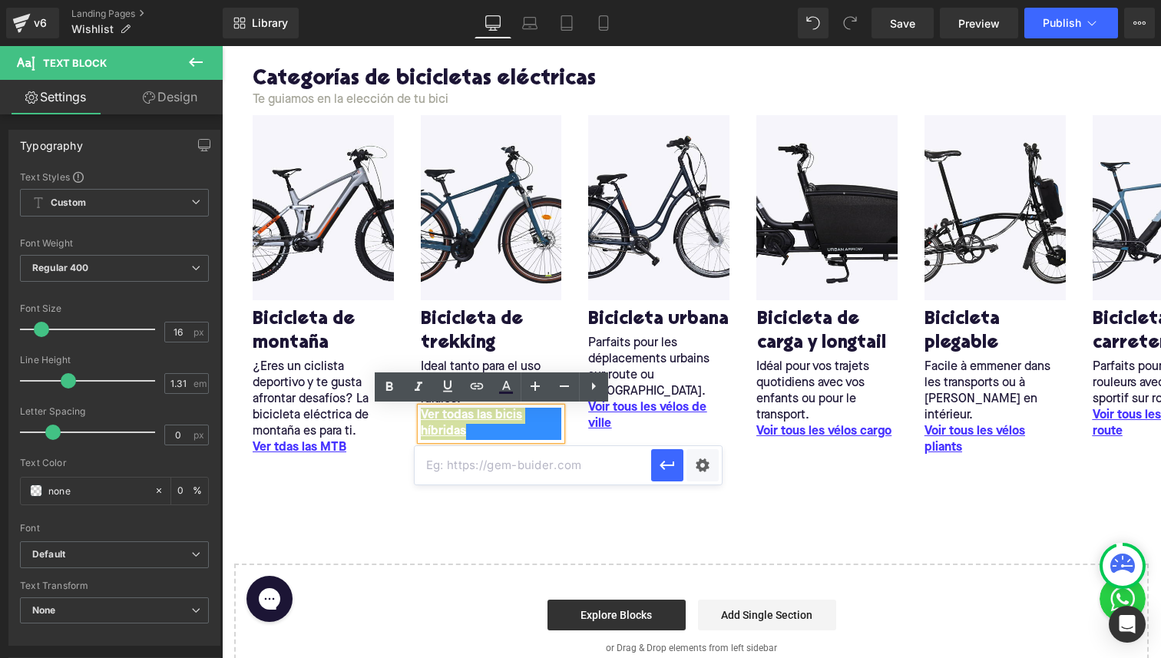
click at [469, 456] on input "text" at bounding box center [533, 465] width 237 height 38
paste input "/collections/bicicleta-de-trekking"
click at [502, 378] on icon at bounding box center [506, 387] width 18 height 18
click at [504, 399] on link at bounding box center [506, 386] width 29 height 29
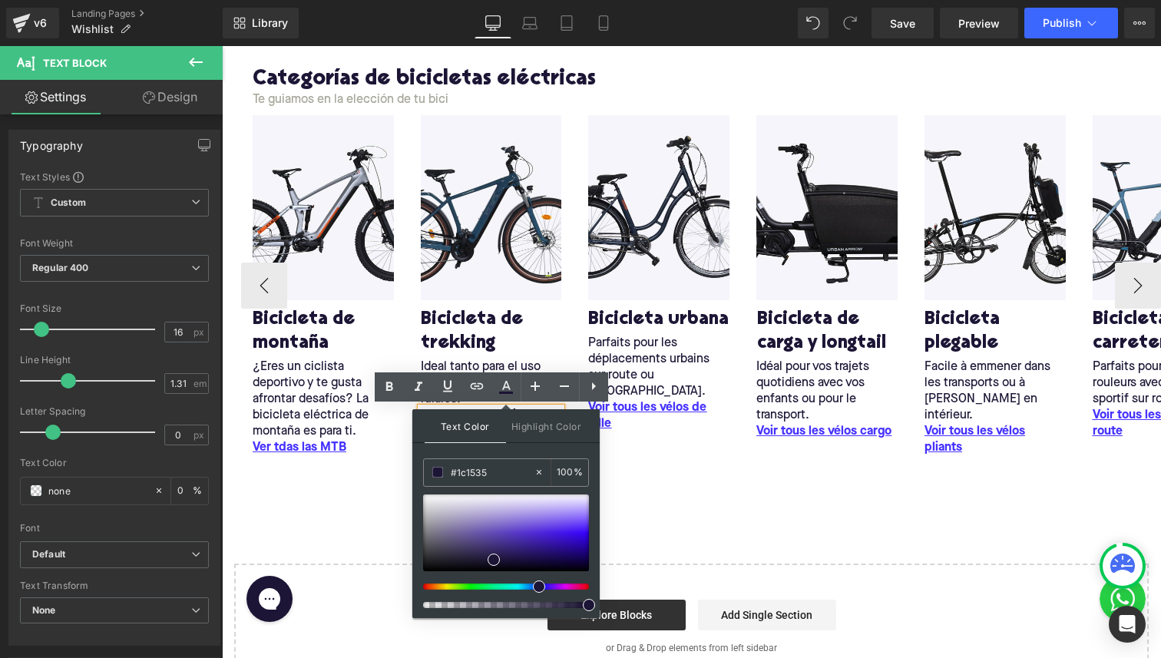
click at [659, 428] on div "Image Bicicleta de montaña Heading ¿Eres un ciclista deportivo y te gusta afron…" at bounding box center [829, 285] width 1177 height 341
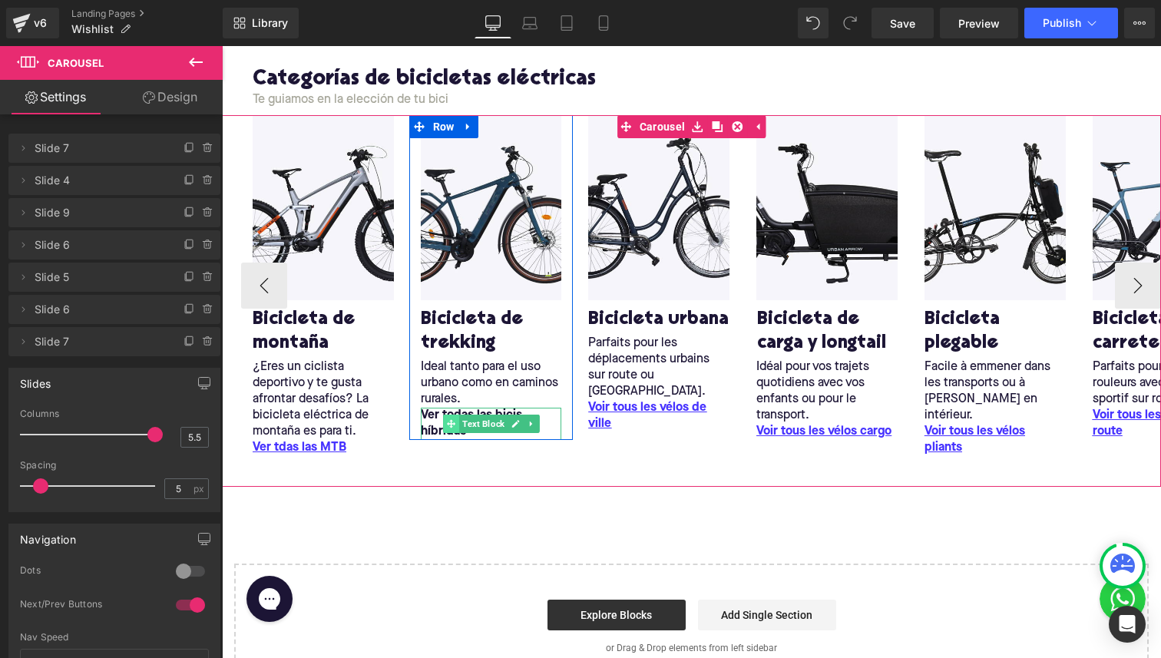
click at [455, 420] on span at bounding box center [451, 424] width 16 height 18
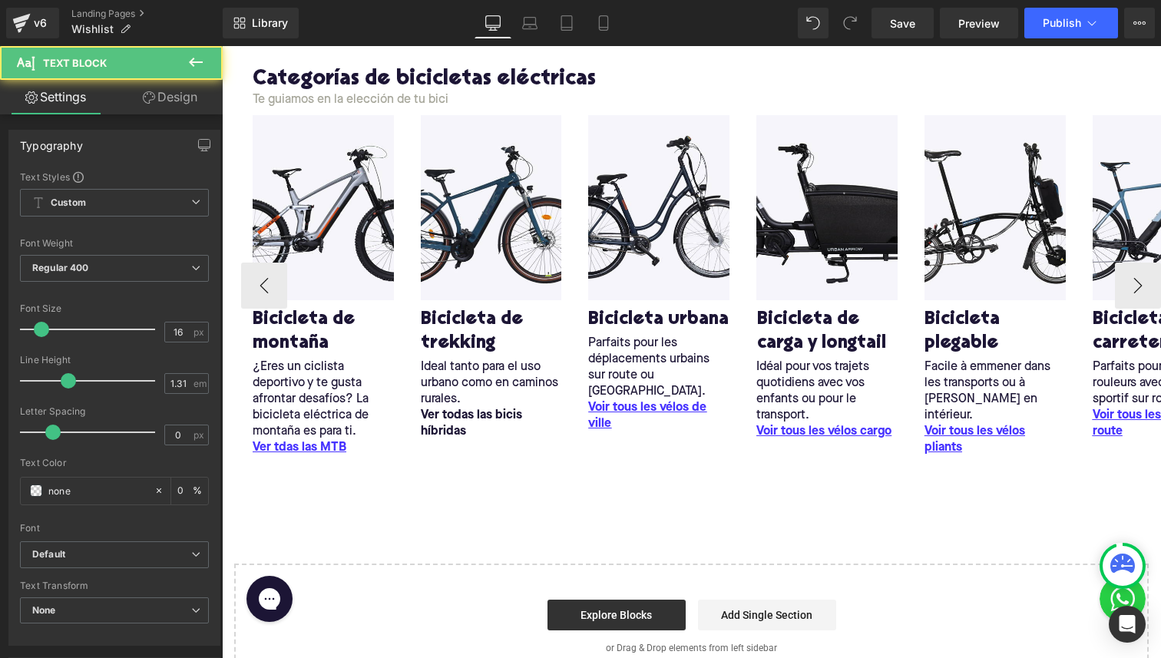
click at [431, 419] on p "Ver todas las bicis híbridas" at bounding box center [491, 424] width 141 height 32
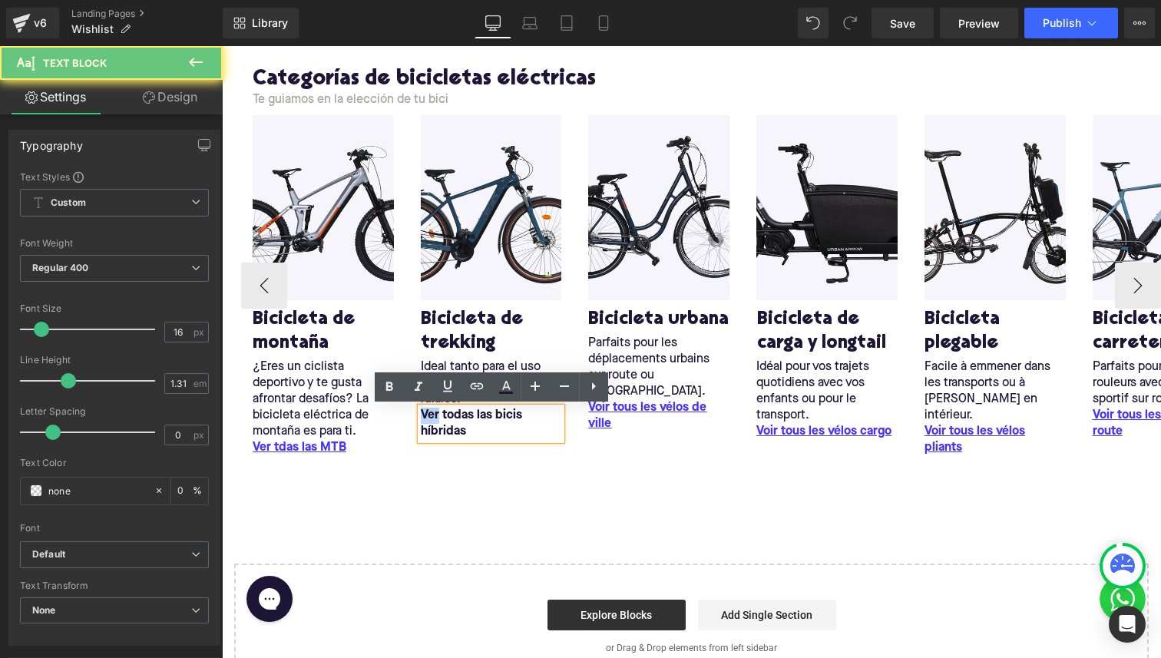
click at [431, 419] on p "Ver todas las bicis híbridas" at bounding box center [491, 424] width 141 height 32
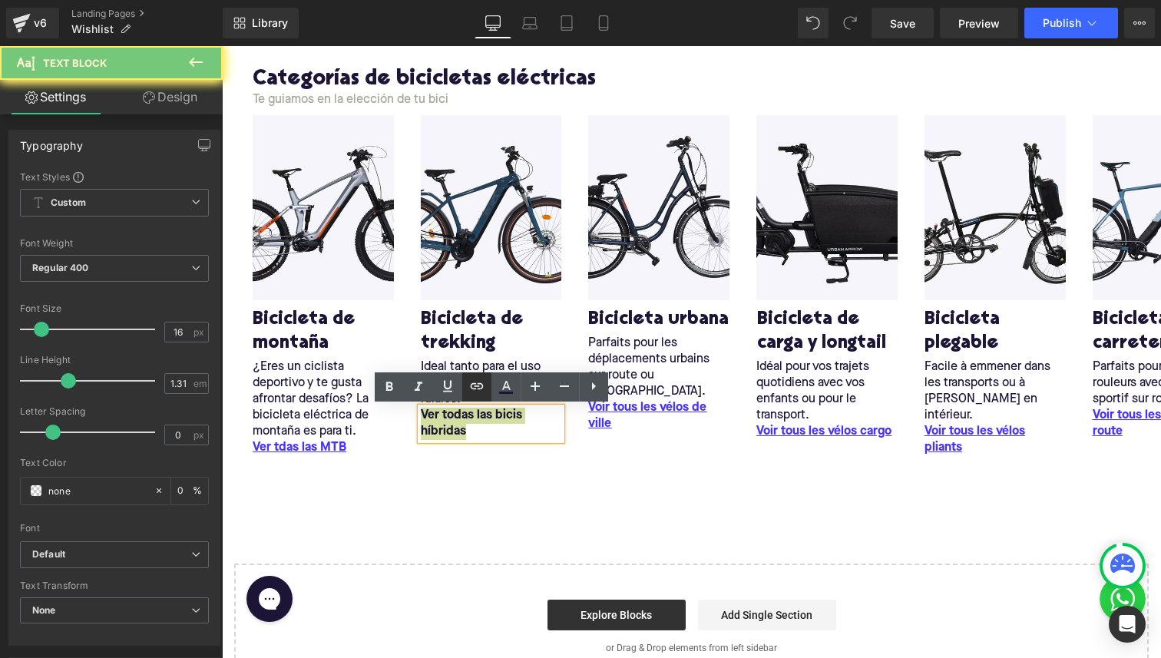
drag, startPoint x: 481, startPoint y: 388, endPoint x: 258, endPoint y: 359, distance: 224.6
click at [481, 388] on icon at bounding box center [476, 386] width 13 height 6
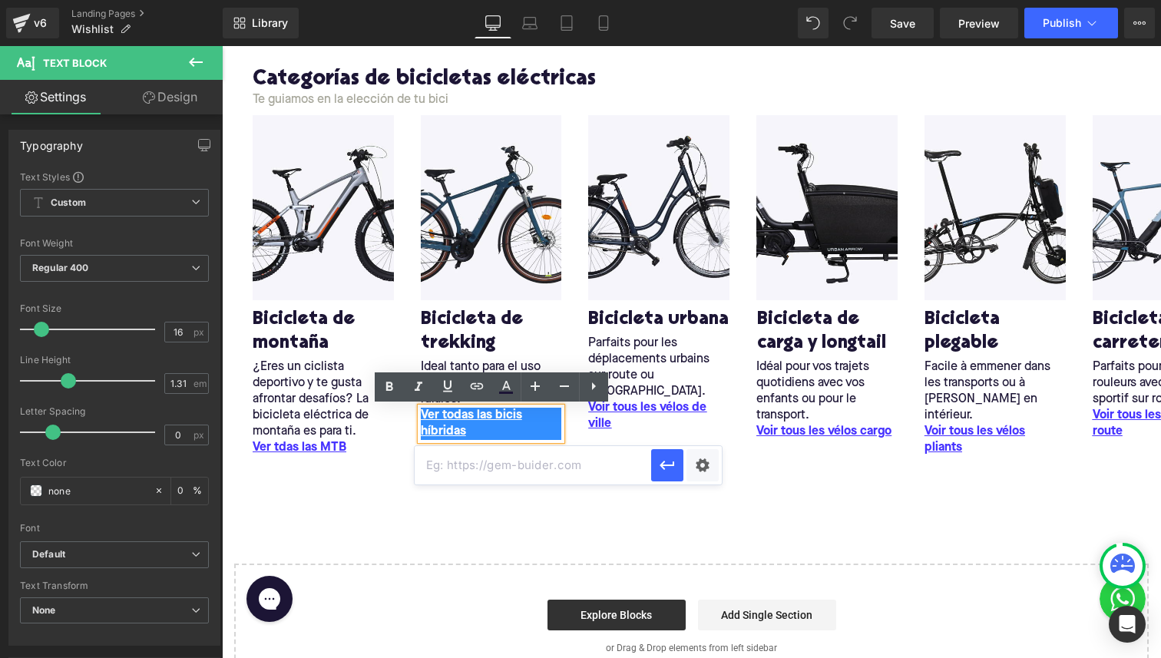
click at [476, 451] on input "text" at bounding box center [533, 465] width 237 height 38
paste input "/collections/bicicleta-de-trekking"
type input "/collections/bicicleta-de-trekking"
click at [663, 456] on icon "button" at bounding box center [667, 465] width 18 height 18
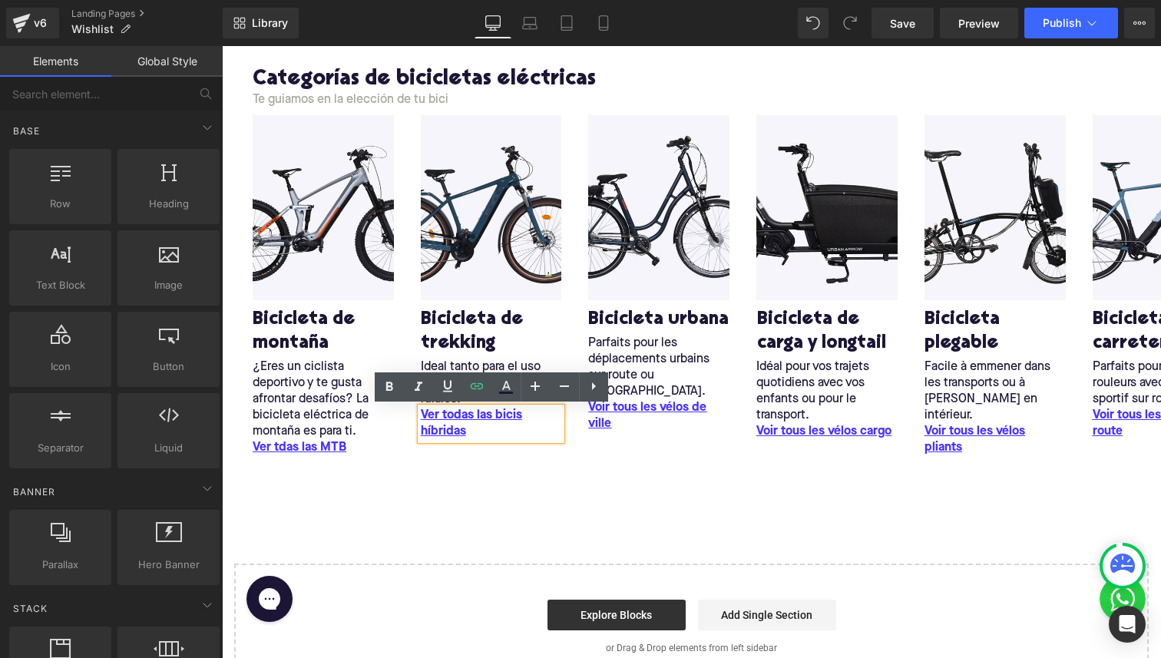
click at [339, 519] on div "Liquid Row Categorías de bicicletas eléctricas Heading Te guiamos en la elecció…" at bounding box center [691, 333] width 939 height 714
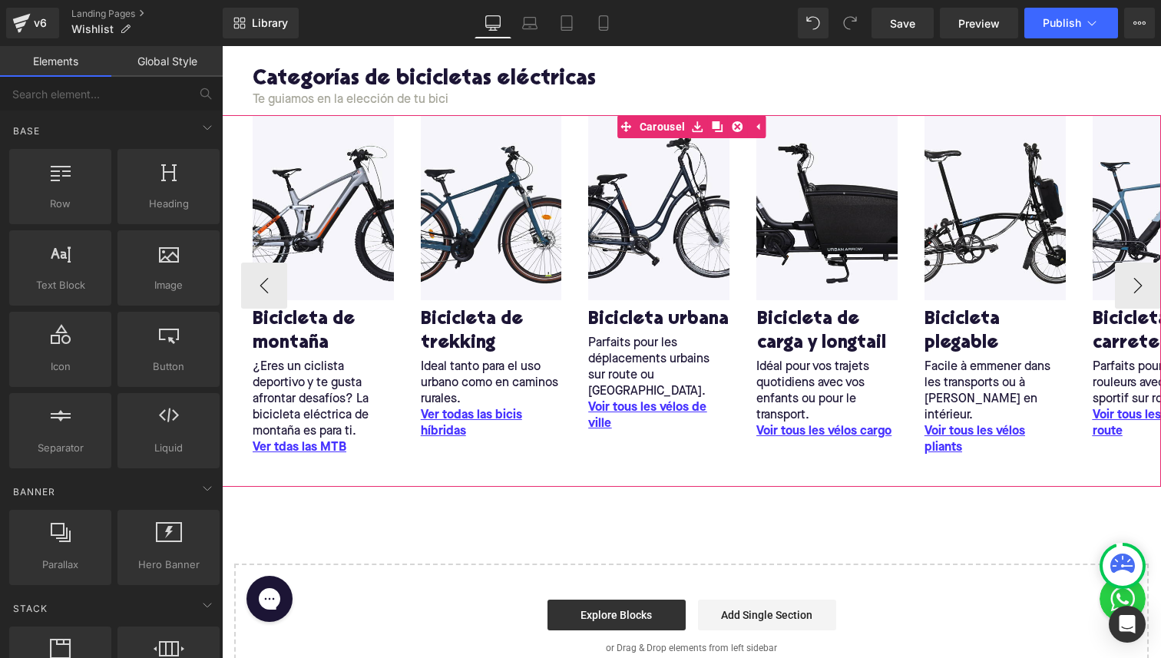
click at [222, 46] on div at bounding box center [222, 46] width 0 height 0
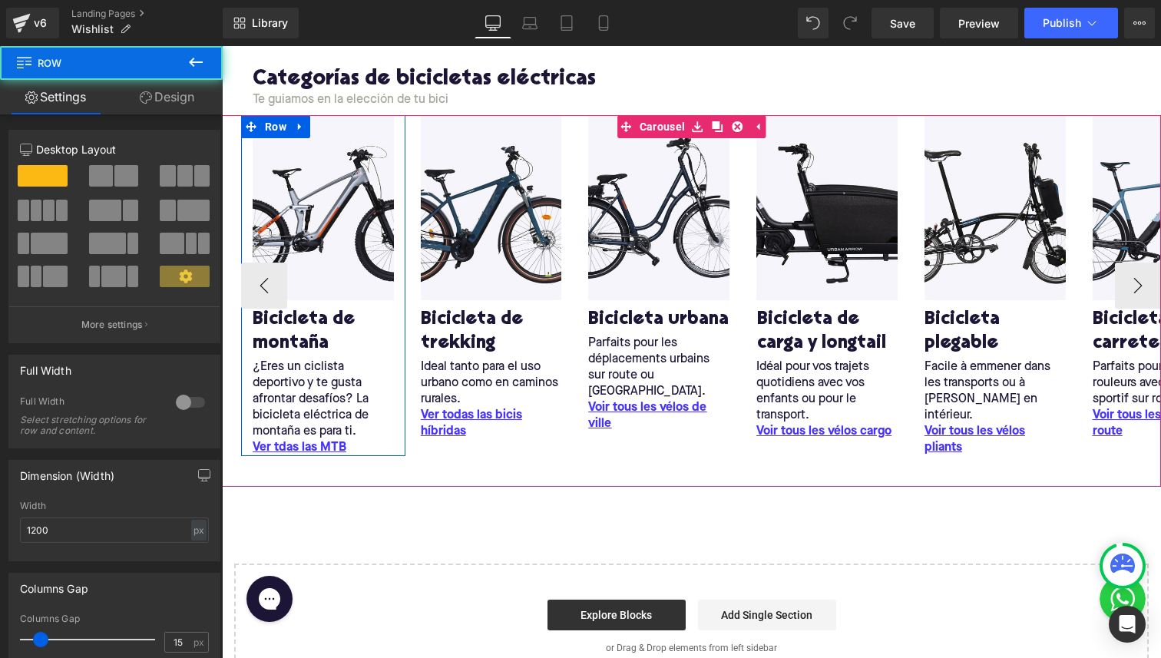
click at [281, 444] on div "Ver tdas las MTB Text Block" at bounding box center [323, 448] width 141 height 16
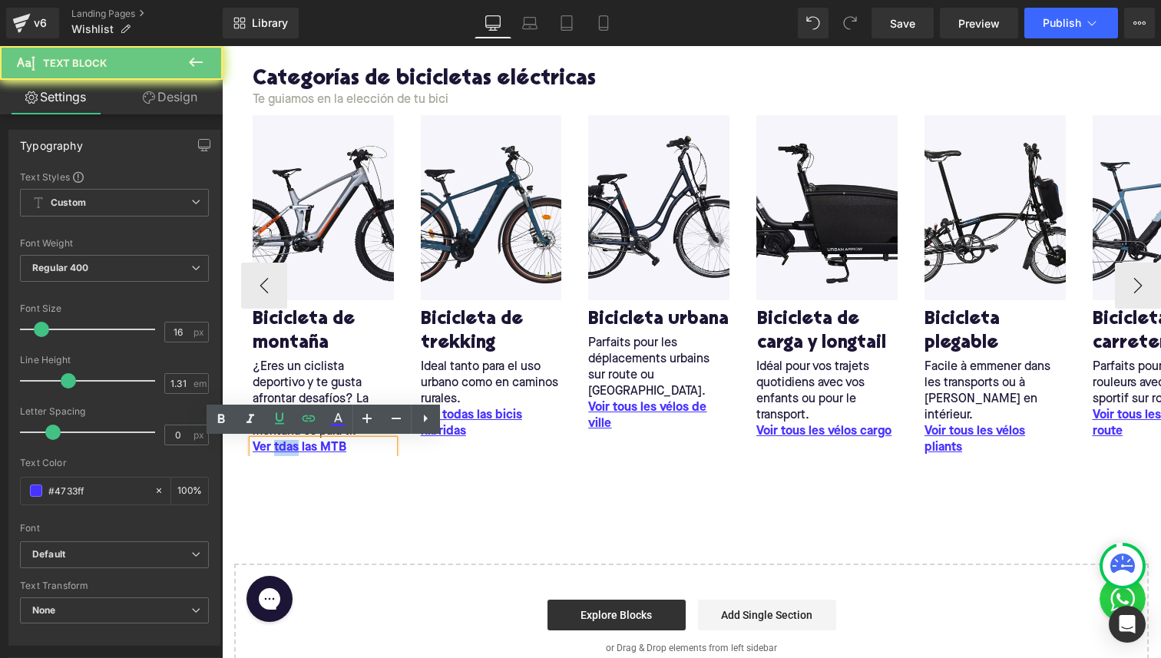
click at [281, 444] on link "Ver tdas las MTB" at bounding box center [300, 448] width 94 height 16
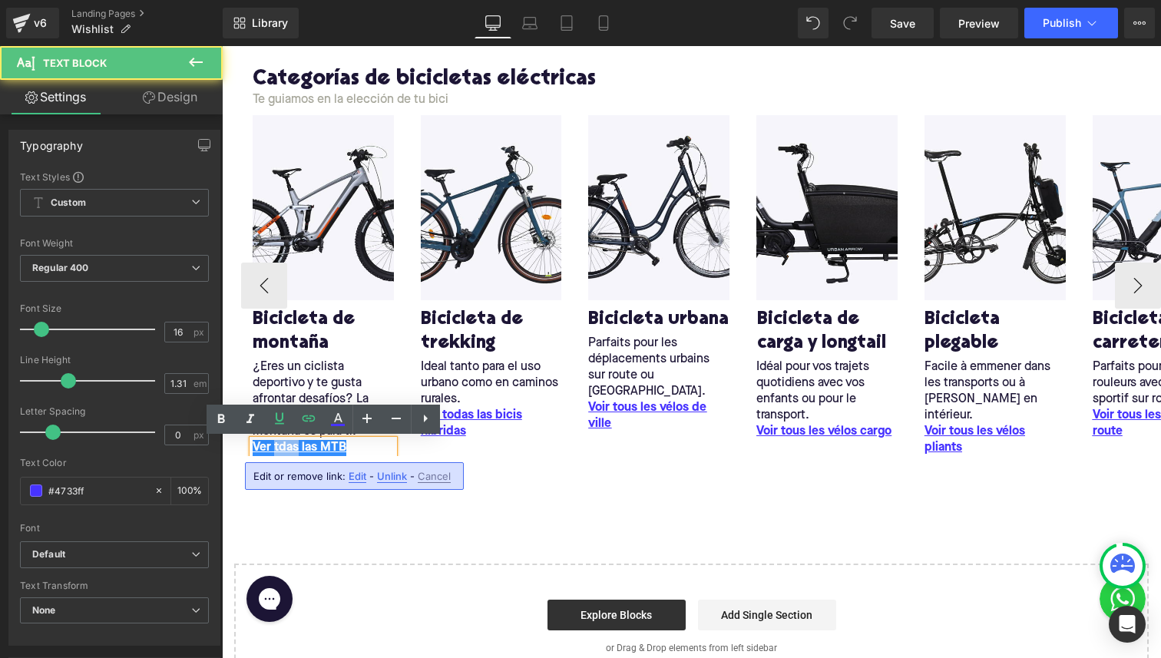
click at [281, 445] on link "Ver tdas las MTB" at bounding box center [300, 448] width 94 height 16
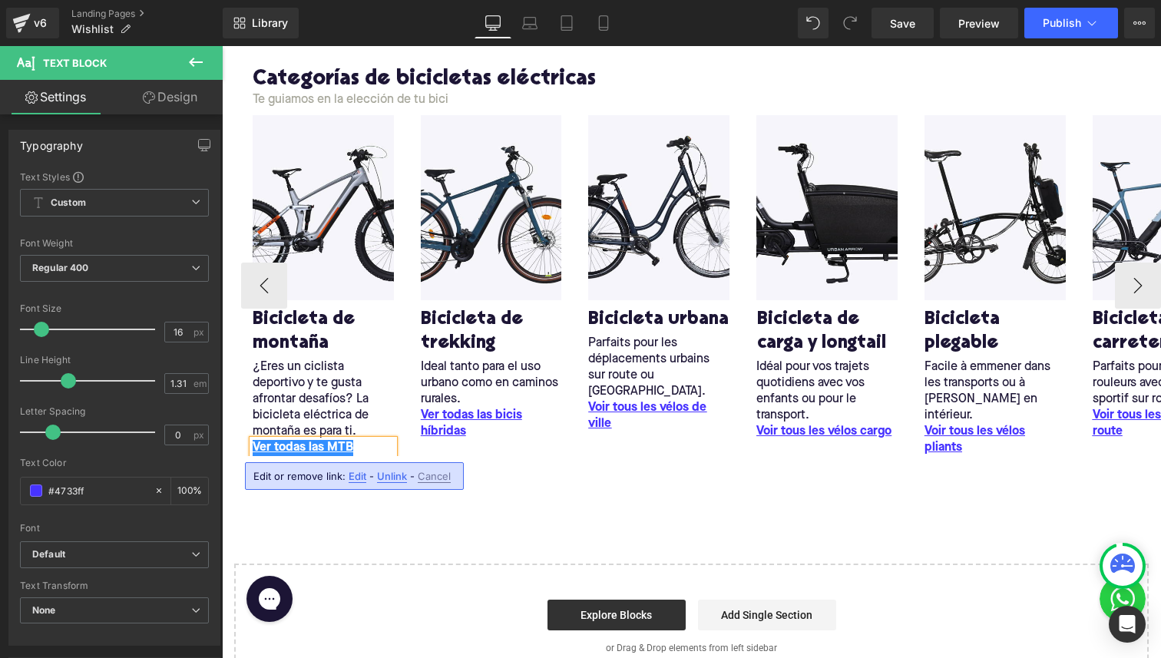
click at [531, 453] on div "Image Bicicleta de montaña Heading ¿Eres un ciclista deportivo y te gusta afron…" at bounding box center [829, 285] width 1177 height 341
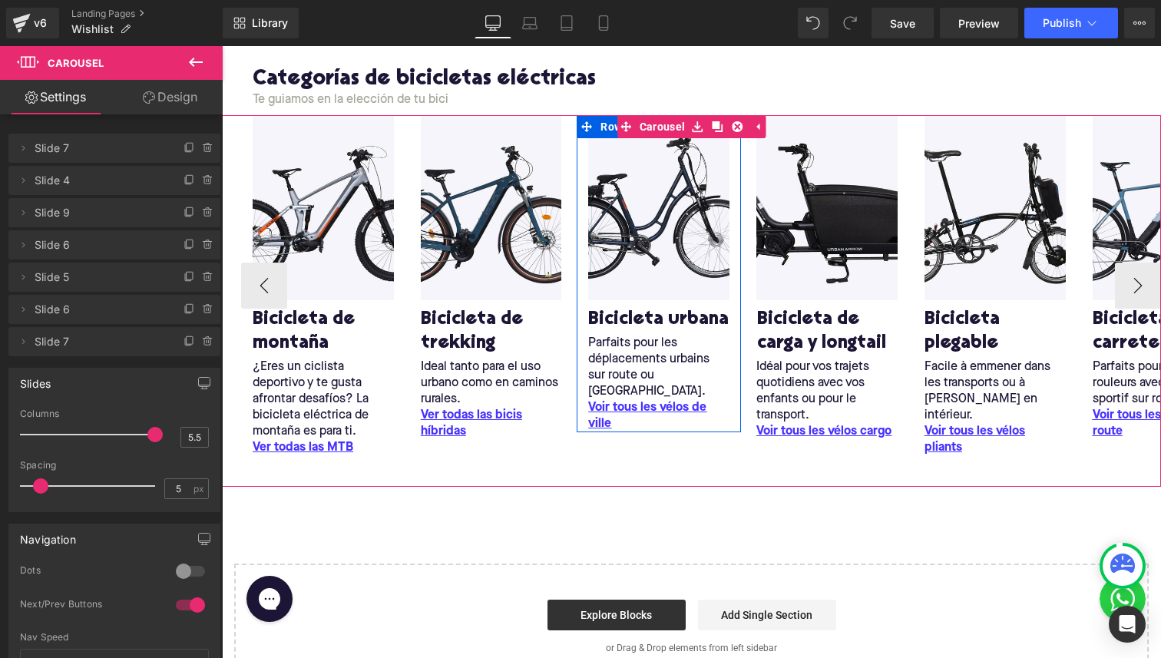
click at [603, 340] on p "Parfaits pour les déplacements urbains sur route ou pavés." at bounding box center [658, 368] width 141 height 65
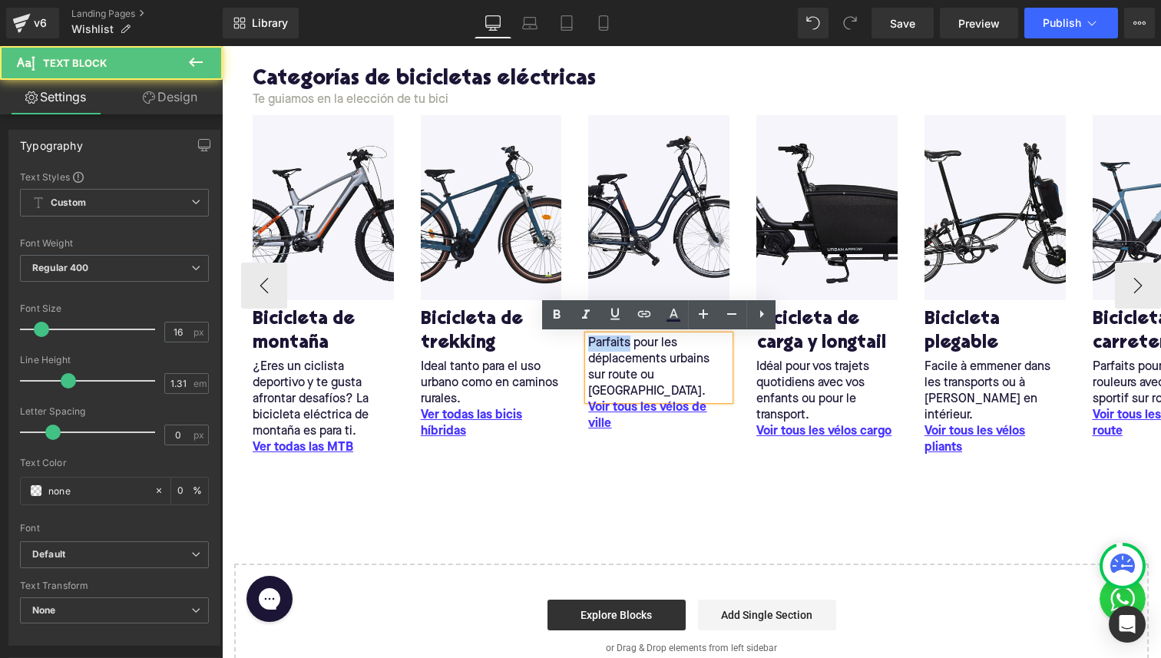
click at [603, 340] on p "Parfaits pour les déplacements urbains sur route ou pavés." at bounding box center [658, 368] width 141 height 65
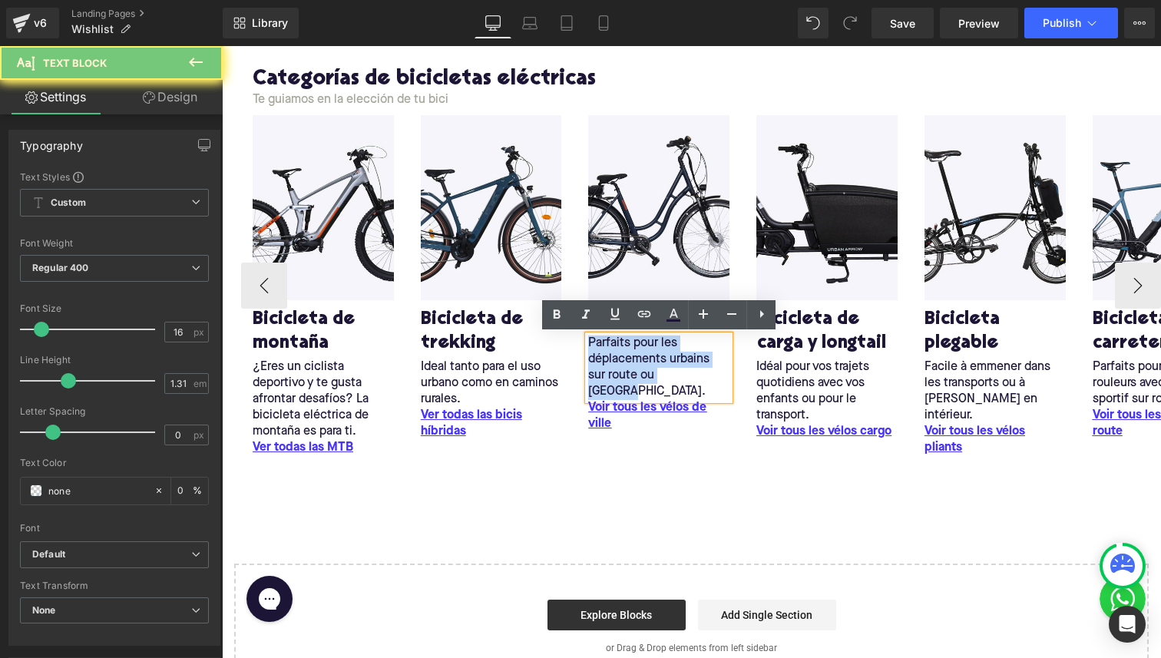
click at [603, 340] on p "Parfaits pour les déplacements urbains sur route ou pavés." at bounding box center [658, 368] width 141 height 65
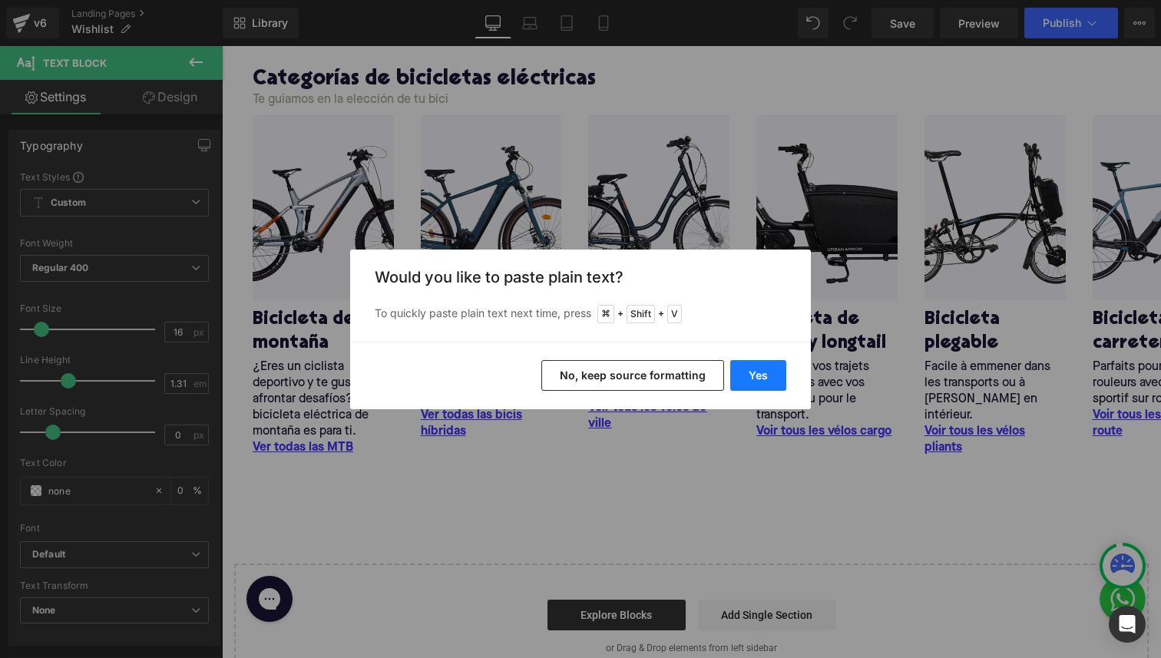
click at [733, 370] on button "Yes" at bounding box center [758, 375] width 56 height 31
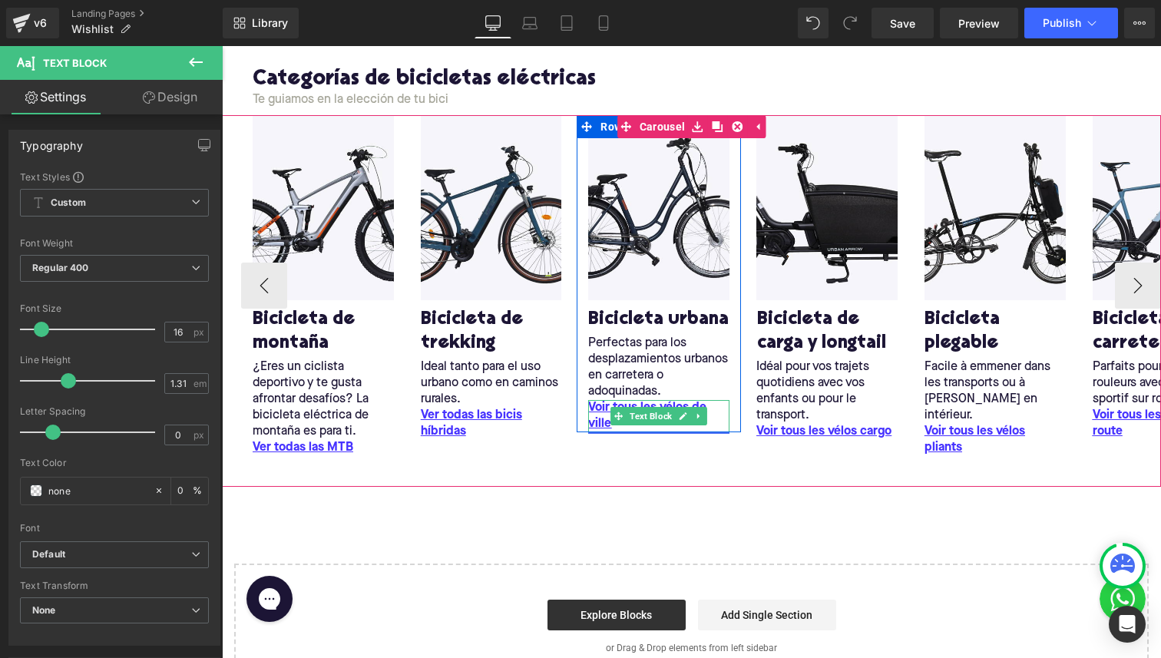
click at [597, 416] on u "Voir tous les vélos de ville" at bounding box center [647, 416] width 118 height 28
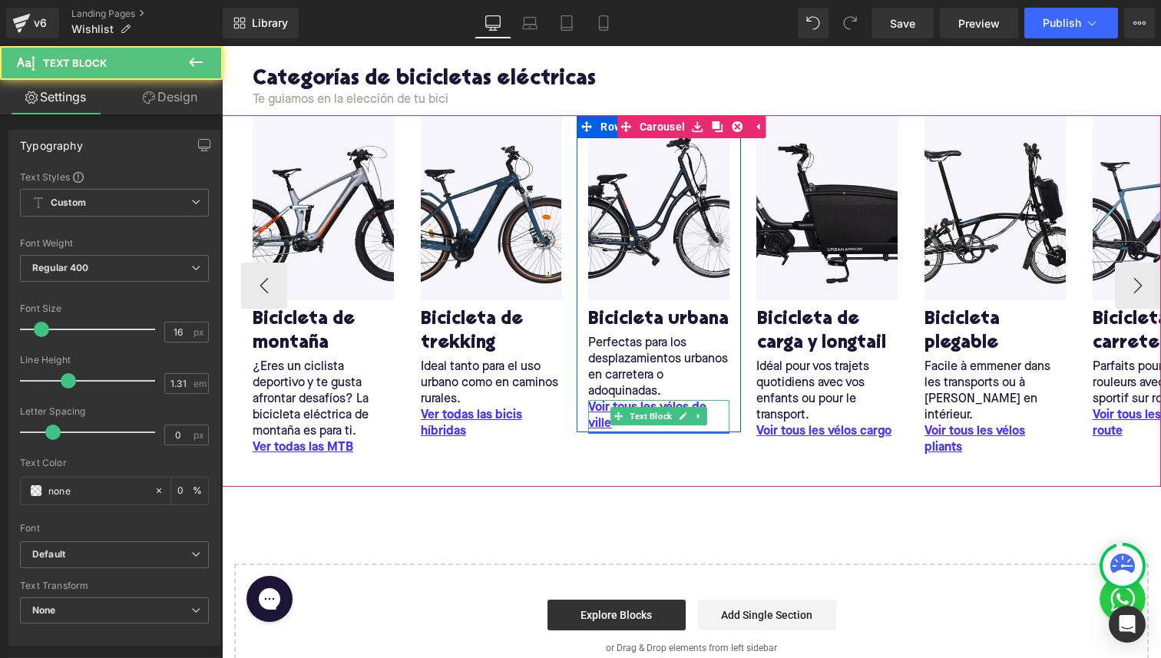
click at [597, 416] on u "Voir tous les vélos de ville" at bounding box center [647, 416] width 118 height 28
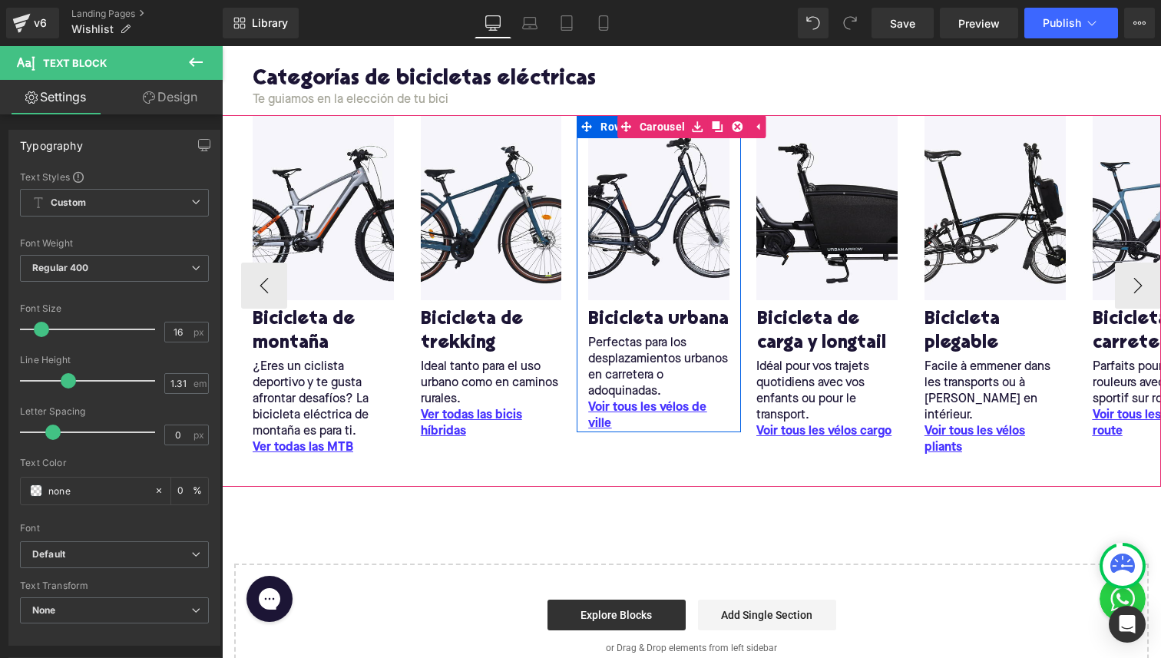
click at [624, 428] on div "Image Bicicleta urbana Heading Perfectas para los desplazamientos urbanos en ca…" at bounding box center [659, 273] width 164 height 317
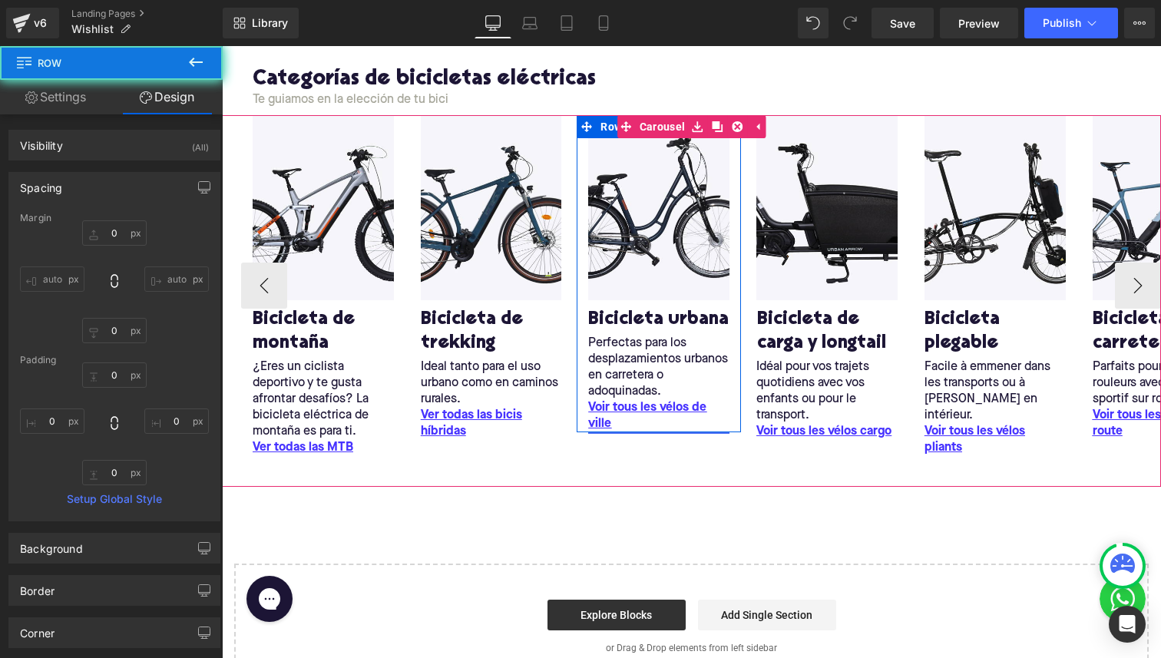
click at [606, 422] on u "Voir tous les vélos de ville" at bounding box center [647, 416] width 118 height 28
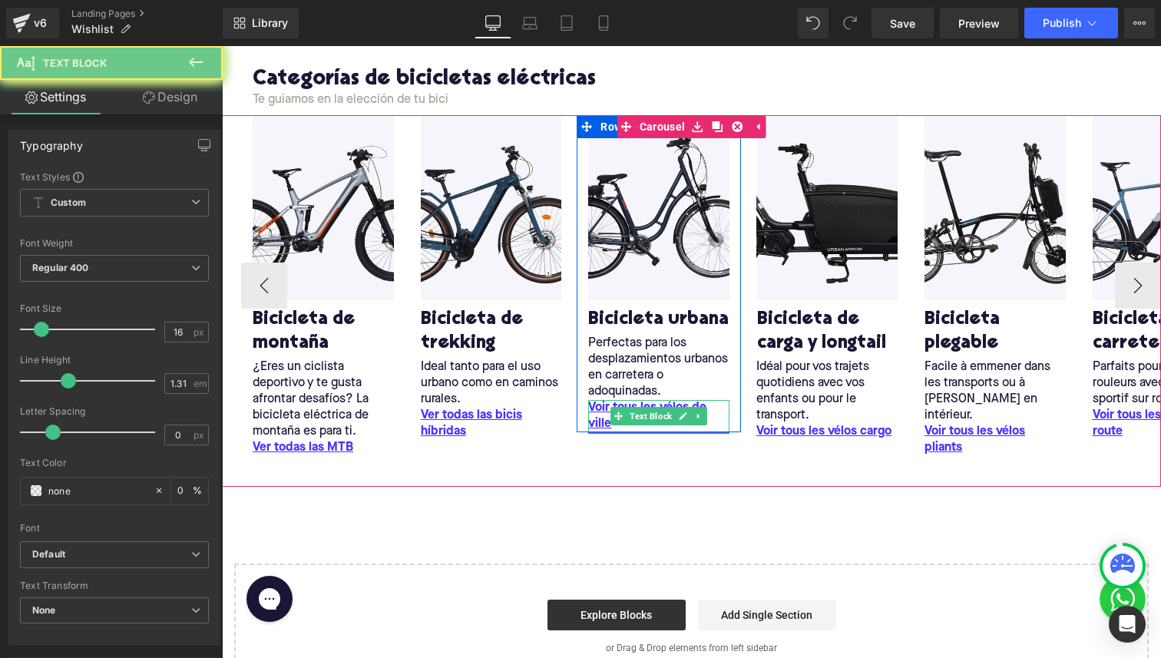
click at [606, 422] on u "Voir tous les vélos de ville" at bounding box center [647, 416] width 118 height 28
click at [599, 407] on u "Voir tous les vélos de ville" at bounding box center [647, 416] width 118 height 28
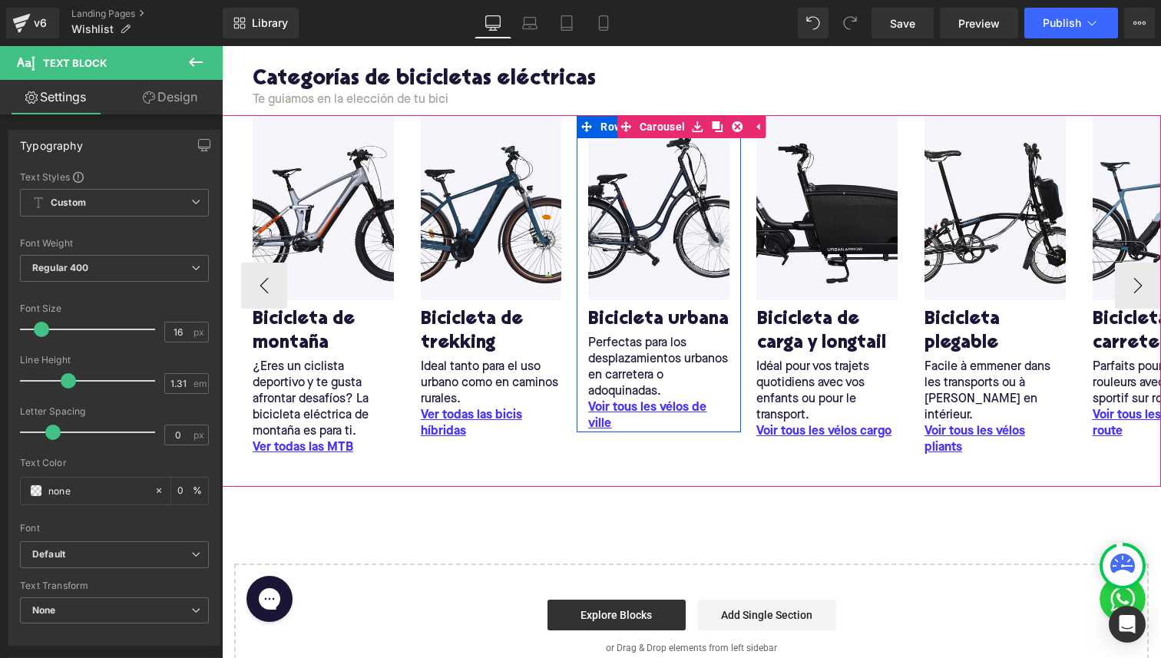
click at [637, 432] on div at bounding box center [659, 432] width 164 height 1
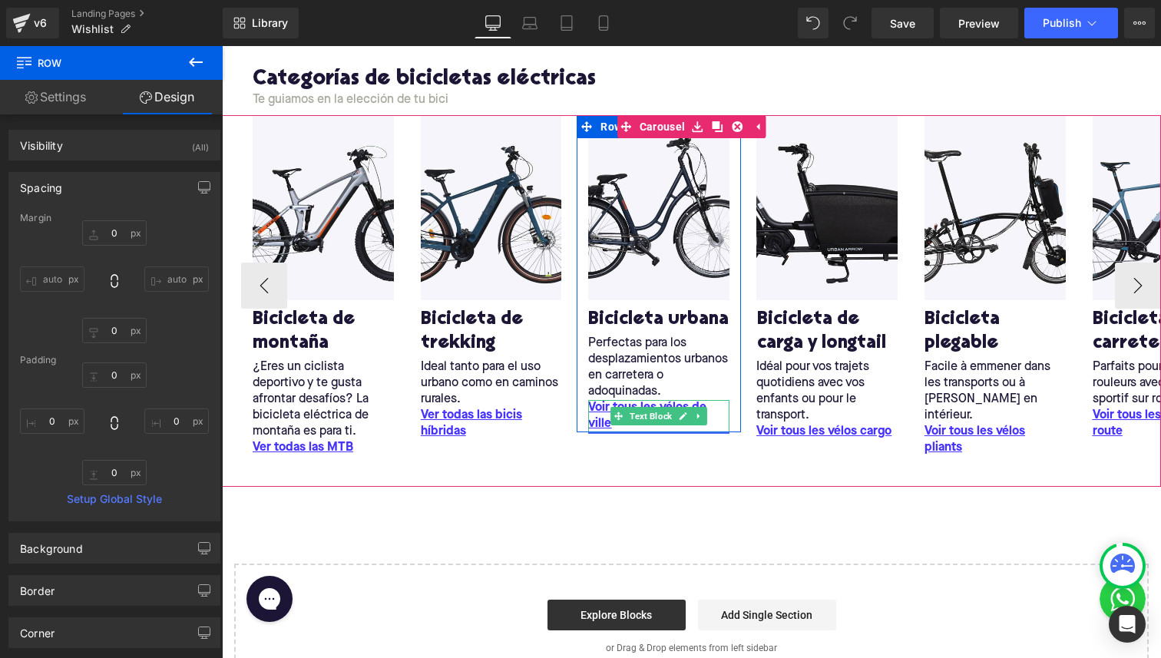
click at [637, 413] on div "Voir tous les vélos de ville Text Block" at bounding box center [658, 416] width 141 height 32
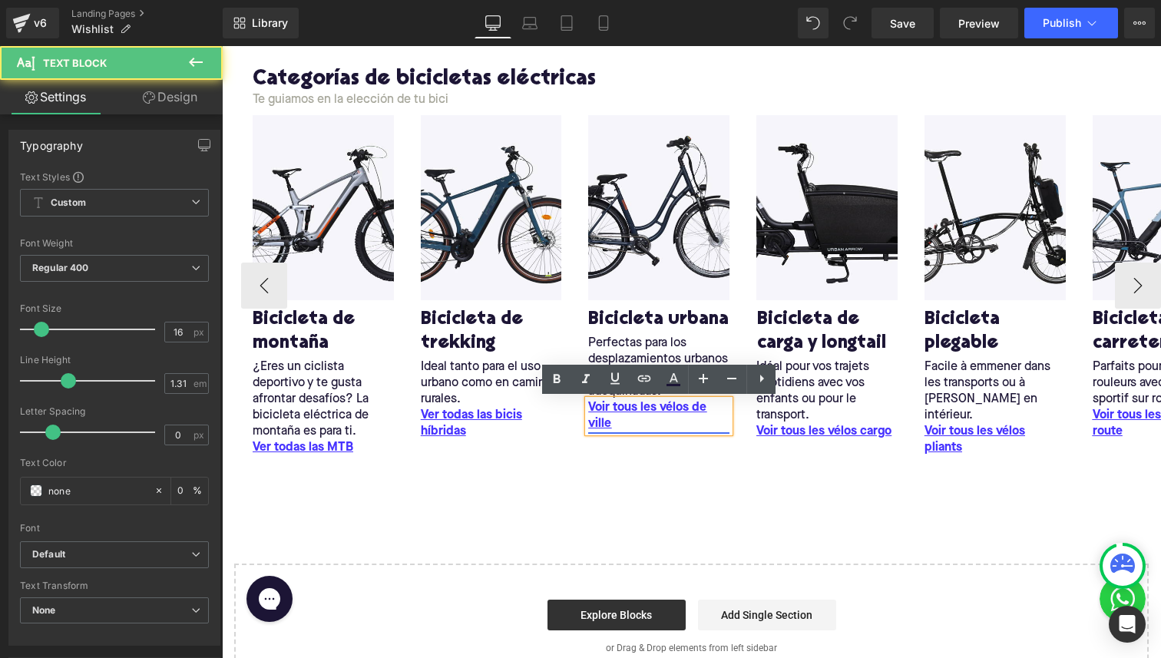
click at [618, 422] on link "Voir tous les vélos de ville" at bounding box center [658, 416] width 141 height 32
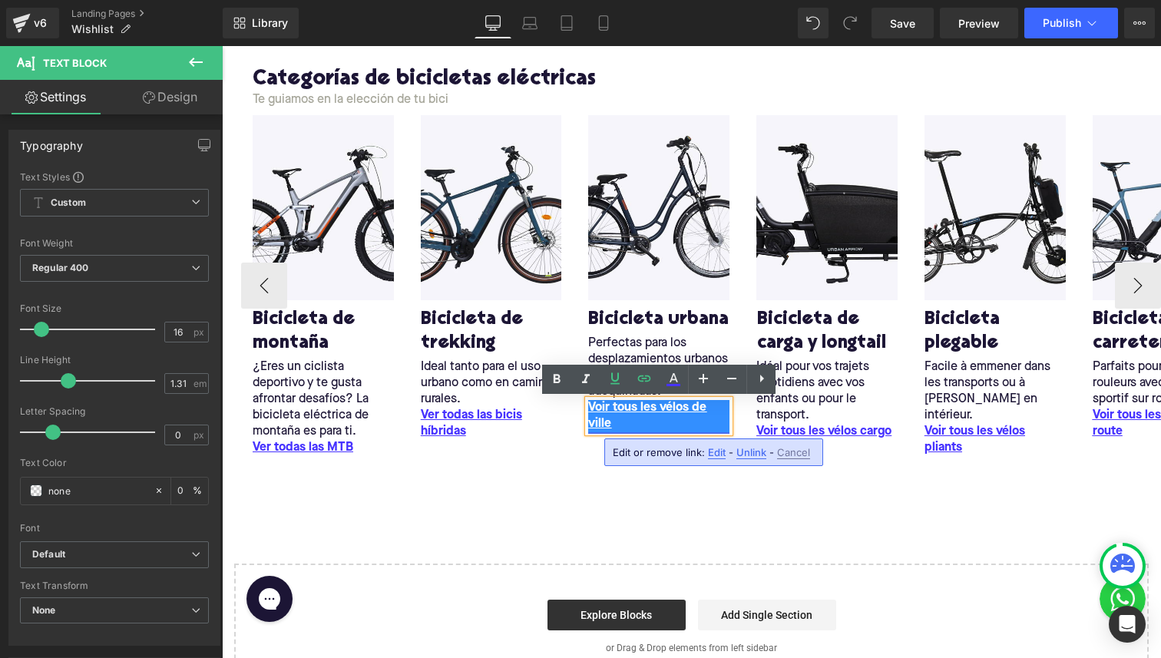
click at [618, 422] on link "Voir tous les vélos de ville" at bounding box center [658, 416] width 141 height 32
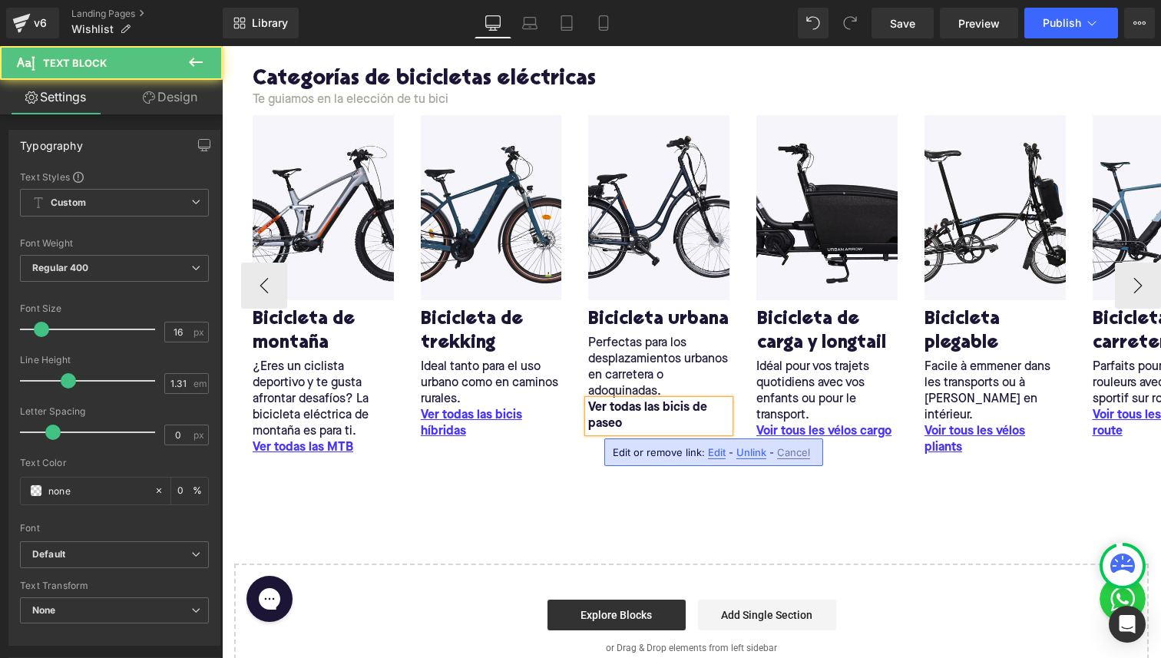
click at [612, 409] on p "Ver todas las bicis de paseo" at bounding box center [658, 416] width 141 height 32
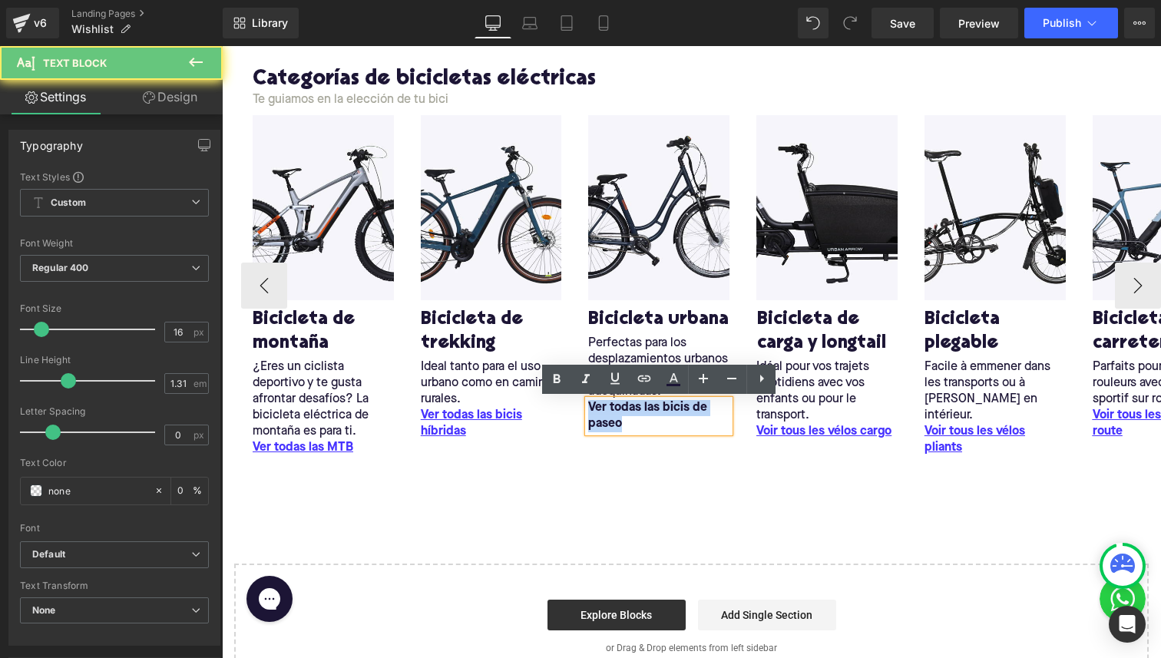
click at [612, 409] on p "Ver todas las bicis de paseo" at bounding box center [658, 416] width 141 height 32
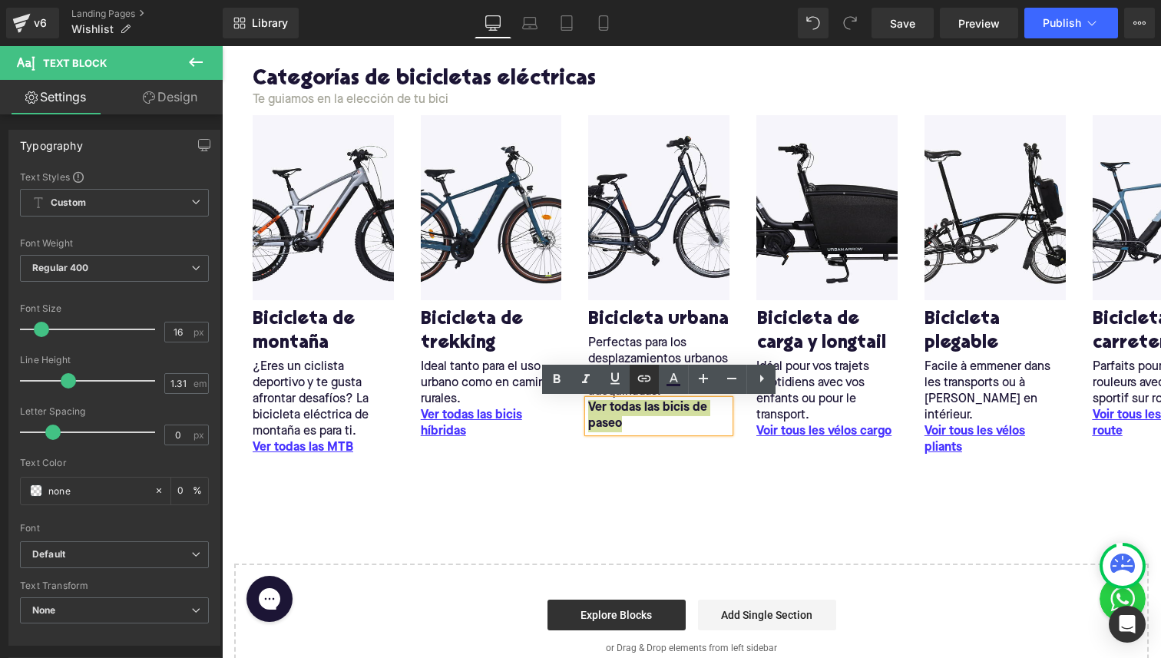
click at [641, 387] on link at bounding box center [644, 379] width 29 height 29
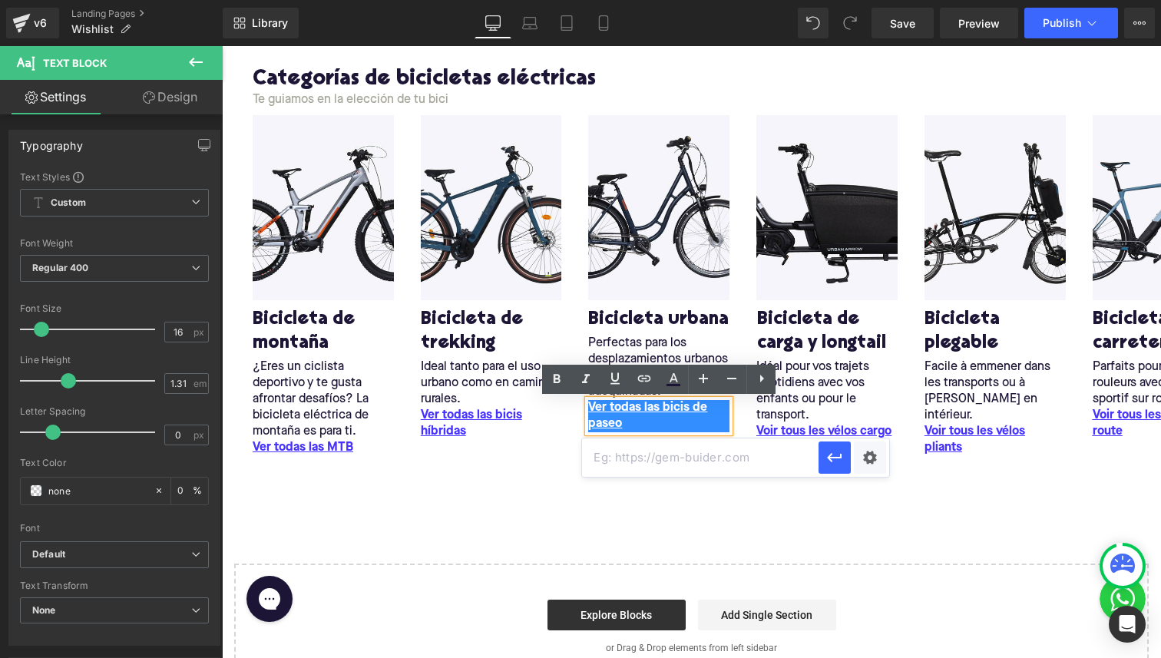
click at [627, 459] on input "text" at bounding box center [700, 458] width 237 height 38
paste input "/collections/bicicleta-urbana"
type input "/collections/bicicleta-urbana"
click at [833, 446] on button "button" at bounding box center [835, 458] width 32 height 32
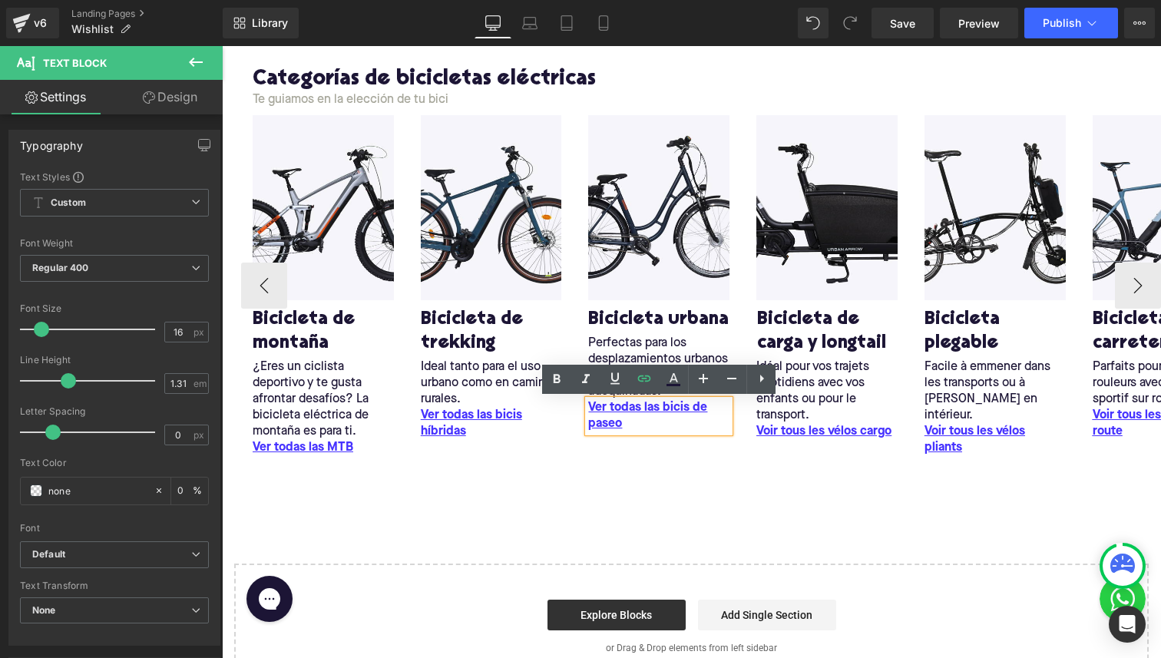
click at [615, 473] on div "Image Bicicleta de montaña Heading ¿Eres un ciclista deportivo y te gusta afron…" at bounding box center [691, 301] width 939 height 372
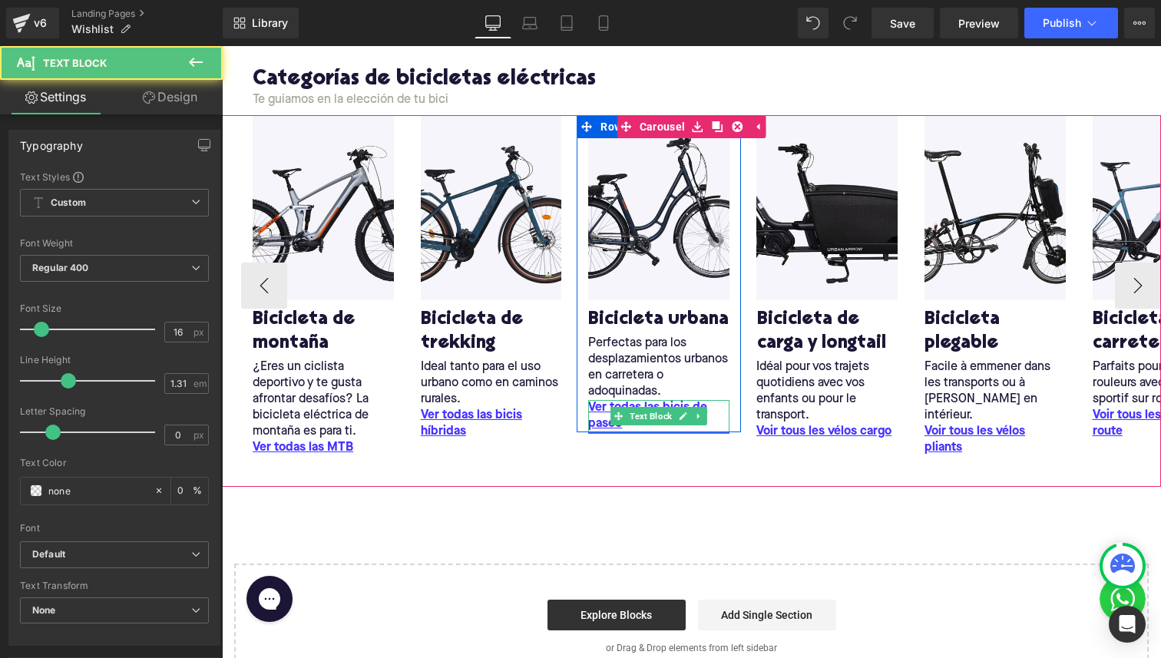
click at [601, 407] on link "Ver todas las bicis de paseo" at bounding box center [658, 416] width 141 height 32
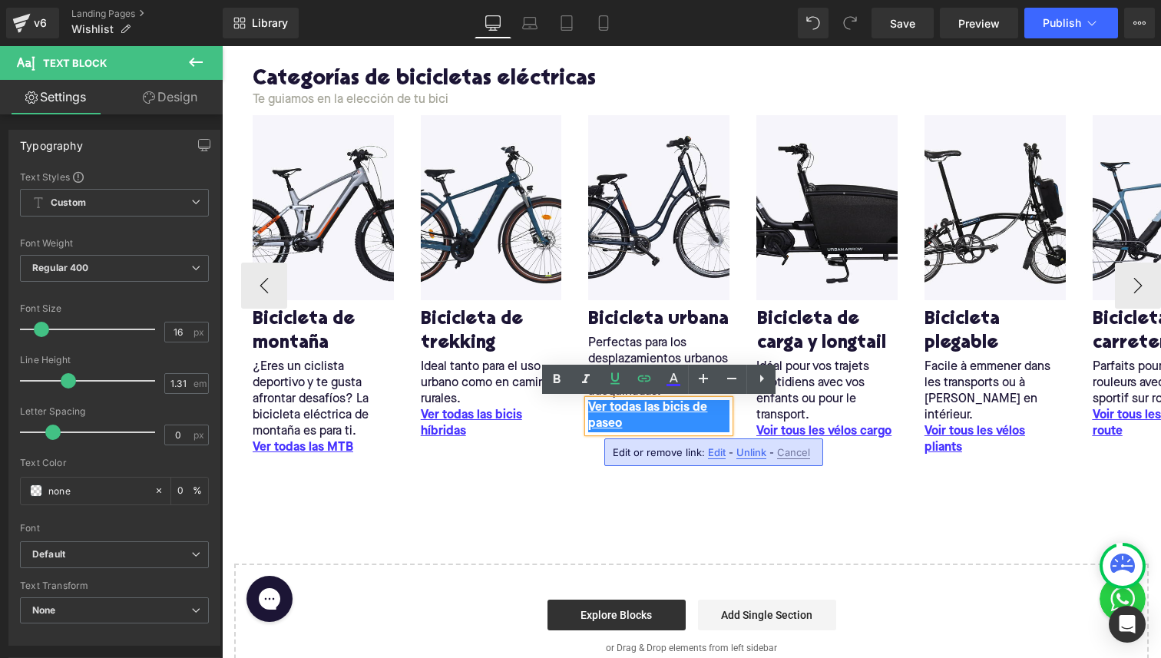
click at [807, 363] on div "Idéal pour vos trajets quotidiens avec vos enfants ou pour le transport. Text B…" at bounding box center [827, 391] width 141 height 65
click at [807, 363] on p "Idéal pour vos trajets quotidiens avec vos enfants ou pour le transport." at bounding box center [827, 391] width 141 height 65
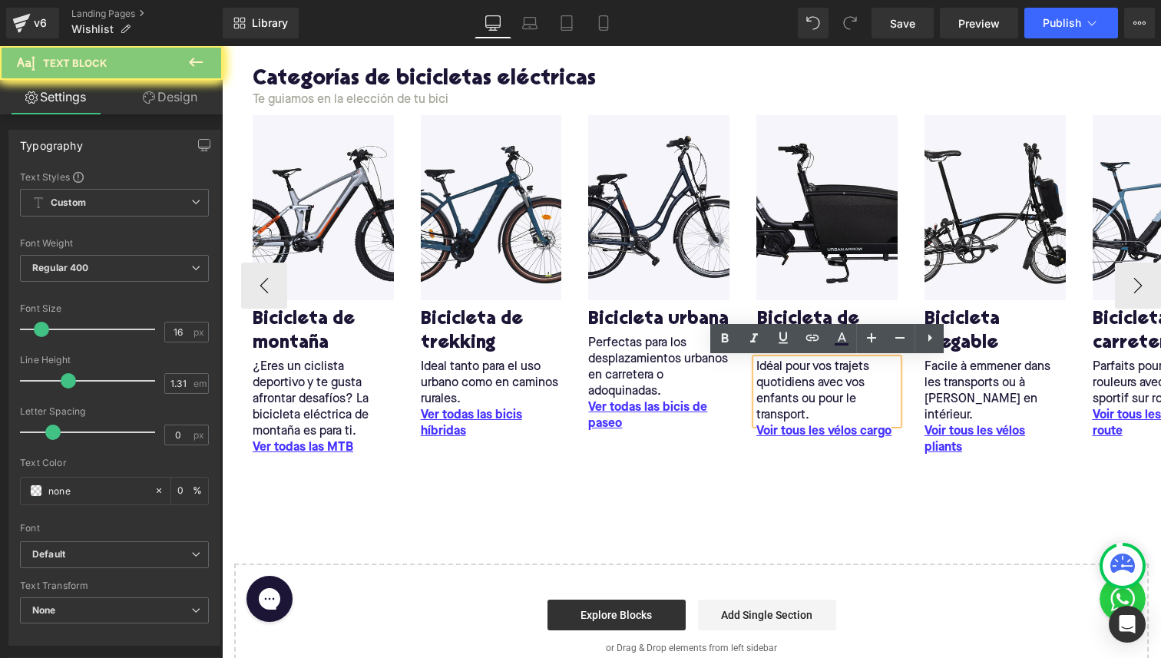
click at [807, 363] on p "Idéal pour vos trajets quotidiens avec vos enfants ou pour le transport." at bounding box center [827, 391] width 141 height 65
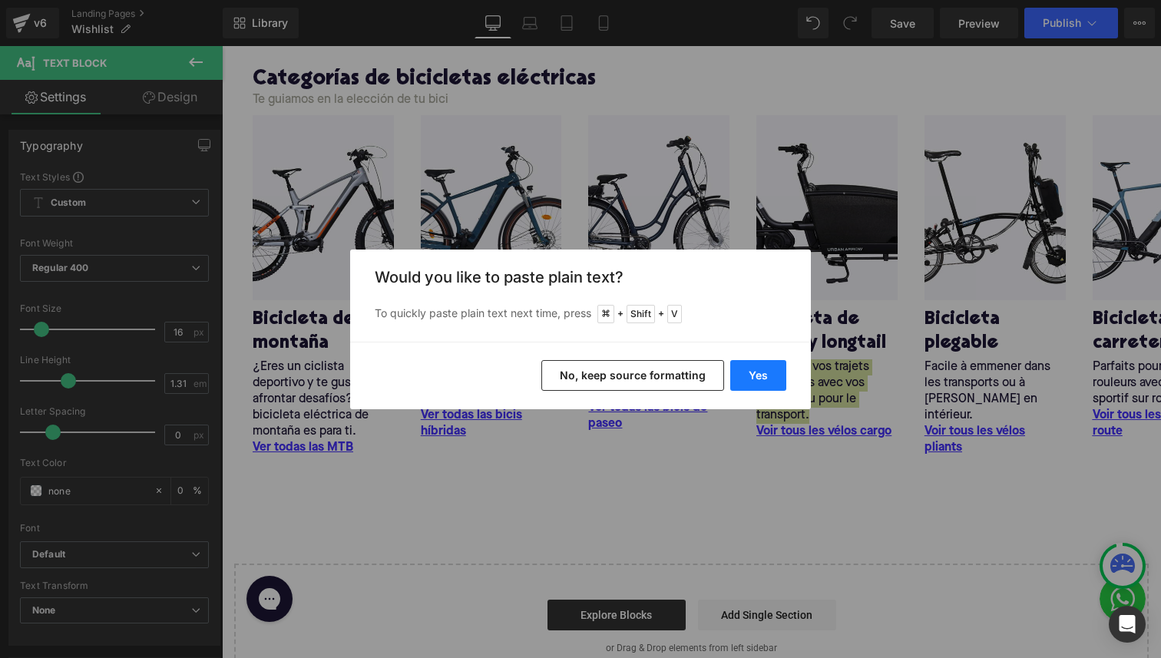
click at [750, 372] on button "Yes" at bounding box center [758, 375] width 56 height 31
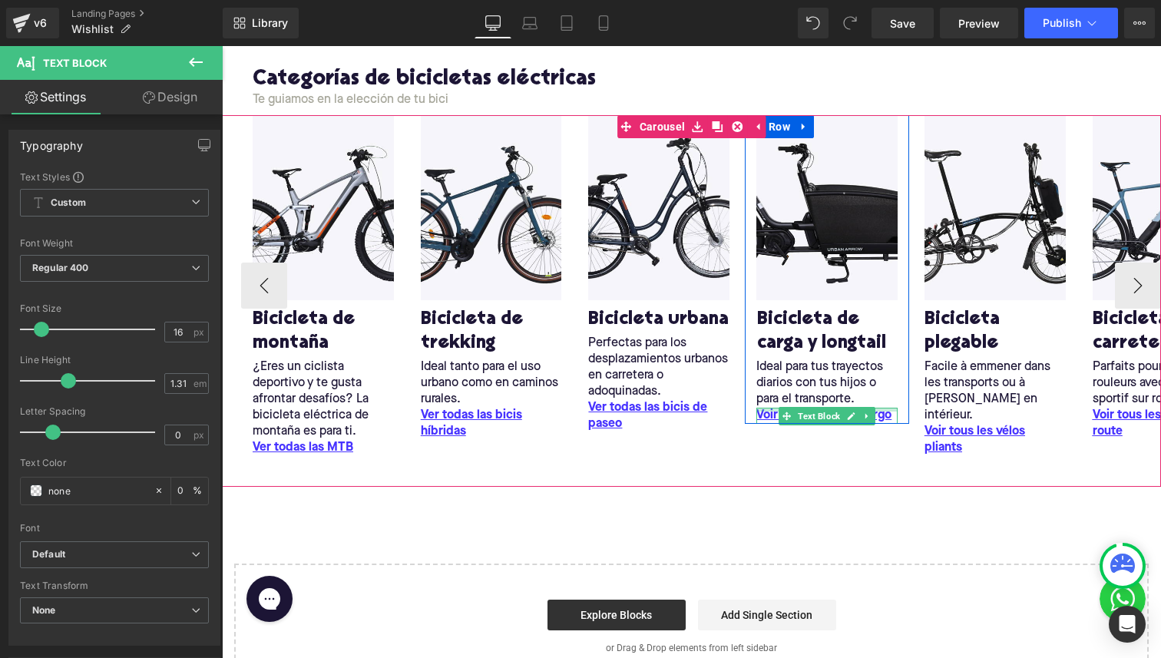
click at [767, 410] on div at bounding box center [827, 410] width 141 height 4
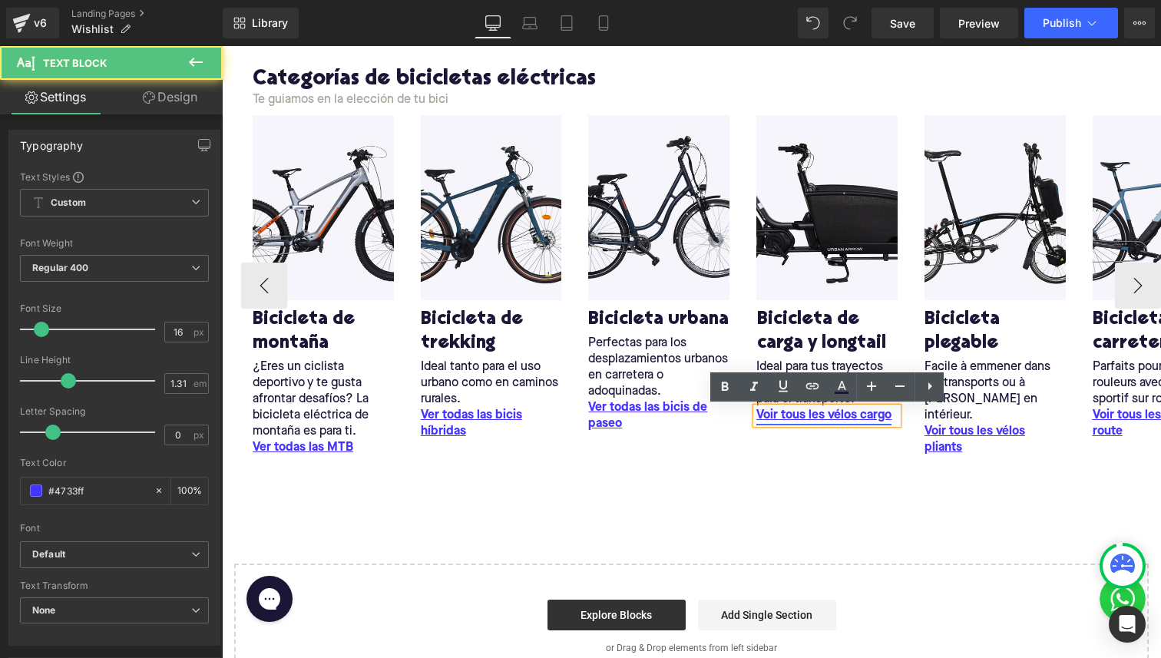
click at [760, 419] on u "Voir tous les vélos cargo" at bounding box center [824, 415] width 135 height 12
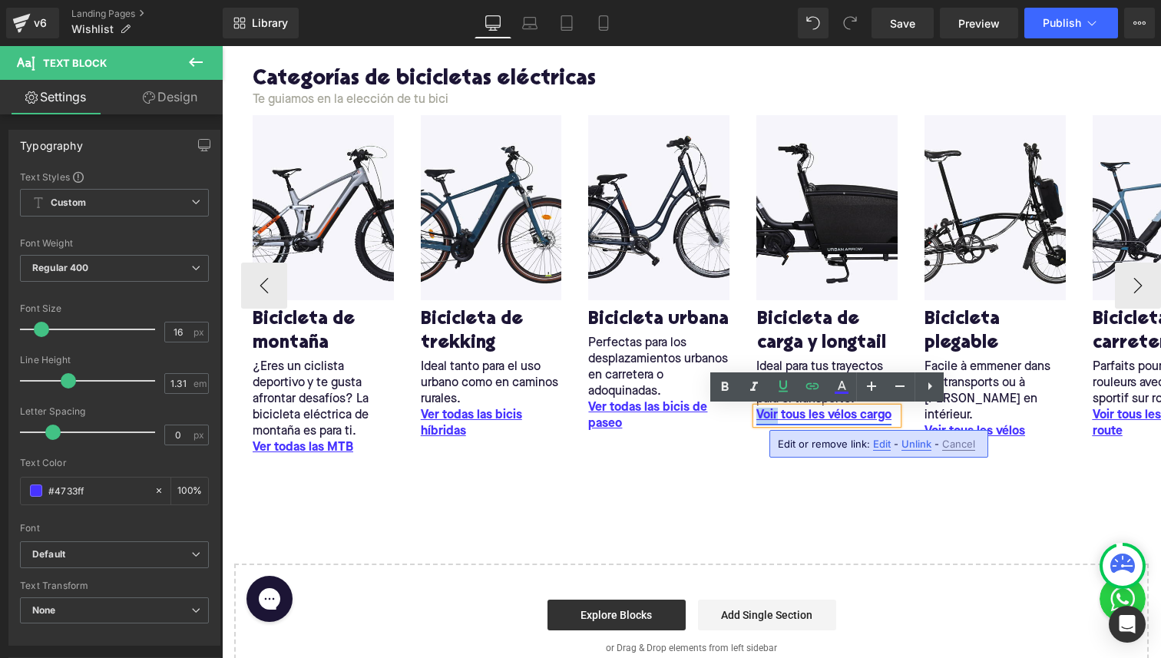
click at [760, 419] on u "Voir tous les vélos cargo" at bounding box center [824, 415] width 135 height 12
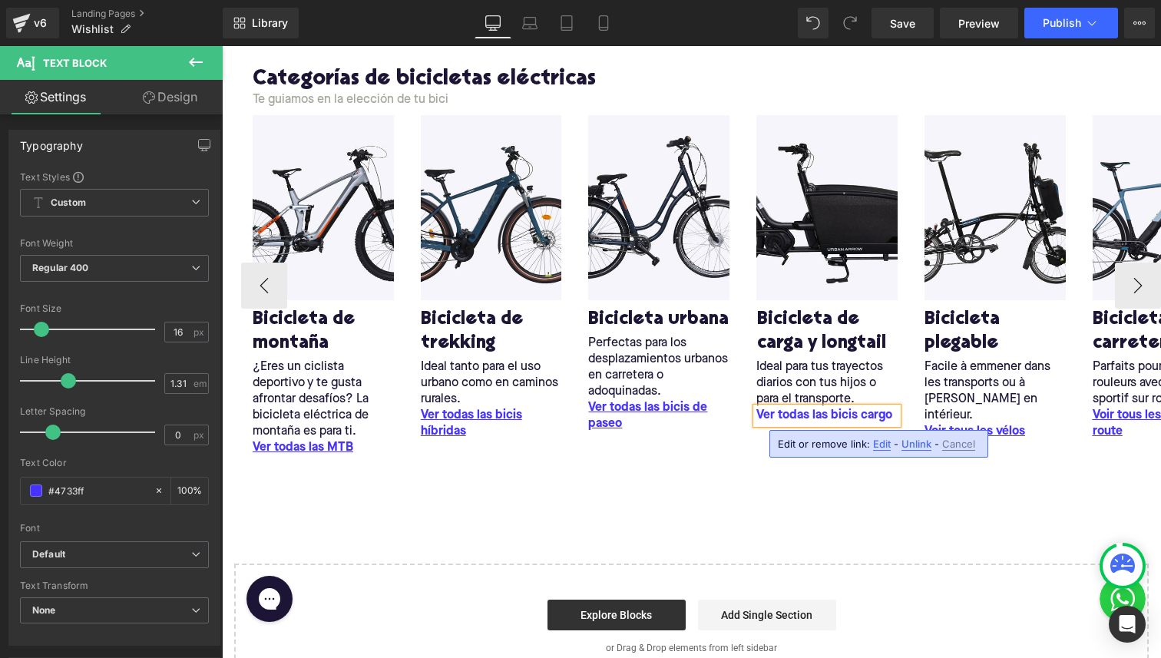
click at [876, 447] on span "Edit" at bounding box center [882, 444] width 18 height 13
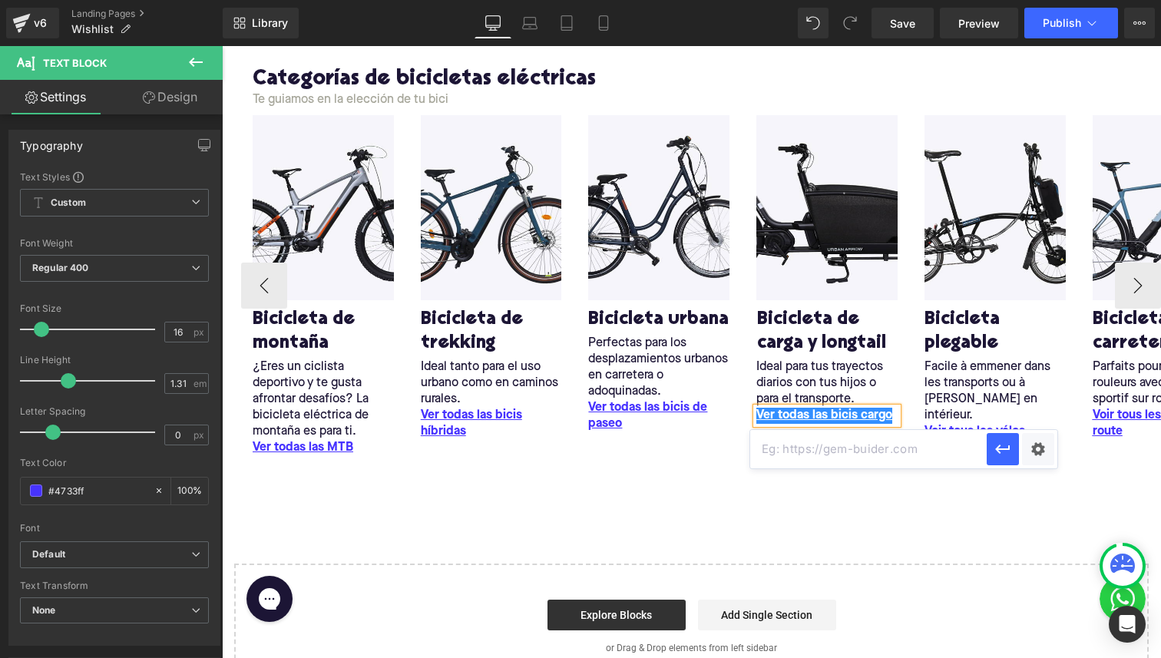
click at [809, 460] on input "text" at bounding box center [868, 449] width 237 height 38
paste input "/collections/cargo"
type input "/collections/cargo"
click at [998, 437] on button "button" at bounding box center [1003, 449] width 32 height 32
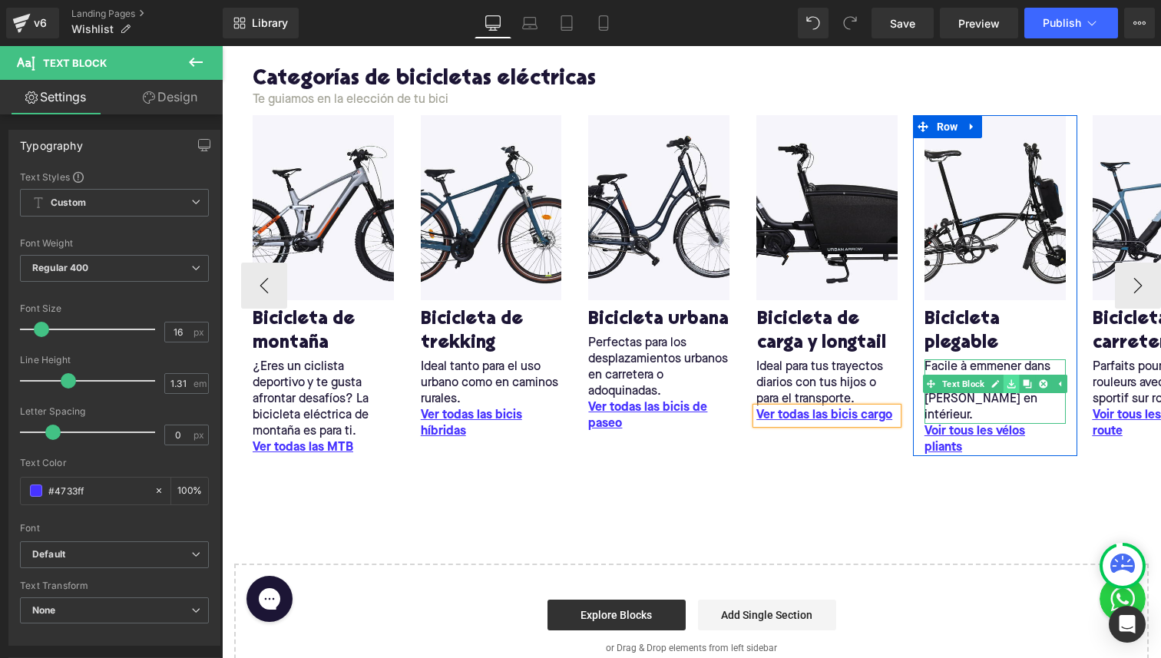
click at [1005, 381] on link at bounding box center [1012, 384] width 16 height 18
click at [996, 369] on p "Facile à emmener dans les transports ou à stocker en intérieur." at bounding box center [995, 391] width 141 height 65
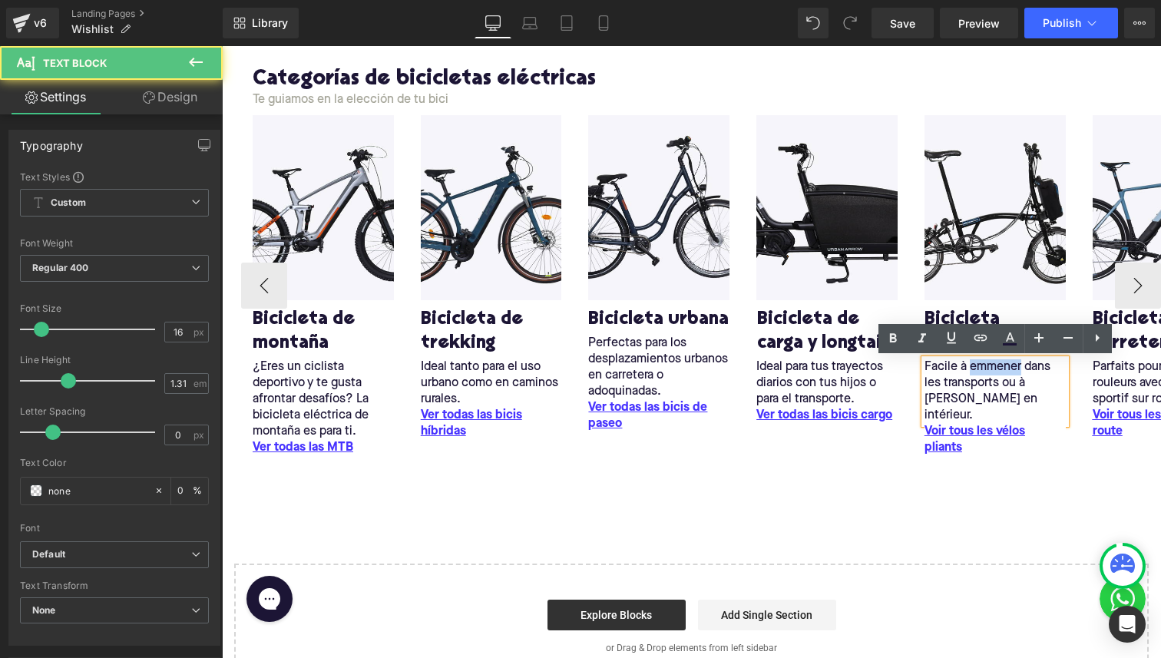
click at [996, 369] on p "Facile à emmener dans les transports ou à stocker en intérieur." at bounding box center [995, 391] width 141 height 65
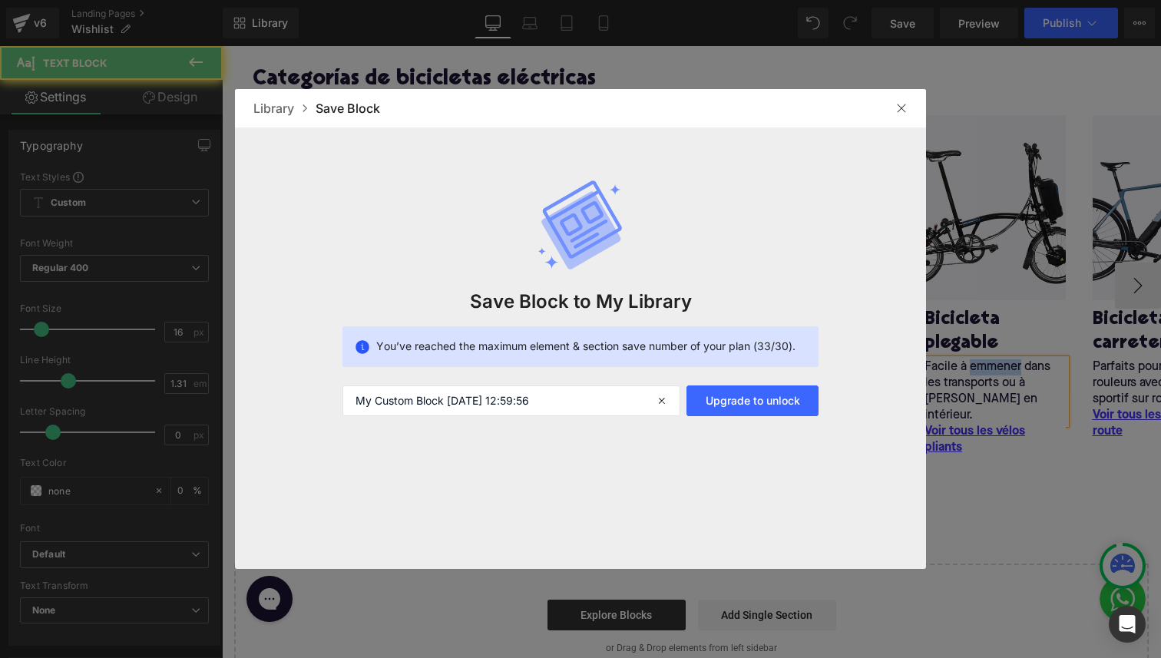
click at [996, 369] on div at bounding box center [580, 329] width 1161 height 658
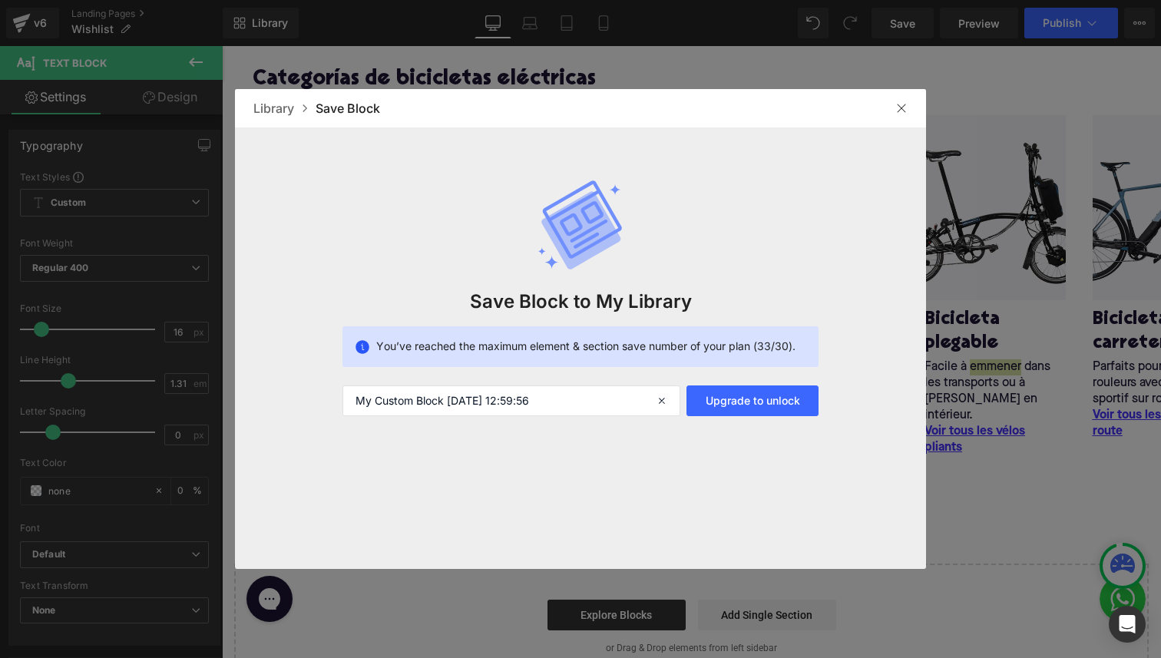
click at [902, 113] on img at bounding box center [902, 108] width 12 height 12
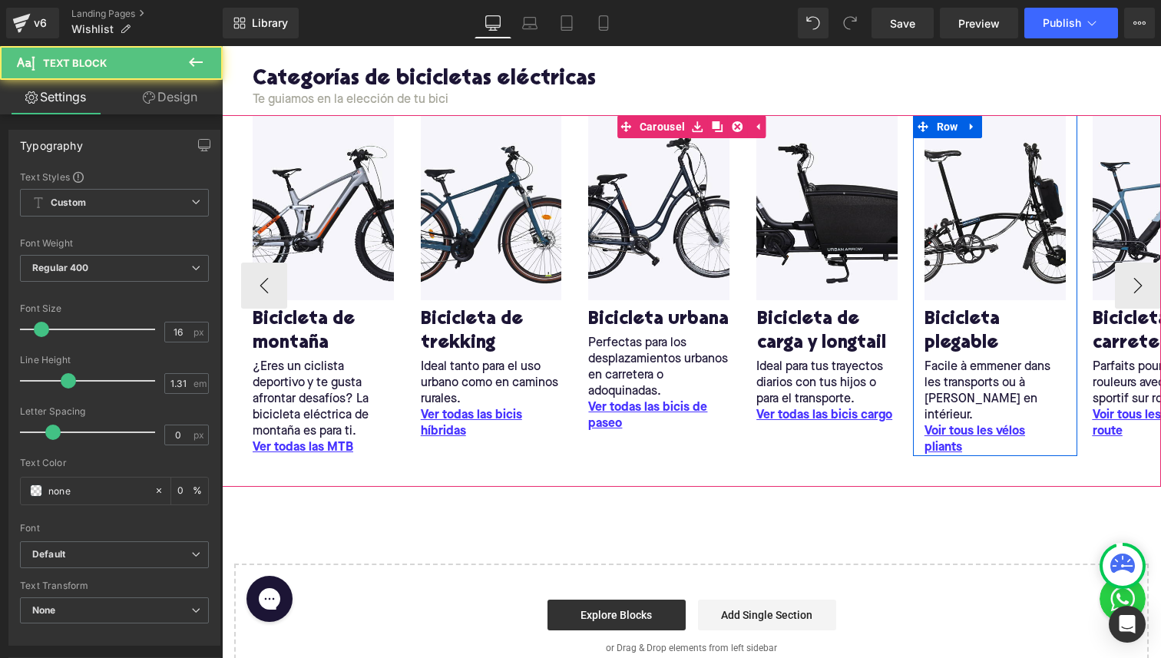
click at [942, 366] on p "Facile à emmener dans les transports ou à stocker en intérieur." at bounding box center [995, 391] width 141 height 65
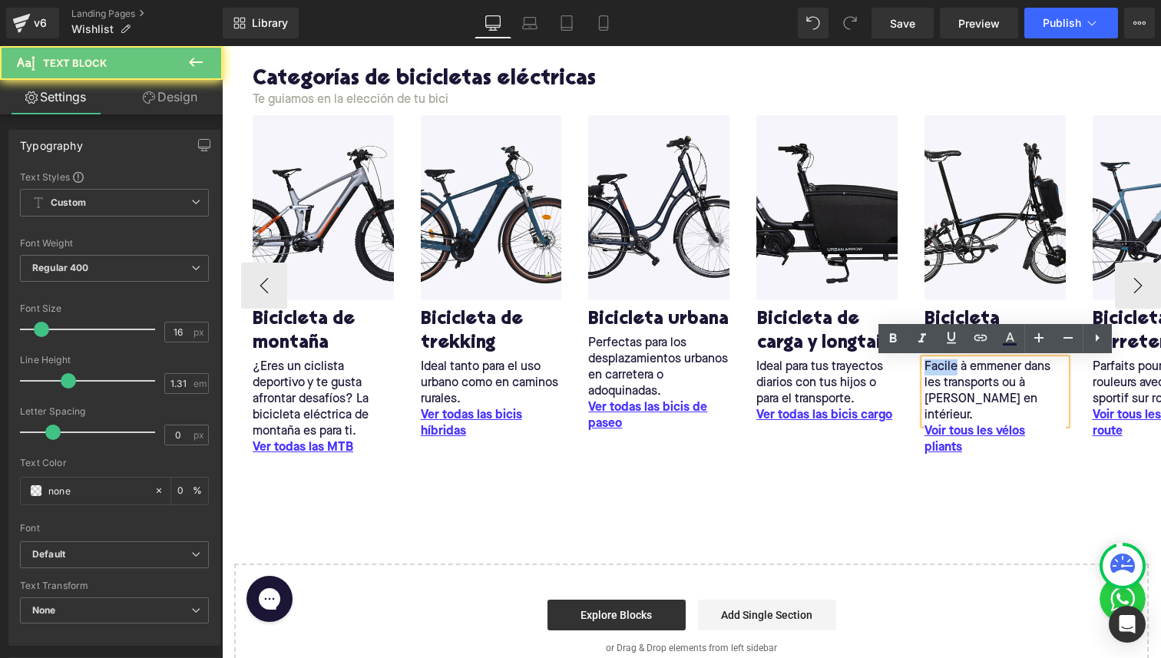
click at [942, 366] on p "Facile à emmener dans les transports ou à stocker en intérieur." at bounding box center [995, 391] width 141 height 65
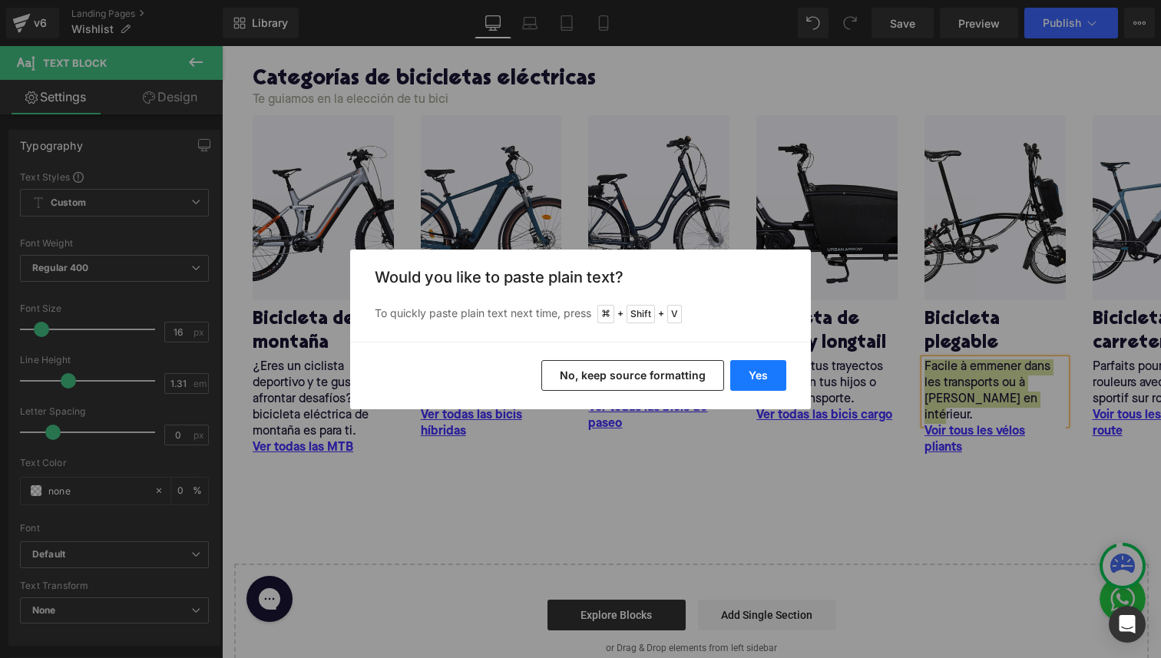
click at [745, 365] on button "Yes" at bounding box center [758, 375] width 56 height 31
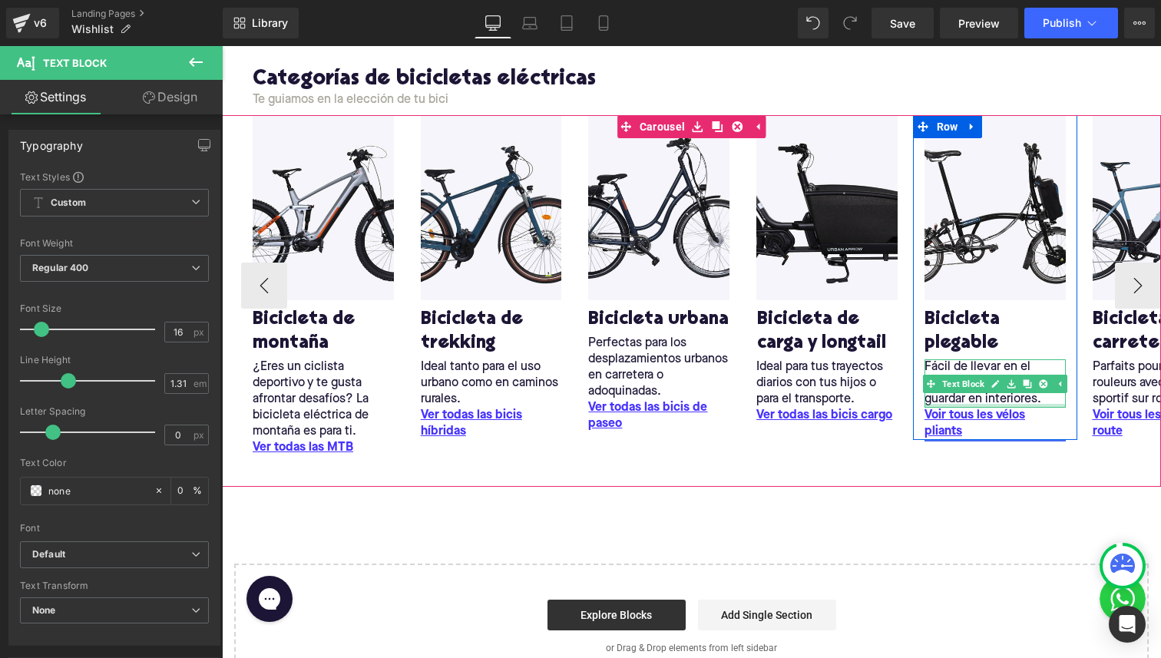
click at [941, 415] on u "Voir tous les vélos pliants" at bounding box center [975, 423] width 101 height 28
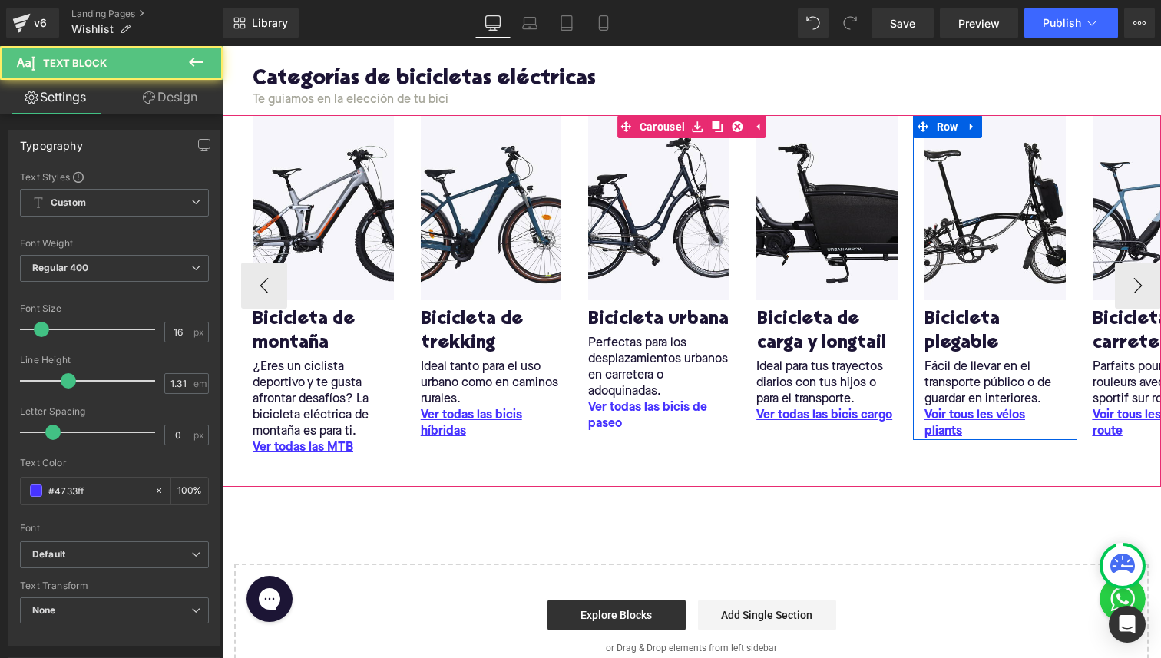
click at [922, 411] on div "Image Bicicleta plegable Heading Fácil de llevar en el transporte público o de …" at bounding box center [995, 277] width 164 height 325
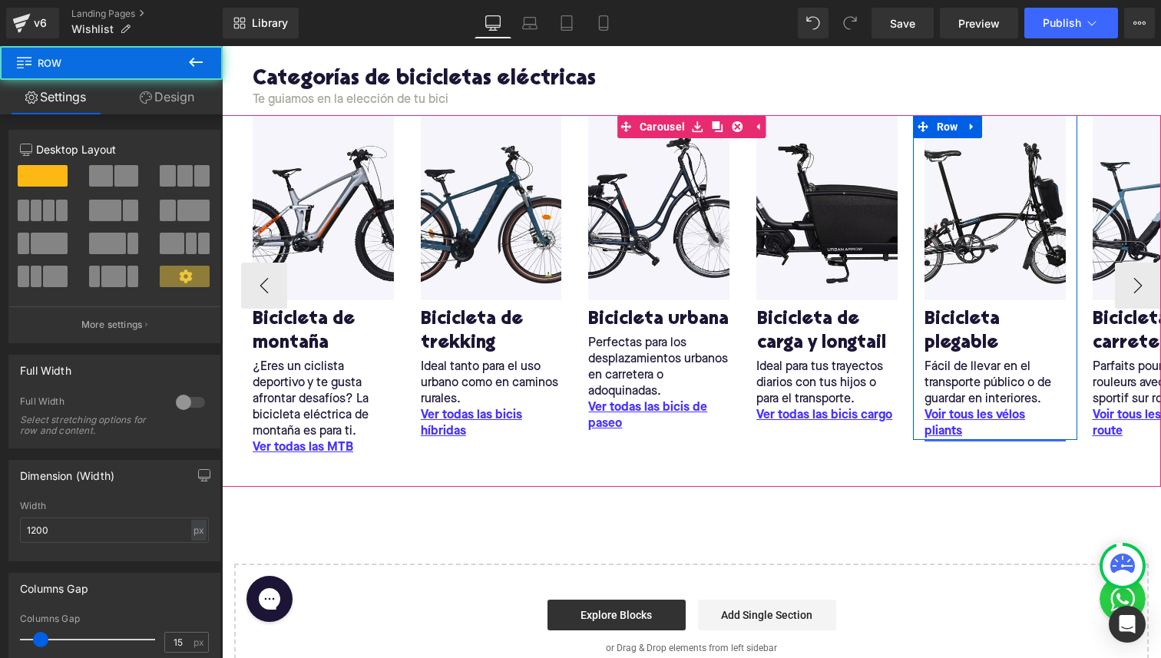
click at [929, 411] on u "Voir tous les vélos pliants" at bounding box center [975, 423] width 101 height 28
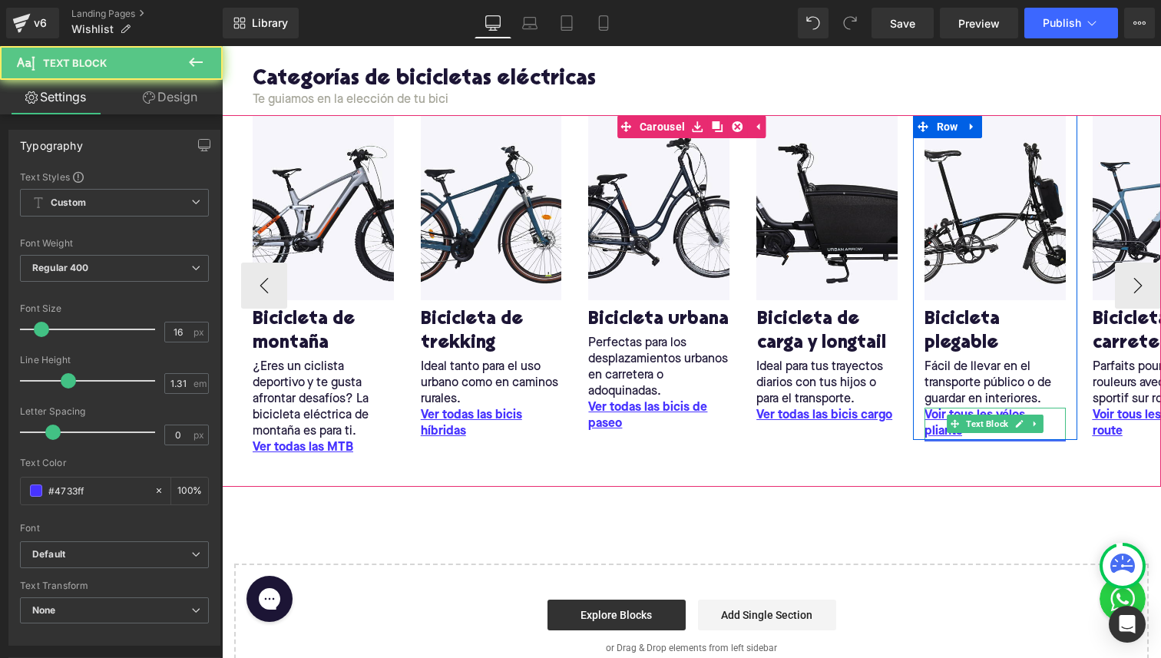
click at [929, 411] on u "Voir tous les vélos pliants" at bounding box center [975, 423] width 101 height 28
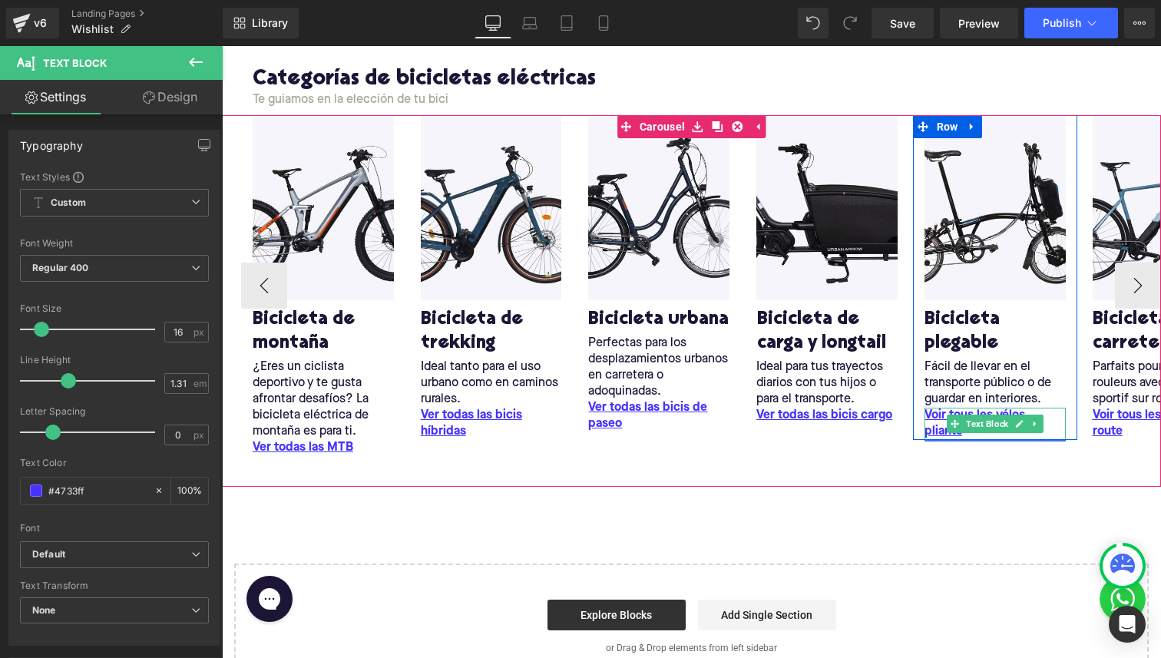
click at [935, 426] on u "Voir tous les vélos pliants" at bounding box center [975, 423] width 101 height 28
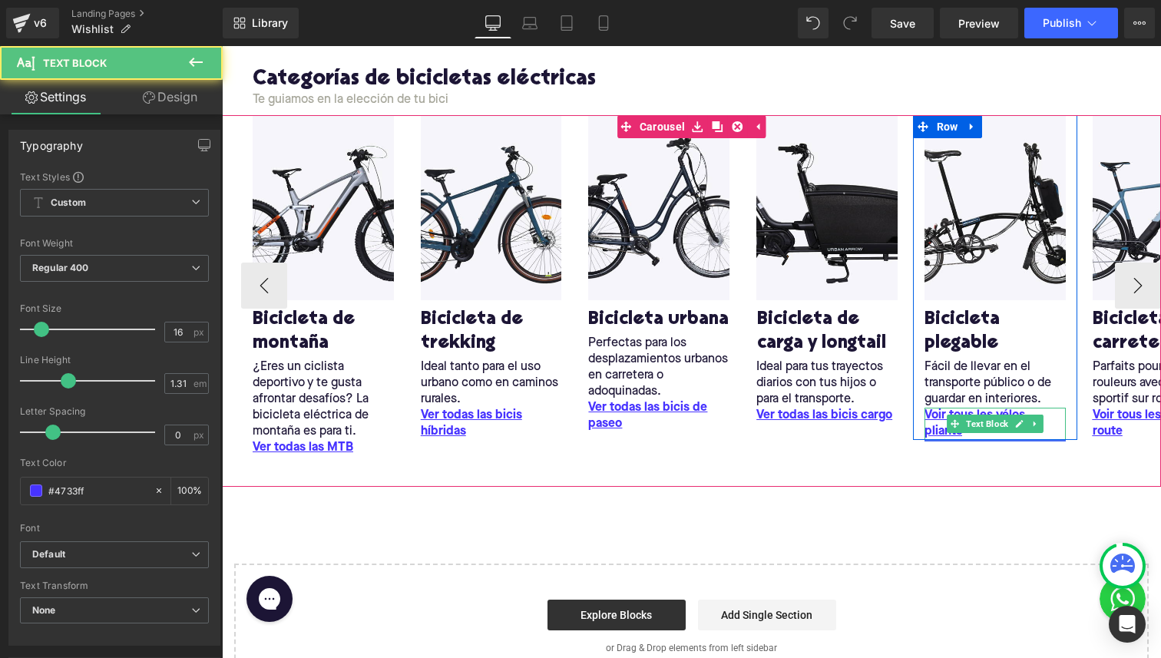
click at [935, 426] on u "Voir tous les vélos pliants" at bounding box center [975, 423] width 101 height 28
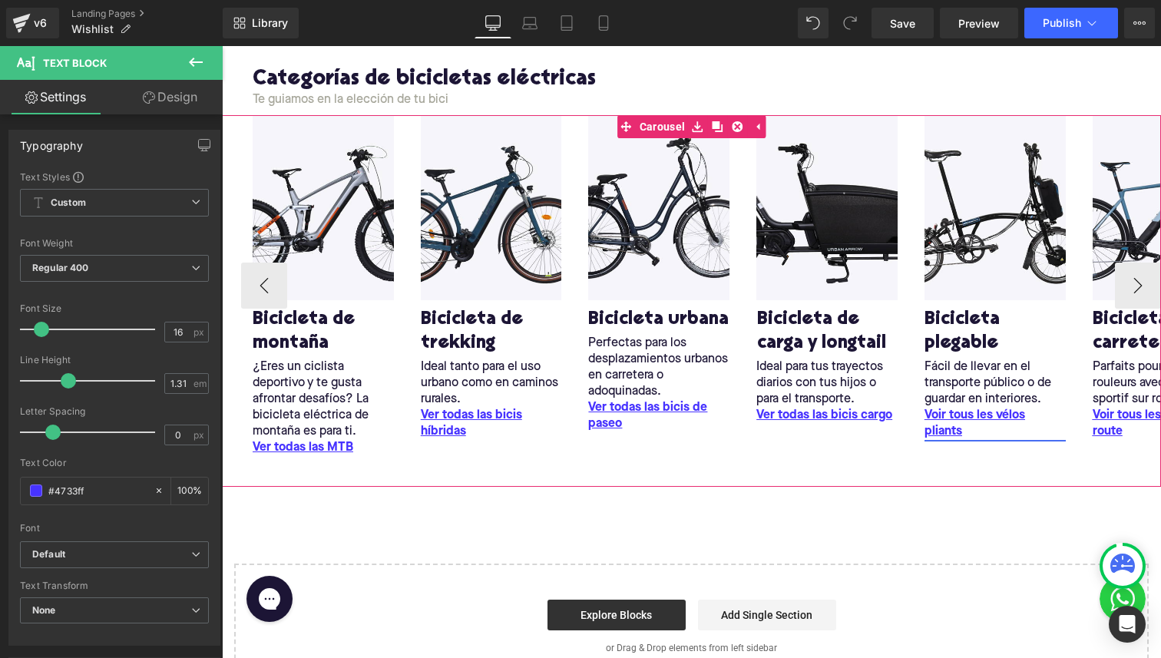
click at [222, 46] on div at bounding box center [222, 46] width 0 height 0
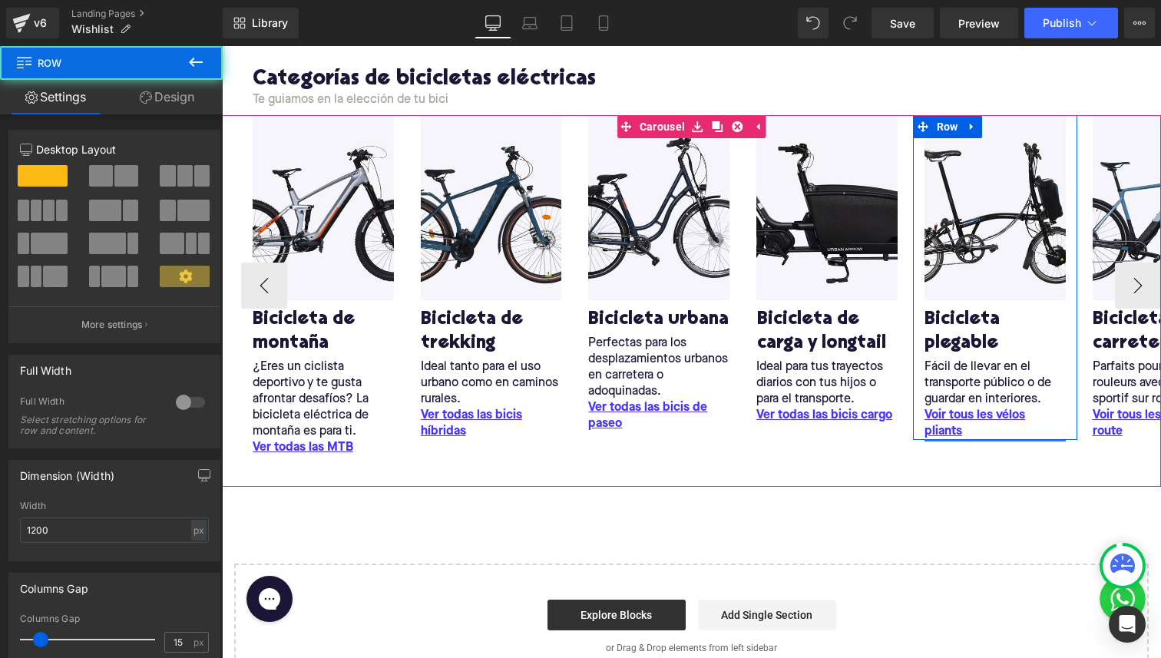
click at [999, 436] on div at bounding box center [995, 438] width 164 height 4
click at [995, 425] on span "Text Block" at bounding box center [987, 424] width 48 height 18
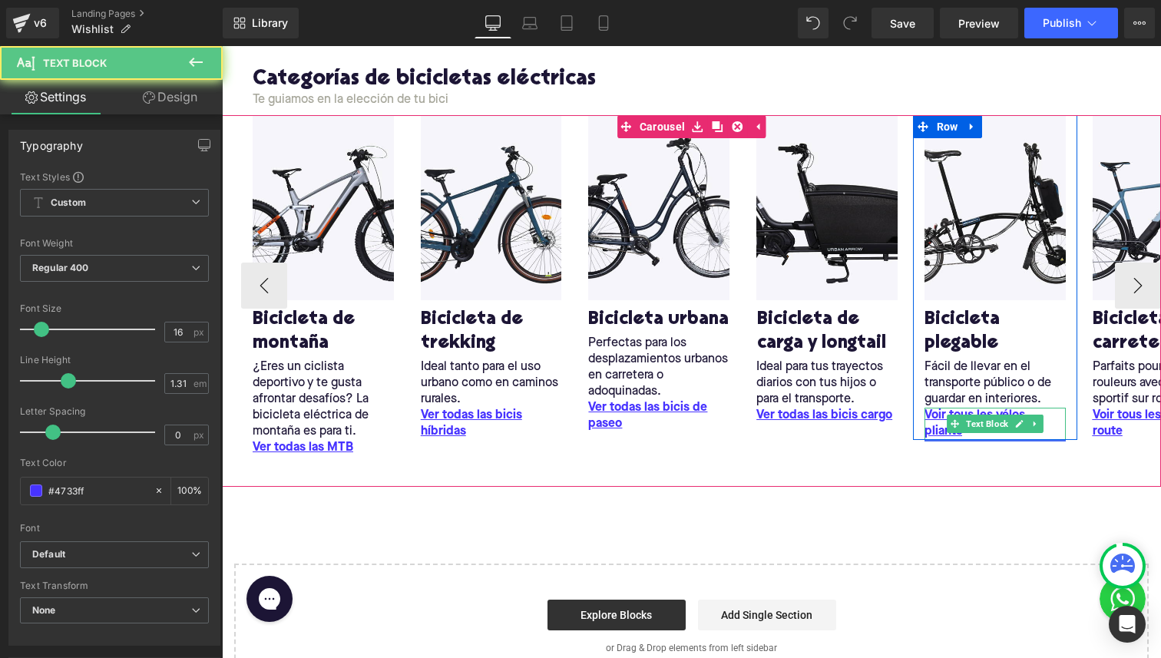
click at [995, 425] on span "Text Block" at bounding box center [987, 424] width 48 height 18
click at [1059, 425] on link "Voir tous les vélos pliants" at bounding box center [995, 424] width 141 height 32
click at [1050, 425] on link "Voir tous les vélos pliants" at bounding box center [995, 424] width 141 height 32
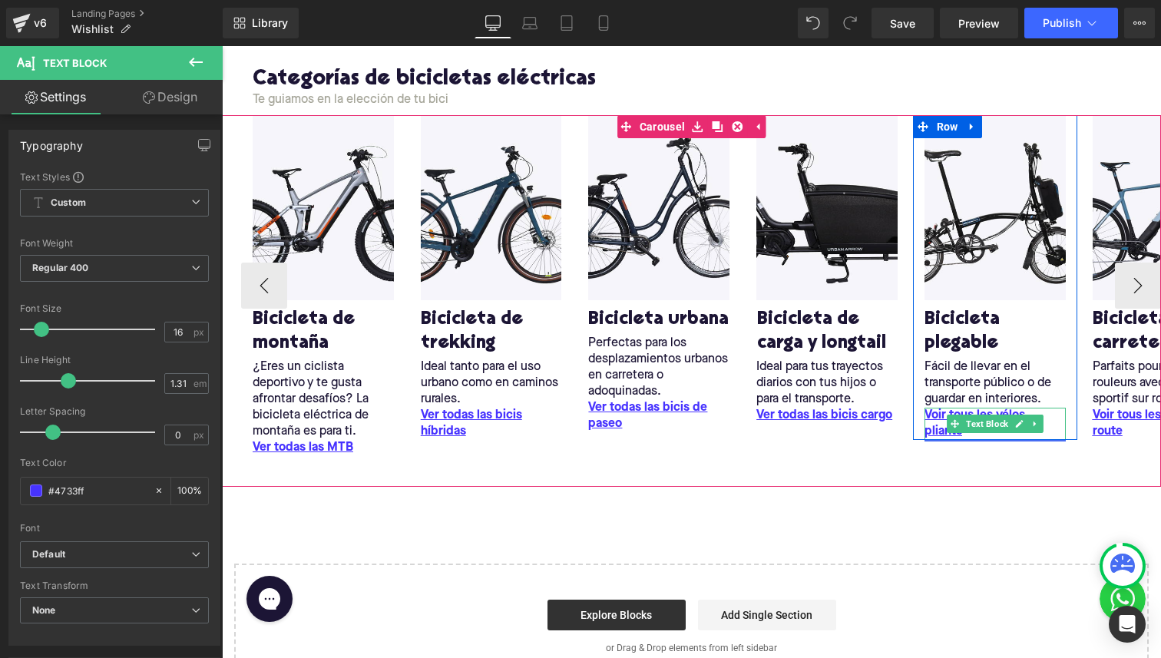
click at [1050, 425] on link "Voir tous les vélos pliants" at bounding box center [995, 424] width 141 height 32
click at [932, 414] on u "Voir tous les vélos pliants" at bounding box center [975, 423] width 101 height 28
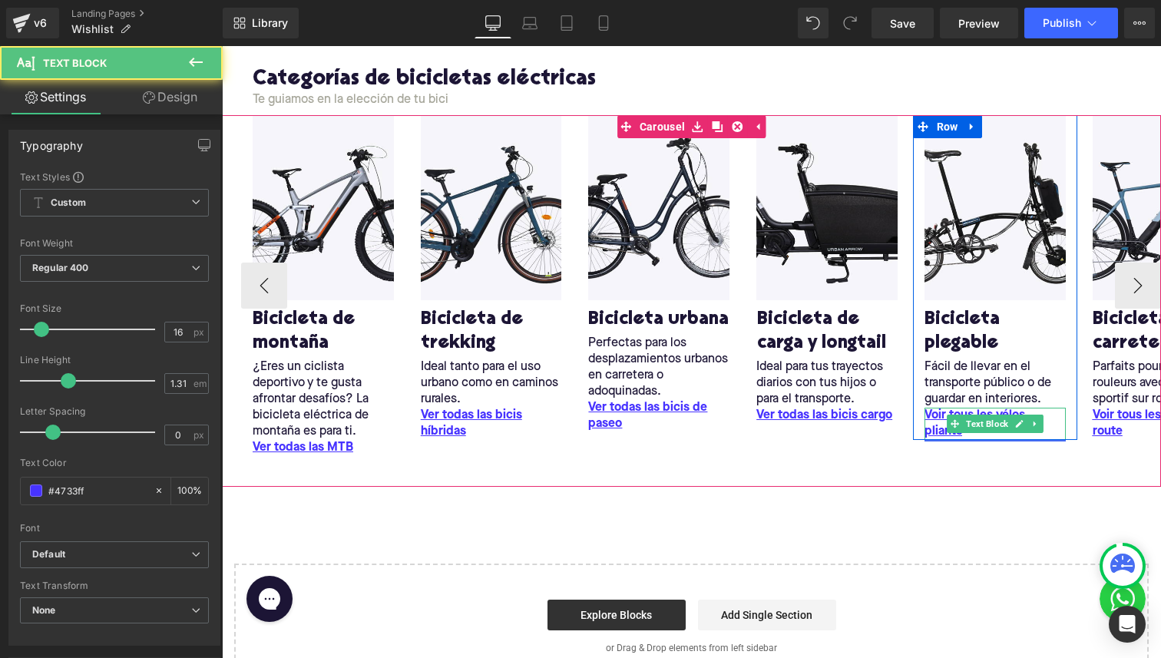
click at [932, 414] on u "Voir tous les vélos pliants" at bounding box center [975, 423] width 101 height 28
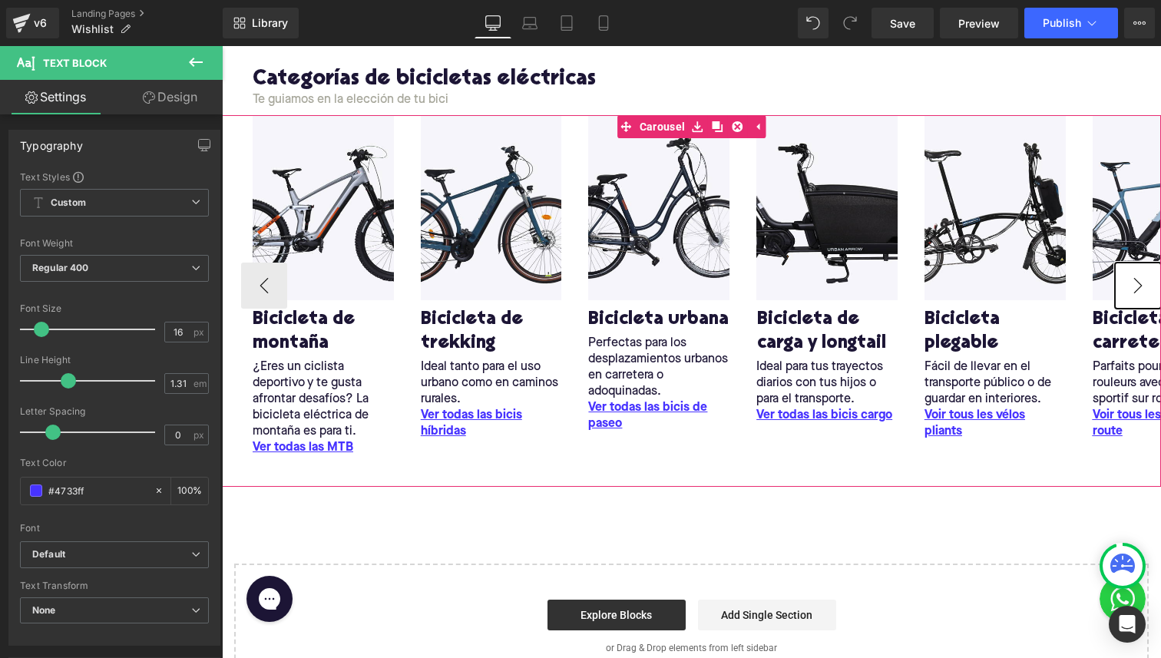
click at [1123, 288] on button "›" at bounding box center [1138, 286] width 46 height 46
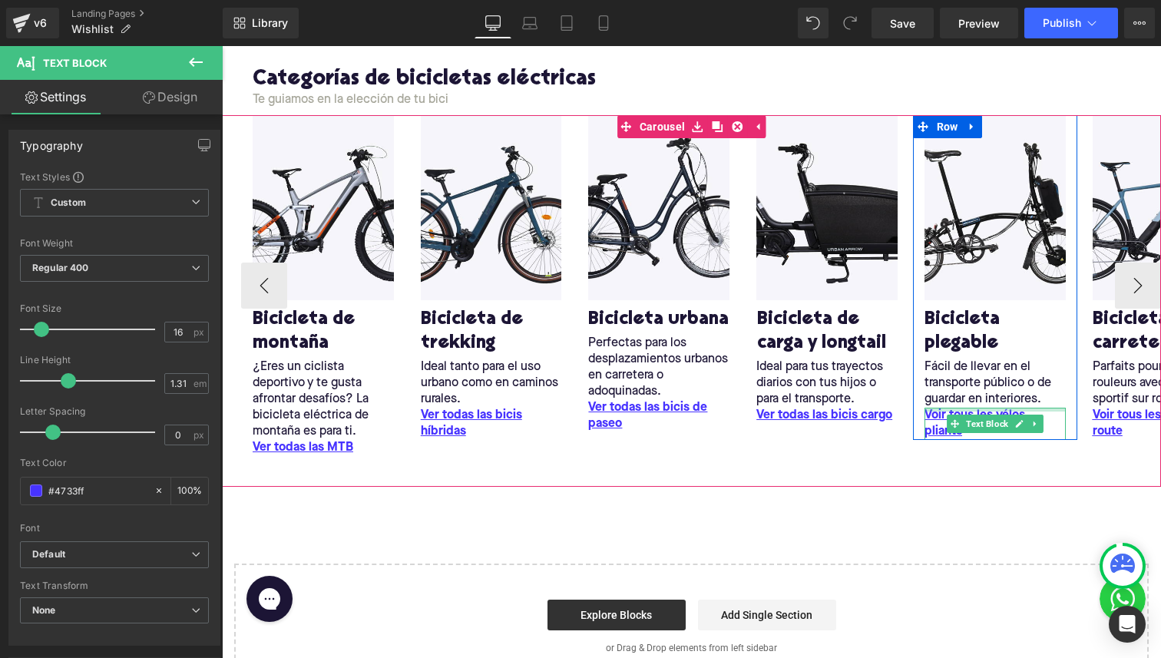
click at [935, 410] on div "Voir tous les vélos pliants Text Block" at bounding box center [995, 424] width 141 height 32
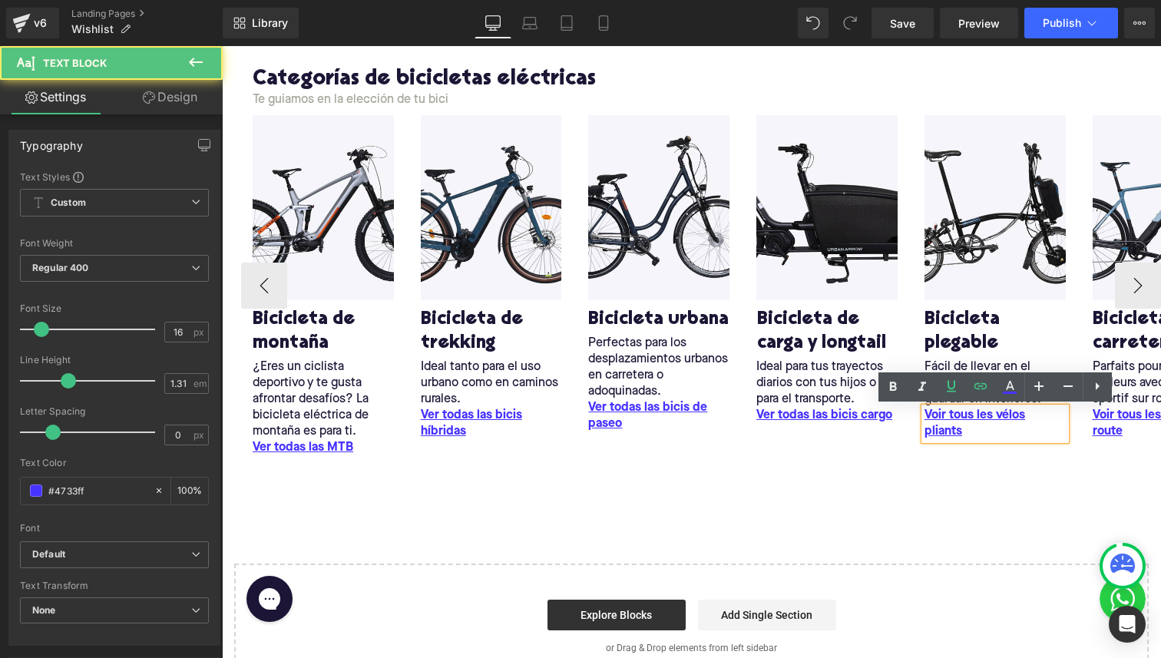
click at [935, 410] on div "Voir tous les vélos pliants Text Block" at bounding box center [995, 424] width 141 height 32
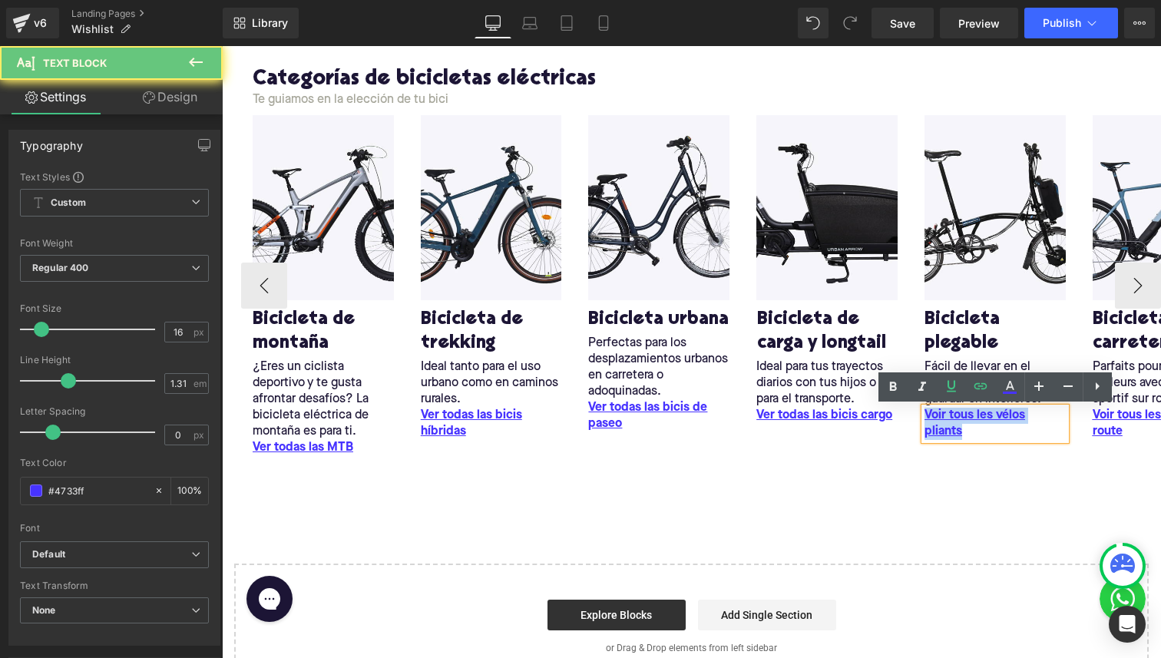
click at [935, 410] on u "Voir tous les vélos pliants" at bounding box center [975, 423] width 101 height 28
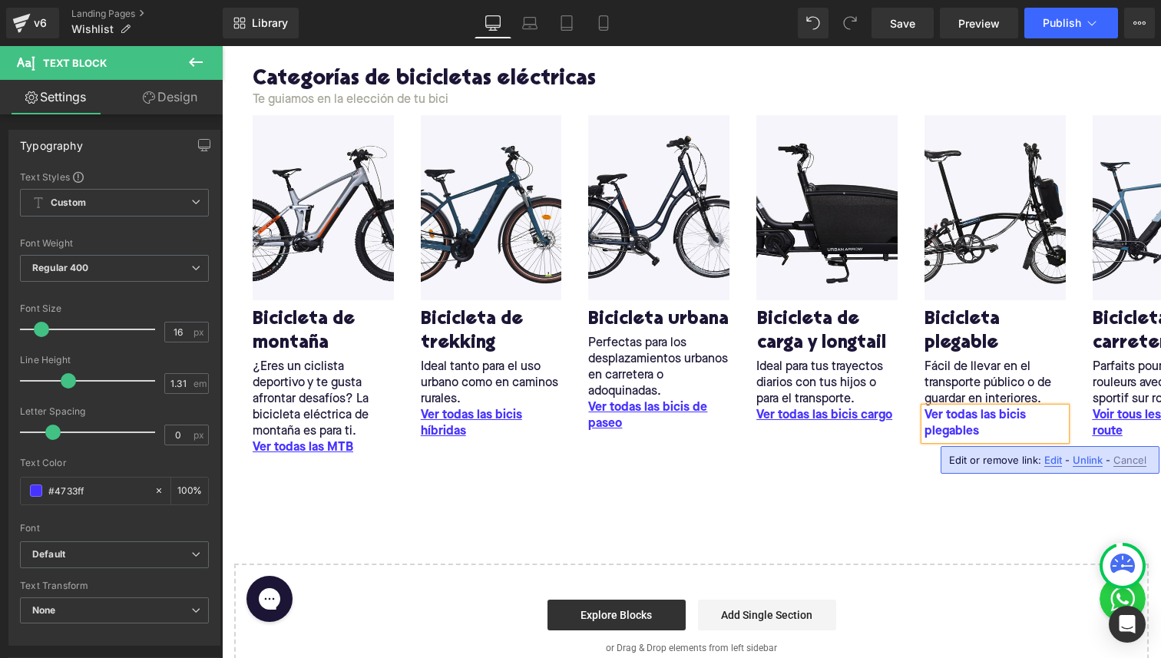
click at [1048, 454] on span "Edit" at bounding box center [1054, 460] width 18 height 13
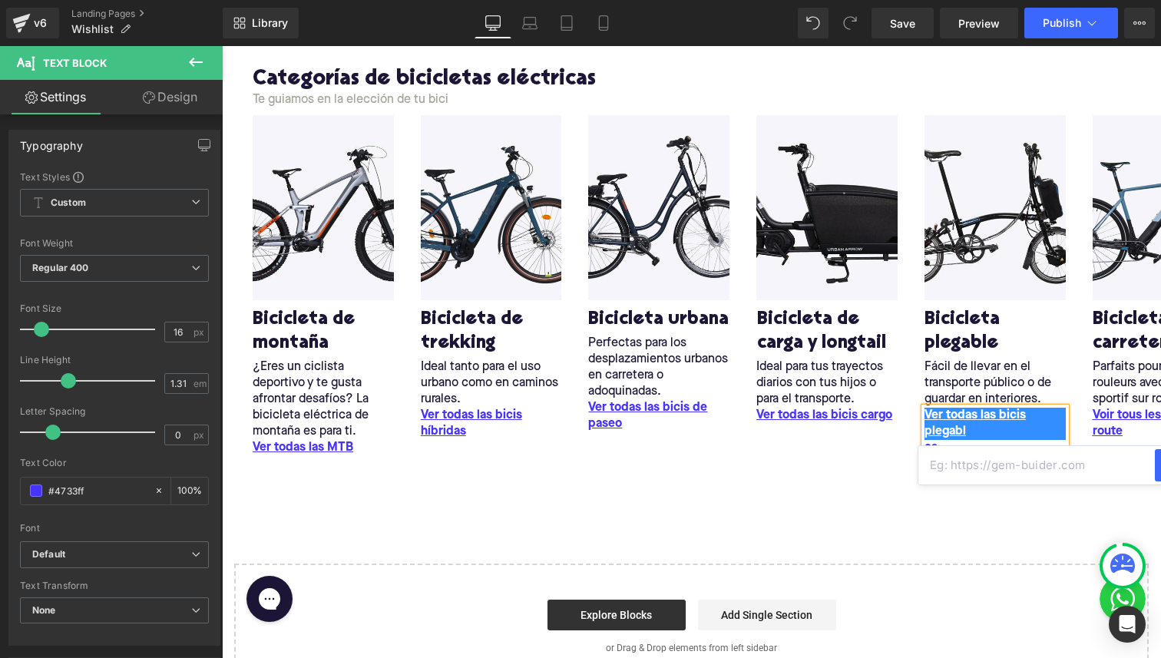
click at [968, 465] on input "text" at bounding box center [1037, 465] width 237 height 38
paste input "/collections/plegable"
type input "/collections/plegable"
click at [945, 451] on p "Ver todas las bicis plegabl es" at bounding box center [995, 432] width 141 height 48
click at [953, 425] on link "Ver todas las bicis plegabl" at bounding box center [995, 424] width 141 height 32
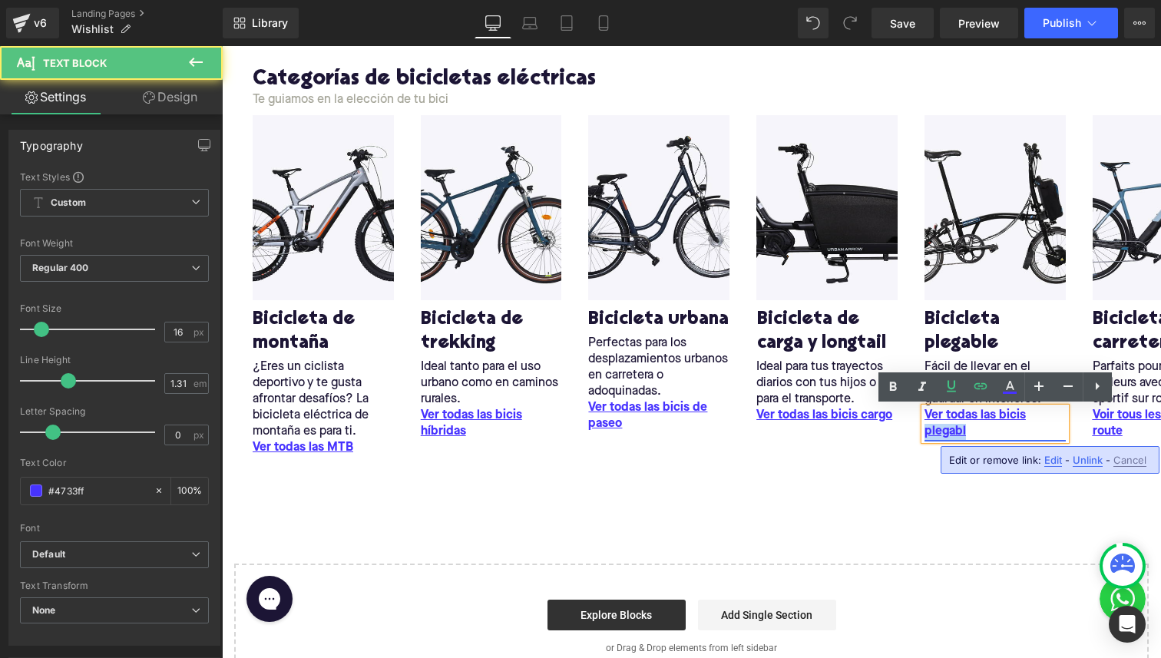
click at [953, 425] on link "Ver todas las bicis plegabl" at bounding box center [995, 424] width 141 height 32
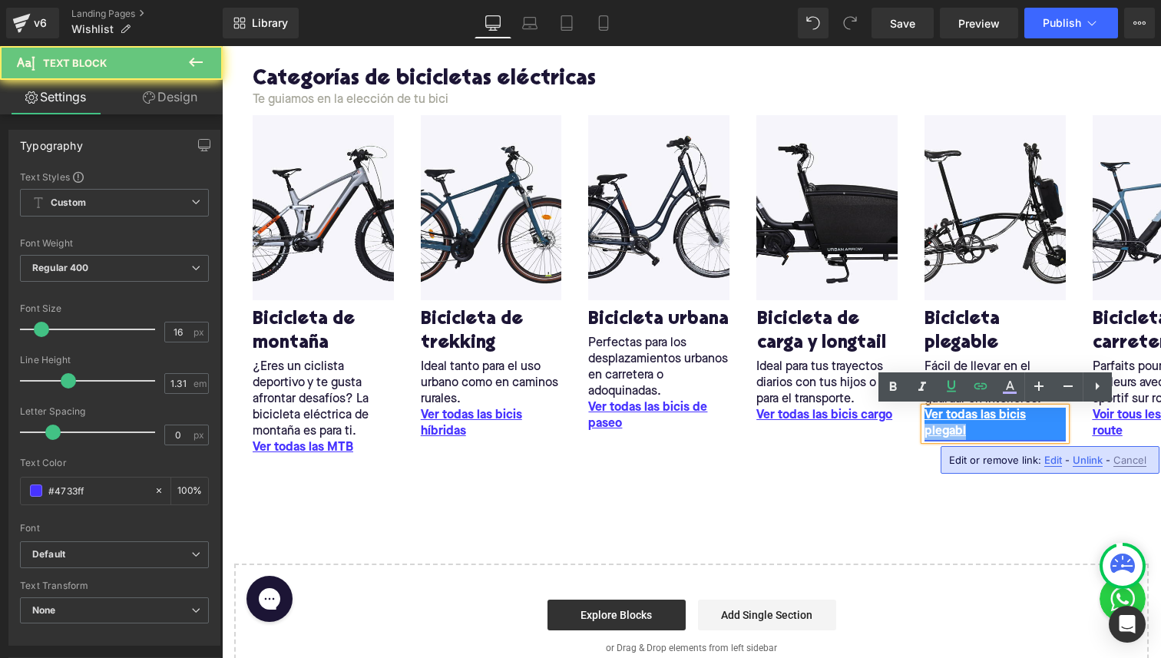
click at [973, 431] on link "Ver todas las bicis plegabl" at bounding box center [995, 424] width 141 height 32
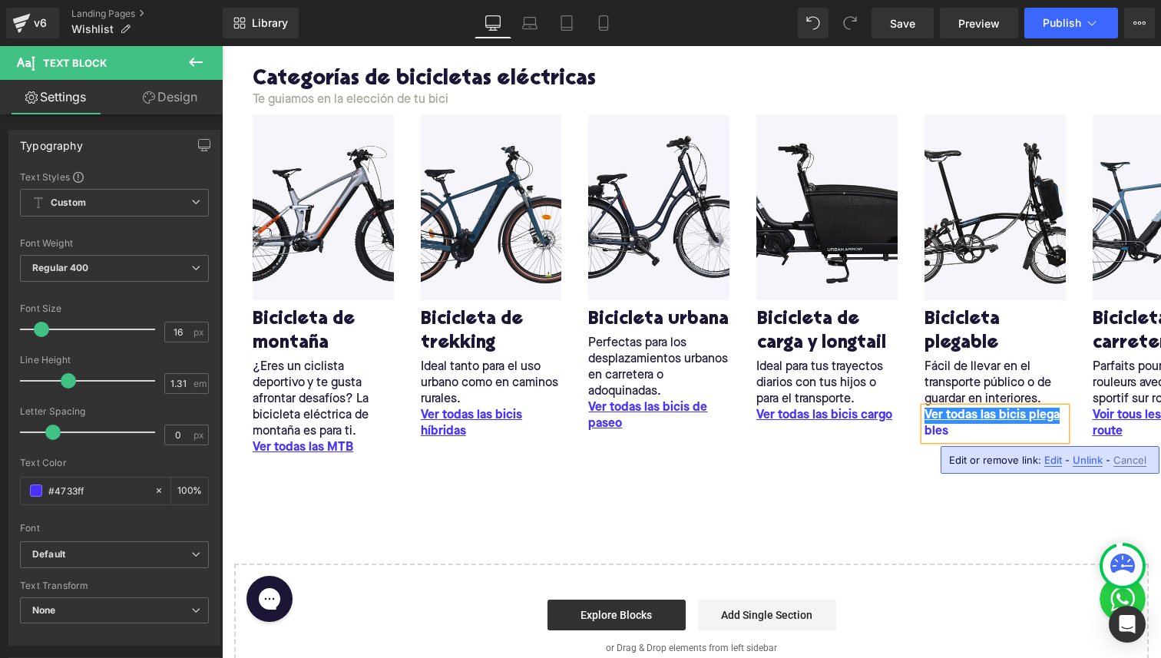
click at [1049, 460] on span "Edit" at bounding box center [1054, 460] width 18 height 13
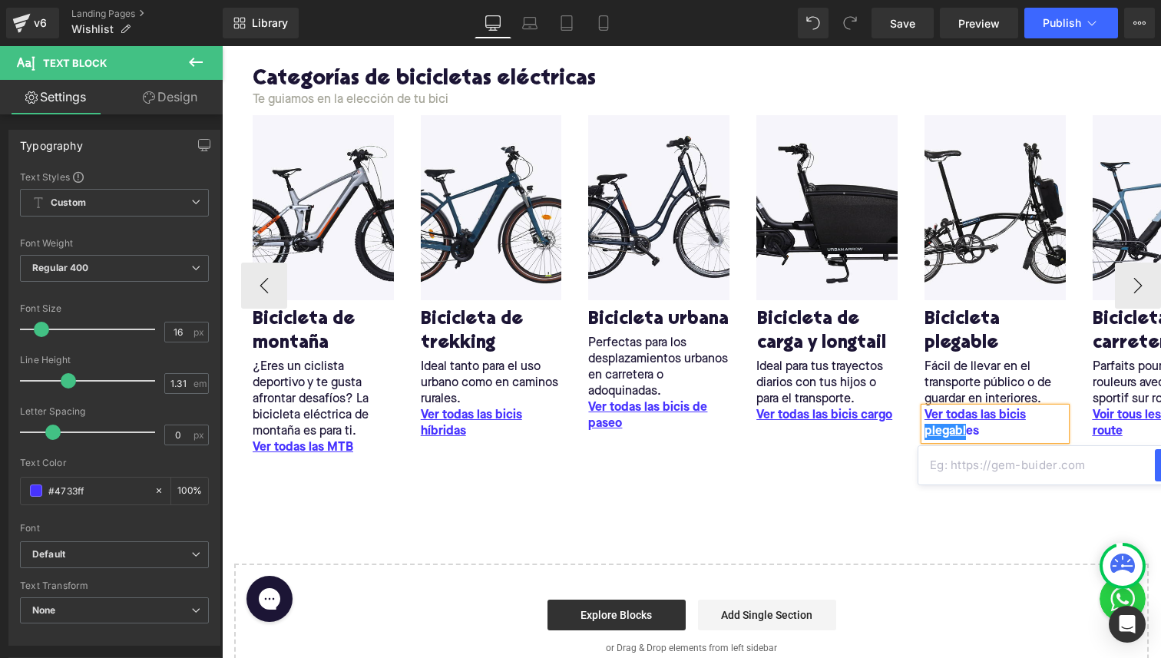
click at [966, 426] on p "Ver todas las bicis plega bl es" at bounding box center [995, 424] width 141 height 32
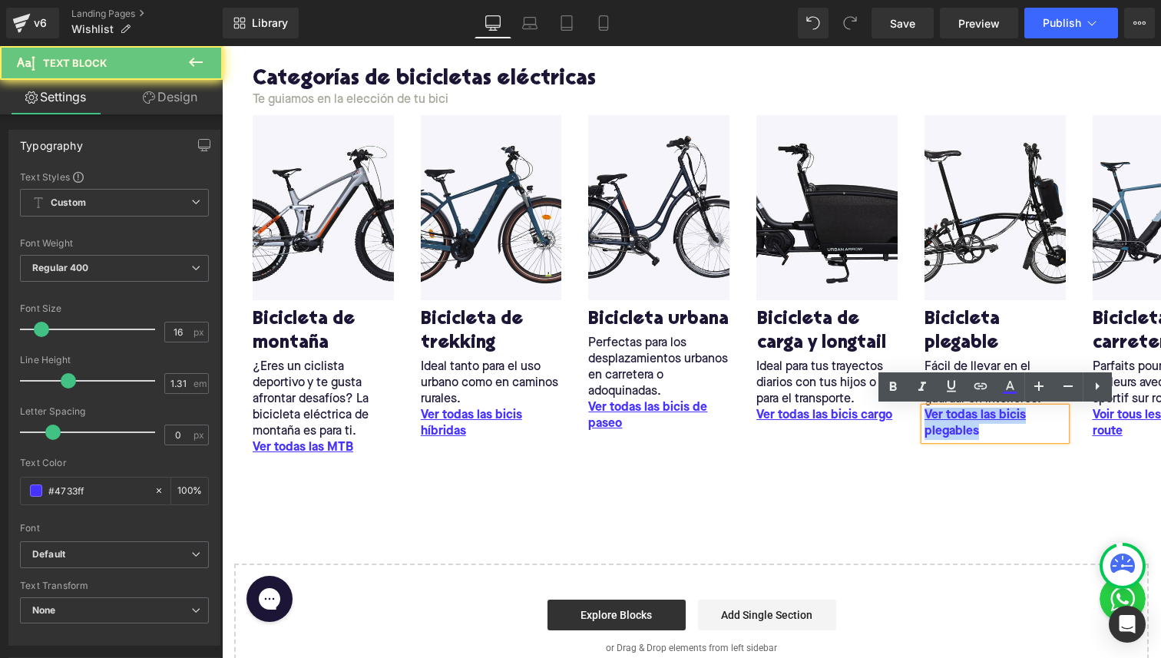
drag, startPoint x: 984, startPoint y: 429, endPoint x: 889, endPoint y: 399, distance: 99.8
click at [889, 399] on body "Liquid Row Categorías de bicicletas eléctricas Heading Te guiamos en la elecció…" at bounding box center [691, 589] width 939 height 1487
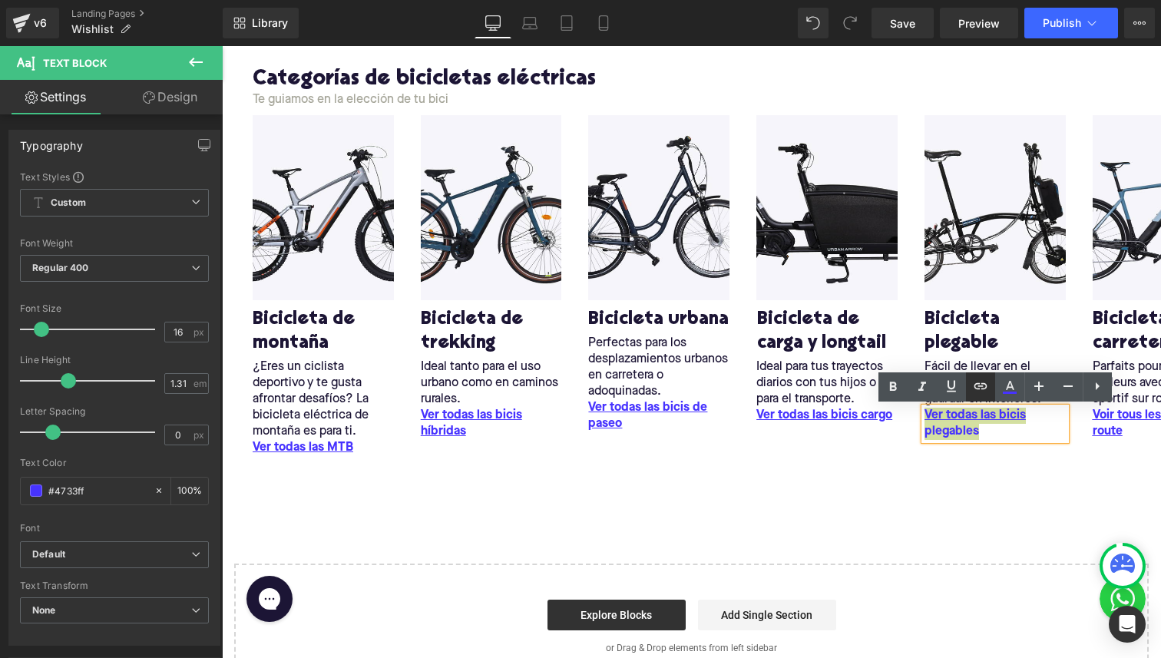
click at [978, 389] on icon at bounding box center [981, 386] width 18 height 18
click at [959, 461] on input "text" at bounding box center [1037, 465] width 237 height 38
paste input "/collections/plegable"
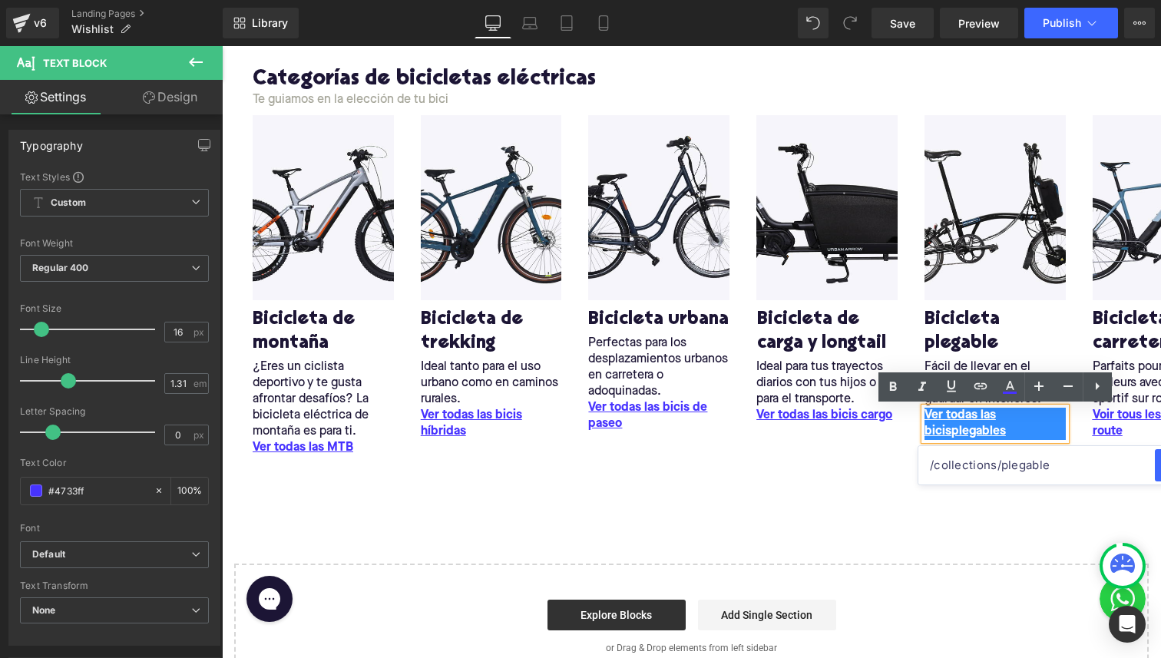
type input "/collections/plegable"
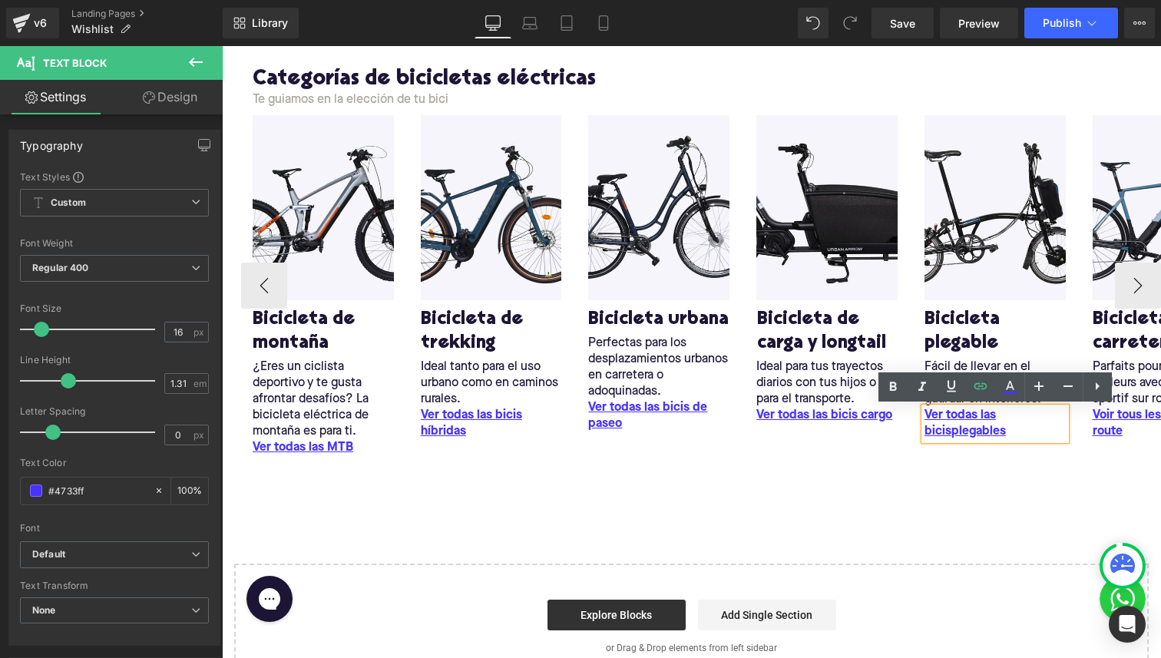
click at [928, 467] on div "Image Bicicleta de montaña Heading ¿Eres un ciclista deportivo y te gusta afron…" at bounding box center [691, 301] width 939 height 372
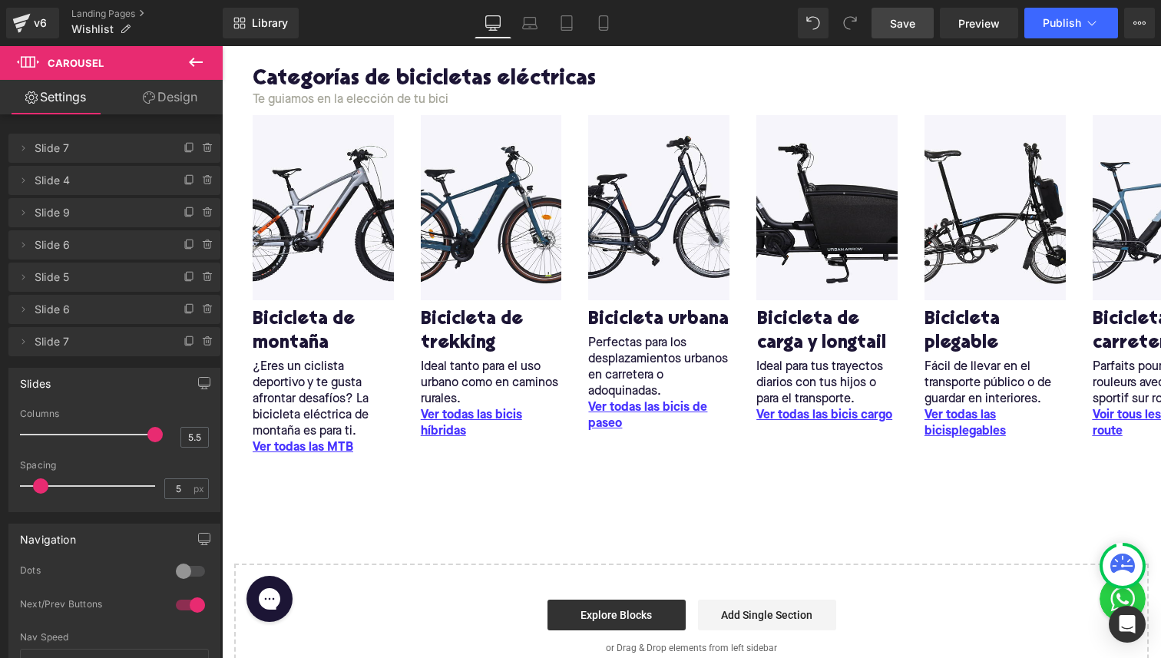
click at [892, 22] on span "Save" at bounding box center [902, 23] width 25 height 16
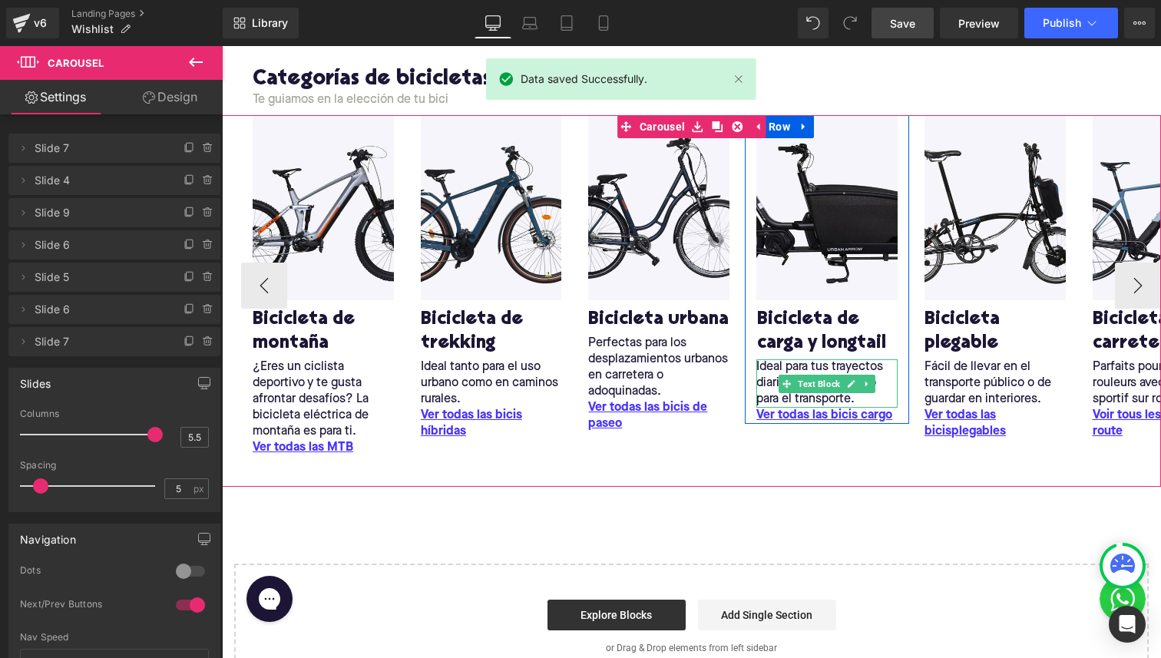
click at [769, 385] on p "Ideal para tus trayectos diarios con tus hijos o para el transporte." at bounding box center [827, 383] width 141 height 48
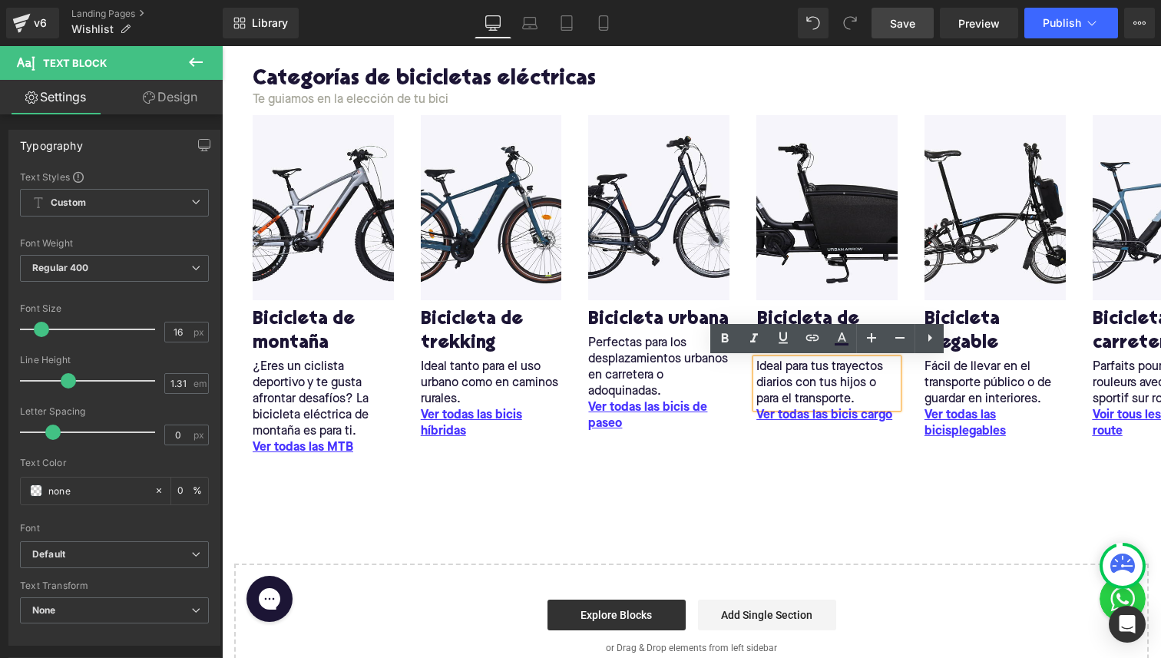
click at [222, 46] on lt-span "diarios ," at bounding box center [222, 46] width 0 height 0
drag, startPoint x: 782, startPoint y: 400, endPoint x: 851, endPoint y: 393, distance: 69.5
click at [851, 393] on p "Ideal para tus trayectos diarios, con tus hijos o para el transporte." at bounding box center [827, 383] width 141 height 48
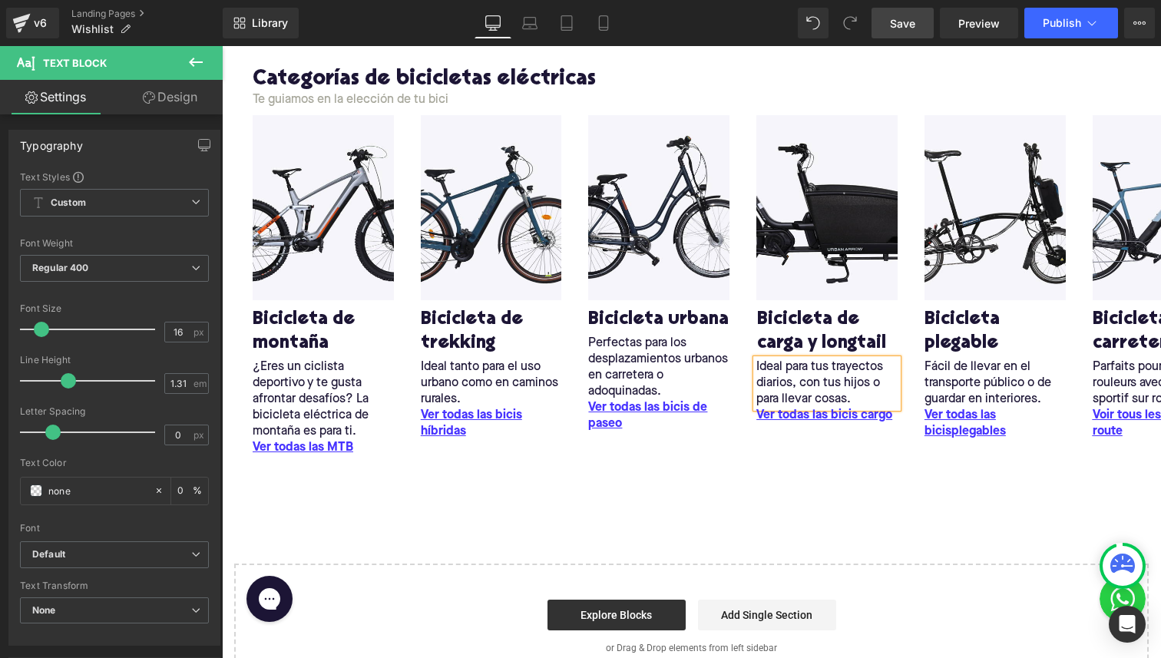
click at [890, 24] on link "Save" at bounding box center [903, 23] width 62 height 31
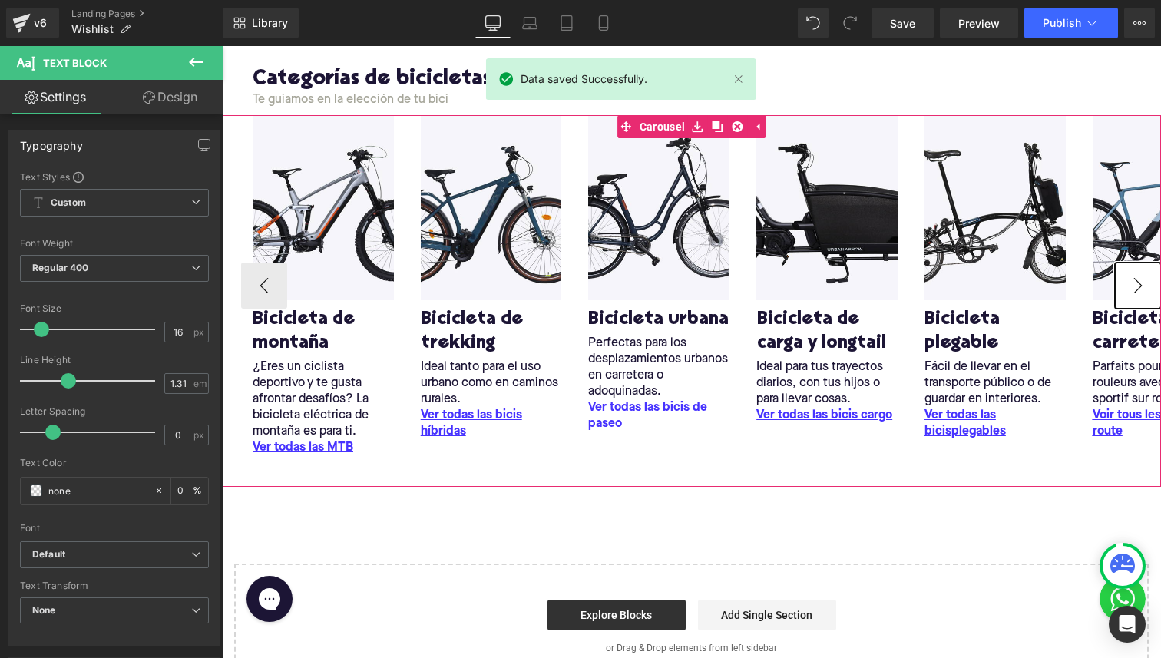
click at [1137, 286] on button "›" at bounding box center [1138, 286] width 46 height 46
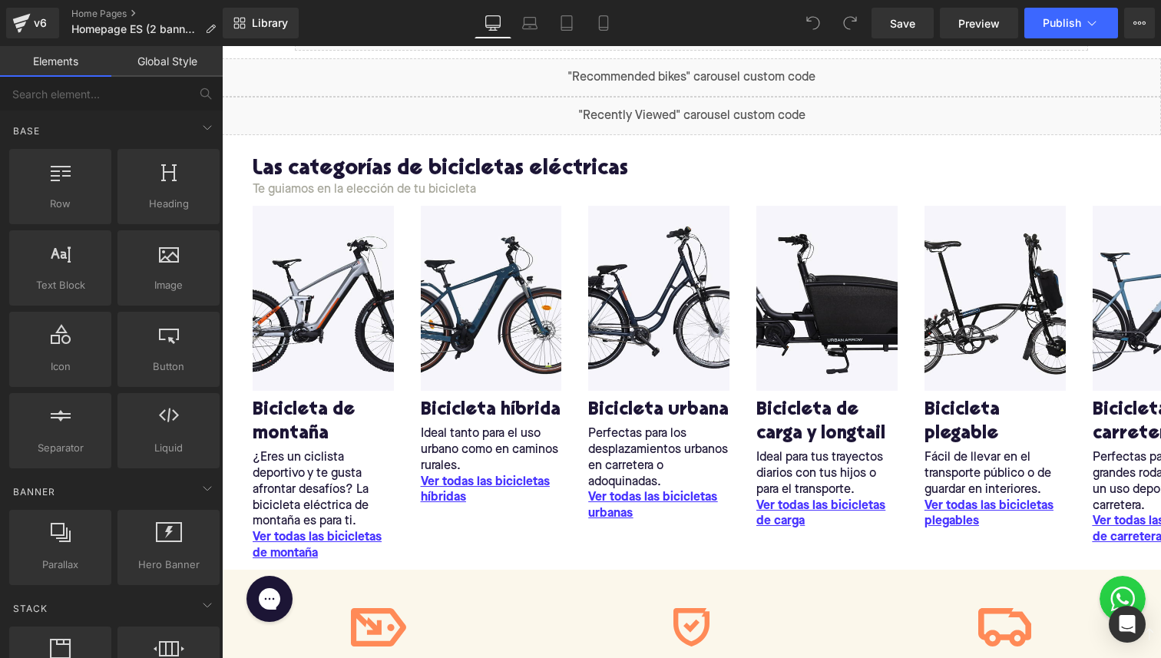
scroll to position [915, 0]
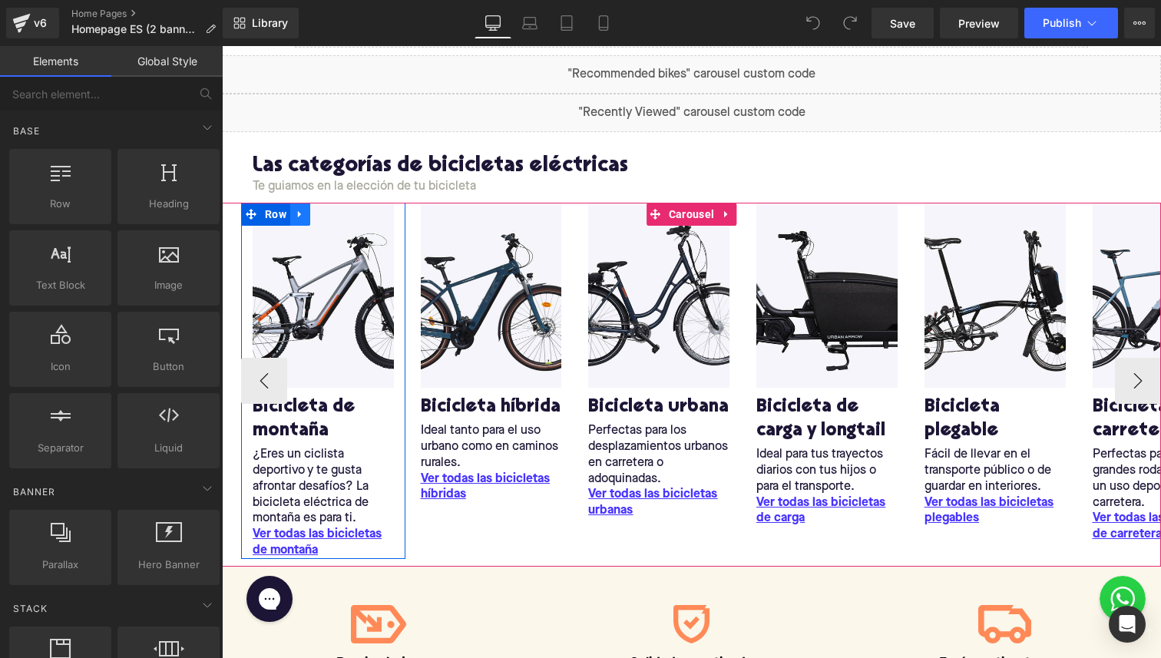
click at [296, 214] on icon at bounding box center [300, 214] width 11 height 12
click at [302, 215] on icon at bounding box center [300, 214] width 11 height 11
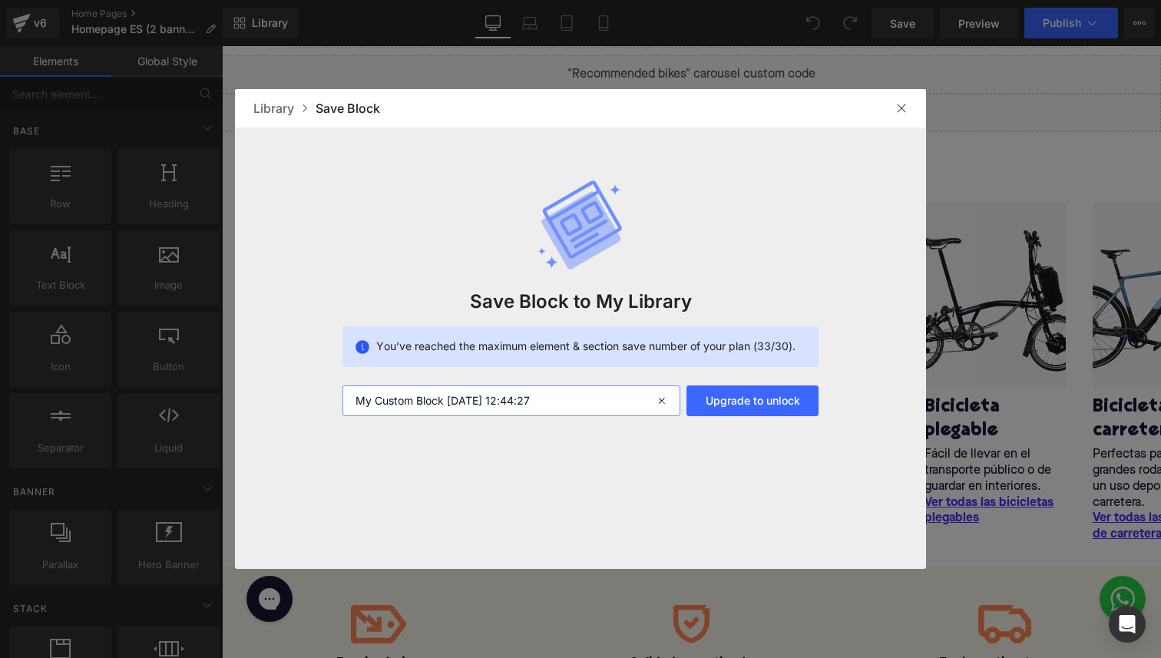
click at [450, 392] on input "My Custom Block 2025-08-21 12:44:27" at bounding box center [512, 401] width 338 height 31
click at [362, 404] on input "categorias" at bounding box center [512, 401] width 338 height 31
click at [419, 391] on input "Categorias" at bounding box center [512, 401] width 338 height 31
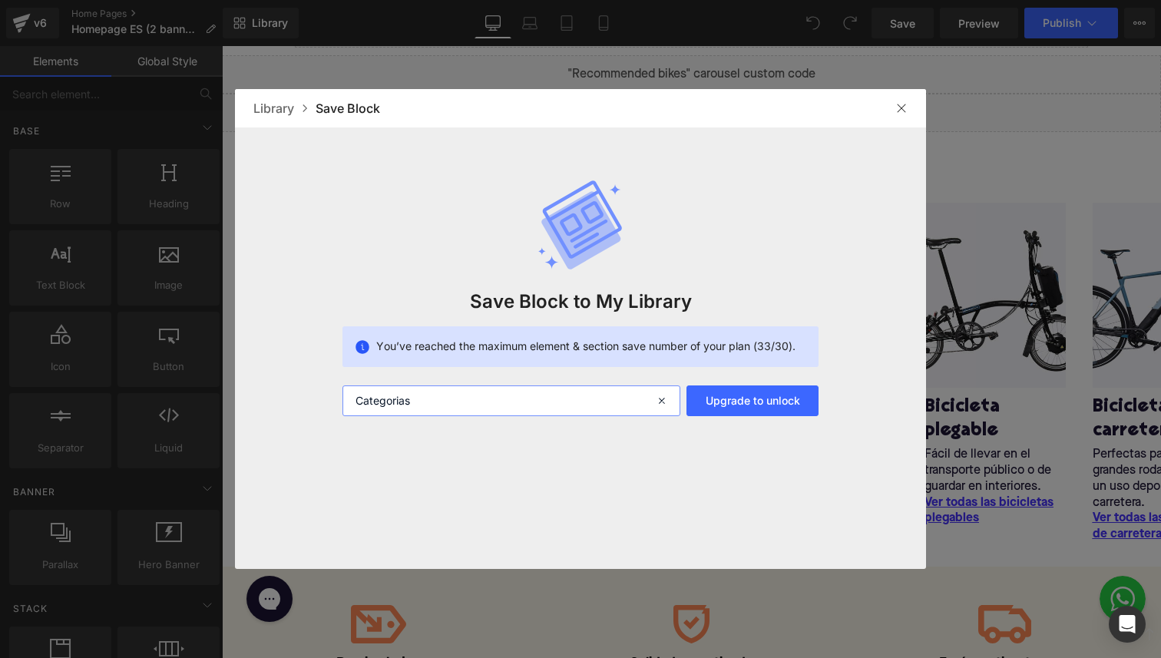
click at [432, 399] on input "Categorias" at bounding box center [512, 401] width 338 height 31
click at [447, 400] on input "Categorias bicis ES" at bounding box center [512, 401] width 338 height 31
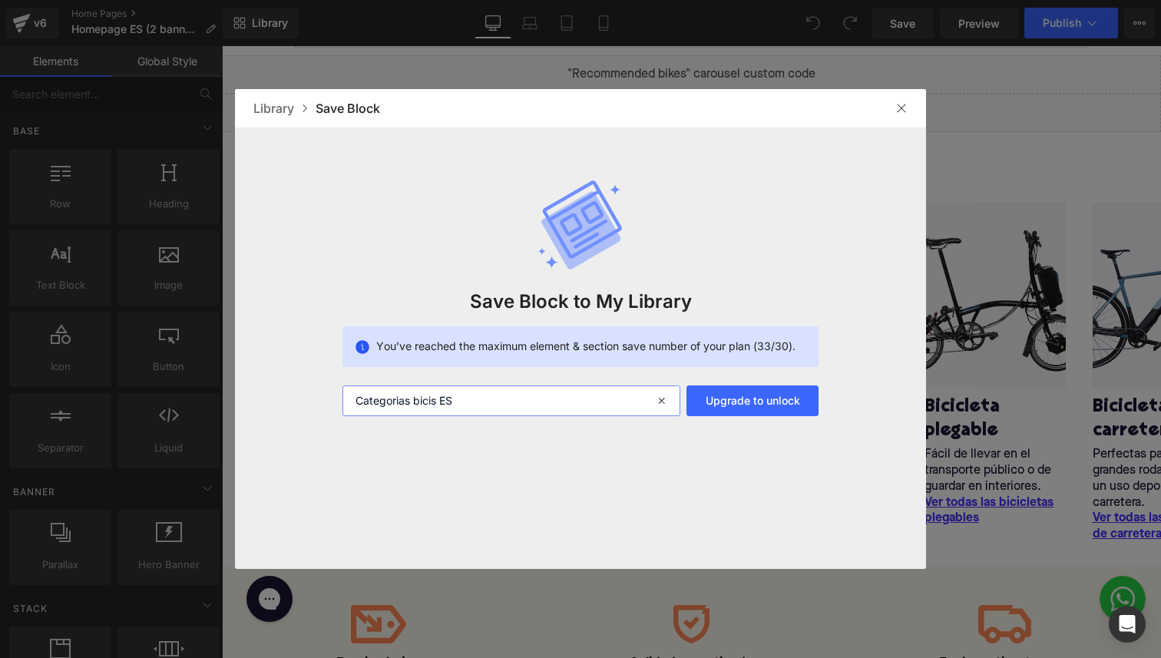
click at [447, 400] on input "Categorias bicis ES" at bounding box center [512, 401] width 338 height 31
type input "Categorias bicis ES"
click at [903, 101] on div at bounding box center [901, 108] width 25 height 25
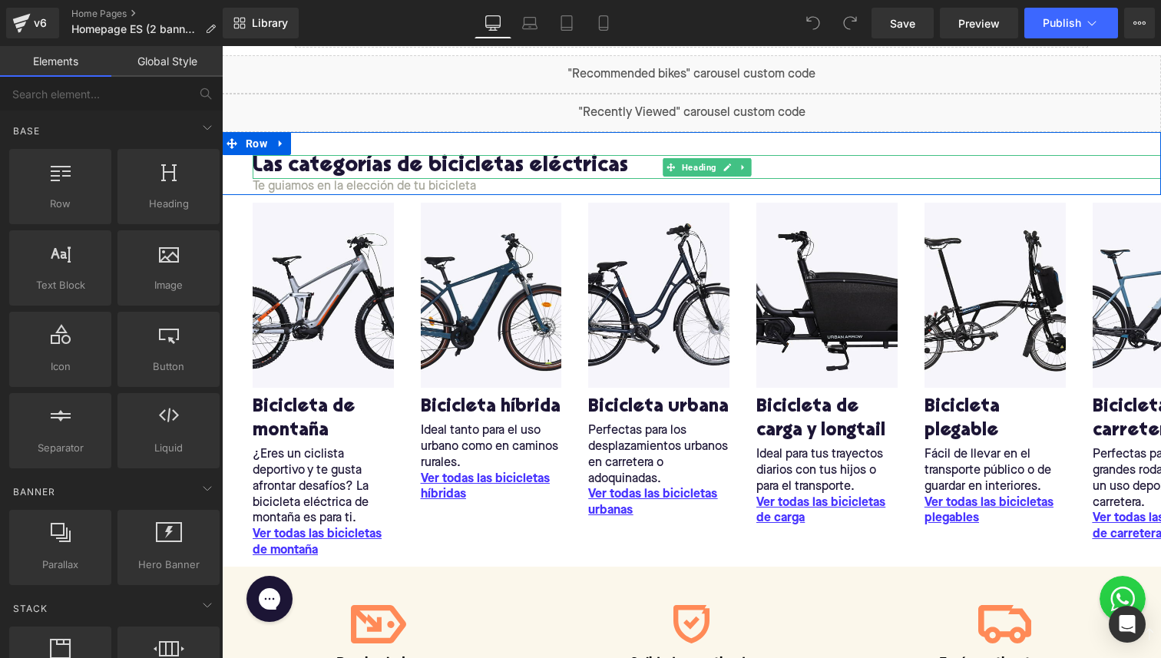
click at [364, 161] on h2 "Las categorías de bicicletas eléctricas" at bounding box center [707, 167] width 909 height 24
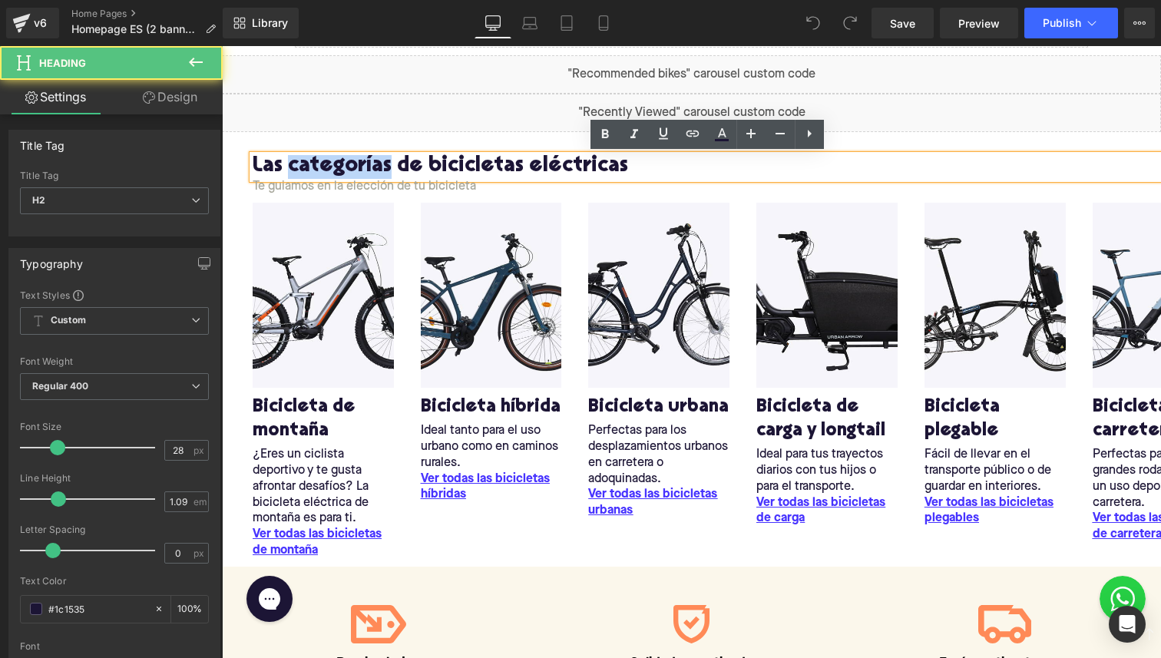
click at [364, 161] on h2 "Las categorías de bicicletas eléctricas" at bounding box center [707, 167] width 909 height 24
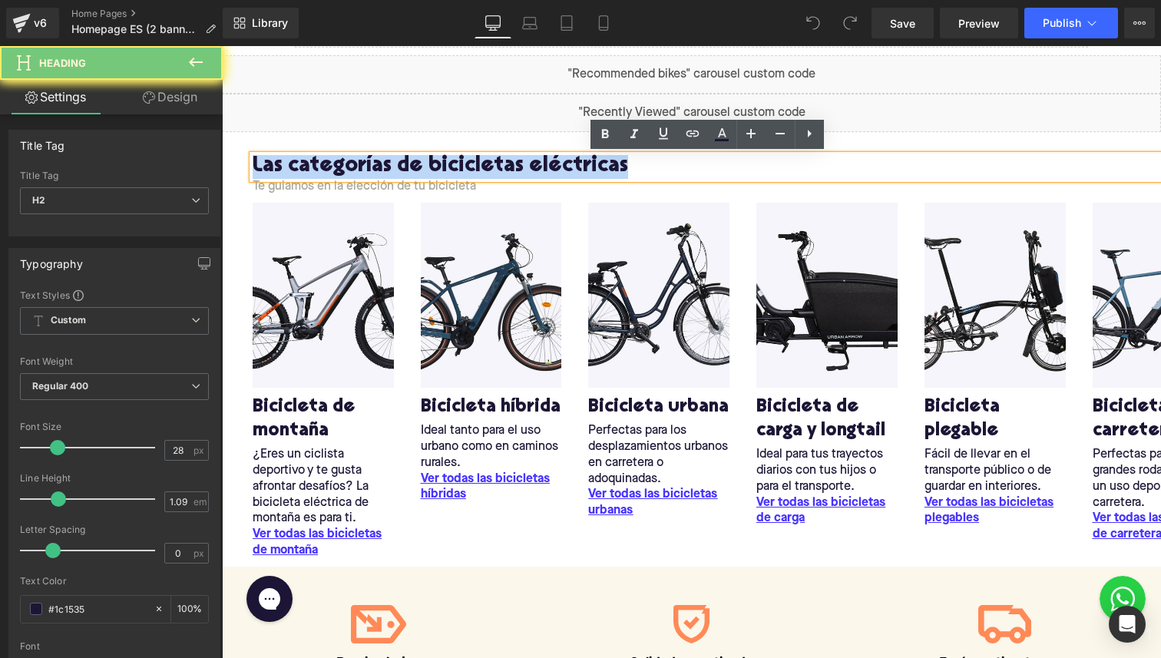
click at [364, 161] on h2 "Las categorías de bicicletas eléctricas" at bounding box center [707, 167] width 909 height 24
copy h2 "Las categorías de bicicletas eléctricas"
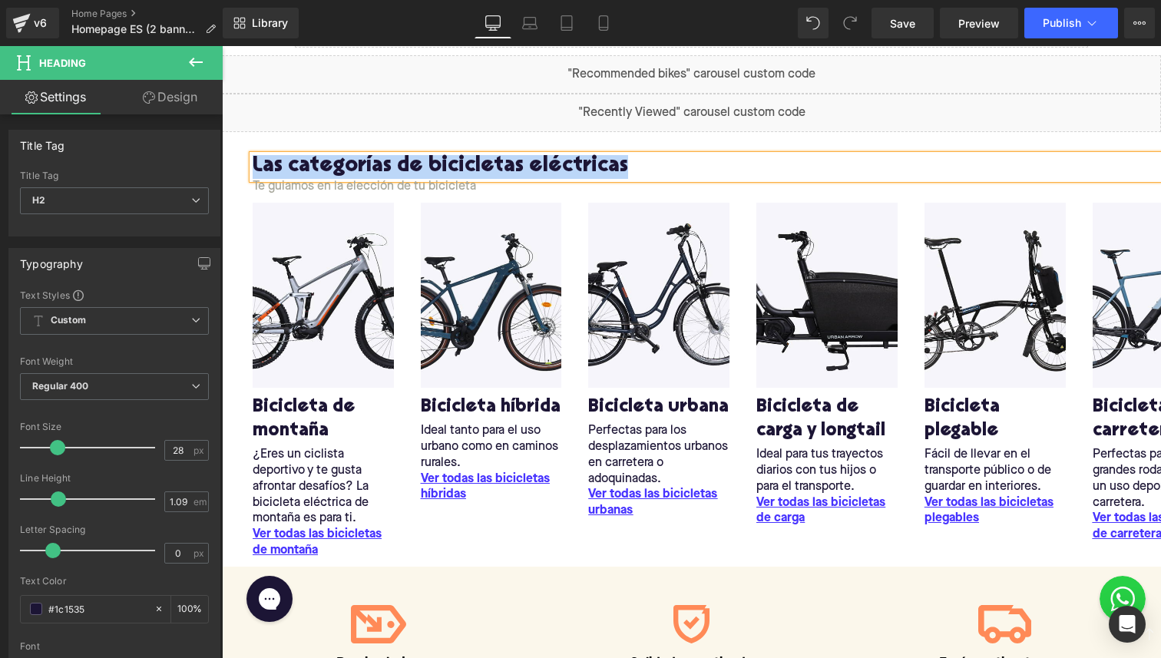
click at [222, 46] on div at bounding box center [222, 46] width 0 height 0
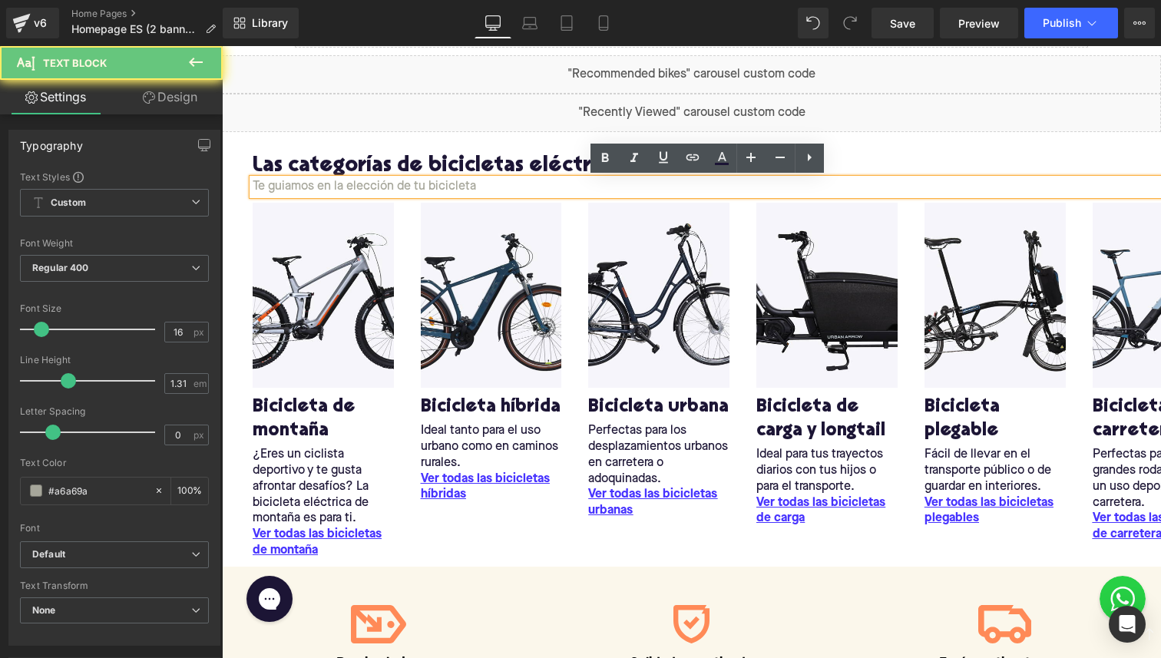
click at [351, 187] on p "Te guiamos en la elección de tu bicicleta" at bounding box center [707, 187] width 909 height 16
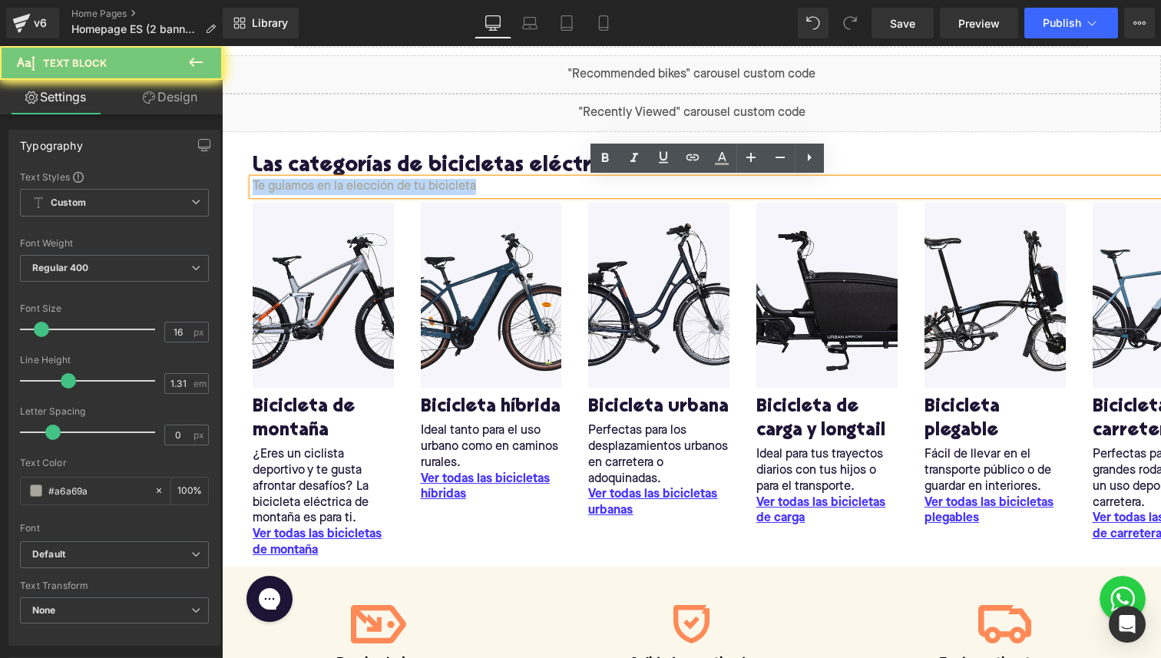
click at [351, 187] on p "Te guiamos en la elección de tu bicicleta" at bounding box center [707, 187] width 909 height 16
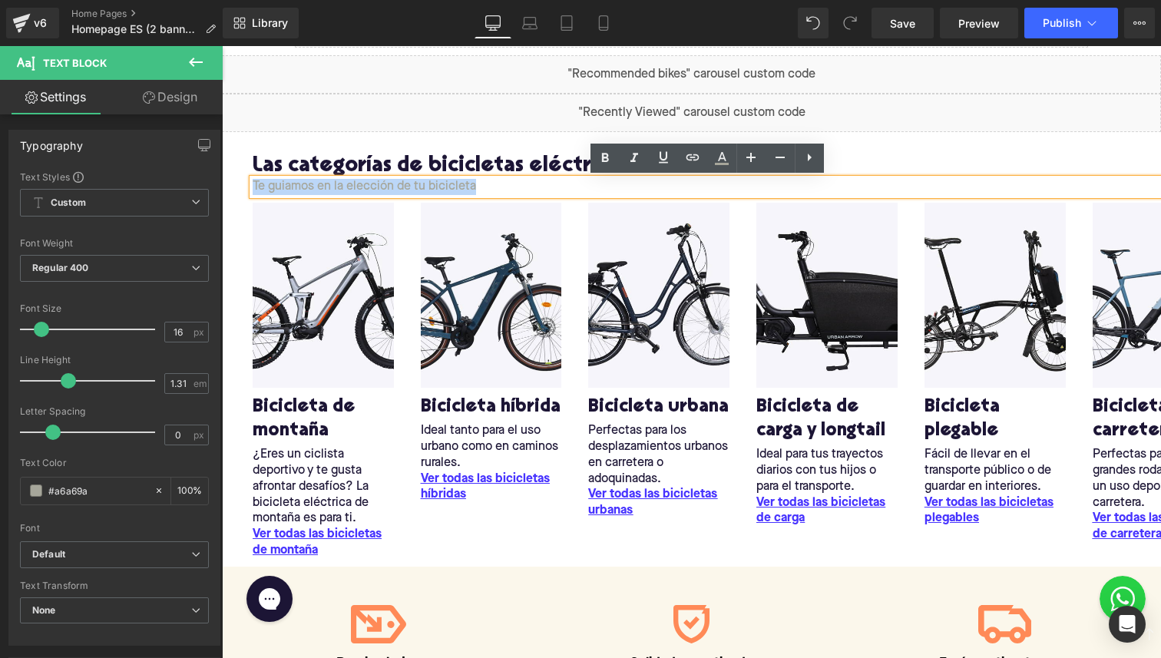
copy p "Te guiamos en la elección de tu bicicleta"
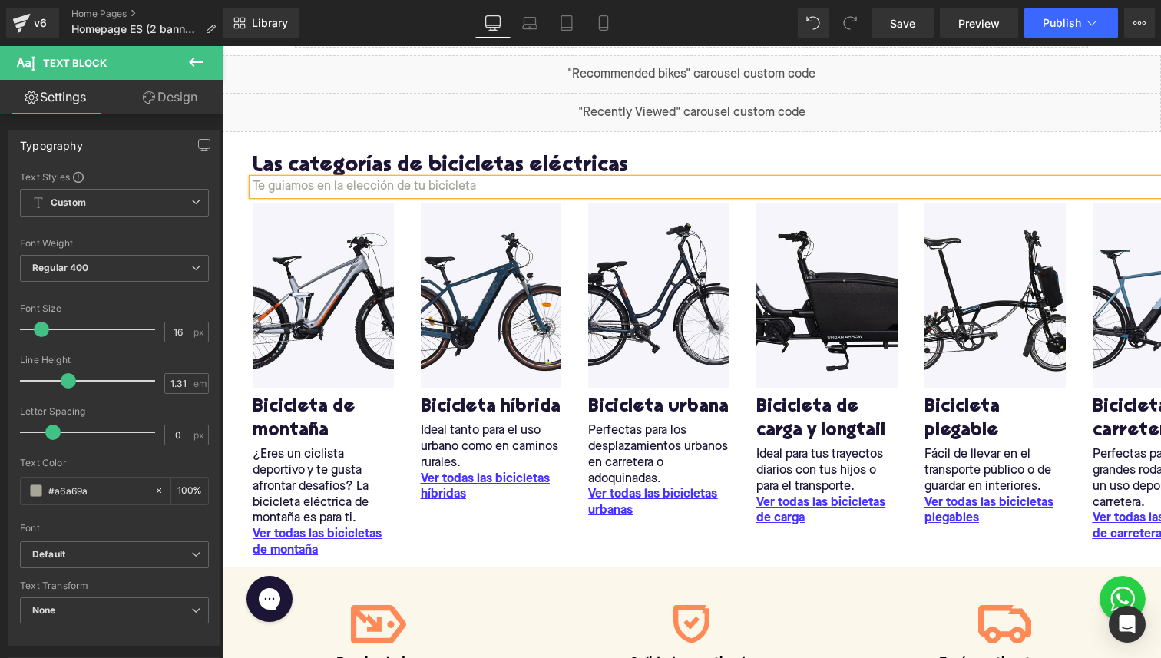
click at [466, 184] on p "Te guiamos en la elección de tu bicicleta" at bounding box center [707, 187] width 909 height 16
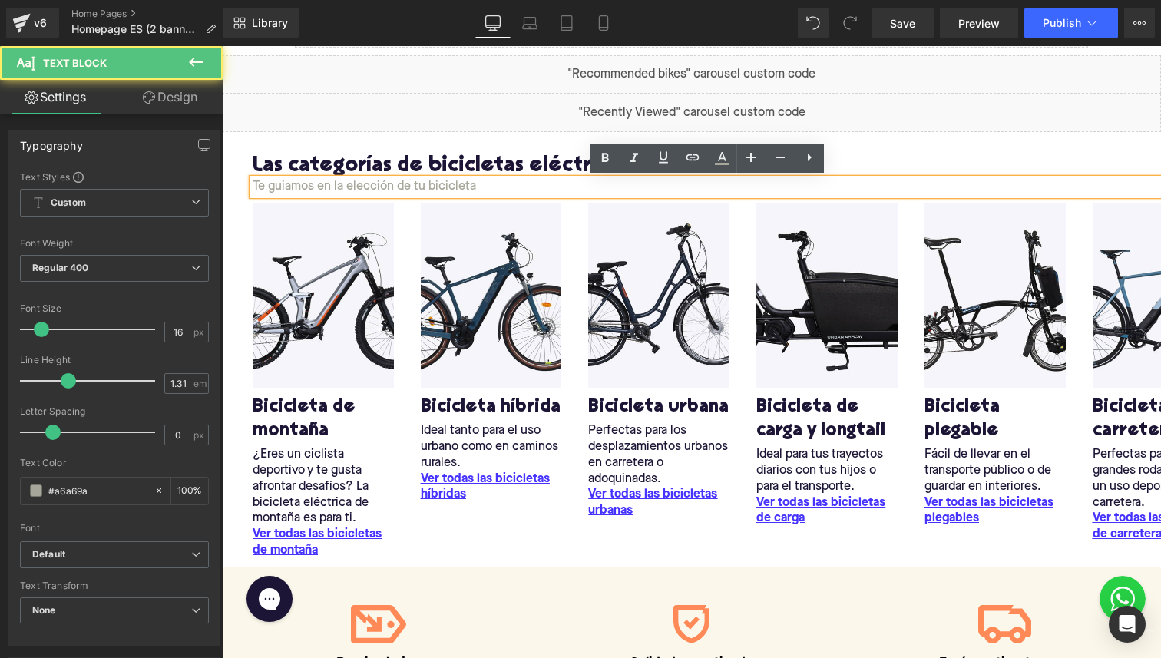
click at [474, 184] on p "Te guiamos en la elección de tu bicicleta" at bounding box center [707, 187] width 909 height 16
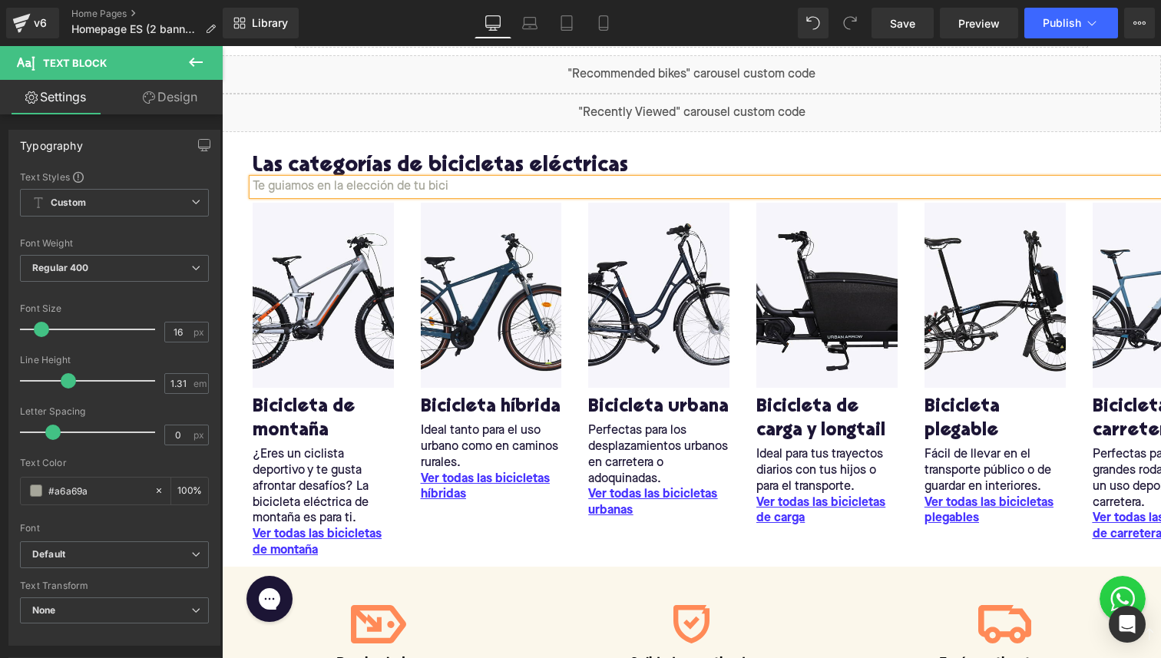
scroll to position [980, 0]
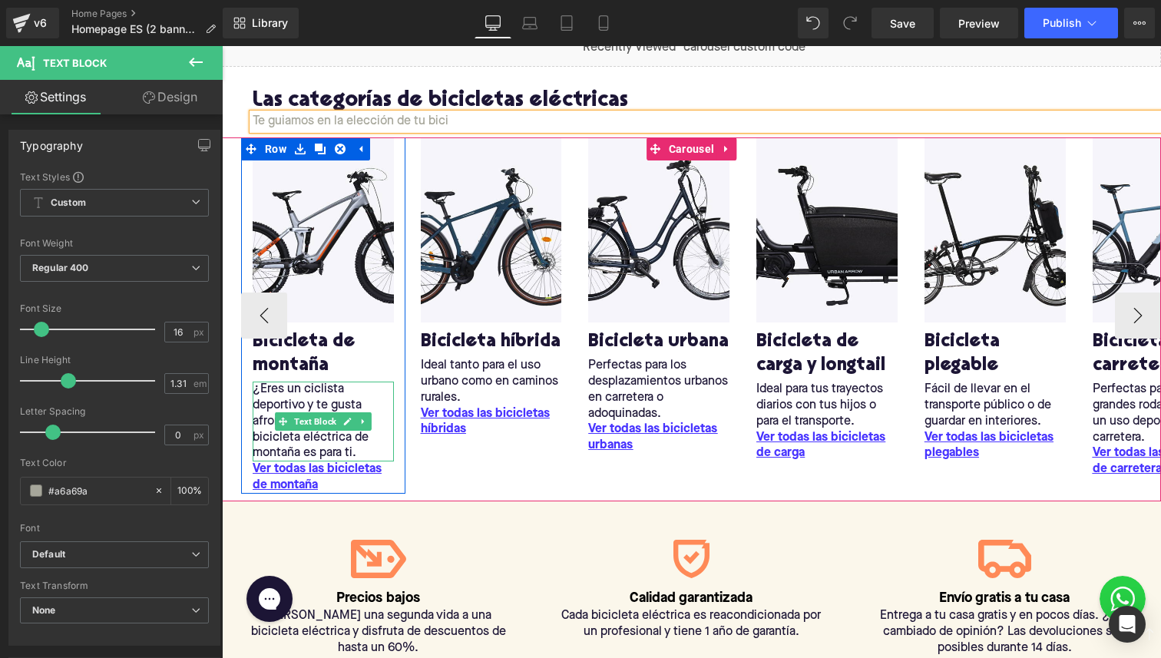
click at [269, 392] on p "¿Eres un ciclista deportivo y te gusta afrontar desafíos? La bicicleta eléctric…" at bounding box center [323, 422] width 141 height 81
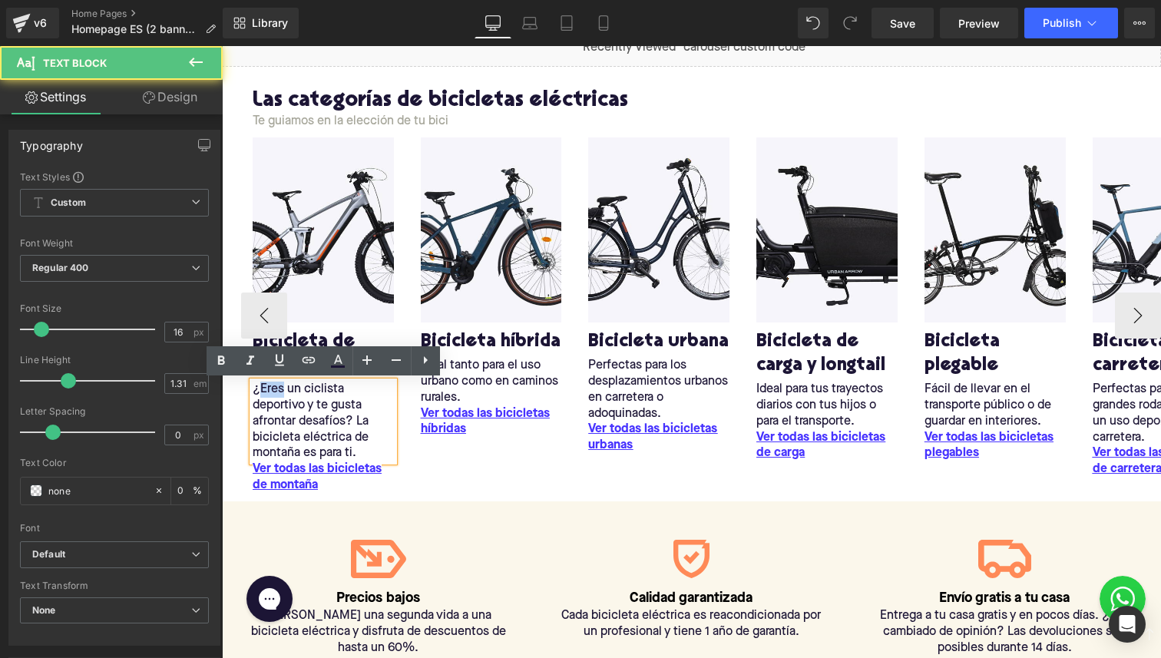
click at [269, 392] on p "¿Eres un ciclista deportivo y te gusta afrontar desafíos? La bicicleta eléctric…" at bounding box center [323, 422] width 141 height 81
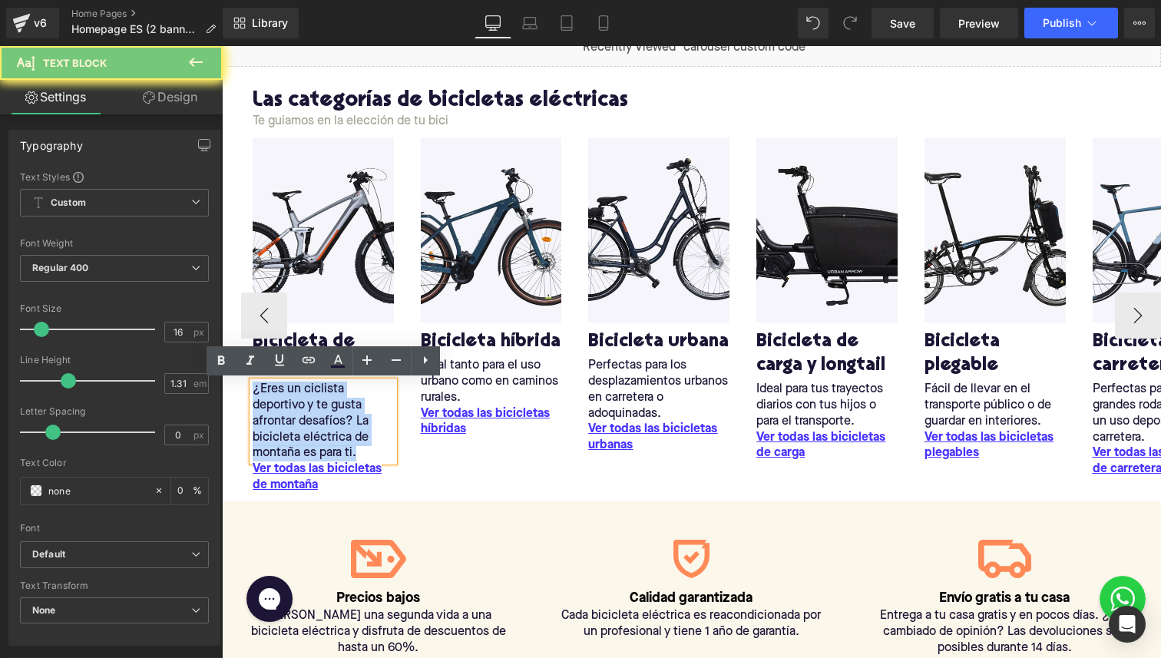
copy p "¿Eres un ciclista deportivo y te gusta afrontar desafíos? La bicicleta eléctric…"
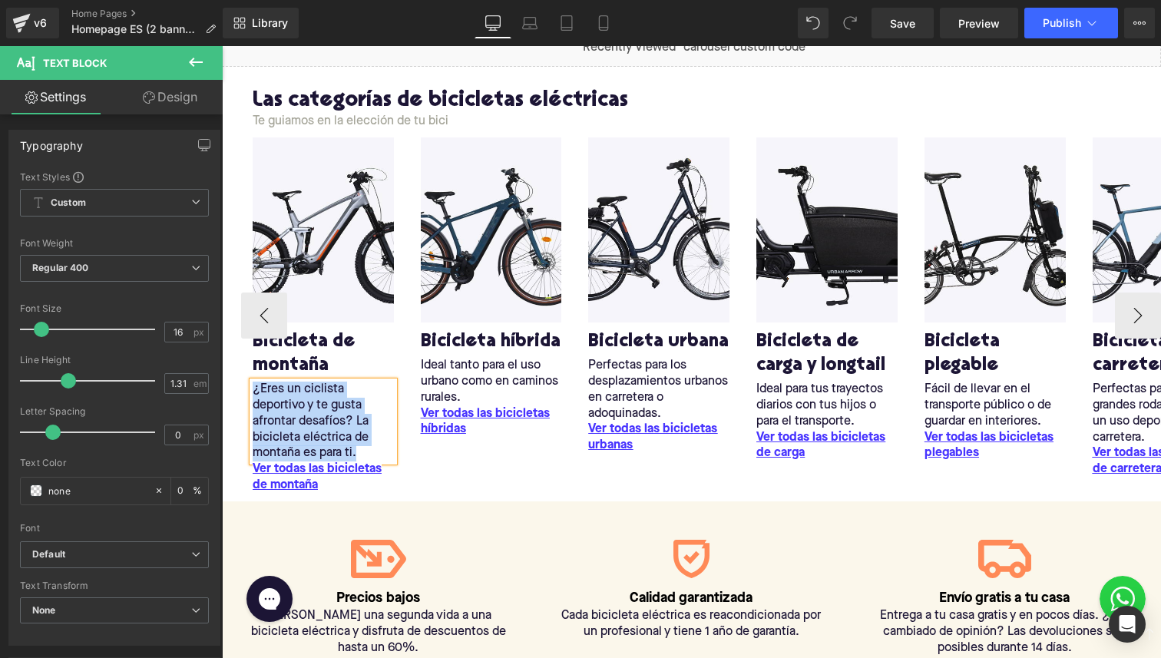
click at [428, 354] on div "Bicicleta híbrida Heading" at bounding box center [491, 341] width 141 height 31
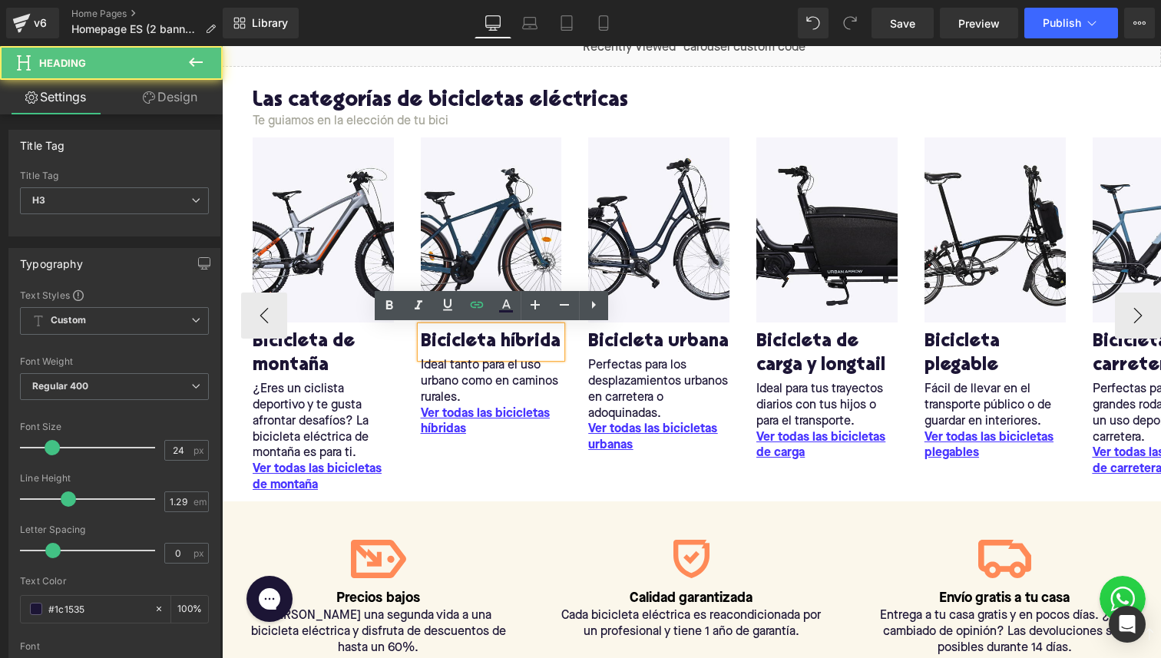
click at [428, 354] on div "Bicicleta híbrida Heading" at bounding box center [491, 341] width 141 height 31
click at [435, 377] on p "Ideal tanto para el uso urbano como en caminos rurales." at bounding box center [491, 382] width 141 height 48
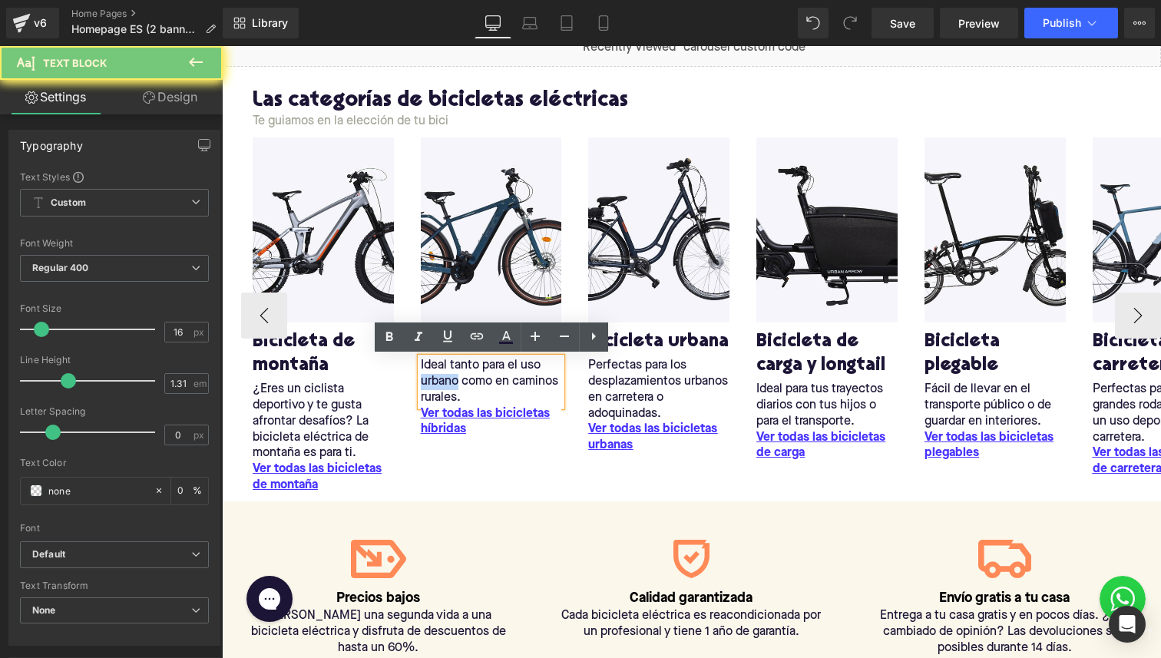
click at [435, 377] on p "Ideal tanto para el uso urbano como en caminos rurales." at bounding box center [491, 382] width 141 height 48
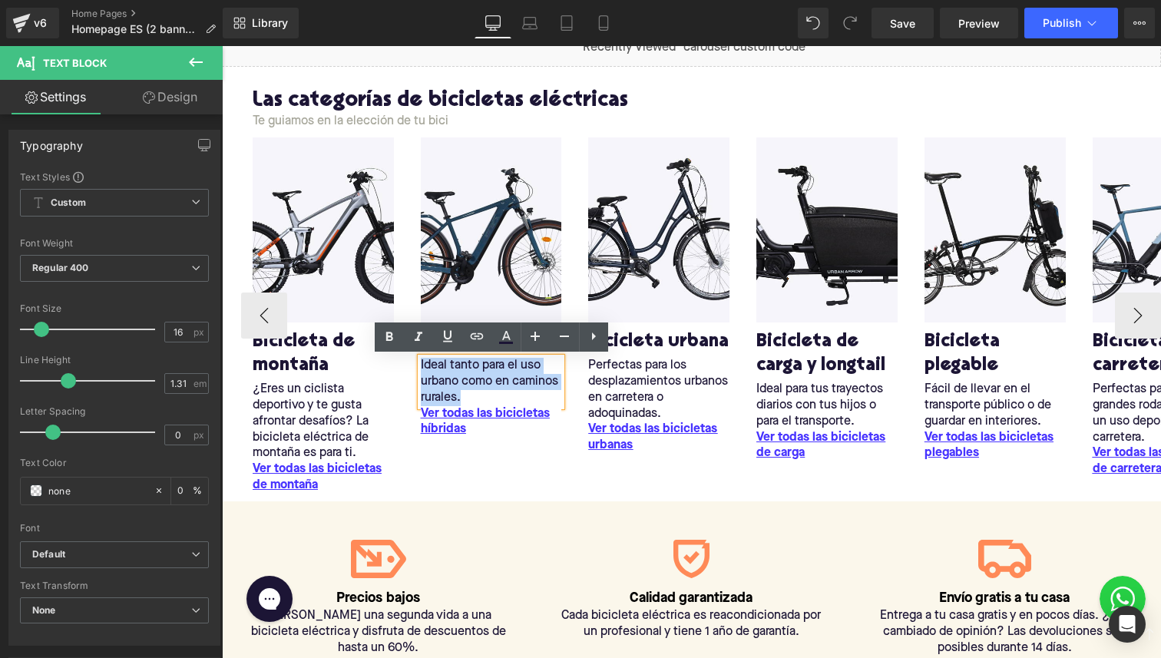
copy p "Ideal tanto para el uso urbano como en caminos rurales."
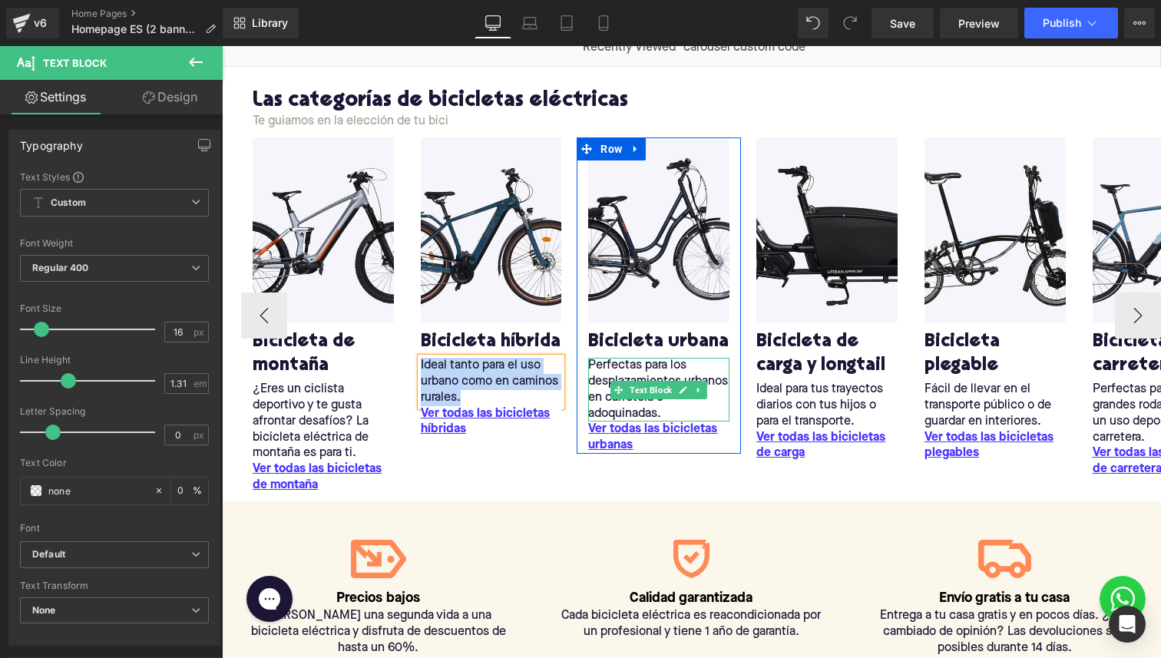
click at [608, 365] on p "Perfectas para los desplazamientos urbanos en carretera o adoquinadas." at bounding box center [658, 390] width 141 height 65
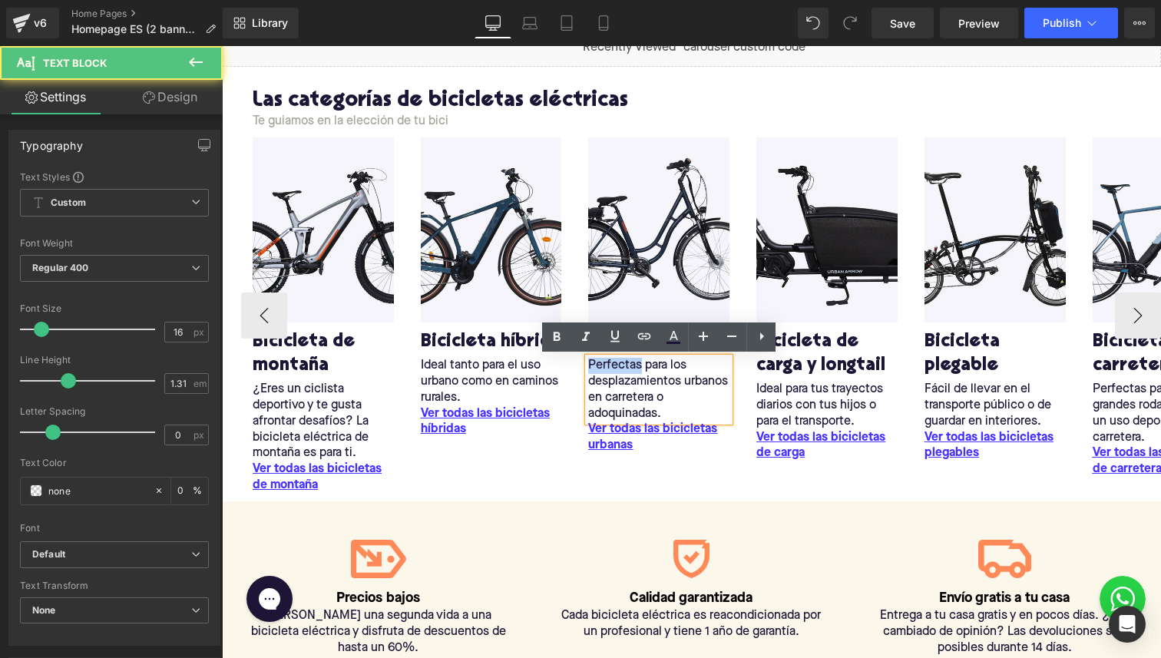
click at [608, 365] on p "Perfectas para los desplazamientos urbanos en carretera o adoquinadas." at bounding box center [658, 390] width 141 height 65
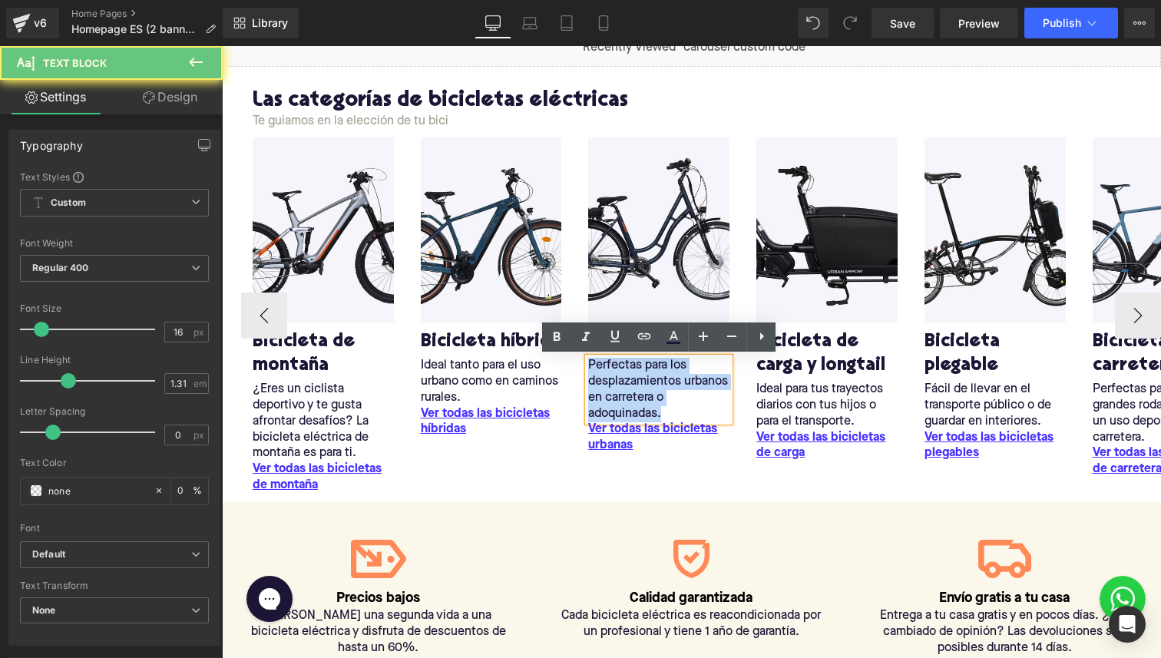
click at [608, 365] on p "Perfectas para los desplazamientos urbanos en carretera o adoquinadas." at bounding box center [658, 390] width 141 height 65
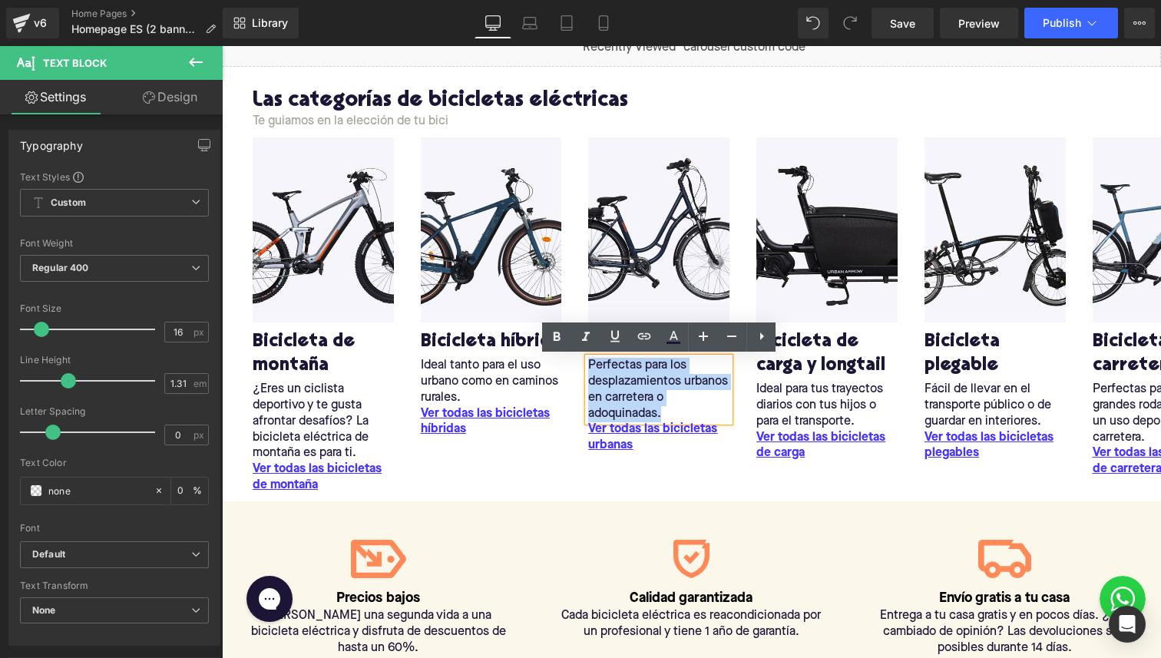
copy p "Perfectas para los desplazamientos urbanos en carretera o adoquinadas."
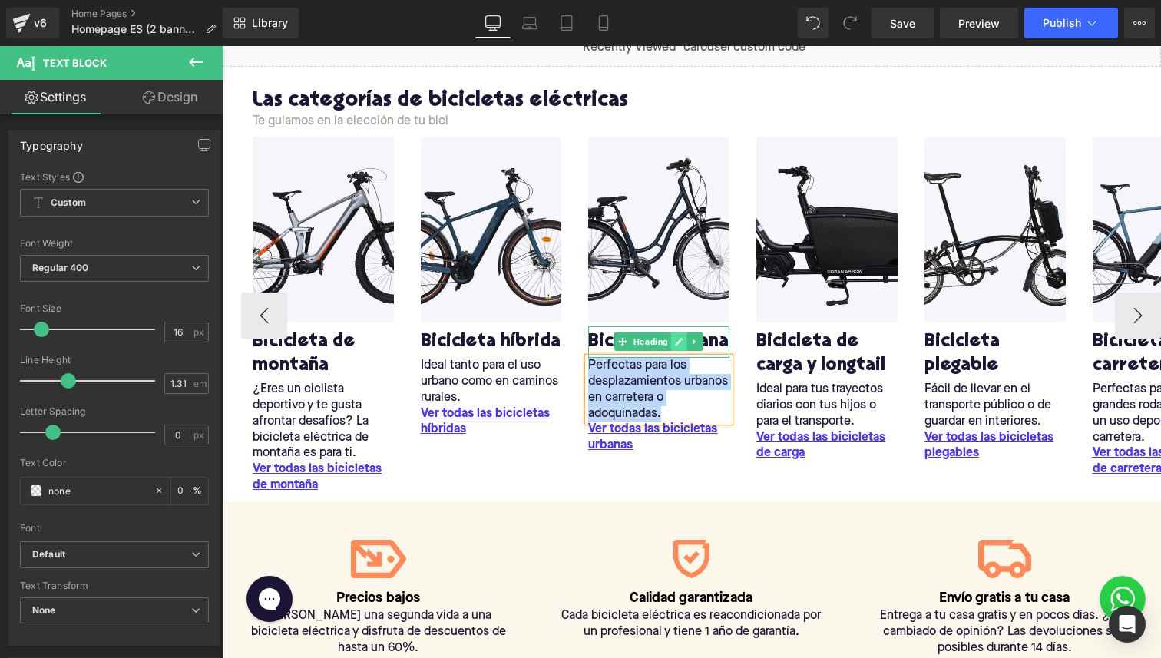
click at [677, 333] on link at bounding box center [679, 342] width 16 height 18
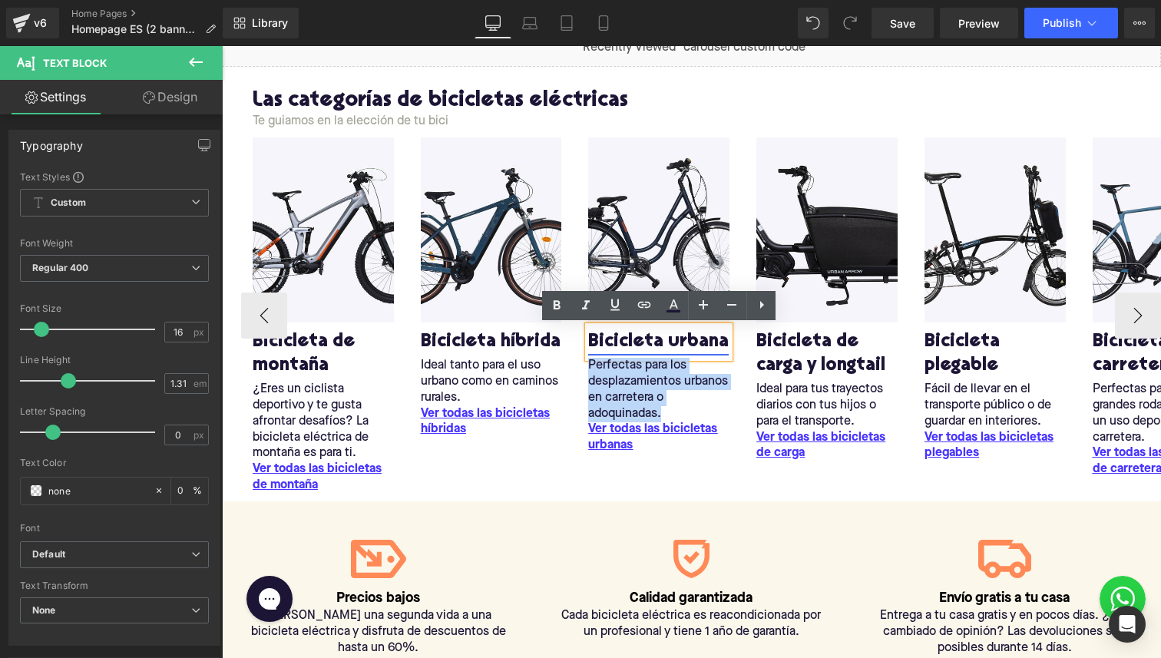
click at [604, 333] on link "Bicicleta urbana" at bounding box center [658, 342] width 141 height 24
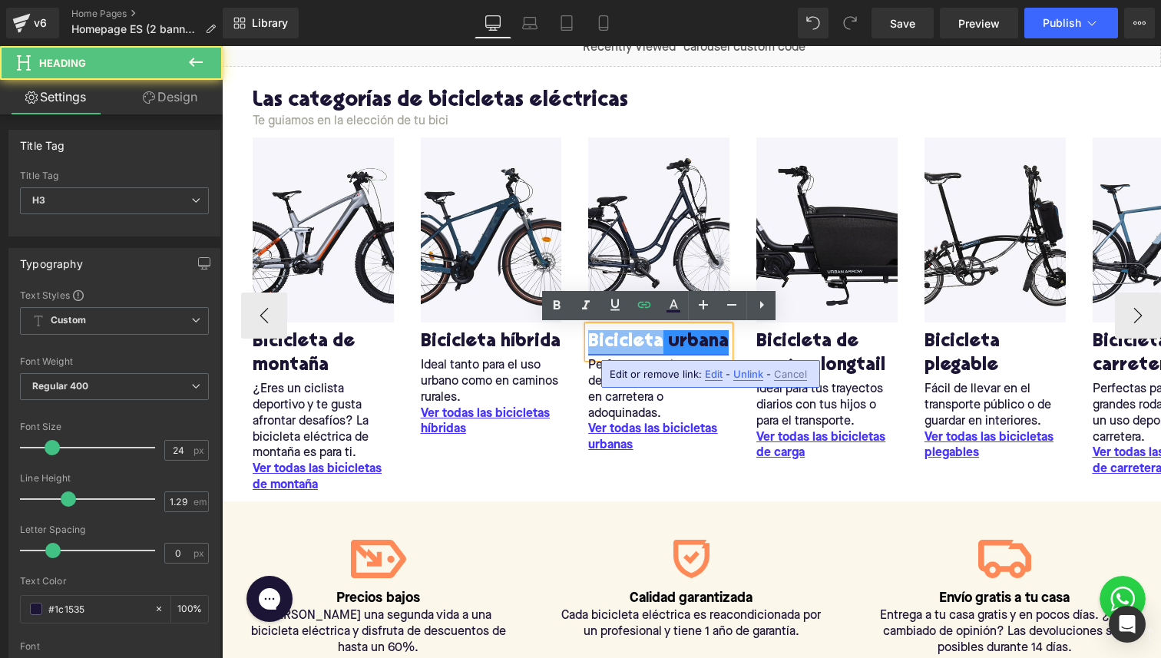
click at [604, 333] on link "Bicicleta urbana" at bounding box center [658, 342] width 141 height 24
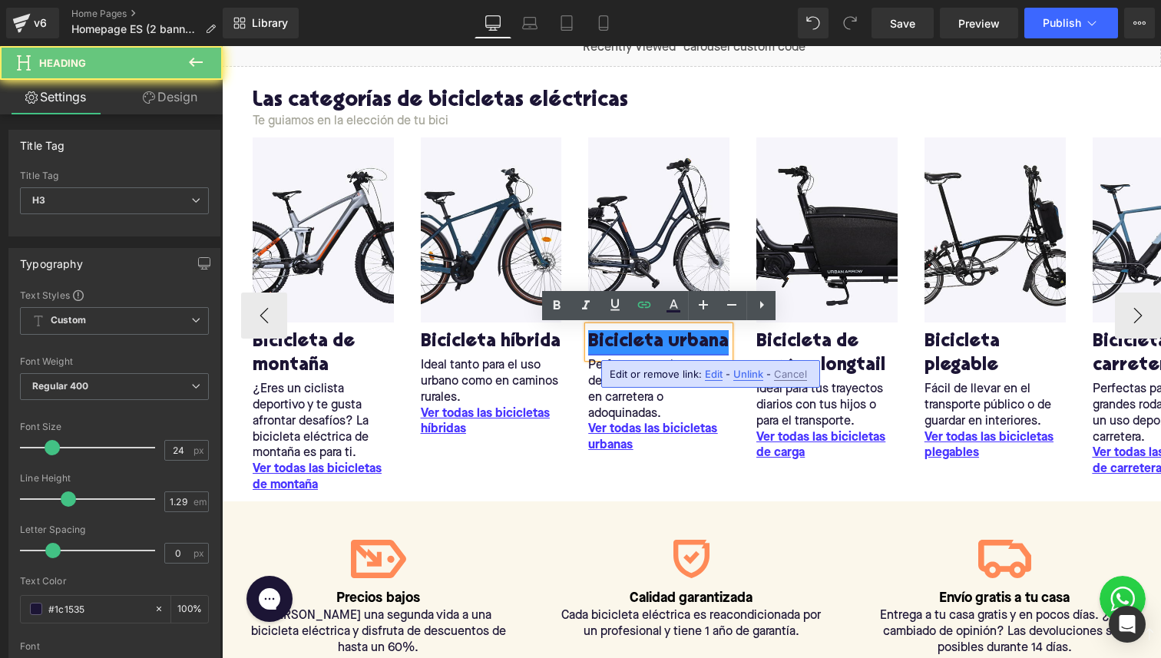
click at [664, 339] on link "Bicicleta urbana" at bounding box center [658, 342] width 141 height 24
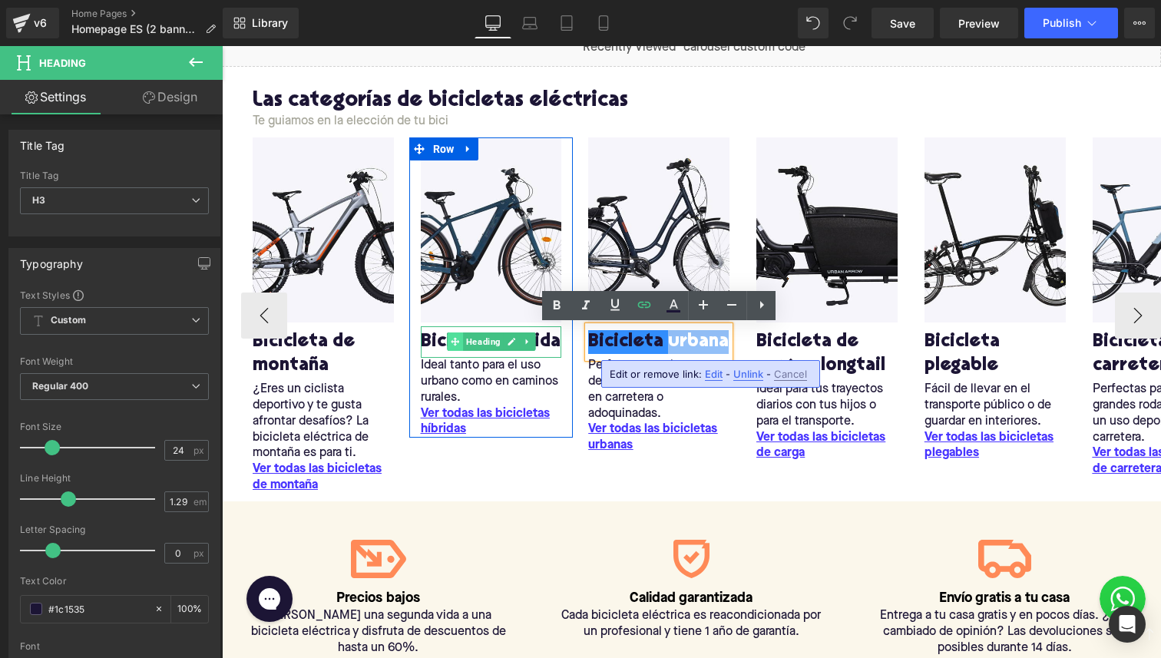
click at [451, 341] on icon at bounding box center [455, 341] width 8 height 9
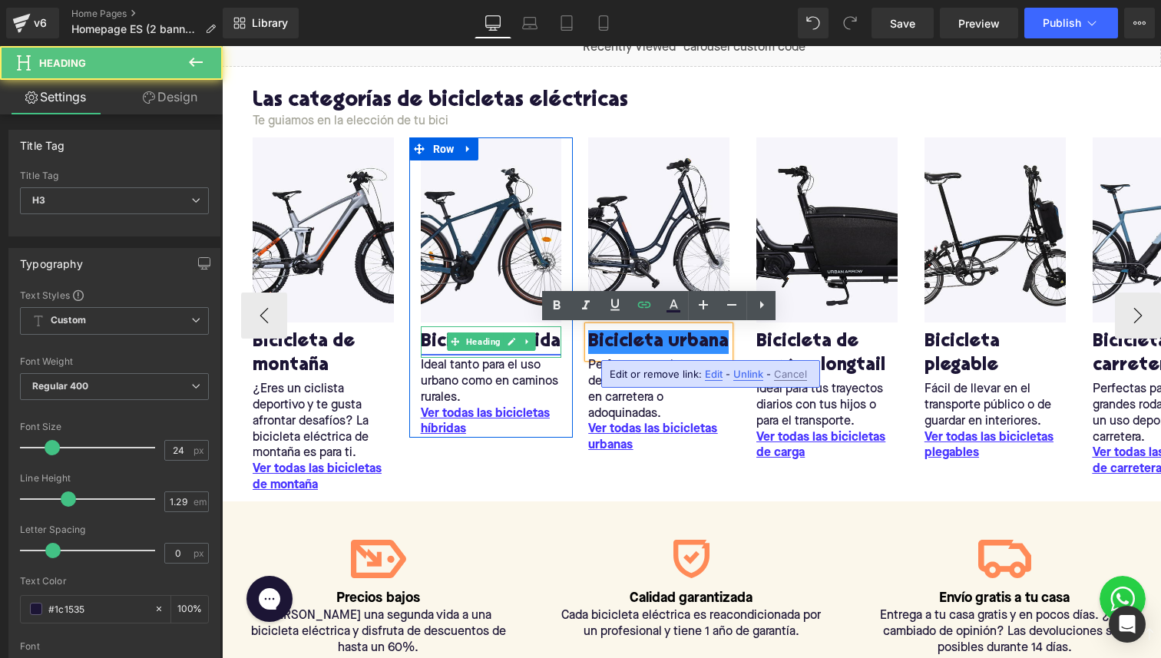
click at [432, 343] on link "Bicicleta híbrida" at bounding box center [491, 342] width 140 height 24
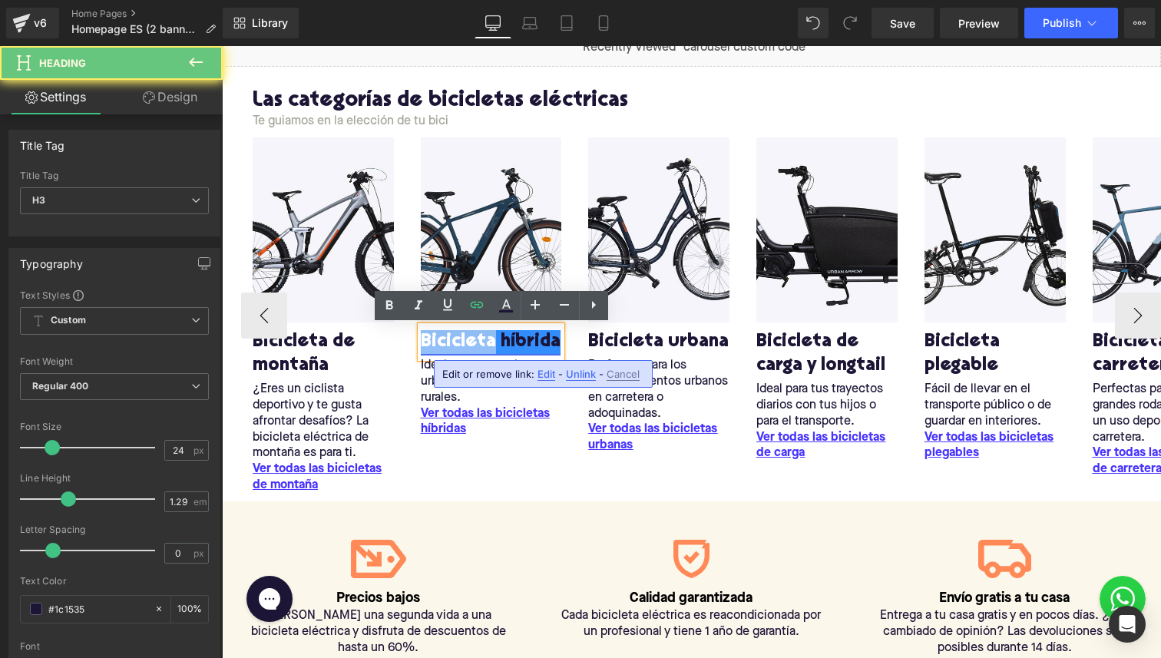
click at [432, 343] on link "Bicicleta híbrida" at bounding box center [491, 342] width 140 height 24
click at [491, 342] on link "Bicicleta híbrida" at bounding box center [491, 342] width 140 height 24
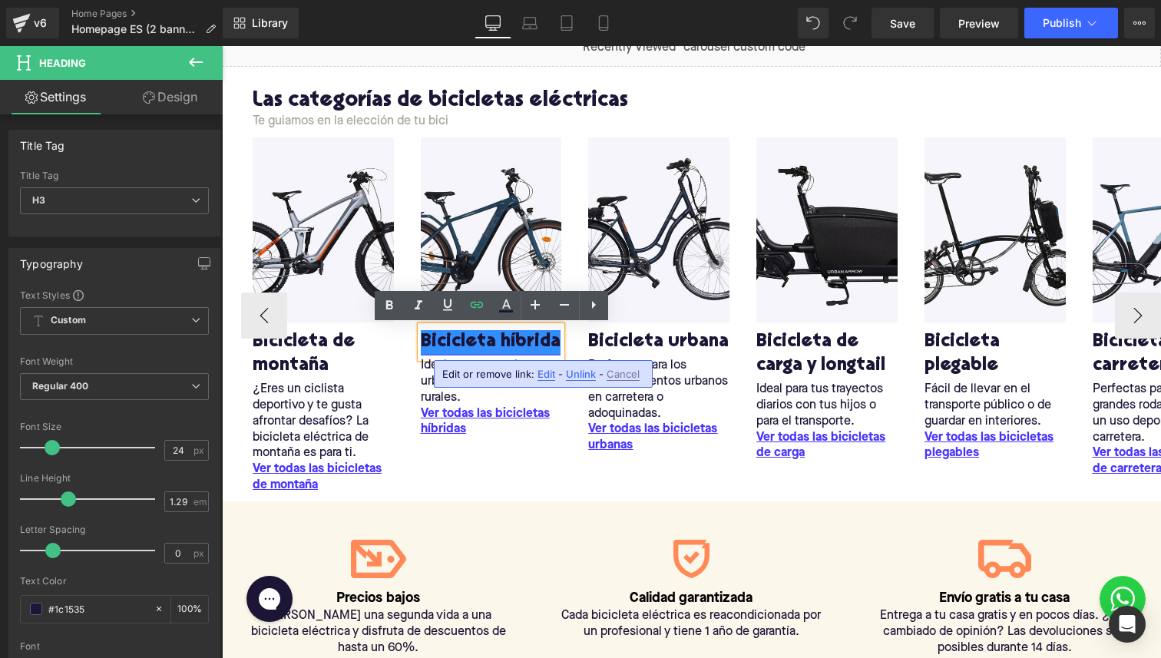
click at [500, 336] on link "Bicicleta híbrida" at bounding box center [491, 342] width 140 height 24
click at [504, 338] on link "Bicicleta híbrida" at bounding box center [491, 342] width 140 height 24
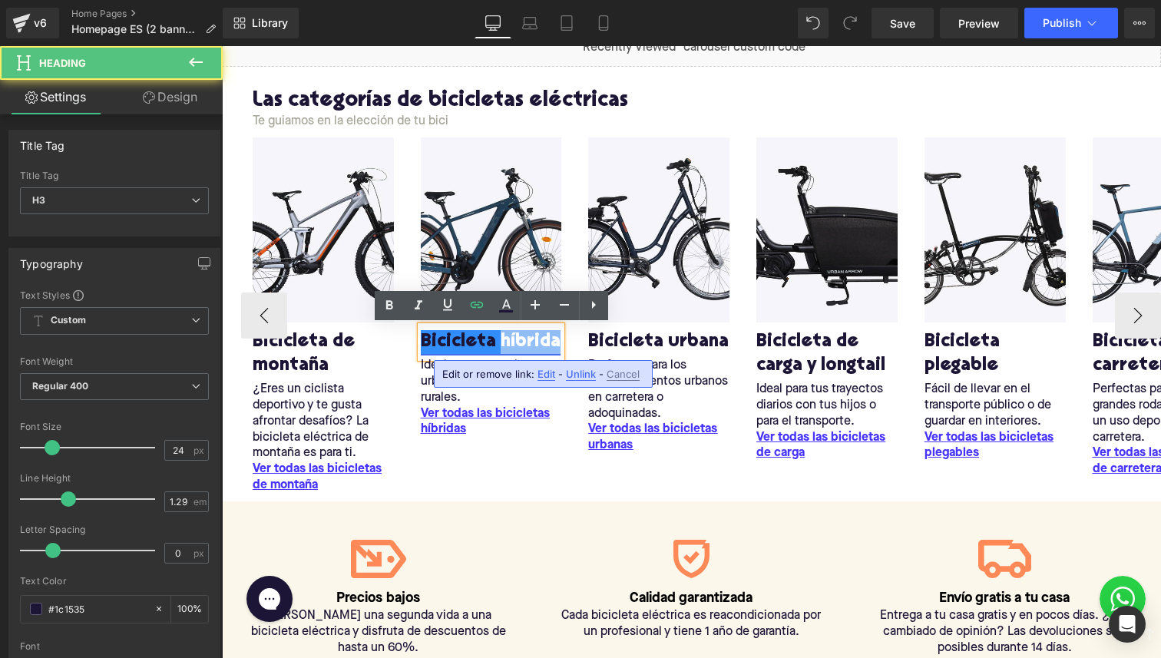
click at [504, 338] on link "Bicicleta híbrida" at bounding box center [491, 342] width 140 height 24
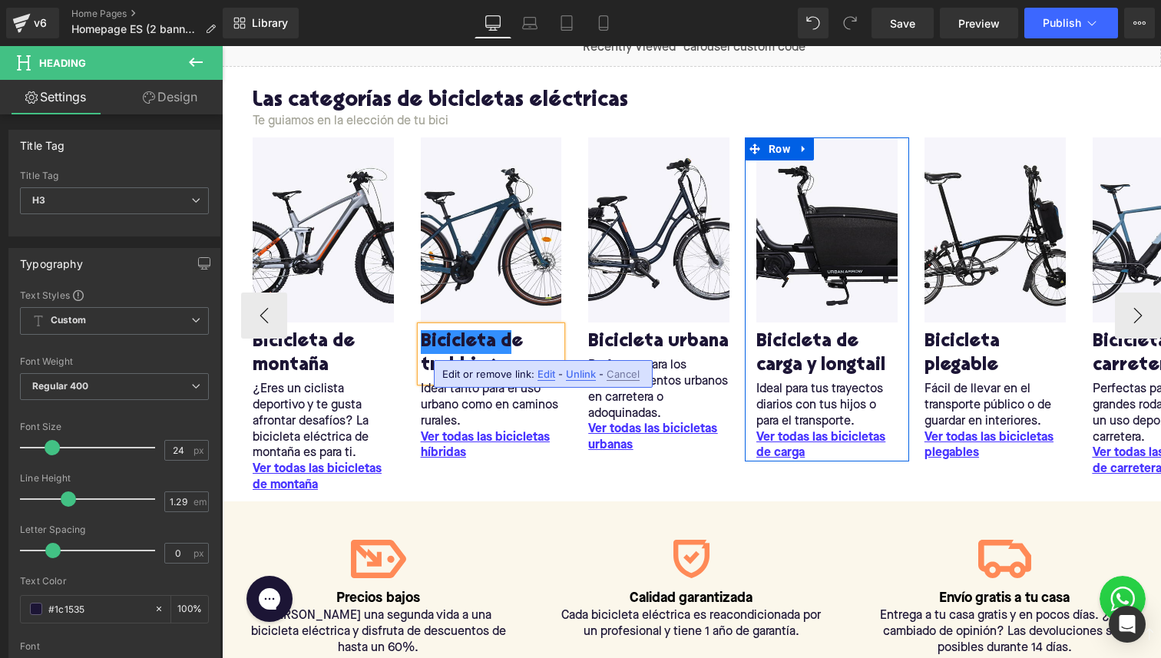
click at [800, 406] on span "Text Block" at bounding box center [819, 405] width 48 height 18
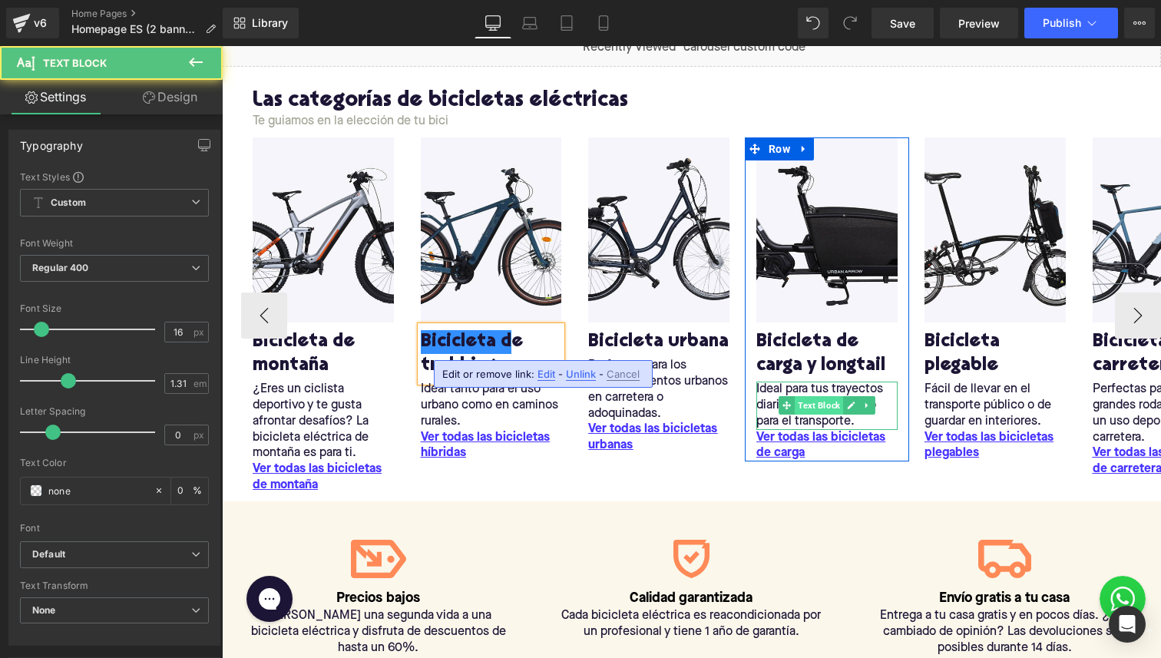
click at [800, 406] on span "Text Block" at bounding box center [819, 405] width 48 height 18
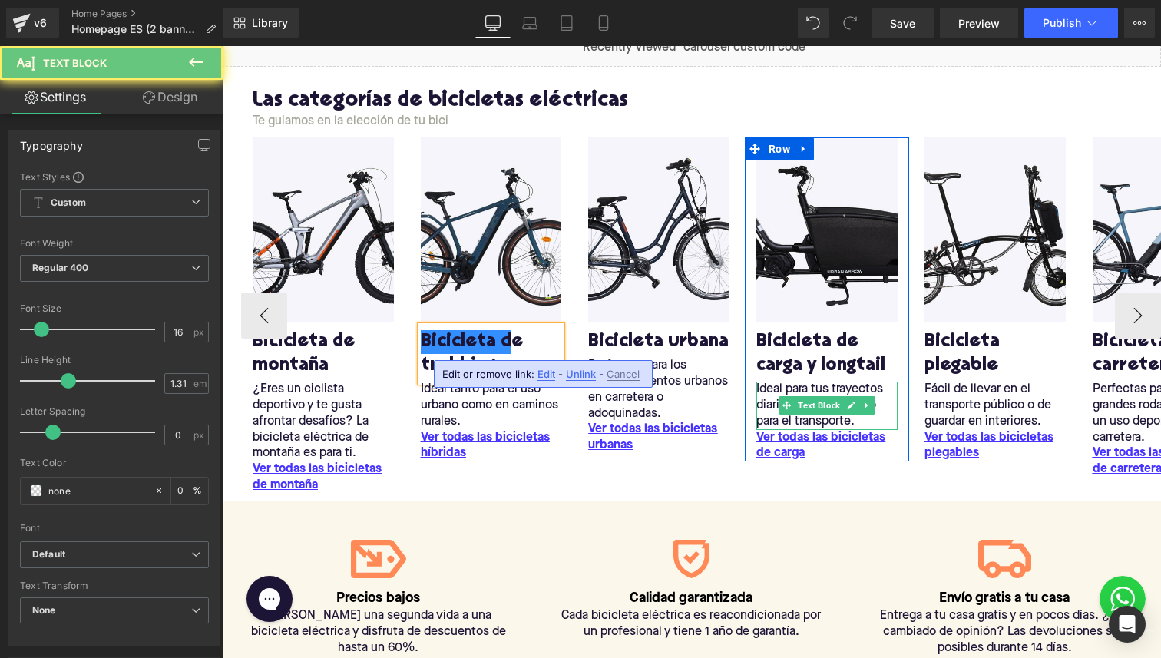
click at [767, 392] on p "Ideal para tus trayectos diarios con tus hijos o para el transporte." at bounding box center [827, 406] width 141 height 48
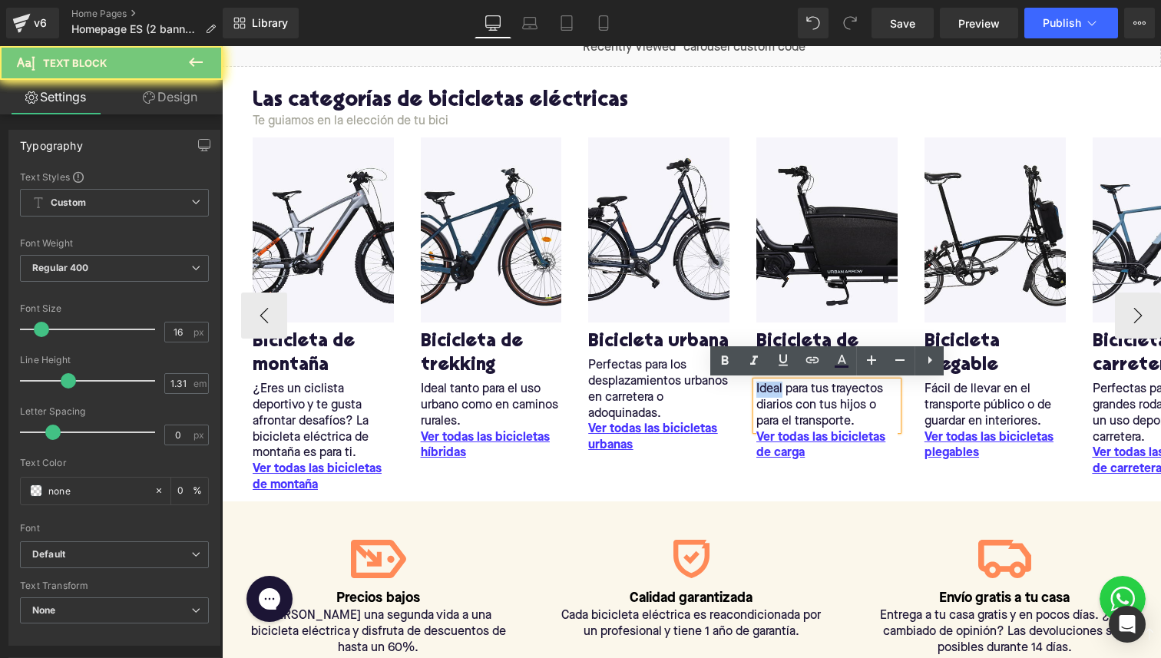
click at [767, 392] on p "Ideal para tus trayectos diarios con tus hijos o para el transporte." at bounding box center [827, 406] width 141 height 48
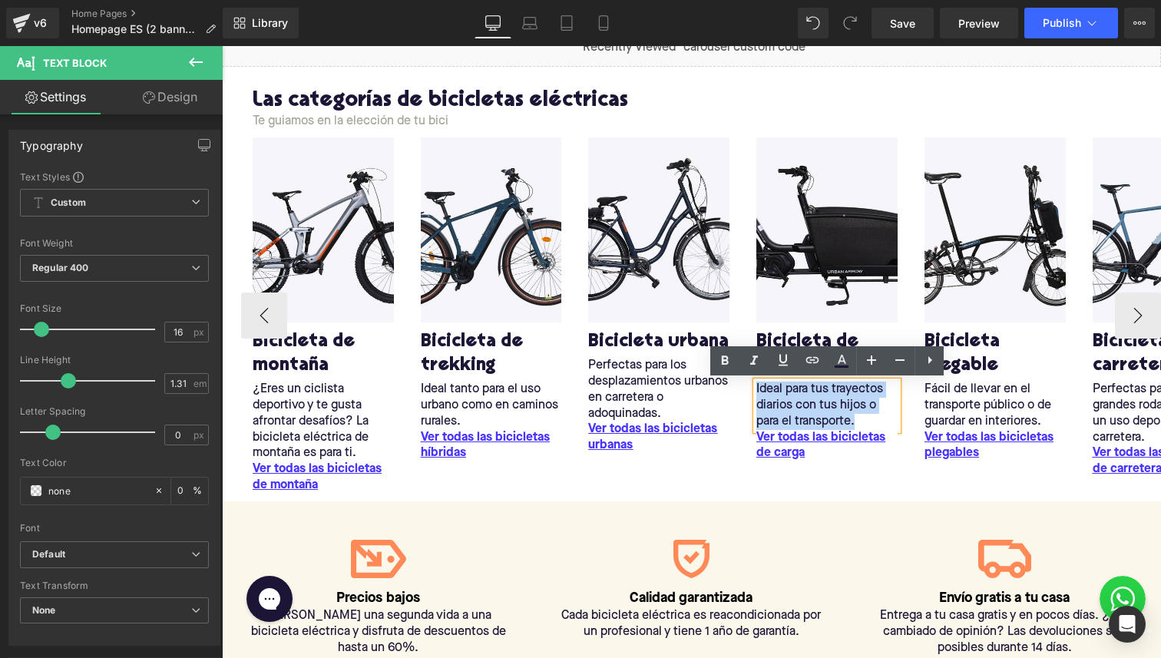
click at [767, 392] on p "Ideal para tus trayectos diarios con tus hijos o para el transporte." at bounding box center [827, 406] width 141 height 48
copy p "Ideal para tus trayectos diarios con tus hijos o para el transporte."
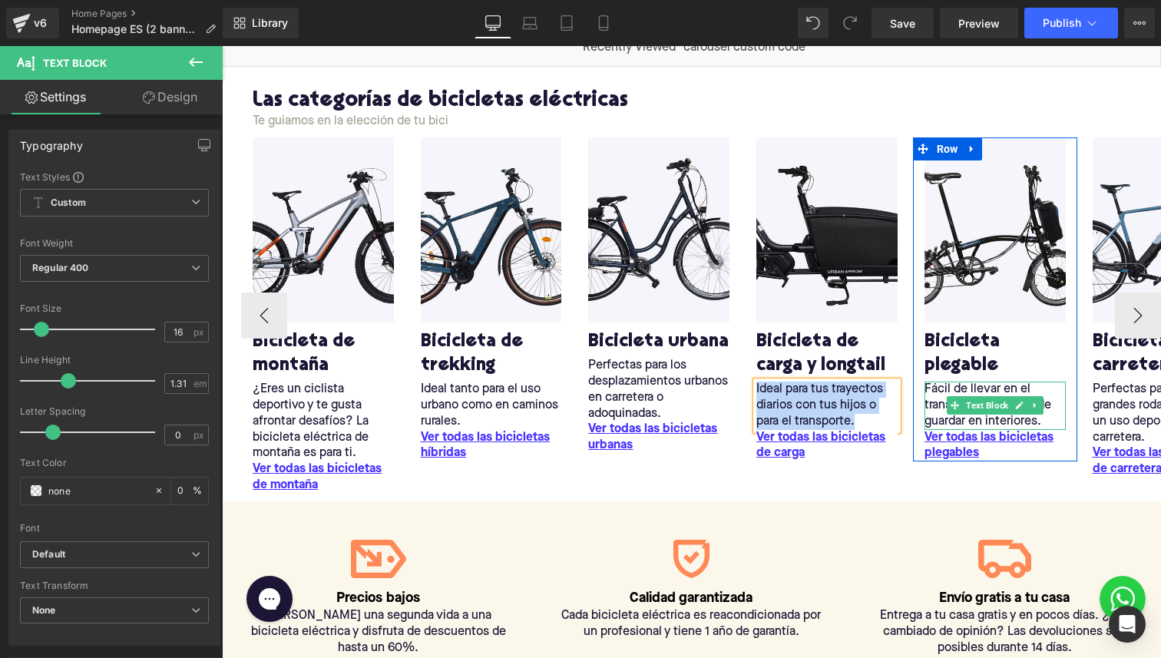
click at [974, 389] on p "Fácil de llevar en el transporte público o de guardar en interiores." at bounding box center [995, 406] width 141 height 48
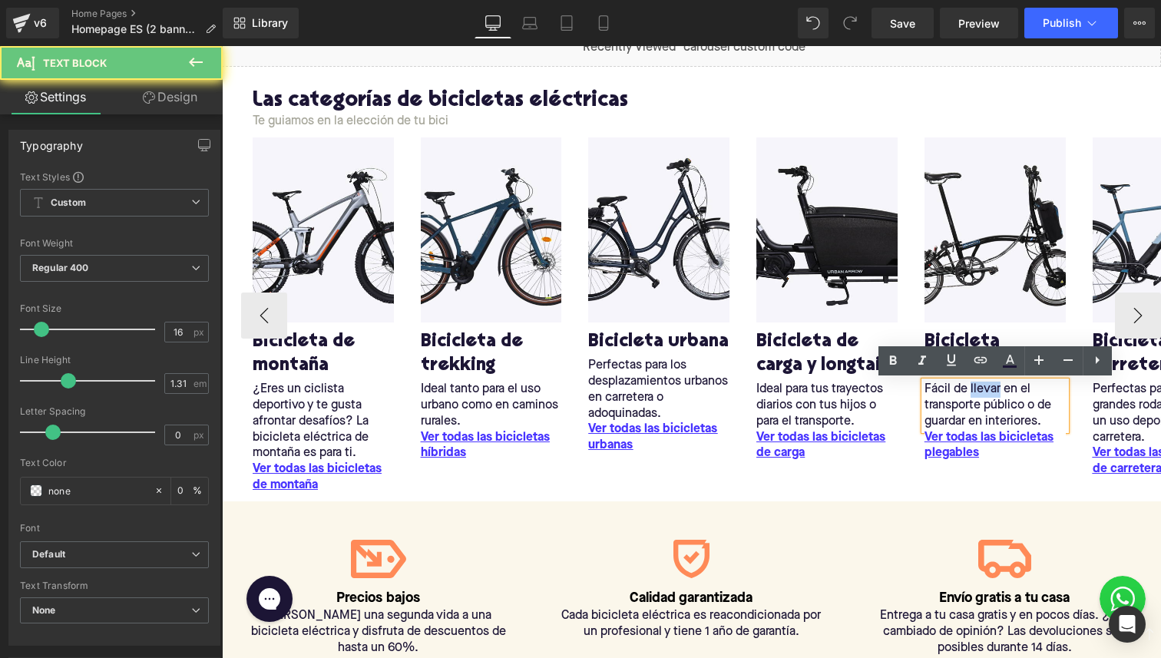
click at [974, 389] on p "Fácil de llevar en el transporte público o de guardar en interiores." at bounding box center [995, 406] width 141 height 48
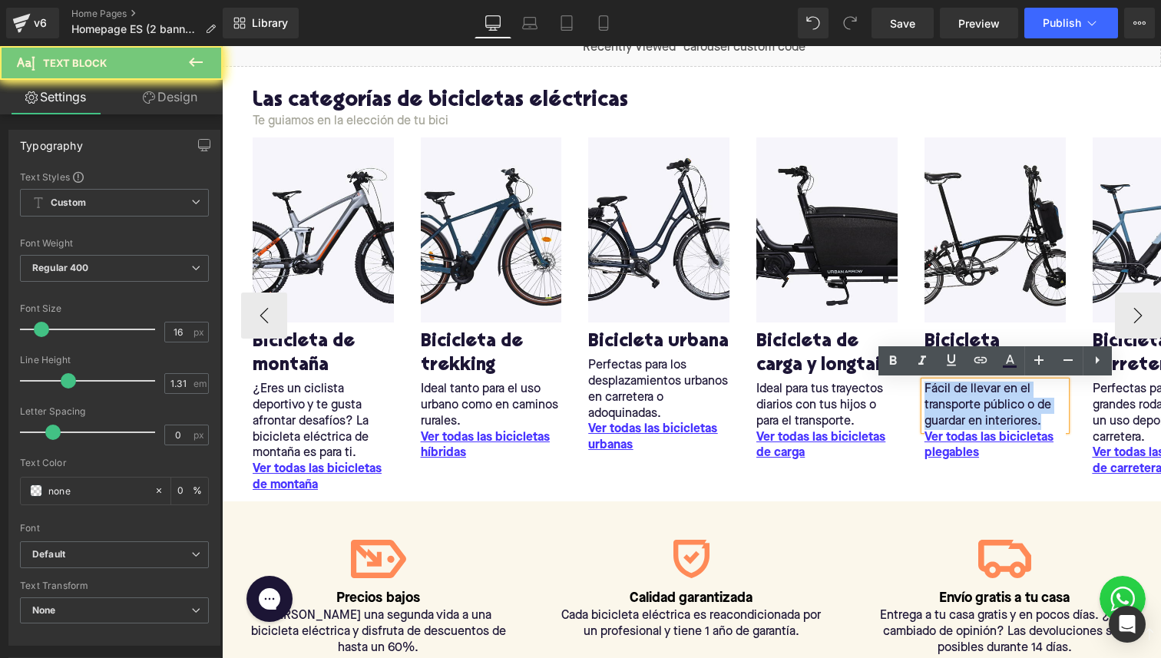
copy p "Fácil de llevar en el transporte público o de guardar en interiores."
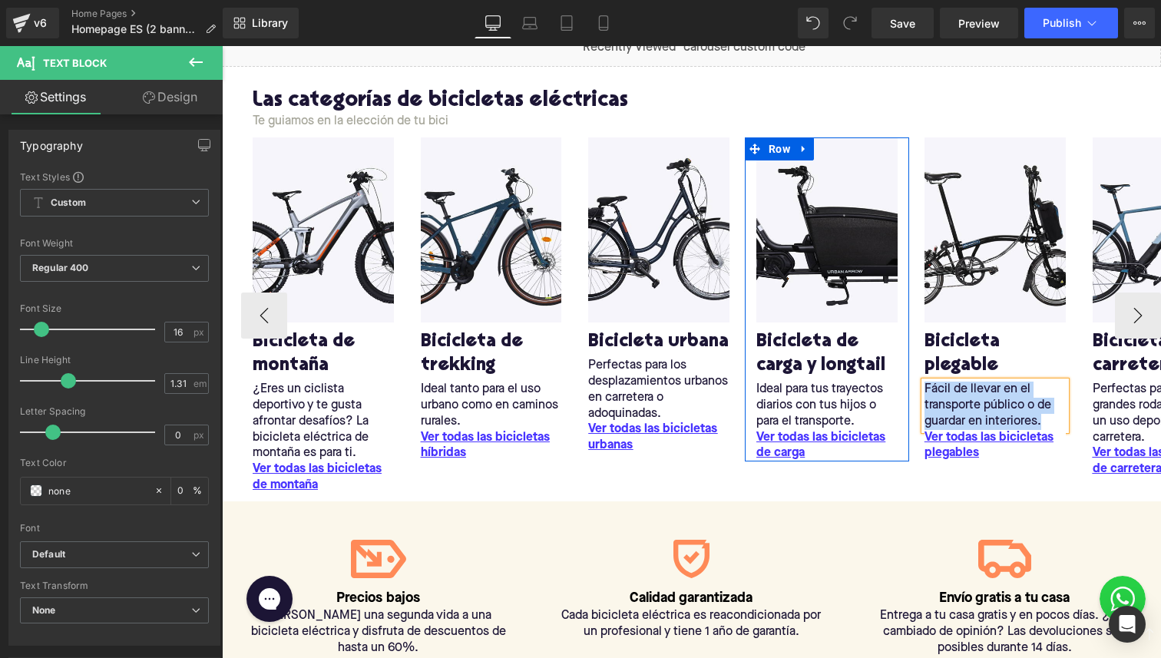
click at [766, 393] on p "Ideal para tus trayectos diarios con tus hijos o para el transporte." at bounding box center [827, 406] width 141 height 48
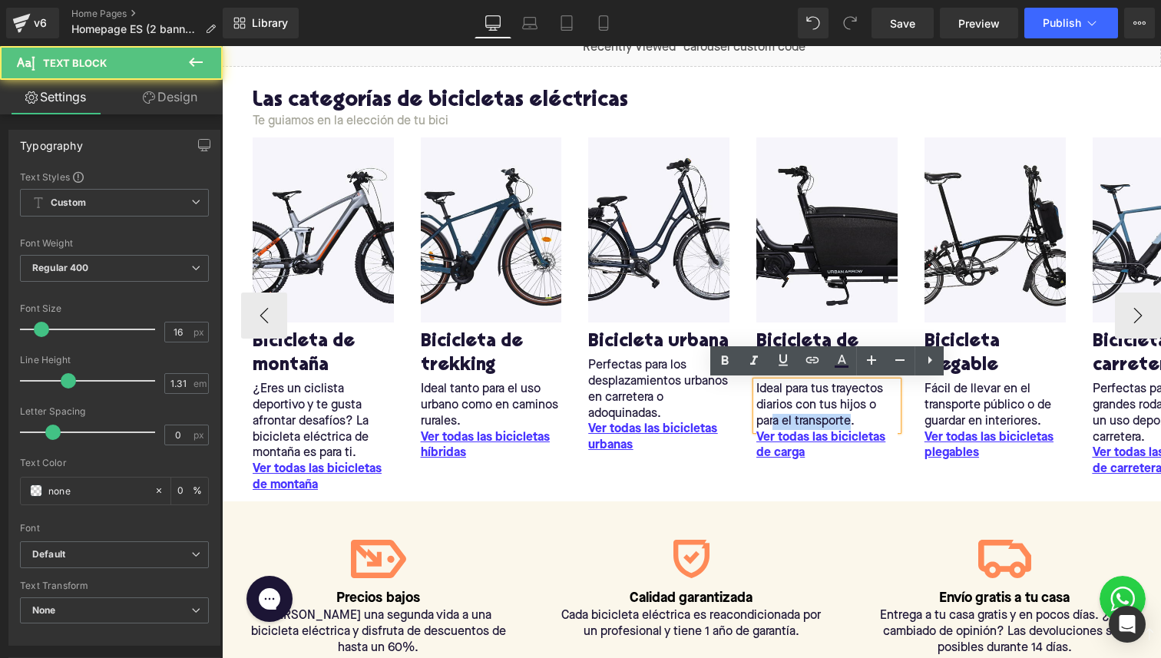
drag, startPoint x: 854, startPoint y: 420, endPoint x: 773, endPoint y: 420, distance: 80.6
click at [773, 420] on p "Ideal para tus trayectos diarios con tus hijos o para el transporte." at bounding box center [827, 406] width 141 height 48
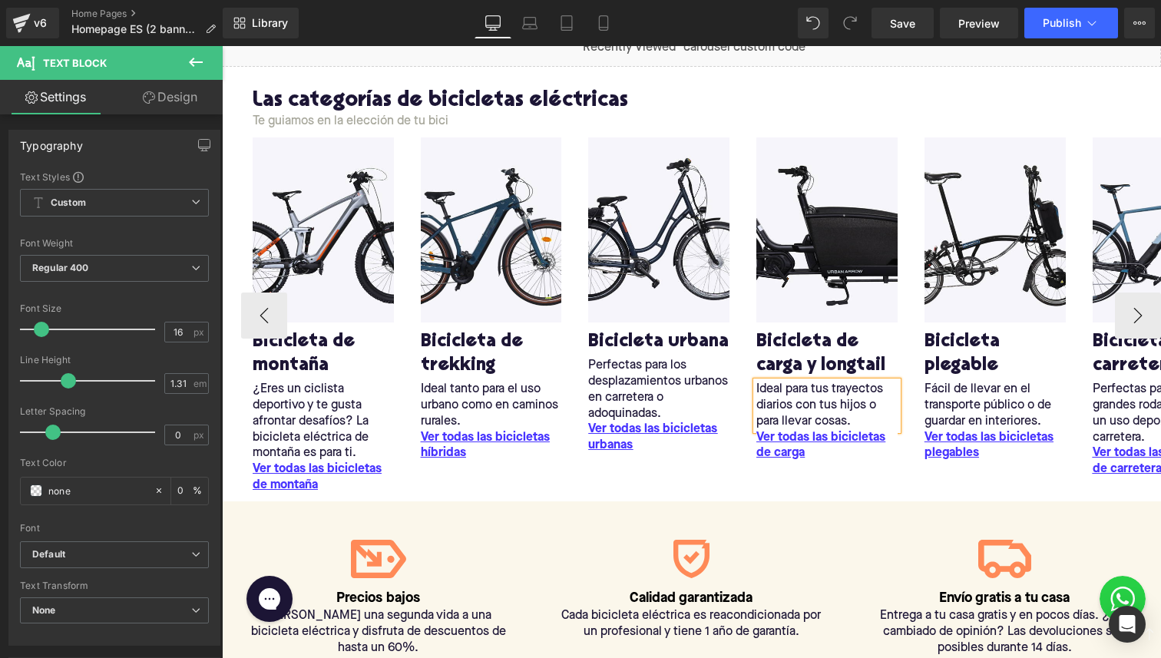
click at [761, 407] on p "Ideal para tus trayectos diarios con tus hijos o para llevar cosas." at bounding box center [827, 406] width 141 height 48
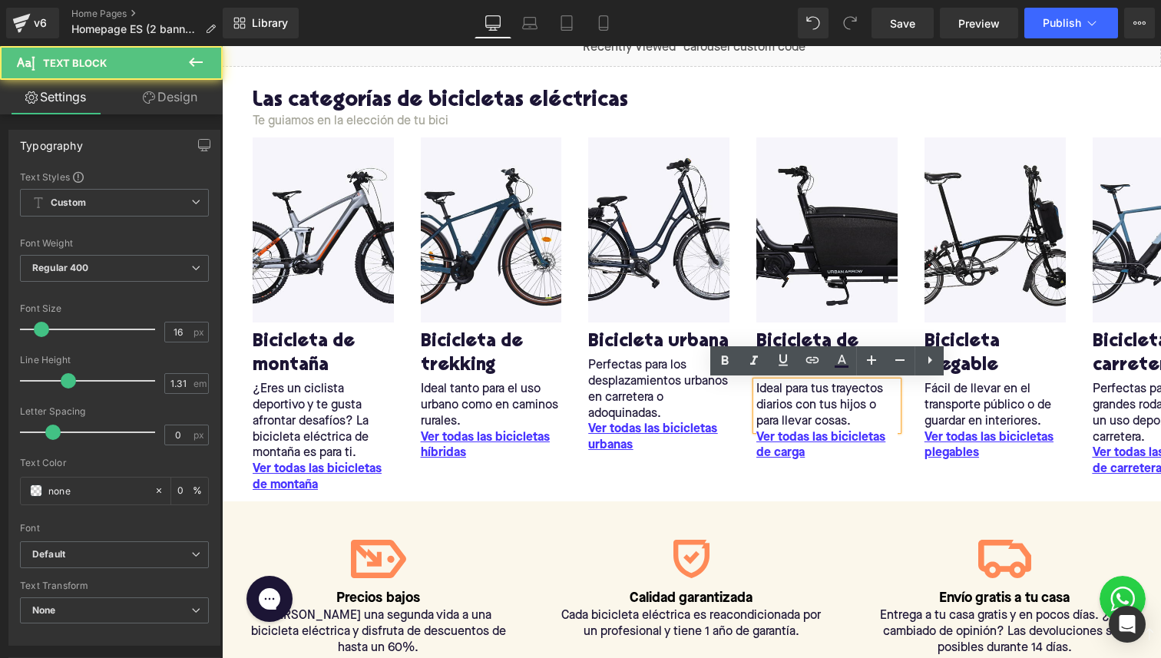
click at [222, 46] on lt-span "diarios ," at bounding box center [222, 46] width 0 height 0
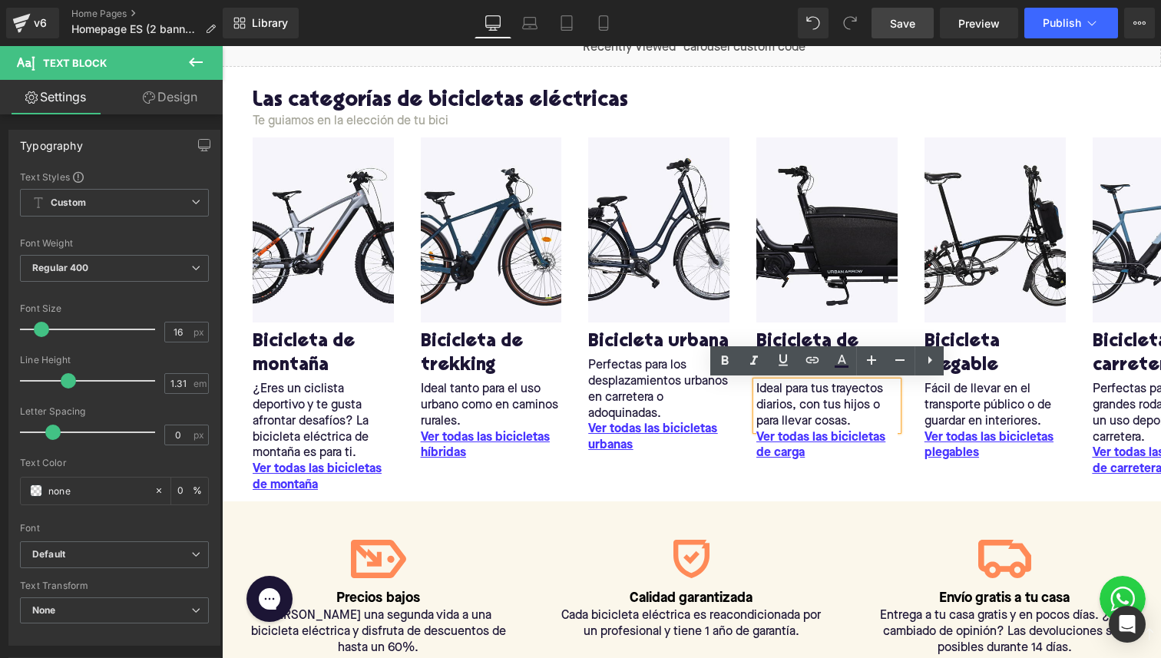
click at [910, 23] on span "Save" at bounding box center [902, 23] width 25 height 16
